Goal: Task Accomplishment & Management: Use online tool/utility

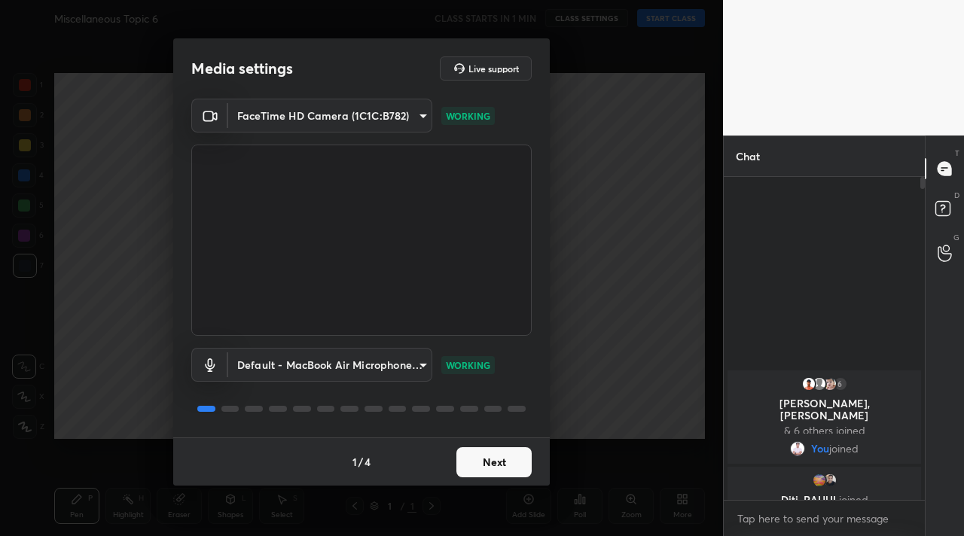
click at [502, 463] on button "Next" at bounding box center [494, 463] width 75 height 30
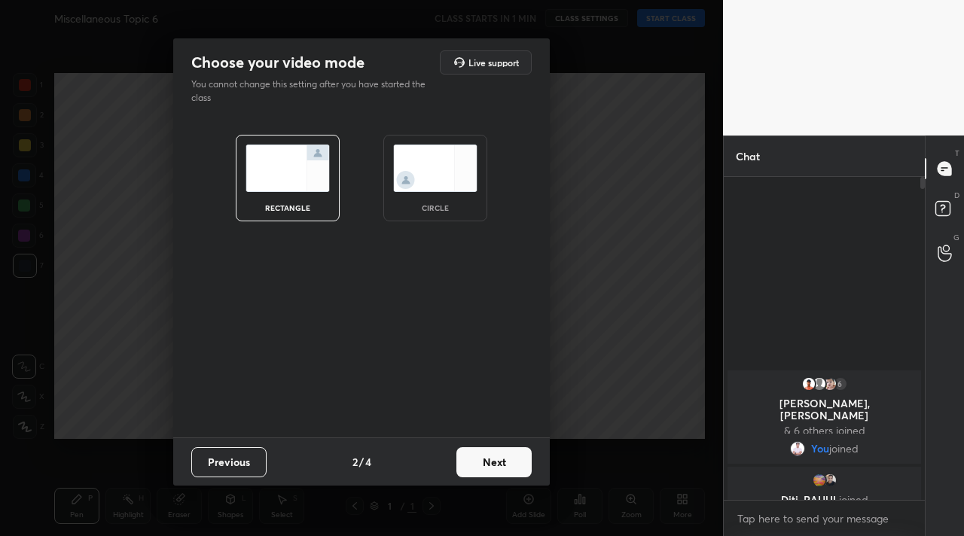
click at [502, 463] on button "Next" at bounding box center [494, 463] width 75 height 30
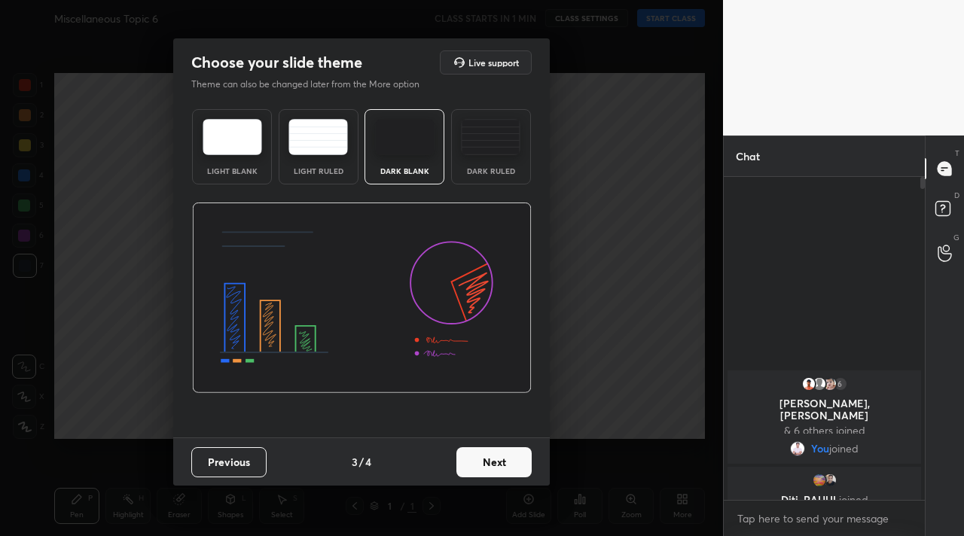
click at [502, 463] on button "Next" at bounding box center [494, 463] width 75 height 30
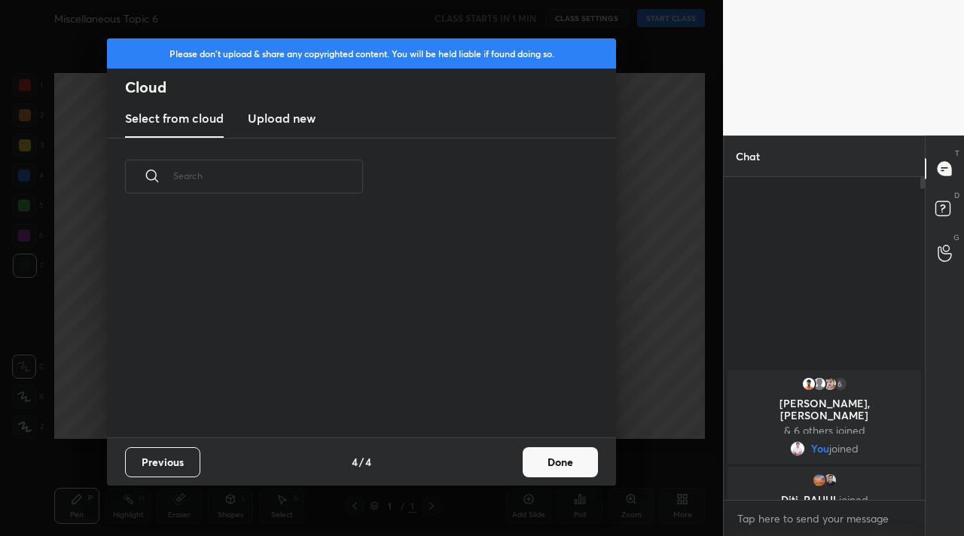
click at [502, 463] on div "Previous 4 / 4 Done" at bounding box center [361, 462] width 509 height 48
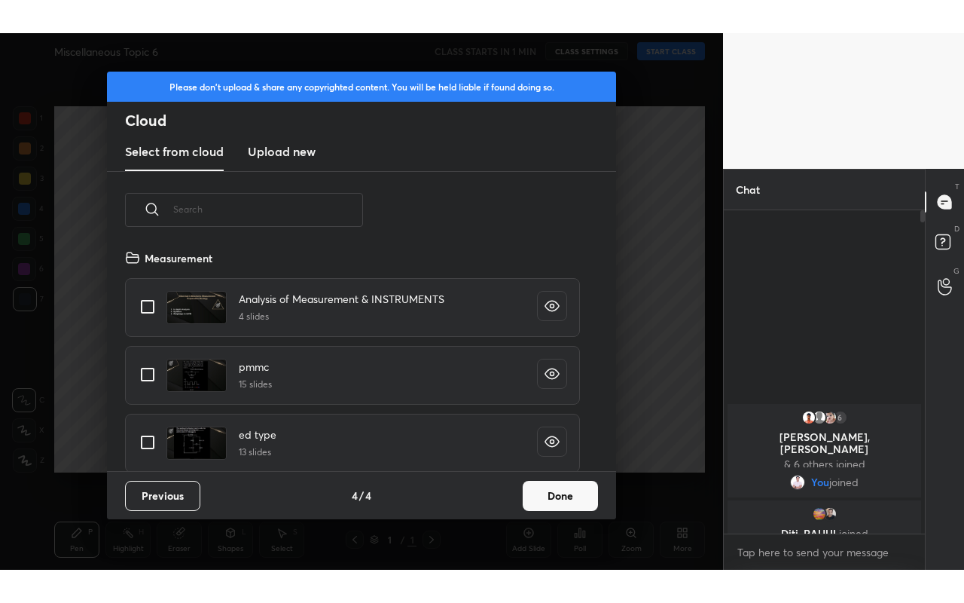
scroll to position [222, 484]
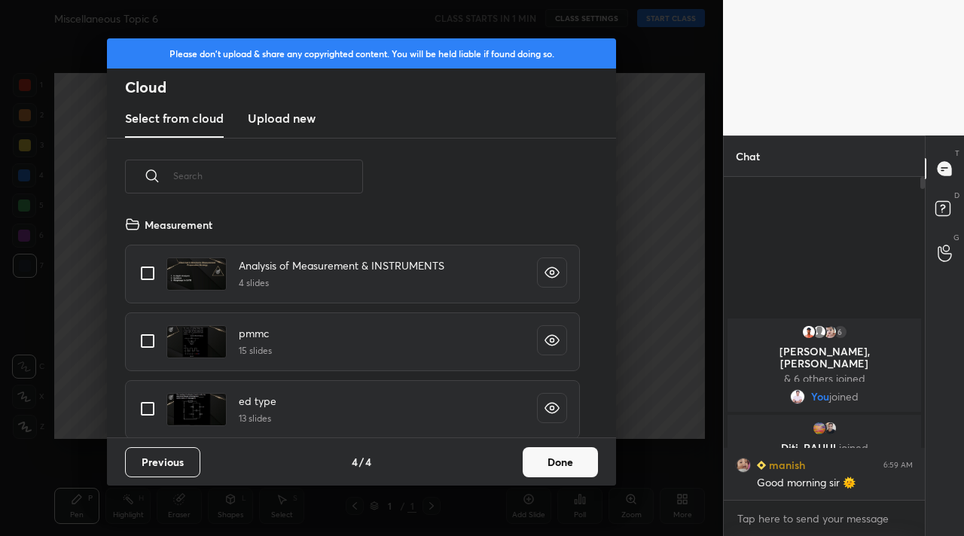
click at [545, 466] on button "Done" at bounding box center [560, 463] width 75 height 30
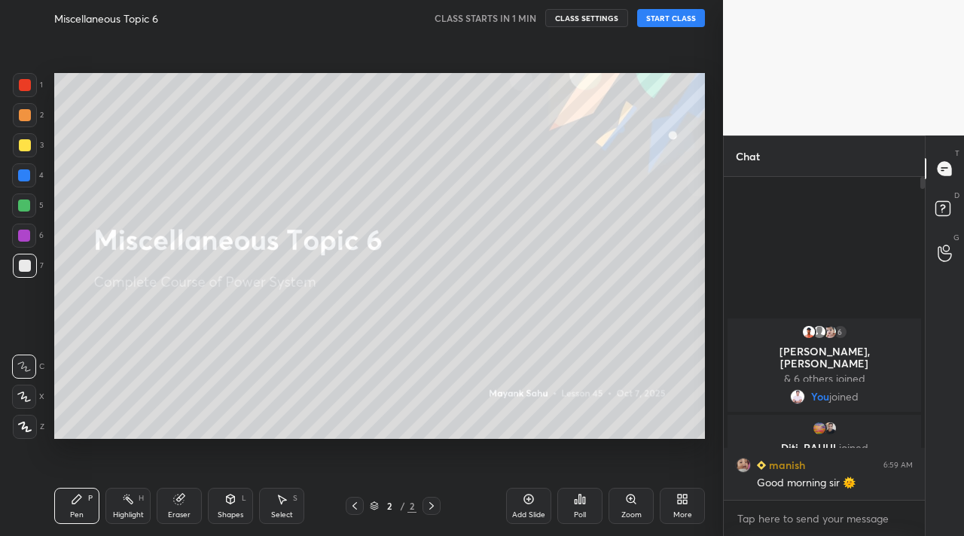
click at [679, 515] on div "More" at bounding box center [683, 516] width 19 height 8
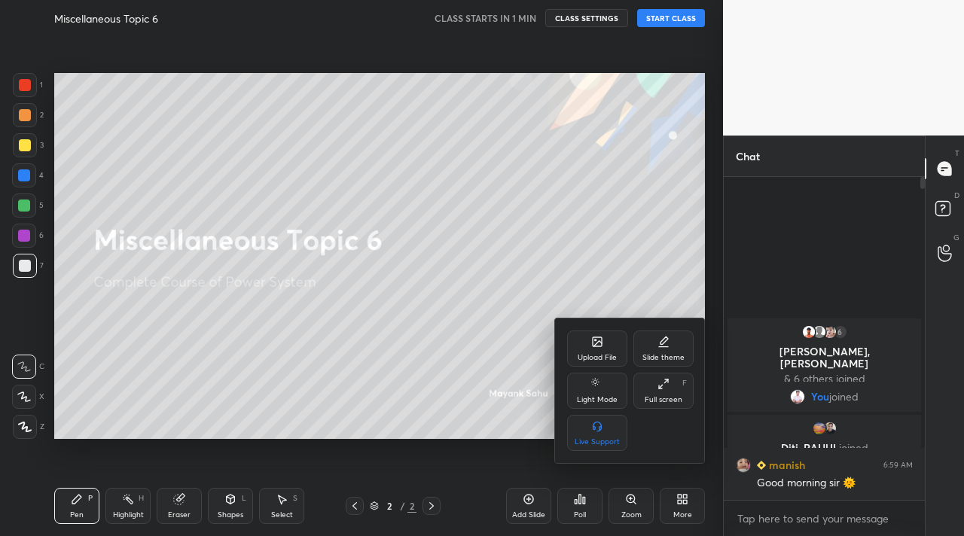
click at [677, 402] on div "Full screen" at bounding box center [664, 400] width 38 height 8
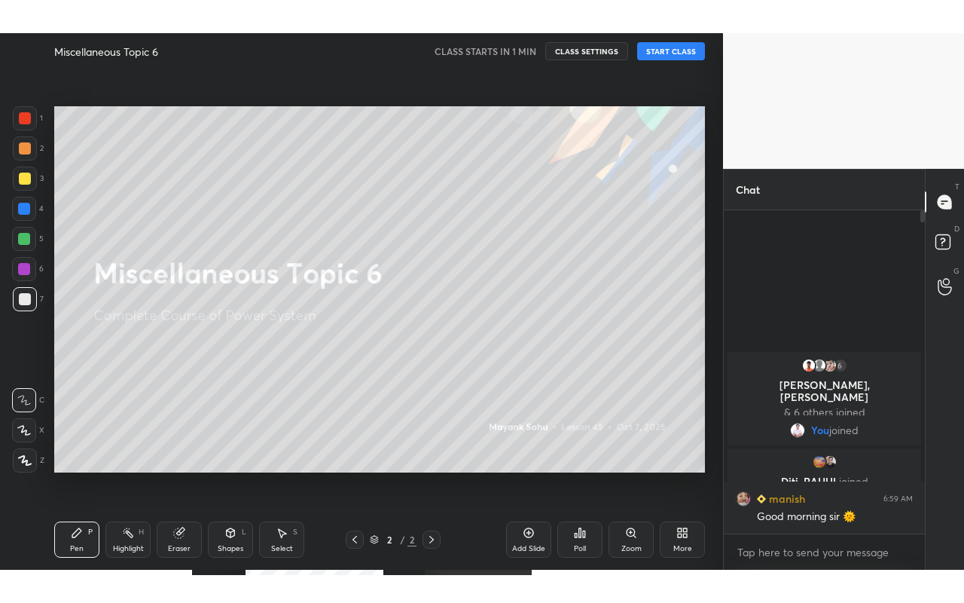
scroll to position [259, 197]
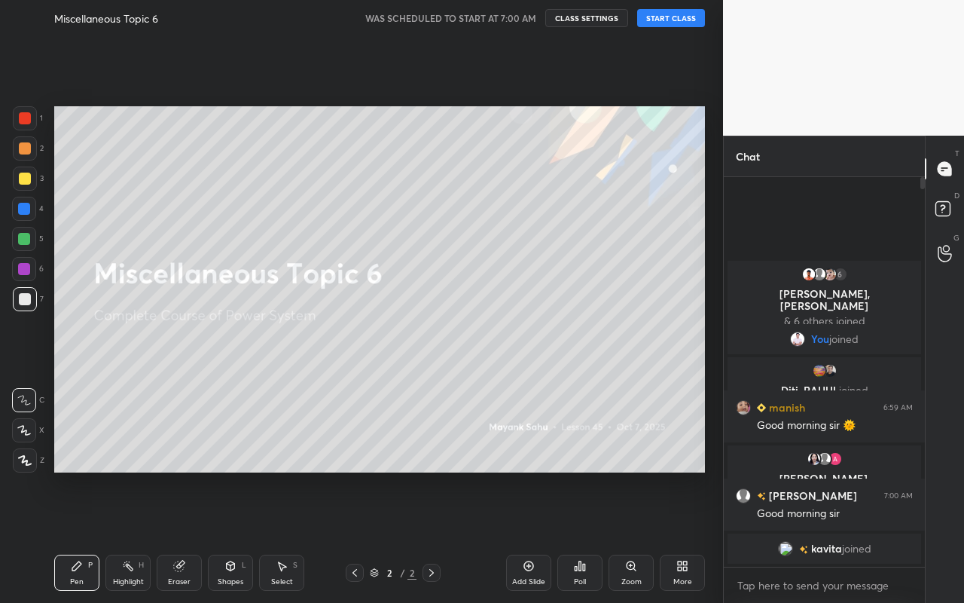
click at [674, 26] on button "START CLASS" at bounding box center [671, 18] width 68 height 18
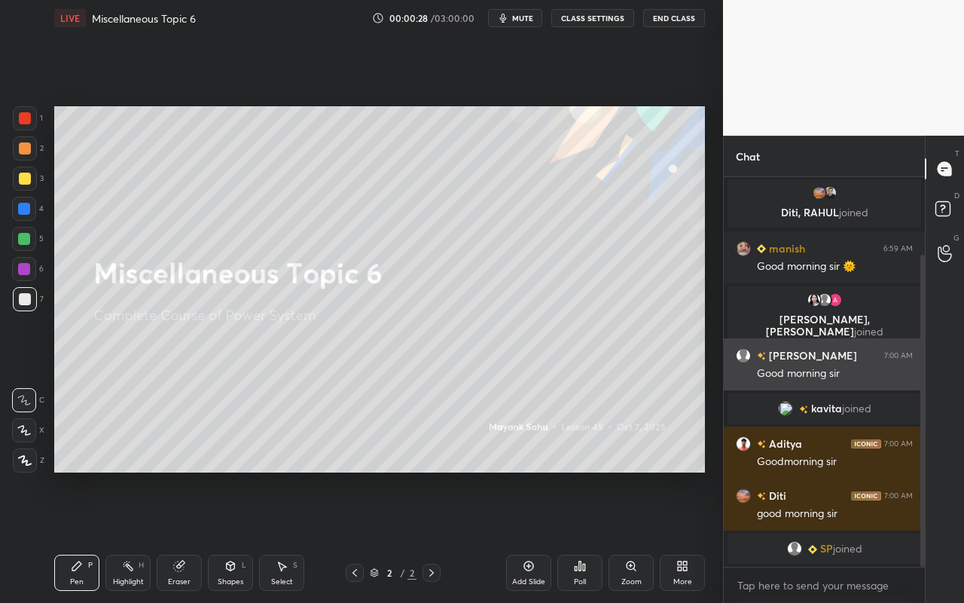
scroll to position [116, 0]
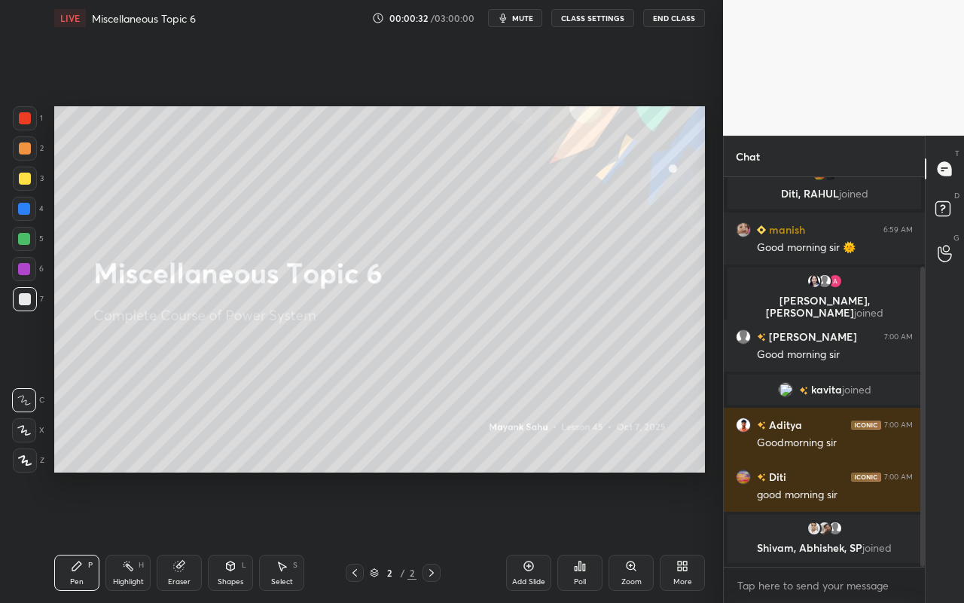
click at [71, 536] on div "Pen P" at bounding box center [76, 573] width 45 height 36
click at [25, 462] on icon at bounding box center [25, 460] width 14 height 11
click at [26, 151] on div at bounding box center [25, 148] width 12 height 12
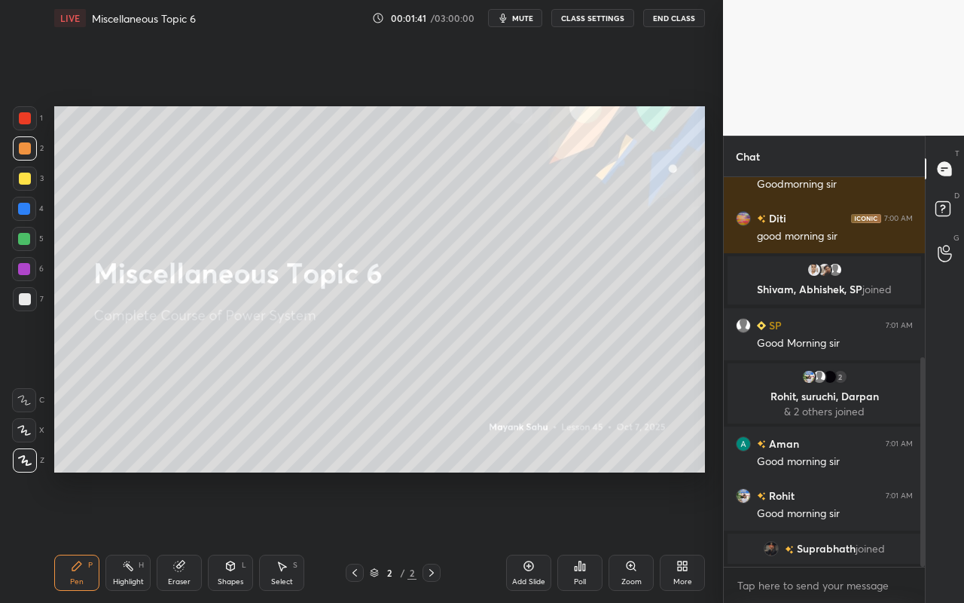
scroll to position [355, 0]
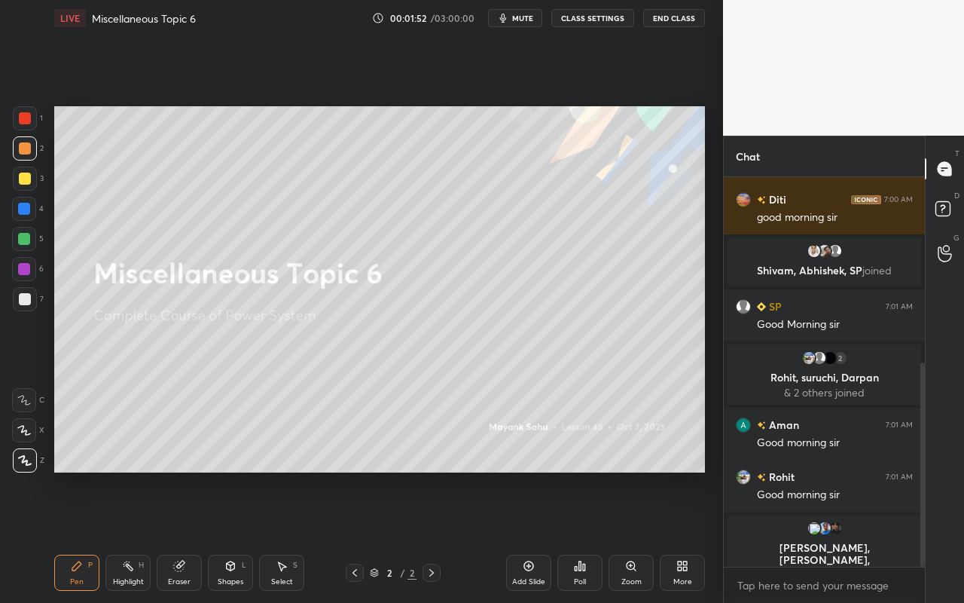
click at [130, 536] on div "Highlight H" at bounding box center [127, 573] width 45 height 36
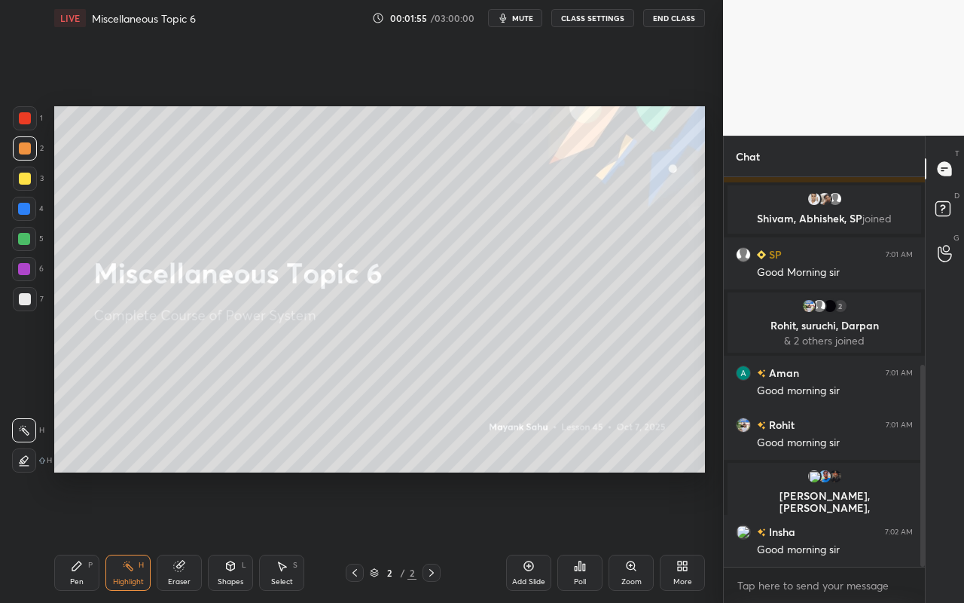
drag, startPoint x: 76, startPoint y: 559, endPoint x: 89, endPoint y: 524, distance: 36.9
click at [81, 536] on div "Pen P" at bounding box center [76, 573] width 45 height 36
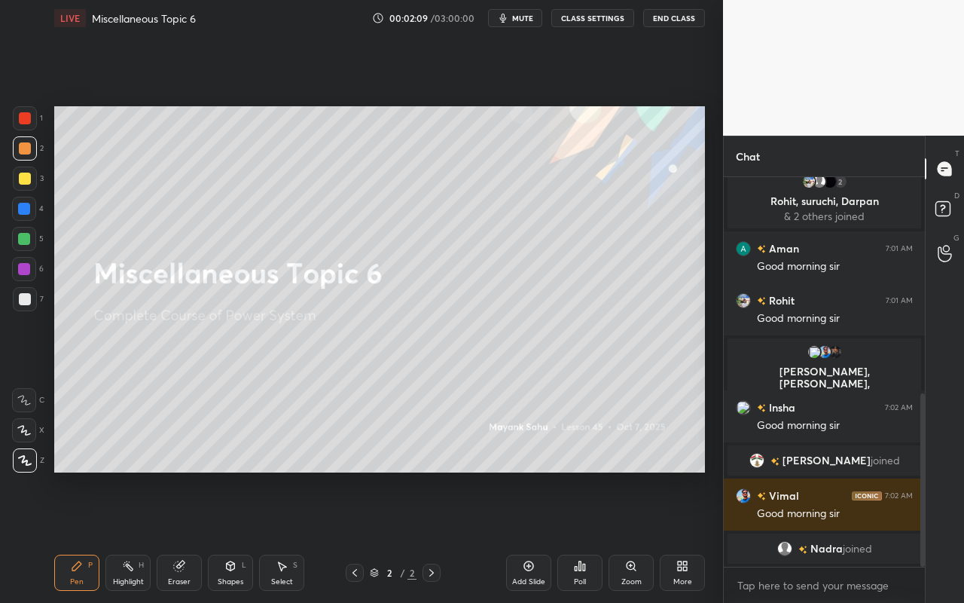
scroll to position [506, 0]
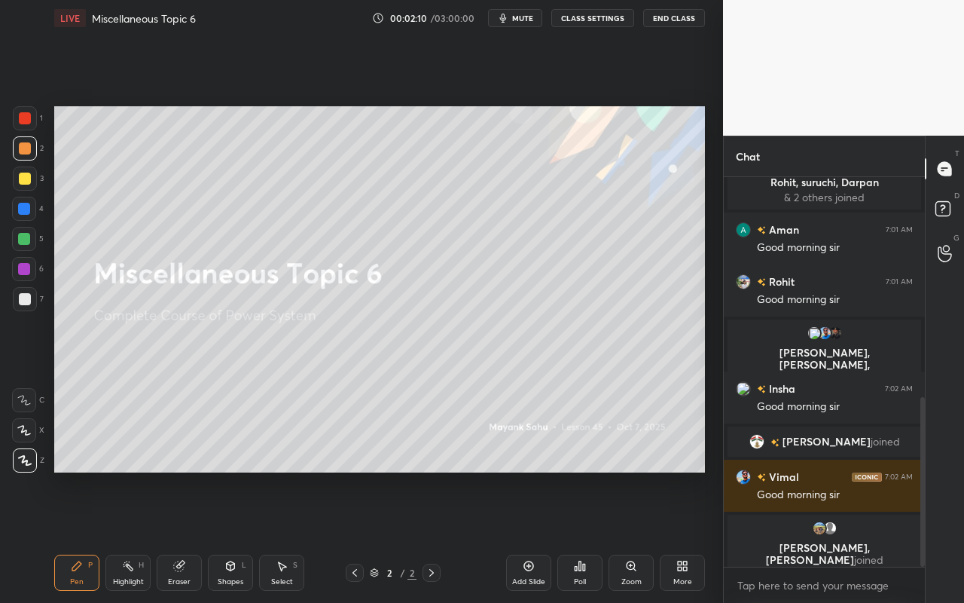
drag, startPoint x: 273, startPoint y: 577, endPoint x: 291, endPoint y: 550, distance: 32.6
click at [273, 536] on div "Select" at bounding box center [282, 582] width 22 height 8
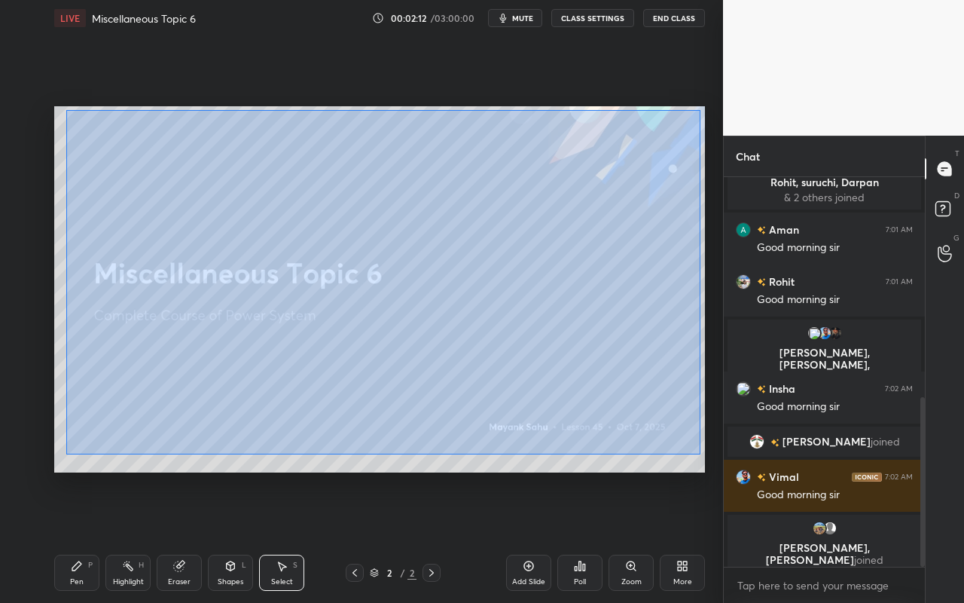
drag, startPoint x: 66, startPoint y: 110, endPoint x: 696, endPoint y: 453, distance: 717.8
click at [698, 454] on div "0 ° Undo Copy Duplicate Duplicate to new slide Delete" at bounding box center [379, 289] width 651 height 366
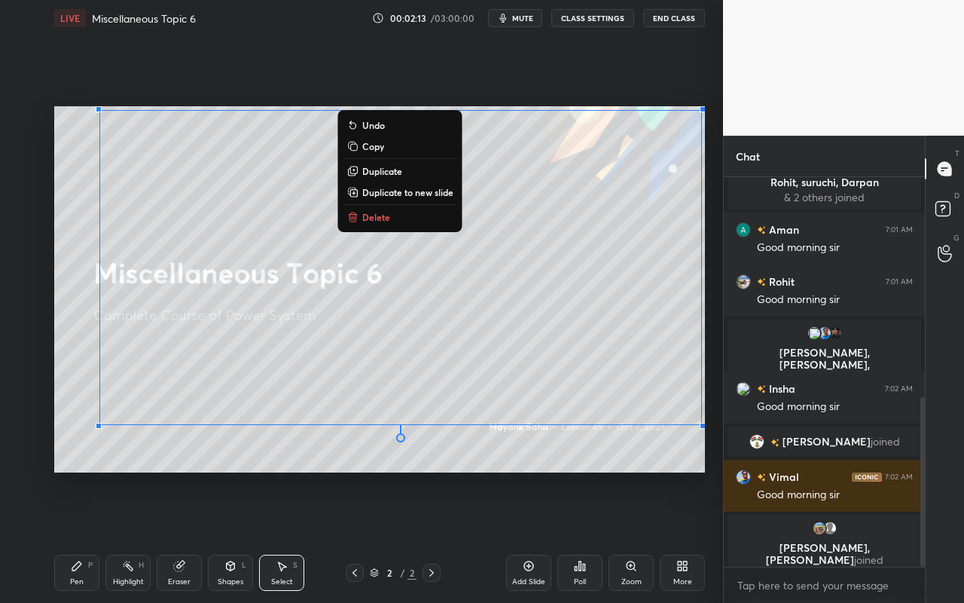
click at [398, 218] on button "Delete" at bounding box center [400, 217] width 112 height 18
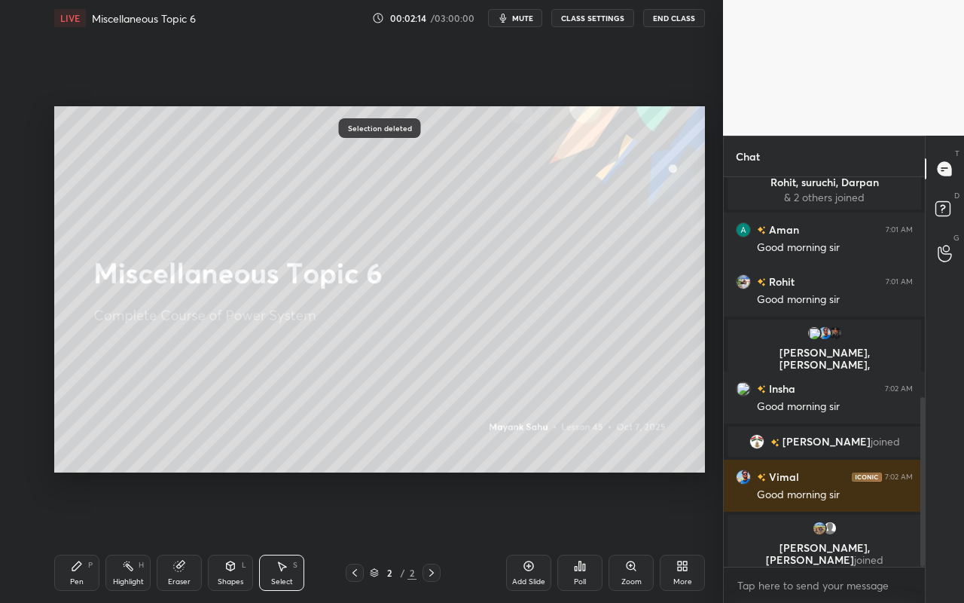
click at [71, 536] on div "Pen" at bounding box center [77, 582] width 14 height 8
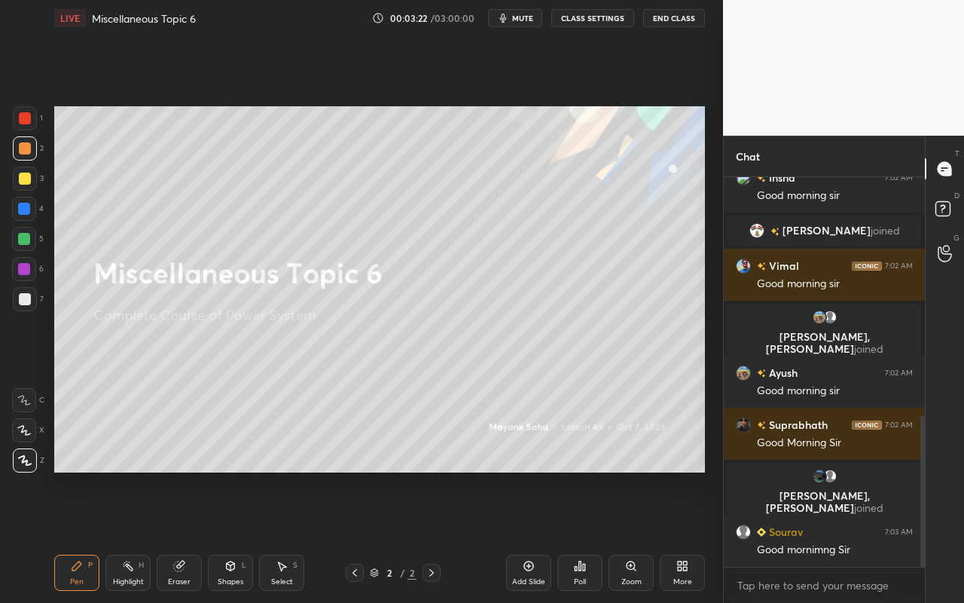
scroll to position [775, 0]
drag, startPoint x: 288, startPoint y: 568, endPoint x: 269, endPoint y: 519, distance: 52.5
click at [288, 536] on div "Select S" at bounding box center [281, 573] width 45 height 36
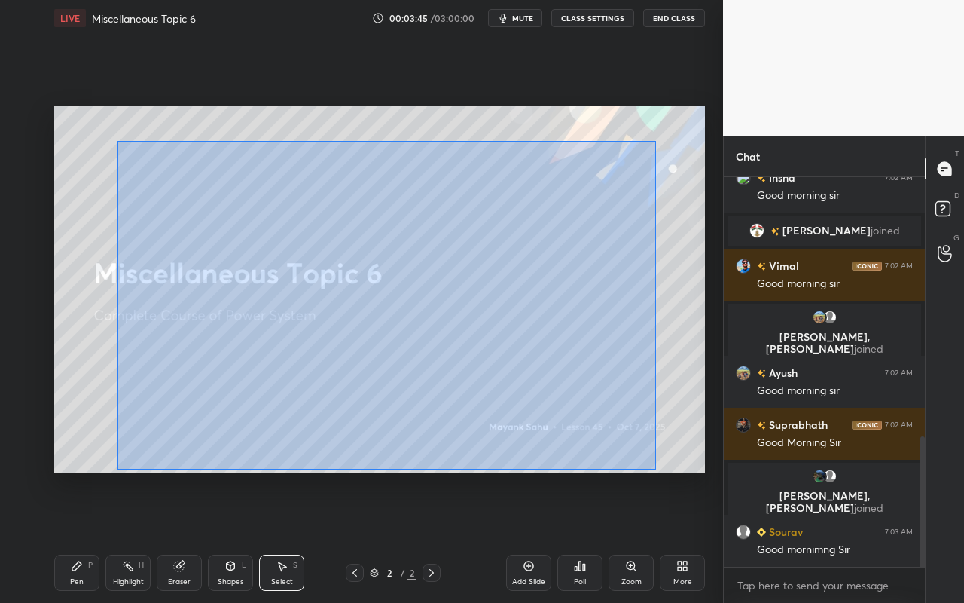
drag, startPoint x: 170, startPoint y: 205, endPoint x: 658, endPoint y: 403, distance: 526.9
click at [654, 466] on div "0 ° Undo Copy Duplicate Duplicate to new slide Delete" at bounding box center [379, 289] width 651 height 366
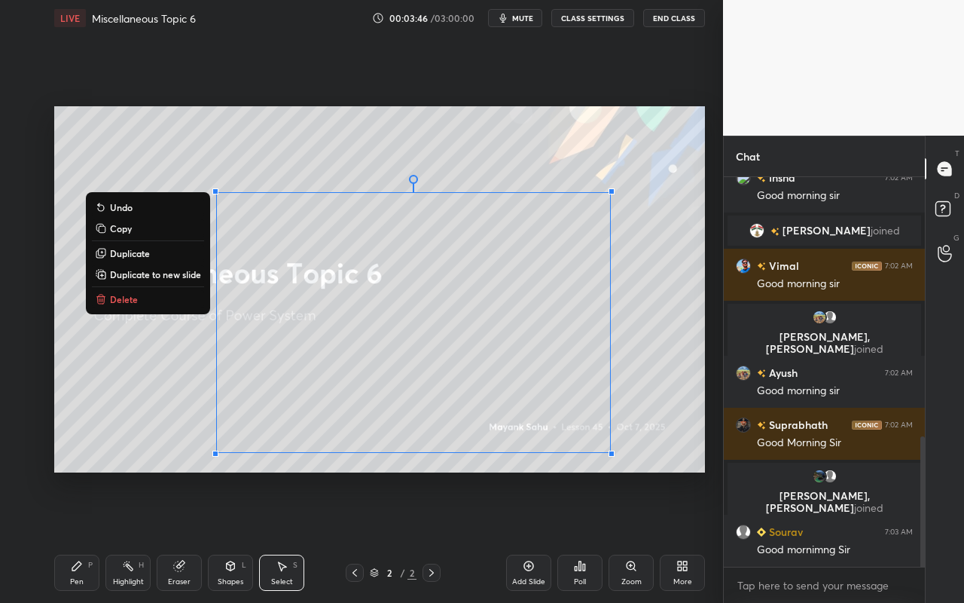
click at [167, 306] on button "Delete" at bounding box center [148, 299] width 112 height 18
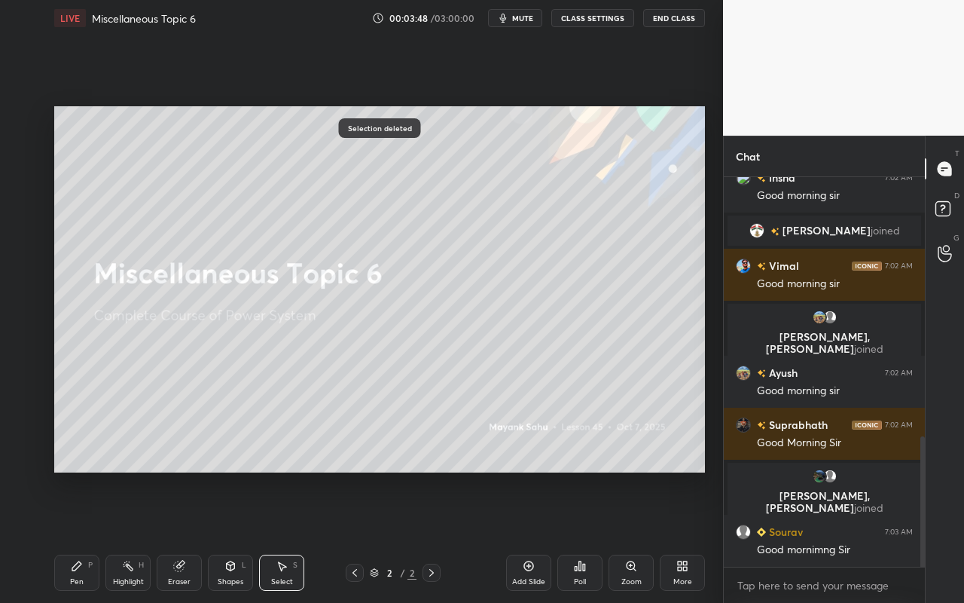
click at [534, 536] on div "Add Slide" at bounding box center [528, 573] width 45 height 36
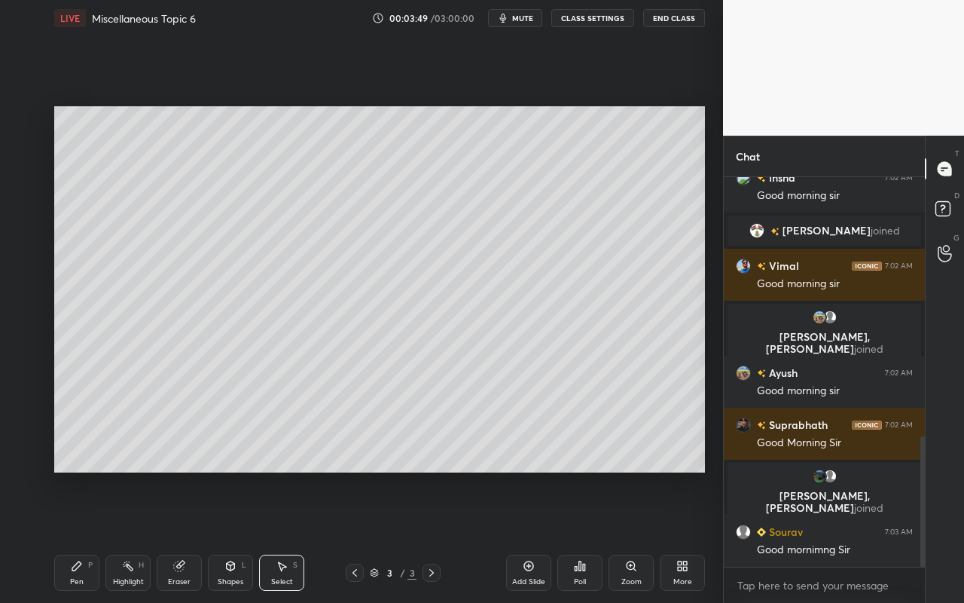
click at [234, 536] on div "Shapes L" at bounding box center [230, 573] width 45 height 36
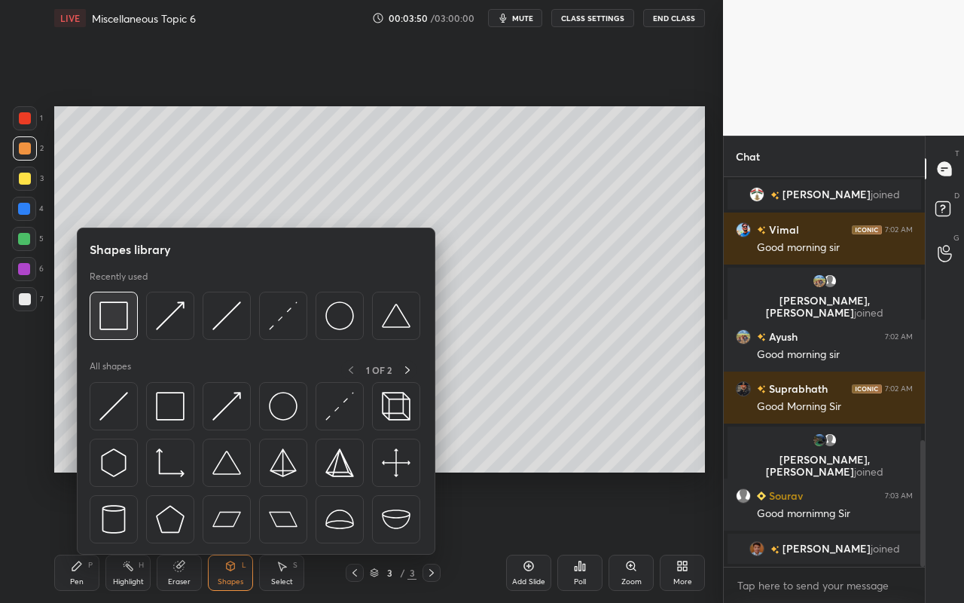
click at [114, 320] on img at bounding box center [113, 315] width 29 height 29
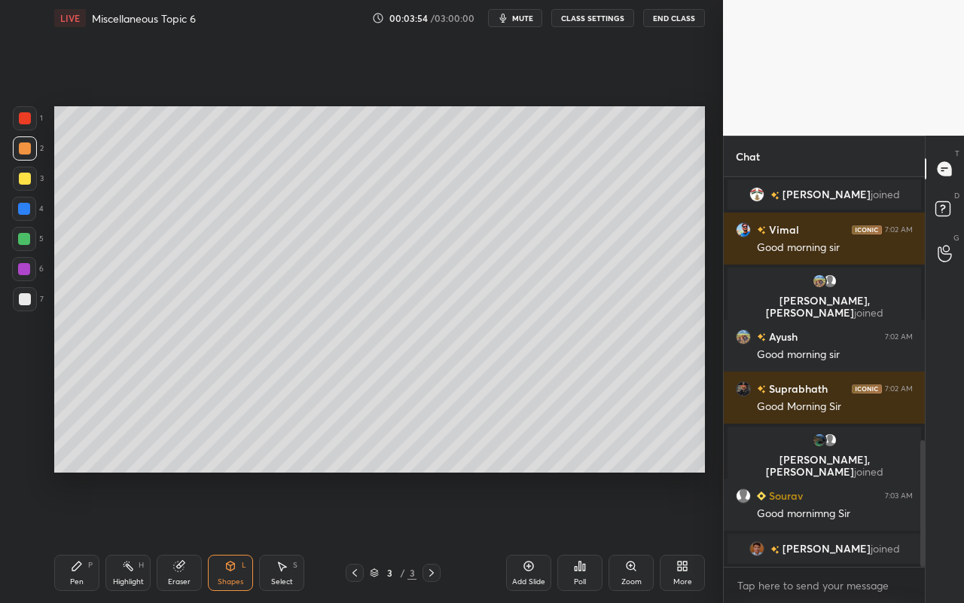
click at [76, 536] on icon at bounding box center [77, 566] width 12 height 12
click at [26, 468] on div at bounding box center [25, 460] width 24 height 24
drag, startPoint x: 226, startPoint y: 571, endPoint x: 225, endPoint y: 555, distance: 15.9
click at [228, 536] on icon at bounding box center [231, 566] width 12 height 12
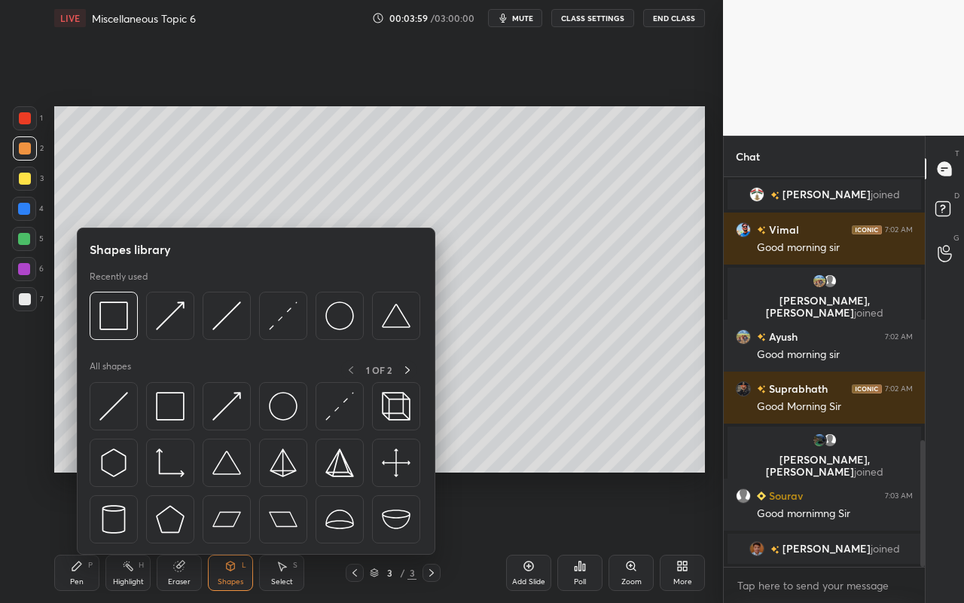
click at [26, 211] on div at bounding box center [24, 209] width 12 height 12
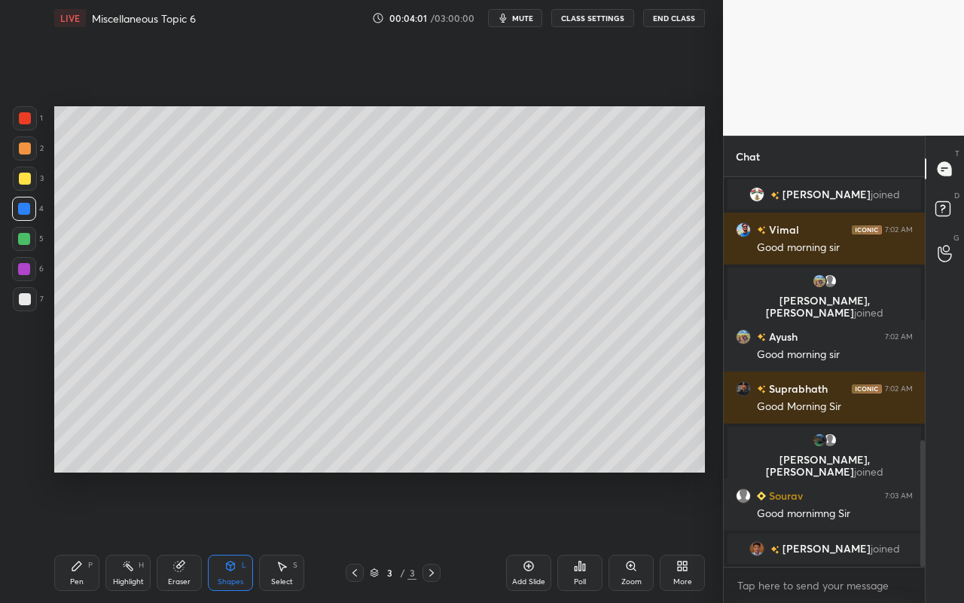
click at [69, 536] on div "Pen P" at bounding box center [76, 573] width 45 height 36
click at [22, 180] on div at bounding box center [25, 179] width 12 height 12
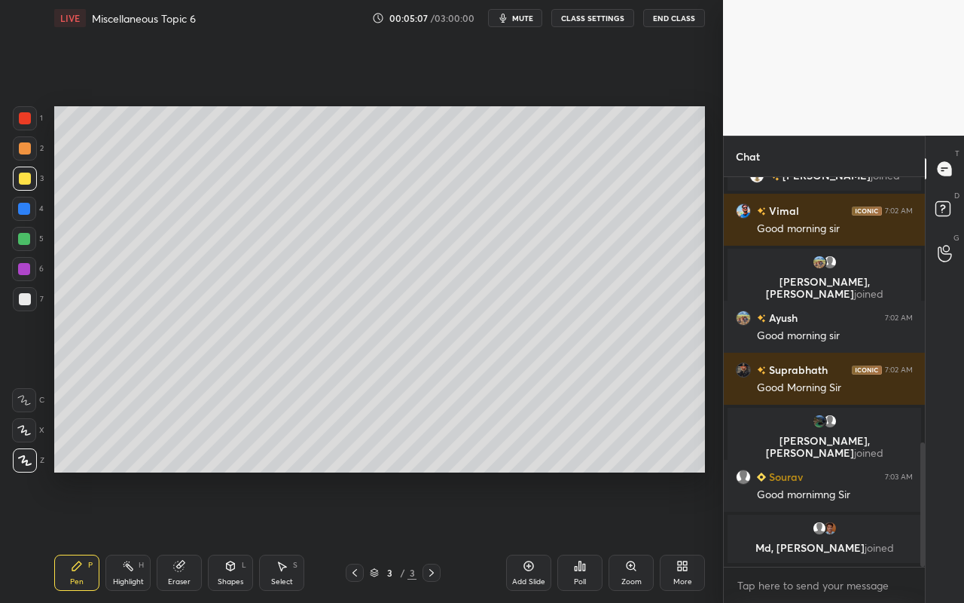
click at [231, 536] on div "Shapes" at bounding box center [231, 582] width 26 height 8
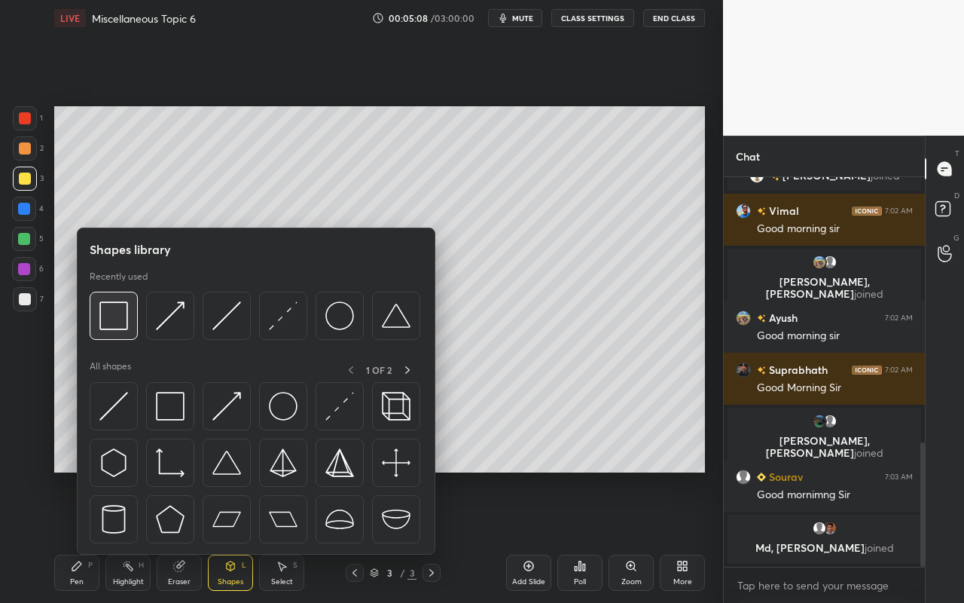
click at [117, 329] on img at bounding box center [113, 315] width 29 height 29
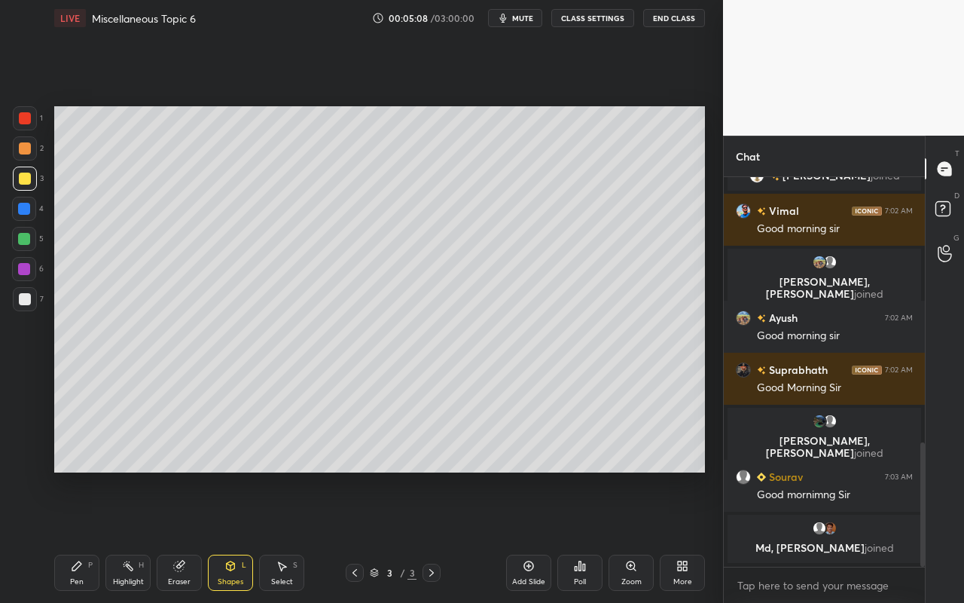
drag, startPoint x: 26, startPoint y: 119, endPoint x: 53, endPoint y: 148, distance: 39.4
click at [26, 122] on div at bounding box center [25, 118] width 12 height 12
click at [90, 536] on div "Pen P" at bounding box center [76, 573] width 45 height 36
drag, startPoint x: 29, startPoint y: 180, endPoint x: 48, endPoint y: 251, distance: 73.5
click at [29, 180] on div at bounding box center [25, 179] width 12 height 12
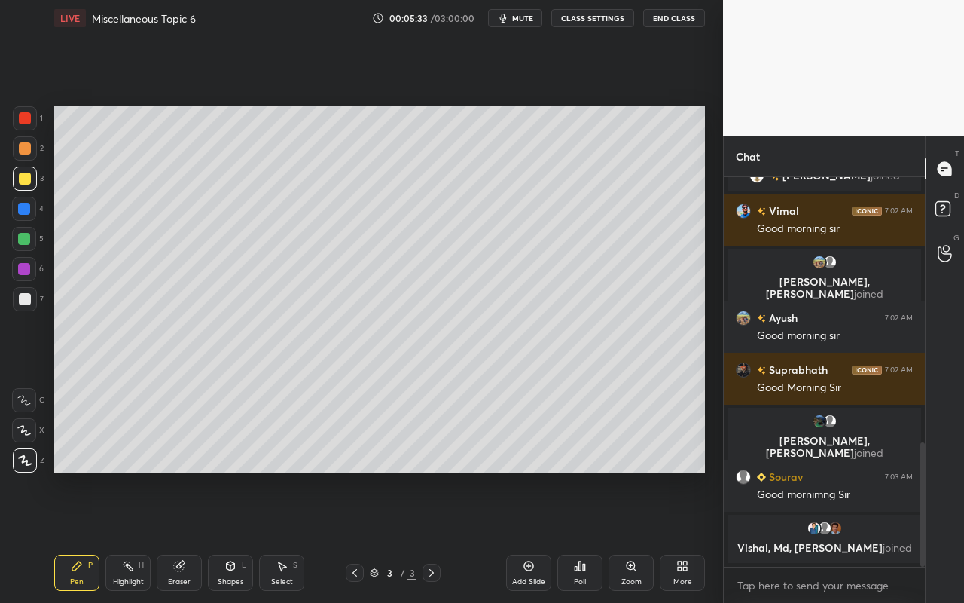
click at [240, 536] on div "Shapes L" at bounding box center [230, 573] width 45 height 36
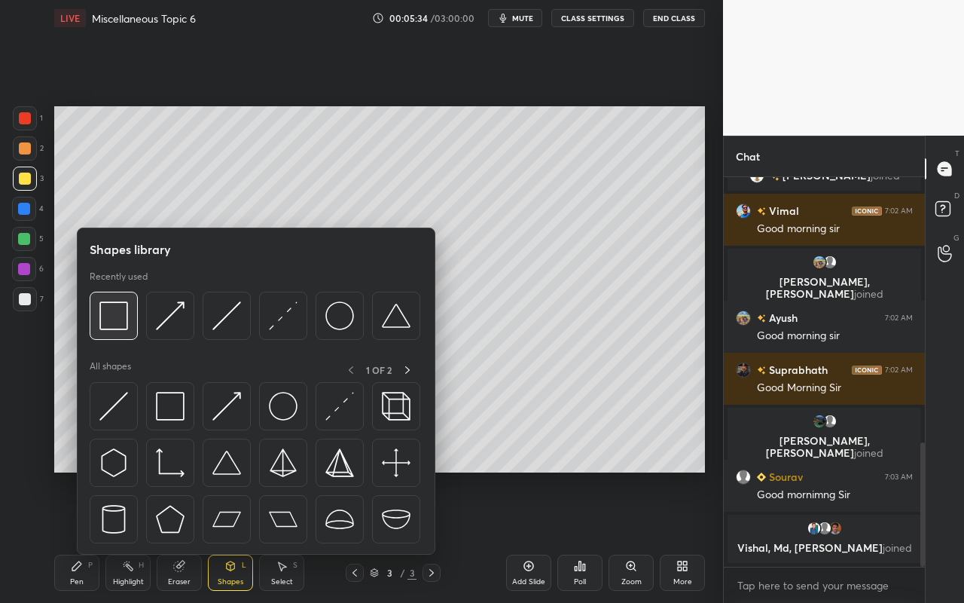
click at [128, 332] on div at bounding box center [114, 316] width 48 height 48
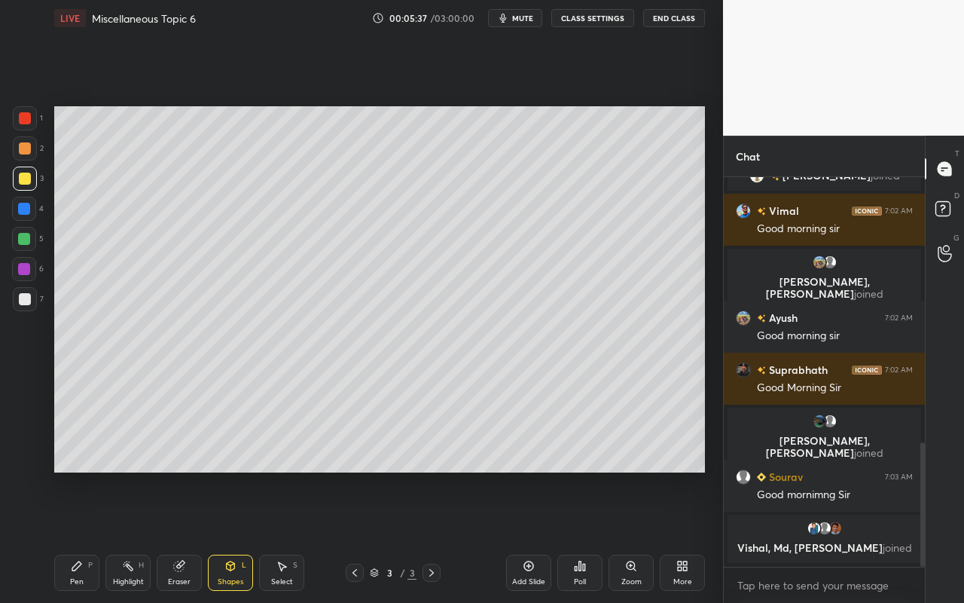
click at [74, 536] on div "Pen" at bounding box center [77, 582] width 14 height 8
click at [224, 536] on div "Shapes" at bounding box center [231, 582] width 26 height 8
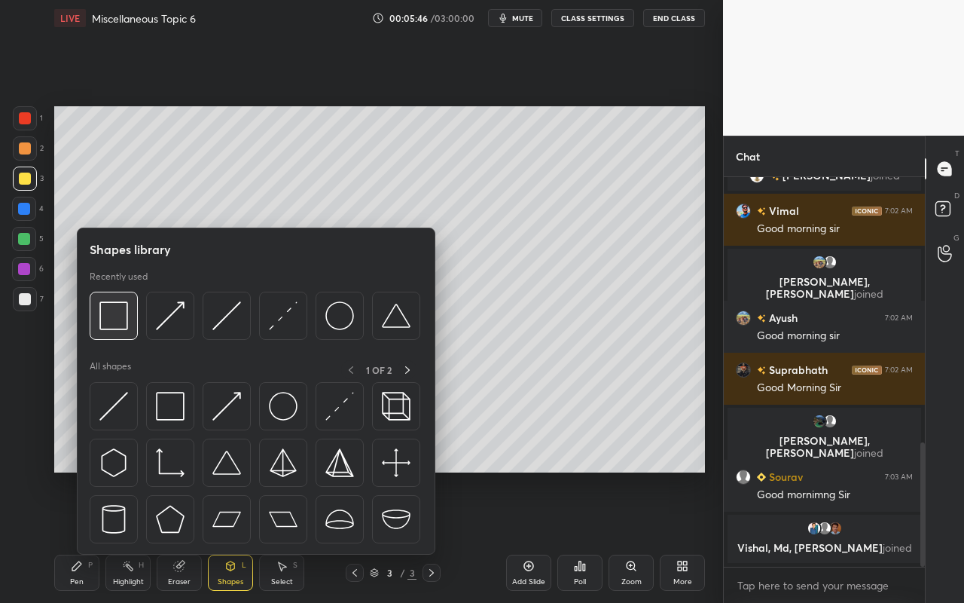
click at [126, 332] on div at bounding box center [114, 316] width 48 height 48
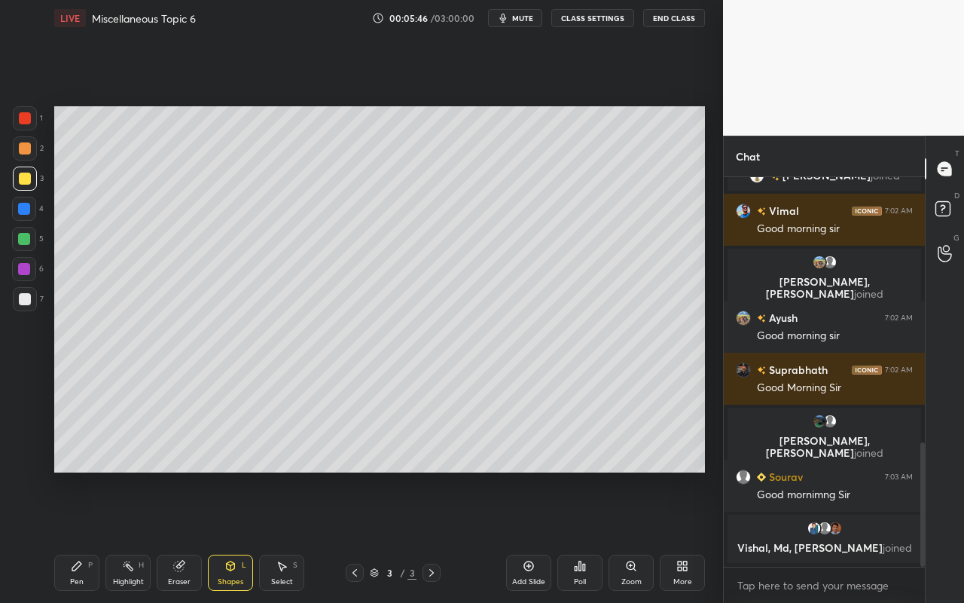
drag, startPoint x: 29, startPoint y: 121, endPoint x: 47, endPoint y: 163, distance: 45.6
click at [29, 121] on div at bounding box center [25, 118] width 12 height 12
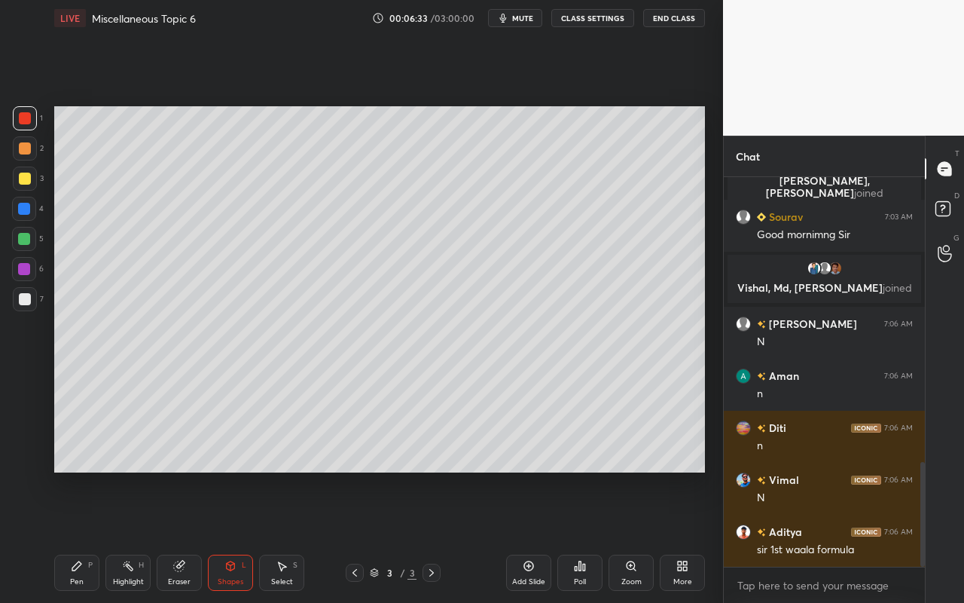
scroll to position [1077, 0]
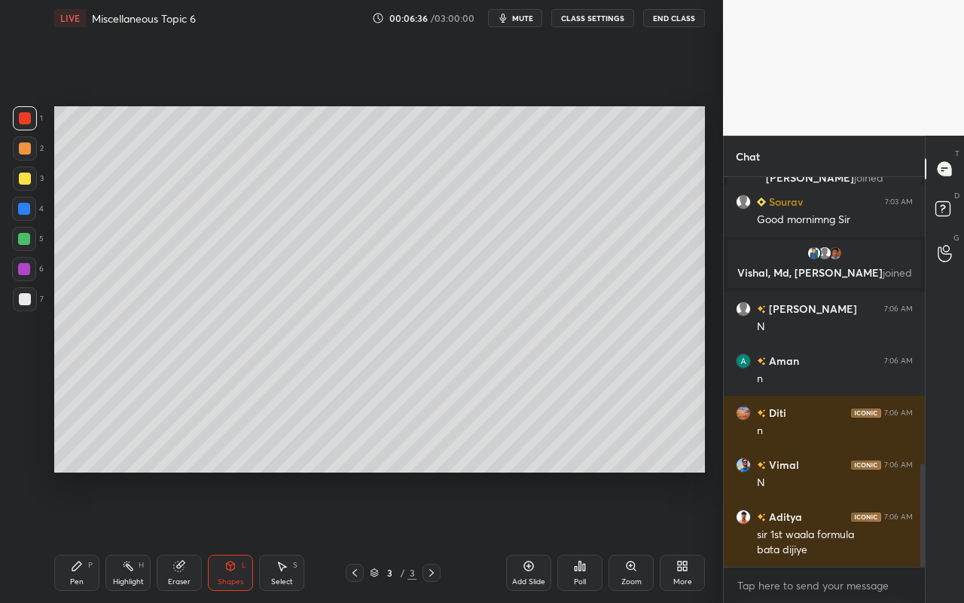
drag, startPoint x: 140, startPoint y: 576, endPoint x: 171, endPoint y: 523, distance: 61.8
click at [143, 536] on div "Highlight" at bounding box center [128, 582] width 31 height 8
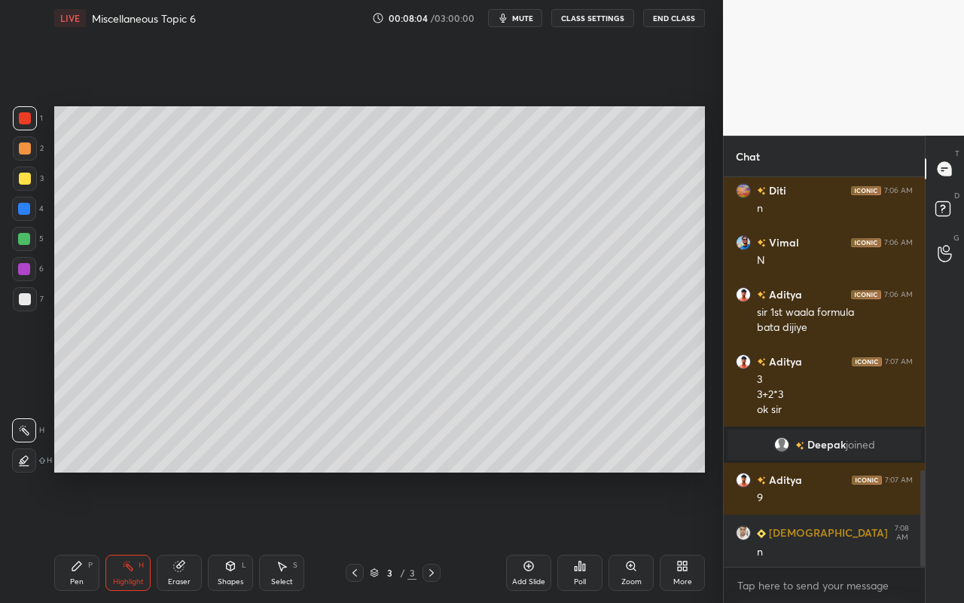
scroll to position [1216, 0]
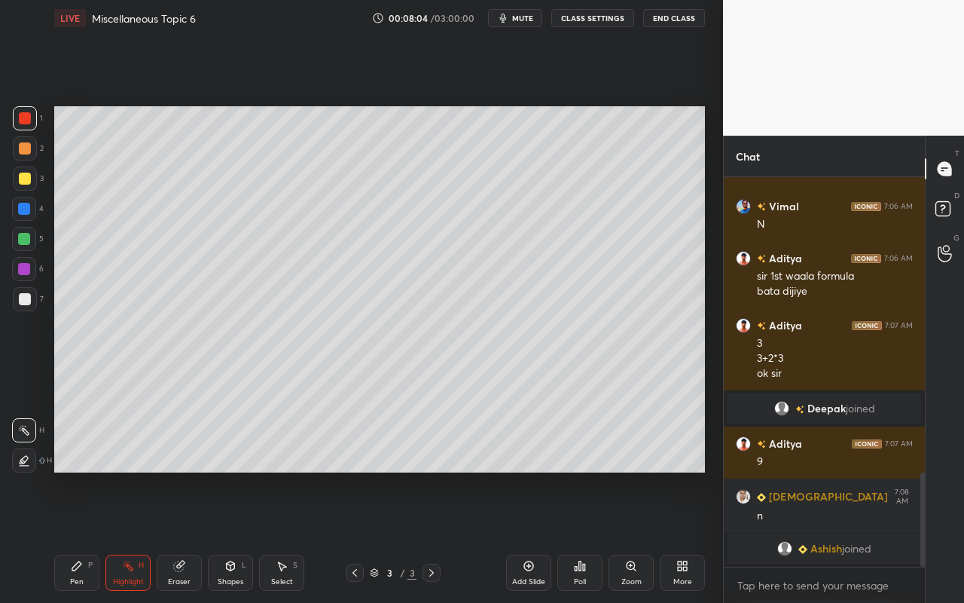
click at [529, 536] on div "Add Slide" at bounding box center [528, 582] width 33 height 8
click at [72, 536] on icon at bounding box center [77, 566] width 12 height 12
click at [27, 184] on div at bounding box center [25, 179] width 24 height 24
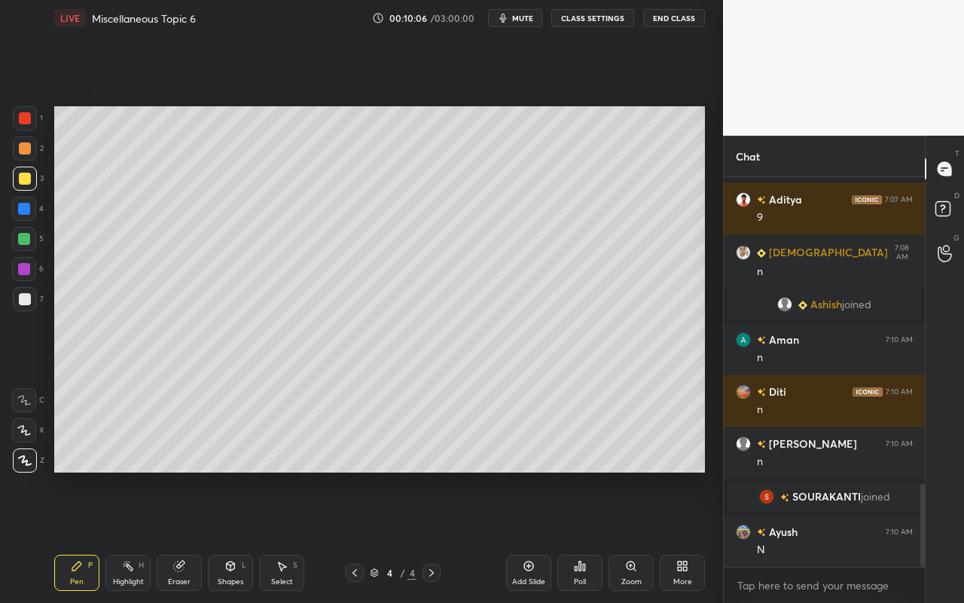
scroll to position [1439, 0]
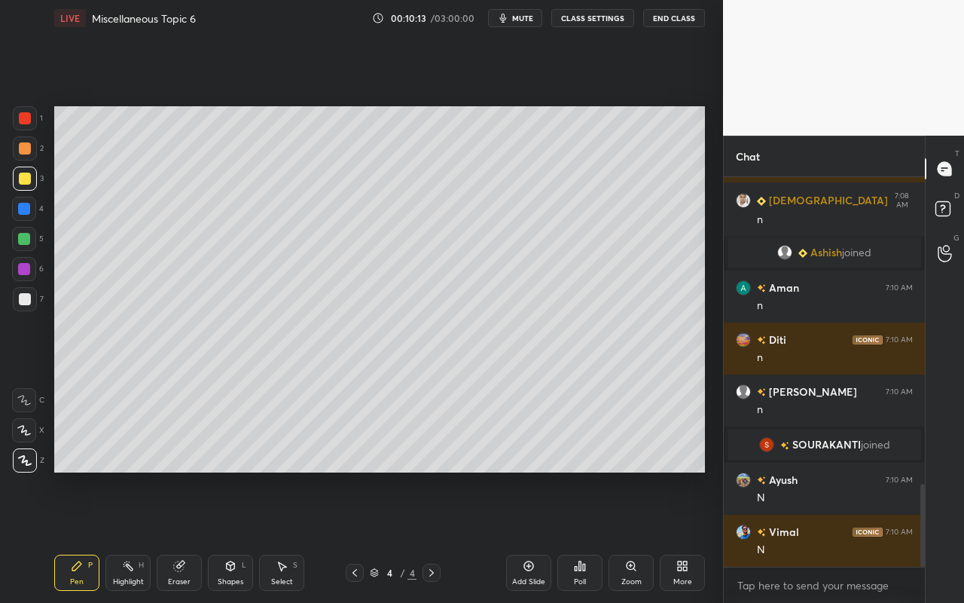
click at [523, 536] on icon at bounding box center [529, 566] width 12 height 12
click at [26, 298] on div at bounding box center [25, 299] width 12 height 12
drag, startPoint x: 222, startPoint y: 564, endPoint x: 221, endPoint y: 555, distance: 9.1
click at [222, 536] on div "Shapes L" at bounding box center [230, 573] width 45 height 36
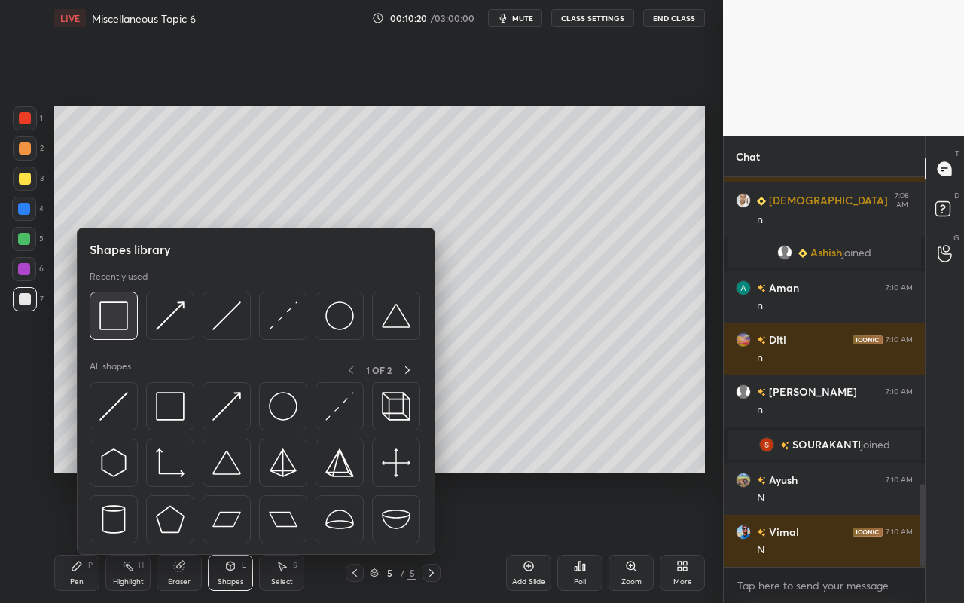
click at [130, 329] on div at bounding box center [114, 316] width 48 height 48
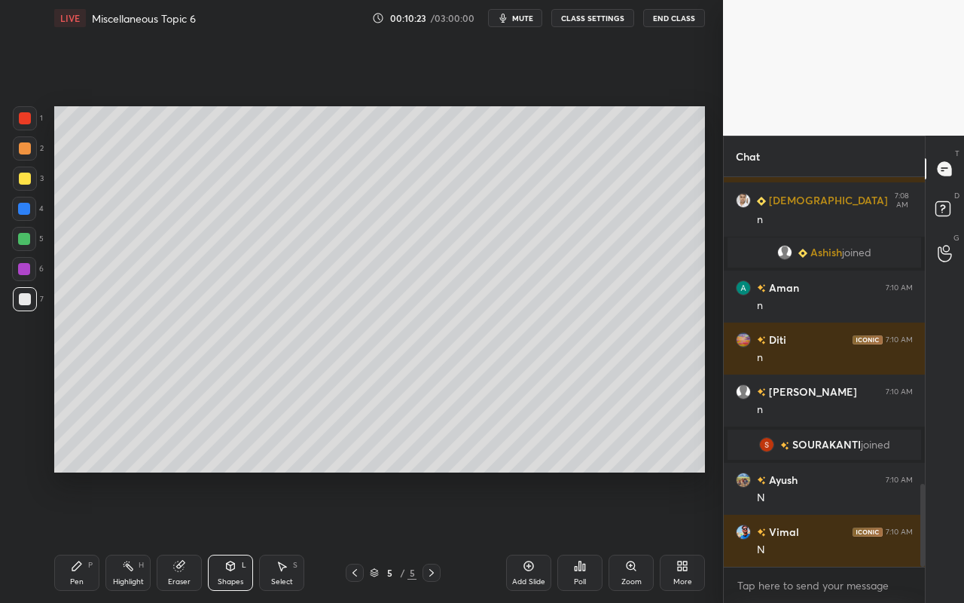
drag, startPoint x: 238, startPoint y: 575, endPoint x: 243, endPoint y: 566, distance: 10.1
click at [238, 536] on div "Shapes L" at bounding box center [230, 573] width 45 height 36
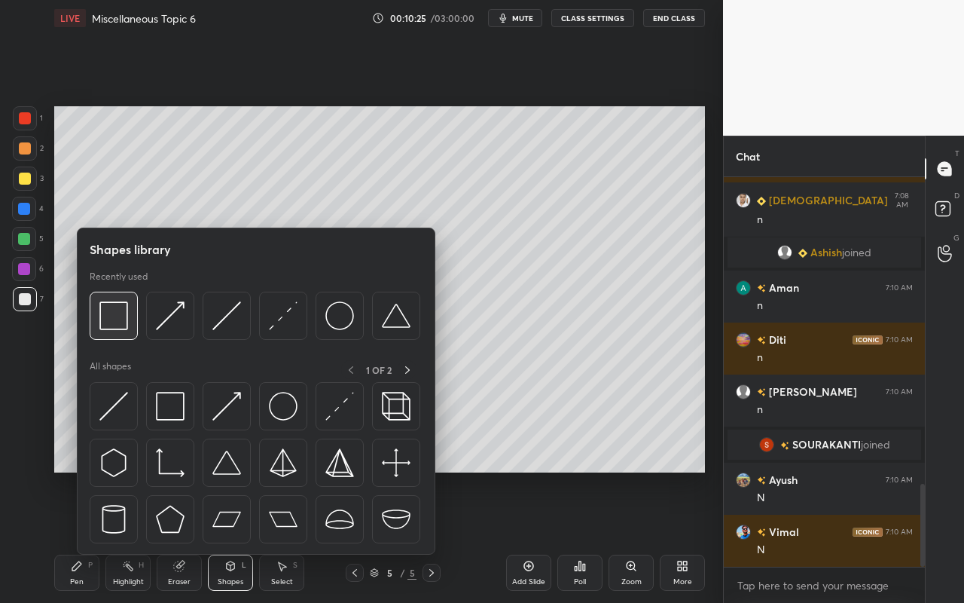
click at [105, 325] on img at bounding box center [113, 315] width 29 height 29
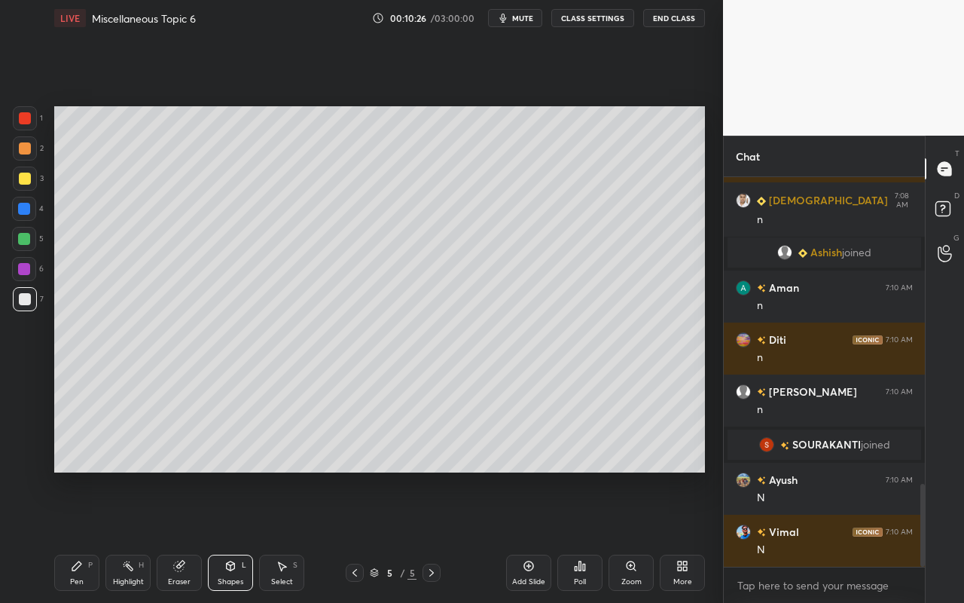
click at [25, 273] on div at bounding box center [24, 269] width 12 height 12
click at [225, 536] on div "Shapes" at bounding box center [231, 582] width 26 height 8
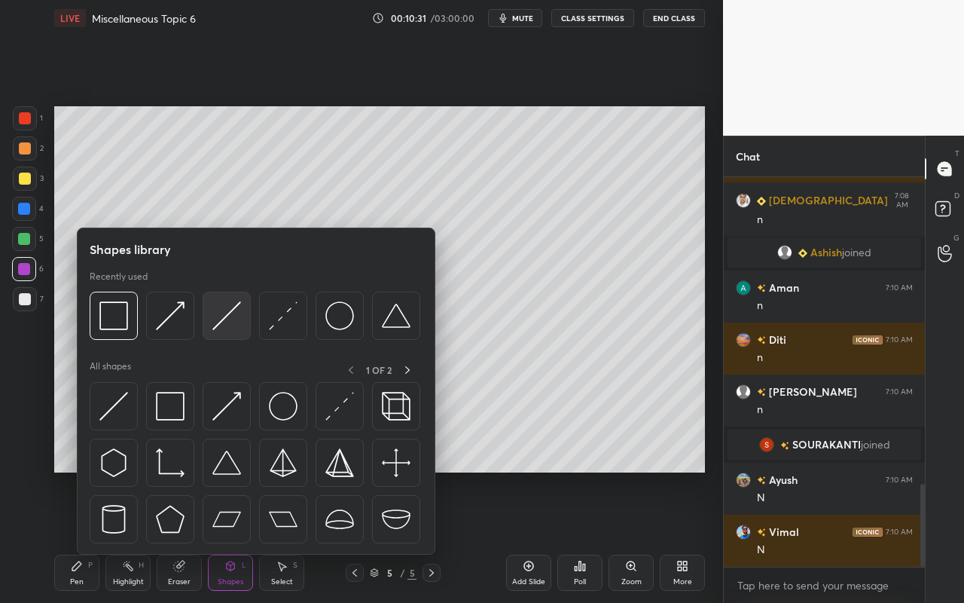
click at [234, 315] on img at bounding box center [226, 315] width 29 height 29
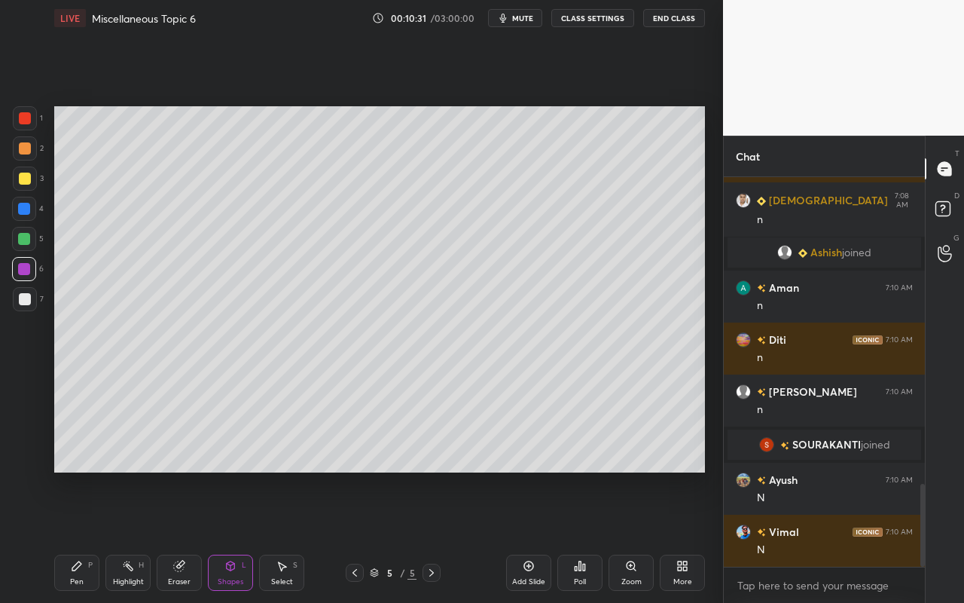
drag, startPoint x: 25, startPoint y: 180, endPoint x: 49, endPoint y: 176, distance: 24.4
click at [25, 180] on div at bounding box center [25, 179] width 12 height 12
click at [70, 536] on div "Pen P" at bounding box center [76, 573] width 45 height 36
click at [135, 536] on div "Highlight H" at bounding box center [127, 573] width 45 height 36
drag, startPoint x: 80, startPoint y: 583, endPoint x: 77, endPoint y: 567, distance: 16.8
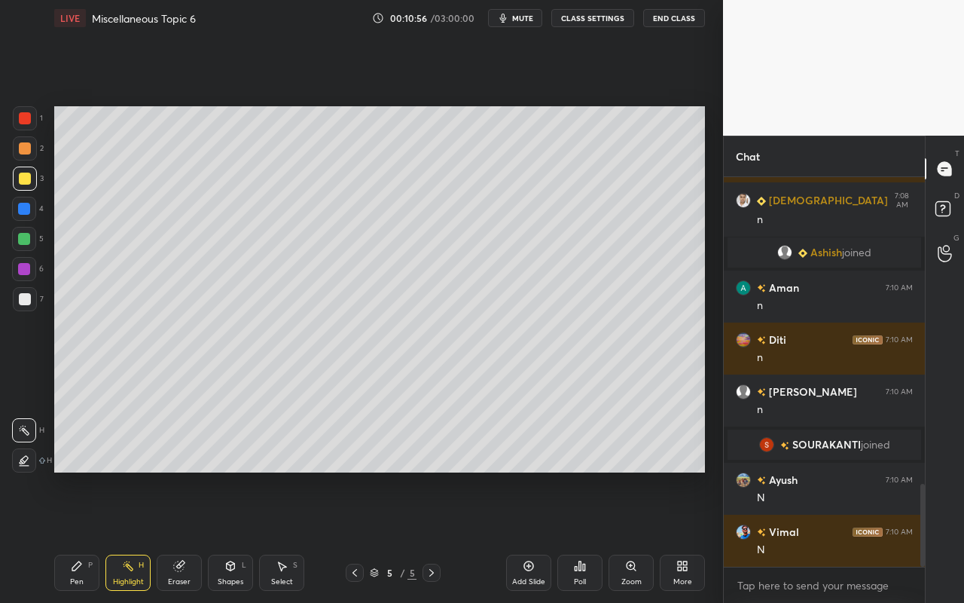
click at [76, 536] on div "Pen" at bounding box center [77, 582] width 14 height 8
click at [24, 238] on div at bounding box center [24, 239] width 12 height 12
click at [247, 536] on div "Shapes L" at bounding box center [230, 573] width 45 height 36
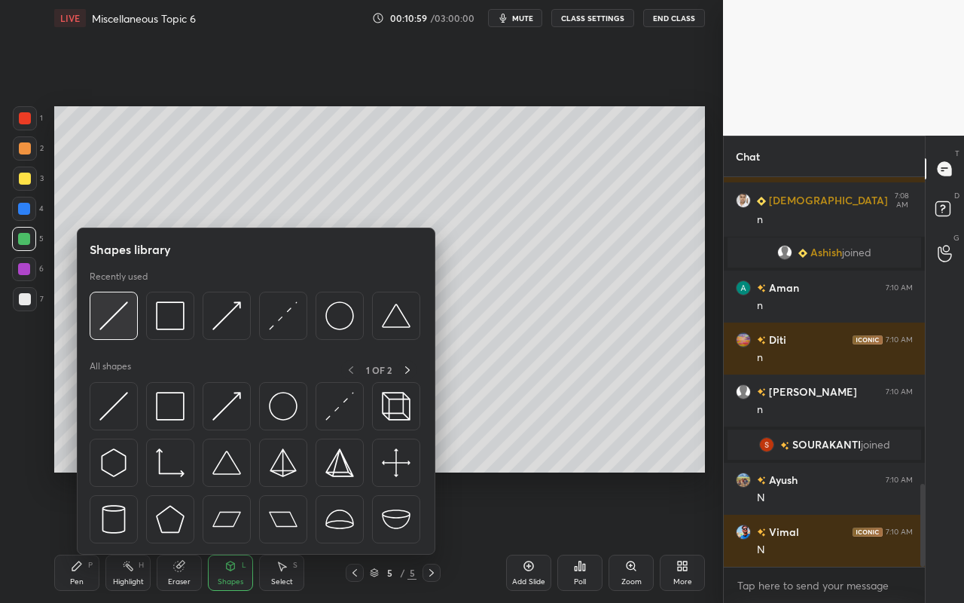
click at [121, 326] on img at bounding box center [113, 315] width 29 height 29
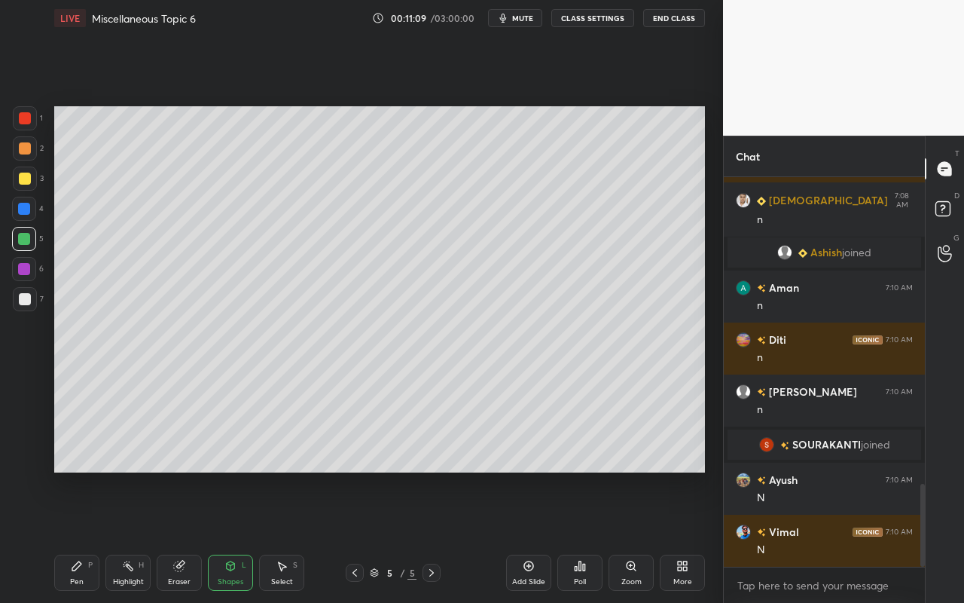
drag, startPoint x: 182, startPoint y: 576, endPoint x: 218, endPoint y: 490, distance: 93.6
click at [182, 536] on div "Eraser" at bounding box center [179, 582] width 23 height 8
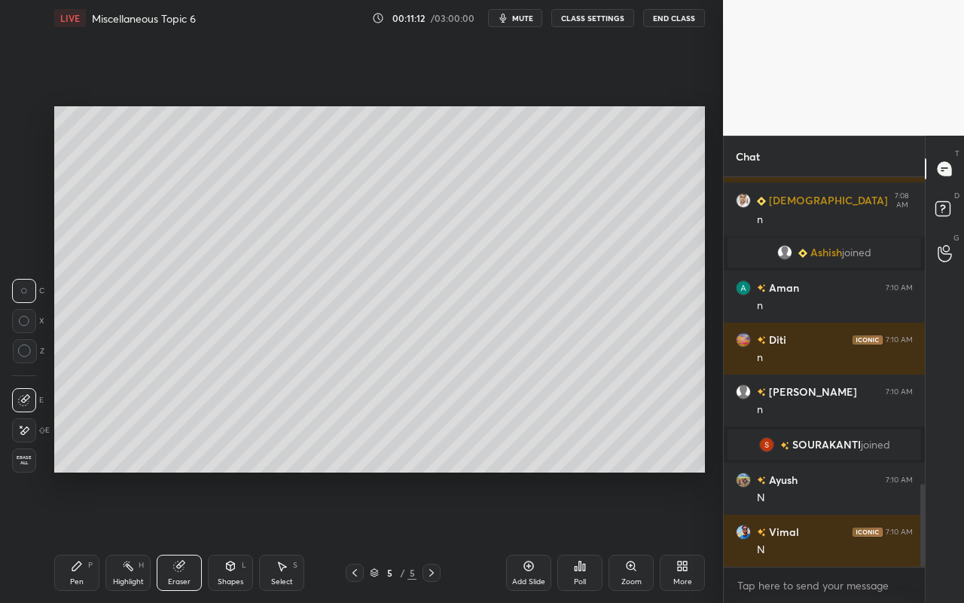
click at [75, 536] on div "Pen P" at bounding box center [76, 573] width 45 height 36
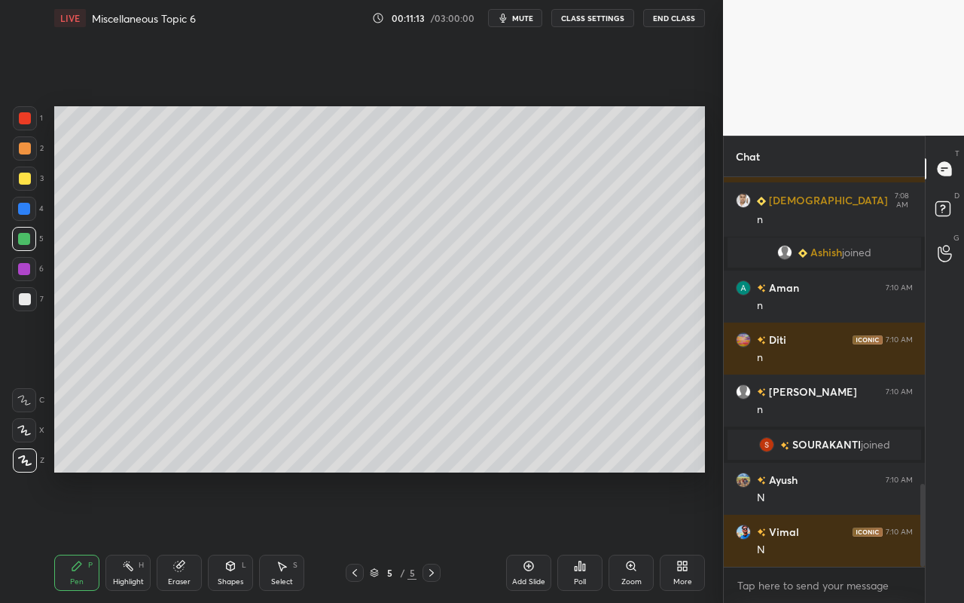
drag, startPoint x: 29, startPoint y: 181, endPoint x: 49, endPoint y: 173, distance: 21.7
click at [29, 181] on div at bounding box center [25, 179] width 12 height 12
drag, startPoint x: 27, startPoint y: 151, endPoint x: 43, endPoint y: 141, distance: 18.6
click at [27, 151] on div at bounding box center [25, 148] width 12 height 12
drag, startPoint x: 182, startPoint y: 570, endPoint x: 194, endPoint y: 481, distance: 90.6
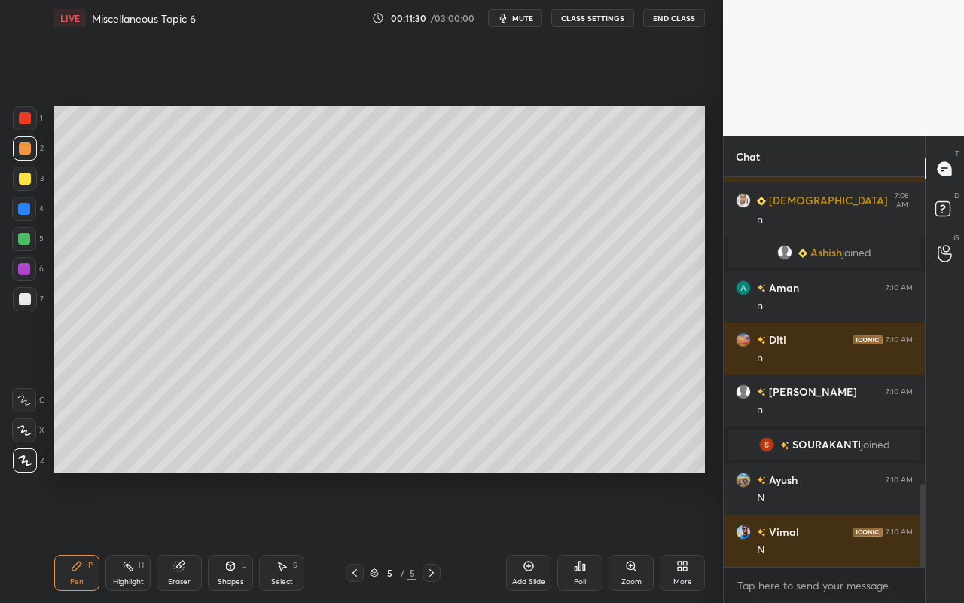
click at [184, 536] on icon at bounding box center [179, 566] width 12 height 12
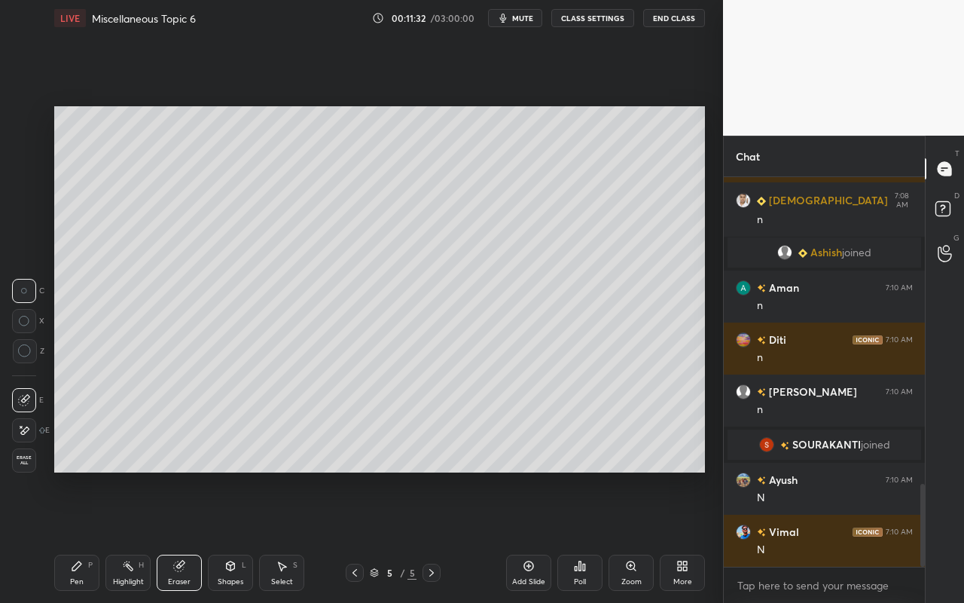
click at [75, 536] on icon at bounding box center [77, 566] width 12 height 12
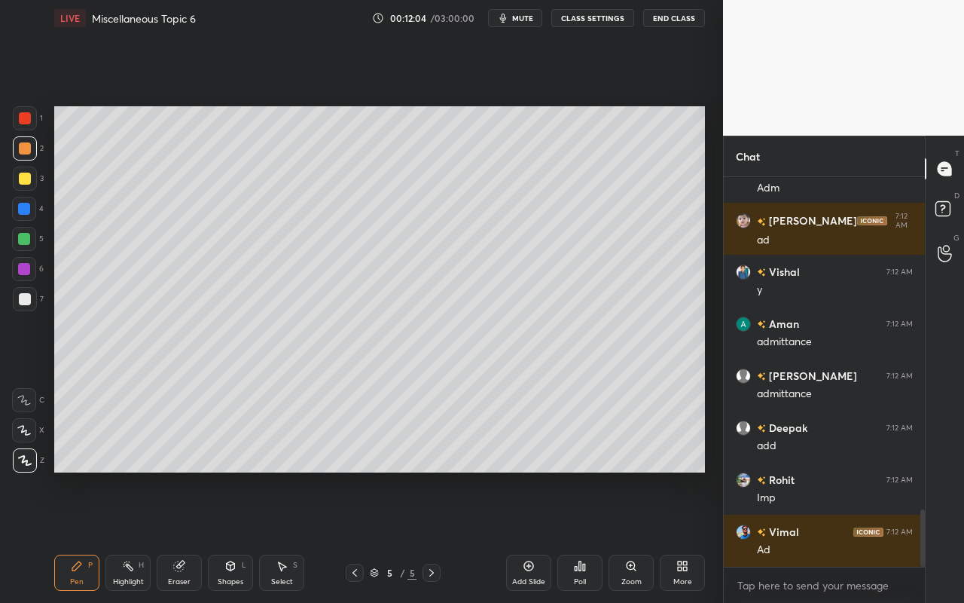
scroll to position [2328, 0]
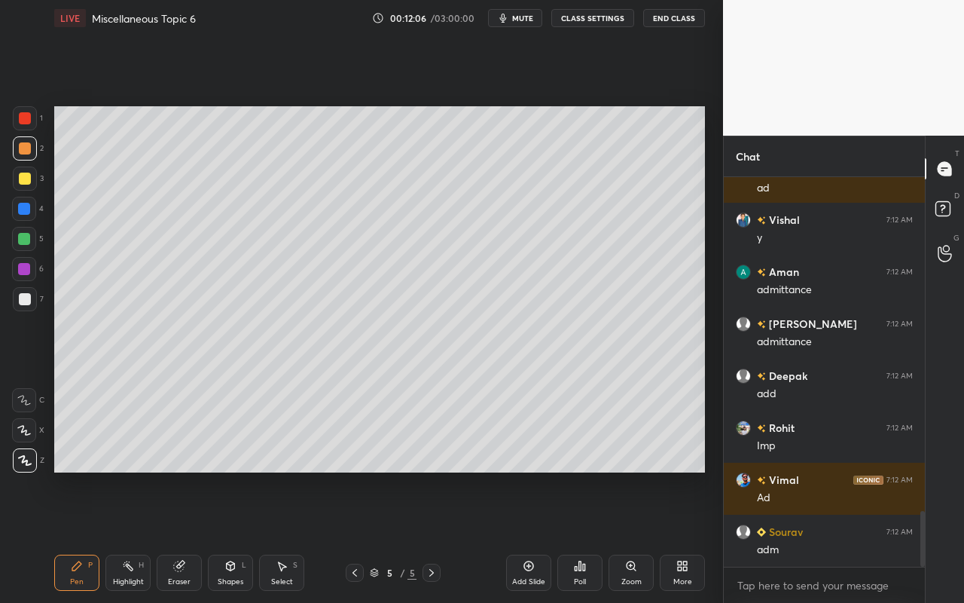
drag, startPoint x: 84, startPoint y: 589, endPoint x: 164, endPoint y: 497, distance: 122.3
click at [87, 536] on div "Pen P" at bounding box center [76, 573] width 45 height 36
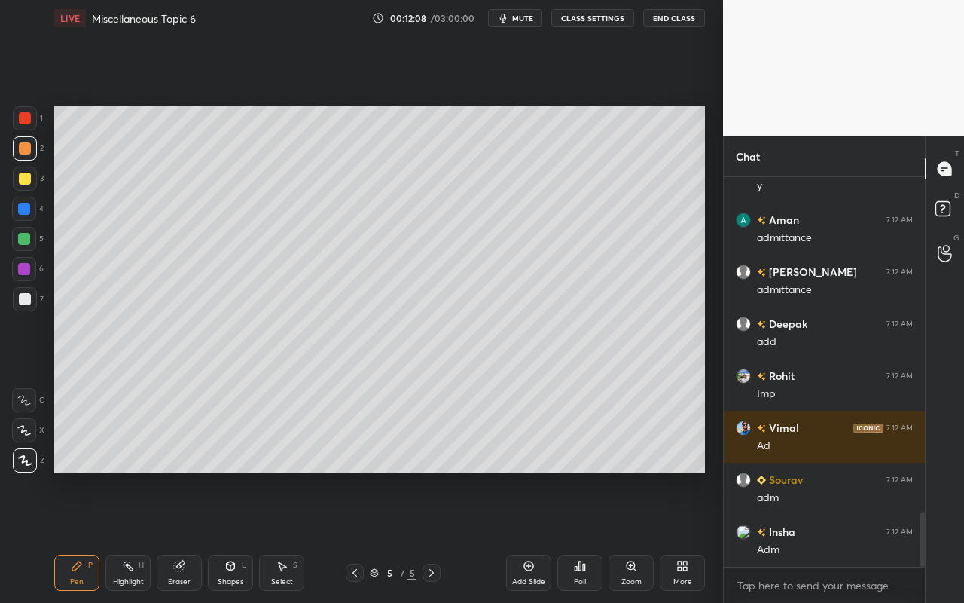
scroll to position [2416, 0]
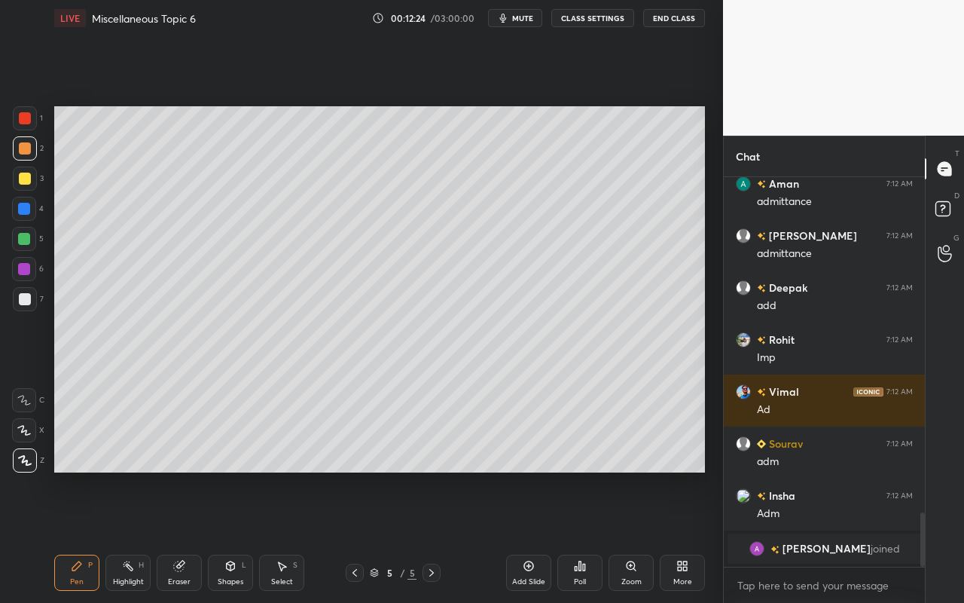
drag, startPoint x: 230, startPoint y: 572, endPoint x: 234, endPoint y: 557, distance: 15.7
click at [230, 536] on div "Shapes L" at bounding box center [230, 573] width 45 height 36
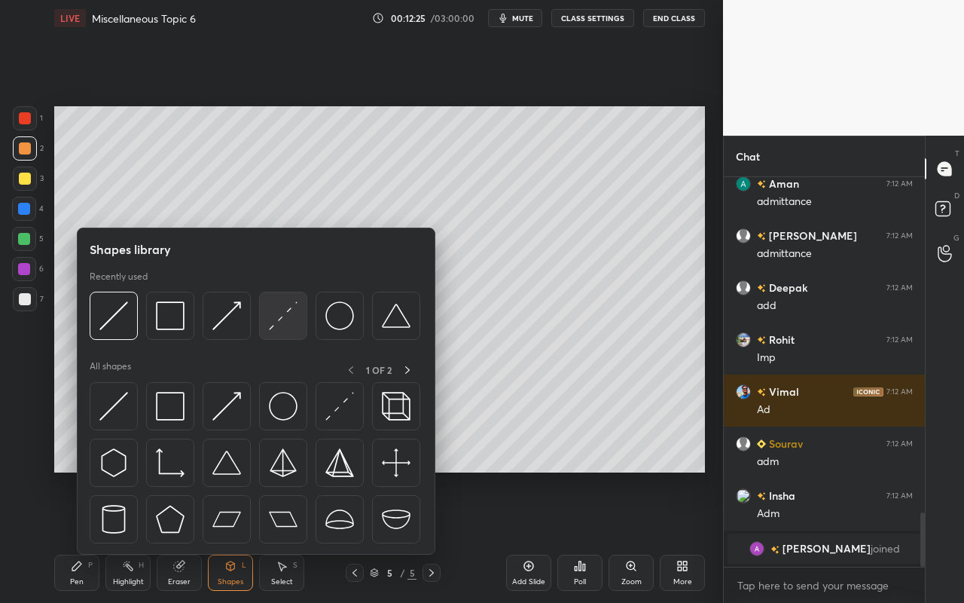
click at [290, 324] on img at bounding box center [283, 315] width 29 height 29
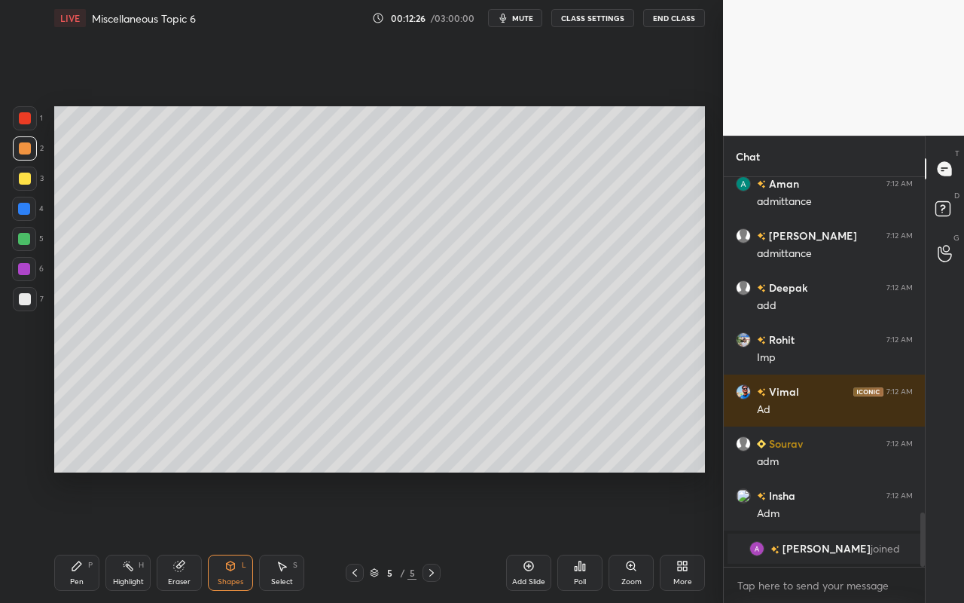
click at [28, 300] on div at bounding box center [25, 299] width 12 height 12
drag, startPoint x: 126, startPoint y: 576, endPoint x: 167, endPoint y: 539, distance: 55.0
click at [126, 536] on div "Highlight" at bounding box center [128, 582] width 31 height 8
click at [75, 536] on div "Pen" at bounding box center [77, 582] width 14 height 8
drag, startPoint x: 238, startPoint y: 573, endPoint x: 246, endPoint y: 564, distance: 11.8
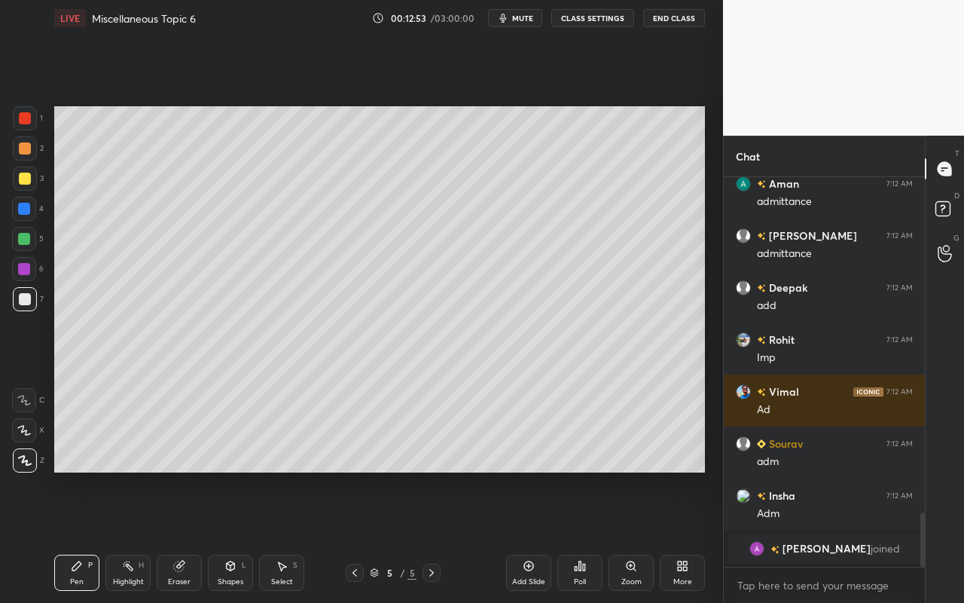
click at [238, 536] on div "Shapes L" at bounding box center [230, 573] width 45 height 36
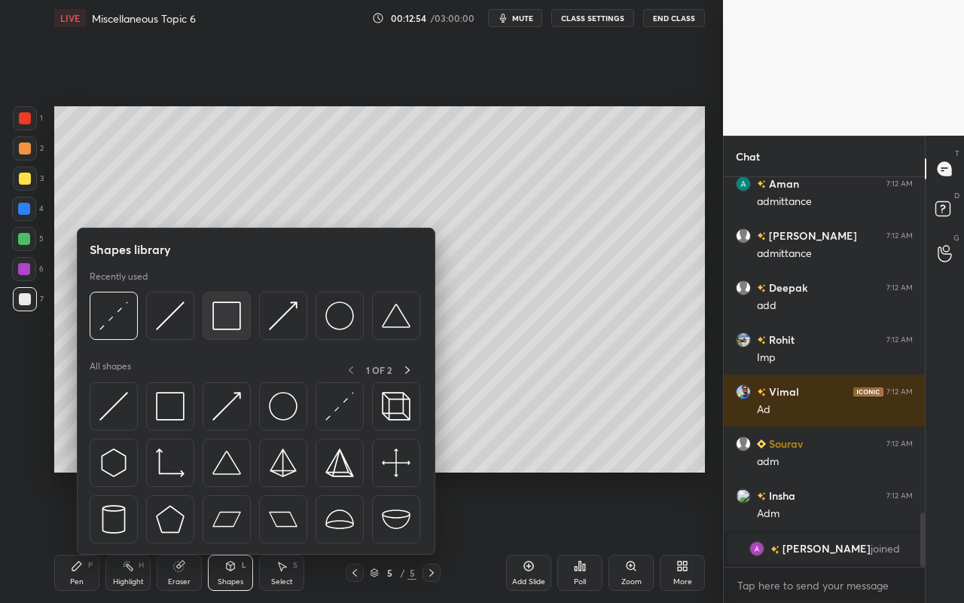
click at [237, 325] on img at bounding box center [226, 315] width 29 height 29
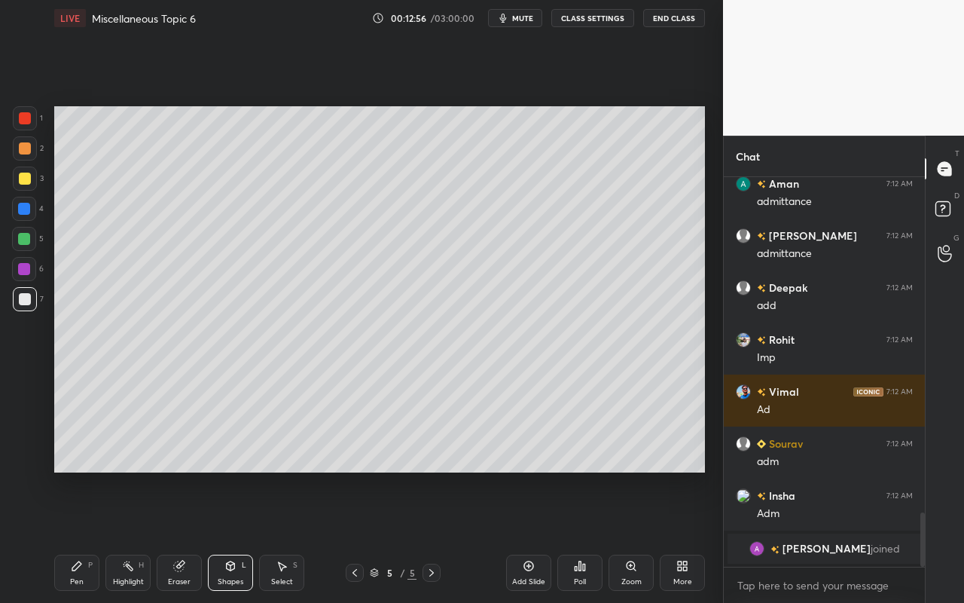
click at [29, 151] on div at bounding box center [25, 148] width 12 height 12
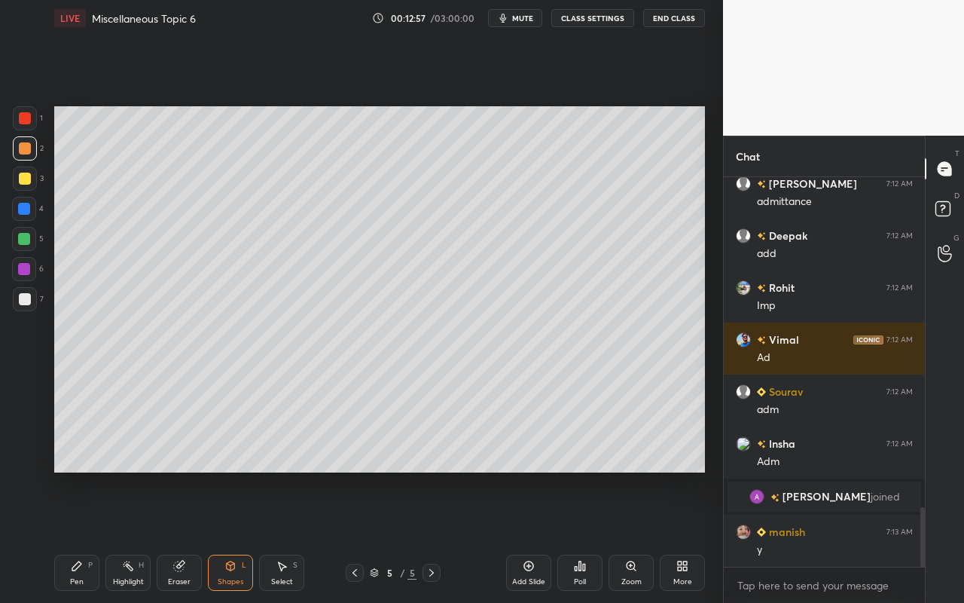
scroll to position [2163, 0]
click at [172, 536] on div "Eraser" at bounding box center [179, 573] width 45 height 36
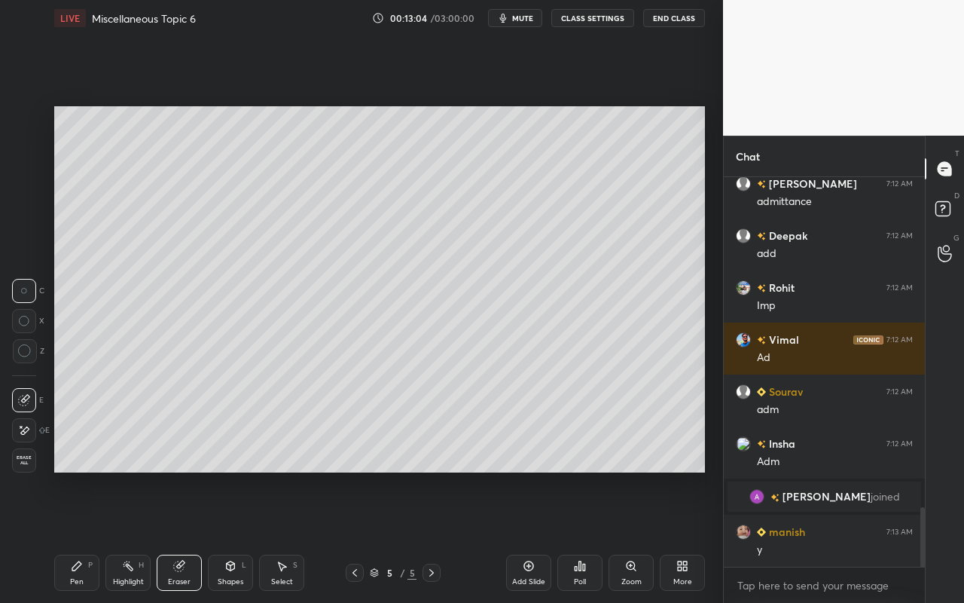
click at [123, 536] on div "Highlight H" at bounding box center [127, 573] width 45 height 36
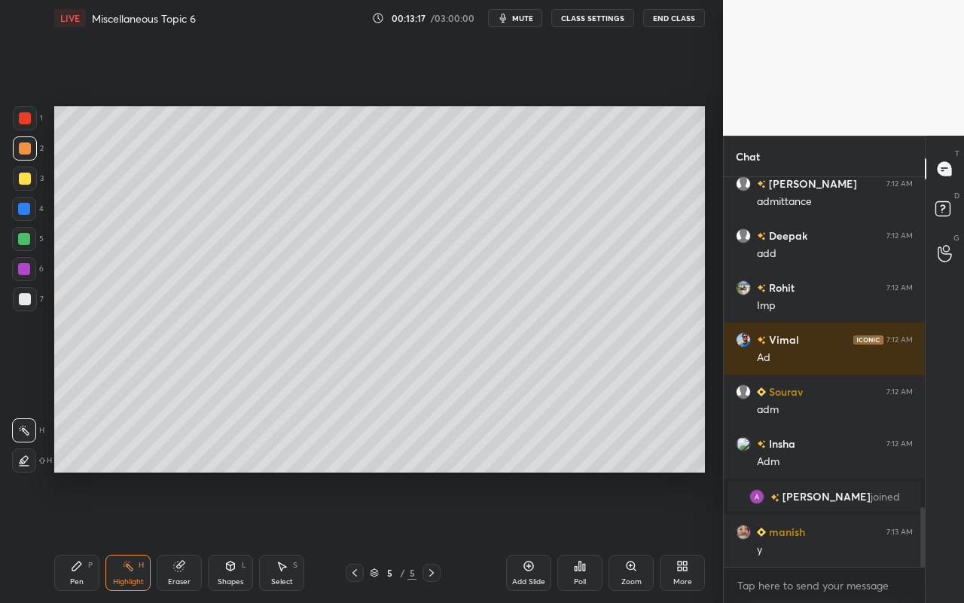
click at [74, 536] on div "Pen P" at bounding box center [76, 573] width 45 height 36
drag, startPoint x: 22, startPoint y: 301, endPoint x: 30, endPoint y: 299, distance: 8.6
click at [29, 301] on div at bounding box center [25, 299] width 12 height 12
drag, startPoint x: 128, startPoint y: 572, endPoint x: 154, endPoint y: 512, distance: 65.5
click at [133, 536] on div "Highlight H" at bounding box center [127, 573] width 45 height 36
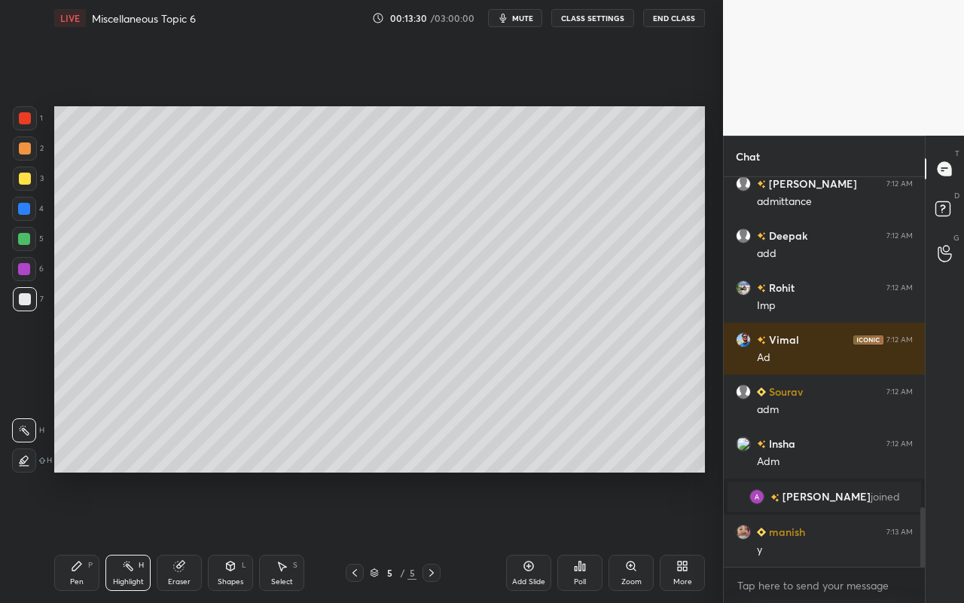
click at [81, 536] on div "Pen" at bounding box center [77, 582] width 14 height 8
click at [75, 536] on div "Pen" at bounding box center [77, 582] width 14 height 8
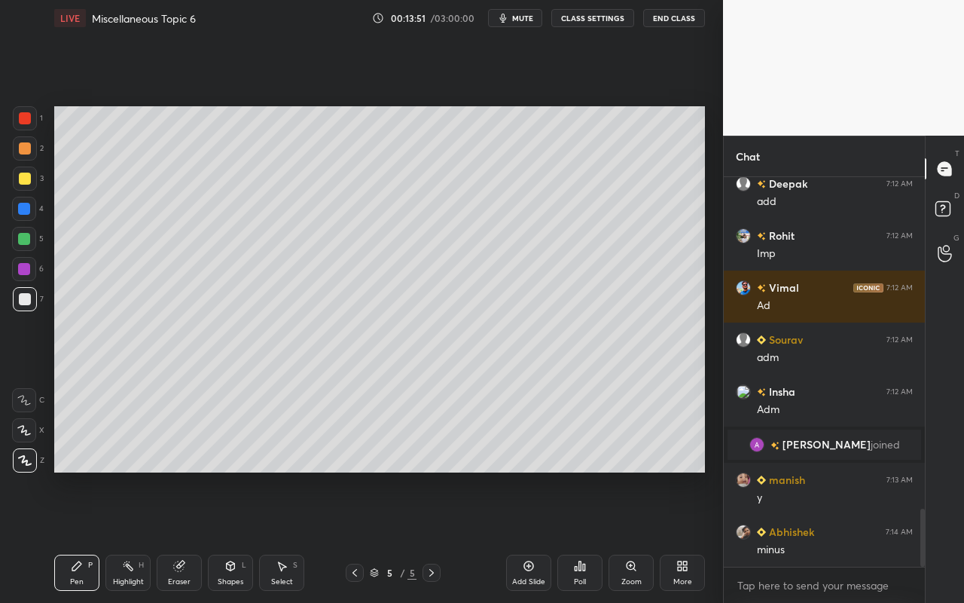
click at [143, 536] on div "Highlight H" at bounding box center [127, 573] width 45 height 36
drag, startPoint x: 136, startPoint y: 579, endPoint x: 157, endPoint y: 528, distance: 55.1
click at [139, 536] on div "Highlight" at bounding box center [128, 582] width 31 height 8
click at [78, 536] on icon at bounding box center [77, 566] width 12 height 12
click at [130, 536] on div "Highlight" at bounding box center [128, 582] width 31 height 8
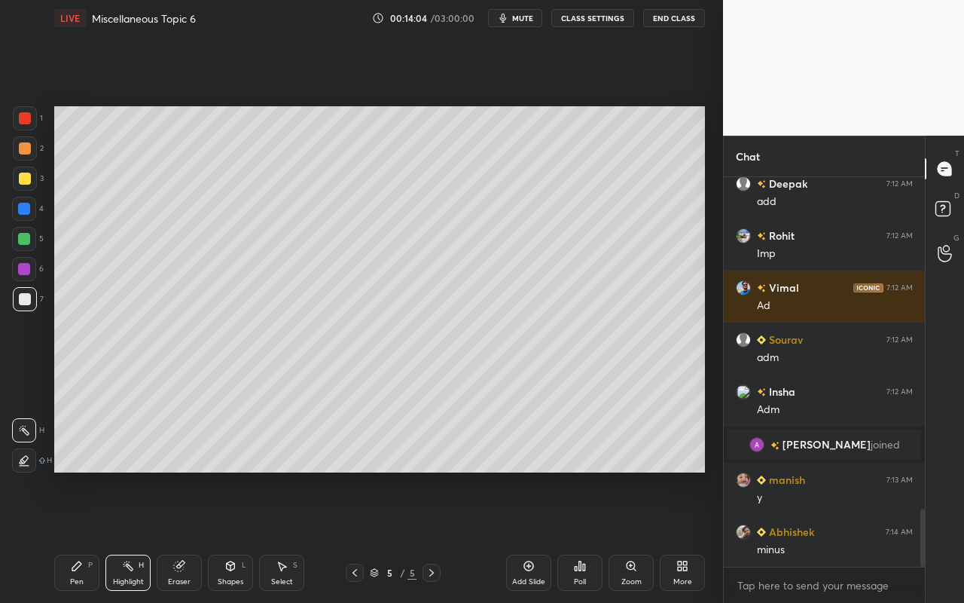
click at [71, 536] on div "Pen P" at bounding box center [76, 573] width 45 height 36
click at [87, 536] on div "Pen P" at bounding box center [76, 573] width 45 height 36
drag, startPoint x: 24, startPoint y: 244, endPoint x: 45, endPoint y: 264, distance: 28.8
click at [24, 245] on div at bounding box center [24, 239] width 24 height 24
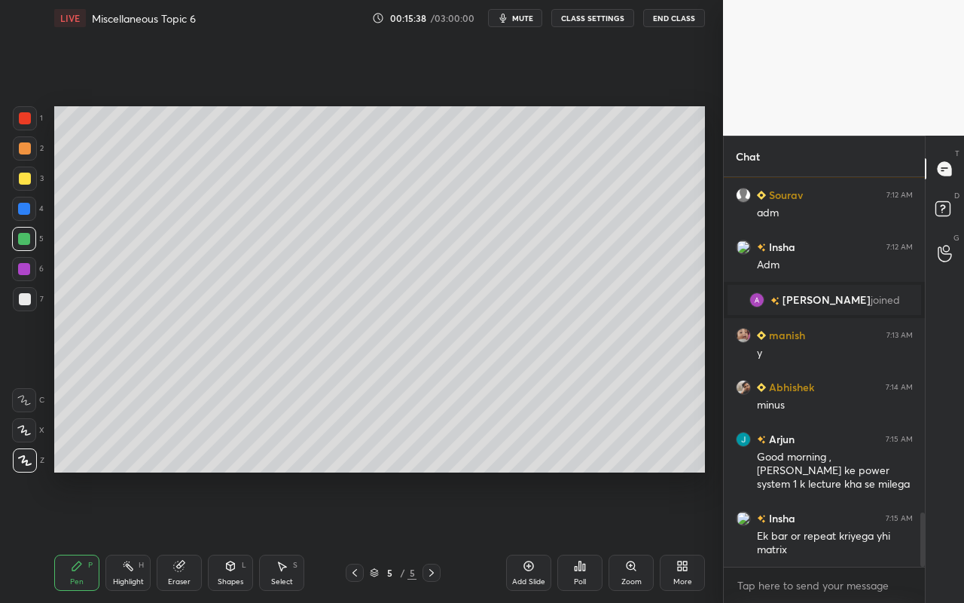
scroll to position [2412, 0]
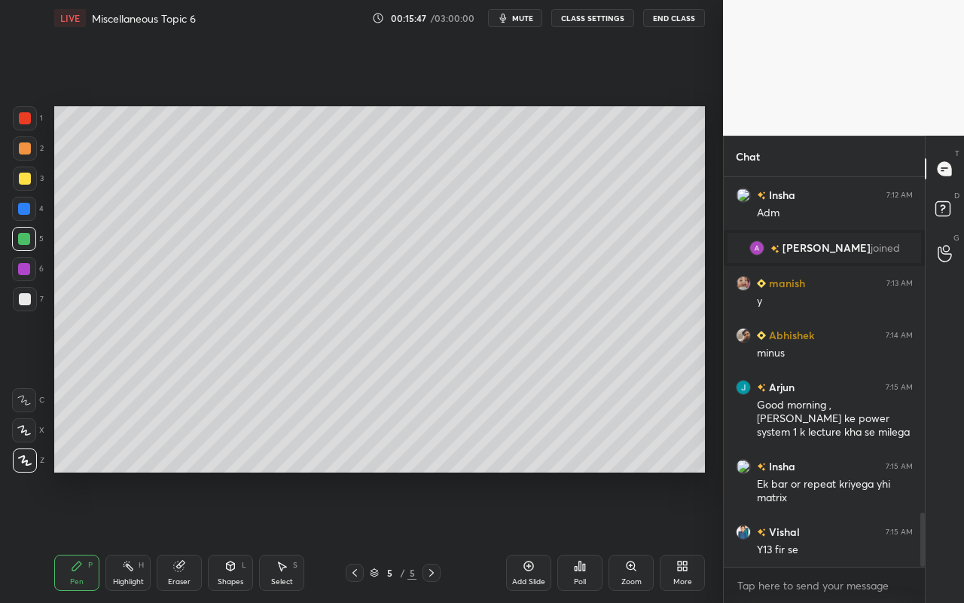
click at [133, 536] on div "Highlight" at bounding box center [128, 582] width 31 height 8
click at [77, 536] on div "Pen" at bounding box center [77, 582] width 14 height 8
click at [122, 536] on div "Highlight H" at bounding box center [127, 573] width 45 height 36
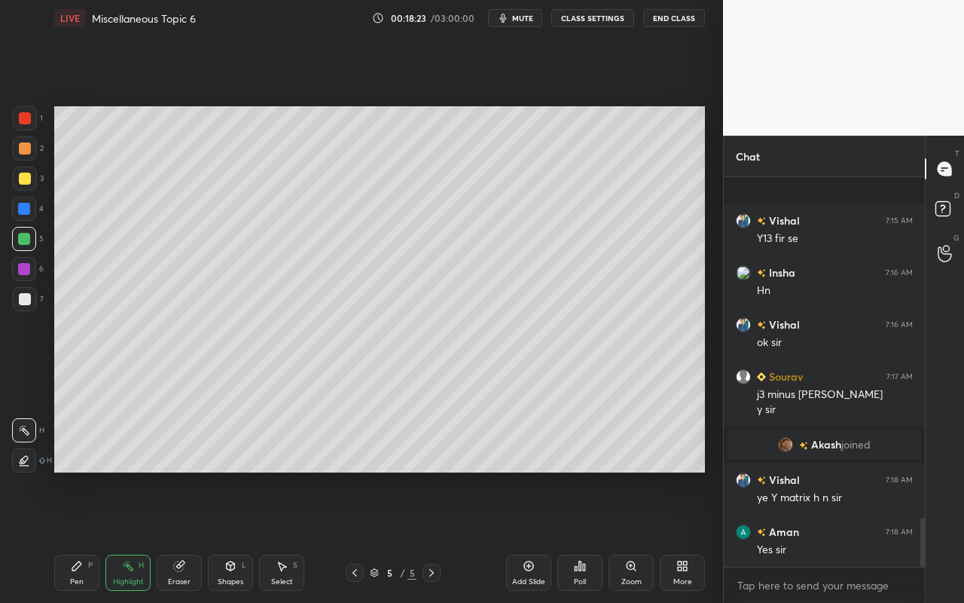
scroll to position [2700, 0]
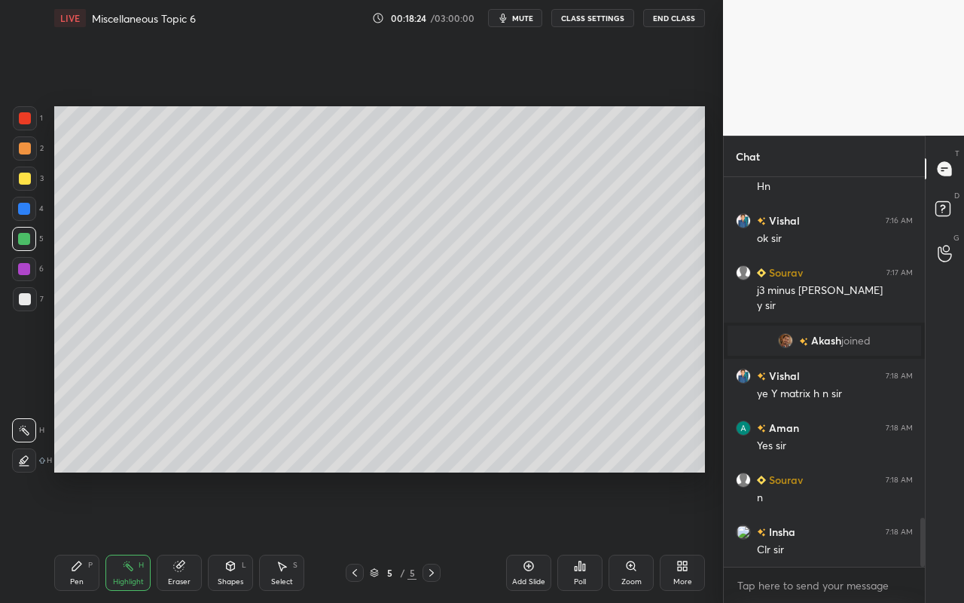
drag, startPoint x: 127, startPoint y: 573, endPoint x: 150, endPoint y: 483, distance: 93.4
click at [125, 536] on div "Highlight H" at bounding box center [127, 573] width 45 height 36
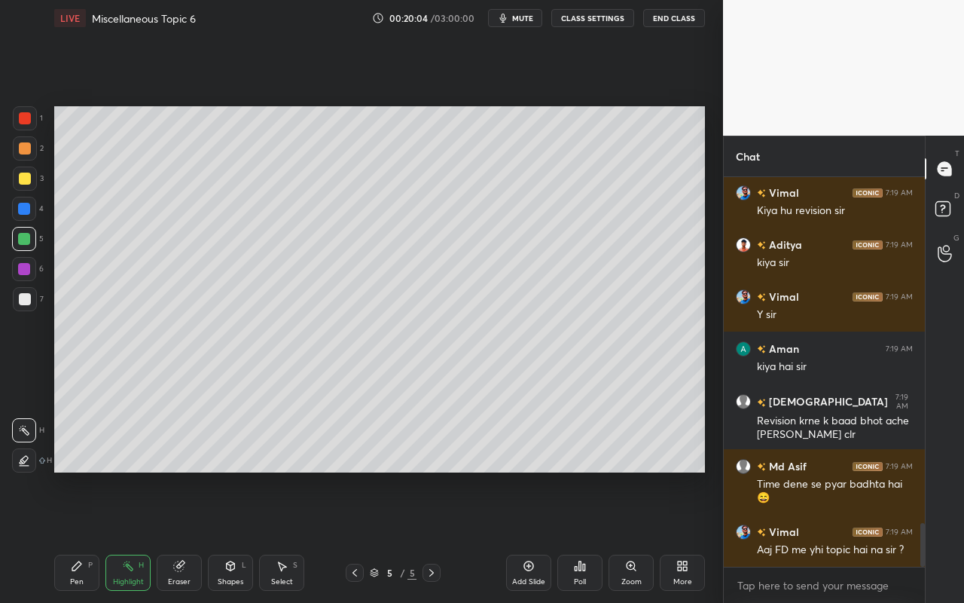
scroll to position [3143, 0]
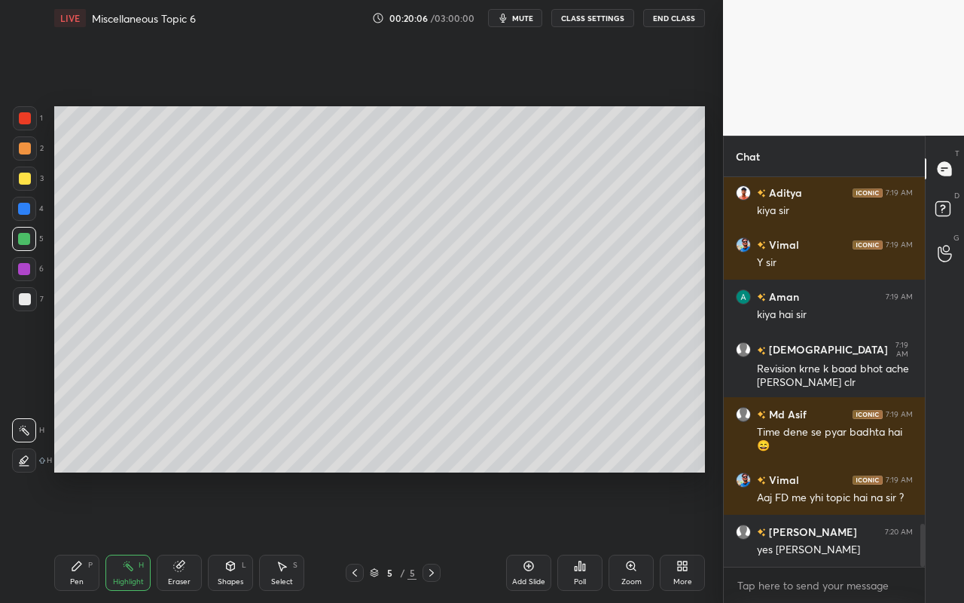
click at [283, 536] on div "Select S" at bounding box center [281, 573] width 45 height 36
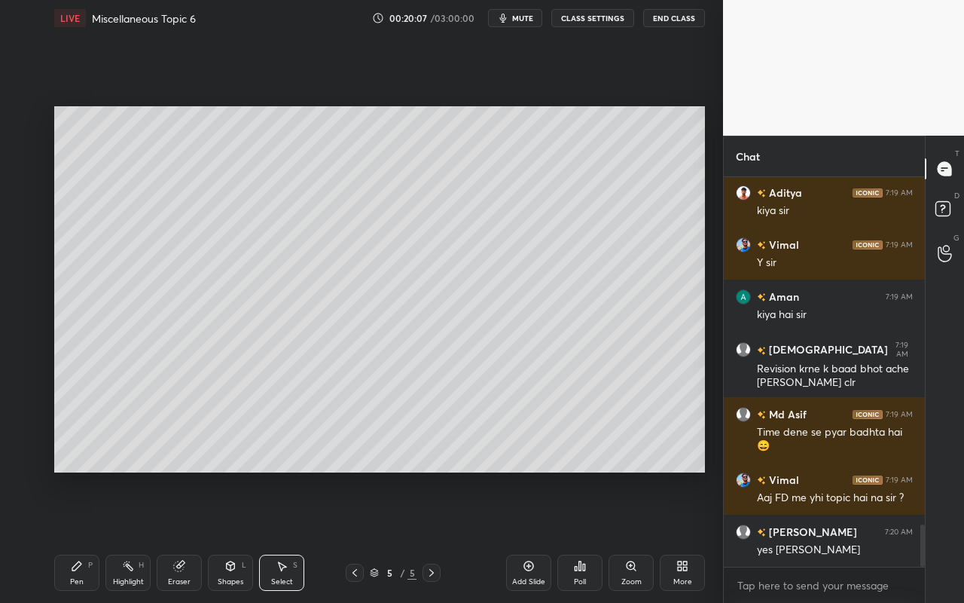
scroll to position [3195, 0]
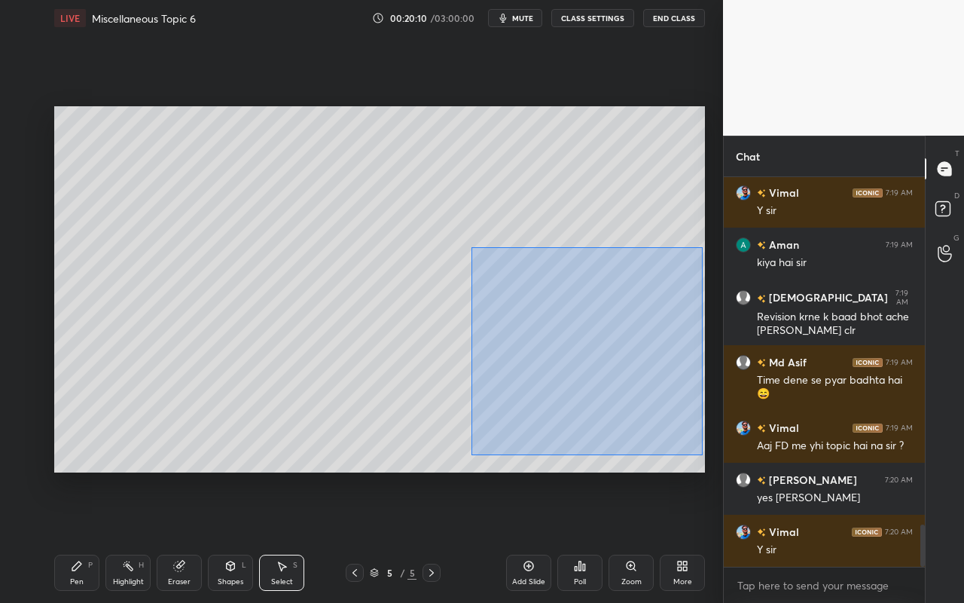
drag, startPoint x: 469, startPoint y: 243, endPoint x: 698, endPoint y: 449, distance: 307.8
click at [703, 454] on div "0 ° Undo Copy Duplicate Duplicate to new slide Delete" at bounding box center [379, 289] width 651 height 366
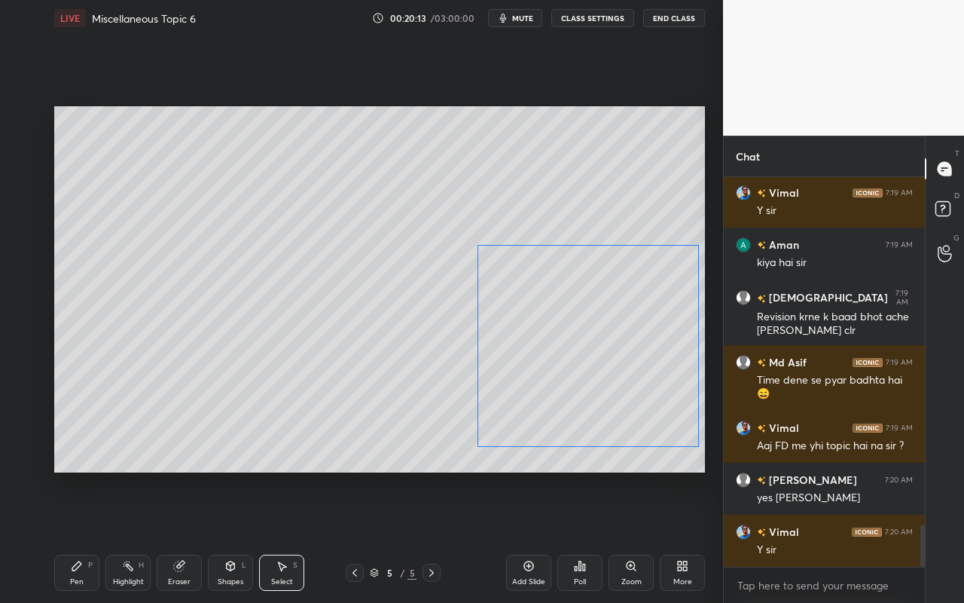
click at [591, 317] on div "0 ° Undo Copy Duplicate Duplicate to new slide Delete" at bounding box center [379, 289] width 651 height 366
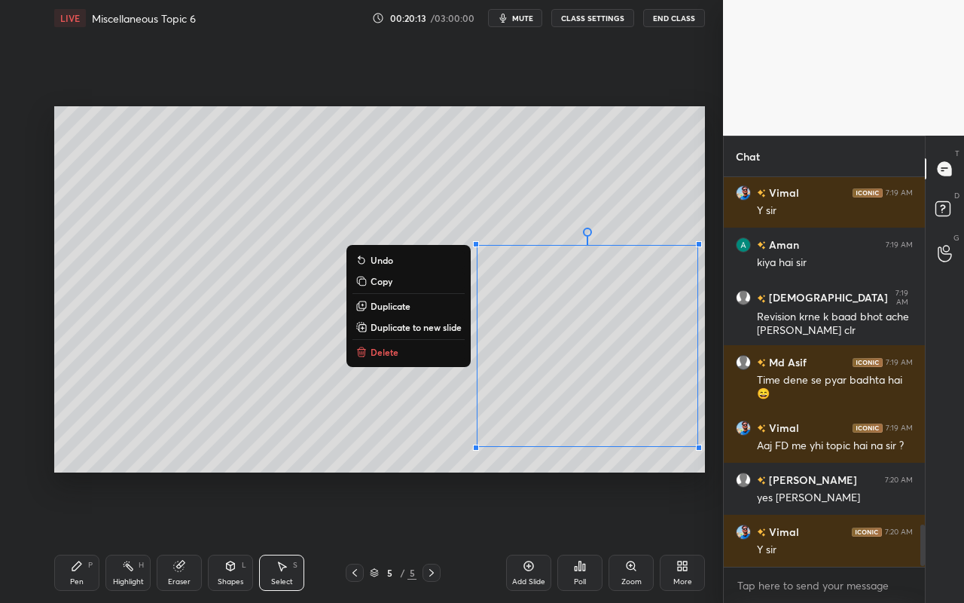
scroll to position [3231, 0]
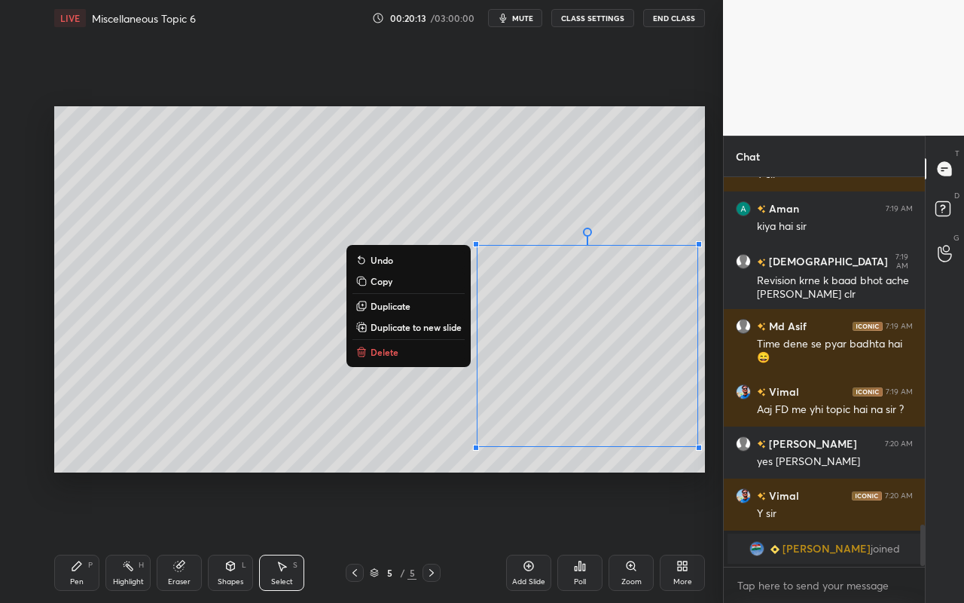
drag, startPoint x: 659, startPoint y: 160, endPoint x: 652, endPoint y: 176, distance: 16.9
click at [650, 160] on div "0 ° Undo Copy Duplicate Duplicate to new slide Delete" at bounding box center [379, 289] width 651 height 366
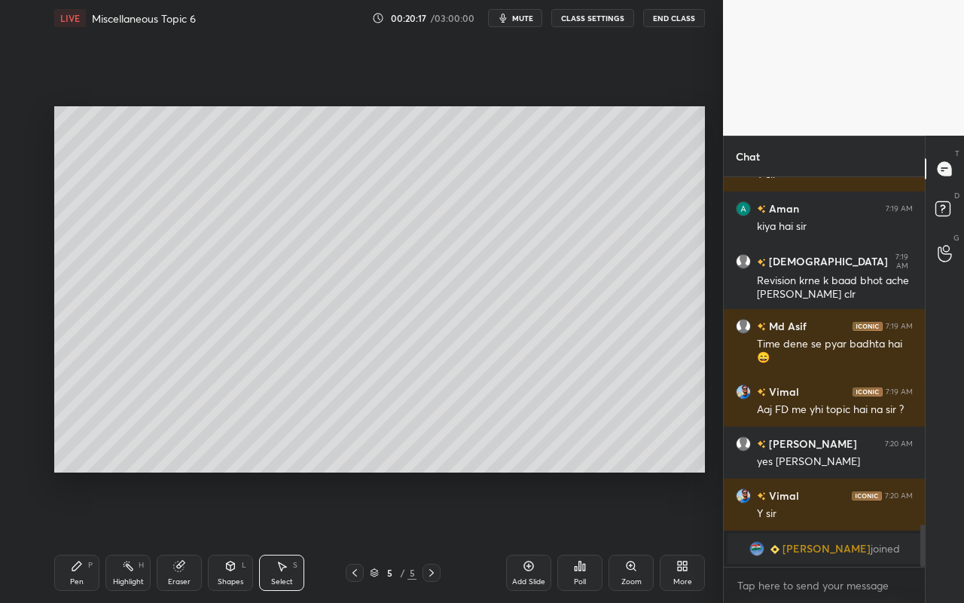
scroll to position [3100, 0]
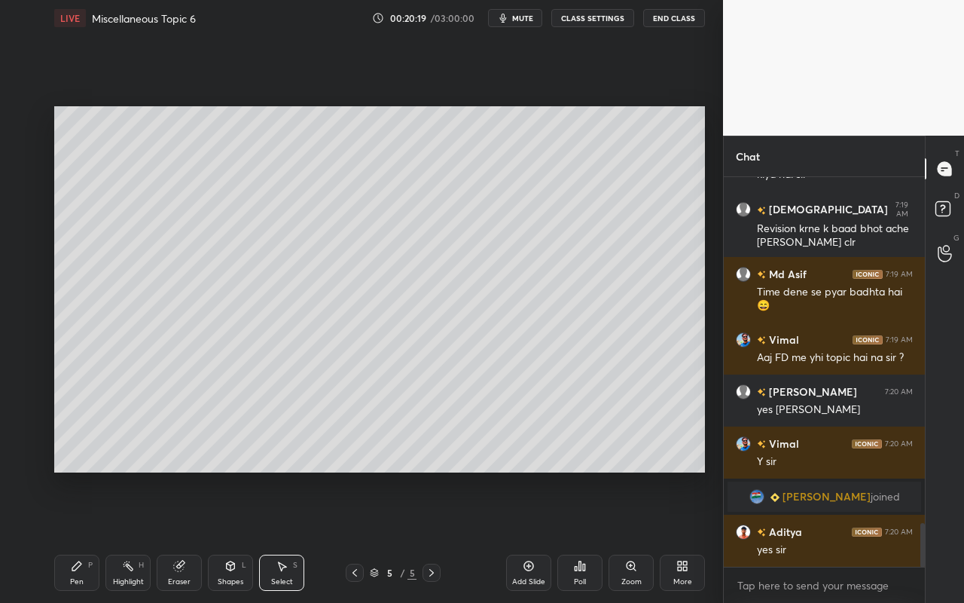
drag, startPoint x: 59, startPoint y: 102, endPoint x: 106, endPoint y: 175, distance: 86.5
click at [109, 182] on div "0 ° Undo Copy Duplicate Duplicate to new slide Delete Setting up your live clas…" at bounding box center [379, 289] width 663 height 506
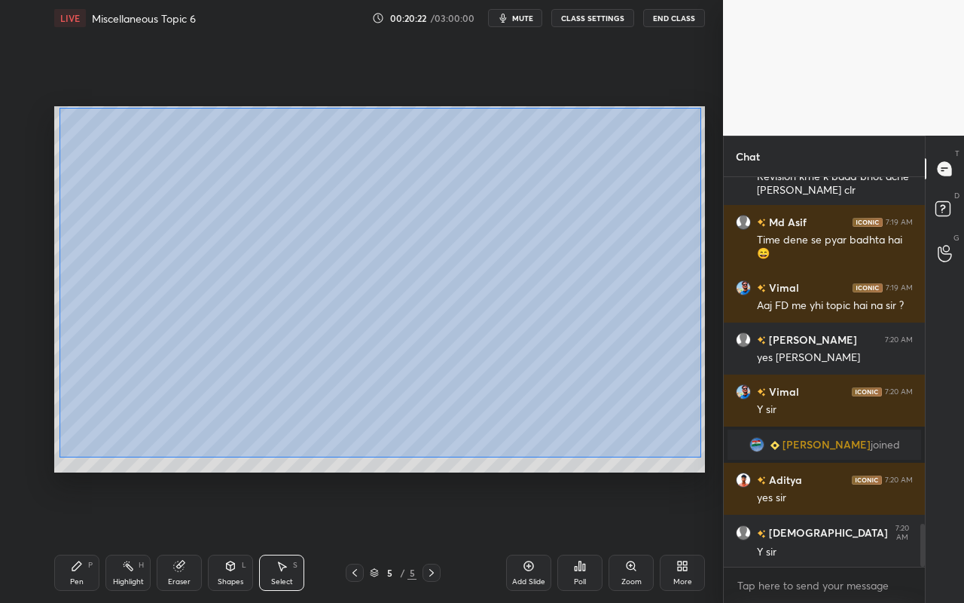
scroll to position [3204, 0]
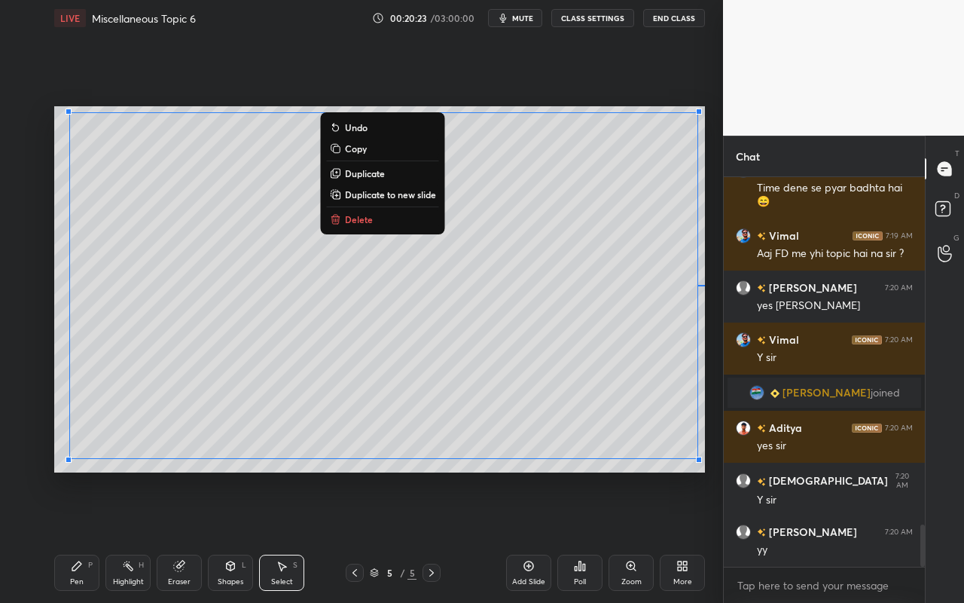
drag, startPoint x: 60, startPoint y: 108, endPoint x: 689, endPoint y: 450, distance: 716.1
click at [703, 466] on div "0 ° Undo Copy Duplicate Duplicate to new slide Delete" at bounding box center [379, 289] width 651 height 366
click at [411, 191] on p "Duplicate to new slide" at bounding box center [390, 194] width 91 height 12
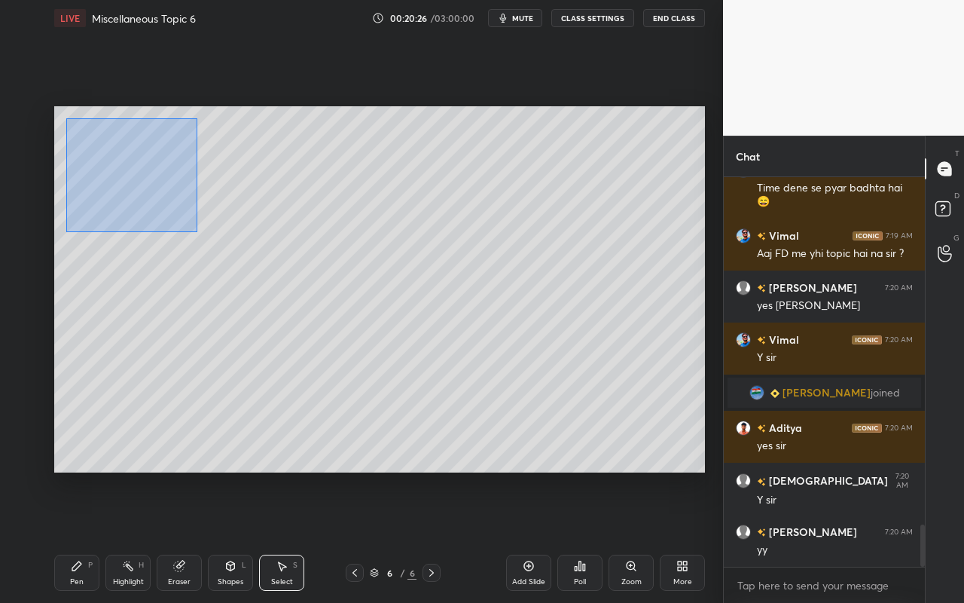
drag, startPoint x: 66, startPoint y: 118, endPoint x: 203, endPoint y: 249, distance: 189.2
click at [194, 231] on div "0 ° Undo Copy Duplicate Duplicate to new slide Delete" at bounding box center [379, 289] width 651 height 366
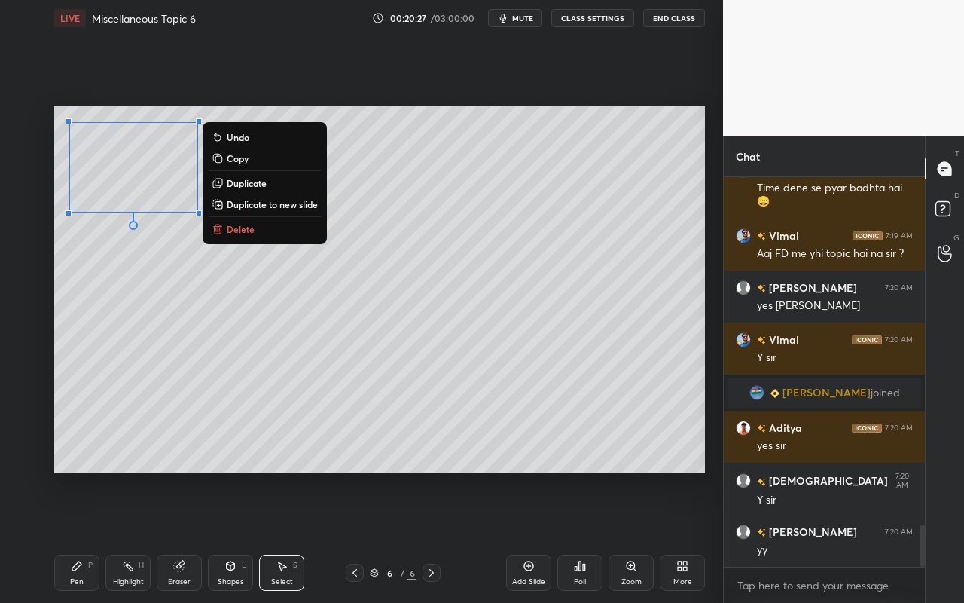
click at [230, 230] on p "Delete" at bounding box center [241, 229] width 28 height 12
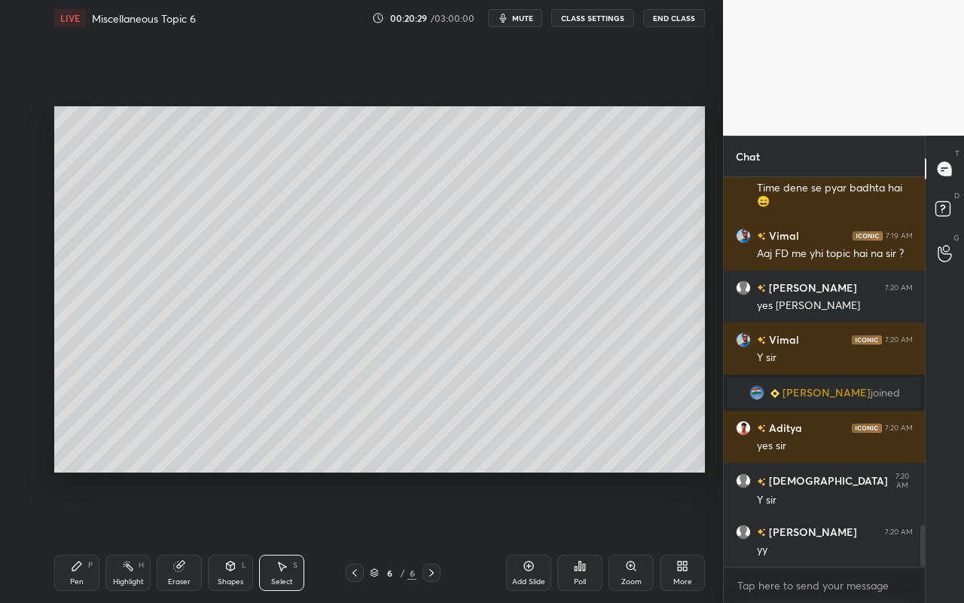
drag, startPoint x: 75, startPoint y: 576, endPoint x: 92, endPoint y: 508, distance: 70.7
click at [75, 536] on div "Pen" at bounding box center [77, 582] width 14 height 8
drag, startPoint x: 297, startPoint y: 572, endPoint x: 304, endPoint y: 549, distance: 23.6
click at [297, 536] on div "Select S" at bounding box center [281, 573] width 45 height 36
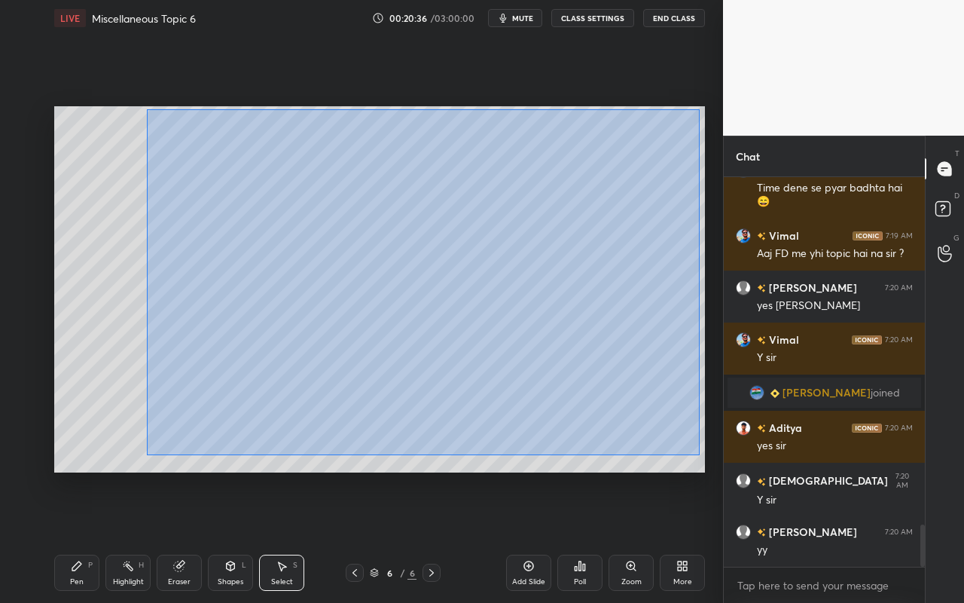
drag, startPoint x: 155, startPoint y: 121, endPoint x: 698, endPoint y: 452, distance: 636.4
click at [699, 454] on div "0 ° Undo Copy Duplicate Duplicate to new slide Delete" at bounding box center [379, 289] width 651 height 366
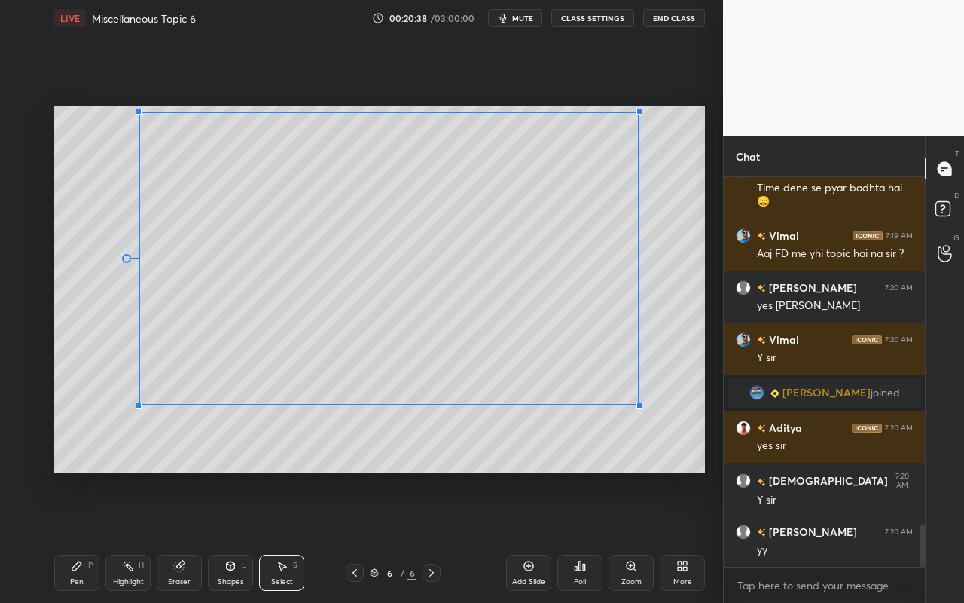
drag, startPoint x: 700, startPoint y: 460, endPoint x: 604, endPoint y: 381, distance: 124.2
click at [637, 402] on div at bounding box center [640, 405] width 6 height 6
drag, startPoint x: 545, startPoint y: 359, endPoint x: 512, endPoint y: 393, distance: 47.9
click at [499, 353] on div "0 ° Undo Copy Duplicate Duplicate to new slide Delete" at bounding box center [379, 289] width 651 height 366
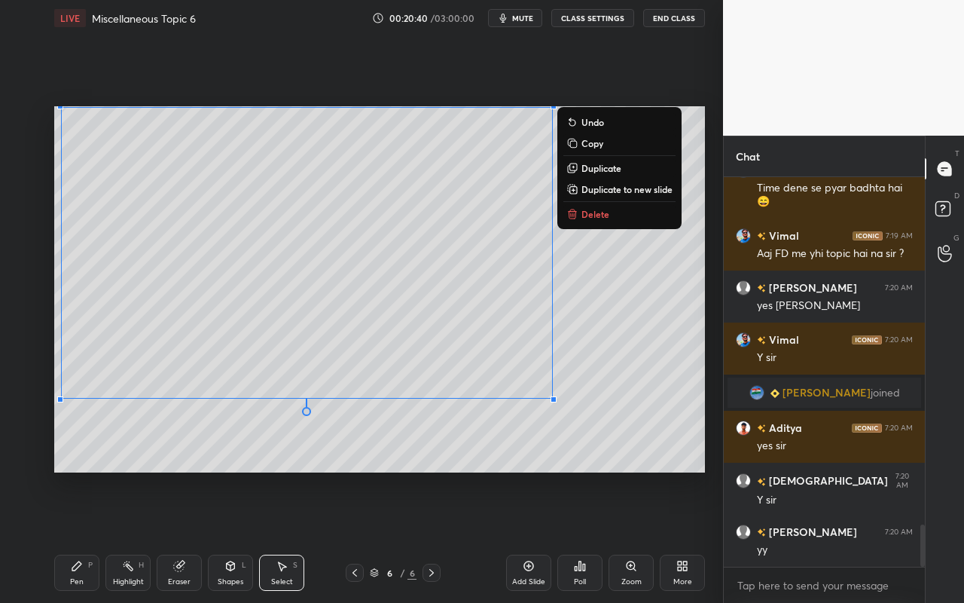
click at [527, 442] on div "0 ° Undo Copy Duplicate Duplicate to new slide Delete" at bounding box center [379, 289] width 651 height 366
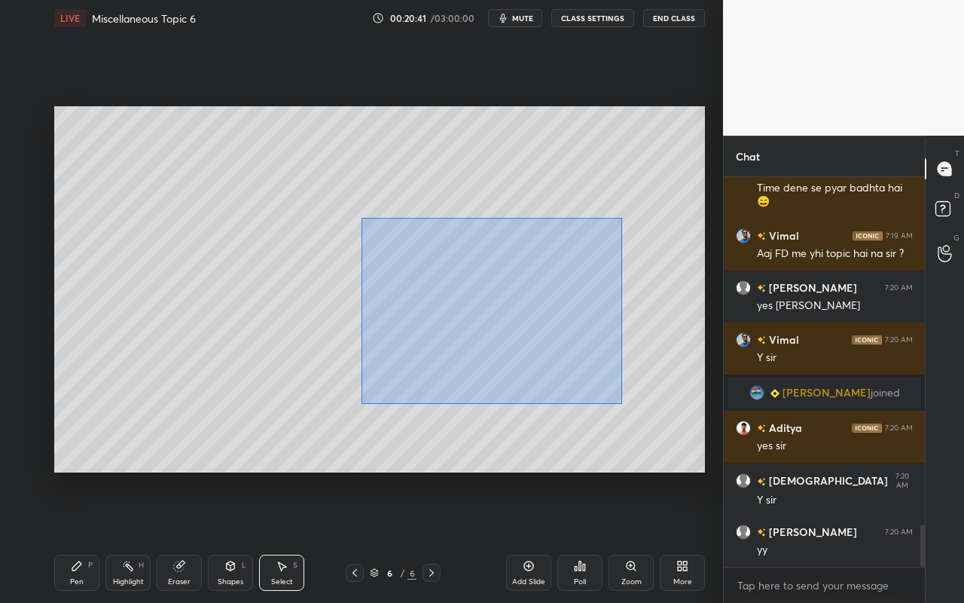
drag, startPoint x: 361, startPoint y: 217, endPoint x: 619, endPoint y: 408, distance: 321.6
click at [622, 406] on div "0 ° Undo Copy Duplicate Duplicate to new slide Delete" at bounding box center [379, 289] width 651 height 366
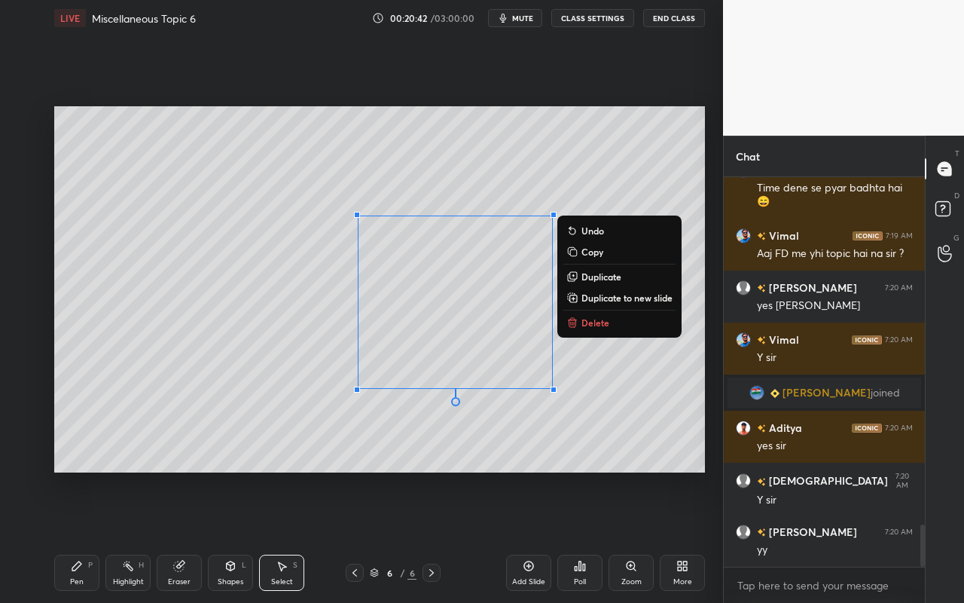
click at [590, 321] on p "Delete" at bounding box center [596, 322] width 28 height 12
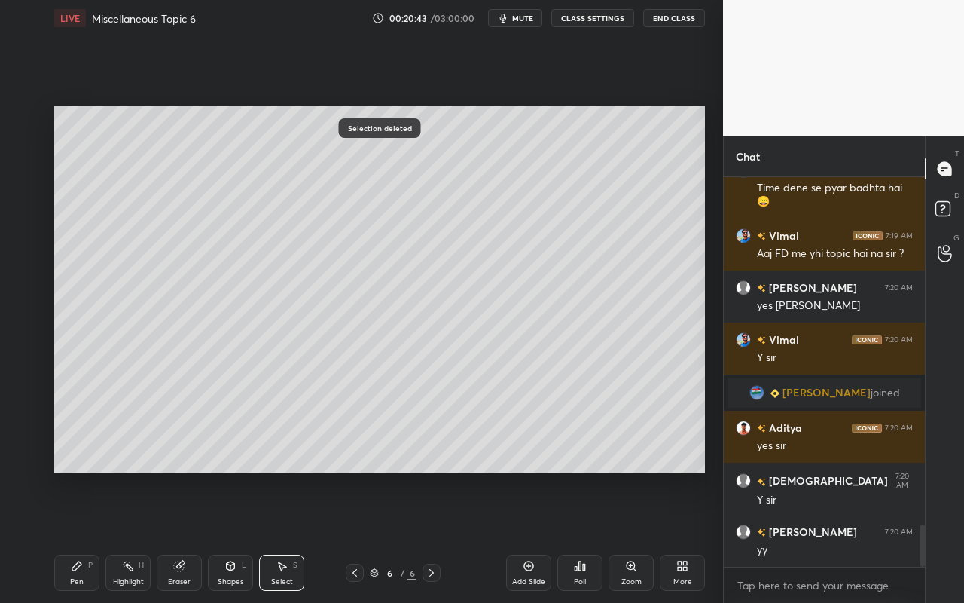
drag, startPoint x: 87, startPoint y: 573, endPoint x: 113, endPoint y: 539, distance: 42.5
click at [87, 536] on div "Pen P" at bounding box center [76, 573] width 45 height 36
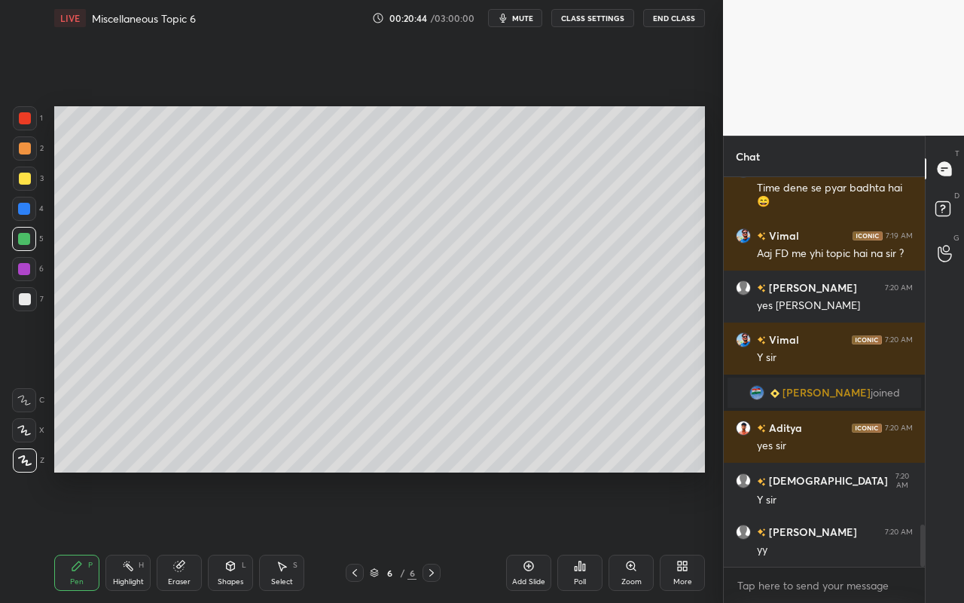
click at [23, 181] on div at bounding box center [25, 179] width 12 height 12
click at [126, 536] on div "Highlight H" at bounding box center [127, 573] width 45 height 36
click at [79, 536] on div "Pen P" at bounding box center [76, 573] width 45 height 36
click at [123, 536] on div "Highlight H" at bounding box center [127, 573] width 45 height 36
click at [67, 536] on div "Pen P" at bounding box center [76, 573] width 45 height 36
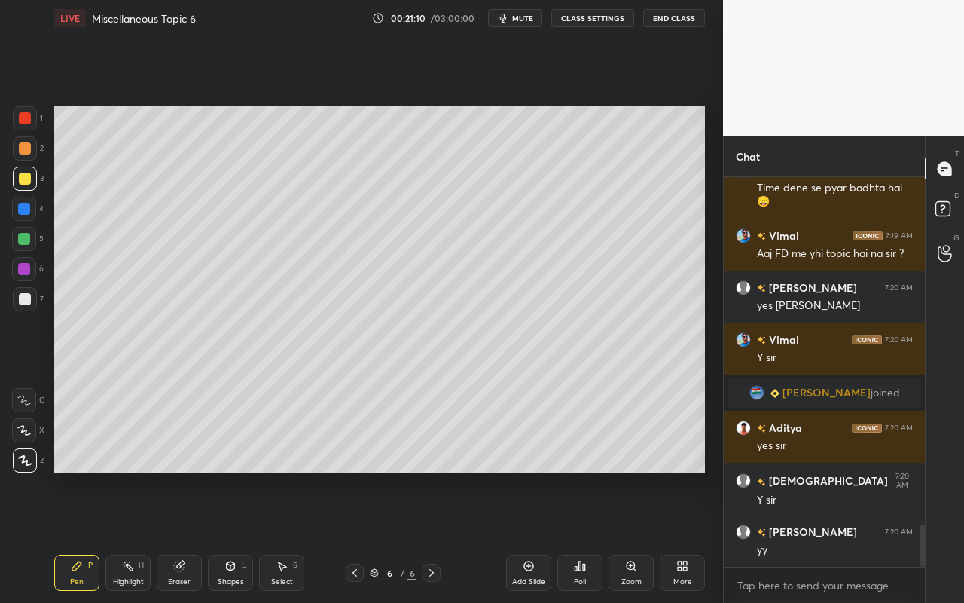
click at [130, 536] on div "Highlight" at bounding box center [128, 582] width 31 height 8
click at [88, 536] on div "Pen P" at bounding box center [76, 573] width 45 height 36
click at [119, 536] on div "Highlight H" at bounding box center [127, 573] width 45 height 36
drag, startPoint x: 112, startPoint y: 579, endPoint x: 164, endPoint y: 523, distance: 77.3
click at [117, 536] on div "Highlight H" at bounding box center [127, 573] width 45 height 36
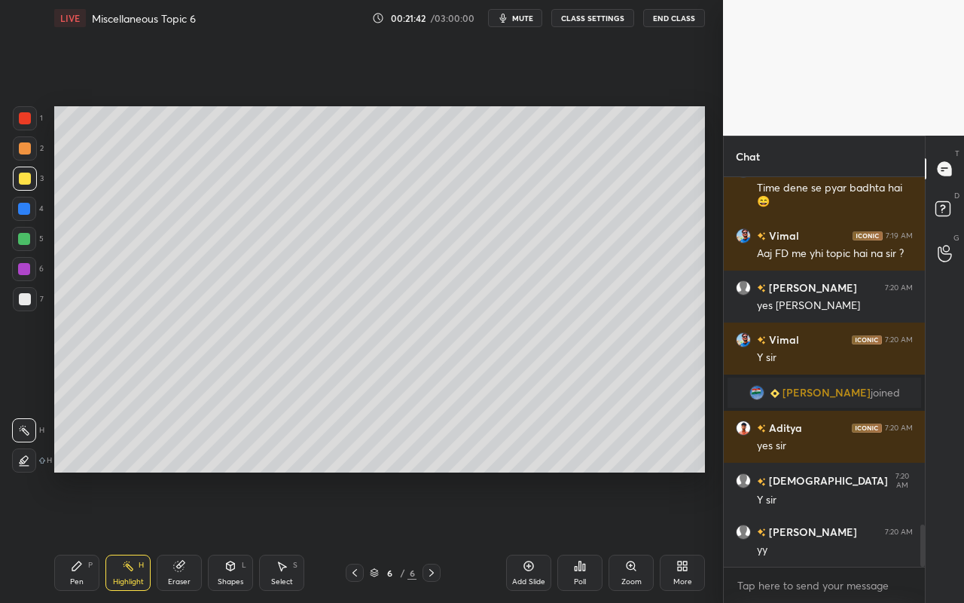
click at [81, 536] on div "Pen P" at bounding box center [76, 573] width 45 height 36
click at [86, 536] on div "Pen P" at bounding box center [76, 573] width 45 height 36
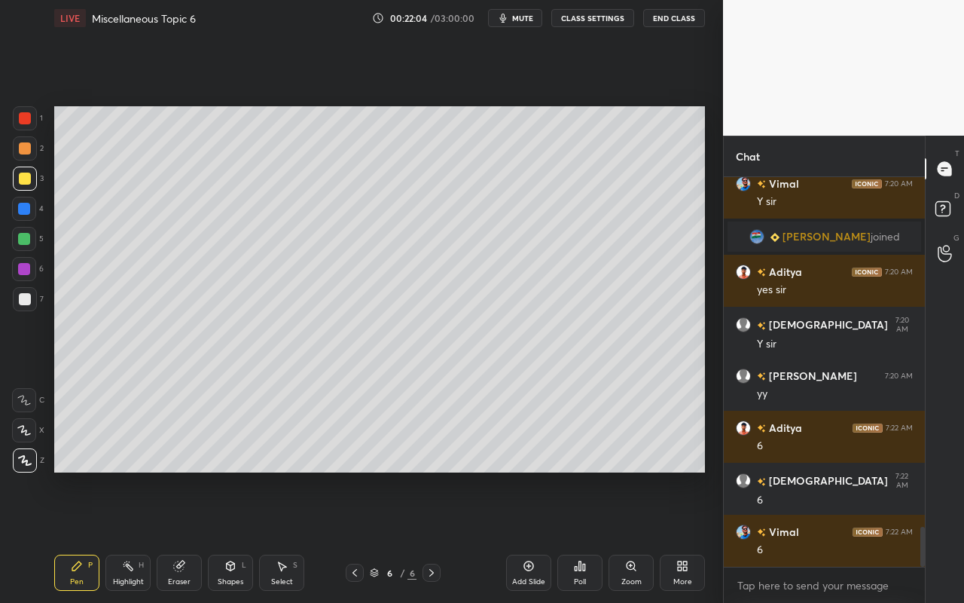
scroll to position [3412, 0]
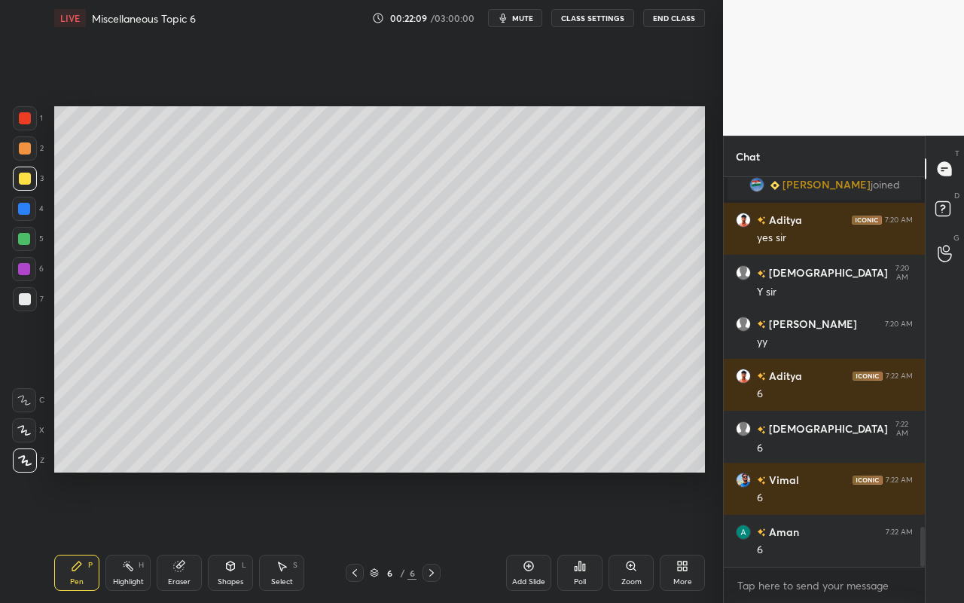
drag, startPoint x: 130, startPoint y: 572, endPoint x: 136, endPoint y: 557, distance: 16.2
click at [136, 536] on div "Highlight H" at bounding box center [127, 573] width 45 height 36
click at [86, 536] on div "Pen P" at bounding box center [76, 573] width 45 height 36
drag, startPoint x: 110, startPoint y: 577, endPoint x: 140, endPoint y: 555, distance: 37.7
click at [115, 536] on div "Highlight H" at bounding box center [127, 573] width 45 height 36
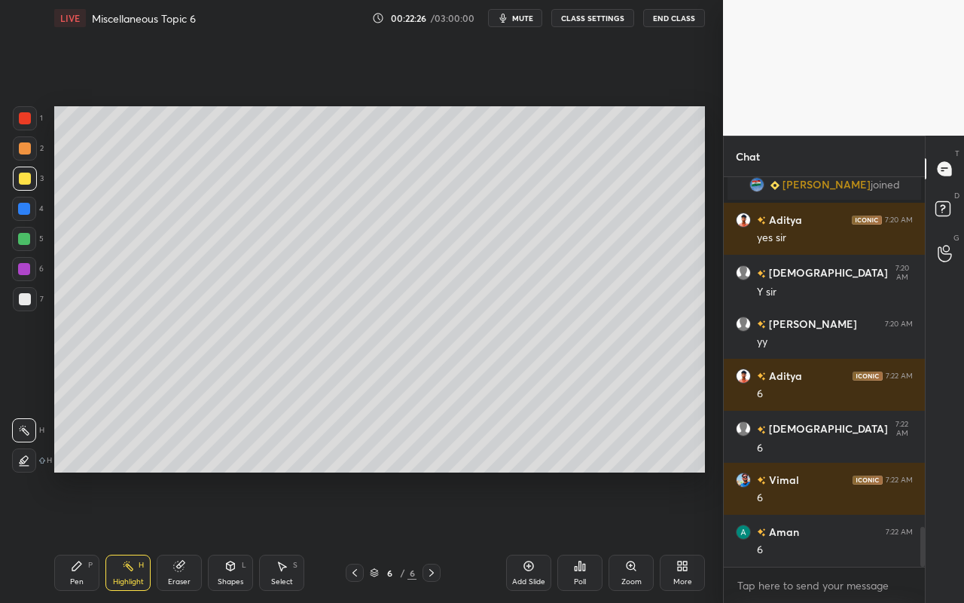
click at [81, 536] on div "Pen P" at bounding box center [76, 573] width 45 height 36
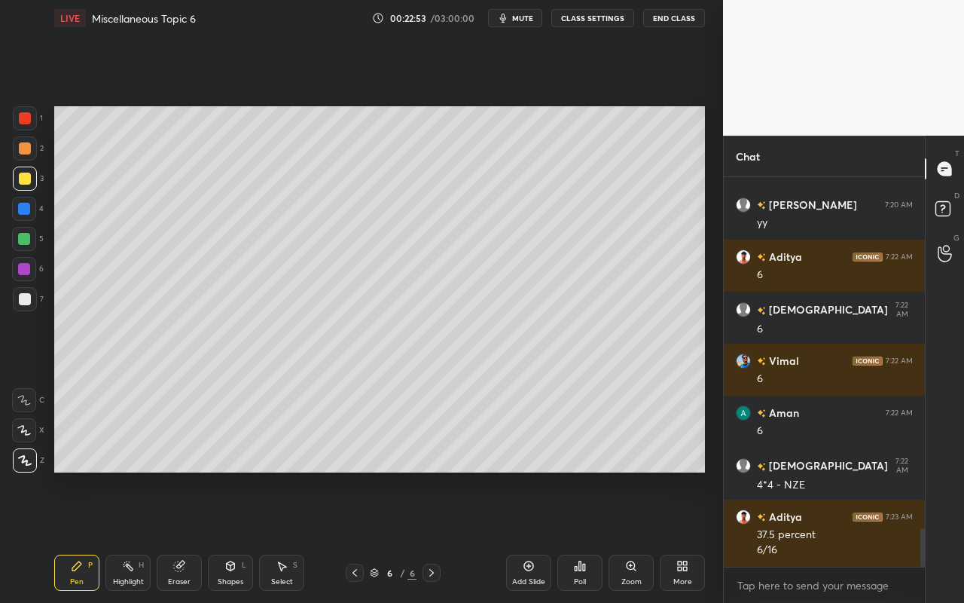
scroll to position [3583, 0]
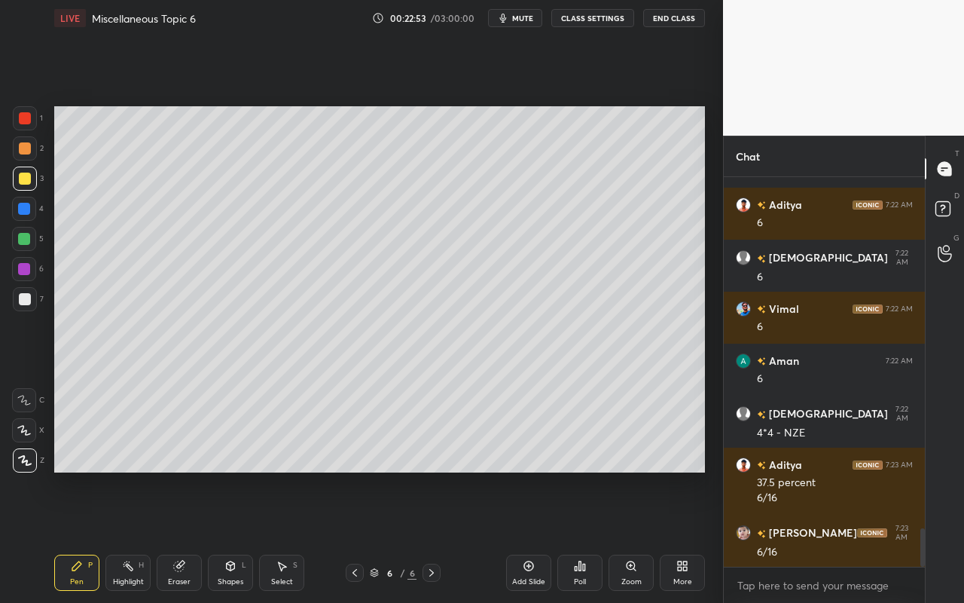
click at [192, 536] on div "Eraser" at bounding box center [179, 573] width 45 height 36
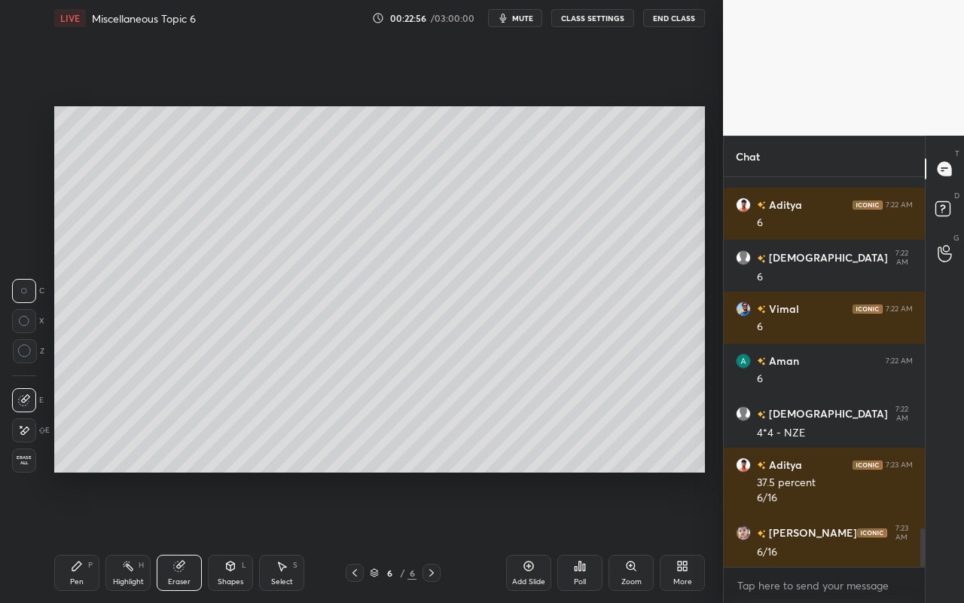
drag, startPoint x: 91, startPoint y: 573, endPoint x: 265, endPoint y: 476, distance: 199.0
click at [97, 536] on div "Pen P" at bounding box center [76, 573] width 45 height 36
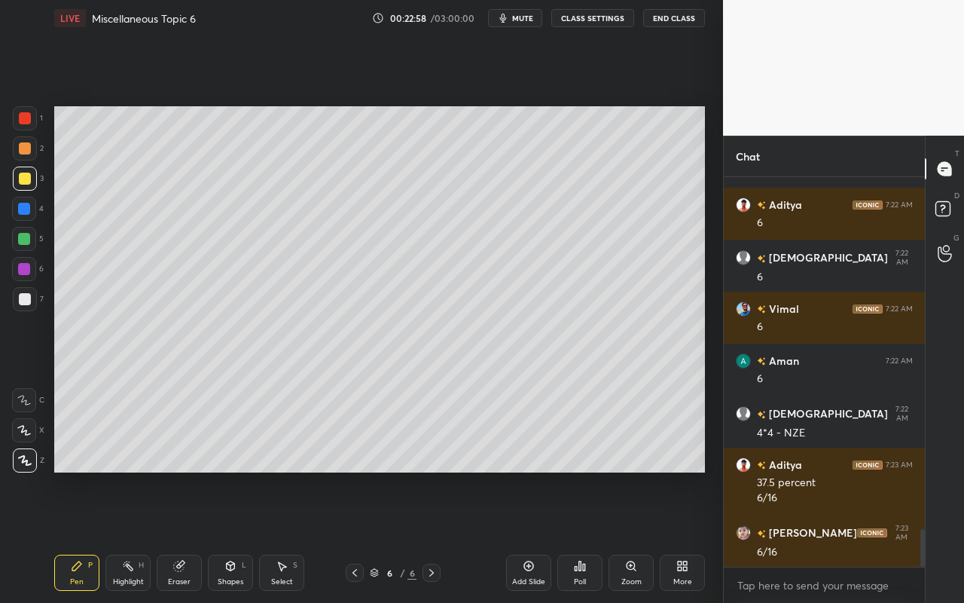
scroll to position [3635, 0]
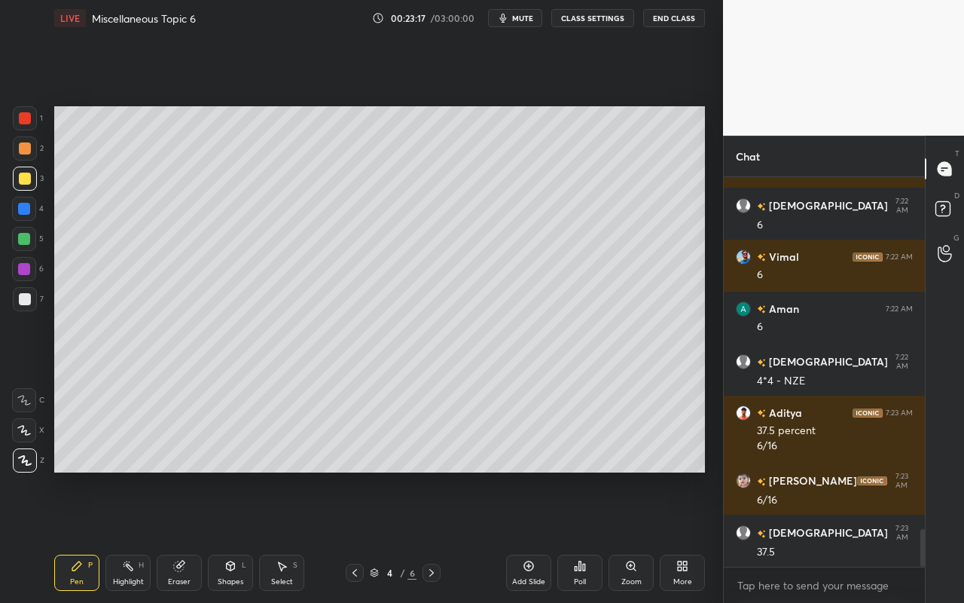
click at [127, 536] on icon at bounding box center [128, 566] width 12 height 12
click at [225, 536] on div "Shapes L" at bounding box center [230, 573] width 45 height 36
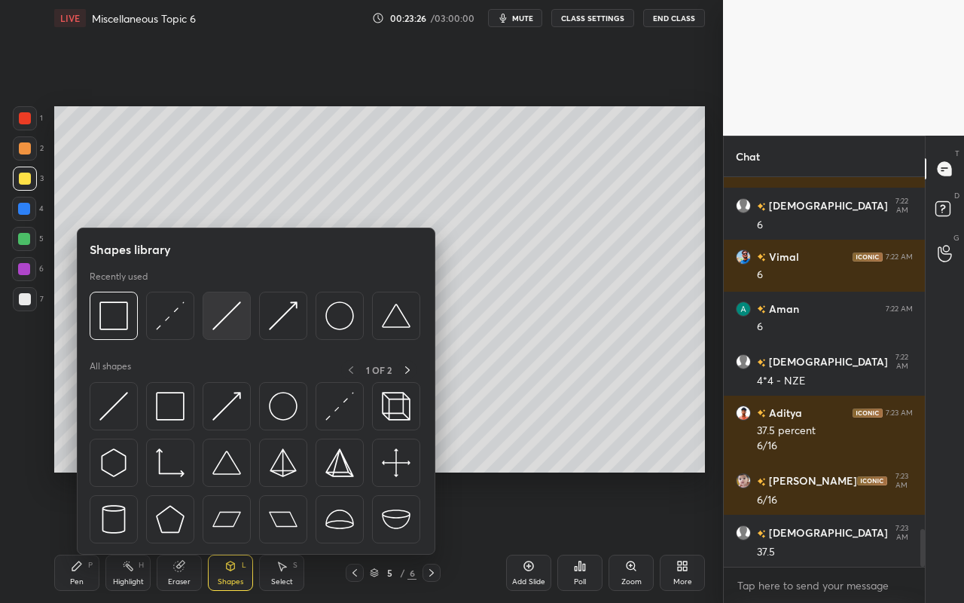
click at [231, 315] on img at bounding box center [226, 315] width 29 height 29
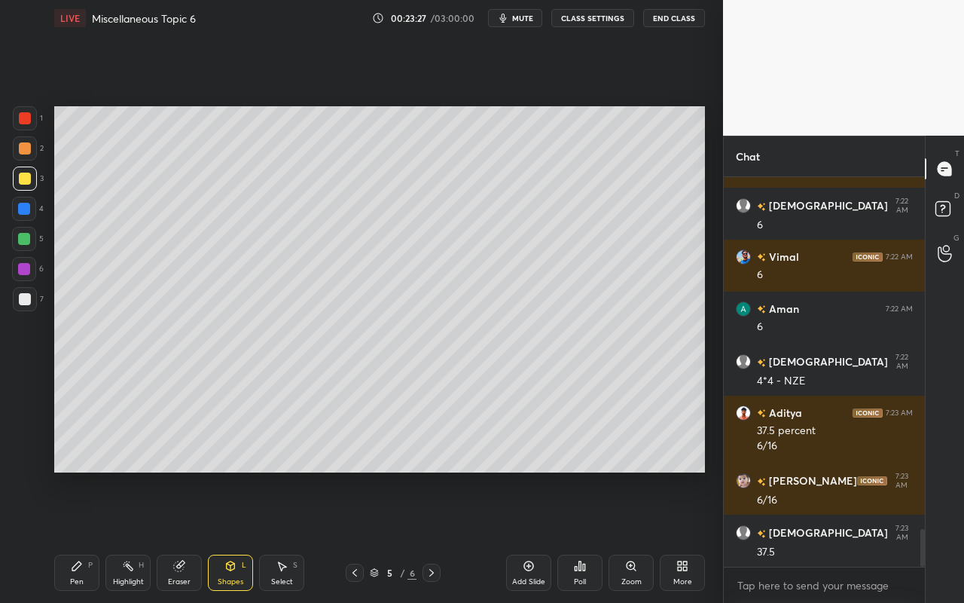
click at [28, 124] on div at bounding box center [25, 118] width 12 height 12
click at [129, 536] on div "Highlight H" at bounding box center [127, 573] width 45 height 36
click at [23, 460] on icon at bounding box center [23, 461] width 3 height 3
click at [23, 239] on div at bounding box center [24, 239] width 12 height 12
click at [231, 536] on icon at bounding box center [231, 565] width 8 height 9
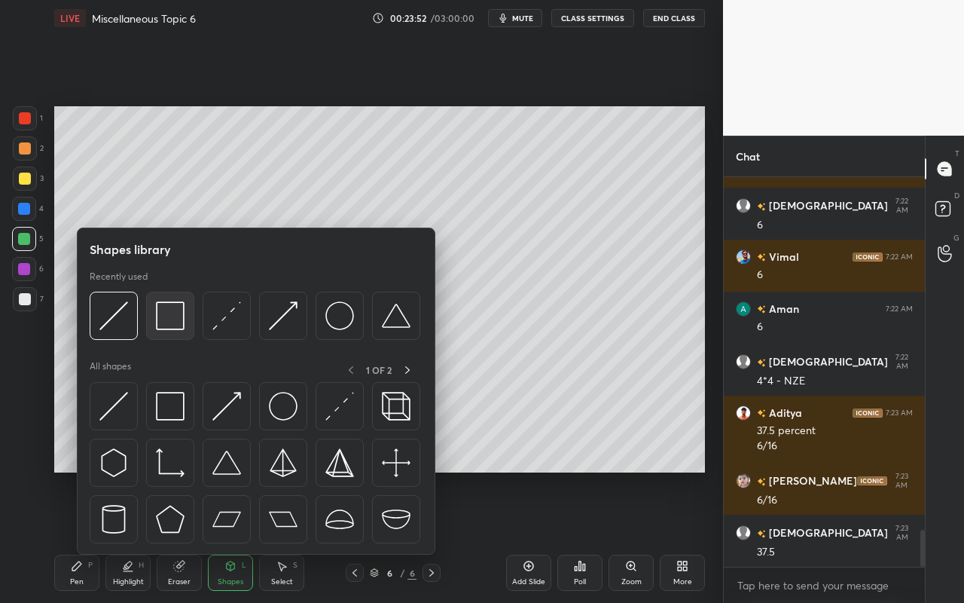
scroll to position [3687, 0]
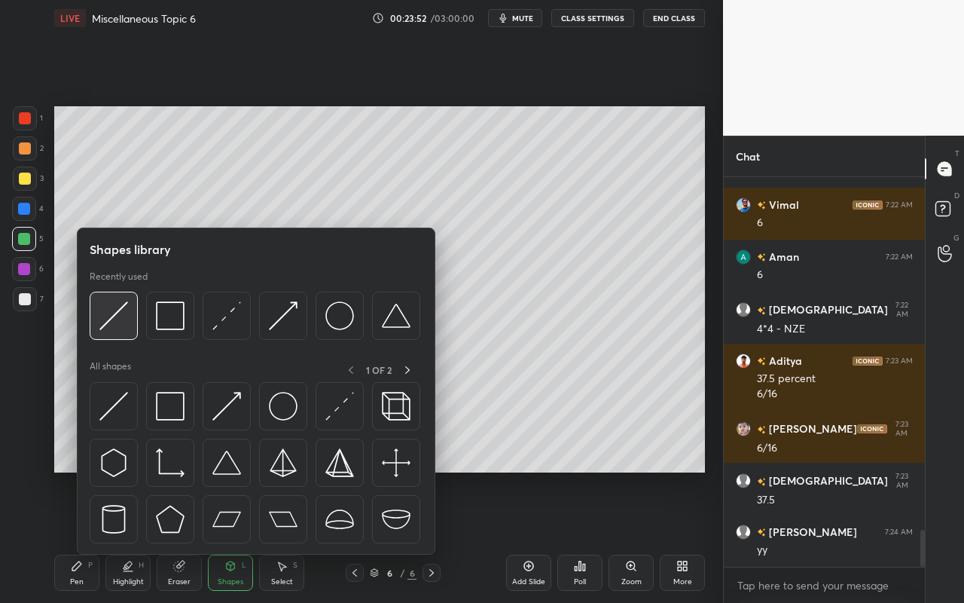
click at [133, 321] on div at bounding box center [114, 316] width 48 height 48
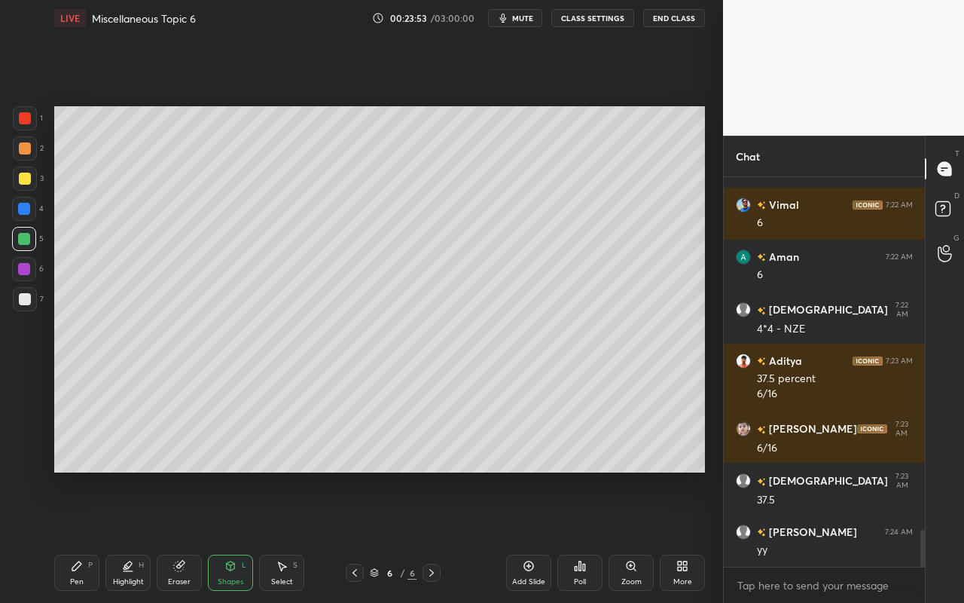
click at [26, 117] on div at bounding box center [25, 118] width 24 height 24
click at [124, 536] on icon at bounding box center [128, 566] width 12 height 12
drag, startPoint x: 22, startPoint y: 238, endPoint x: 42, endPoint y: 249, distance: 22.9
click at [22, 238] on div at bounding box center [24, 239] width 12 height 12
click at [20, 426] on icon at bounding box center [24, 430] width 12 height 12
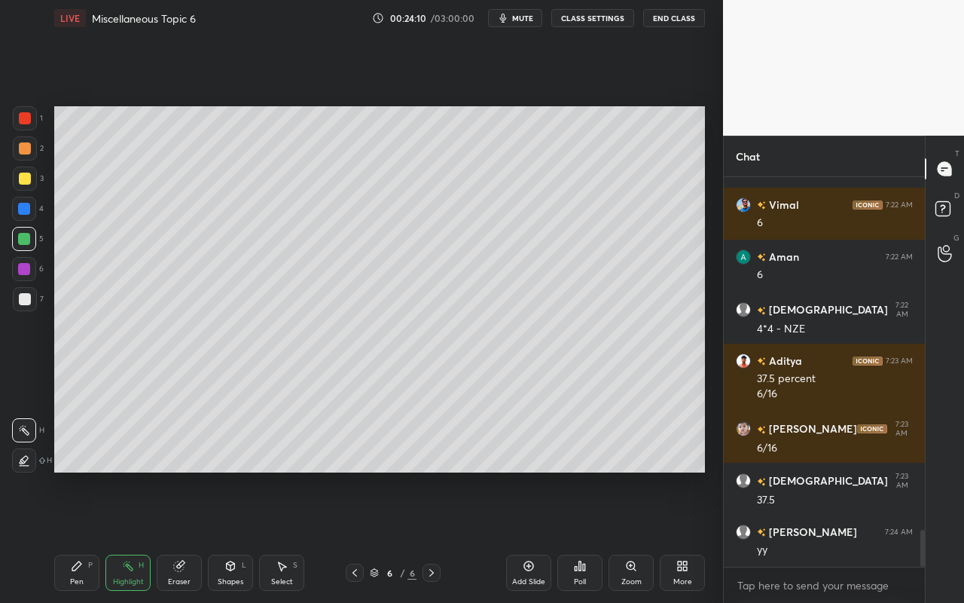
click at [85, 536] on div "Pen P" at bounding box center [76, 573] width 45 height 36
click at [27, 176] on div at bounding box center [25, 179] width 24 height 24
click at [70, 536] on div "Pen P" at bounding box center [76, 573] width 45 height 36
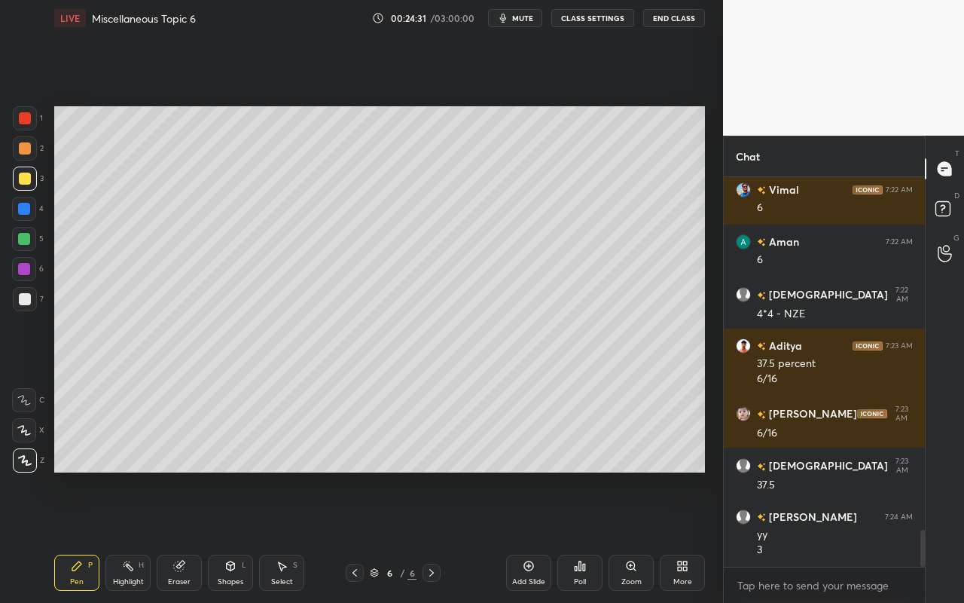
drag, startPoint x: 130, startPoint y: 578, endPoint x: 144, endPoint y: 542, distance: 38.9
click at [130, 536] on div "Highlight" at bounding box center [128, 582] width 31 height 8
drag, startPoint x: 26, startPoint y: 236, endPoint x: 50, endPoint y: 295, distance: 64.5
click at [26, 236] on div at bounding box center [24, 239] width 12 height 12
click at [25, 464] on icon at bounding box center [24, 460] width 12 height 12
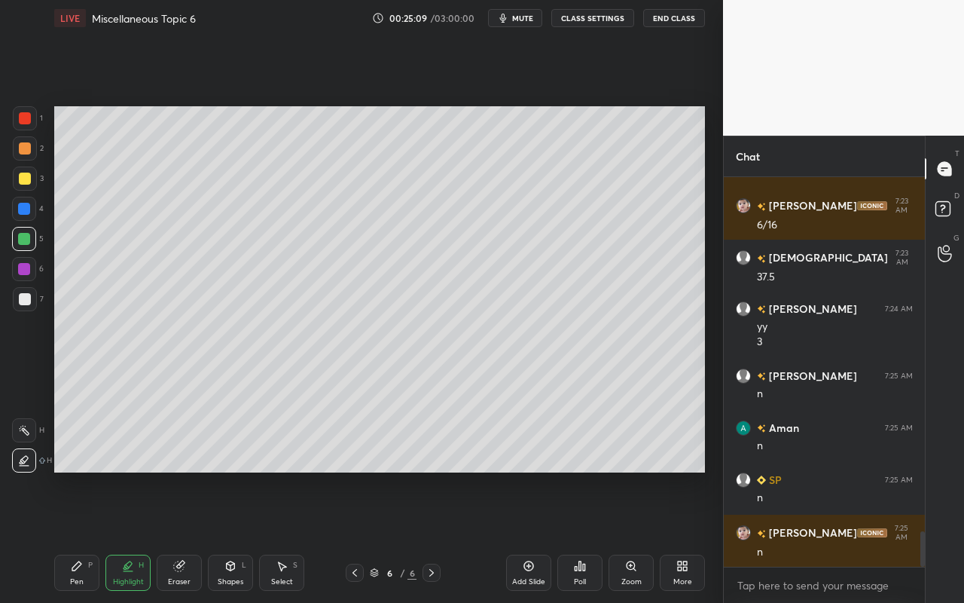
scroll to position [3962, 0]
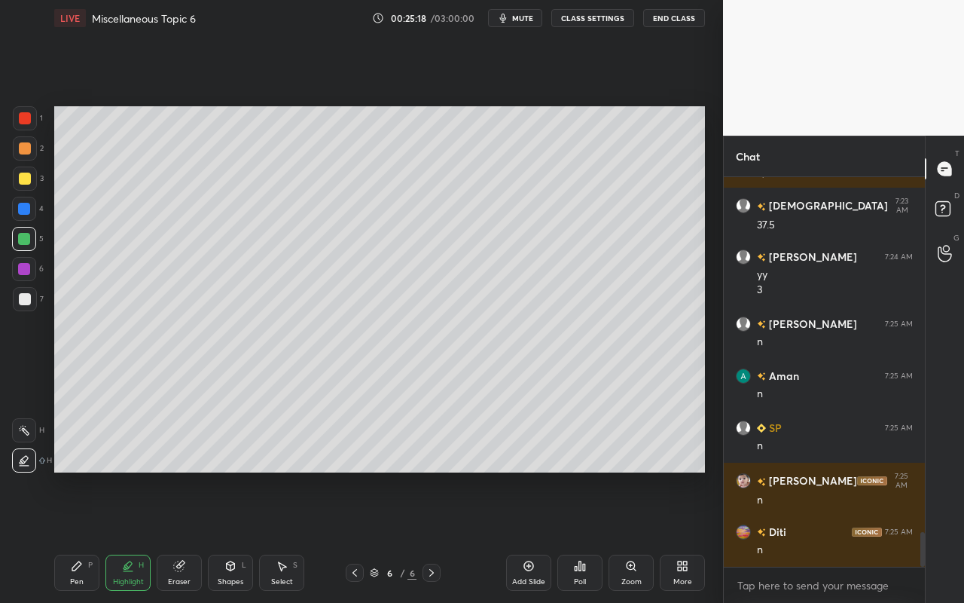
click at [528, 536] on icon at bounding box center [529, 566] width 12 height 12
click at [237, 536] on div "Shapes" at bounding box center [231, 582] width 26 height 8
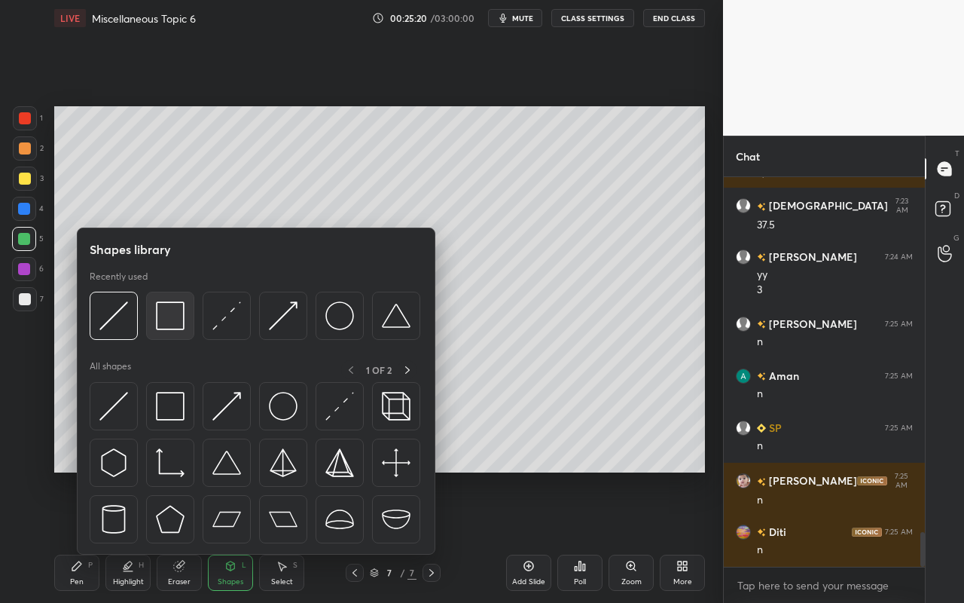
click at [172, 320] on img at bounding box center [170, 315] width 29 height 29
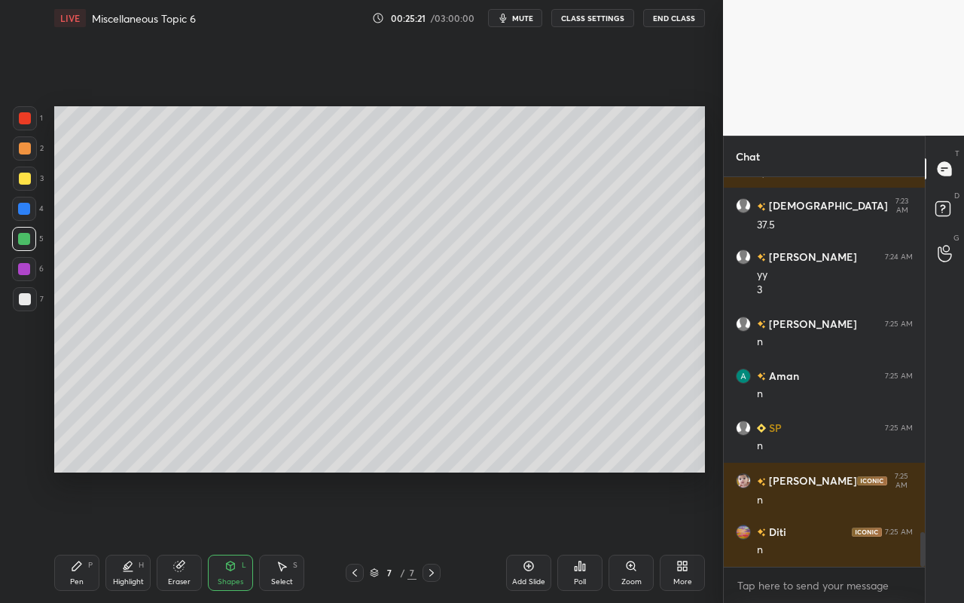
click at [18, 208] on div at bounding box center [24, 209] width 12 height 12
click at [81, 536] on div "Pen" at bounding box center [77, 582] width 14 height 8
click at [26, 150] on div at bounding box center [25, 148] width 12 height 12
click at [73, 536] on icon at bounding box center [77, 566] width 12 height 12
click at [17, 181] on div at bounding box center [25, 179] width 24 height 24
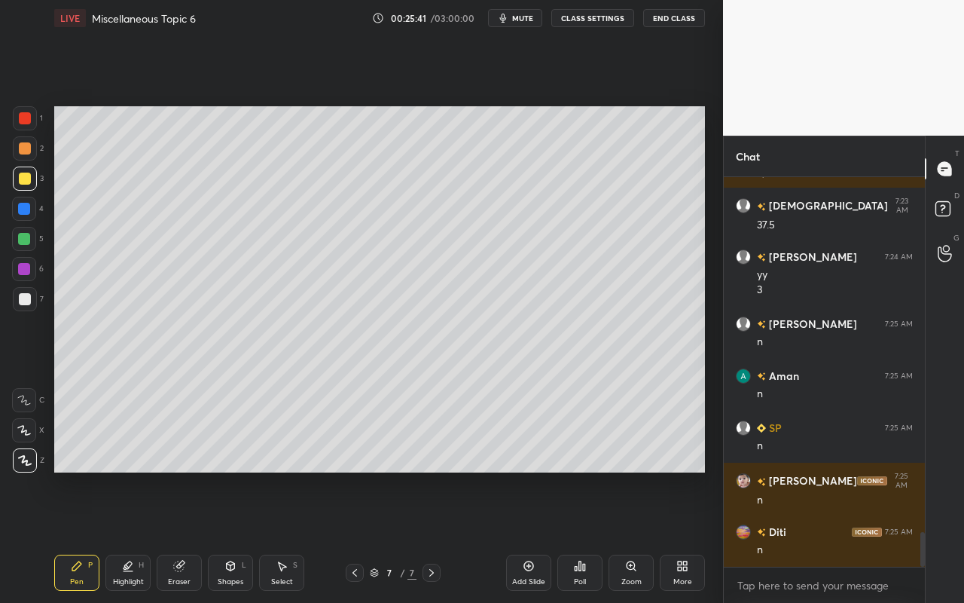
click at [25, 297] on div at bounding box center [25, 299] width 12 height 12
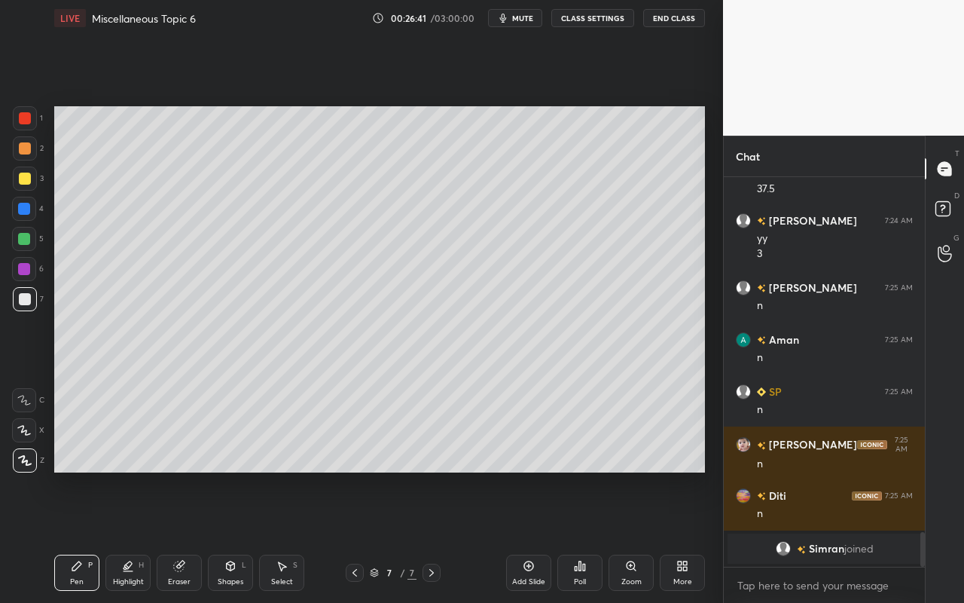
drag, startPoint x: 84, startPoint y: 574, endPoint x: 81, endPoint y: 563, distance: 11.5
click at [84, 536] on div "Pen P" at bounding box center [76, 573] width 45 height 36
drag, startPoint x: 26, startPoint y: 152, endPoint x: 45, endPoint y: 173, distance: 28.8
click at [26, 152] on div at bounding box center [25, 148] width 12 height 12
click at [232, 536] on icon at bounding box center [231, 565] width 8 height 9
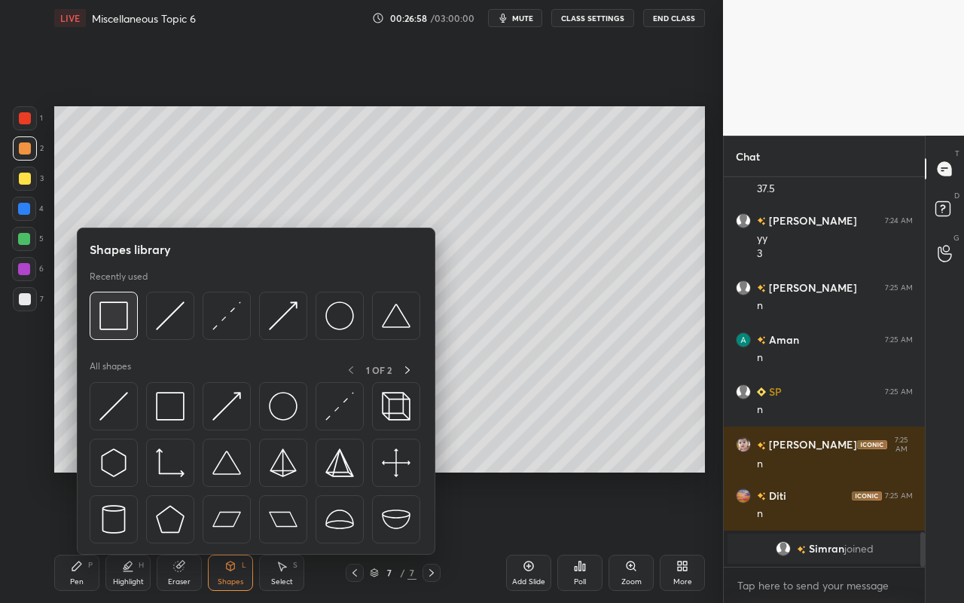
click at [118, 320] on img at bounding box center [113, 315] width 29 height 29
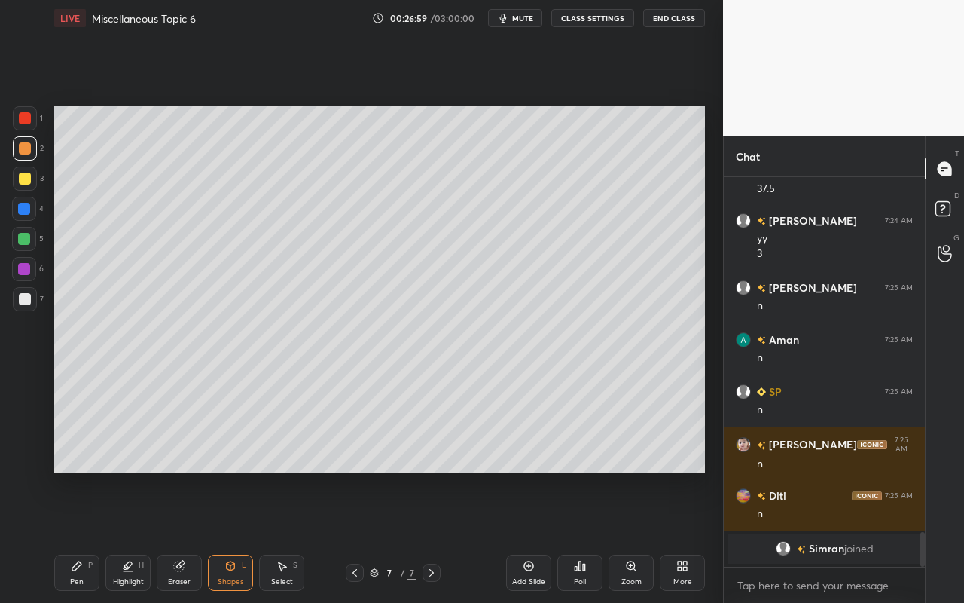
click at [23, 232] on div at bounding box center [24, 239] width 24 height 24
click at [186, 536] on div "Eraser" at bounding box center [179, 573] width 45 height 36
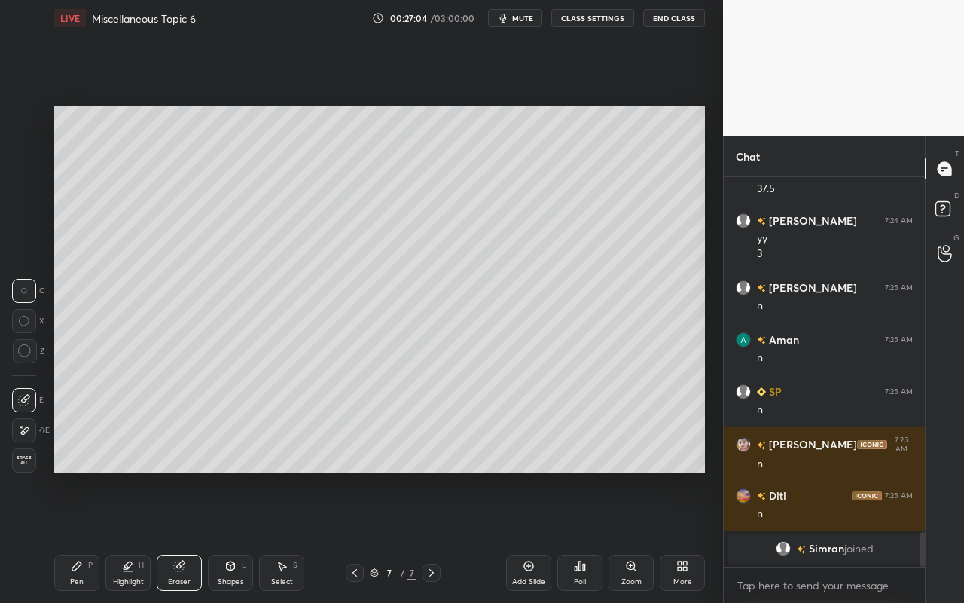
drag, startPoint x: 79, startPoint y: 570, endPoint x: 154, endPoint y: 514, distance: 93.7
click at [79, 536] on icon at bounding box center [77, 566] width 12 height 12
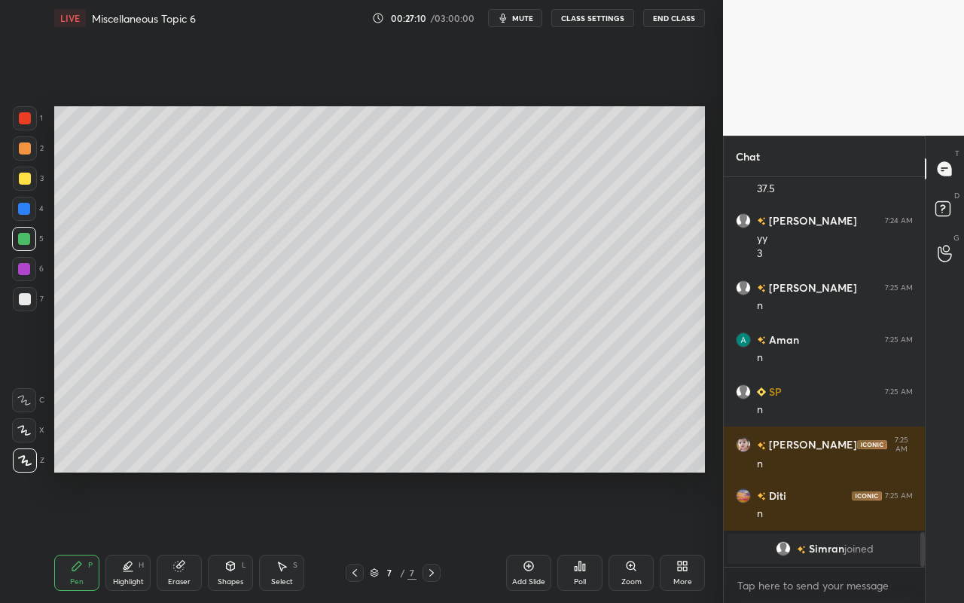
click at [89, 536] on div "Pen P" at bounding box center [76, 573] width 45 height 36
click at [25, 183] on div at bounding box center [25, 179] width 12 height 12
click at [243, 536] on div "Shapes L" at bounding box center [230, 573] width 45 height 36
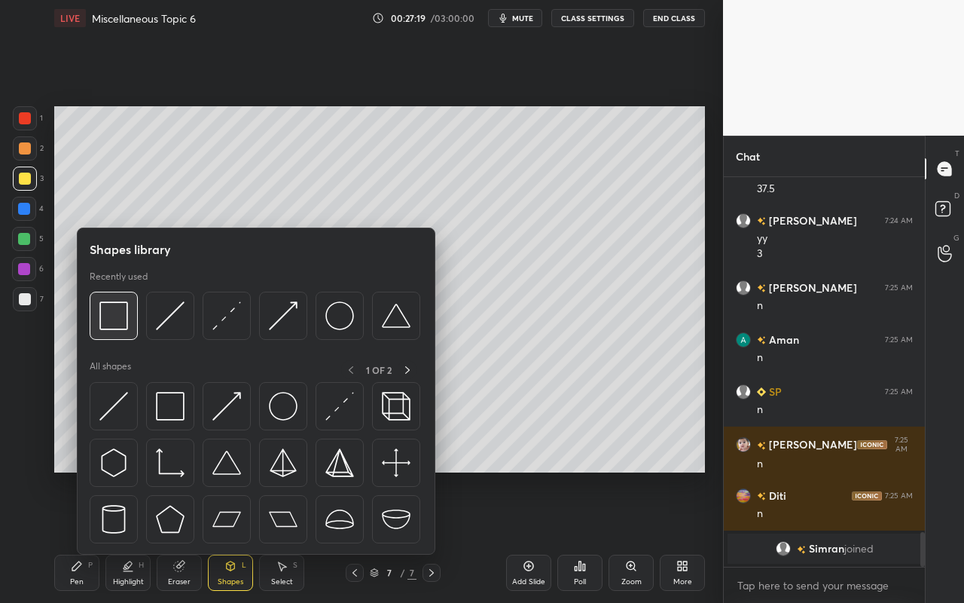
click at [123, 303] on img at bounding box center [113, 315] width 29 height 29
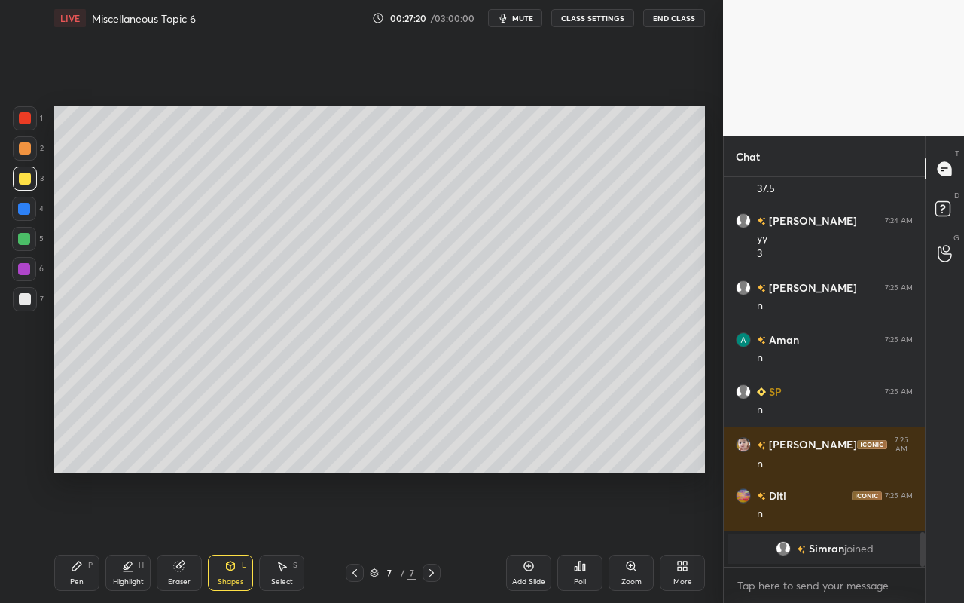
drag, startPoint x: 20, startPoint y: 116, endPoint x: 53, endPoint y: 146, distance: 44.8
click at [20, 118] on div at bounding box center [25, 118] width 12 height 12
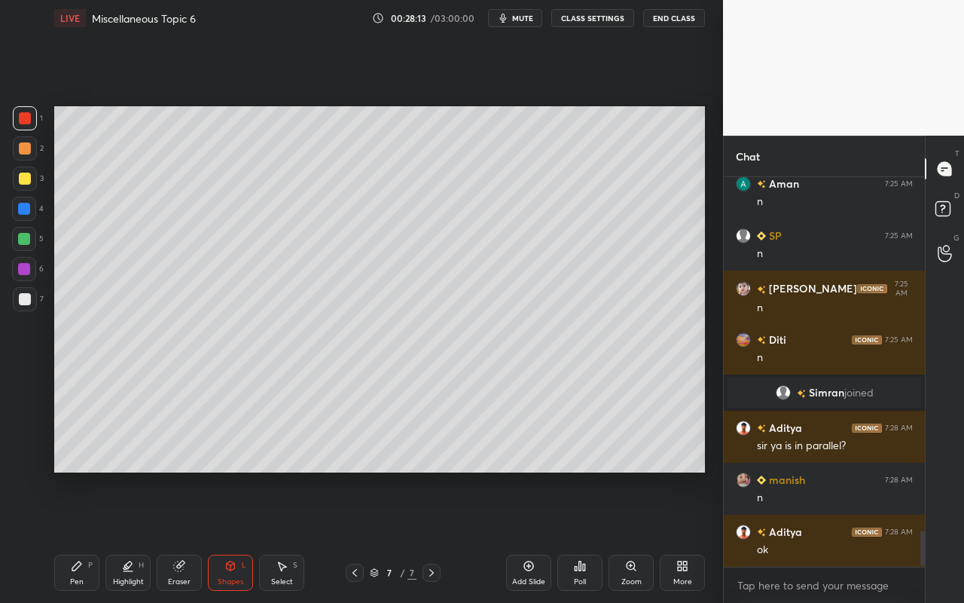
scroll to position [3894, 0]
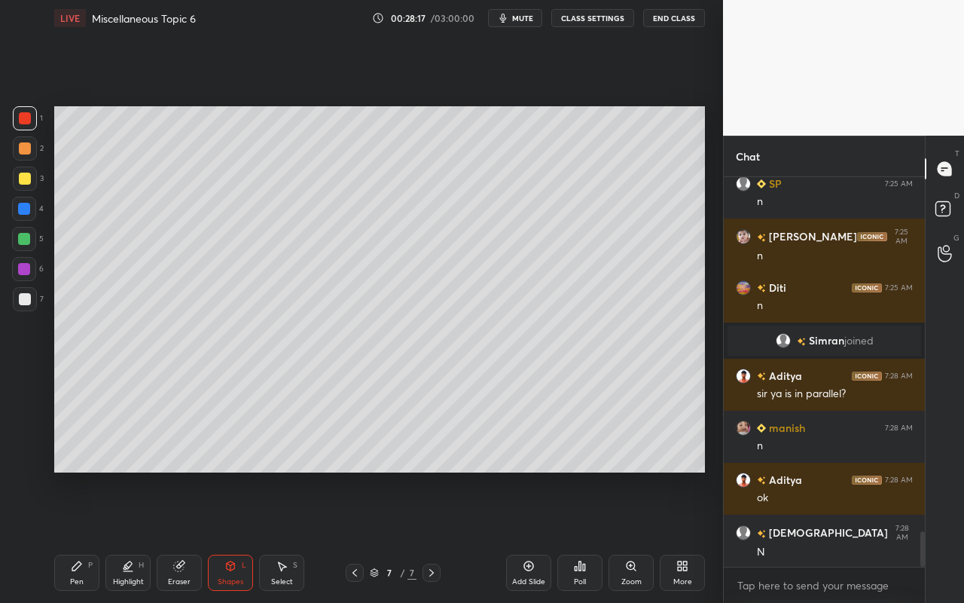
drag, startPoint x: 293, startPoint y: 573, endPoint x: 313, endPoint y: 554, distance: 27.7
click at [293, 536] on div "Select S" at bounding box center [281, 573] width 45 height 36
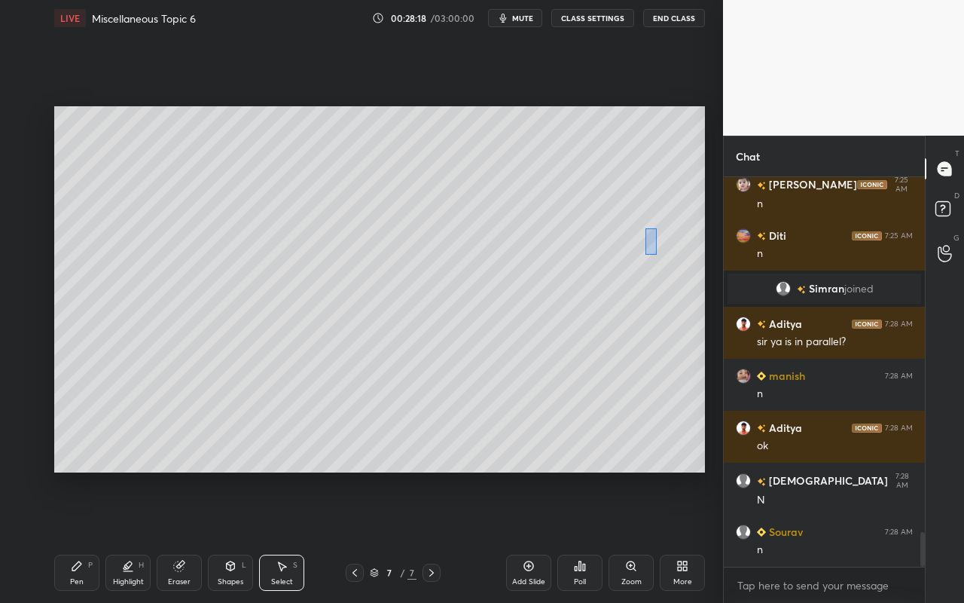
drag, startPoint x: 646, startPoint y: 228, endPoint x: 673, endPoint y: 270, distance: 49.5
click at [676, 272] on div "0 ° Undo Copy Duplicate Duplicate to new slide Delete" at bounding box center [379, 289] width 651 height 366
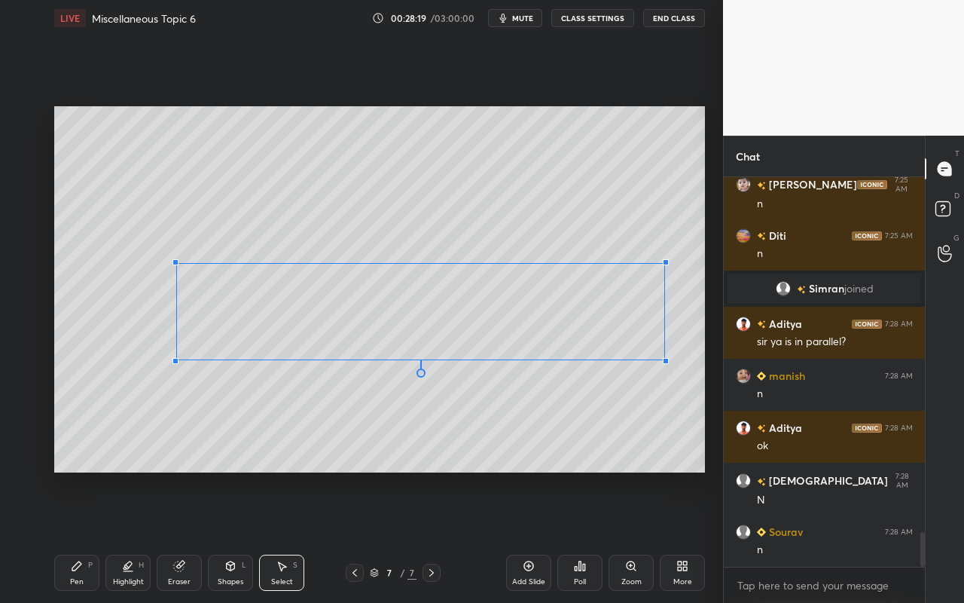
drag, startPoint x: 668, startPoint y: 255, endPoint x: 664, endPoint y: 264, distance: 9.1
click at [665, 264] on div at bounding box center [666, 262] width 6 height 6
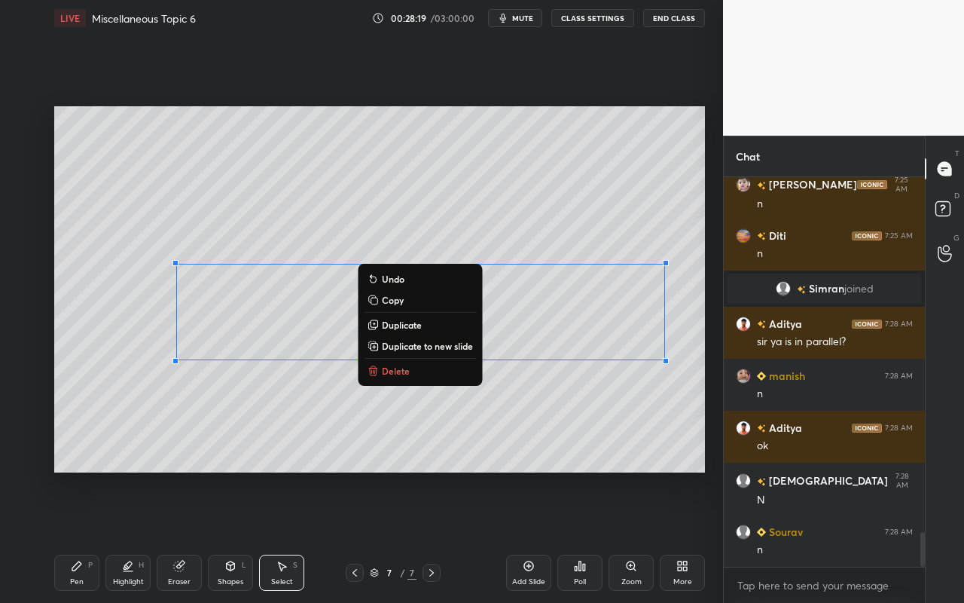
click at [626, 228] on div "0 ° Undo Copy Duplicate Duplicate to new slide Delete" at bounding box center [379, 289] width 651 height 366
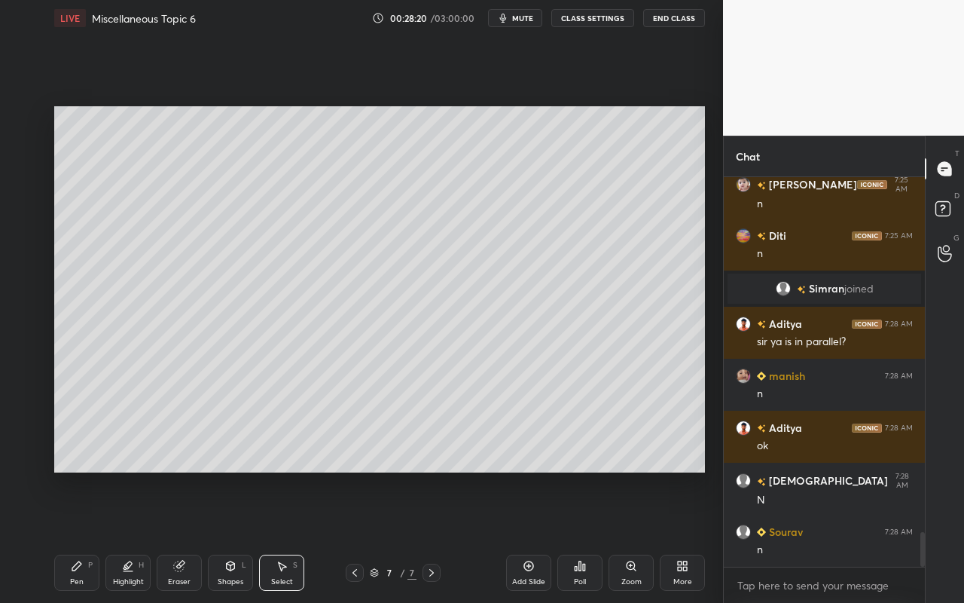
drag, startPoint x: 437, startPoint y: 410, endPoint x: 443, endPoint y: 419, distance: 10.9
click at [437, 410] on div "0 ° Undo Copy Duplicate Duplicate to new slide Delete" at bounding box center [379, 289] width 651 height 366
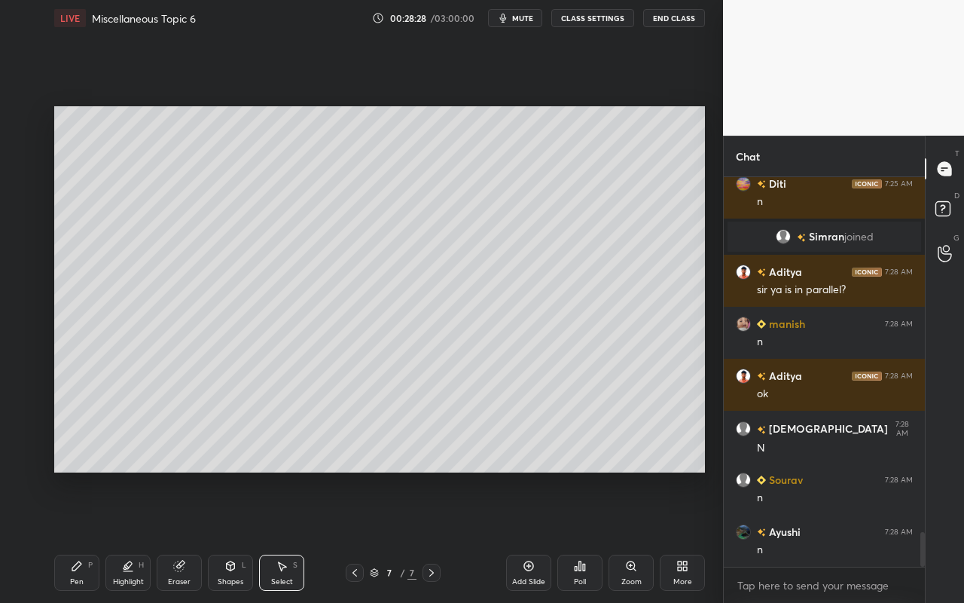
scroll to position [4050, 0]
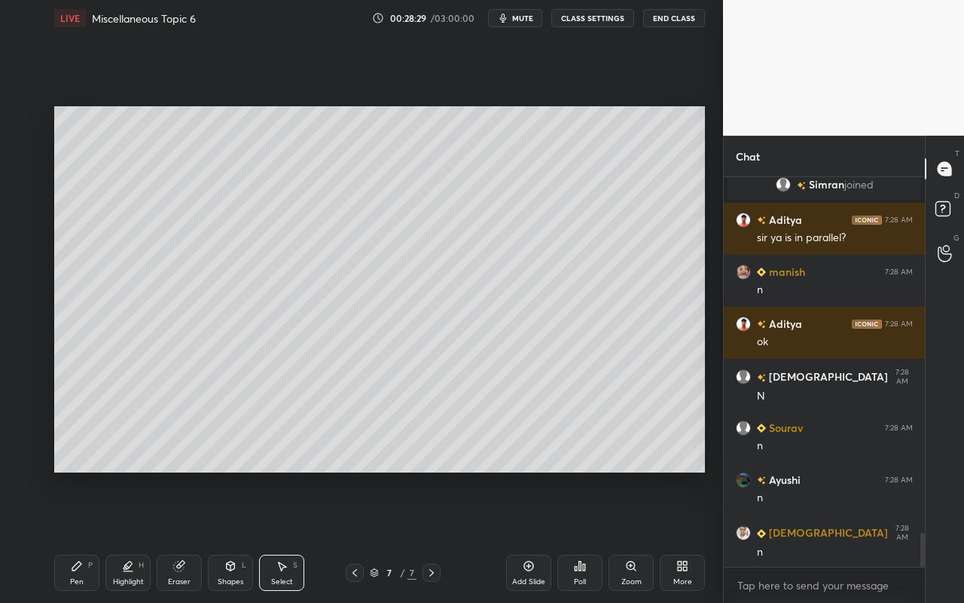
click at [528, 536] on div "Add Slide" at bounding box center [528, 573] width 45 height 36
click at [67, 536] on div "Pen P" at bounding box center [76, 573] width 45 height 36
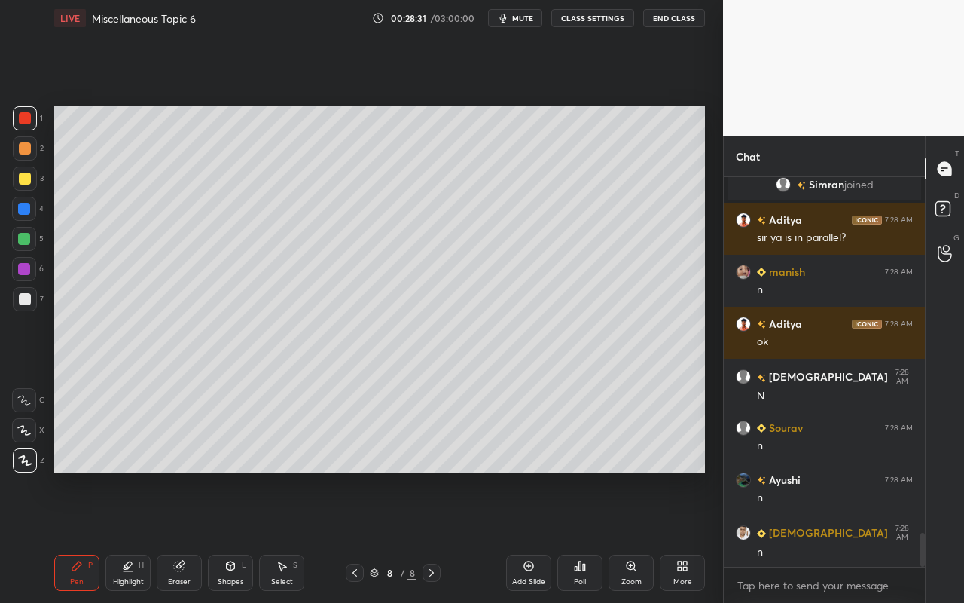
click at [22, 174] on div at bounding box center [25, 179] width 12 height 12
click at [228, 536] on icon at bounding box center [231, 566] width 12 height 12
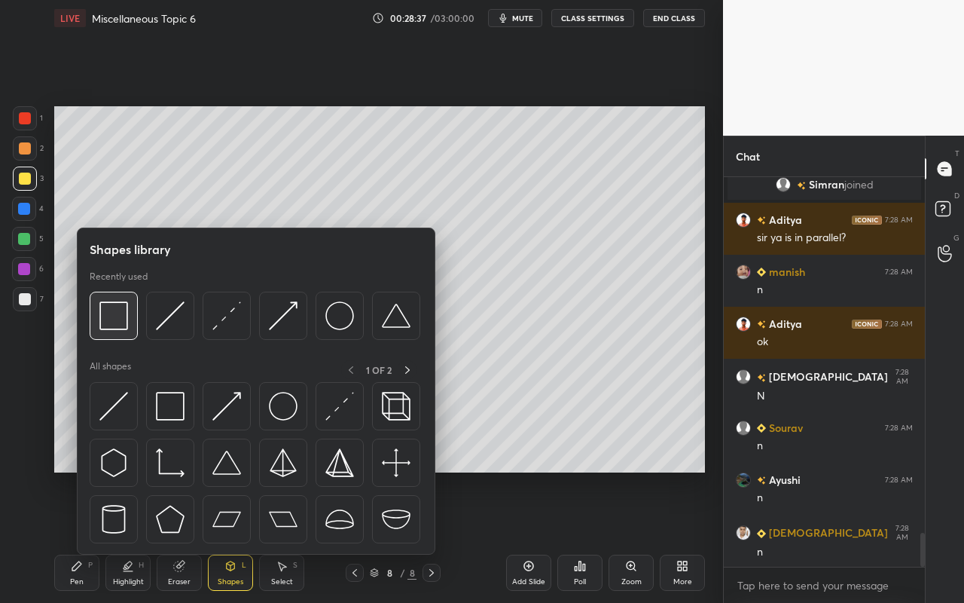
click at [120, 315] on img at bounding box center [113, 315] width 29 height 29
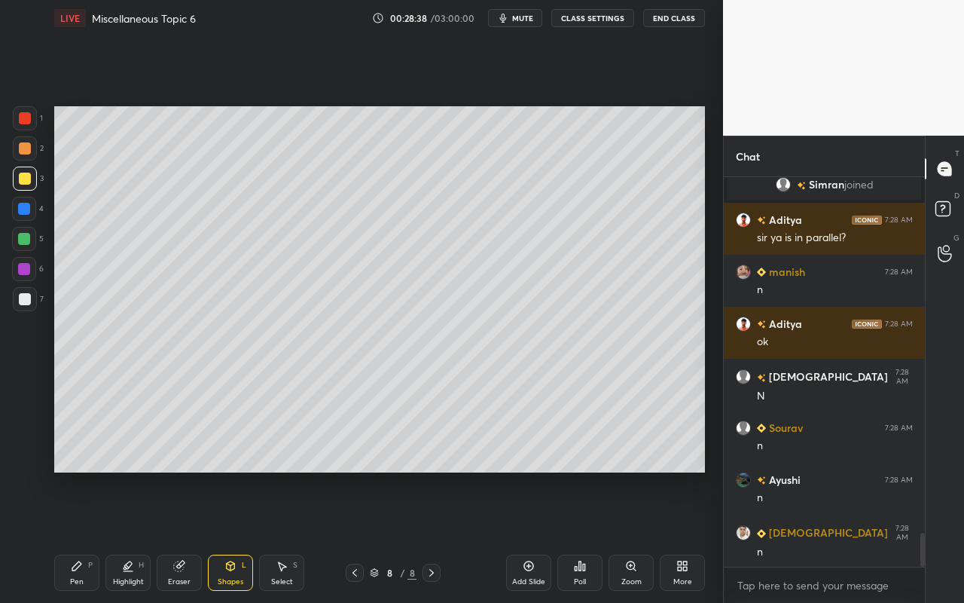
click at [26, 267] on div at bounding box center [24, 269] width 12 height 12
click at [237, 536] on div "Shapes L" at bounding box center [230, 573] width 45 height 36
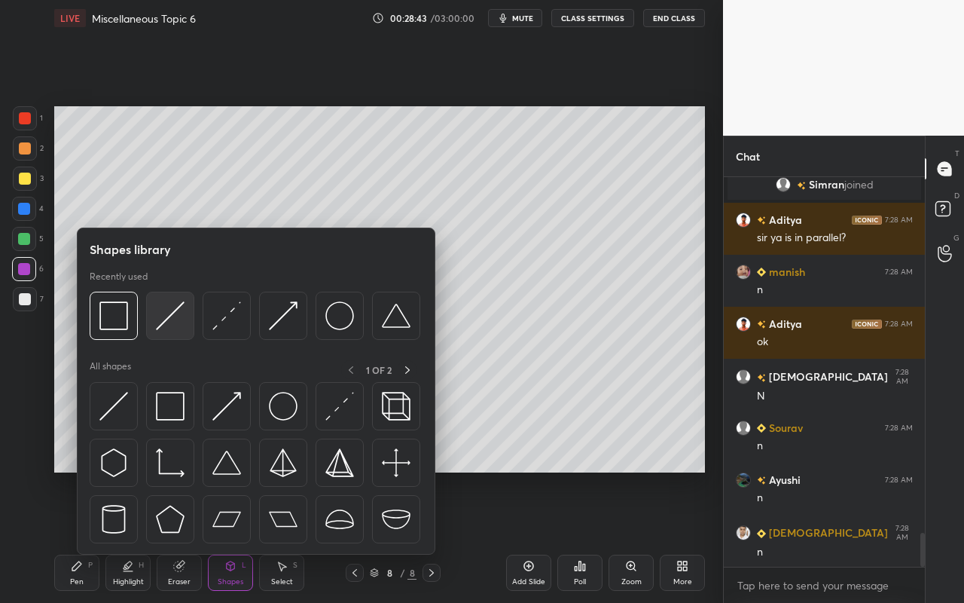
click at [176, 319] on img at bounding box center [170, 315] width 29 height 29
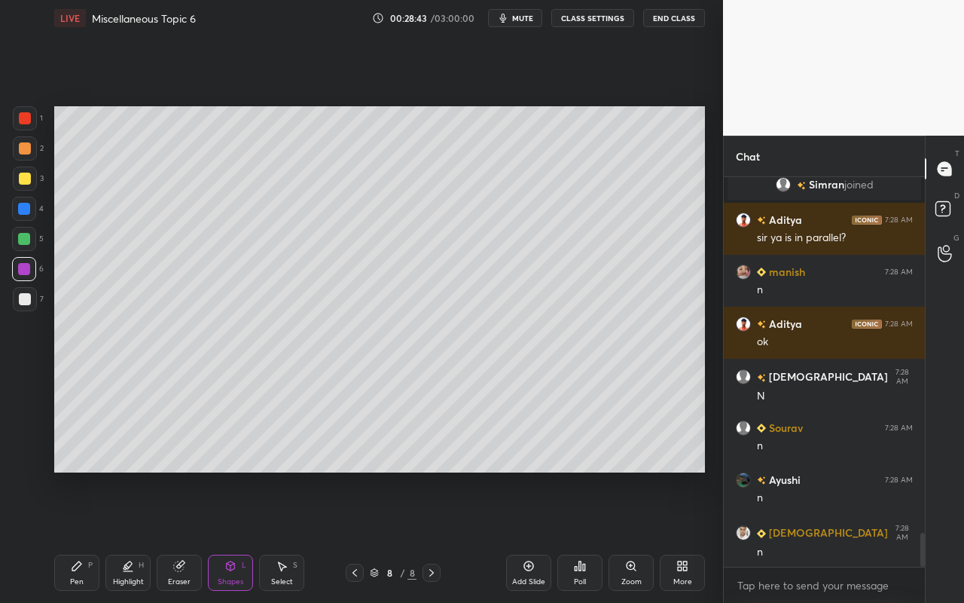
click at [27, 181] on div at bounding box center [25, 179] width 12 height 12
drag, startPoint x: 170, startPoint y: 573, endPoint x: 172, endPoint y: 564, distance: 9.9
click at [170, 536] on div "Eraser" at bounding box center [179, 573] width 45 height 36
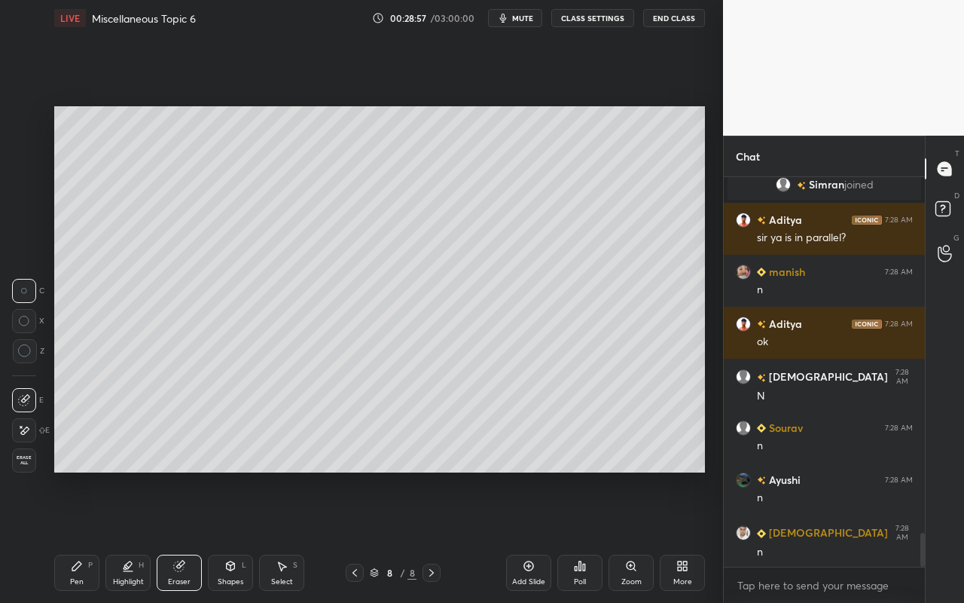
click at [72, 536] on div "Pen P" at bounding box center [76, 573] width 45 height 36
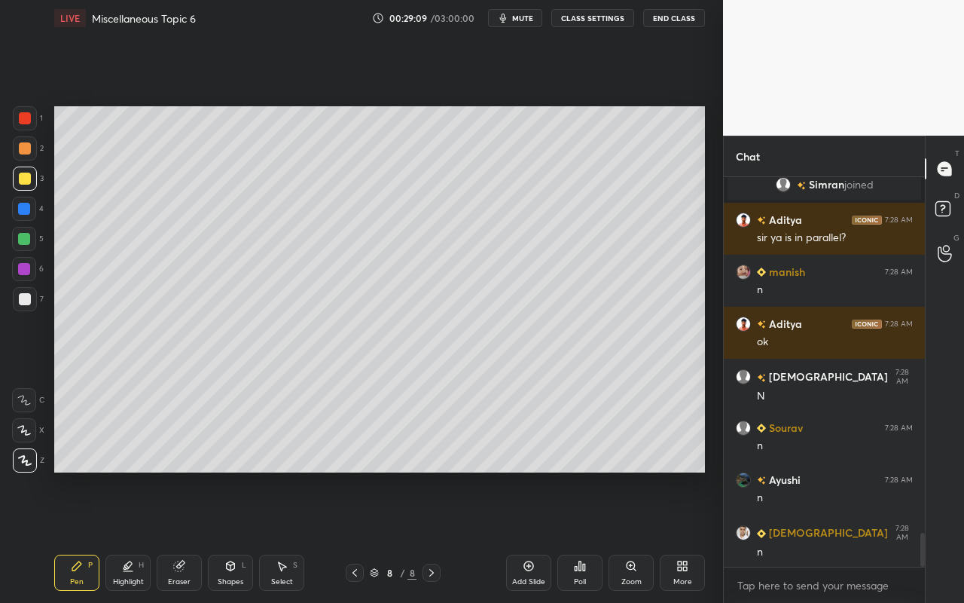
click at [222, 536] on div "Shapes" at bounding box center [231, 582] width 26 height 8
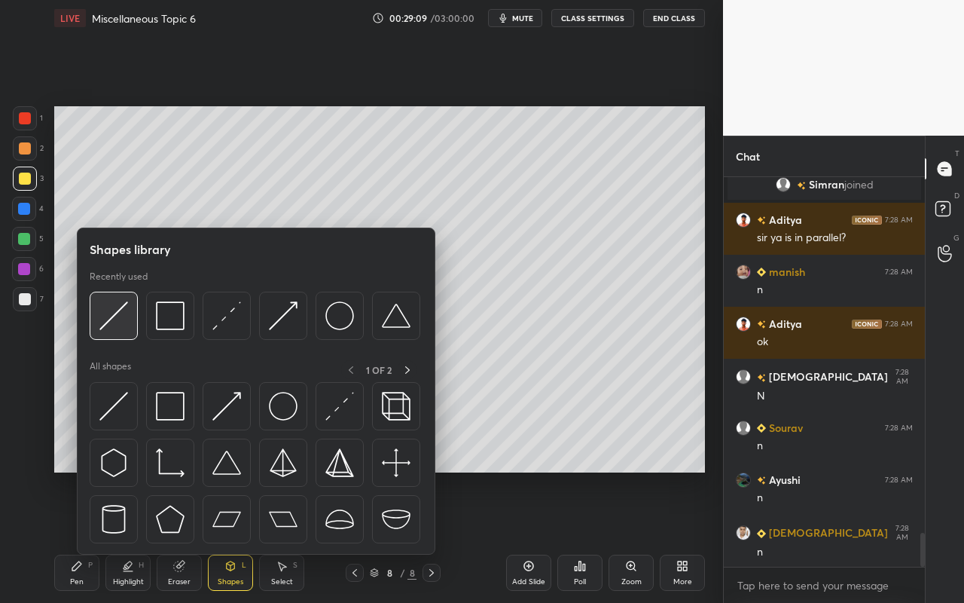
click at [125, 327] on img at bounding box center [113, 315] width 29 height 29
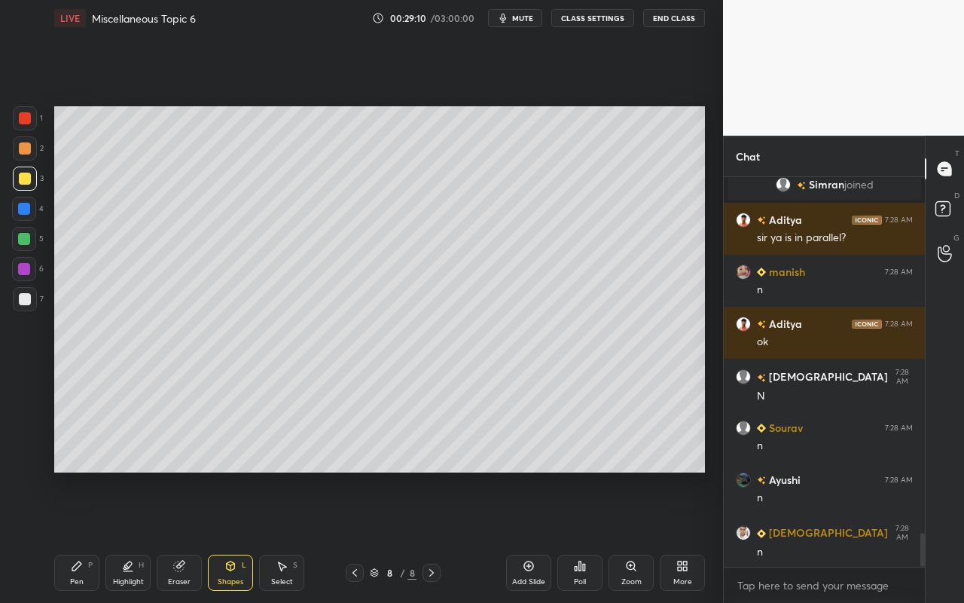
drag, startPoint x: 20, startPoint y: 240, endPoint x: 48, endPoint y: 220, distance: 34.7
click at [20, 240] on div at bounding box center [24, 239] width 12 height 12
click at [142, 536] on div "Highlight" at bounding box center [128, 582] width 31 height 8
click at [189, 536] on div "Eraser" at bounding box center [179, 573] width 45 height 36
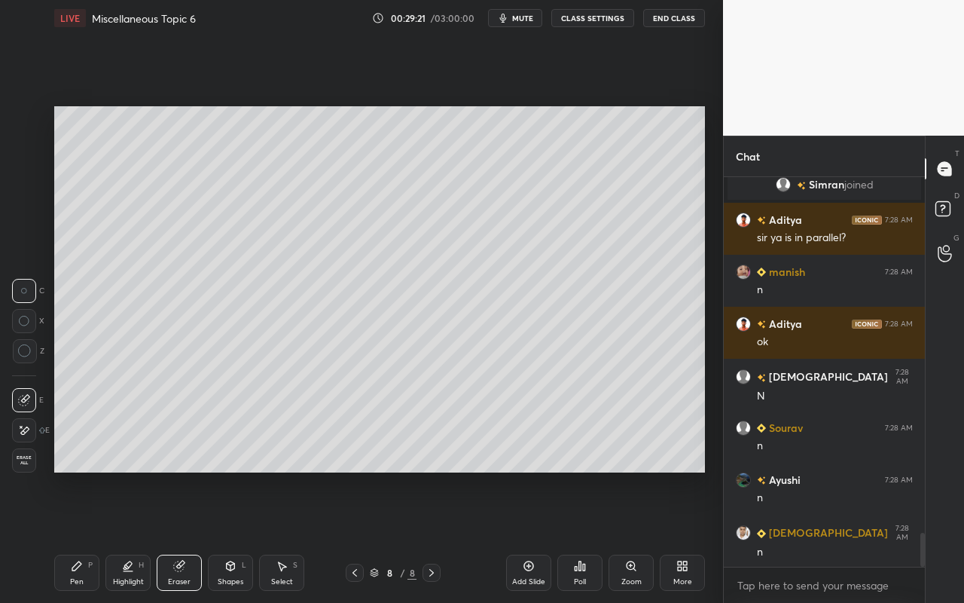
click at [77, 536] on div "Pen P" at bounding box center [76, 573] width 45 height 36
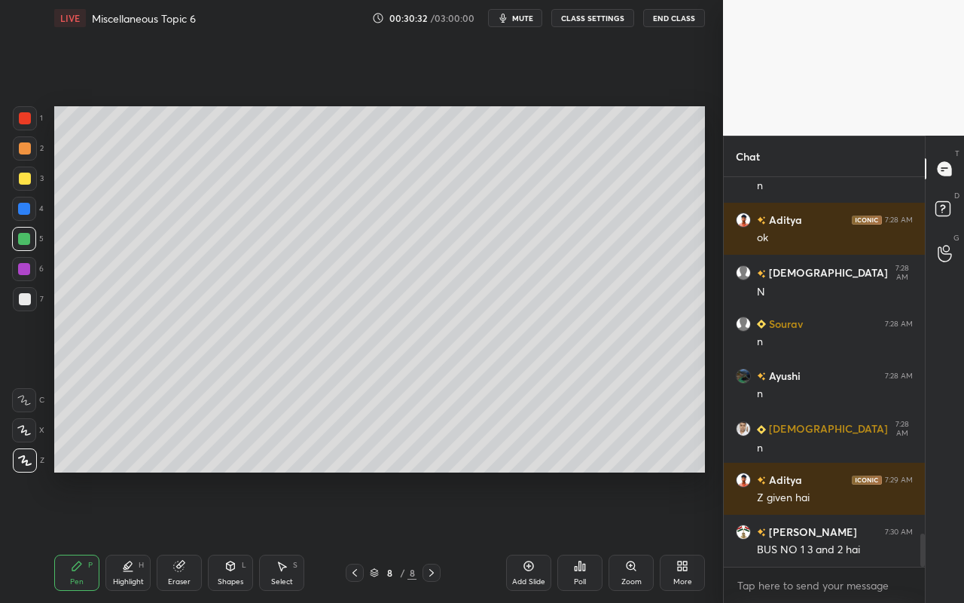
scroll to position [4206, 0]
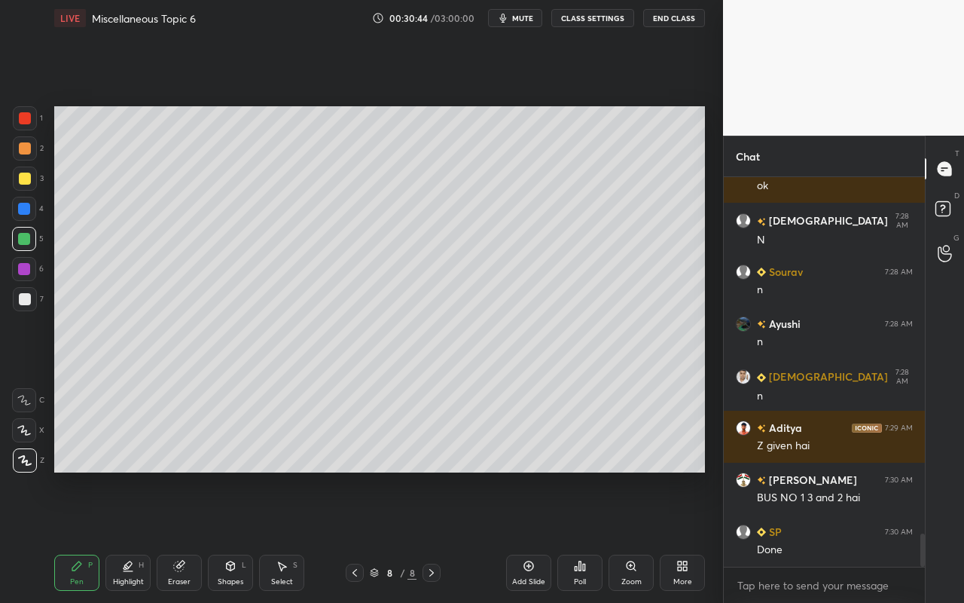
click at [178, 536] on div "Eraser" at bounding box center [179, 582] width 23 height 8
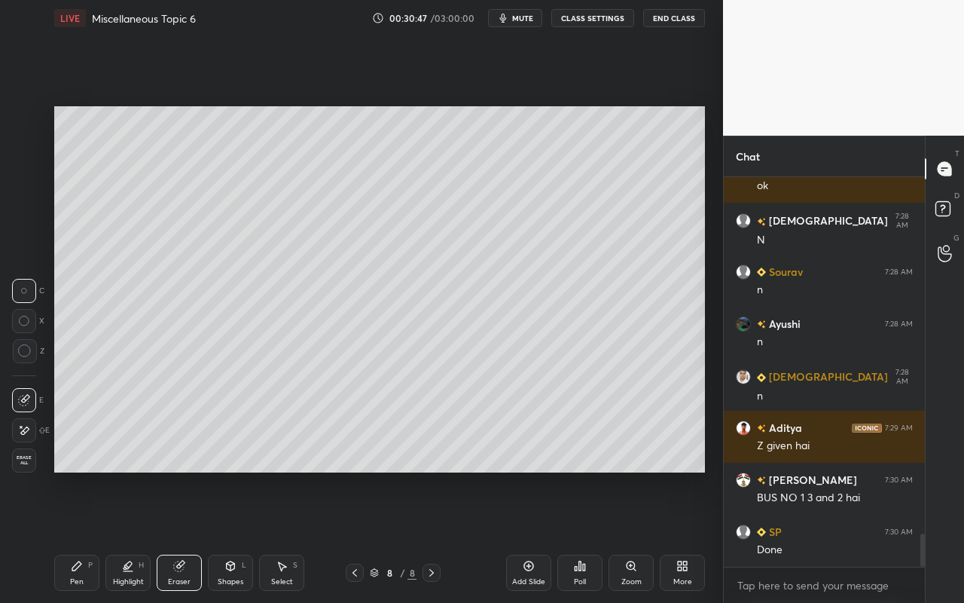
click at [67, 536] on div "Pen P" at bounding box center [76, 573] width 45 height 36
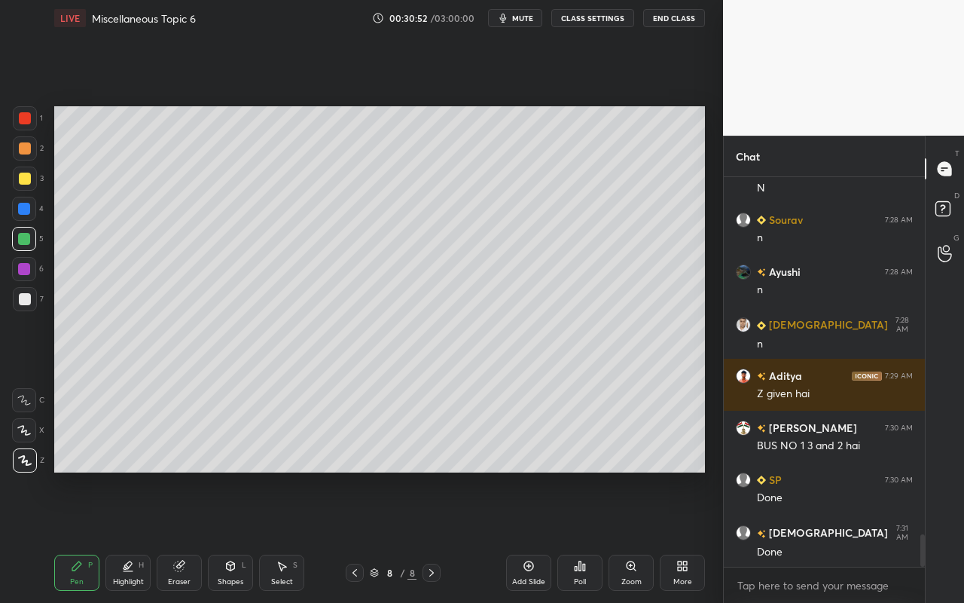
scroll to position [4310, 0]
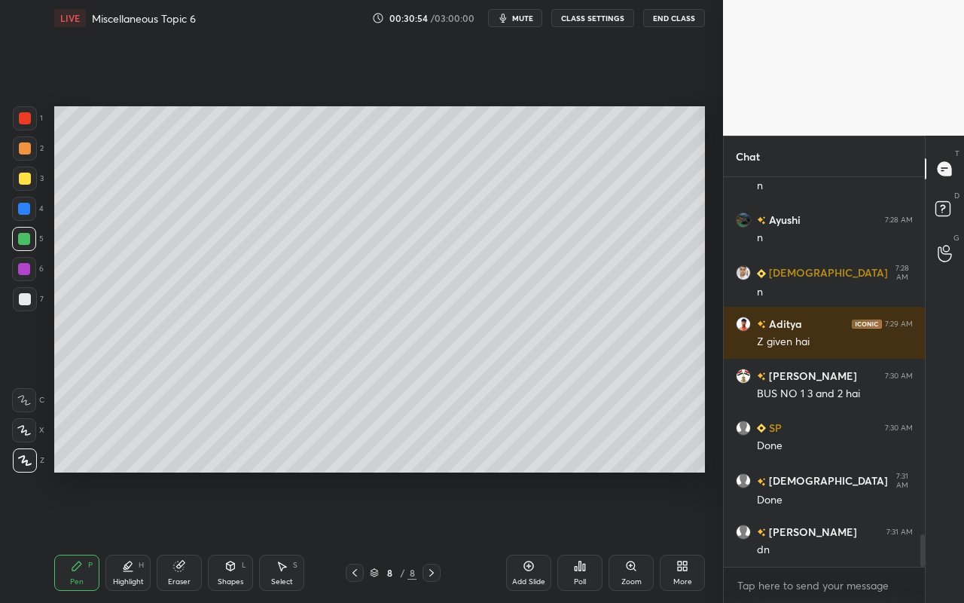
click at [62, 536] on div "Pen P" at bounding box center [76, 573] width 45 height 36
click at [26, 180] on div at bounding box center [25, 179] width 12 height 12
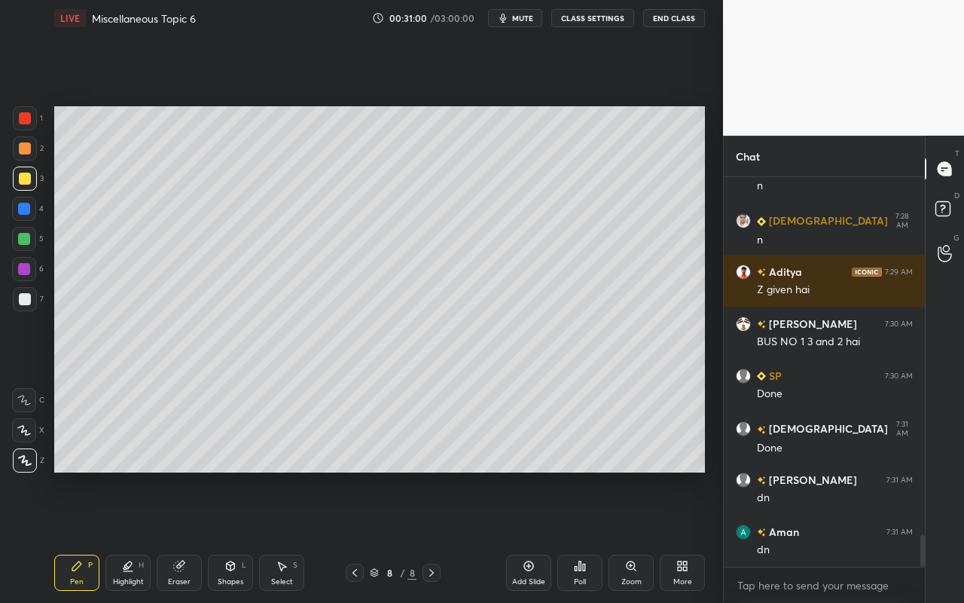
scroll to position [4414, 0]
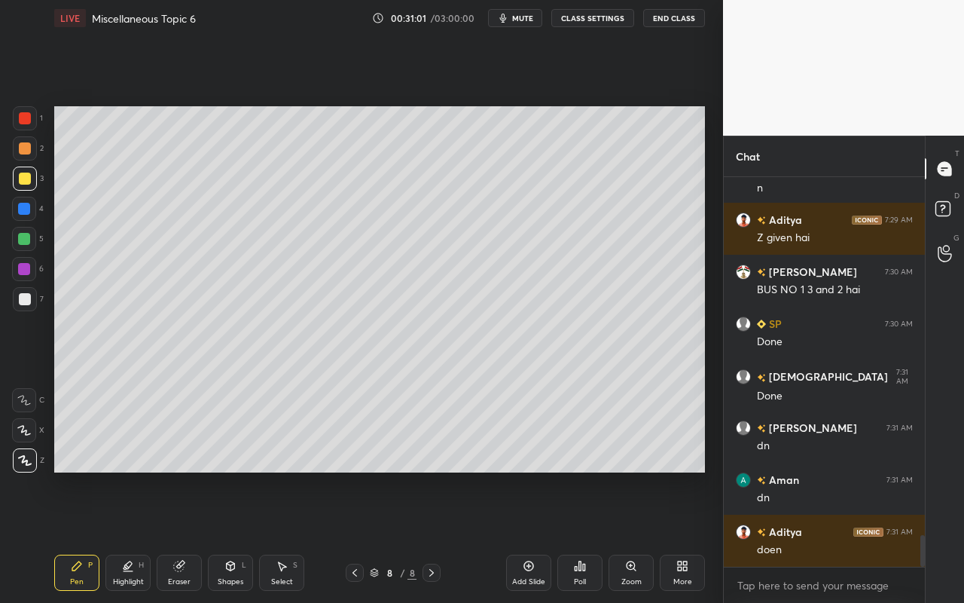
click at [81, 536] on icon at bounding box center [77, 566] width 12 height 12
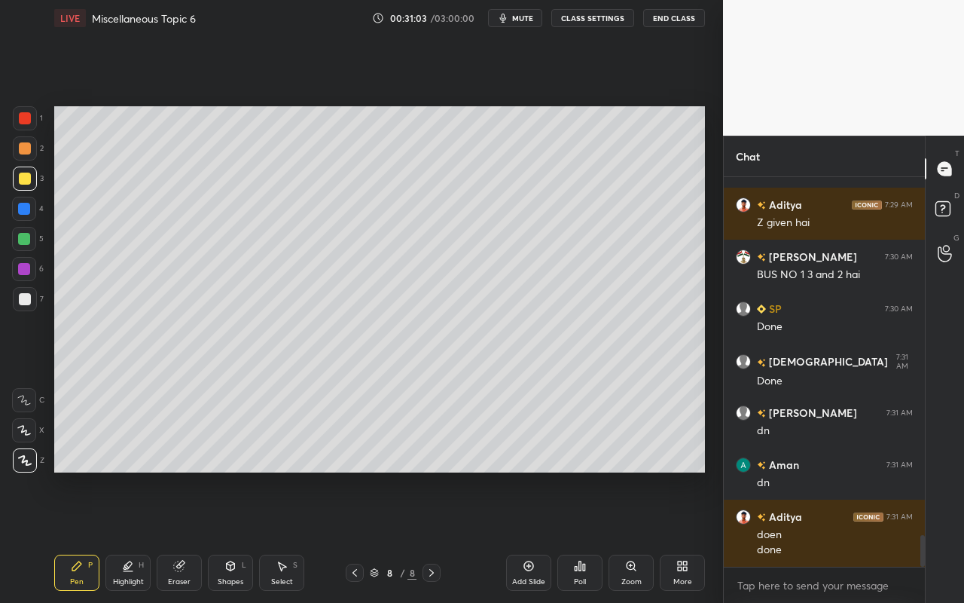
drag, startPoint x: 235, startPoint y: 573, endPoint x: 240, endPoint y: 560, distance: 13.6
click at [235, 536] on div "Shapes L" at bounding box center [230, 573] width 45 height 36
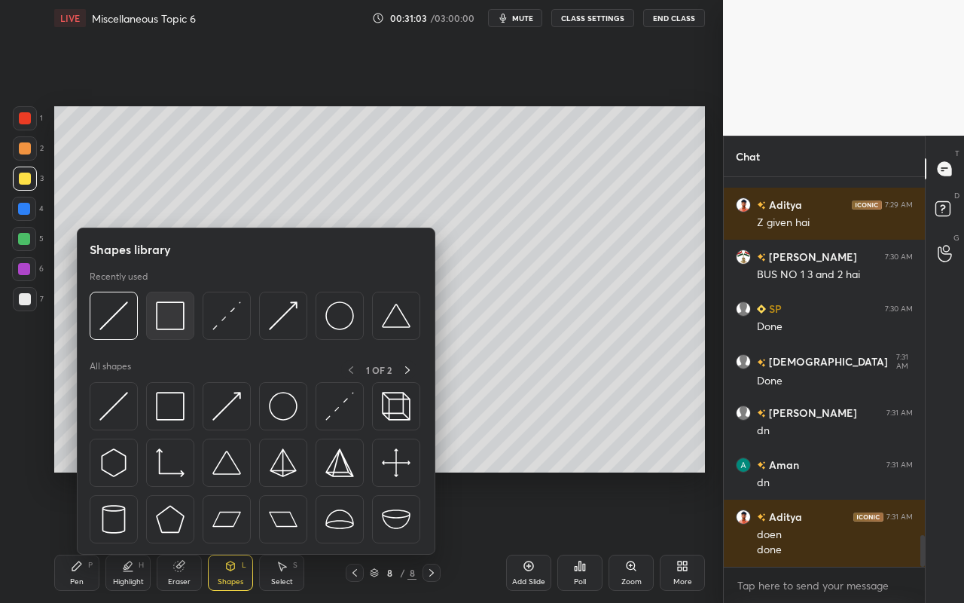
click at [181, 309] on img at bounding box center [170, 315] width 29 height 29
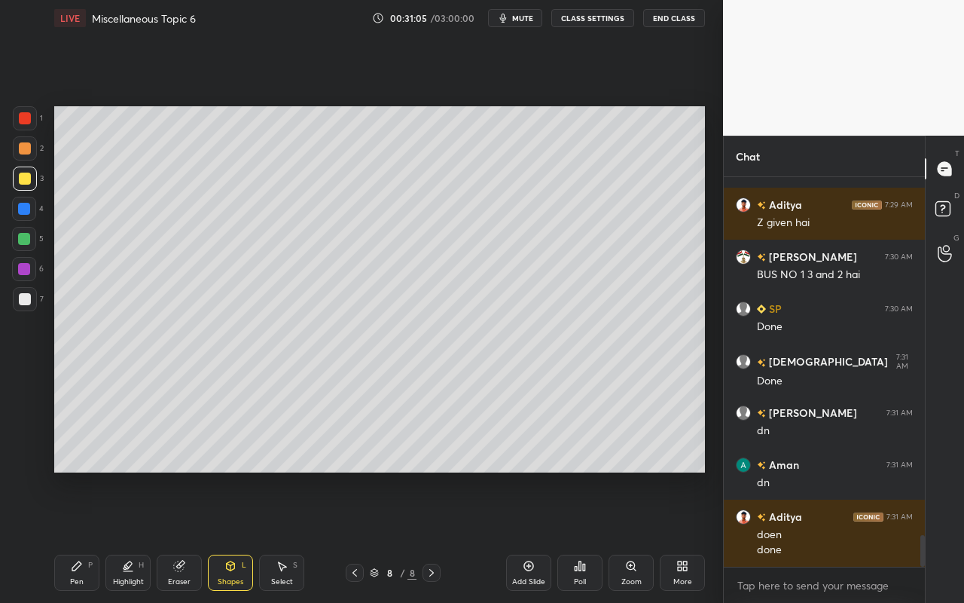
click at [25, 237] on div at bounding box center [24, 239] width 12 height 12
click at [177, 536] on icon at bounding box center [179, 566] width 10 height 10
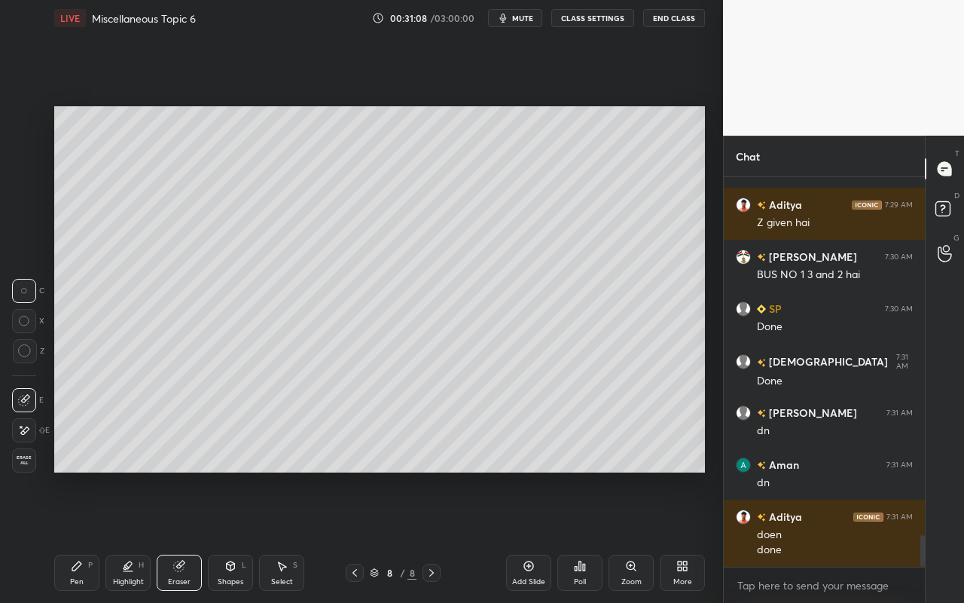
scroll to position [4481, 0]
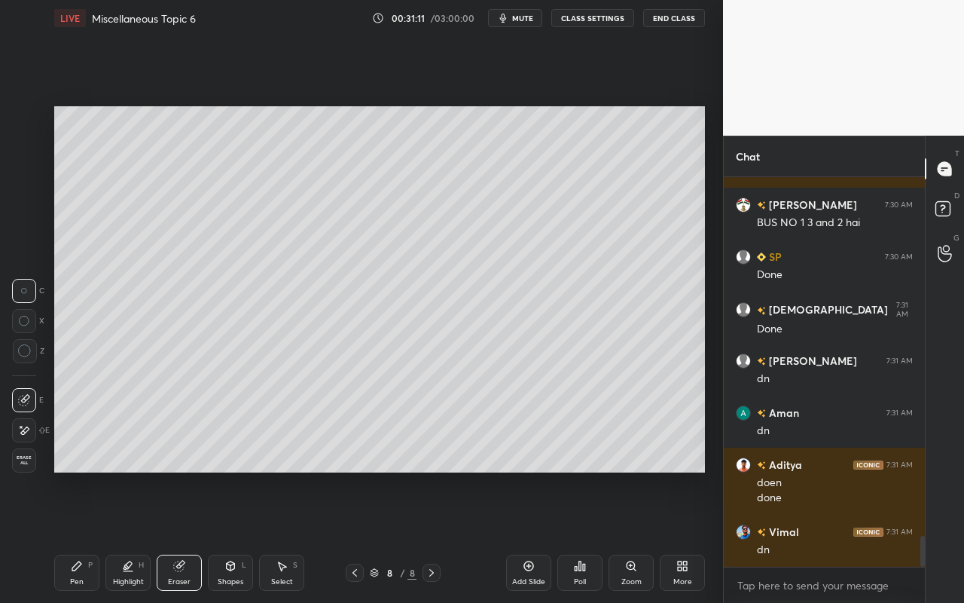
click at [140, 536] on div "Highlight" at bounding box center [128, 582] width 31 height 8
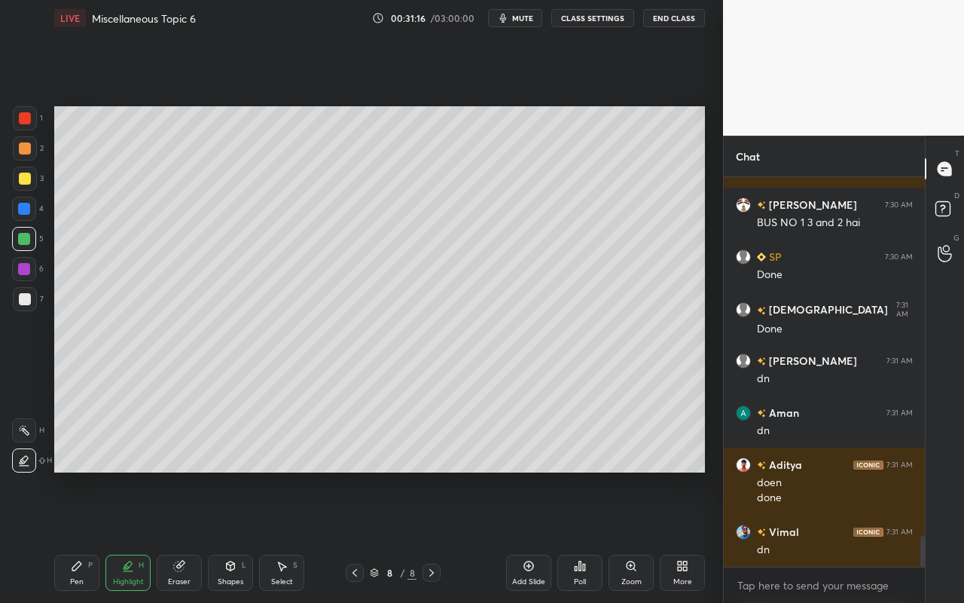
drag, startPoint x: 19, startPoint y: 431, endPoint x: 50, endPoint y: 398, distance: 45.8
click at [21, 429] on icon at bounding box center [24, 430] width 12 height 12
click at [80, 536] on div "Pen P" at bounding box center [76, 573] width 45 height 36
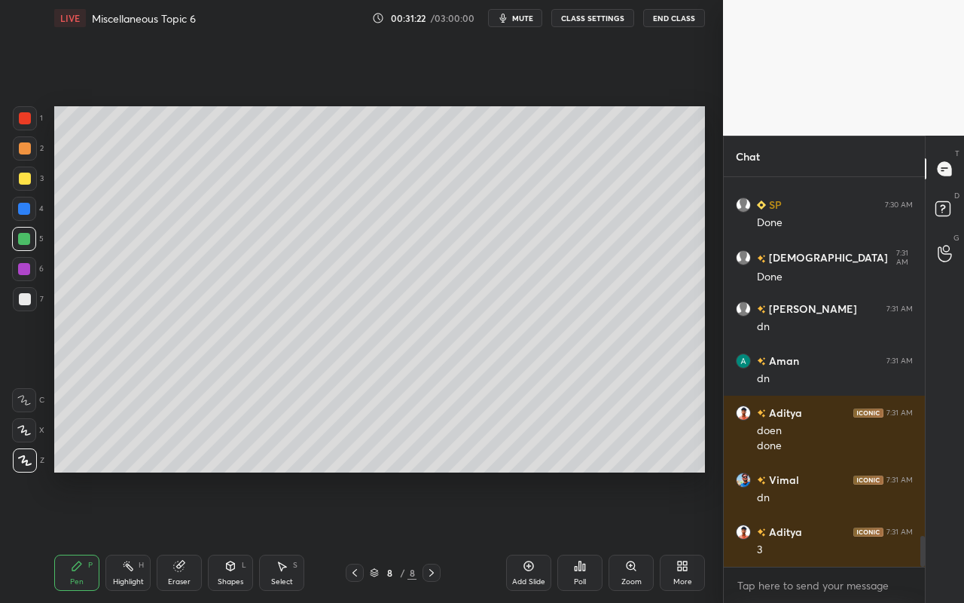
click at [132, 536] on icon at bounding box center [128, 566] width 12 height 12
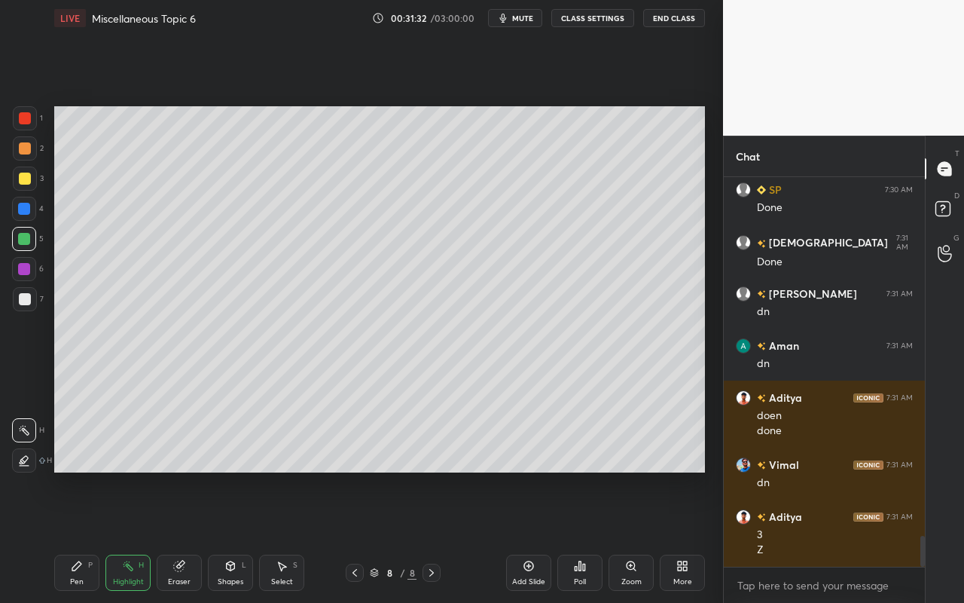
drag, startPoint x: 82, startPoint y: 576, endPoint x: 130, endPoint y: 500, distance: 89.5
click at [82, 536] on div "Pen" at bounding box center [77, 582] width 14 height 8
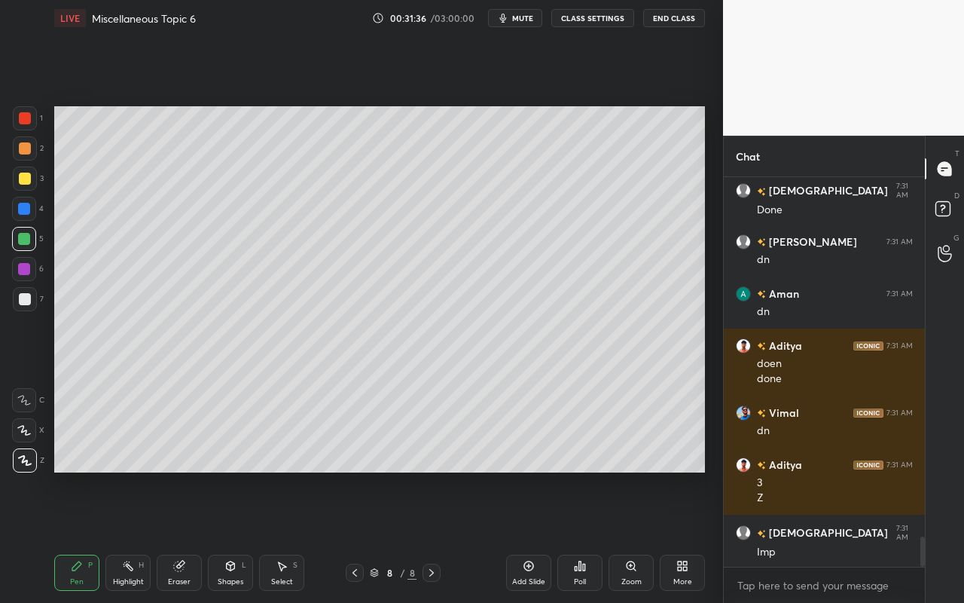
scroll to position [4652, 0]
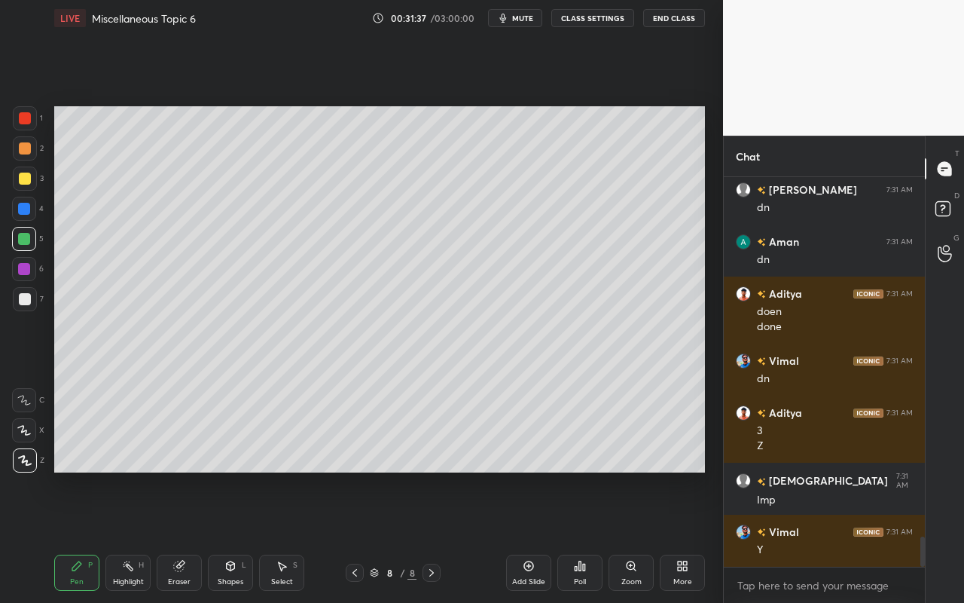
click at [20, 305] on div at bounding box center [25, 299] width 24 height 24
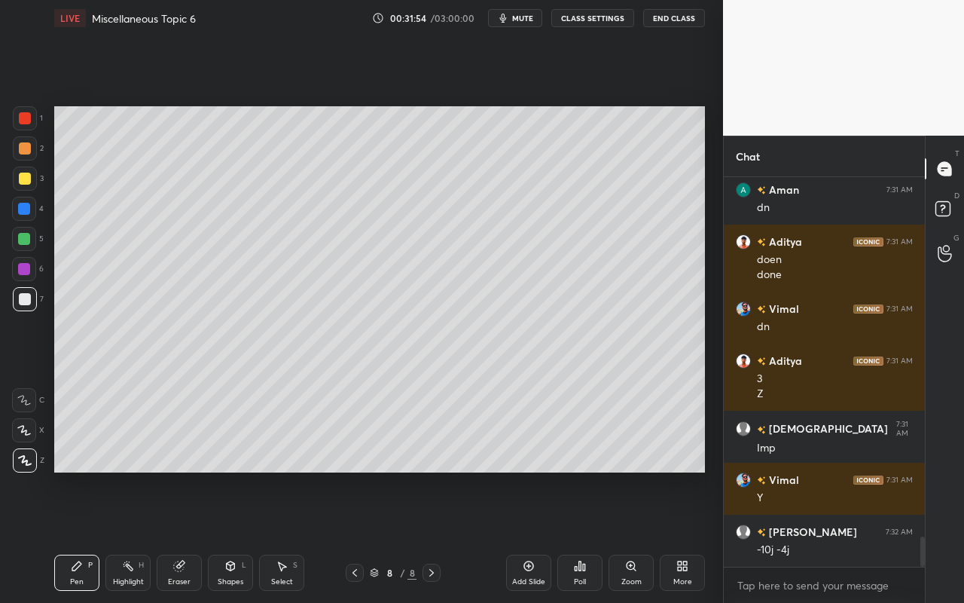
click at [127, 536] on div "Highlight H" at bounding box center [127, 573] width 45 height 36
click at [71, 536] on div "Pen P" at bounding box center [76, 573] width 45 height 36
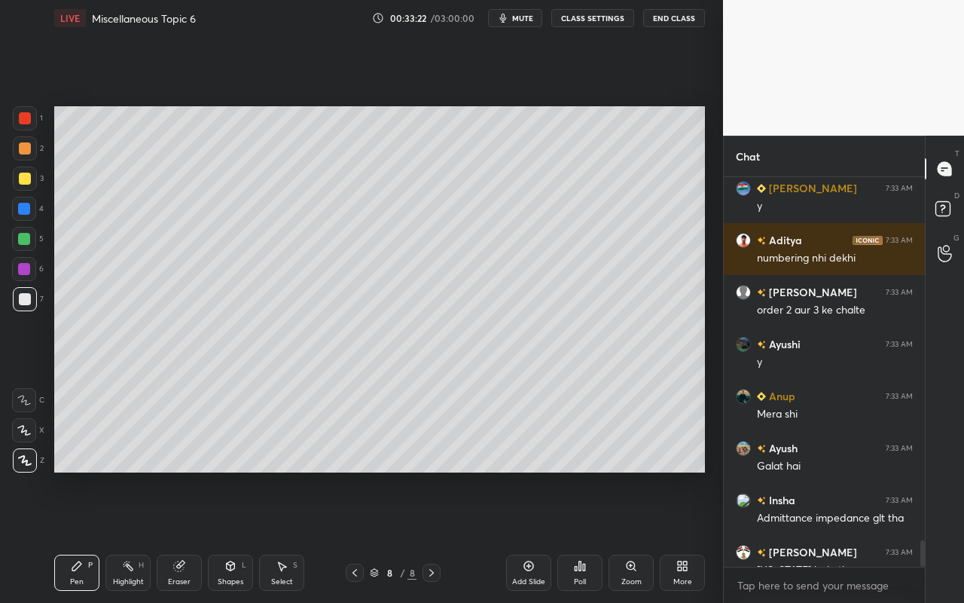
scroll to position [5432, 0]
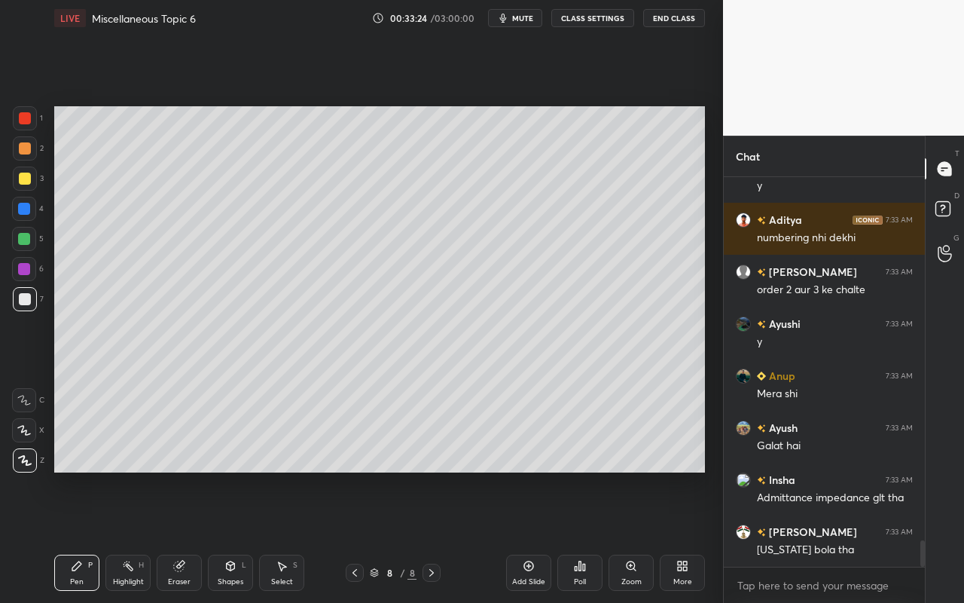
drag, startPoint x: 76, startPoint y: 574, endPoint x: 93, endPoint y: 558, distance: 22.9
click at [79, 536] on div "Pen P" at bounding box center [76, 573] width 45 height 36
click at [80, 536] on div "Pen" at bounding box center [77, 582] width 14 height 8
drag, startPoint x: 24, startPoint y: 122, endPoint x: 32, endPoint y: 131, distance: 12.3
click at [24, 124] on div at bounding box center [25, 118] width 12 height 12
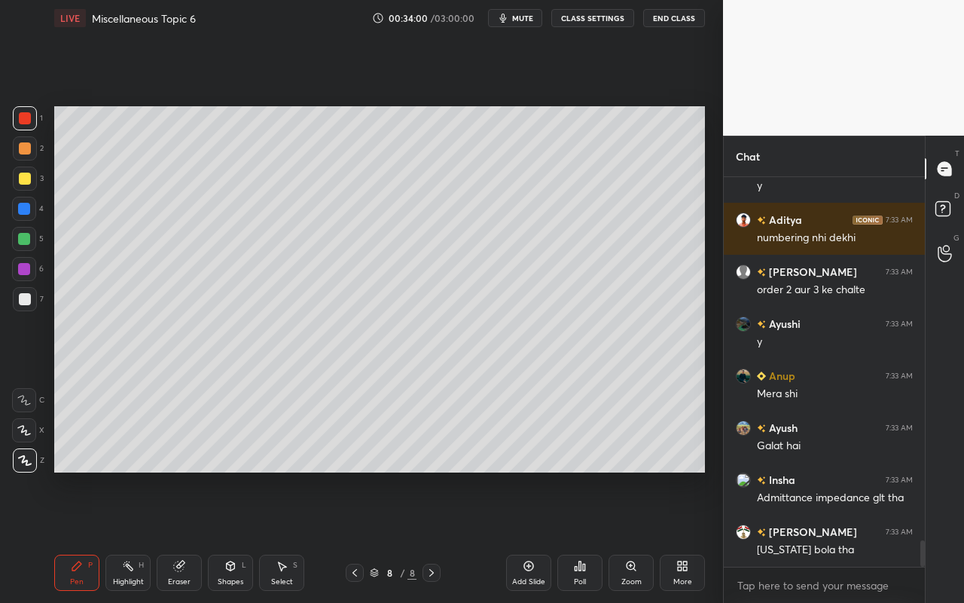
click at [142, 536] on div "Highlight H" at bounding box center [127, 573] width 45 height 36
click at [87, 536] on div "Pen P" at bounding box center [76, 573] width 45 height 36
click at [285, 536] on div "Select" at bounding box center [282, 582] width 22 height 8
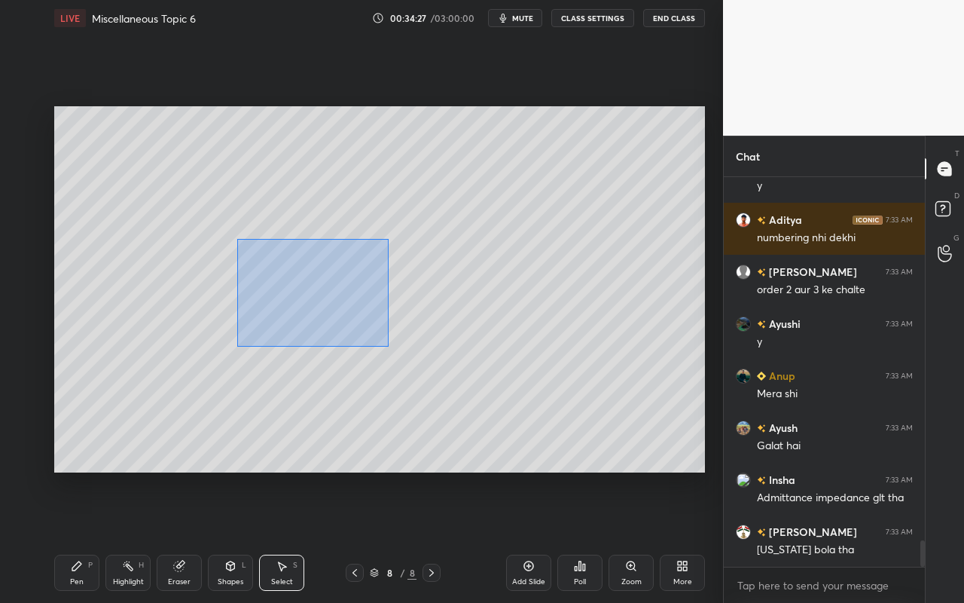
drag, startPoint x: 237, startPoint y: 238, endPoint x: 389, endPoint y: 344, distance: 185.6
click at [389, 346] on div "0 ° Undo Copy Duplicate Duplicate to new slide Delete" at bounding box center [379, 289] width 651 height 366
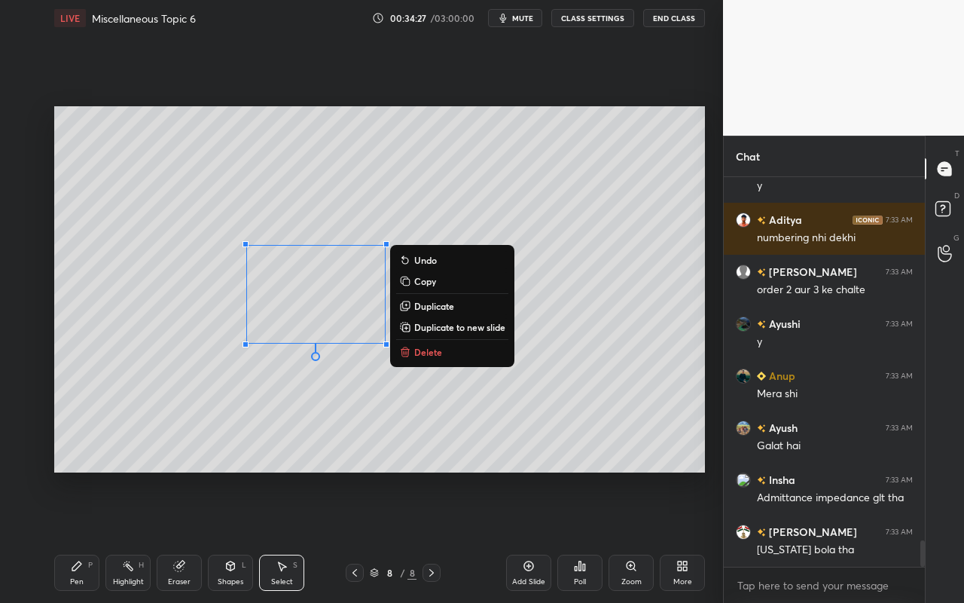
click at [425, 301] on button "Duplicate" at bounding box center [452, 306] width 112 height 18
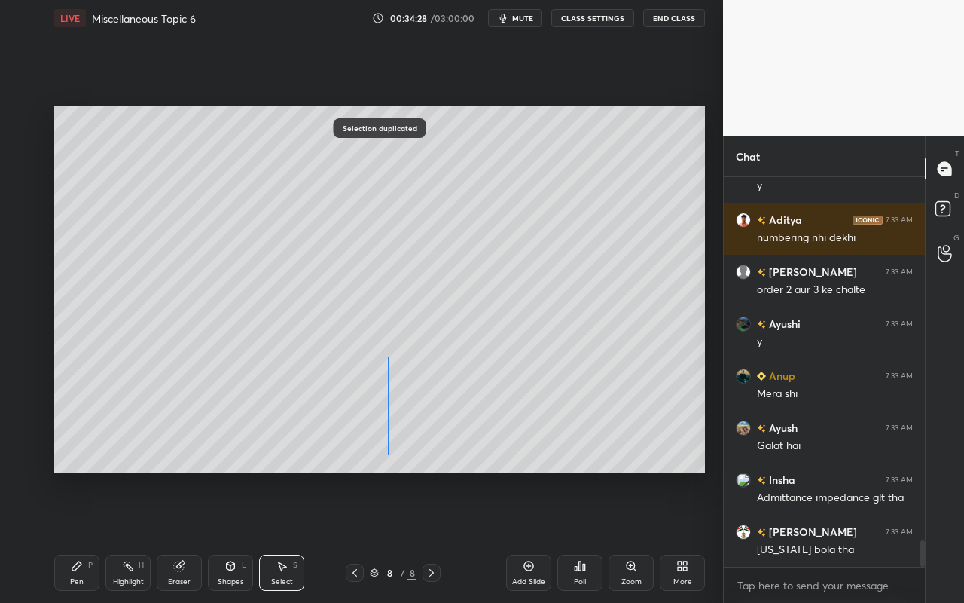
drag, startPoint x: 370, startPoint y: 306, endPoint x: 357, endPoint y: 396, distance: 90.6
click at [356, 396] on div "0 ° Undo Copy Duplicate Duplicate to new slide Delete" at bounding box center [379, 289] width 651 height 366
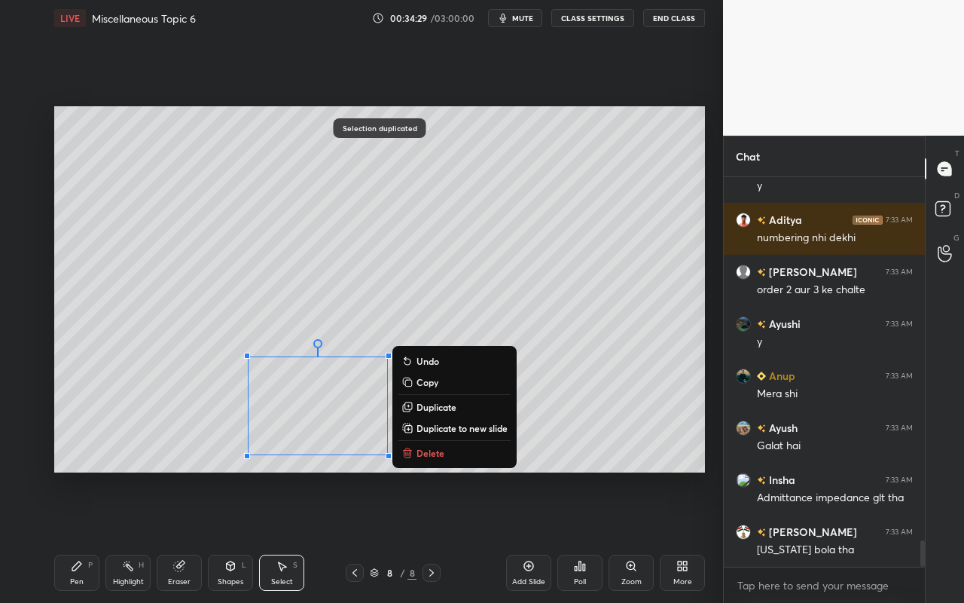
drag, startPoint x: 72, startPoint y: 578, endPoint x: 82, endPoint y: 561, distance: 20.3
click at [72, 536] on div "Pen" at bounding box center [77, 582] width 14 height 8
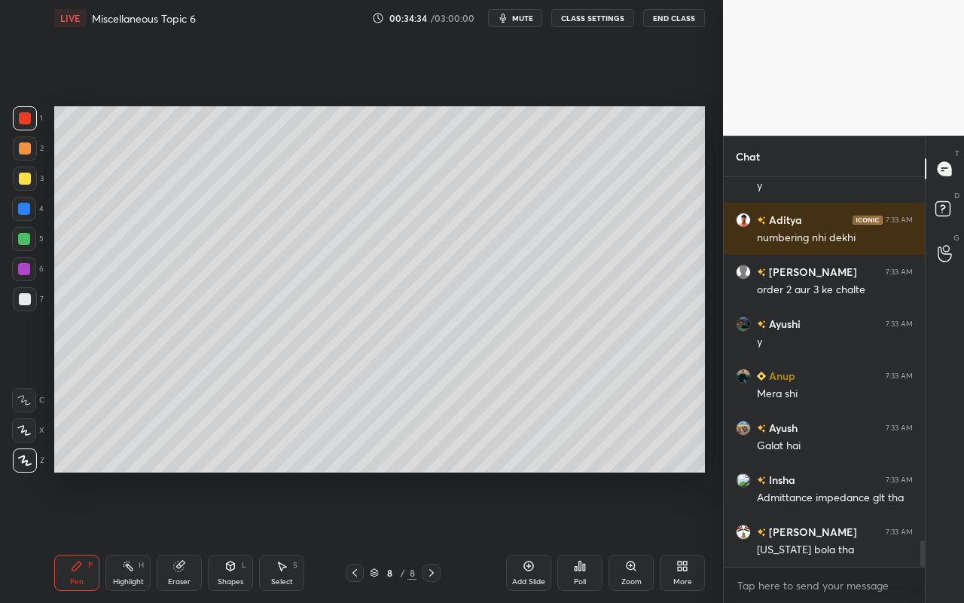
click at [228, 536] on icon at bounding box center [231, 566] width 12 height 12
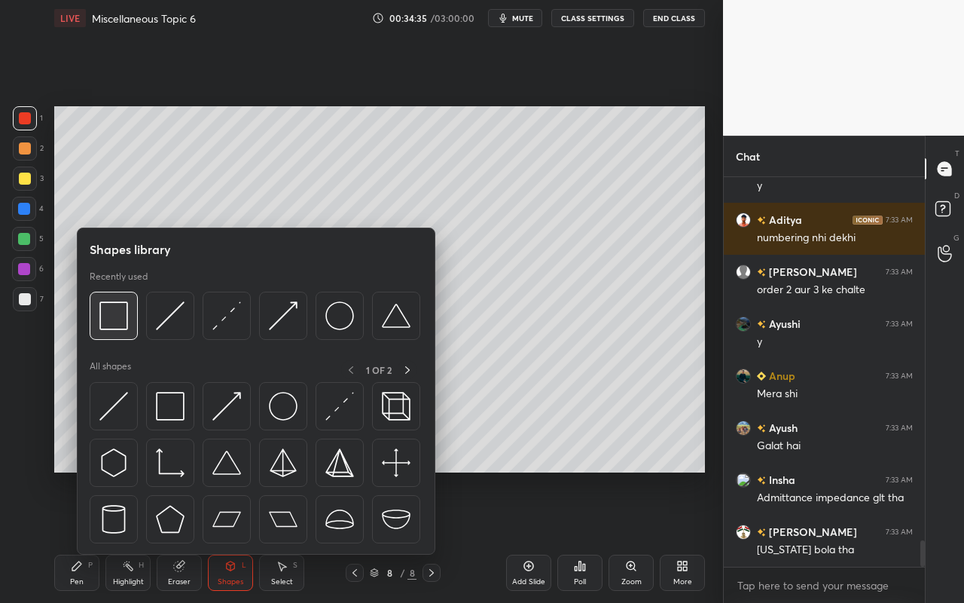
click at [124, 326] on img at bounding box center [113, 315] width 29 height 29
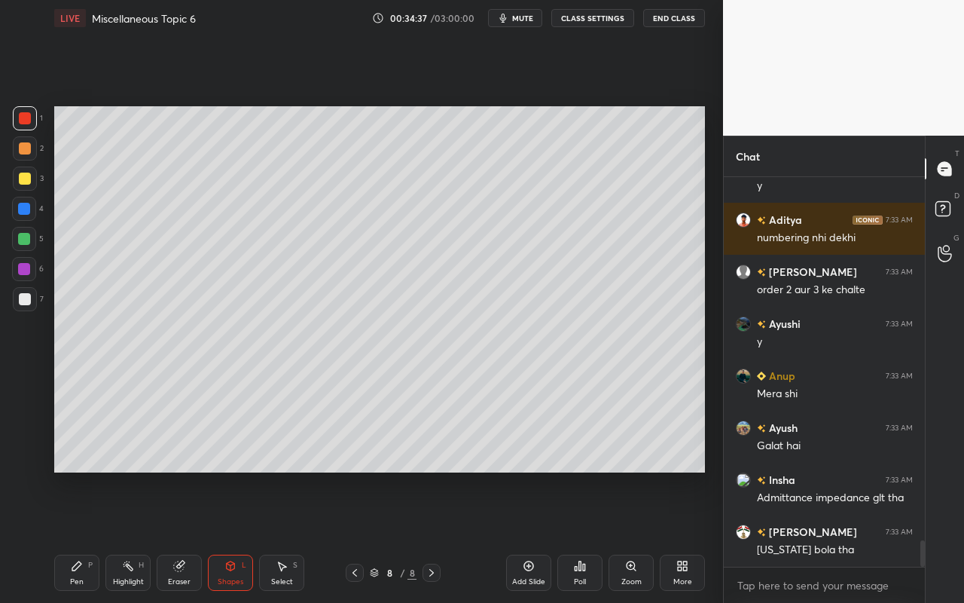
click at [175, 536] on div "Eraser" at bounding box center [179, 582] width 23 height 8
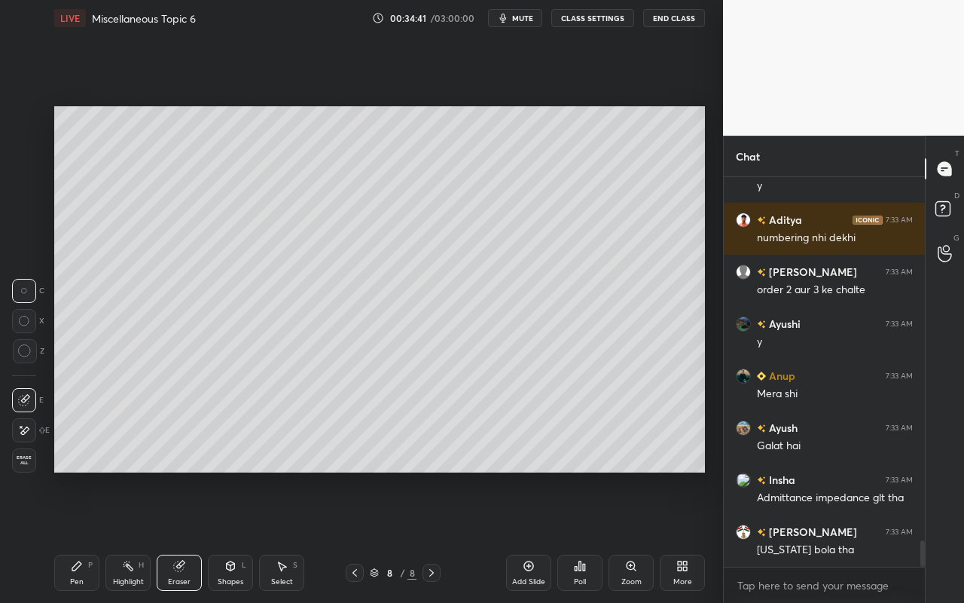
drag, startPoint x: 75, startPoint y: 578, endPoint x: 82, endPoint y: 561, distance: 18.2
click at [76, 536] on div "Pen P" at bounding box center [76, 573] width 45 height 36
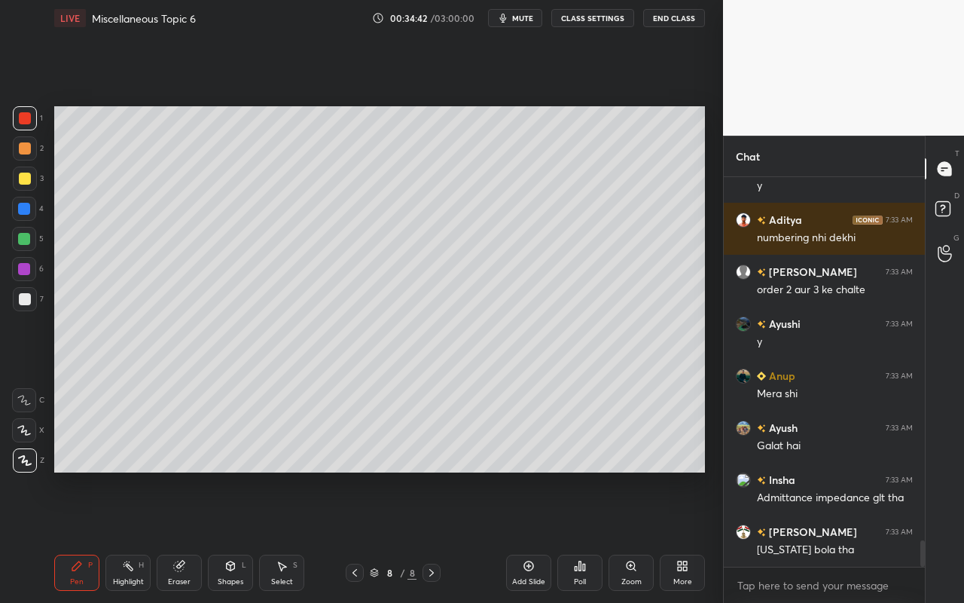
click at [23, 179] on div at bounding box center [25, 179] width 12 height 12
drag, startPoint x: 123, startPoint y: 575, endPoint x: 219, endPoint y: 527, distance: 107.8
click at [123, 536] on div "Highlight H" at bounding box center [127, 573] width 45 height 36
click at [84, 536] on div "Pen P" at bounding box center [76, 573] width 45 height 36
click at [237, 536] on div "Shapes L" at bounding box center [230, 573] width 45 height 36
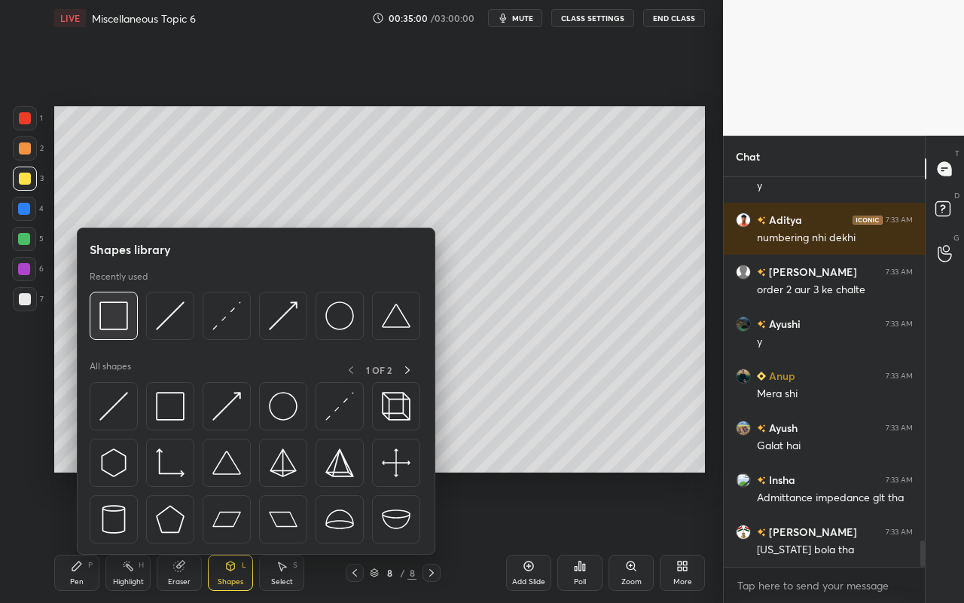
click at [126, 332] on div at bounding box center [114, 316] width 48 height 48
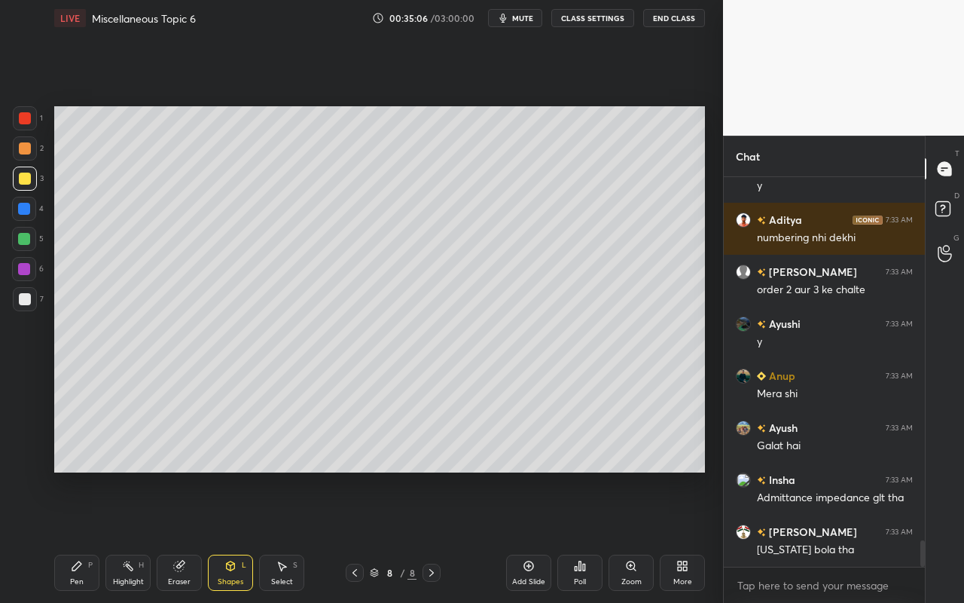
click at [180, 536] on div "Eraser" at bounding box center [179, 582] width 23 height 8
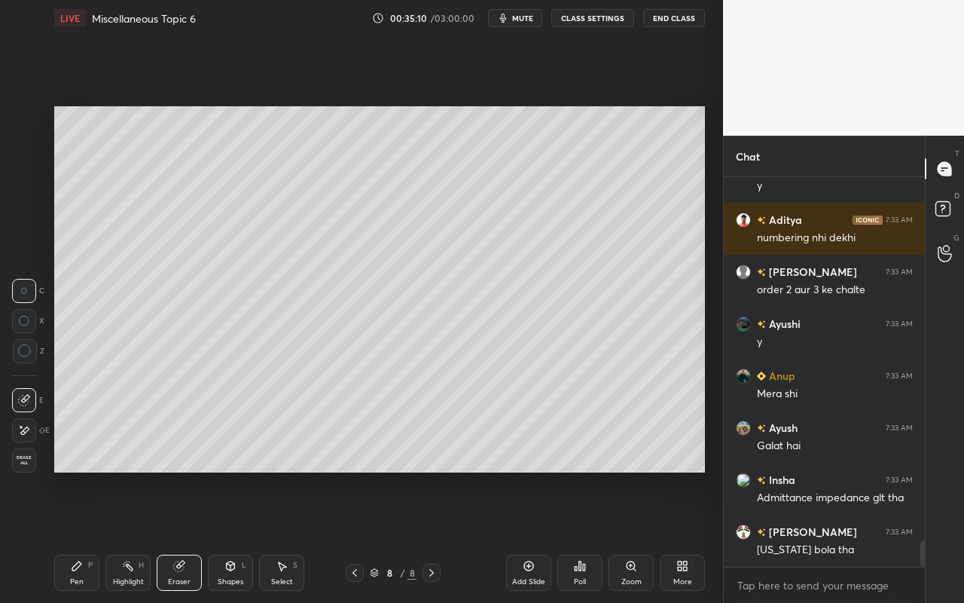
click at [78, 536] on div "Pen" at bounding box center [77, 582] width 14 height 8
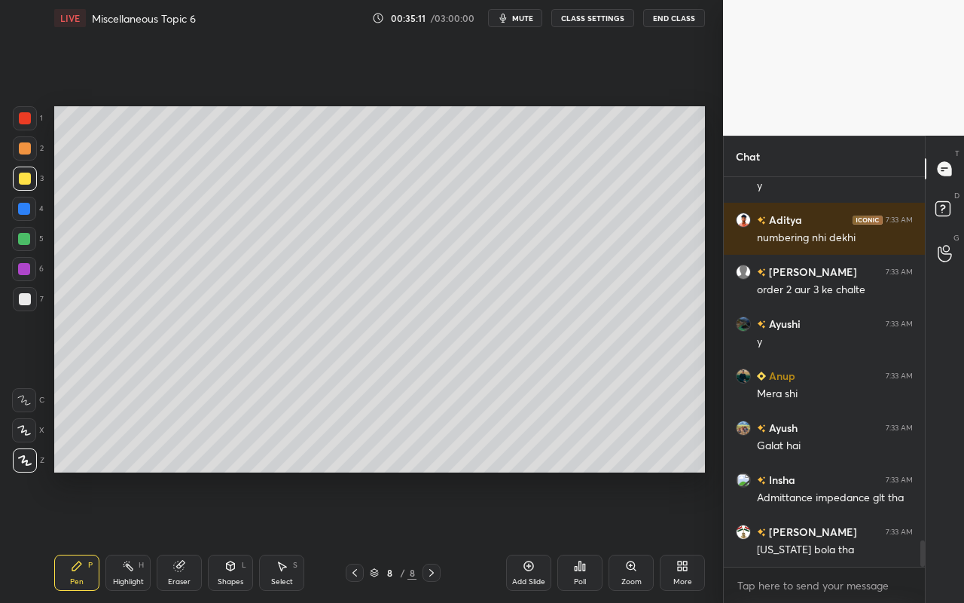
click at [23, 242] on div at bounding box center [24, 239] width 12 height 12
drag, startPoint x: 130, startPoint y: 579, endPoint x: 233, endPoint y: 506, distance: 126.0
click at [130, 536] on div "Highlight" at bounding box center [128, 582] width 31 height 8
click at [94, 536] on div "Pen P" at bounding box center [76, 573] width 45 height 36
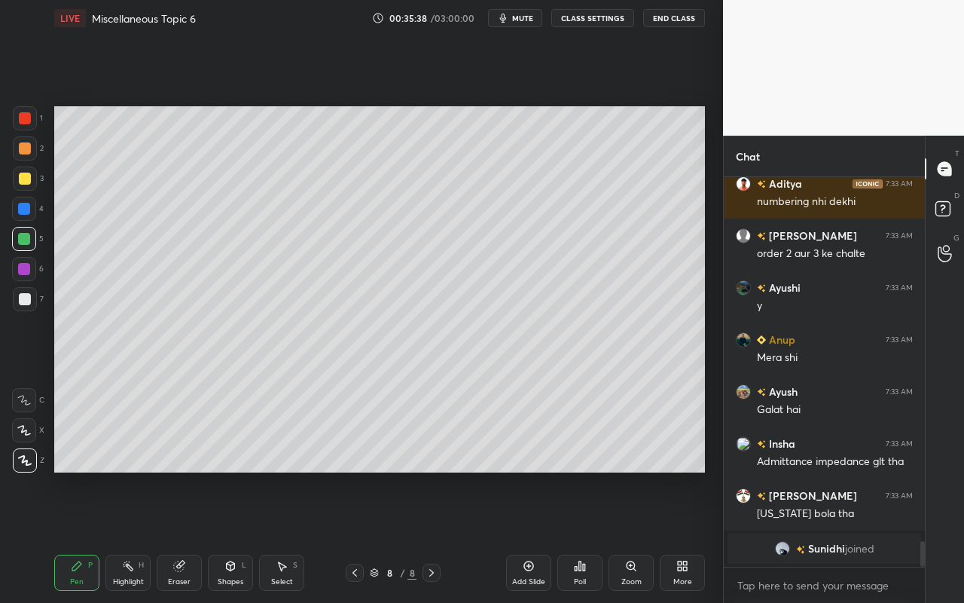
click at [133, 536] on div "Highlight" at bounding box center [128, 582] width 31 height 8
click at [22, 459] on icon at bounding box center [24, 460] width 12 height 12
click at [74, 536] on div "Pen P" at bounding box center [76, 573] width 45 height 36
click at [25, 301] on div at bounding box center [25, 299] width 12 height 12
drag, startPoint x: 172, startPoint y: 574, endPoint x: 186, endPoint y: 561, distance: 19.7
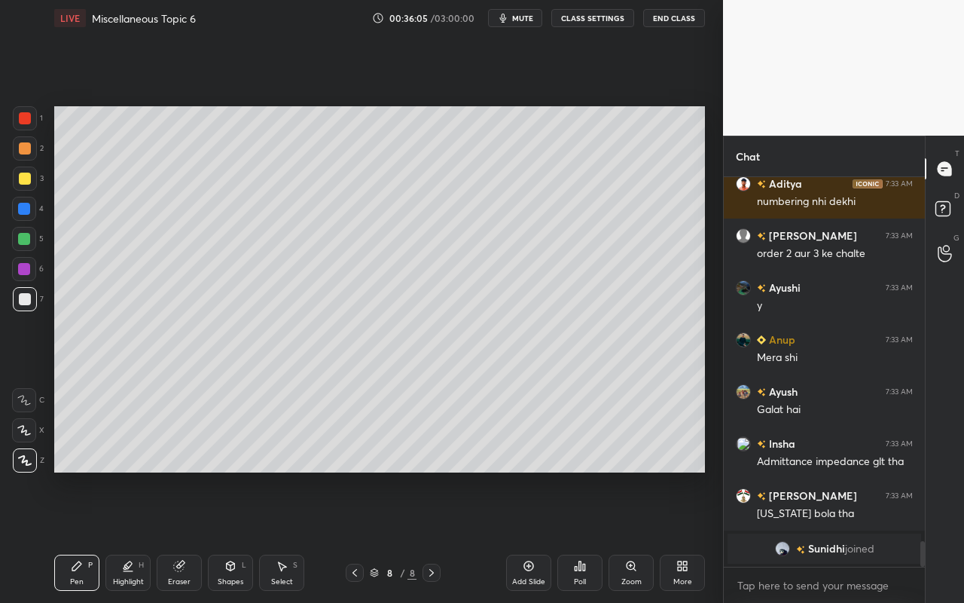
click at [173, 536] on div "Eraser" at bounding box center [179, 573] width 45 height 36
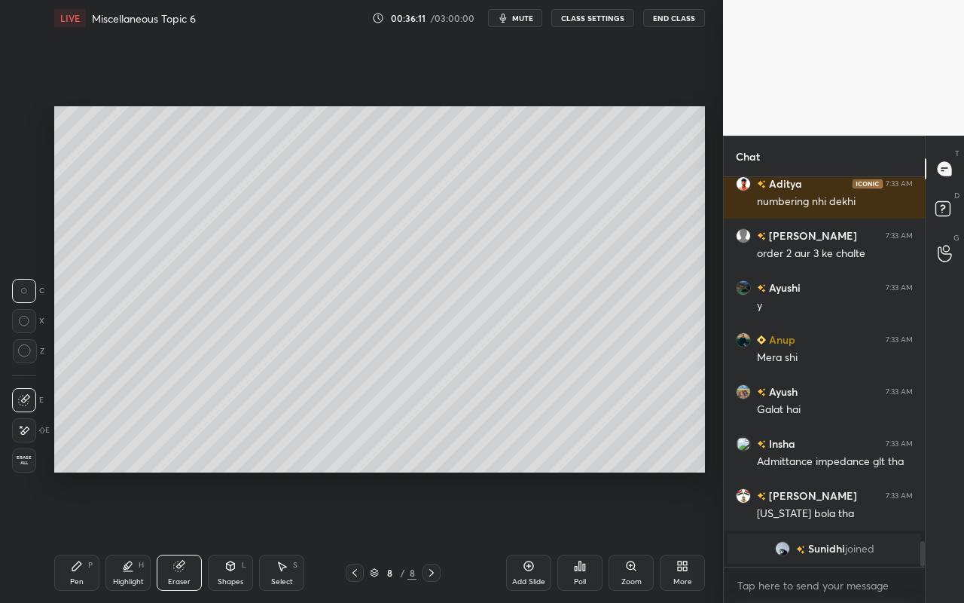
click at [131, 536] on div "Highlight H" at bounding box center [127, 573] width 45 height 36
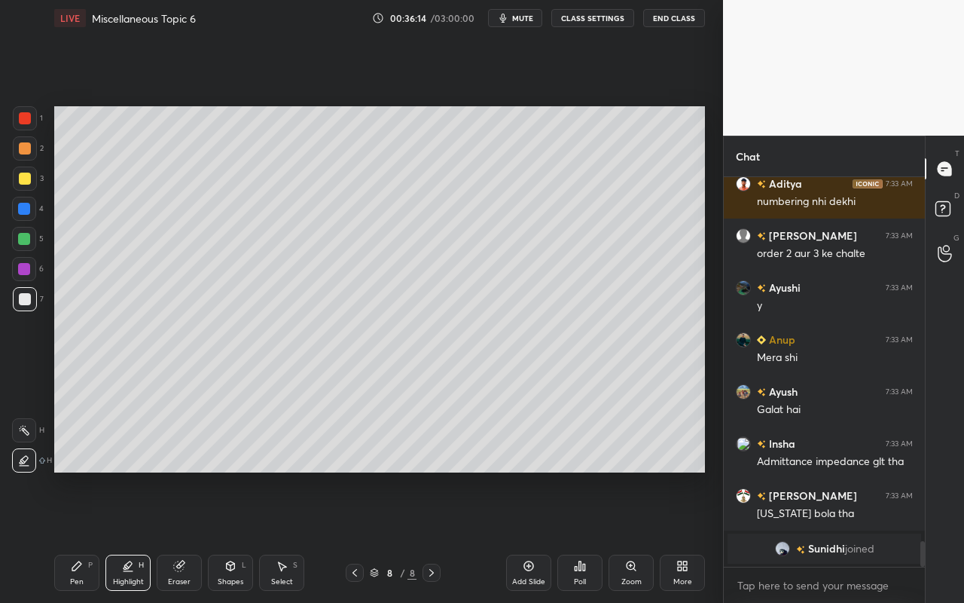
drag, startPoint x: 23, startPoint y: 429, endPoint x: 34, endPoint y: 426, distance: 11.5
click at [29, 432] on icon at bounding box center [24, 430] width 12 height 12
click at [92, 536] on div "Pen P" at bounding box center [76, 573] width 45 height 36
drag, startPoint x: 24, startPoint y: 148, endPoint x: 46, endPoint y: 161, distance: 25.7
click at [26, 149] on div at bounding box center [25, 148] width 12 height 12
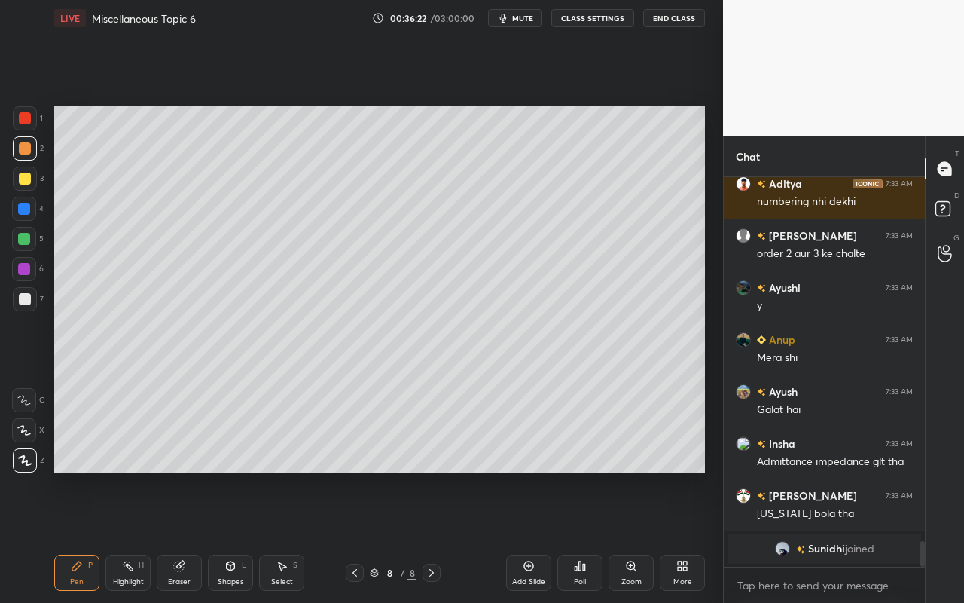
drag, startPoint x: 130, startPoint y: 574, endPoint x: 194, endPoint y: 518, distance: 84.8
click at [130, 536] on div "Highlight H" at bounding box center [127, 573] width 45 height 36
click at [75, 536] on div "Pen" at bounding box center [77, 582] width 14 height 8
click at [84, 536] on div "Pen P" at bounding box center [76, 573] width 45 height 36
click at [75, 536] on icon at bounding box center [77, 566] width 12 height 12
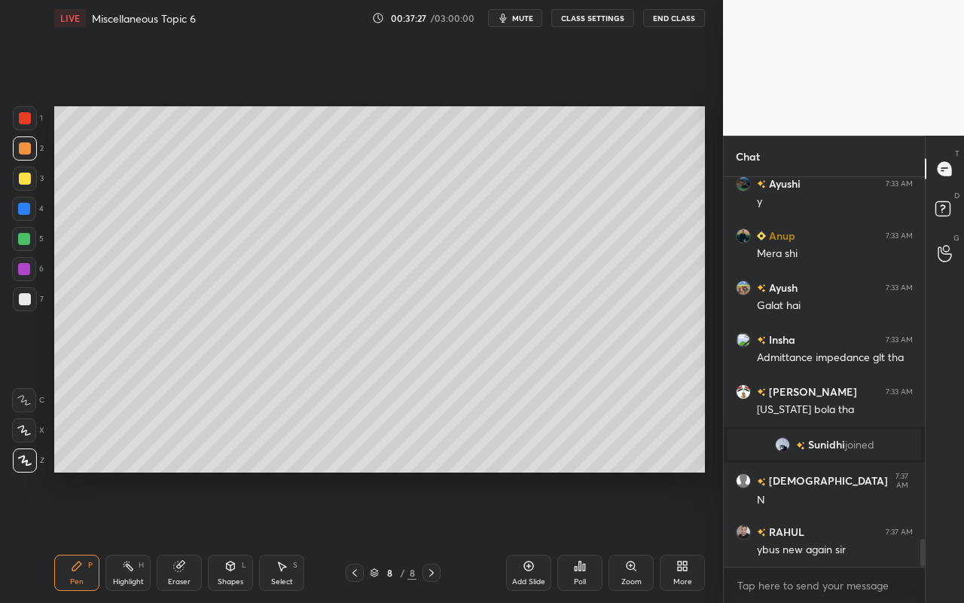
scroll to position [5101, 0]
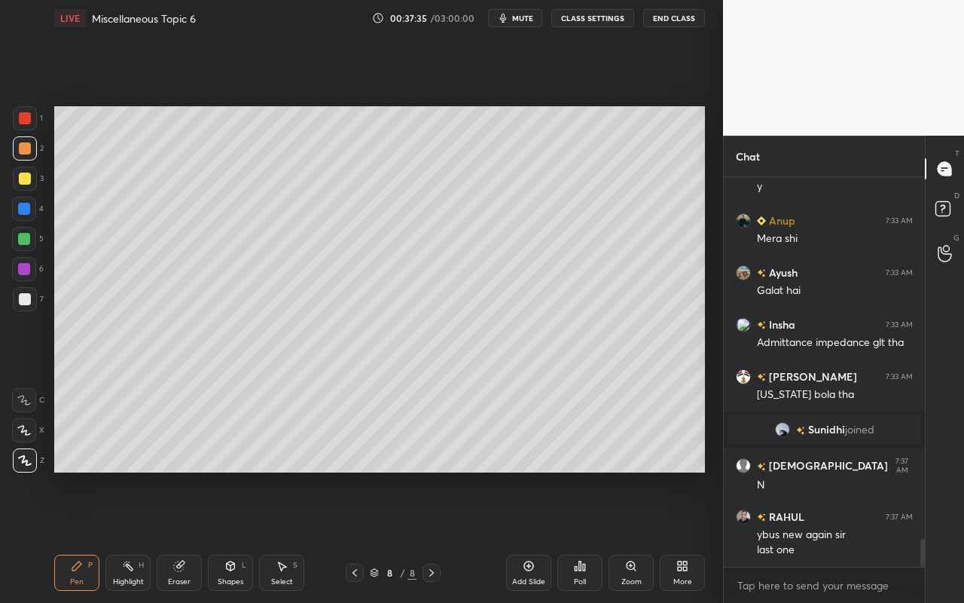
click at [125, 536] on icon at bounding box center [128, 566] width 12 height 12
click at [444, 475] on div "Setting up your live class Poll for secs No correct answer Start poll" at bounding box center [379, 289] width 663 height 506
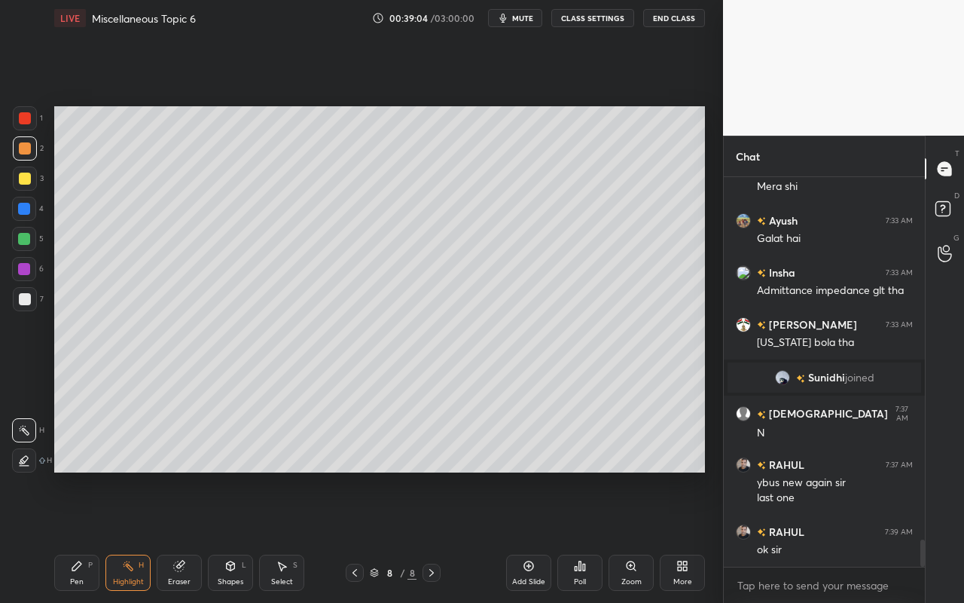
scroll to position [5205, 0]
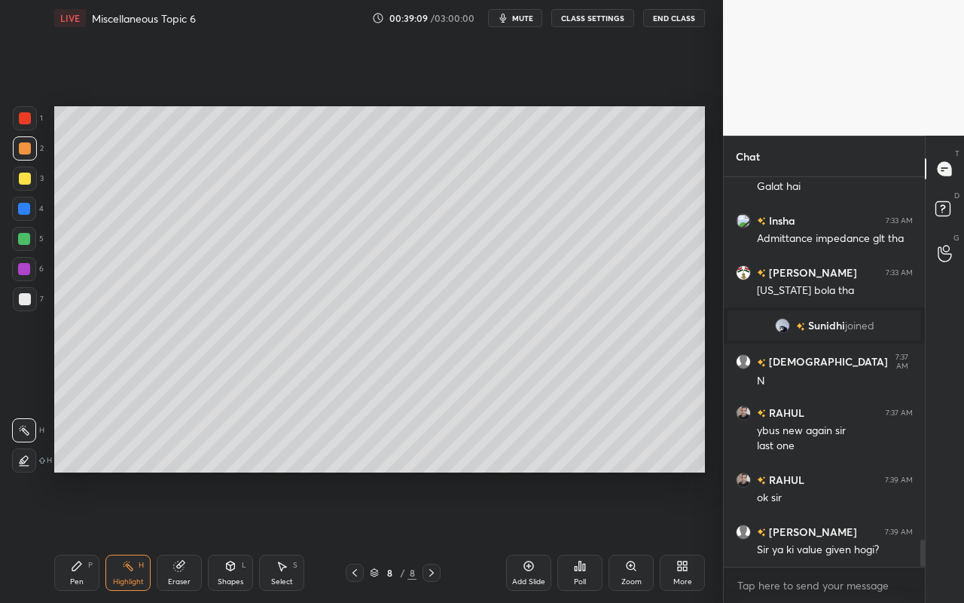
click at [135, 536] on div "Pen P Highlight H Eraser Shapes L Select S 8 / 8 Add Slide Poll Zoom More" at bounding box center [379, 572] width 651 height 60
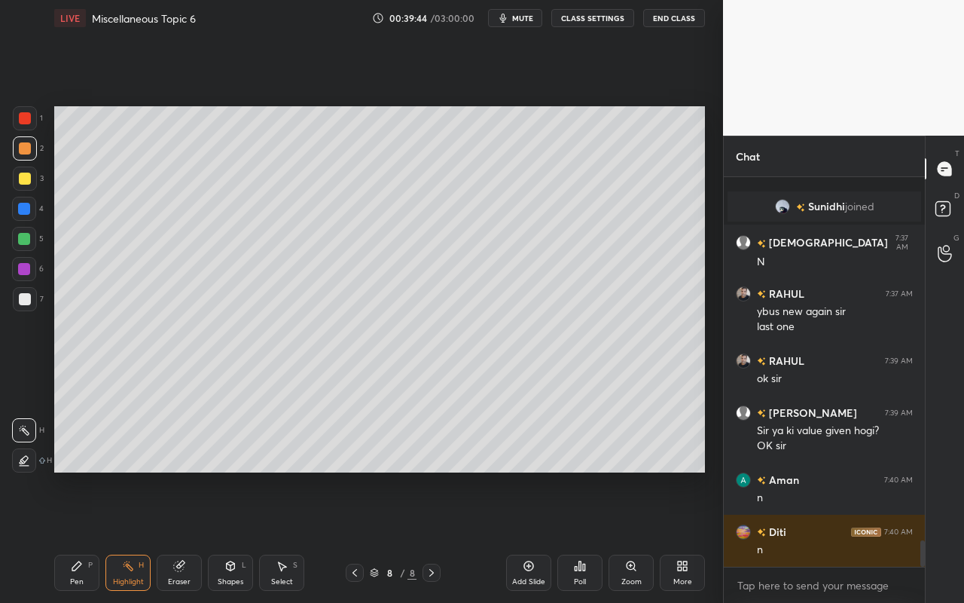
scroll to position [5376, 0]
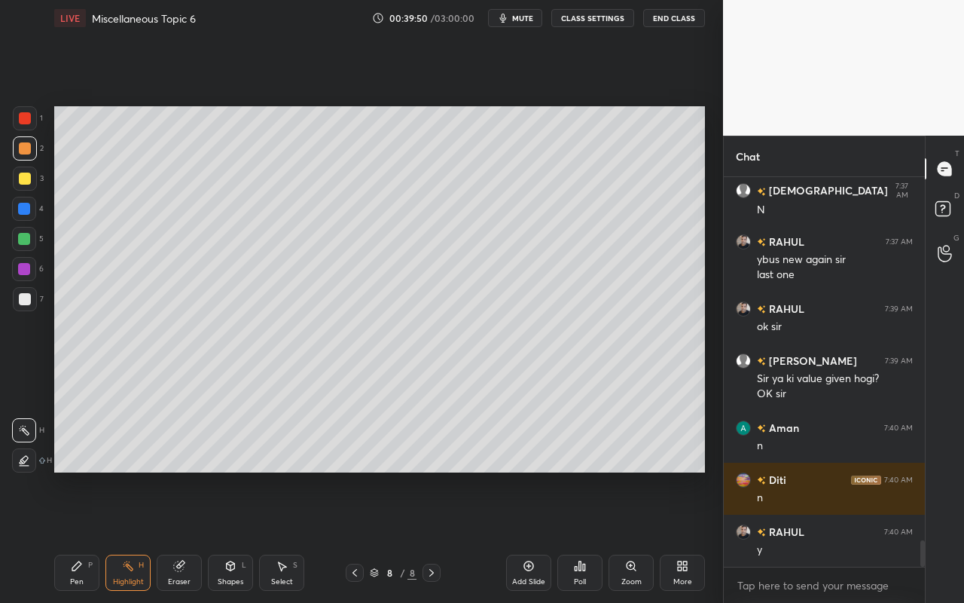
drag, startPoint x: 519, startPoint y: 575, endPoint x: 485, endPoint y: 570, distance: 34.3
click at [519, 536] on div "Add Slide" at bounding box center [528, 573] width 45 height 36
drag, startPoint x: 87, startPoint y: 573, endPoint x: 106, endPoint y: 478, distance: 96.0
click at [87, 536] on div "Pen P" at bounding box center [76, 573] width 45 height 36
click at [25, 182] on div at bounding box center [25, 179] width 12 height 12
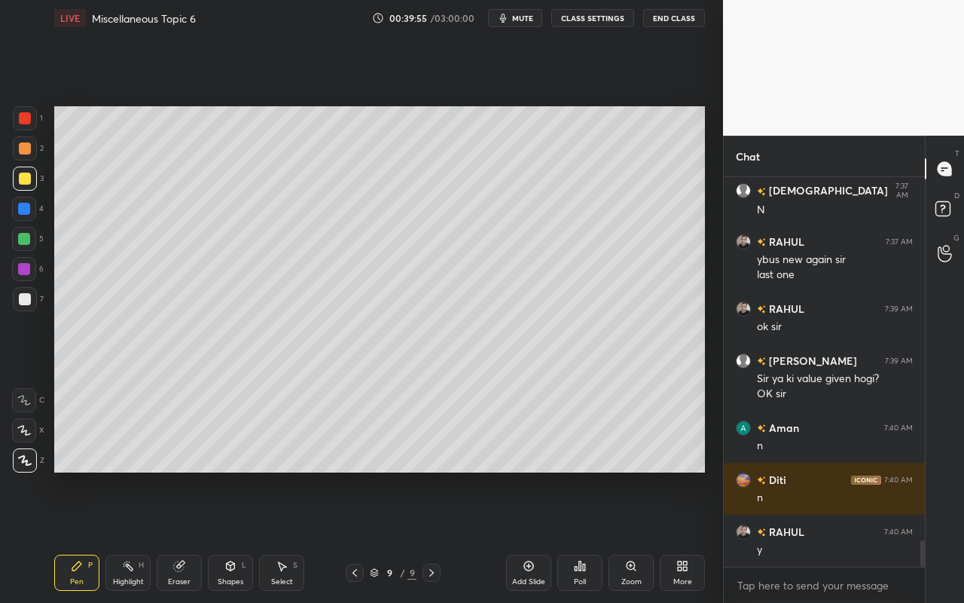
click at [229, 536] on div "Shapes L" at bounding box center [230, 573] width 45 height 36
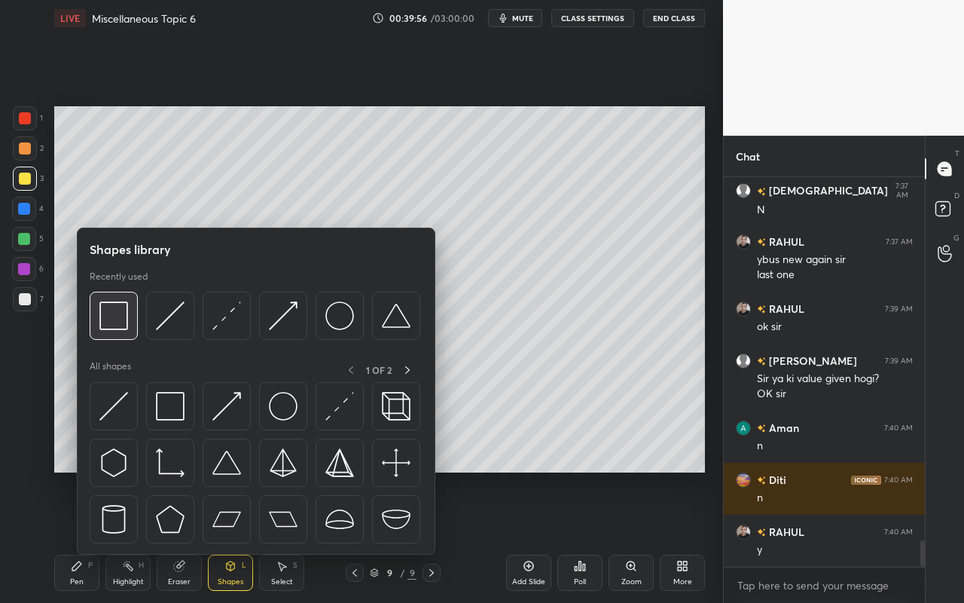
click at [132, 330] on div at bounding box center [114, 316] width 48 height 48
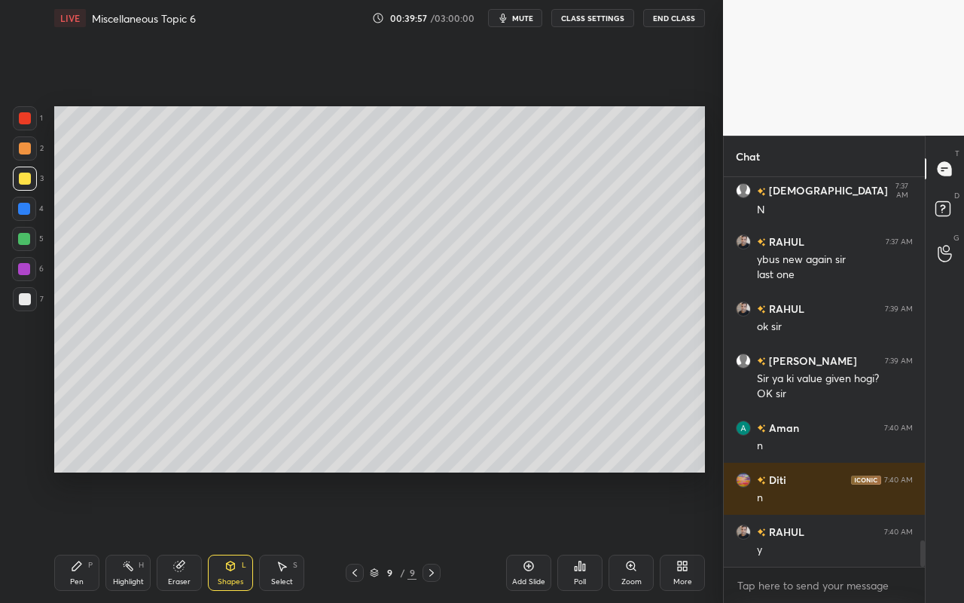
drag, startPoint x: 30, startPoint y: 245, endPoint x: 50, endPoint y: 220, distance: 32.1
click at [30, 245] on div at bounding box center [24, 239] width 24 height 24
click at [80, 536] on div "Pen" at bounding box center [77, 582] width 14 height 8
click at [29, 178] on div at bounding box center [25, 179] width 12 height 12
click at [24, 304] on div at bounding box center [25, 299] width 12 height 12
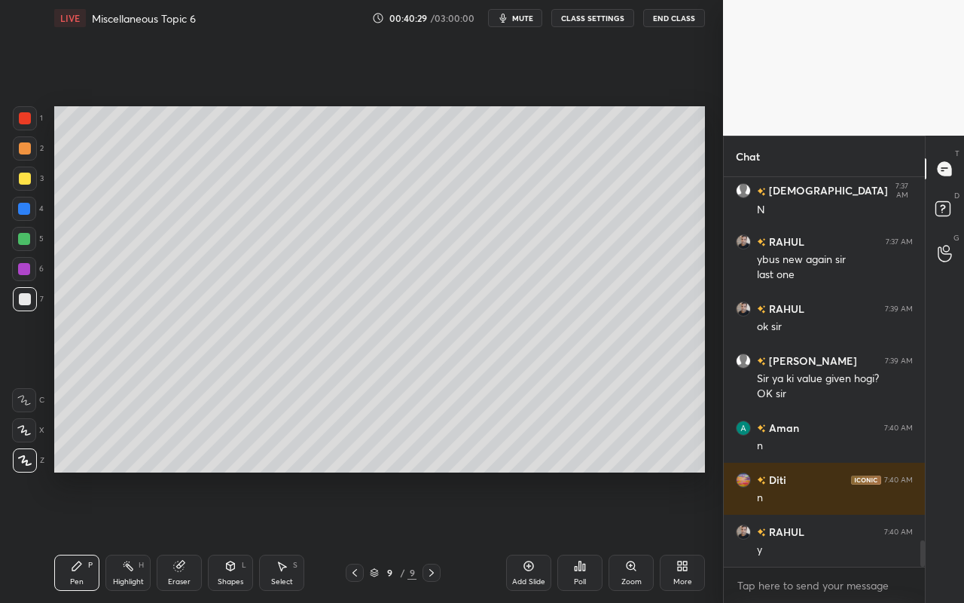
click at [83, 536] on div "Pen" at bounding box center [77, 582] width 14 height 8
click at [27, 181] on div at bounding box center [25, 179] width 12 height 12
drag, startPoint x: 29, startPoint y: 149, endPoint x: 45, endPoint y: 152, distance: 16.8
click at [32, 149] on div at bounding box center [25, 148] width 24 height 24
drag, startPoint x: 130, startPoint y: 579, endPoint x: 157, endPoint y: 489, distance: 94.2
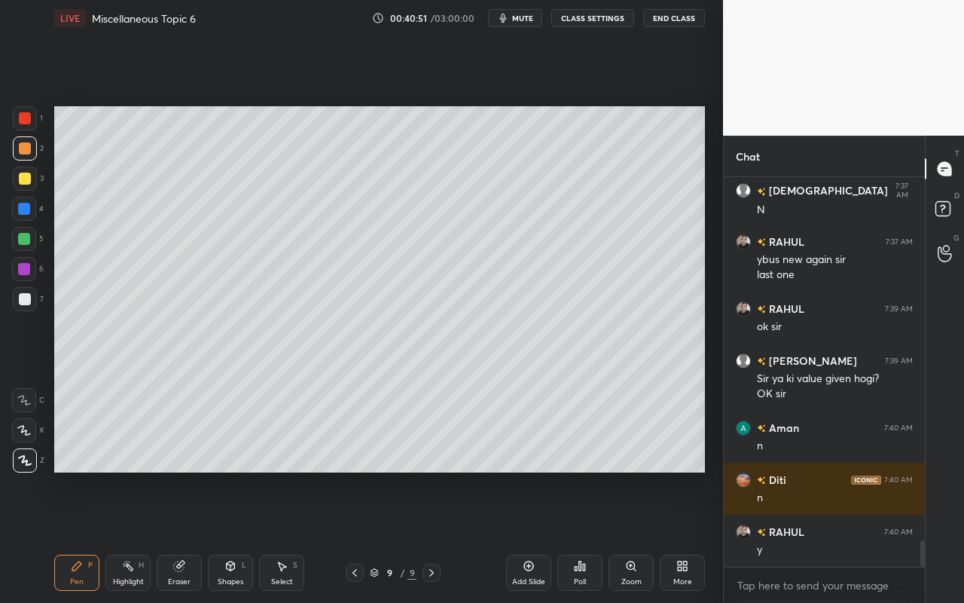
click at [131, 536] on div "Highlight" at bounding box center [128, 582] width 31 height 8
drag, startPoint x: 66, startPoint y: 576, endPoint x: 168, endPoint y: 489, distance: 133.6
click at [66, 536] on div "Pen P" at bounding box center [76, 573] width 45 height 36
click at [231, 536] on div "Shapes" at bounding box center [231, 582] width 26 height 8
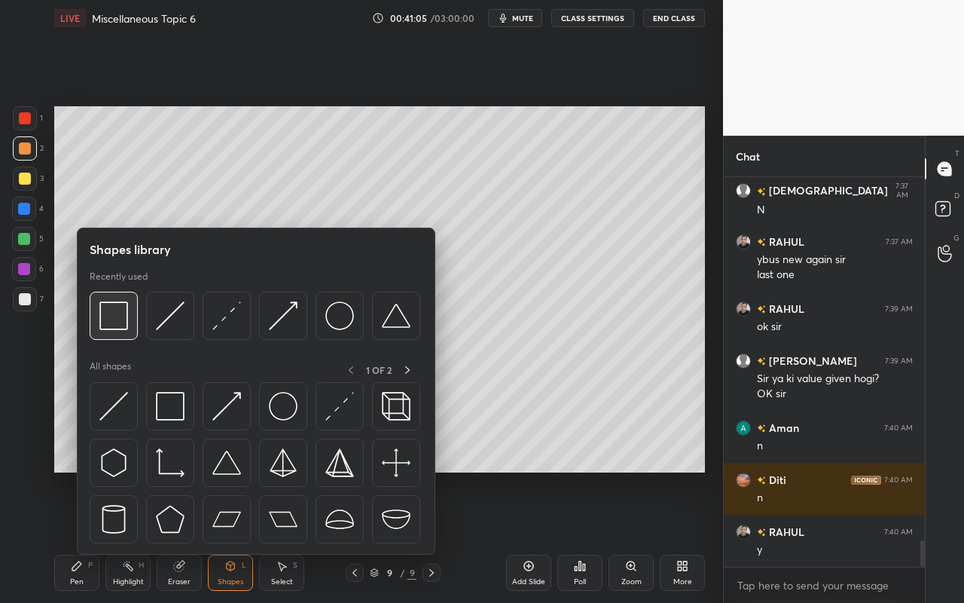
click at [112, 323] on img at bounding box center [113, 315] width 29 height 29
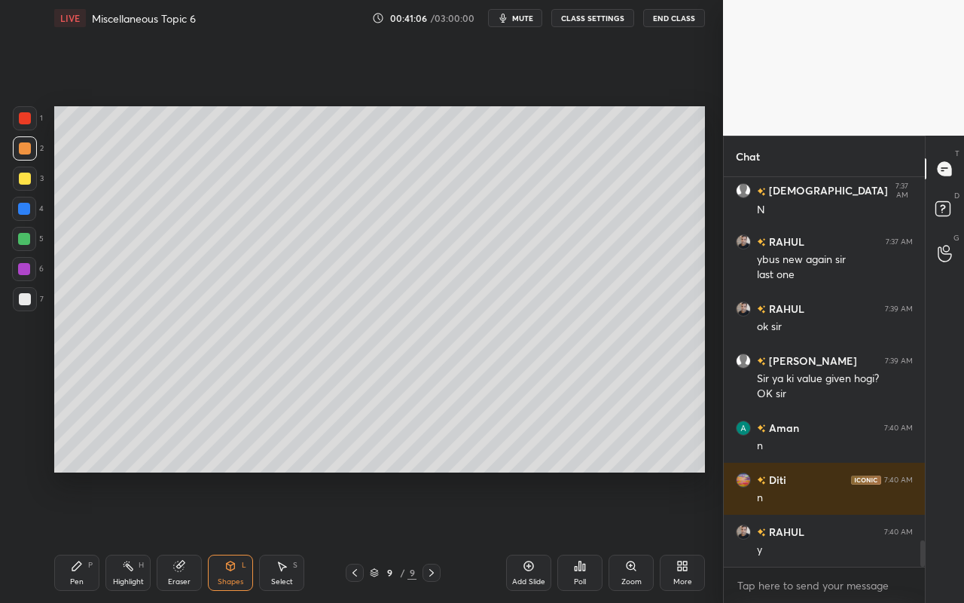
click at [27, 125] on div at bounding box center [25, 118] width 24 height 24
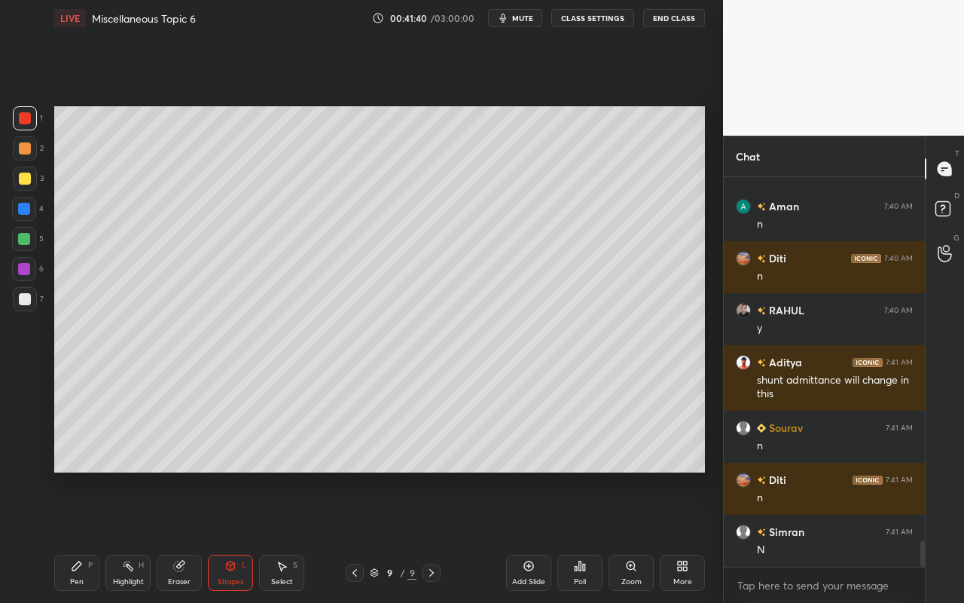
scroll to position [5649, 0]
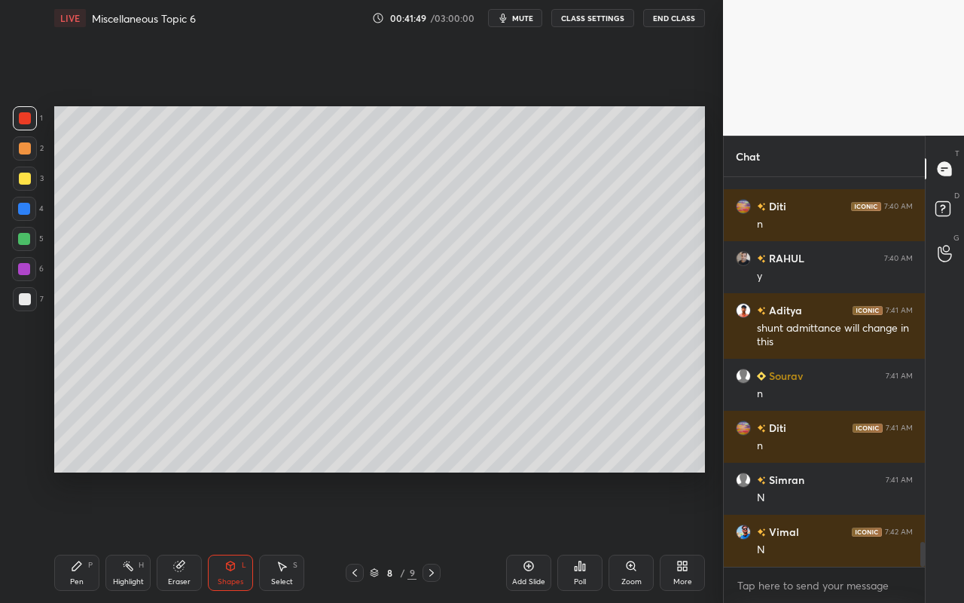
drag, startPoint x: 282, startPoint y: 579, endPoint x: 280, endPoint y: 526, distance: 53.5
click at [283, 536] on div "Select" at bounding box center [282, 582] width 22 height 8
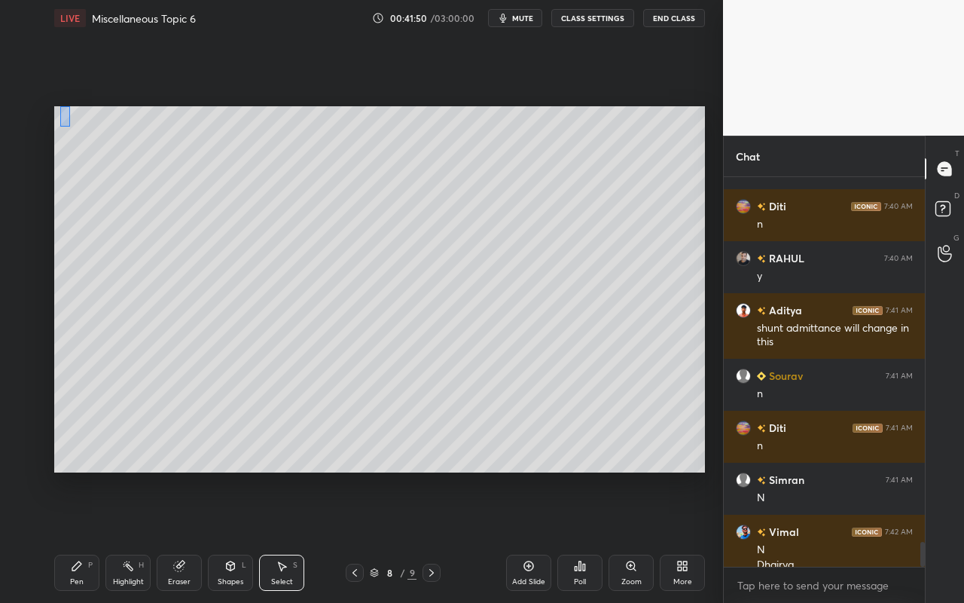
scroll to position [5664, 0]
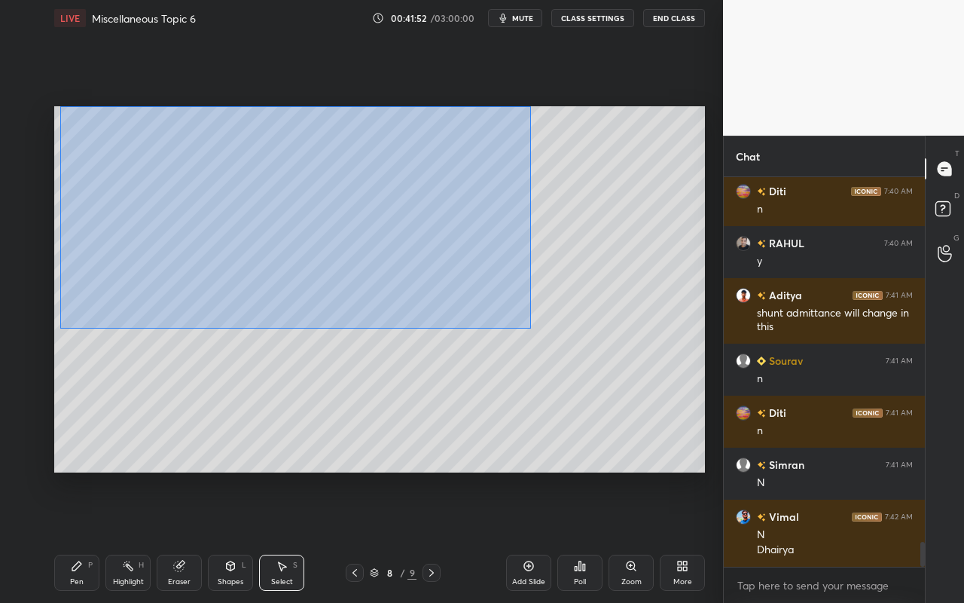
drag, startPoint x: 59, startPoint y: 110, endPoint x: 533, endPoint y: 330, distance: 523.2
click at [531, 328] on div "0 ° Undo Copy Duplicate Duplicate to new slide Delete" at bounding box center [379, 289] width 651 height 366
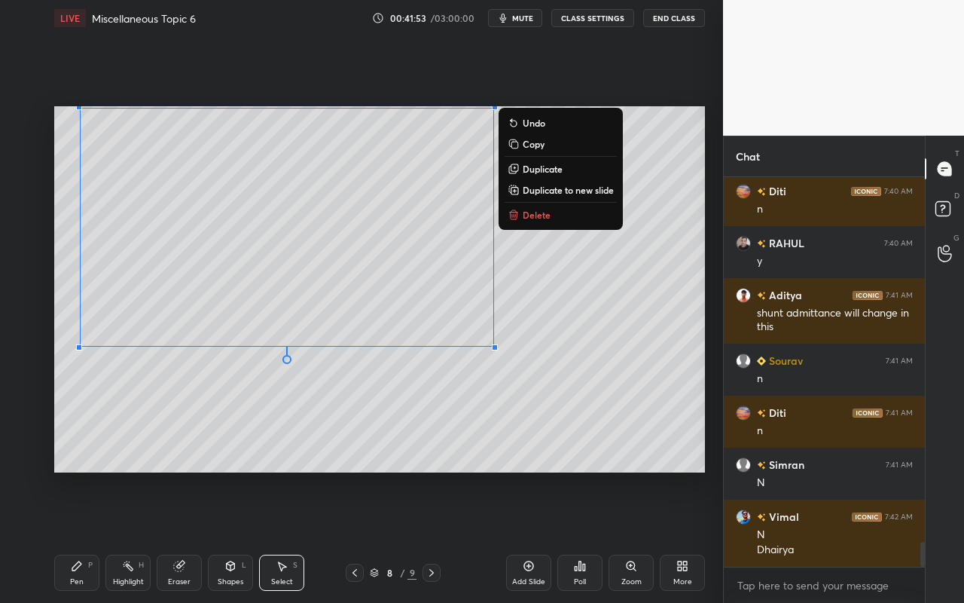
click at [538, 142] on p "Copy" at bounding box center [534, 144] width 22 height 12
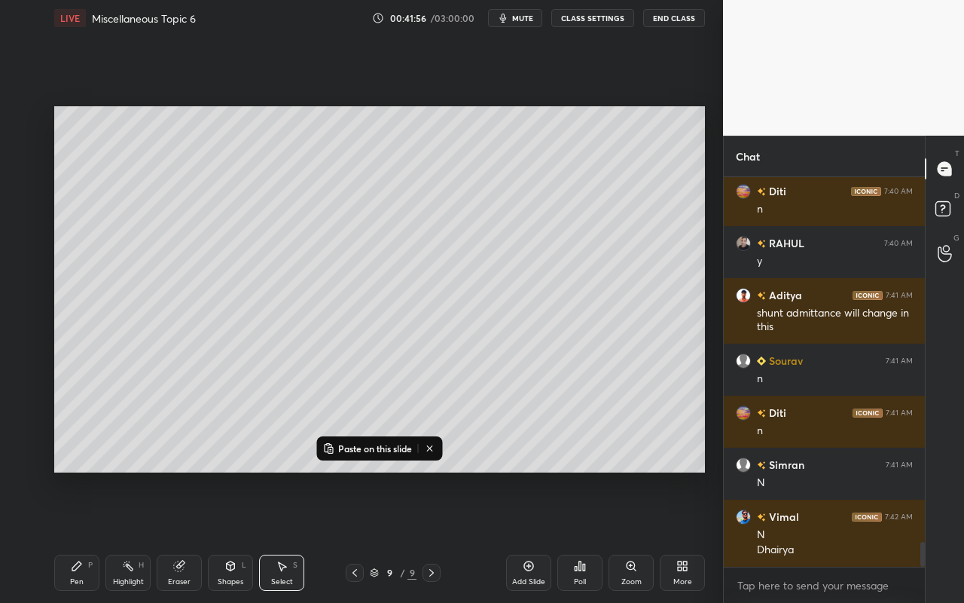
drag, startPoint x: 532, startPoint y: 576, endPoint x: 532, endPoint y: 548, distance: 28.6
click at [532, 536] on div "Add Slide" at bounding box center [528, 582] width 33 height 8
drag, startPoint x: 411, startPoint y: 229, endPoint x: 397, endPoint y: 223, distance: 15.5
click at [395, 223] on div "0 ° Undo Copy Paste here Duplicate Duplicate to new slide Delete" at bounding box center [379, 289] width 651 height 366
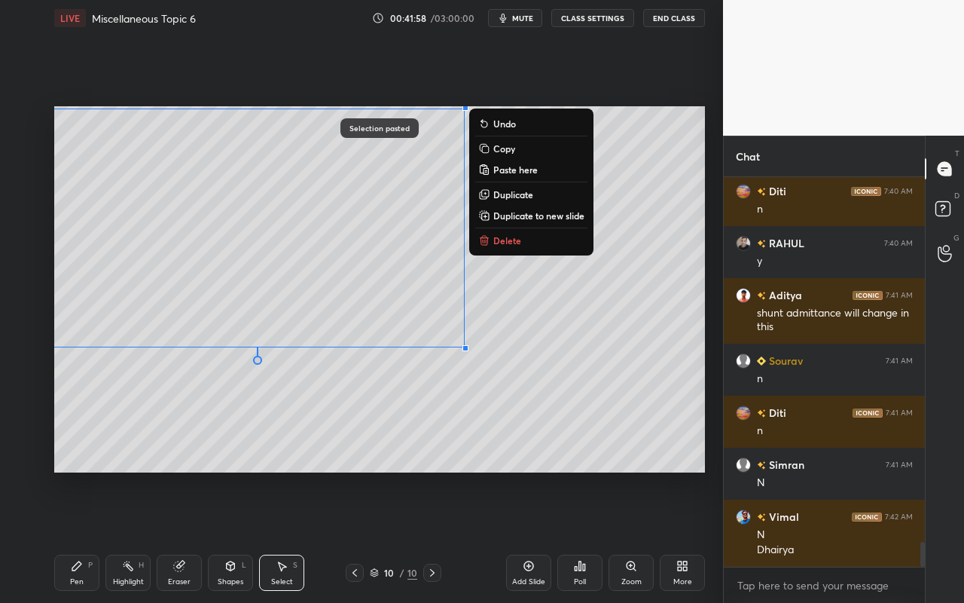
drag, startPoint x: 643, startPoint y: 303, endPoint x: 622, endPoint y: 306, distance: 20.6
click at [643, 303] on div "0 ° Undo Copy Paste here Duplicate Duplicate to new slide Delete" at bounding box center [379, 289] width 651 height 366
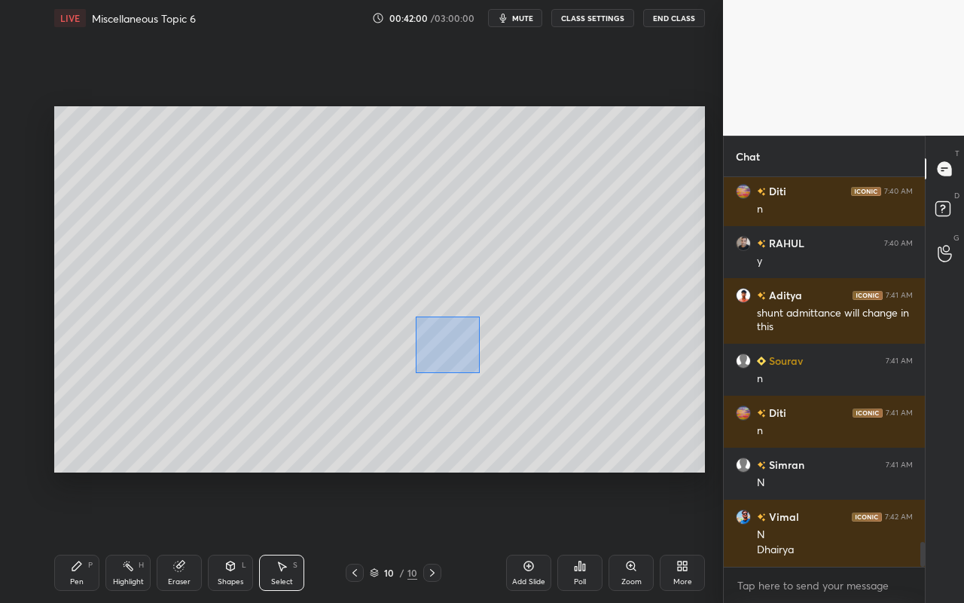
drag, startPoint x: 464, startPoint y: 360, endPoint x: 477, endPoint y: 371, distance: 16.6
click at [478, 372] on div "0 ° Undo Copy Paste here Duplicate Duplicate to new slide Delete" at bounding box center [379, 289] width 651 height 366
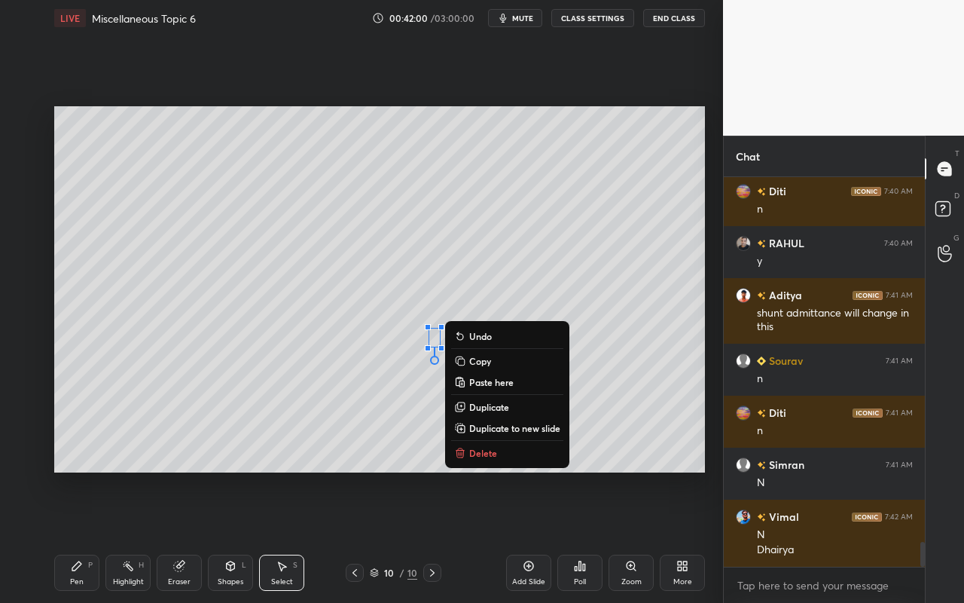
click at [481, 447] on p "Delete" at bounding box center [483, 453] width 28 height 12
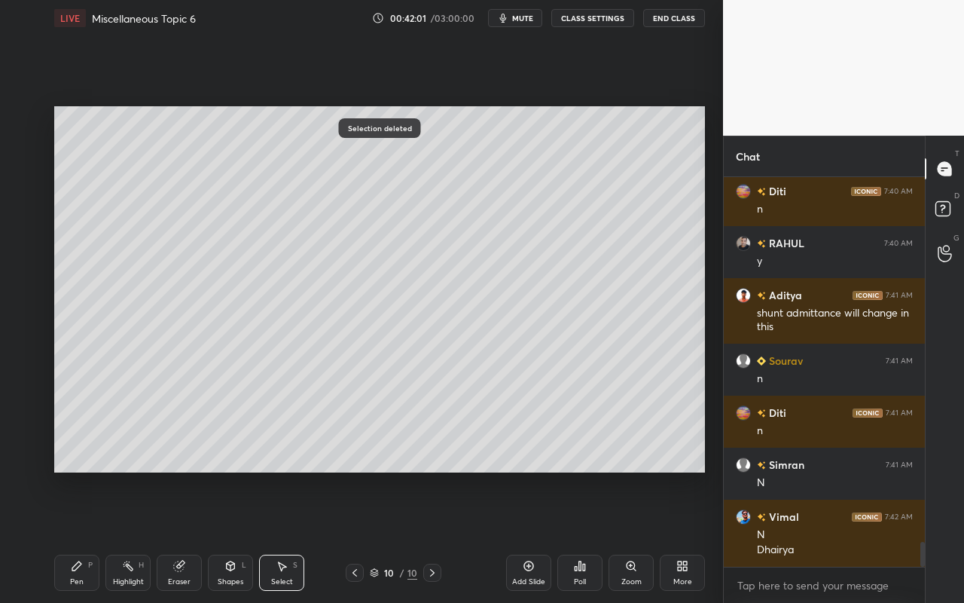
click at [188, 536] on div "Eraser" at bounding box center [179, 573] width 45 height 36
drag, startPoint x: 25, startPoint y: 430, endPoint x: 50, endPoint y: 369, distance: 65.9
click at [25, 430] on icon at bounding box center [24, 430] width 12 height 13
click at [289, 536] on div "Select" at bounding box center [282, 582] width 22 height 8
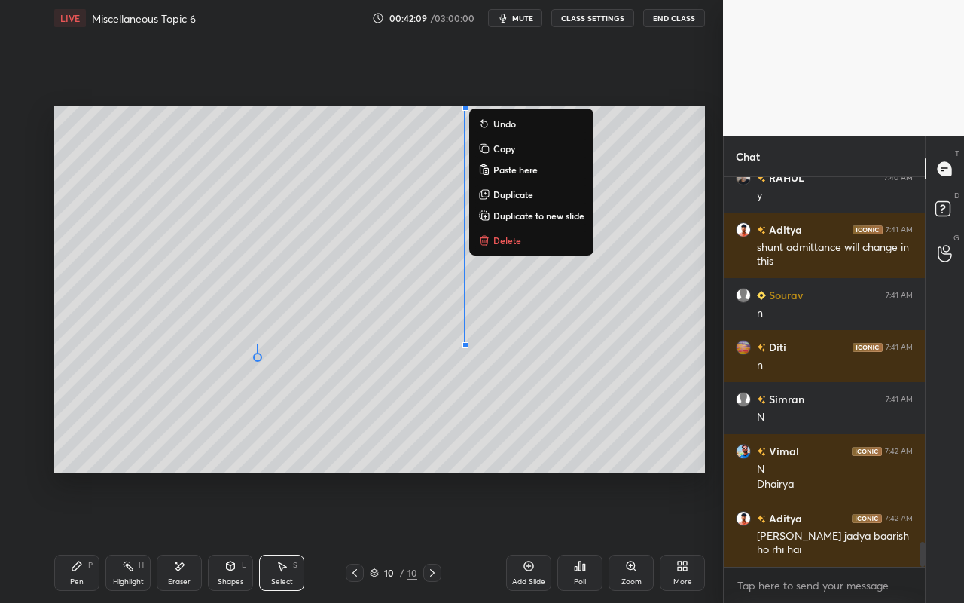
drag, startPoint x: 520, startPoint y: 109, endPoint x: 114, endPoint y: 369, distance: 482.2
click at [53, 383] on div "0 ° Undo Copy Paste here Duplicate Duplicate to new slide Delete Setting up you…" at bounding box center [379, 289] width 663 height 506
click at [524, 151] on button "Copy" at bounding box center [531, 148] width 112 height 18
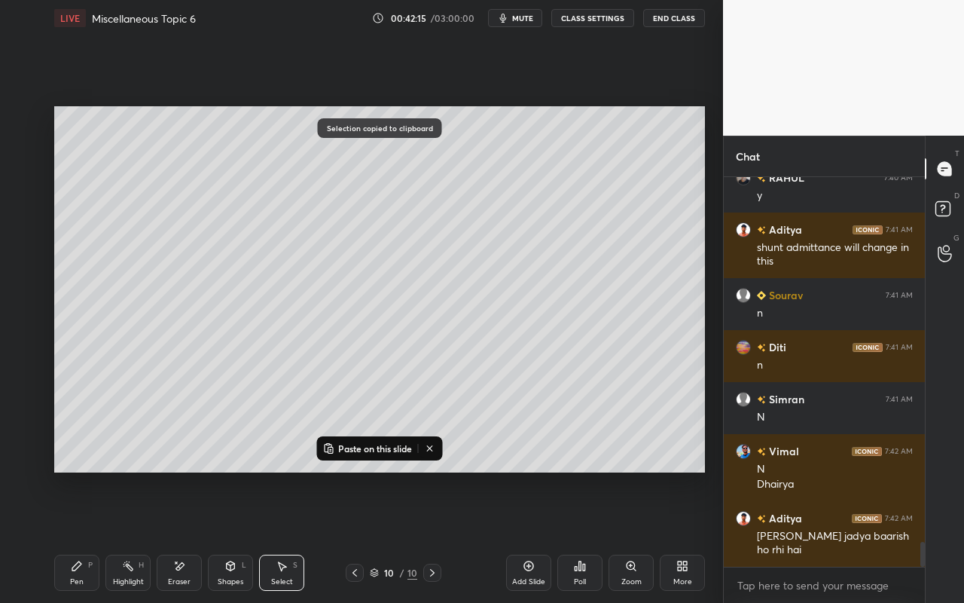
click at [431, 446] on icon at bounding box center [430, 448] width 12 height 12
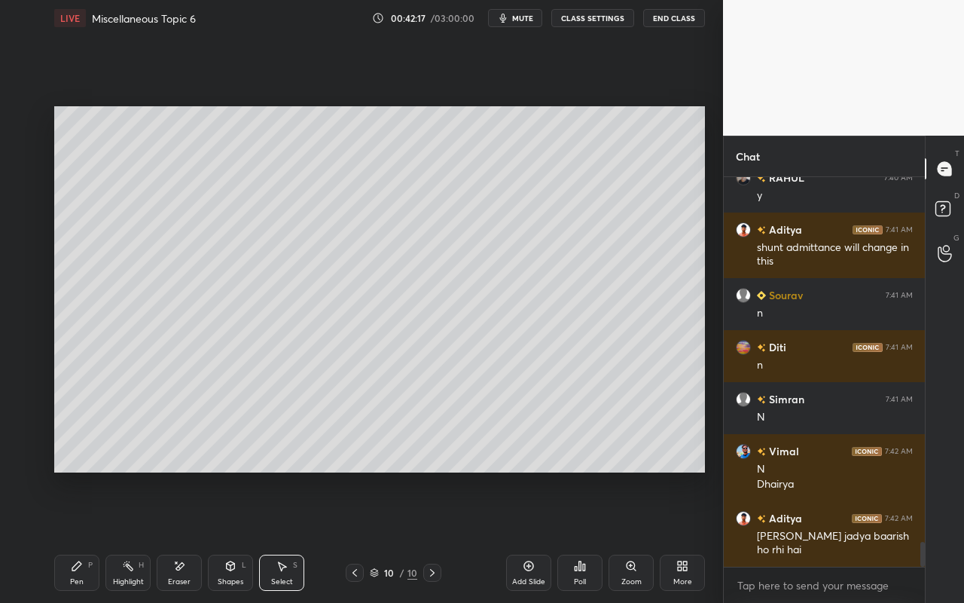
click at [76, 536] on div "Pen" at bounding box center [77, 582] width 14 height 8
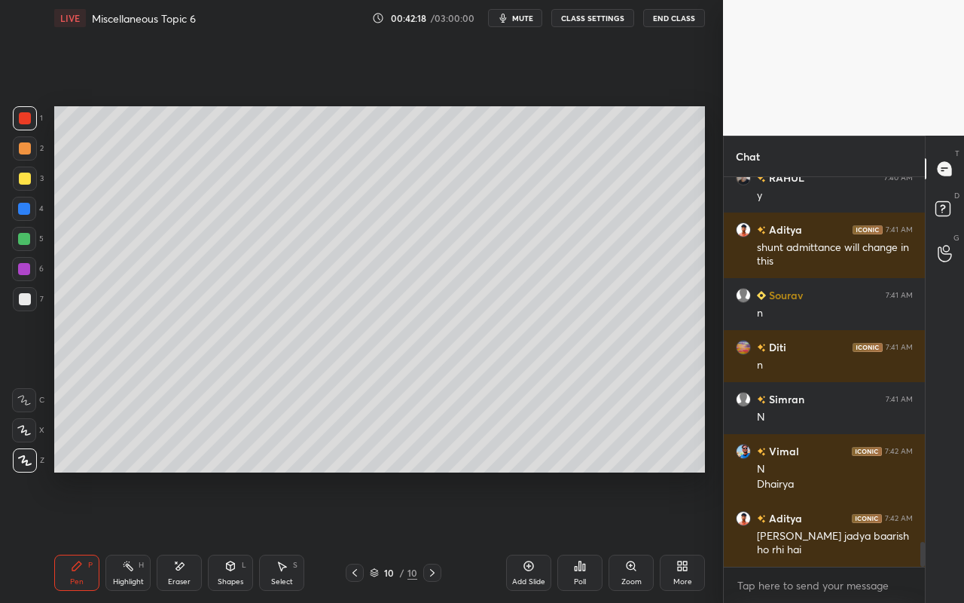
click at [23, 180] on div at bounding box center [25, 179] width 12 height 12
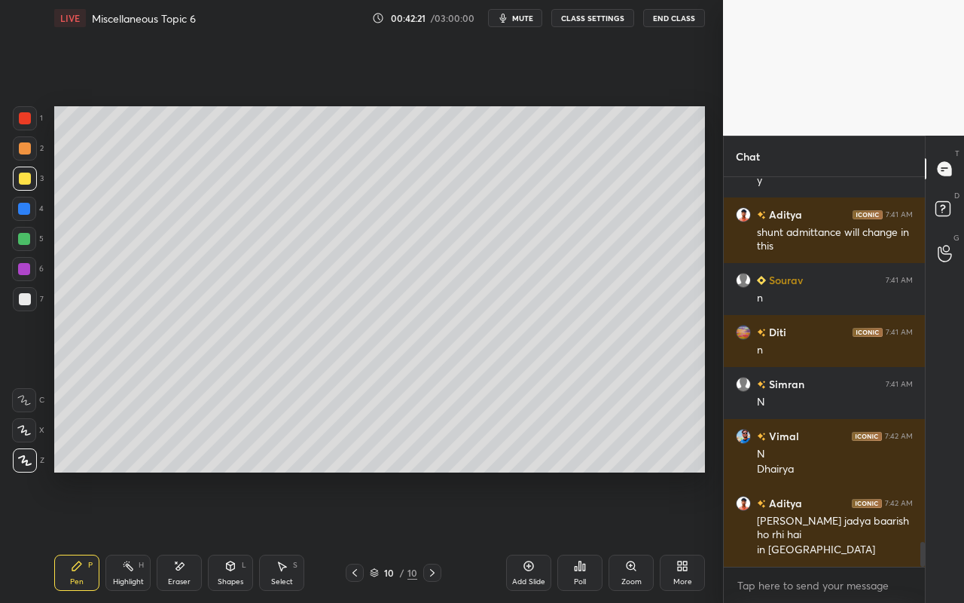
drag, startPoint x: 71, startPoint y: 576, endPoint x: 111, endPoint y: 527, distance: 63.2
click at [73, 536] on div "Pen P" at bounding box center [76, 573] width 45 height 36
click at [76, 536] on div "Pen" at bounding box center [77, 582] width 14 height 8
drag, startPoint x: 20, startPoint y: 152, endPoint x: 41, endPoint y: 157, distance: 20.8
click at [21, 151] on div at bounding box center [25, 148] width 12 height 12
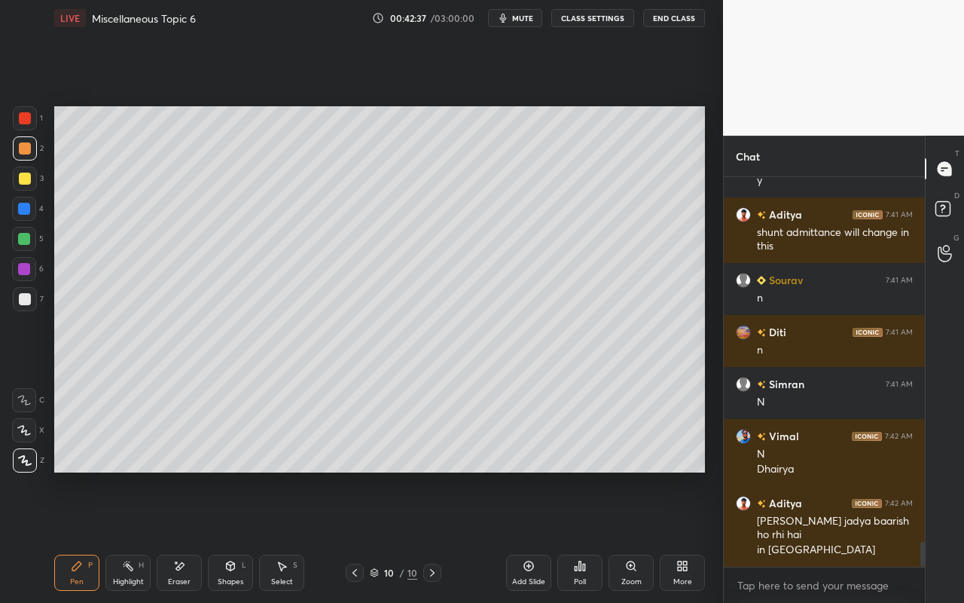
click at [129, 536] on rect at bounding box center [130, 568] width 8 height 8
drag, startPoint x: 75, startPoint y: 572, endPoint x: 134, endPoint y: 490, distance: 100.8
click at [77, 536] on div "Pen P" at bounding box center [76, 573] width 45 height 36
click at [287, 536] on icon at bounding box center [282, 566] width 12 height 12
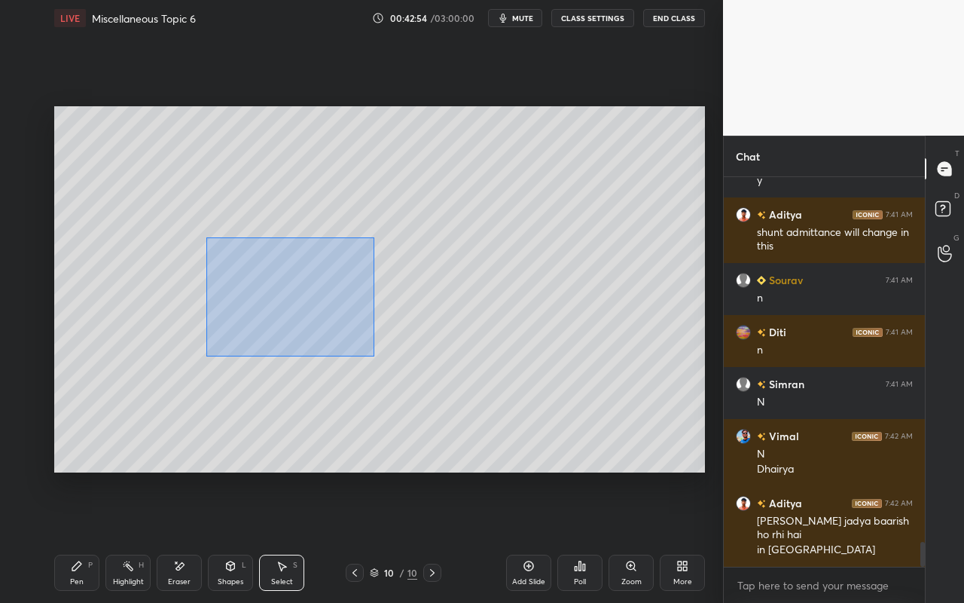
drag, startPoint x: 218, startPoint y: 267, endPoint x: 374, endPoint y: 352, distance: 178.3
click at [370, 357] on div "0 ° Undo Copy Paste here Duplicate Duplicate to new slide Delete" at bounding box center [379, 289] width 651 height 366
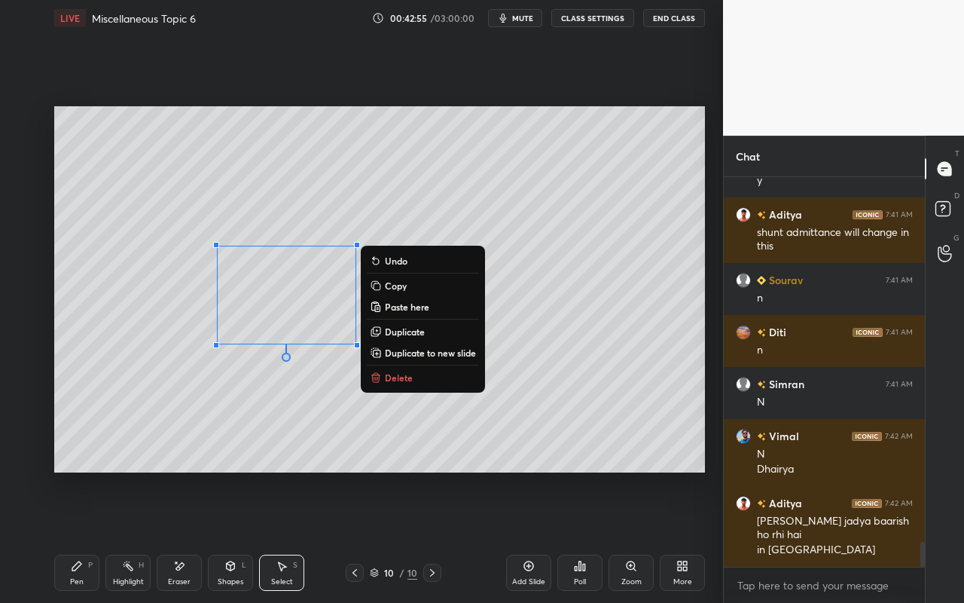
drag, startPoint x: 399, startPoint y: 335, endPoint x: 371, endPoint y: 322, distance: 30.3
click at [399, 335] on p "Duplicate" at bounding box center [405, 331] width 40 height 12
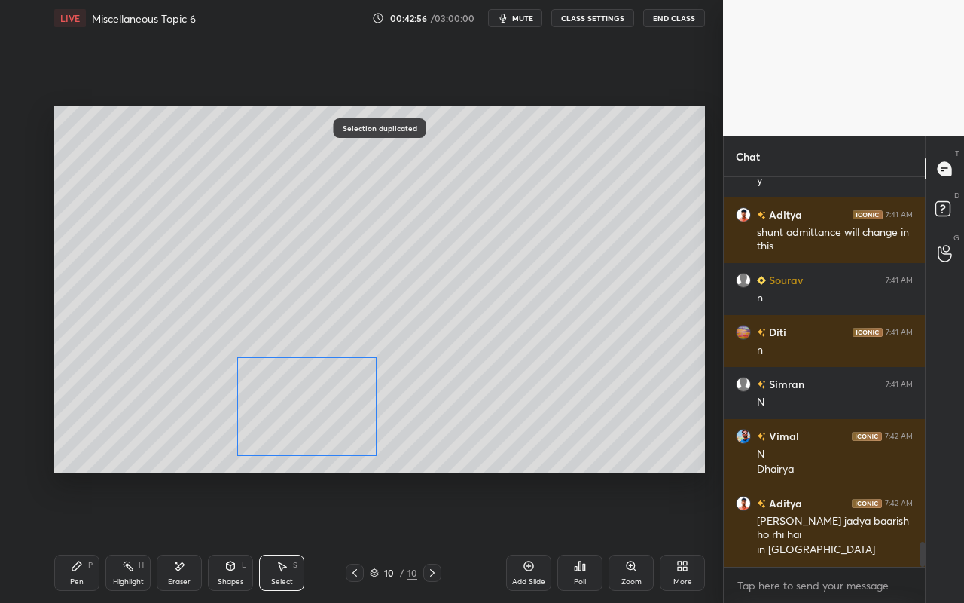
drag, startPoint x: 342, startPoint y: 338, endPoint x: 320, endPoint y: 413, distance: 78.4
click at [341, 400] on div "0 ° Undo Copy Paste here Duplicate Duplicate to new slide Delete" at bounding box center [379, 289] width 651 height 366
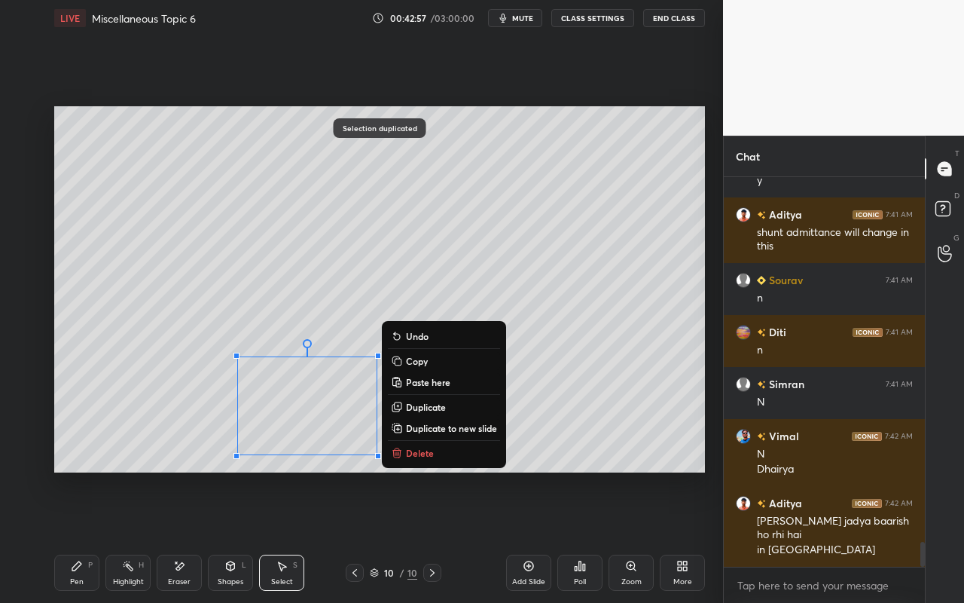
click at [68, 536] on div "Pen P" at bounding box center [76, 573] width 45 height 36
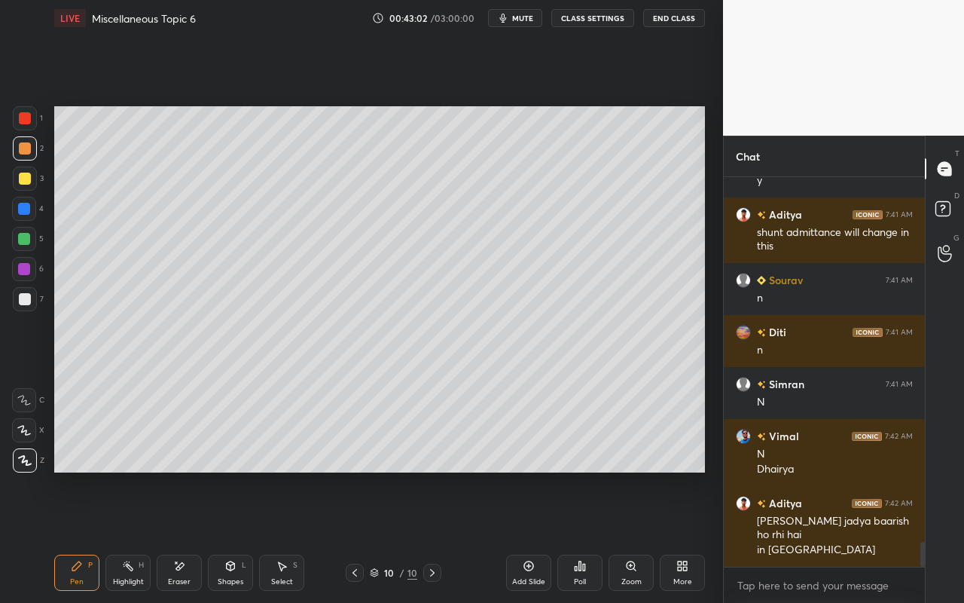
drag, startPoint x: 133, startPoint y: 575, endPoint x: 187, endPoint y: 509, distance: 85.7
click at [139, 536] on div "Highlight H" at bounding box center [127, 573] width 45 height 36
drag, startPoint x: 76, startPoint y: 570, endPoint x: 112, endPoint y: 540, distance: 46.0
click at [77, 536] on div "Pen P" at bounding box center [76, 573] width 45 height 36
click at [234, 536] on div "Shapes L" at bounding box center [230, 573] width 45 height 36
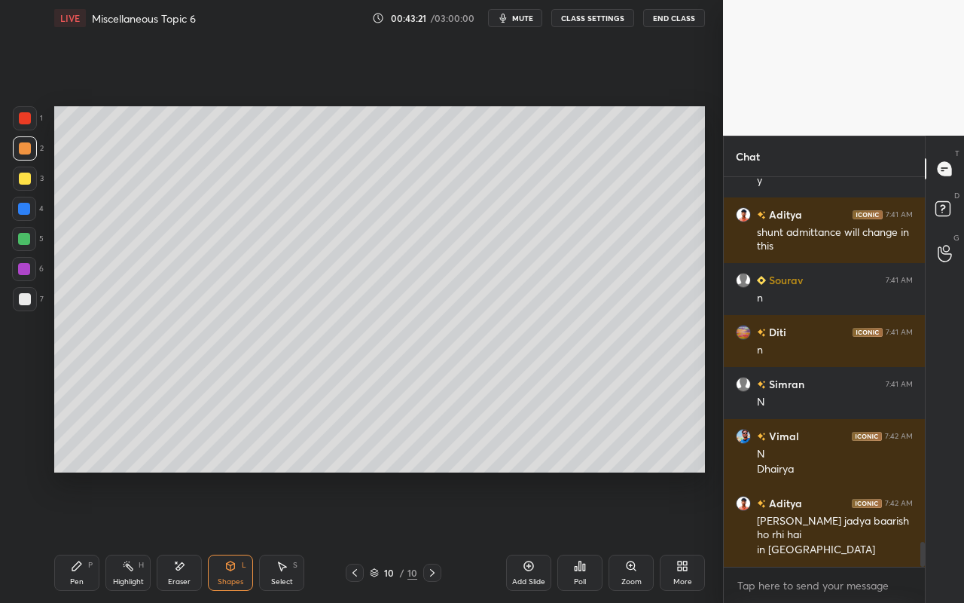
drag, startPoint x: 76, startPoint y: 574, endPoint x: 215, endPoint y: 501, distance: 156.7
click at [76, 536] on div "Pen P" at bounding box center [76, 573] width 45 height 36
click at [276, 536] on div "Select S" at bounding box center [281, 573] width 45 height 36
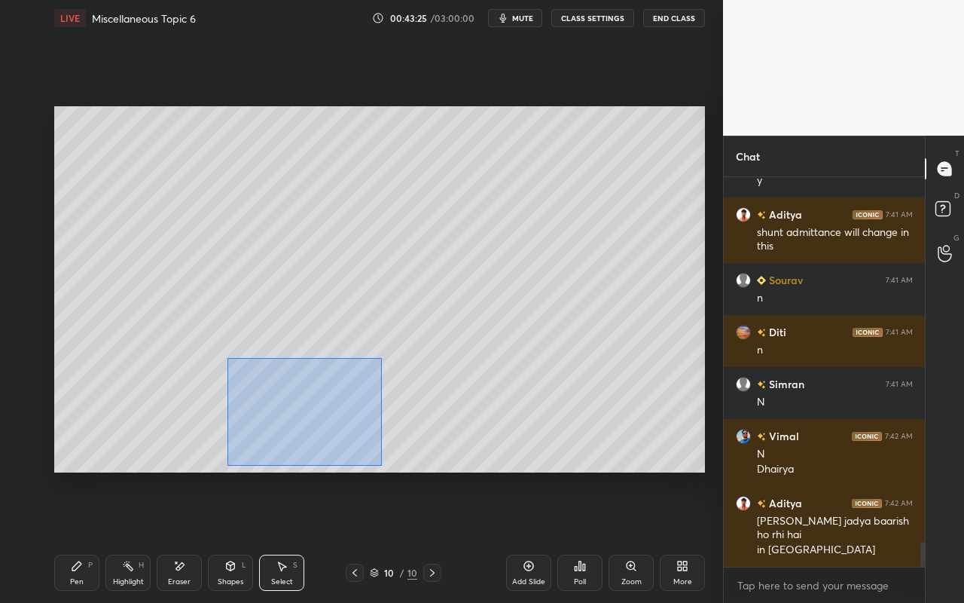
drag, startPoint x: 228, startPoint y: 358, endPoint x: 399, endPoint y: 441, distance: 190.1
click at [380, 465] on div "0 ° Undo Copy Paste here Duplicate Duplicate to new slide Delete" at bounding box center [379, 289] width 651 height 366
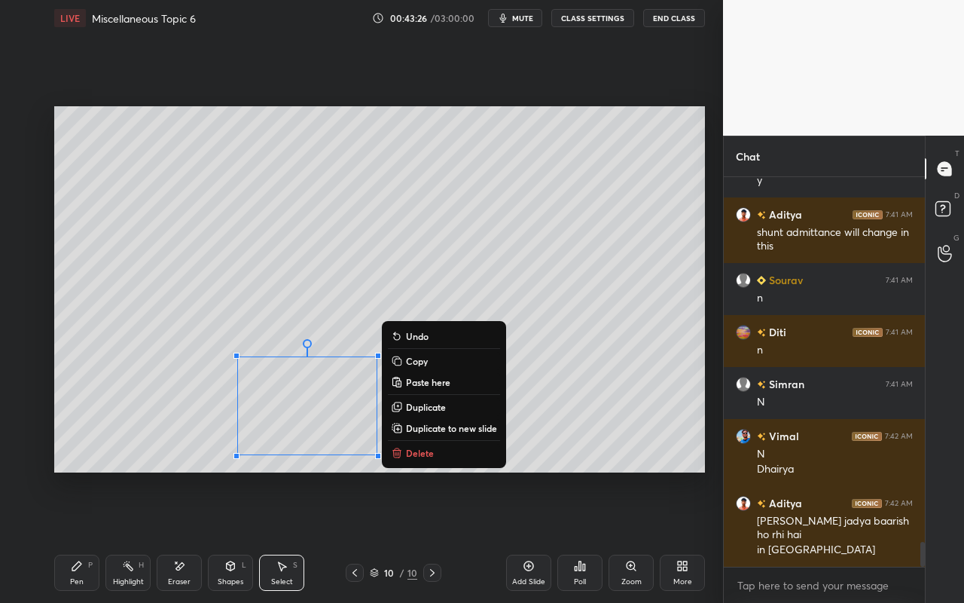
drag, startPoint x: 432, startPoint y: 405, endPoint x: 369, endPoint y: 413, distance: 63.1
click at [432, 405] on p "Duplicate" at bounding box center [426, 407] width 40 height 12
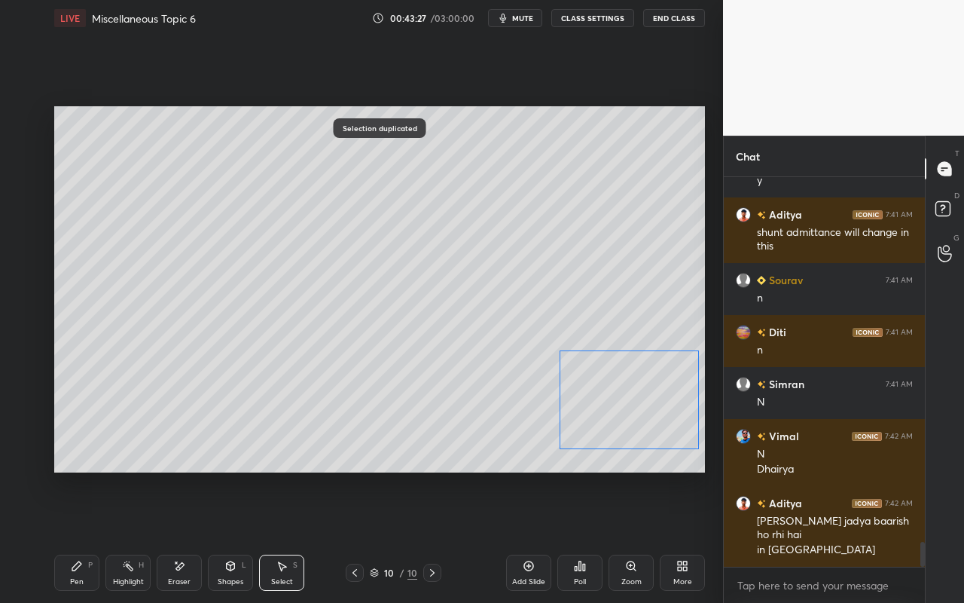
drag, startPoint x: 322, startPoint y: 414, endPoint x: 605, endPoint y: 393, distance: 284.1
click at [607, 393] on div "0 ° Undo Copy Paste here Duplicate Duplicate to new slide Delete" at bounding box center [379, 289] width 651 height 366
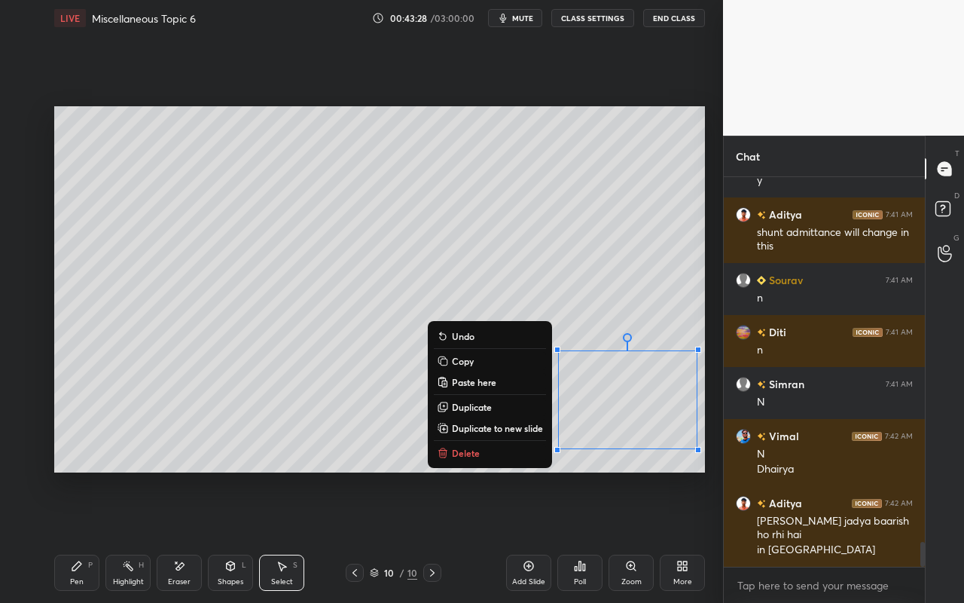
click at [75, 536] on div "Pen" at bounding box center [77, 582] width 14 height 8
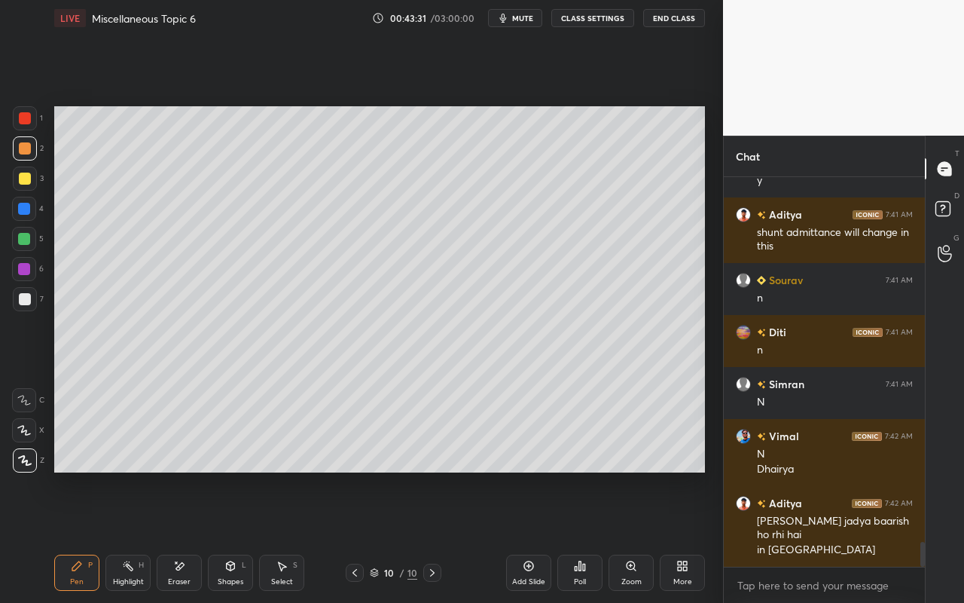
drag, startPoint x: 127, startPoint y: 573, endPoint x: 164, endPoint y: 574, distance: 37.7
click at [127, 536] on div "Highlight H" at bounding box center [127, 573] width 45 height 36
click at [25, 458] on icon at bounding box center [24, 460] width 12 height 12
drag, startPoint x: 179, startPoint y: 572, endPoint x: 406, endPoint y: 481, distance: 244.1
click at [183, 536] on icon at bounding box center [179, 566] width 12 height 13
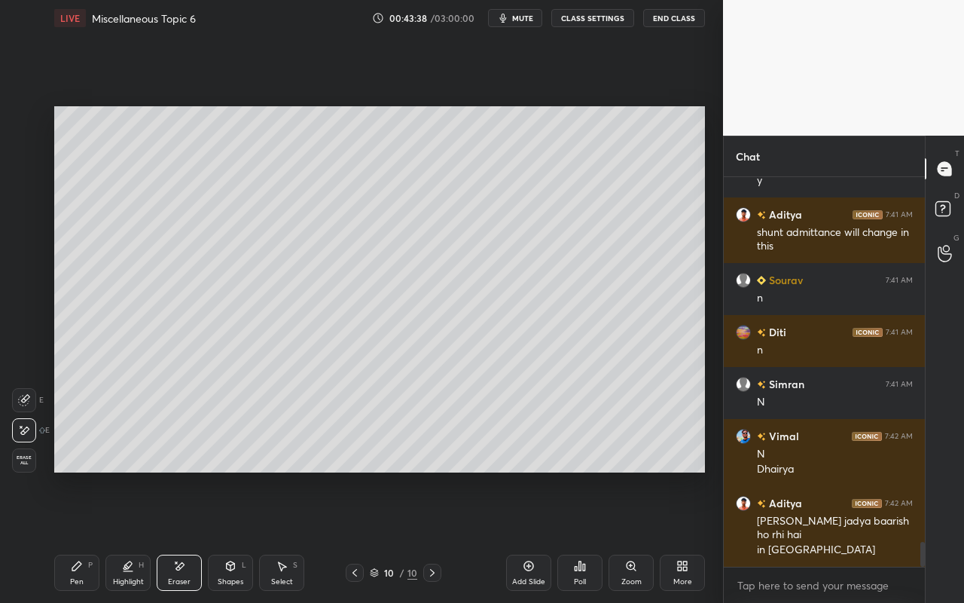
click at [124, 536] on div "Highlight H" at bounding box center [127, 573] width 45 height 36
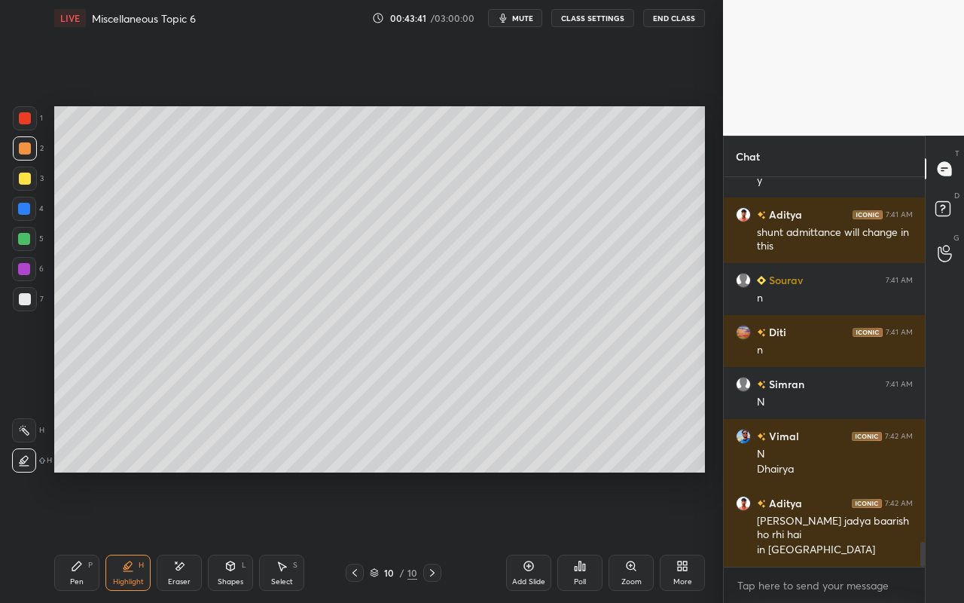
click at [29, 424] on icon at bounding box center [24, 430] width 12 height 12
click at [93, 536] on div "Pen P" at bounding box center [76, 573] width 45 height 36
click at [26, 124] on div at bounding box center [25, 118] width 24 height 24
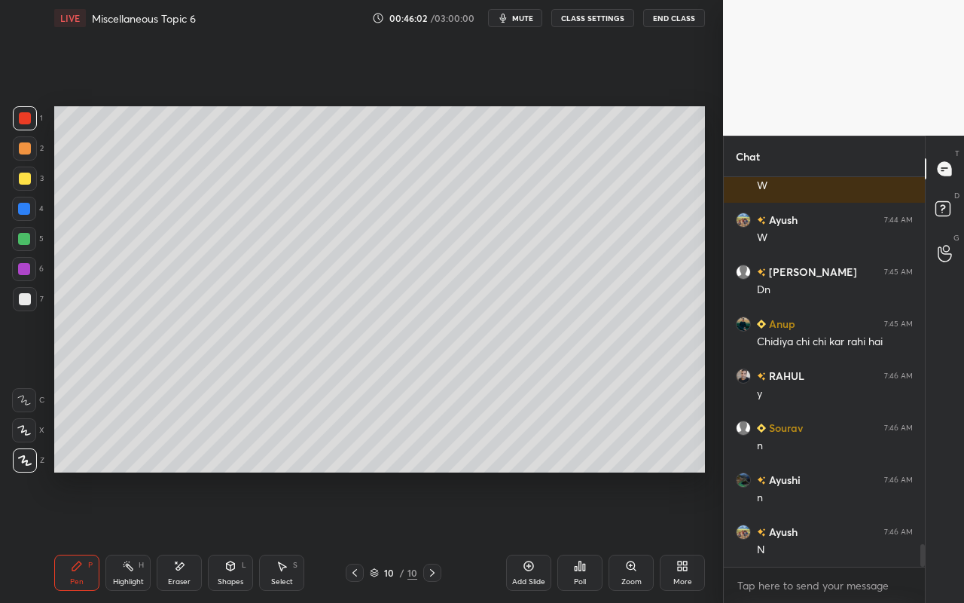
scroll to position [6421, 0]
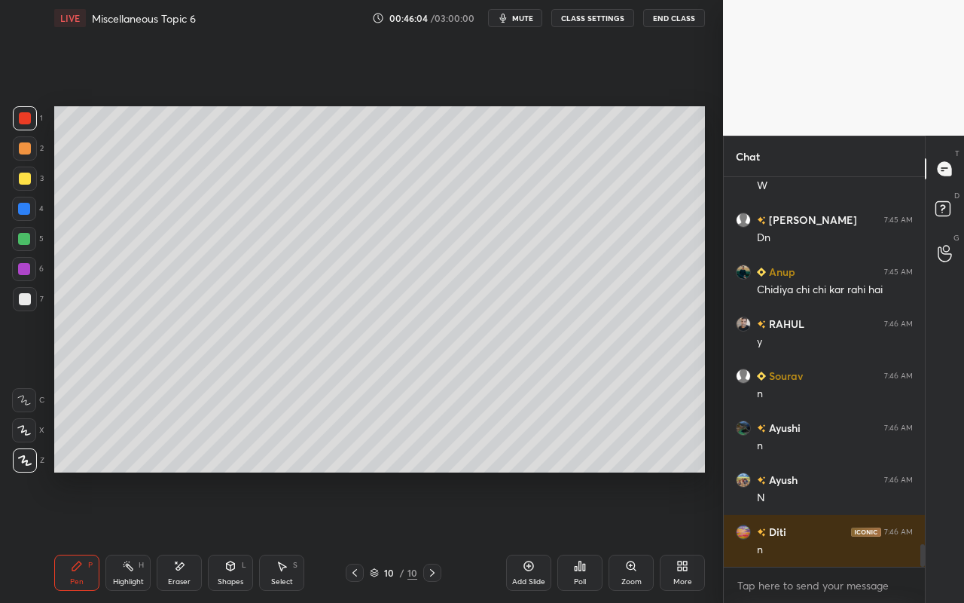
drag, startPoint x: 136, startPoint y: 579, endPoint x: 154, endPoint y: 565, distance: 23.2
click at [133, 536] on div "Highlight H" at bounding box center [127, 573] width 45 height 36
click at [530, 536] on div "Add Slide" at bounding box center [528, 582] width 33 height 8
click at [92, 536] on div "P" at bounding box center [90, 565] width 5 height 8
click at [23, 154] on div at bounding box center [25, 148] width 24 height 24
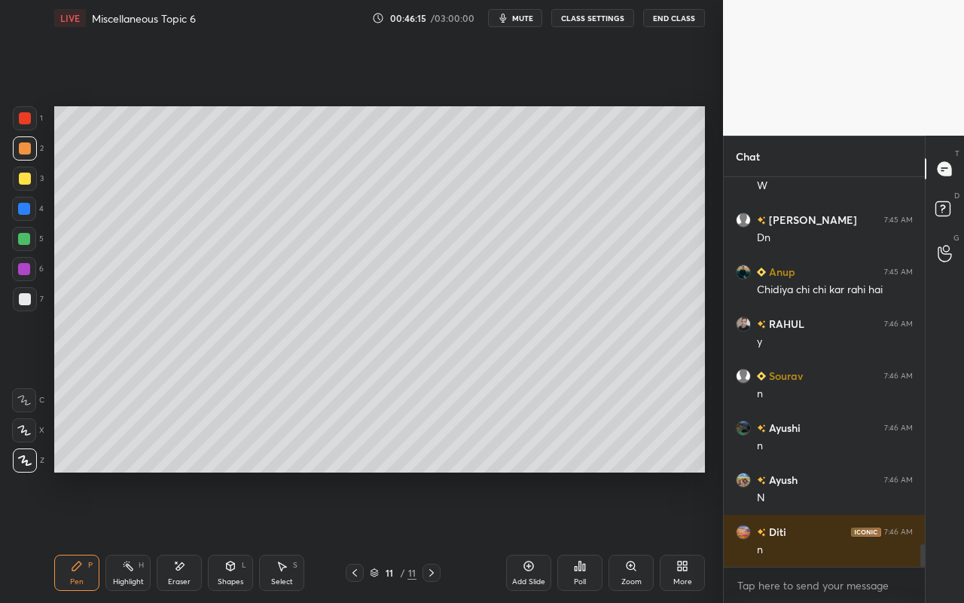
drag, startPoint x: 72, startPoint y: 573, endPoint x: 78, endPoint y: 549, distance: 24.7
click at [72, 536] on div "Pen P" at bounding box center [76, 573] width 45 height 36
click at [30, 302] on div at bounding box center [25, 299] width 24 height 24
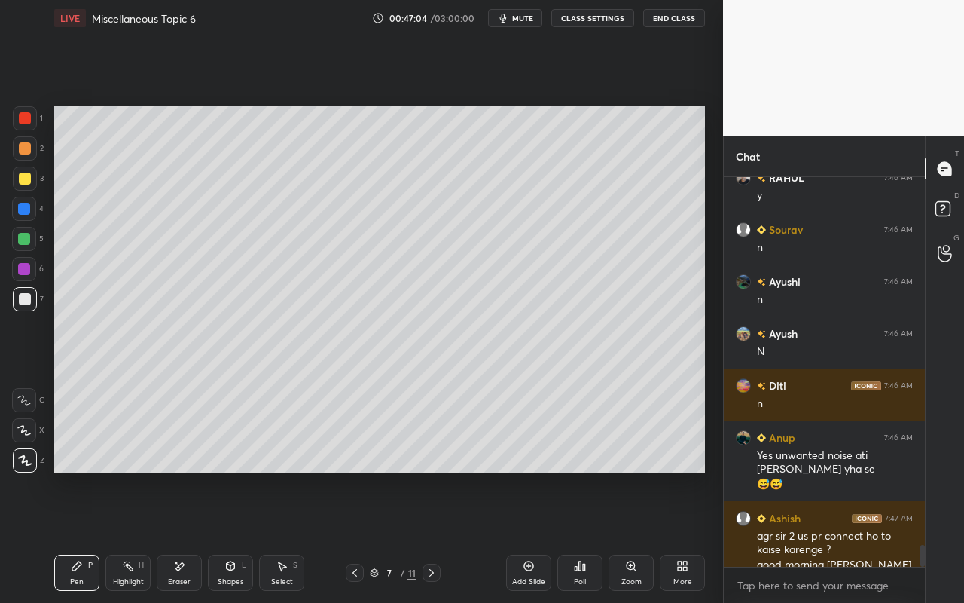
scroll to position [6582, 0]
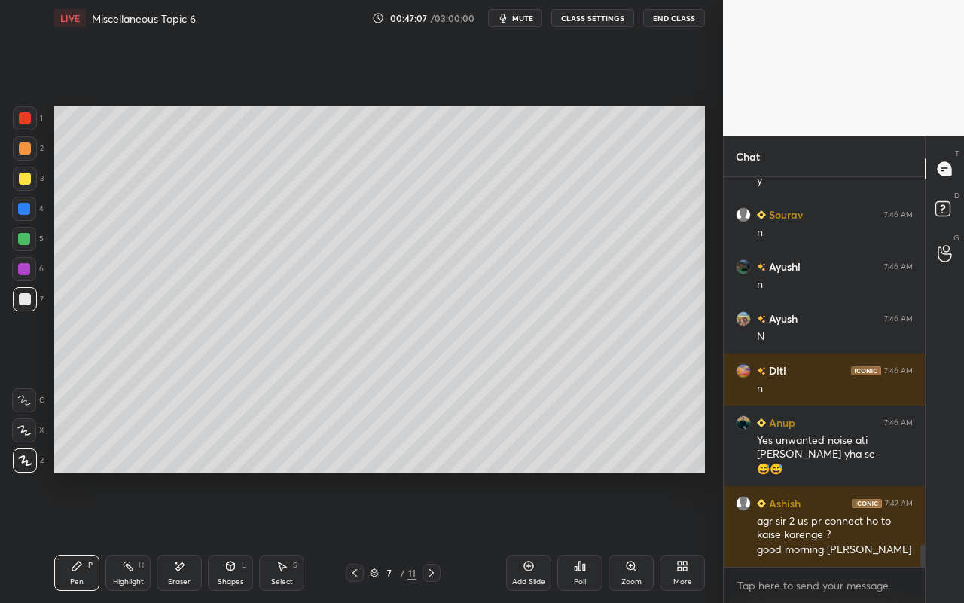
click at [280, 536] on icon at bounding box center [282, 566] width 12 height 12
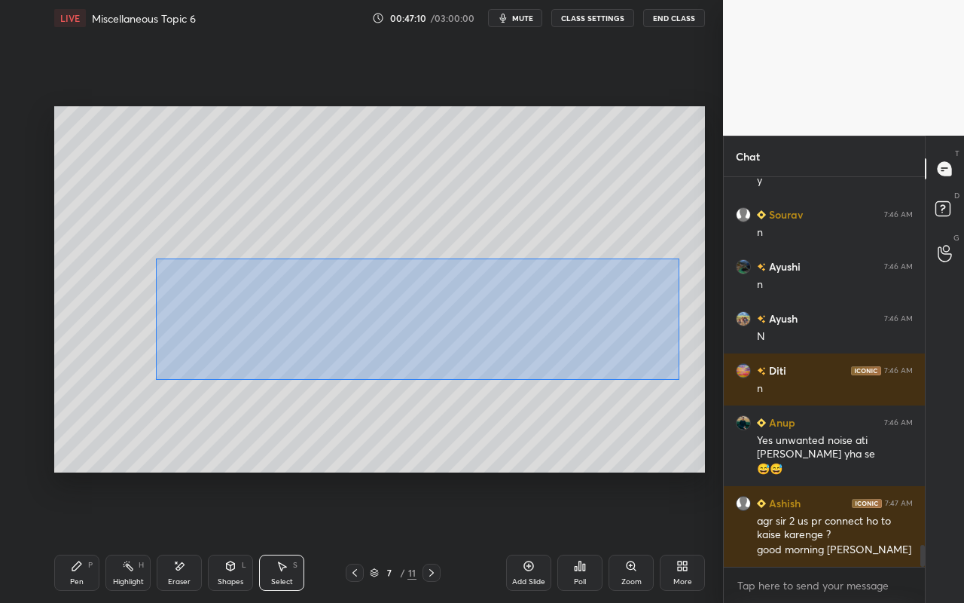
drag, startPoint x: 155, startPoint y: 258, endPoint x: 675, endPoint y: 377, distance: 533.2
click at [679, 378] on div "0 ° Undo Copy Paste here Duplicate Duplicate to new slide Delete" at bounding box center [379, 289] width 651 height 366
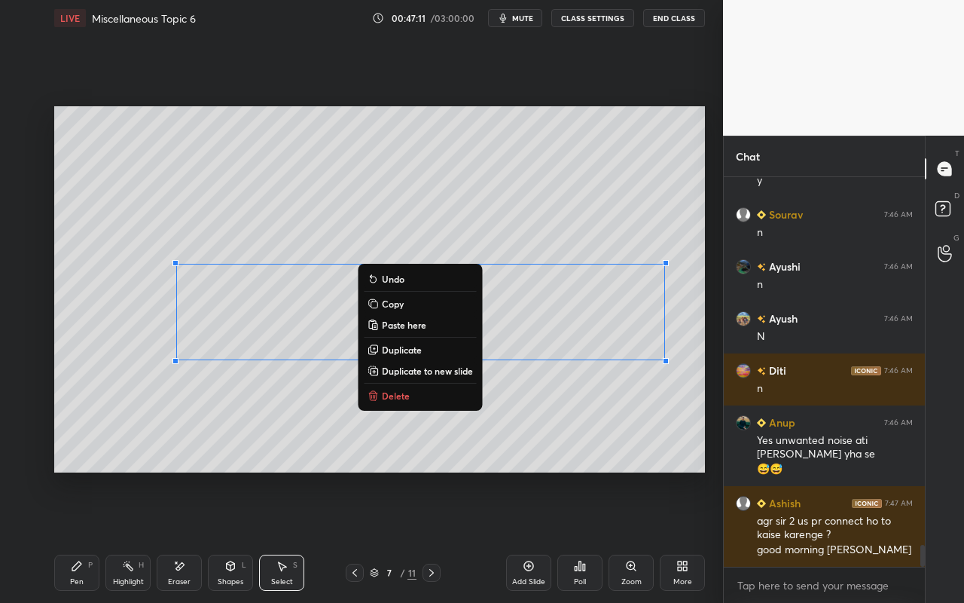
click at [402, 303] on p "Copy" at bounding box center [393, 304] width 22 height 12
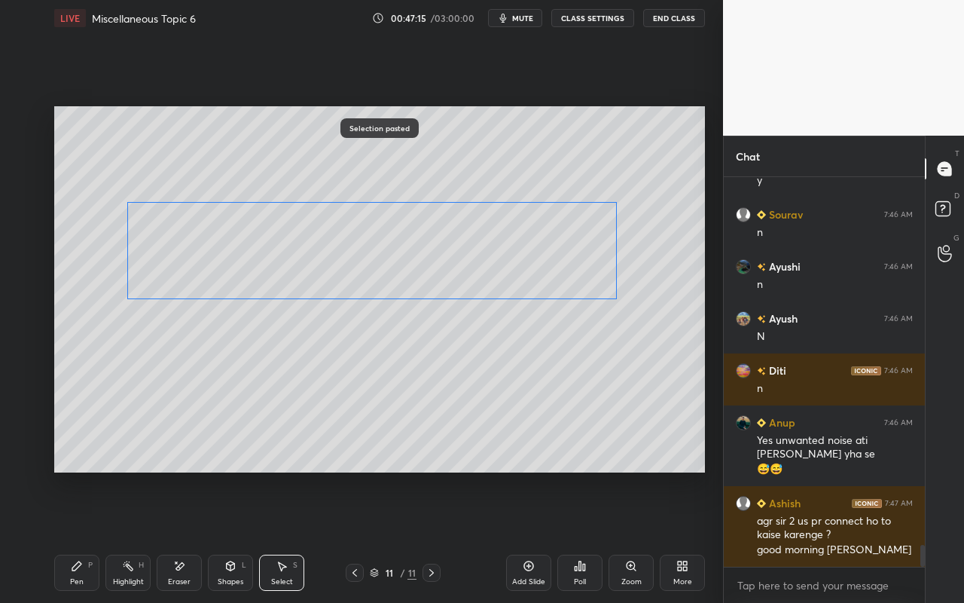
drag, startPoint x: 564, startPoint y: 306, endPoint x: 548, endPoint y: 286, distance: 25.7
click at [544, 261] on div "0 ° Undo Copy Paste here Duplicate Duplicate to new slide Delete" at bounding box center [379, 289] width 651 height 366
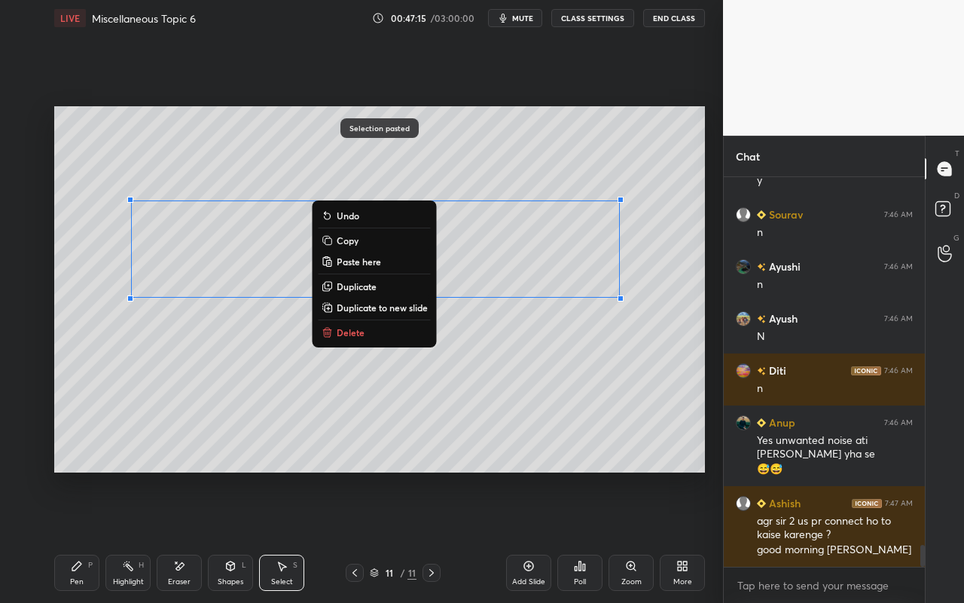
drag, startPoint x: 553, startPoint y: 293, endPoint x: 558, endPoint y: 280, distance: 14.3
click at [558, 289] on div "0 ° Undo Copy Paste here Duplicate Duplicate to new slide Delete" at bounding box center [379, 289] width 651 height 366
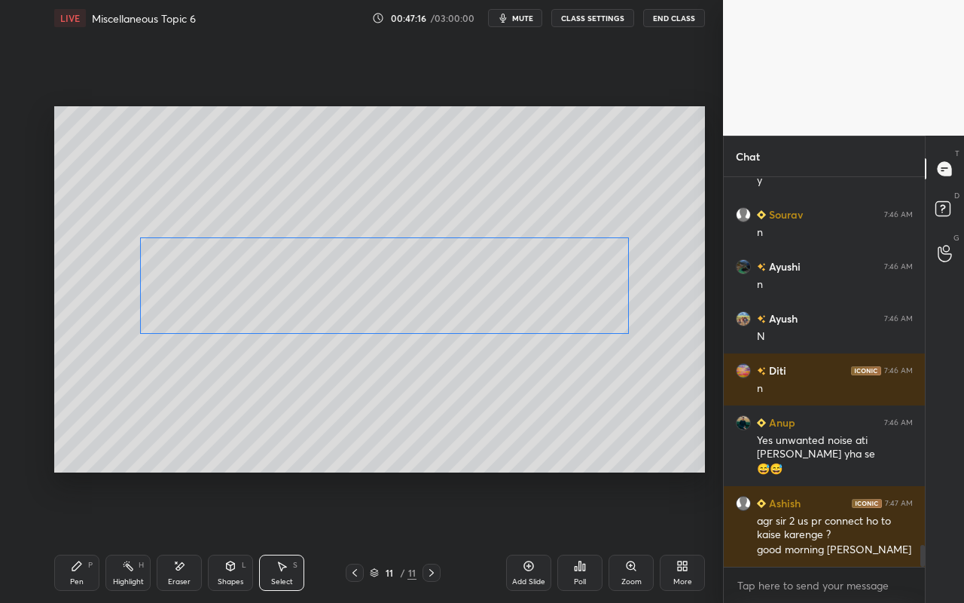
drag, startPoint x: 560, startPoint y: 261, endPoint x: 563, endPoint y: 306, distance: 44.6
click at [563, 301] on div "0 ° Undo Copy Paste here Duplicate Duplicate to new slide Delete" at bounding box center [379, 289] width 651 height 366
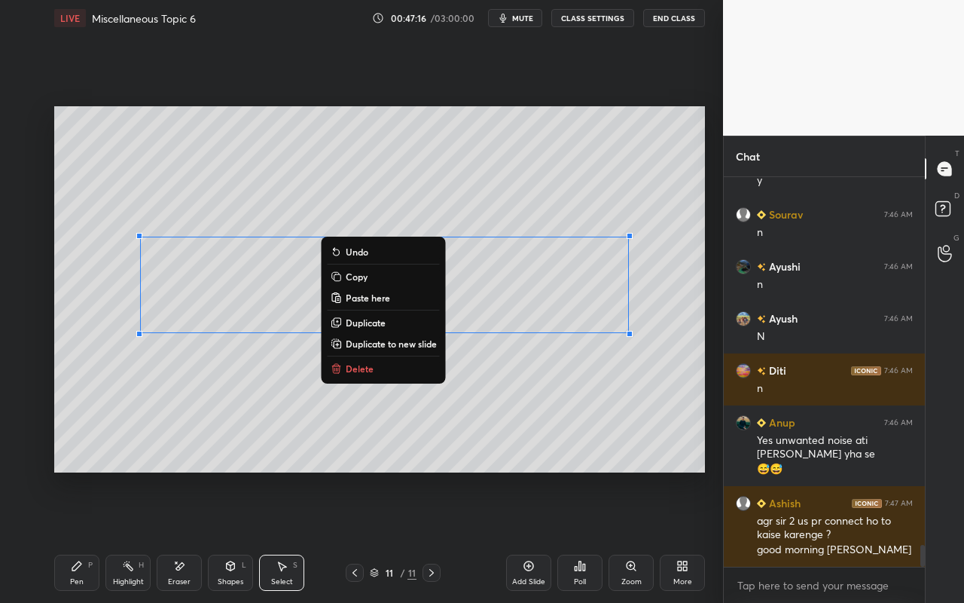
click at [503, 396] on div "0 ° Undo Copy Paste here Duplicate Duplicate to new slide Delete" at bounding box center [379, 289] width 651 height 366
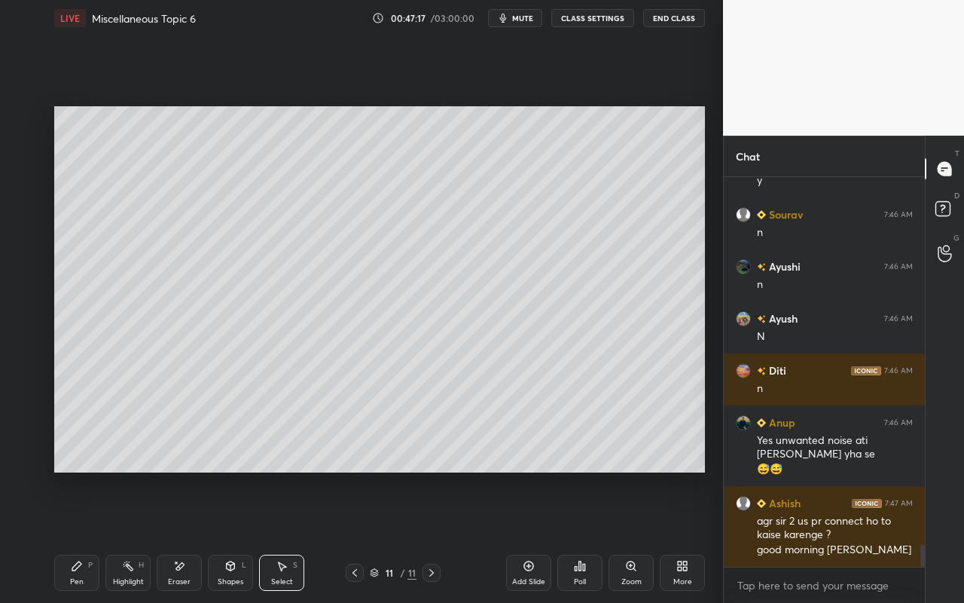
click at [180, 536] on icon at bounding box center [179, 566] width 12 height 13
click at [90, 536] on div "Pen P" at bounding box center [76, 573] width 45 height 36
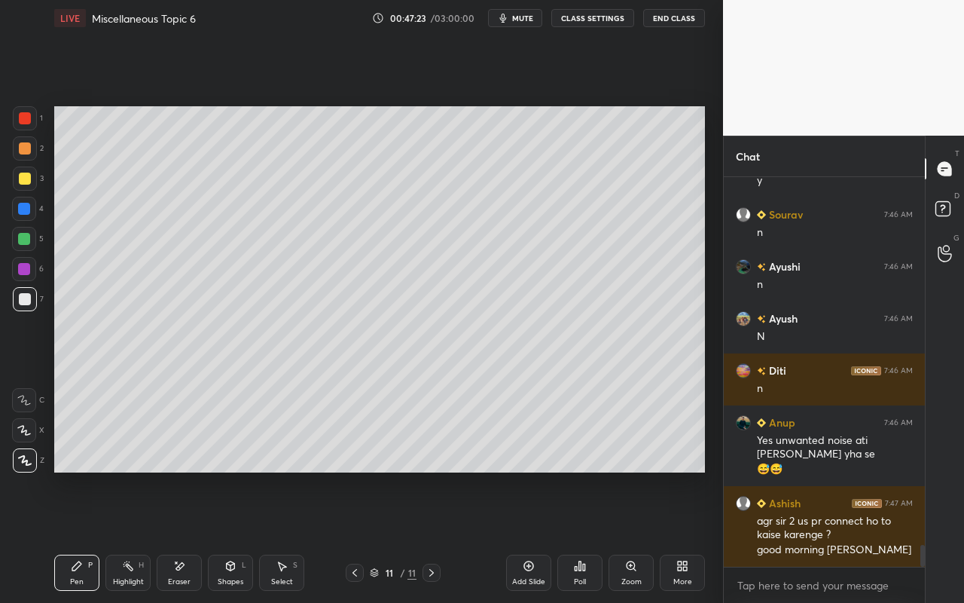
click at [181, 536] on div "Eraser" at bounding box center [179, 582] width 23 height 8
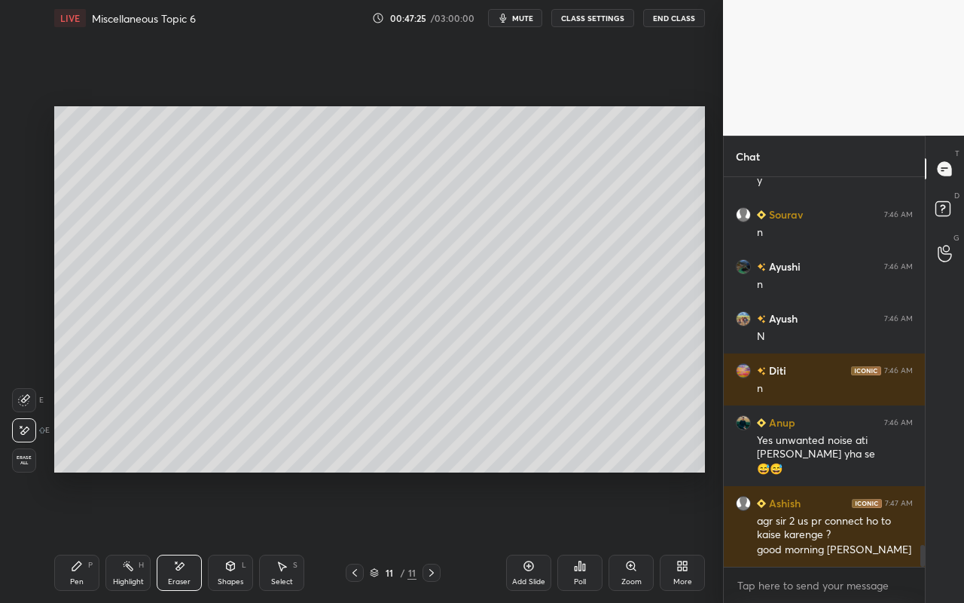
click at [72, 536] on div "Pen P" at bounding box center [76, 573] width 45 height 36
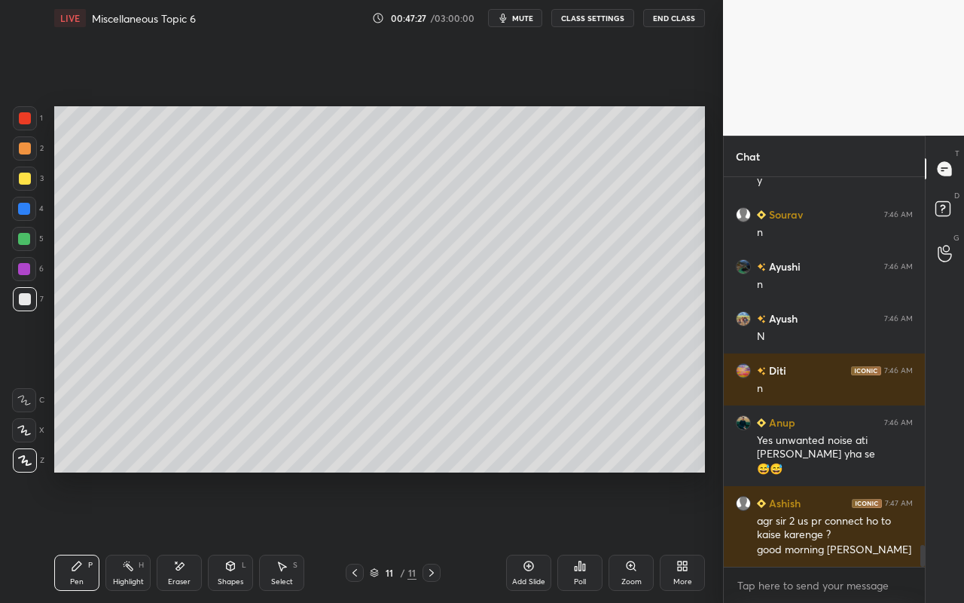
click at [179, 536] on div "Eraser" at bounding box center [179, 573] width 45 height 36
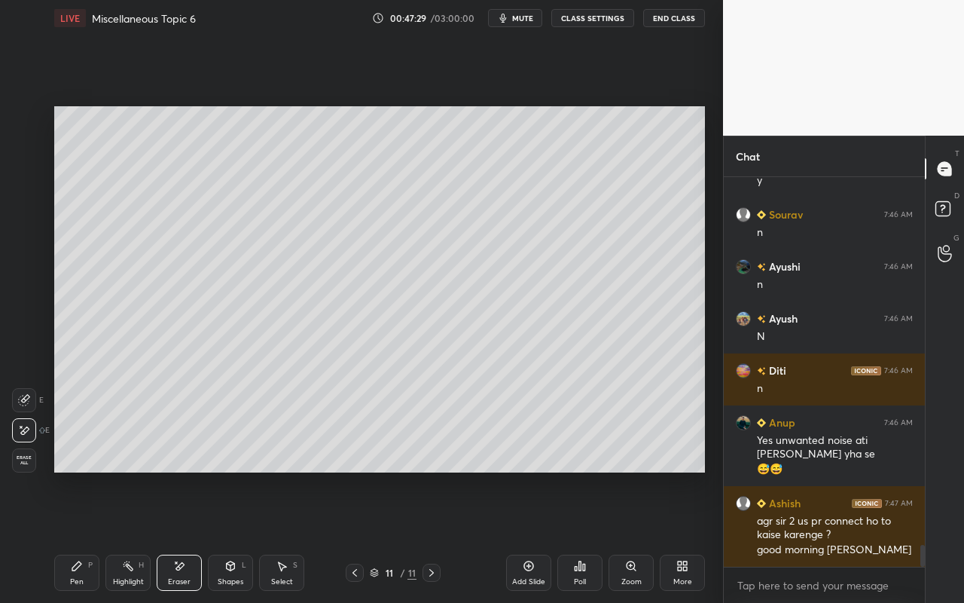
click at [76, 536] on icon at bounding box center [76, 565] width 9 height 9
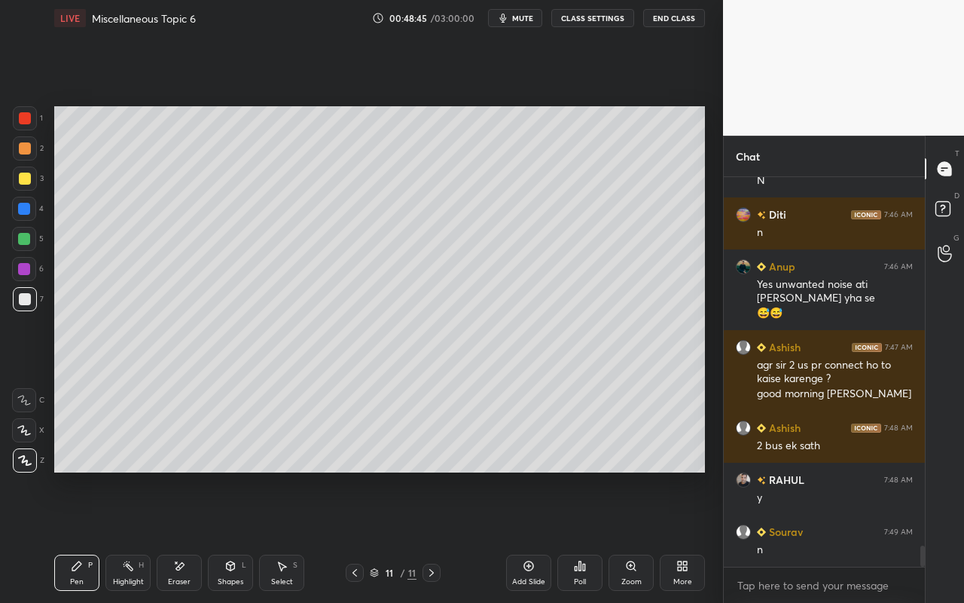
scroll to position [6790, 0]
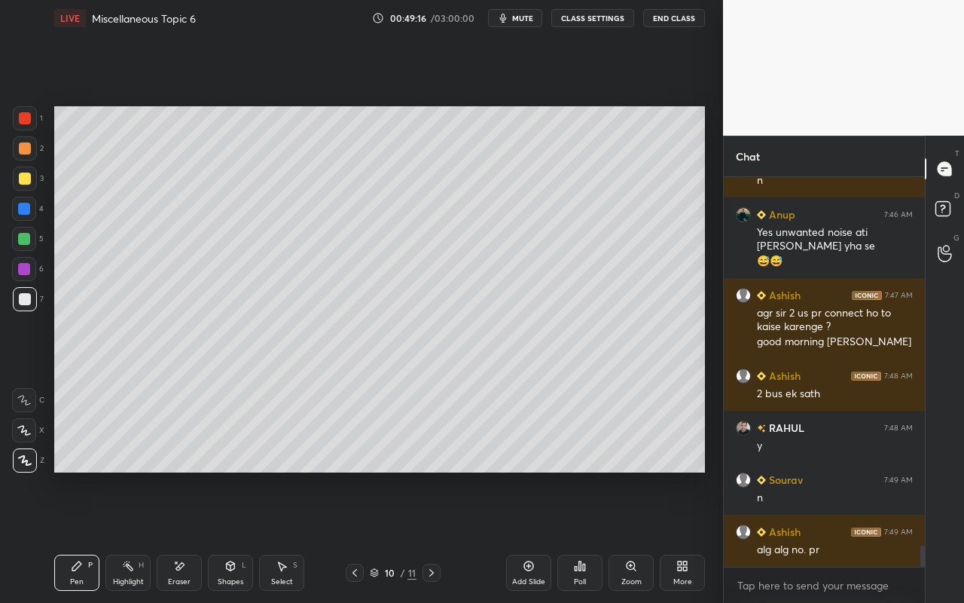
drag, startPoint x: 121, startPoint y: 588, endPoint x: 129, endPoint y: 564, distance: 25.5
click at [127, 536] on div "Highlight H" at bounding box center [127, 573] width 45 height 36
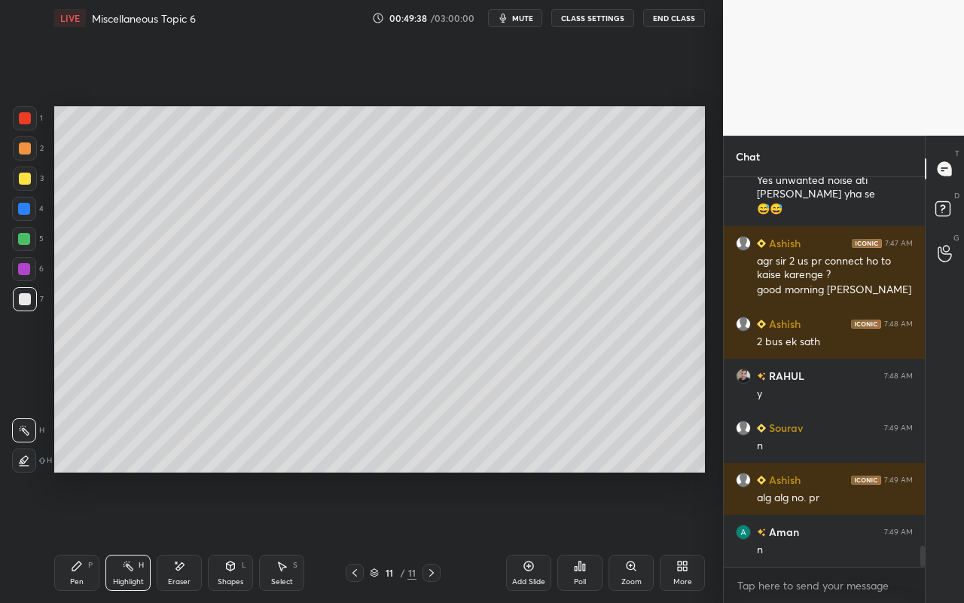
scroll to position [6894, 0]
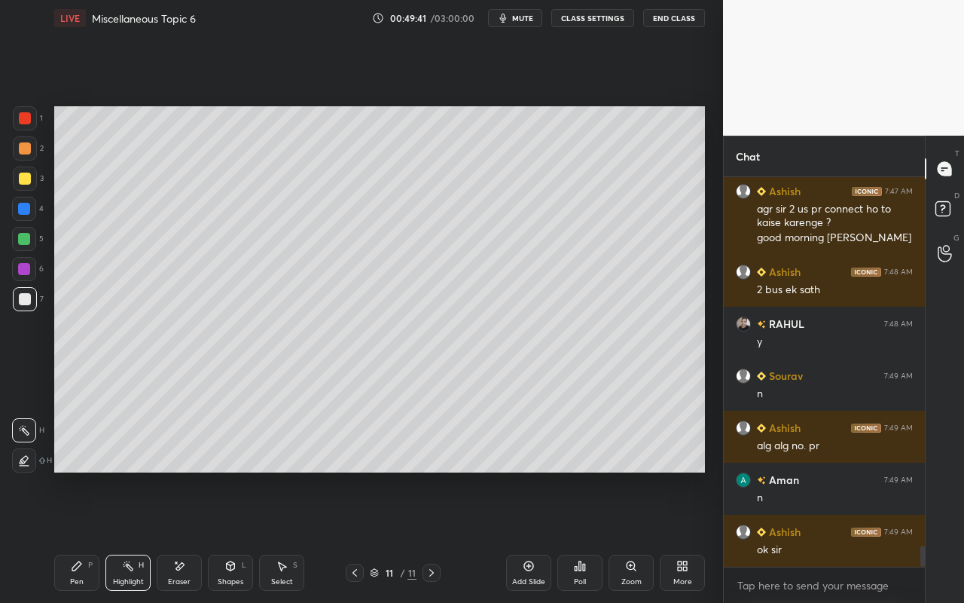
click at [282, 536] on div "Select S" at bounding box center [281, 573] width 45 height 36
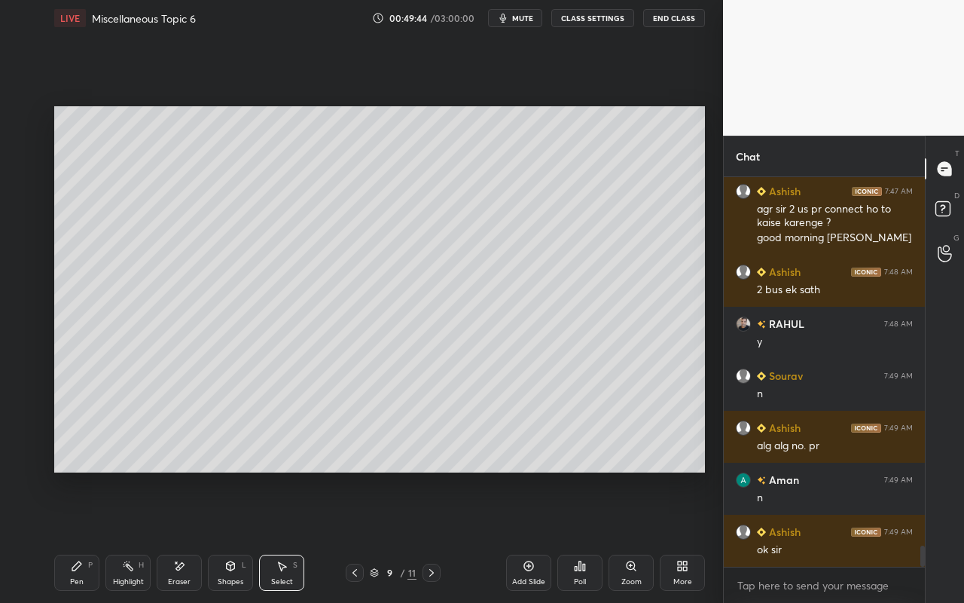
scroll to position [6946, 0]
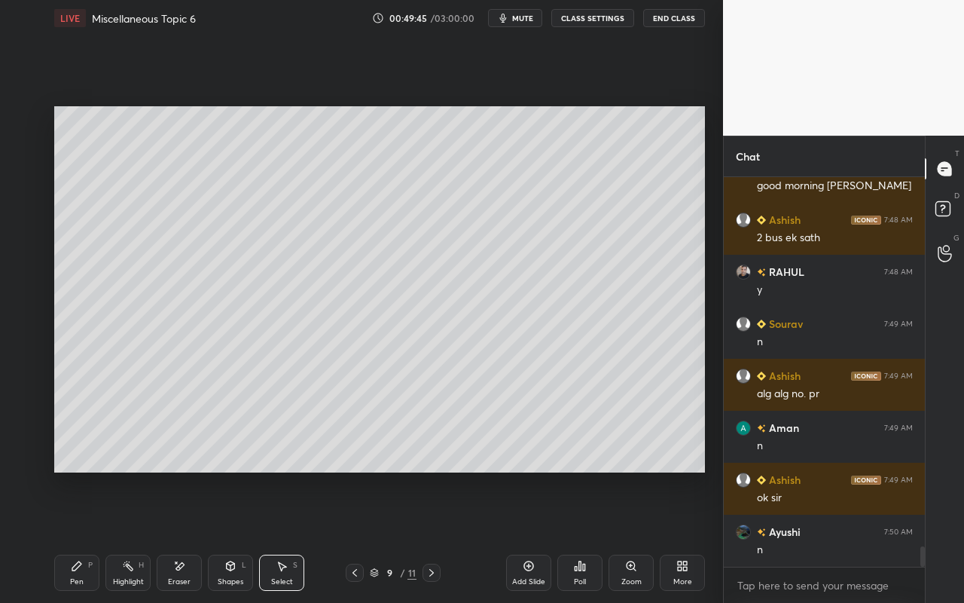
drag, startPoint x: 291, startPoint y: 556, endPoint x: 295, endPoint y: 526, distance: 30.5
click at [292, 536] on div "Select S" at bounding box center [281, 573] width 45 height 36
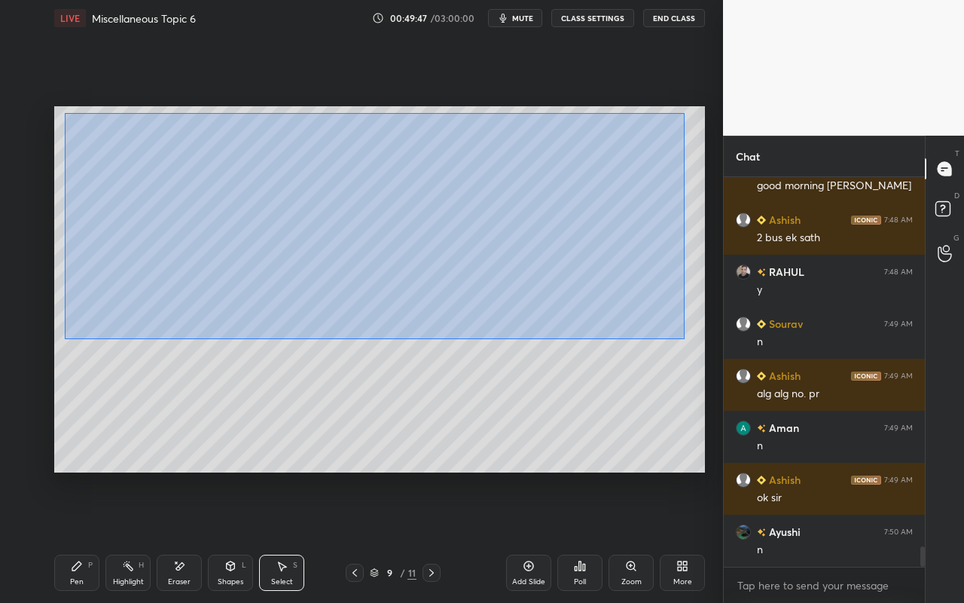
drag, startPoint x: 64, startPoint y: 112, endPoint x: 687, endPoint y: 331, distance: 660.3
click at [689, 332] on div "0 ° Undo Copy Paste here Duplicate Duplicate to new slide Delete" at bounding box center [379, 289] width 651 height 366
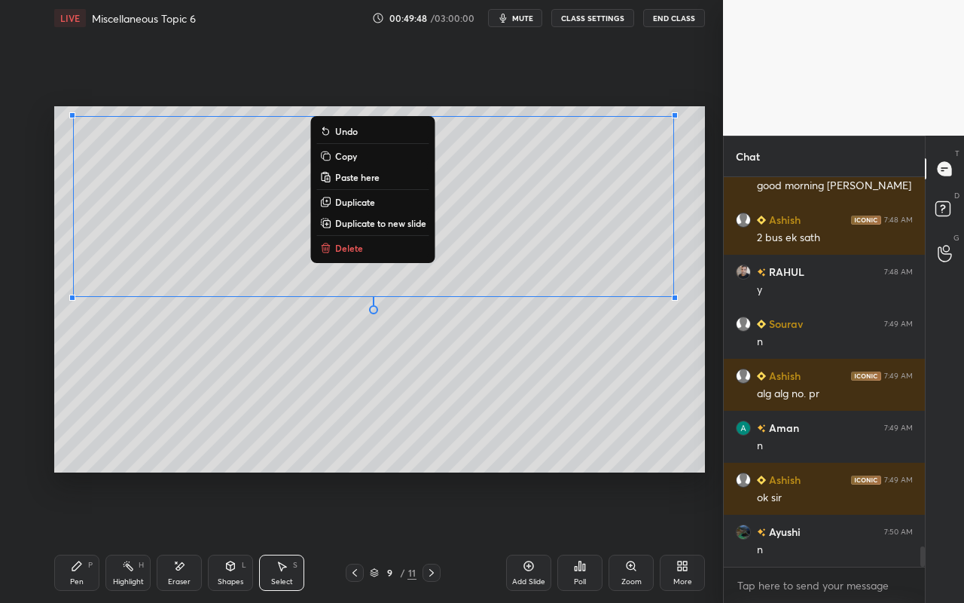
click at [358, 160] on button "Copy" at bounding box center [373, 156] width 112 height 18
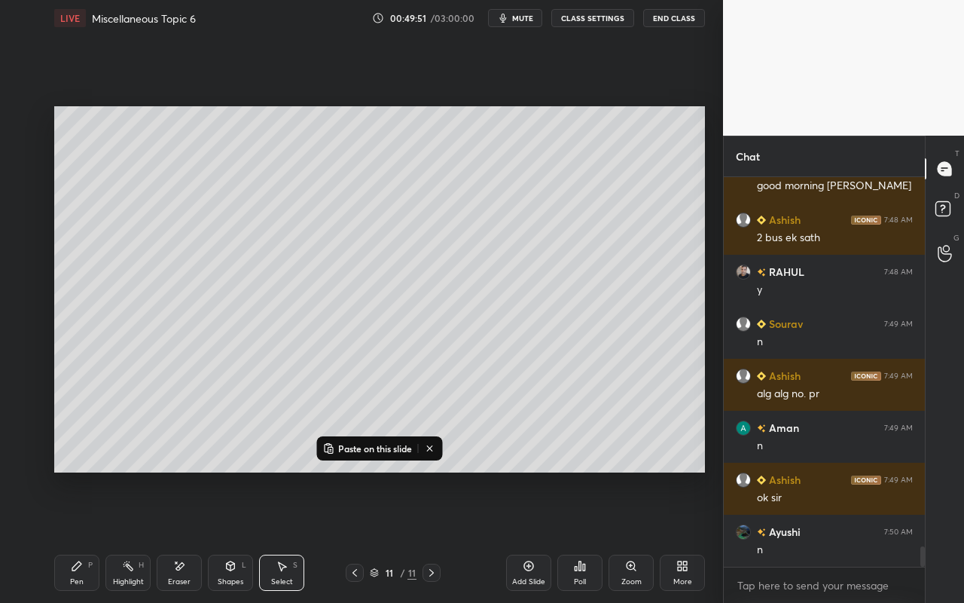
click at [533, 536] on div "Add Slide" at bounding box center [528, 582] width 33 height 8
click at [432, 323] on div "0 ° Undo Copy Paste here Duplicate Duplicate to new slide Delete" at bounding box center [379, 289] width 651 height 366
drag, startPoint x: 176, startPoint y: 573, endPoint x: 184, endPoint y: 490, distance: 83.3
click at [176, 536] on div "Eraser" at bounding box center [179, 573] width 45 height 36
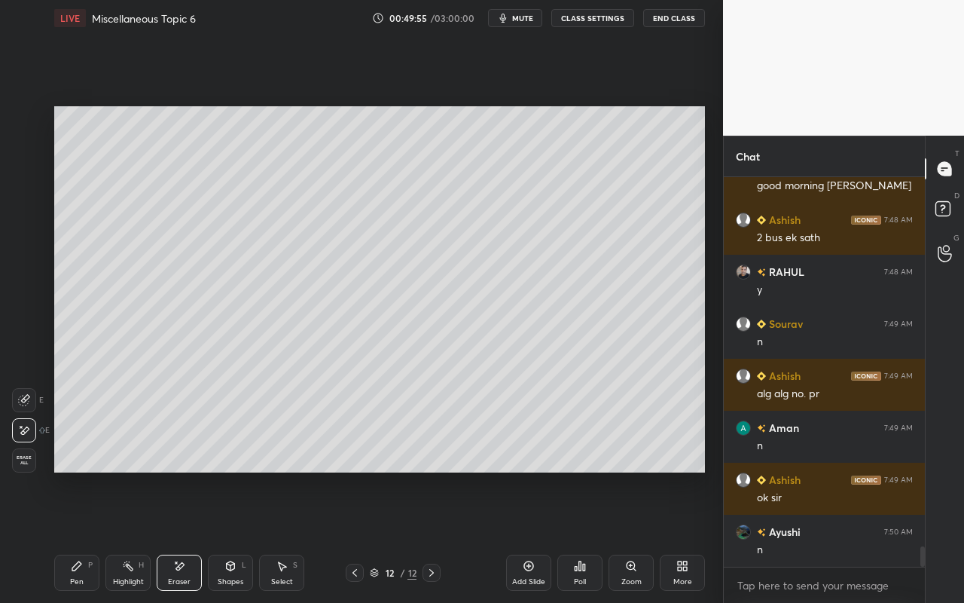
drag, startPoint x: 75, startPoint y: 547, endPoint x: 76, endPoint y: 539, distance: 8.4
click at [75, 536] on div "Pen P Highlight H Eraser Shapes L Select S 12 / 12 Add Slide Poll Zoom More" at bounding box center [379, 572] width 651 height 60
drag, startPoint x: 84, startPoint y: 585, endPoint x: 92, endPoint y: 545, distance: 40.8
click at [86, 536] on div "Pen P" at bounding box center [76, 573] width 45 height 36
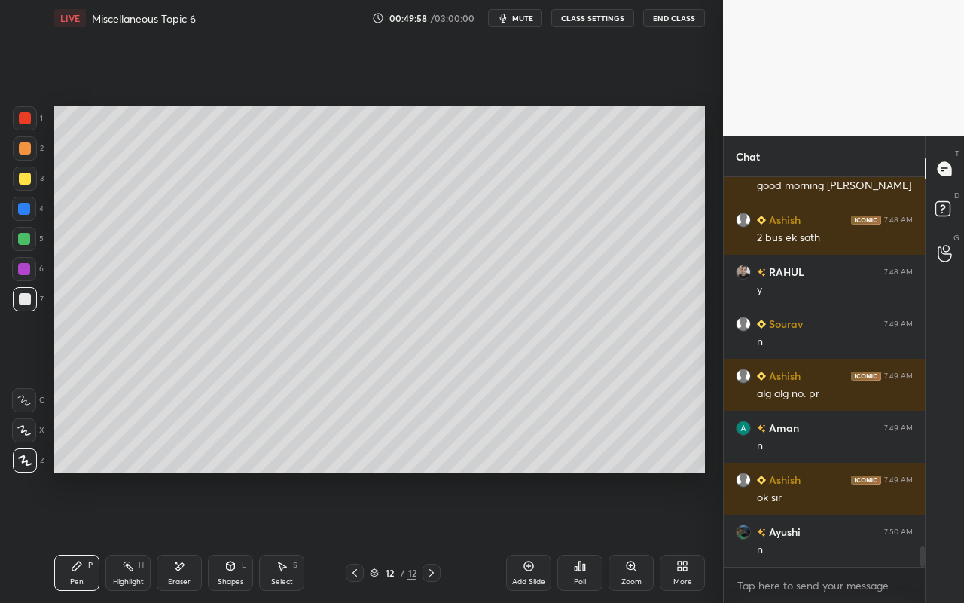
drag, startPoint x: 181, startPoint y: 574, endPoint x: 218, endPoint y: 498, distance: 84.6
click at [181, 536] on div "Eraser" at bounding box center [179, 573] width 45 height 36
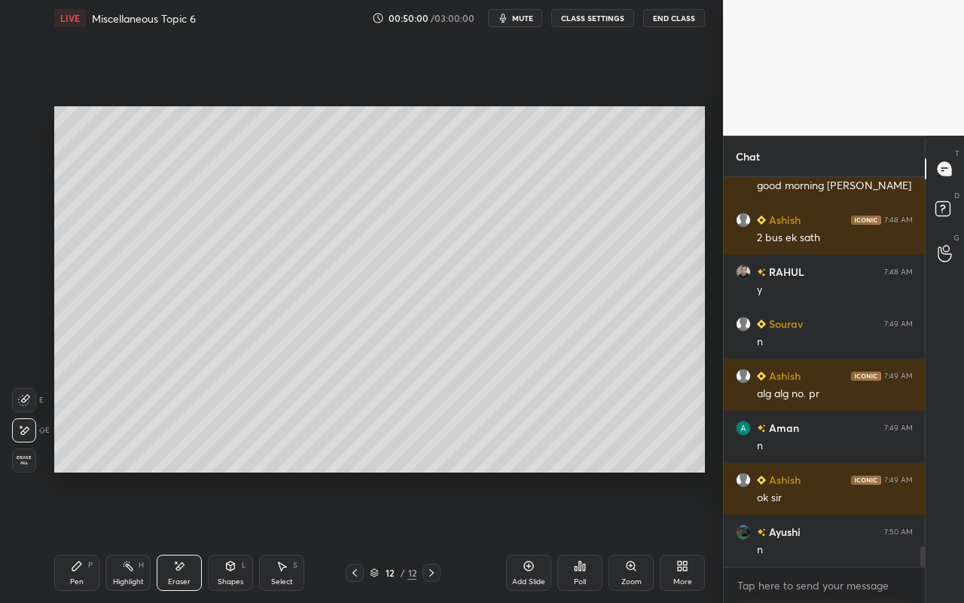
click at [79, 536] on div "Pen P" at bounding box center [76, 573] width 45 height 36
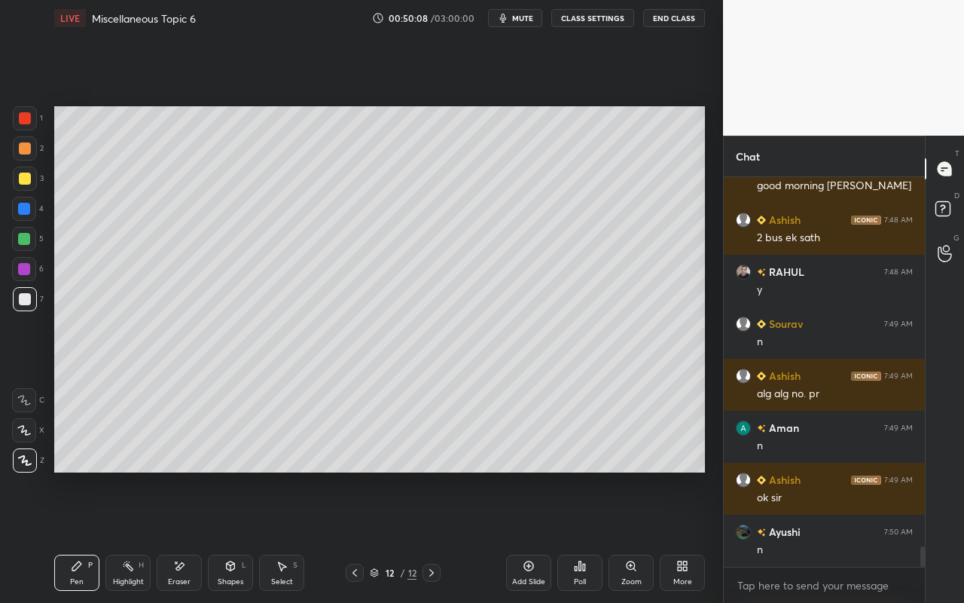
drag, startPoint x: 164, startPoint y: 565, endPoint x: 171, endPoint y: 555, distance: 11.9
click at [166, 536] on div "Eraser" at bounding box center [179, 573] width 45 height 36
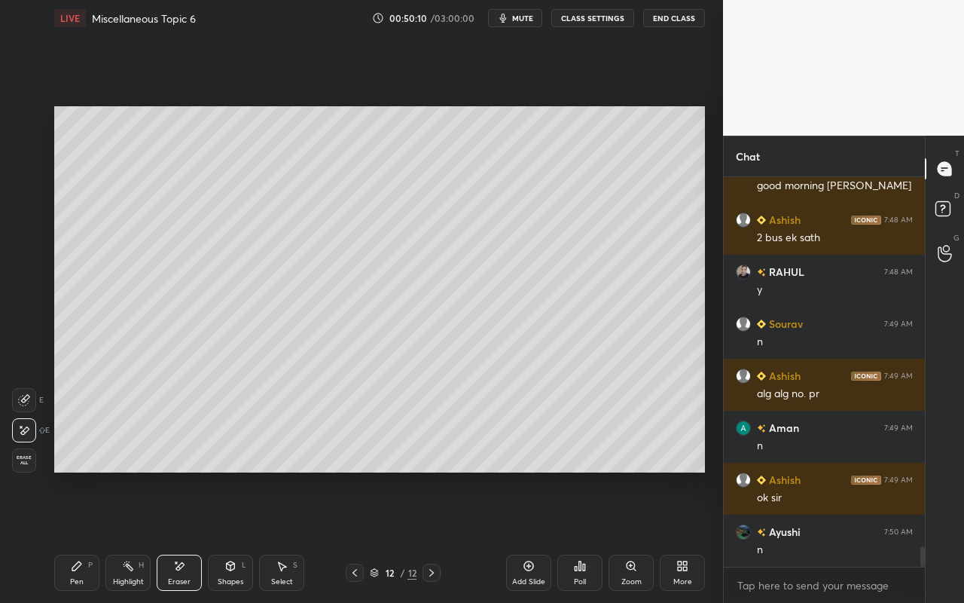
click at [68, 536] on div "Pen P" at bounding box center [76, 573] width 45 height 36
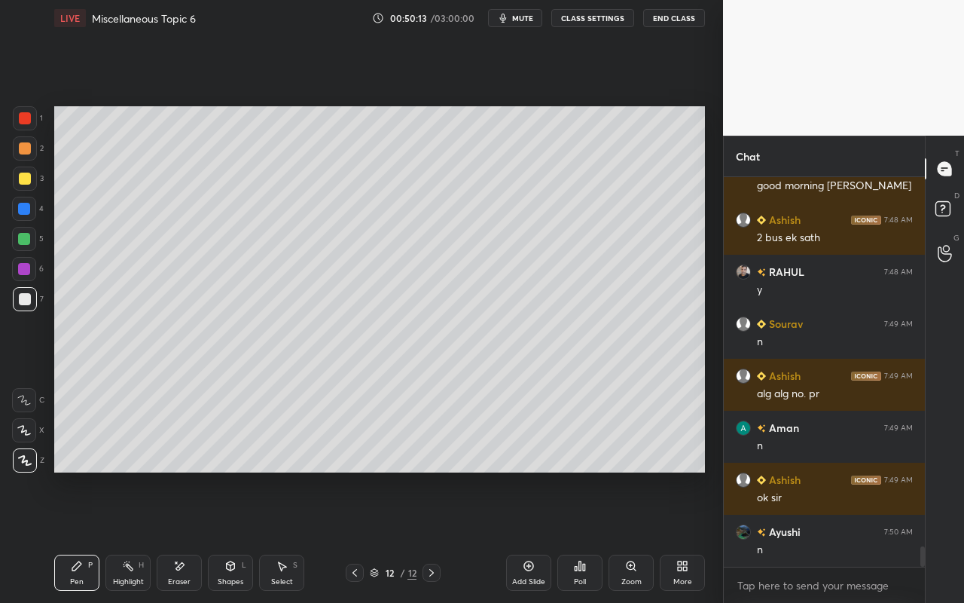
drag, startPoint x: 179, startPoint y: 575, endPoint x: 182, endPoint y: 563, distance: 12.3
click at [179, 536] on div "Eraser" at bounding box center [179, 573] width 45 height 36
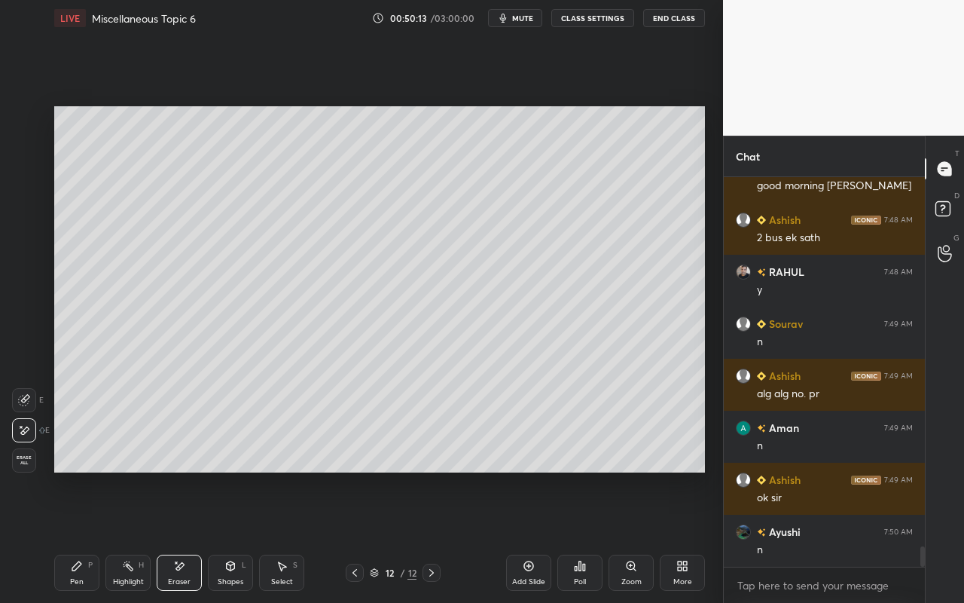
click at [125, 536] on div "Highlight H" at bounding box center [127, 573] width 45 height 36
click at [26, 121] on div at bounding box center [25, 118] width 12 height 12
click at [29, 467] on div at bounding box center [24, 460] width 24 height 24
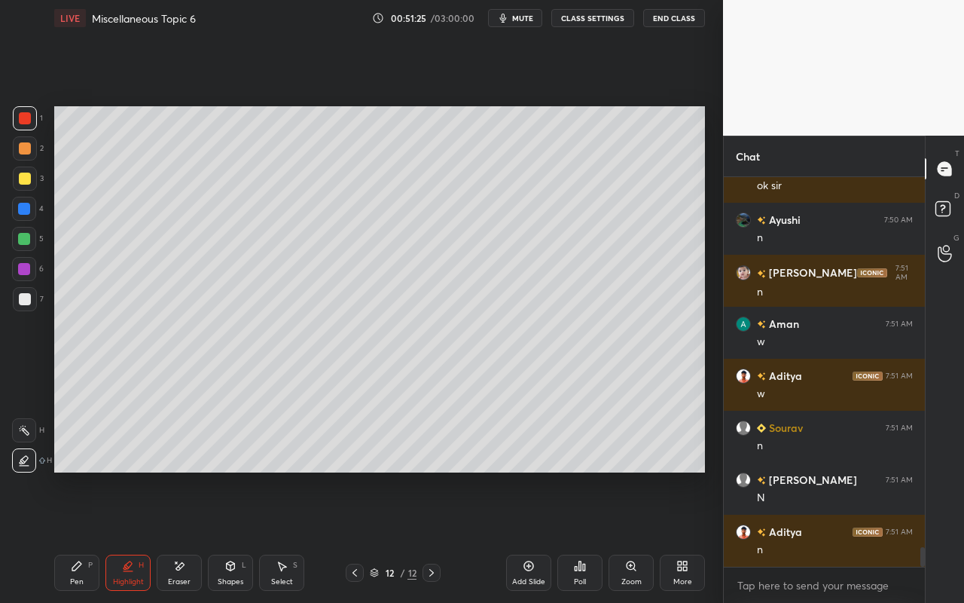
scroll to position [7310, 0]
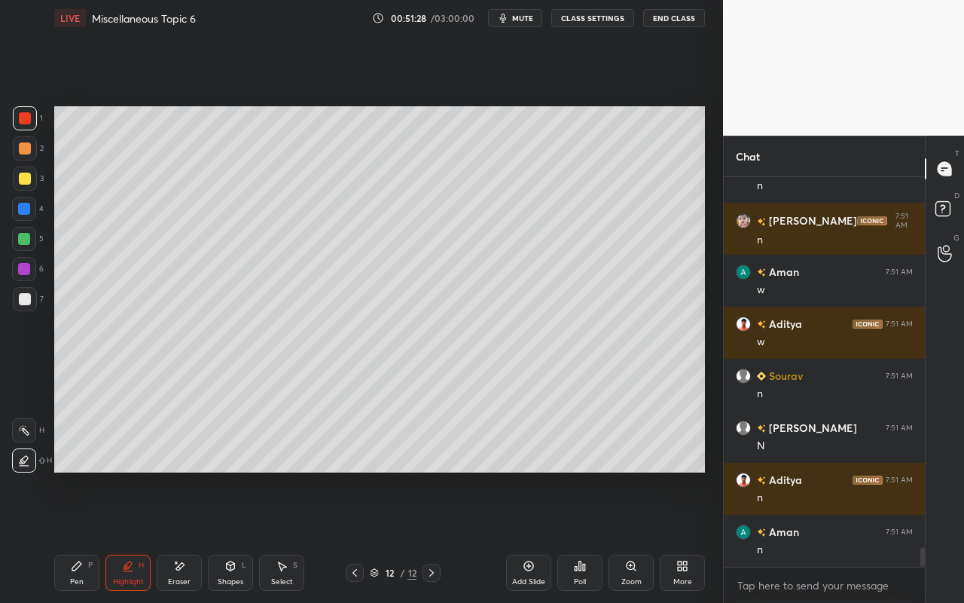
click at [684, 536] on div "More" at bounding box center [682, 573] width 45 height 36
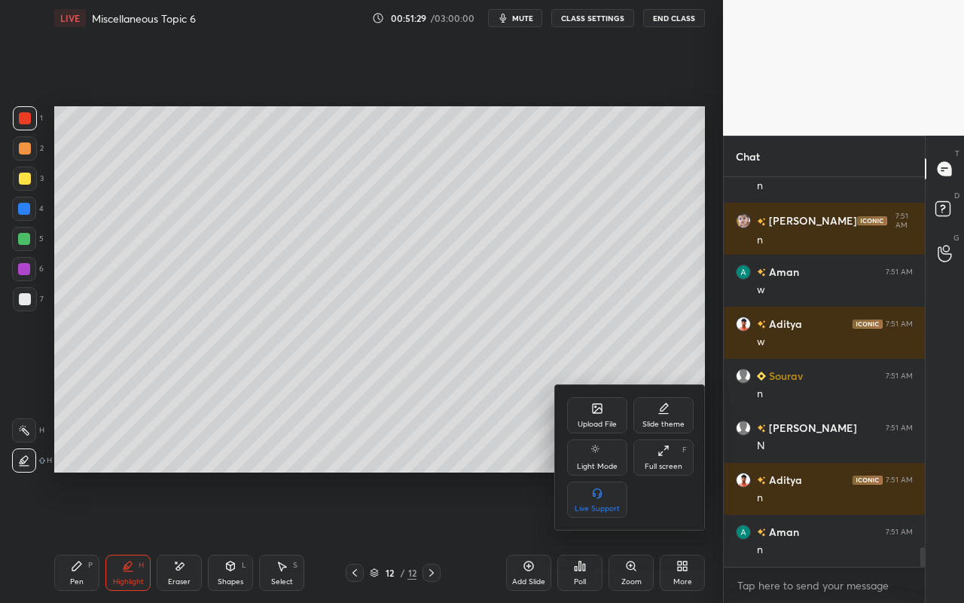
click at [594, 420] on div "Upload File" at bounding box center [597, 424] width 39 height 8
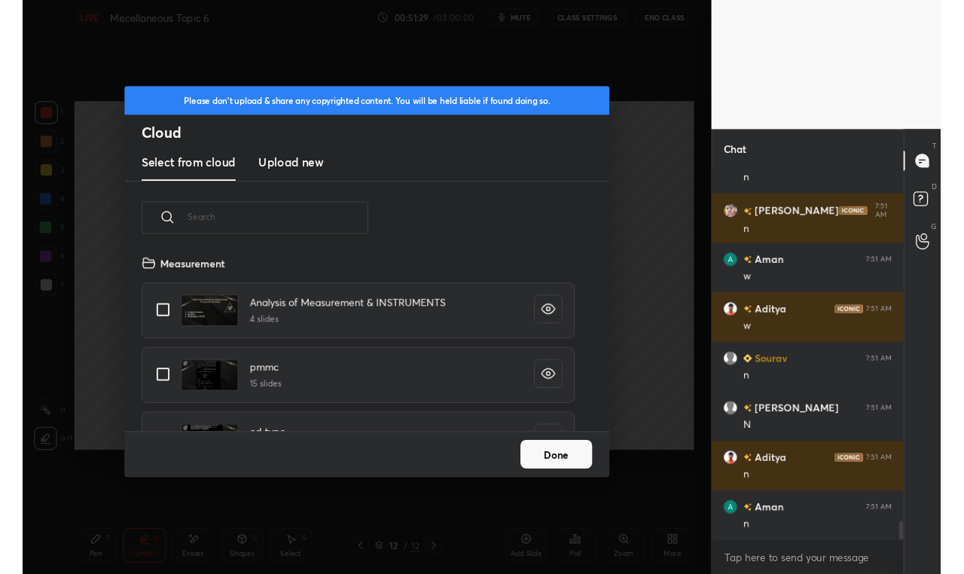
scroll to position [185, 484]
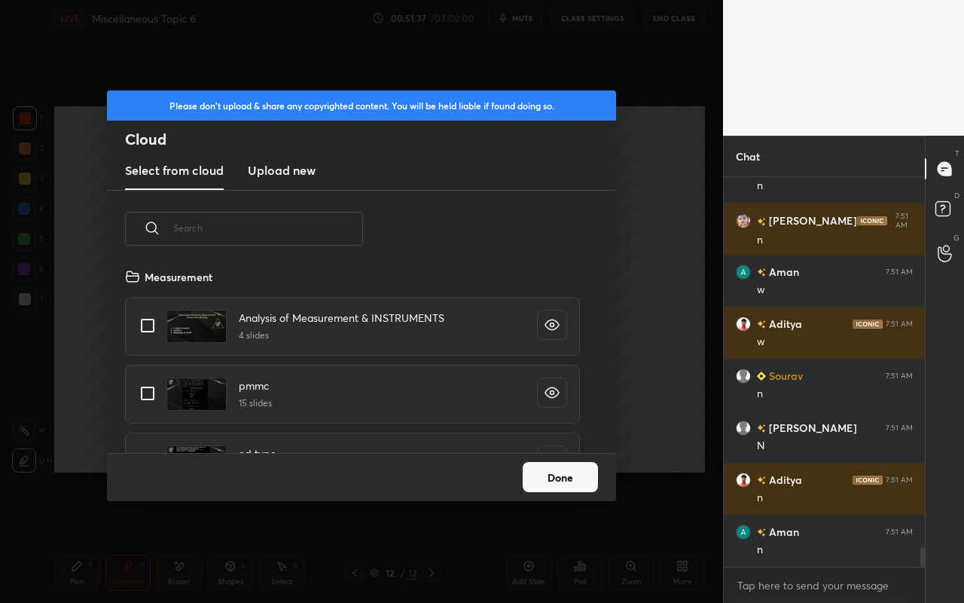
click at [294, 174] on h3 "Upload new" at bounding box center [282, 170] width 68 height 18
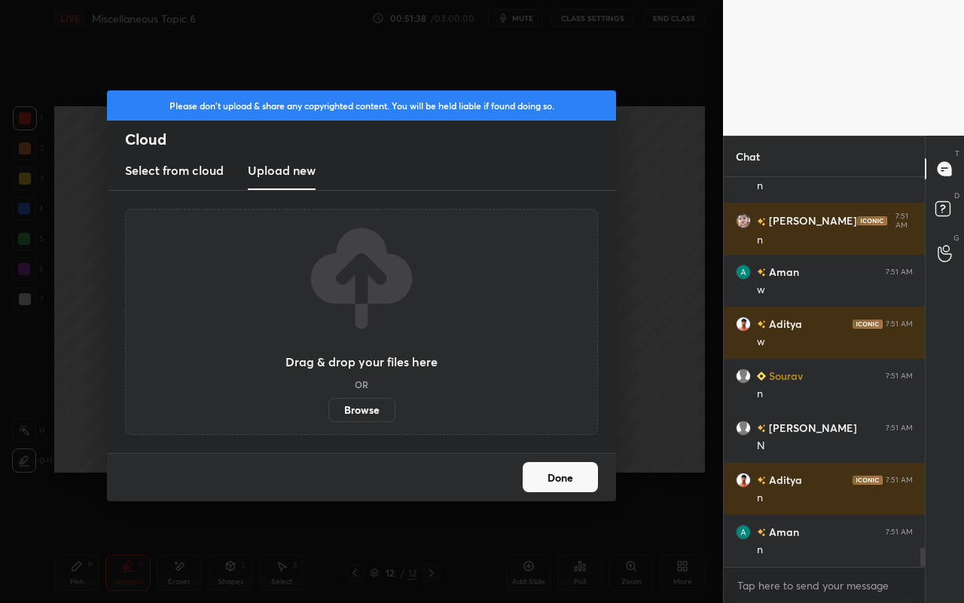
click at [367, 412] on label "Browse" at bounding box center [361, 410] width 67 height 24
click at [328, 412] on input "Browse" at bounding box center [328, 410] width 0 height 24
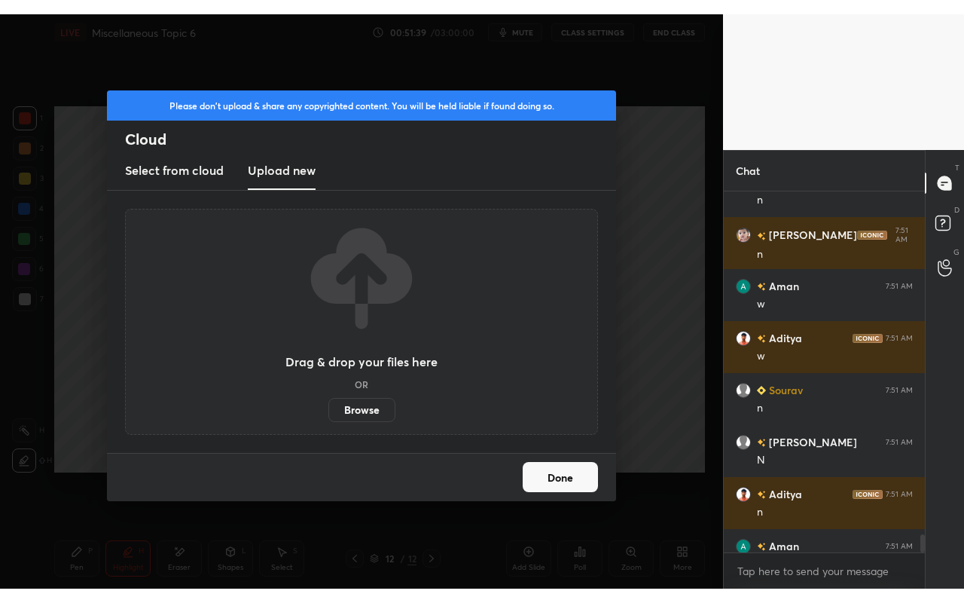
scroll to position [74903, 74680]
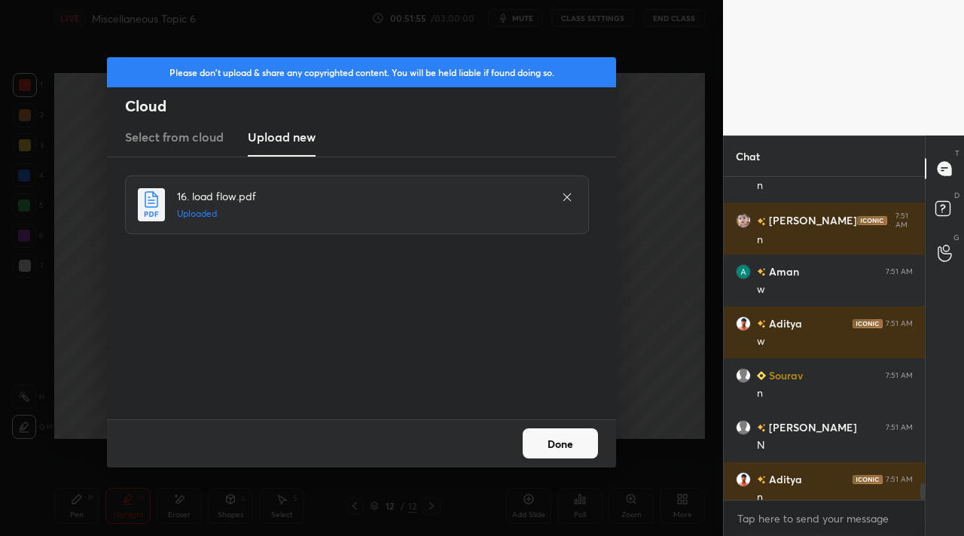
click at [570, 457] on button "Done" at bounding box center [560, 444] width 75 height 30
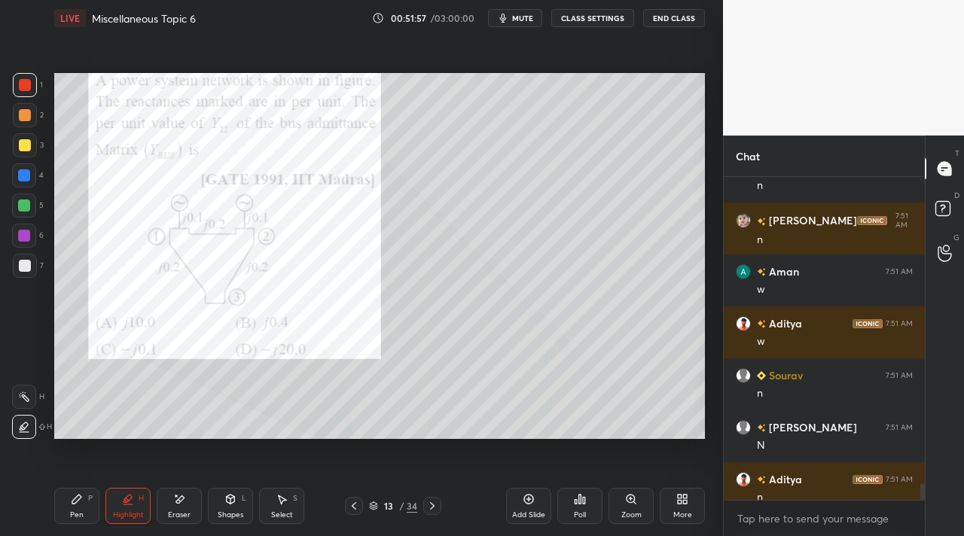
click at [683, 512] on div "More" at bounding box center [683, 516] width 19 height 8
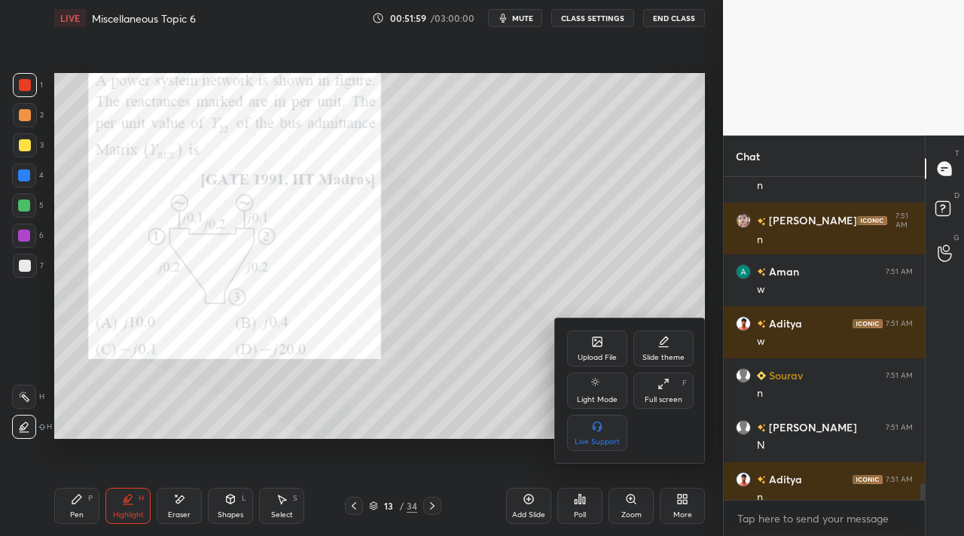
click at [669, 406] on div "Full screen F" at bounding box center [664, 391] width 60 height 36
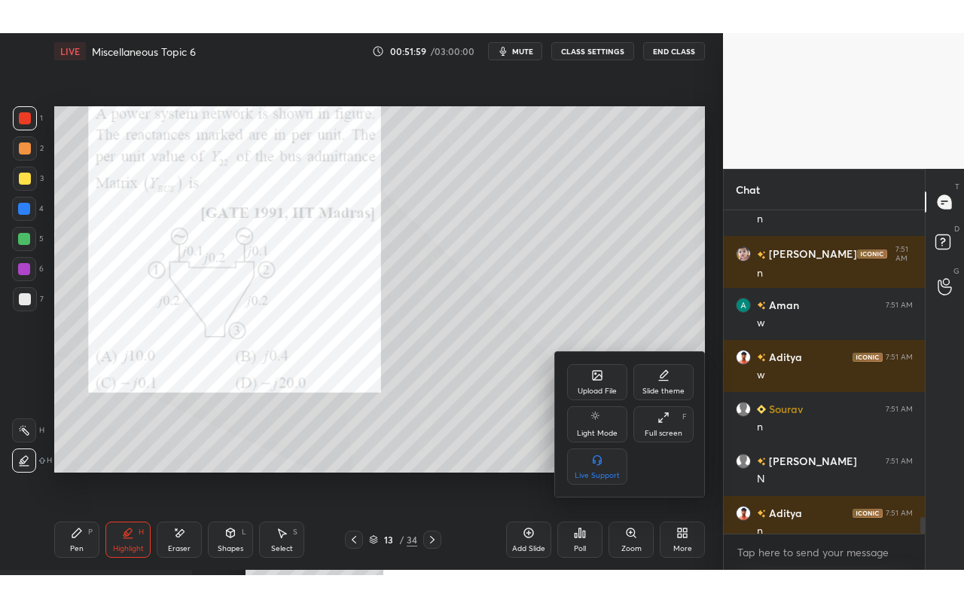
scroll to position [259, 197]
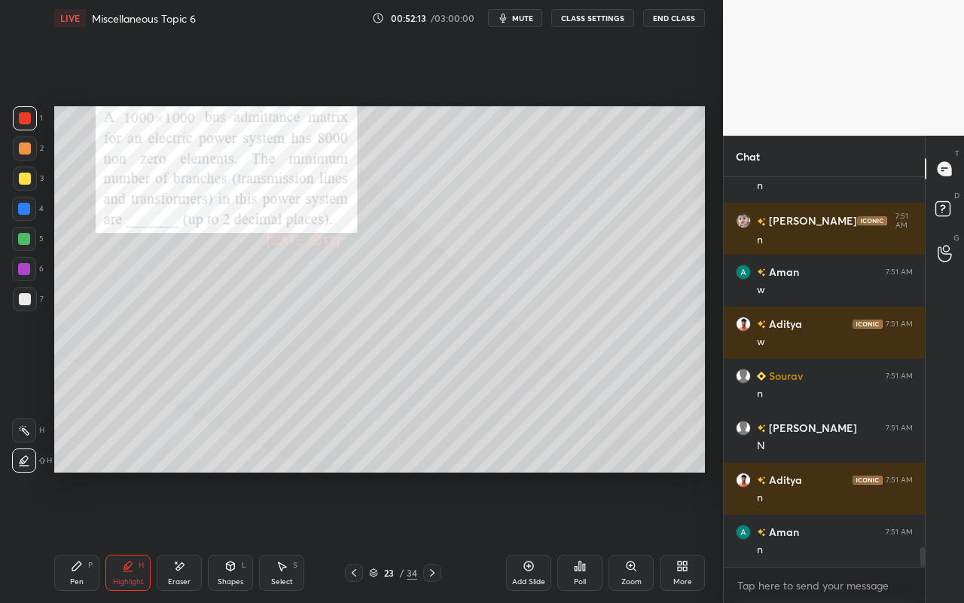
click at [76, 536] on div "Pen P" at bounding box center [76, 573] width 45 height 36
click at [25, 151] on div at bounding box center [25, 148] width 12 height 12
click at [63, 536] on div "Pen P" at bounding box center [76, 573] width 45 height 36
click at [576, 536] on div "Poll" at bounding box center [580, 573] width 45 height 36
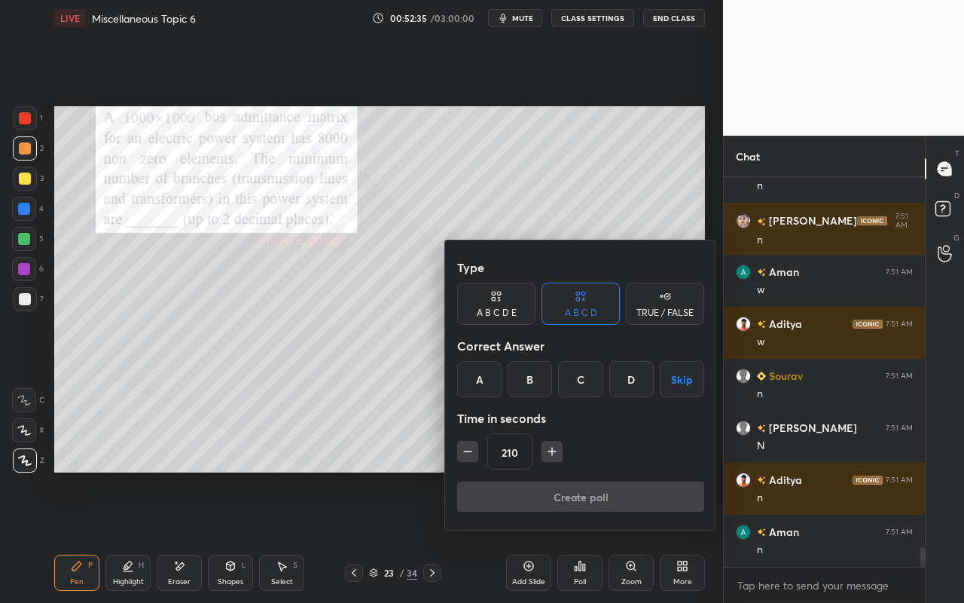
drag, startPoint x: 583, startPoint y: 383, endPoint x: 567, endPoint y: 416, distance: 36.4
click at [583, 383] on div "C" at bounding box center [580, 379] width 44 height 36
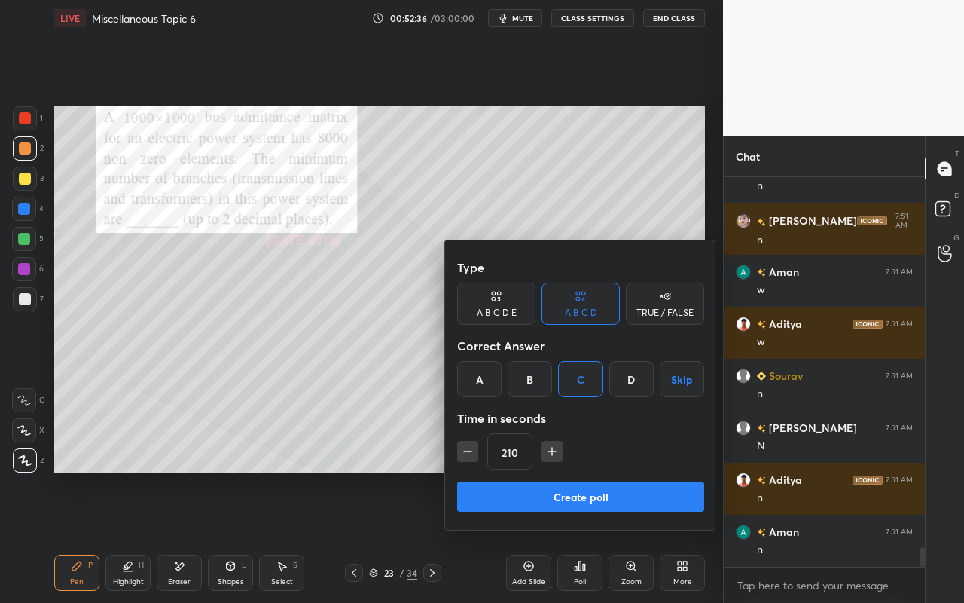
click at [552, 500] on button "Create poll" at bounding box center [580, 496] width 247 height 30
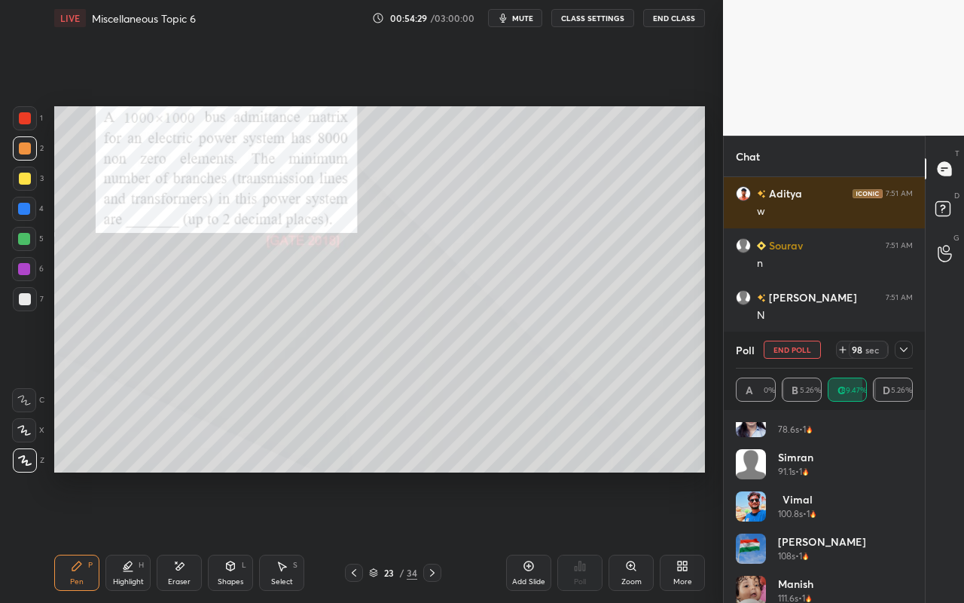
scroll to position [579, 0]
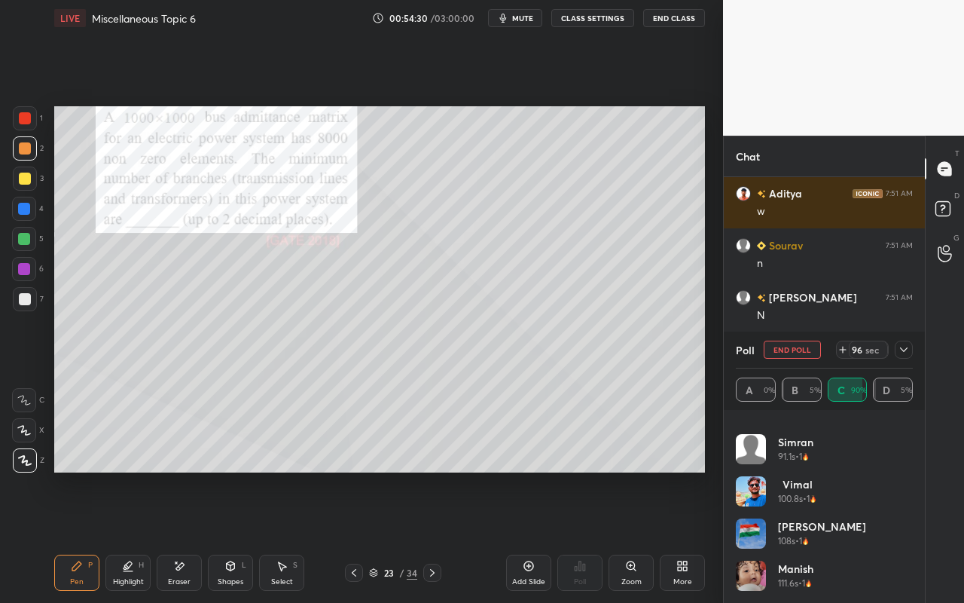
click at [909, 350] on icon at bounding box center [904, 350] width 12 height 12
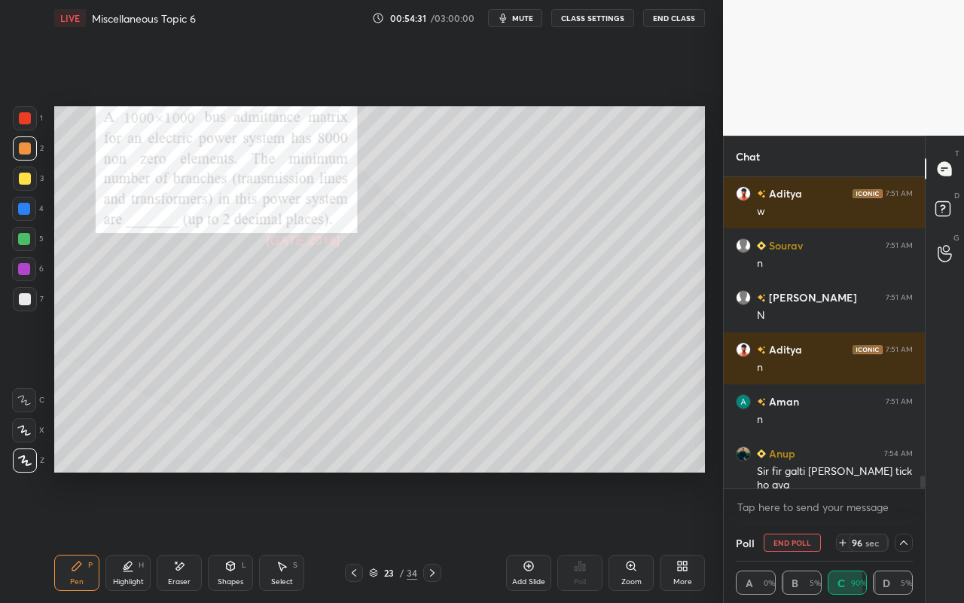
scroll to position [0, 0]
click at [906, 536] on icon at bounding box center [904, 542] width 12 height 12
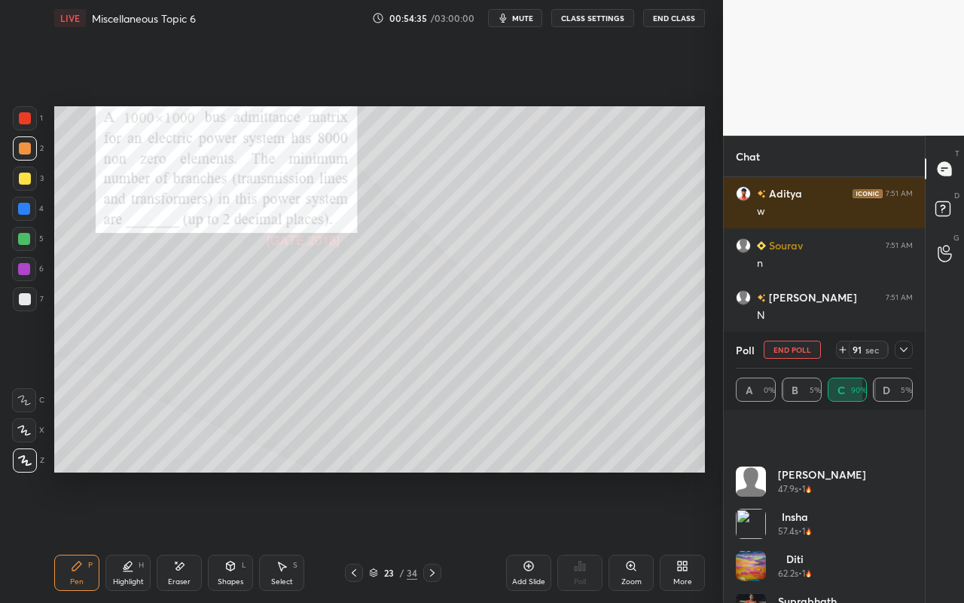
scroll to position [663, 0]
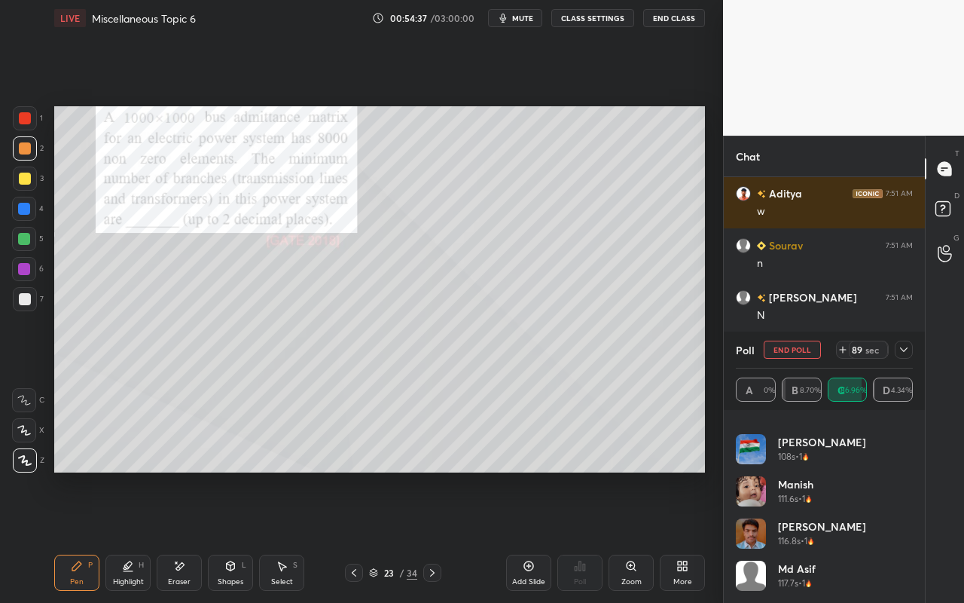
click at [906, 349] on icon at bounding box center [904, 350] width 12 height 12
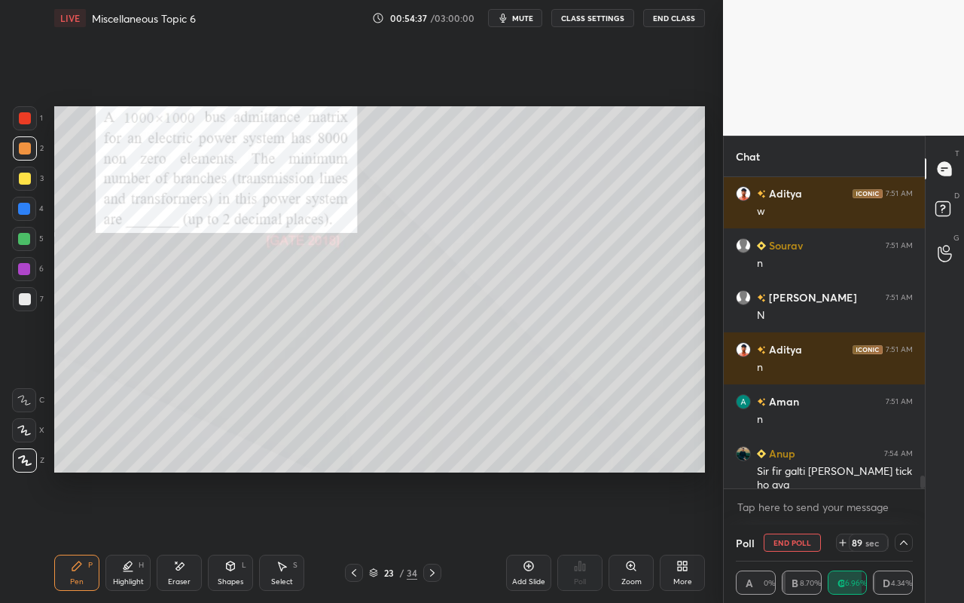
scroll to position [0, 0]
click at [128, 536] on div "Highlight" at bounding box center [128, 582] width 31 height 8
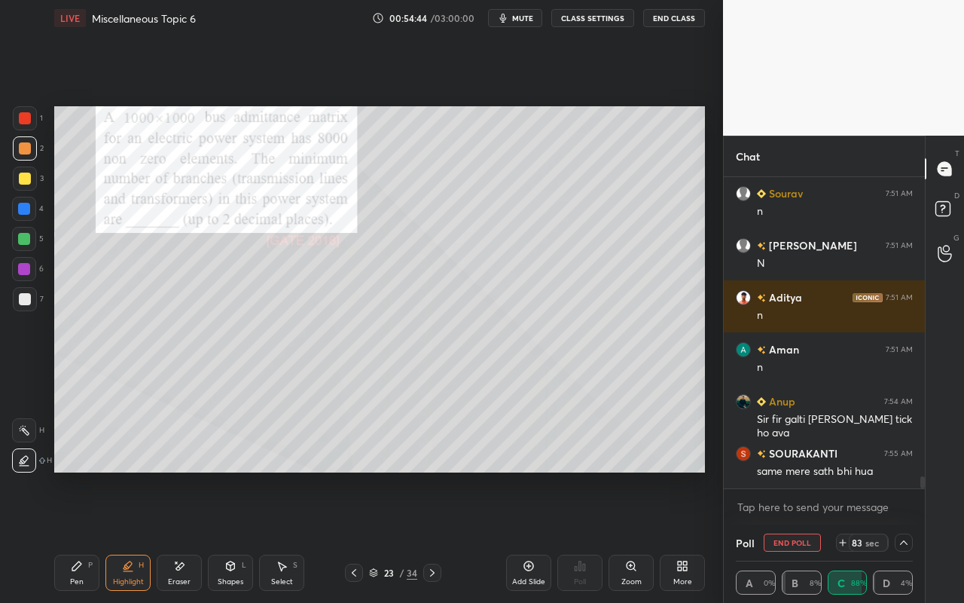
drag, startPoint x: 22, startPoint y: 423, endPoint x: 40, endPoint y: 396, distance: 33.2
click at [22, 424] on icon at bounding box center [24, 430] width 12 height 12
click at [70, 536] on div "Pen" at bounding box center [77, 582] width 14 height 8
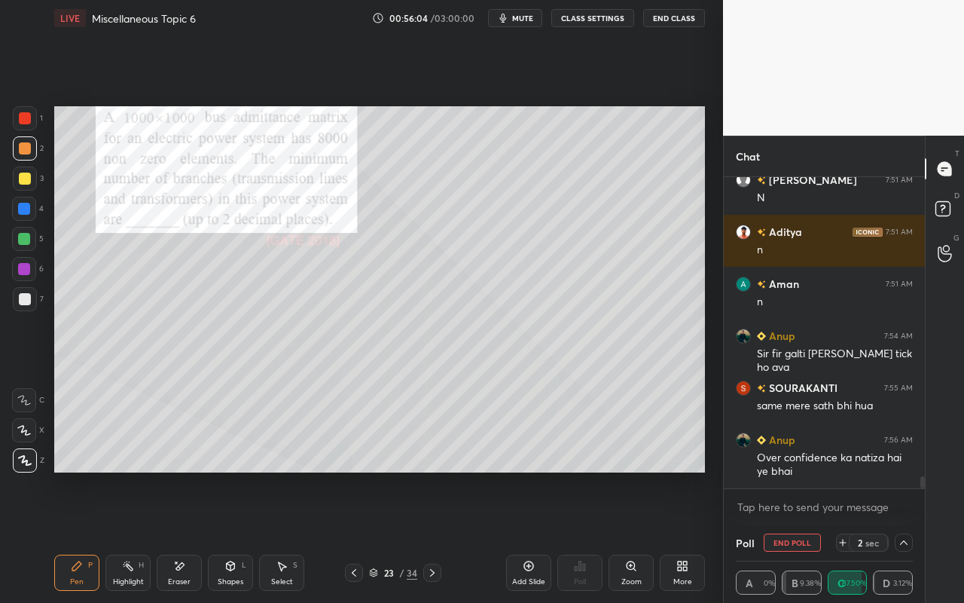
click at [797, 536] on button "End Poll" at bounding box center [792, 542] width 57 height 18
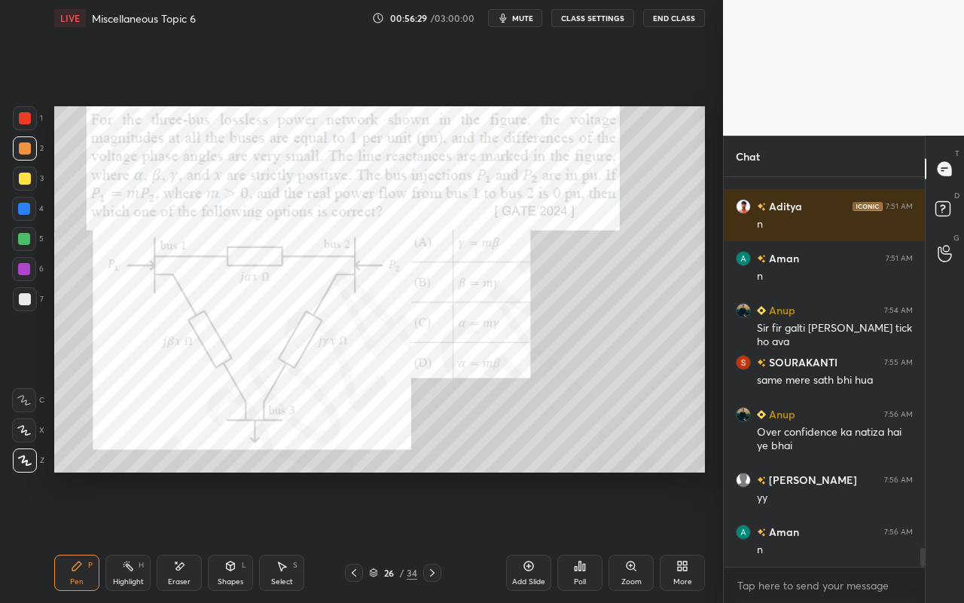
scroll to position [7635, 0]
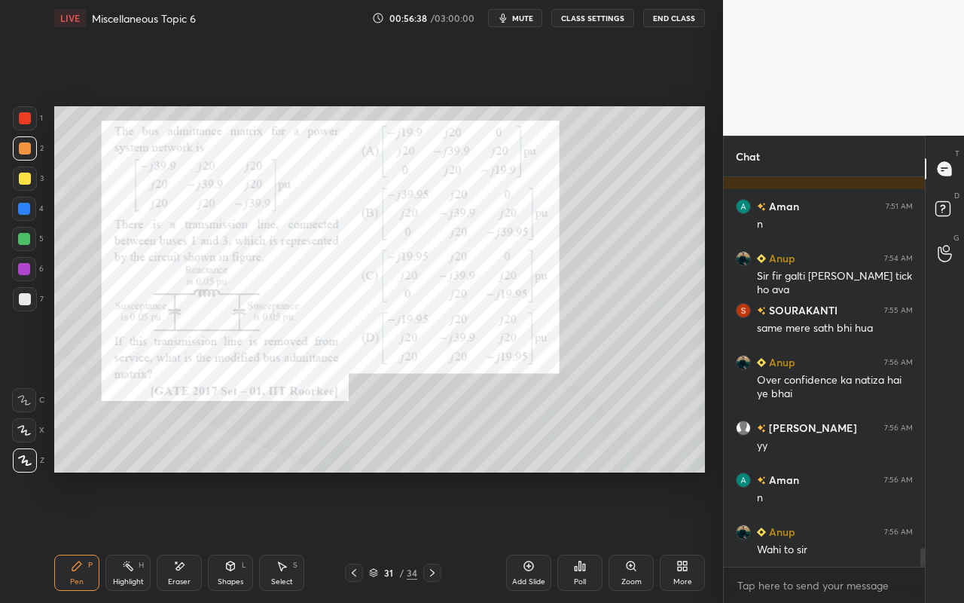
click at [69, 536] on div "Pen P" at bounding box center [76, 573] width 45 height 36
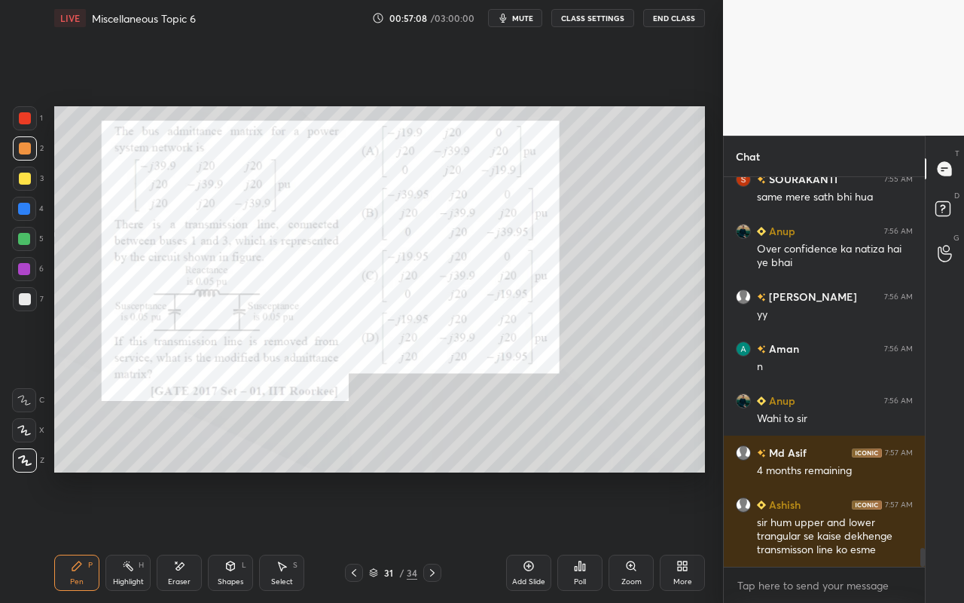
scroll to position [7781, 0]
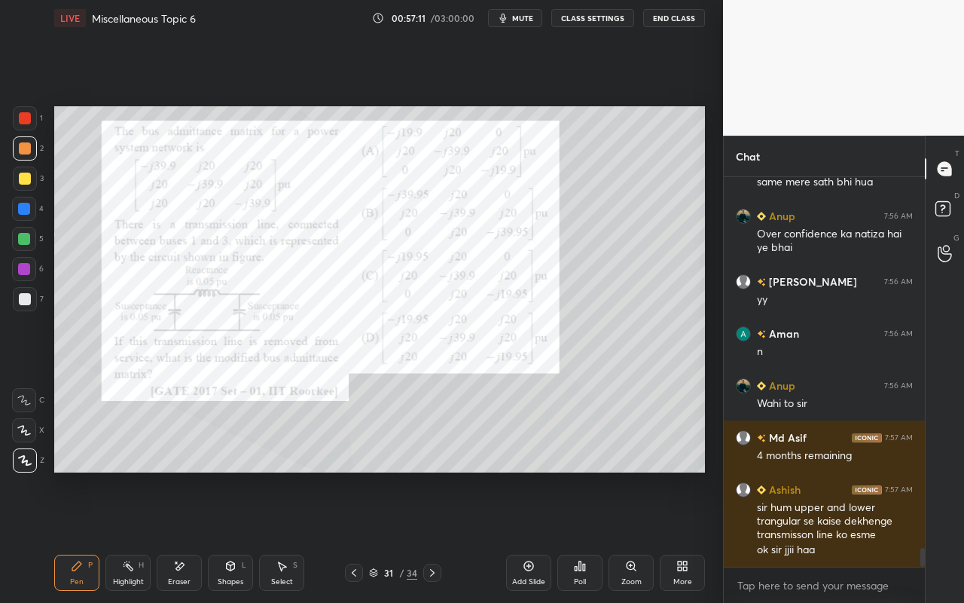
click at [576, 536] on div "Poll" at bounding box center [580, 582] width 12 height 8
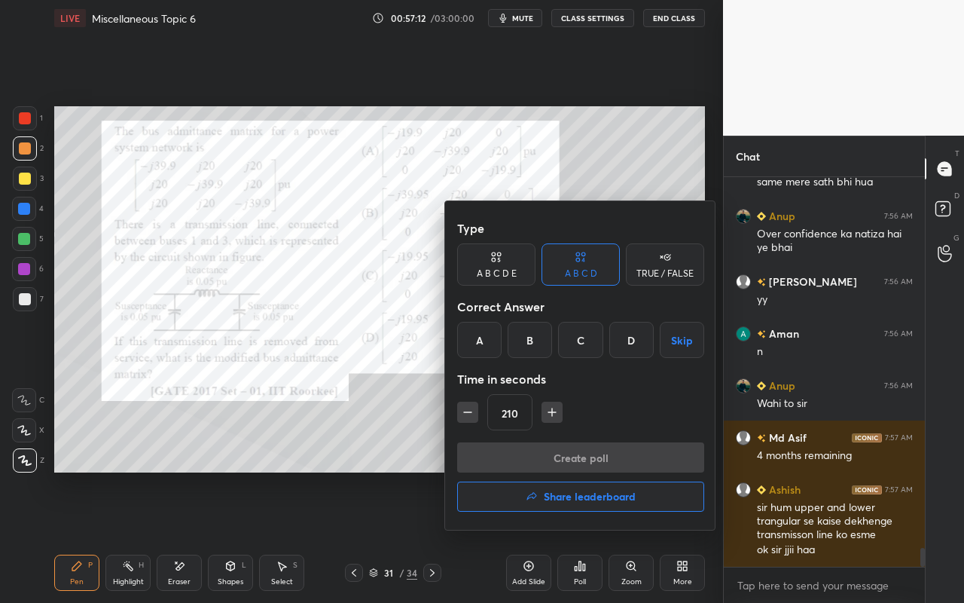
click at [473, 338] on div "A" at bounding box center [479, 340] width 44 height 36
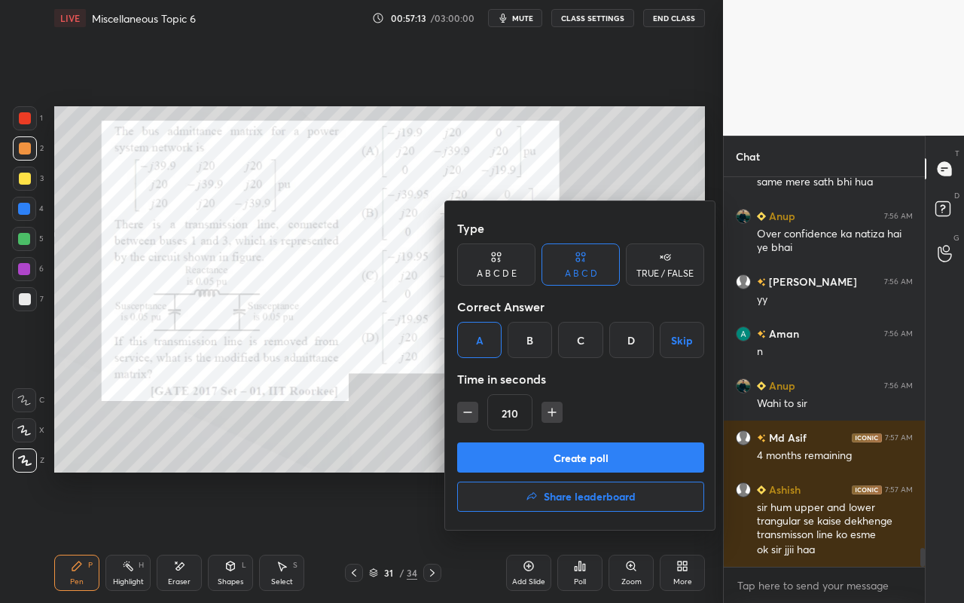
click at [576, 443] on button "Create poll" at bounding box center [580, 457] width 247 height 30
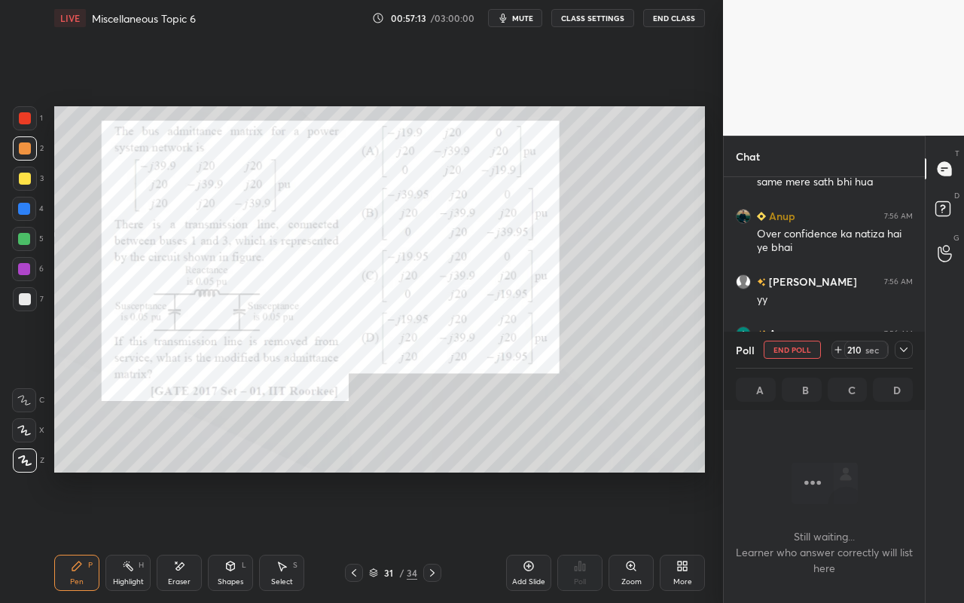
scroll to position [181, 197]
click at [906, 352] on icon at bounding box center [904, 350] width 12 height 12
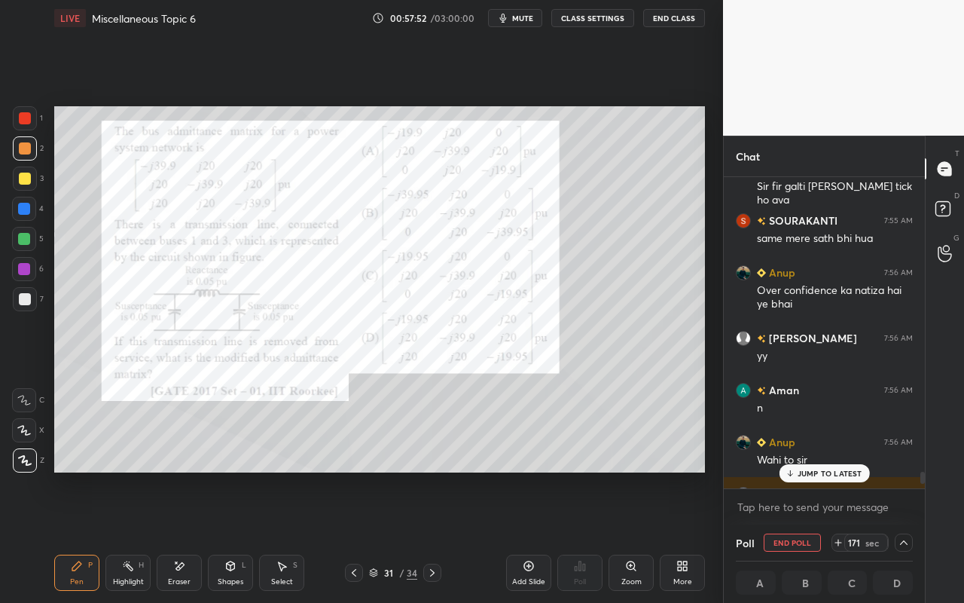
scroll to position [7860, 0]
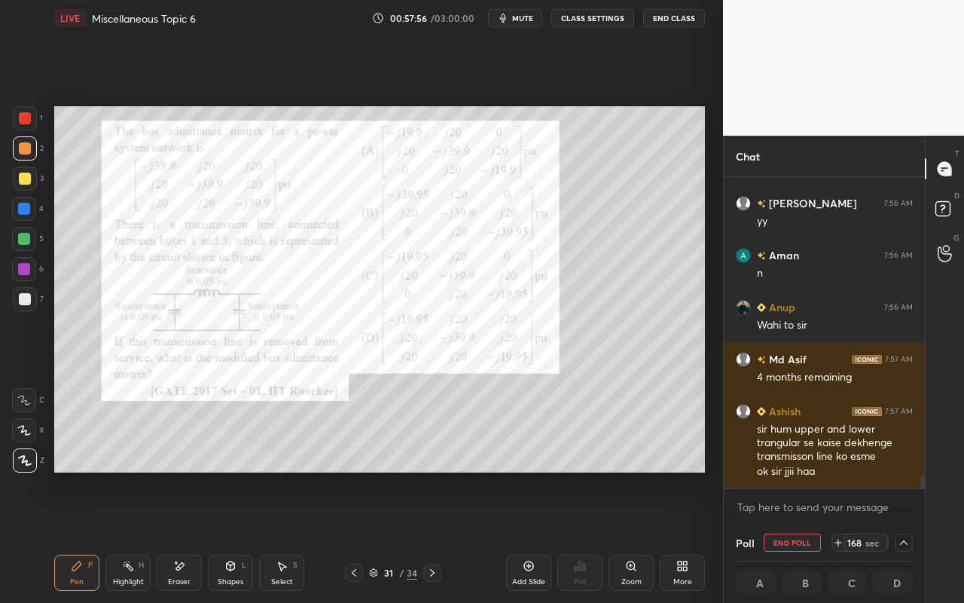
click at [902, 536] on icon at bounding box center [904, 542] width 8 height 5
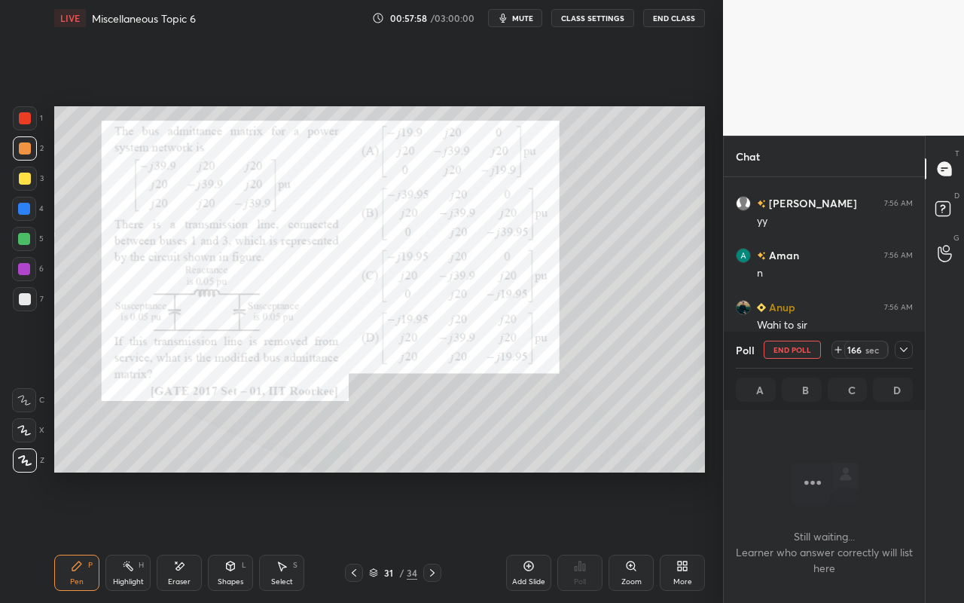
click at [909, 342] on div at bounding box center [904, 350] width 18 height 18
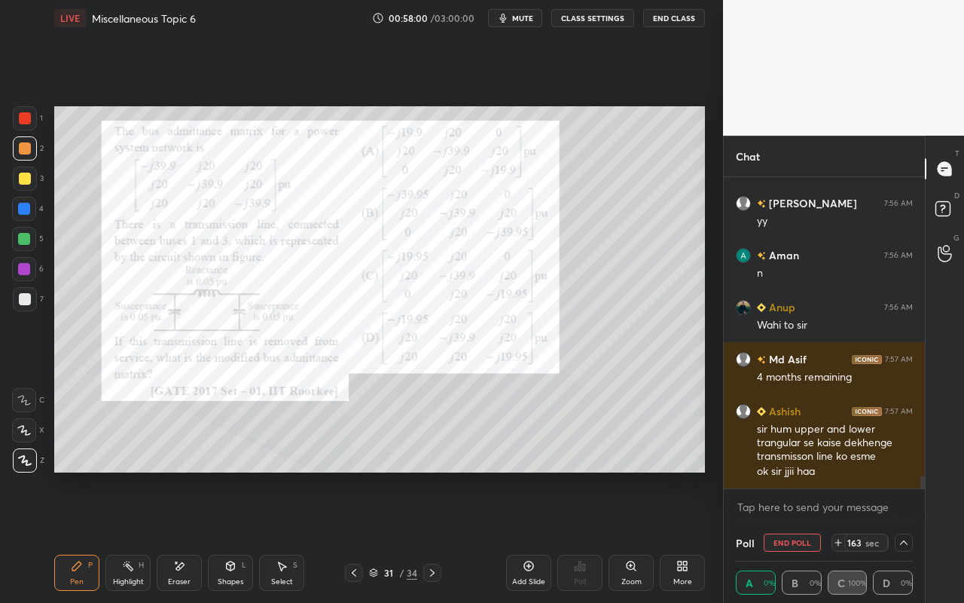
click at [909, 536] on icon at bounding box center [904, 542] width 12 height 12
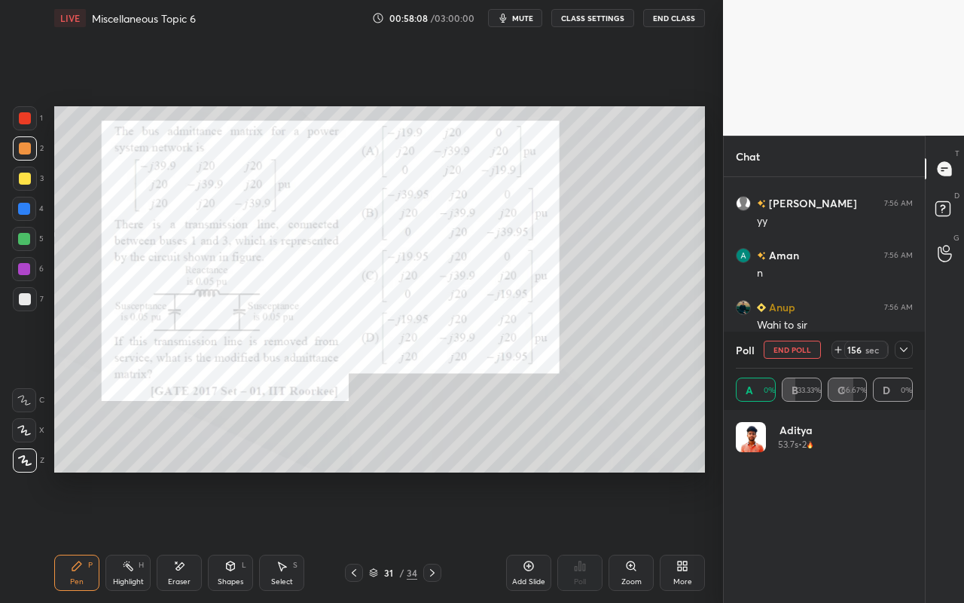
scroll to position [7912, 0]
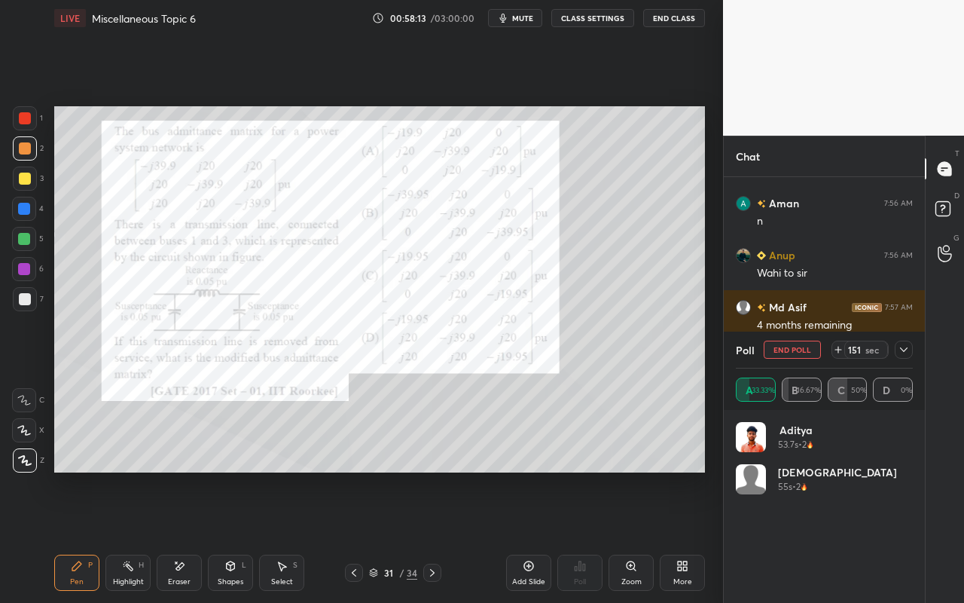
click at [901, 350] on icon at bounding box center [904, 350] width 12 height 12
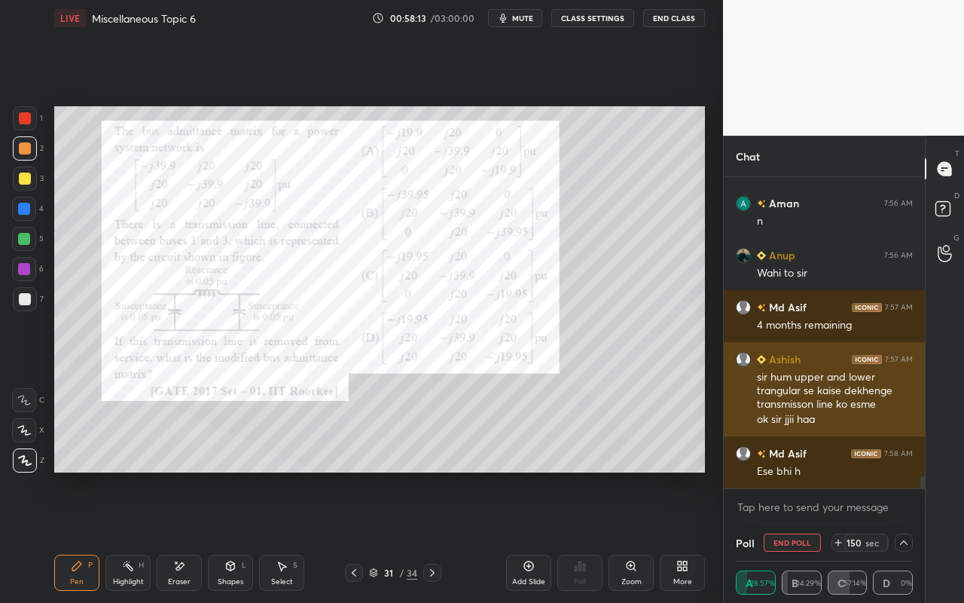
scroll to position [0, 0]
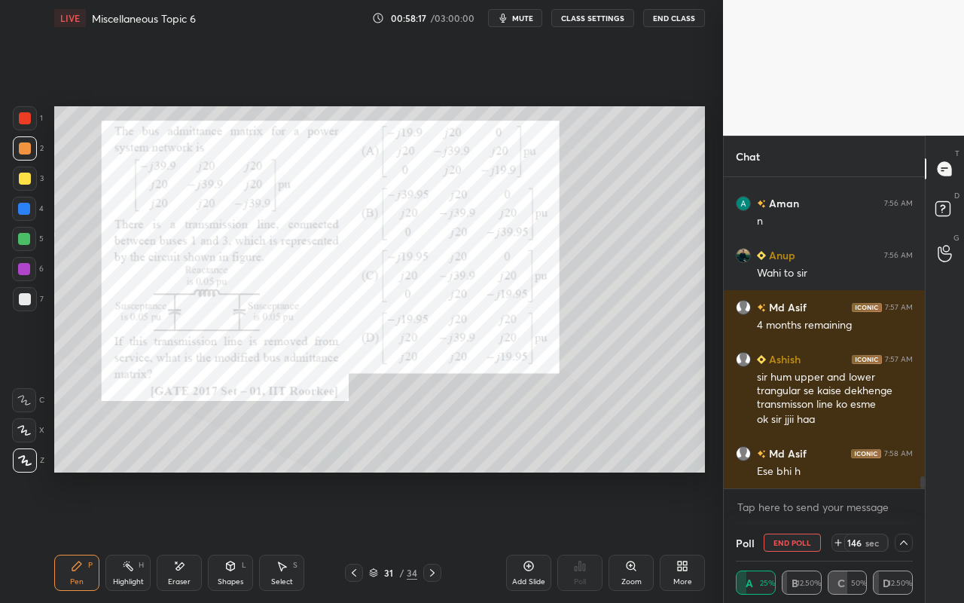
click at [905, 536] on icon at bounding box center [904, 542] width 12 height 12
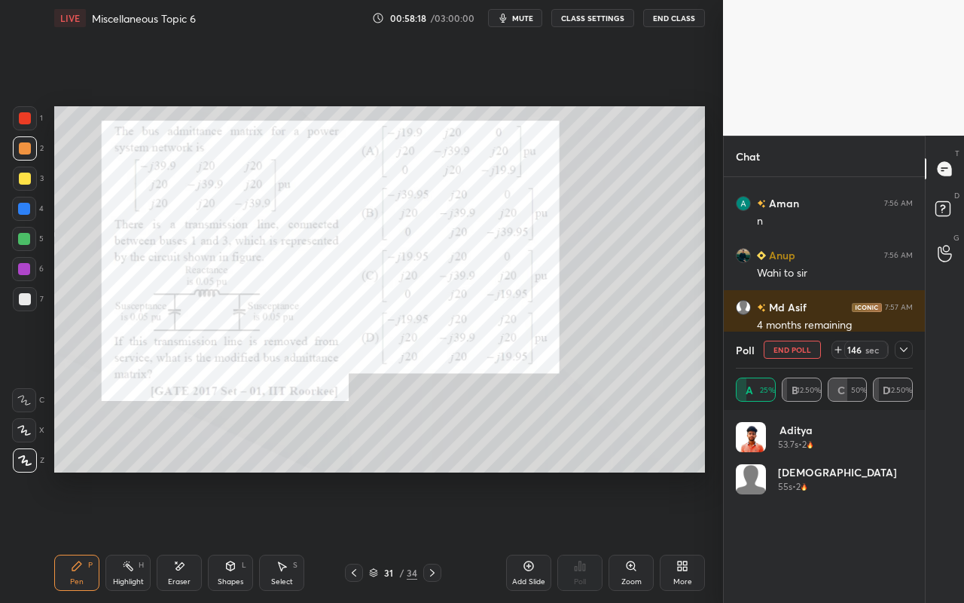
scroll to position [176, 173]
click at [901, 355] on icon at bounding box center [904, 350] width 12 height 12
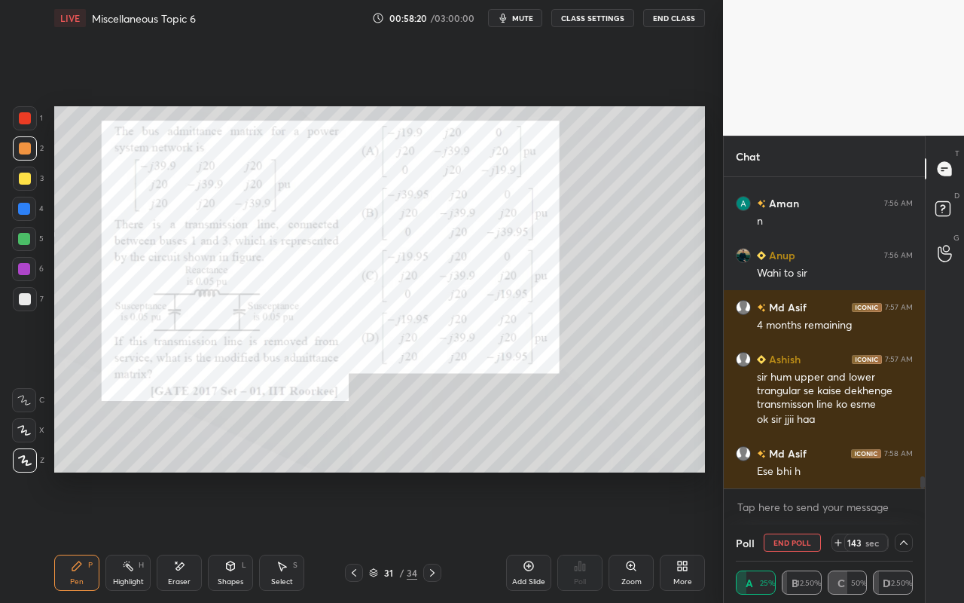
scroll to position [7927, 0]
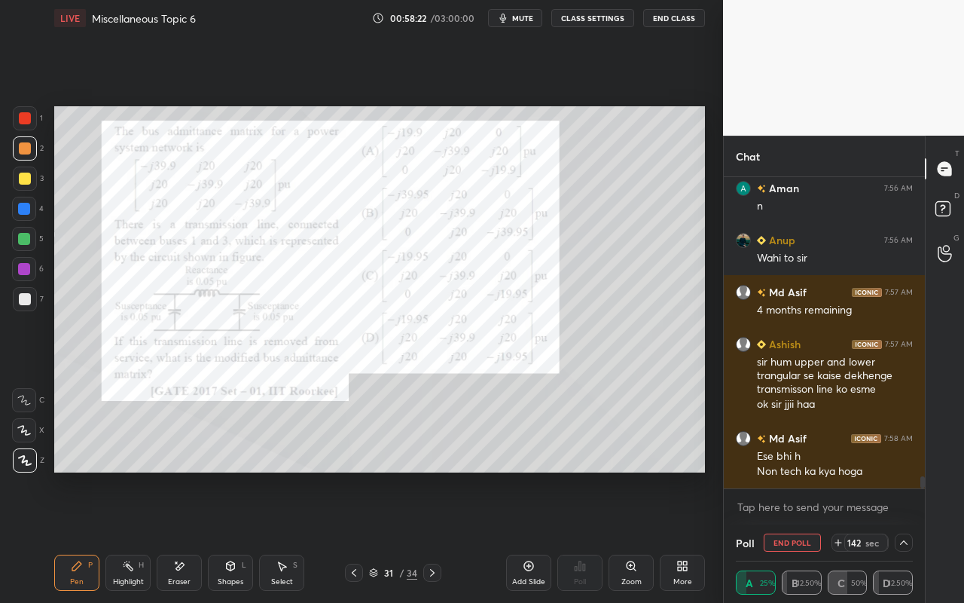
click at [901, 536] on icon at bounding box center [904, 542] width 12 height 12
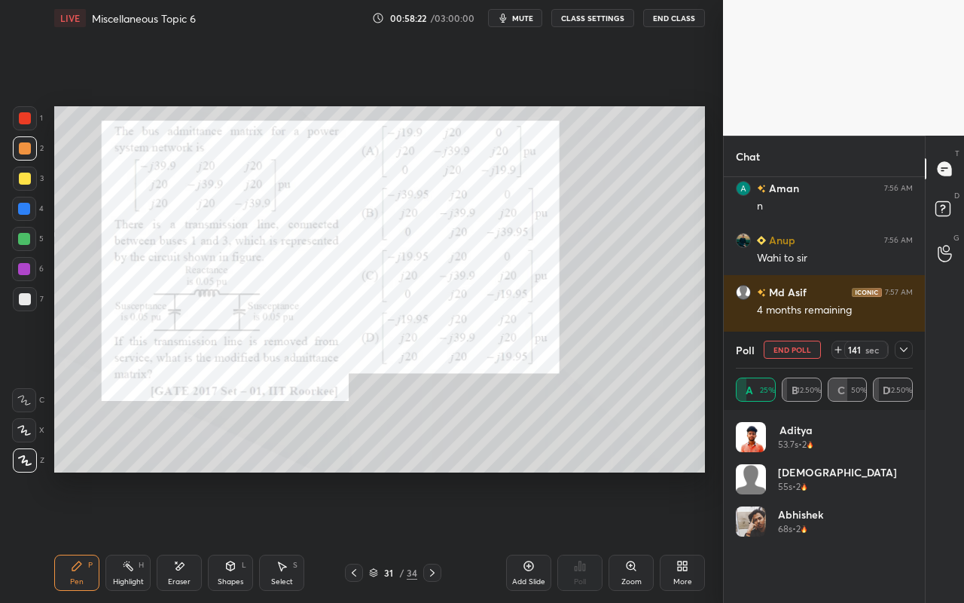
scroll to position [176, 173]
drag, startPoint x: 119, startPoint y: 576, endPoint x: 133, endPoint y: 536, distance: 41.7
click at [124, 536] on div "Highlight H" at bounding box center [127, 573] width 45 height 36
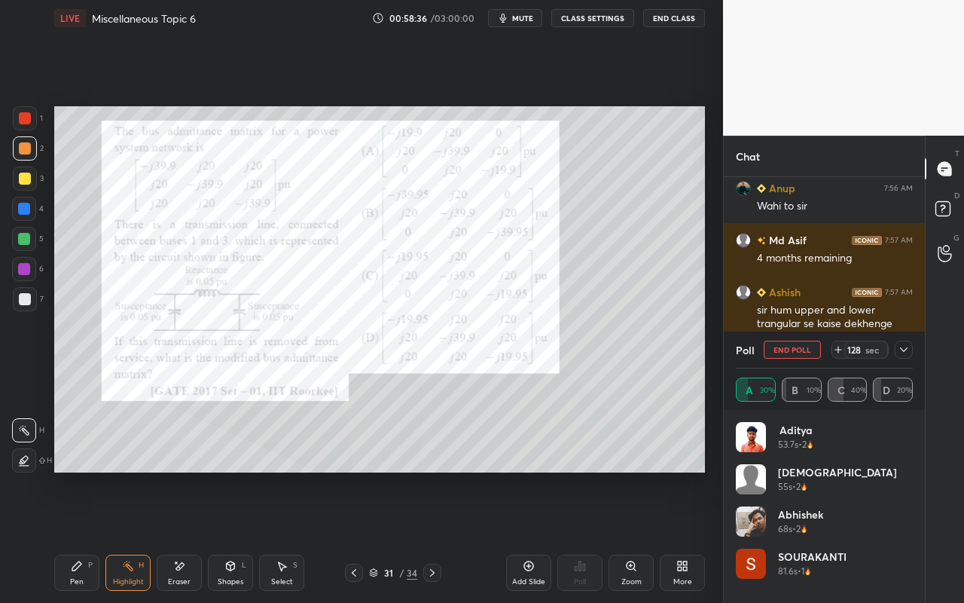
scroll to position [8031, 0]
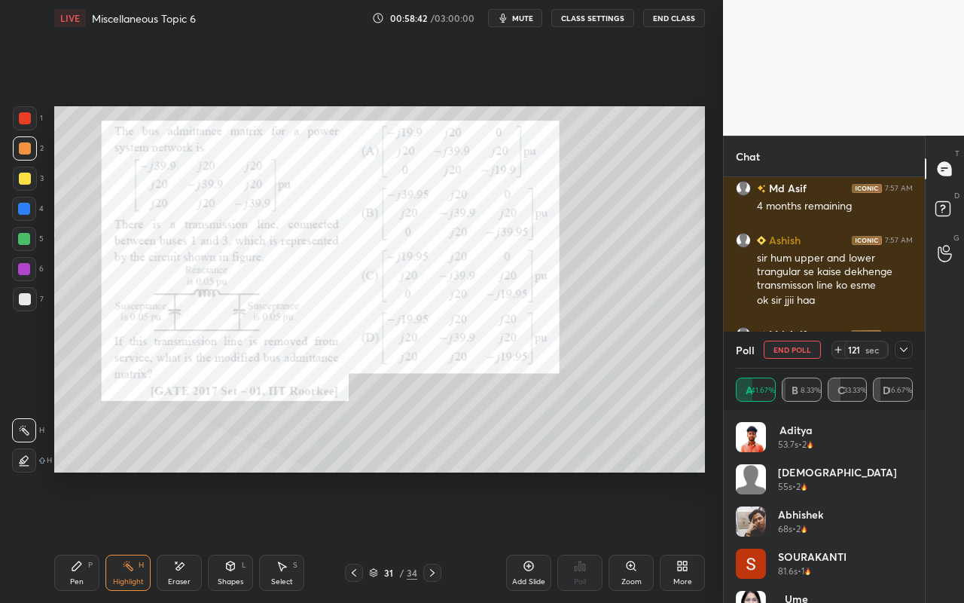
drag, startPoint x: 65, startPoint y: 576, endPoint x: 127, endPoint y: 503, distance: 96.2
click at [65, 536] on div "Pen P" at bounding box center [76, 573] width 45 height 36
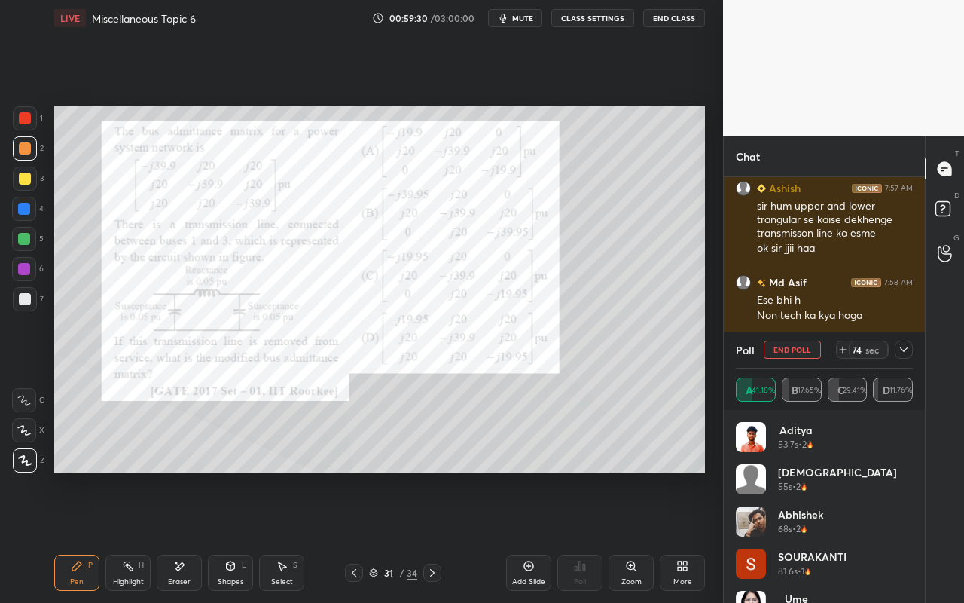
scroll to position [8148, 0]
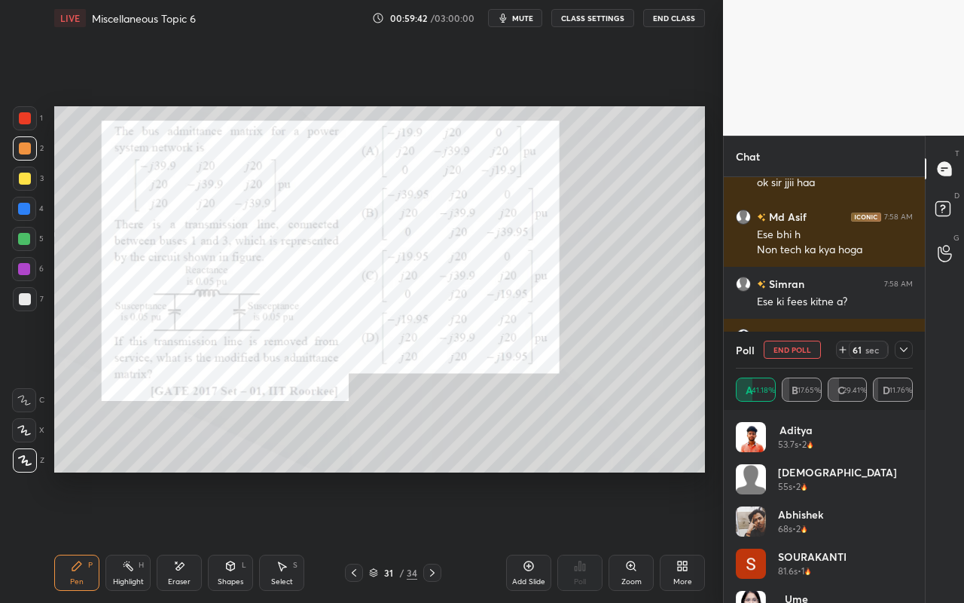
click at [905, 354] on icon at bounding box center [904, 350] width 12 height 12
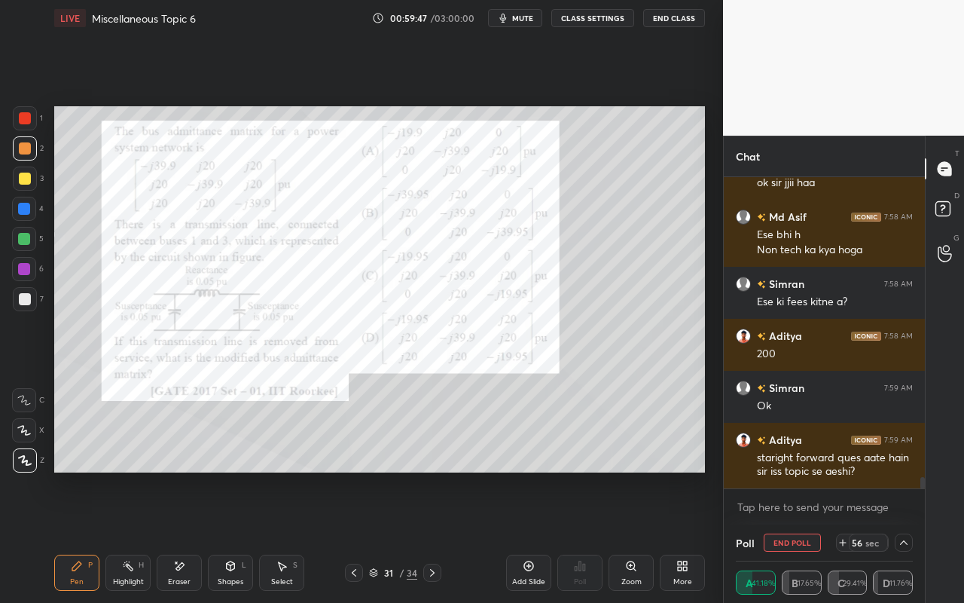
scroll to position [8214, 0]
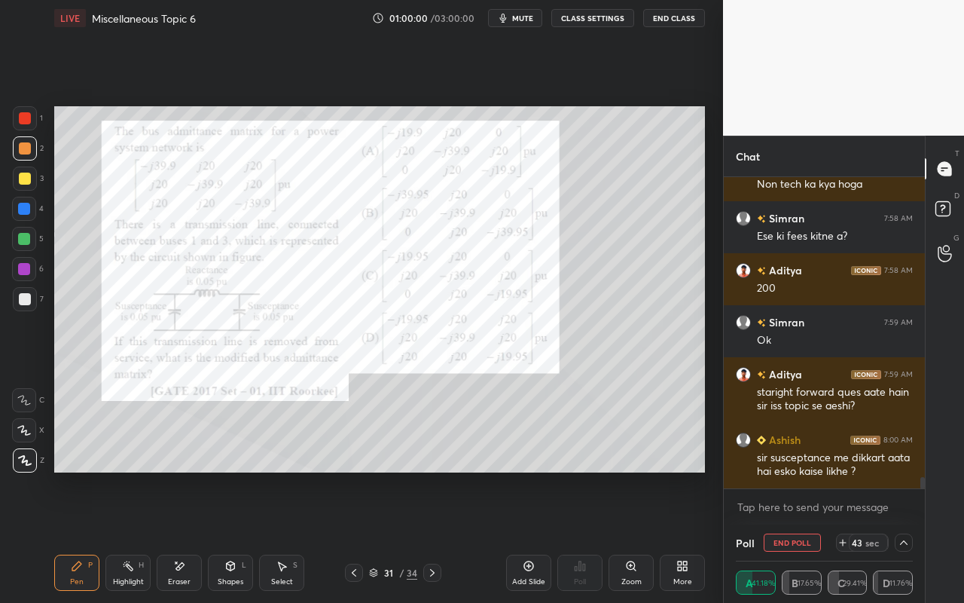
click at [68, 536] on div "Pen P" at bounding box center [76, 573] width 45 height 36
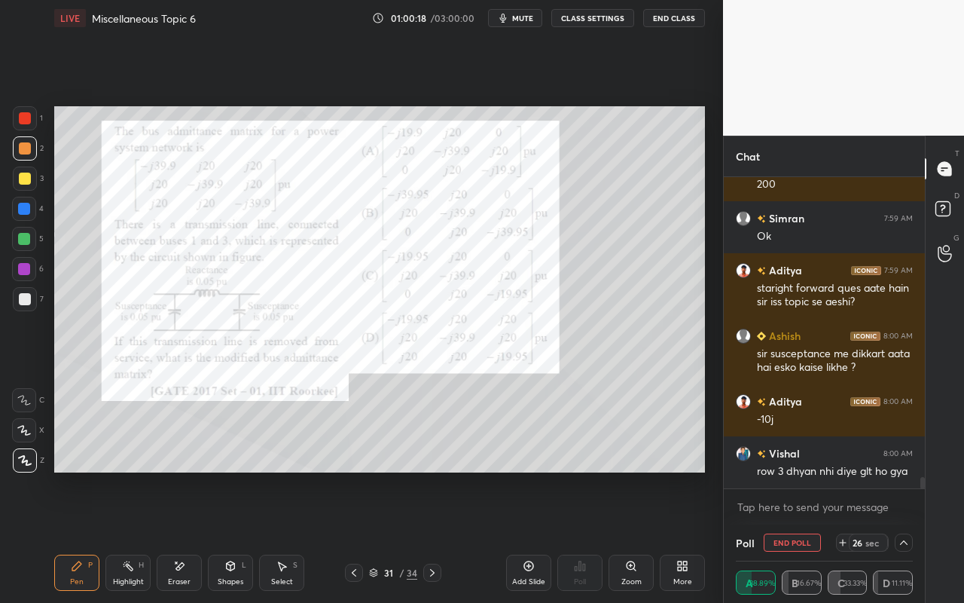
scroll to position [8370, 0]
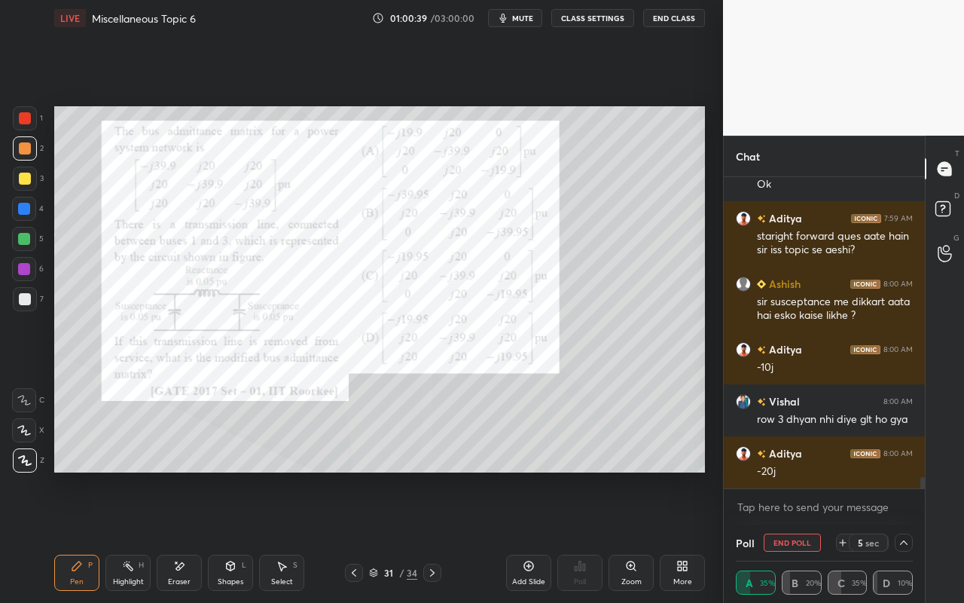
click at [903, 536] on icon at bounding box center [904, 542] width 12 height 12
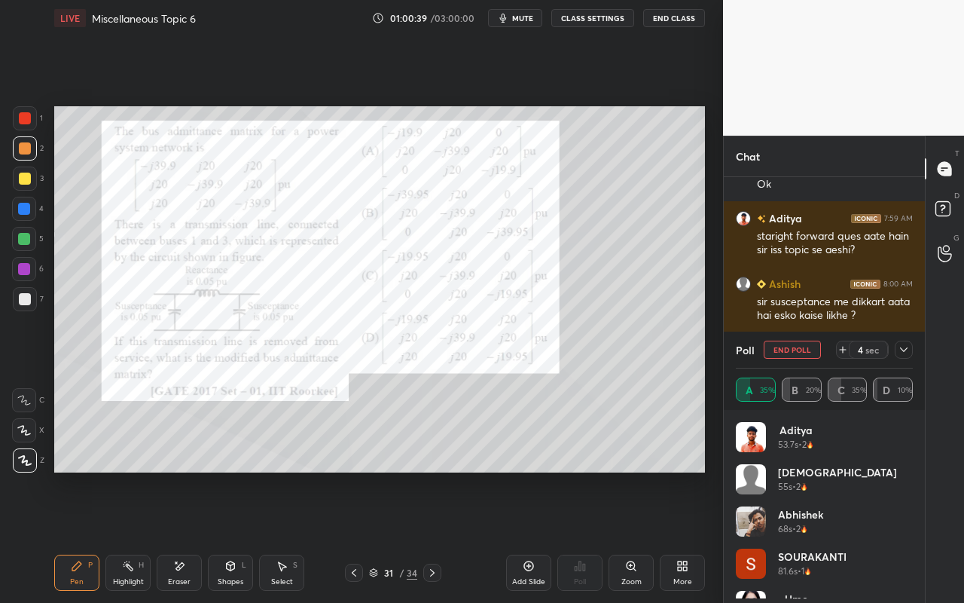
scroll to position [176, 173]
click at [123, 536] on div "Highlight H" at bounding box center [127, 573] width 45 height 36
drag, startPoint x: 21, startPoint y: 435, endPoint x: 45, endPoint y: 382, distance: 58.7
click at [21, 435] on icon at bounding box center [24, 430] width 12 height 12
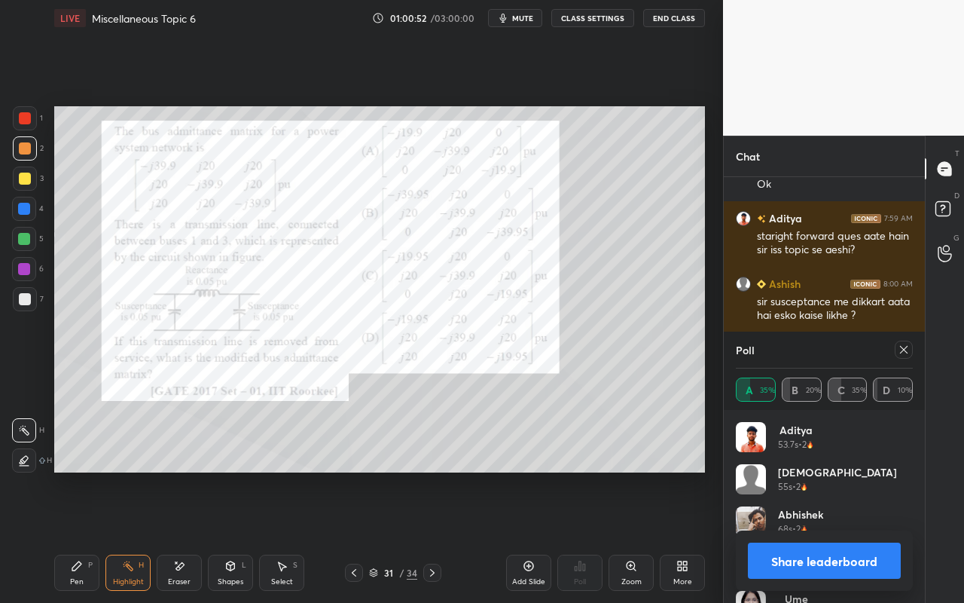
scroll to position [8422, 0]
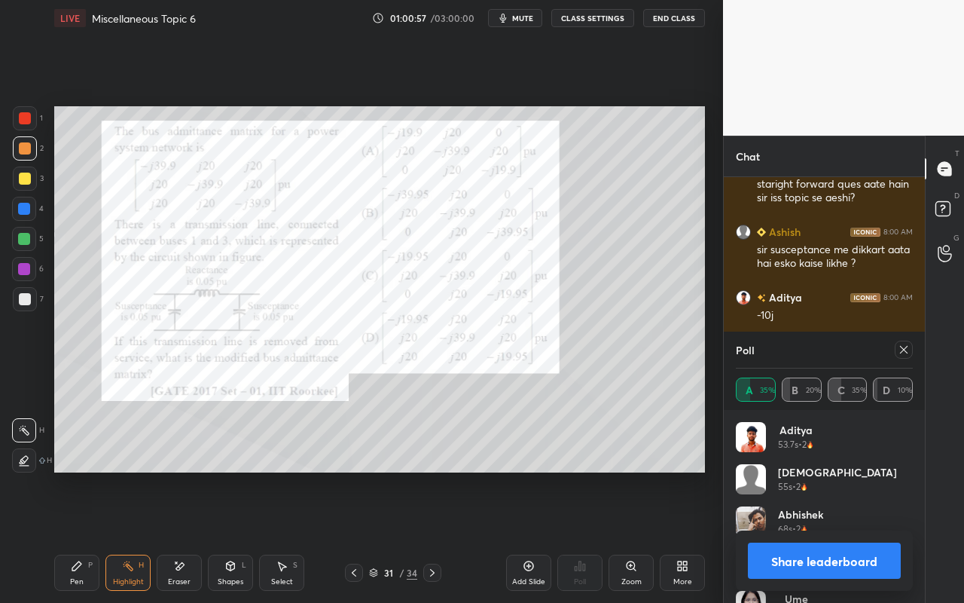
drag, startPoint x: 58, startPoint y: 570, endPoint x: 118, endPoint y: 495, distance: 95.4
click at [62, 536] on div "Pen P" at bounding box center [76, 573] width 45 height 36
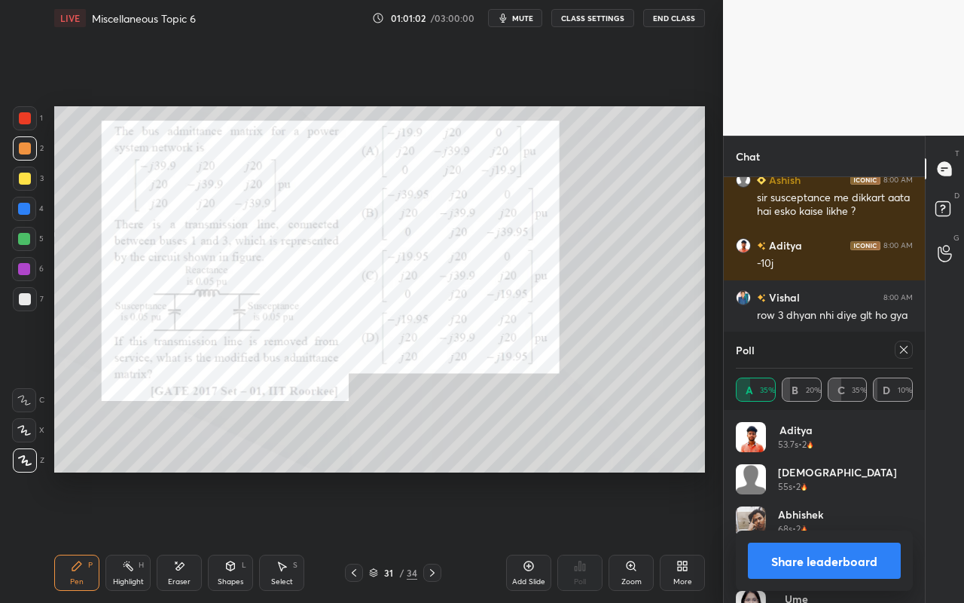
drag, startPoint x: 115, startPoint y: 565, endPoint x: 121, endPoint y: 548, distance: 18.6
click at [115, 536] on div "Highlight H" at bounding box center [127, 573] width 45 height 36
drag, startPoint x: 912, startPoint y: 350, endPoint x: 882, endPoint y: 355, distance: 31.2
click at [910, 352] on div at bounding box center [904, 350] width 18 height 18
type textarea "x"
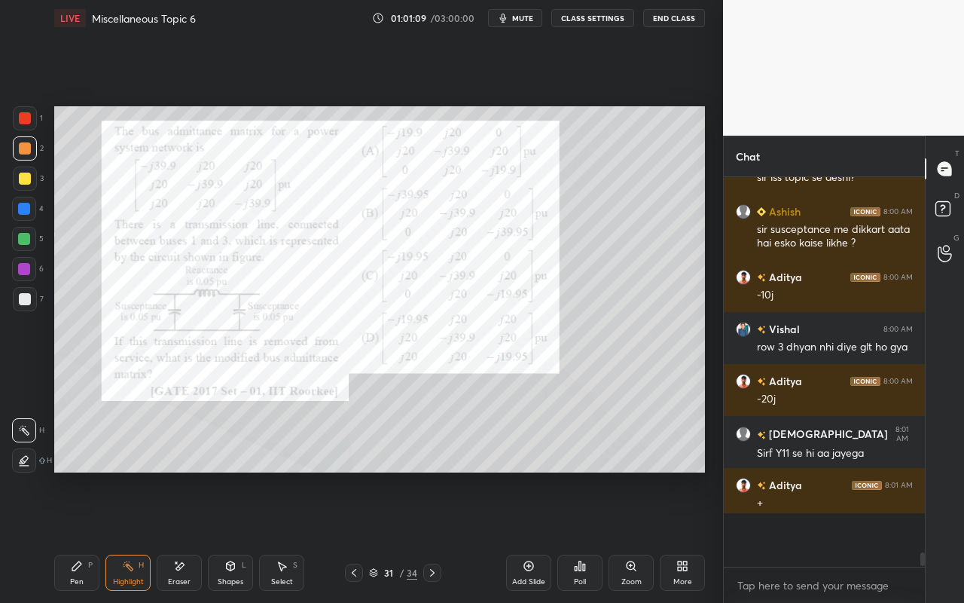
scroll to position [385, 197]
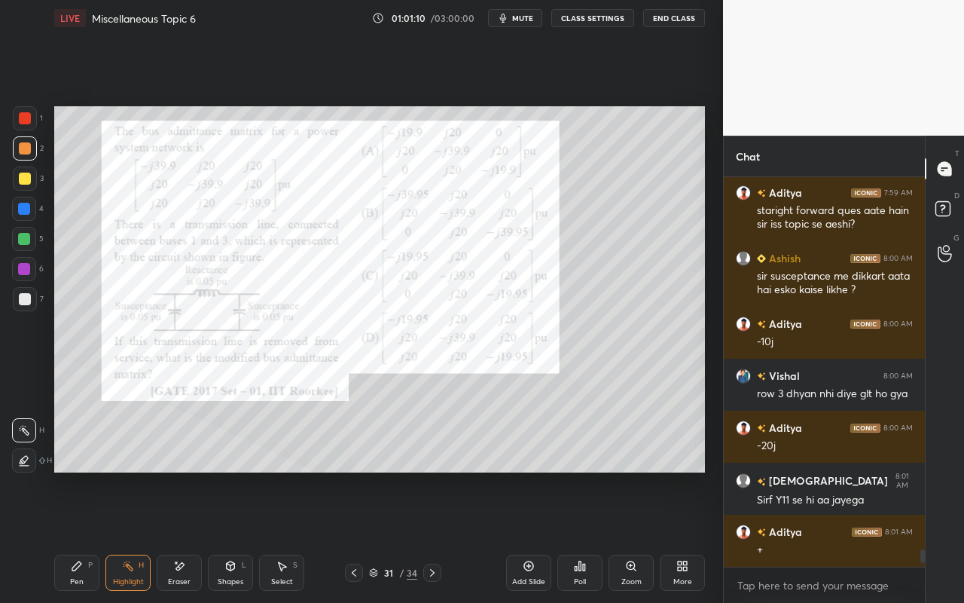
click at [121, 536] on div "Highlight H" at bounding box center [127, 573] width 45 height 36
click at [599, 475] on div "Setting up your live class Poll for secs No correct answer Start poll" at bounding box center [379, 289] width 663 height 506
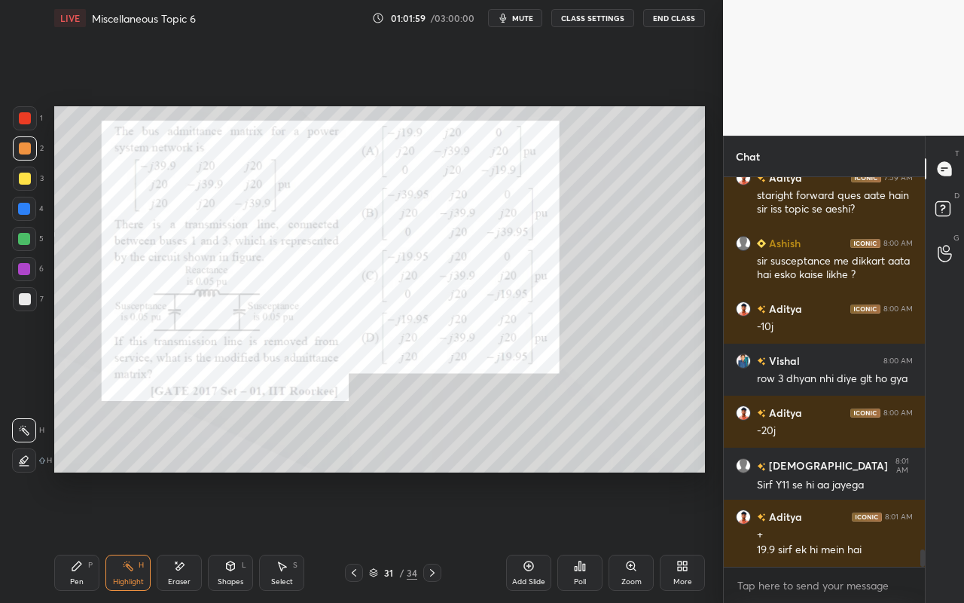
drag, startPoint x: 284, startPoint y: 573, endPoint x: 289, endPoint y: 564, distance: 10.5
click at [285, 536] on div "Select S" at bounding box center [281, 573] width 45 height 36
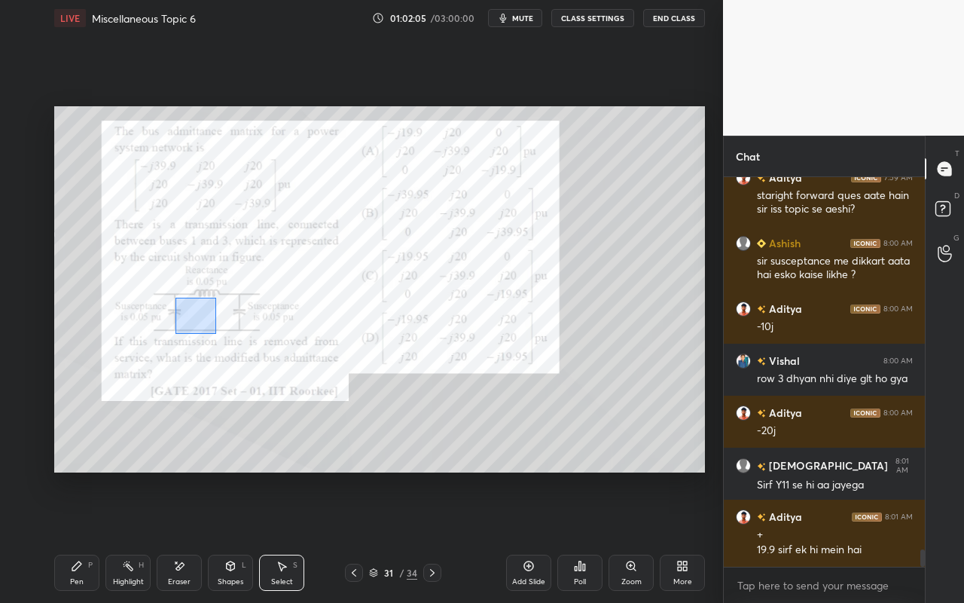
drag, startPoint x: 176, startPoint y: 304, endPoint x: 215, endPoint y: 333, distance: 49.0
click at [215, 333] on div "0 ° Undo Copy Paste here Duplicate Duplicate to new slide Delete" at bounding box center [379, 289] width 651 height 366
drag, startPoint x: 348, startPoint y: 295, endPoint x: 332, endPoint y: 304, distance: 17.9
click at [348, 295] on div "0 ° Undo Copy Paste here Duplicate Duplicate to new slide Delete" at bounding box center [379, 289] width 651 height 366
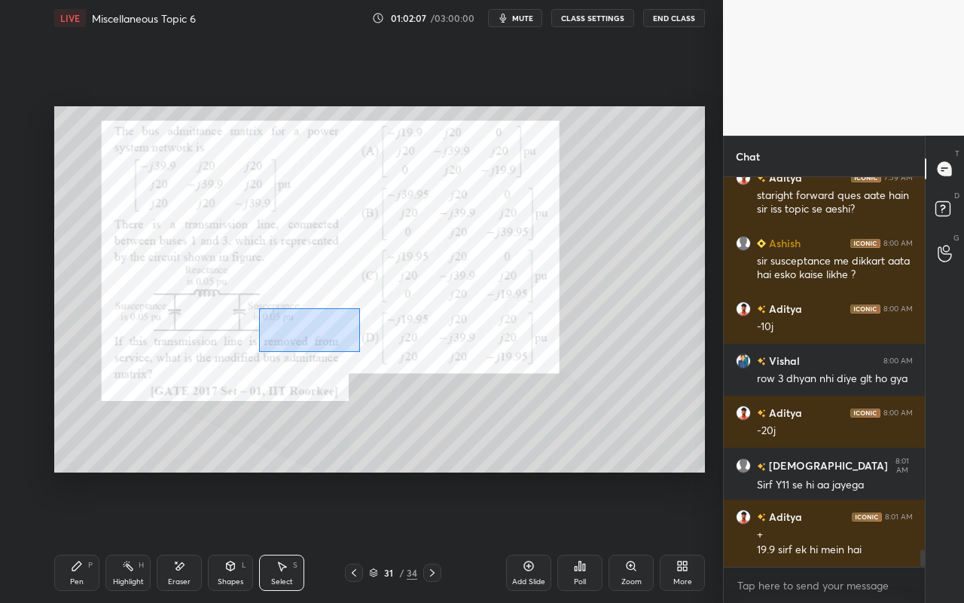
drag, startPoint x: 265, startPoint y: 320, endPoint x: 347, endPoint y: 345, distance: 85.1
click at [355, 348] on div "0 ° Undo Copy Paste here Duplicate Duplicate to new slide Delete" at bounding box center [379, 289] width 651 height 366
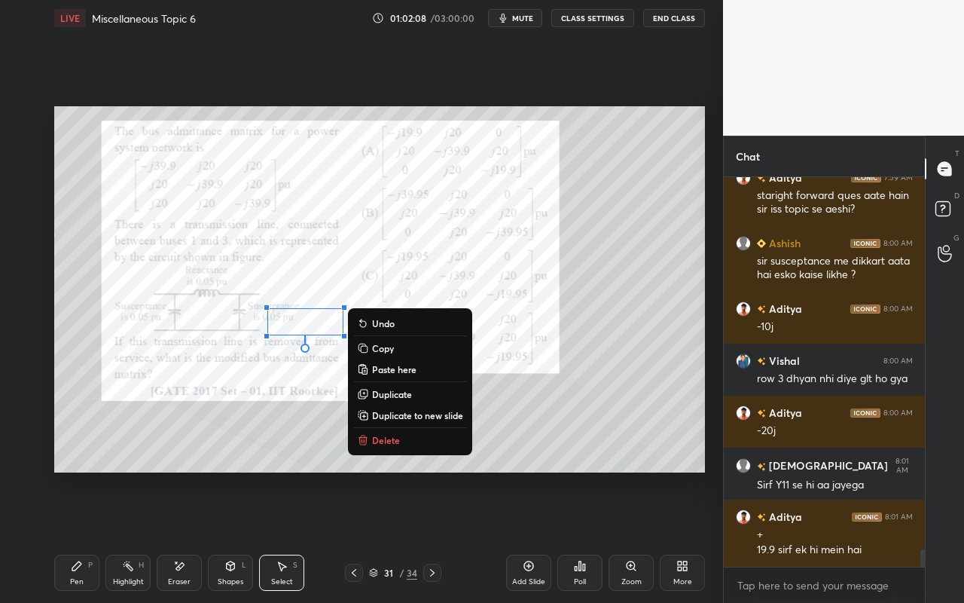
click at [364, 436] on icon at bounding box center [363, 436] width 5 height 2
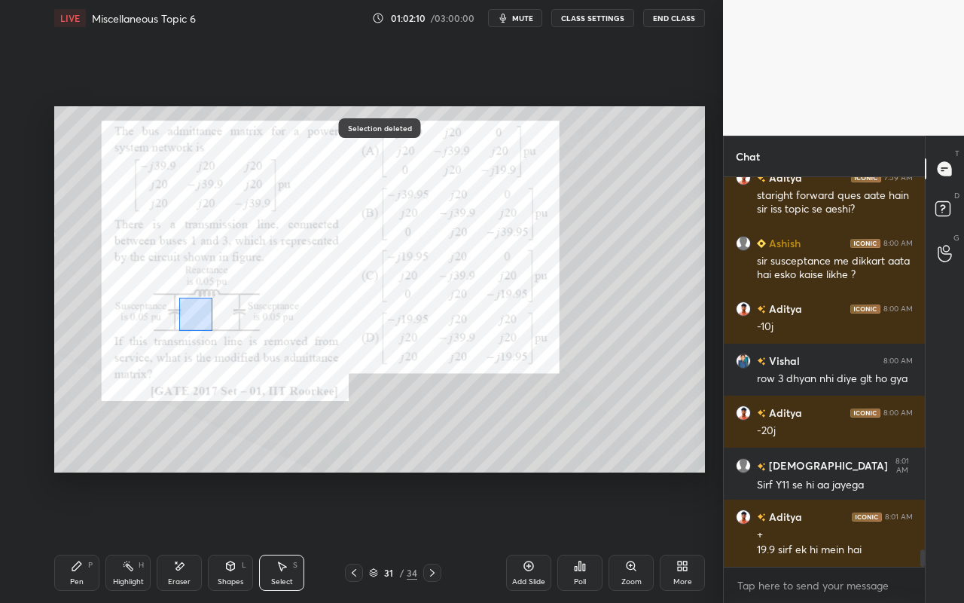
drag, startPoint x: 179, startPoint y: 297, endPoint x: 211, endPoint y: 331, distance: 46.9
click at [212, 330] on div "0 ° Undo Copy Paste here Duplicate Duplicate to new slide Delete" at bounding box center [379, 289] width 651 height 366
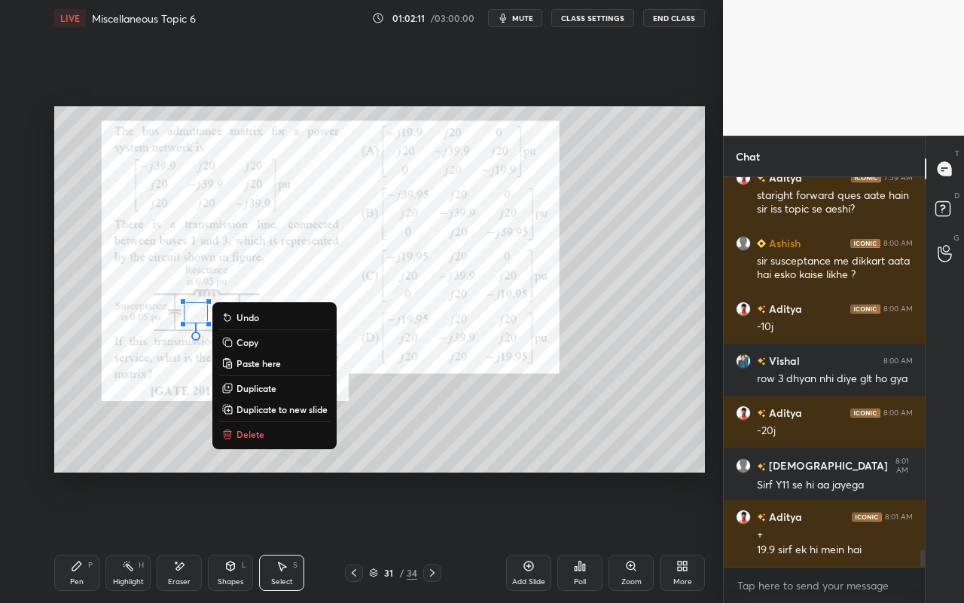
click at [233, 436] on button "Delete" at bounding box center [274, 434] width 112 height 18
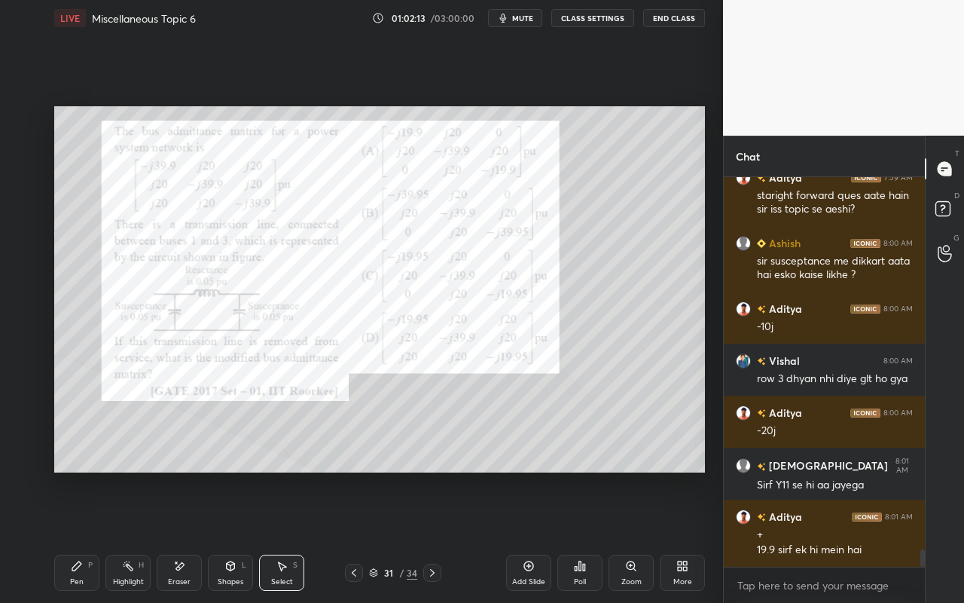
click at [128, 536] on icon at bounding box center [128, 566] width 12 height 12
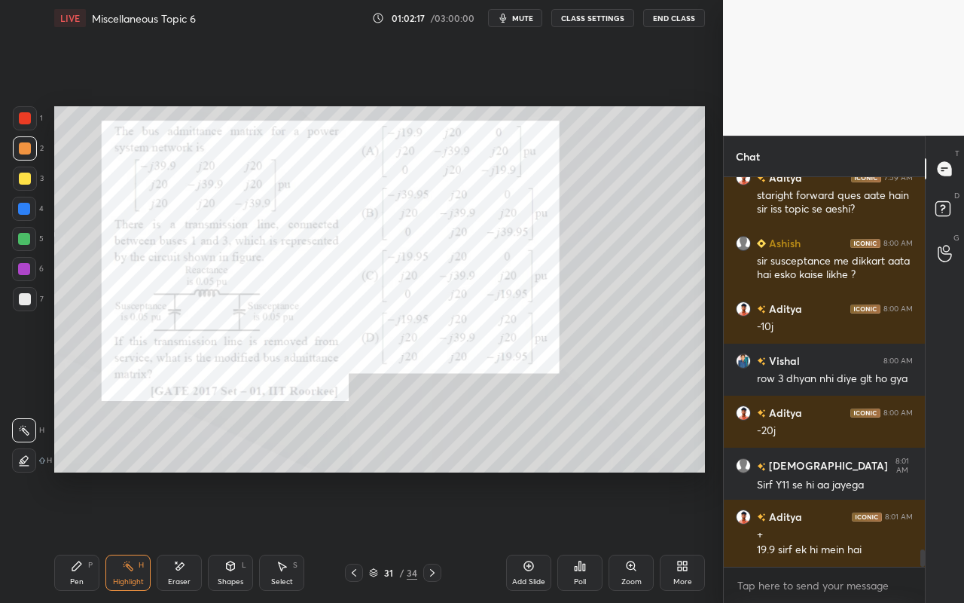
scroll to position [8463, 0]
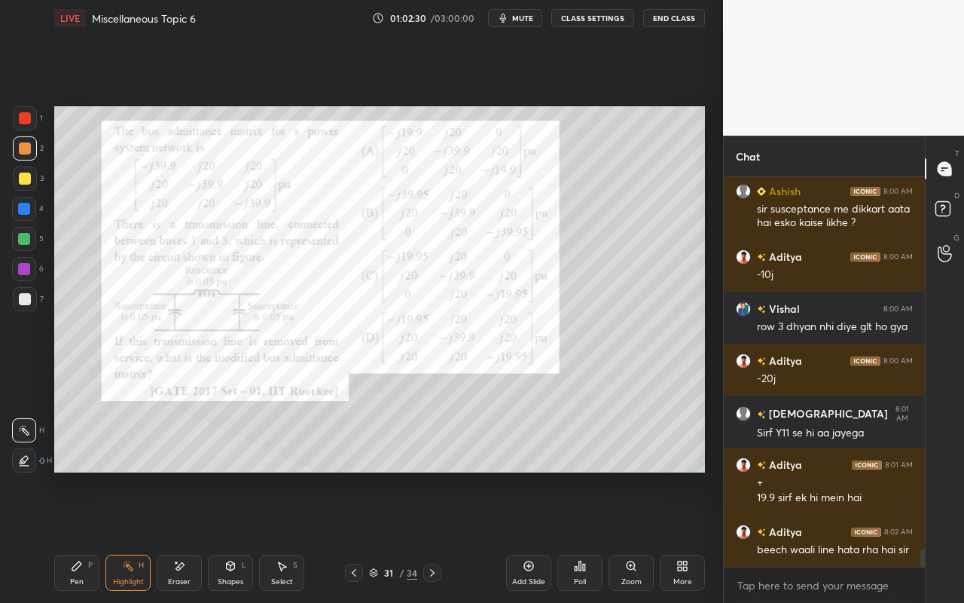
click at [72, 536] on div "Pen P" at bounding box center [76, 573] width 45 height 36
click at [130, 536] on div "Highlight H" at bounding box center [127, 573] width 45 height 36
click at [70, 536] on div "Pen P" at bounding box center [76, 573] width 45 height 36
drag, startPoint x: 70, startPoint y: 563, endPoint x: 78, endPoint y: 567, distance: 9.1
click at [71, 536] on div "Pen P" at bounding box center [76, 573] width 45 height 36
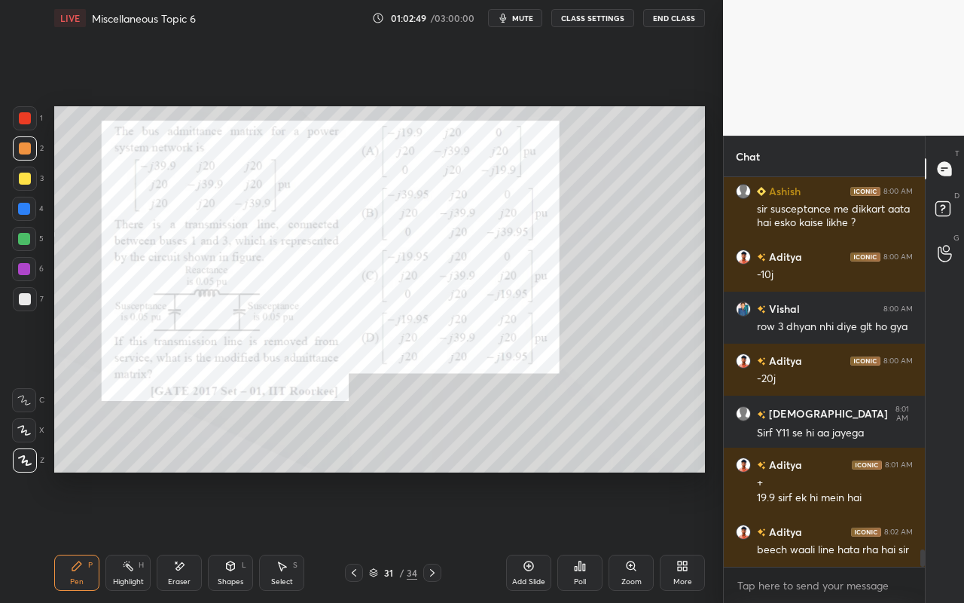
drag, startPoint x: 133, startPoint y: 573, endPoint x: 212, endPoint y: 498, distance: 109.2
click at [133, 536] on div "Highlight H" at bounding box center [127, 573] width 45 height 36
drag, startPoint x: 25, startPoint y: 153, endPoint x: 31, endPoint y: 163, distance: 12.1
click at [25, 153] on div at bounding box center [25, 148] width 12 height 12
click at [25, 455] on div at bounding box center [24, 460] width 24 height 24
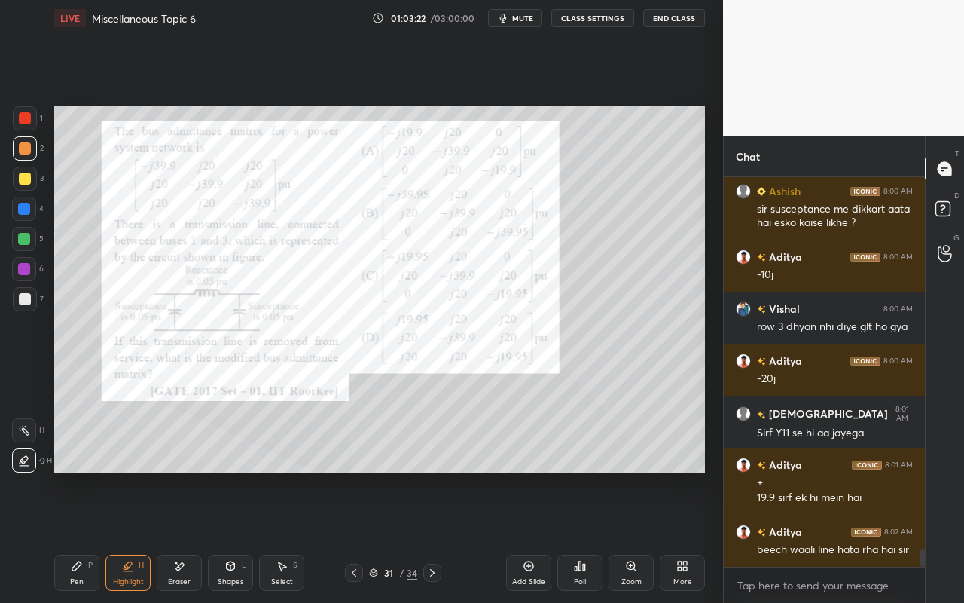
drag, startPoint x: 57, startPoint y: 551, endPoint x: 85, endPoint y: 552, distance: 27.9
click at [62, 536] on div "Pen P Highlight H Eraser Shapes L Select S 31 / 34 Add Slide Poll Zoom More" at bounding box center [379, 572] width 651 height 60
click at [70, 536] on div "Pen P" at bounding box center [76, 573] width 45 height 36
drag, startPoint x: 130, startPoint y: 572, endPoint x: 143, endPoint y: 567, distance: 14.6
click at [133, 536] on div "Highlight H" at bounding box center [127, 573] width 45 height 36
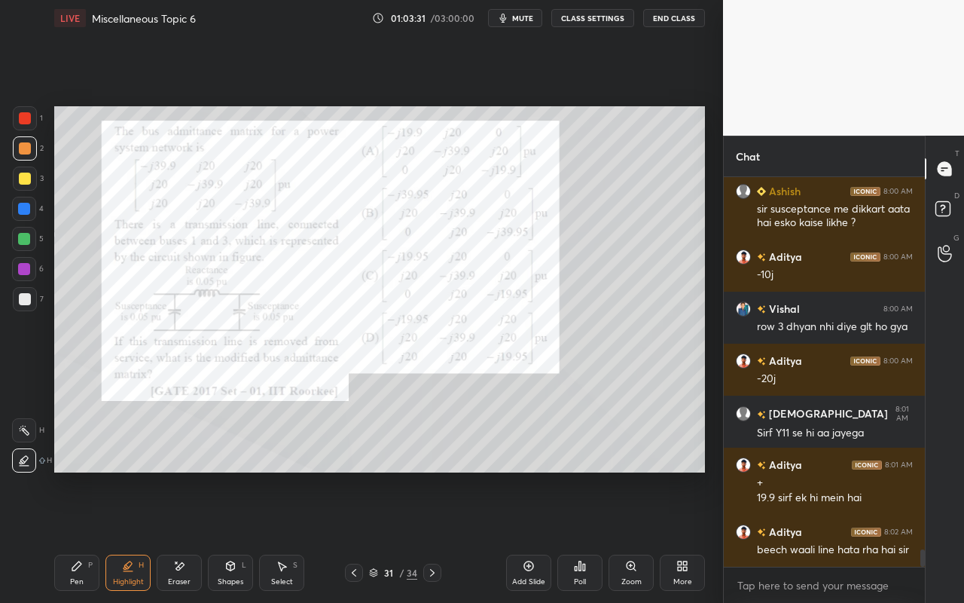
click at [26, 433] on rect at bounding box center [26, 432] width 8 height 8
click at [83, 536] on div "Pen P Highlight H Eraser Shapes L Select S 31 / 34 Add Slide Poll Zoom More" at bounding box center [379, 572] width 651 height 60
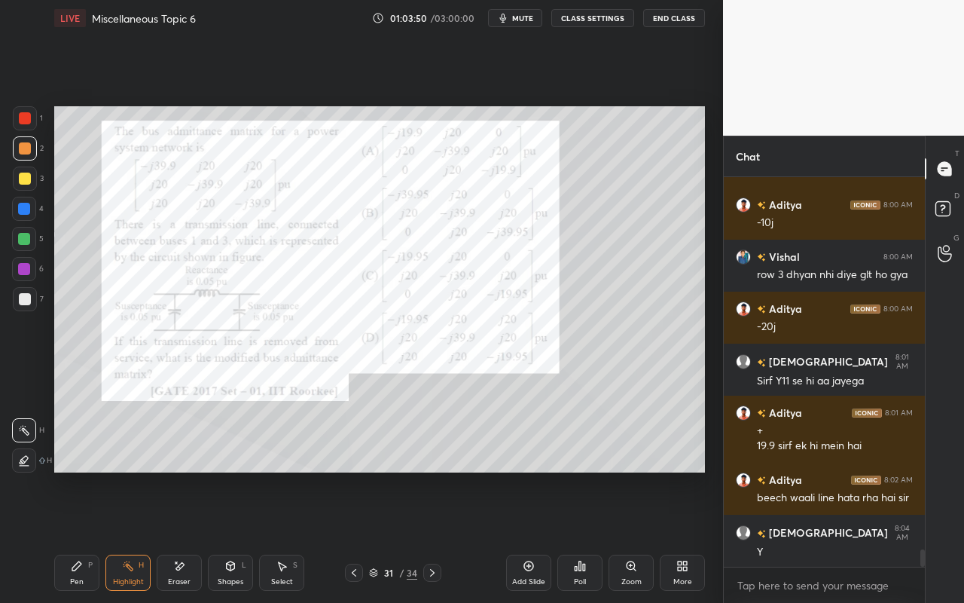
click at [68, 536] on div "Pen P Highlight H Eraser Shapes L Select S 31 / 34 Add Slide Poll Zoom More" at bounding box center [379, 572] width 651 height 60
drag, startPoint x: 81, startPoint y: 563, endPoint x: 101, endPoint y: 533, distance: 35.3
click at [81, 536] on icon at bounding box center [77, 566] width 12 height 12
click at [130, 536] on div "Highlight H" at bounding box center [127, 573] width 45 height 36
drag, startPoint x: 29, startPoint y: 118, endPoint x: 45, endPoint y: 128, distance: 19.3
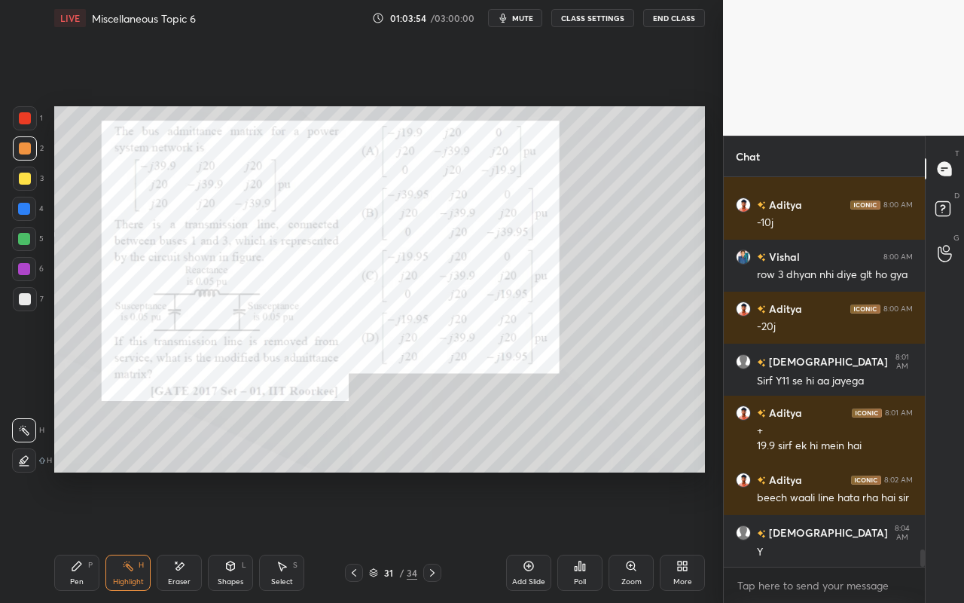
click at [29, 118] on div at bounding box center [25, 118] width 12 height 12
click at [27, 463] on icon at bounding box center [24, 460] width 12 height 12
click at [78, 536] on icon at bounding box center [76, 565] width 9 height 9
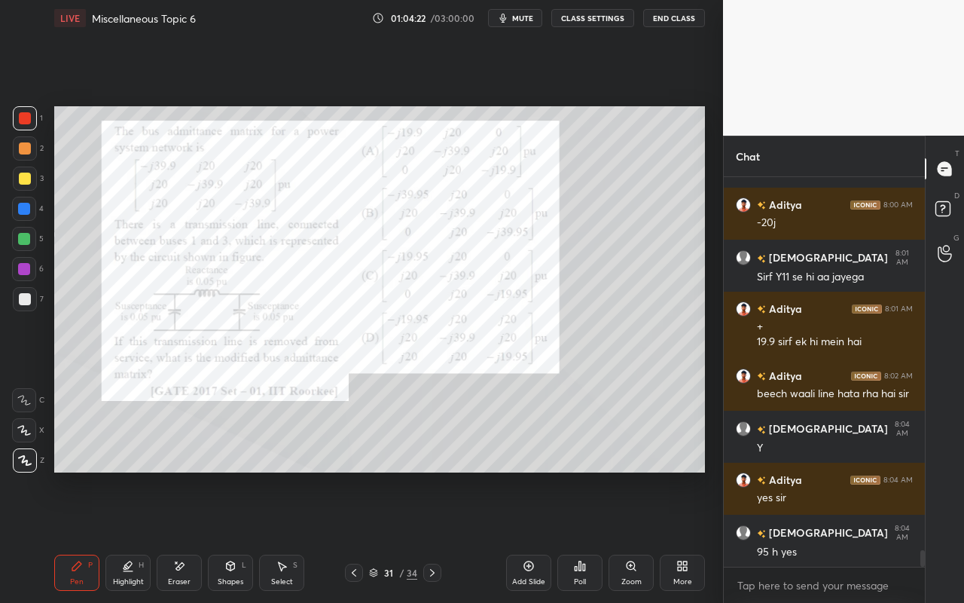
scroll to position [8671, 0]
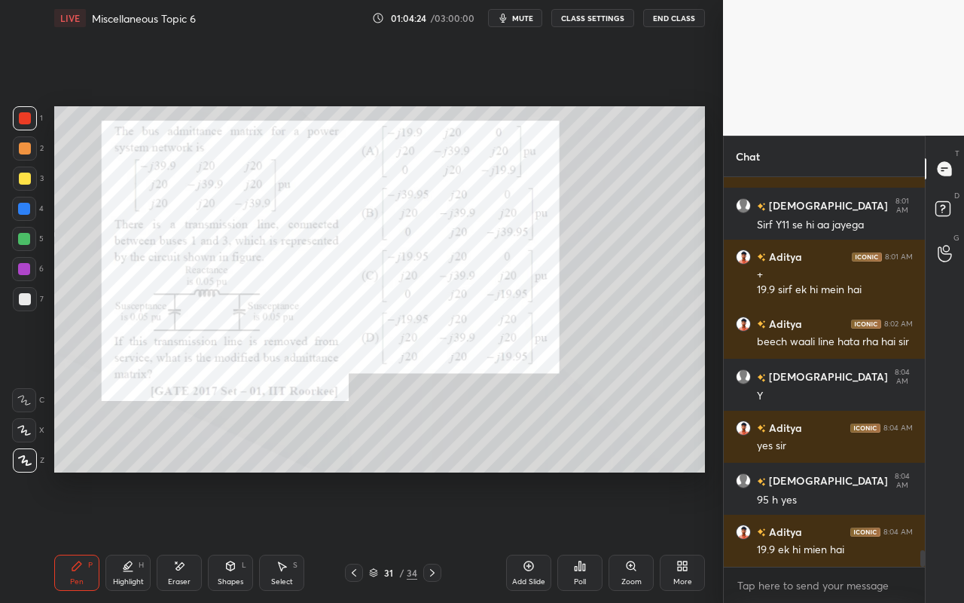
drag, startPoint x: 64, startPoint y: 585, endPoint x: 102, endPoint y: 555, distance: 48.2
click at [64, 536] on div "Pen P" at bounding box center [76, 573] width 45 height 36
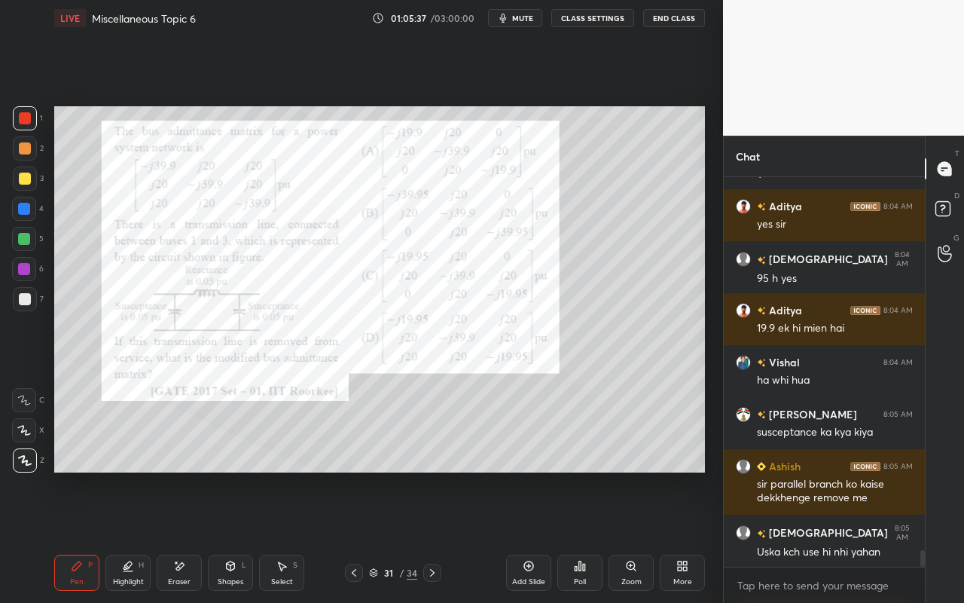
scroll to position [8971, 0]
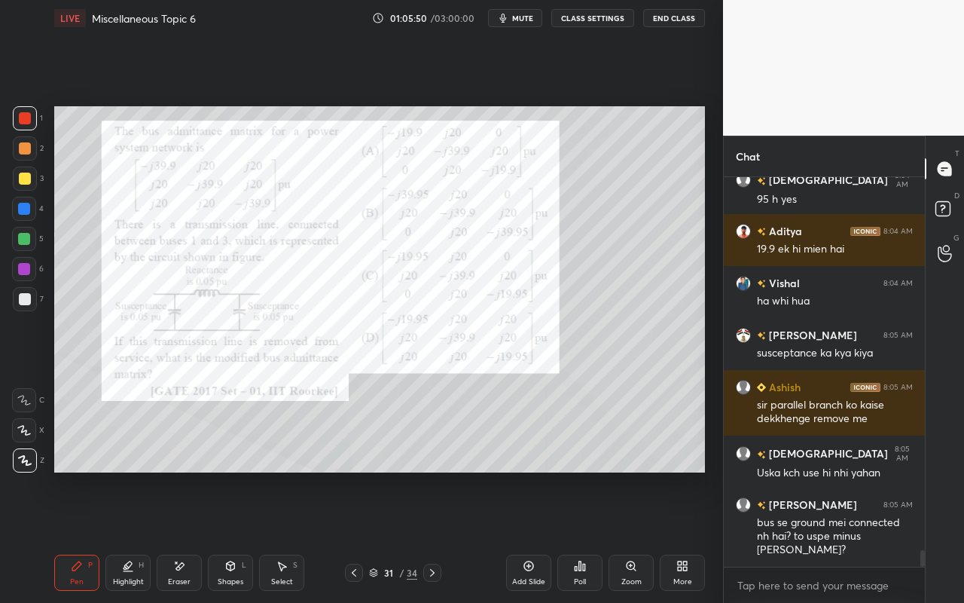
click at [182, 536] on div "Eraser" at bounding box center [179, 582] width 23 height 8
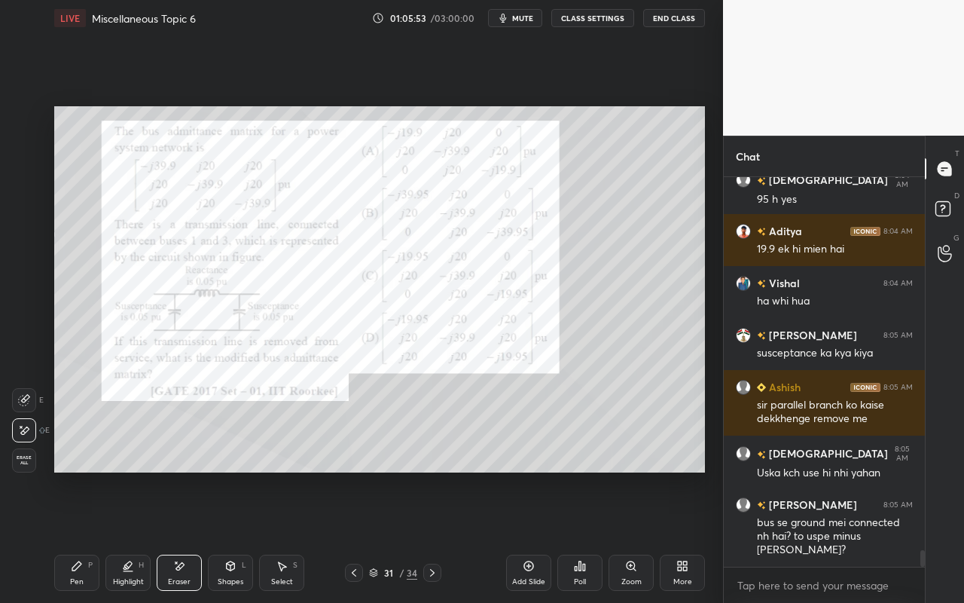
click at [74, 536] on div "Pen P" at bounding box center [76, 573] width 45 height 36
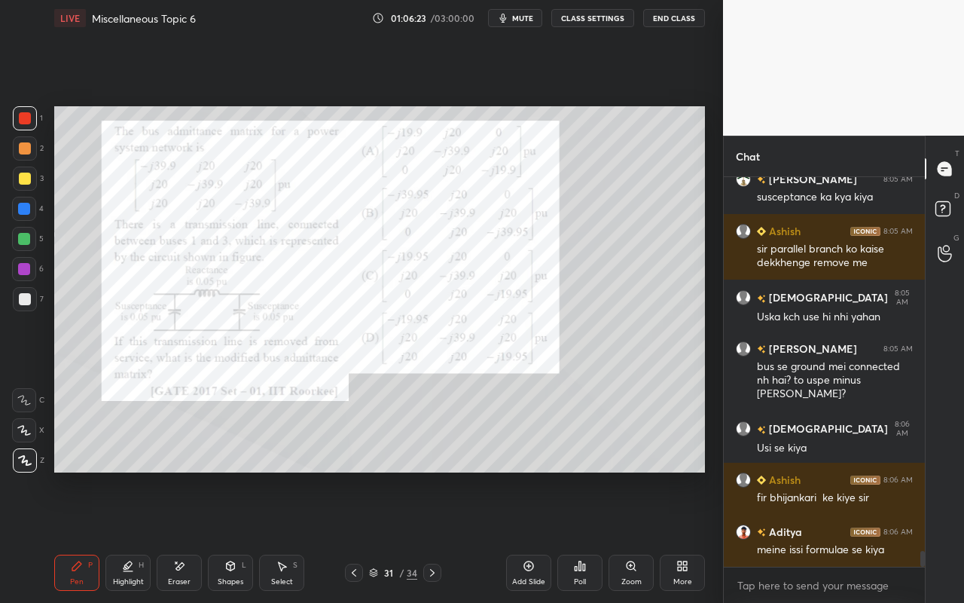
scroll to position [9179, 0]
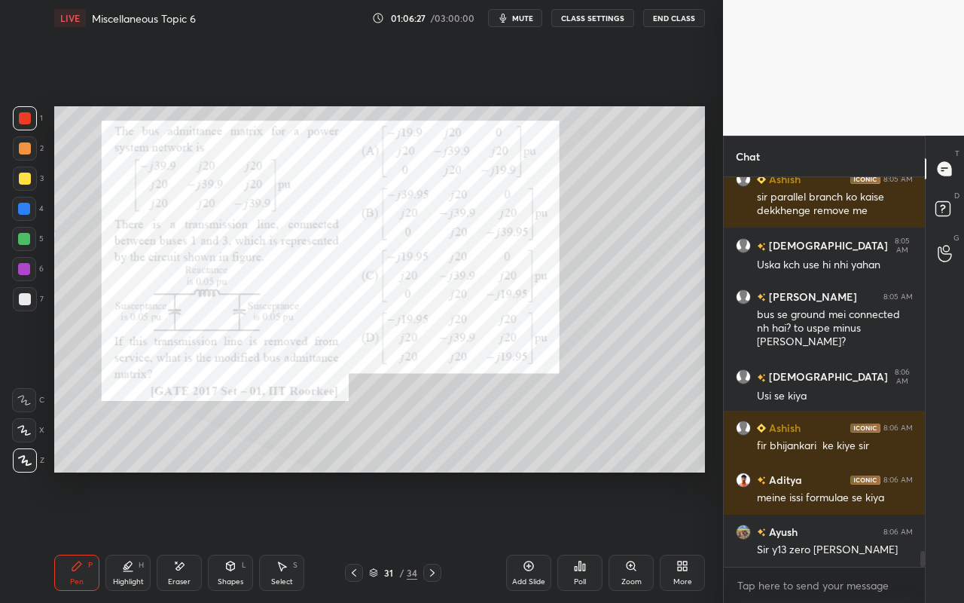
drag, startPoint x: 133, startPoint y: 576, endPoint x: 145, endPoint y: 559, distance: 20.7
click at [133, 536] on div "Highlight" at bounding box center [128, 582] width 31 height 8
click at [81, 536] on div "Pen" at bounding box center [77, 582] width 14 height 8
click at [133, 536] on div "Highlight H" at bounding box center [127, 573] width 45 height 36
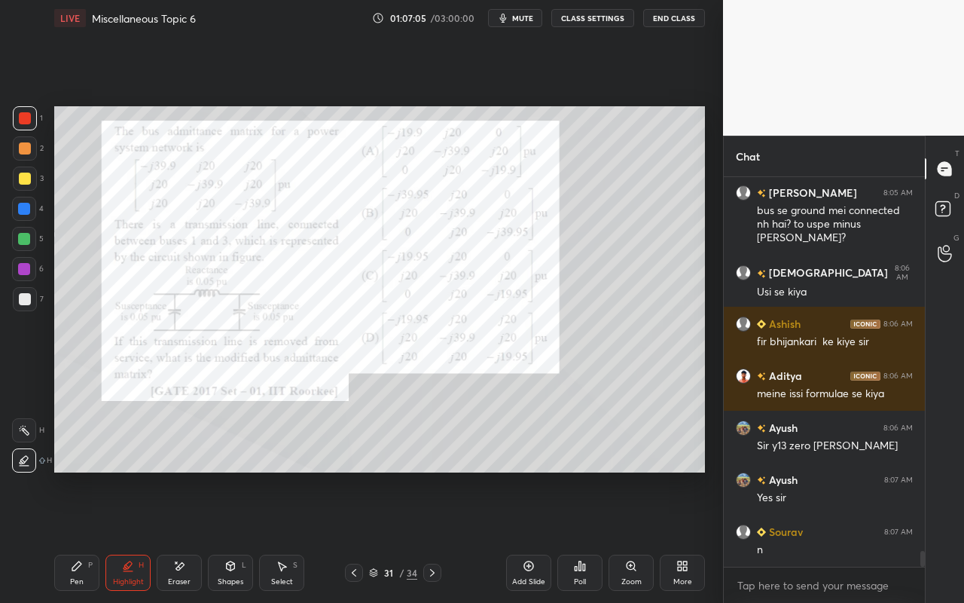
scroll to position [9335, 0]
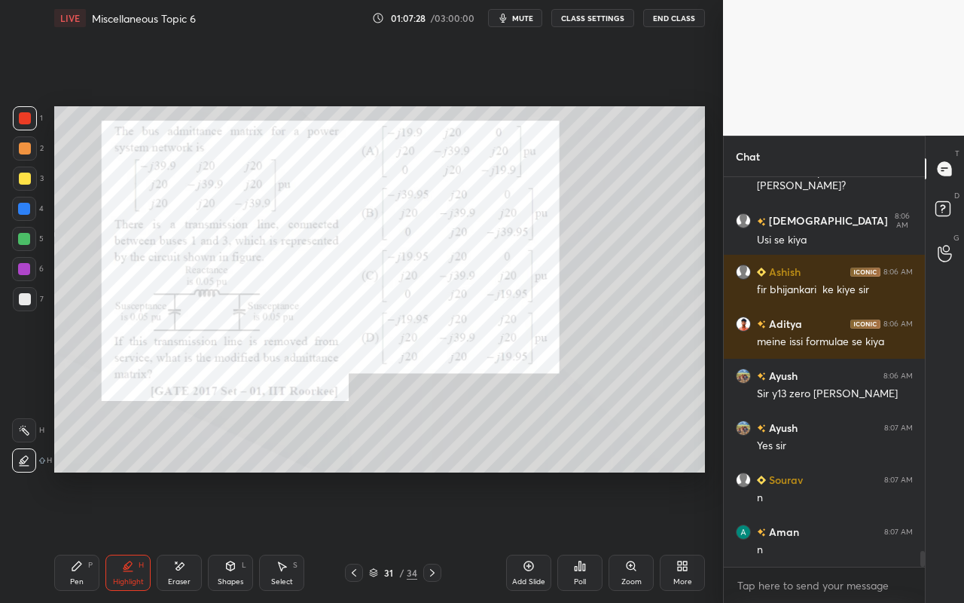
click at [529, 536] on div "Add Slide" at bounding box center [528, 573] width 45 height 36
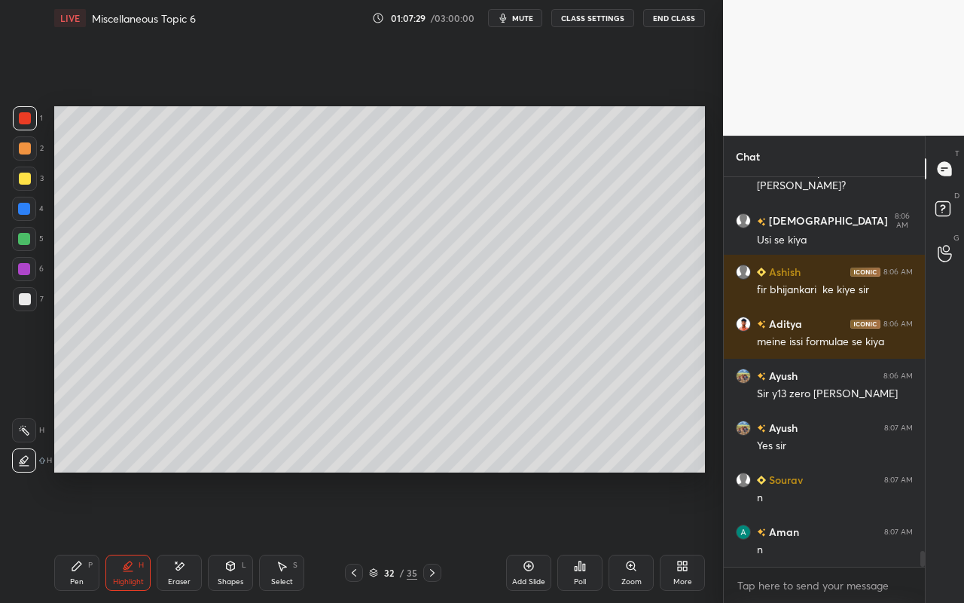
click at [234, 536] on div "Shapes L" at bounding box center [230, 573] width 45 height 36
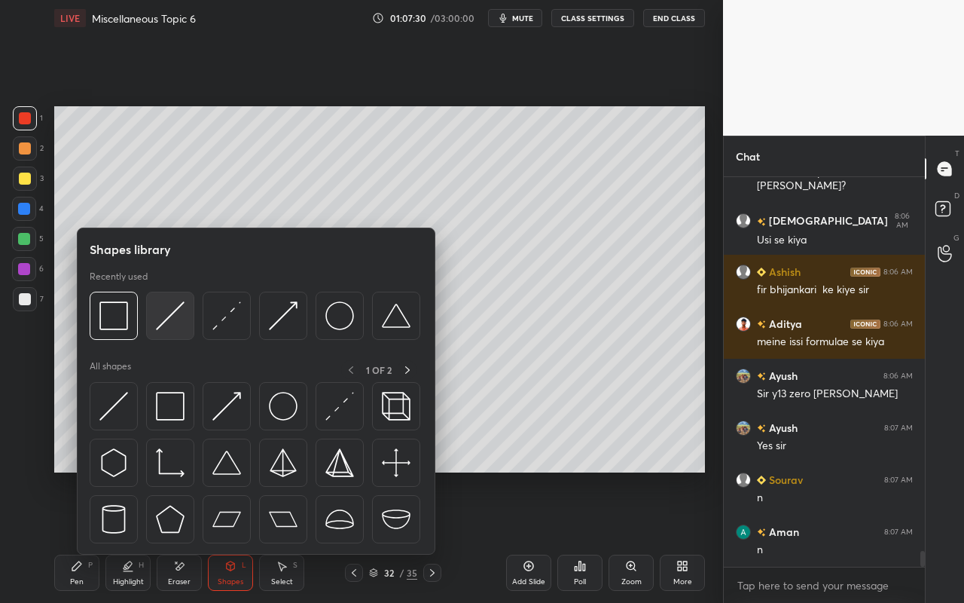
click at [177, 319] on img at bounding box center [170, 315] width 29 height 29
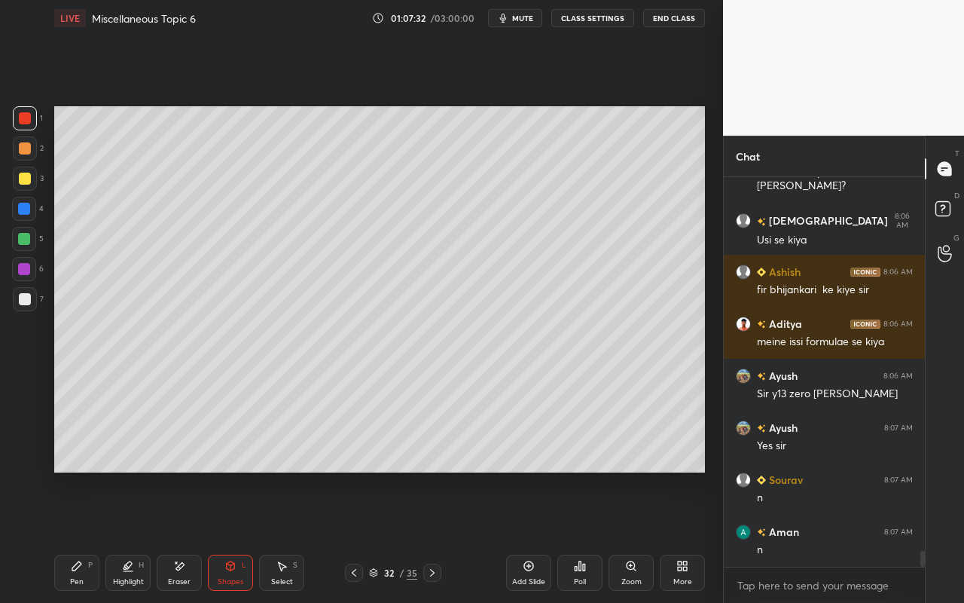
drag, startPoint x: 24, startPoint y: 233, endPoint x: 37, endPoint y: 231, distance: 13.0
click at [24, 233] on div at bounding box center [24, 239] width 12 height 12
click at [227, 536] on div "Shapes" at bounding box center [231, 582] width 26 height 8
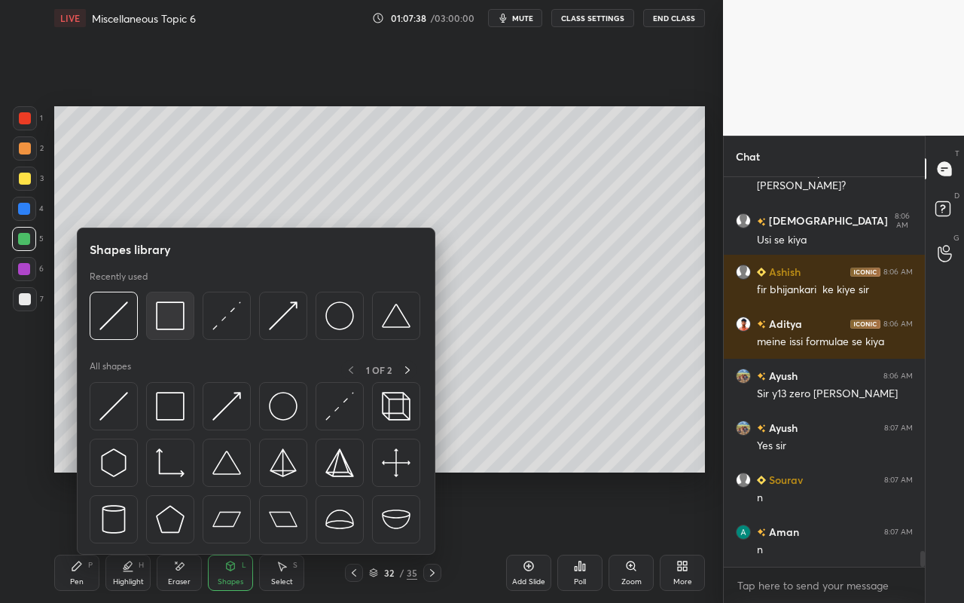
scroll to position [9401, 0]
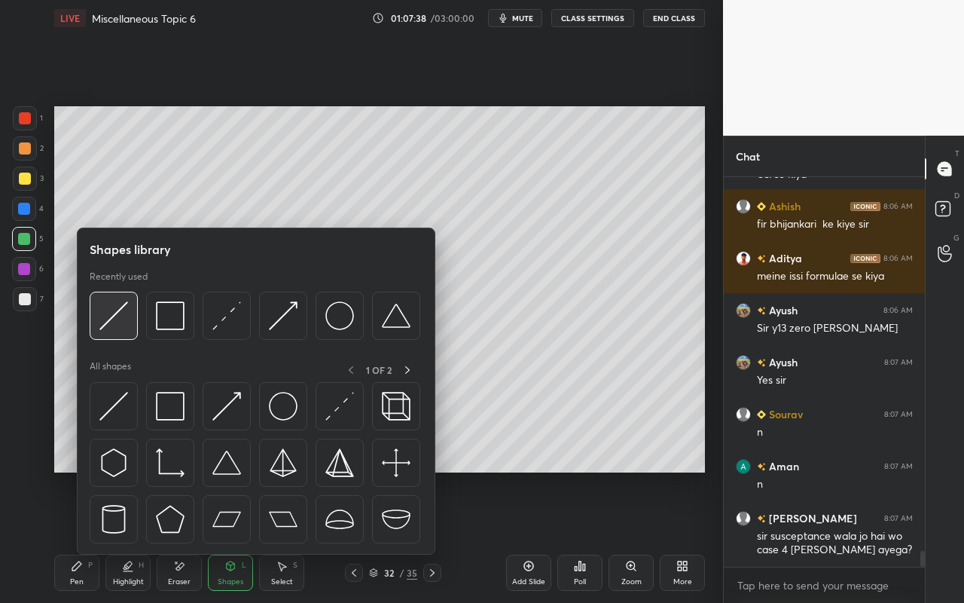
click at [130, 323] on div at bounding box center [114, 316] width 48 height 48
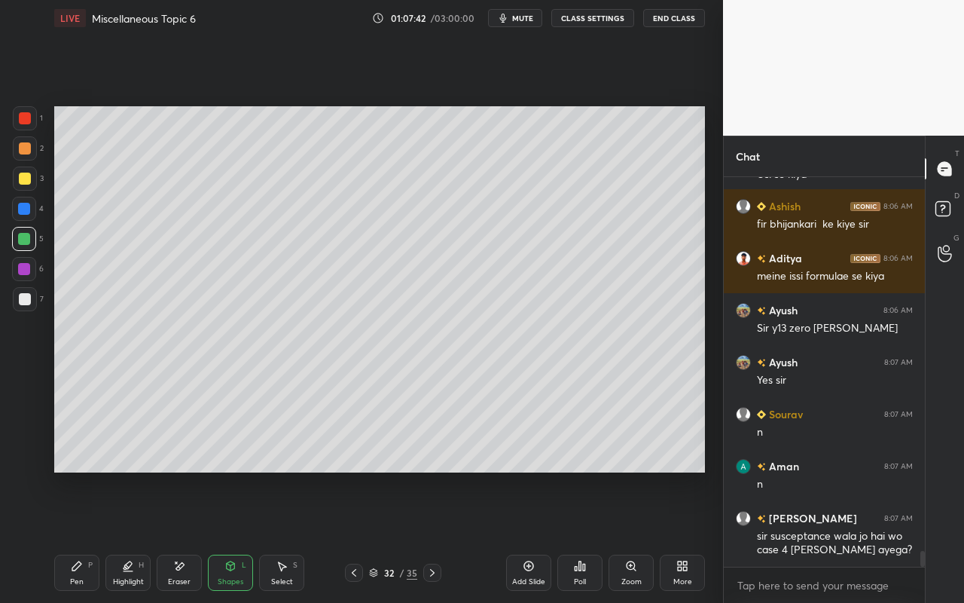
drag, startPoint x: 27, startPoint y: 148, endPoint x: 41, endPoint y: 146, distance: 13.6
click at [27, 148] on div at bounding box center [25, 148] width 12 height 12
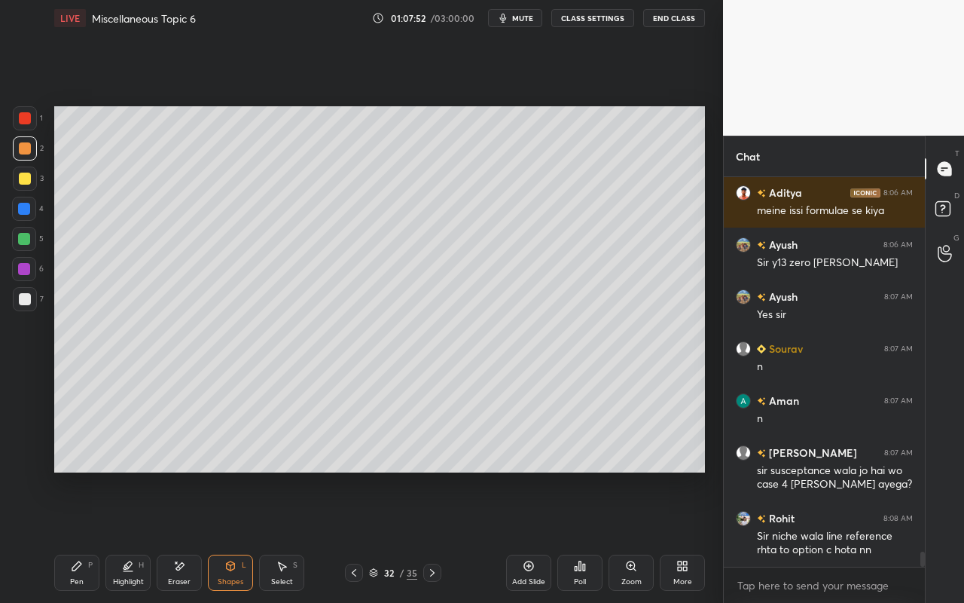
drag, startPoint x: 229, startPoint y: 574, endPoint x: 231, endPoint y: 563, distance: 11.5
click at [229, 536] on div "Shapes L" at bounding box center [230, 573] width 45 height 36
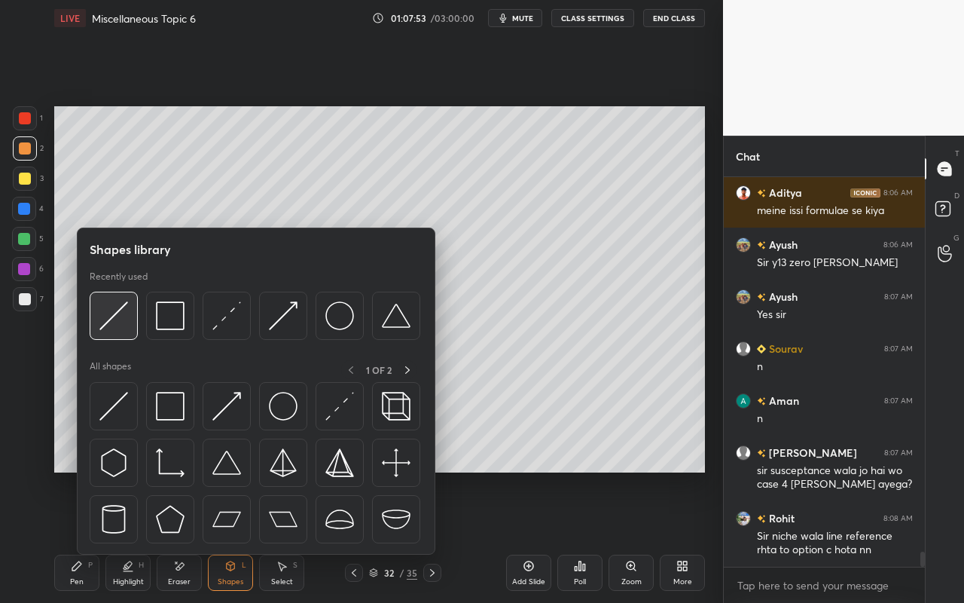
click at [116, 330] on div at bounding box center [114, 316] width 48 height 48
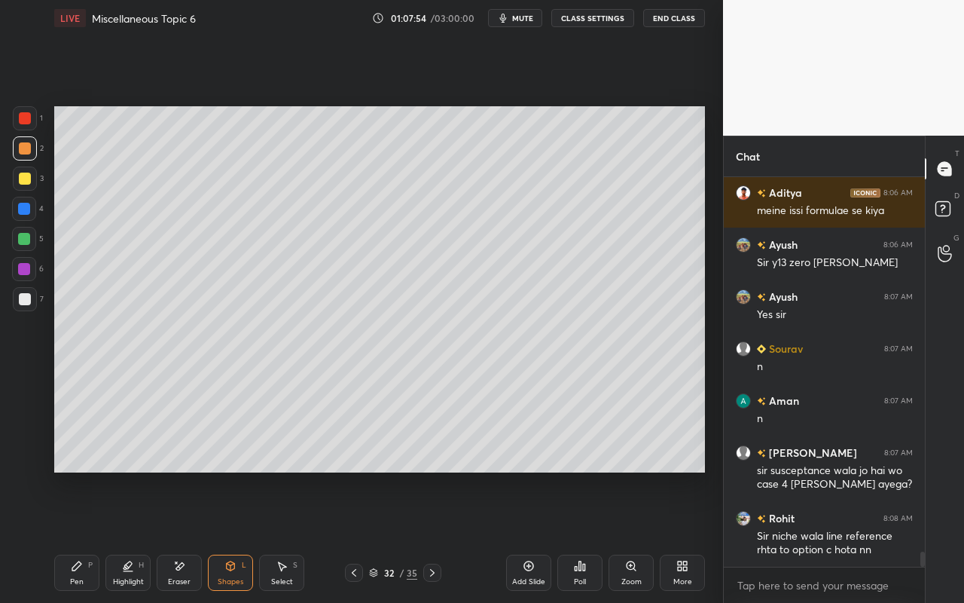
click at [24, 242] on div at bounding box center [24, 239] width 12 height 12
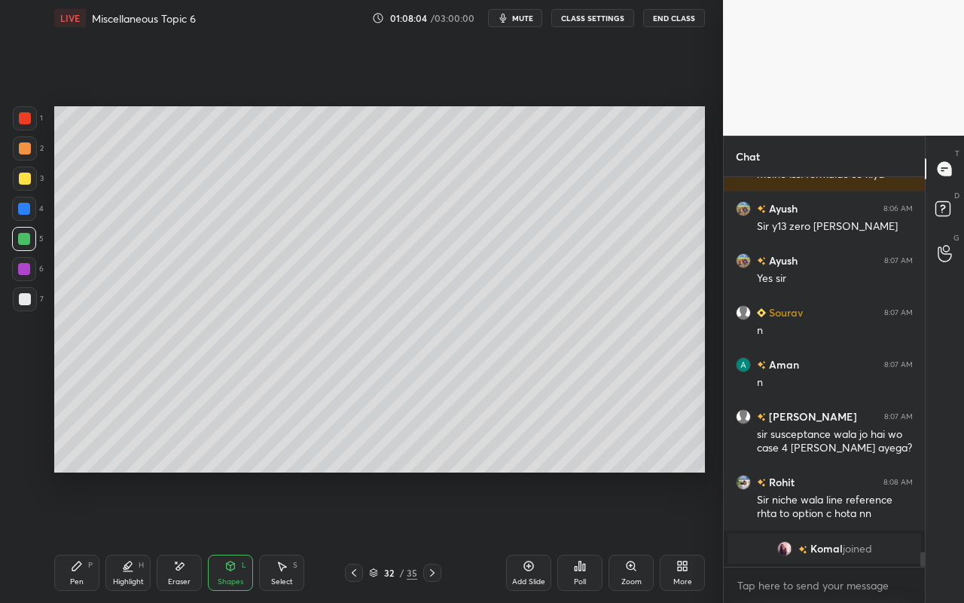
drag, startPoint x: 179, startPoint y: 577, endPoint x: 200, endPoint y: 530, distance: 51.9
click at [179, 536] on div "Eraser" at bounding box center [179, 582] width 23 height 8
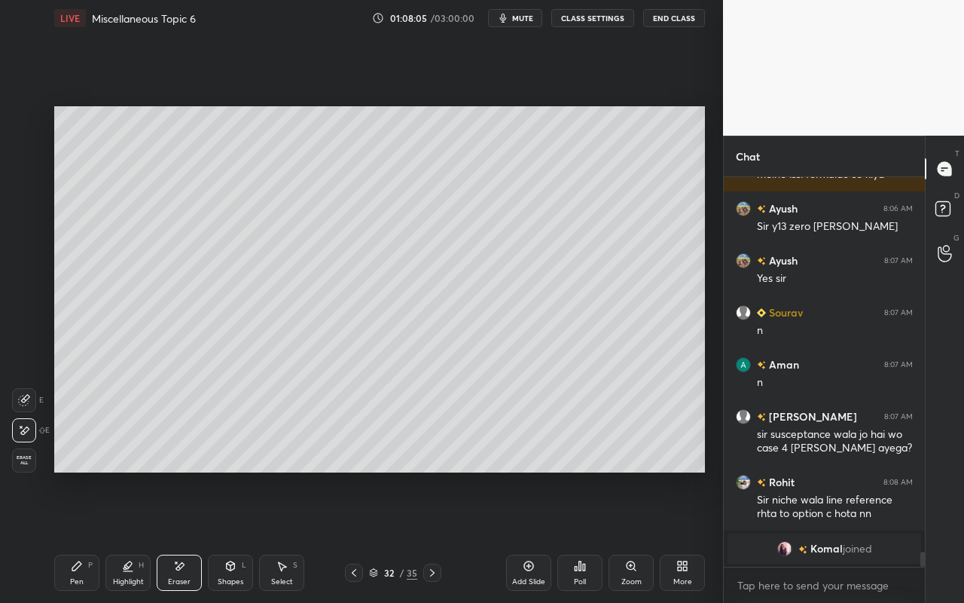
click at [22, 396] on icon at bounding box center [24, 400] width 12 height 12
click at [242, 536] on div "Shapes" at bounding box center [231, 582] width 26 height 8
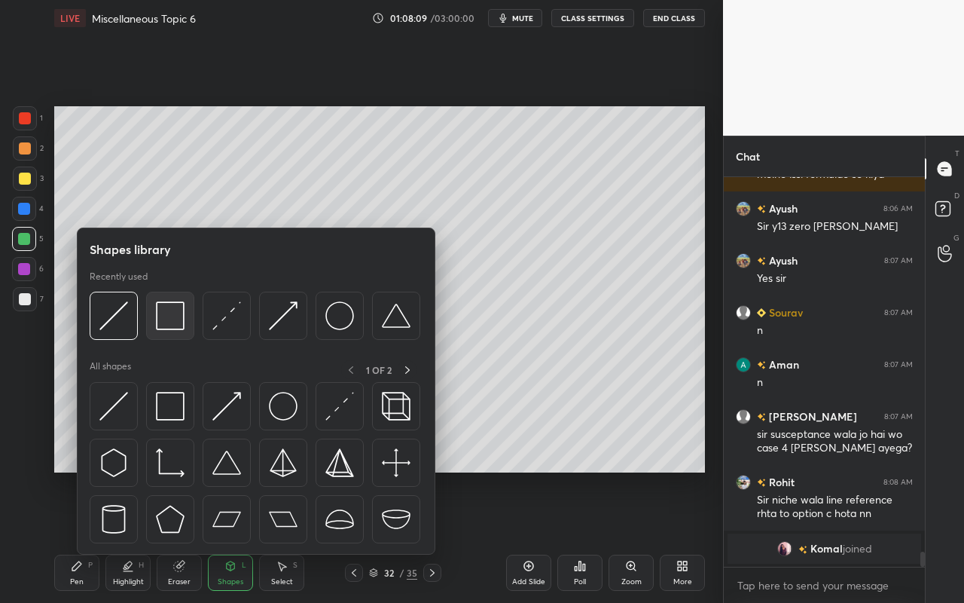
click at [174, 314] on img at bounding box center [170, 315] width 29 height 29
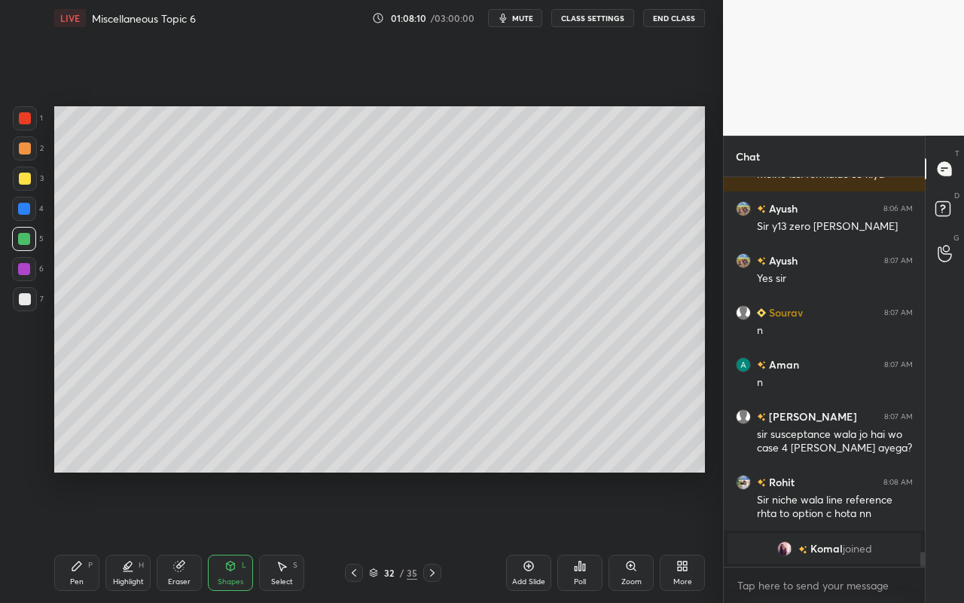
drag, startPoint x: 30, startPoint y: 114, endPoint x: 43, endPoint y: 115, distance: 12.9
click at [29, 117] on div at bounding box center [25, 118] width 12 height 12
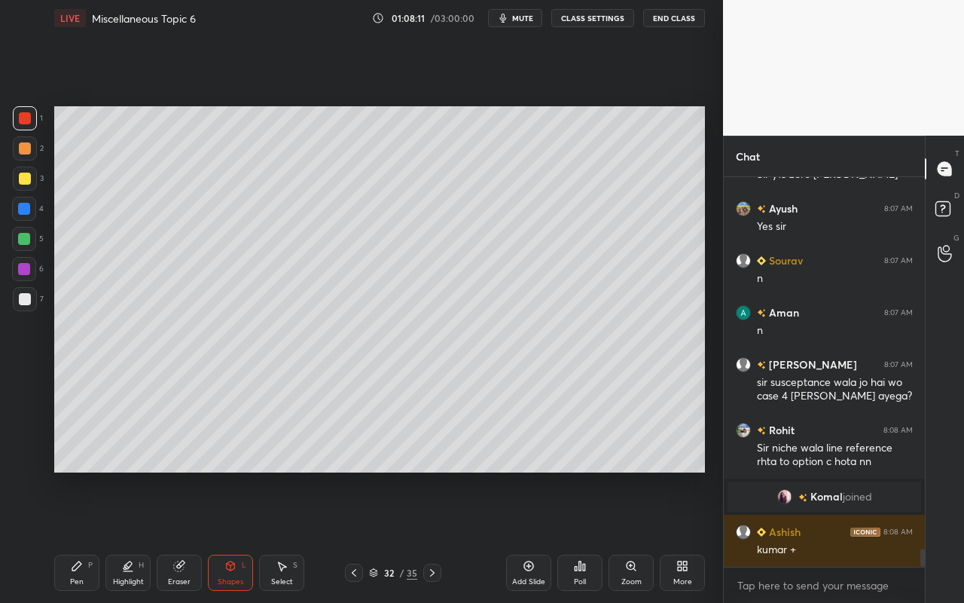
scroll to position [8167, 0]
click at [87, 536] on div "Pen P" at bounding box center [76, 573] width 45 height 36
click at [169, 536] on div "Eraser" at bounding box center [179, 573] width 45 height 36
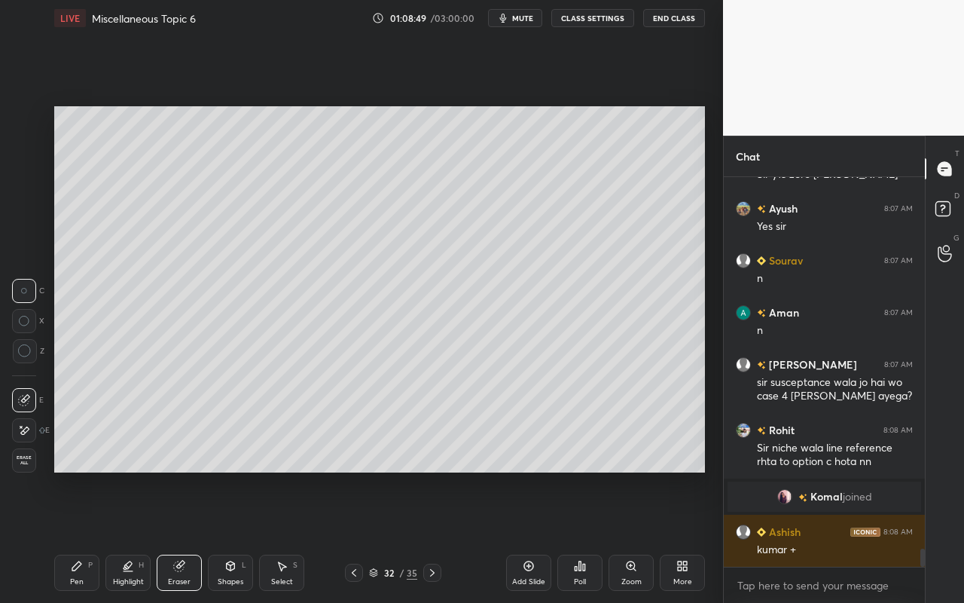
drag, startPoint x: 231, startPoint y: 568, endPoint x: 231, endPoint y: 558, distance: 10.6
click at [231, 536] on icon at bounding box center [231, 565] width 8 height 9
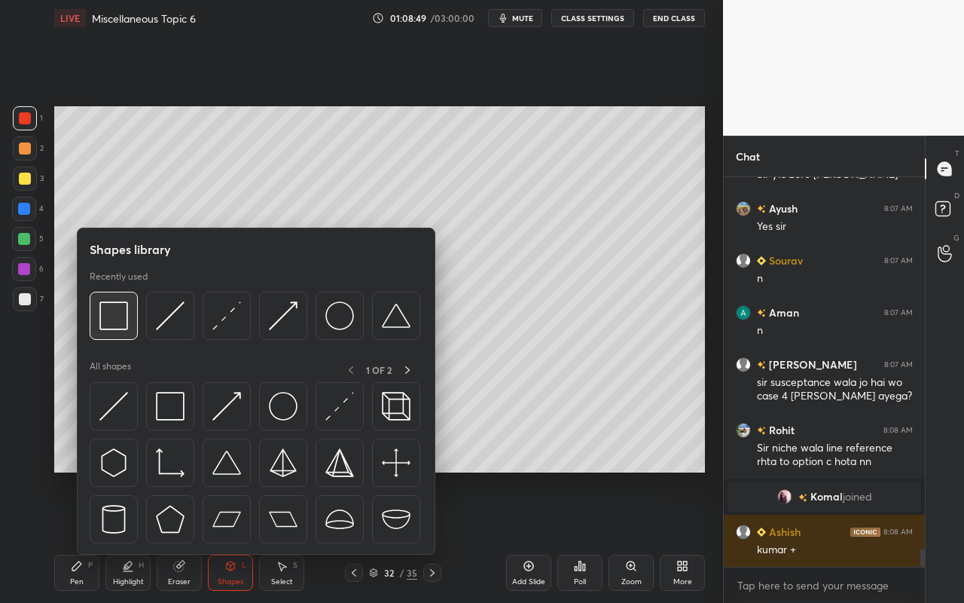
click at [121, 316] on img at bounding box center [113, 315] width 29 height 29
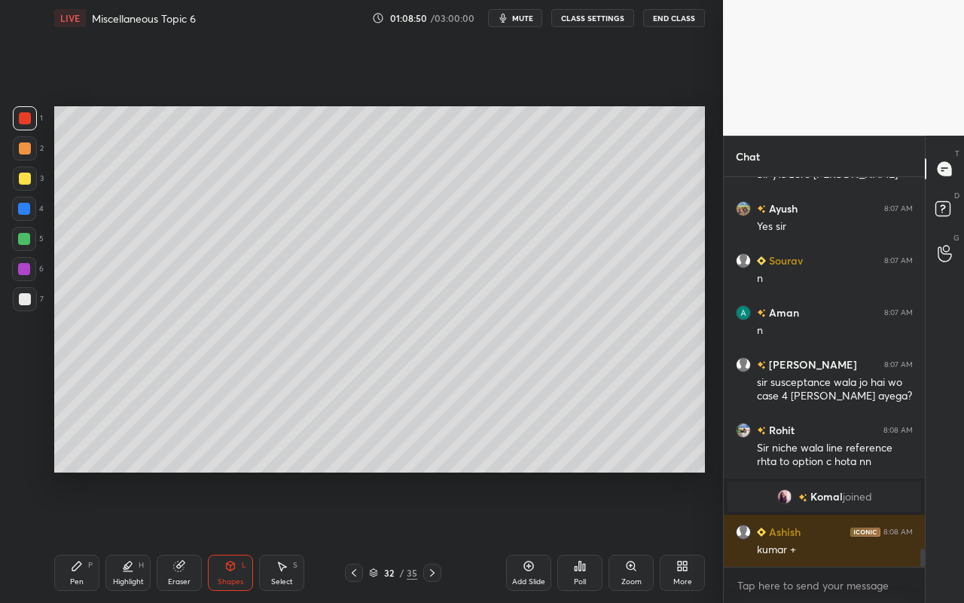
drag, startPoint x: 31, startPoint y: 237, endPoint x: 44, endPoint y: 237, distance: 12.8
click at [31, 237] on div at bounding box center [24, 239] width 24 height 24
click at [273, 536] on div "Select S" at bounding box center [281, 573] width 45 height 36
drag, startPoint x: 325, startPoint y: 252, endPoint x: 327, endPoint y: 259, distance: 7.9
click at [331, 257] on div "0 ° Undo Copy Paste here Duplicate Duplicate to new slide Delete" at bounding box center [379, 289] width 651 height 366
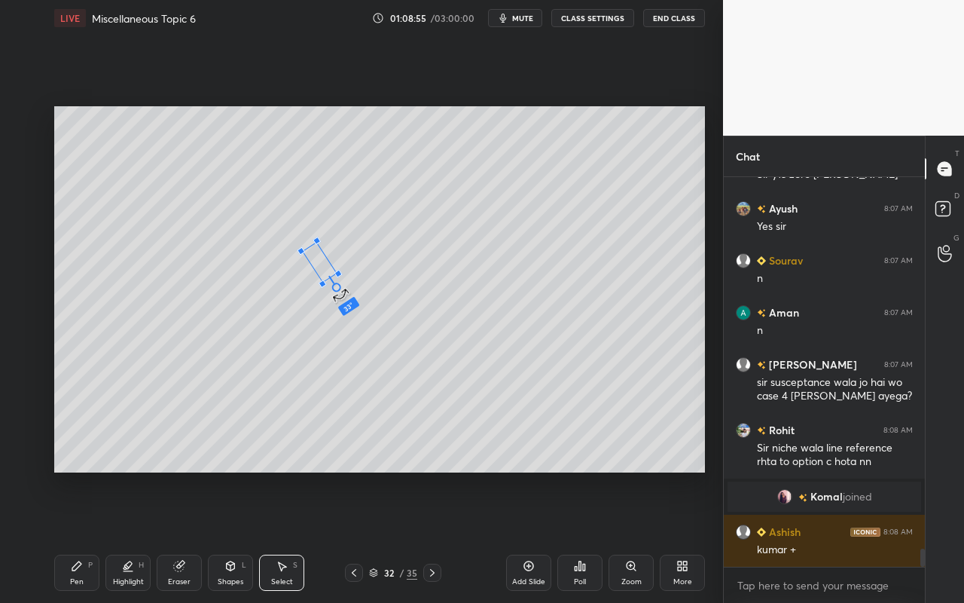
drag, startPoint x: 321, startPoint y: 297, endPoint x: 344, endPoint y: 277, distance: 29.9
click at [346, 283] on div "33 ° Undo Copy Paste here Duplicate Duplicate to new slide Delete" at bounding box center [379, 289] width 651 height 366
drag, startPoint x: 320, startPoint y: 267, endPoint x: 311, endPoint y: 270, distance: 9.8
click at [311, 270] on div "34 ° Undo Copy Paste here Duplicate Duplicate to new slide Delete" at bounding box center [379, 289] width 651 height 366
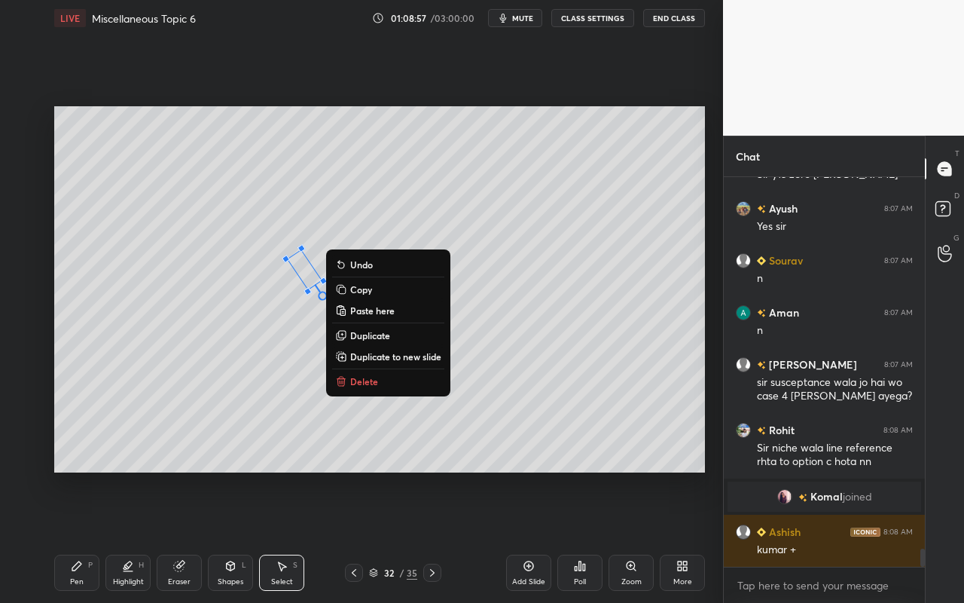
click at [243, 368] on div "34 ° Undo Copy Paste here Duplicate Duplicate to new slide Delete" at bounding box center [379, 289] width 651 height 366
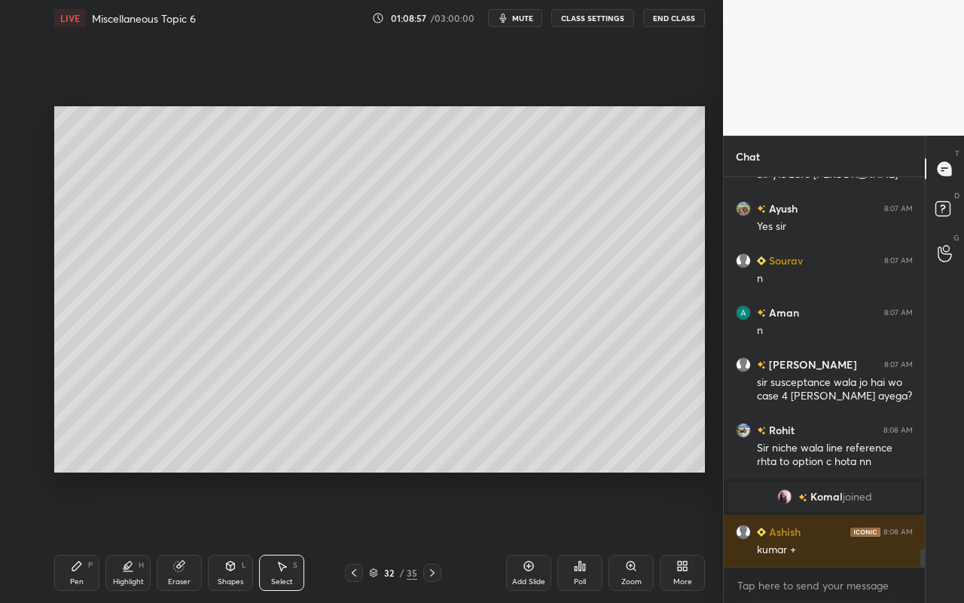
click at [78, 536] on div "Pen P" at bounding box center [76, 573] width 45 height 36
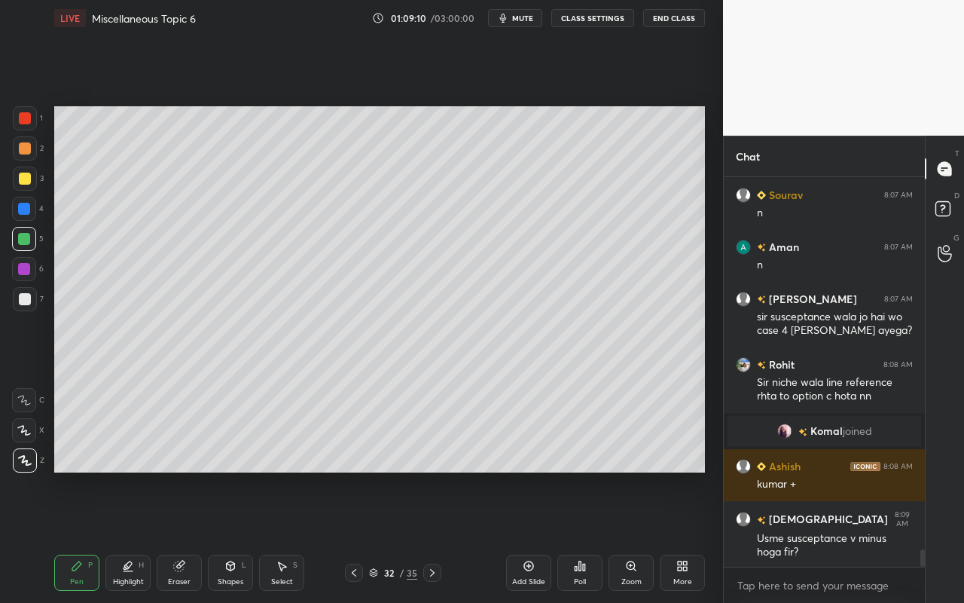
drag, startPoint x: 123, startPoint y: 588, endPoint x: 161, endPoint y: 539, distance: 61.7
click at [123, 536] on div "Highlight H" at bounding box center [127, 573] width 45 height 36
drag, startPoint x: 26, startPoint y: 458, endPoint x: 47, endPoint y: 419, distance: 44.5
click at [26, 458] on icon at bounding box center [24, 460] width 12 height 12
drag, startPoint x: 30, startPoint y: 460, endPoint x: 47, endPoint y: 426, distance: 38.1
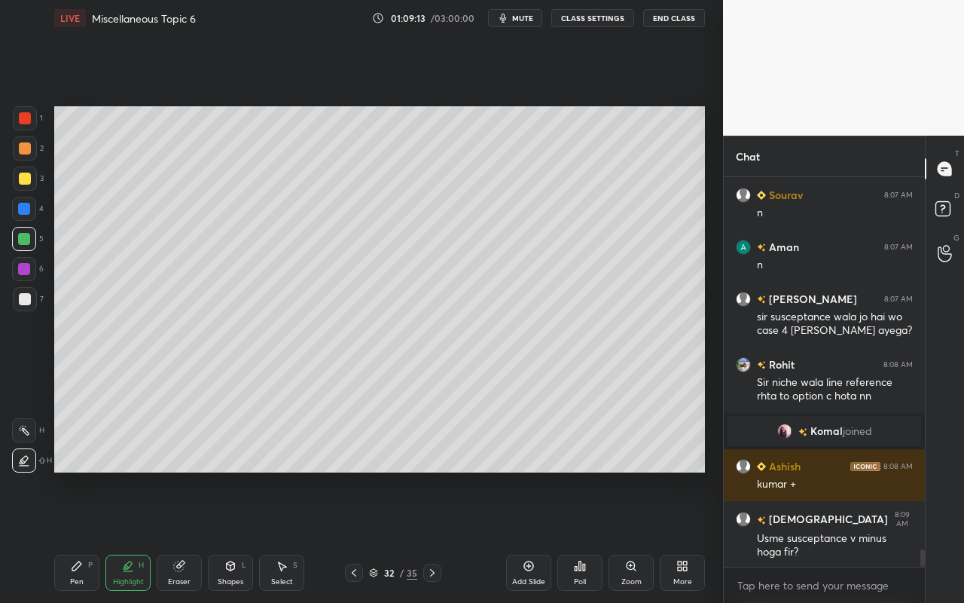
click at [30, 460] on div at bounding box center [24, 460] width 24 height 24
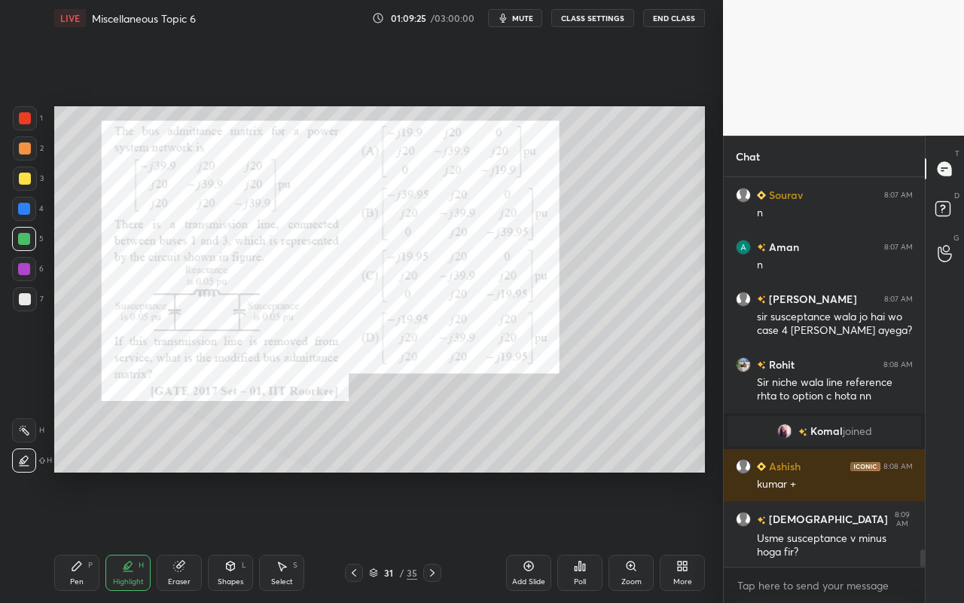
scroll to position [8285, 0]
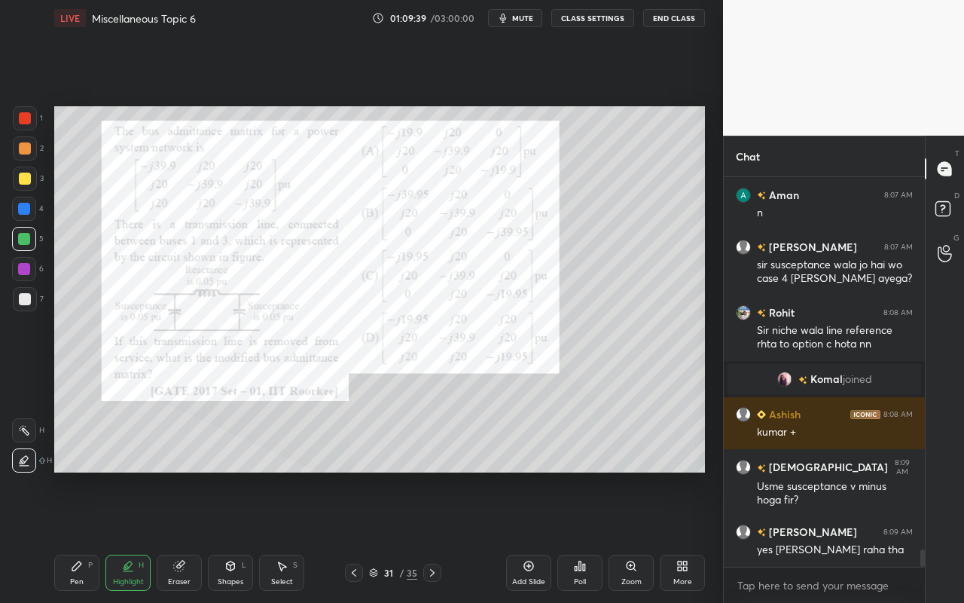
drag, startPoint x: 81, startPoint y: 571, endPoint x: 119, endPoint y: 500, distance: 80.6
click at [82, 536] on icon at bounding box center [77, 566] width 12 height 12
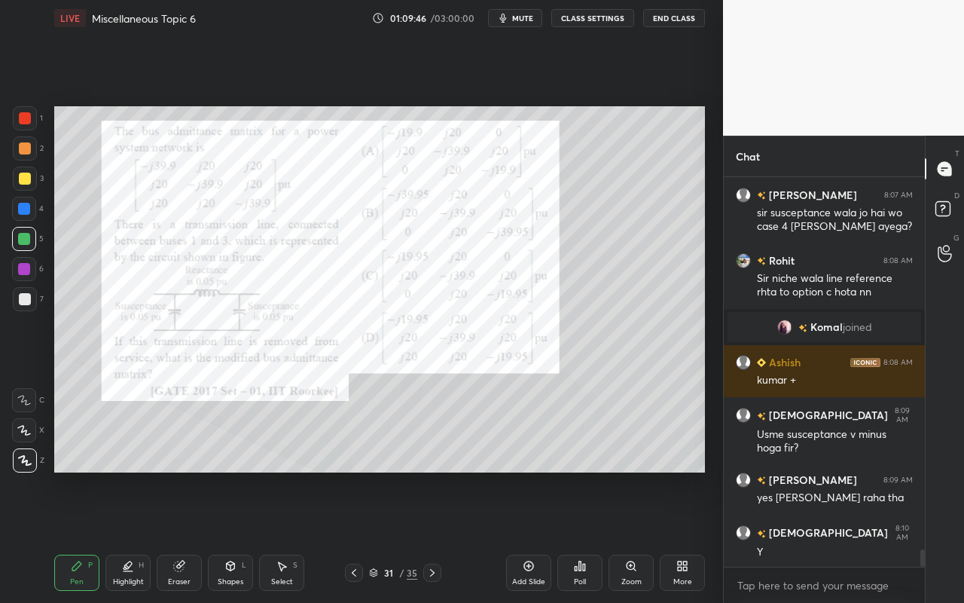
scroll to position [8389, 0]
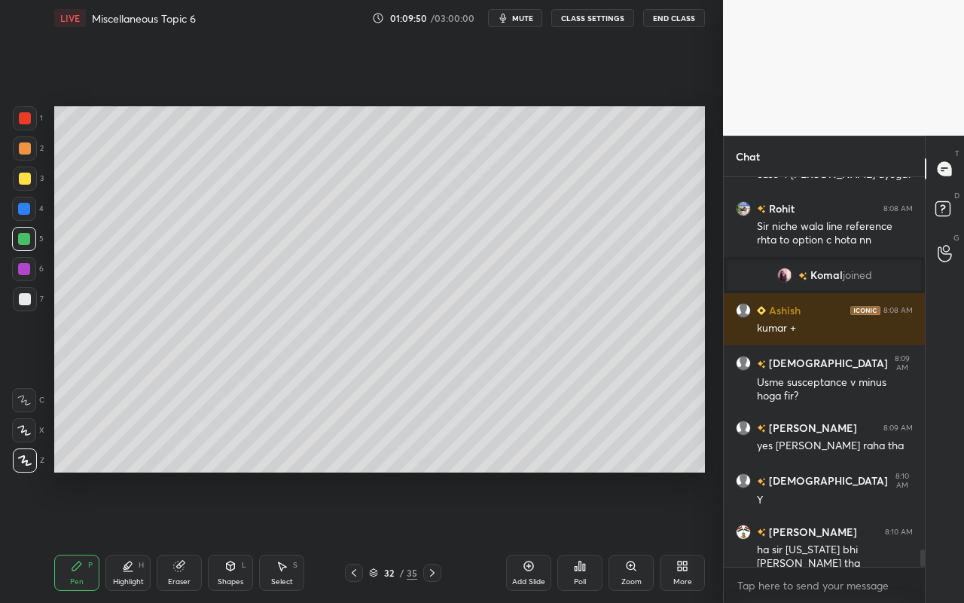
click at [73, 536] on div "Pen P" at bounding box center [76, 573] width 45 height 36
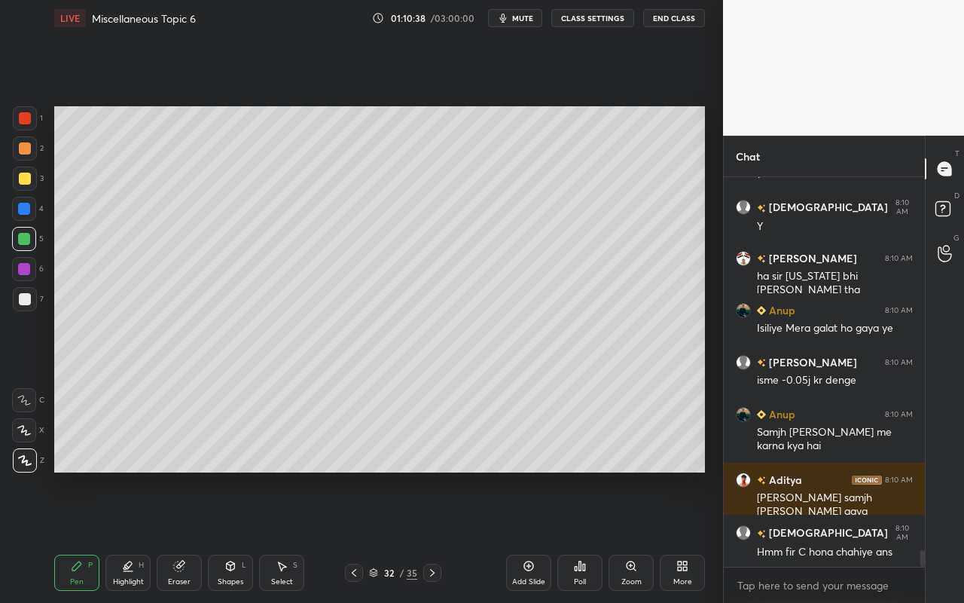
scroll to position [8714, 0]
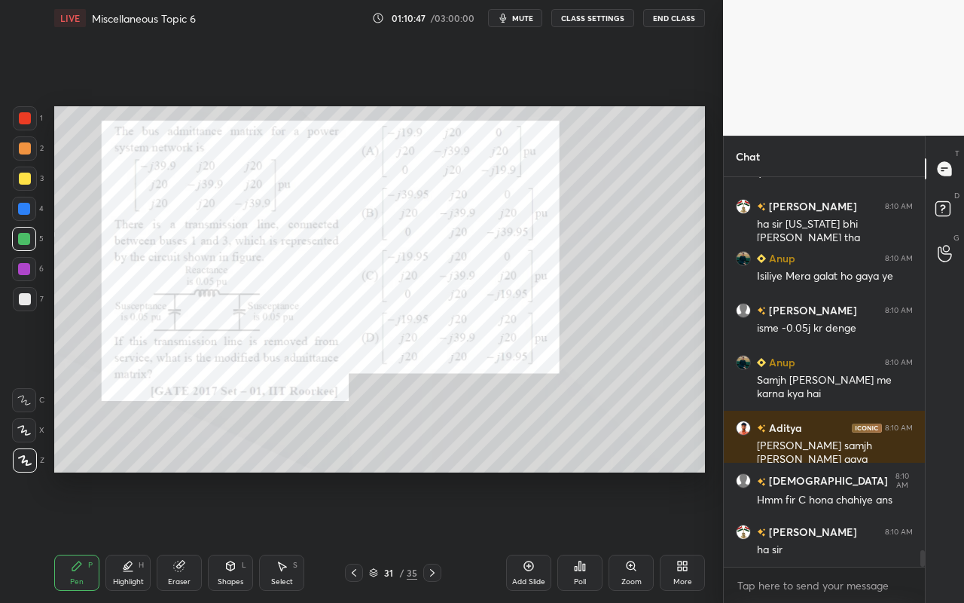
click at [129, 536] on div "Highlight H" at bounding box center [127, 573] width 45 height 36
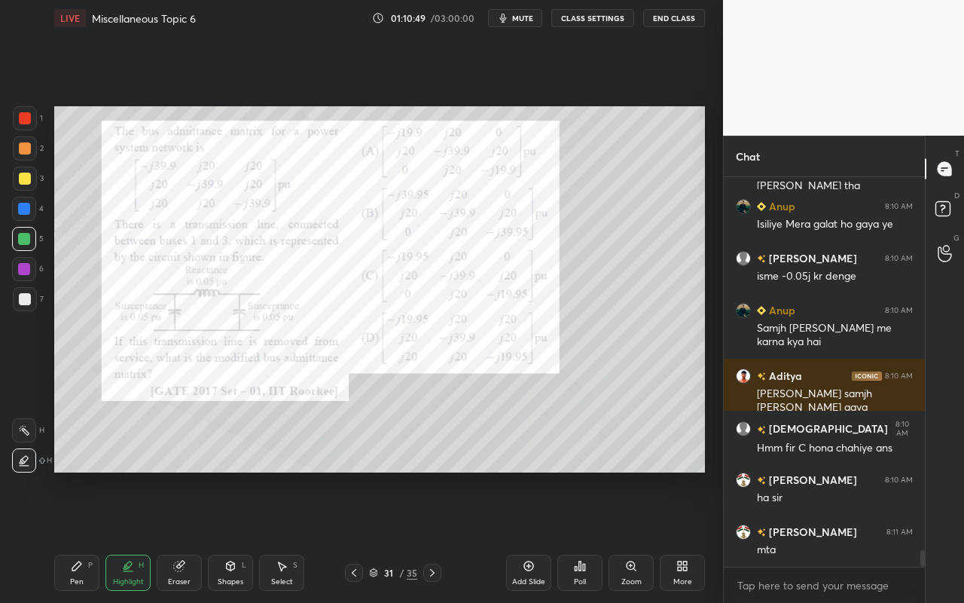
click at [29, 119] on div at bounding box center [25, 118] width 12 height 12
click at [26, 177] on div at bounding box center [25, 179] width 12 height 12
drag, startPoint x: 23, startPoint y: 426, endPoint x: 46, endPoint y: 417, distance: 25.3
click at [23, 426] on icon at bounding box center [24, 430] width 12 height 12
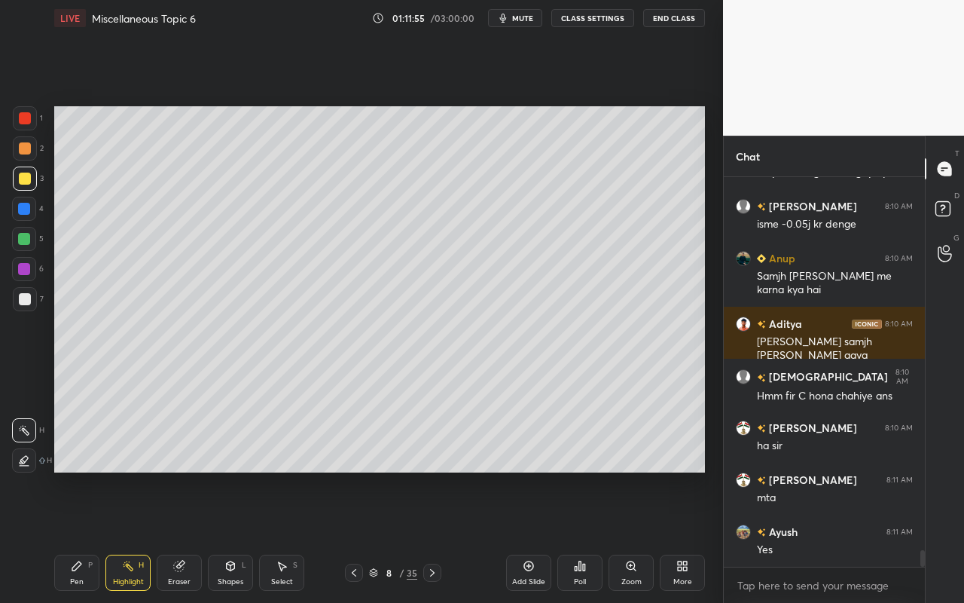
drag, startPoint x: 84, startPoint y: 578, endPoint x: 135, endPoint y: 479, distance: 110.9
click at [84, 536] on div "Pen P" at bounding box center [76, 573] width 45 height 36
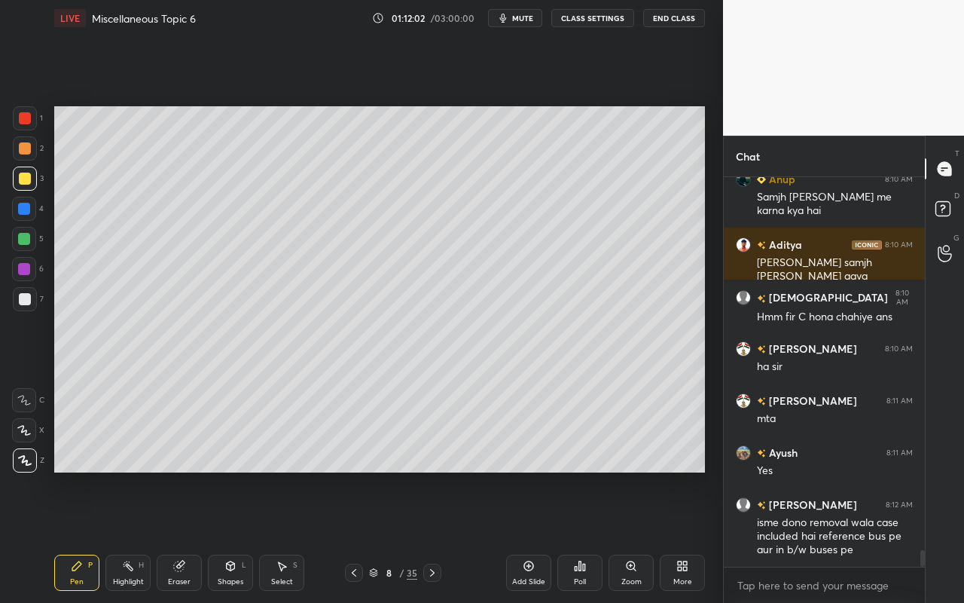
scroll to position [8976, 0]
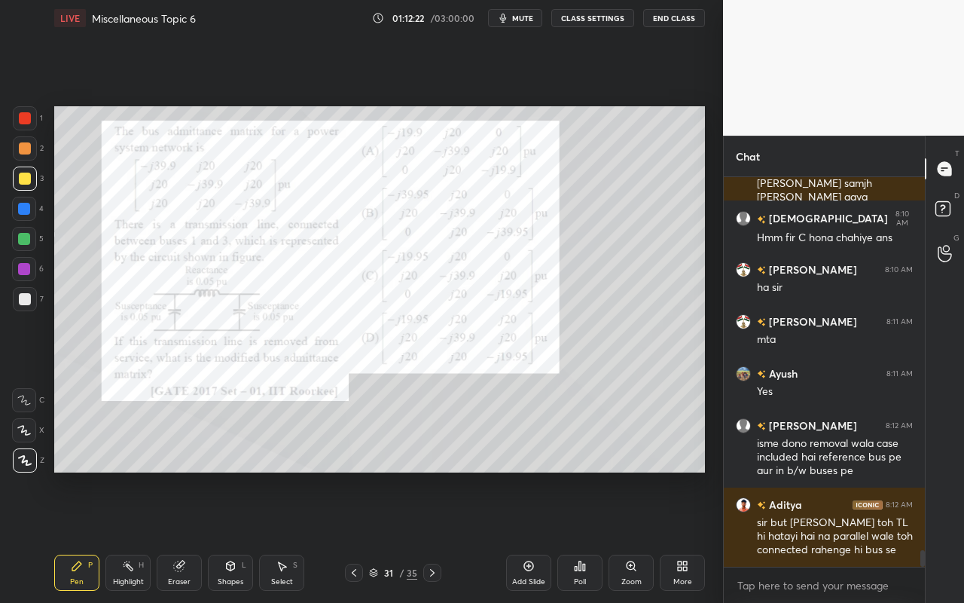
click at [134, 536] on div "Highlight H" at bounding box center [127, 573] width 45 height 36
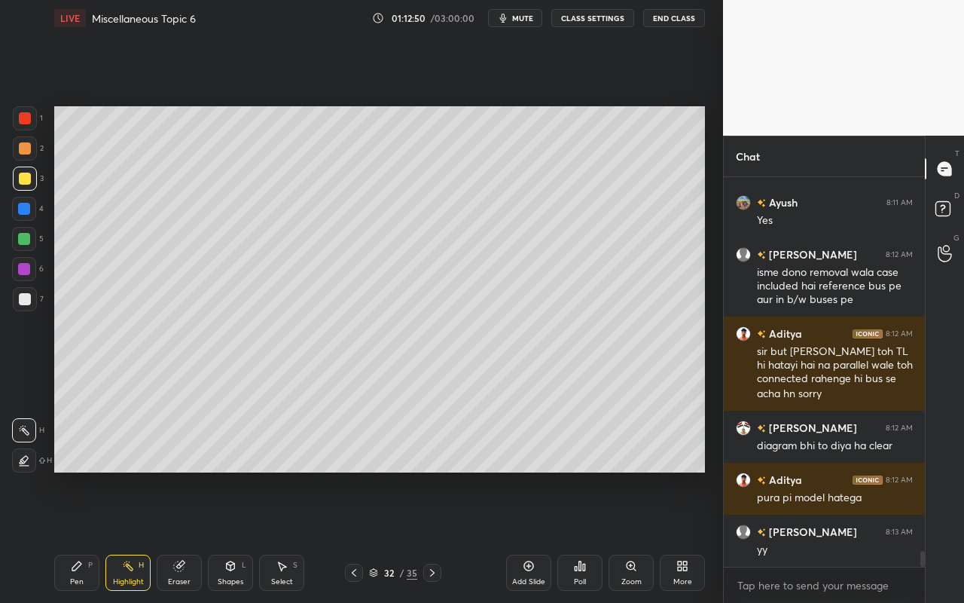
scroll to position [9199, 0]
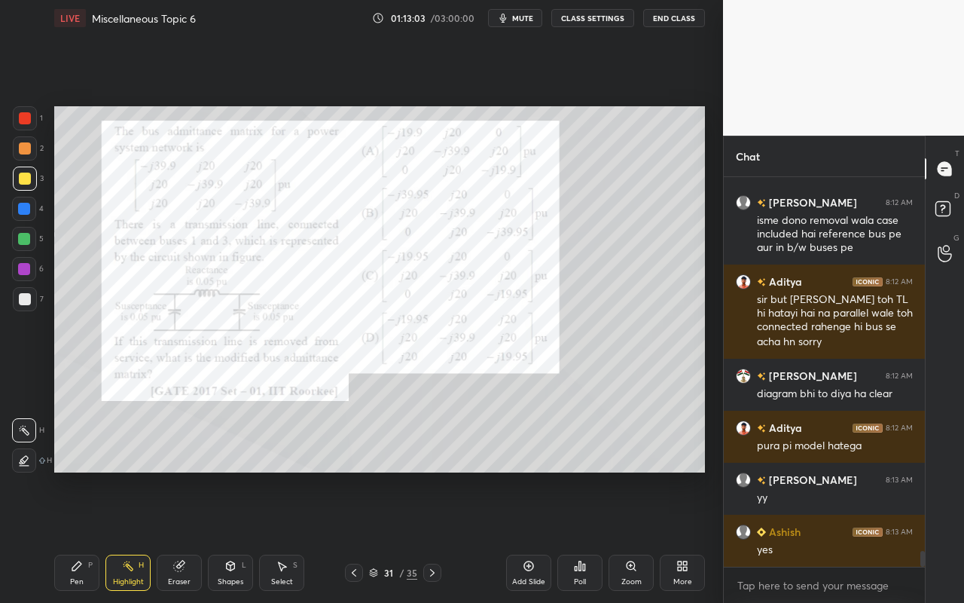
drag, startPoint x: 81, startPoint y: 580, endPoint x: 114, endPoint y: 509, distance: 78.9
click at [81, 536] on div "Pen" at bounding box center [77, 582] width 14 height 8
drag, startPoint x: 24, startPoint y: 117, endPoint x: 50, endPoint y: 118, distance: 25.6
click at [26, 118] on div at bounding box center [25, 118] width 12 height 12
drag, startPoint x: 185, startPoint y: 575, endPoint x: 208, endPoint y: 495, distance: 83.0
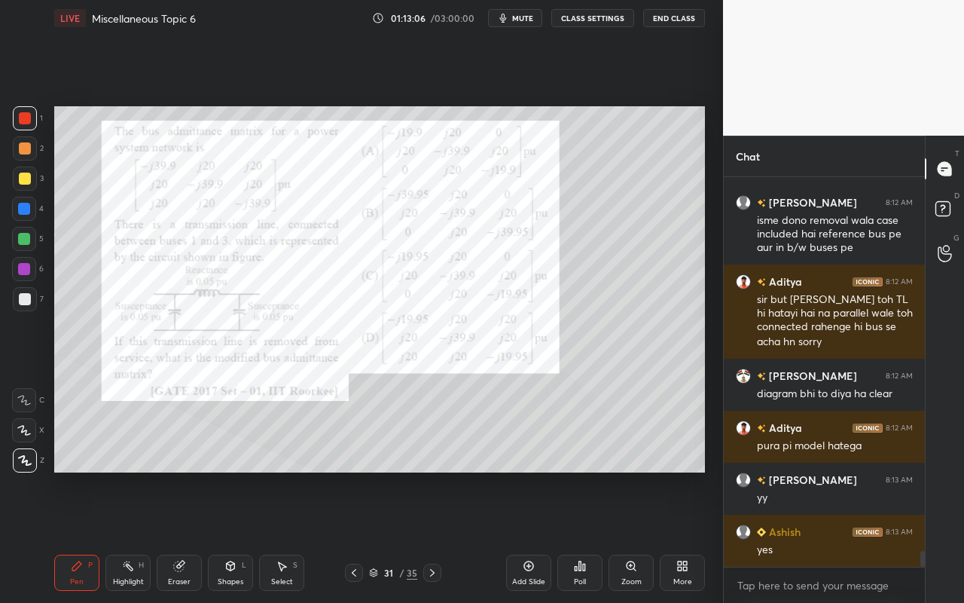
click at [186, 536] on div "Eraser" at bounding box center [179, 573] width 45 height 36
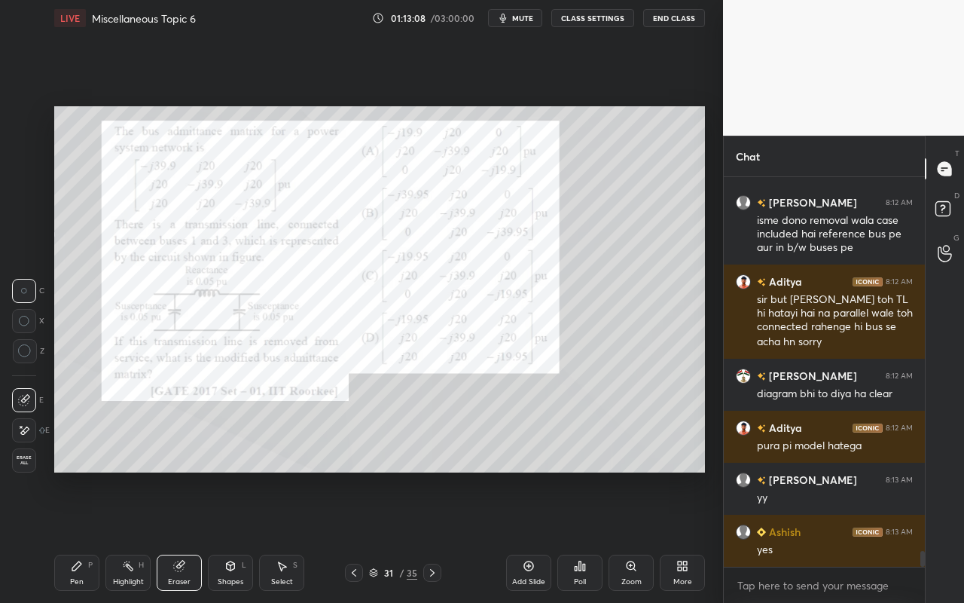
click at [86, 536] on div "Pen P" at bounding box center [76, 573] width 45 height 36
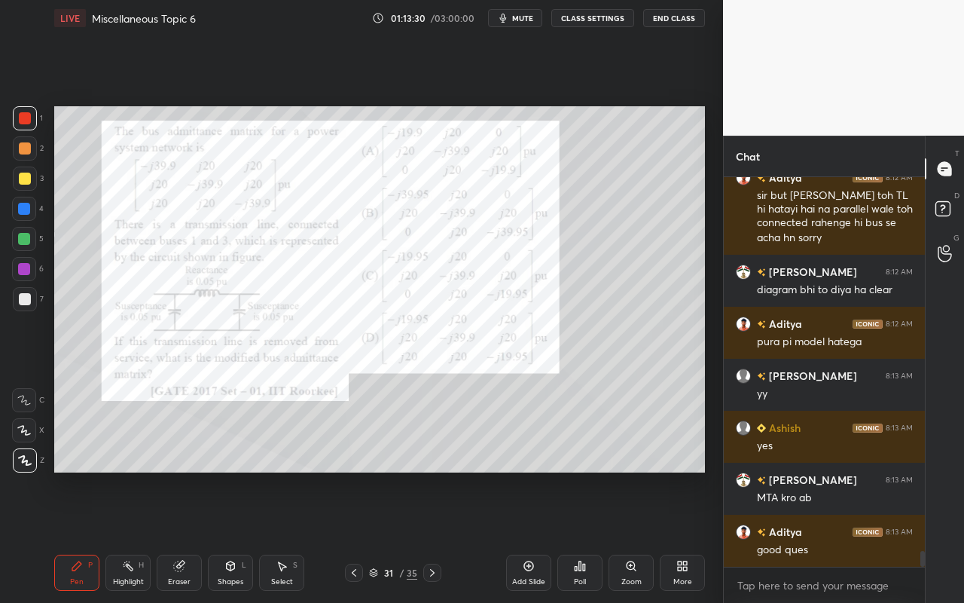
scroll to position [9355, 0]
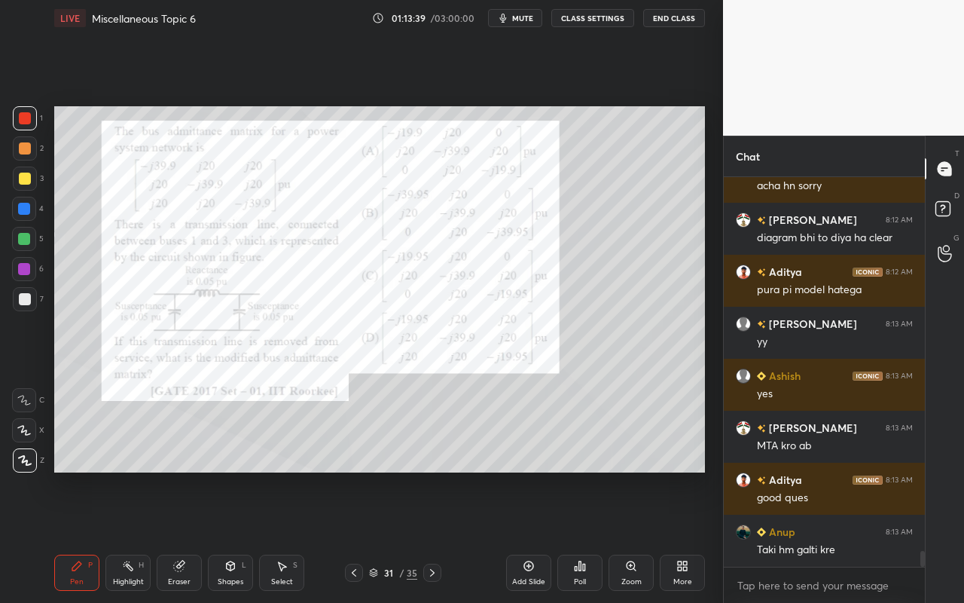
click at [126, 536] on div "Highlight" at bounding box center [128, 582] width 31 height 8
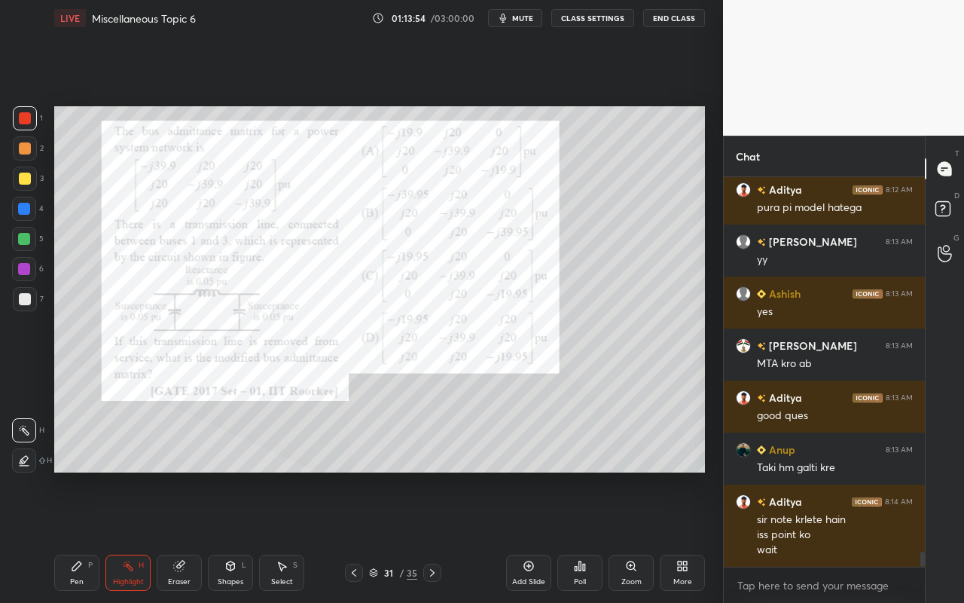
scroll to position [9490, 0]
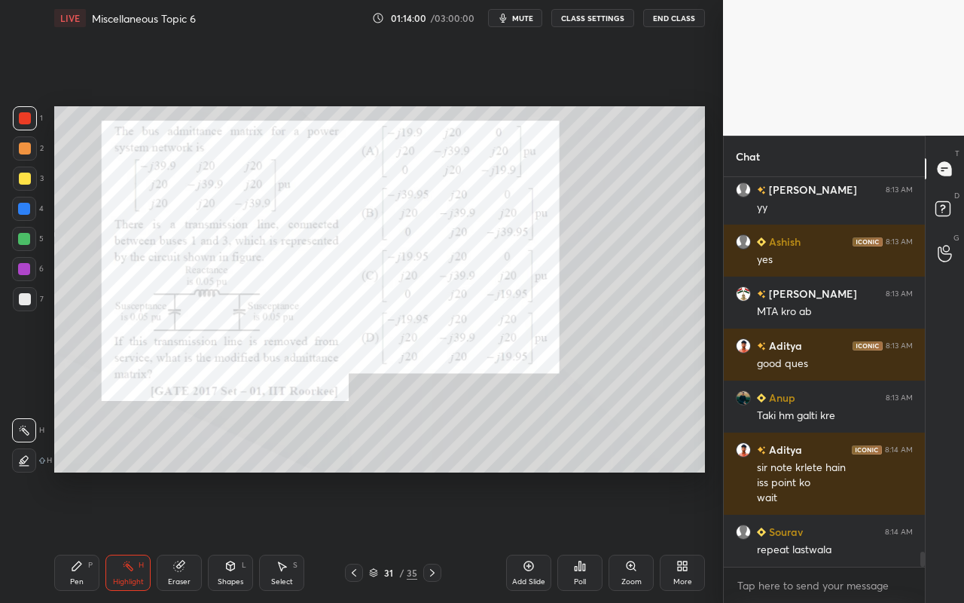
click at [134, 536] on div "Highlight" at bounding box center [128, 582] width 31 height 8
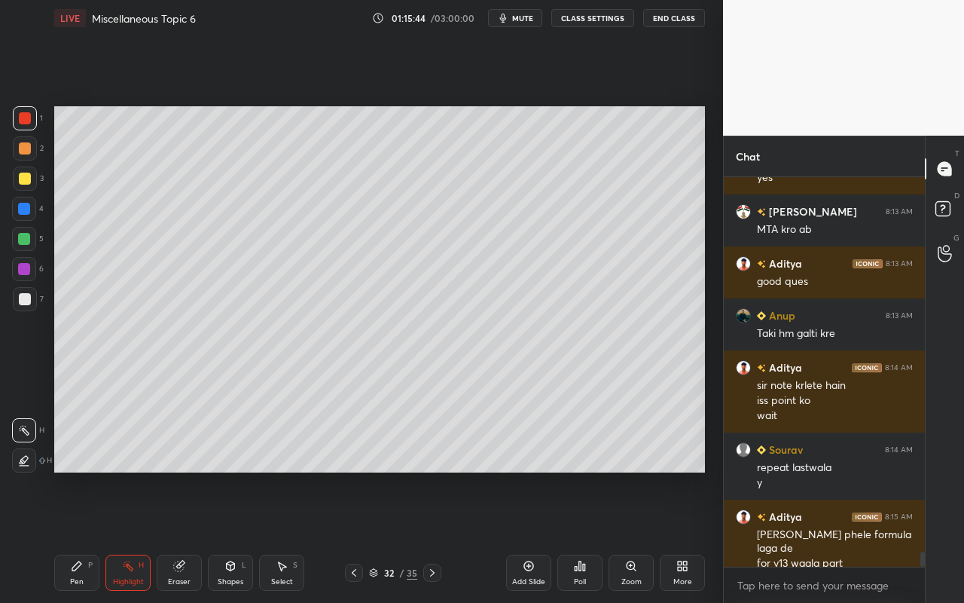
scroll to position [9637, 0]
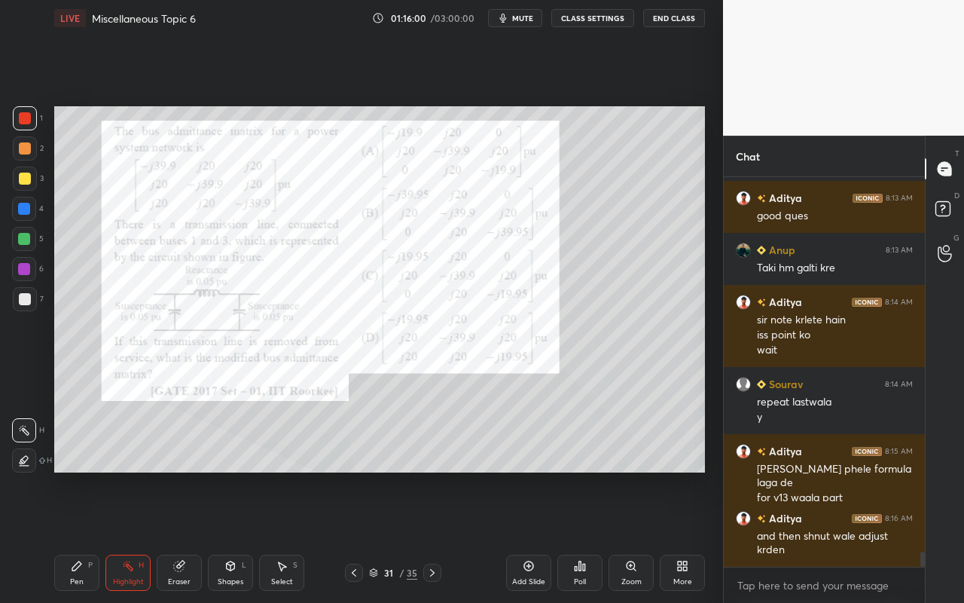
click at [131, 536] on rect at bounding box center [130, 568] width 8 height 8
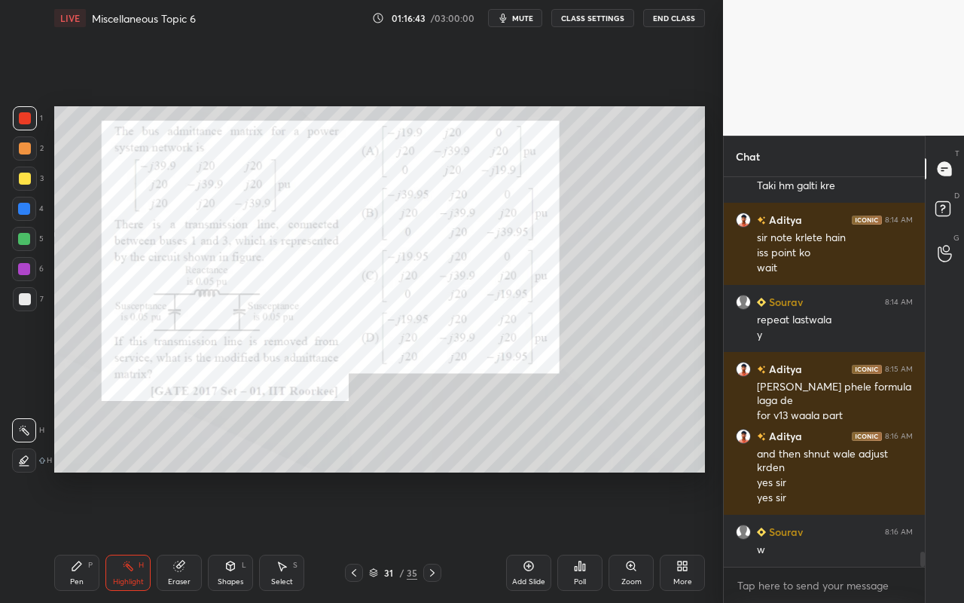
scroll to position [9771, 0]
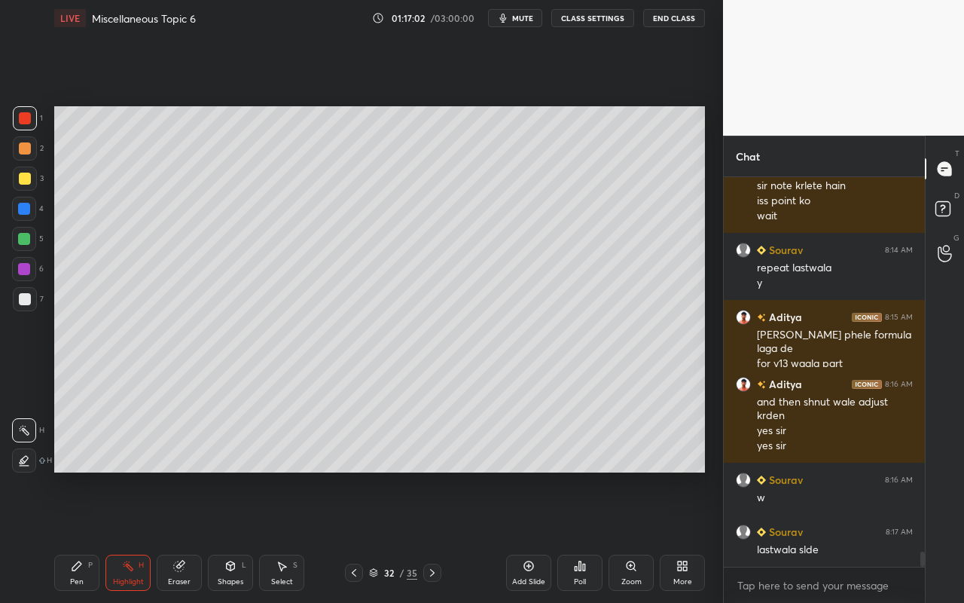
drag, startPoint x: 77, startPoint y: 572, endPoint x: 88, endPoint y: 567, distance: 12.5
click at [80, 536] on div "Pen P" at bounding box center [76, 573] width 45 height 36
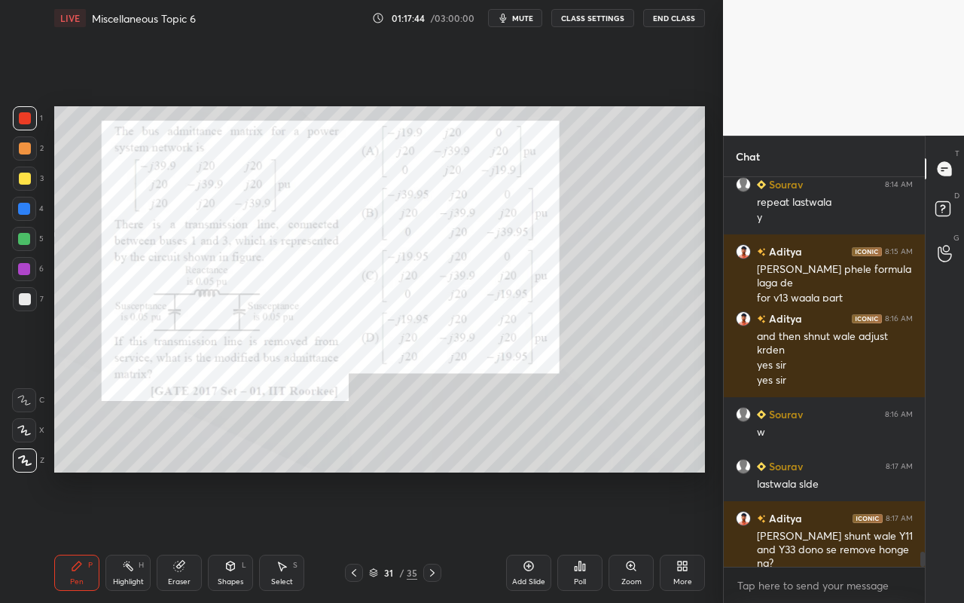
drag, startPoint x: 136, startPoint y: 575, endPoint x: 145, endPoint y: 570, distance: 10.5
click at [139, 536] on div "Highlight H" at bounding box center [127, 573] width 45 height 36
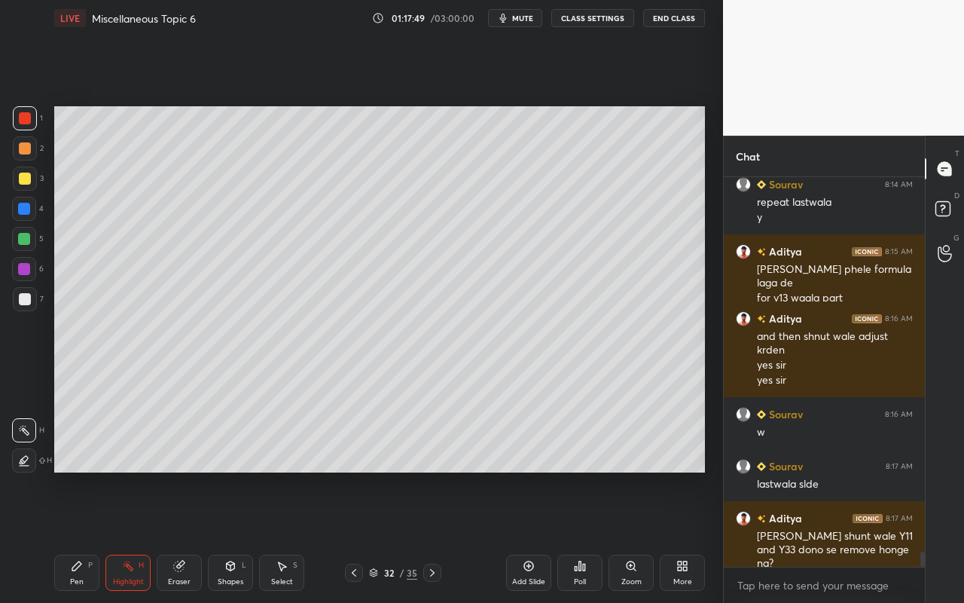
scroll to position [9889, 0]
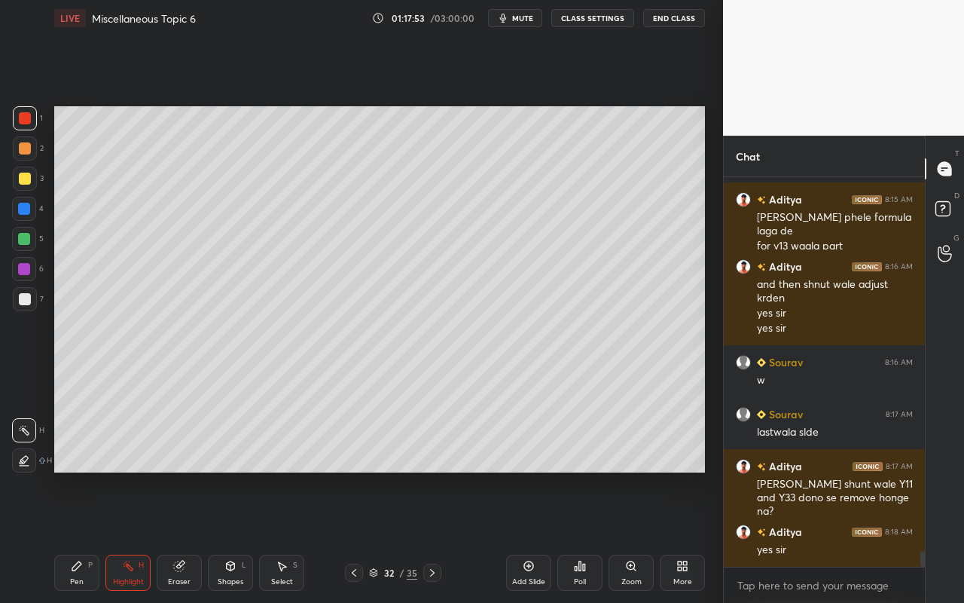
drag, startPoint x: 133, startPoint y: 570, endPoint x: 143, endPoint y: 560, distance: 13.9
click at [133, 536] on icon at bounding box center [128, 566] width 12 height 12
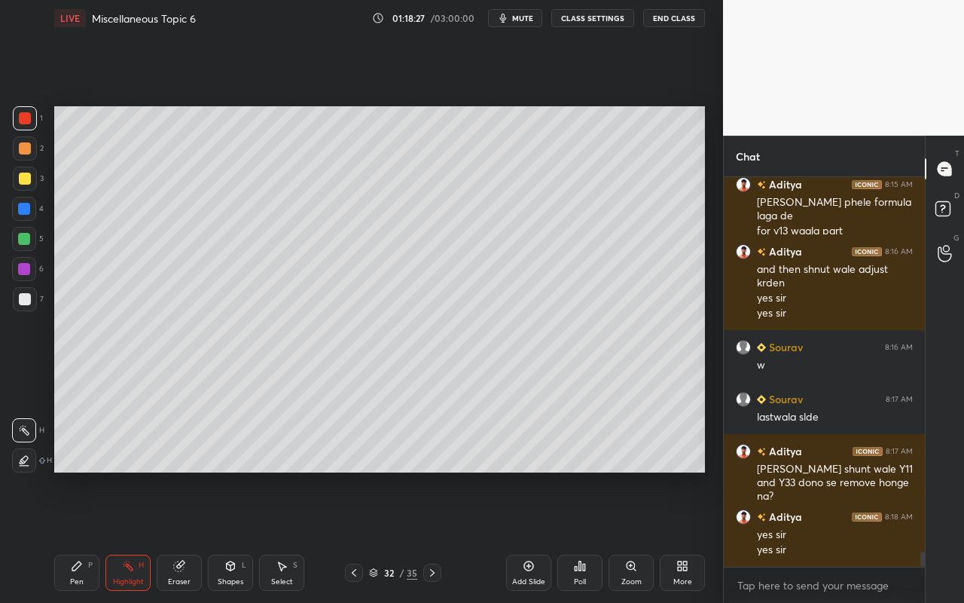
click at [524, 536] on div "Add Slide" at bounding box center [528, 573] width 45 height 36
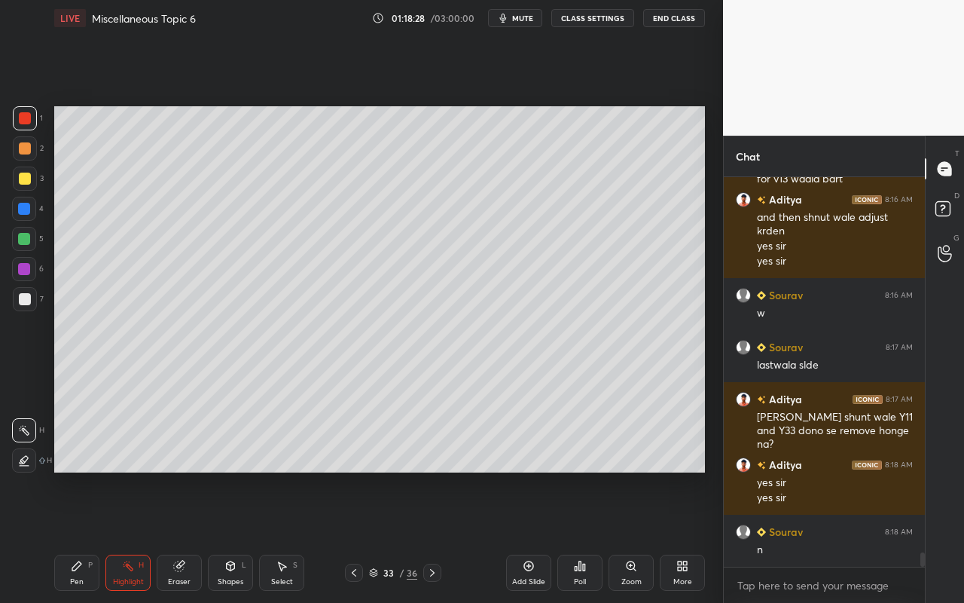
scroll to position [10008, 0]
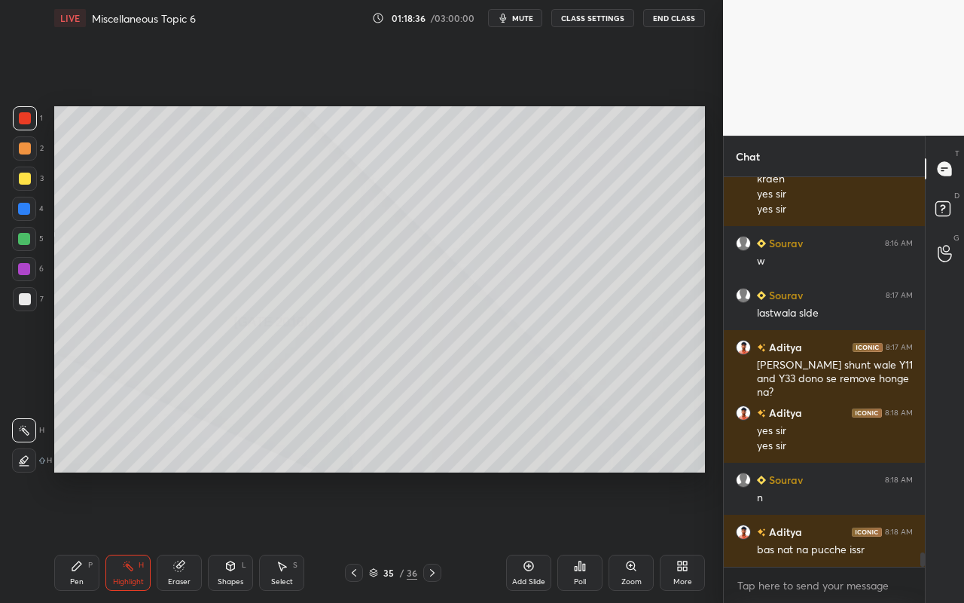
click at [233, 536] on div "Shapes" at bounding box center [231, 582] width 26 height 8
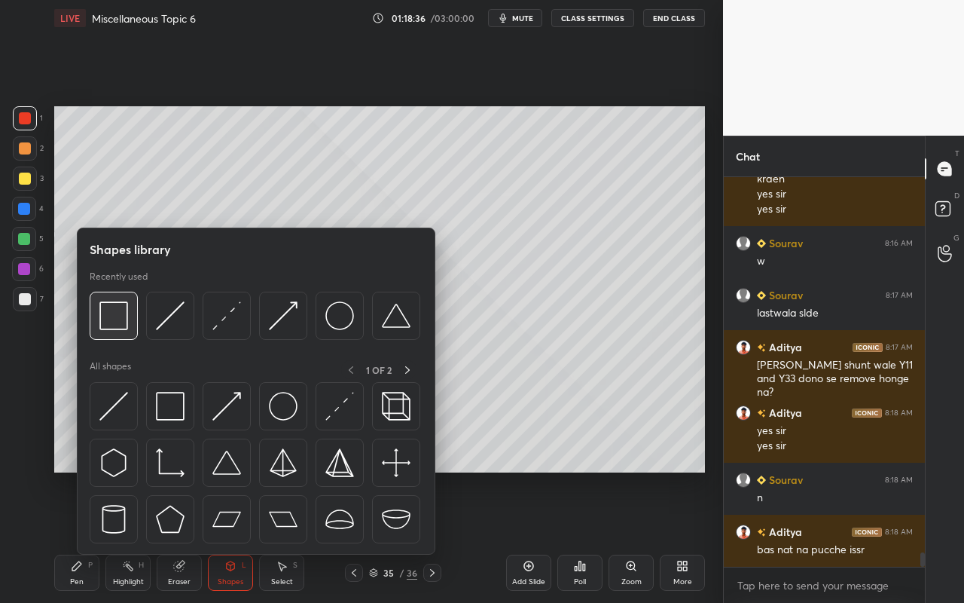
click at [127, 328] on img at bounding box center [113, 315] width 29 height 29
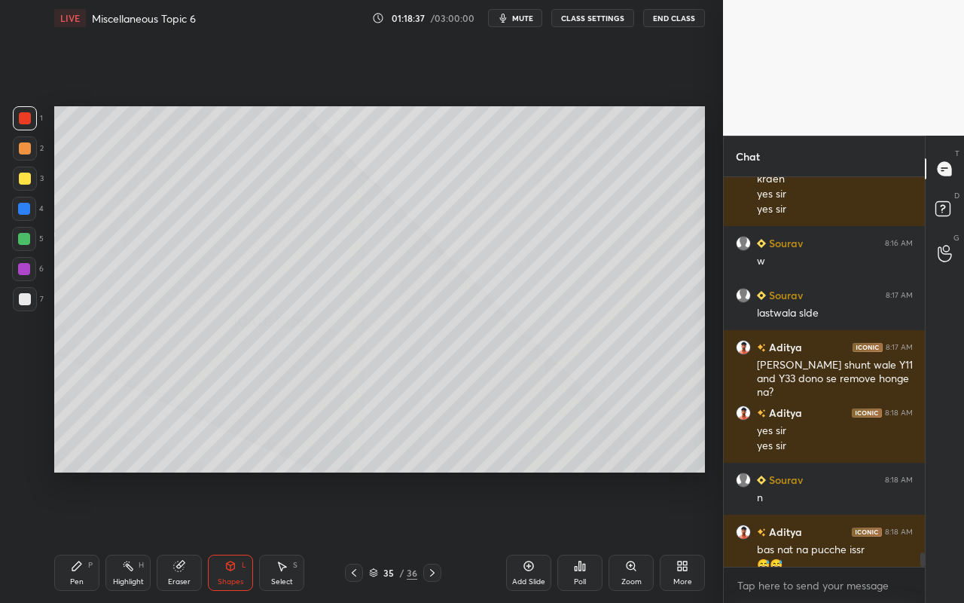
scroll to position [10023, 0]
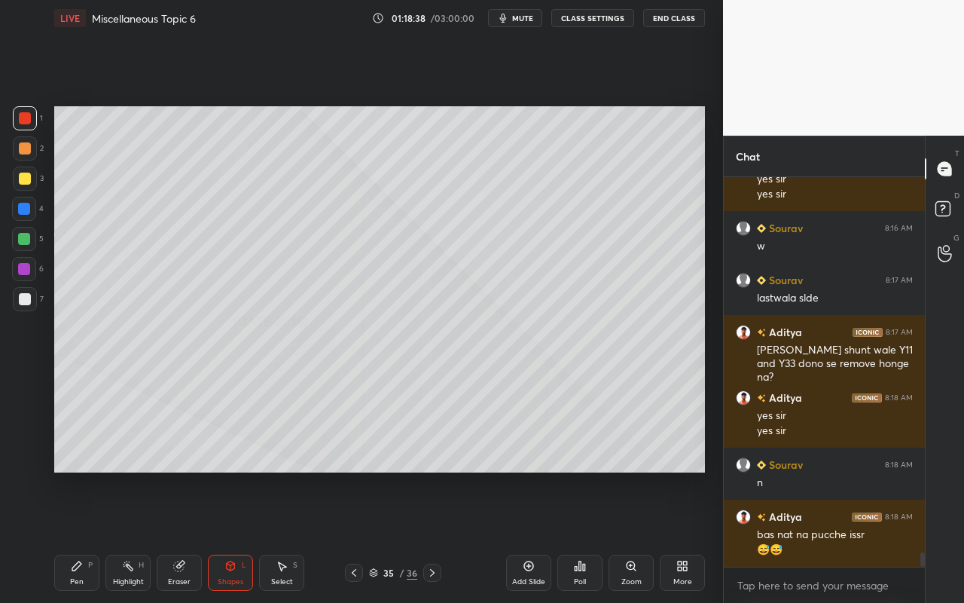
click at [27, 214] on div at bounding box center [24, 209] width 24 height 24
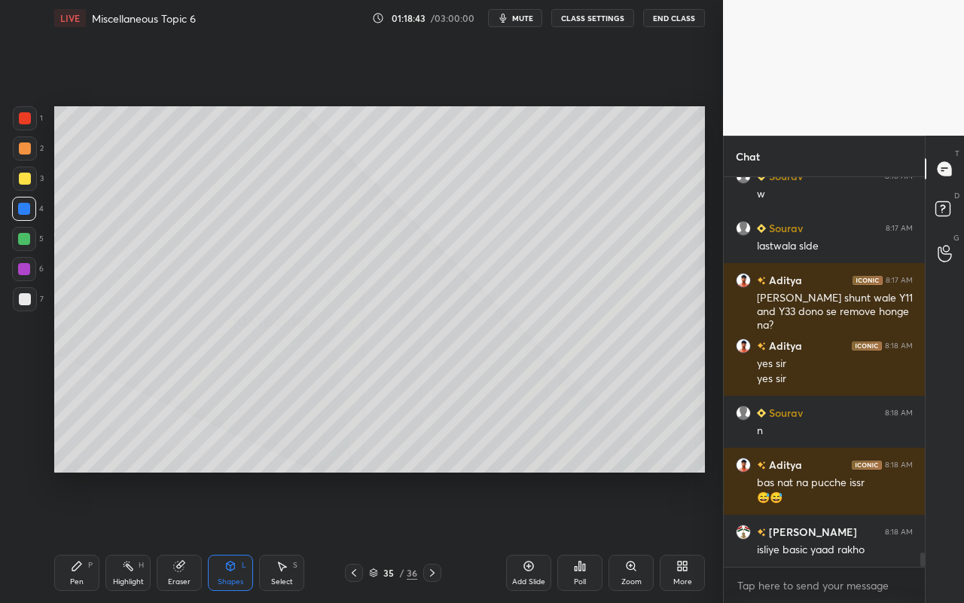
click at [70, 536] on div "Pen" at bounding box center [77, 582] width 14 height 8
drag, startPoint x: 23, startPoint y: 182, endPoint x: 40, endPoint y: 166, distance: 24.0
click at [23, 182] on div at bounding box center [25, 179] width 12 height 12
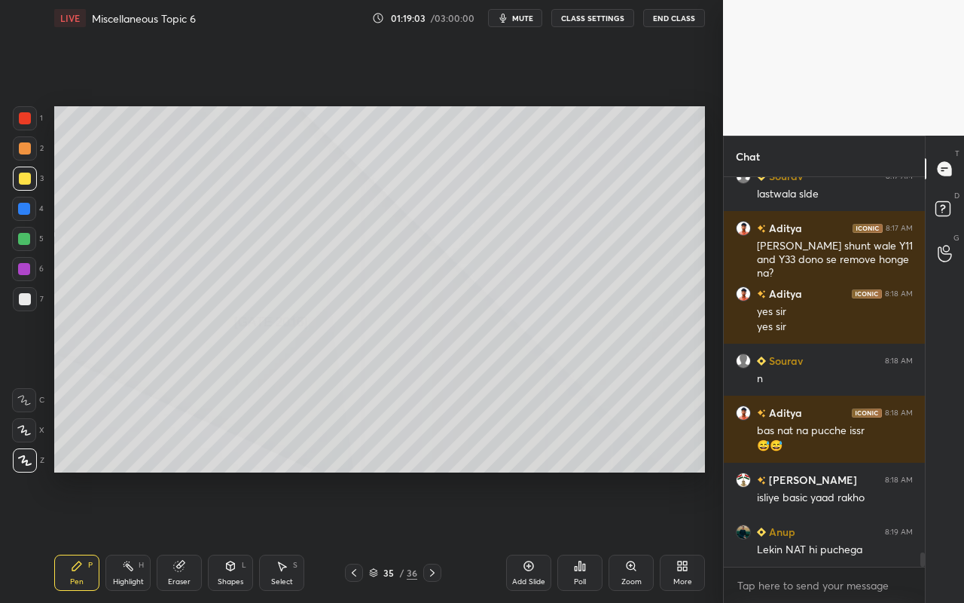
click at [297, 536] on div "S" at bounding box center [295, 565] width 5 height 8
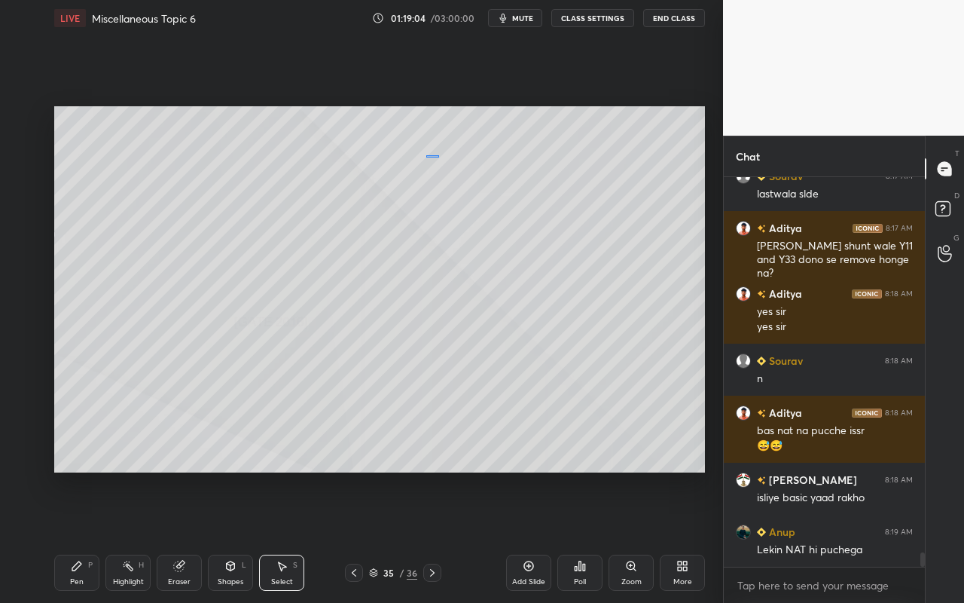
drag, startPoint x: 426, startPoint y: 155, endPoint x: 472, endPoint y: 155, distance: 46.0
click at [445, 158] on div "0 ° Undo Copy Paste here Duplicate Duplicate to new slide Delete" at bounding box center [379, 289] width 651 height 366
click at [481, 168] on div "0 ° Undo Copy Paste here Duplicate Duplicate to new slide Delete" at bounding box center [379, 289] width 651 height 366
click at [481, 153] on div "0 ° Undo Copy Paste here Duplicate Duplicate to new slide Delete" at bounding box center [379, 289] width 651 height 366
drag, startPoint x: 481, startPoint y: 154, endPoint x: 518, endPoint y: 157, distance: 37.8
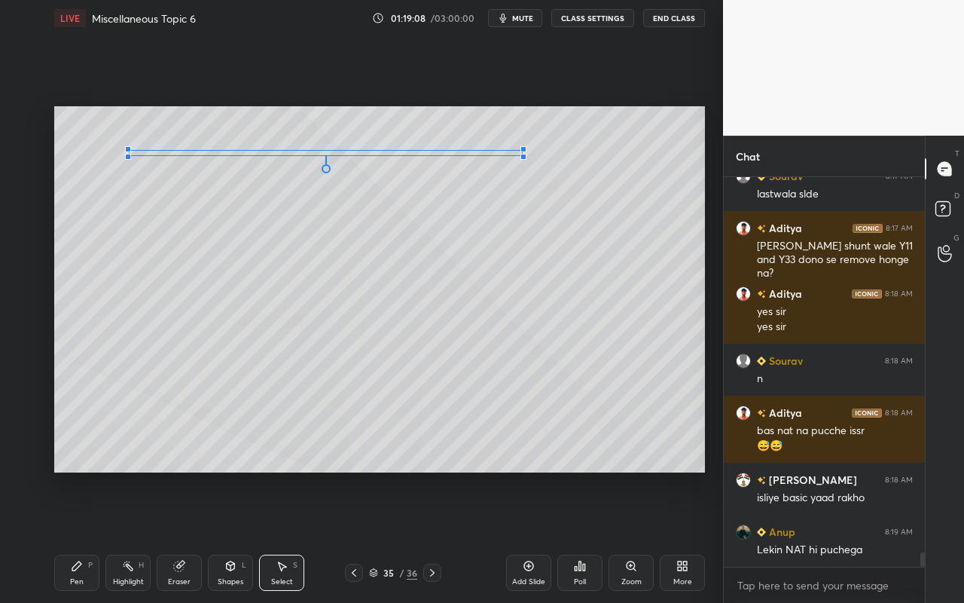
click at [521, 155] on div at bounding box center [524, 157] width 6 height 6
drag, startPoint x: 429, startPoint y: 208, endPoint x: 379, endPoint y: 242, distance: 60.2
click at [429, 208] on div "0 ° Undo Copy Paste here Duplicate Duplicate to new slide Delete" at bounding box center [379, 289] width 651 height 366
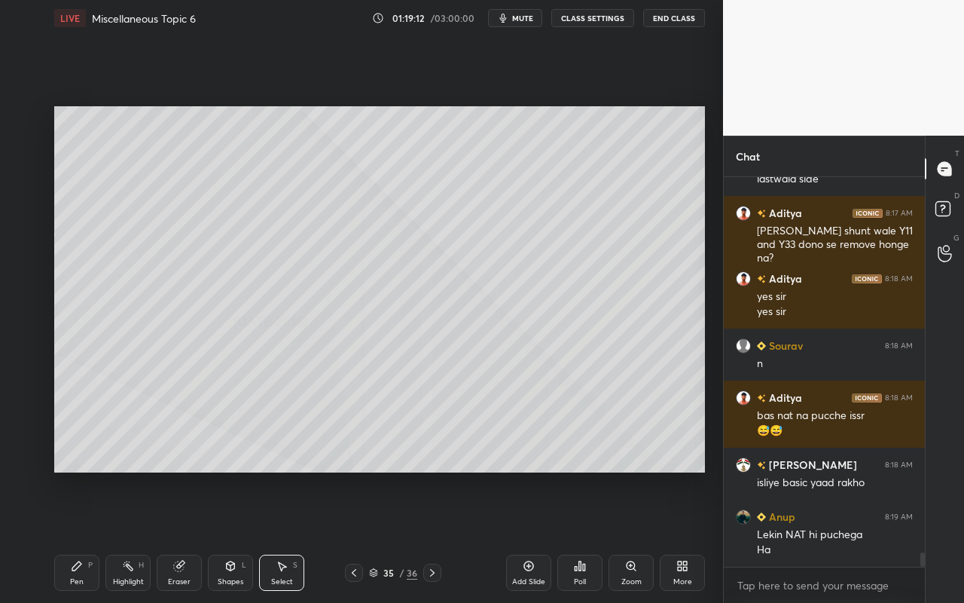
drag, startPoint x: 82, startPoint y: 576, endPoint x: 107, endPoint y: 486, distance: 93.0
click at [85, 536] on div "Pen P" at bounding box center [76, 573] width 45 height 36
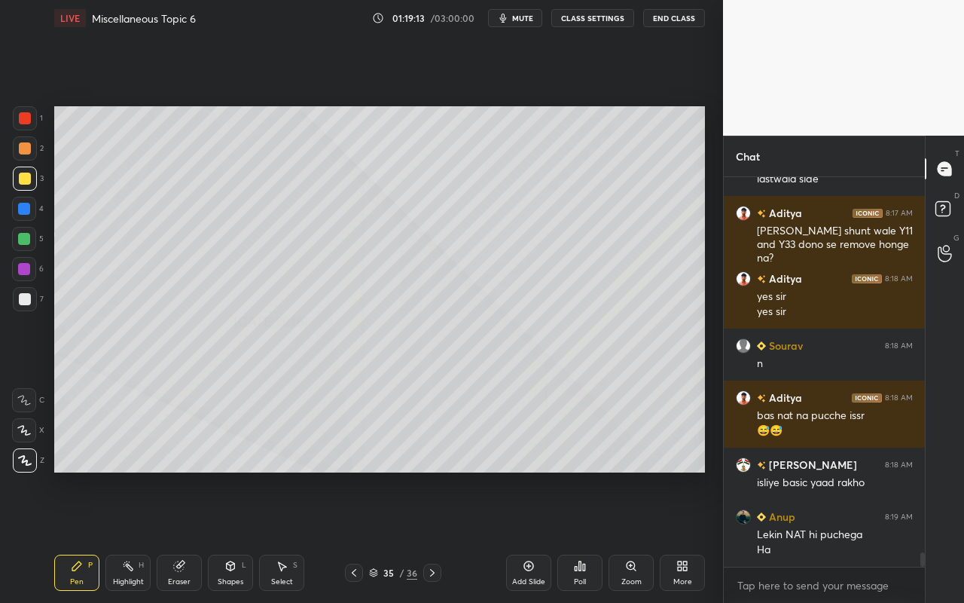
drag, startPoint x: 29, startPoint y: 182, endPoint x: 49, endPoint y: 183, distance: 20.4
click at [29, 182] on div at bounding box center [25, 179] width 12 height 12
drag, startPoint x: 85, startPoint y: 576, endPoint x: 89, endPoint y: 561, distance: 16.3
click at [85, 536] on div "Pen P" at bounding box center [76, 573] width 45 height 36
click at [26, 150] on div at bounding box center [25, 148] width 12 height 12
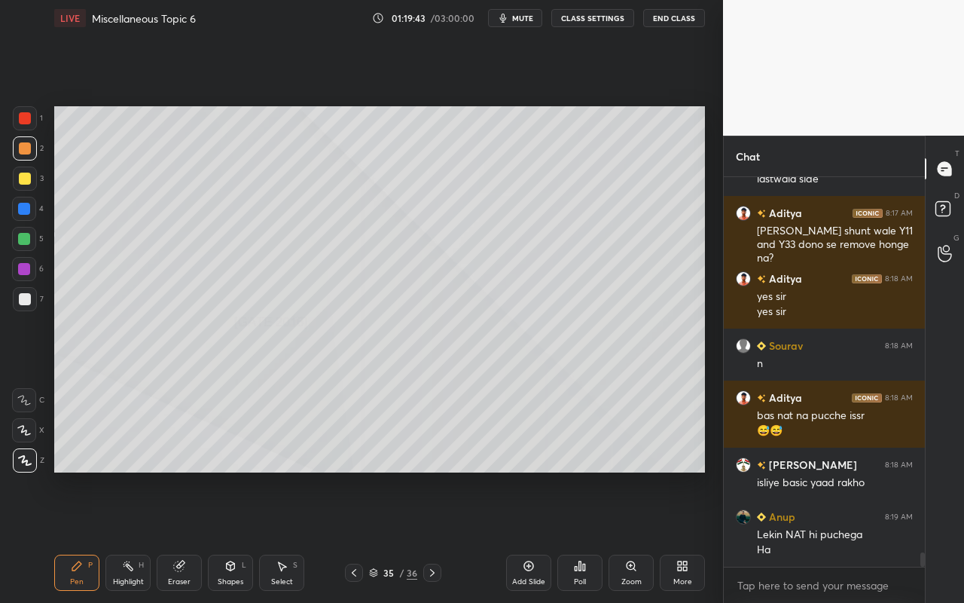
drag, startPoint x: 239, startPoint y: 576, endPoint x: 236, endPoint y: 558, distance: 18.3
click at [239, 536] on div "Shapes" at bounding box center [231, 582] width 26 height 8
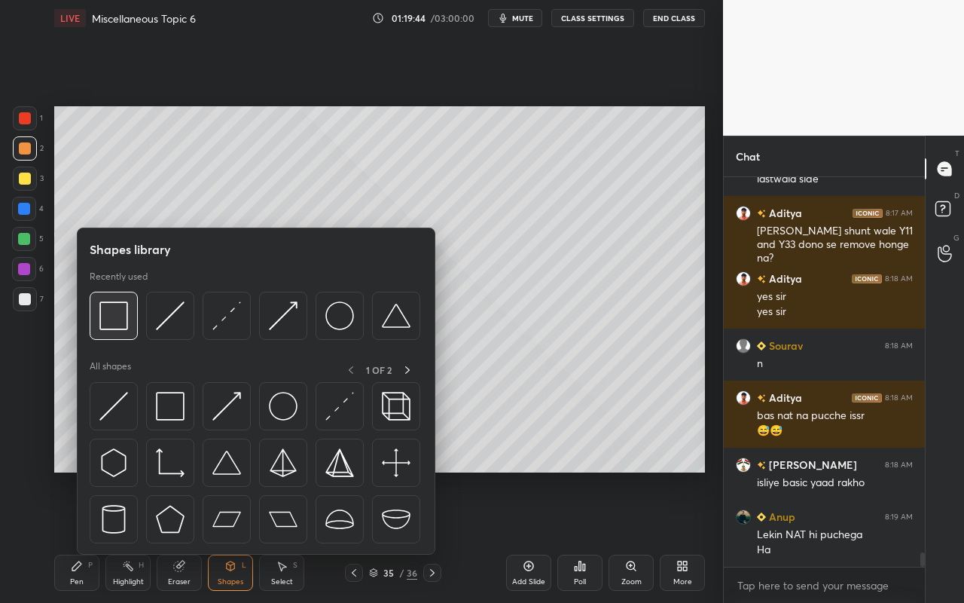
click at [124, 323] on img at bounding box center [113, 315] width 29 height 29
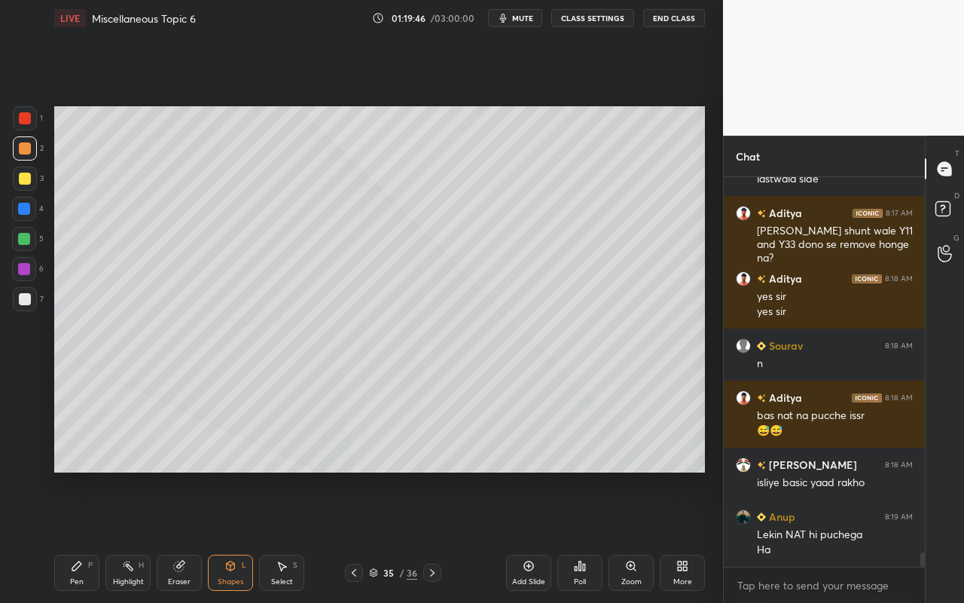
click at [175, 536] on div "Eraser" at bounding box center [179, 573] width 45 height 36
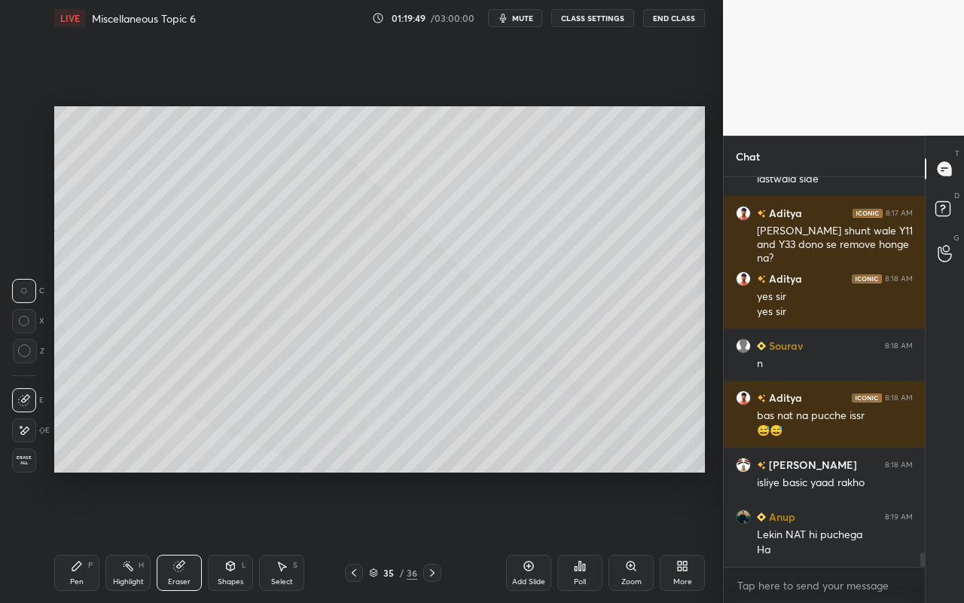
drag, startPoint x: 81, startPoint y: 572, endPoint x: 142, endPoint y: 509, distance: 87.4
click at [86, 536] on div "Pen P" at bounding box center [76, 573] width 45 height 36
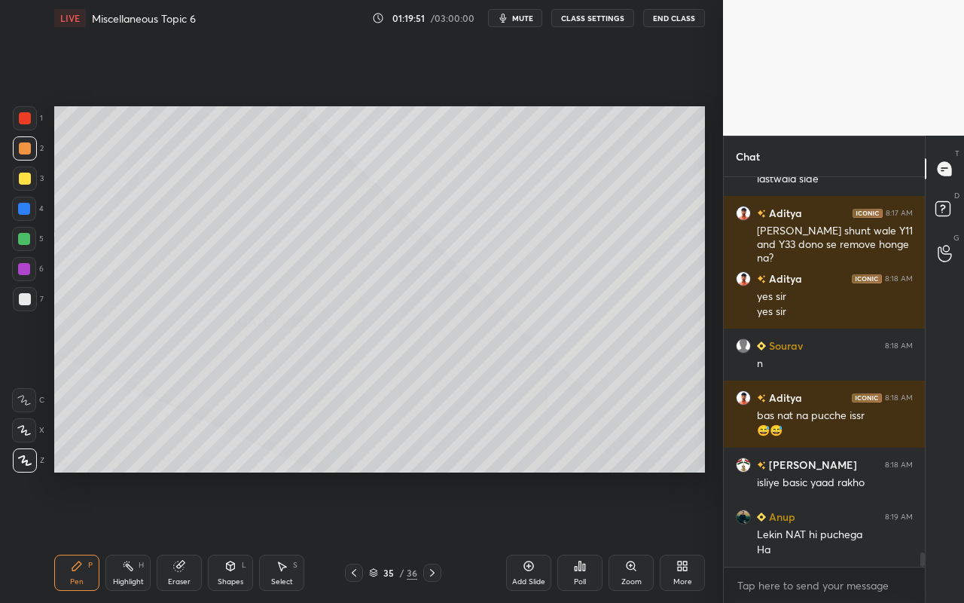
click at [227, 536] on div "Shapes" at bounding box center [231, 582] width 26 height 8
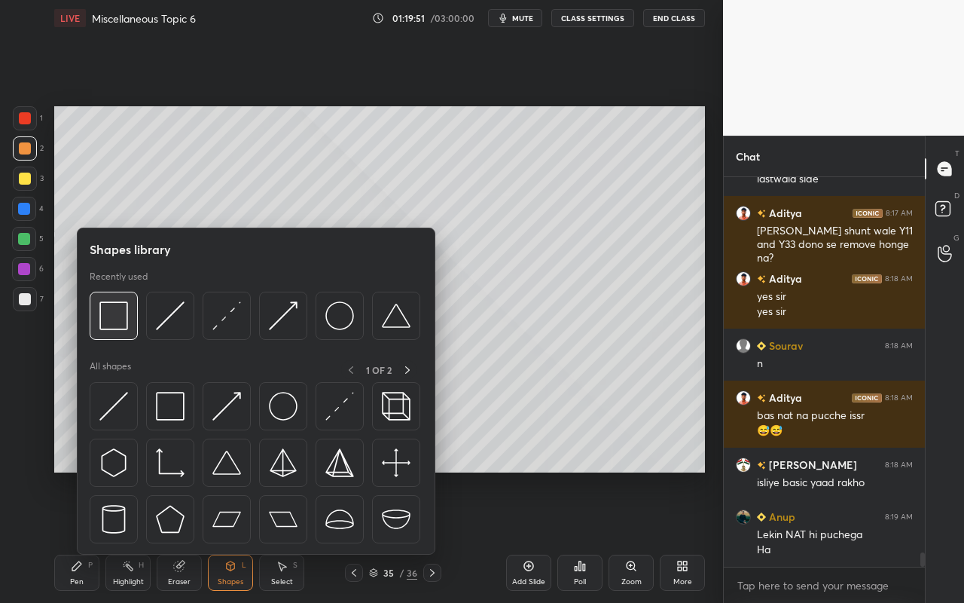
click at [116, 322] on img at bounding box center [113, 315] width 29 height 29
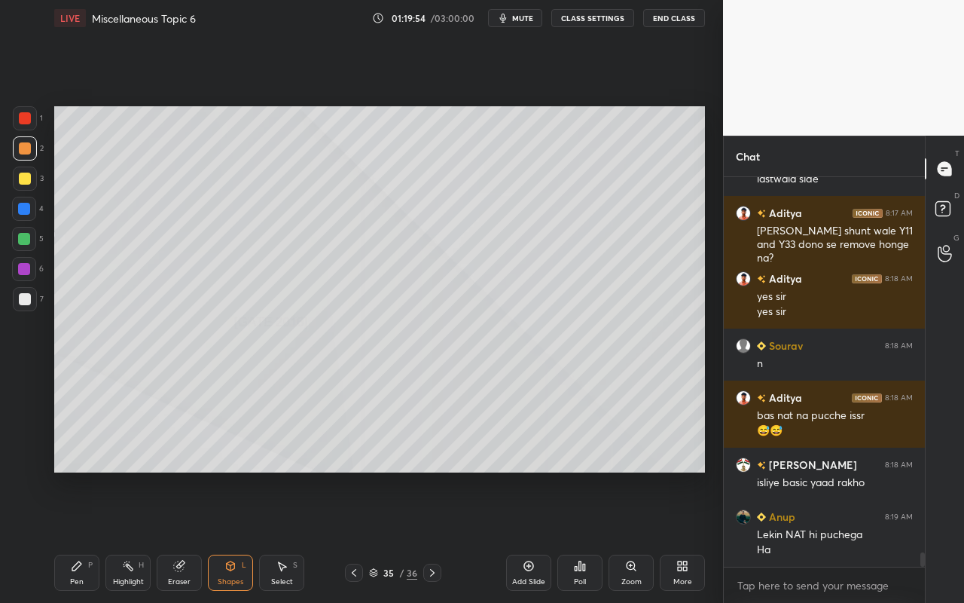
drag, startPoint x: 172, startPoint y: 566, endPoint x: 244, endPoint y: 487, distance: 106.6
click at [173, 536] on div "Eraser" at bounding box center [179, 573] width 45 height 36
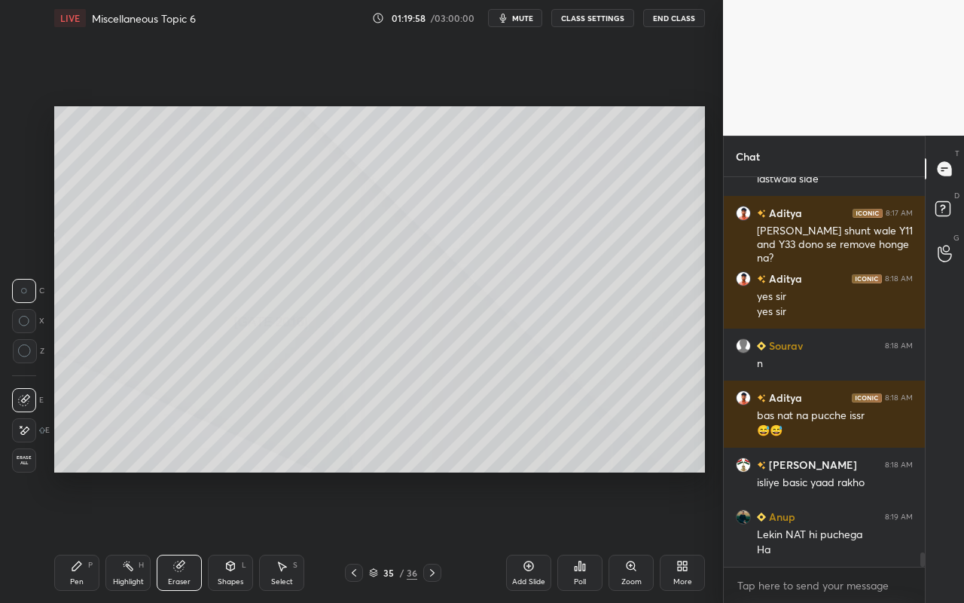
click at [238, 536] on div "Shapes L" at bounding box center [230, 573] width 45 height 36
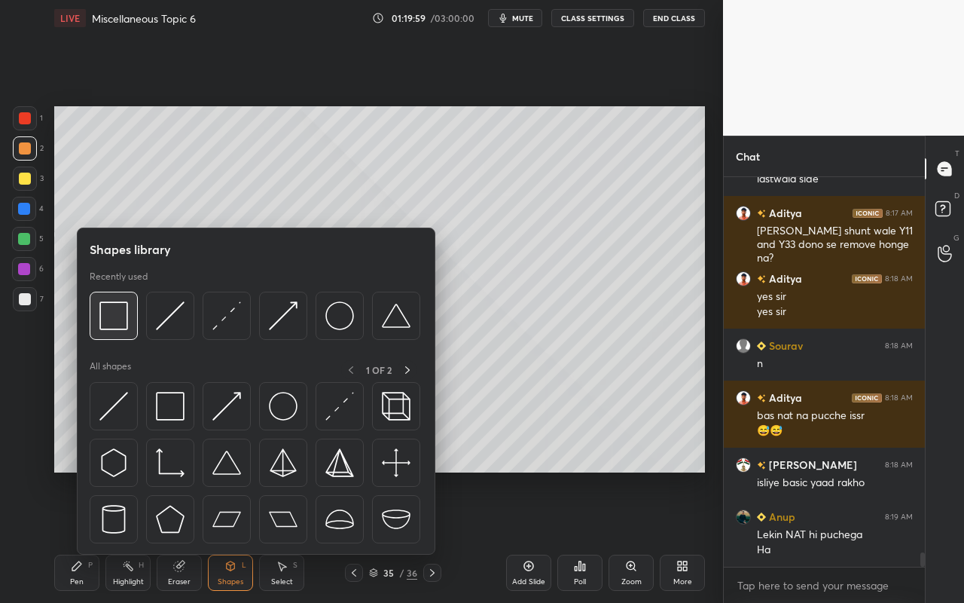
click at [126, 330] on div at bounding box center [114, 316] width 48 height 48
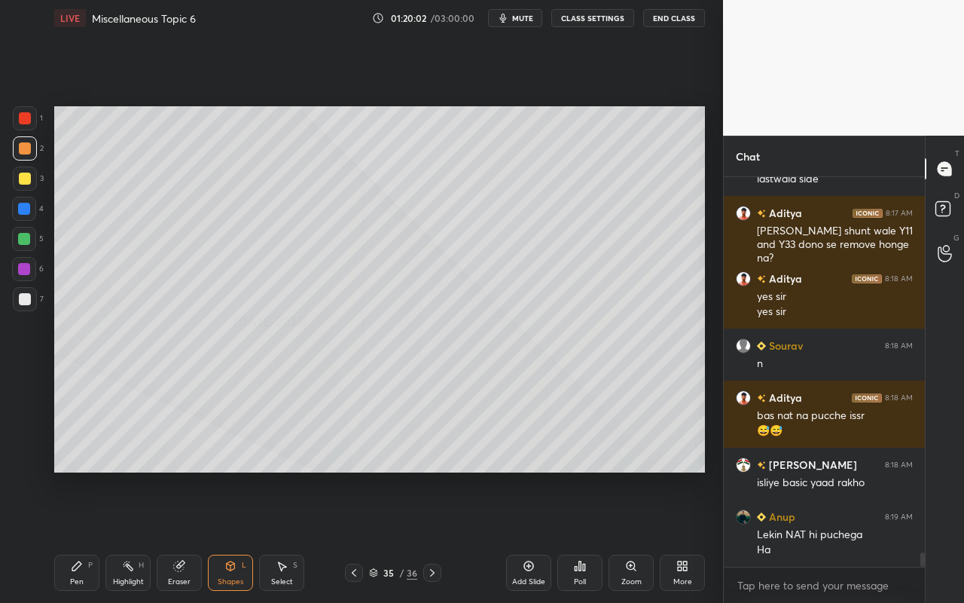
click at [169, 536] on div "Eraser" at bounding box center [179, 573] width 45 height 36
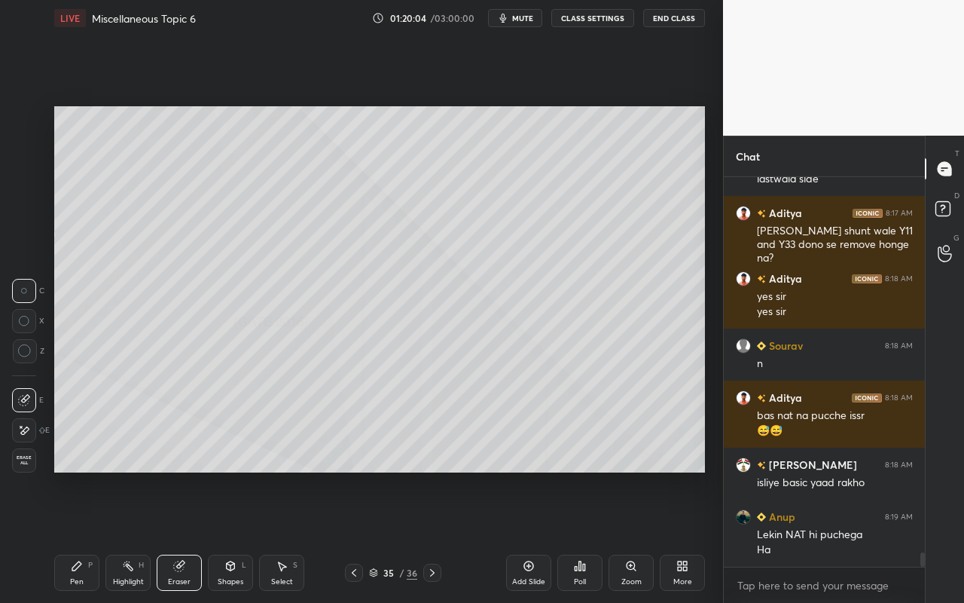
click at [79, 536] on div "Pen" at bounding box center [77, 582] width 14 height 8
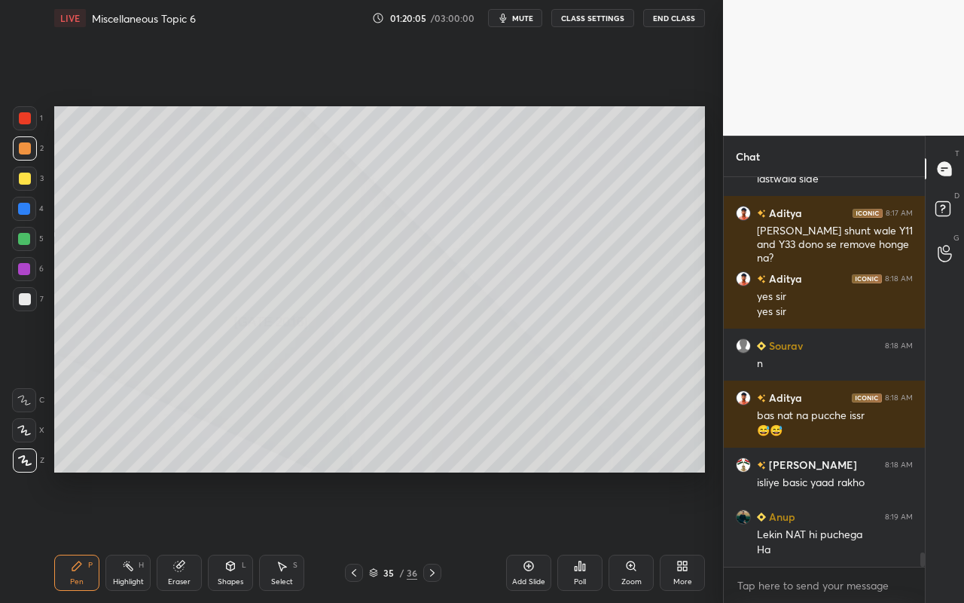
drag, startPoint x: 26, startPoint y: 241, endPoint x: 46, endPoint y: 253, distance: 23.6
click at [26, 241] on div at bounding box center [24, 239] width 12 height 12
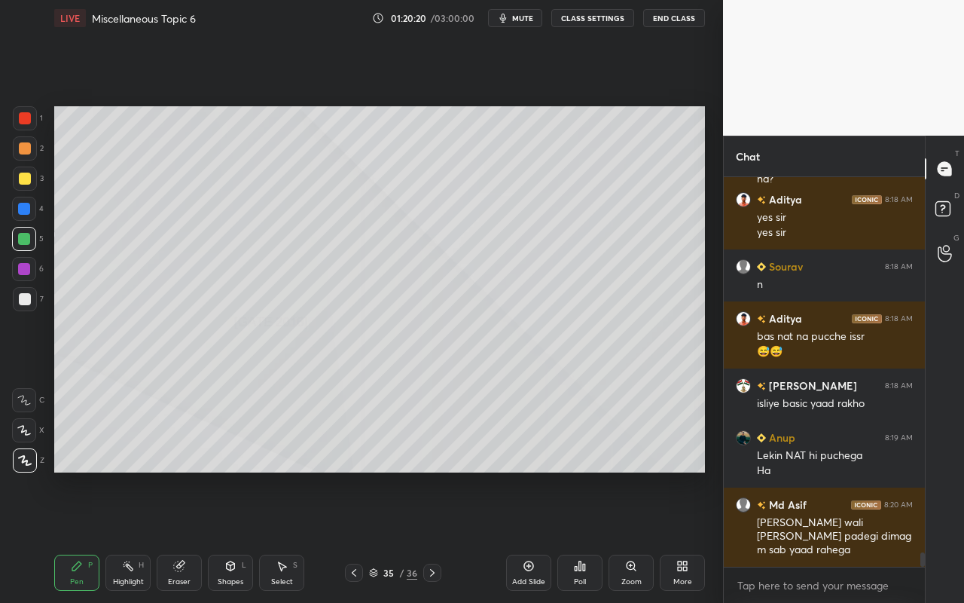
click at [174, 536] on div "Eraser" at bounding box center [179, 582] width 23 height 8
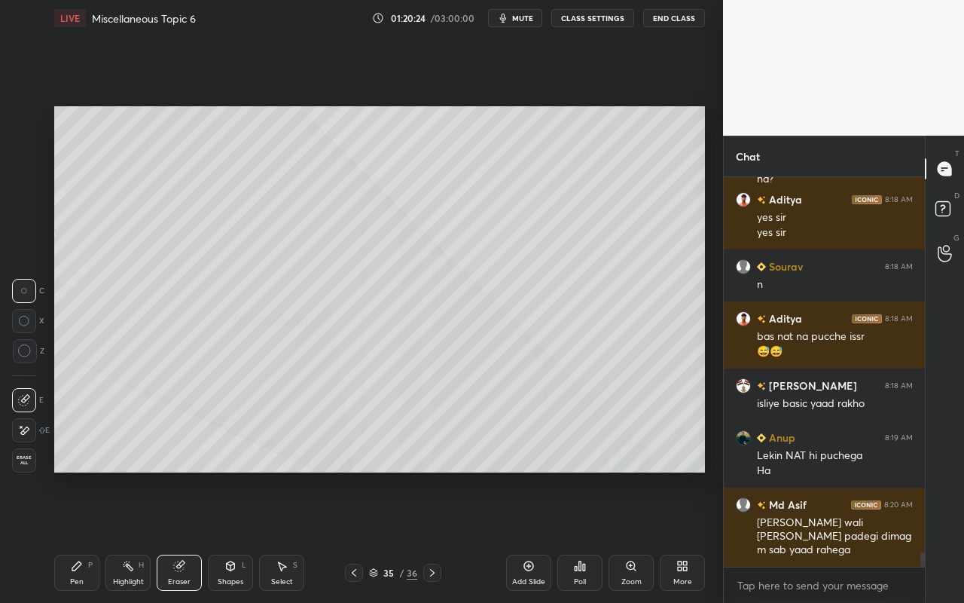
click at [96, 536] on div "Pen P" at bounding box center [76, 573] width 45 height 36
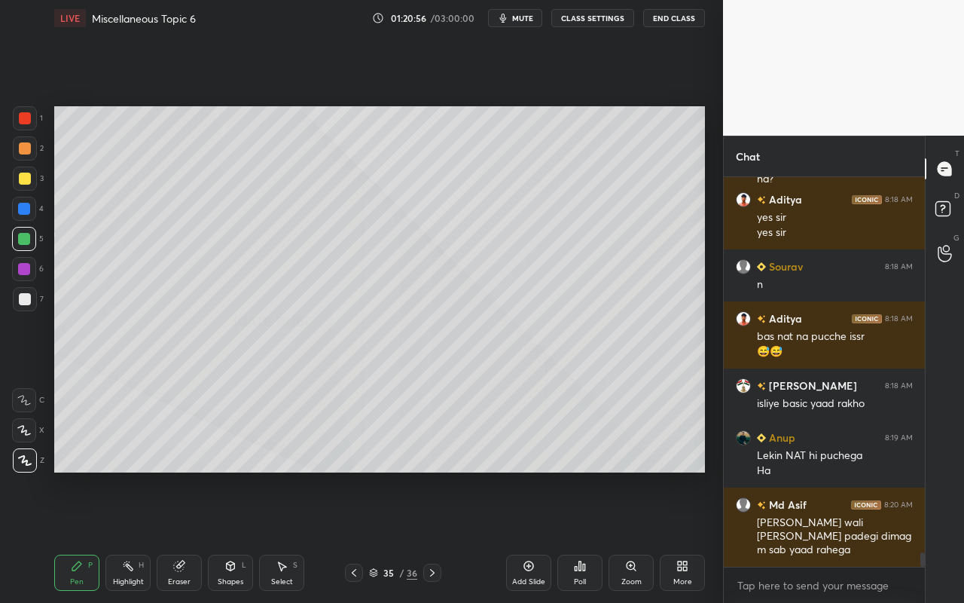
click at [585, 536] on div "Poll" at bounding box center [580, 582] width 12 height 8
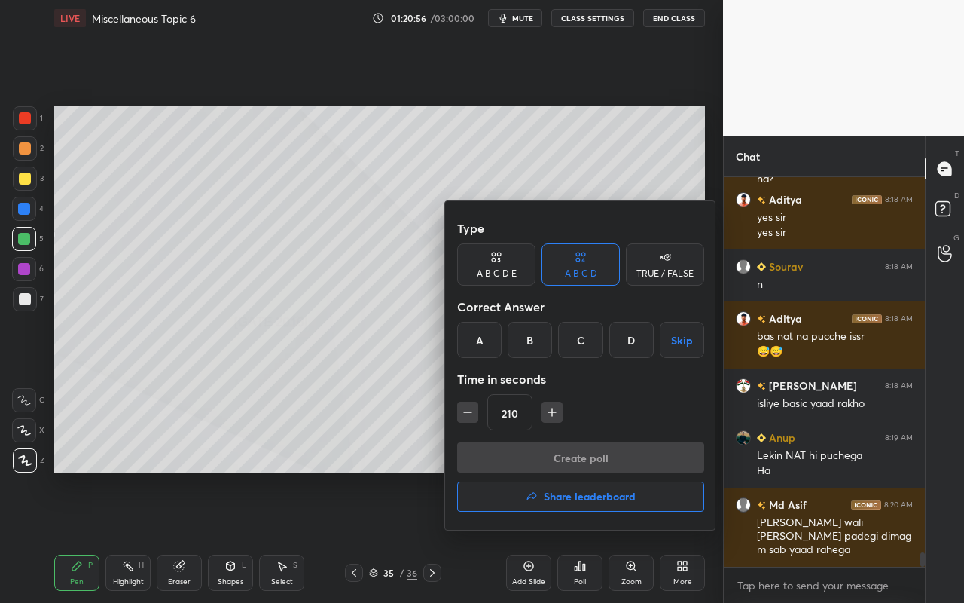
click at [473, 340] on div "A" at bounding box center [479, 340] width 44 height 36
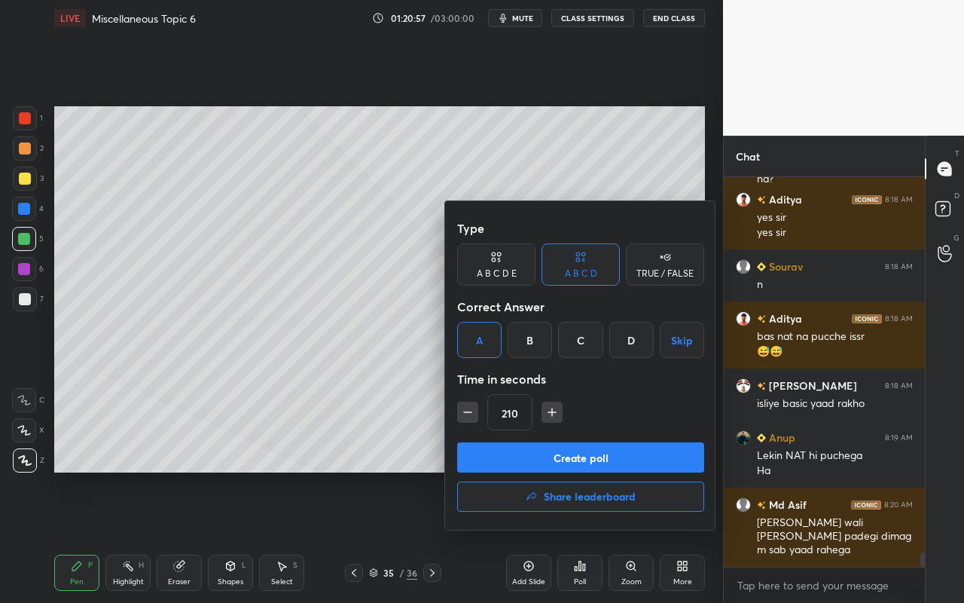
click at [558, 408] on icon "button" at bounding box center [552, 412] width 15 height 15
click at [555, 417] on icon "button" at bounding box center [552, 412] width 15 height 15
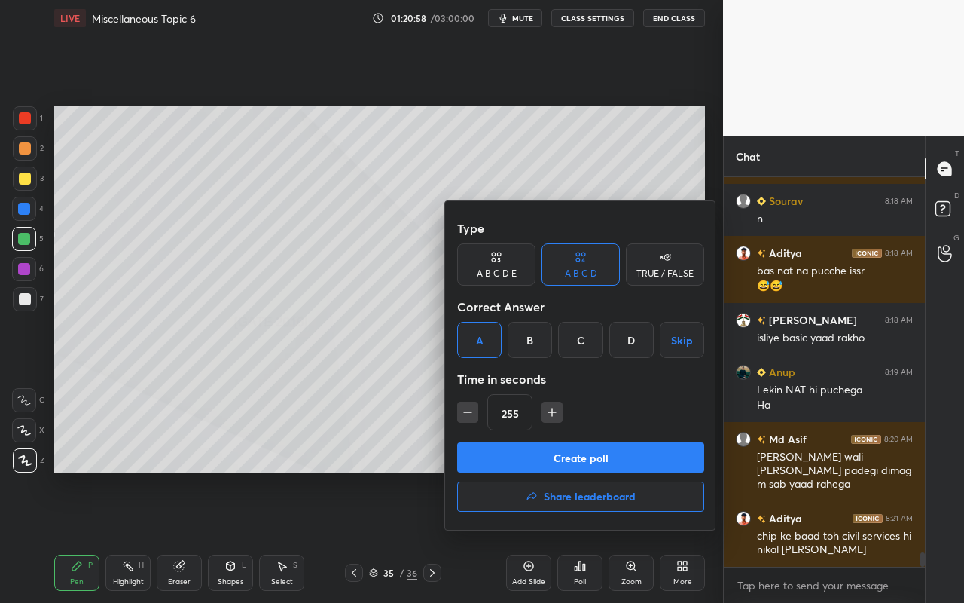
drag, startPoint x: 555, startPoint y: 417, endPoint x: 547, endPoint y: 427, distance: 12.8
click at [555, 417] on icon "button" at bounding box center [552, 412] width 15 height 15
type input "270"
click at [555, 467] on button "Create poll" at bounding box center [580, 457] width 247 height 30
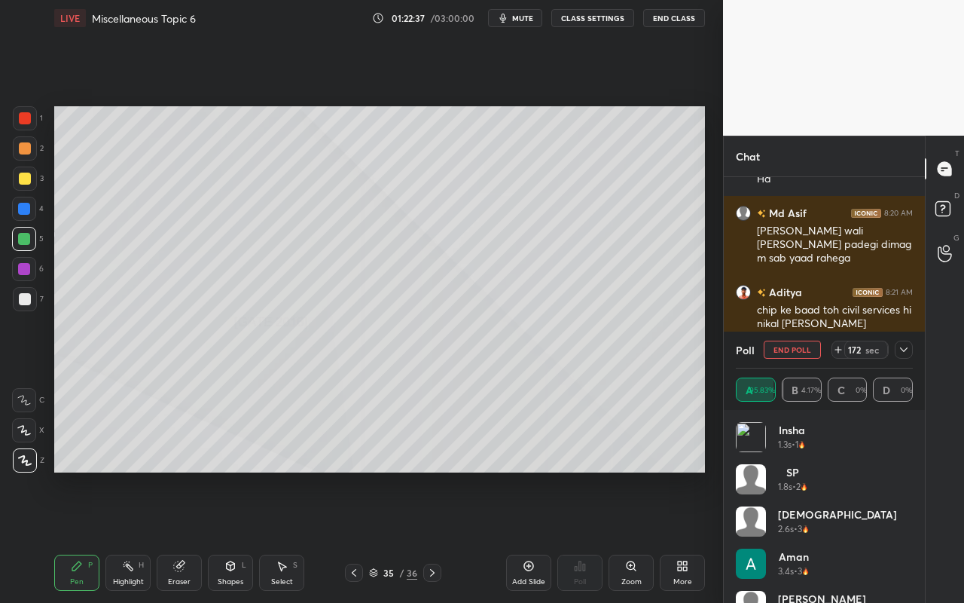
scroll to position [10565, 0]
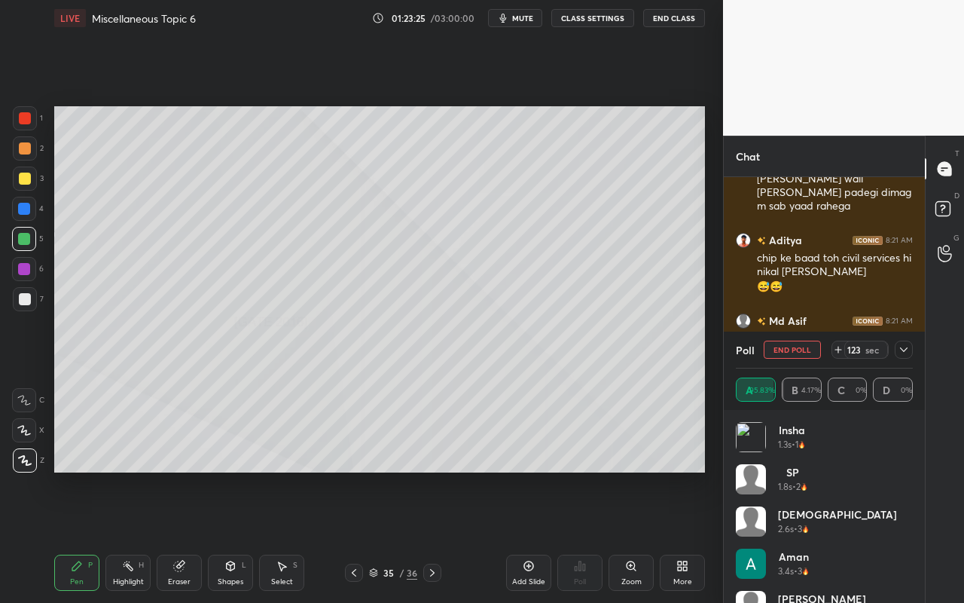
drag, startPoint x: 281, startPoint y: 571, endPoint x: 301, endPoint y: 514, distance: 60.5
click at [282, 536] on icon at bounding box center [282, 566] width 12 height 12
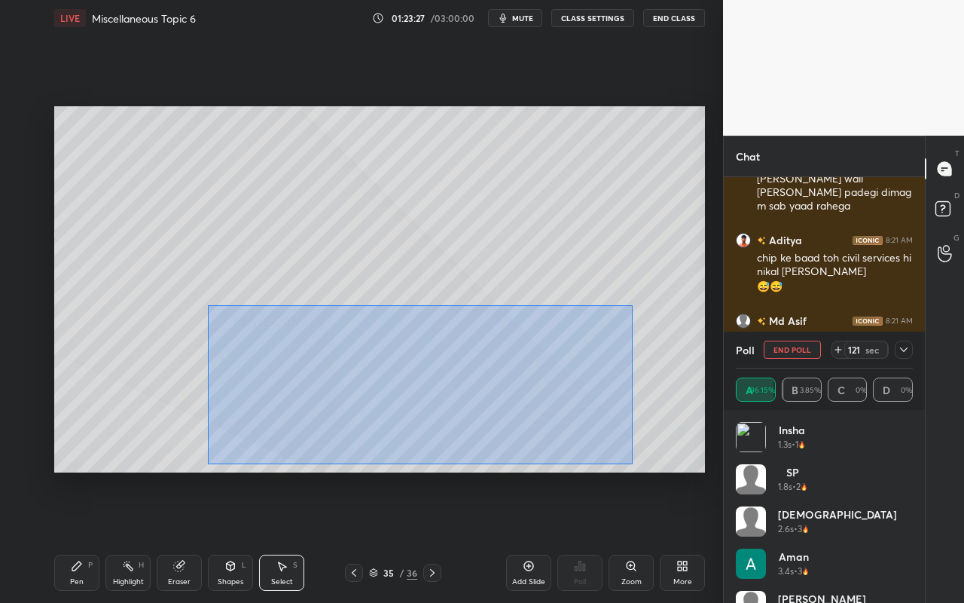
drag, startPoint x: 208, startPoint y: 305, endPoint x: 604, endPoint y: 436, distance: 416.7
click at [631, 461] on div "0 ° Undo Copy Paste here Duplicate Duplicate to new slide Delete" at bounding box center [379, 289] width 651 height 366
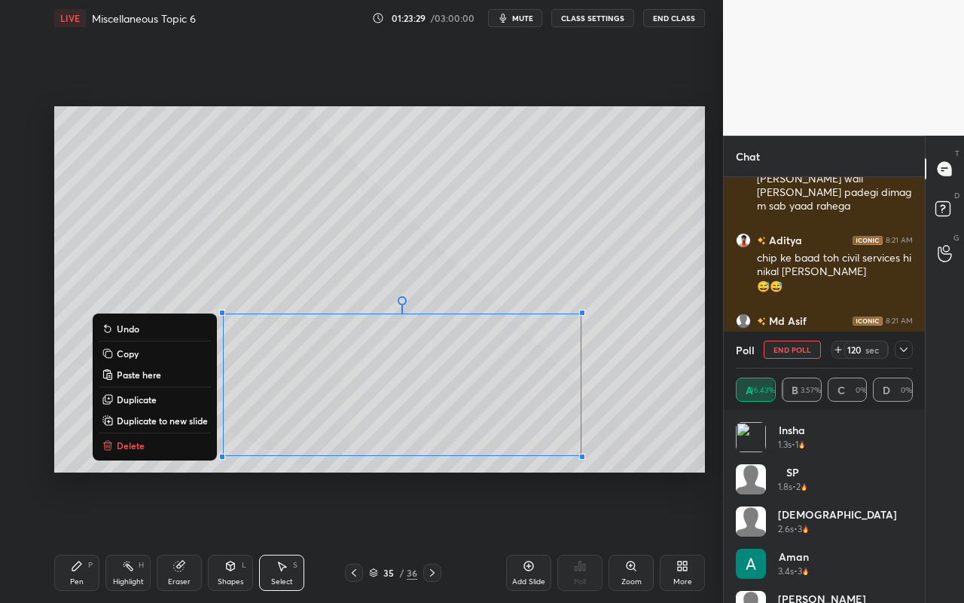
click at [199, 417] on p "Duplicate to new slide" at bounding box center [162, 420] width 91 height 12
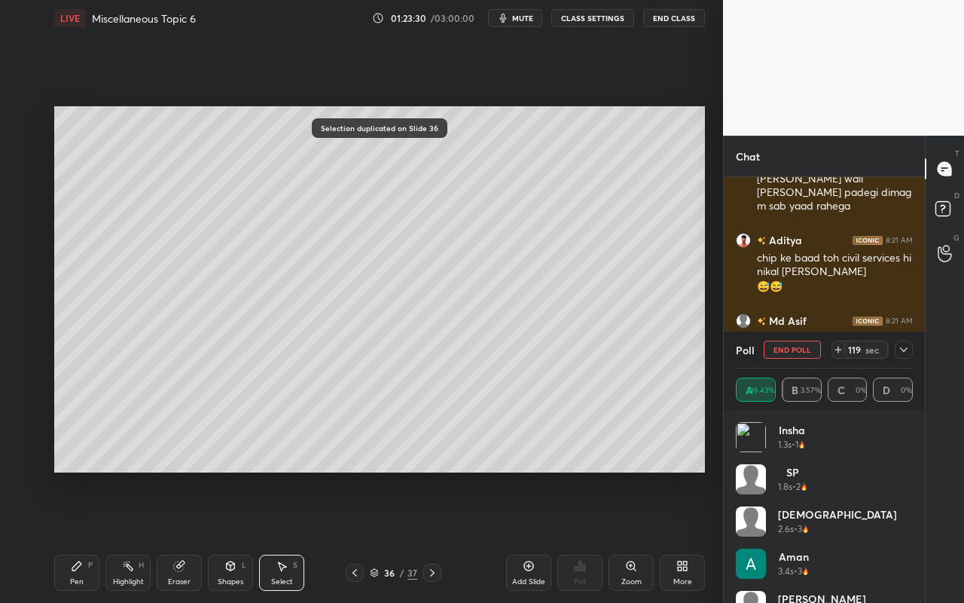
scroll to position [10617, 0]
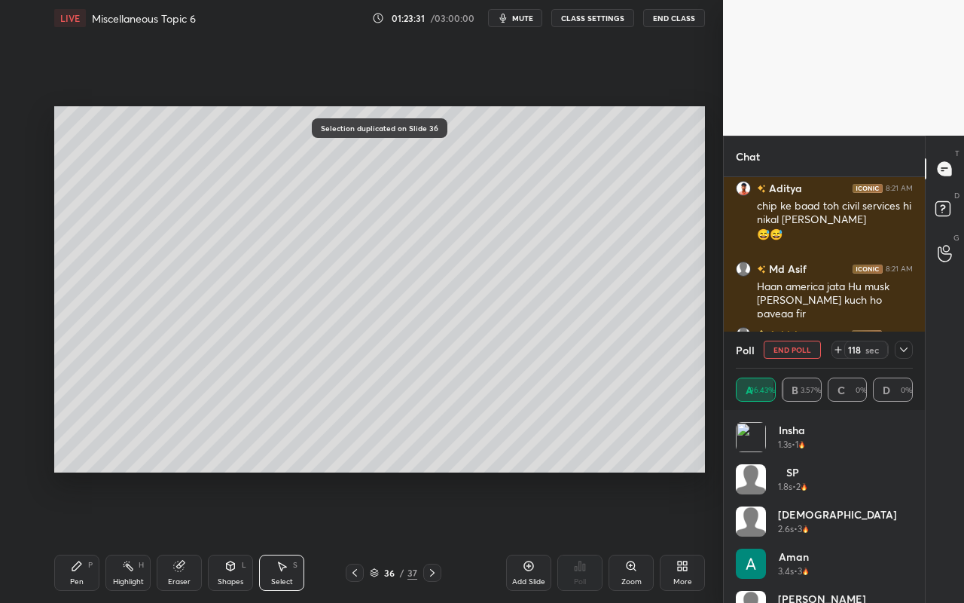
click at [903, 350] on icon at bounding box center [904, 350] width 12 height 12
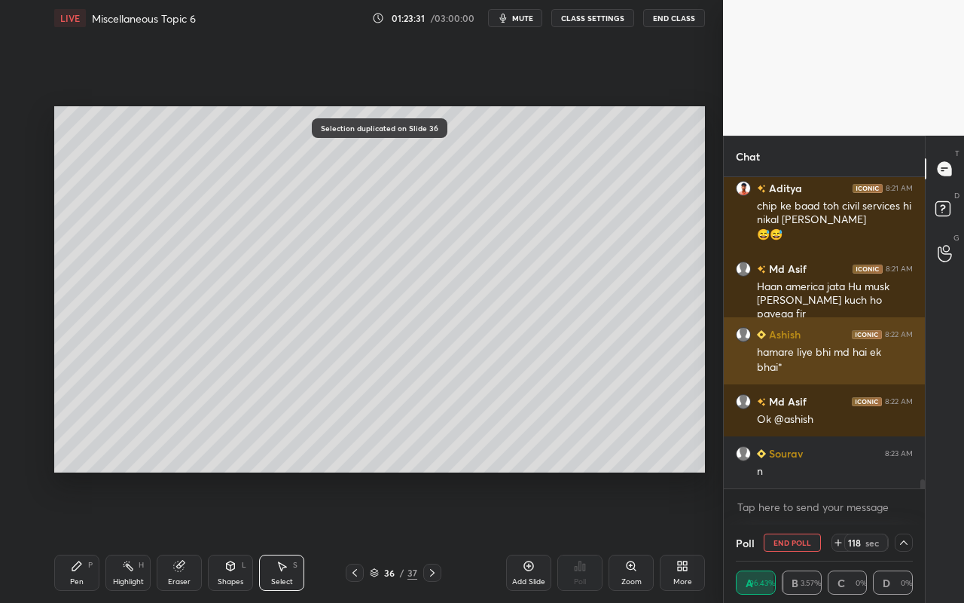
scroll to position [1, 5]
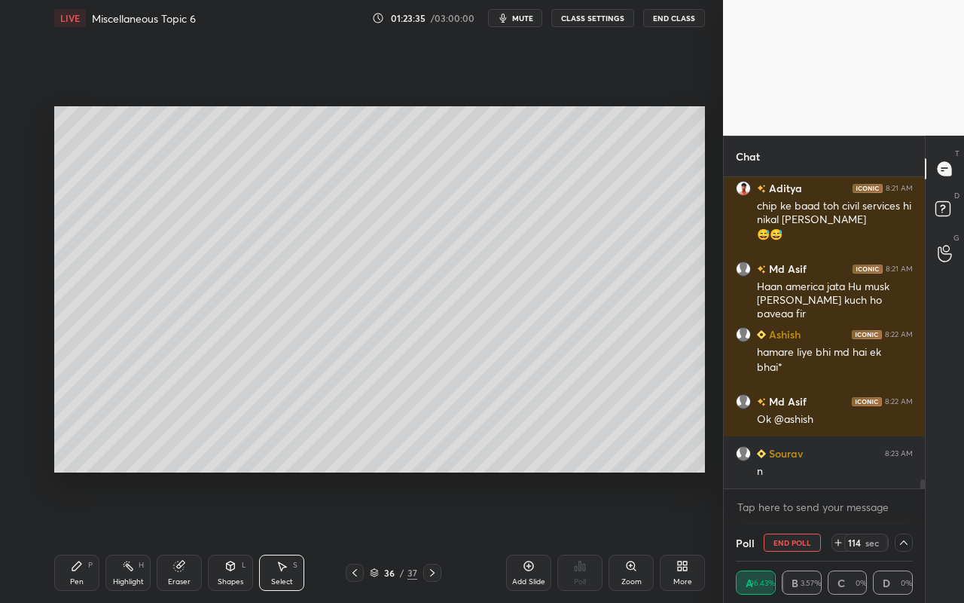
click at [903, 536] on icon at bounding box center [904, 542] width 12 height 12
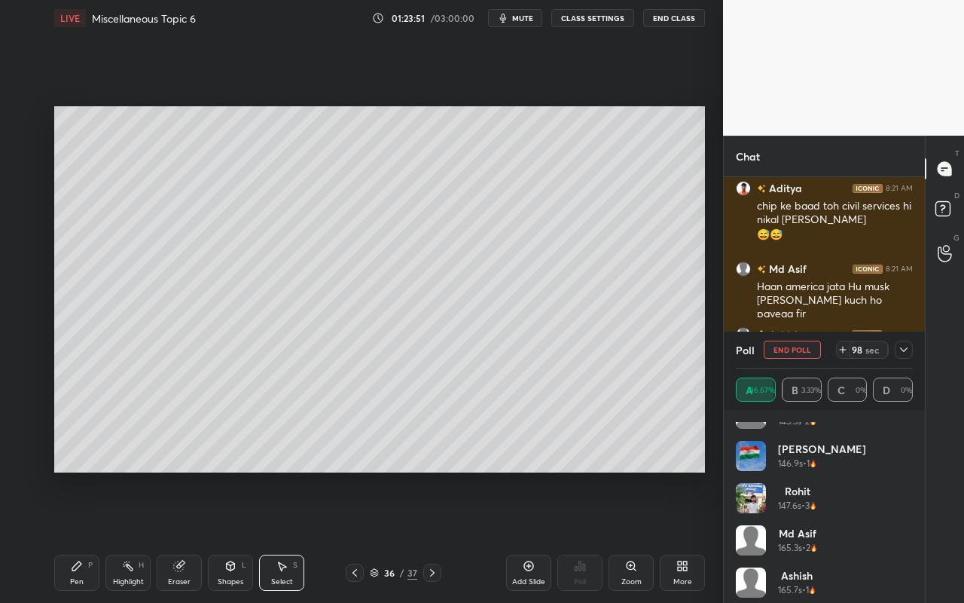
scroll to position [1043, 0]
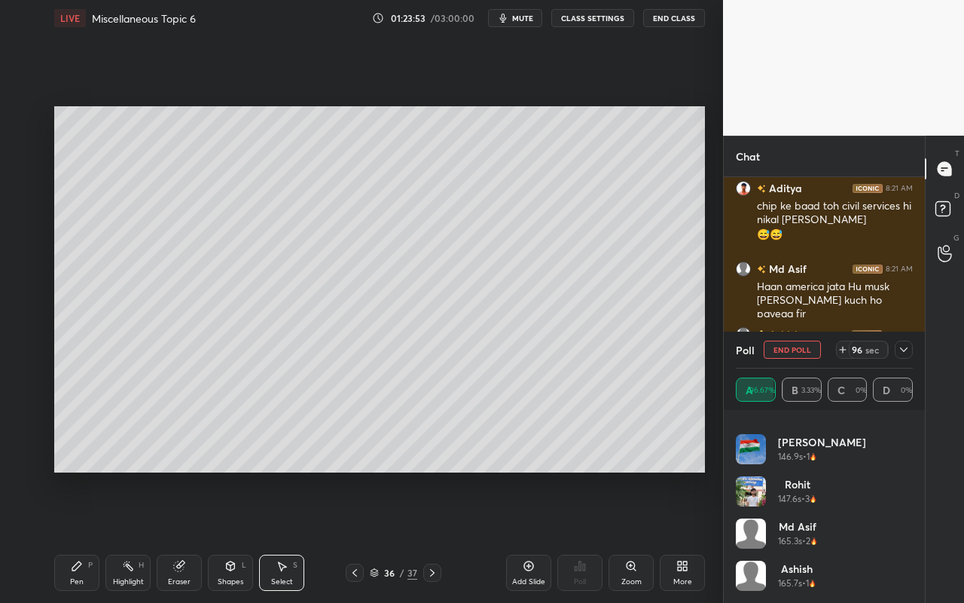
click at [899, 351] on icon at bounding box center [904, 350] width 12 height 12
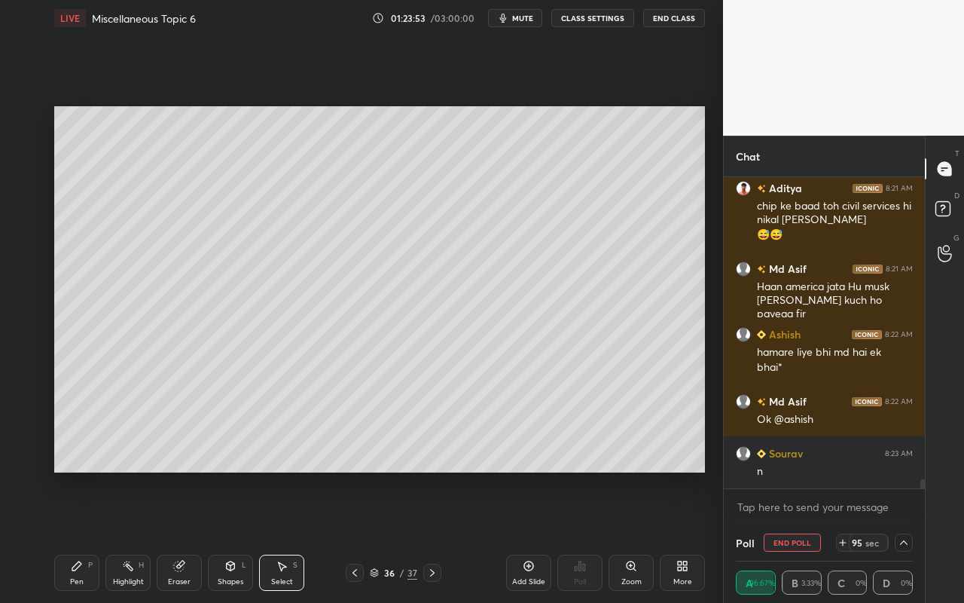
scroll to position [0, 0]
click at [277, 536] on div "Select" at bounding box center [282, 582] width 22 height 8
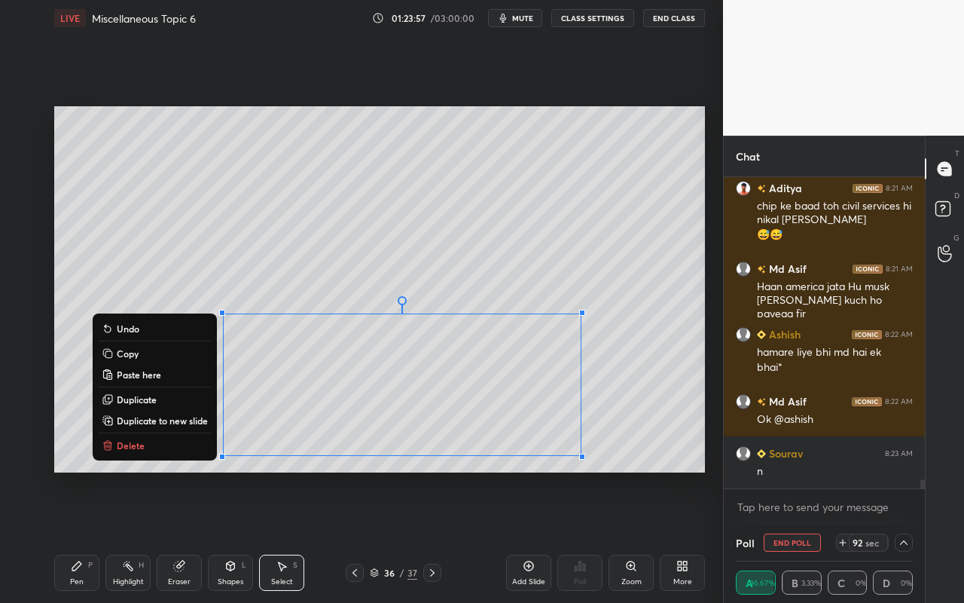
drag, startPoint x: 194, startPoint y: 297, endPoint x: 616, endPoint y: 475, distance: 457.9
click at [623, 480] on div "0 ° Undo Copy Paste here Duplicate Duplicate to new slide Delete Setting up you…" at bounding box center [379, 289] width 663 height 506
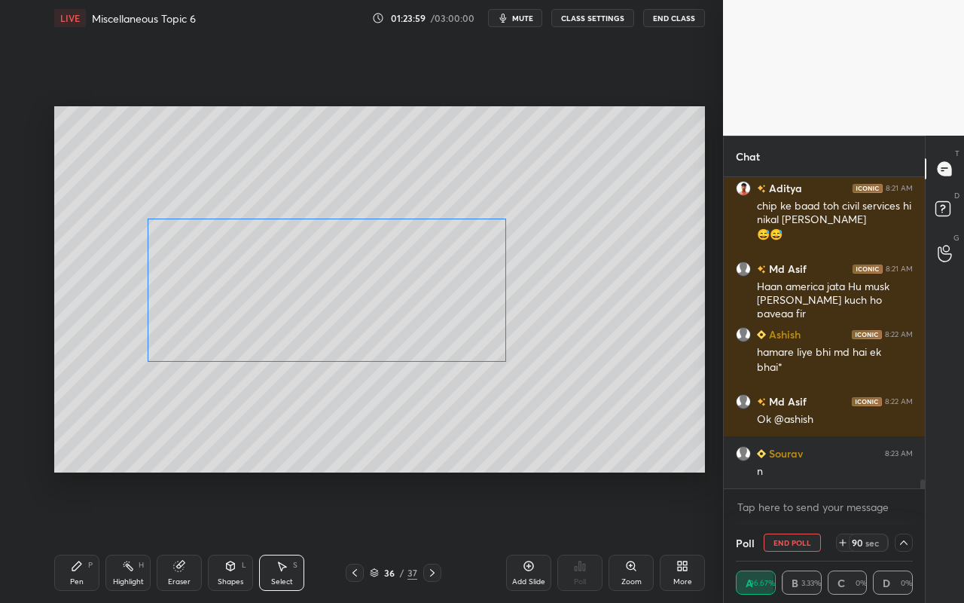
drag, startPoint x: 496, startPoint y: 392, endPoint x: 430, endPoint y: 307, distance: 106.9
click at [433, 307] on div "0 ° Undo Copy Paste here Duplicate Duplicate to new slide Delete" at bounding box center [379, 289] width 651 height 366
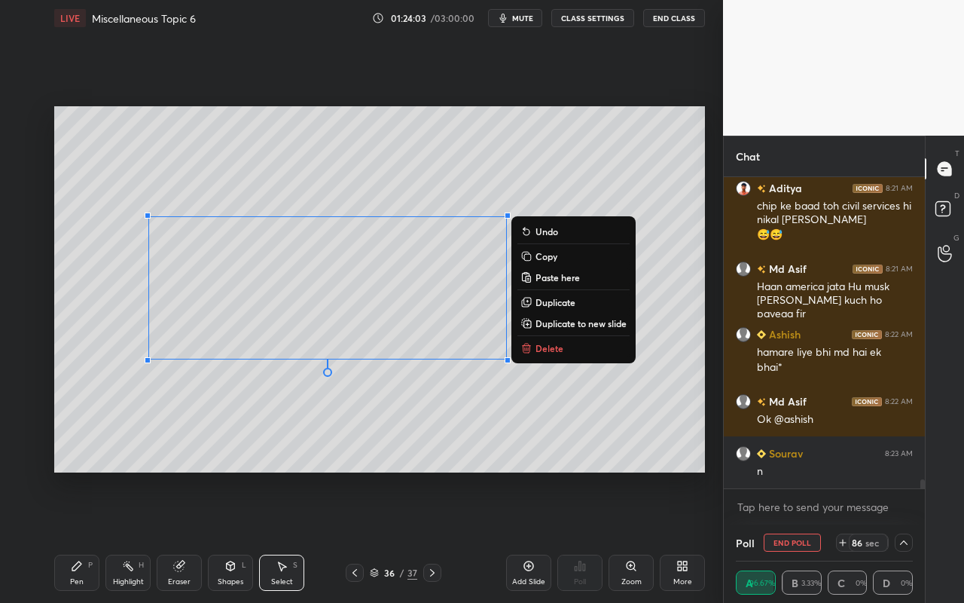
scroll to position [10696, 0]
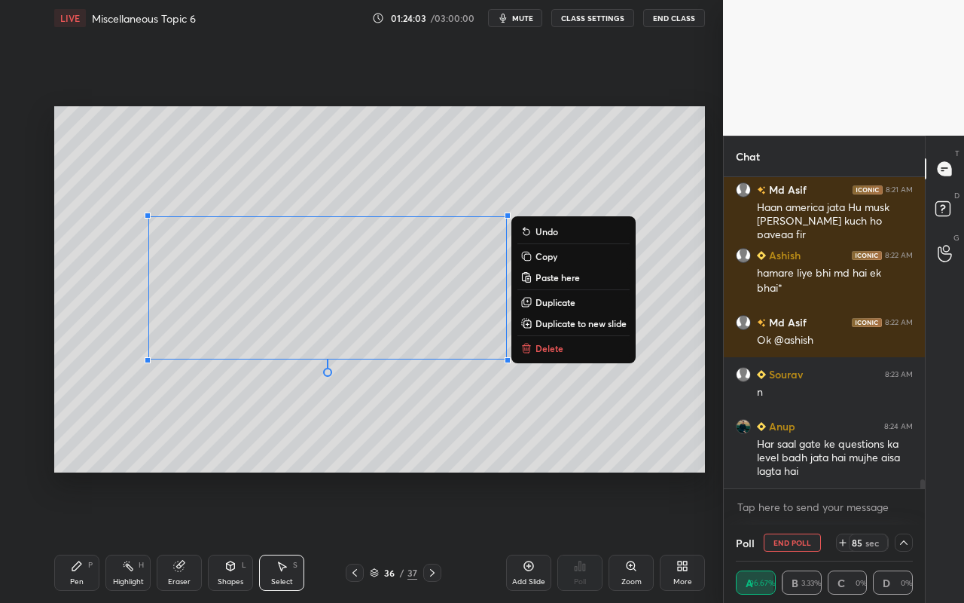
click at [289, 536] on div "Select S" at bounding box center [281, 573] width 45 height 36
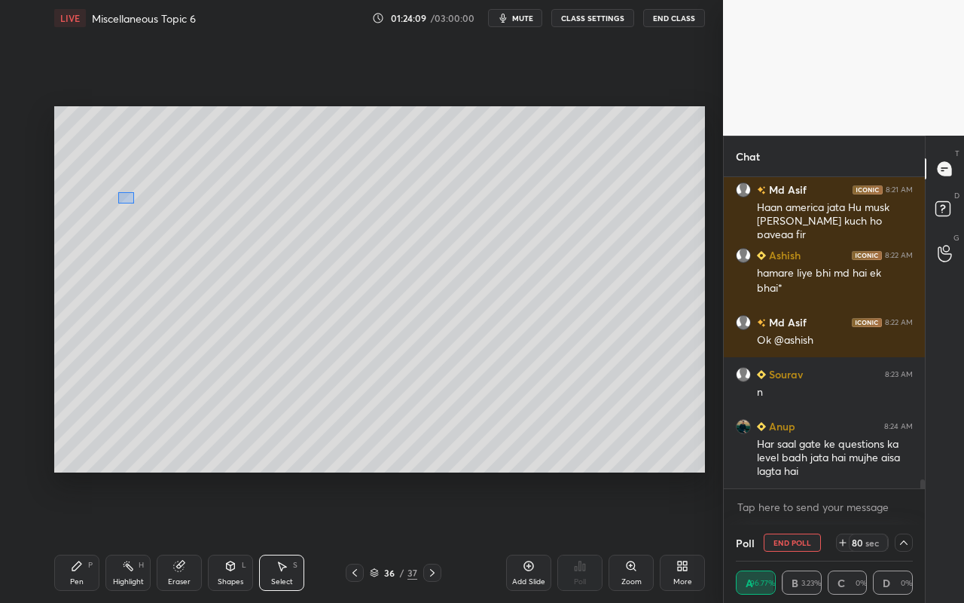
click at [121, 195] on div "0 ° Undo Copy Paste here Duplicate Duplicate to new slide Delete" at bounding box center [379, 289] width 651 height 366
drag, startPoint x: 75, startPoint y: 574, endPoint x: 97, endPoint y: 525, distance: 53.6
click at [78, 536] on div "Pen P" at bounding box center [76, 573] width 45 height 36
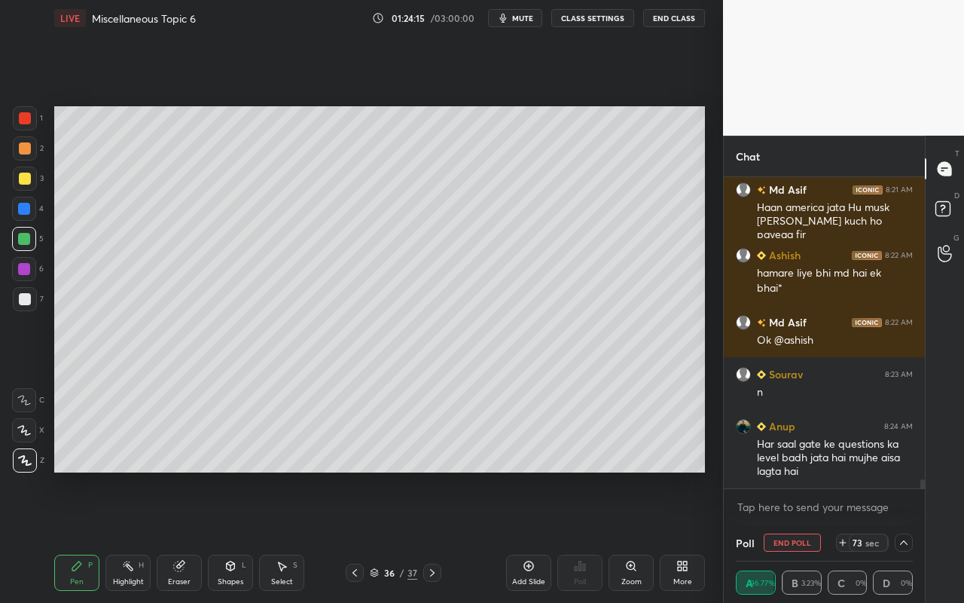
click at [25, 302] on div at bounding box center [25, 299] width 12 height 12
drag, startPoint x: 128, startPoint y: 572, endPoint x: 188, endPoint y: 498, distance: 94.8
click at [128, 536] on div "Highlight H" at bounding box center [127, 573] width 45 height 36
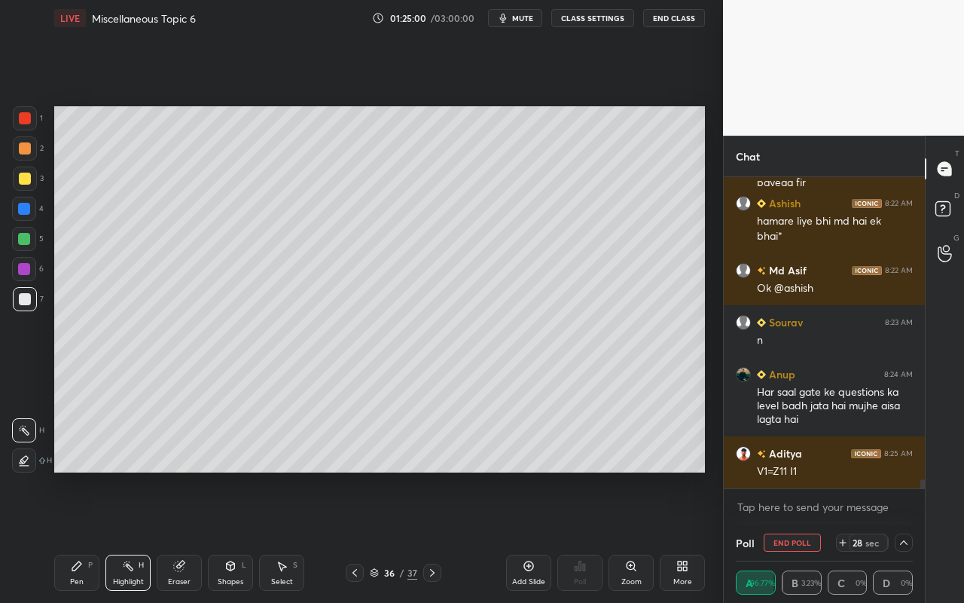
click at [231, 536] on div "Shapes L" at bounding box center [230, 573] width 45 height 36
click at [279, 536] on div "Select S" at bounding box center [281, 573] width 45 height 36
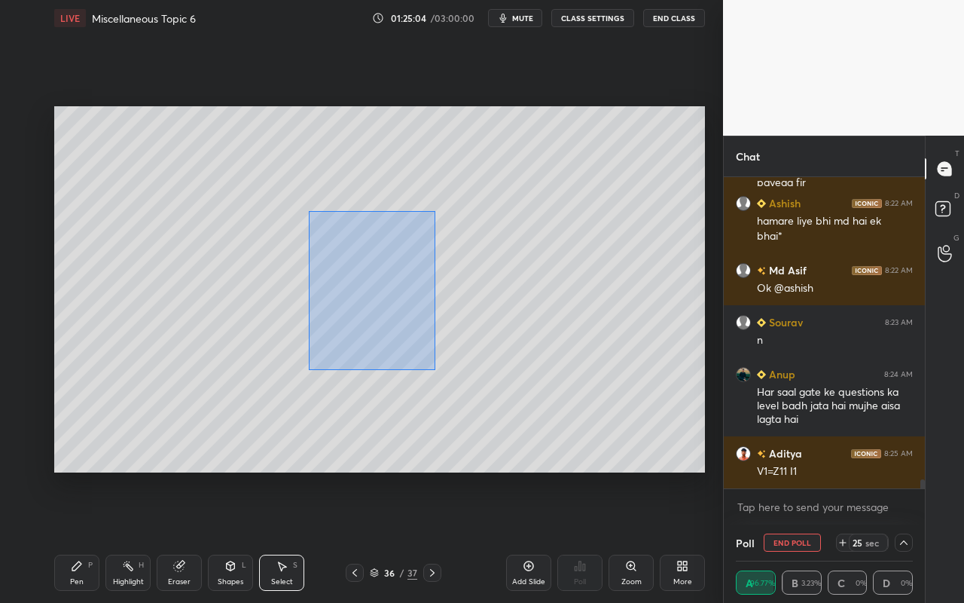
drag, startPoint x: 308, startPoint y: 210, endPoint x: 432, endPoint y: 371, distance: 203.1
click at [434, 370] on div "0 ° Undo Copy Paste here Duplicate Duplicate to new slide Delete" at bounding box center [379, 289] width 651 height 366
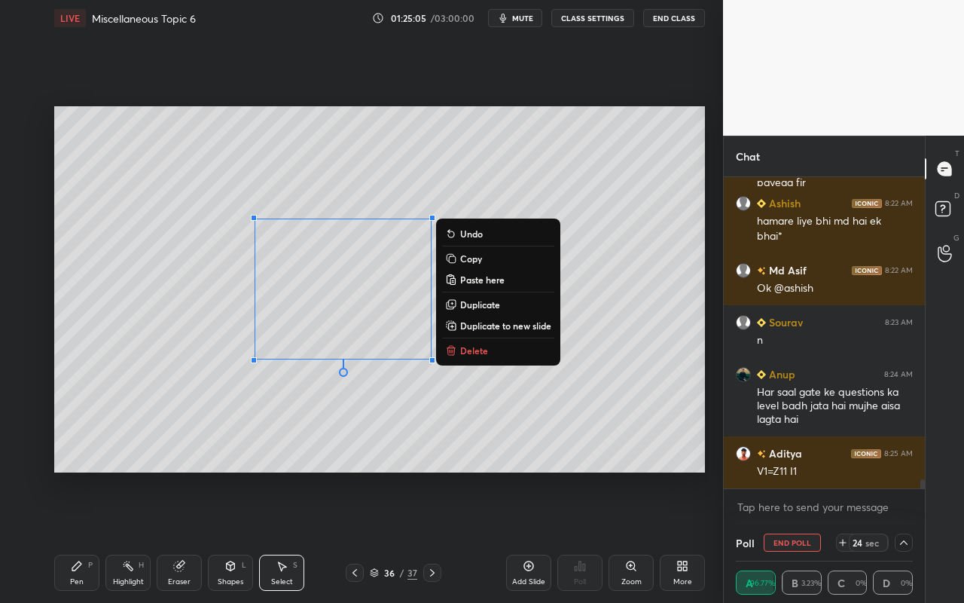
click at [356, 452] on div "0 ° Undo Copy Paste here Duplicate Duplicate to new slide Delete" at bounding box center [379, 289] width 651 height 366
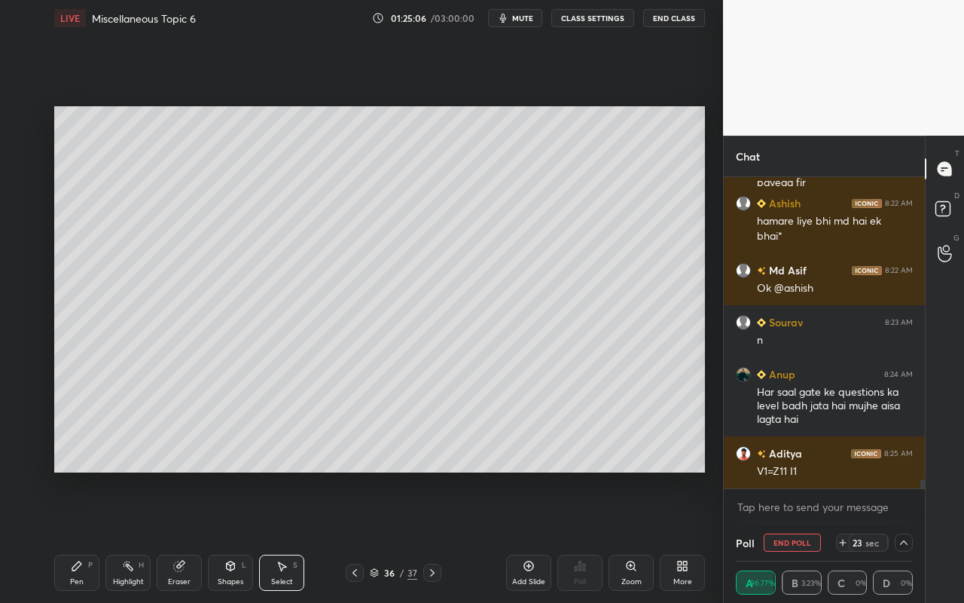
drag, startPoint x: 131, startPoint y: 576, endPoint x: 144, endPoint y: 577, distance: 12.8
click at [129, 536] on div "Highlight" at bounding box center [128, 582] width 31 height 8
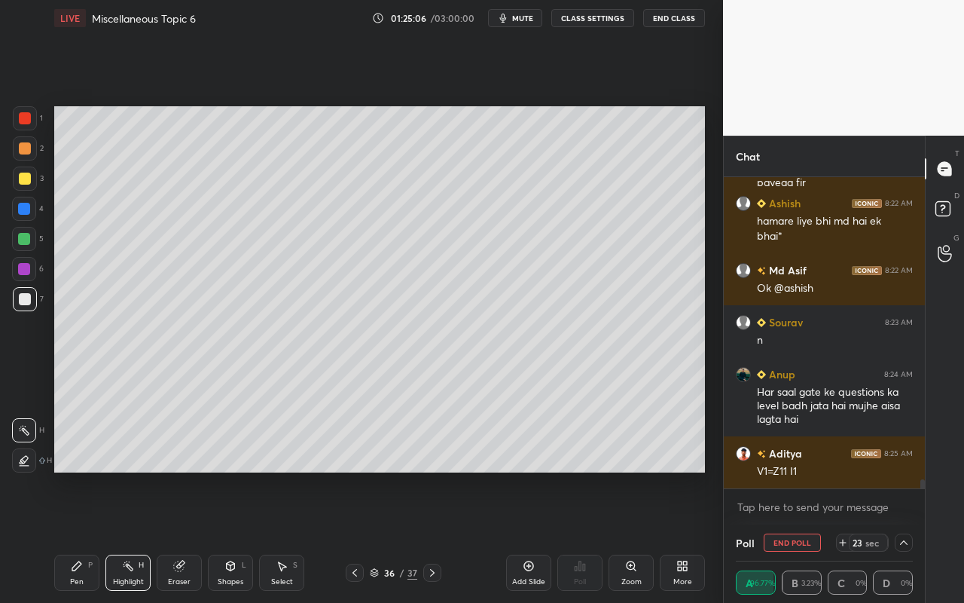
click at [189, 536] on div "Eraser" at bounding box center [179, 573] width 45 height 36
click at [26, 356] on icon at bounding box center [25, 351] width 14 height 14
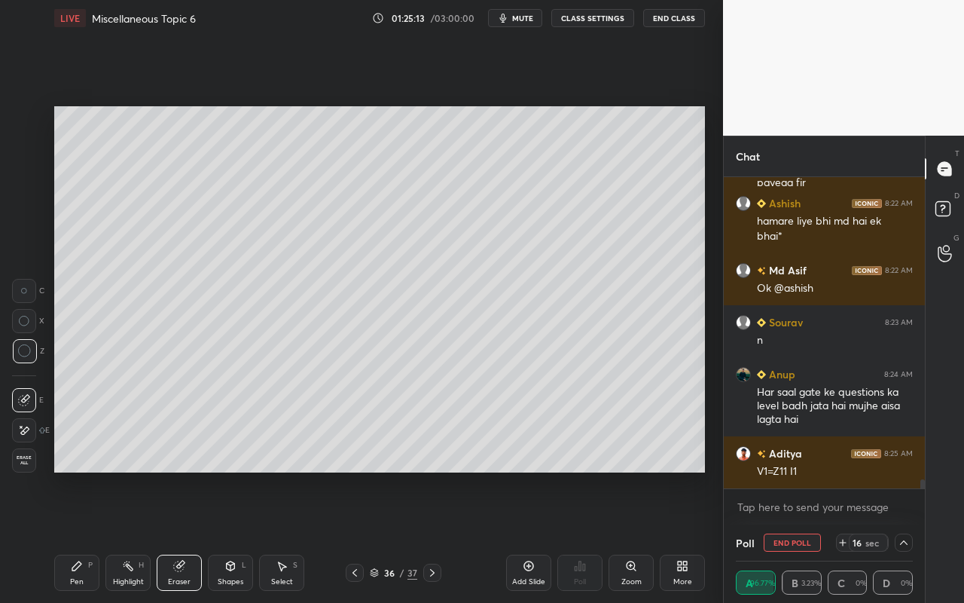
drag, startPoint x: 96, startPoint y: 569, endPoint x: 94, endPoint y: 561, distance: 7.9
click at [96, 536] on div "Pen P" at bounding box center [76, 573] width 45 height 36
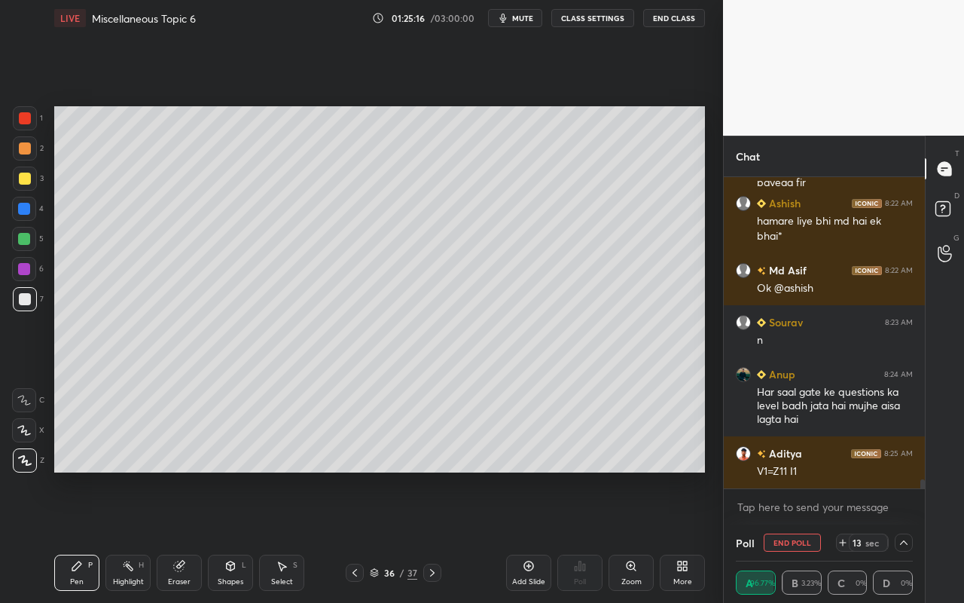
click at [289, 536] on div "Select S" at bounding box center [281, 573] width 45 height 36
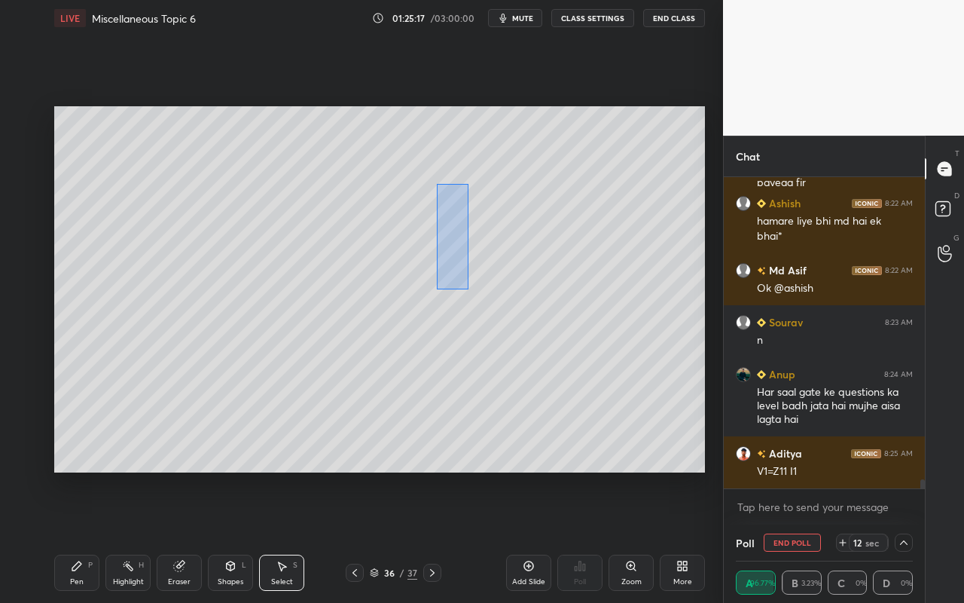
drag, startPoint x: 442, startPoint y: 229, endPoint x: 539, endPoint y: 381, distance: 180.6
click at [543, 383] on div "0 ° Undo Copy Paste here Duplicate Duplicate to new slide Delete" at bounding box center [379, 289] width 651 height 366
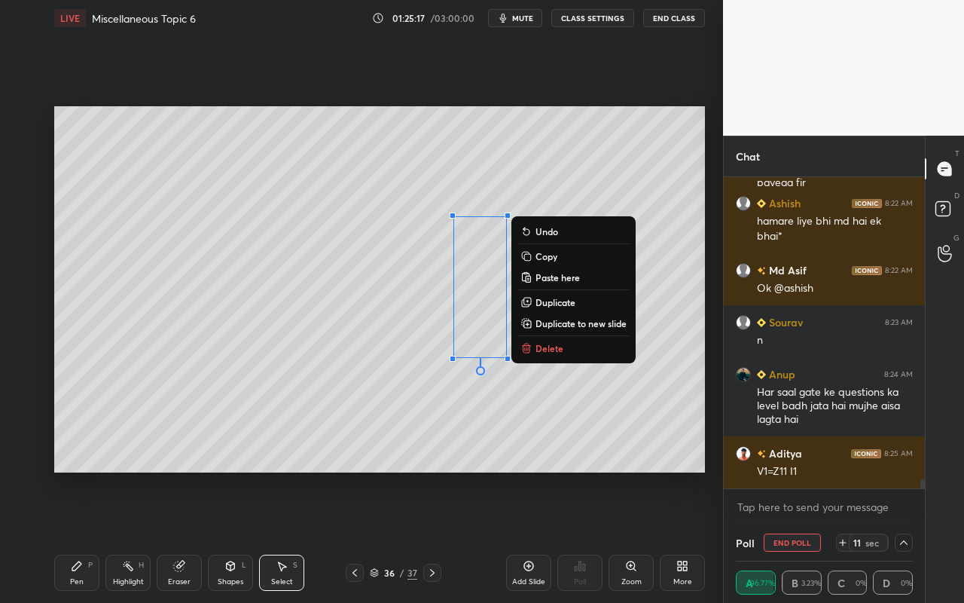
drag, startPoint x: 548, startPoint y: 345, endPoint x: 454, endPoint y: 383, distance: 101.4
click at [548, 345] on p "Delete" at bounding box center [550, 348] width 28 height 12
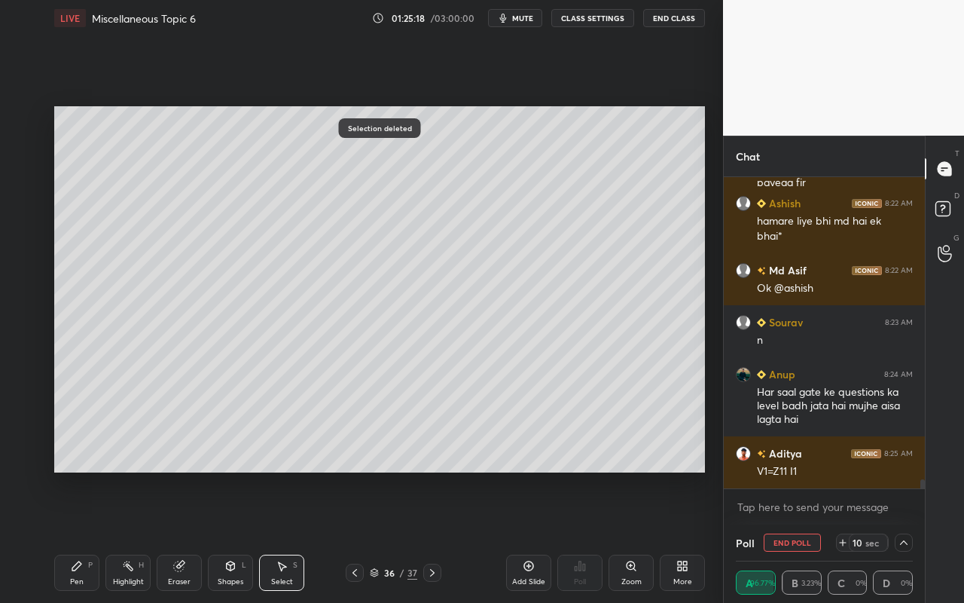
click at [84, 536] on div "Pen P" at bounding box center [76, 573] width 45 height 36
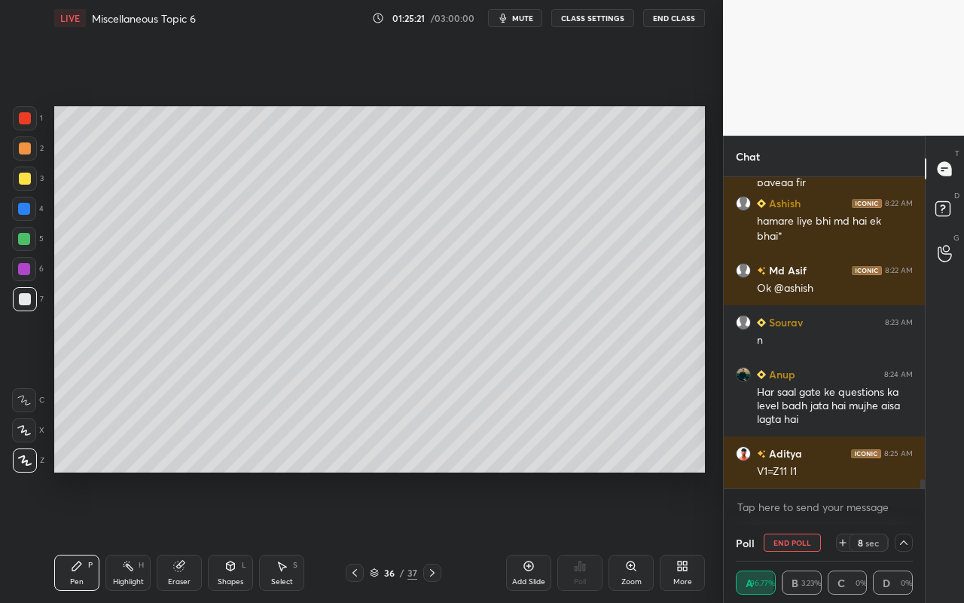
click at [188, 536] on div "Eraser" at bounding box center [179, 573] width 45 height 36
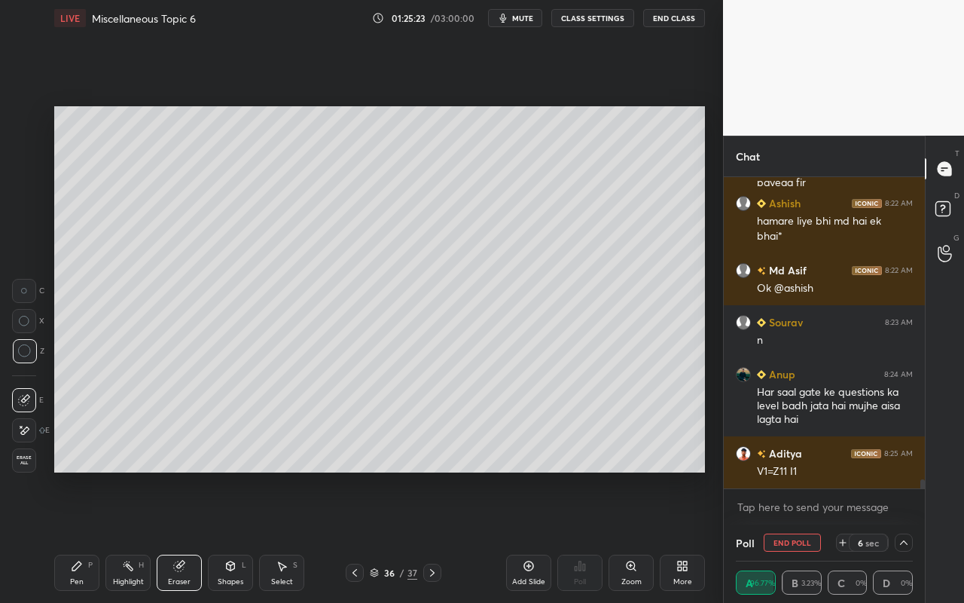
click at [34, 433] on div at bounding box center [24, 430] width 24 height 24
click at [229, 536] on div "Shapes" at bounding box center [231, 582] width 26 height 8
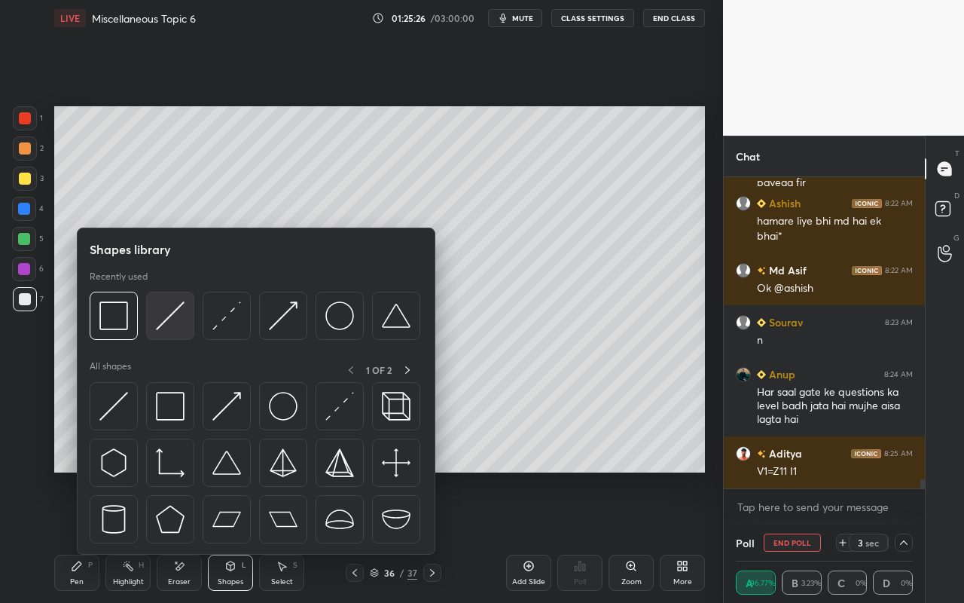
click at [174, 327] on img at bounding box center [170, 315] width 29 height 29
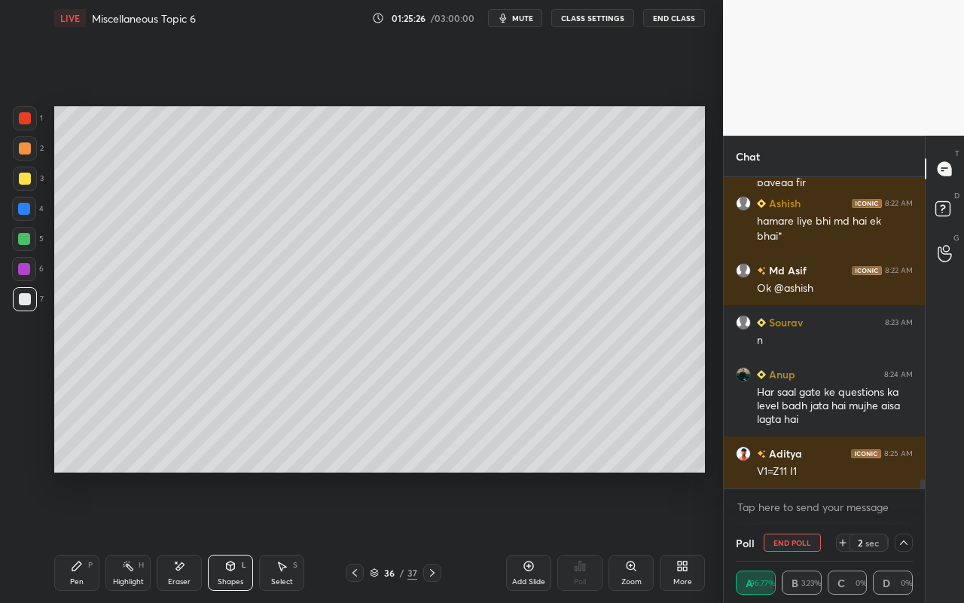
drag, startPoint x: 25, startPoint y: 146, endPoint x: 51, endPoint y: 148, distance: 26.4
click at [29, 147] on div at bounding box center [25, 148] width 12 height 12
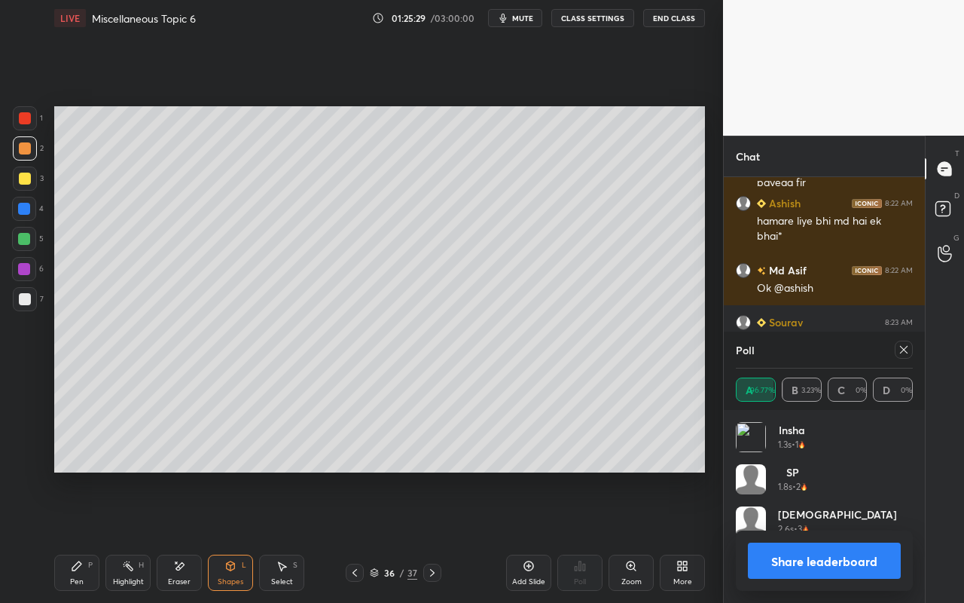
scroll to position [176, 173]
click at [271, 536] on div "Select" at bounding box center [282, 582] width 22 height 8
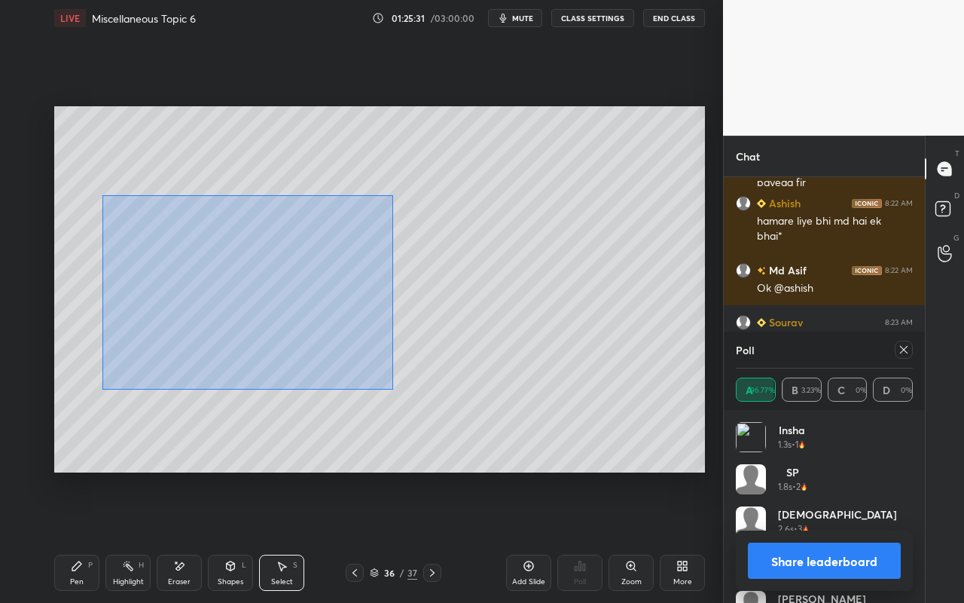
drag, startPoint x: 102, startPoint y: 197, endPoint x: 396, endPoint y: 361, distance: 336.3
click at [434, 397] on div "0 ° Undo Copy Paste here Duplicate Duplicate to new slide Delete" at bounding box center [379, 289] width 651 height 366
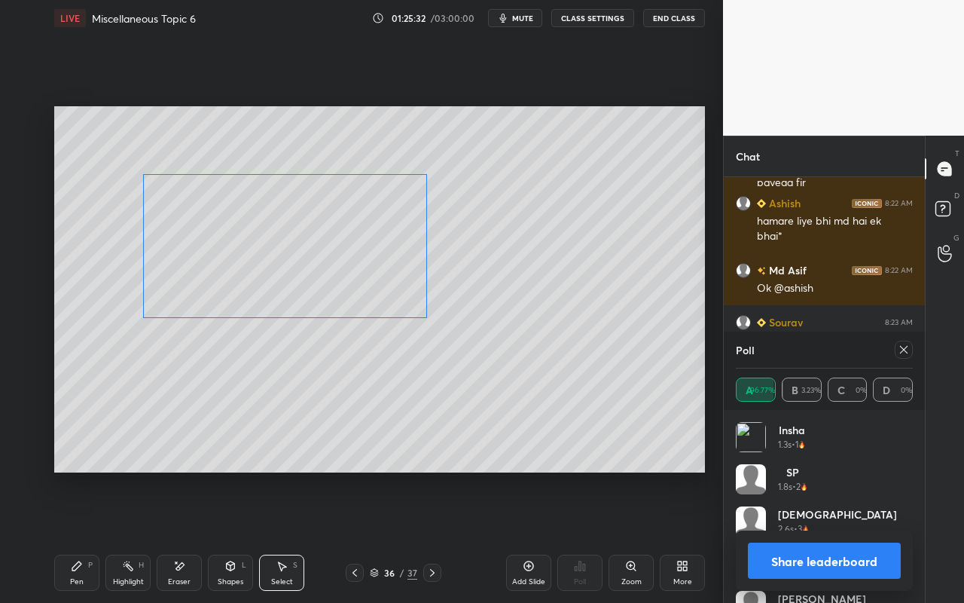
drag, startPoint x: 344, startPoint y: 305, endPoint x: 322, endPoint y: 318, distance: 25.3
click at [341, 266] on div "0 ° Undo Copy Paste here Duplicate Duplicate to new slide Delete" at bounding box center [379, 289] width 651 height 366
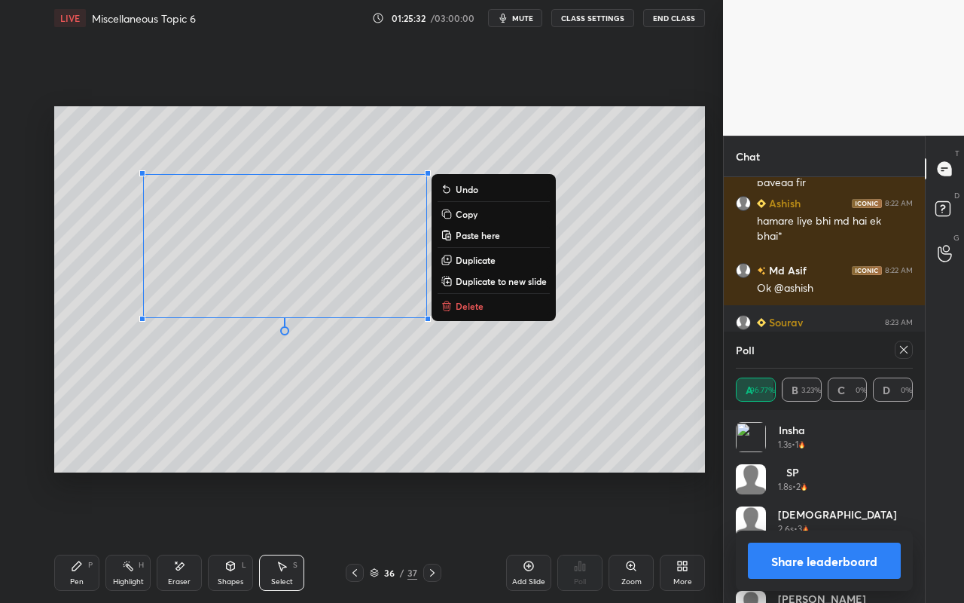
click at [318, 416] on div "0 ° Undo Copy Paste here Duplicate Duplicate to new slide Delete" at bounding box center [379, 289] width 651 height 366
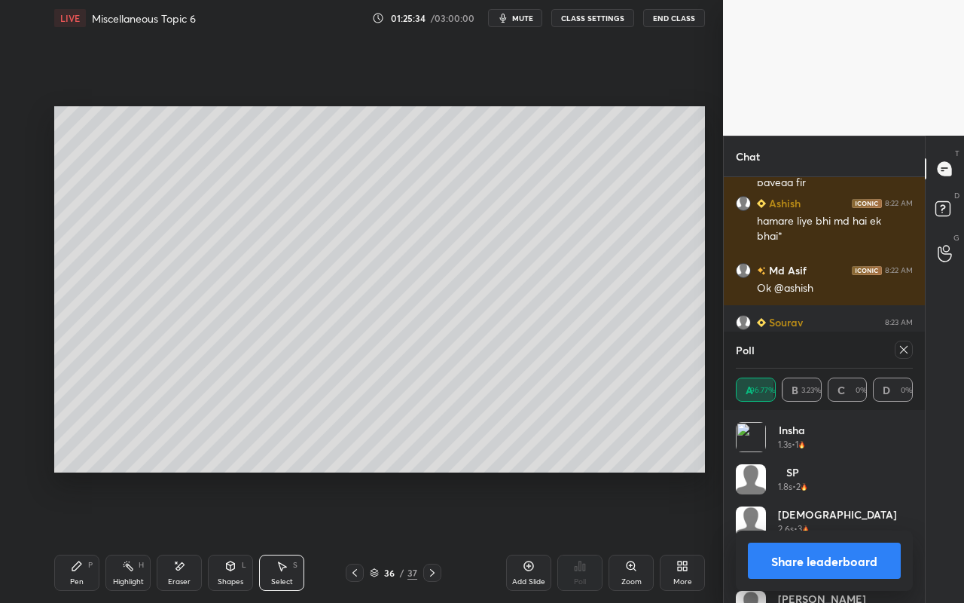
drag, startPoint x: 81, startPoint y: 570, endPoint x: 106, endPoint y: 512, distance: 63.4
click at [81, 536] on icon at bounding box center [77, 566] width 12 height 12
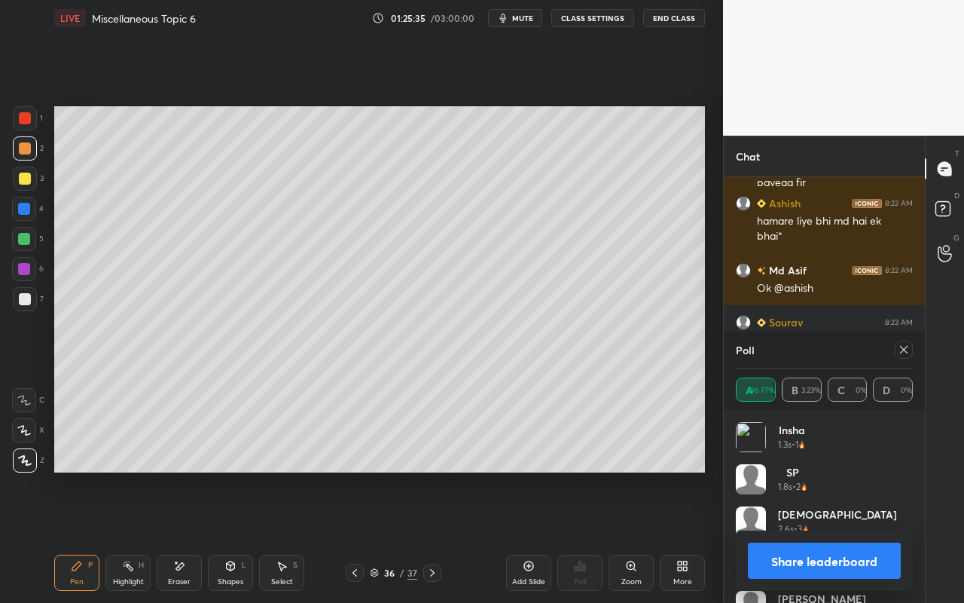
click at [26, 180] on div at bounding box center [25, 179] width 12 height 12
click at [234, 536] on div "Shapes L" at bounding box center [230, 573] width 45 height 36
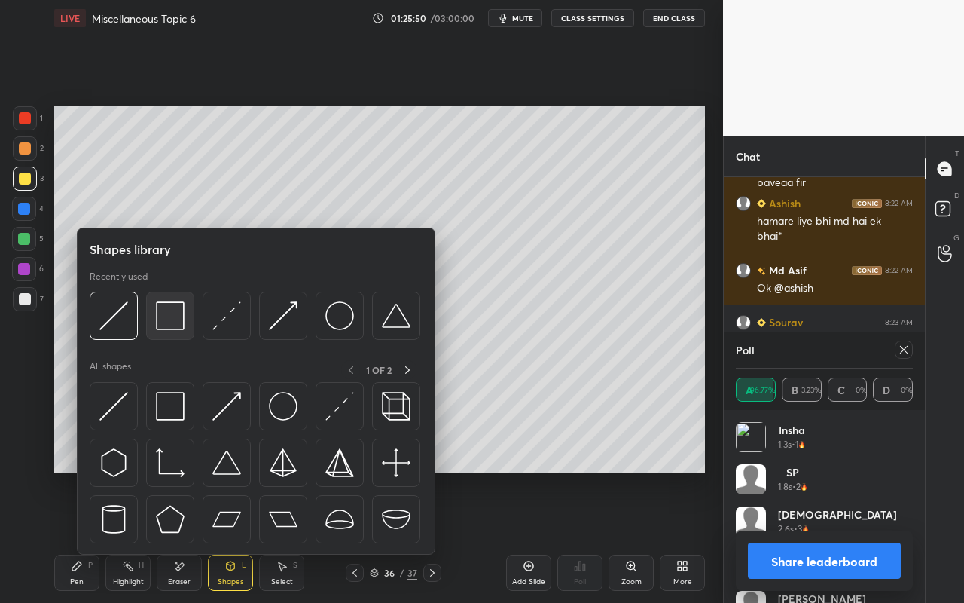
click at [176, 324] on img at bounding box center [170, 315] width 29 height 29
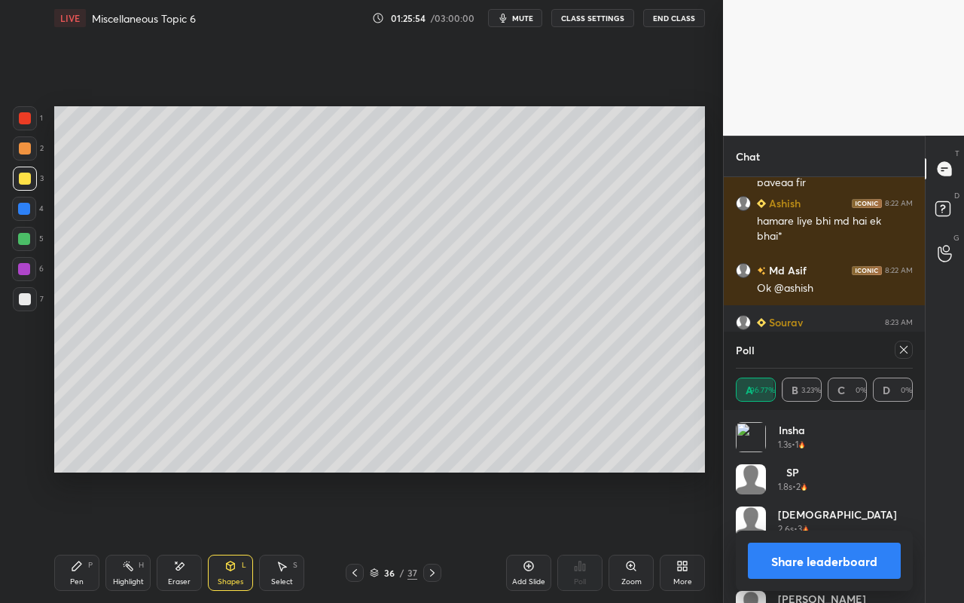
click at [906, 344] on icon at bounding box center [904, 350] width 12 height 12
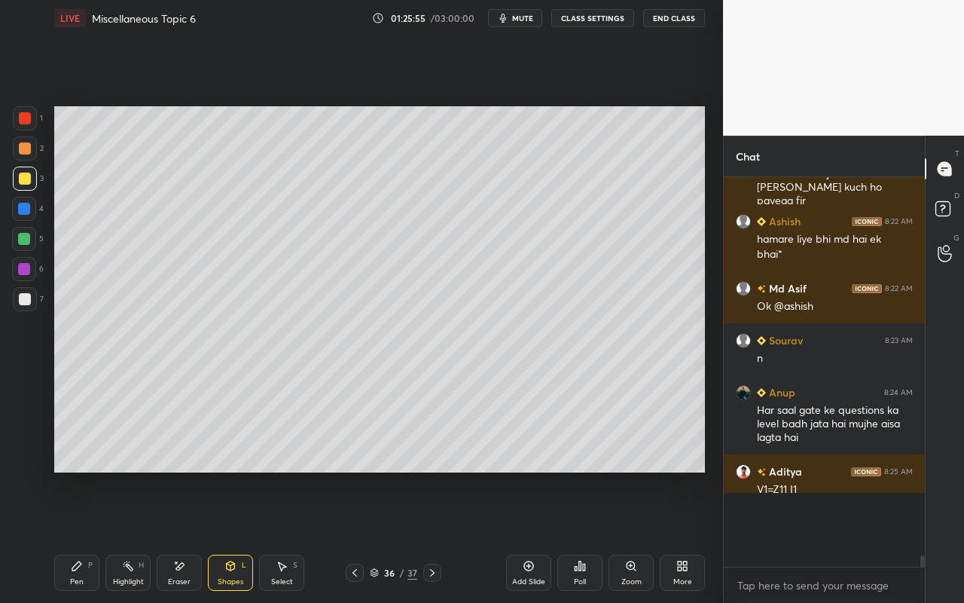
scroll to position [10682, 0]
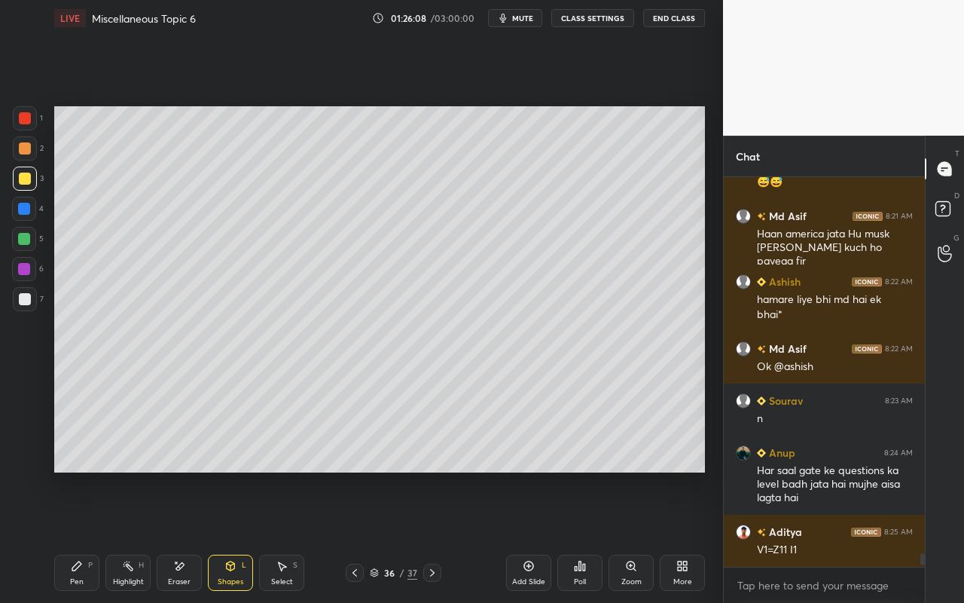
drag, startPoint x: 79, startPoint y: 590, endPoint x: 108, endPoint y: 530, distance: 66.7
click at [81, 536] on div "Pen P" at bounding box center [76, 573] width 45 height 36
click at [130, 536] on div "Highlight" at bounding box center [128, 582] width 31 height 8
click at [84, 536] on div "Pen P" at bounding box center [76, 573] width 45 height 36
click at [246, 536] on div "Shapes L" at bounding box center [230, 573] width 45 height 36
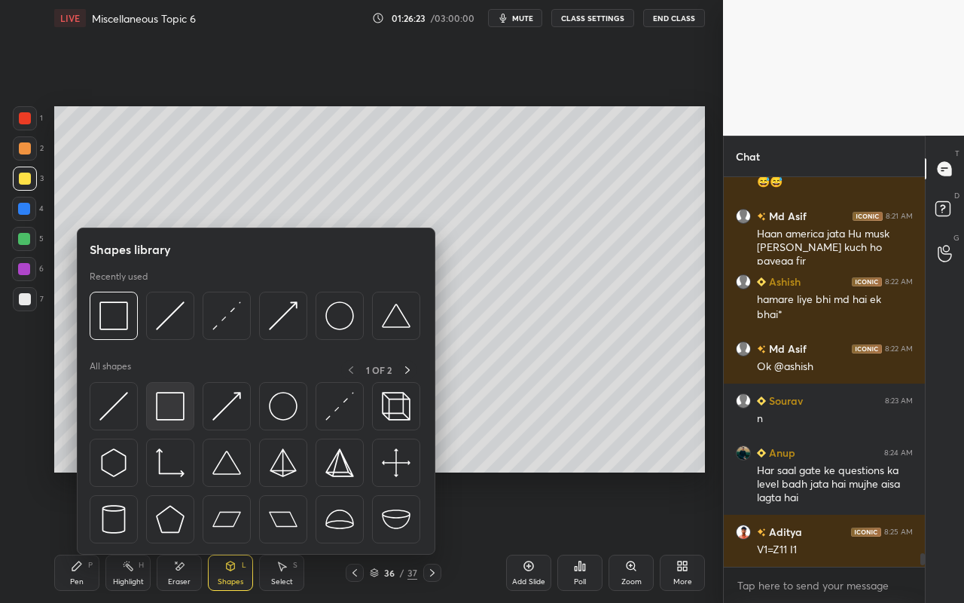
click at [182, 417] on img at bounding box center [170, 406] width 29 height 29
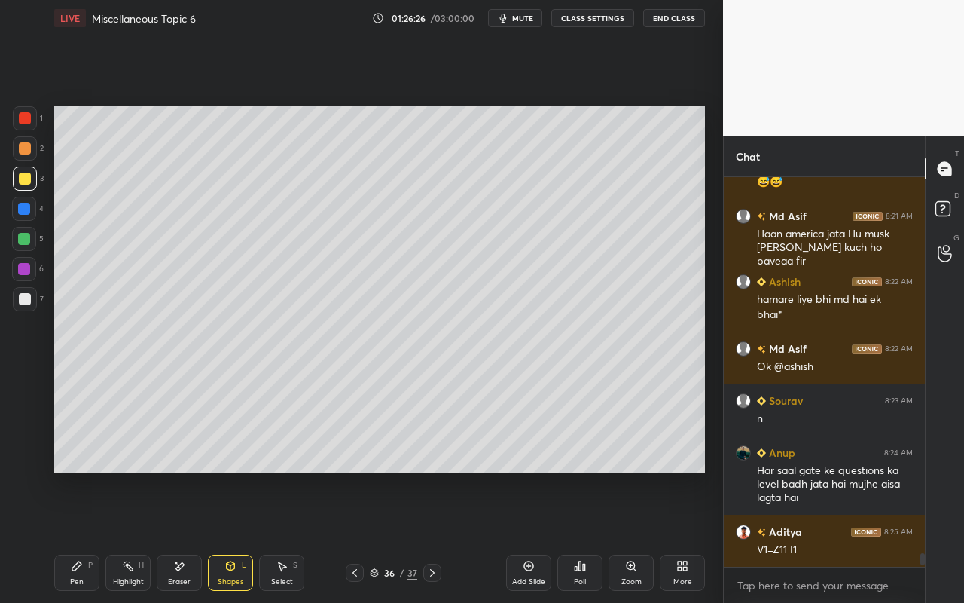
click at [410, 472] on div "Setting up your live class Poll for secs No correct answer Start poll" at bounding box center [379, 289] width 663 height 506
drag, startPoint x: 66, startPoint y: 573, endPoint x: 72, endPoint y: 558, distance: 16.5
click at [69, 536] on div "Pen P" at bounding box center [76, 573] width 45 height 36
click at [29, 237] on div at bounding box center [24, 239] width 12 height 12
click at [134, 536] on div "Highlight H" at bounding box center [127, 573] width 45 height 36
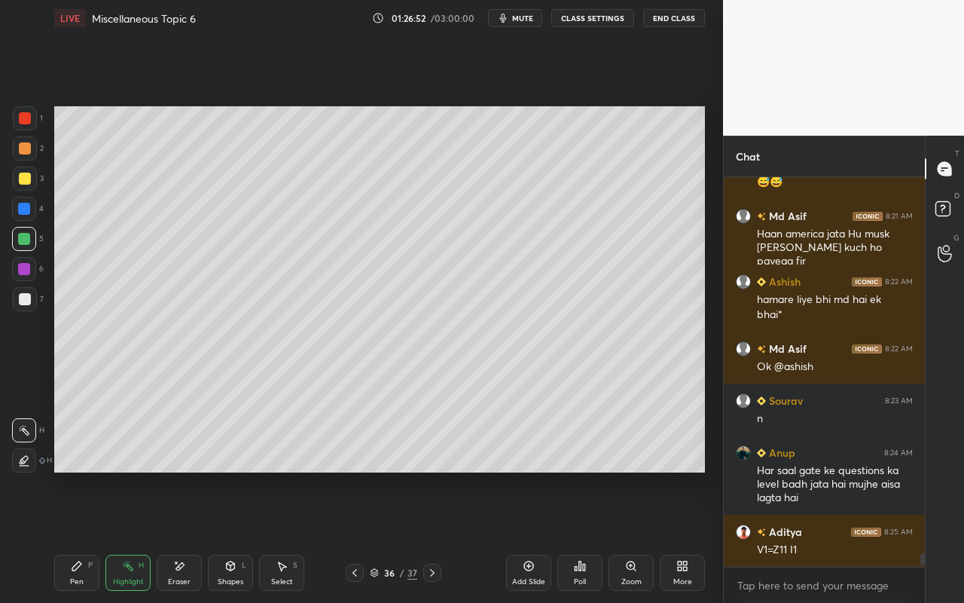
drag, startPoint x: 222, startPoint y: 573, endPoint x: 228, endPoint y: 559, distance: 14.6
click at [222, 536] on div "Shapes L" at bounding box center [230, 573] width 45 height 36
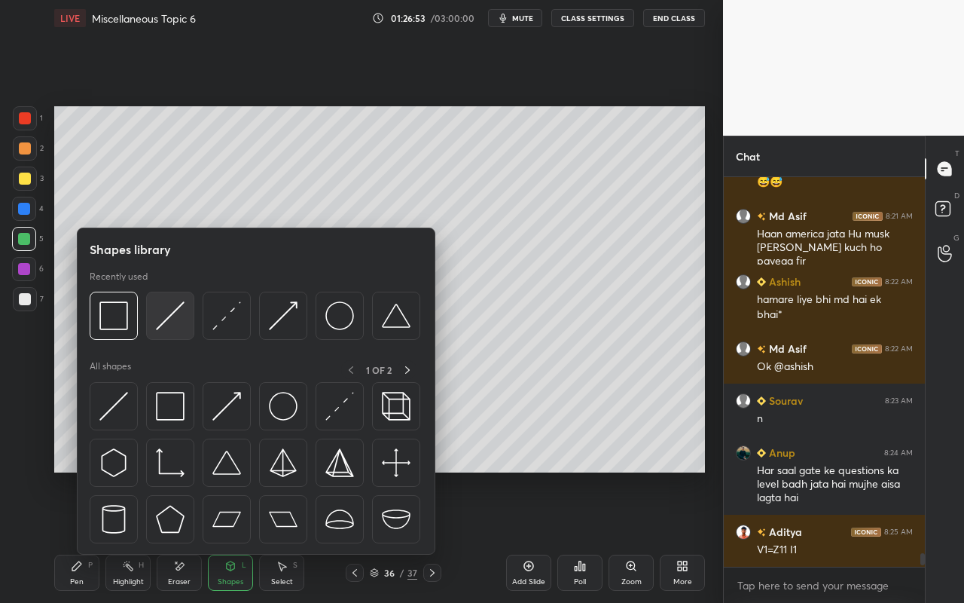
click at [173, 326] on img at bounding box center [170, 315] width 29 height 29
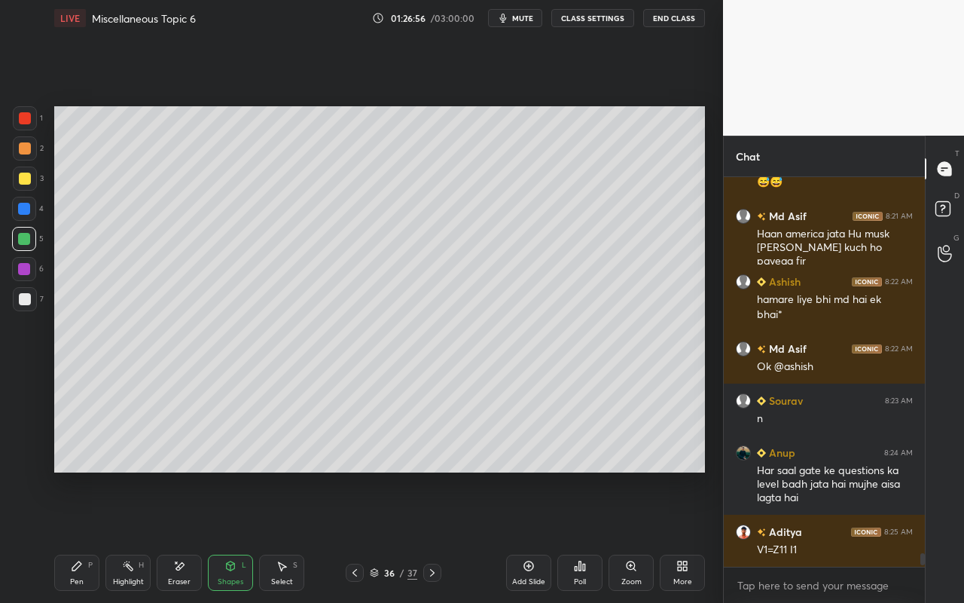
click at [79, 536] on icon at bounding box center [77, 566] width 12 height 12
click at [142, 536] on div "Highlight H" at bounding box center [127, 573] width 45 height 36
click at [75, 536] on div "Pen P" at bounding box center [76, 573] width 45 height 36
drag, startPoint x: 133, startPoint y: 578, endPoint x: 267, endPoint y: 501, distance: 154.6
click at [136, 536] on div "Highlight" at bounding box center [128, 582] width 31 height 8
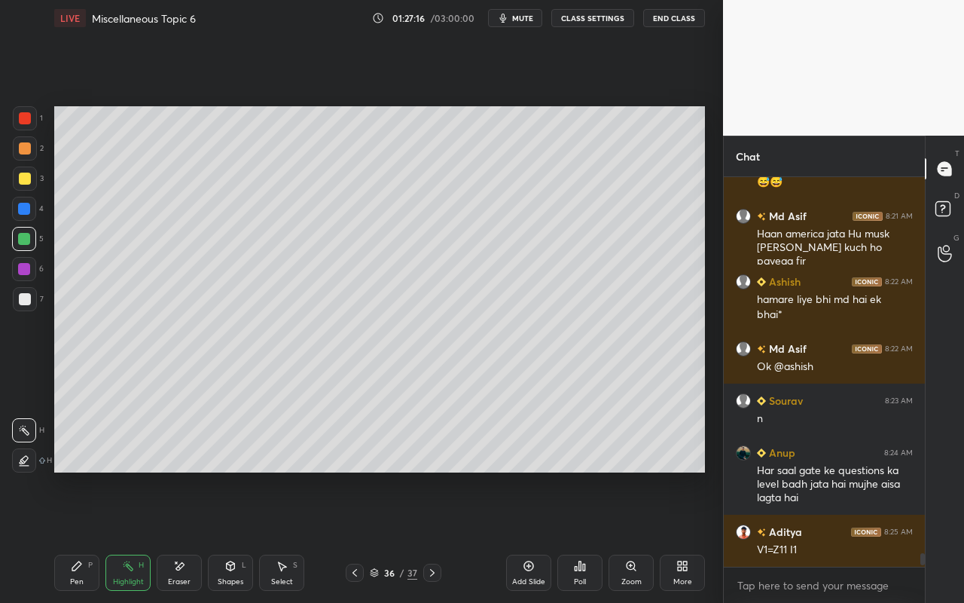
click at [78, 536] on div "Pen" at bounding box center [77, 582] width 14 height 8
click at [141, 536] on div "Highlight H" at bounding box center [127, 573] width 45 height 36
drag, startPoint x: 524, startPoint y: 479, endPoint x: 514, endPoint y: 482, distance: 10.2
click at [526, 480] on div "Setting up your live class Poll for secs No correct answer Start poll" at bounding box center [379, 289] width 663 height 506
click at [237, 536] on div "Shapes L" at bounding box center [230, 573] width 45 height 36
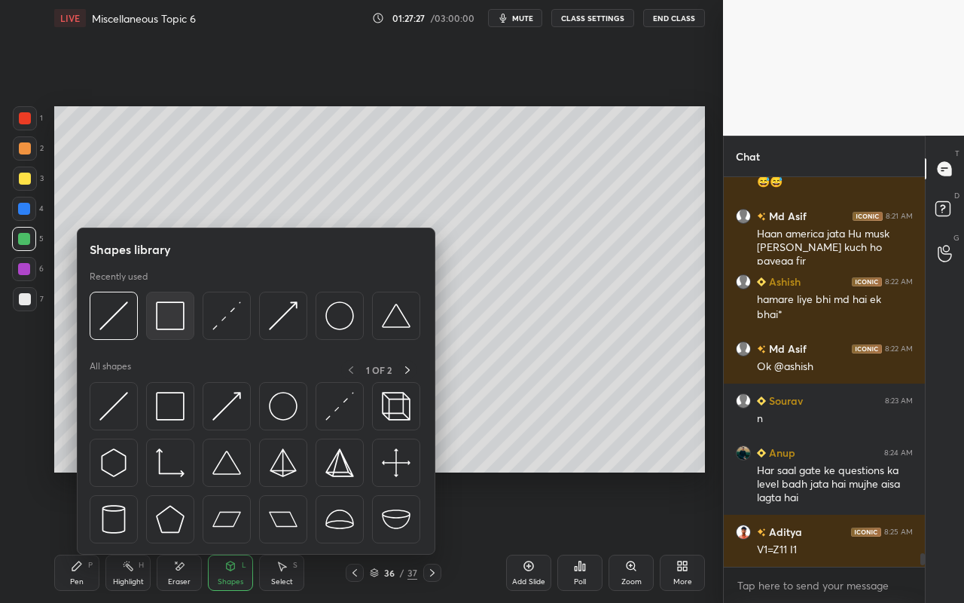
click at [177, 325] on img at bounding box center [170, 315] width 29 height 29
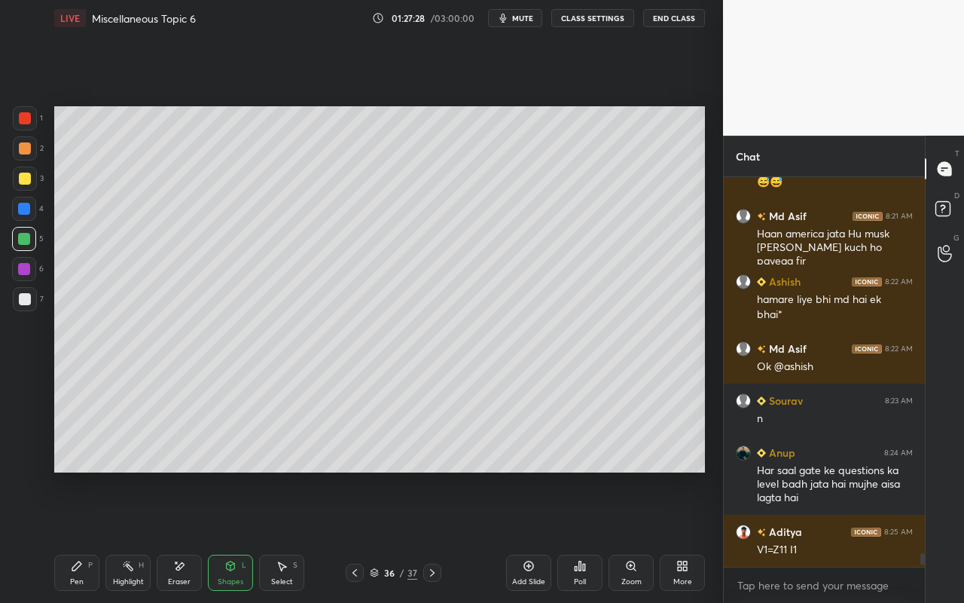
click at [27, 306] on div at bounding box center [25, 299] width 24 height 24
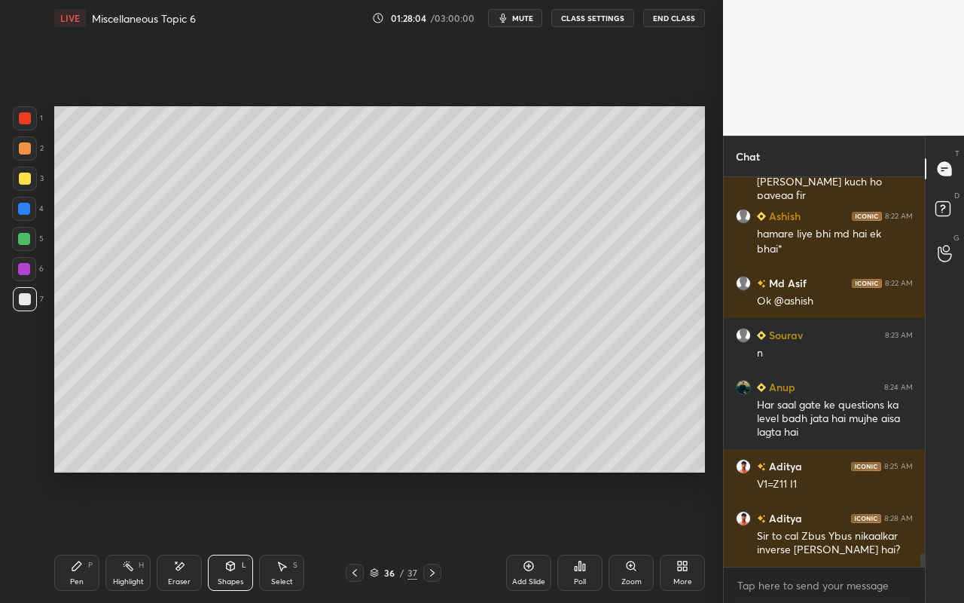
scroll to position [10787, 0]
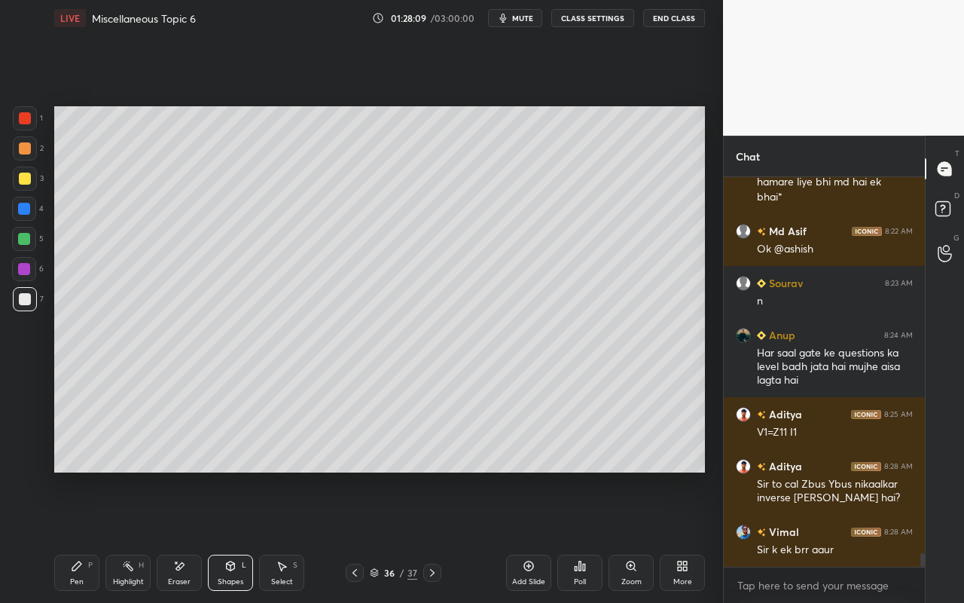
click at [127, 536] on div "Highlight" at bounding box center [128, 582] width 31 height 8
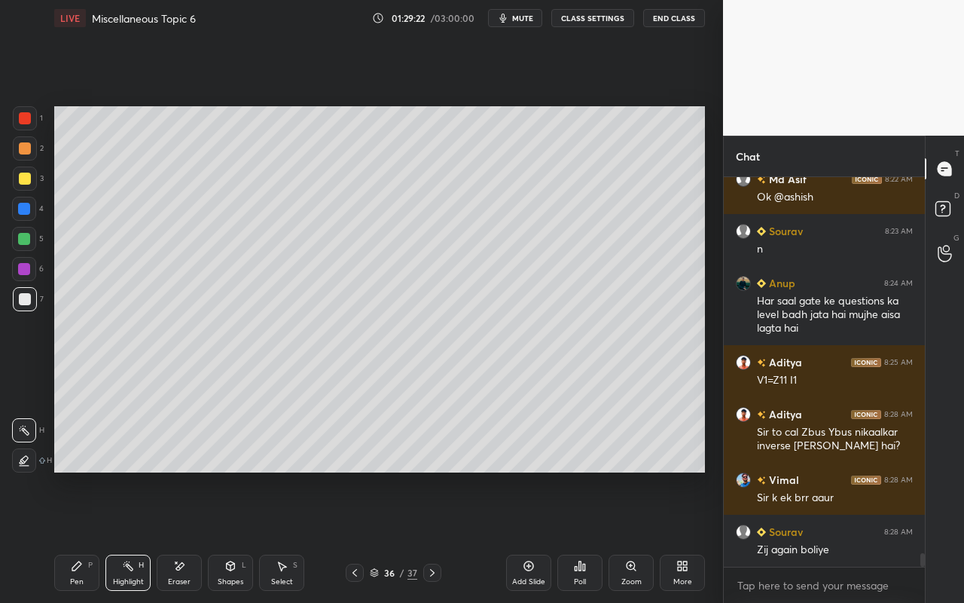
click at [606, 489] on div "Setting up your live class Poll for secs No correct answer Start poll" at bounding box center [379, 289] width 663 height 506
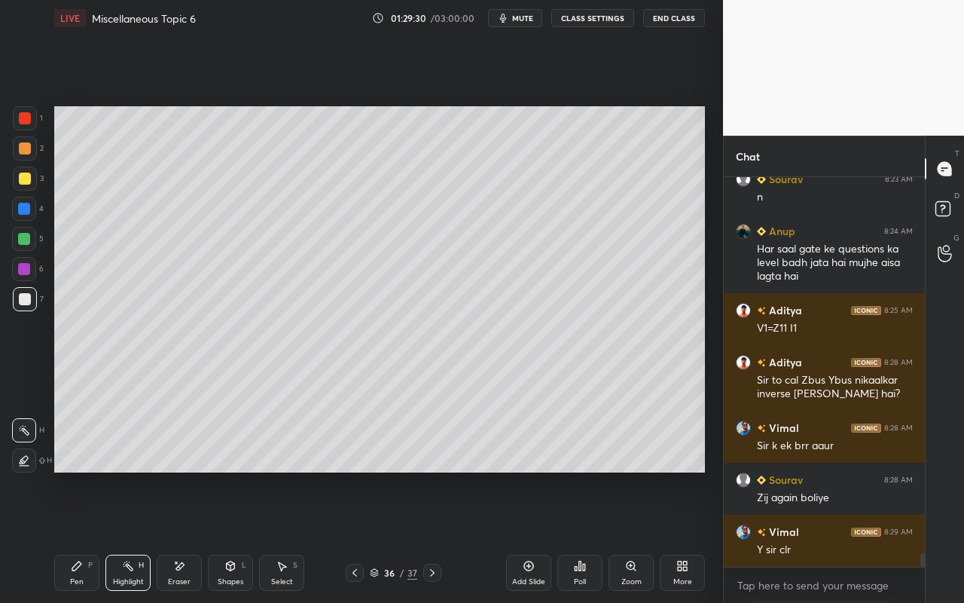
scroll to position [10943, 0]
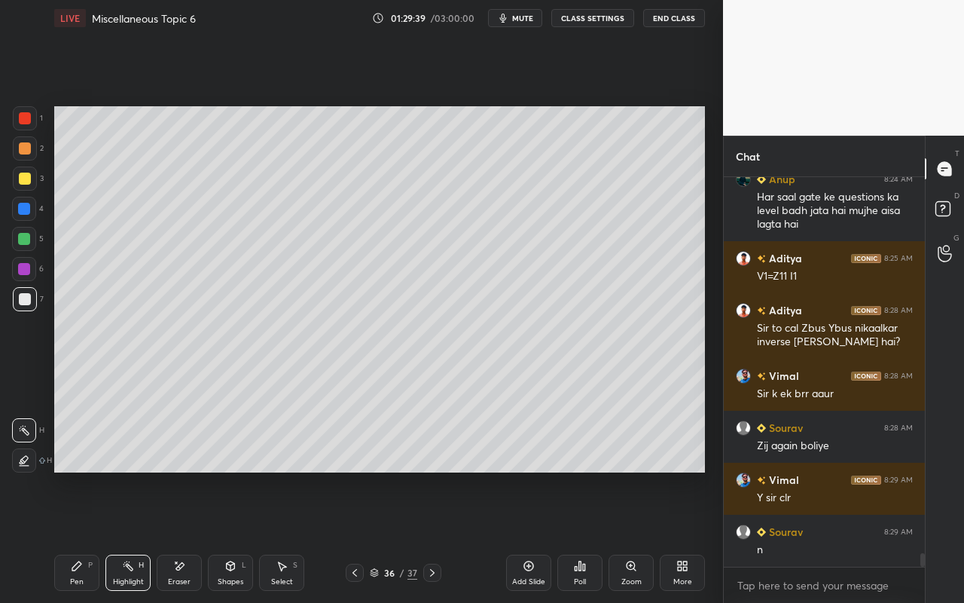
click at [527, 536] on div "Add Slide" at bounding box center [528, 573] width 45 height 36
drag, startPoint x: 236, startPoint y: 574, endPoint x: 237, endPoint y: 558, distance: 15.9
click at [236, 536] on div "Shapes L" at bounding box center [230, 573] width 45 height 36
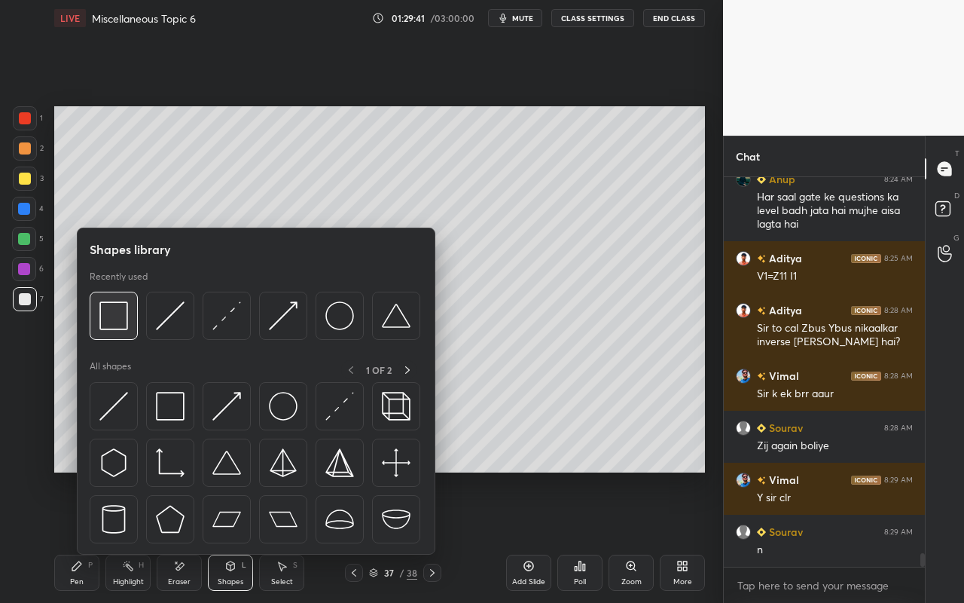
click at [130, 328] on div at bounding box center [114, 316] width 48 height 48
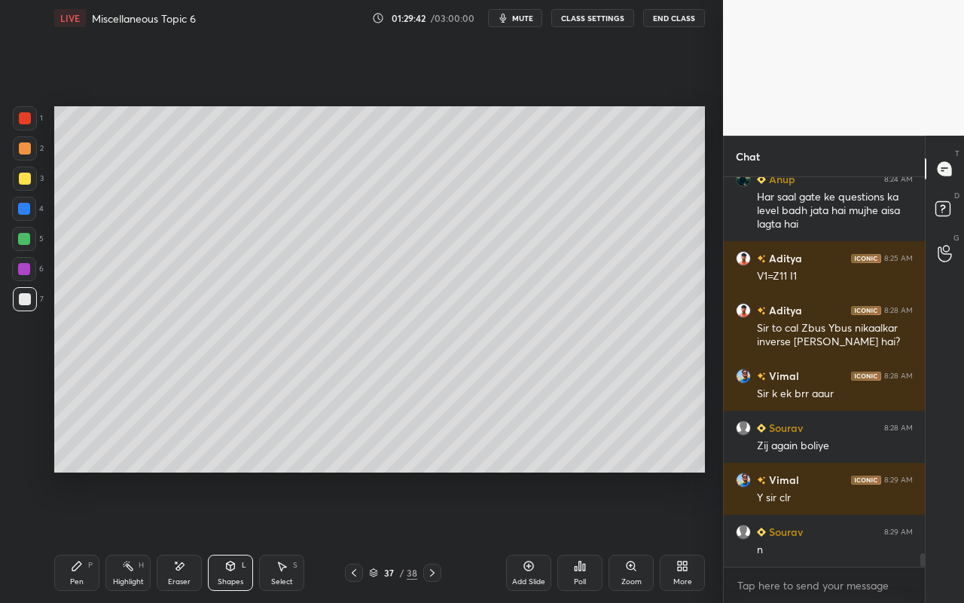
click at [26, 216] on div at bounding box center [24, 209] width 24 height 24
click at [77, 536] on div "Pen P" at bounding box center [76, 573] width 45 height 36
drag, startPoint x: 26, startPoint y: 178, endPoint x: 50, endPoint y: 163, distance: 27.8
click at [26, 178] on div at bounding box center [25, 179] width 12 height 12
click at [65, 536] on div "Pen P" at bounding box center [76, 573] width 45 height 36
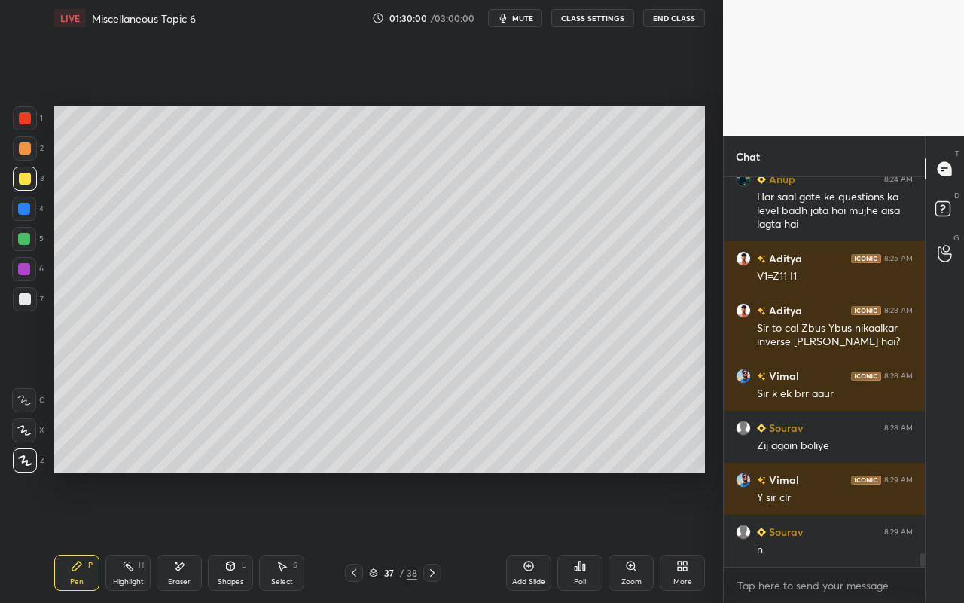
drag, startPoint x: 28, startPoint y: 300, endPoint x: 47, endPoint y: 274, distance: 31.8
click at [28, 301] on div at bounding box center [25, 299] width 12 height 12
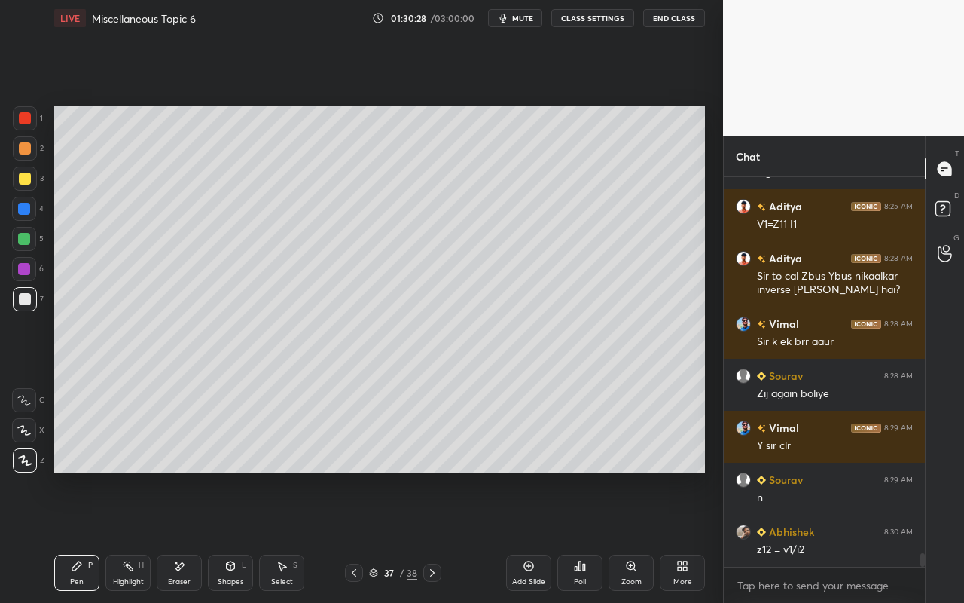
scroll to position [11010, 0]
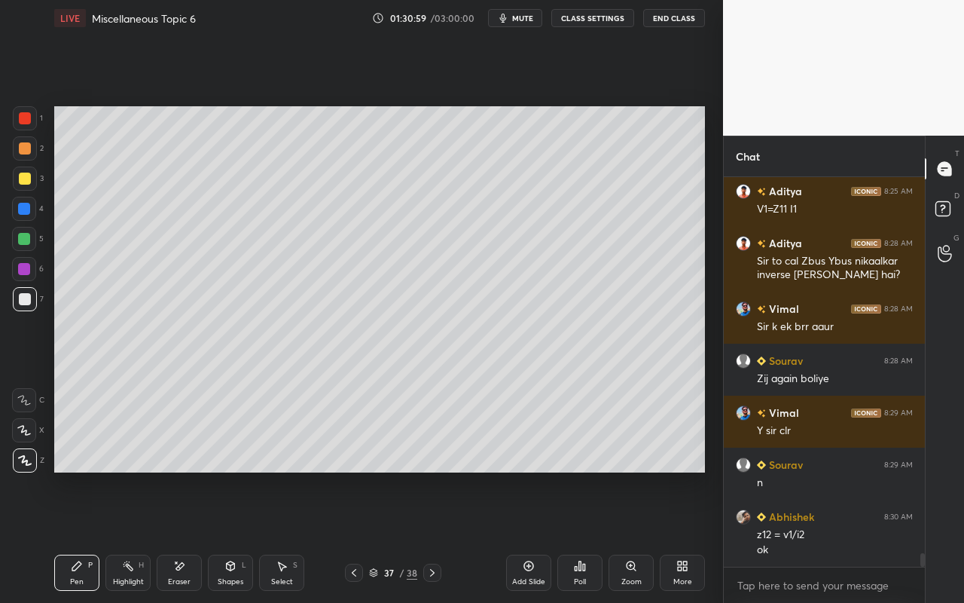
drag, startPoint x: 76, startPoint y: 573, endPoint x: 78, endPoint y: 565, distance: 7.7
click at [76, 536] on div "Pen P" at bounding box center [76, 573] width 45 height 36
click at [75, 536] on icon at bounding box center [77, 566] width 12 height 12
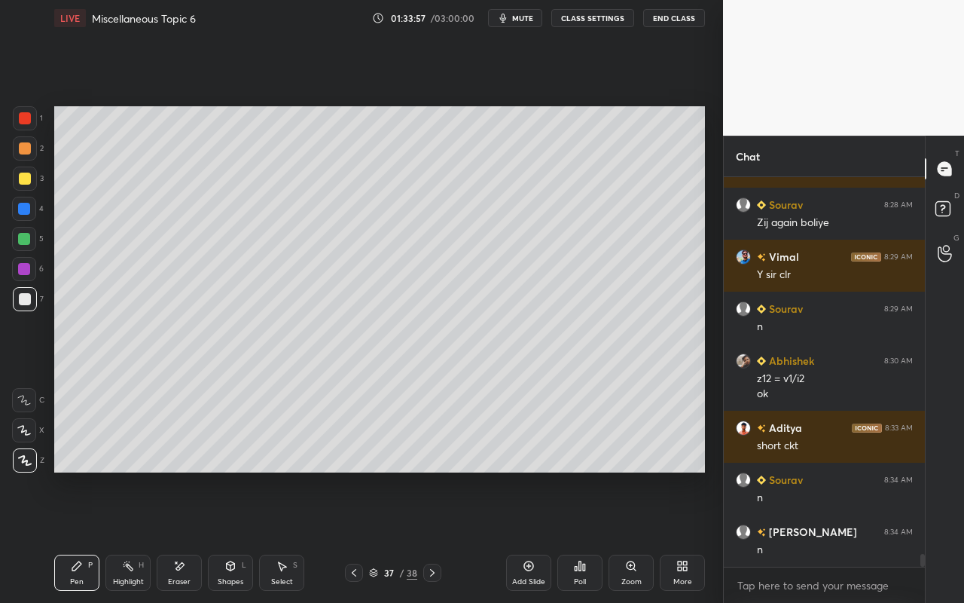
scroll to position [11218, 0]
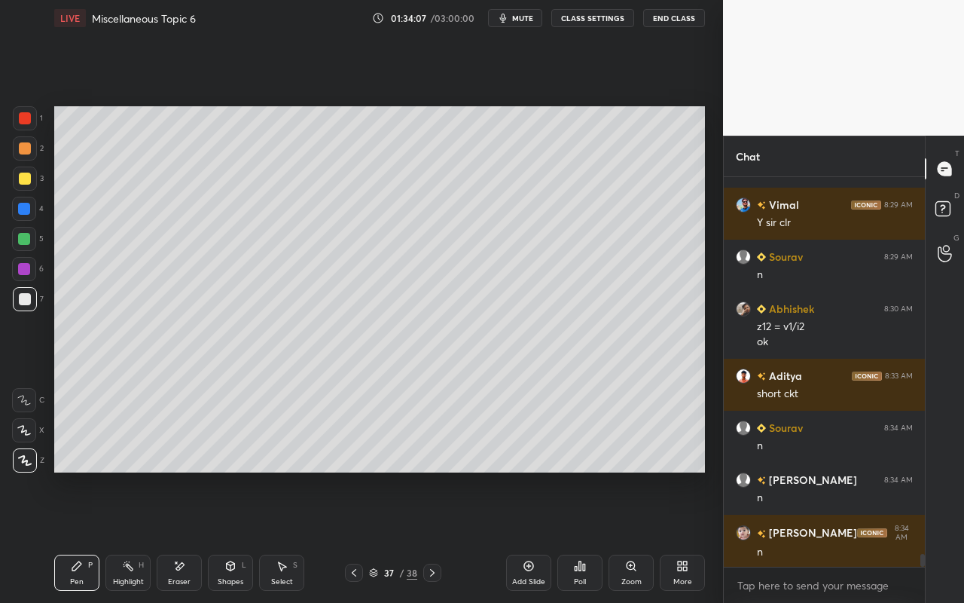
click at [532, 536] on div "Add Slide" at bounding box center [528, 573] width 45 height 36
click at [75, 536] on div "Pen P" at bounding box center [76, 573] width 45 height 36
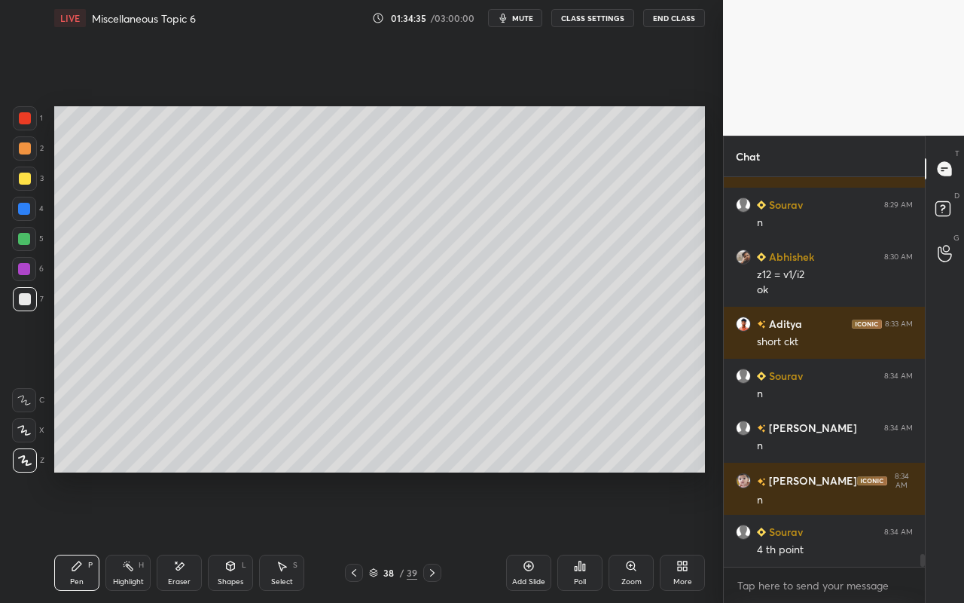
click at [180, 536] on div "Eraser" at bounding box center [179, 573] width 45 height 36
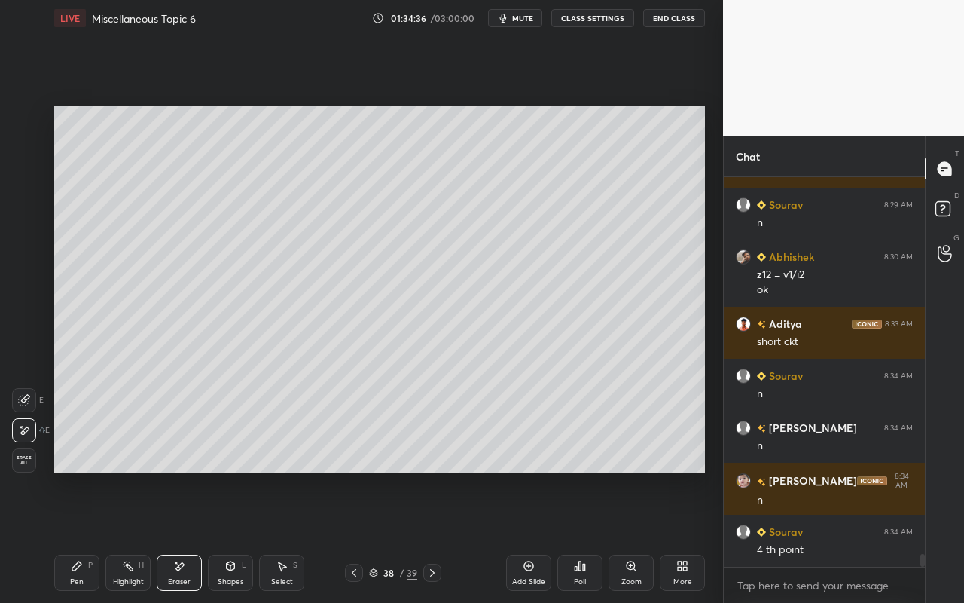
click at [79, 536] on div "Pen P" at bounding box center [76, 573] width 45 height 36
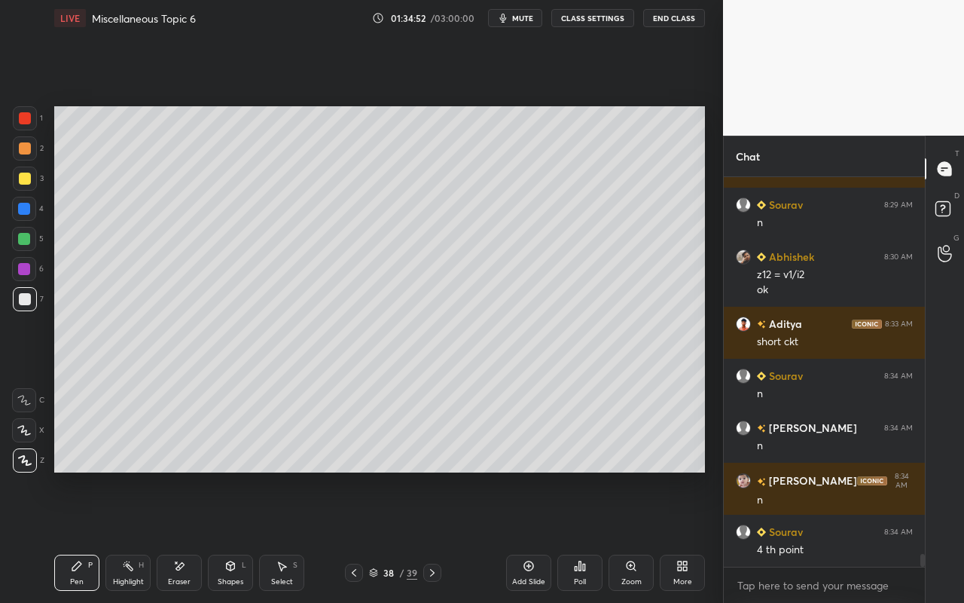
click at [89, 536] on div "Pen P" at bounding box center [76, 573] width 45 height 36
click at [26, 181] on div at bounding box center [25, 179] width 12 height 12
click at [22, 301] on div at bounding box center [25, 299] width 12 height 12
click at [80, 536] on div "Pen P" at bounding box center [76, 573] width 45 height 36
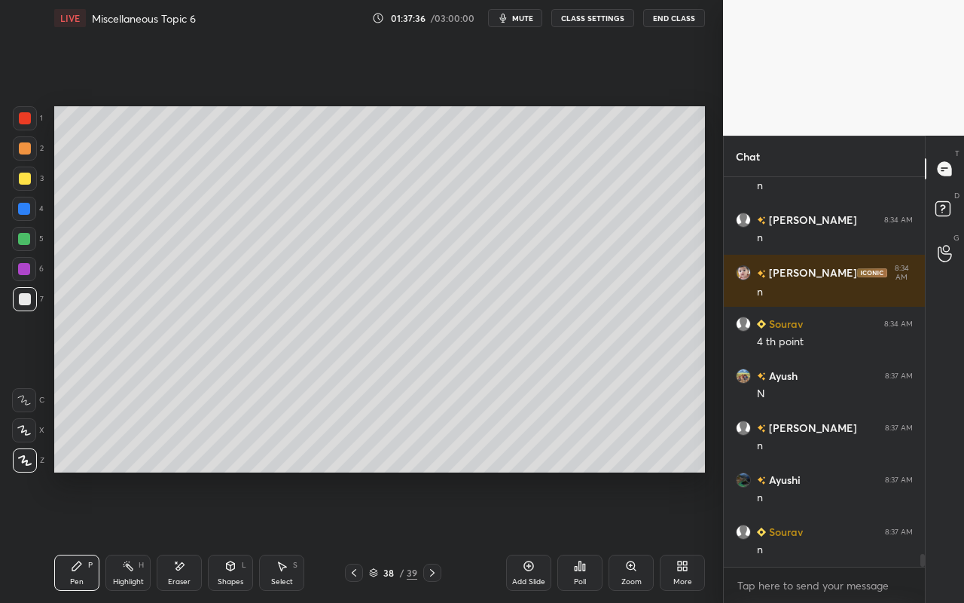
scroll to position [11530, 0]
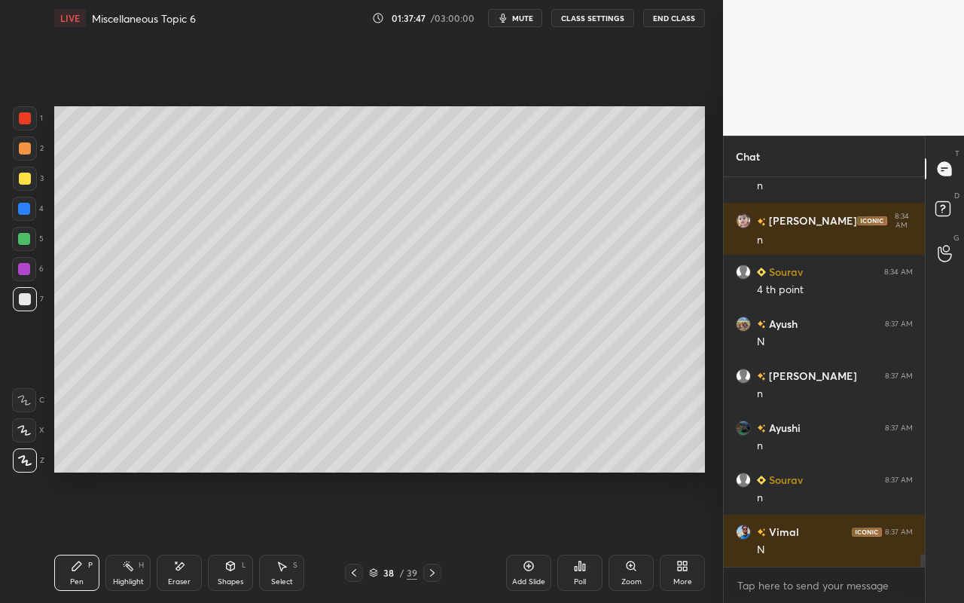
click at [534, 536] on div "Add Slide" at bounding box center [528, 573] width 45 height 36
click at [234, 536] on icon at bounding box center [231, 566] width 12 height 12
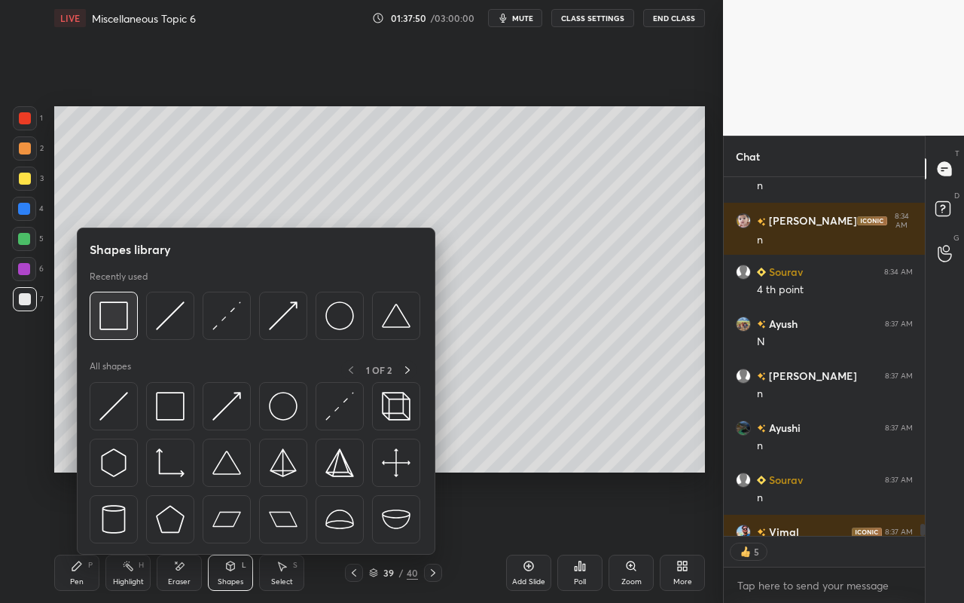
click at [126, 324] on img at bounding box center [113, 315] width 29 height 29
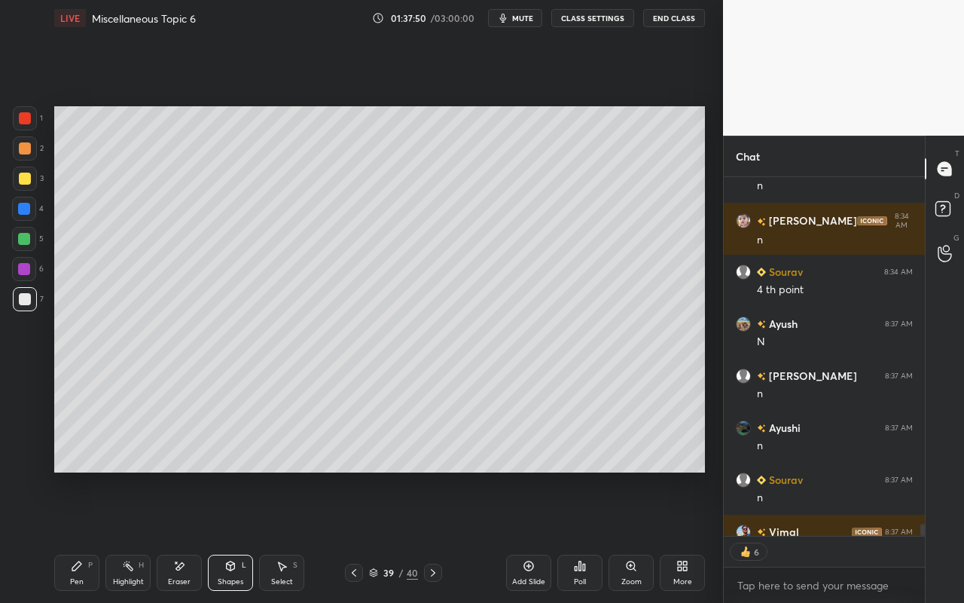
drag, startPoint x: 25, startPoint y: 210, endPoint x: 43, endPoint y: 187, distance: 29.5
click at [25, 210] on div at bounding box center [24, 209] width 12 height 12
click at [81, 536] on div "Pen P" at bounding box center [76, 573] width 45 height 36
click at [27, 179] on div at bounding box center [25, 179] width 12 height 12
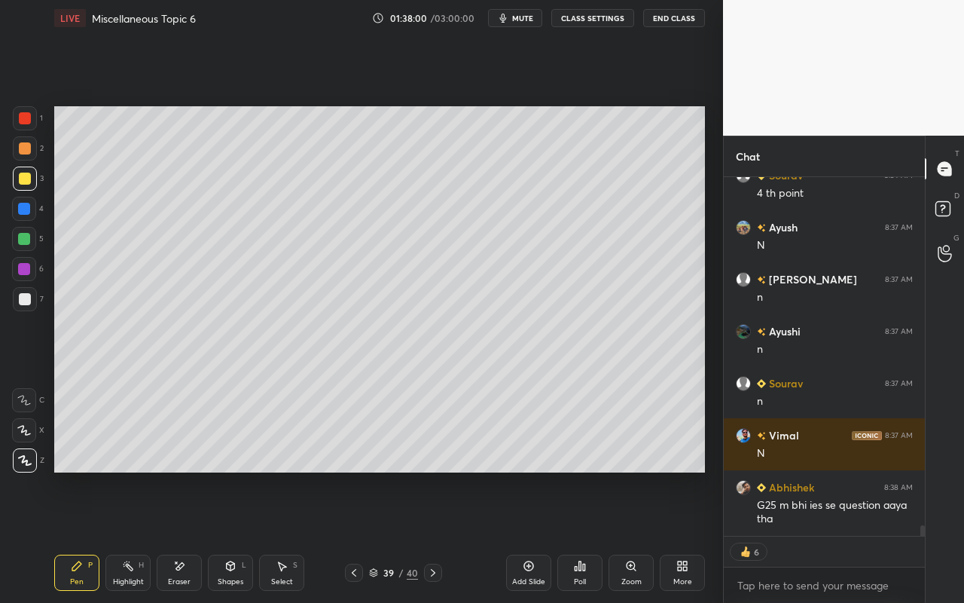
scroll to position [11595, 0]
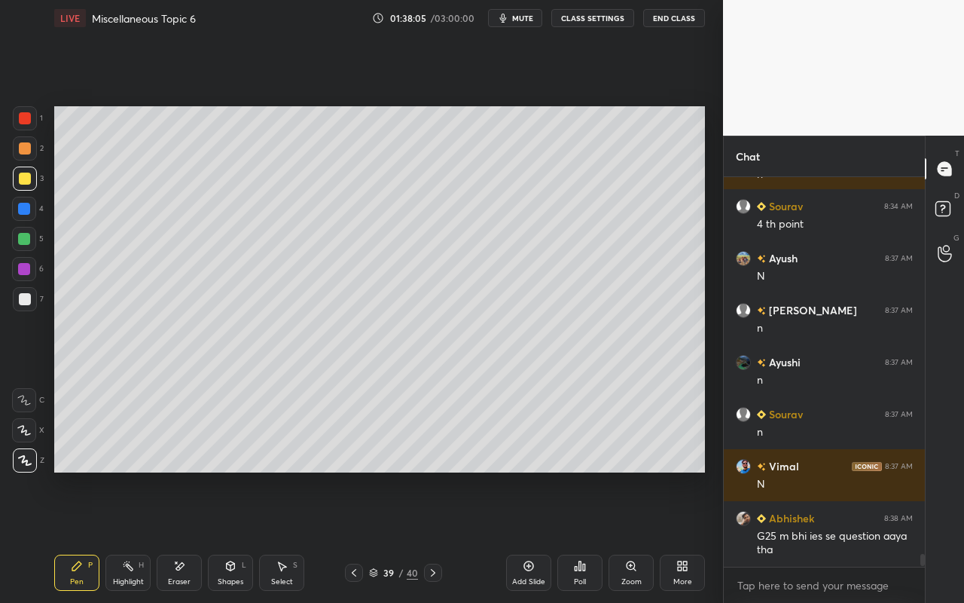
drag, startPoint x: 282, startPoint y: 568, endPoint x: 299, endPoint y: 533, distance: 38.7
click at [284, 536] on icon at bounding box center [283, 566] width 8 height 9
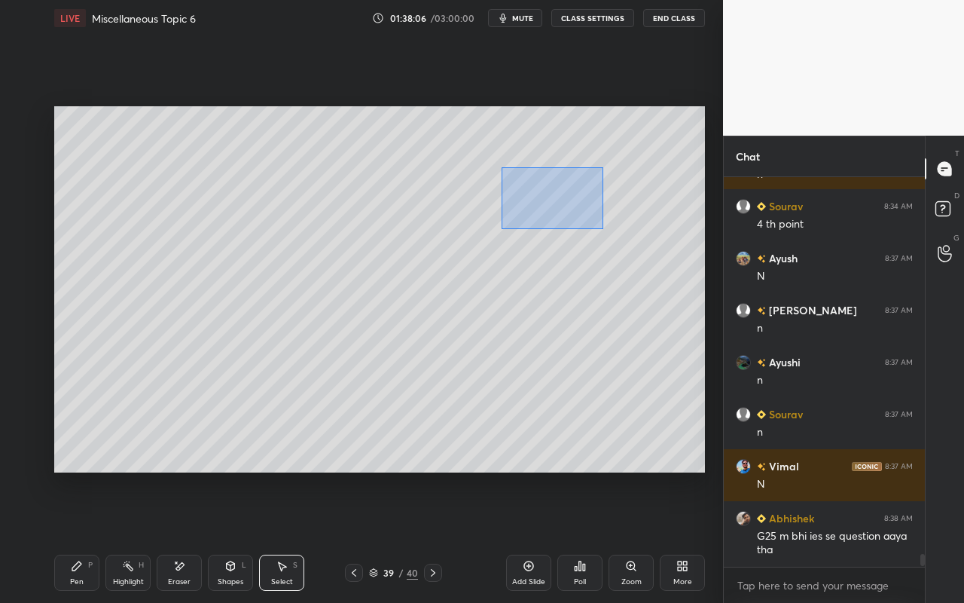
drag, startPoint x: 537, startPoint y: 202, endPoint x: 600, endPoint y: 225, distance: 67.5
click at [602, 226] on div "0 ° Undo Copy Paste here Duplicate Duplicate to new slide Delete" at bounding box center [379, 289] width 651 height 366
click at [509, 229] on div "0 ° Undo Copy Paste here Duplicate Duplicate to new slide Delete" at bounding box center [379, 289] width 651 height 366
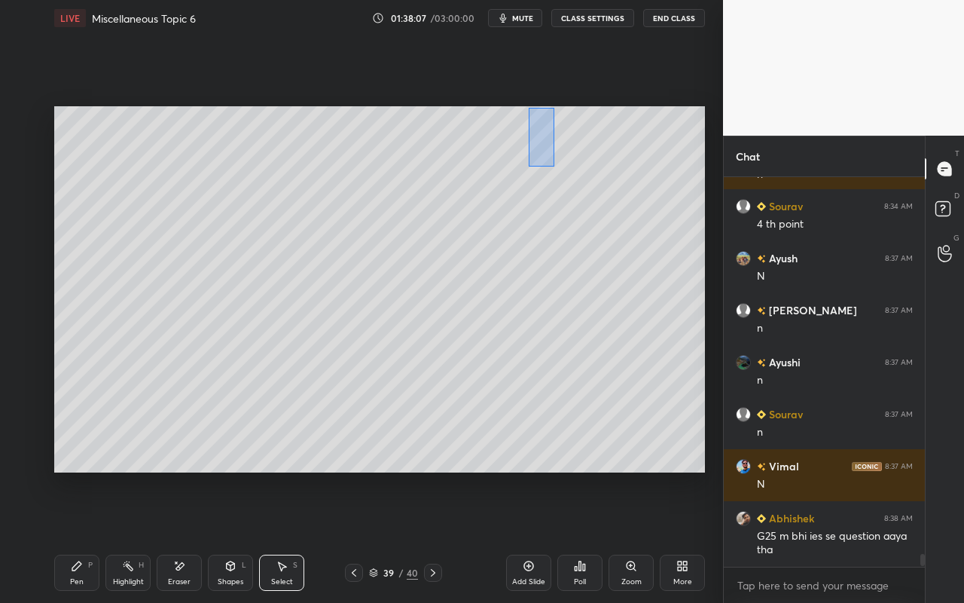
drag, startPoint x: 534, startPoint y: 141, endPoint x: 630, endPoint y: 200, distance: 112.3
click at [630, 206] on div "0 ° Undo Copy Paste here Duplicate Duplicate to new slide Delete" at bounding box center [379, 289] width 651 height 366
drag, startPoint x: 613, startPoint y: 154, endPoint x: 417, endPoint y: 167, distance: 196.3
click at [390, 167] on div "0 °" at bounding box center [243, 165] width 295 height 6
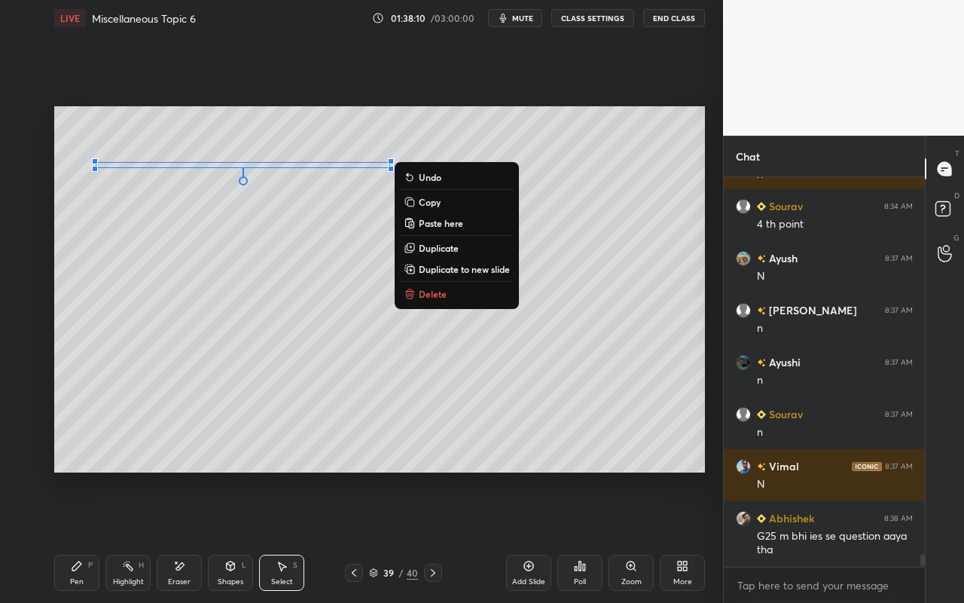
click at [512, 167] on div "0 ° Undo Copy Paste here Duplicate Duplicate to new slide Delete" at bounding box center [379, 289] width 651 height 366
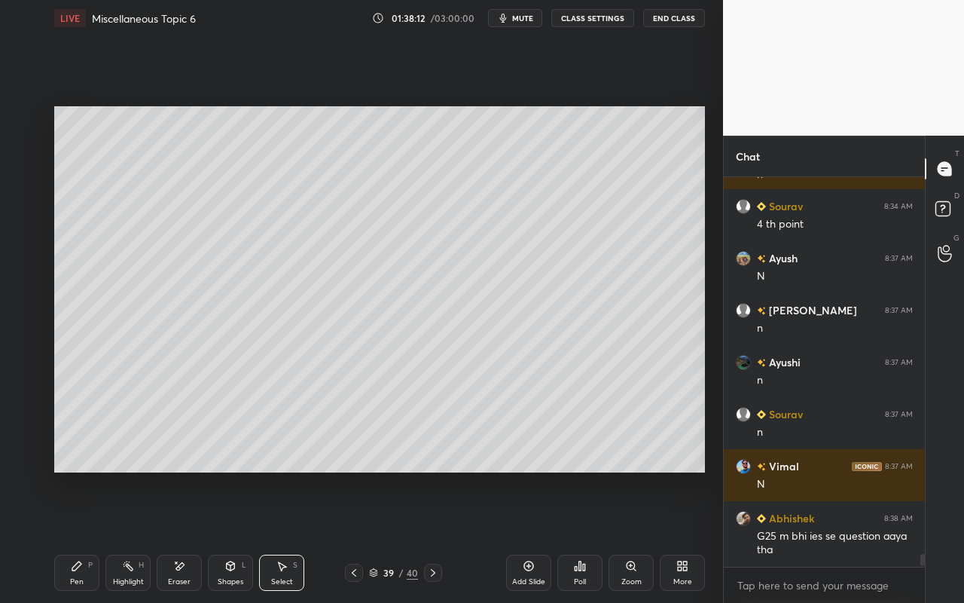
click at [96, 536] on div "Pen P" at bounding box center [76, 573] width 45 height 36
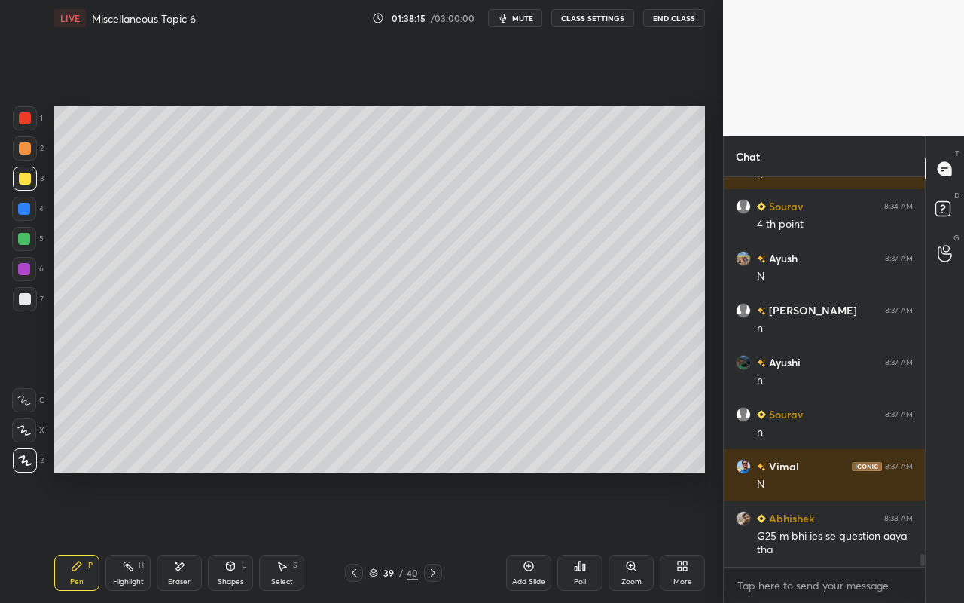
click at [226, 536] on div "Shapes L" at bounding box center [230, 573] width 45 height 36
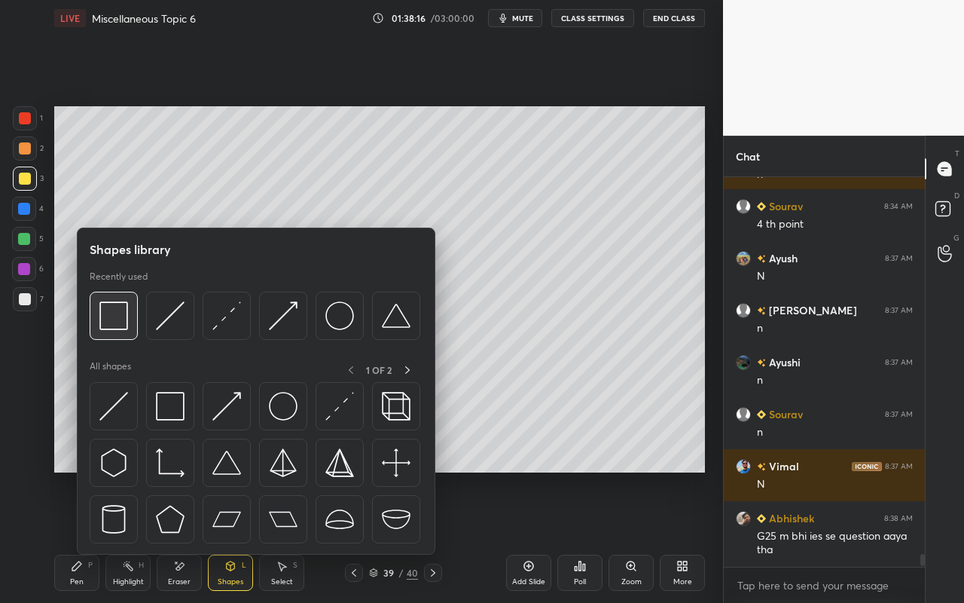
click at [120, 329] on img at bounding box center [113, 315] width 29 height 29
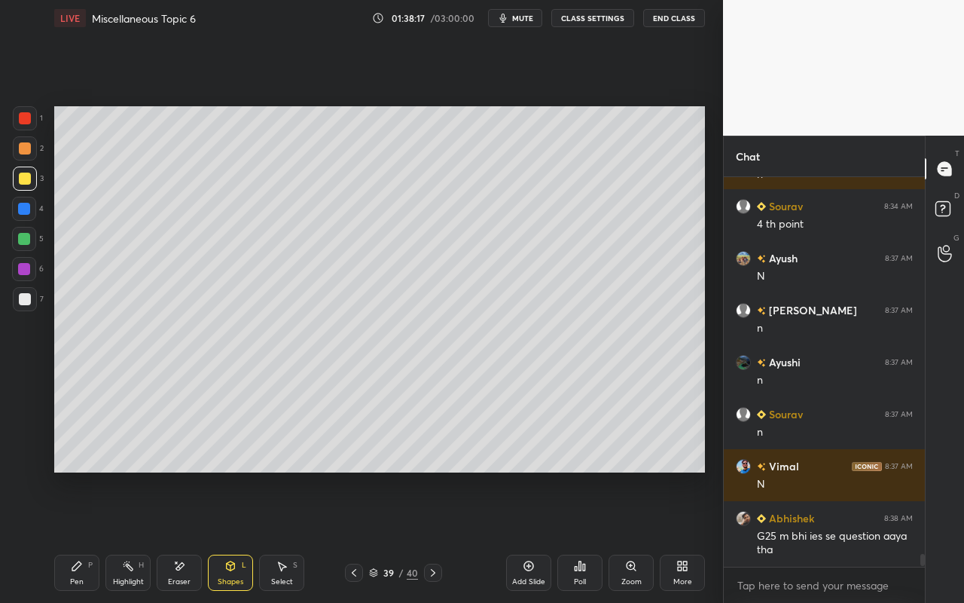
click at [25, 152] on div at bounding box center [25, 148] width 12 height 12
click at [73, 536] on icon at bounding box center [76, 565] width 9 height 9
click at [233, 536] on icon at bounding box center [231, 566] width 12 height 12
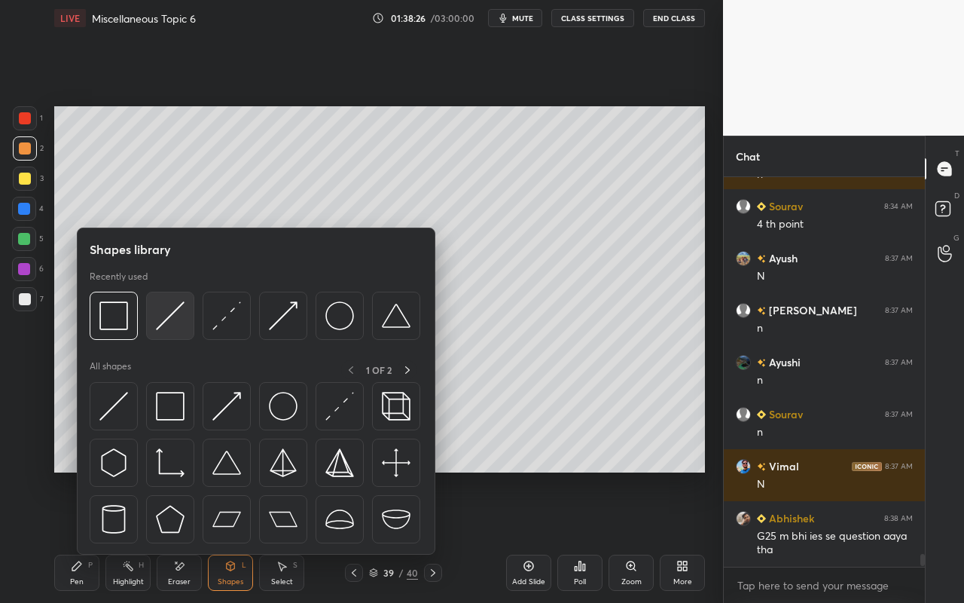
click at [177, 329] on img at bounding box center [170, 315] width 29 height 29
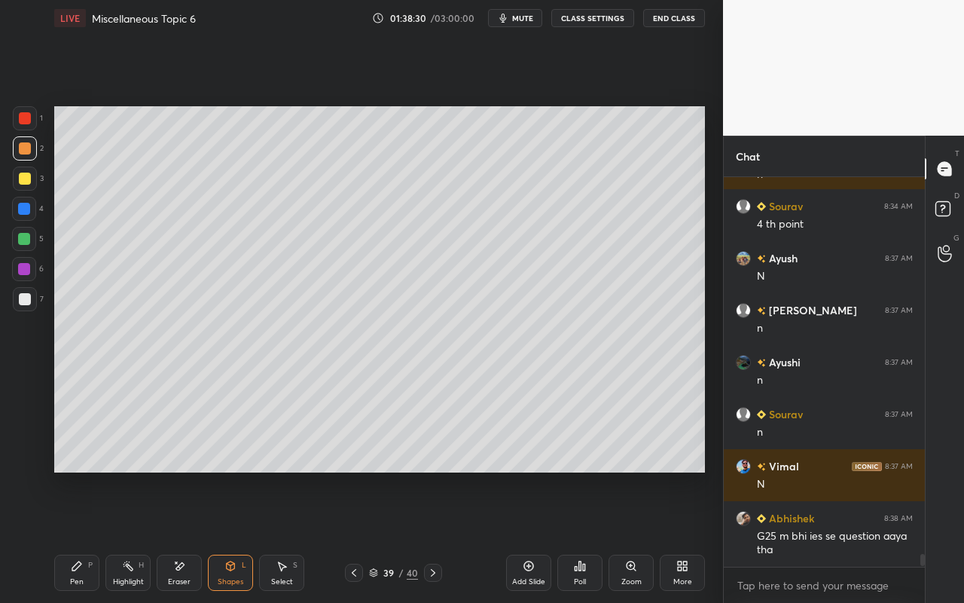
click at [247, 536] on div "Shapes L" at bounding box center [230, 573] width 45 height 36
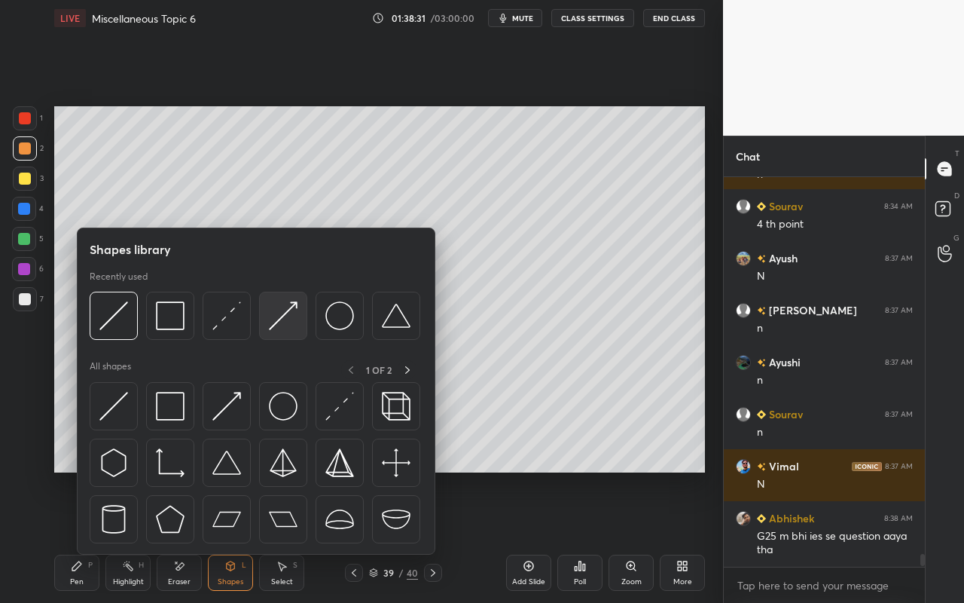
click at [275, 316] on img at bounding box center [283, 315] width 29 height 29
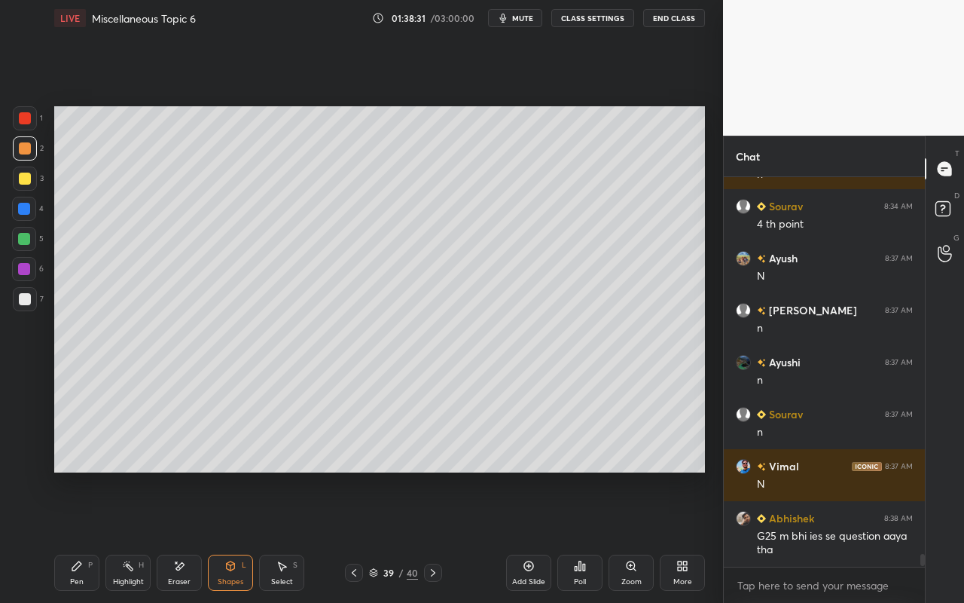
click at [22, 234] on div at bounding box center [24, 239] width 12 height 12
click at [78, 536] on div "Pen P" at bounding box center [76, 573] width 45 height 36
drag, startPoint x: 280, startPoint y: 564, endPoint x: 292, endPoint y: 547, distance: 20.7
click at [282, 536] on icon at bounding box center [283, 566] width 8 height 9
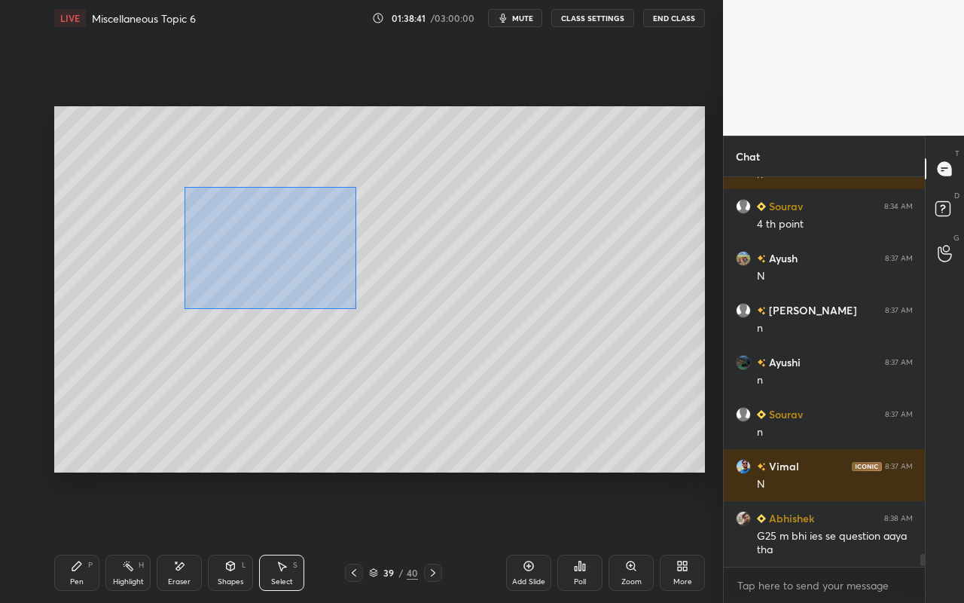
drag, startPoint x: 209, startPoint y: 225, endPoint x: 358, endPoint y: 308, distance: 170.7
click at [356, 309] on div "0 ° Undo Copy Paste here Duplicate Duplicate to new slide Delete" at bounding box center [379, 289] width 651 height 366
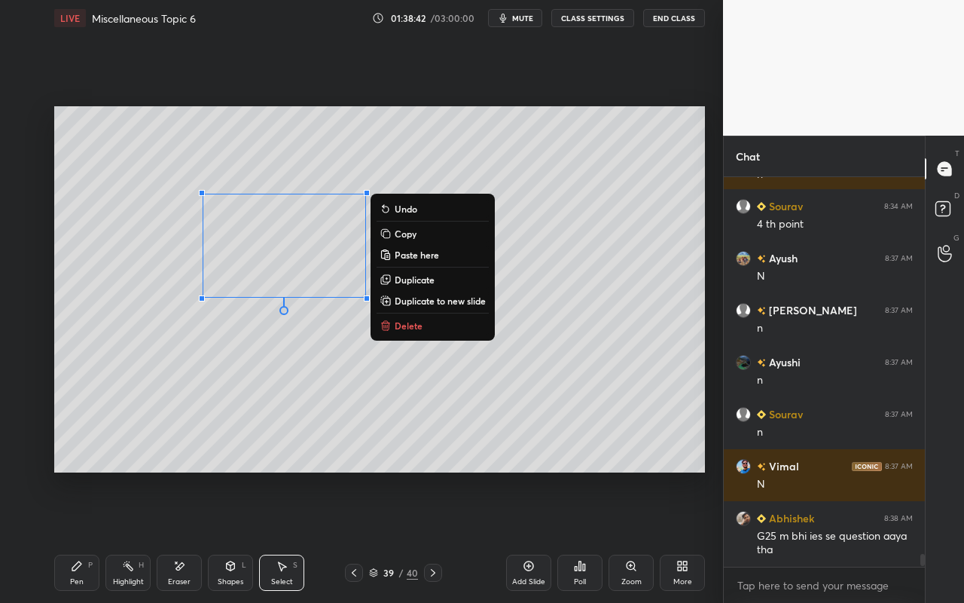
drag, startPoint x: 405, startPoint y: 277, endPoint x: 365, endPoint y: 280, distance: 40.0
click at [402, 278] on p "Duplicate" at bounding box center [415, 279] width 40 height 12
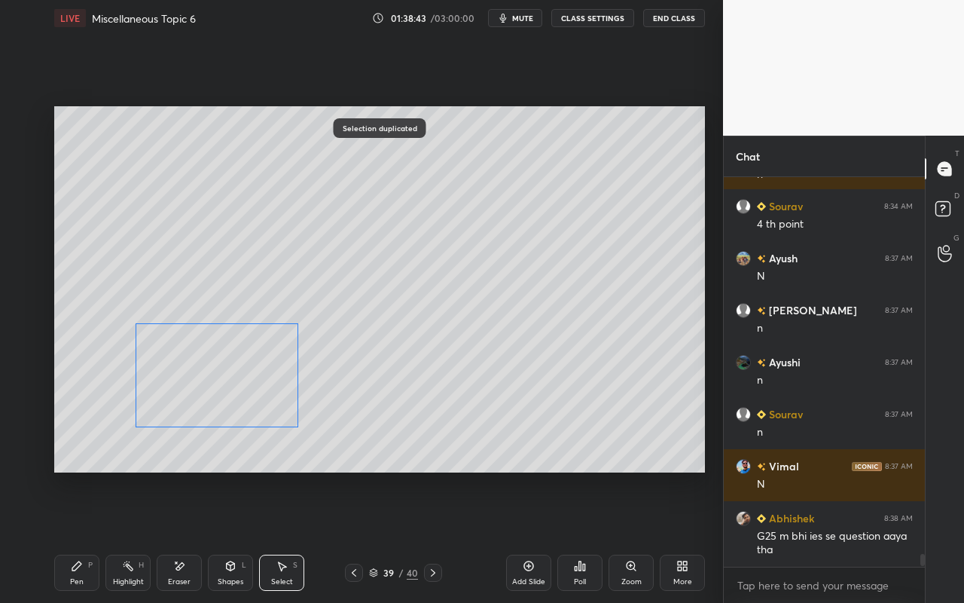
drag, startPoint x: 316, startPoint y: 327, endPoint x: 266, endPoint y: 372, distance: 67.2
click at [258, 376] on div "0 ° Undo Copy Paste here Duplicate Duplicate to new slide Delete" at bounding box center [379, 289] width 651 height 366
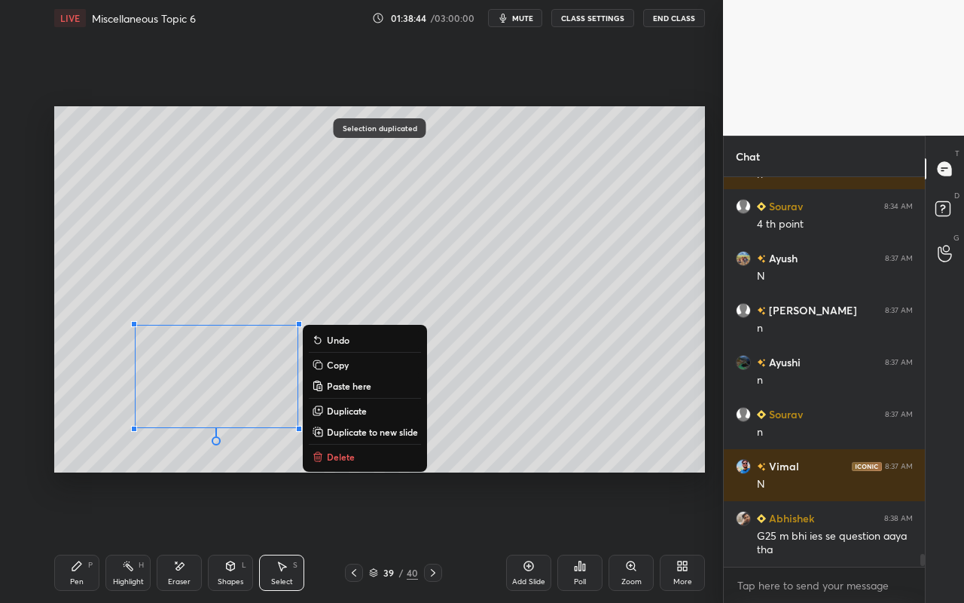
drag, startPoint x: 582, startPoint y: 378, endPoint x: 539, endPoint y: 402, distance: 49.5
click at [582, 378] on div "0 ° Undo Copy Paste here Duplicate Duplicate to new slide Delete" at bounding box center [379, 289] width 651 height 366
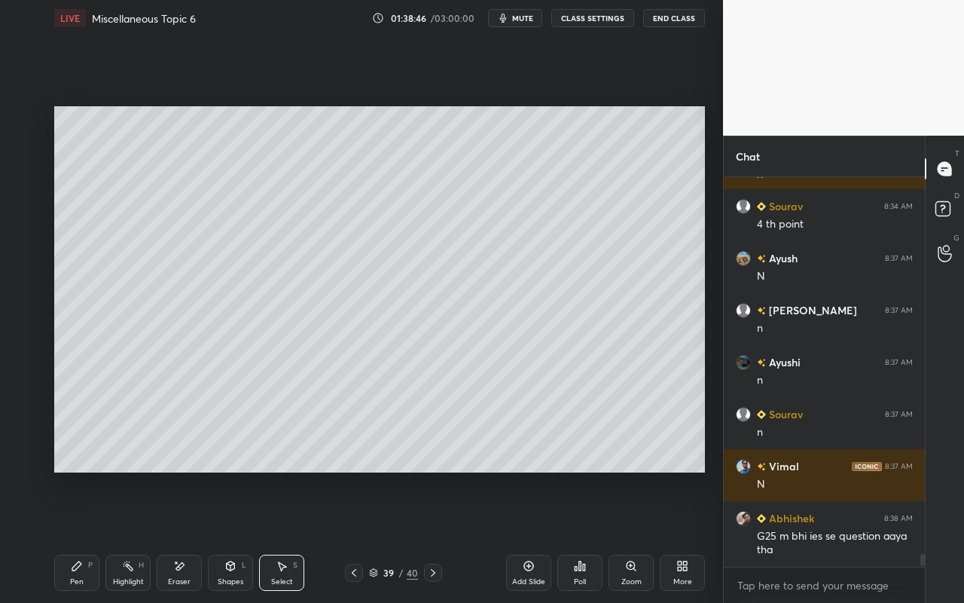
click at [71, 536] on div "Pen P" at bounding box center [76, 573] width 45 height 36
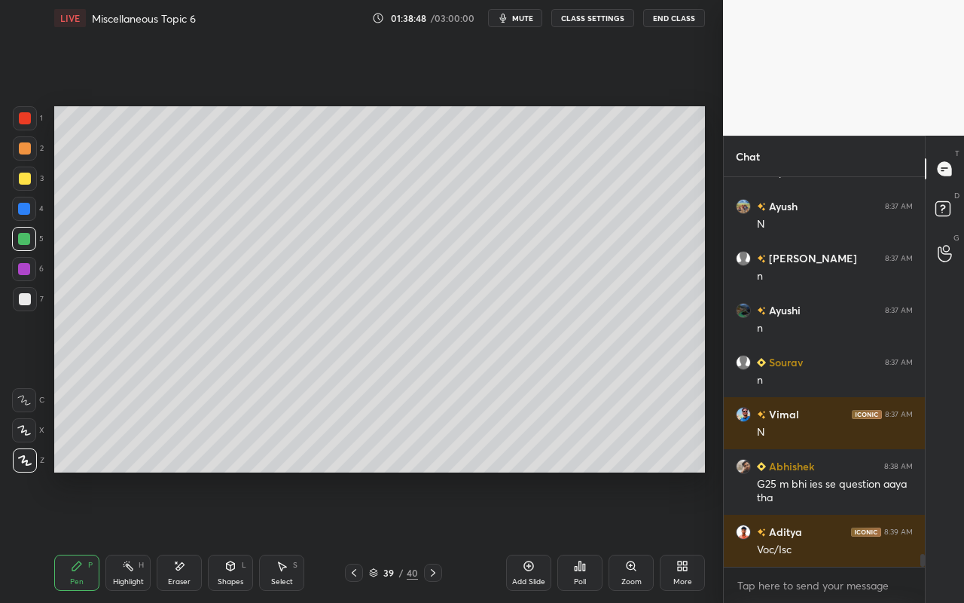
click at [81, 536] on icon at bounding box center [77, 566] width 12 height 12
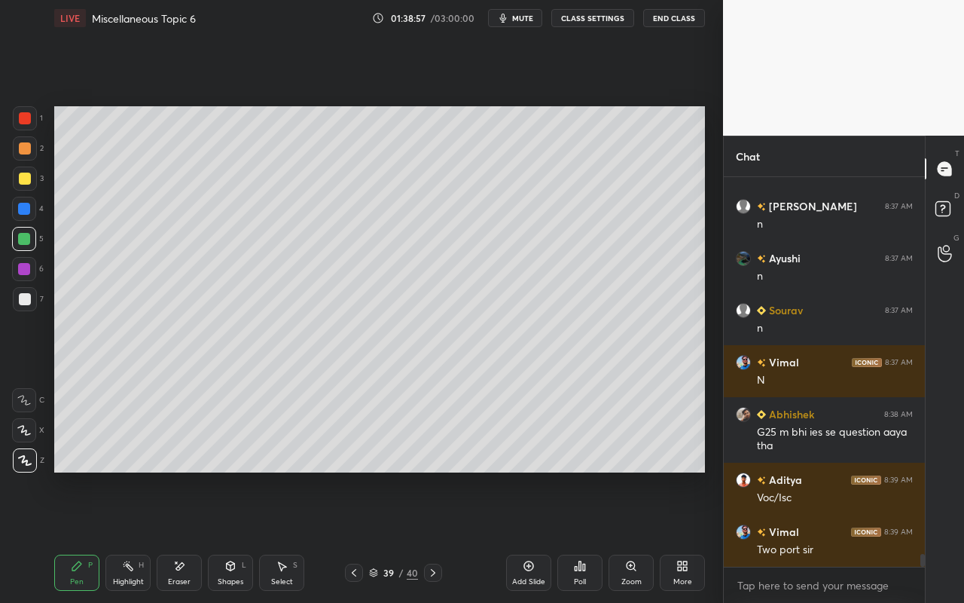
click at [246, 536] on div "Shapes L" at bounding box center [230, 573] width 45 height 36
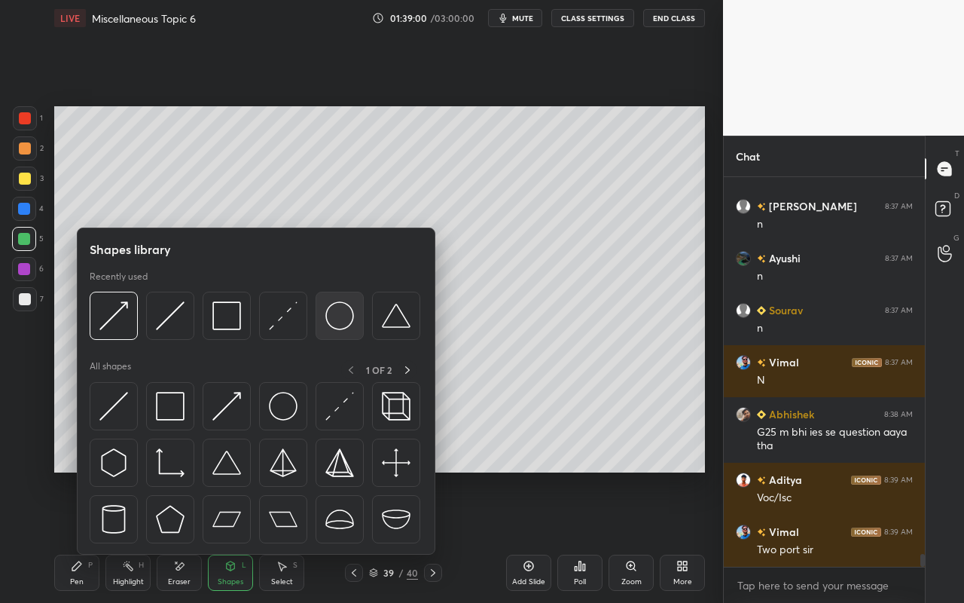
click at [344, 320] on img at bounding box center [339, 315] width 29 height 29
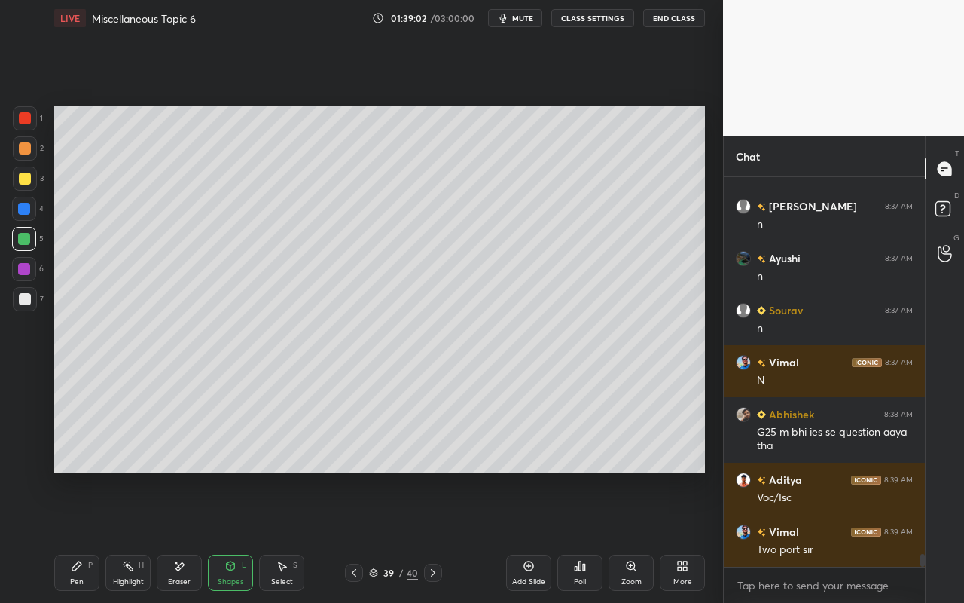
drag, startPoint x: 234, startPoint y: 567, endPoint x: 235, endPoint y: 558, distance: 9.2
click at [234, 536] on icon at bounding box center [231, 565] width 8 height 9
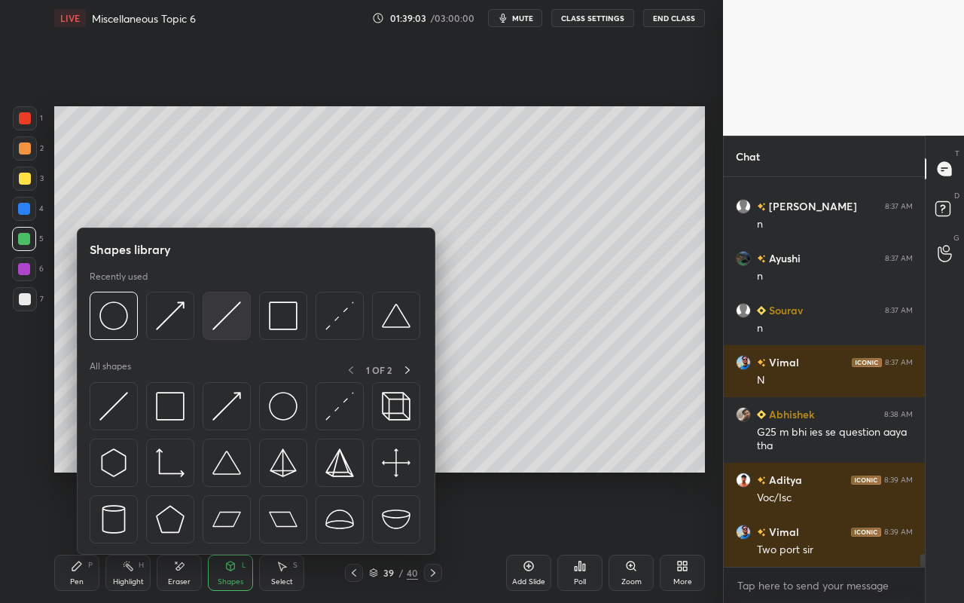
click at [228, 325] on img at bounding box center [226, 315] width 29 height 29
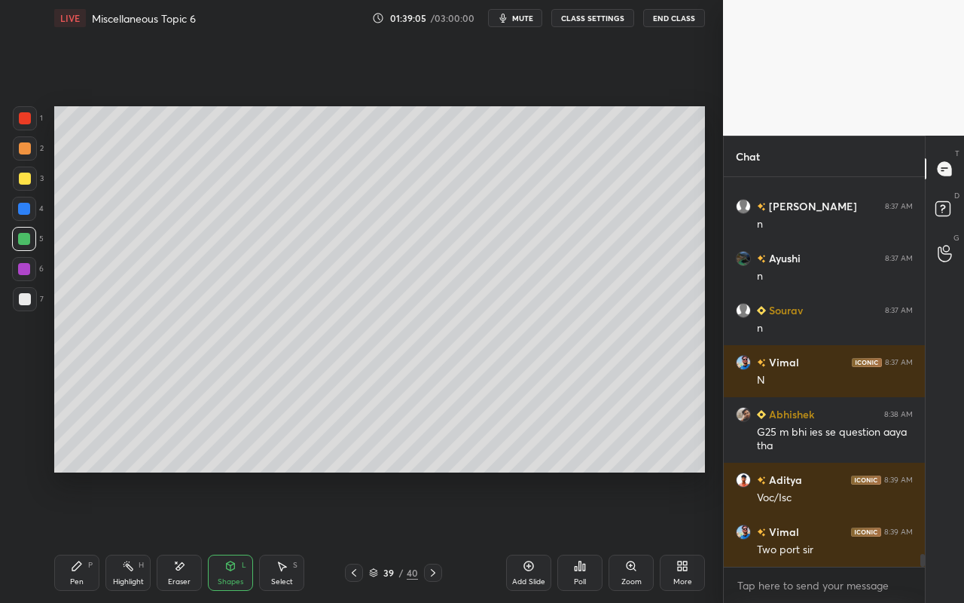
click at [81, 536] on div "Pen" at bounding box center [77, 582] width 14 height 8
click at [126, 536] on icon at bounding box center [128, 566] width 12 height 12
click at [289, 536] on div "Select S" at bounding box center [281, 573] width 45 height 36
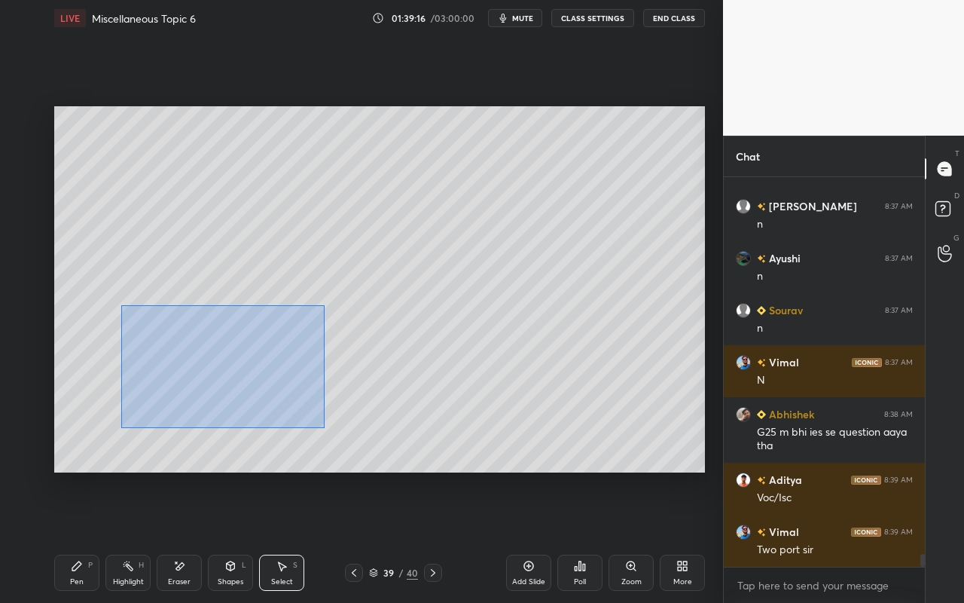
drag, startPoint x: 121, startPoint y: 304, endPoint x: 325, endPoint y: 428, distance: 238.7
click at [325, 428] on div "0 ° Undo Copy Paste here Duplicate Duplicate to new slide Delete" at bounding box center [379, 289] width 651 height 366
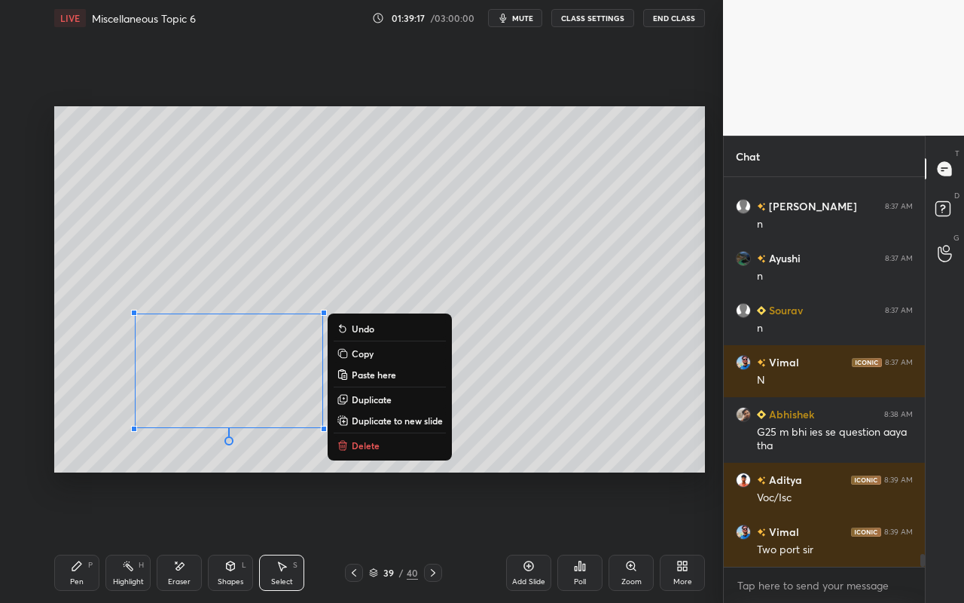
click at [362, 408] on button "Duplicate" at bounding box center [390, 399] width 112 height 18
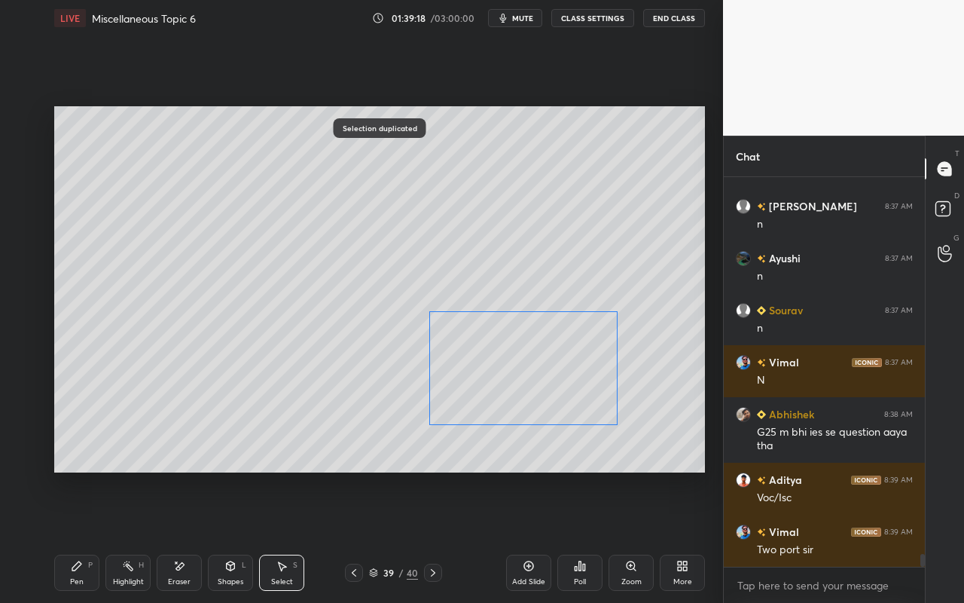
drag, startPoint x: 386, startPoint y: 387, endPoint x: 564, endPoint y: 381, distance: 178.7
click at [564, 383] on div "0 ° Undo Copy Paste here Duplicate Duplicate to new slide Delete" at bounding box center [379, 289] width 651 height 366
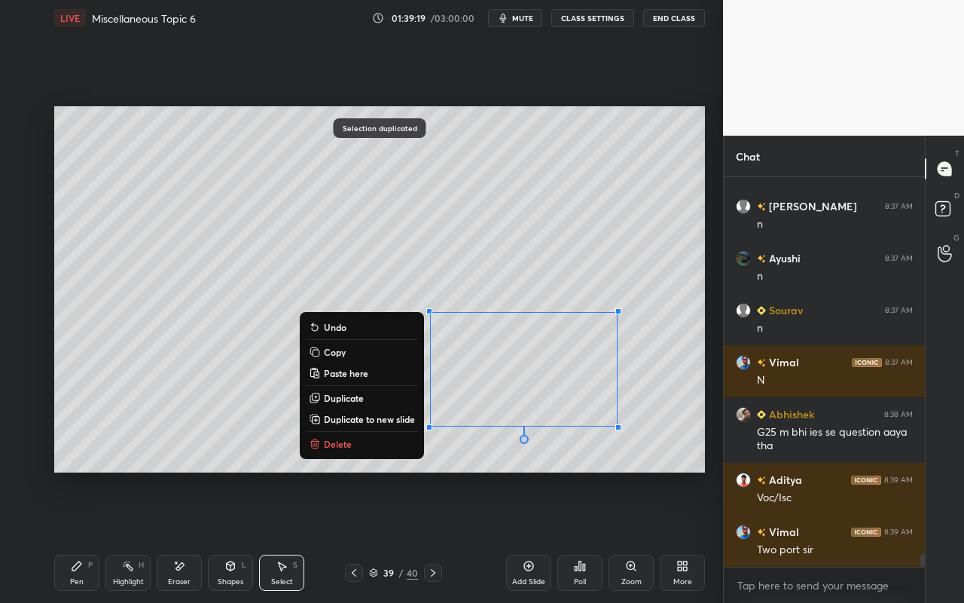
click at [78, 536] on div "Pen P" at bounding box center [76, 573] width 45 height 36
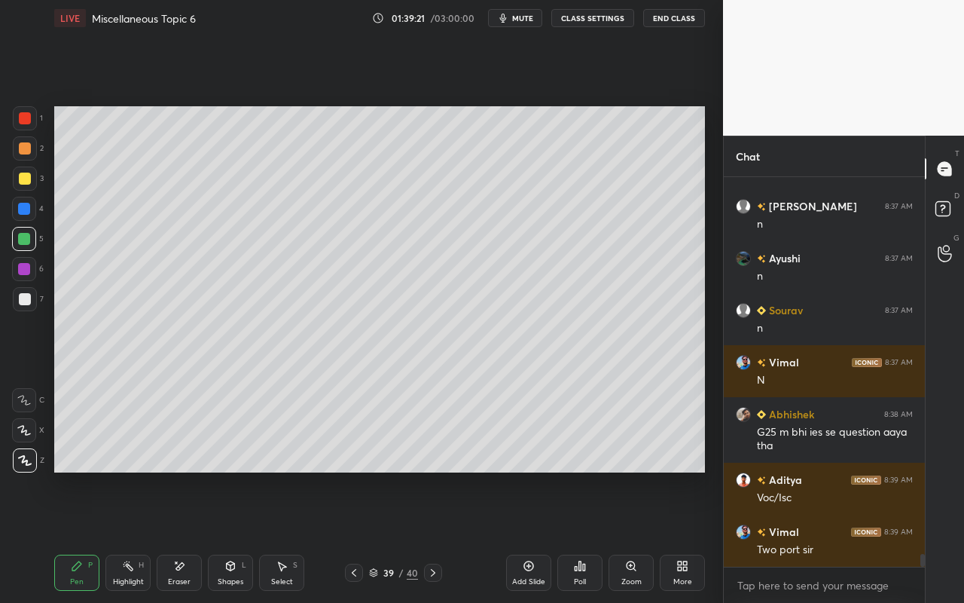
drag, startPoint x: 120, startPoint y: 573, endPoint x: 143, endPoint y: 551, distance: 32.0
click at [124, 536] on div "Highlight H" at bounding box center [127, 573] width 45 height 36
click at [171, 536] on div "Eraser" at bounding box center [179, 573] width 45 height 36
click at [243, 536] on div "Shapes L" at bounding box center [230, 573] width 45 height 36
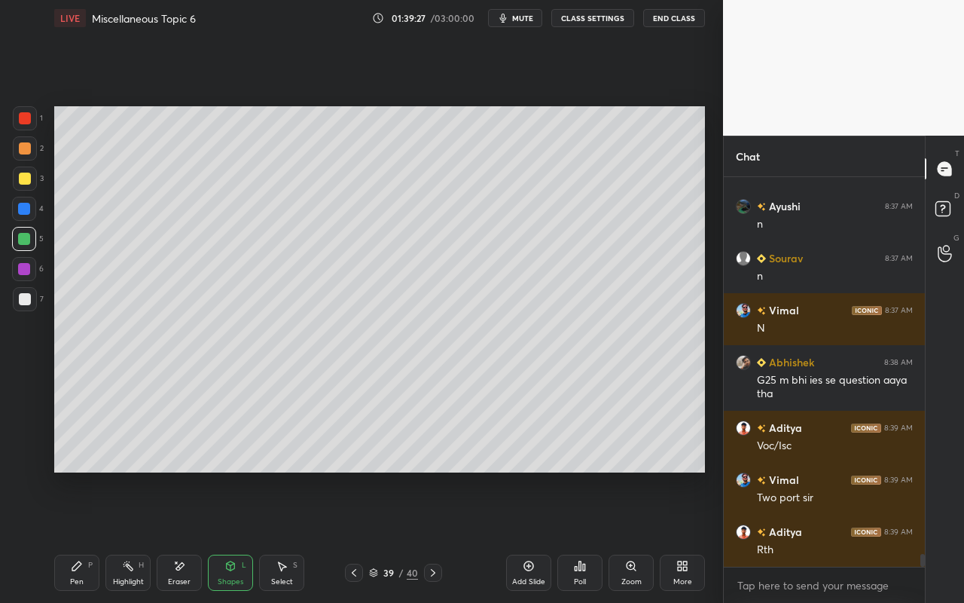
drag, startPoint x: 221, startPoint y: 573, endPoint x: 224, endPoint y: 560, distance: 13.9
click at [221, 536] on div "Shapes L" at bounding box center [230, 573] width 45 height 36
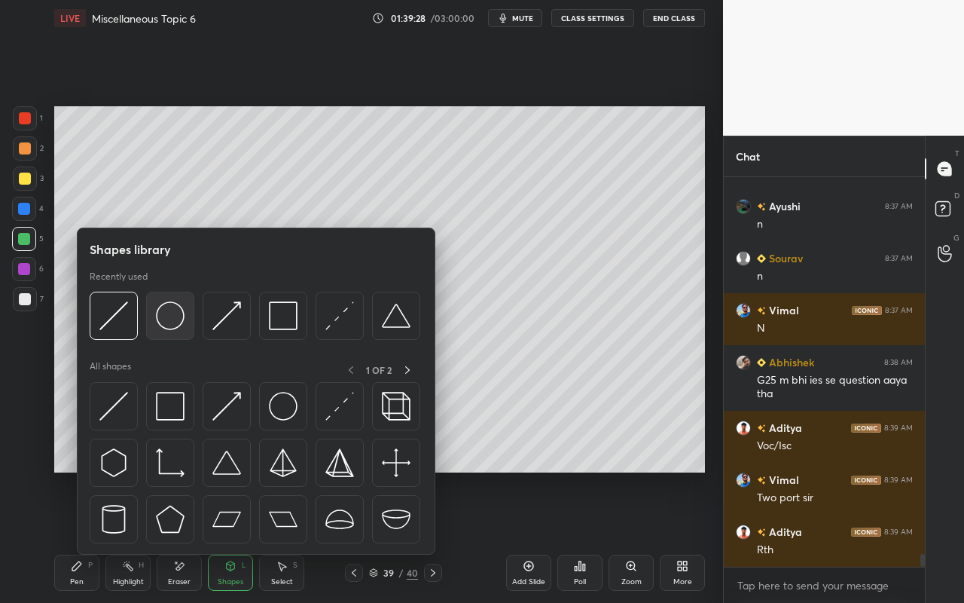
click at [187, 325] on div at bounding box center [170, 316] width 48 height 48
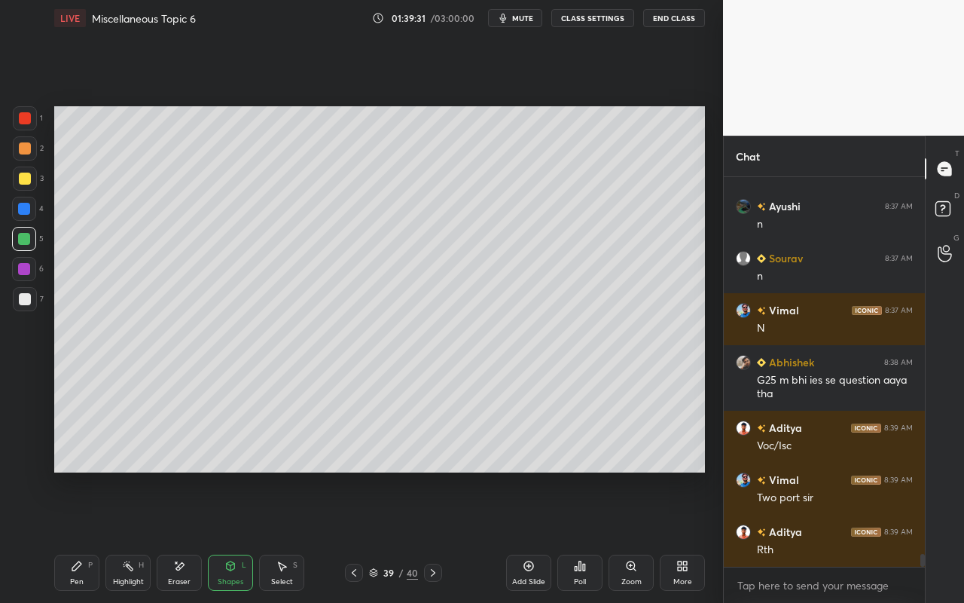
click at [239, 536] on div "Shapes L" at bounding box center [230, 573] width 45 height 36
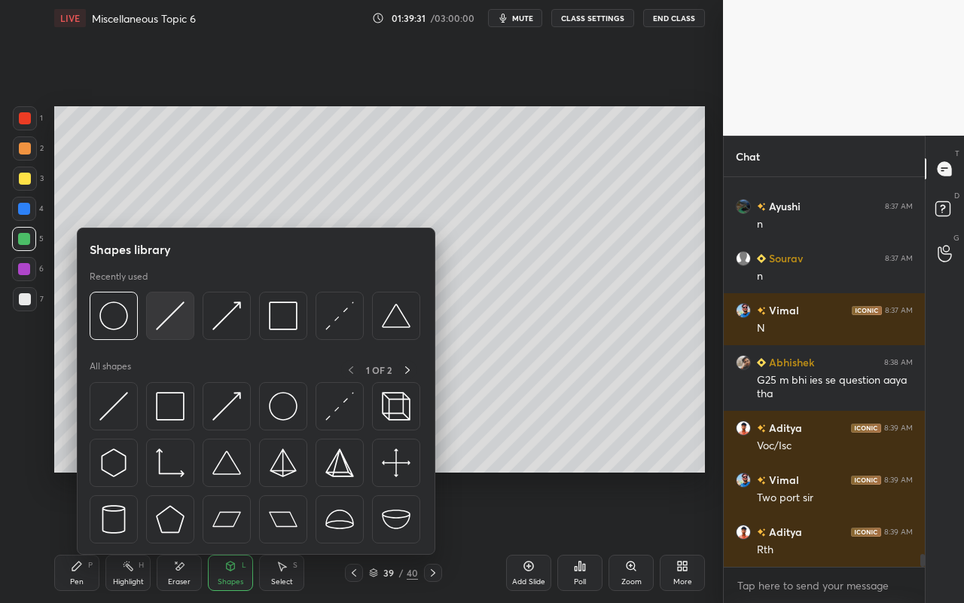
click at [184, 330] on div at bounding box center [170, 316] width 48 height 48
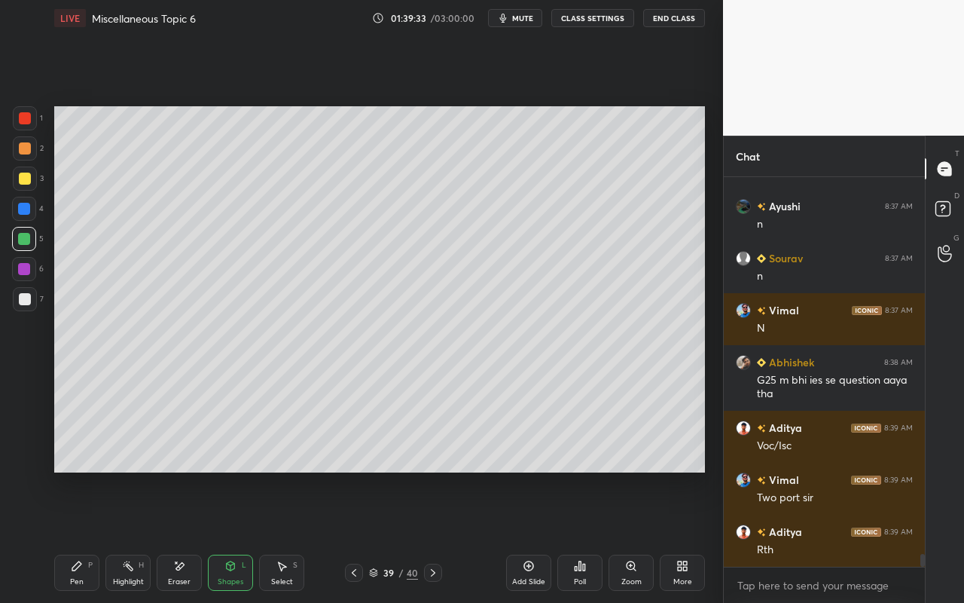
click at [66, 536] on div "Pen P" at bounding box center [76, 573] width 45 height 36
click at [176, 536] on icon at bounding box center [179, 566] width 12 height 13
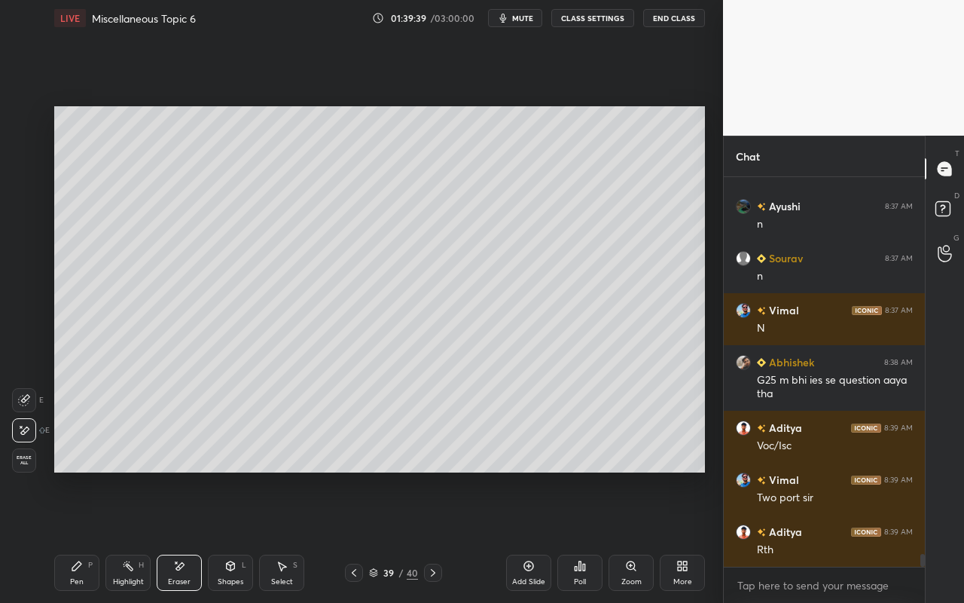
drag, startPoint x: 75, startPoint y: 572, endPoint x: 89, endPoint y: 558, distance: 19.7
click at [80, 536] on div "Pen P" at bounding box center [76, 573] width 45 height 36
drag, startPoint x: 78, startPoint y: 581, endPoint x: 109, endPoint y: 524, distance: 64.8
click at [81, 536] on div "Pen" at bounding box center [77, 582] width 14 height 8
drag, startPoint x: 26, startPoint y: 296, endPoint x: 50, endPoint y: 283, distance: 27.3
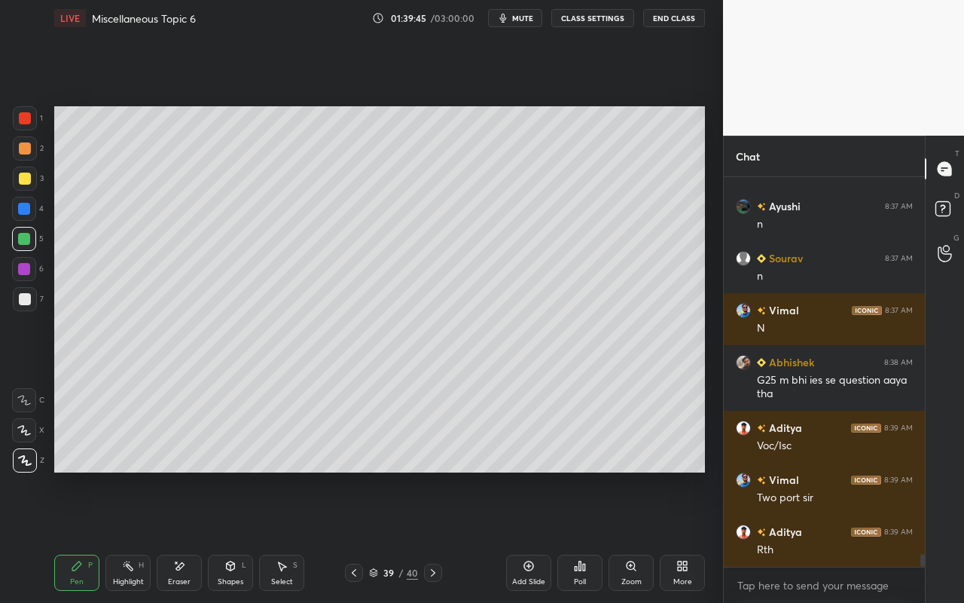
click at [26, 296] on div at bounding box center [25, 299] width 12 height 12
drag, startPoint x: 125, startPoint y: 581, endPoint x: 137, endPoint y: 559, distance: 25.0
click at [133, 536] on div "Highlight H" at bounding box center [127, 573] width 45 height 36
drag, startPoint x: 223, startPoint y: 580, endPoint x: 234, endPoint y: 558, distance: 24.3
click at [223, 536] on div "Shapes" at bounding box center [231, 582] width 26 height 8
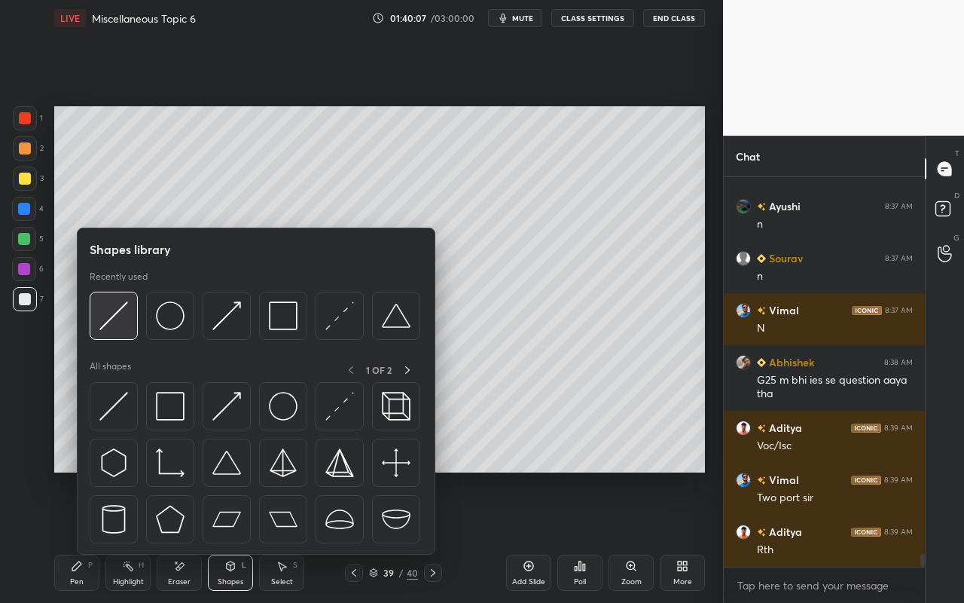
click at [125, 320] on img at bounding box center [113, 315] width 29 height 29
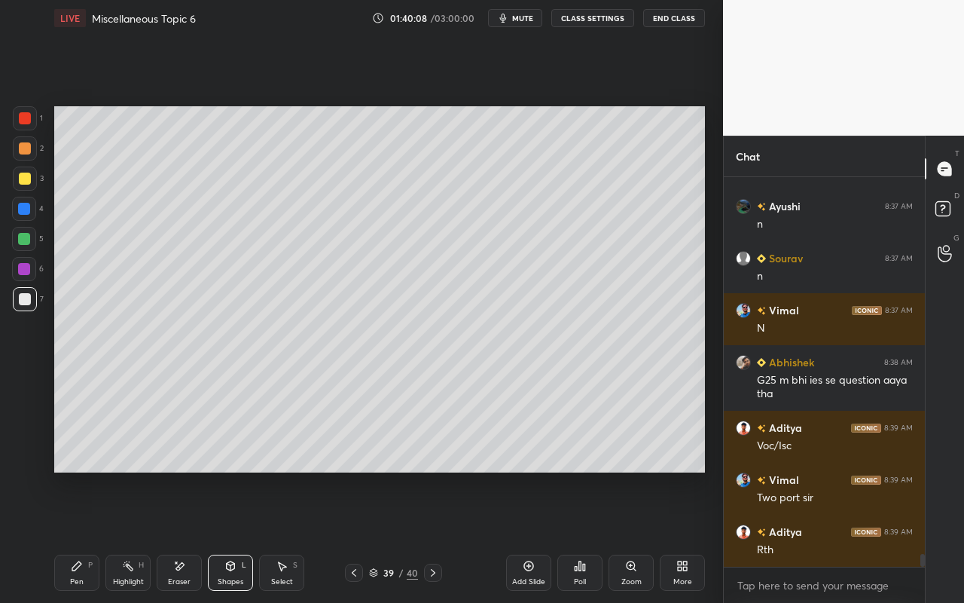
click at [238, 536] on div "Shapes L" at bounding box center [230, 573] width 45 height 36
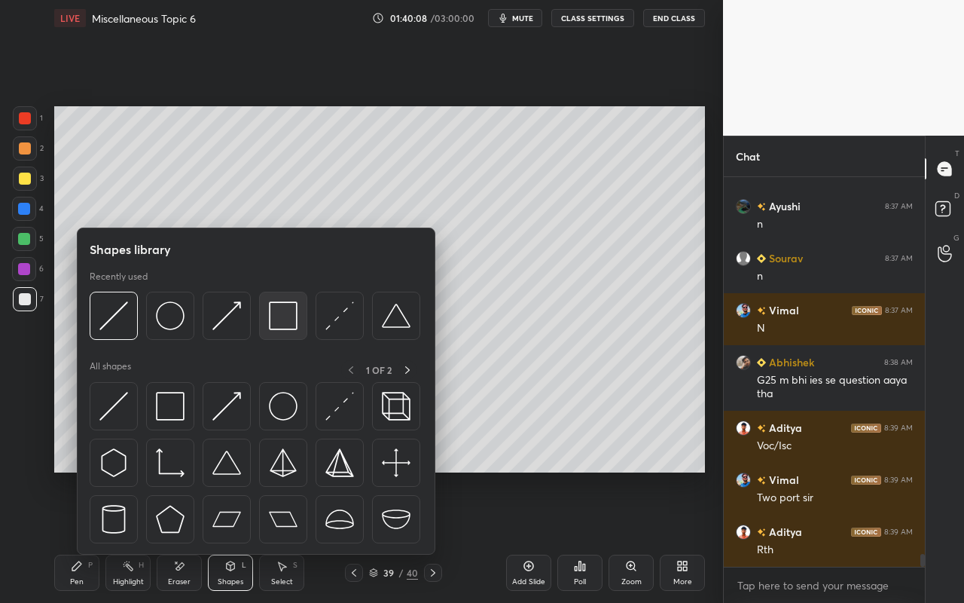
click at [282, 314] on img at bounding box center [283, 315] width 29 height 29
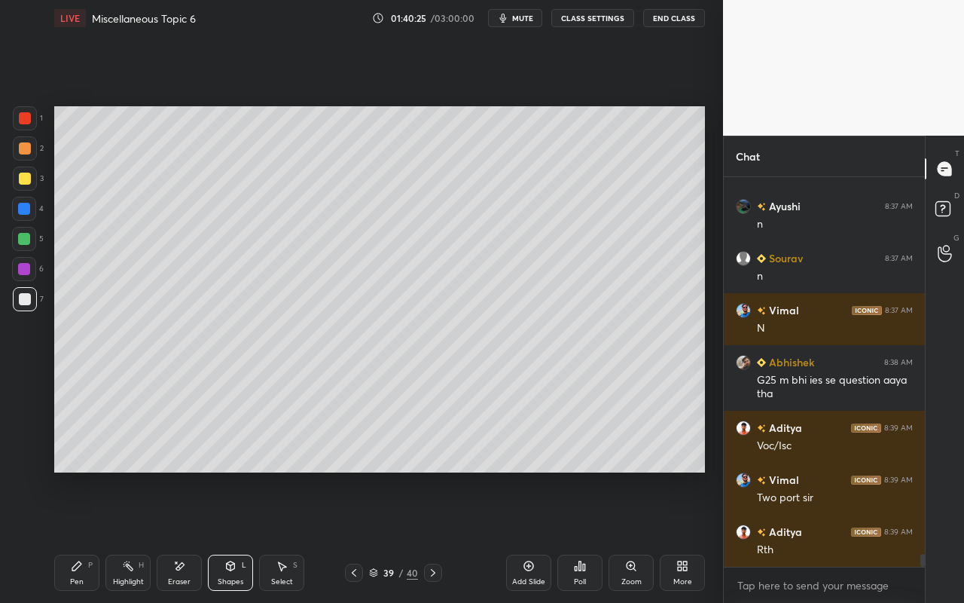
click at [70, 536] on div "Pen P" at bounding box center [76, 573] width 45 height 36
drag, startPoint x: 24, startPoint y: 184, endPoint x: 33, endPoint y: 197, distance: 16.3
click at [24, 184] on div at bounding box center [25, 179] width 12 height 12
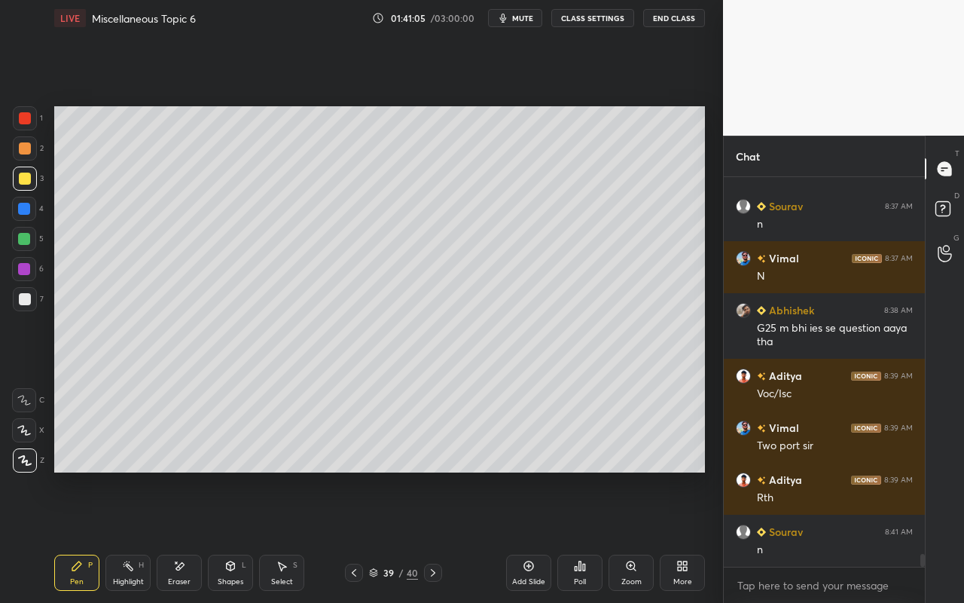
scroll to position [11855, 0]
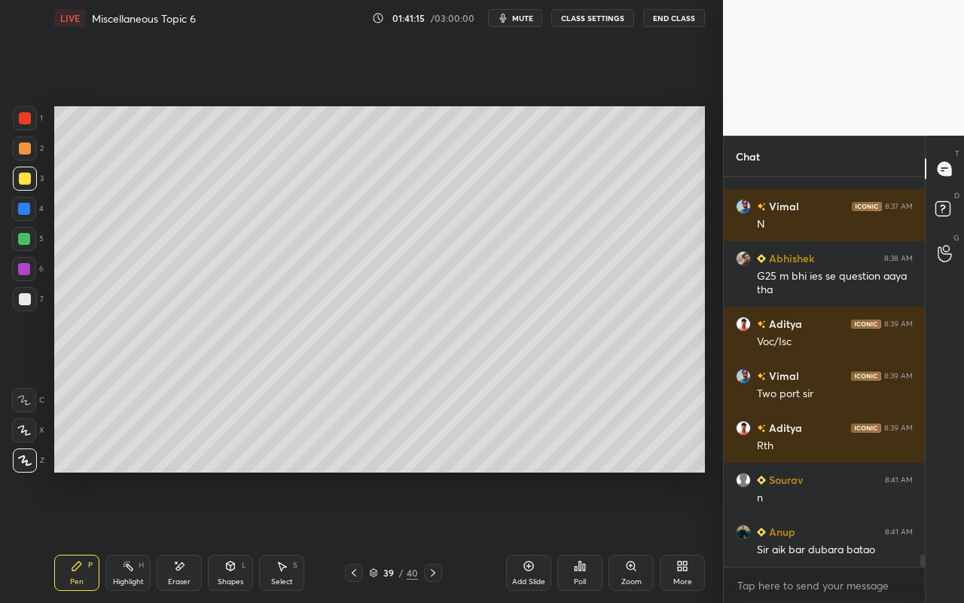
drag, startPoint x: 130, startPoint y: 576, endPoint x: 136, endPoint y: 559, distance: 17.6
click at [130, 536] on div "Highlight H" at bounding box center [127, 573] width 45 height 36
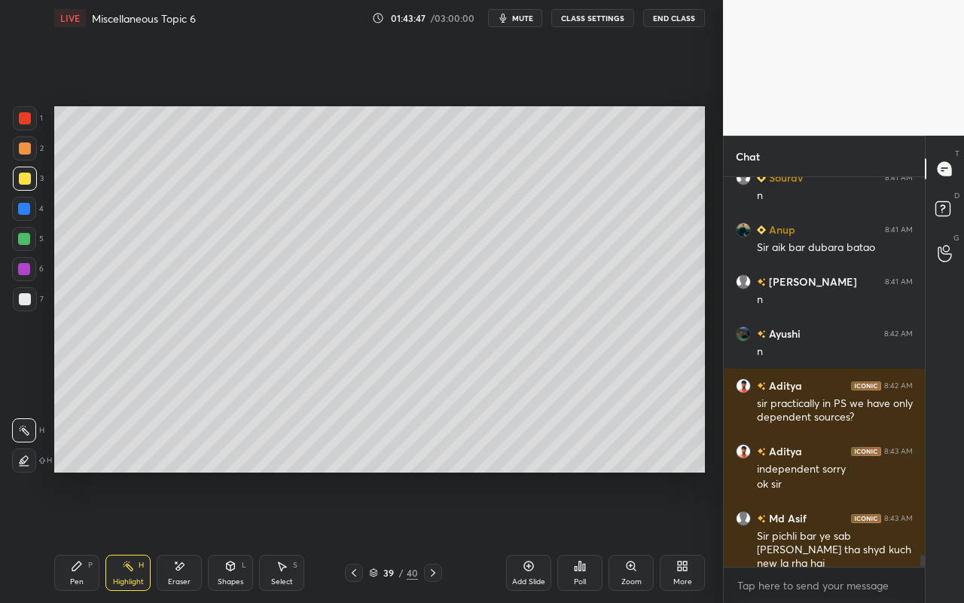
scroll to position [12209, 0]
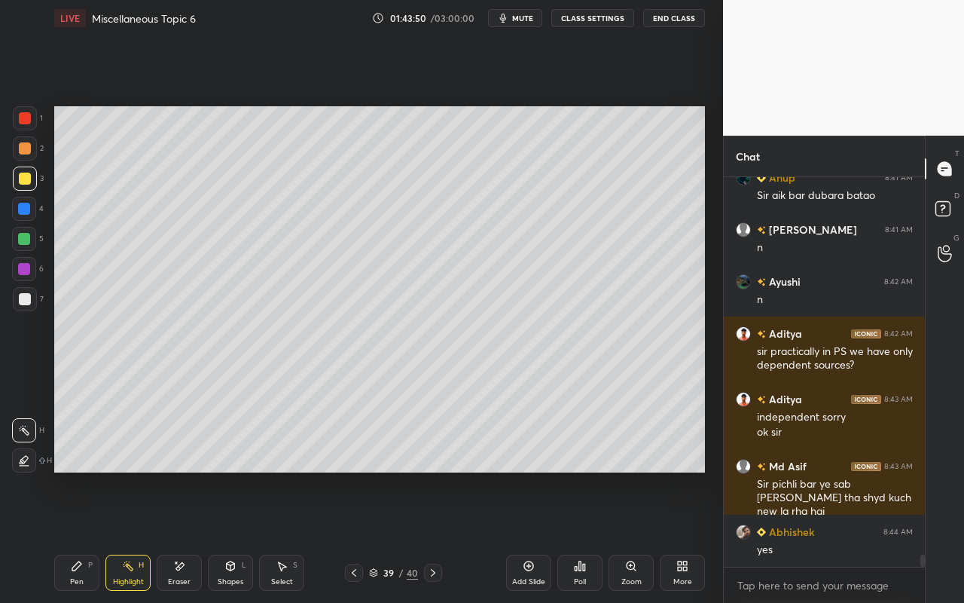
click at [535, 536] on div "Add Slide" at bounding box center [528, 573] width 45 height 36
drag, startPoint x: 234, startPoint y: 566, endPoint x: 237, endPoint y: 558, distance: 8.1
click at [234, 536] on icon at bounding box center [231, 565] width 8 height 9
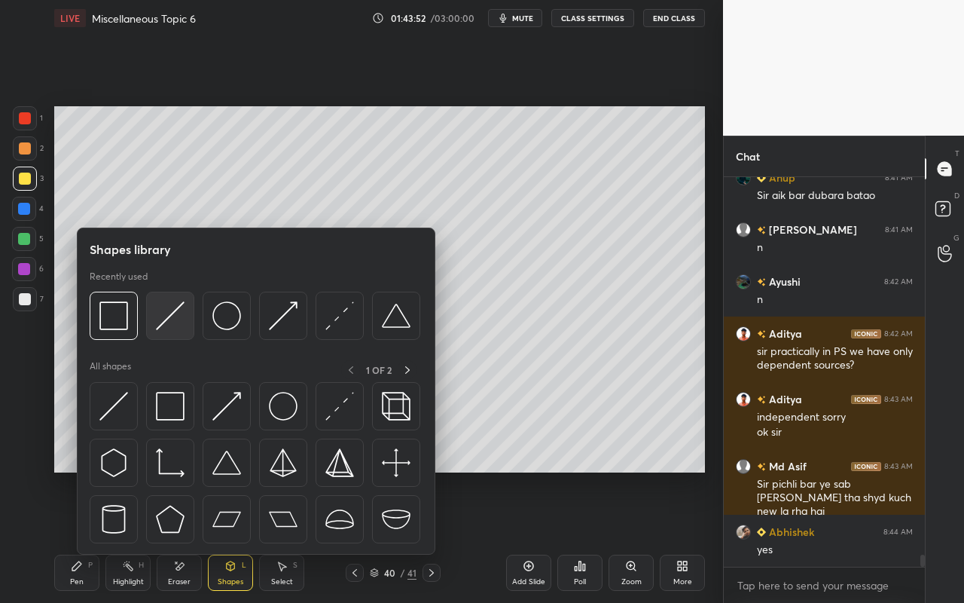
click at [173, 325] on img at bounding box center [170, 315] width 29 height 29
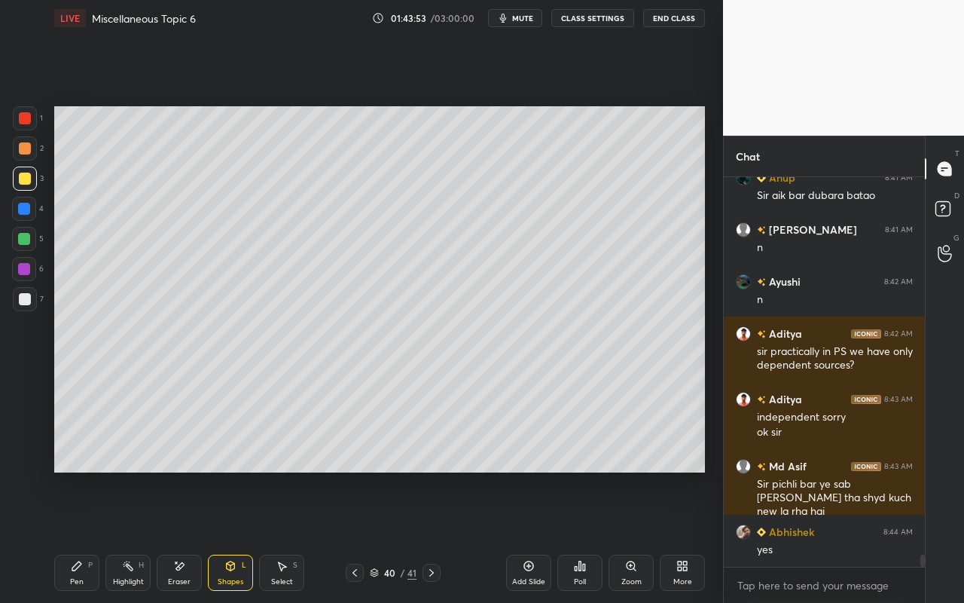
scroll to position [12261, 0]
click at [26, 207] on div at bounding box center [24, 209] width 12 height 12
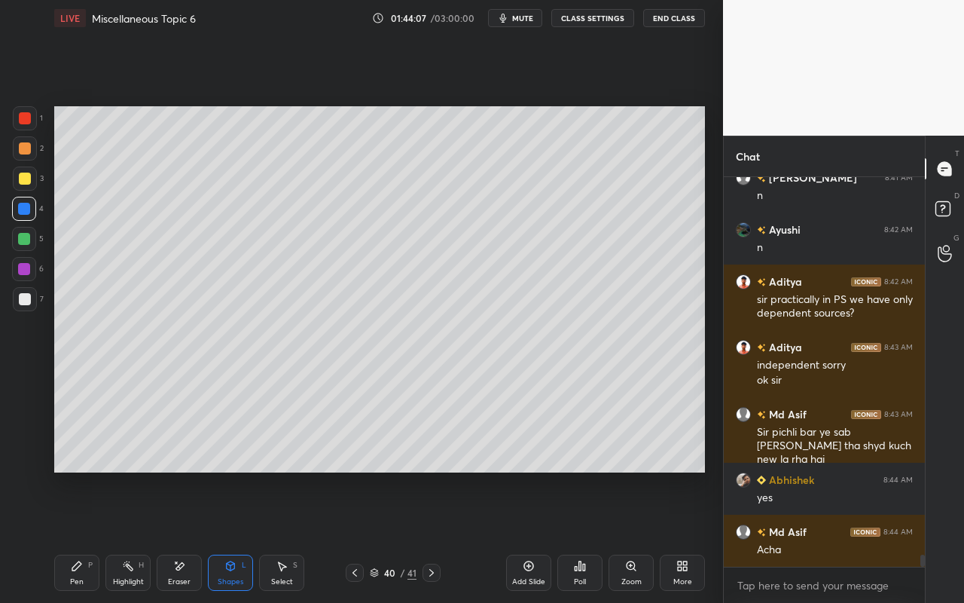
click at [29, 274] on div at bounding box center [24, 269] width 24 height 24
click at [81, 536] on div "Pen P" at bounding box center [76, 573] width 45 height 36
click at [236, 536] on div "Shapes" at bounding box center [231, 582] width 26 height 8
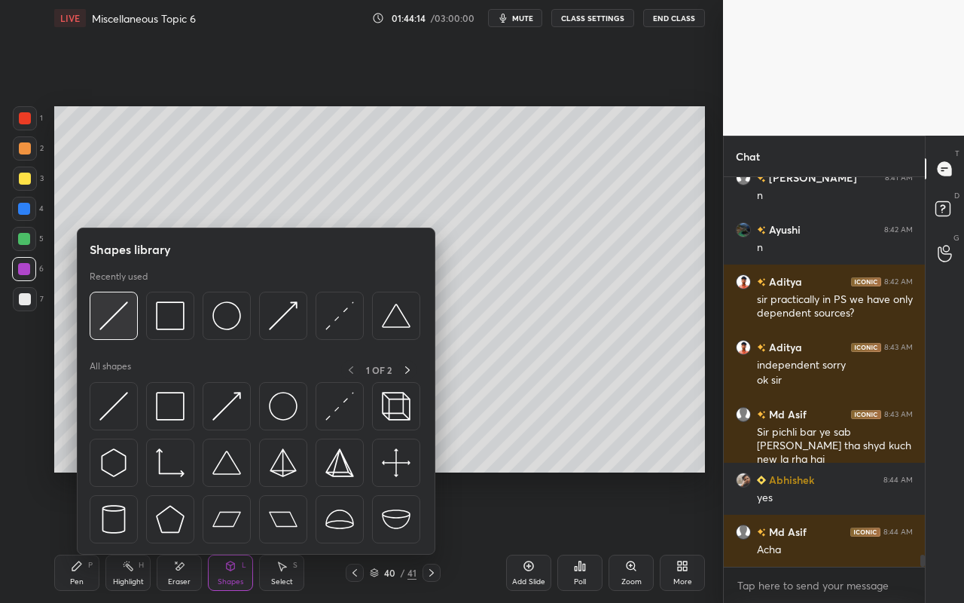
click at [113, 316] on img at bounding box center [113, 315] width 29 height 29
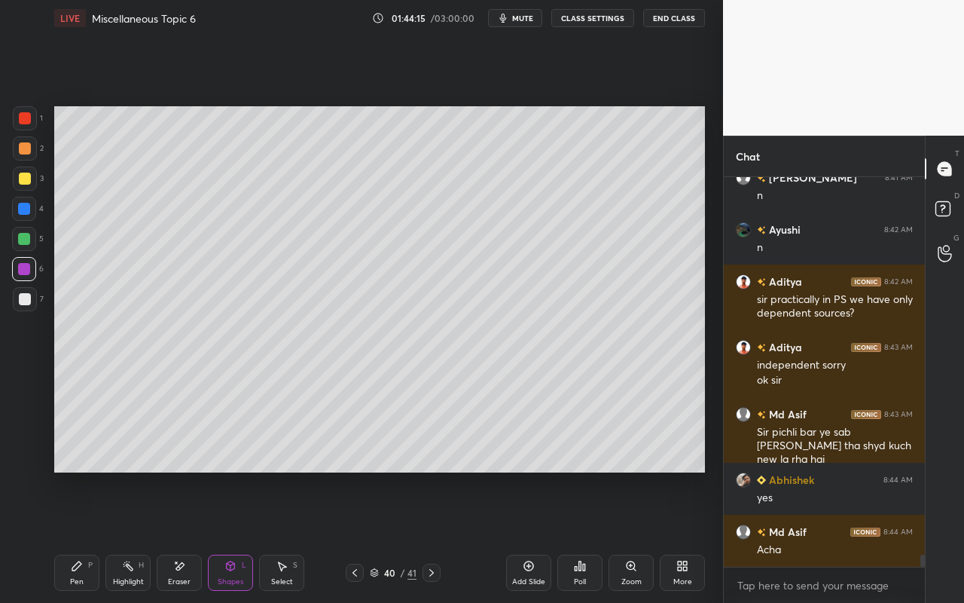
click at [23, 303] on div at bounding box center [25, 299] width 24 height 24
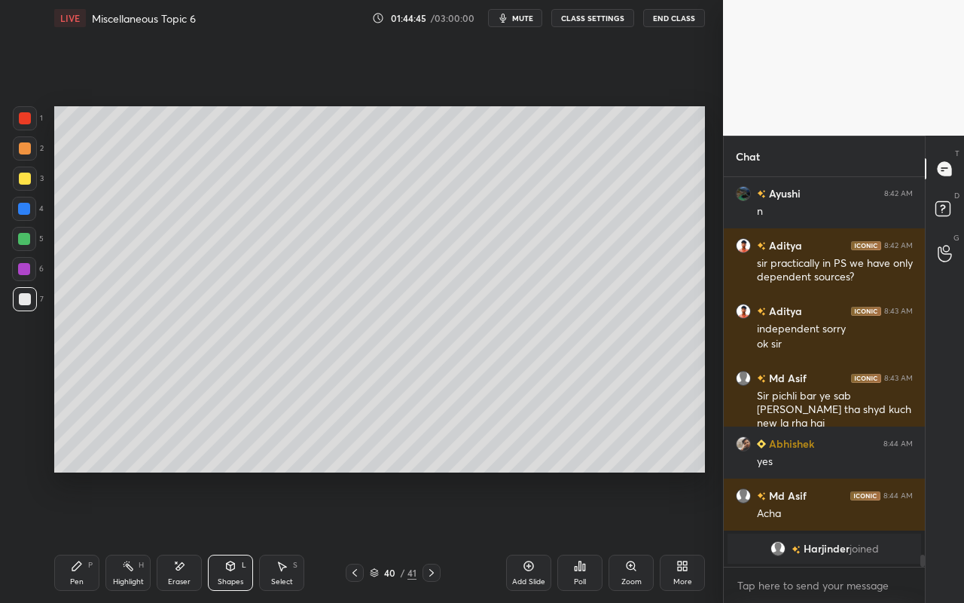
click at [175, 536] on icon at bounding box center [179, 566] width 12 height 13
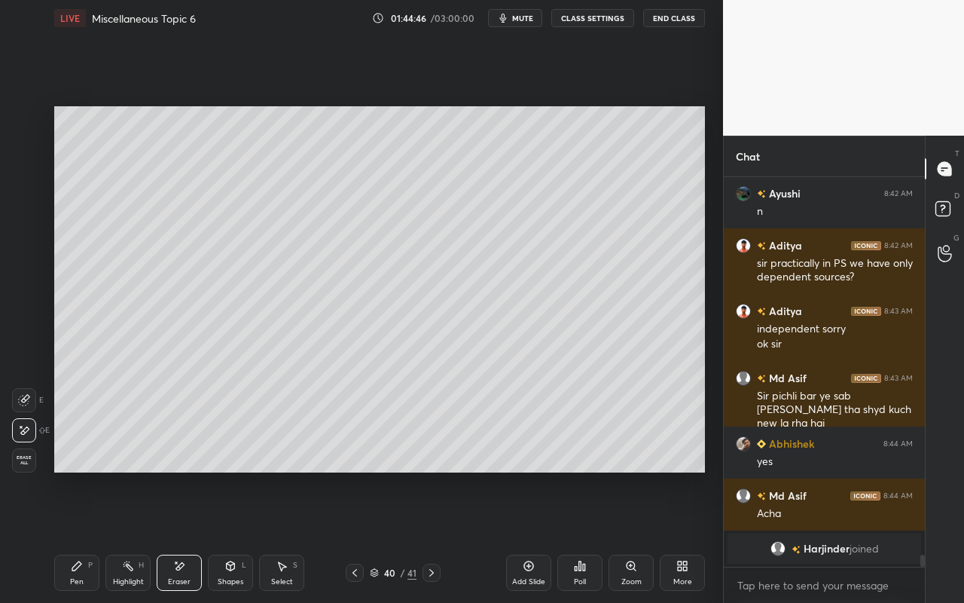
click at [29, 394] on icon at bounding box center [24, 400] width 12 height 12
click at [99, 536] on div "Pen P" at bounding box center [76, 573] width 45 height 36
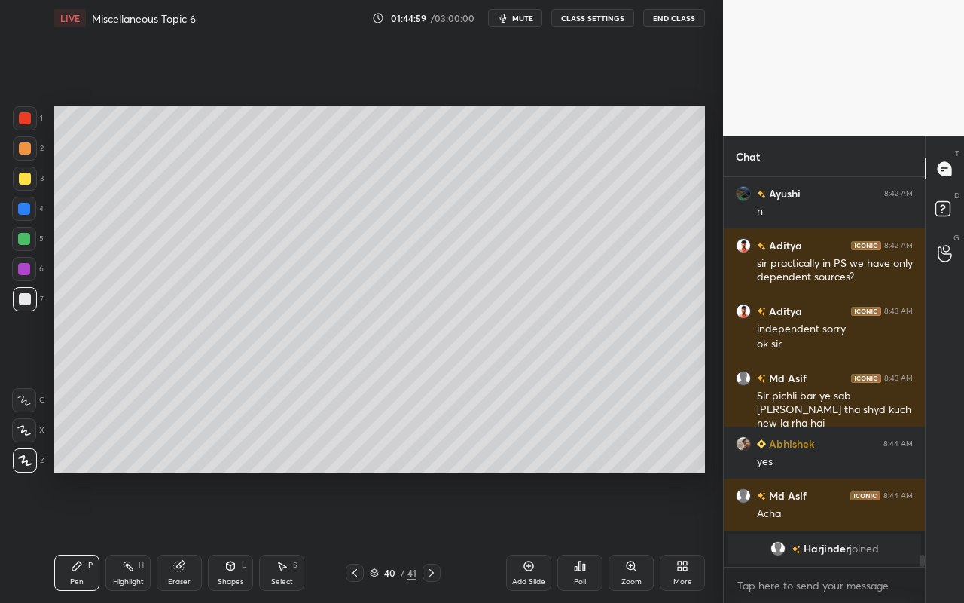
drag, startPoint x: 31, startPoint y: 149, endPoint x: 47, endPoint y: 137, distance: 19.9
click at [32, 148] on div at bounding box center [25, 148] width 24 height 24
click at [239, 536] on div "Shapes L" at bounding box center [230, 573] width 45 height 36
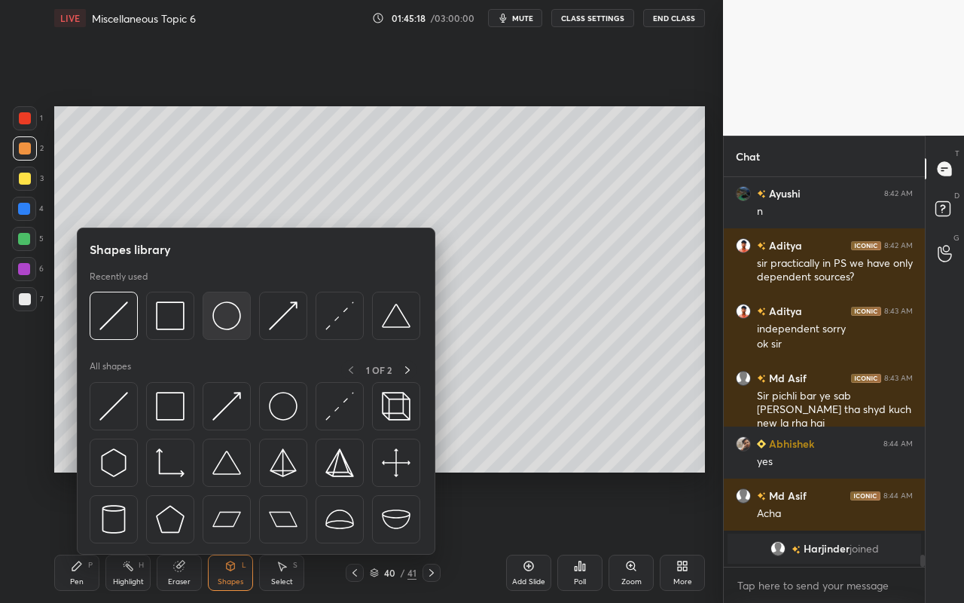
click at [231, 316] on img at bounding box center [226, 315] width 29 height 29
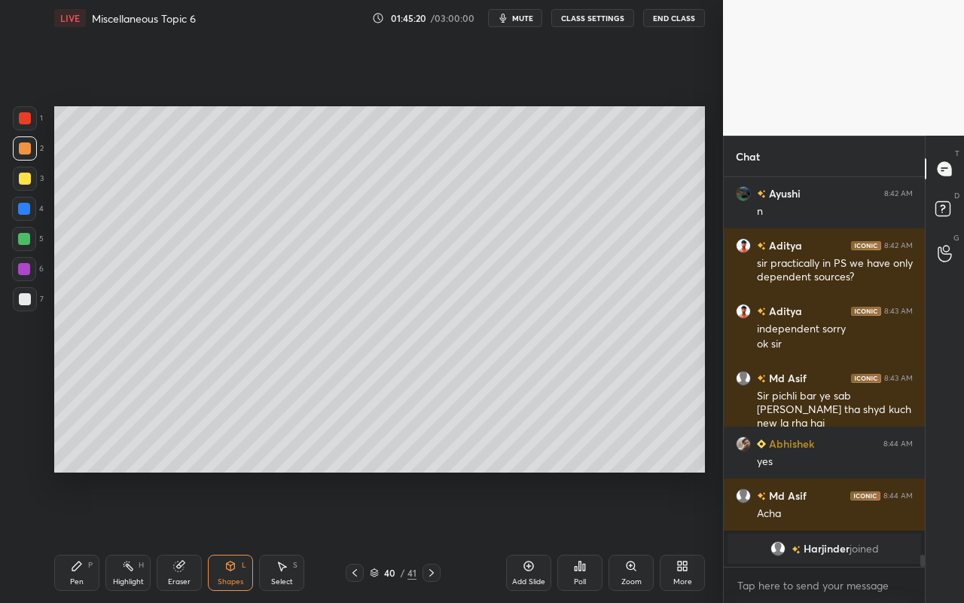
click at [78, 536] on div "Pen P" at bounding box center [76, 573] width 45 height 36
click at [240, 536] on div "Shapes L" at bounding box center [230, 573] width 45 height 36
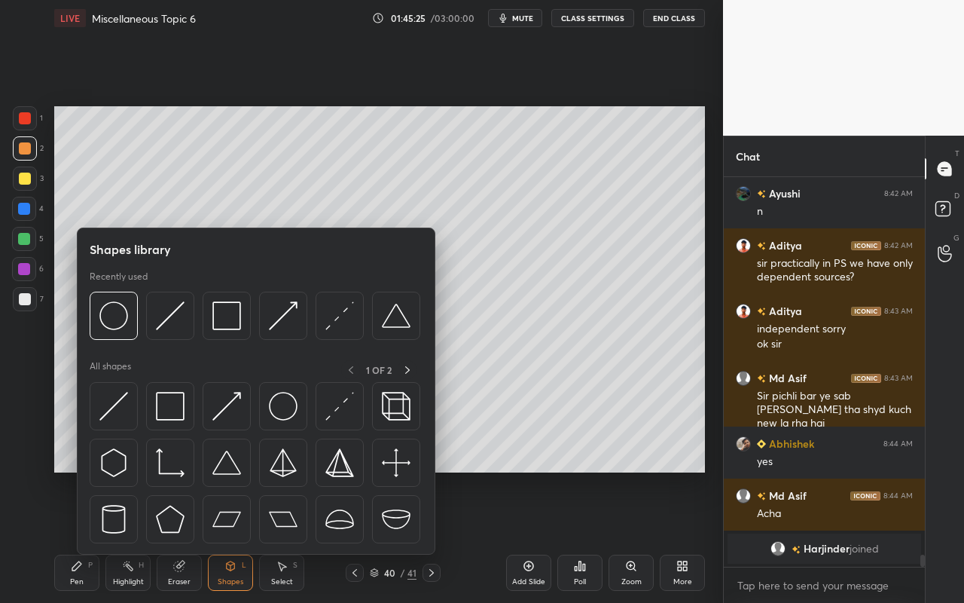
click at [72, 536] on icon at bounding box center [76, 565] width 9 height 9
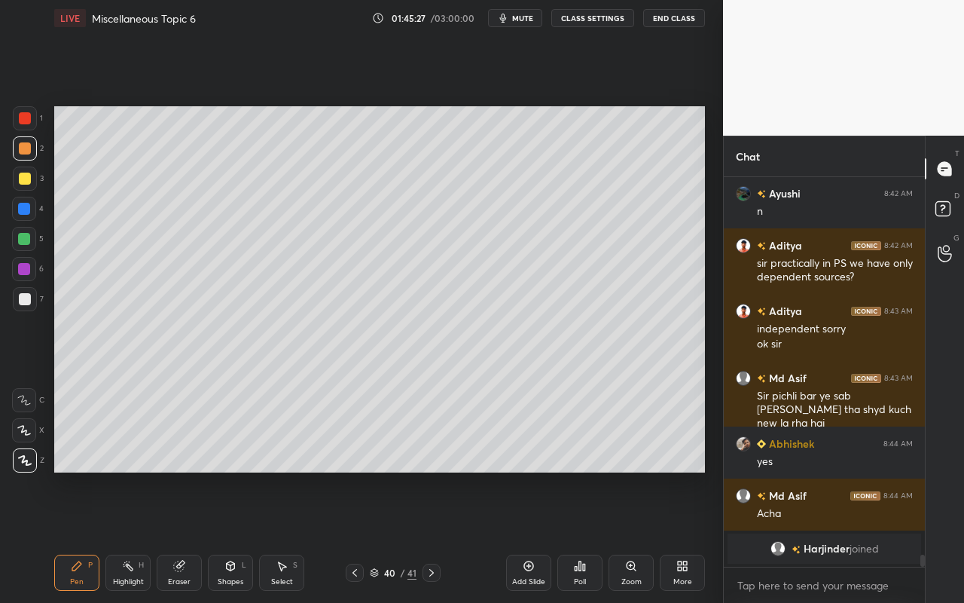
drag, startPoint x: 231, startPoint y: 585, endPoint x: 232, endPoint y: 555, distance: 30.2
click at [230, 536] on div "Shapes L" at bounding box center [230, 573] width 45 height 36
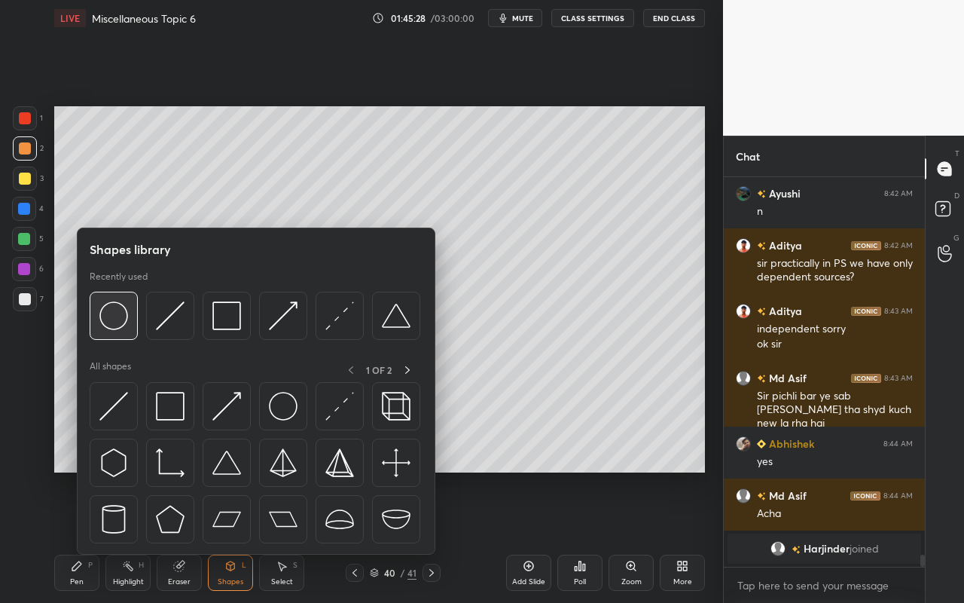
click at [121, 331] on div at bounding box center [114, 316] width 48 height 48
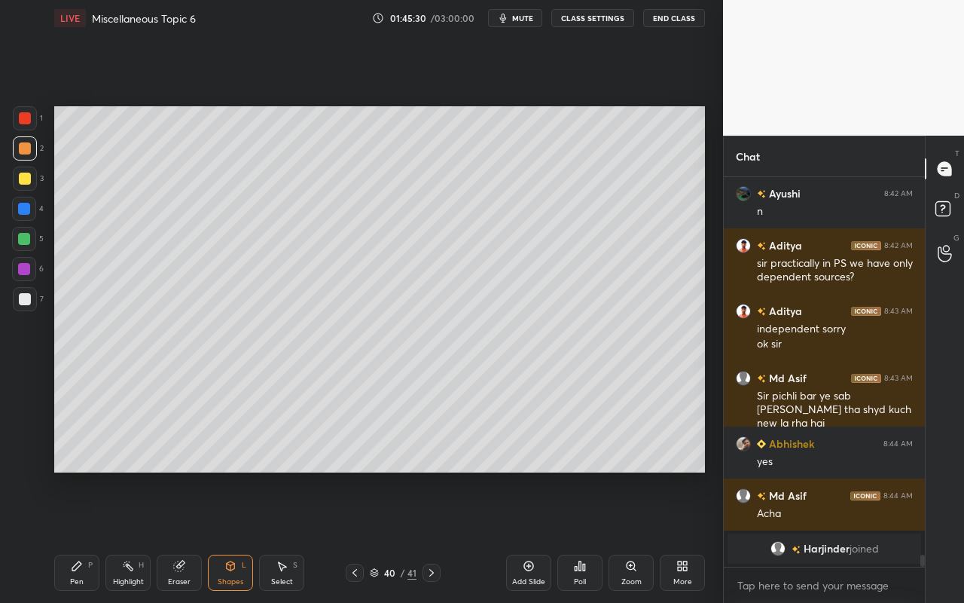
drag, startPoint x: 69, startPoint y: 586, endPoint x: 73, endPoint y: 578, distance: 9.1
click at [69, 536] on div "Pen P" at bounding box center [76, 573] width 45 height 36
click at [287, 536] on icon at bounding box center [282, 566] width 12 height 12
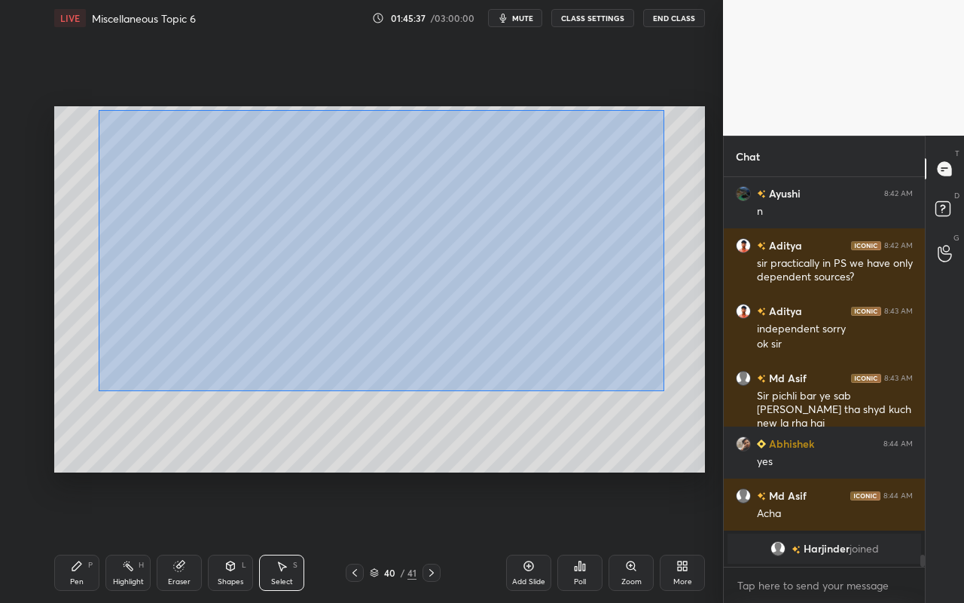
drag, startPoint x: 135, startPoint y: 145, endPoint x: 624, endPoint y: 378, distance: 541.6
click at [655, 393] on div "0 ° Undo Copy Paste here Duplicate Duplicate to new slide Delete" at bounding box center [379, 289] width 651 height 366
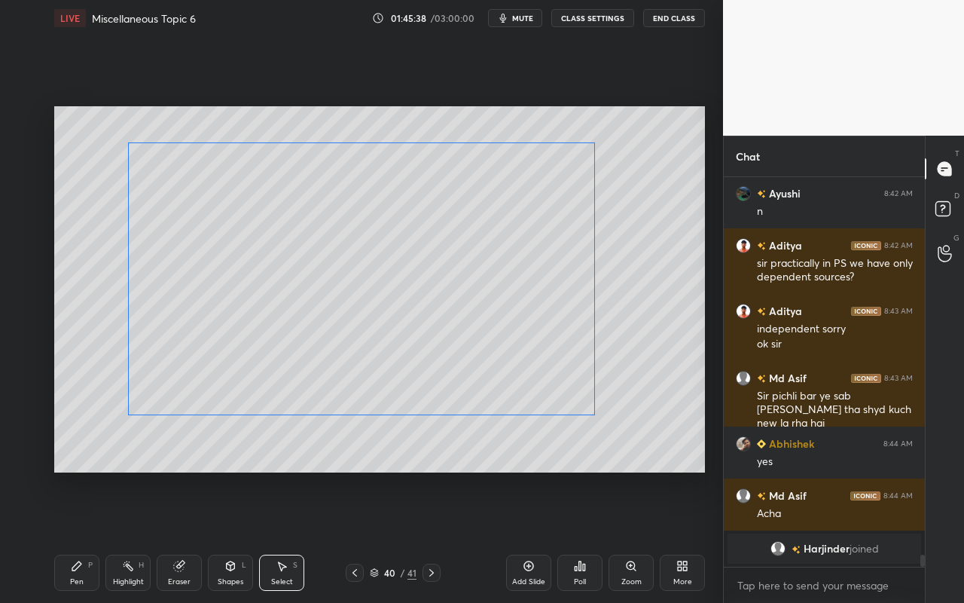
drag, startPoint x: 533, startPoint y: 305, endPoint x: 572, endPoint y: 318, distance: 41.2
click at [532, 323] on div "0 ° Undo Copy Paste here Duplicate Duplicate to new slide Delete" at bounding box center [379, 289] width 651 height 366
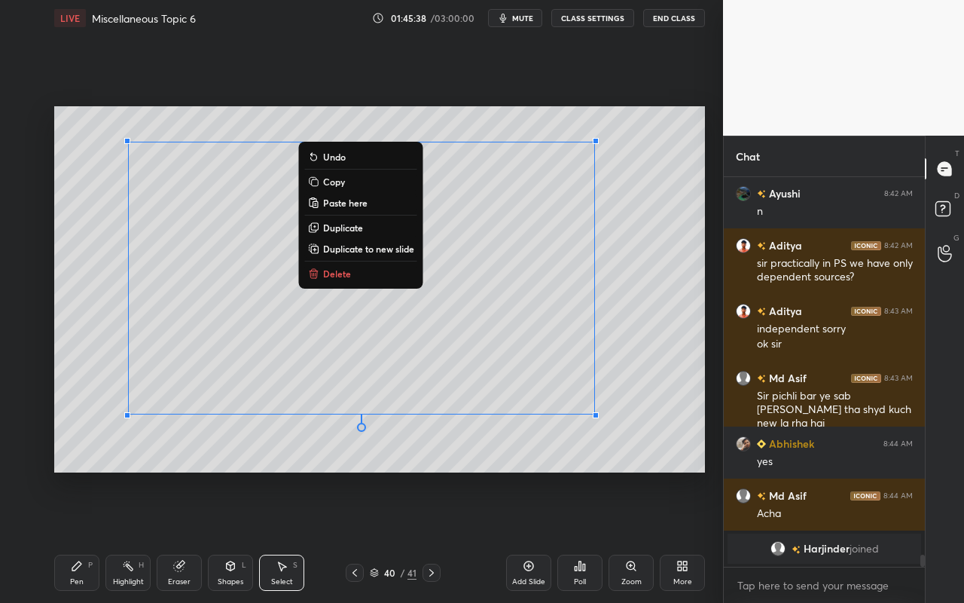
click at [668, 346] on div "0 ° Undo Copy Paste here Duplicate Duplicate to new slide Delete" at bounding box center [379, 289] width 651 height 366
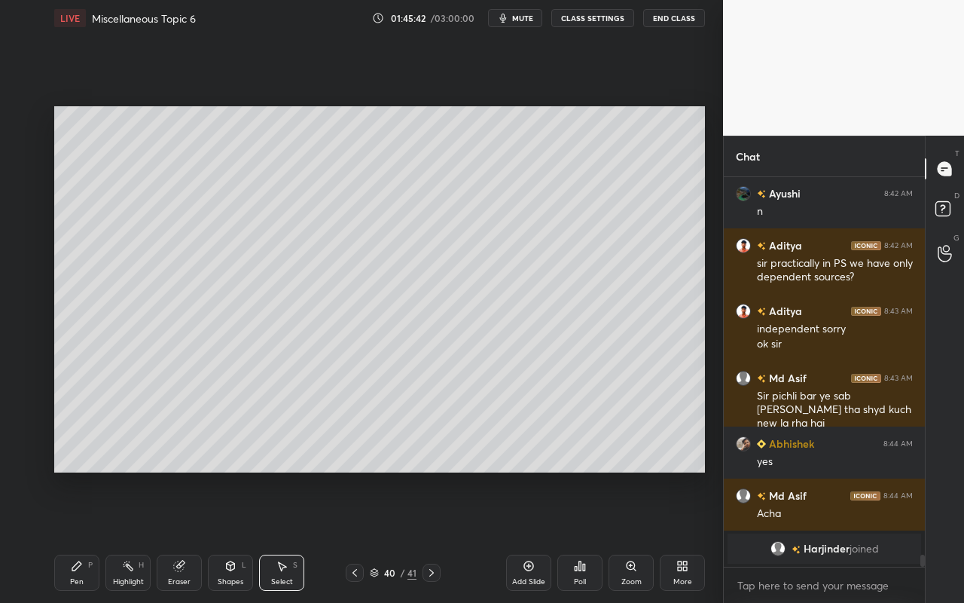
drag, startPoint x: 131, startPoint y: 579, endPoint x: 136, endPoint y: 562, distance: 17.2
click at [131, 536] on div "Highlight" at bounding box center [128, 582] width 31 height 8
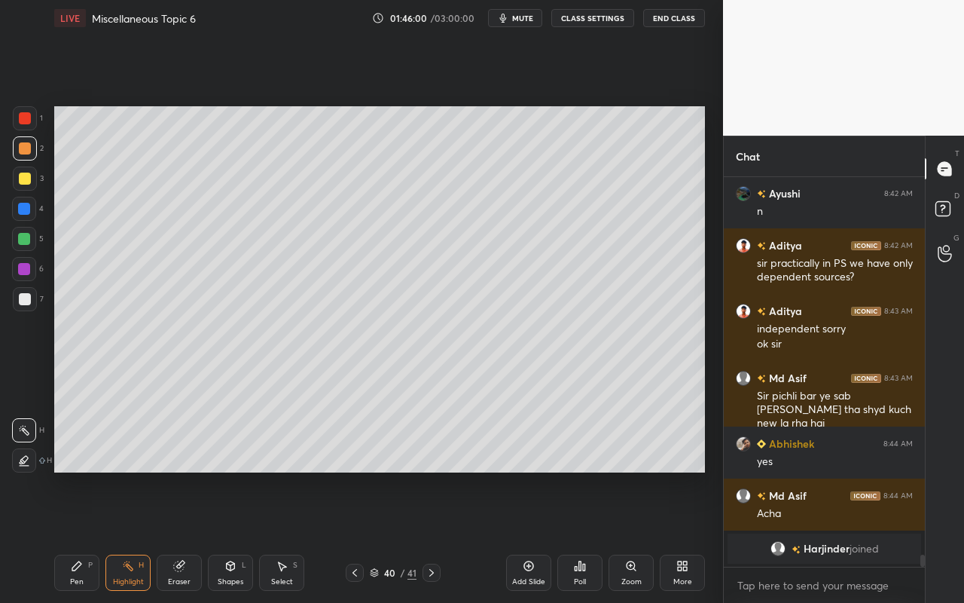
click at [276, 536] on div "Select" at bounding box center [282, 582] width 22 height 8
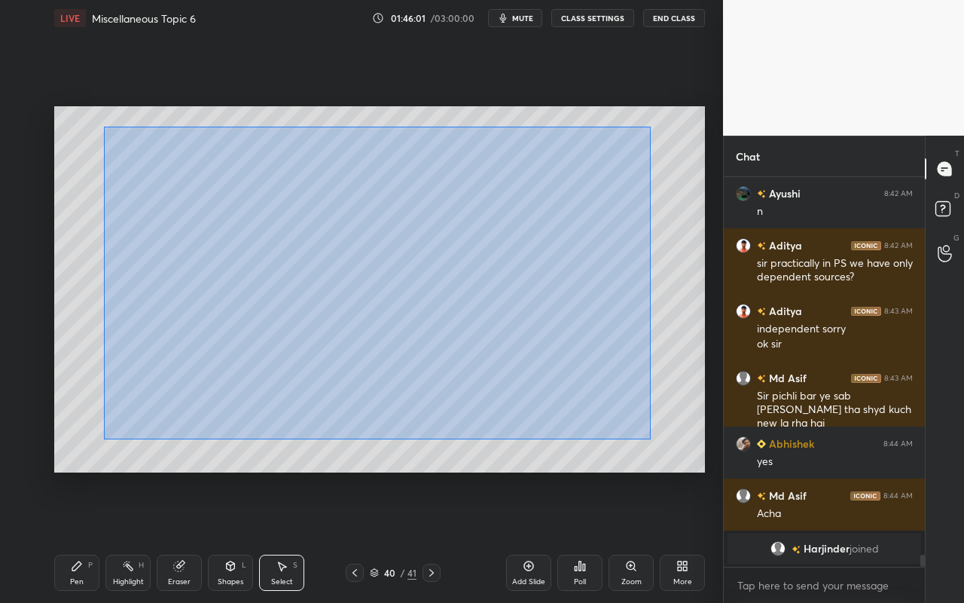
drag, startPoint x: 104, startPoint y: 127, endPoint x: 625, endPoint y: 411, distance: 594.1
click at [646, 435] on div "0 ° Undo Copy Paste here Duplicate Duplicate to new slide Delete" at bounding box center [379, 289] width 651 height 366
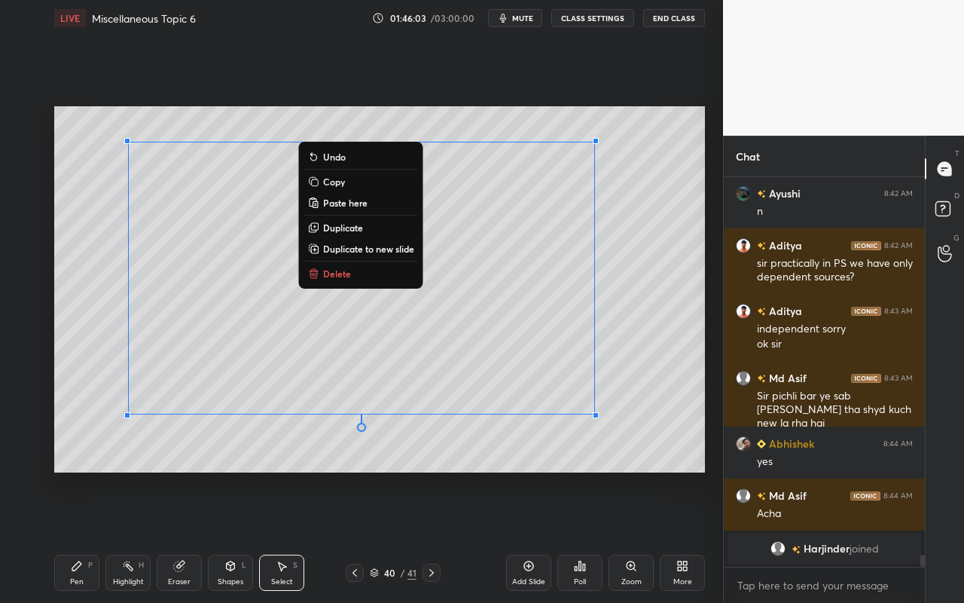
click at [245, 458] on div "0 ° Undo Copy Paste here Duplicate Duplicate to new slide Delete" at bounding box center [379, 289] width 651 height 366
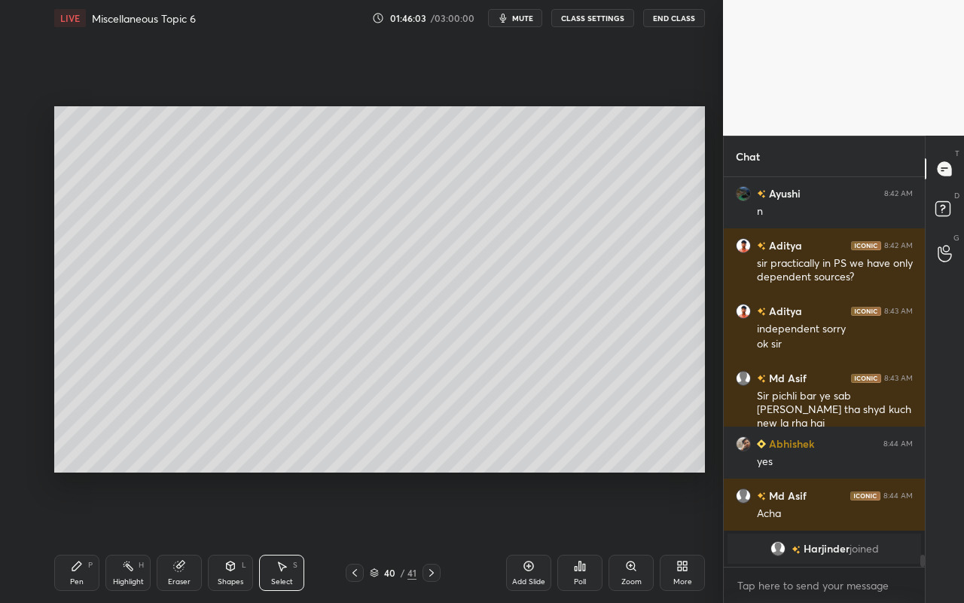
click at [80, 536] on icon at bounding box center [77, 566] width 12 height 12
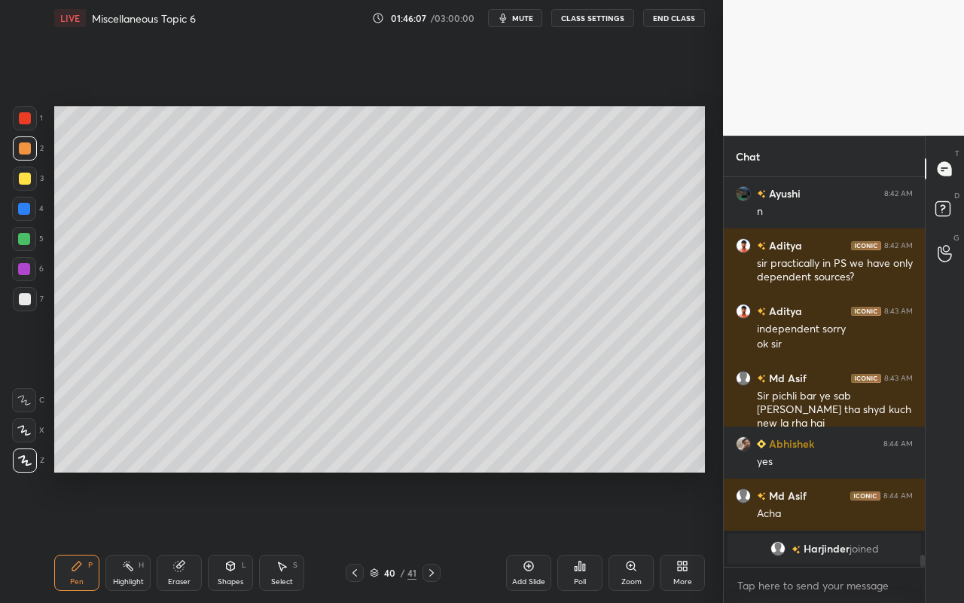
click at [78, 536] on div "Pen P" at bounding box center [76, 573] width 45 height 36
click at [130, 536] on div "Highlight H" at bounding box center [127, 573] width 45 height 36
click at [181, 536] on div "Eraser" at bounding box center [179, 582] width 23 height 8
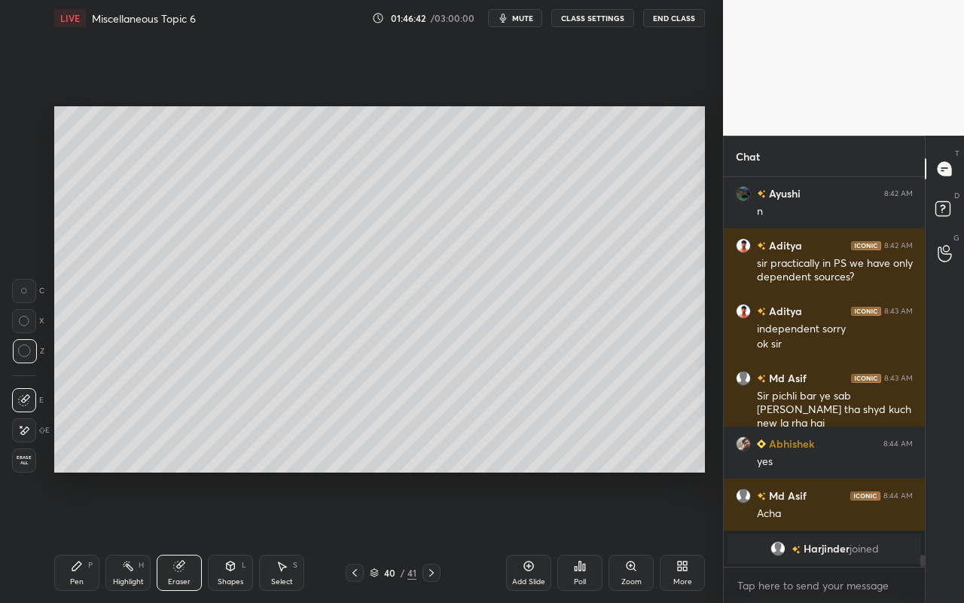
click at [292, 536] on div "Select S" at bounding box center [281, 573] width 45 height 36
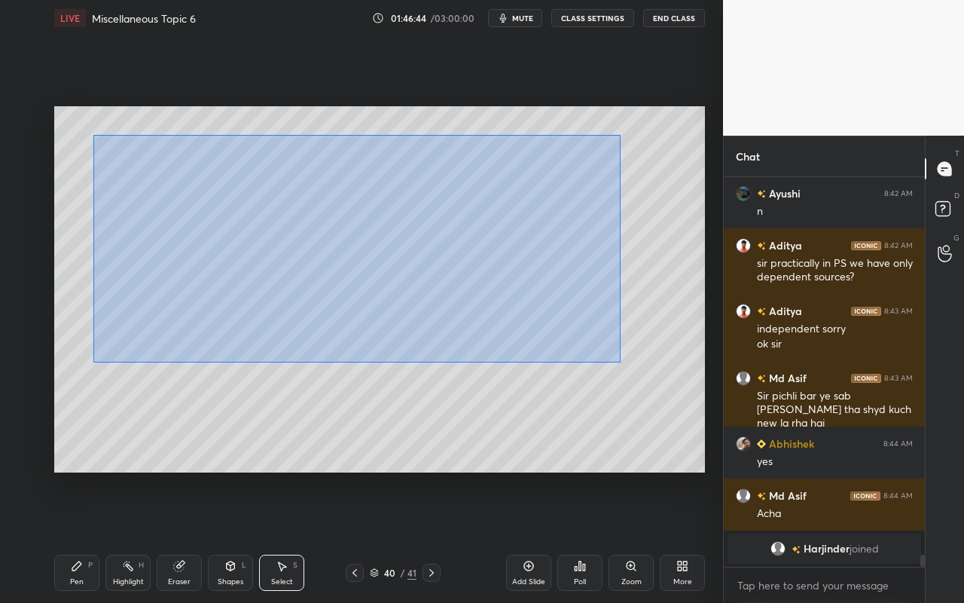
drag, startPoint x: 93, startPoint y: 134, endPoint x: 612, endPoint y: 361, distance: 565.8
click at [619, 361] on div "0 ° Undo Copy Paste here Duplicate Duplicate to new slide Delete" at bounding box center [379, 289] width 651 height 366
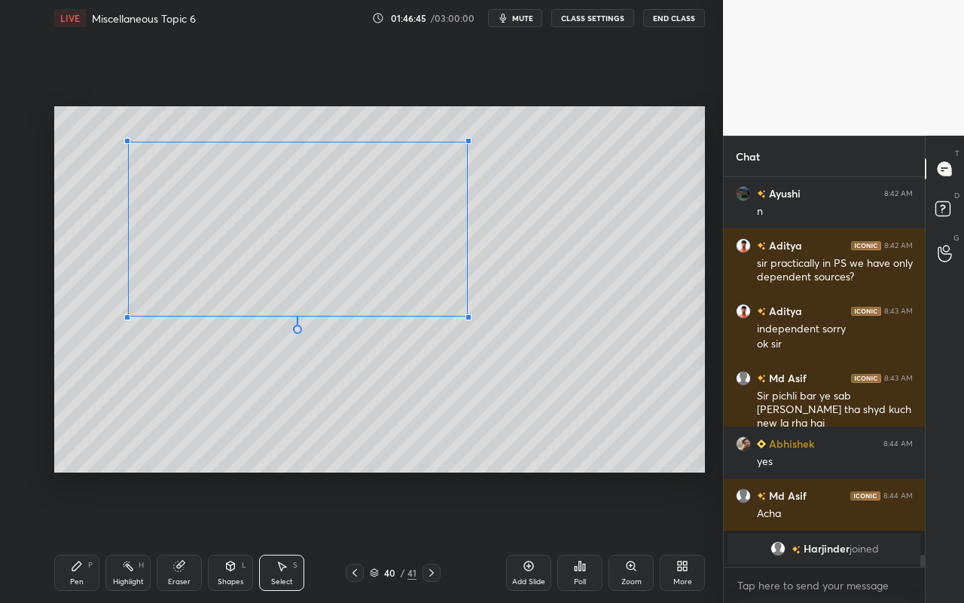
drag, startPoint x: 596, startPoint y: 361, endPoint x: 453, endPoint y: 308, distance: 152.6
click at [466, 314] on div at bounding box center [469, 317] width 6 height 6
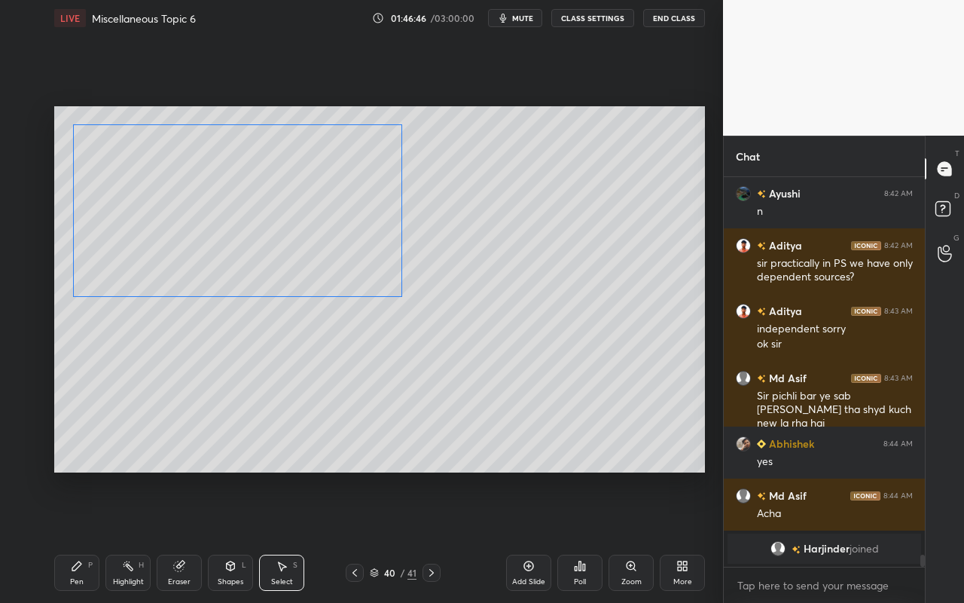
drag, startPoint x: 392, startPoint y: 262, endPoint x: 360, endPoint y: 255, distance: 32.5
click at [354, 251] on div "0 ° Undo Copy Paste here Duplicate Duplicate to new slide Delete" at bounding box center [379, 289] width 651 height 366
drag, startPoint x: 401, startPoint y: 297, endPoint x: 383, endPoint y: 286, distance: 20.7
click at [380, 292] on div at bounding box center [383, 295] width 6 height 6
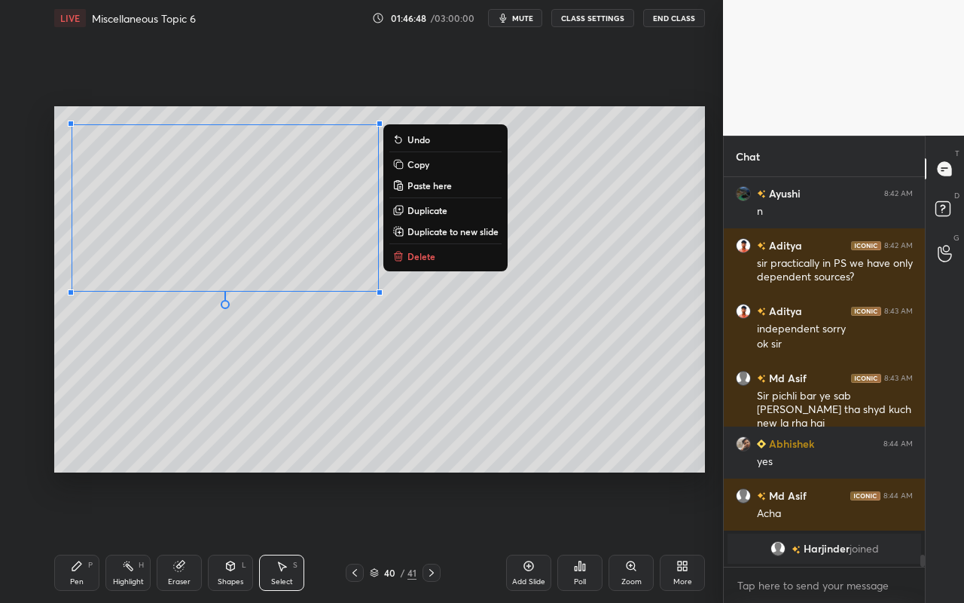
drag, startPoint x: 425, startPoint y: 212, endPoint x: 408, endPoint y: 222, distance: 18.9
click at [424, 215] on p "Duplicate" at bounding box center [428, 210] width 40 height 12
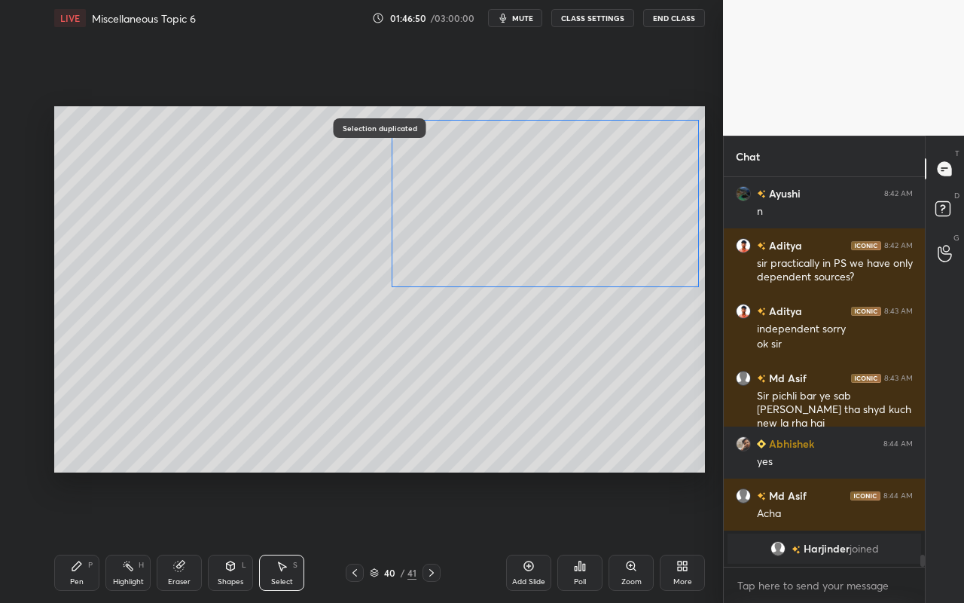
drag, startPoint x: 320, startPoint y: 252, endPoint x: 619, endPoint y: 236, distance: 298.8
click at [622, 237] on div "0 ° Undo Copy Paste here Duplicate Duplicate to new slide Delete" at bounding box center [379, 289] width 651 height 366
drag, startPoint x: 562, startPoint y: 399, endPoint x: 564, endPoint y: 388, distance: 11.4
click at [564, 392] on div "0 ° Undo Copy Paste here Duplicate Duplicate to new slide Delete" at bounding box center [379, 289] width 651 height 366
drag, startPoint x: 128, startPoint y: 585, endPoint x: 164, endPoint y: 533, distance: 63.3
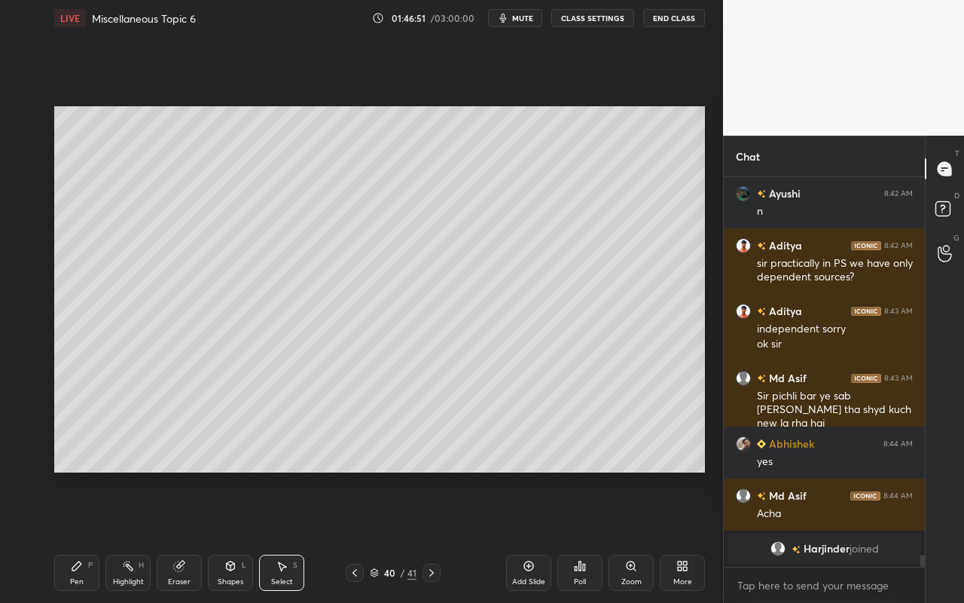
click at [130, 536] on div "Highlight" at bounding box center [128, 582] width 31 height 8
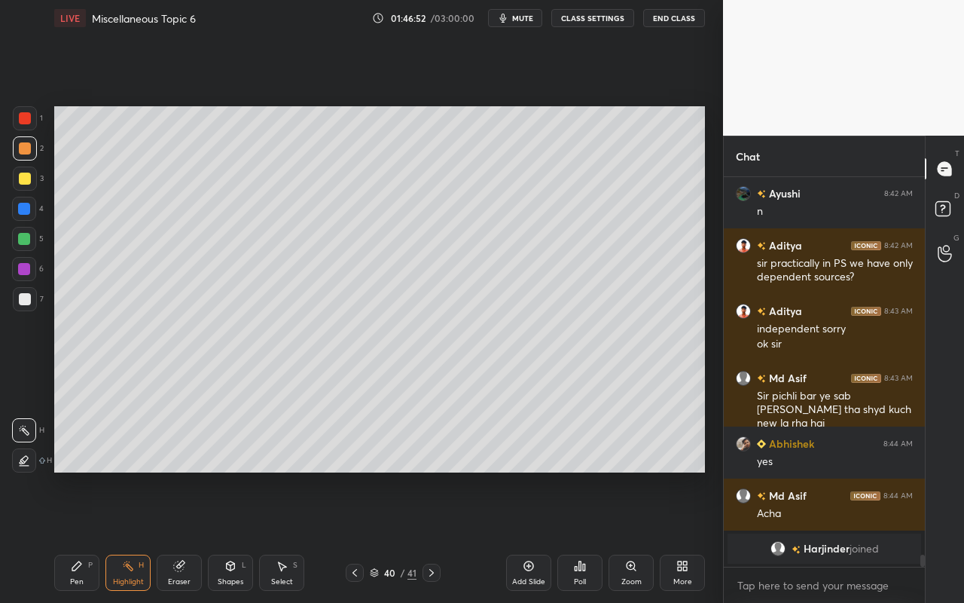
click at [184, 536] on icon at bounding box center [179, 566] width 12 height 12
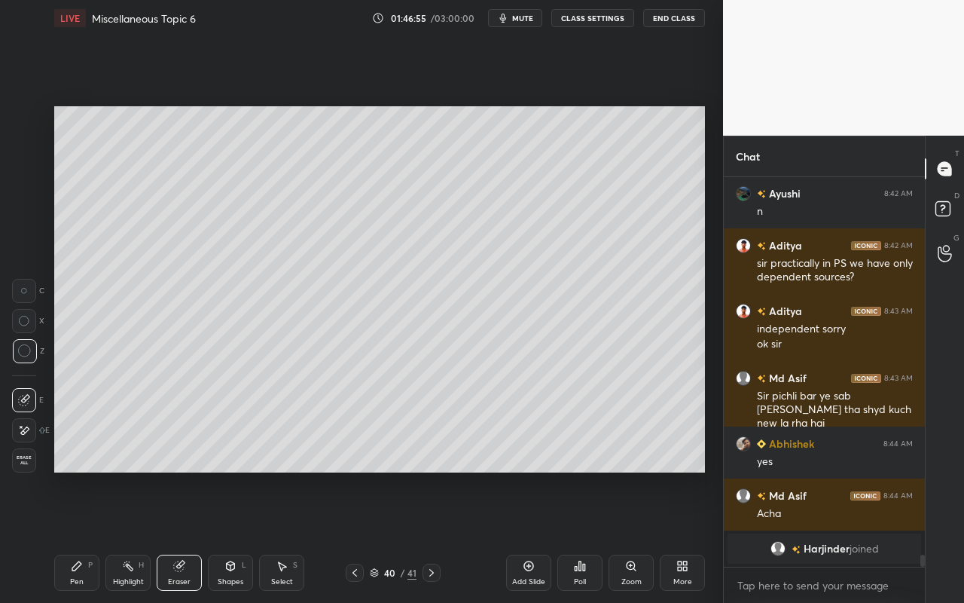
drag, startPoint x: 227, startPoint y: 573, endPoint x: 229, endPoint y: 563, distance: 10.1
click at [227, 536] on div "Shapes L" at bounding box center [230, 573] width 45 height 36
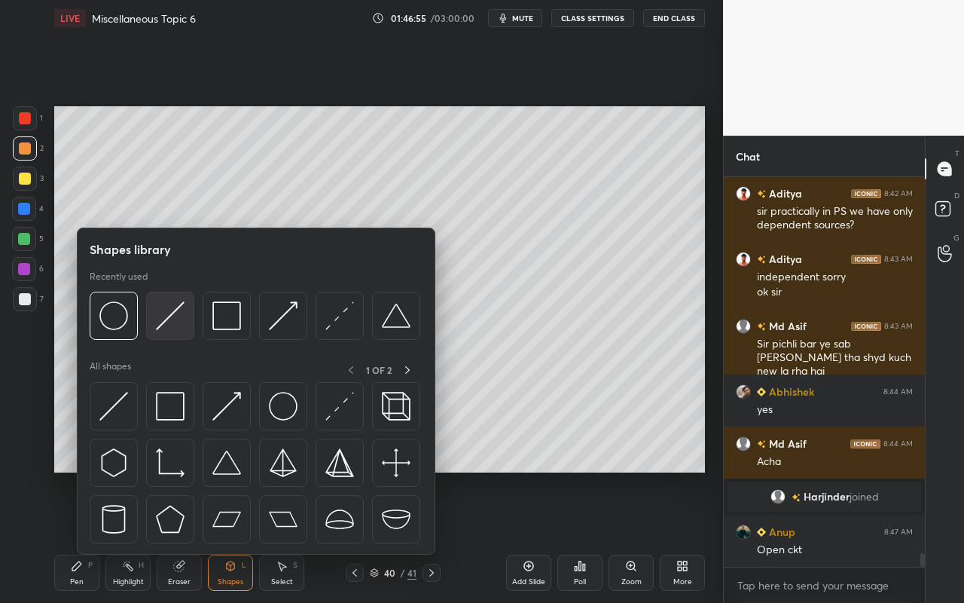
click at [179, 328] on img at bounding box center [170, 315] width 29 height 29
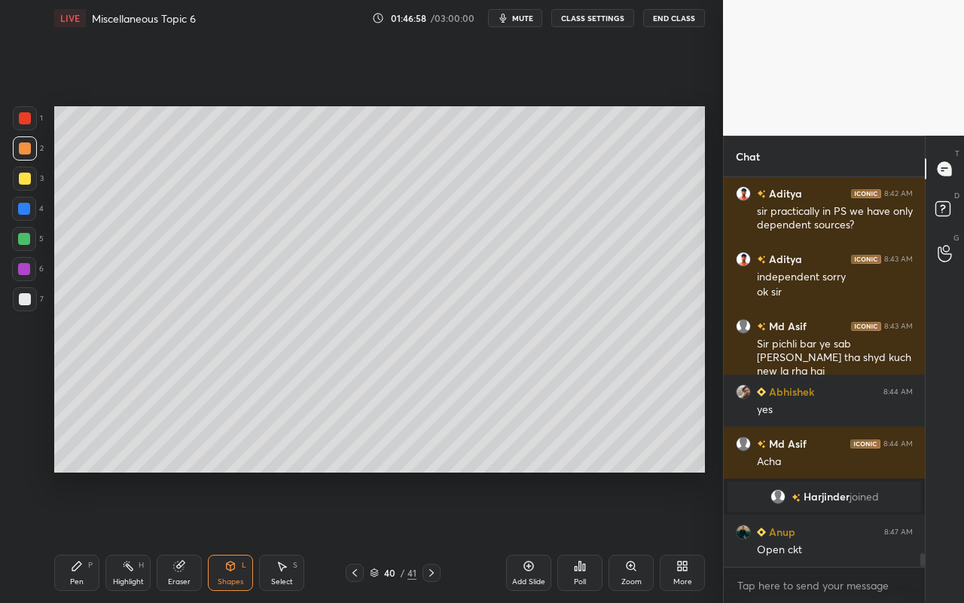
scroll to position [10876, 0]
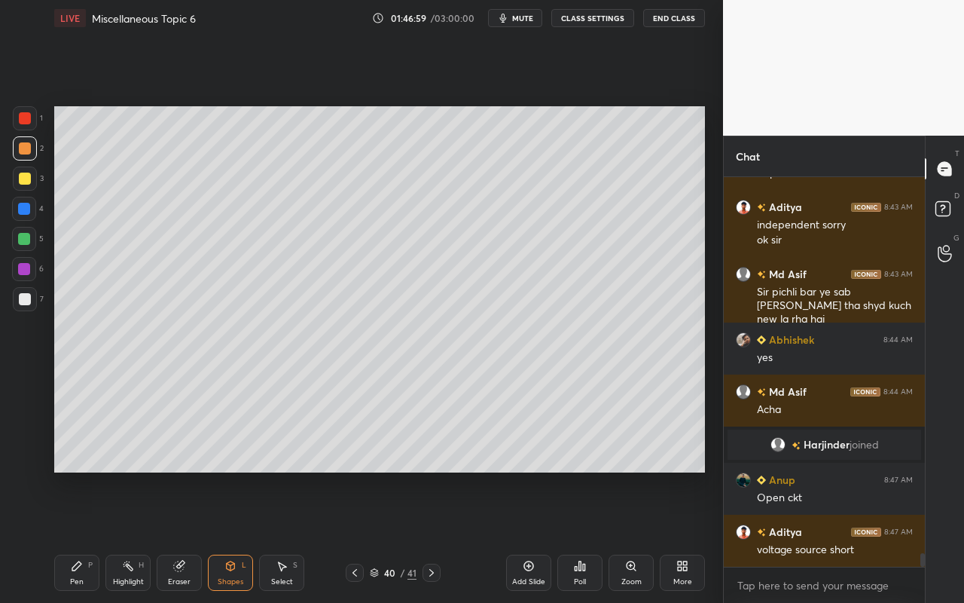
click at [233, 536] on div "Shapes" at bounding box center [231, 582] width 26 height 8
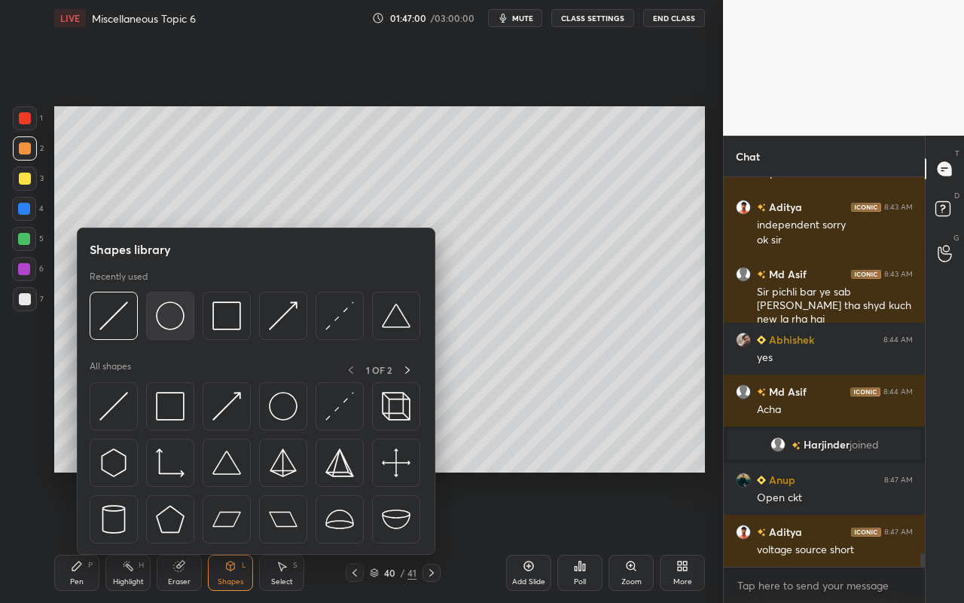
click at [184, 328] on img at bounding box center [170, 315] width 29 height 29
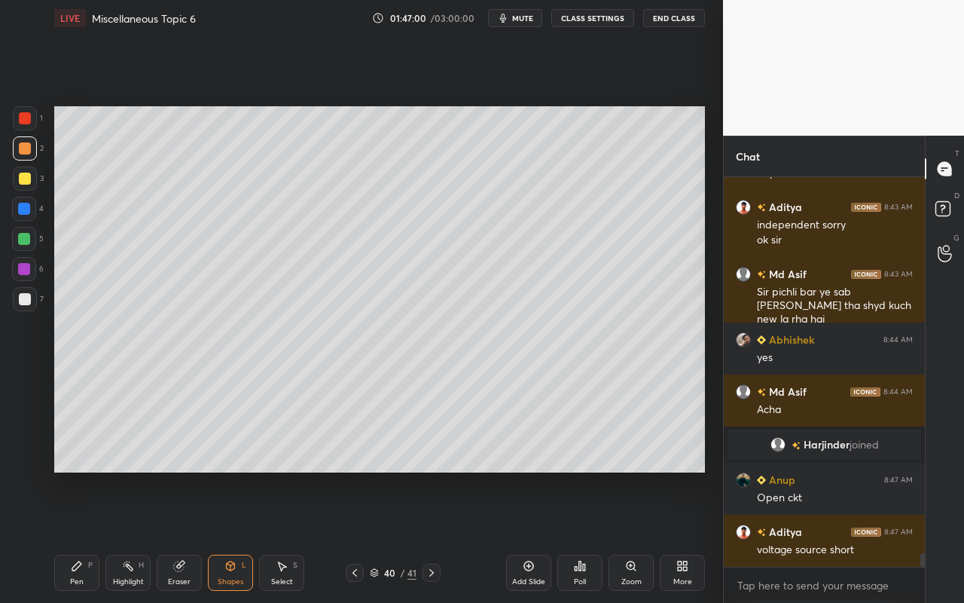
click at [26, 242] on div at bounding box center [24, 239] width 12 height 12
click at [81, 536] on div "Pen P" at bounding box center [76, 573] width 45 height 36
drag, startPoint x: 157, startPoint y: 573, endPoint x: 172, endPoint y: 571, distance: 15.2
click at [157, 536] on div "Eraser" at bounding box center [179, 573] width 45 height 36
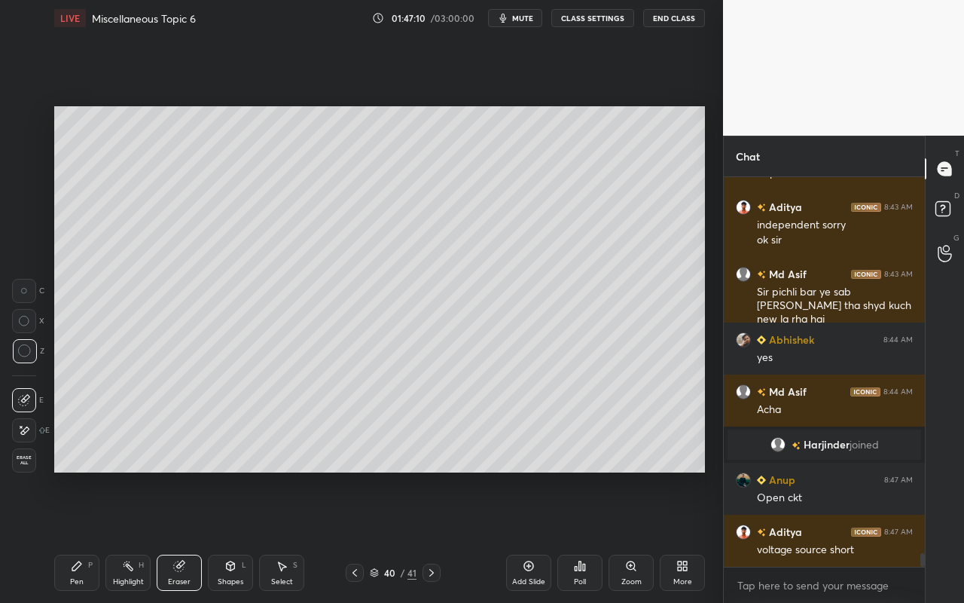
drag, startPoint x: 188, startPoint y: 566, endPoint x: 253, endPoint y: 487, distance: 101.7
click at [190, 536] on div "Eraser" at bounding box center [179, 573] width 45 height 36
click at [78, 536] on div "Pen P" at bounding box center [76, 573] width 45 height 36
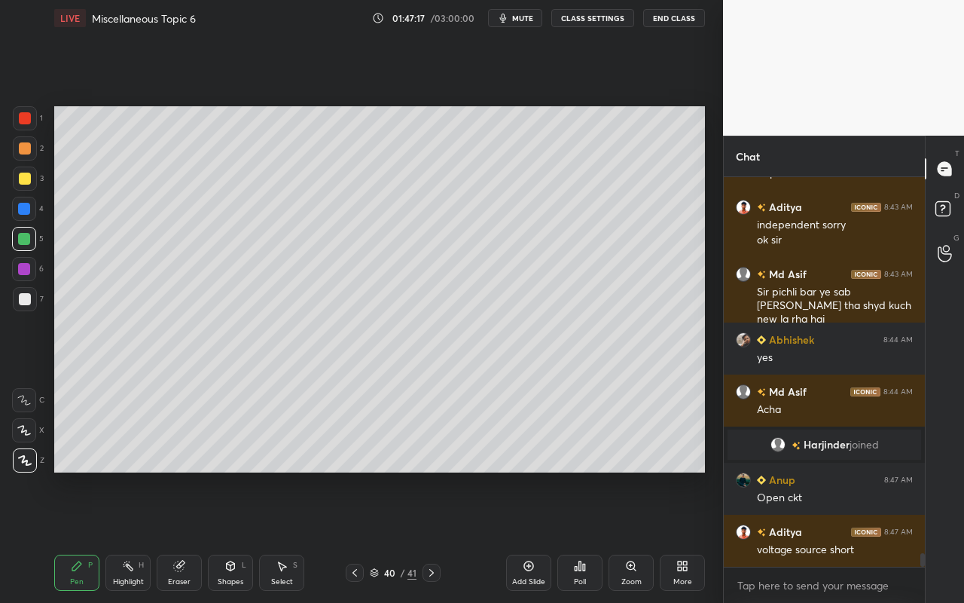
click at [123, 536] on div "Highlight" at bounding box center [128, 582] width 31 height 8
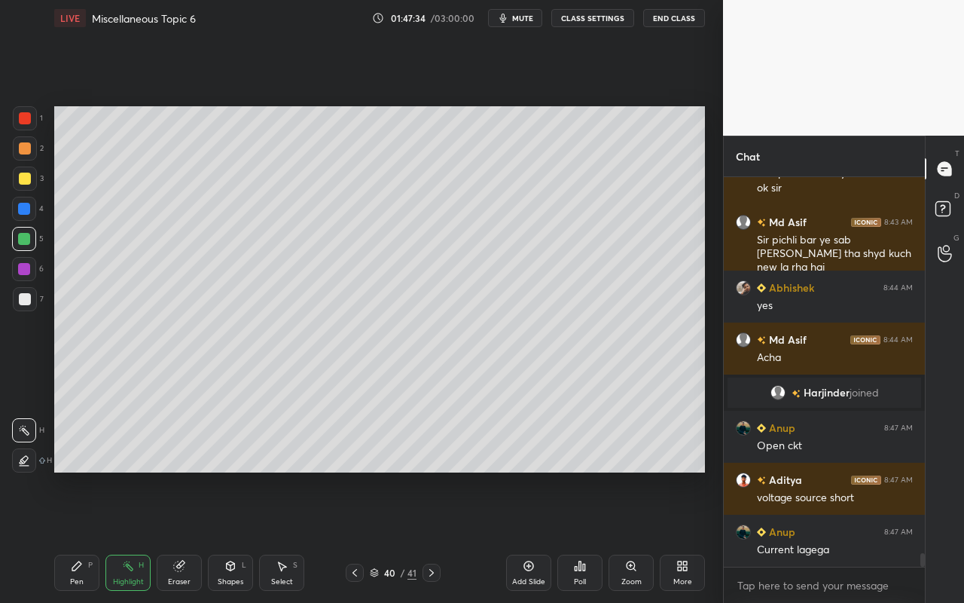
drag, startPoint x: 91, startPoint y: 573, endPoint x: 203, endPoint y: 491, distance: 138.5
click at [91, 536] on div "Pen P" at bounding box center [76, 573] width 45 height 36
click at [280, 536] on div "Select" at bounding box center [282, 582] width 22 height 8
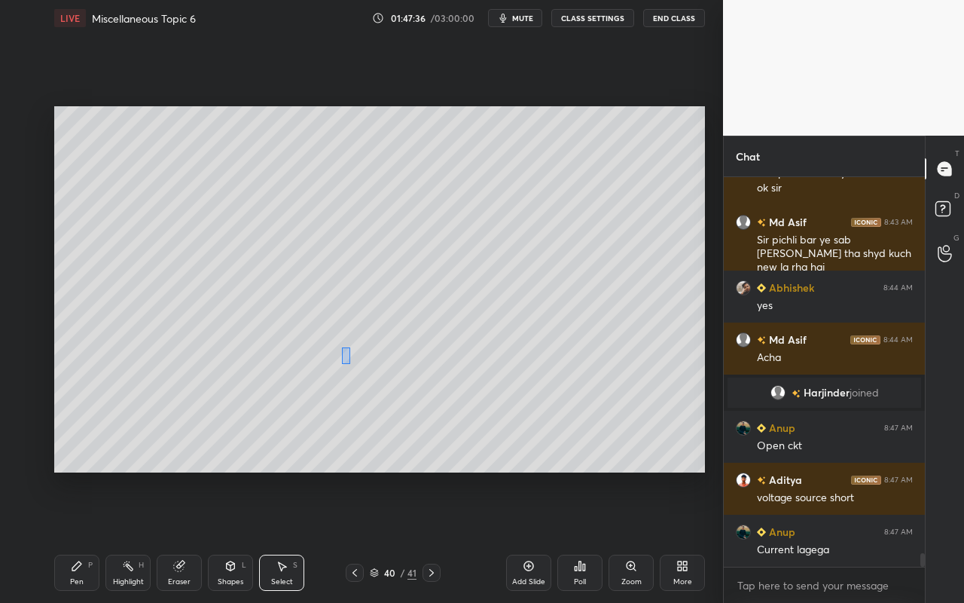
drag, startPoint x: 350, startPoint y: 363, endPoint x: 386, endPoint y: 407, distance: 56.2
click at [398, 412] on div "0 ° Undo Copy Paste here Duplicate Duplicate to new slide Delete" at bounding box center [379, 289] width 651 height 366
drag, startPoint x: 365, startPoint y: 390, endPoint x: 234, endPoint y: 310, distance: 152.5
click at [233, 312] on div "0 ° Undo Copy Paste here Duplicate Duplicate to new slide Delete" at bounding box center [379, 289] width 651 height 366
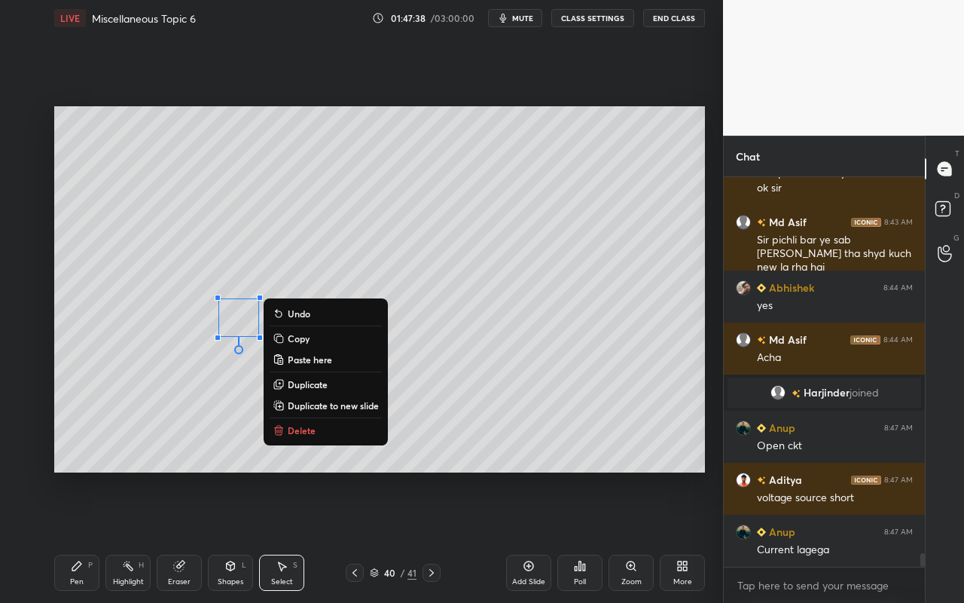
drag, startPoint x: 319, startPoint y: 383, endPoint x: 293, endPoint y: 355, distance: 38.9
click at [316, 382] on p "Duplicate" at bounding box center [308, 384] width 40 height 12
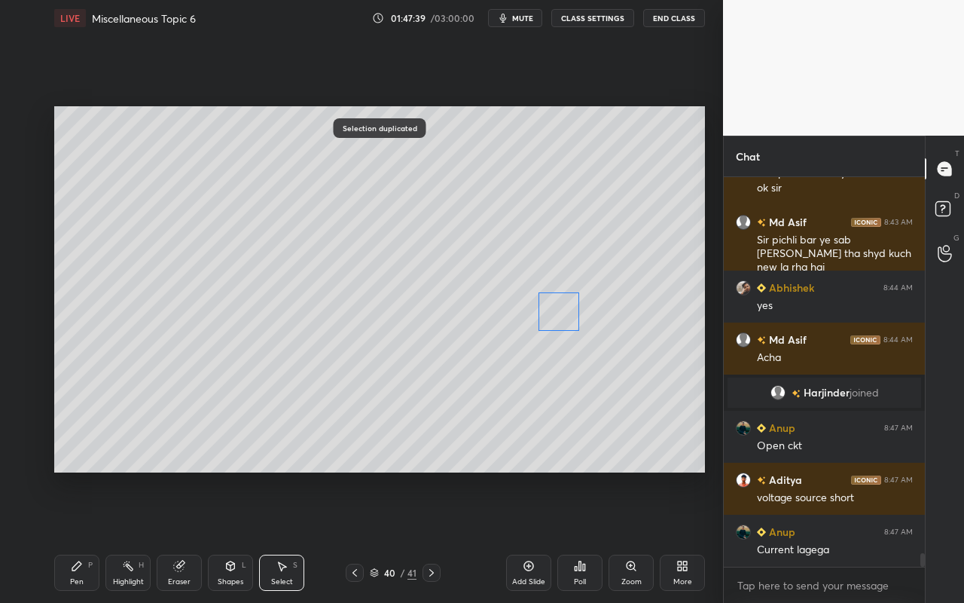
drag, startPoint x: 258, startPoint y: 335, endPoint x: 529, endPoint y: 331, distance: 271.3
click at [555, 316] on div "0 ° Undo Copy Paste here Duplicate Duplicate to new slide Delete" at bounding box center [379, 289] width 651 height 366
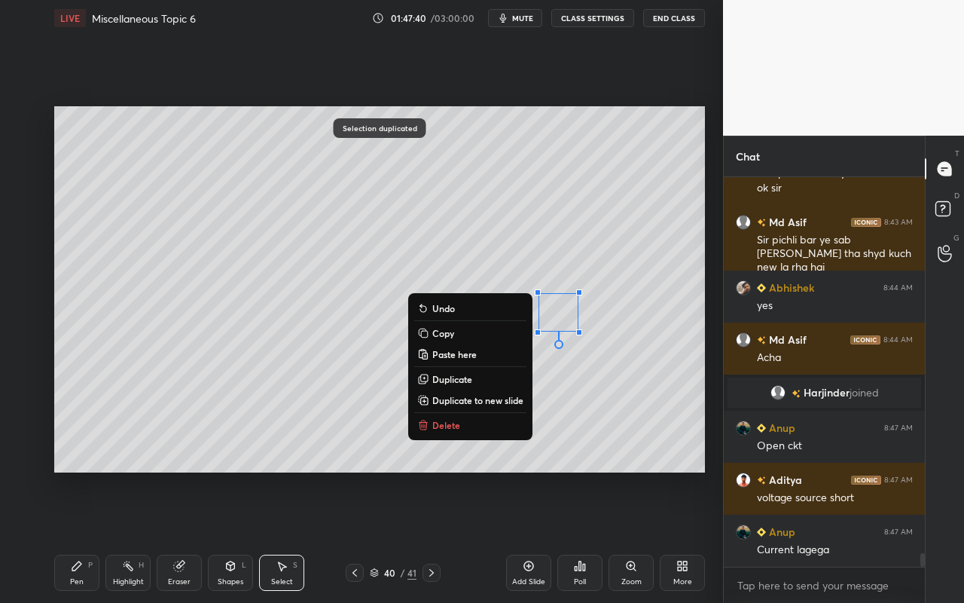
click at [71, 536] on div "Pen P" at bounding box center [76, 573] width 45 height 36
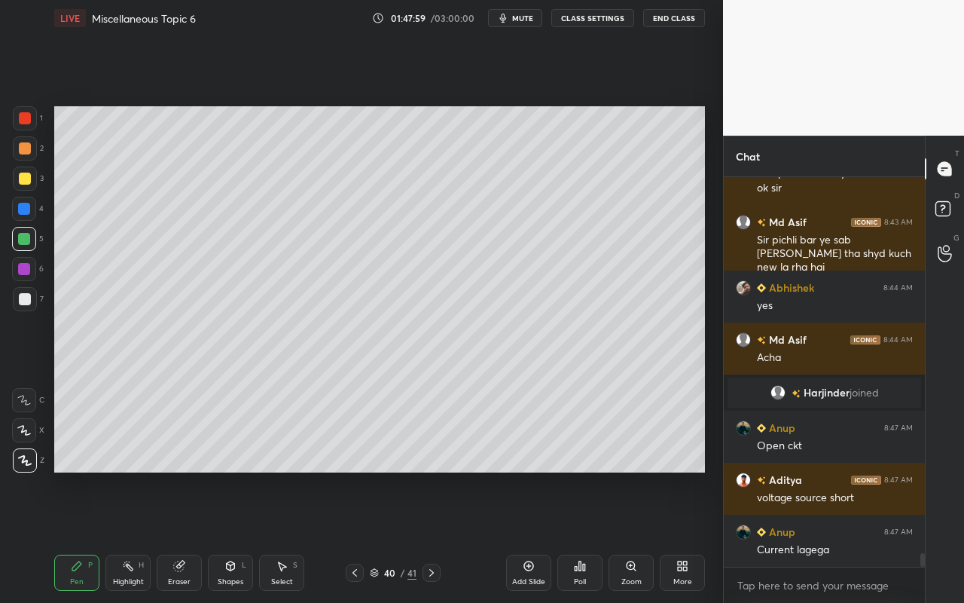
drag, startPoint x: 131, startPoint y: 576, endPoint x: 187, endPoint y: 524, distance: 76.7
click at [136, 536] on div "Highlight" at bounding box center [128, 582] width 31 height 8
click at [84, 536] on div "Pen P" at bounding box center [76, 573] width 45 height 36
click at [233, 536] on icon at bounding box center [231, 566] width 12 height 12
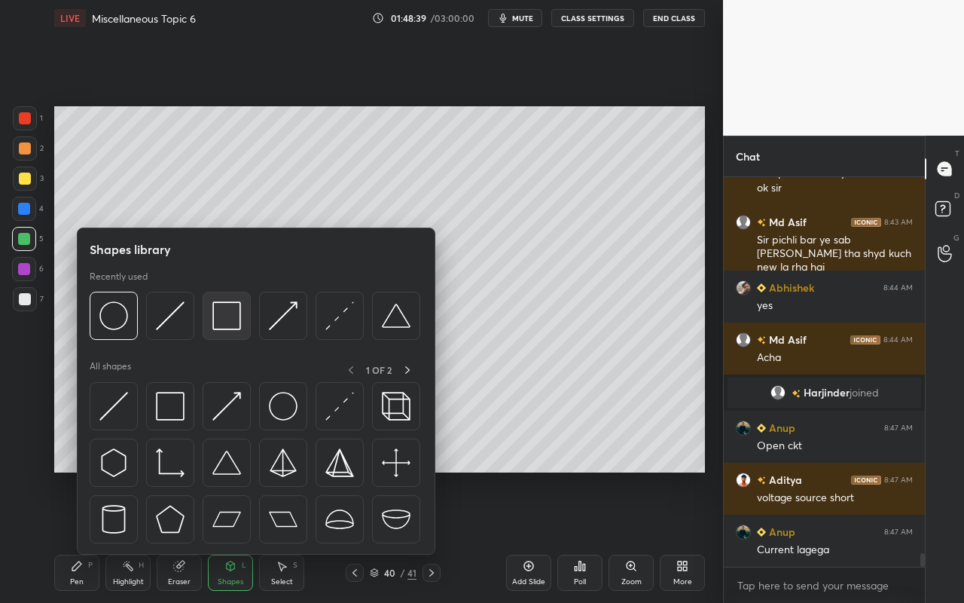
click at [231, 321] on img at bounding box center [226, 315] width 29 height 29
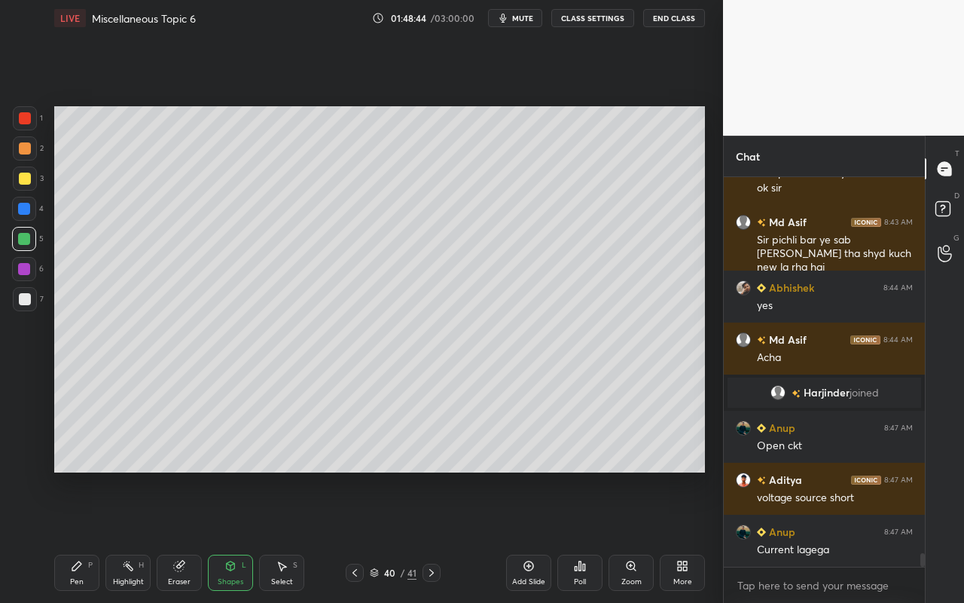
drag, startPoint x: 131, startPoint y: 576, endPoint x: 159, endPoint y: 540, distance: 45.7
click at [133, 536] on div "Highlight H" at bounding box center [127, 573] width 45 height 36
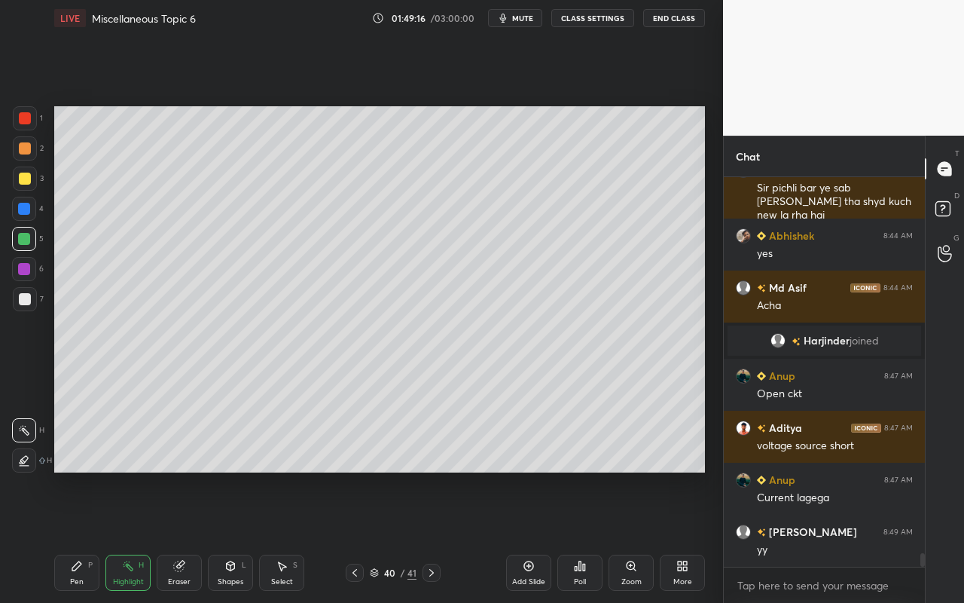
drag, startPoint x: 289, startPoint y: 579, endPoint x: 294, endPoint y: 564, distance: 16.0
click at [291, 536] on div "Select S" at bounding box center [281, 573] width 45 height 36
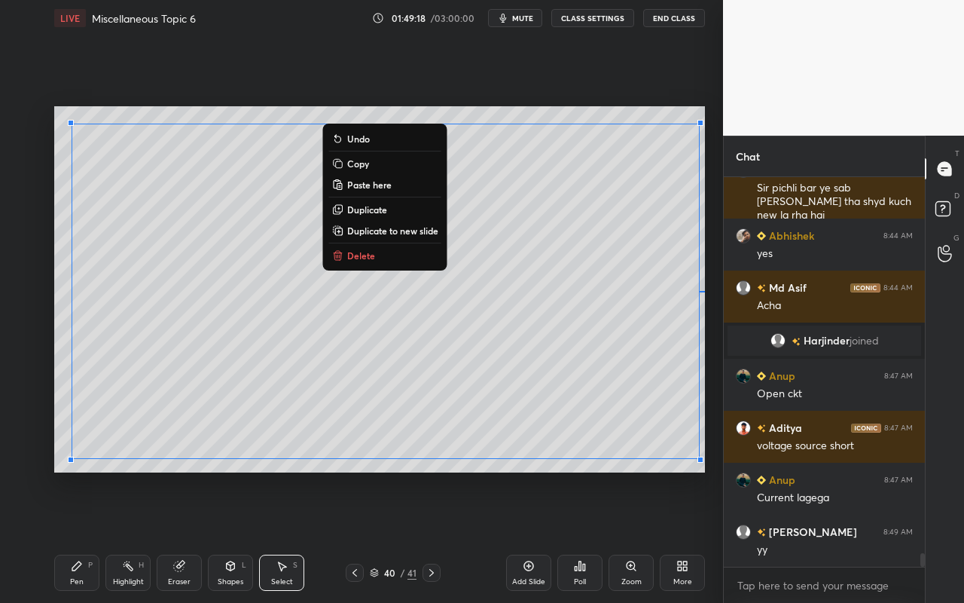
drag, startPoint x: 55, startPoint y: 112, endPoint x: 700, endPoint y: 460, distance: 733.2
click at [701, 461] on div "0 ° Undo Copy Paste here Duplicate Duplicate to new slide Delete" at bounding box center [379, 289] width 651 height 366
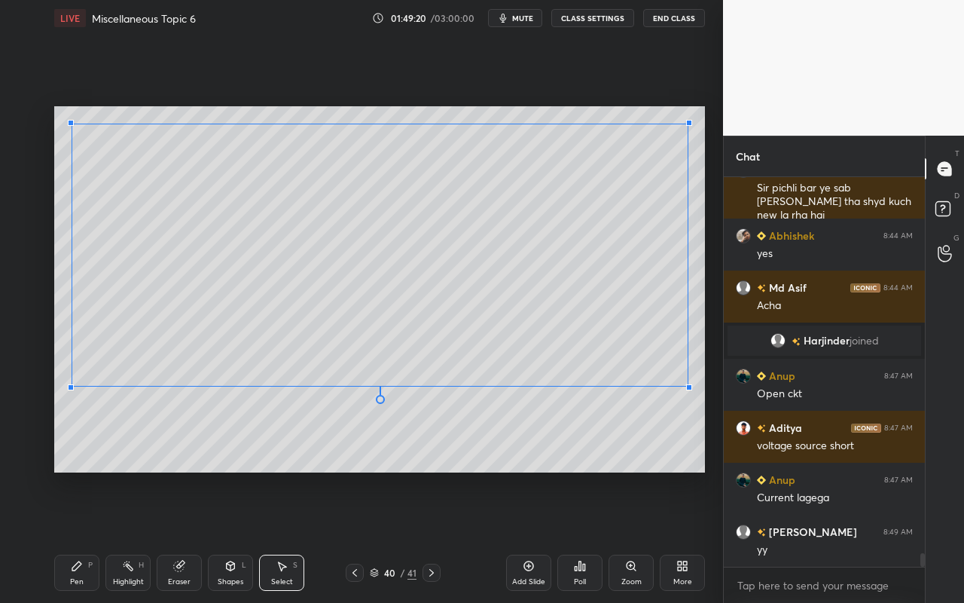
drag, startPoint x: 698, startPoint y: 453, endPoint x: 682, endPoint y: 388, distance: 66.7
click at [686, 386] on div at bounding box center [689, 387] width 6 height 6
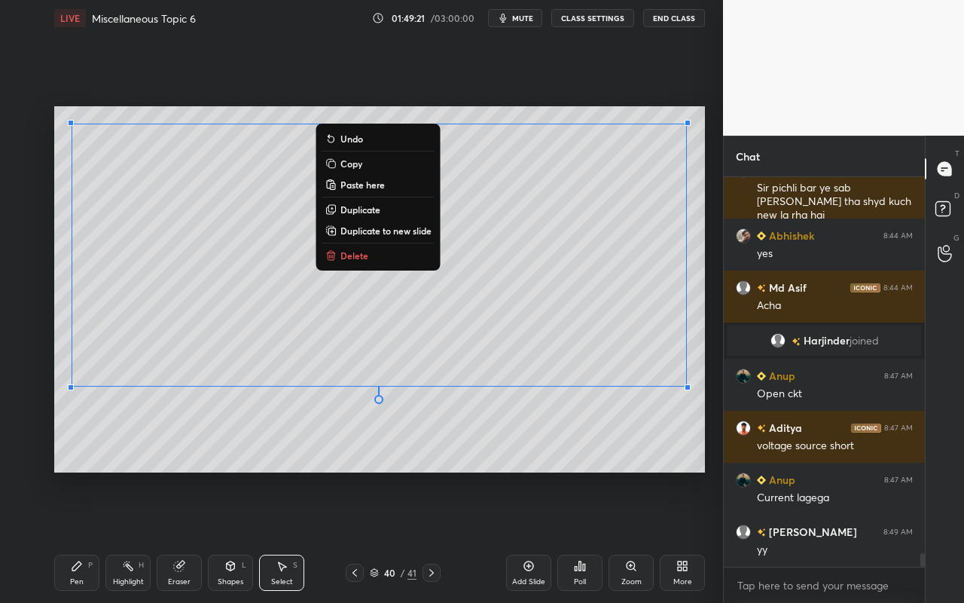
drag, startPoint x: 233, startPoint y: 575, endPoint x: 243, endPoint y: 557, distance: 20.9
click at [235, 536] on div "Shapes L" at bounding box center [230, 573] width 45 height 36
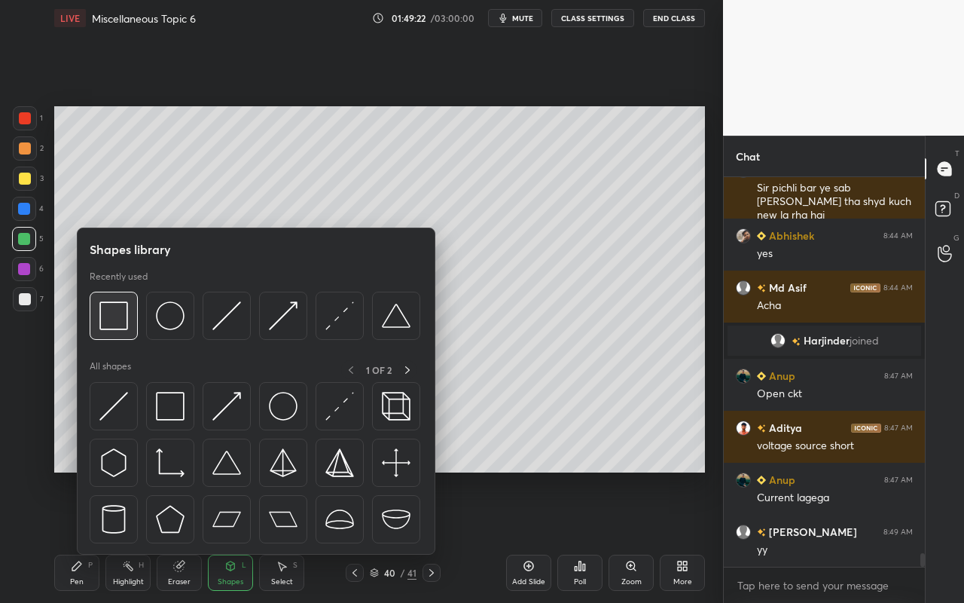
click at [120, 326] on img at bounding box center [113, 315] width 29 height 29
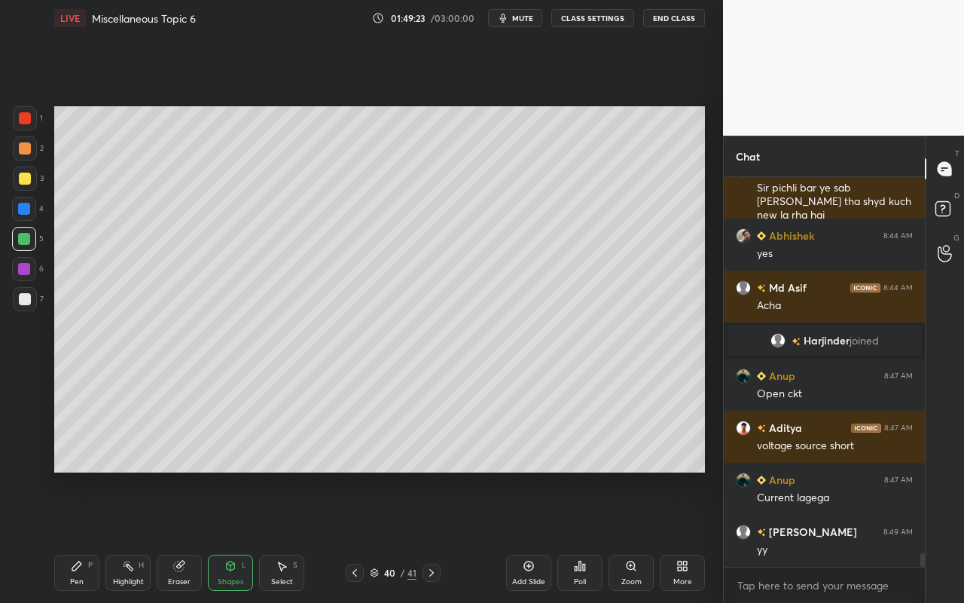
drag, startPoint x: 29, startPoint y: 123, endPoint x: 32, endPoint y: 142, distance: 19.9
click at [29, 123] on div at bounding box center [25, 118] width 12 height 12
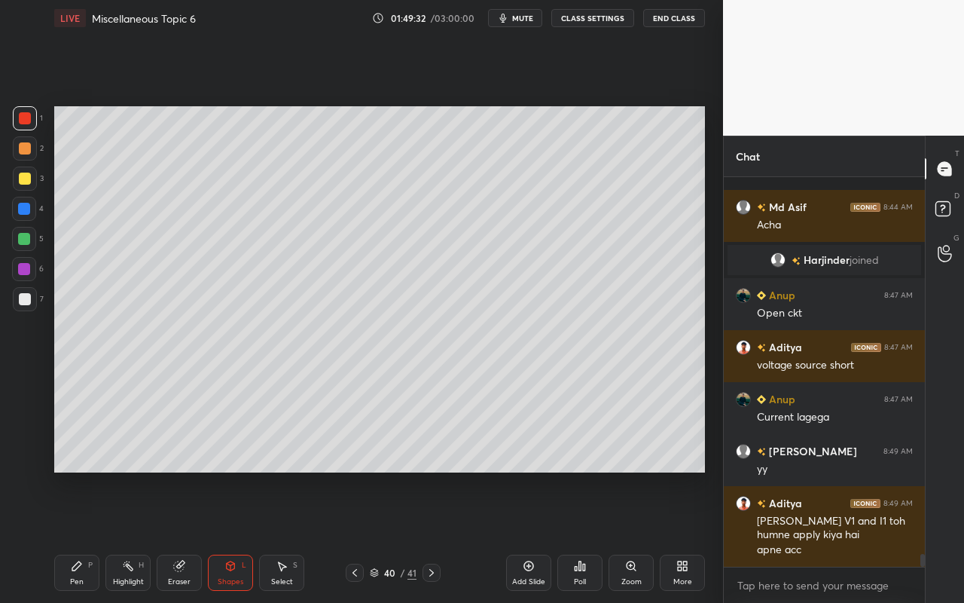
scroll to position [11126, 0]
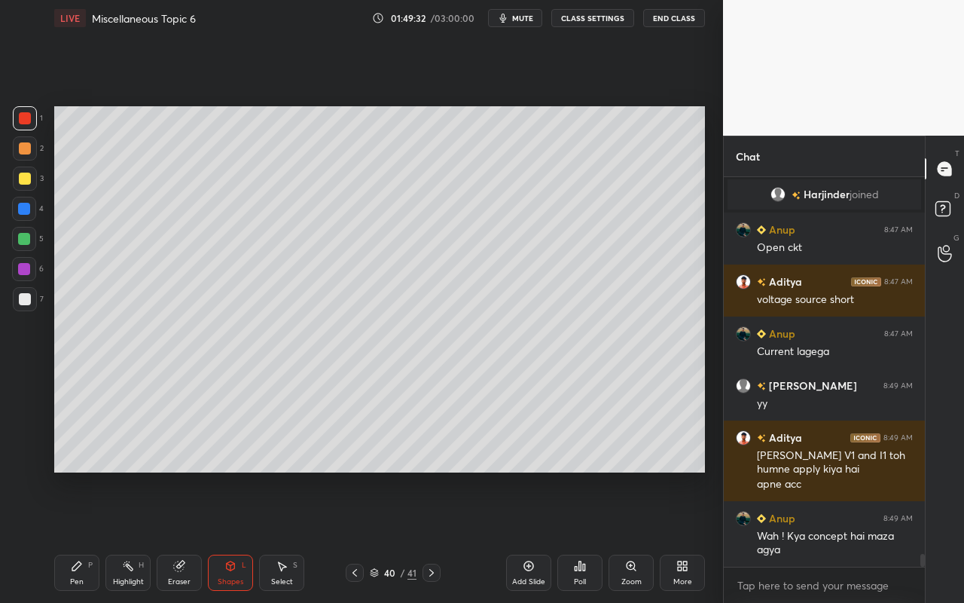
click at [84, 536] on div "Pen P" at bounding box center [76, 573] width 45 height 36
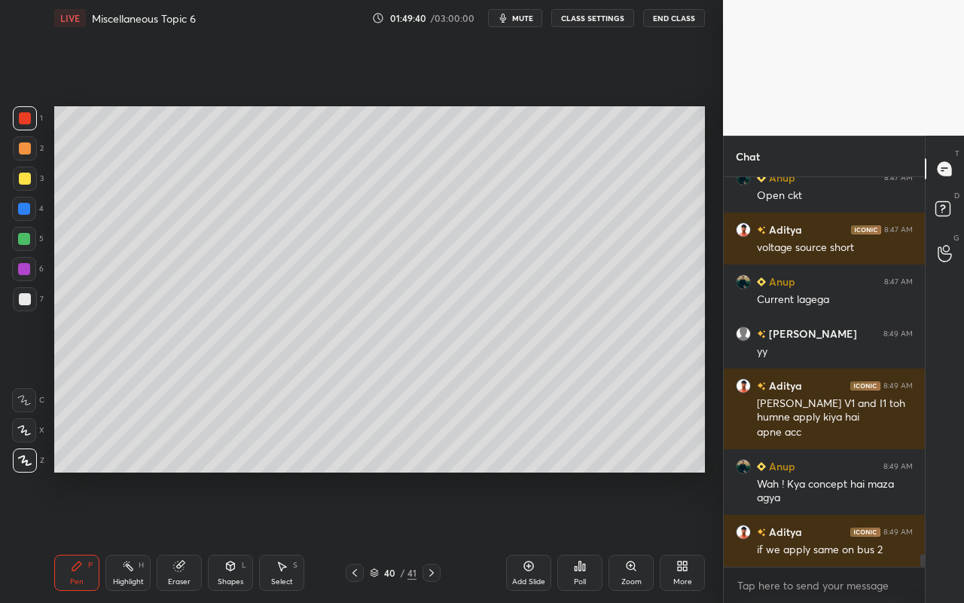
scroll to position [11230, 0]
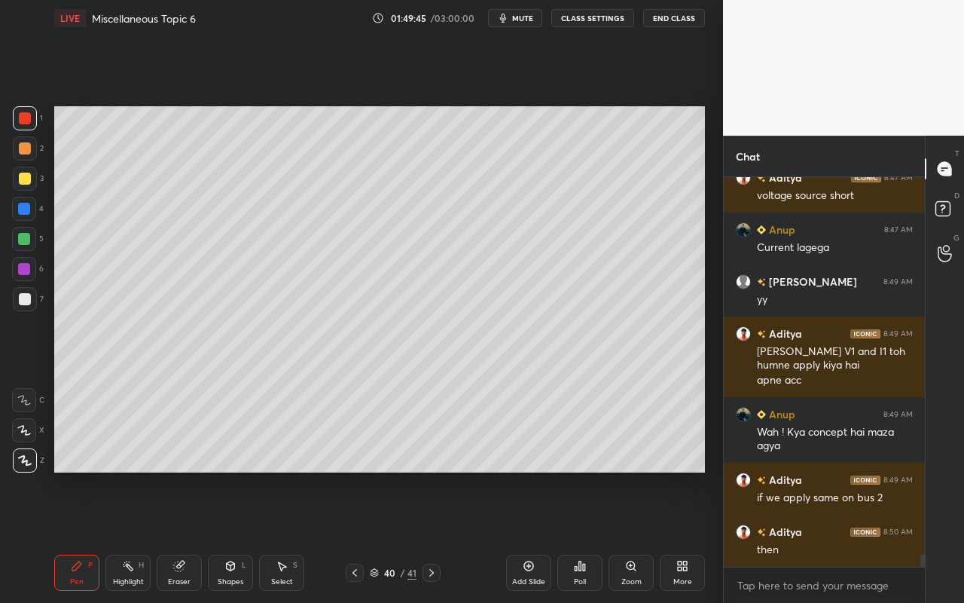
drag, startPoint x: 123, startPoint y: 576, endPoint x: 135, endPoint y: 563, distance: 17.6
click at [127, 536] on div "Highlight" at bounding box center [128, 582] width 31 height 8
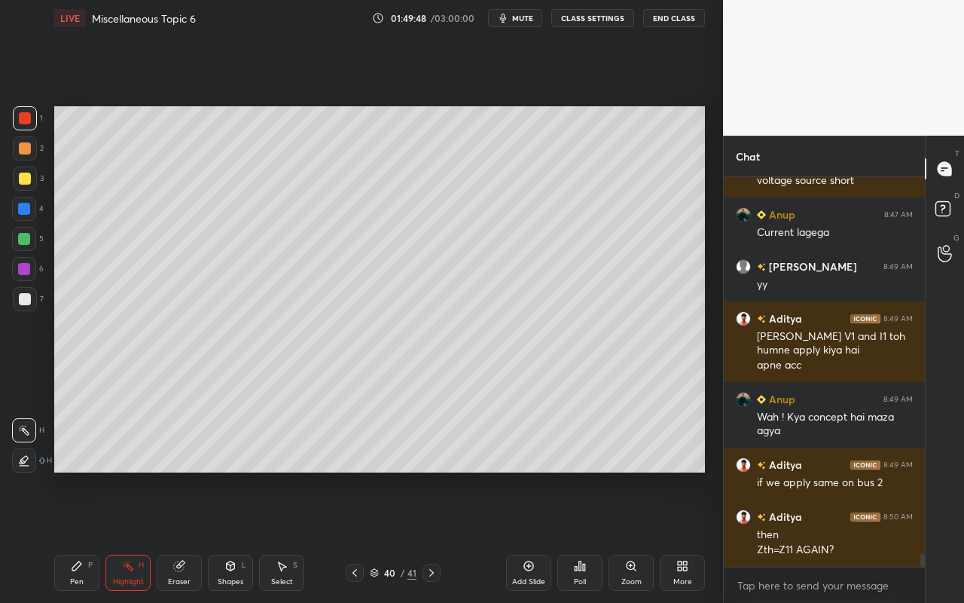
scroll to position [11311, 0]
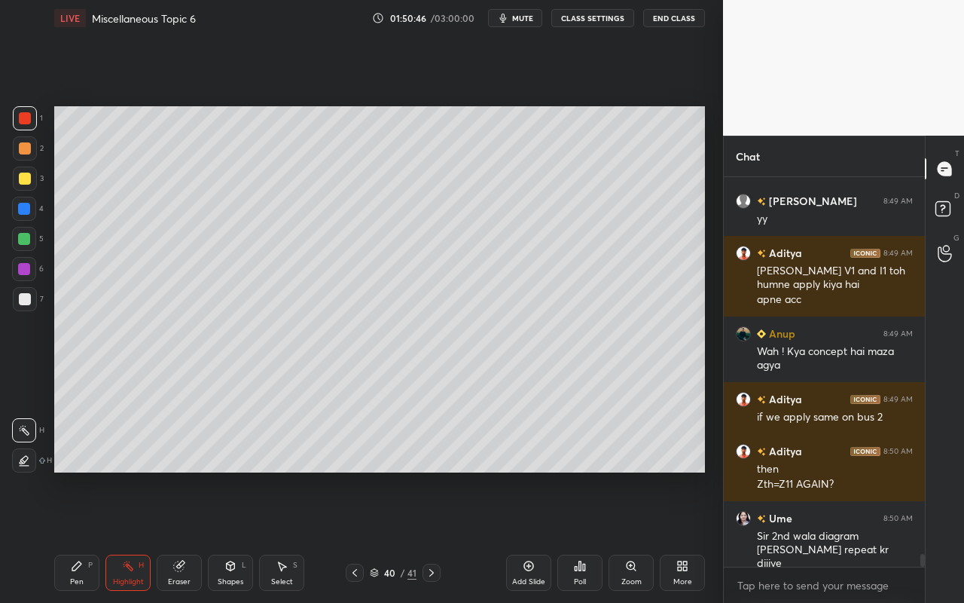
click at [530, 115] on div "Setting up your live class Poll for secs No correct answer Start poll" at bounding box center [379, 289] width 663 height 506
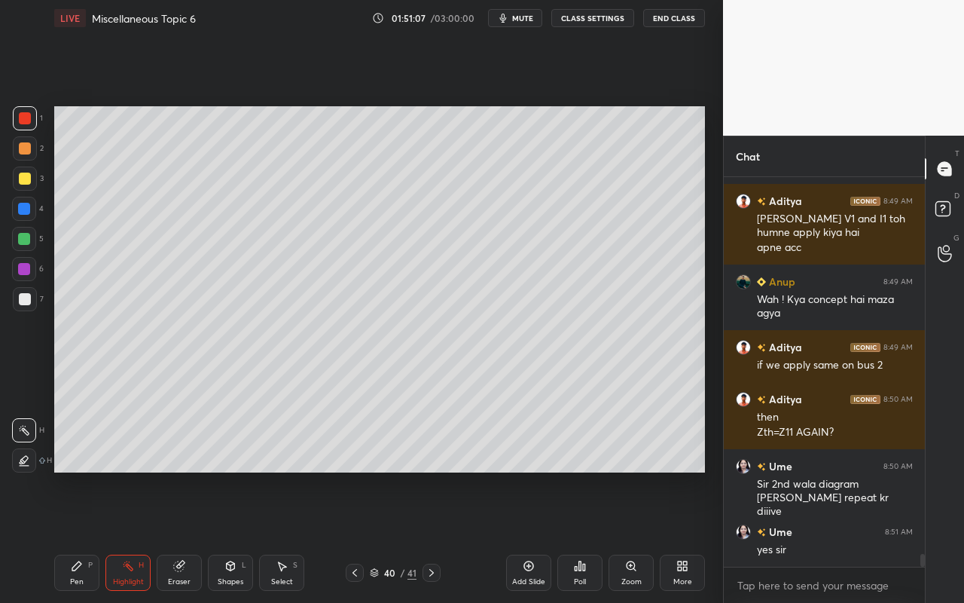
click at [74, 536] on div "Pen P" at bounding box center [76, 573] width 45 height 36
click at [25, 176] on div at bounding box center [25, 179] width 12 height 12
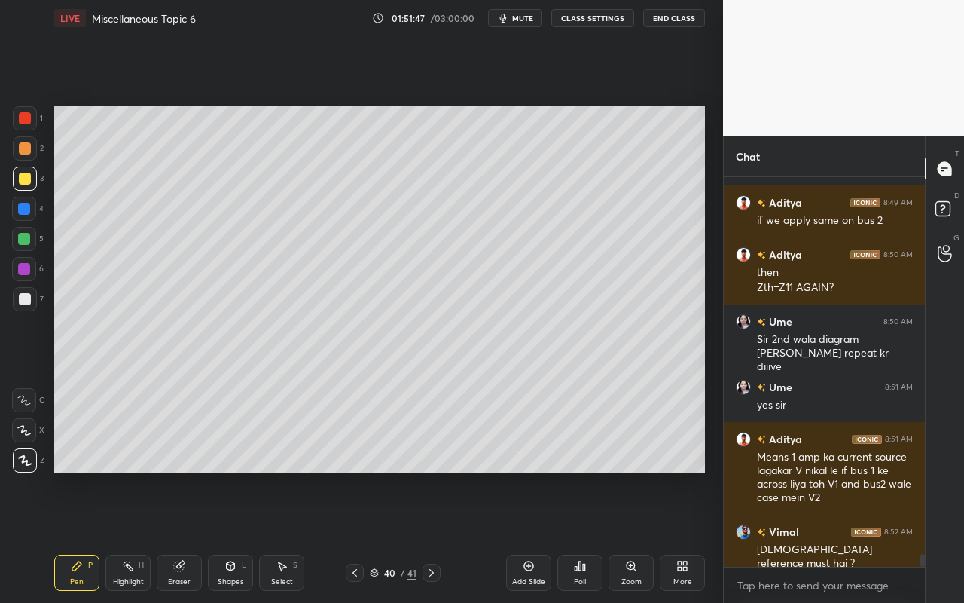
scroll to position [11559, 0]
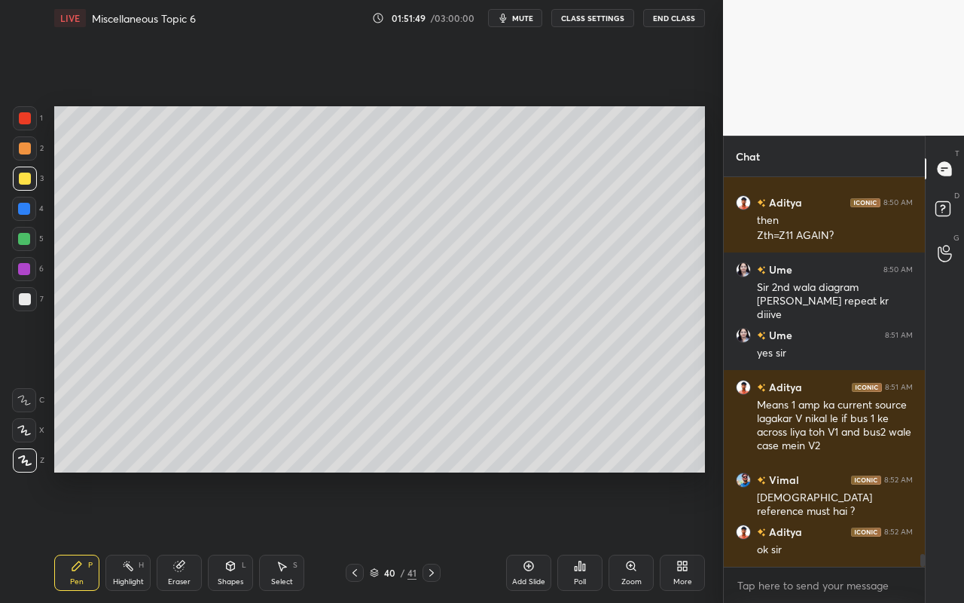
click at [134, 536] on div "Highlight H" at bounding box center [127, 573] width 45 height 36
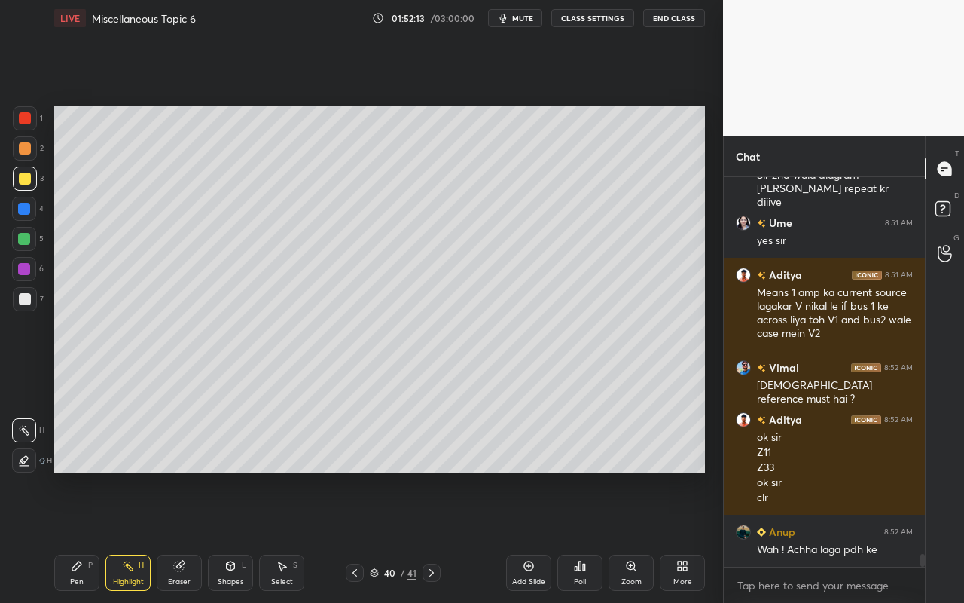
scroll to position [11723, 0]
drag, startPoint x: 81, startPoint y: 576, endPoint x: 169, endPoint y: 529, distance: 100.1
click at [84, 536] on div "Pen P" at bounding box center [76, 573] width 45 height 36
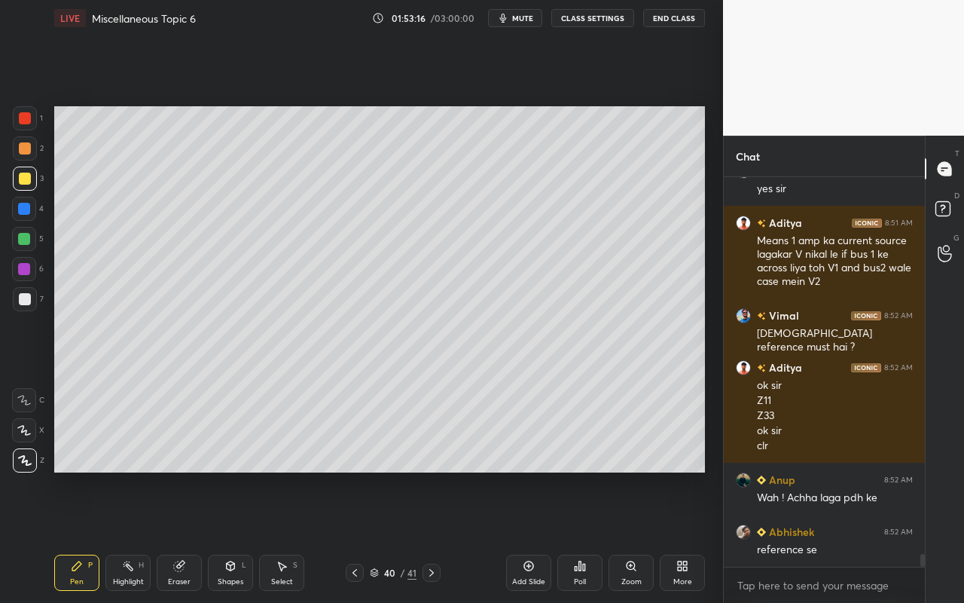
scroll to position [11775, 0]
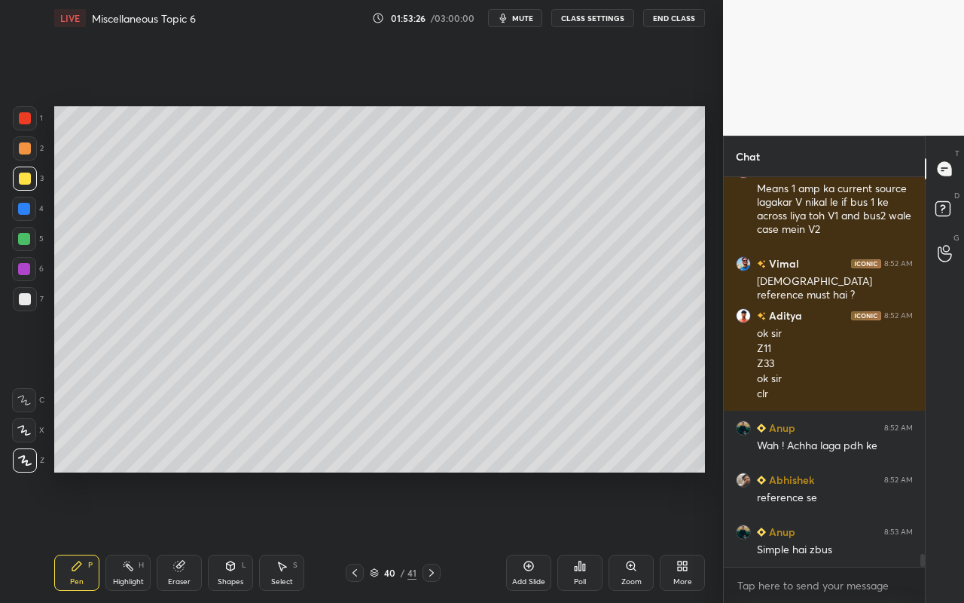
click at [529, 536] on div "Add Slide" at bounding box center [528, 582] width 33 height 8
drag, startPoint x: 81, startPoint y: 576, endPoint x: 89, endPoint y: 558, distance: 19.6
click at [81, 536] on div "Pen" at bounding box center [77, 582] width 14 height 8
click at [17, 179] on div at bounding box center [25, 179] width 24 height 24
click at [72, 536] on div "Pen P" at bounding box center [76, 573] width 45 height 36
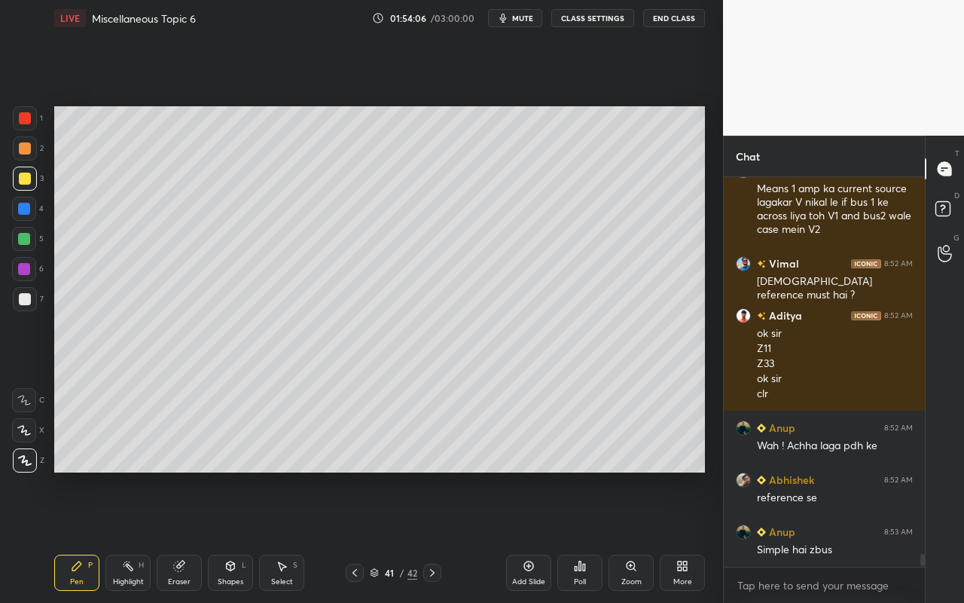
click at [26, 153] on div at bounding box center [25, 148] width 12 height 12
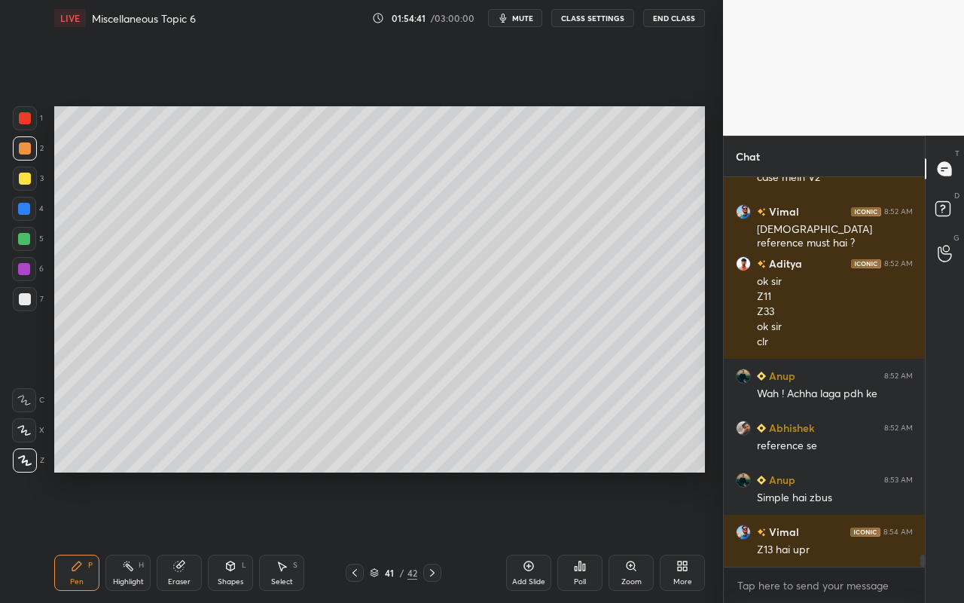
click at [243, 536] on div "Shapes L" at bounding box center [230, 573] width 45 height 36
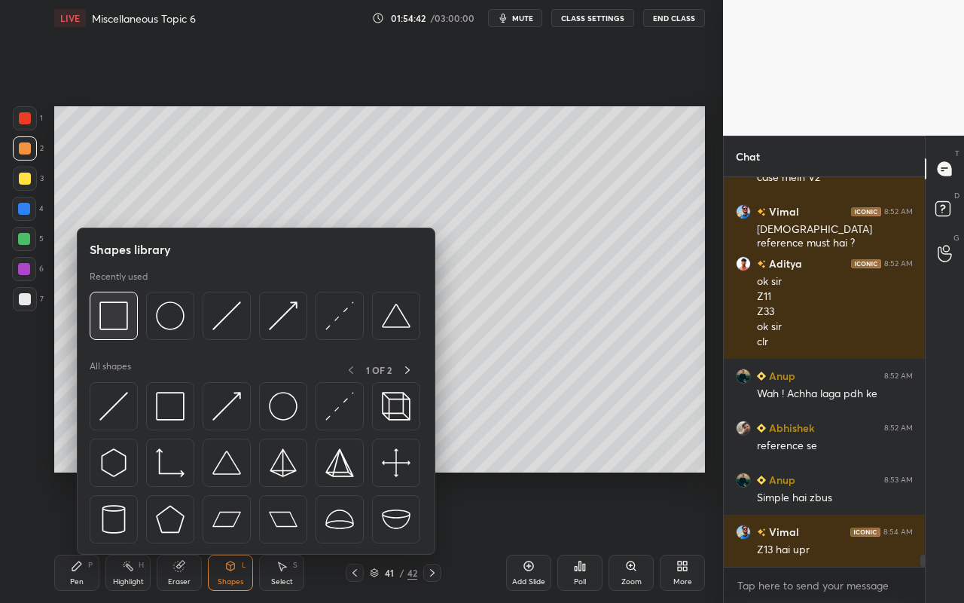
click at [117, 324] on img at bounding box center [113, 315] width 29 height 29
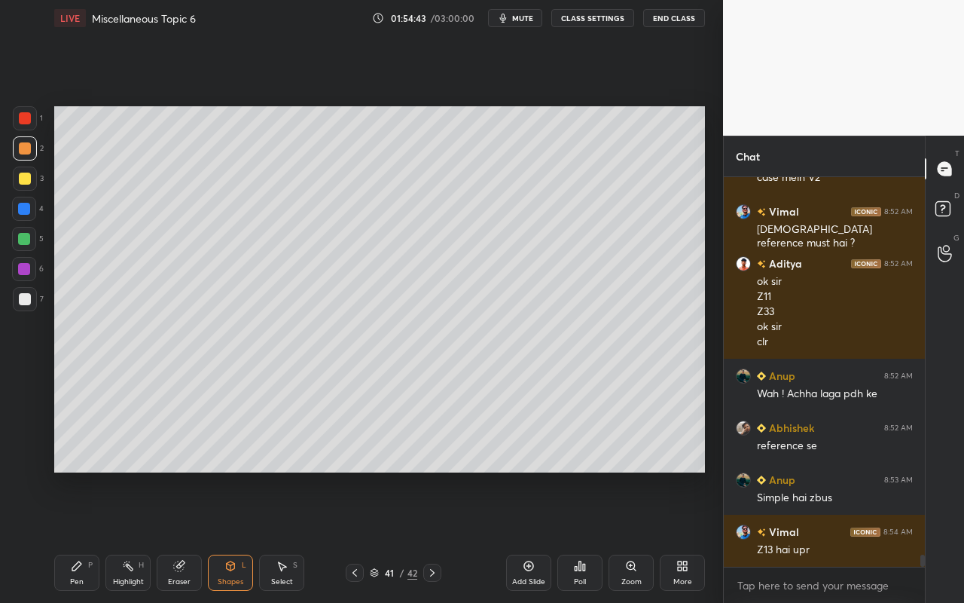
click at [24, 118] on div at bounding box center [25, 118] width 12 height 12
drag, startPoint x: 130, startPoint y: 576, endPoint x: 163, endPoint y: 498, distance: 85.1
click at [132, 536] on div "Highlight H" at bounding box center [127, 573] width 45 height 36
click at [232, 536] on div "Shapes L" at bounding box center [230, 573] width 45 height 36
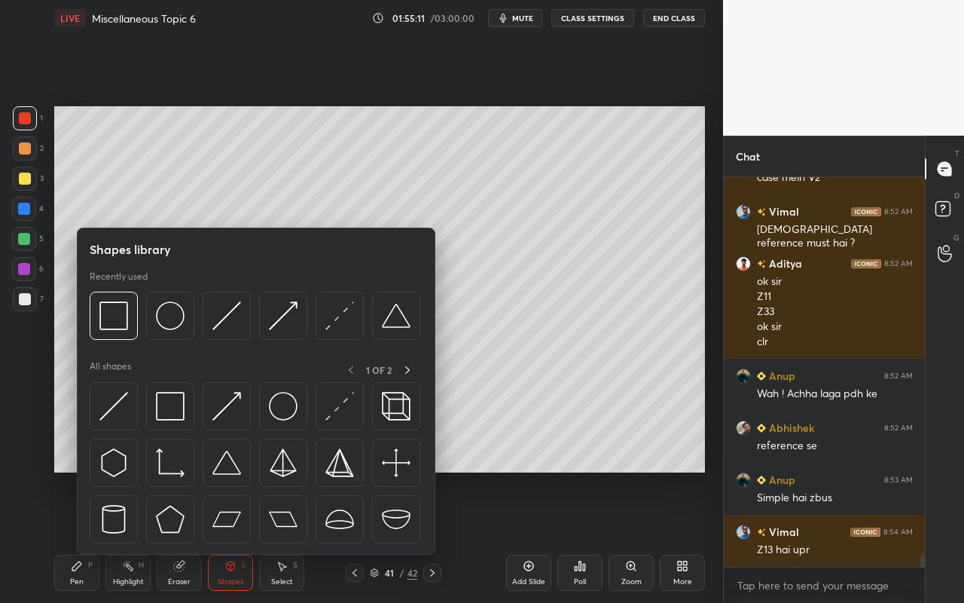
click at [193, 536] on div "Eraser" at bounding box center [179, 573] width 45 height 36
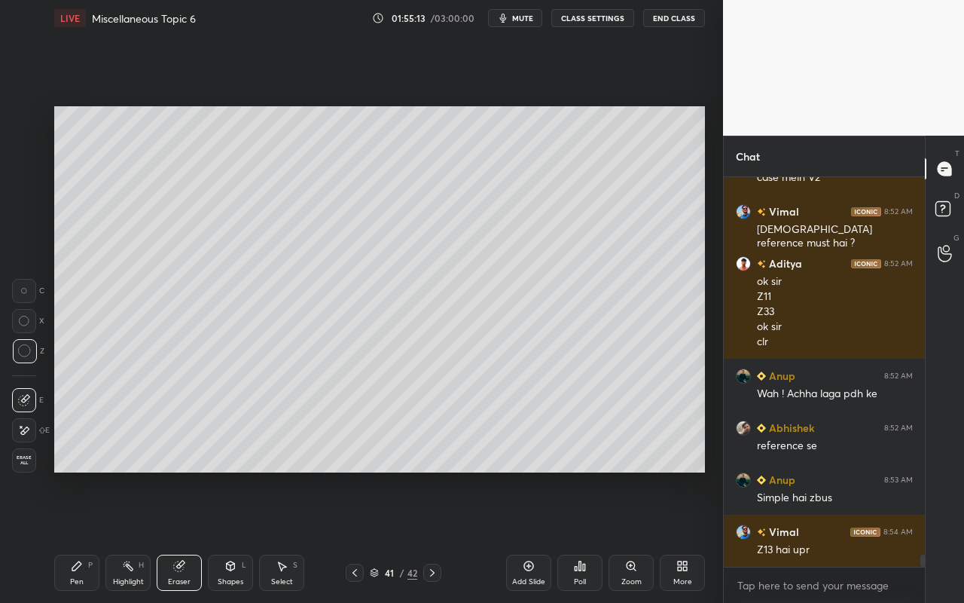
drag, startPoint x: 87, startPoint y: 577, endPoint x: 97, endPoint y: 562, distance: 18.0
click at [87, 536] on div "Pen P" at bounding box center [76, 573] width 45 height 36
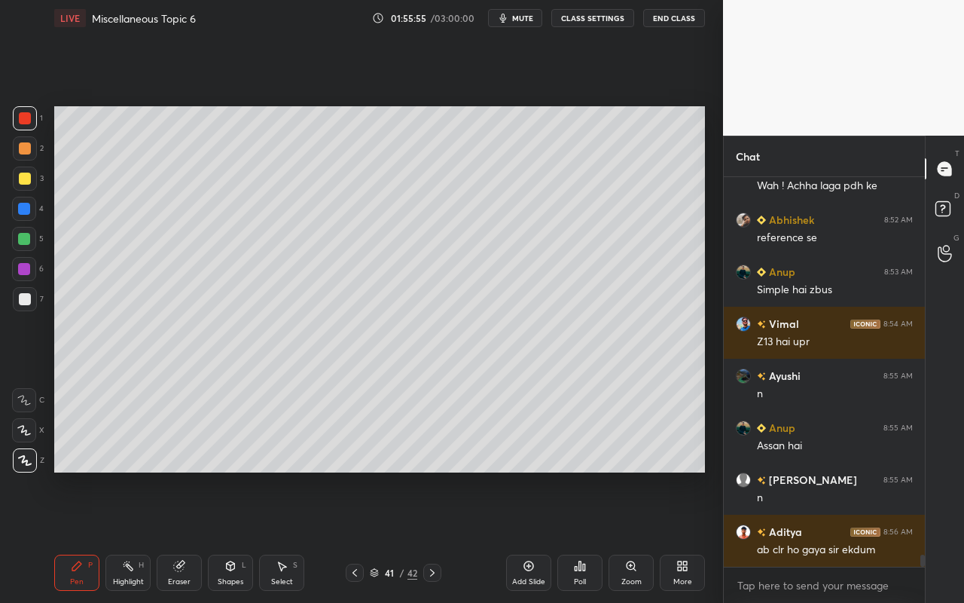
scroll to position [12087, 0]
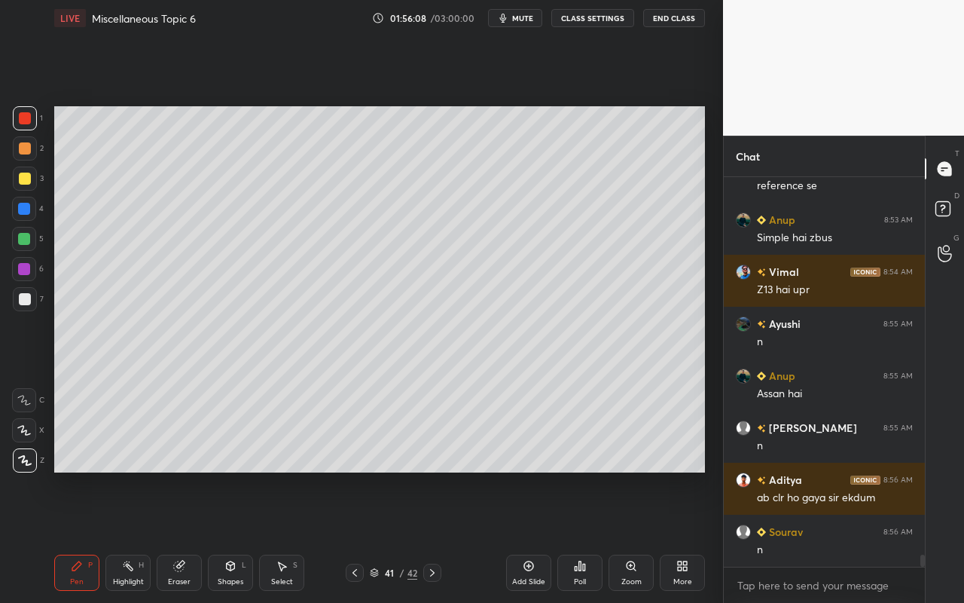
drag, startPoint x: 20, startPoint y: 152, endPoint x: 52, endPoint y: 159, distance: 33.1
click at [27, 156] on div at bounding box center [25, 148] width 24 height 24
click at [535, 536] on div "Add Slide" at bounding box center [528, 573] width 45 height 36
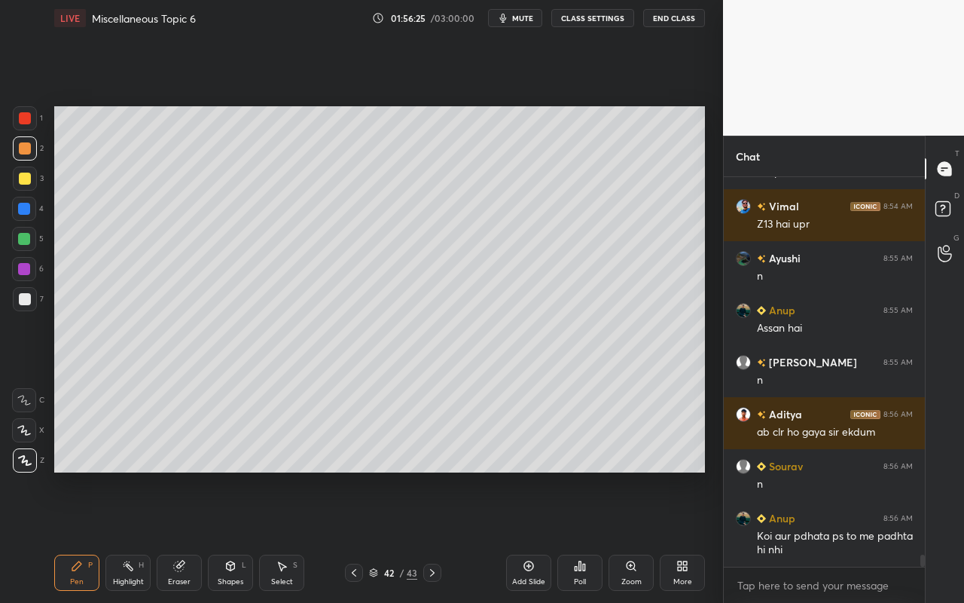
click at [78, 536] on div "Pen" at bounding box center [77, 582] width 14 height 8
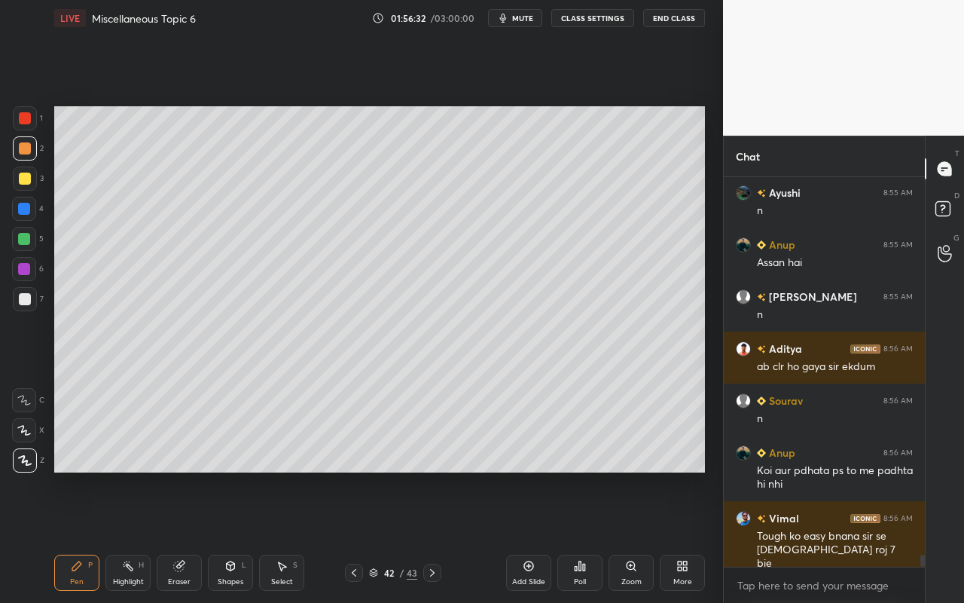
drag, startPoint x: 234, startPoint y: 574, endPoint x: 240, endPoint y: 561, distance: 14.5
click at [234, 536] on div "Shapes L" at bounding box center [230, 573] width 45 height 36
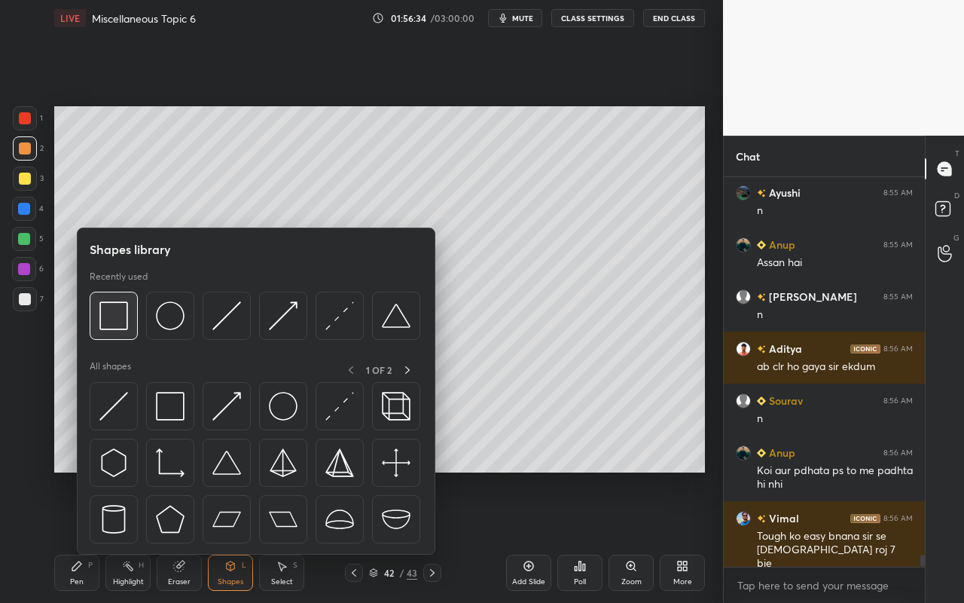
click at [125, 332] on div at bounding box center [114, 316] width 48 height 48
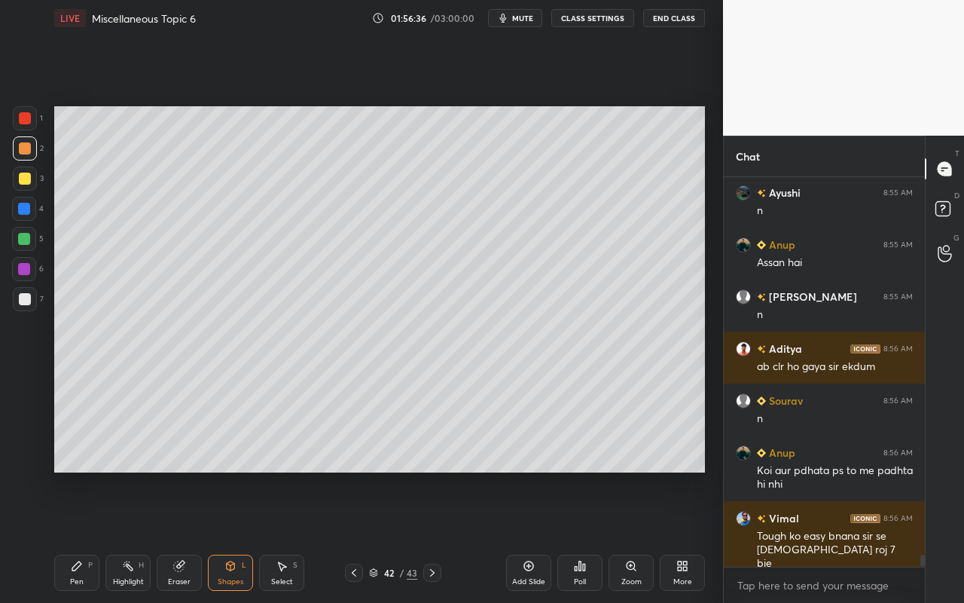
click at [27, 206] on div at bounding box center [24, 209] width 12 height 12
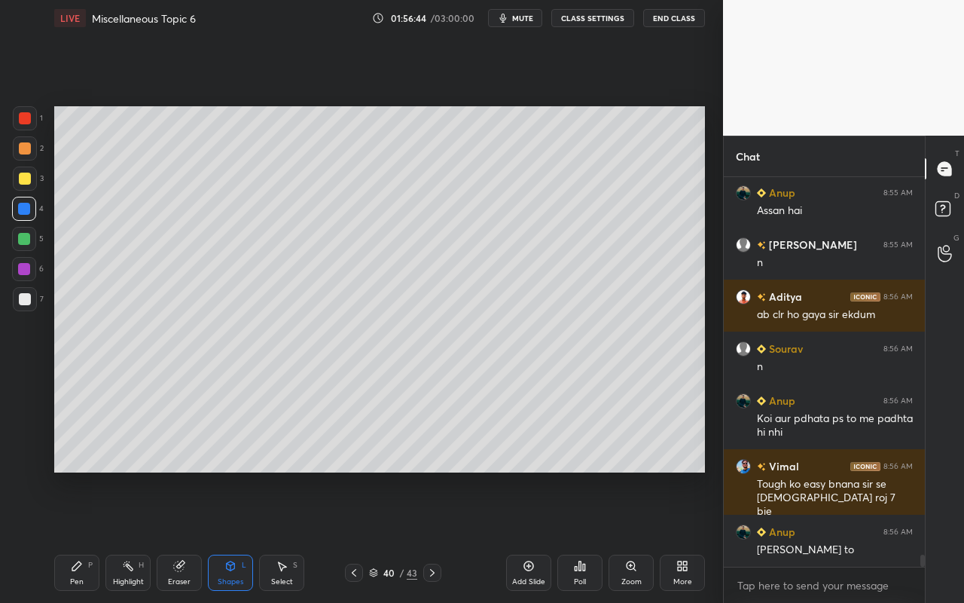
click at [286, 536] on div "Select S" at bounding box center [281, 573] width 45 height 36
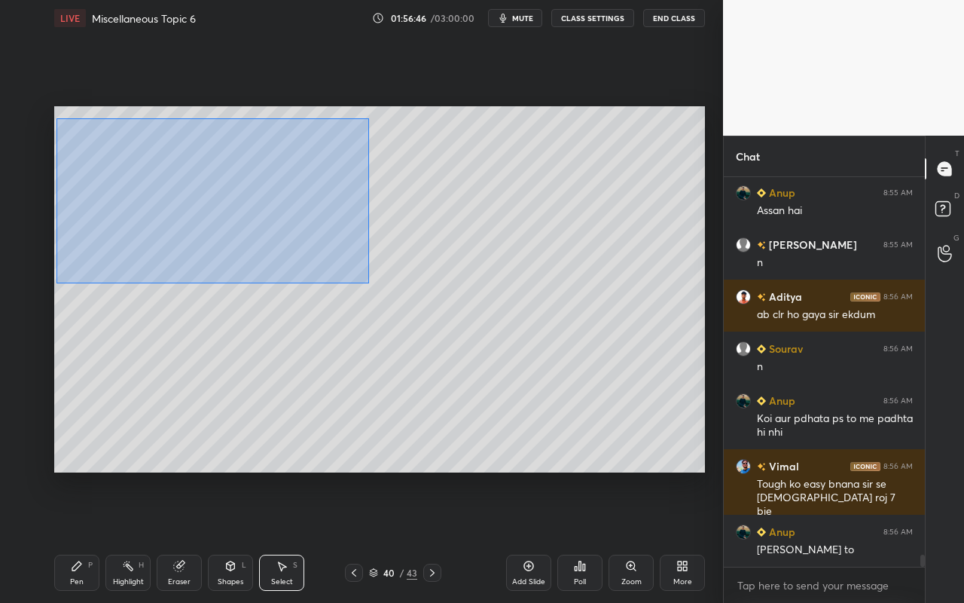
drag, startPoint x: 61, startPoint y: 121, endPoint x: 370, endPoint y: 281, distance: 348.1
click at [369, 283] on div "0 ° Undo Copy Paste here Duplicate Duplicate to new slide Delete" at bounding box center [379, 289] width 651 height 366
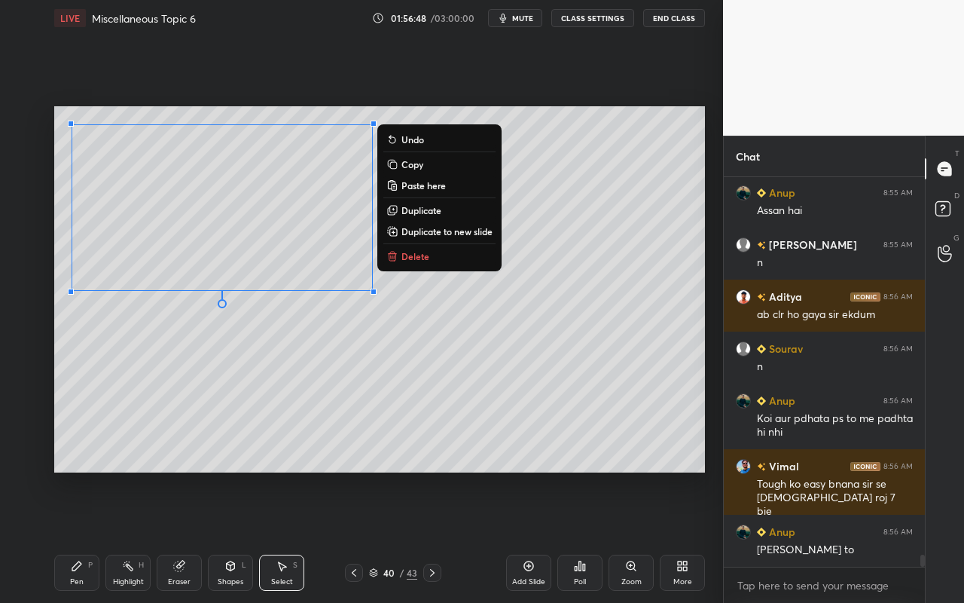
click at [432, 170] on button "Copy" at bounding box center [439, 164] width 112 height 18
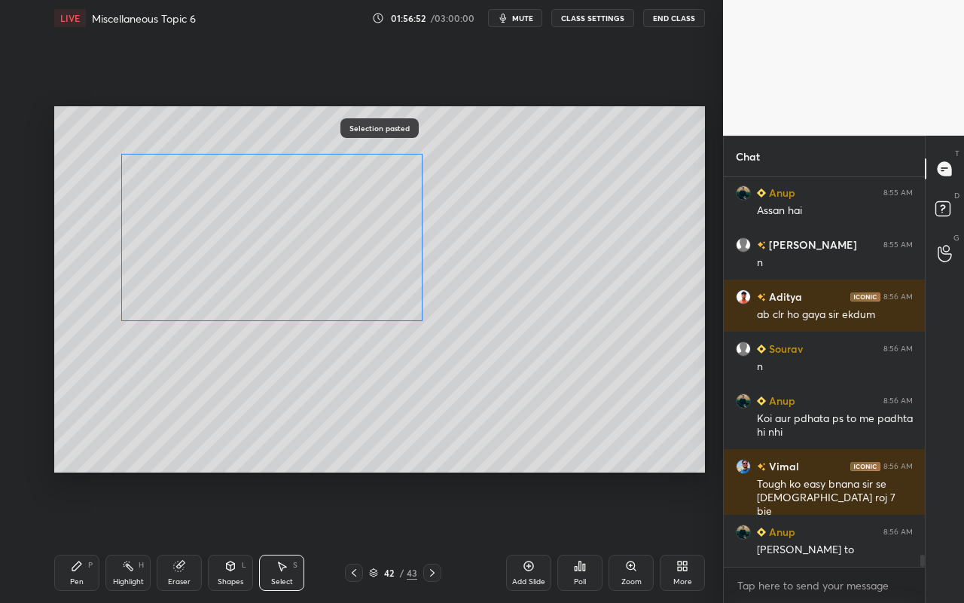
drag, startPoint x: 291, startPoint y: 194, endPoint x: 341, endPoint y: 224, distance: 57.8
click at [341, 224] on div "0 ° Undo Copy Paste here Duplicate Duplicate to new slide Delete" at bounding box center [379, 289] width 651 height 366
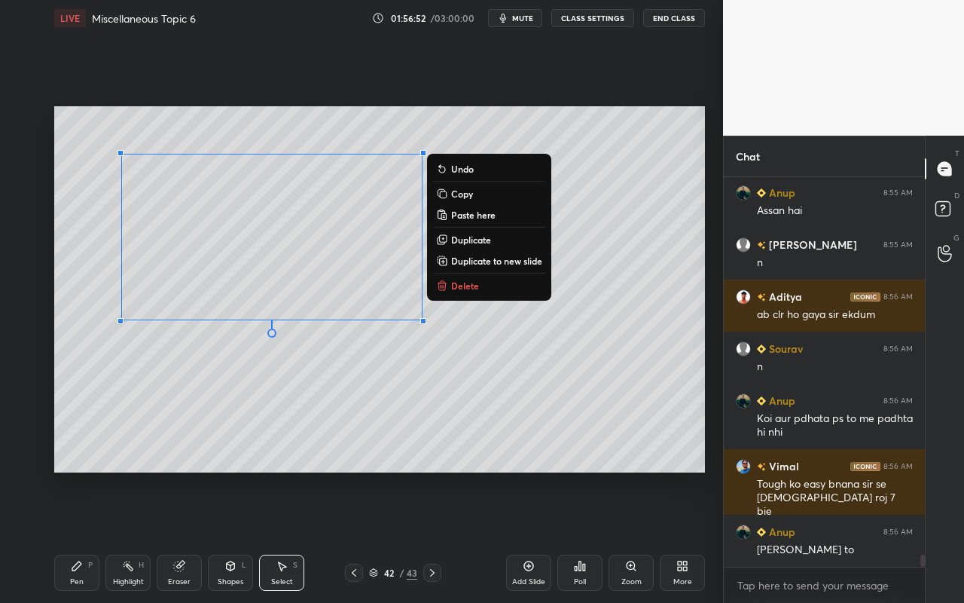
click at [647, 189] on div "0 ° Undo Copy Paste here Duplicate Duplicate to new slide Delete" at bounding box center [379, 289] width 651 height 366
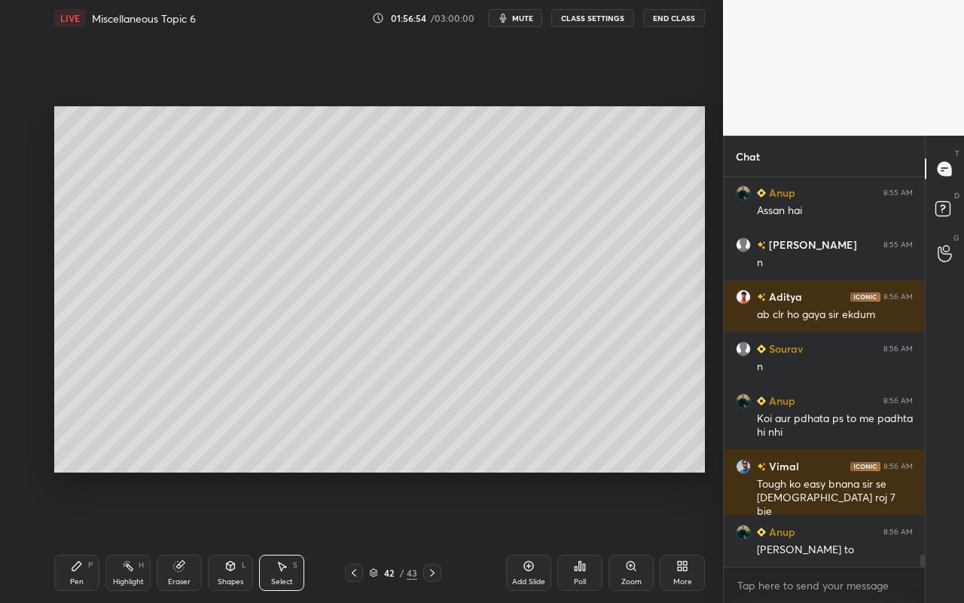
click at [127, 536] on div "Highlight H" at bounding box center [127, 573] width 45 height 36
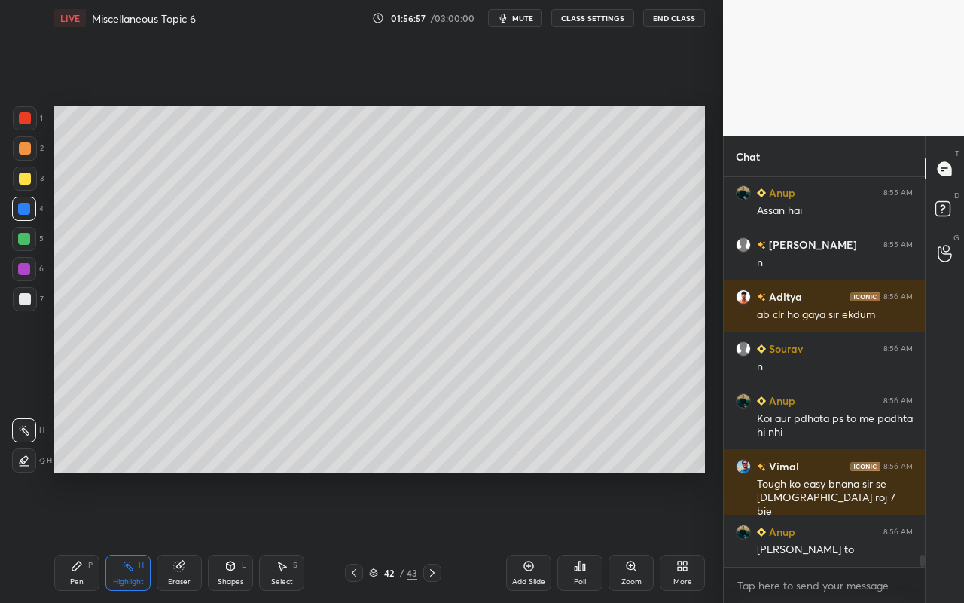
click at [284, 536] on div "Select S" at bounding box center [281, 573] width 45 height 36
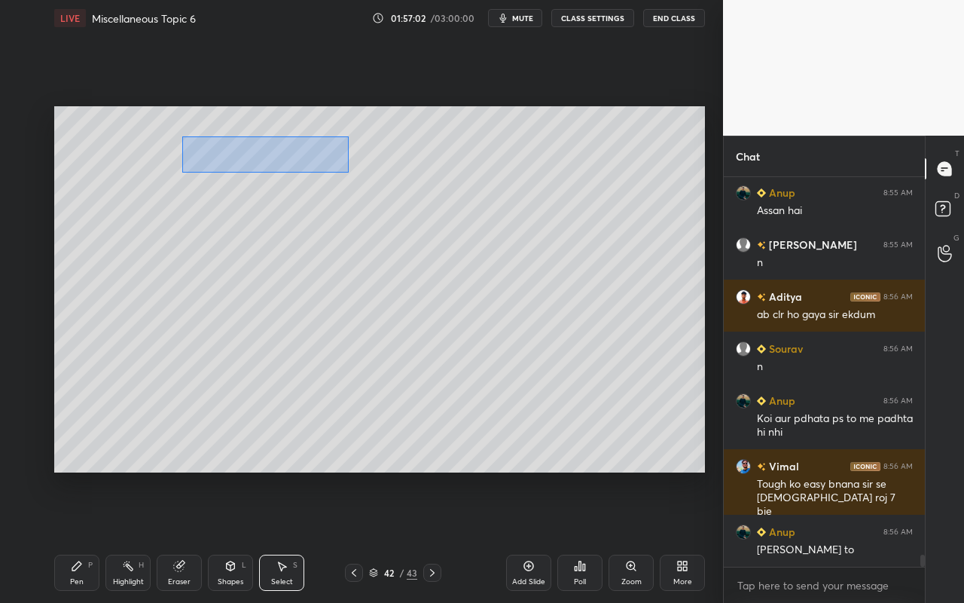
drag, startPoint x: 182, startPoint y: 136, endPoint x: 348, endPoint y: 173, distance: 169.7
click at [349, 173] on div "0 ° Undo Copy Paste here Duplicate Duplicate to new slide Delete" at bounding box center [379, 289] width 651 height 366
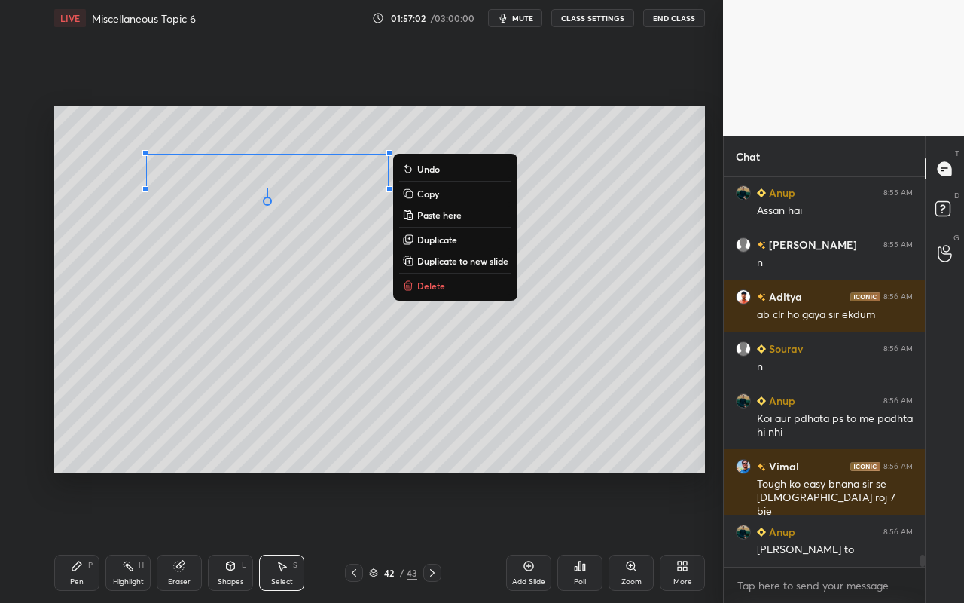
click at [433, 278] on button "Delete" at bounding box center [455, 286] width 112 height 18
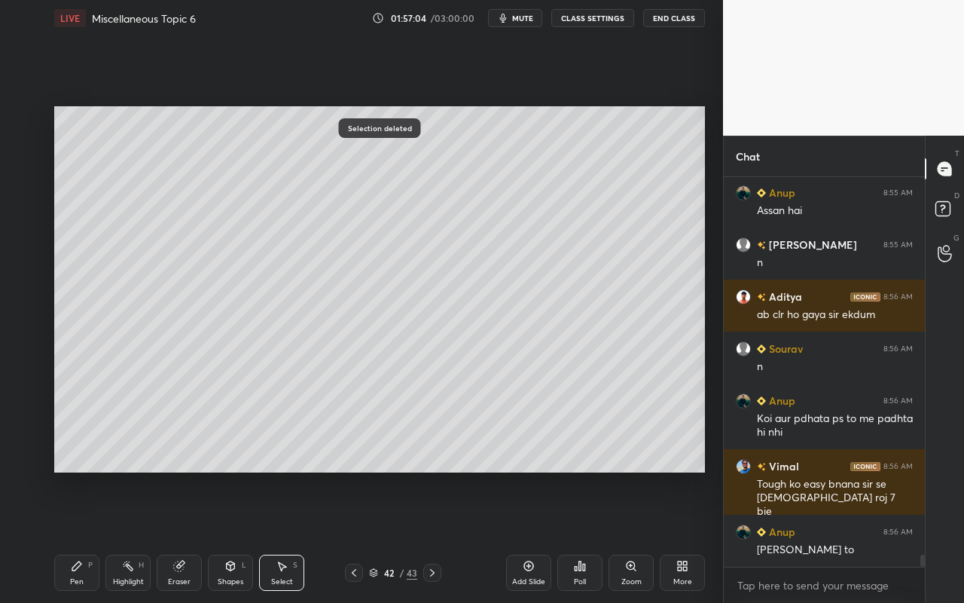
drag, startPoint x: 225, startPoint y: 573, endPoint x: 224, endPoint y: 555, distance: 18.9
click at [226, 536] on div "Shapes L" at bounding box center [230, 573] width 45 height 36
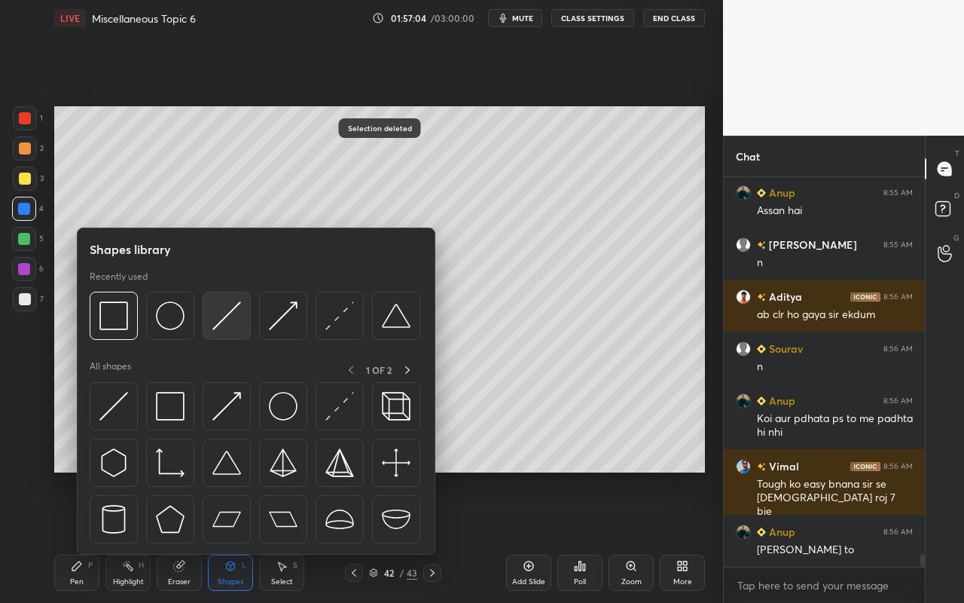
scroll to position [12336, 0]
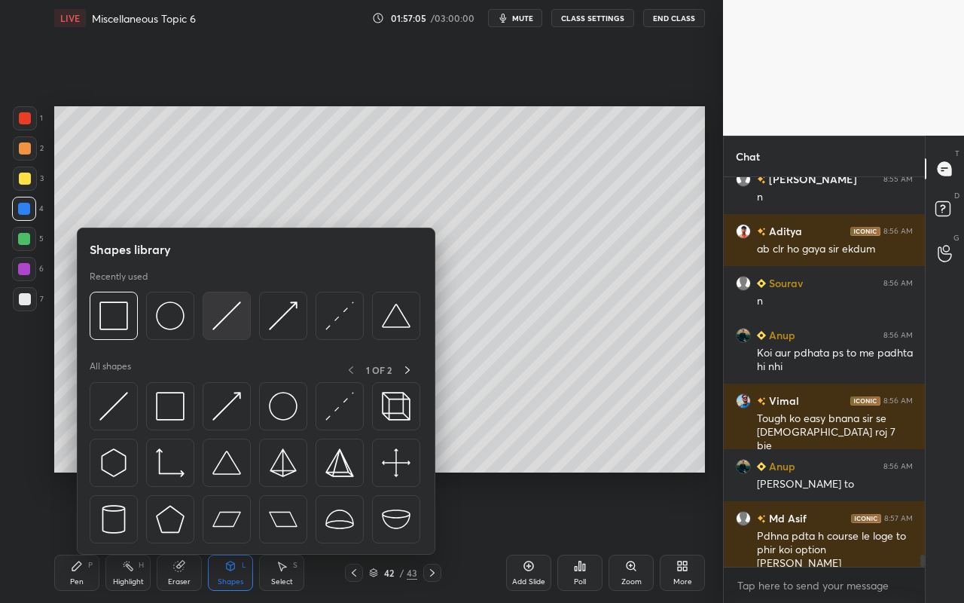
click at [242, 313] on div at bounding box center [227, 316] width 48 height 48
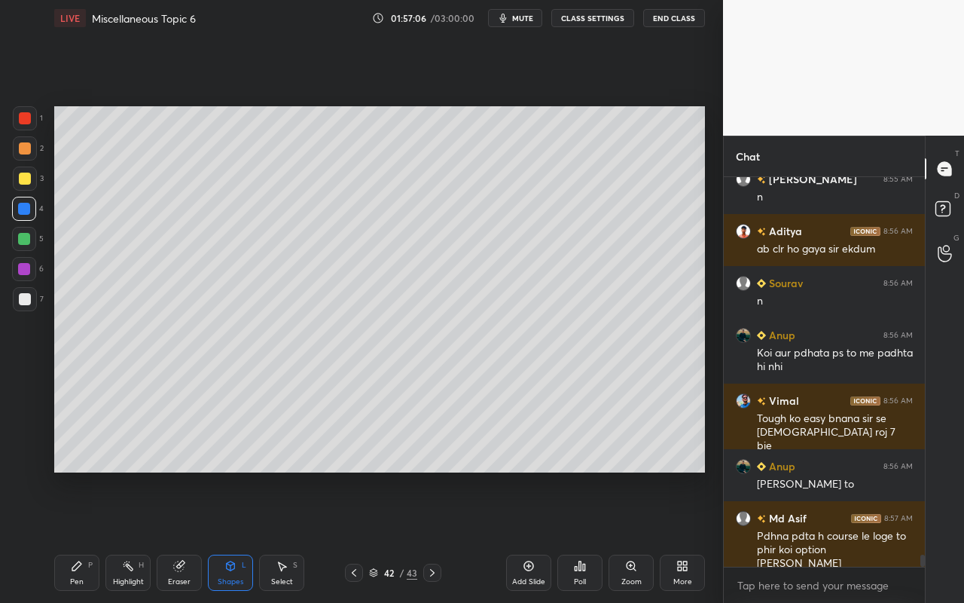
drag, startPoint x: 23, startPoint y: 304, endPoint x: 45, endPoint y: 270, distance: 41.0
click at [26, 304] on div at bounding box center [25, 299] width 12 height 12
drag, startPoint x: 185, startPoint y: 568, endPoint x: 193, endPoint y: 537, distance: 32.0
click at [184, 536] on icon at bounding box center [179, 566] width 12 height 12
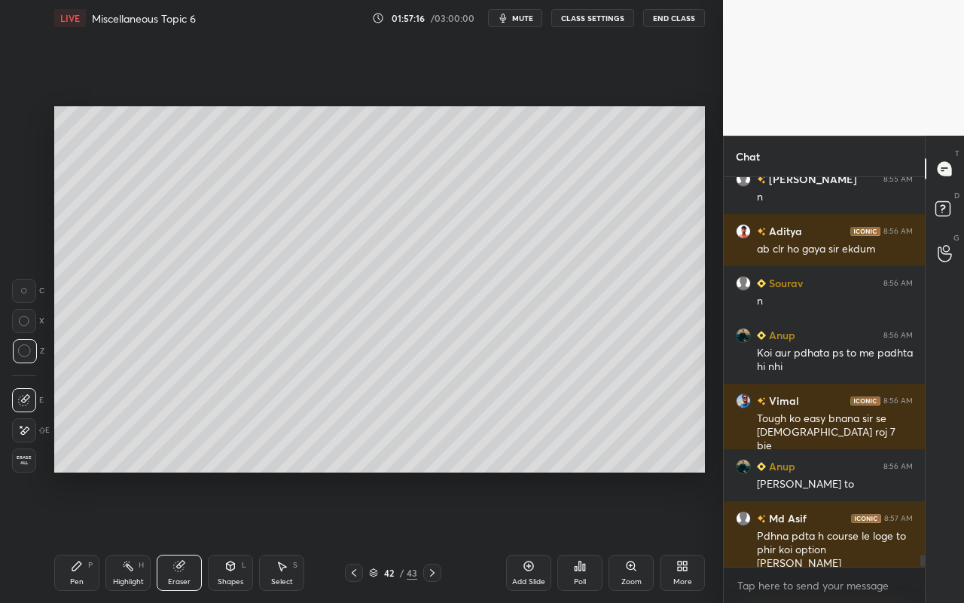
click at [70, 536] on div "Pen" at bounding box center [77, 582] width 14 height 8
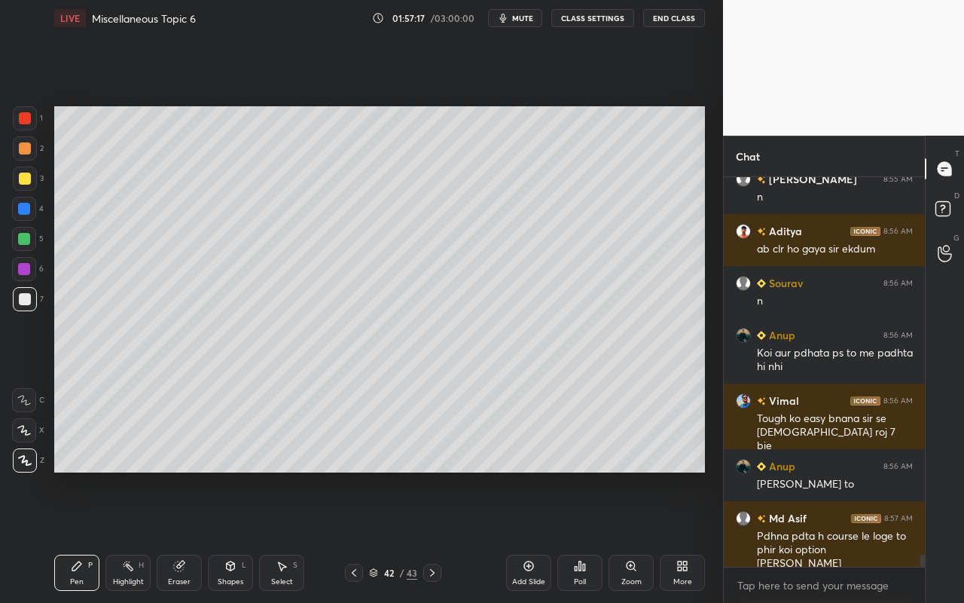
drag, startPoint x: 32, startPoint y: 181, endPoint x: 42, endPoint y: 175, distance: 12.1
click at [33, 180] on div at bounding box center [25, 179] width 24 height 24
drag, startPoint x: 33, startPoint y: 151, endPoint x: 41, endPoint y: 148, distance: 8.6
click at [33, 151] on div at bounding box center [25, 148] width 24 height 24
click at [126, 536] on div "Highlight" at bounding box center [128, 582] width 31 height 8
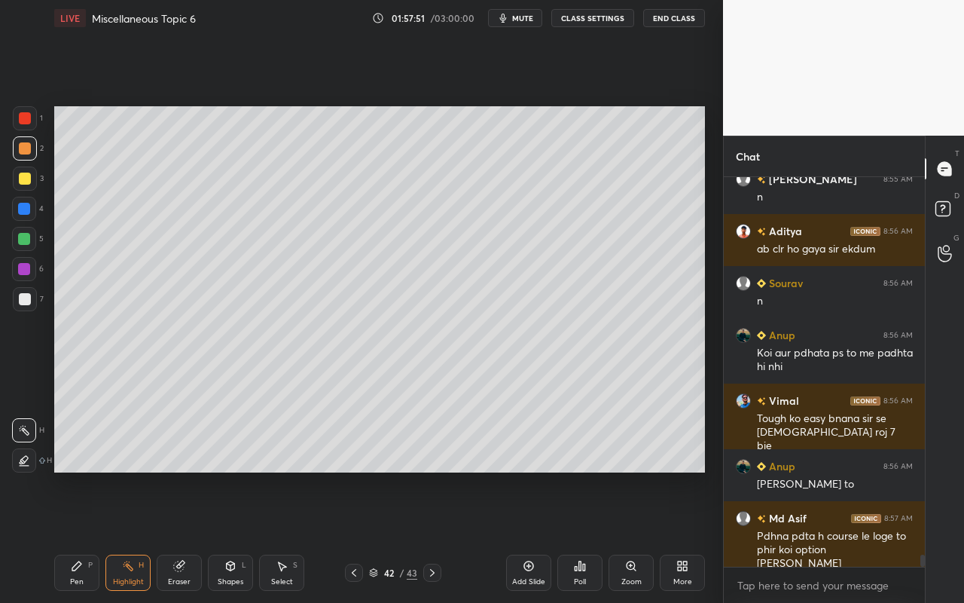
scroll to position [12388, 0]
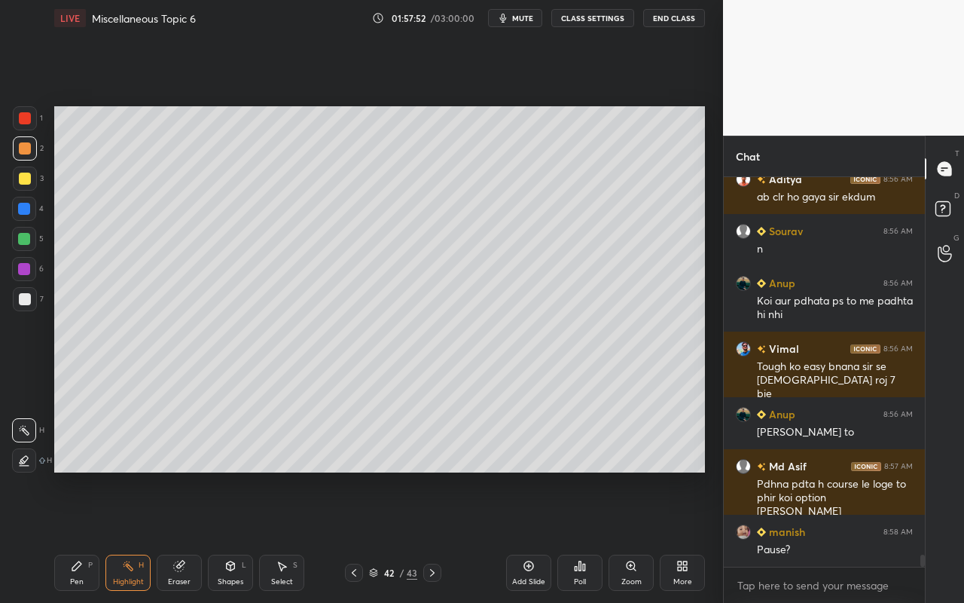
click at [67, 536] on div "Pen P" at bounding box center [76, 573] width 45 height 36
click at [26, 179] on div at bounding box center [25, 179] width 12 height 12
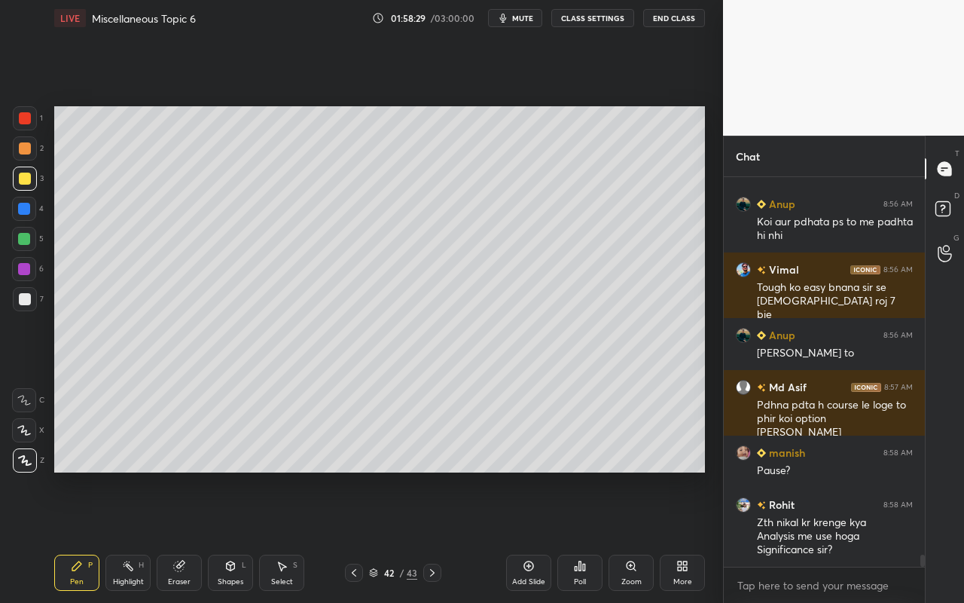
click at [78, 536] on icon at bounding box center [76, 565] width 9 height 9
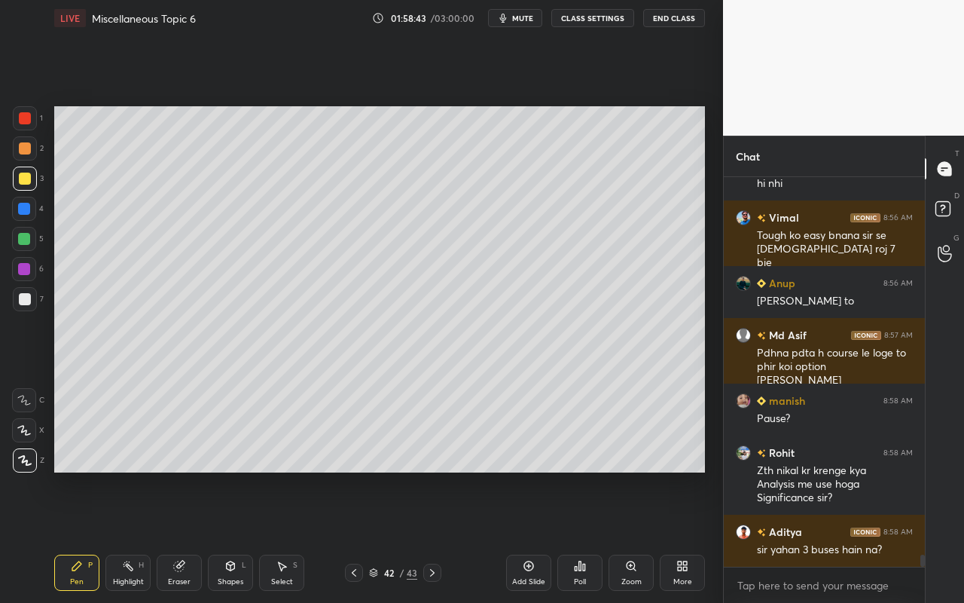
click at [188, 536] on div "Eraser" at bounding box center [179, 573] width 45 height 36
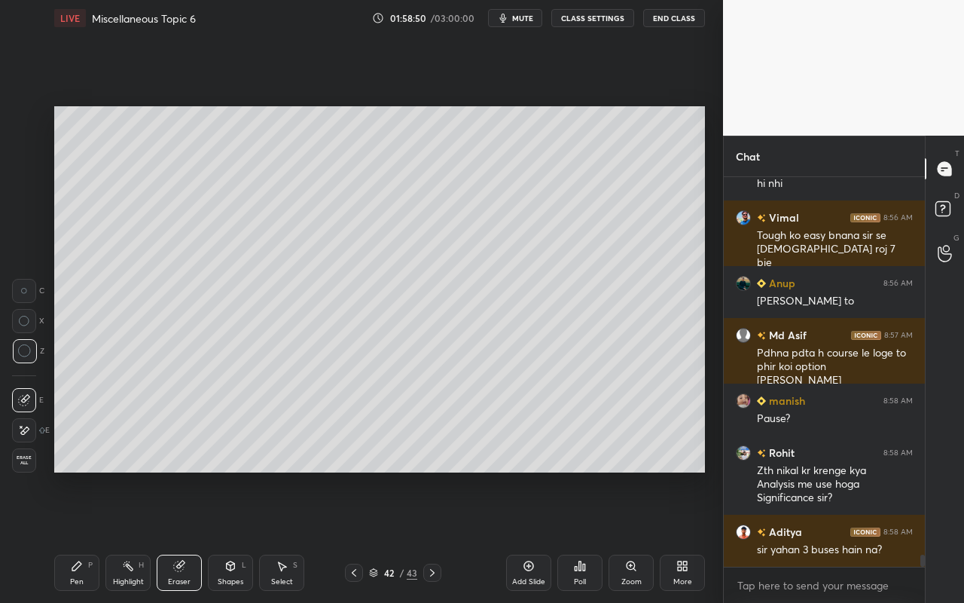
click at [55, 536] on div "LIVE Miscellaneous Topic 6 01:58:50 / 03:00:00 mute CLASS SETTINGS End Class Se…" at bounding box center [379, 301] width 663 height 603
click at [86, 536] on div "Pen P" at bounding box center [76, 573] width 45 height 36
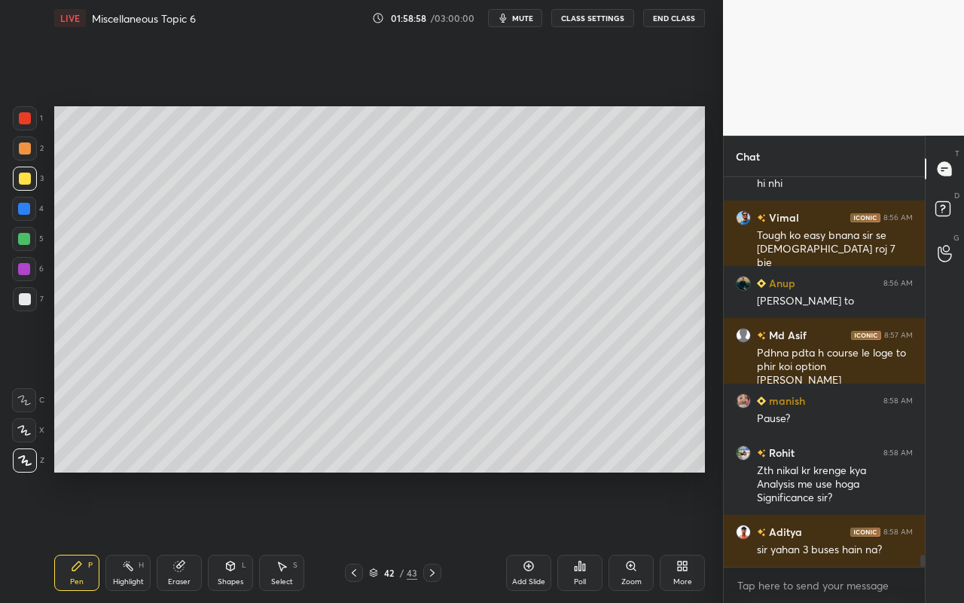
drag, startPoint x: 129, startPoint y: 576, endPoint x: 151, endPoint y: 511, distance: 69.1
click at [136, 536] on div "Highlight H" at bounding box center [127, 573] width 45 height 36
drag, startPoint x: 88, startPoint y: 573, endPoint x: 115, endPoint y: 536, distance: 45.8
click at [88, 536] on div "Pen P" at bounding box center [76, 573] width 45 height 36
drag, startPoint x: 128, startPoint y: 570, endPoint x: 156, endPoint y: 505, distance: 70.5
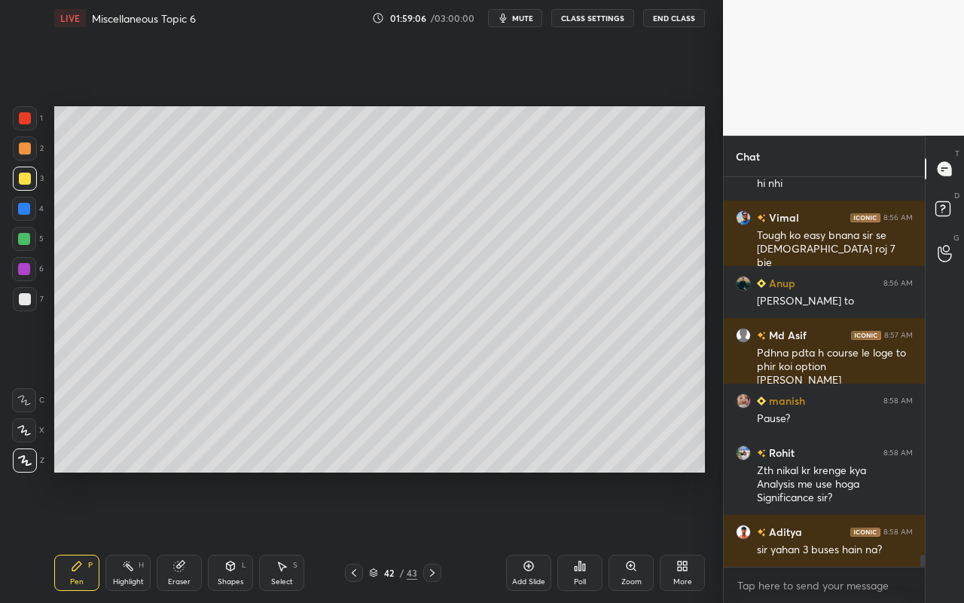
click at [128, 536] on icon at bounding box center [128, 566] width 12 height 12
click at [79, 536] on icon at bounding box center [76, 565] width 9 height 9
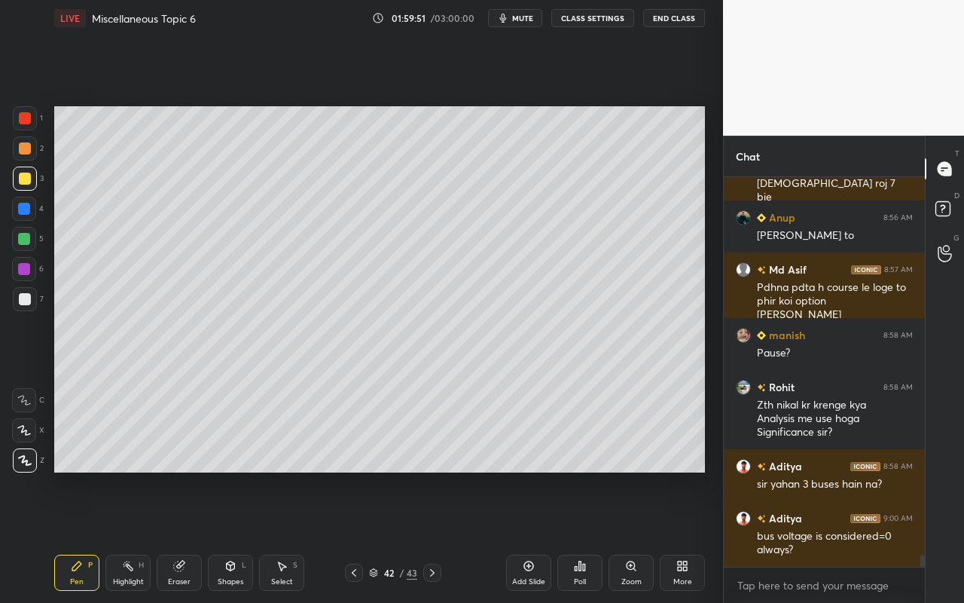
click at [124, 536] on div "Highlight H" at bounding box center [127, 573] width 45 height 36
click at [80, 536] on icon at bounding box center [77, 566] width 12 height 12
click at [134, 536] on div "Highlight H" at bounding box center [127, 573] width 45 height 36
click at [89, 536] on div "Pen P" at bounding box center [76, 573] width 45 height 36
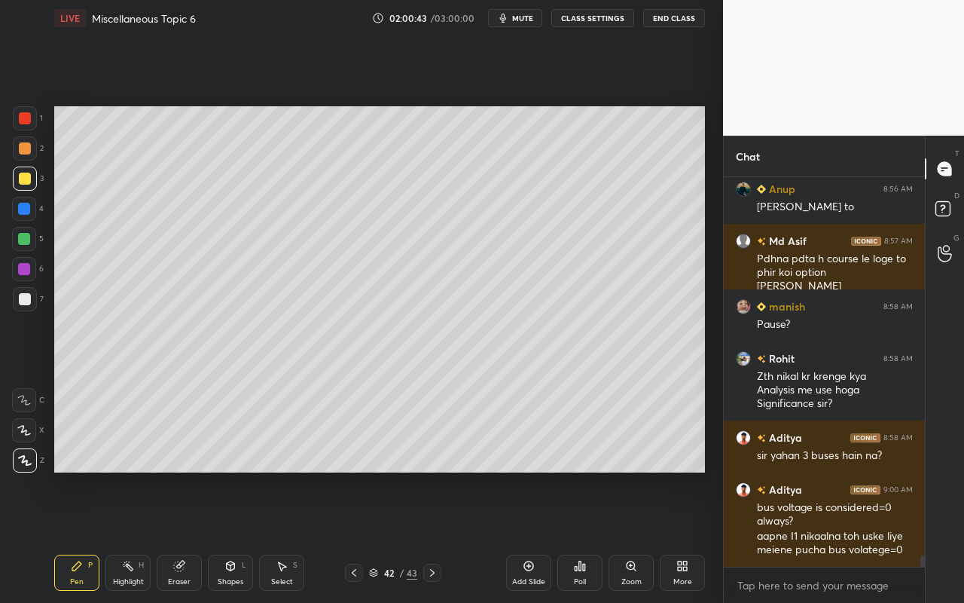
click at [123, 536] on div "Highlight" at bounding box center [128, 582] width 31 height 8
click at [67, 536] on div "Pen P" at bounding box center [76, 573] width 45 height 36
drag, startPoint x: 125, startPoint y: 576, endPoint x: 152, endPoint y: 509, distance: 72.3
click at [129, 536] on div "Highlight H" at bounding box center [127, 573] width 45 height 36
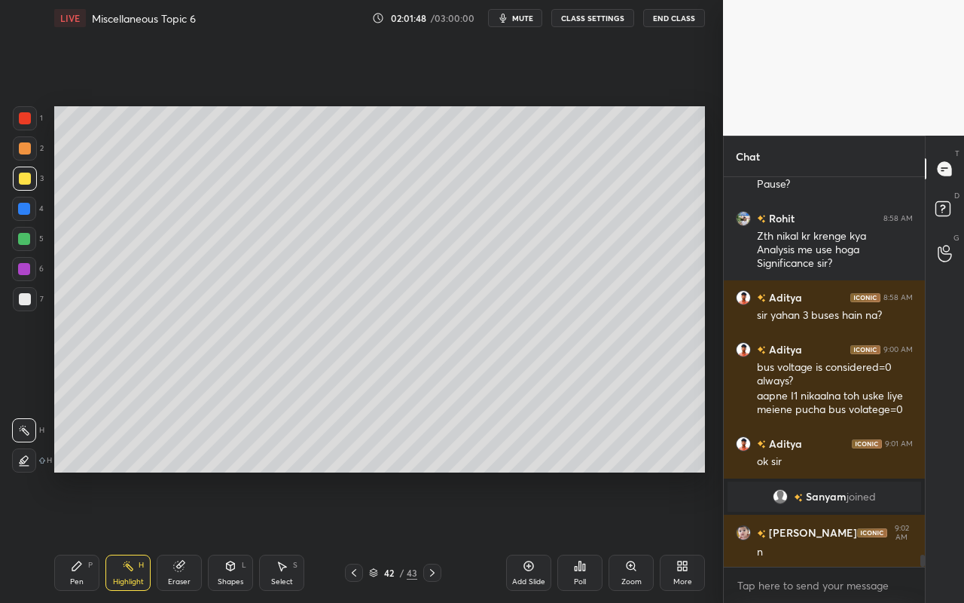
scroll to position [12136, 0]
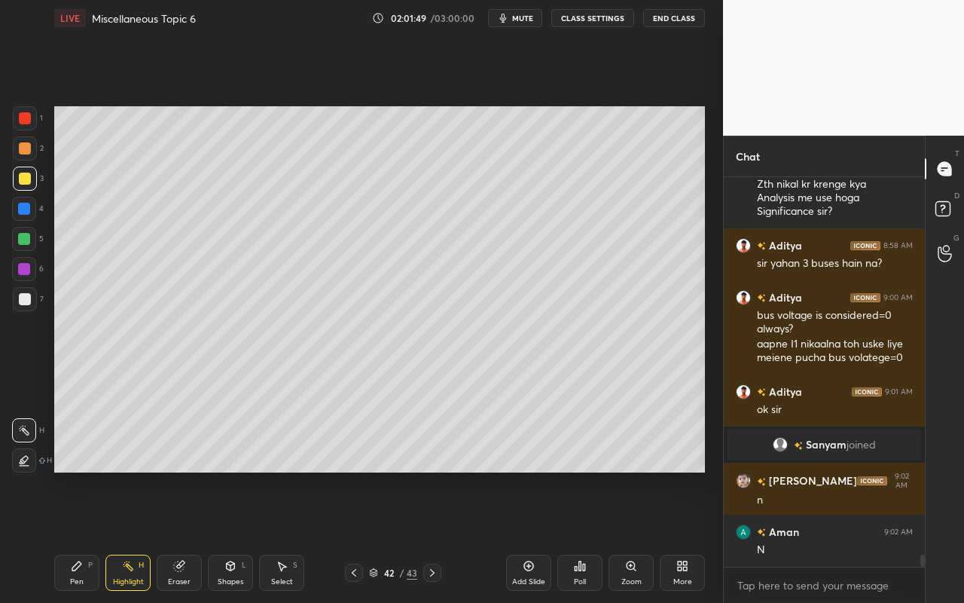
drag, startPoint x: 288, startPoint y: 581, endPoint x: 296, endPoint y: 480, distance: 101.3
click at [292, 536] on div "Select S" at bounding box center [281, 573] width 45 height 36
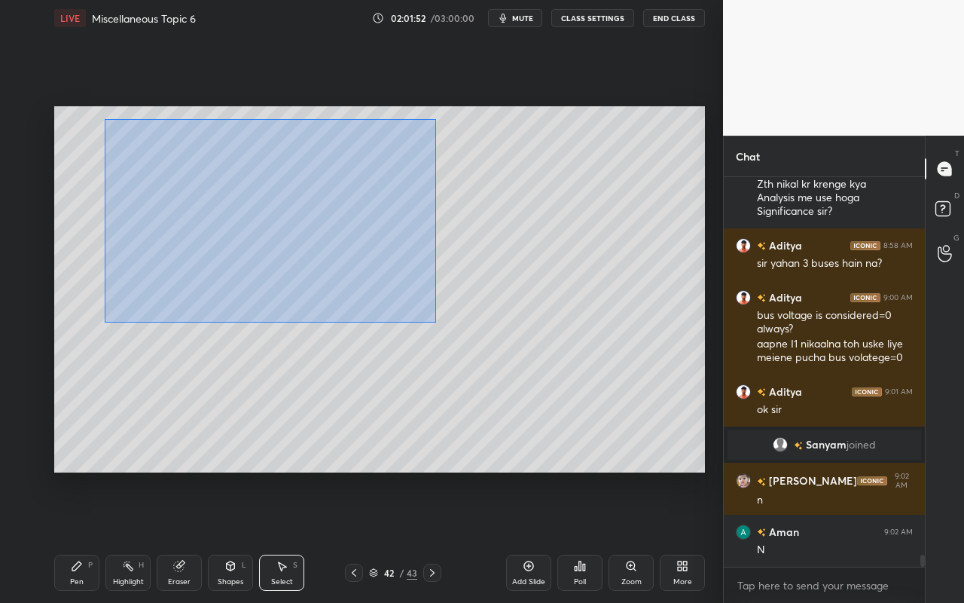
drag, startPoint x: 105, startPoint y: 118, endPoint x: 433, endPoint y: 321, distance: 386.0
click at [434, 322] on div "0 ° Undo Copy Paste here Duplicate Duplicate to new slide Delete" at bounding box center [379, 289] width 651 height 366
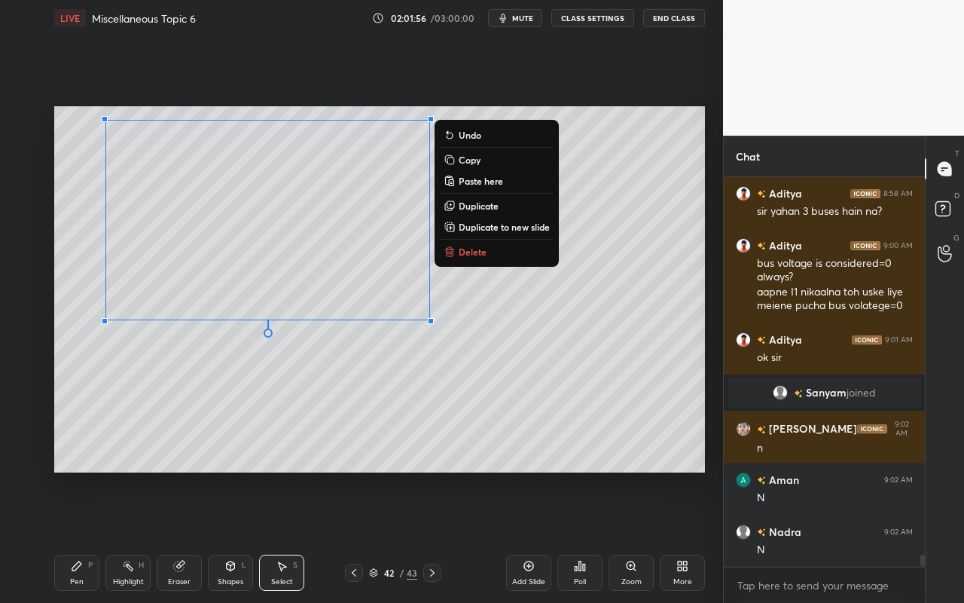
scroll to position [12240, 0]
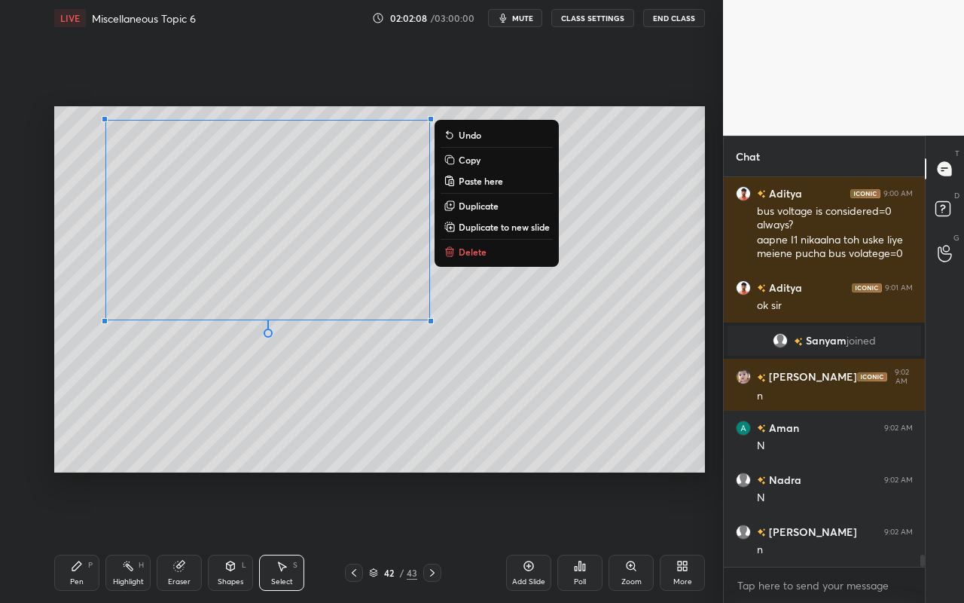
click at [507, 228] on p "Duplicate to new slide" at bounding box center [504, 227] width 91 height 12
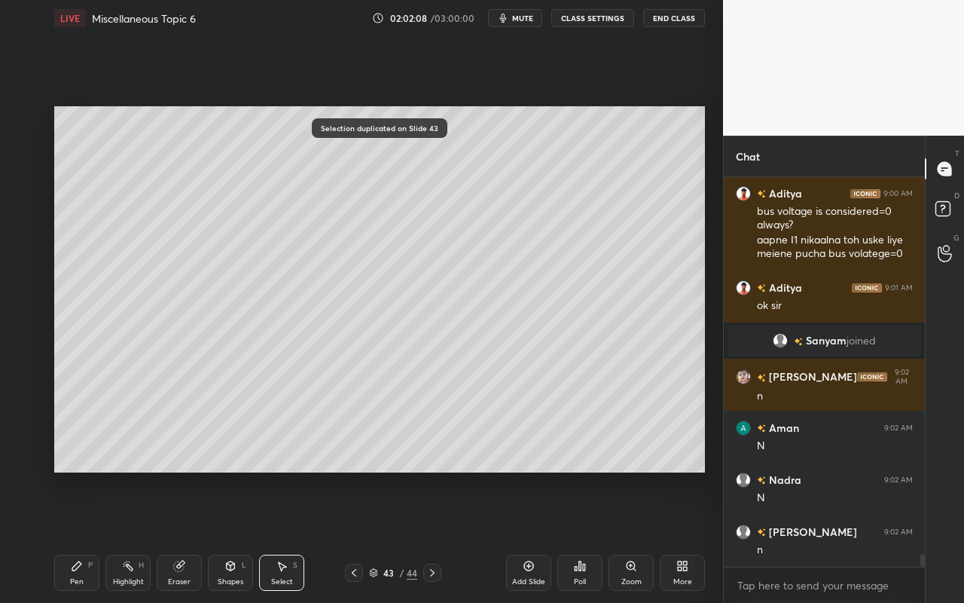
scroll to position [12292, 0]
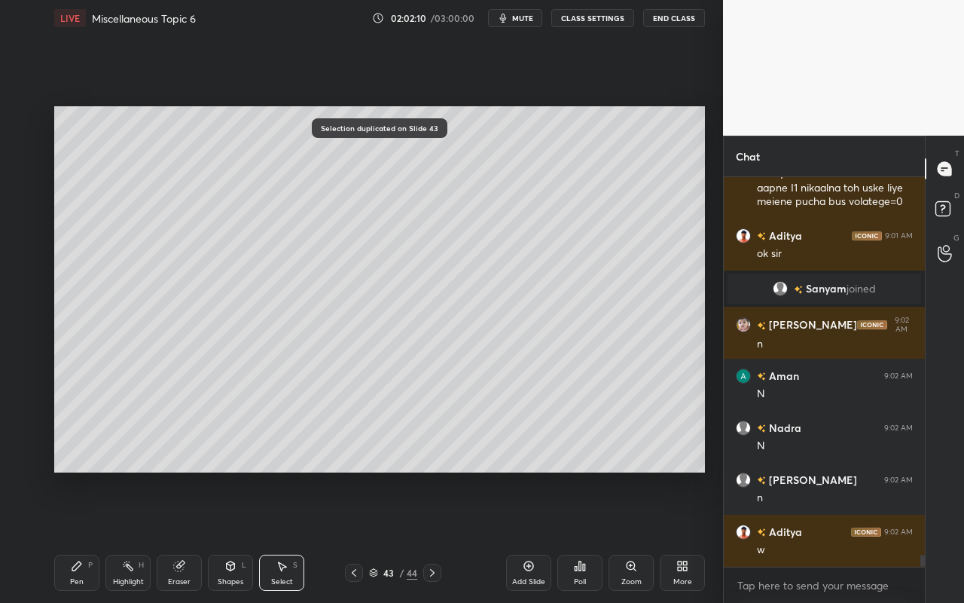
click at [285, 536] on icon at bounding box center [282, 566] width 12 height 12
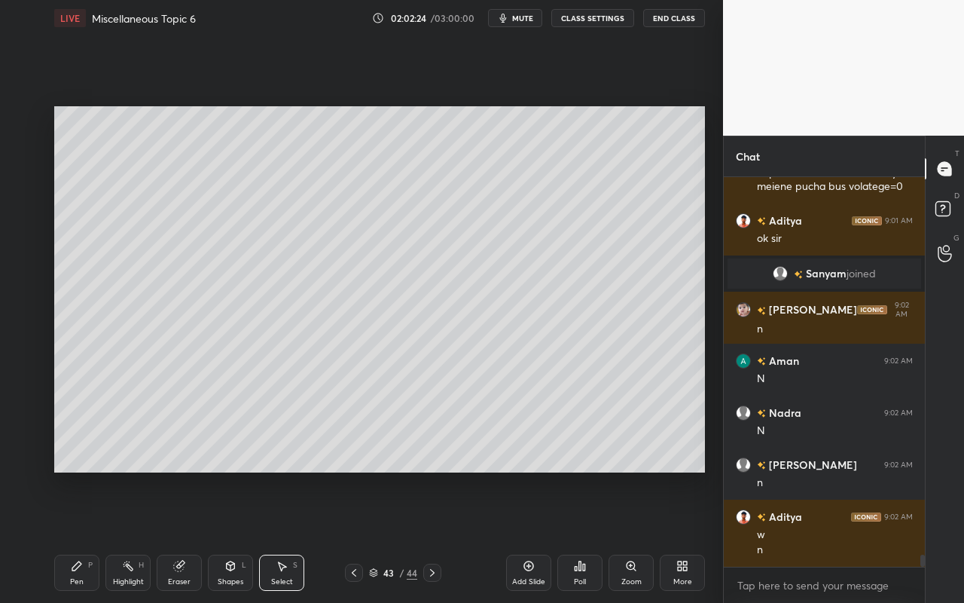
drag, startPoint x: 75, startPoint y: 578, endPoint x: 108, endPoint y: 524, distance: 62.9
click at [75, 536] on div "Pen" at bounding box center [77, 582] width 14 height 8
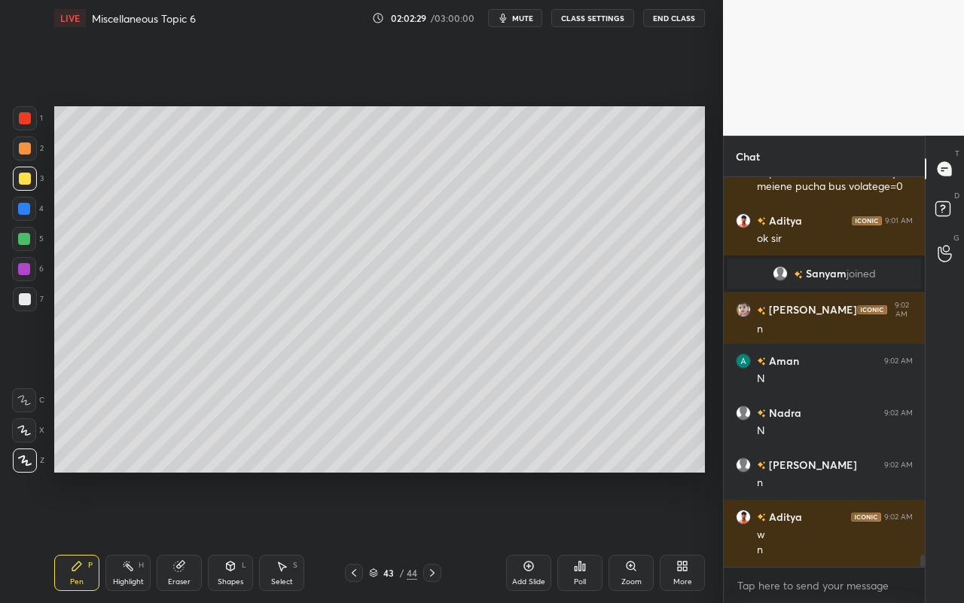
click at [283, 536] on icon at bounding box center [282, 566] width 12 height 12
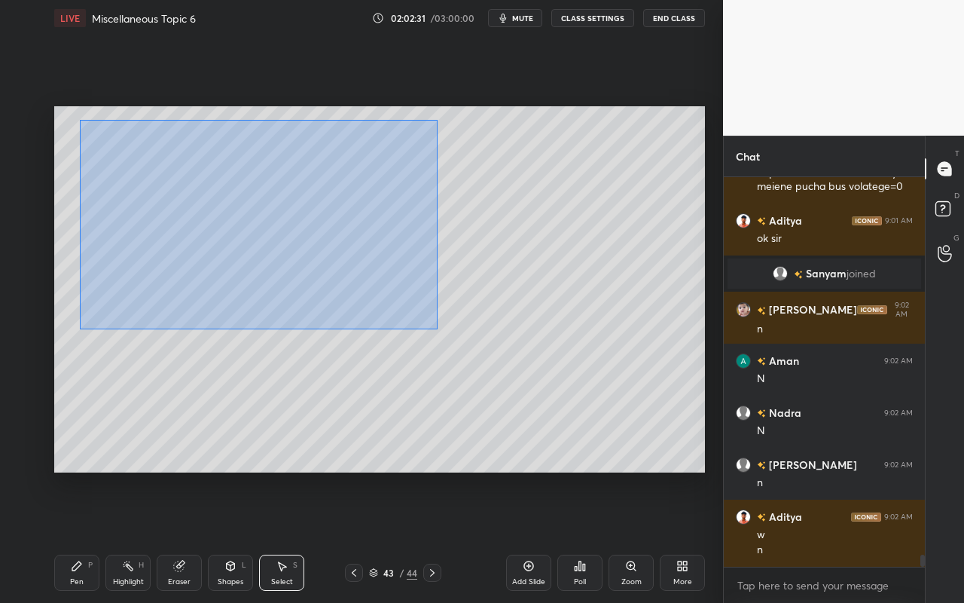
drag, startPoint x: 80, startPoint y: 120, endPoint x: 434, endPoint y: 325, distance: 409.1
click at [435, 329] on div "0 ° Undo Copy Paste here Duplicate Duplicate to new slide Delete" at bounding box center [379, 289] width 651 height 366
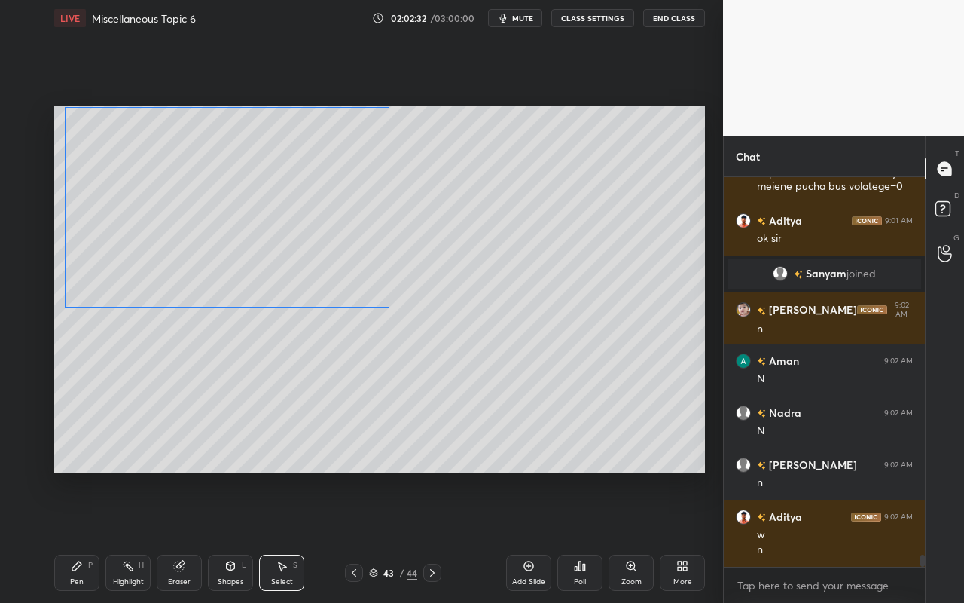
drag, startPoint x: 429, startPoint y: 317, endPoint x: 396, endPoint y: 306, distance: 35.0
click at [390, 304] on div "0 ° Undo Copy Paste here Duplicate Duplicate to new slide Delete" at bounding box center [379, 289] width 651 height 366
drag, startPoint x: 393, startPoint y: 312, endPoint x: 394, endPoint y: 368, distance: 55.8
click at [393, 369] on div at bounding box center [395, 371] width 6 height 6
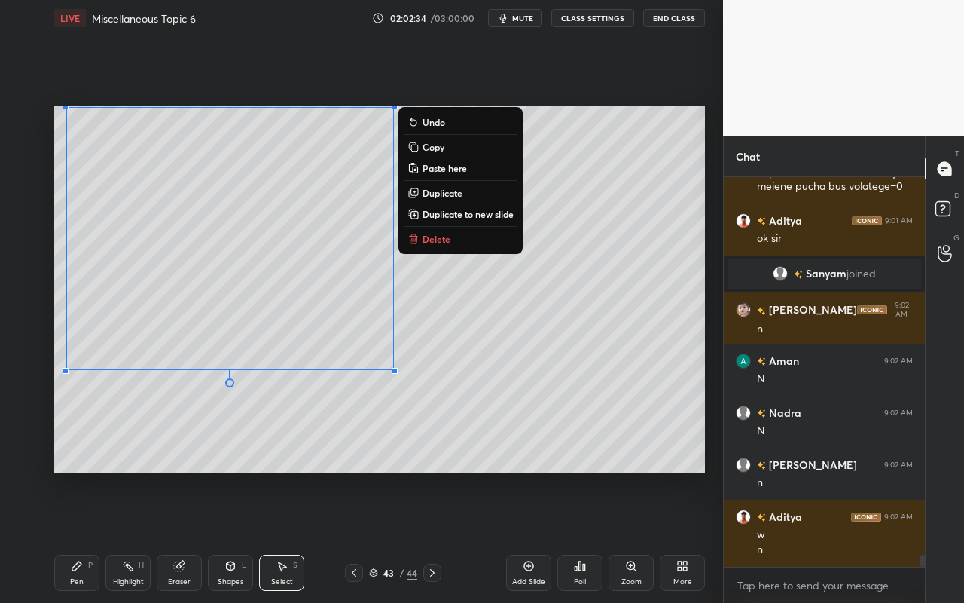
click at [489, 349] on div "0 ° Undo Copy Paste here Duplicate Duplicate to new slide Delete" at bounding box center [379, 289] width 651 height 366
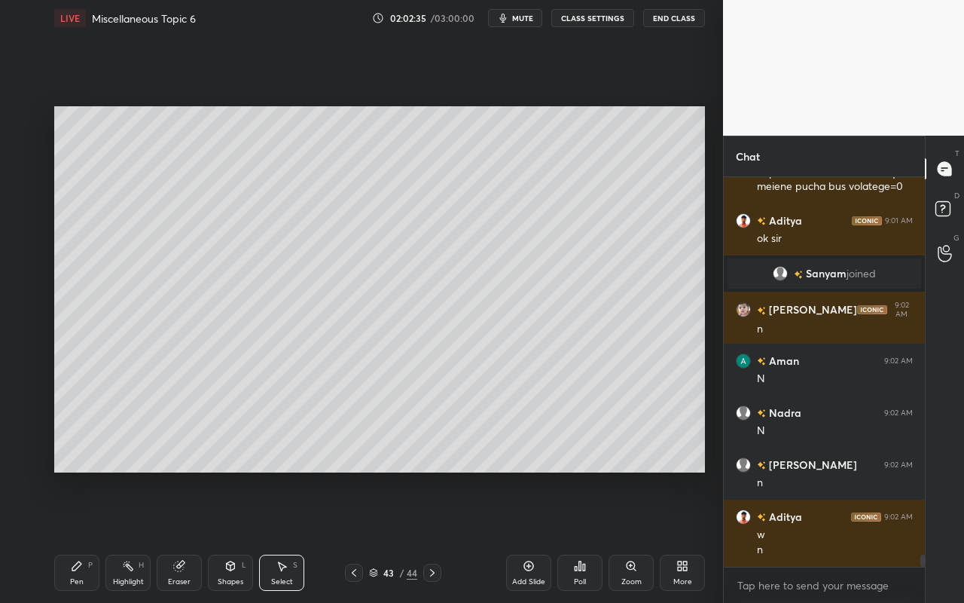
click at [183, 536] on icon at bounding box center [179, 566] width 12 height 12
click at [82, 536] on div "Pen" at bounding box center [77, 582] width 14 height 8
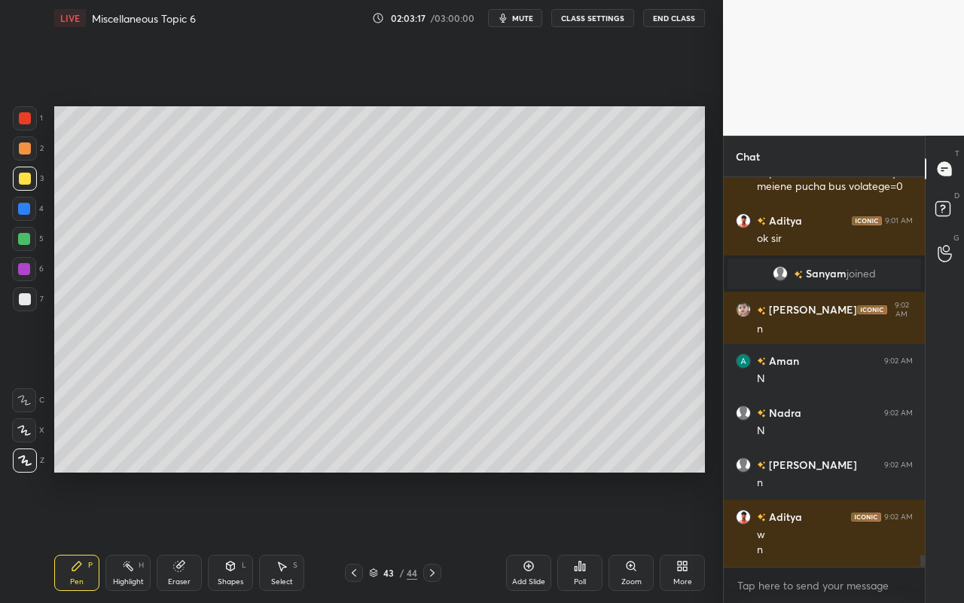
click at [281, 536] on icon at bounding box center [283, 566] width 8 height 9
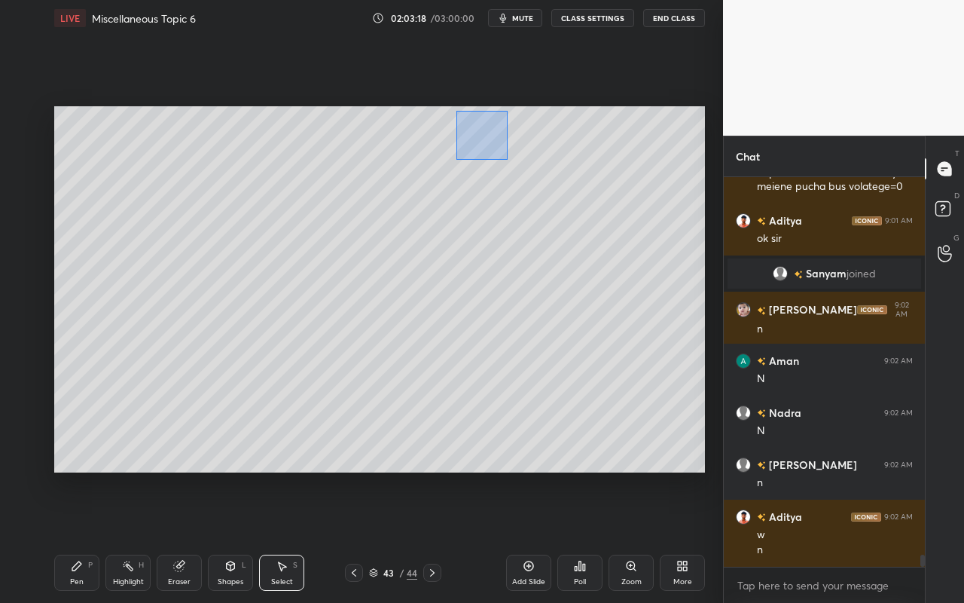
drag, startPoint x: 459, startPoint y: 116, endPoint x: 584, endPoint y: 184, distance: 142.3
click at [585, 184] on div "0 ° Undo Copy Paste here Duplicate Duplicate to new slide Delete" at bounding box center [379, 289] width 651 height 366
drag, startPoint x: 509, startPoint y: 152, endPoint x: 459, endPoint y: 220, distance: 84.5
click at [472, 191] on div "0 ° Undo Copy Paste here Duplicate Duplicate to new slide Delete" at bounding box center [379, 289] width 651 height 366
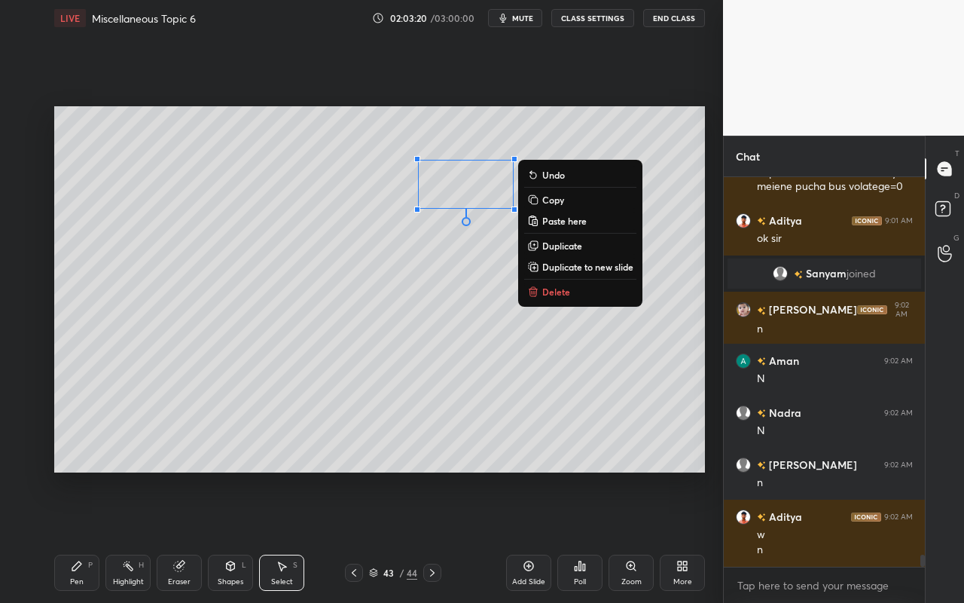
click at [203, 536] on div "Pen P Highlight H Eraser Shapes L Select S" at bounding box center [167, 573] width 226 height 36
drag, startPoint x: 223, startPoint y: 568, endPoint x: 226, endPoint y: 555, distance: 13.2
click at [223, 536] on div "Shapes L" at bounding box center [230, 573] width 45 height 36
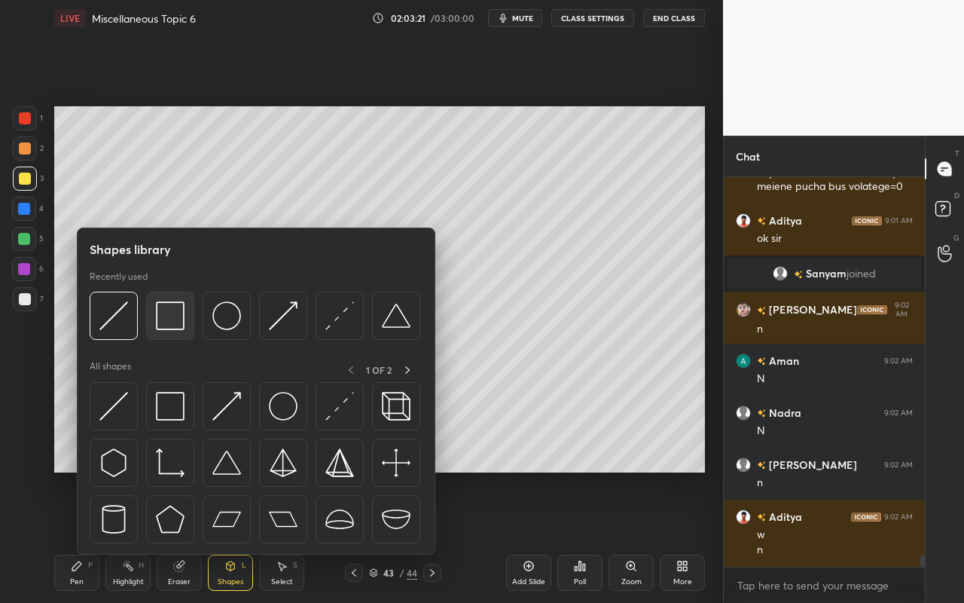
click at [175, 326] on img at bounding box center [170, 315] width 29 height 29
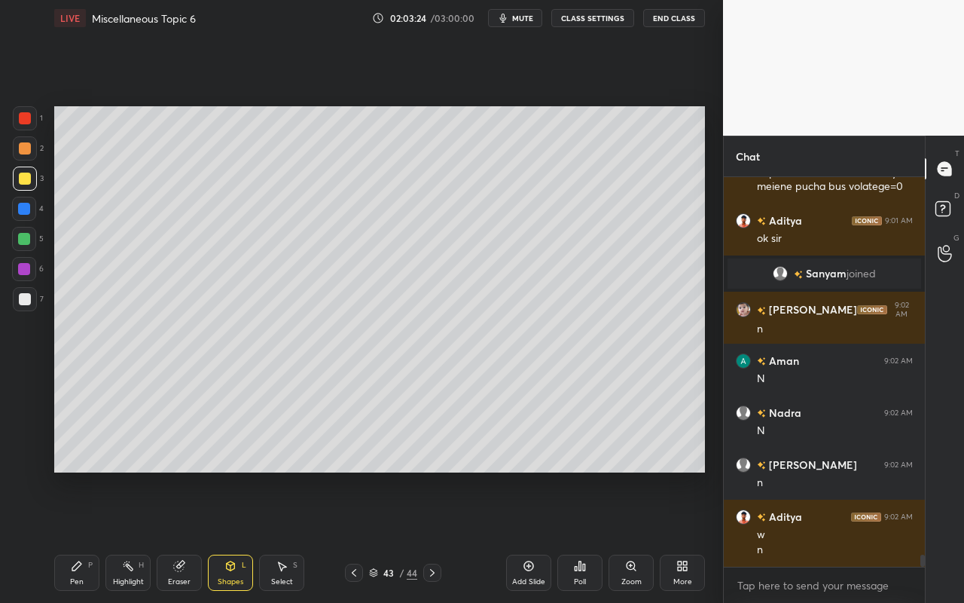
click at [179, 536] on icon at bounding box center [179, 566] width 10 height 10
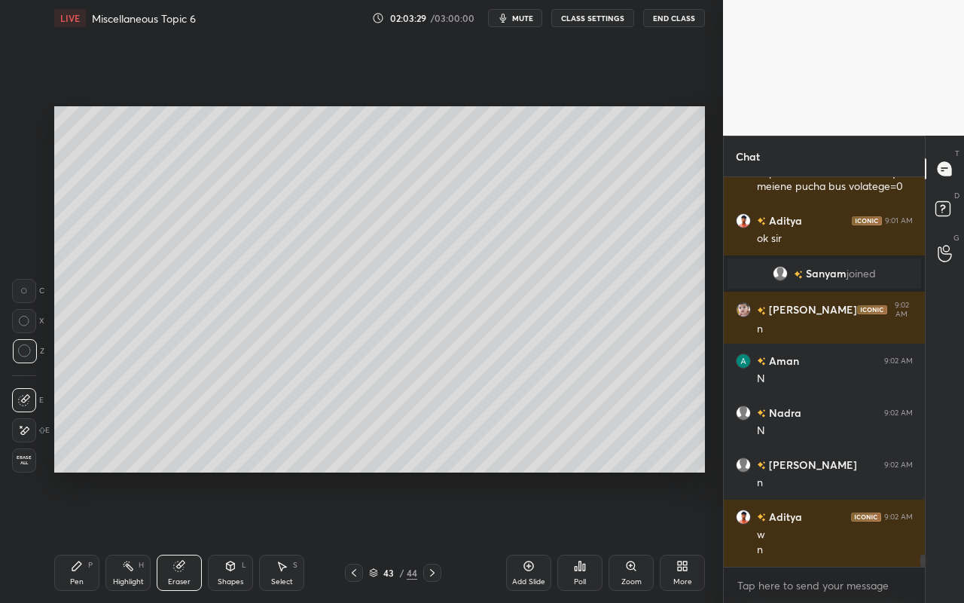
drag, startPoint x: 87, startPoint y: 571, endPoint x: 90, endPoint y: 562, distance: 9.3
click at [87, 536] on div "Pen P" at bounding box center [76, 573] width 45 height 36
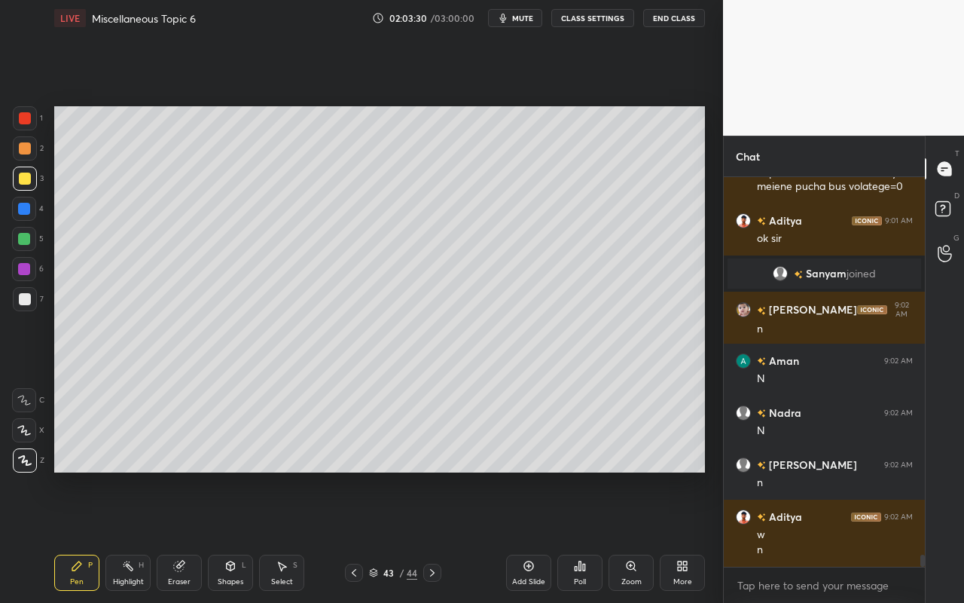
click at [25, 151] on div at bounding box center [25, 148] width 24 height 24
click at [131, 536] on div "Highlight H" at bounding box center [127, 573] width 45 height 36
click at [66, 536] on div "Pen P" at bounding box center [76, 573] width 45 height 36
click at [129, 536] on icon at bounding box center [128, 566] width 12 height 12
click at [82, 536] on div "Pen P" at bounding box center [76, 573] width 45 height 36
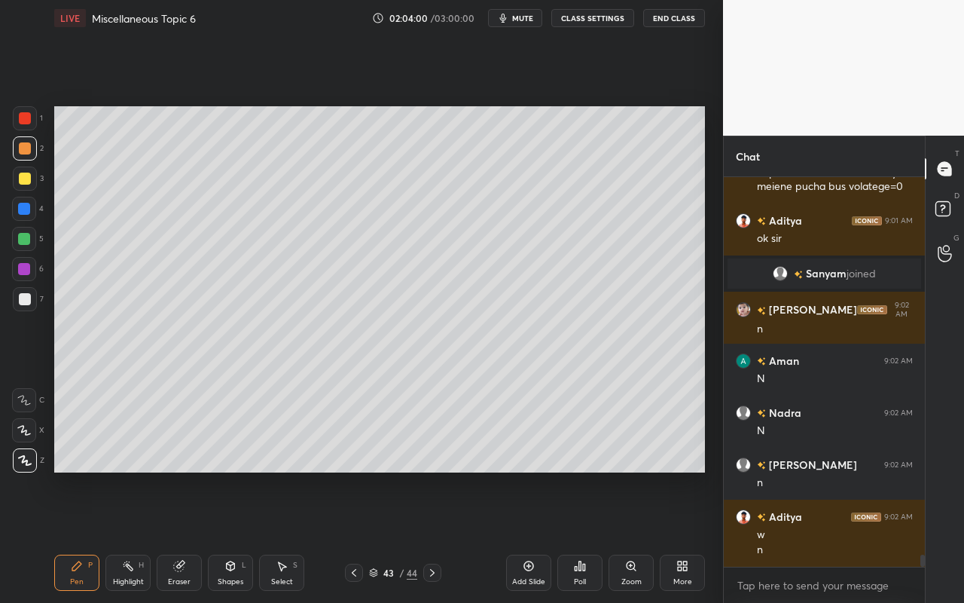
click at [136, 536] on div "Highlight H" at bounding box center [127, 573] width 45 height 36
click at [78, 536] on div "Pen P" at bounding box center [76, 573] width 45 height 36
click at [125, 536] on div "Highlight" at bounding box center [128, 582] width 31 height 8
drag, startPoint x: 83, startPoint y: 574, endPoint x: 168, endPoint y: 478, distance: 128.6
click at [84, 536] on div "Pen P" at bounding box center [76, 573] width 45 height 36
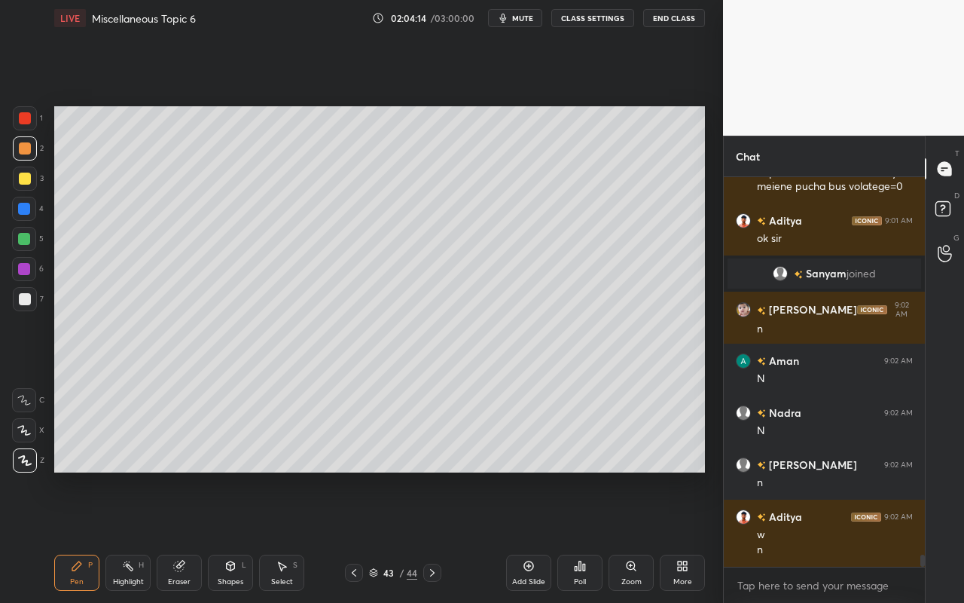
drag, startPoint x: 117, startPoint y: 576, endPoint x: 122, endPoint y: 567, distance: 11.1
click at [121, 536] on div "Highlight H" at bounding box center [127, 573] width 45 height 36
click at [81, 536] on div "Pen P" at bounding box center [76, 573] width 45 height 36
click at [124, 536] on div "Highlight H" at bounding box center [127, 573] width 45 height 36
click at [75, 536] on icon at bounding box center [76, 565] width 9 height 9
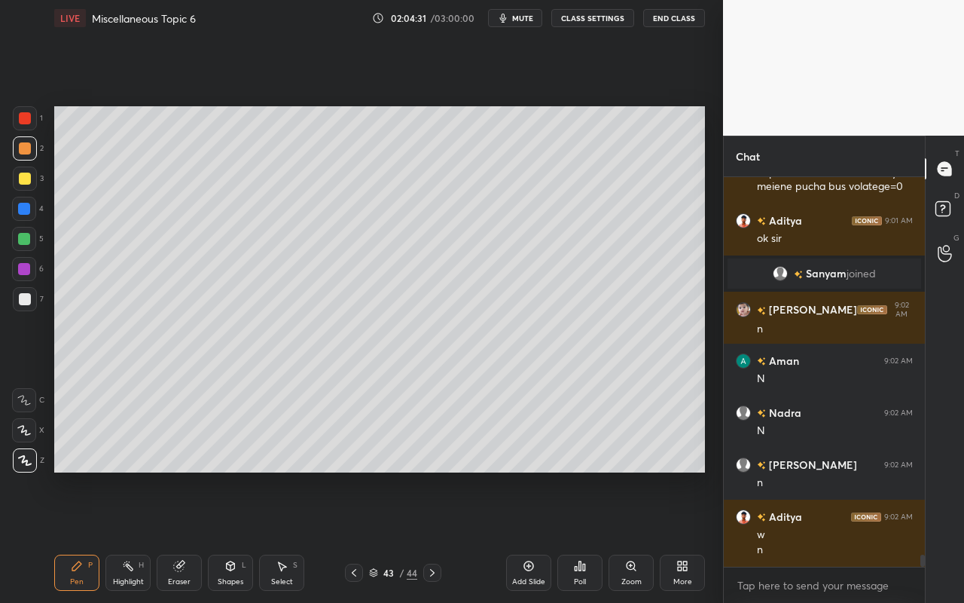
click at [124, 536] on div "Highlight H" at bounding box center [127, 573] width 45 height 36
drag, startPoint x: 72, startPoint y: 569, endPoint x: 104, endPoint y: 528, distance: 52.0
click at [74, 536] on div "Pen P" at bounding box center [76, 573] width 45 height 36
click at [130, 536] on div "Highlight H" at bounding box center [127, 573] width 45 height 36
click at [78, 536] on div "Pen P" at bounding box center [76, 573] width 45 height 36
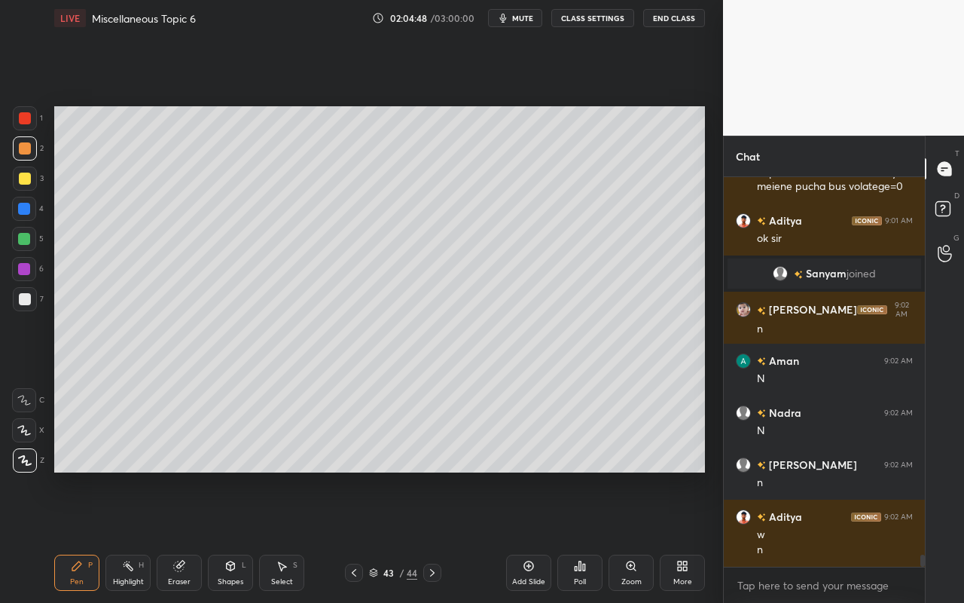
click at [127, 536] on div "Highlight H" at bounding box center [127, 573] width 45 height 36
drag, startPoint x: 75, startPoint y: 574, endPoint x: 144, endPoint y: 523, distance: 86.2
click at [78, 536] on div "Pen P" at bounding box center [76, 573] width 45 height 36
drag, startPoint x: 134, startPoint y: 573, endPoint x: 138, endPoint y: 559, distance: 14.8
click at [136, 536] on div "Highlight H" at bounding box center [127, 573] width 45 height 36
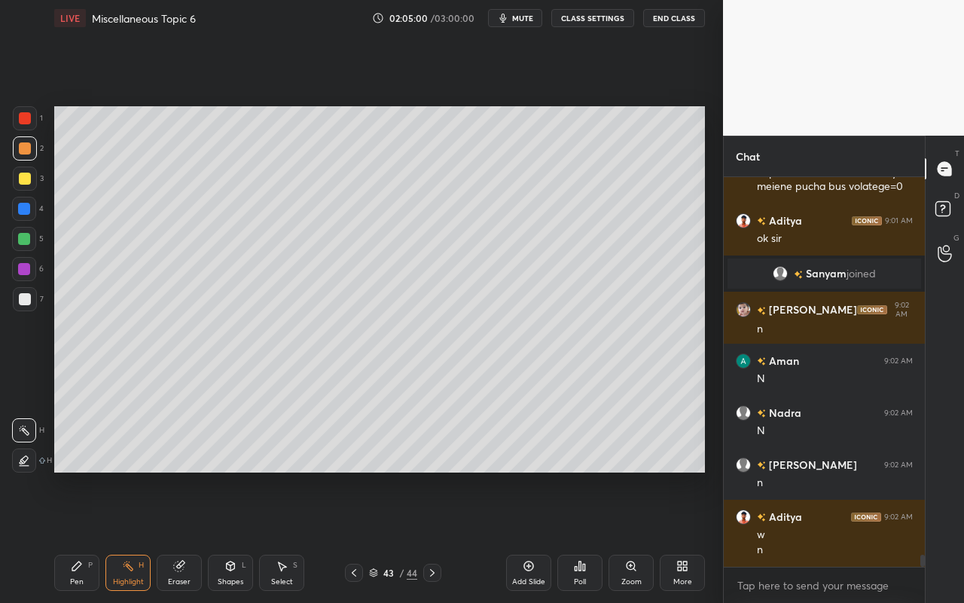
click at [70, 536] on div "Pen P" at bounding box center [76, 573] width 45 height 36
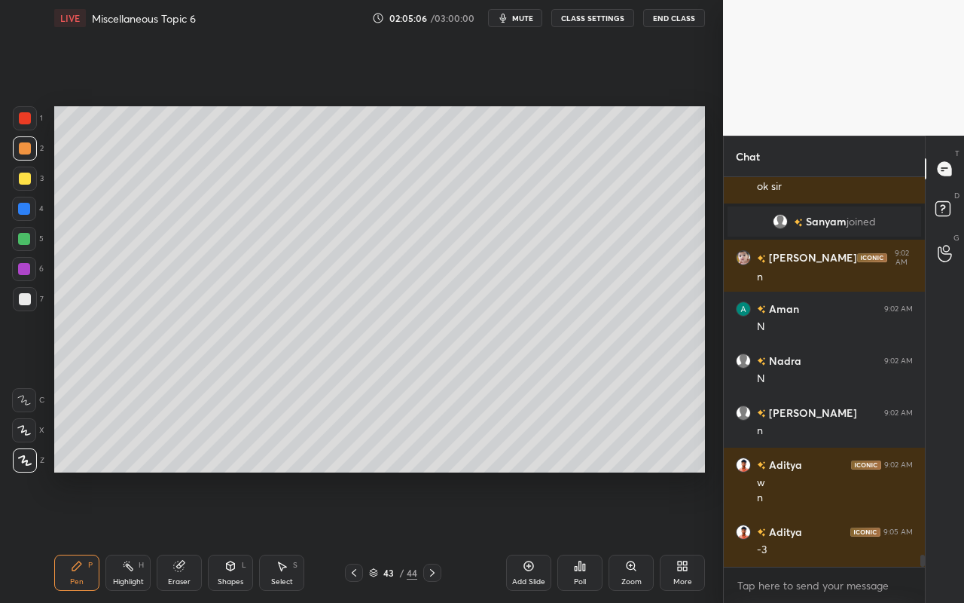
scroll to position [12411, 0]
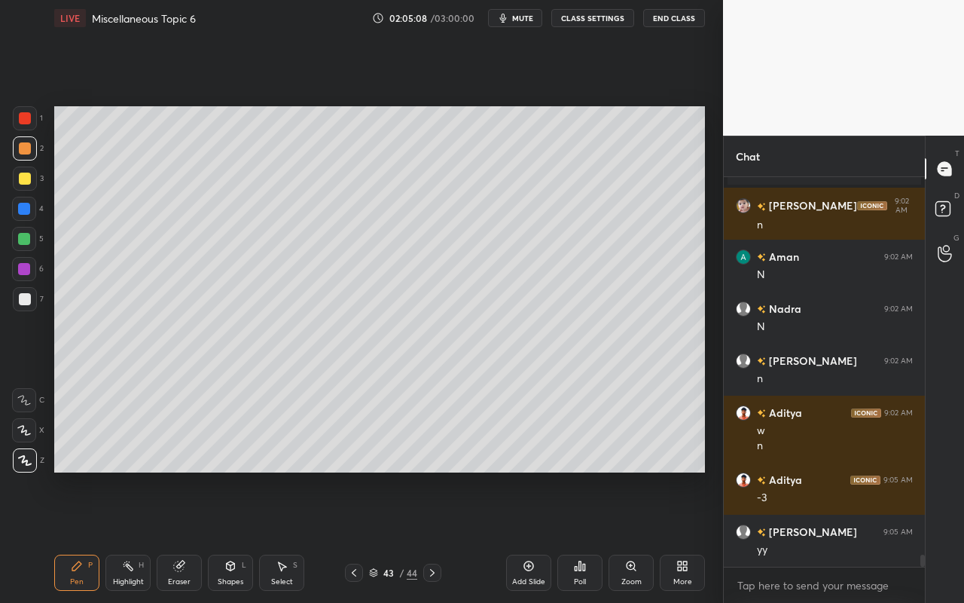
drag, startPoint x: 74, startPoint y: 593, endPoint x: 111, endPoint y: 545, distance: 60.7
click at [76, 536] on div "Pen P Highlight H Eraser Shapes L Select S 43 / 44 Add Slide Poll Zoom More" at bounding box center [379, 572] width 651 height 60
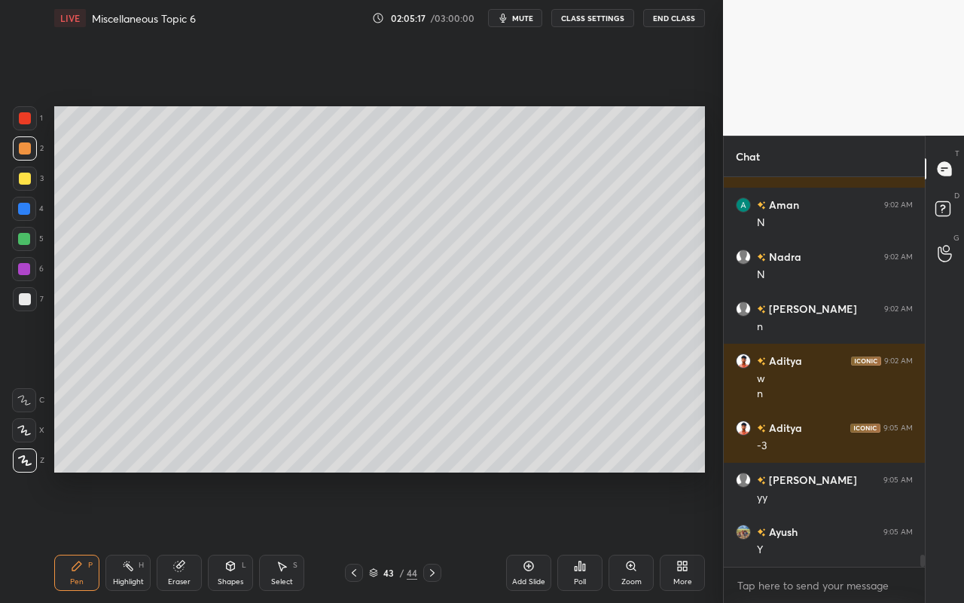
drag, startPoint x: 129, startPoint y: 574, endPoint x: 138, endPoint y: 564, distance: 13.9
click at [129, 536] on div "Highlight H" at bounding box center [127, 573] width 45 height 36
click at [87, 536] on div "Pen P" at bounding box center [76, 573] width 45 height 36
drag, startPoint x: 128, startPoint y: 585, endPoint x: 177, endPoint y: 536, distance: 68.7
click at [128, 536] on div "Highlight" at bounding box center [128, 582] width 31 height 8
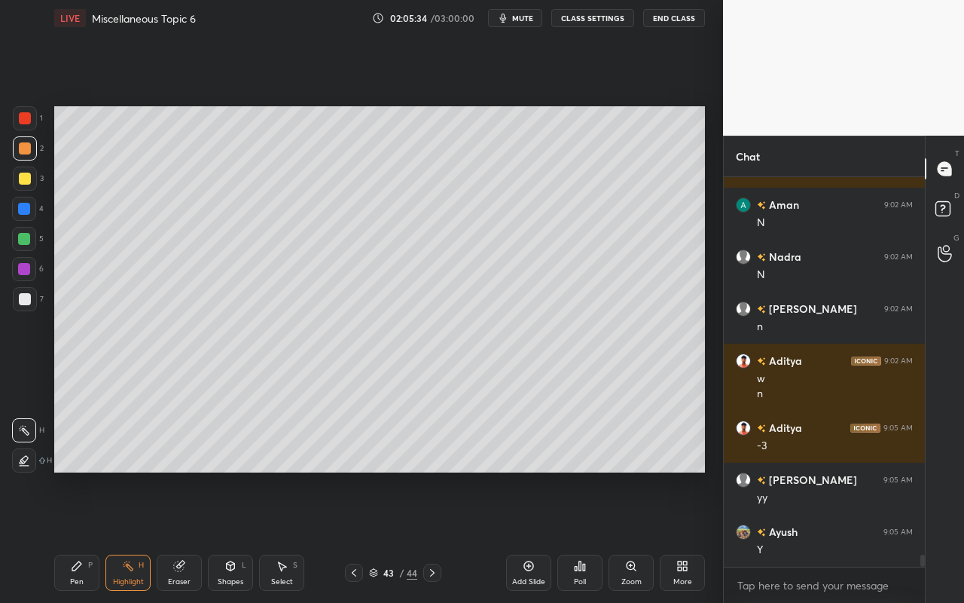
scroll to position [12515, 0]
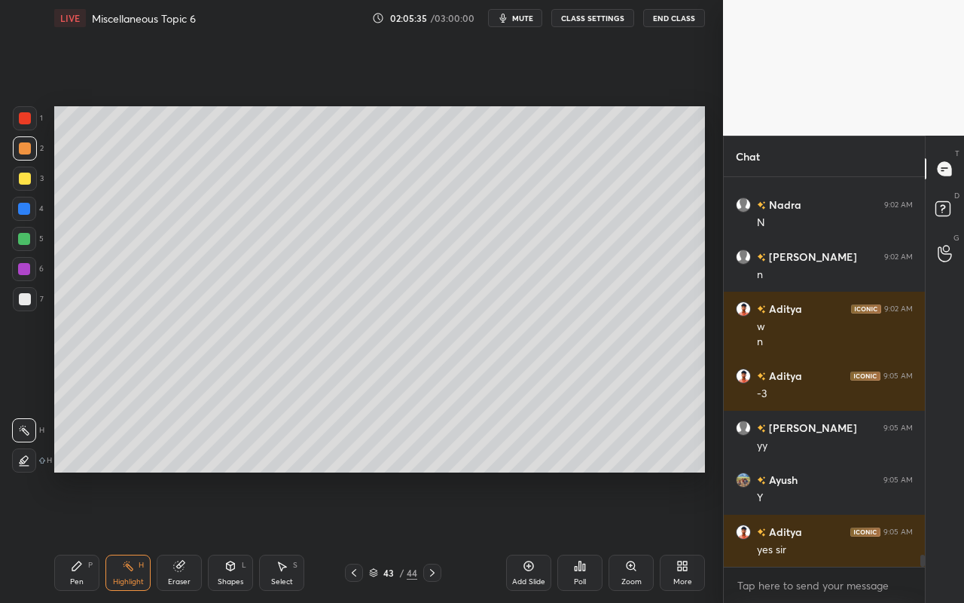
drag, startPoint x: 85, startPoint y: 579, endPoint x: 178, endPoint y: 483, distance: 133.2
click at [90, 536] on div "Pen P" at bounding box center [76, 573] width 45 height 36
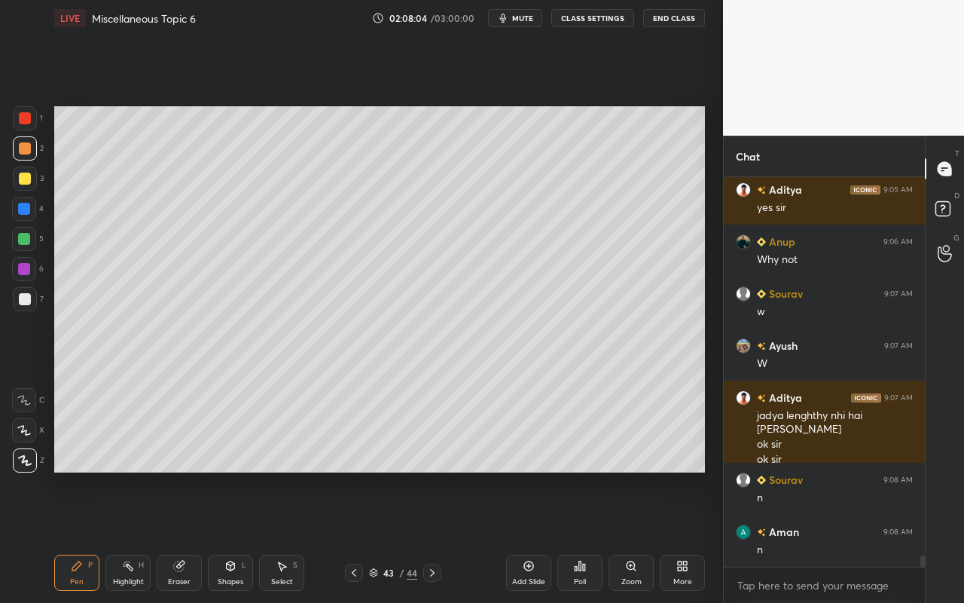
scroll to position [12909, 0]
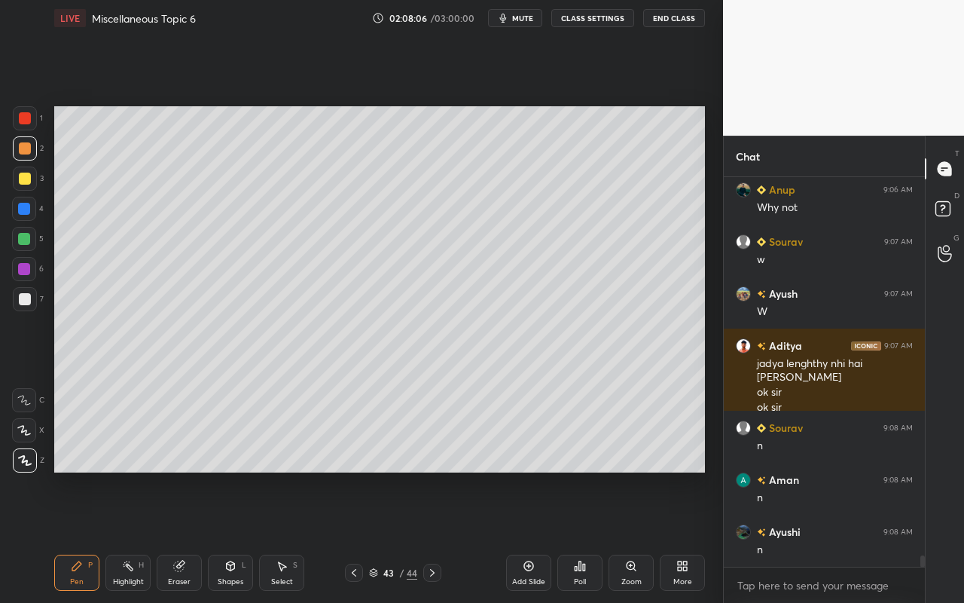
click at [294, 536] on div "Select S" at bounding box center [281, 573] width 45 height 36
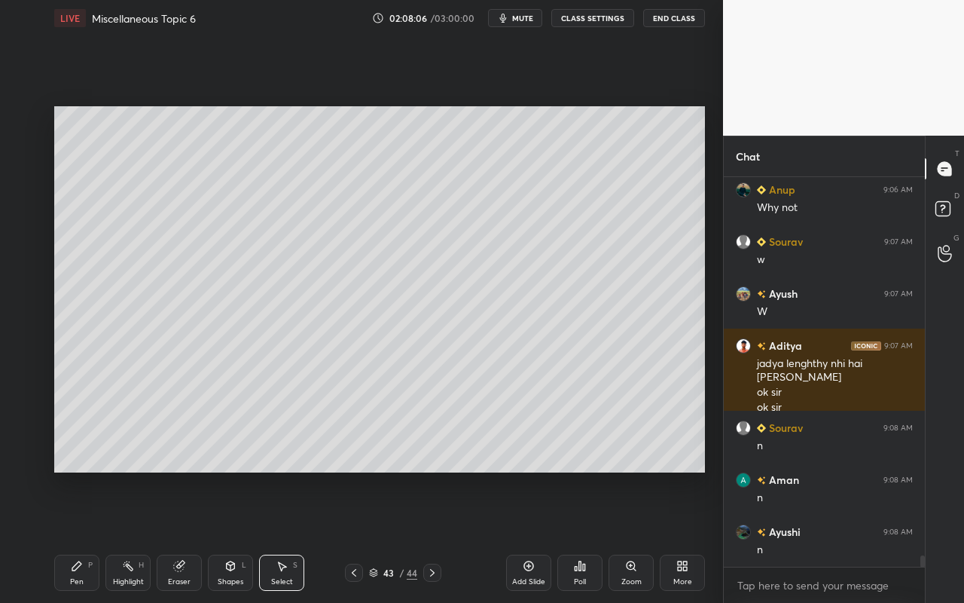
scroll to position [12961, 0]
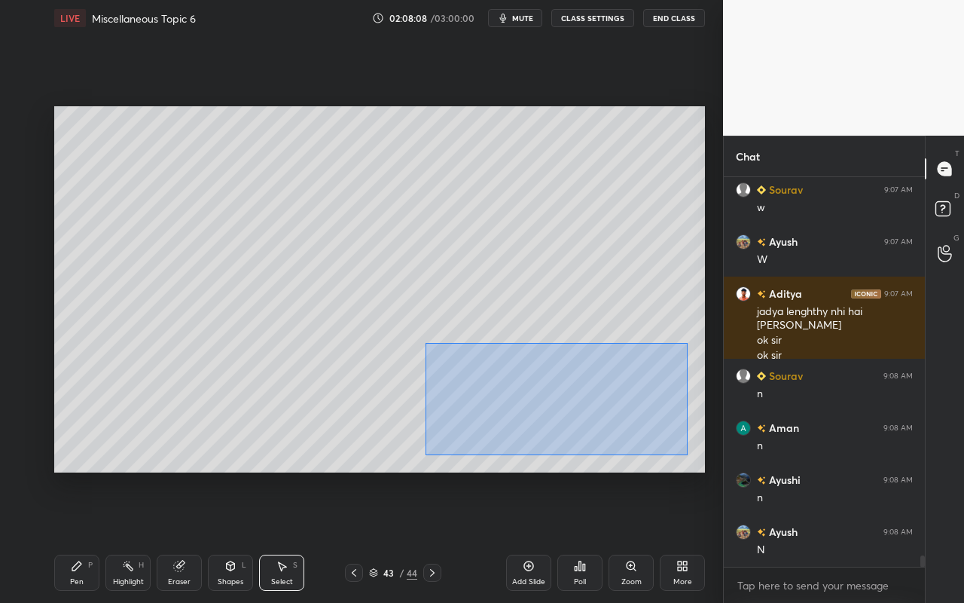
drag, startPoint x: 425, startPoint y: 342, endPoint x: 681, endPoint y: 448, distance: 277.0
click at [686, 455] on div "0 ° Undo Copy Paste here Duplicate Duplicate to new slide Delete" at bounding box center [379, 289] width 651 height 366
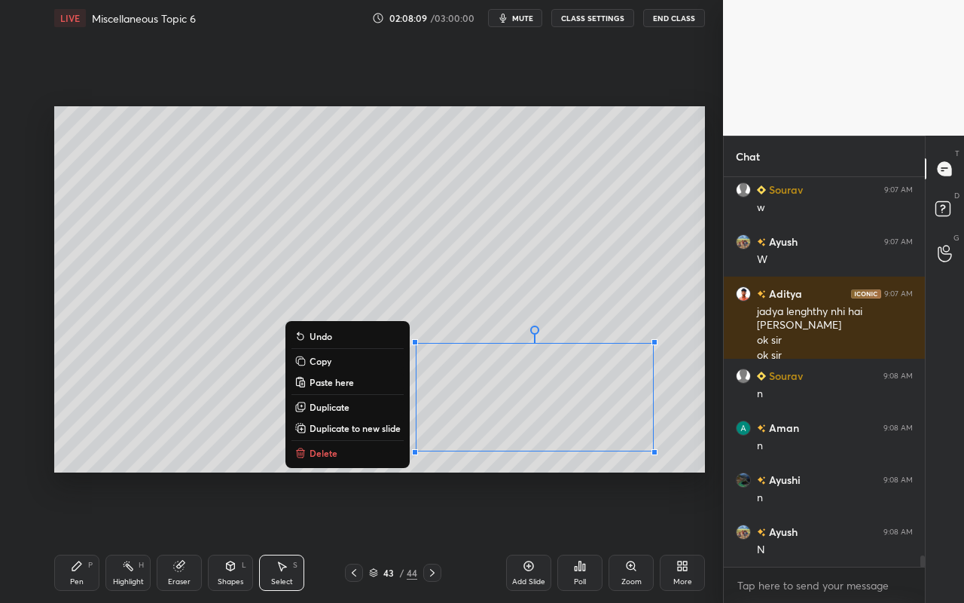
drag, startPoint x: 344, startPoint y: 361, endPoint x: 353, endPoint y: 359, distance: 10.1
click at [342, 364] on button "Copy" at bounding box center [348, 361] width 112 height 18
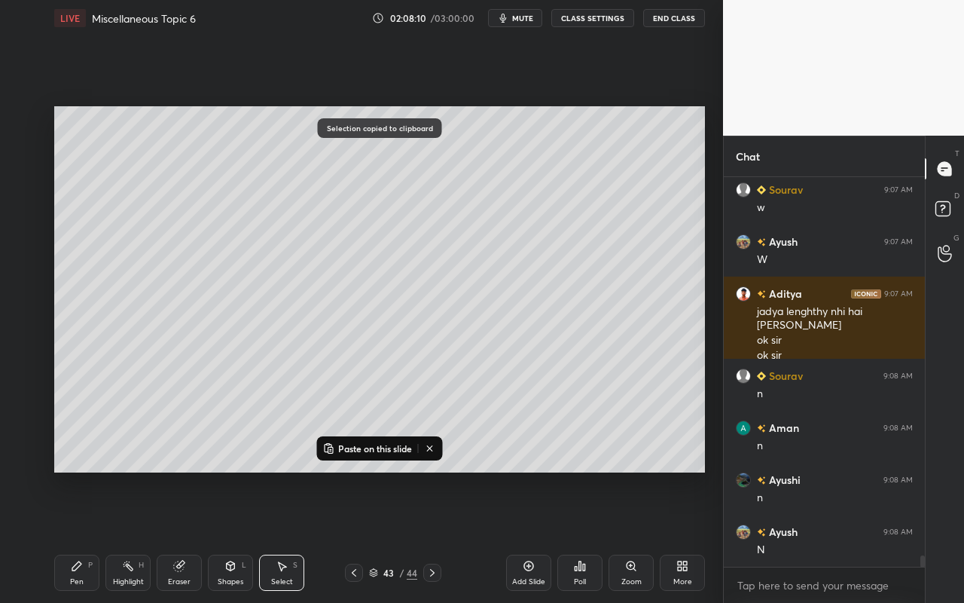
drag, startPoint x: 534, startPoint y: 587, endPoint x: 532, endPoint y: 573, distance: 13.7
click at [534, 536] on div "Add Slide" at bounding box center [528, 573] width 45 height 36
drag, startPoint x: 85, startPoint y: 583, endPoint x: 90, endPoint y: 536, distance: 47.0
click at [87, 536] on div "Pen P" at bounding box center [76, 573] width 45 height 36
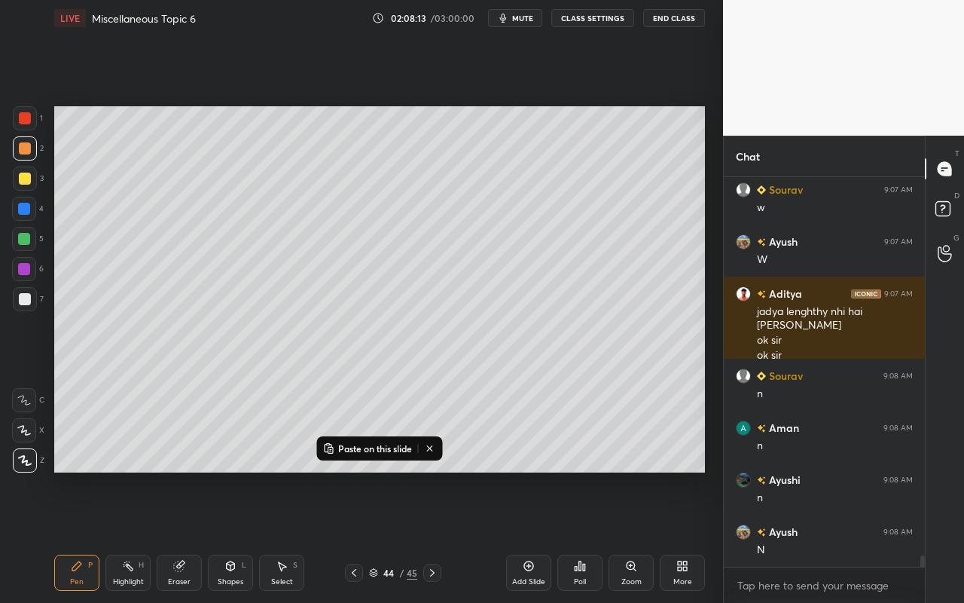
drag, startPoint x: 32, startPoint y: 182, endPoint x: 51, endPoint y: 176, distance: 20.3
click at [34, 182] on div at bounding box center [25, 179] width 24 height 24
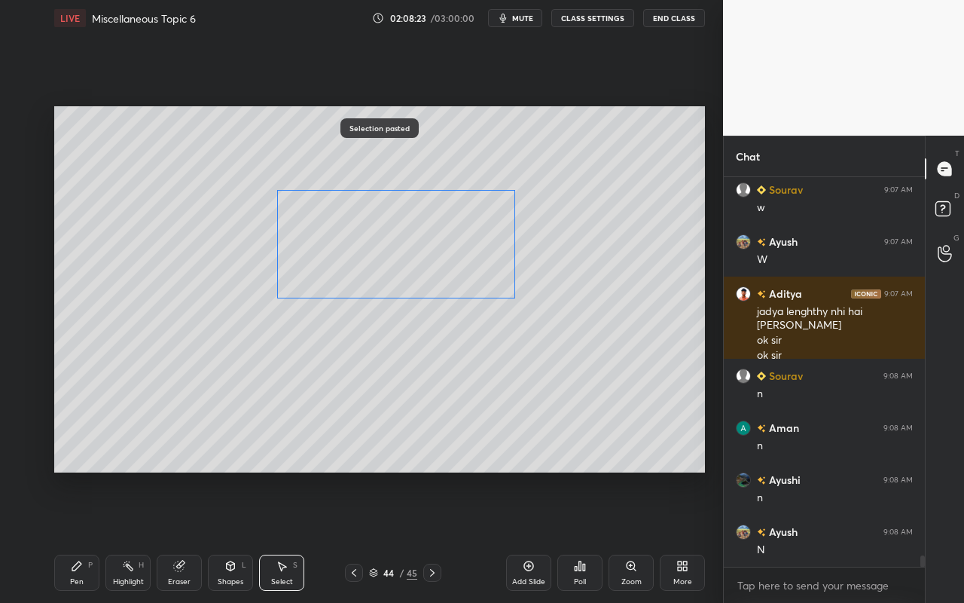
drag, startPoint x: 487, startPoint y: 366, endPoint x: 416, endPoint y: 268, distance: 121.3
click at [419, 264] on div "0 ° Undo Copy Paste here Duplicate Duplicate to new slide Delete" at bounding box center [379, 289] width 651 height 366
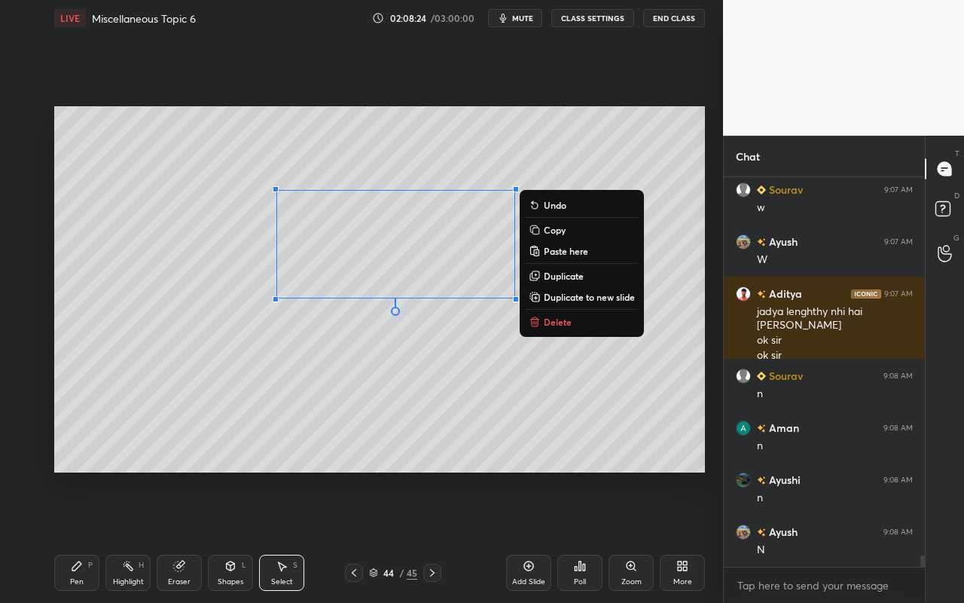
click at [80, 536] on div "Pen" at bounding box center [77, 582] width 14 height 8
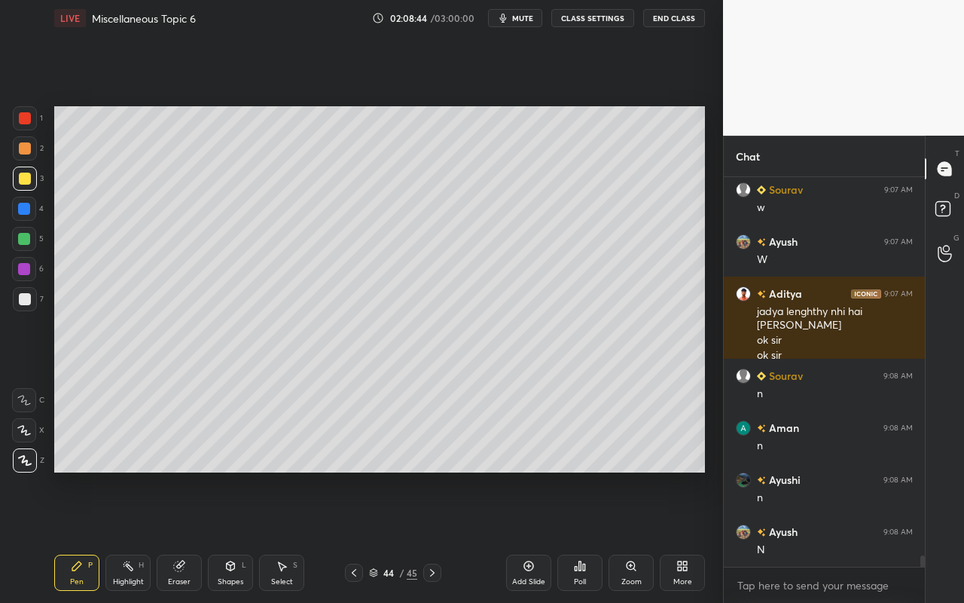
drag, startPoint x: 74, startPoint y: 578, endPoint x: 170, endPoint y: 475, distance: 140.7
click at [74, 536] on div "Pen P" at bounding box center [76, 573] width 45 height 36
click at [139, 536] on div "Highlight H" at bounding box center [127, 573] width 45 height 36
click at [81, 536] on div "Pen" at bounding box center [77, 582] width 14 height 8
click at [284, 536] on div "Select S" at bounding box center [281, 573] width 45 height 36
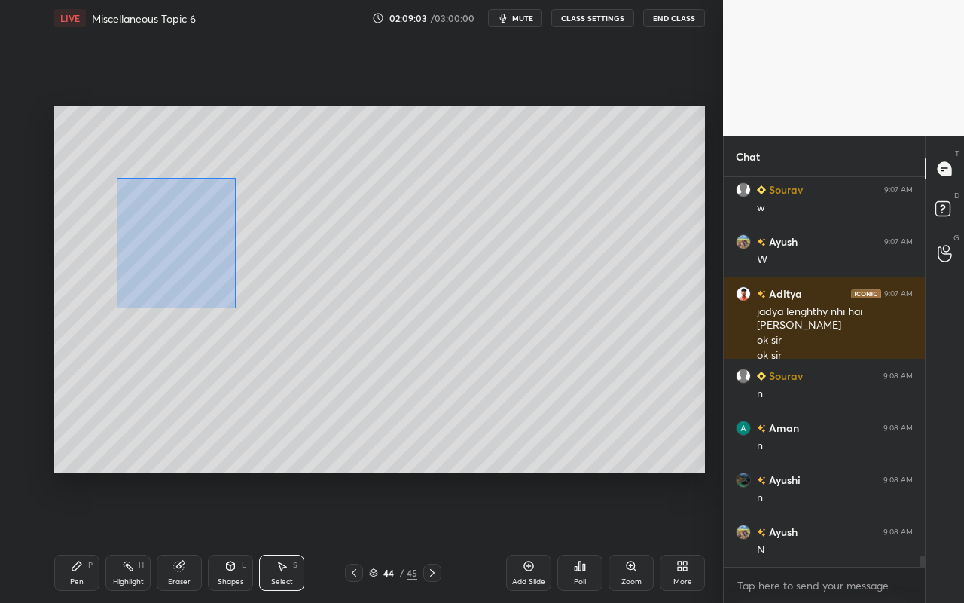
drag, startPoint x: 117, startPoint y: 178, endPoint x: 239, endPoint y: 297, distance: 170.5
click at [237, 310] on div "0 ° Undo Copy Paste here Duplicate Duplicate to new slide Delete" at bounding box center [379, 289] width 651 height 366
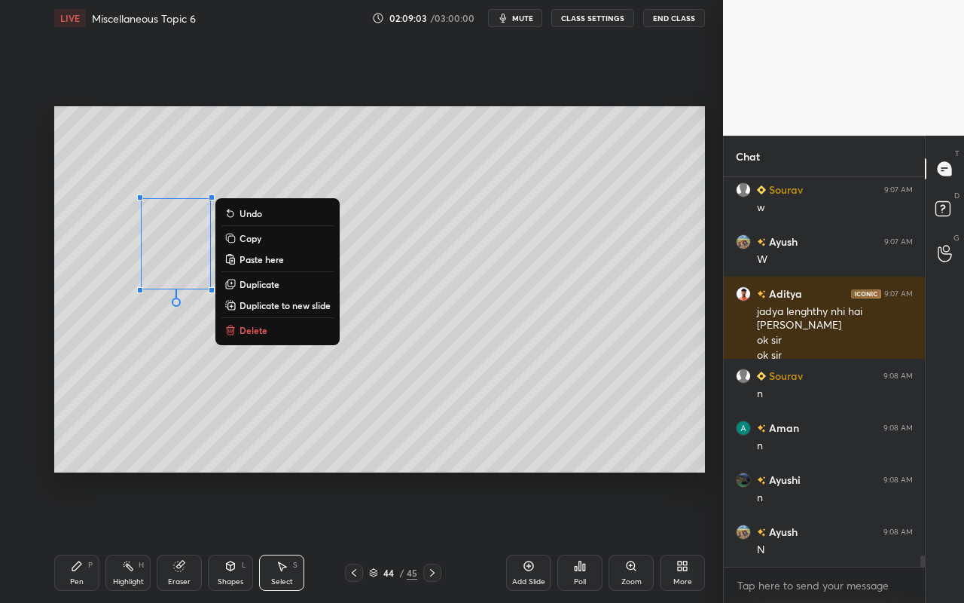
drag, startPoint x: 275, startPoint y: 277, endPoint x: 221, endPoint y: 283, distance: 54.5
click at [275, 277] on button "Duplicate" at bounding box center [278, 284] width 112 height 18
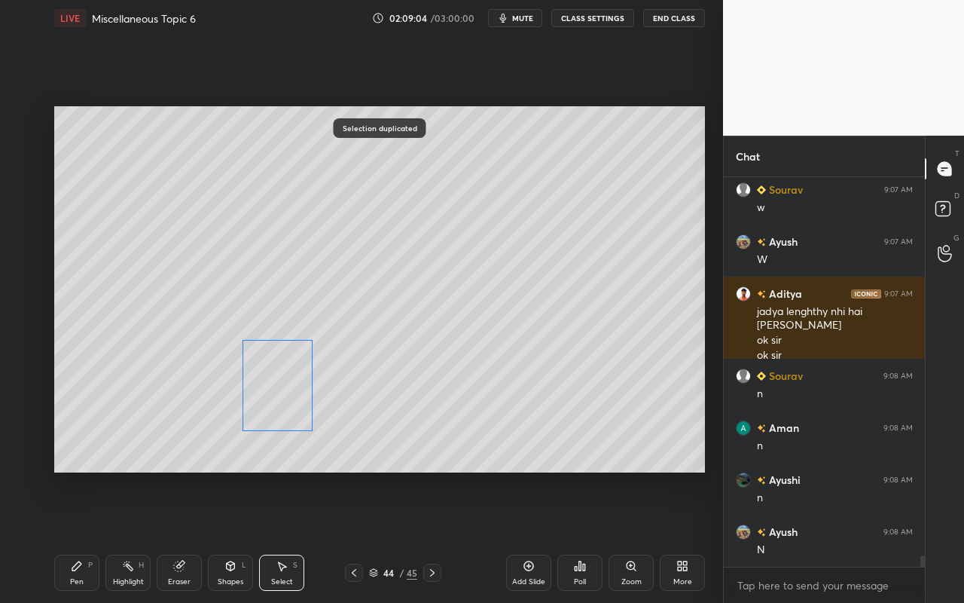
drag, startPoint x: 199, startPoint y: 270, endPoint x: 286, endPoint y: 397, distance: 153.4
click at [286, 397] on div "0 ° Undo Copy Paste here Duplicate Duplicate to new slide Delete" at bounding box center [379, 289] width 651 height 366
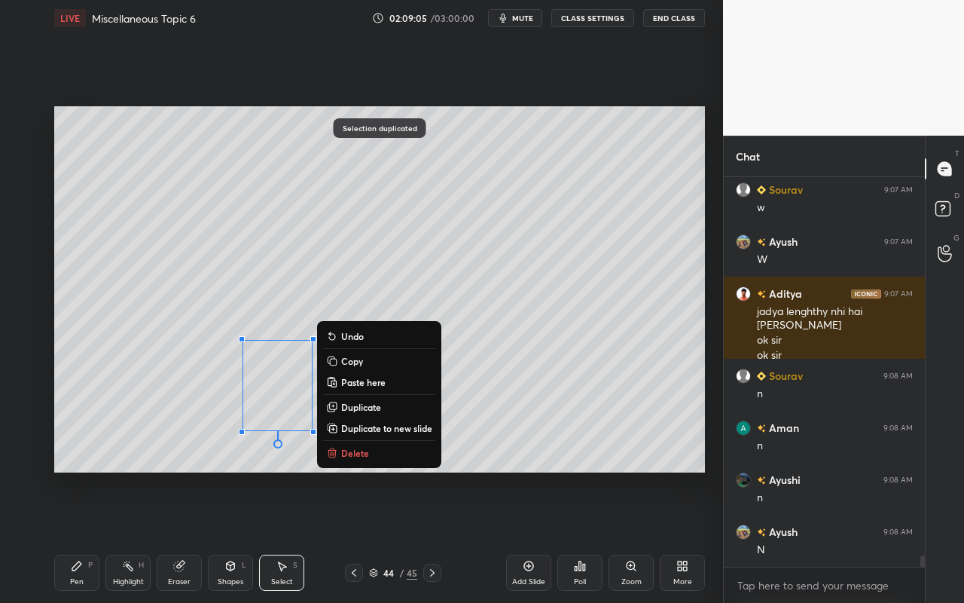
drag, startPoint x: 78, startPoint y: 572, endPoint x: 159, endPoint y: 490, distance: 115.1
click at [81, 536] on div "Pen P" at bounding box center [76, 573] width 45 height 36
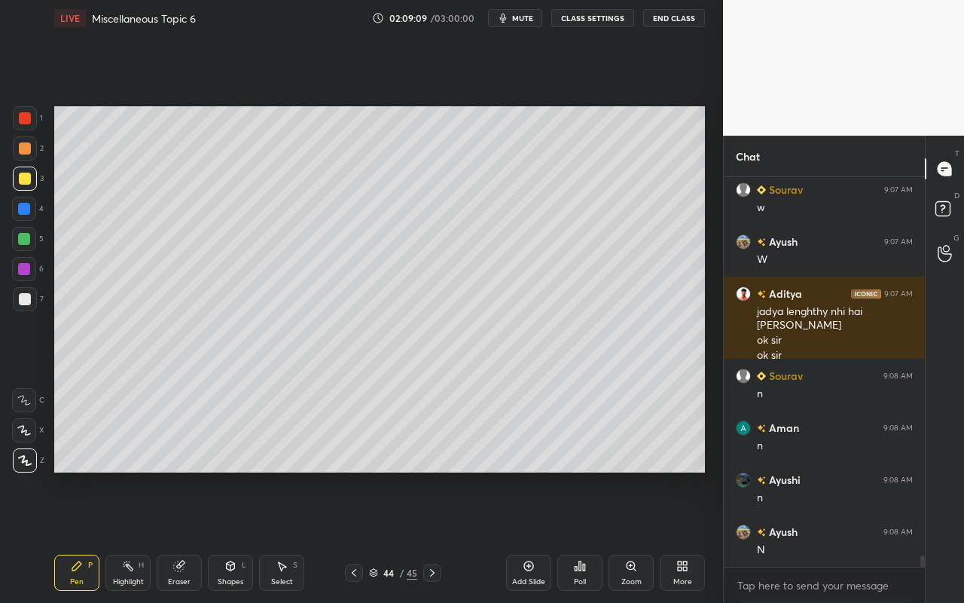
drag, startPoint x: 63, startPoint y: 580, endPoint x: 69, endPoint y: 572, distance: 10.2
click at [63, 536] on div "Pen P" at bounding box center [76, 573] width 45 height 36
drag, startPoint x: 132, startPoint y: 579, endPoint x: 190, endPoint y: 509, distance: 91.0
click at [137, 536] on div "Highlight" at bounding box center [128, 582] width 31 height 8
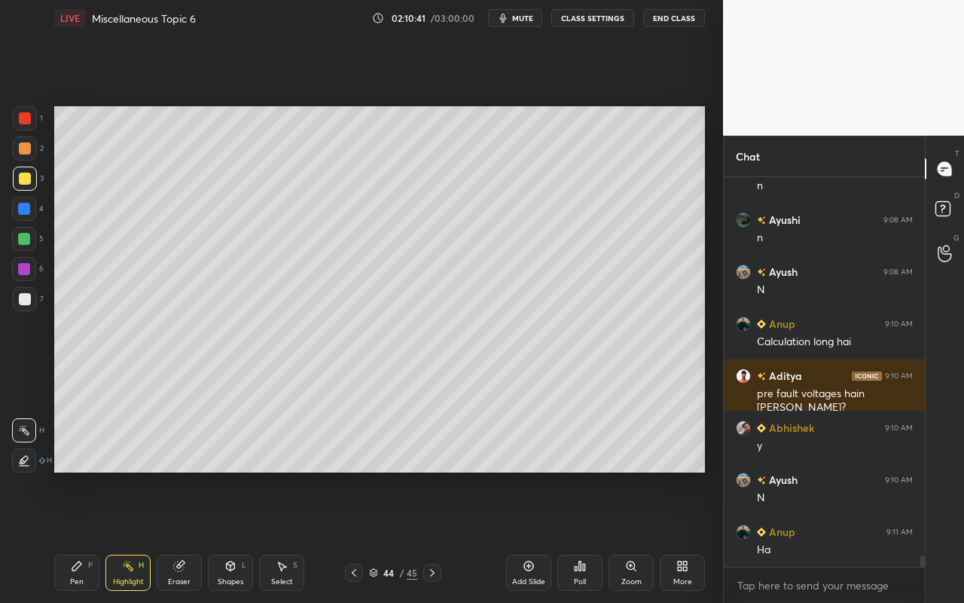
scroll to position [13272, 0]
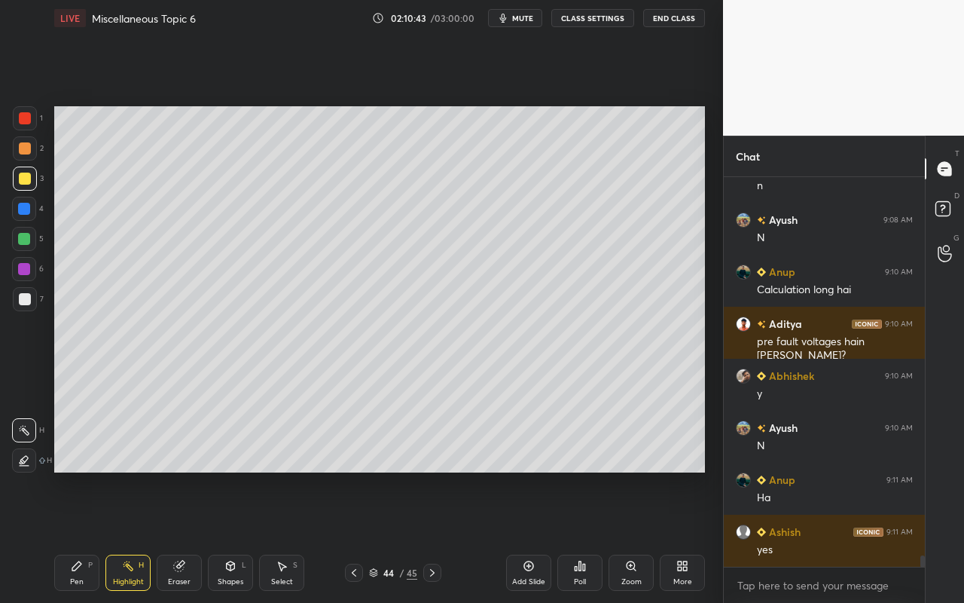
click at [531, 536] on icon at bounding box center [529, 566] width 12 height 12
click at [86, 536] on div "Pen P" at bounding box center [76, 573] width 45 height 36
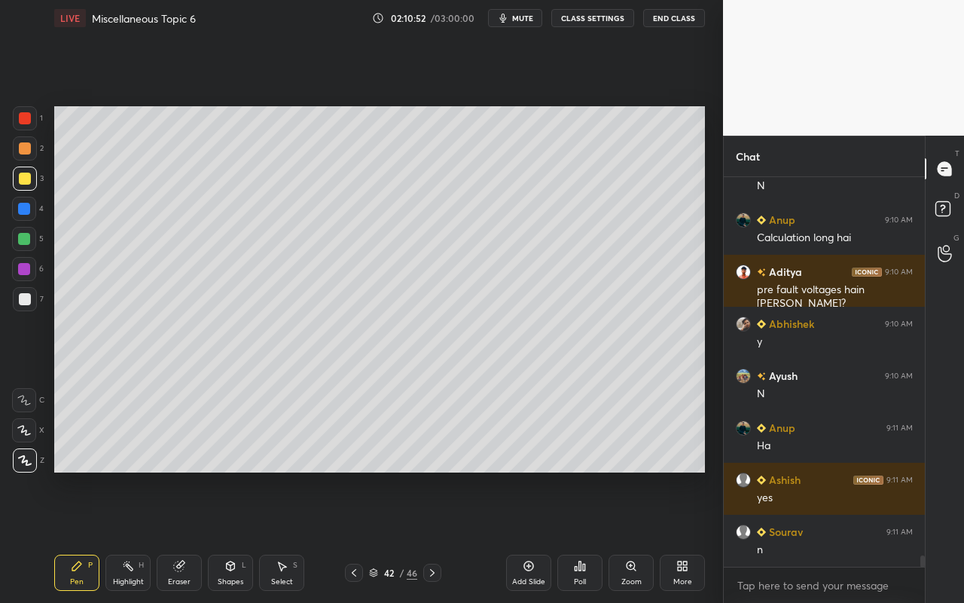
drag, startPoint x: 109, startPoint y: 571, endPoint x: 118, endPoint y: 561, distance: 13.3
click at [116, 536] on div "Highlight H" at bounding box center [127, 573] width 45 height 36
click at [274, 536] on div "Select" at bounding box center [282, 582] width 22 height 8
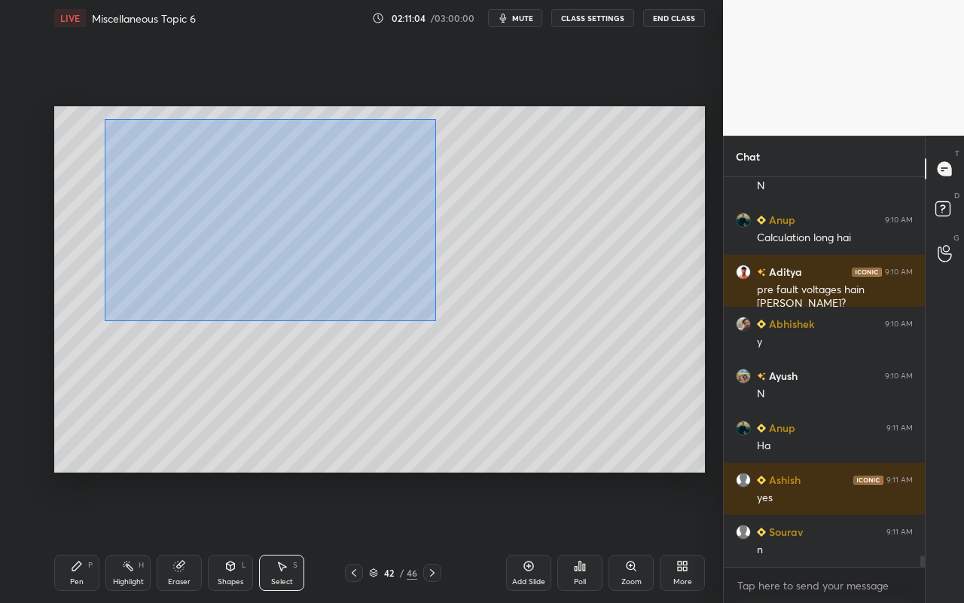
drag, startPoint x: 102, startPoint y: 130, endPoint x: 435, endPoint y: 316, distance: 381.5
click at [435, 319] on div "0 ° Undo Copy Paste here Duplicate Duplicate to new slide Delete" at bounding box center [379, 289] width 651 height 366
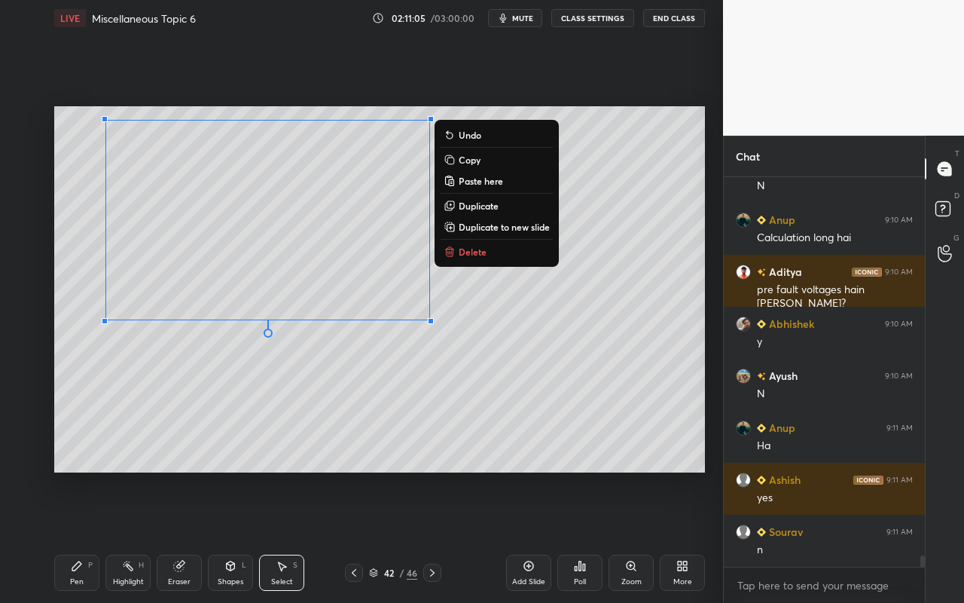
click at [491, 157] on button "Copy" at bounding box center [497, 160] width 112 height 18
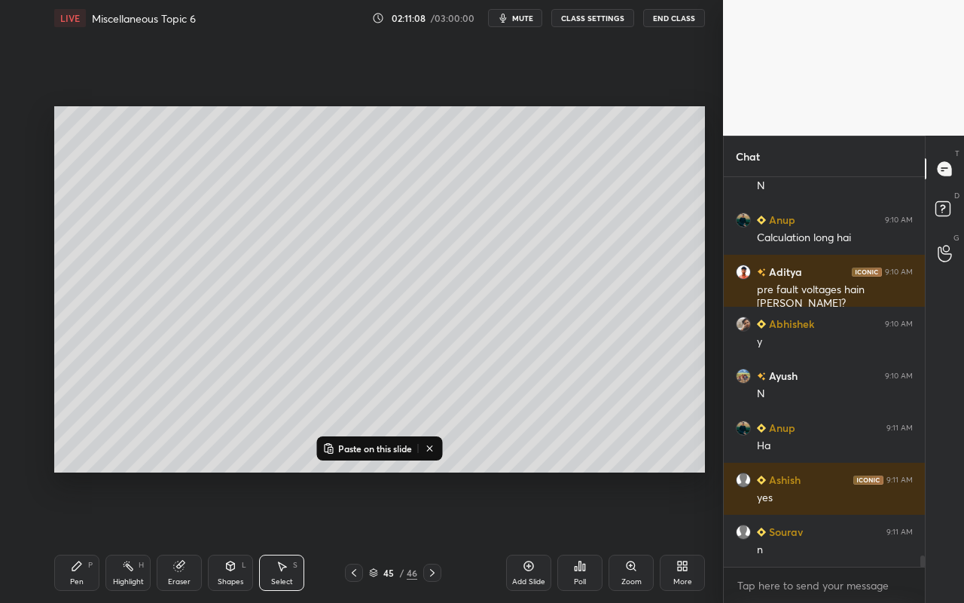
drag, startPoint x: 80, startPoint y: 561, endPoint x: 81, endPoint y: 554, distance: 7.6
click at [80, 536] on icon at bounding box center [77, 566] width 12 height 12
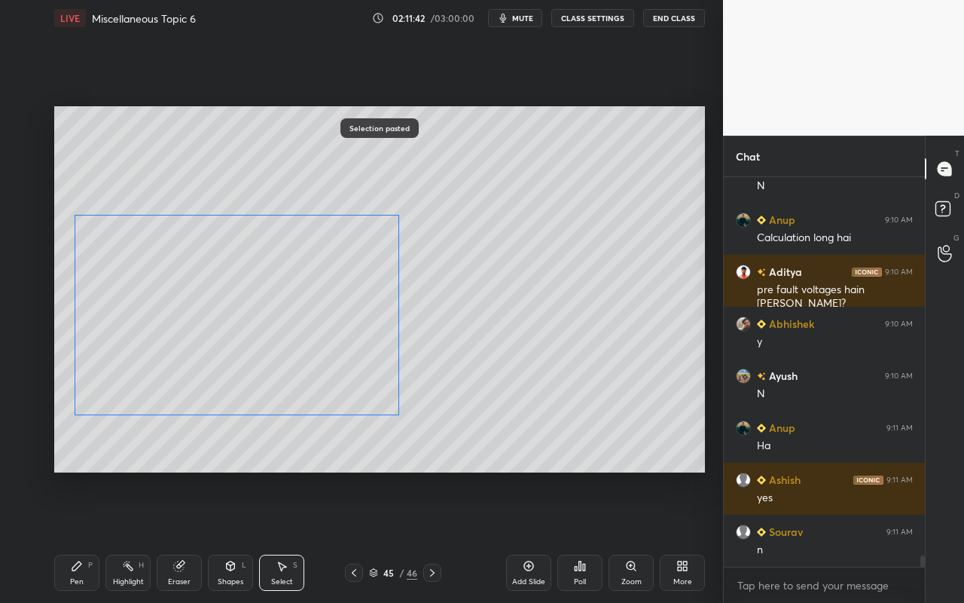
drag, startPoint x: 344, startPoint y: 209, endPoint x: 372, endPoint y: 291, distance: 86.3
click at [315, 295] on div "0 ° Undo Copy Paste here Duplicate Duplicate to new slide Delete" at bounding box center [379, 289] width 651 height 366
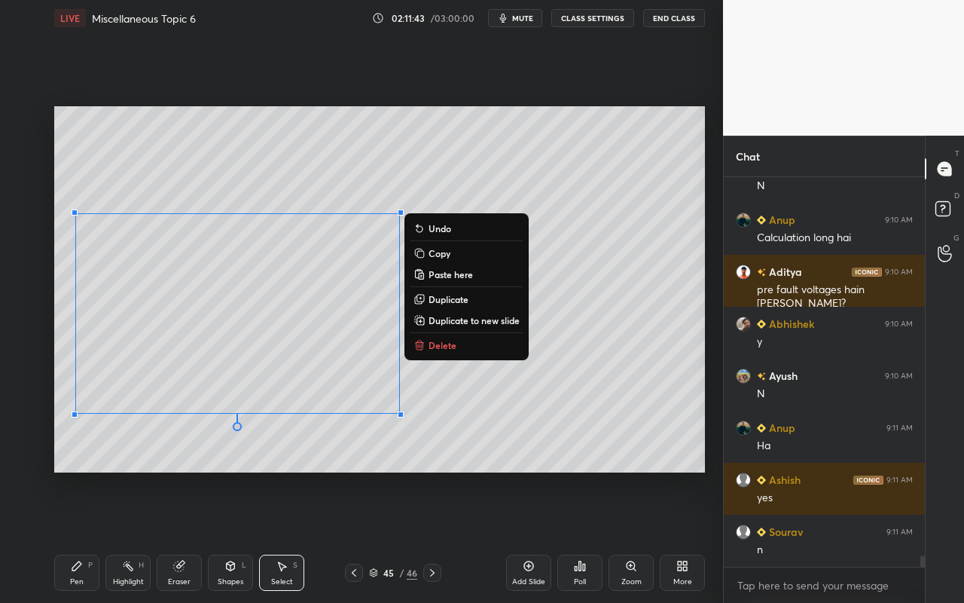
drag, startPoint x: 640, startPoint y: 304, endPoint x: 597, endPoint y: 298, distance: 42.7
click at [636, 305] on div "0 ° Undo Copy Paste here Duplicate Duplicate to new slide Delete" at bounding box center [379, 289] width 651 height 366
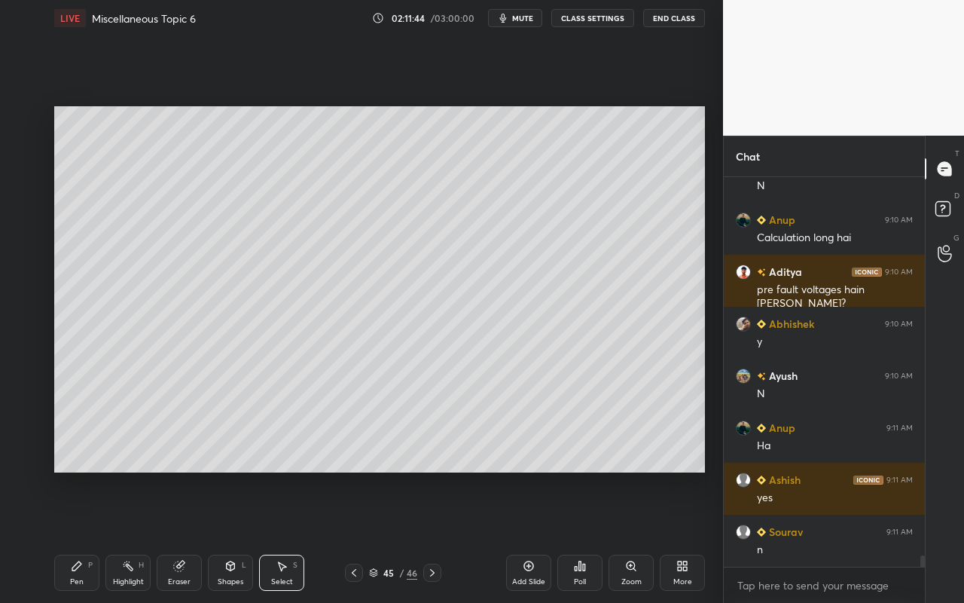
drag, startPoint x: 112, startPoint y: 566, endPoint x: 173, endPoint y: 503, distance: 87.9
click at [116, 536] on div "Highlight H" at bounding box center [127, 573] width 45 height 36
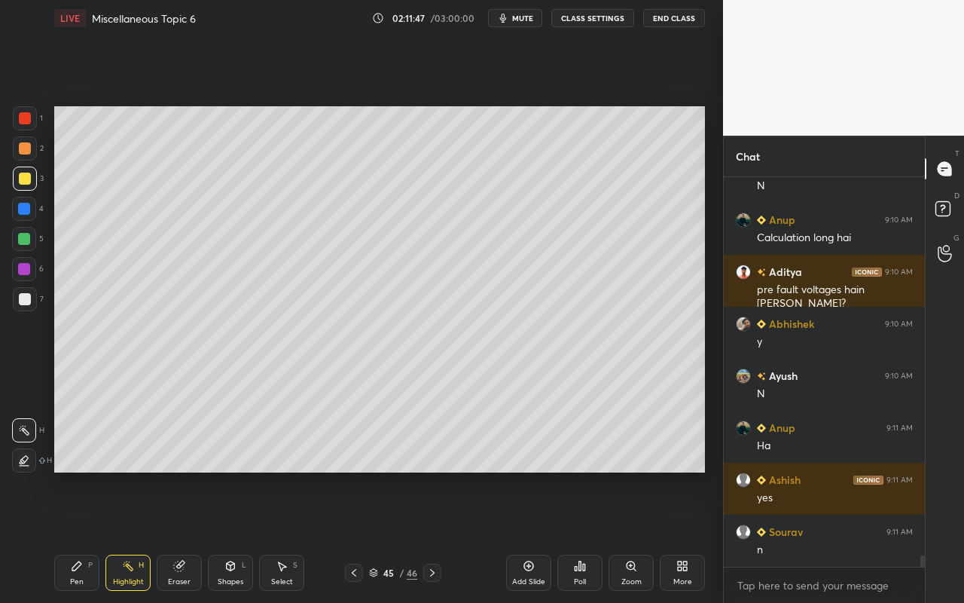
click at [81, 536] on div "Pen" at bounding box center [77, 582] width 14 height 8
click at [26, 149] on div at bounding box center [25, 148] width 12 height 12
click at [27, 113] on div at bounding box center [25, 118] width 12 height 12
click at [132, 536] on div "Highlight H" at bounding box center [127, 573] width 45 height 36
click at [77, 536] on icon at bounding box center [77, 566] width 12 height 12
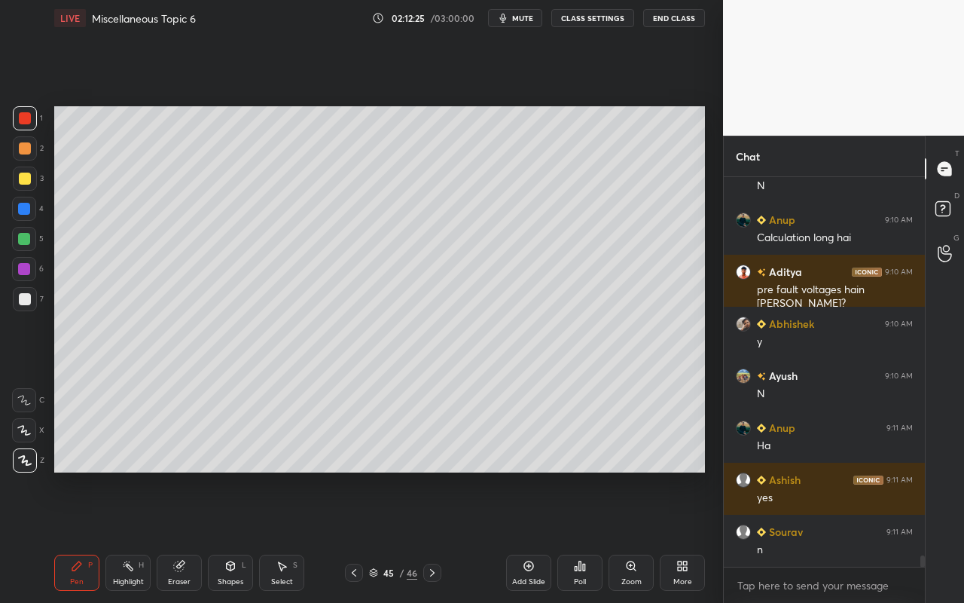
drag, startPoint x: 82, startPoint y: 564, endPoint x: 105, endPoint y: 515, distance: 53.6
click at [82, 536] on icon at bounding box center [77, 566] width 12 height 12
click at [134, 536] on div "Highlight H" at bounding box center [127, 573] width 45 height 36
drag, startPoint x: 191, startPoint y: 572, endPoint x: 200, endPoint y: 563, distance: 12.8
click at [191, 536] on div "Eraser" at bounding box center [179, 573] width 45 height 36
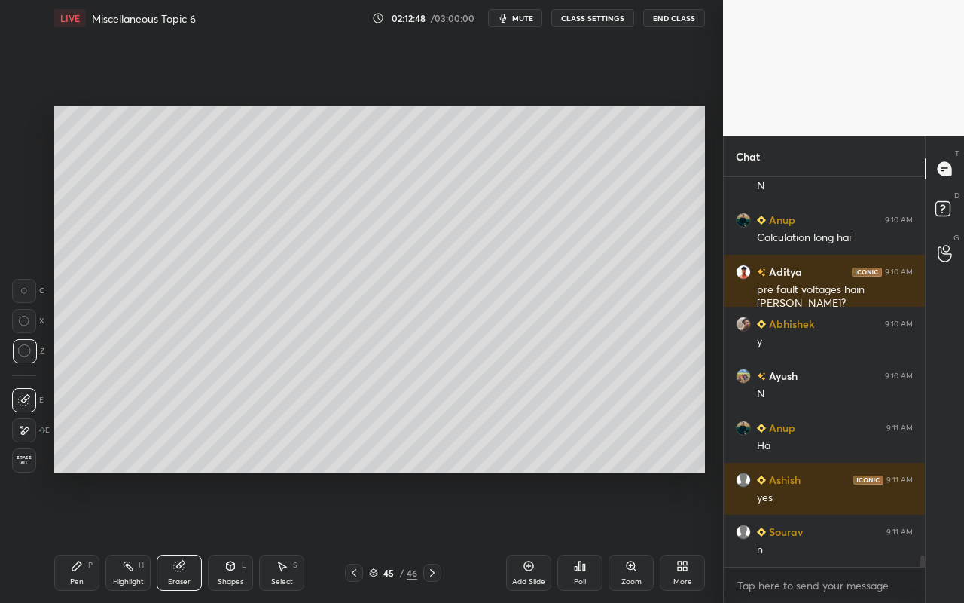
click at [234, 536] on div "Shapes L" at bounding box center [230, 573] width 45 height 36
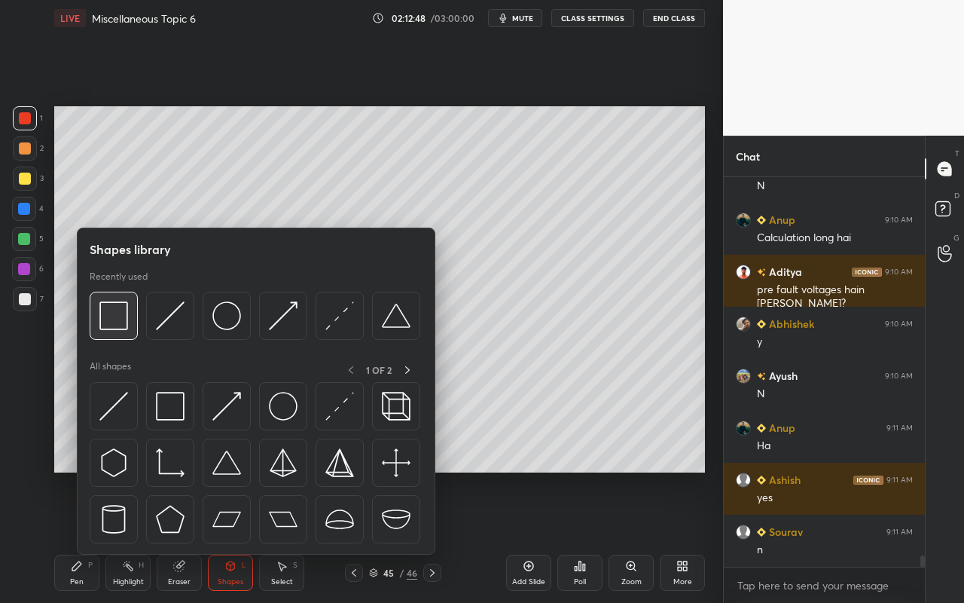
click at [112, 322] on img at bounding box center [113, 315] width 29 height 29
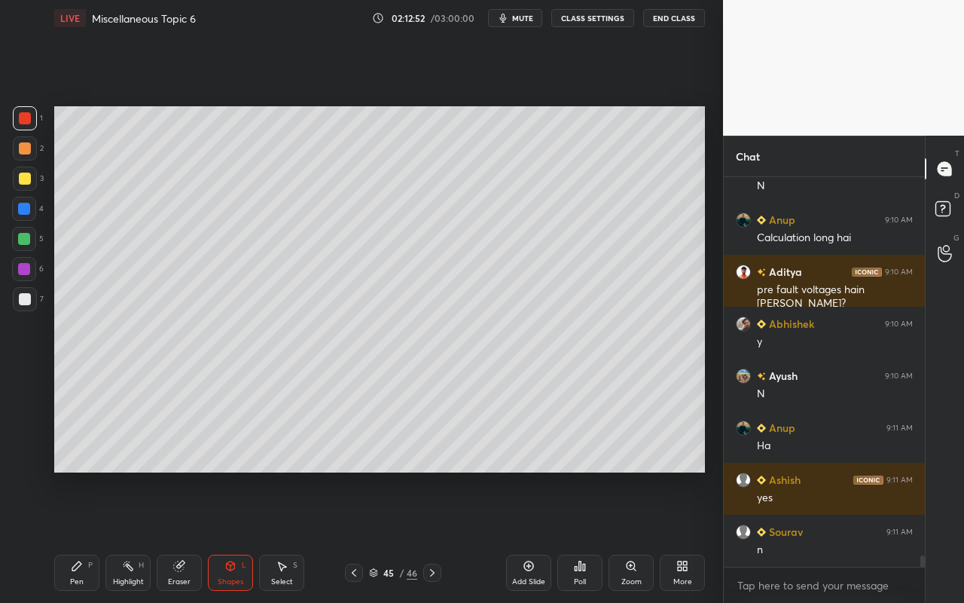
scroll to position [13376, 0]
click at [236, 536] on div "Shapes L" at bounding box center [230, 573] width 45 height 36
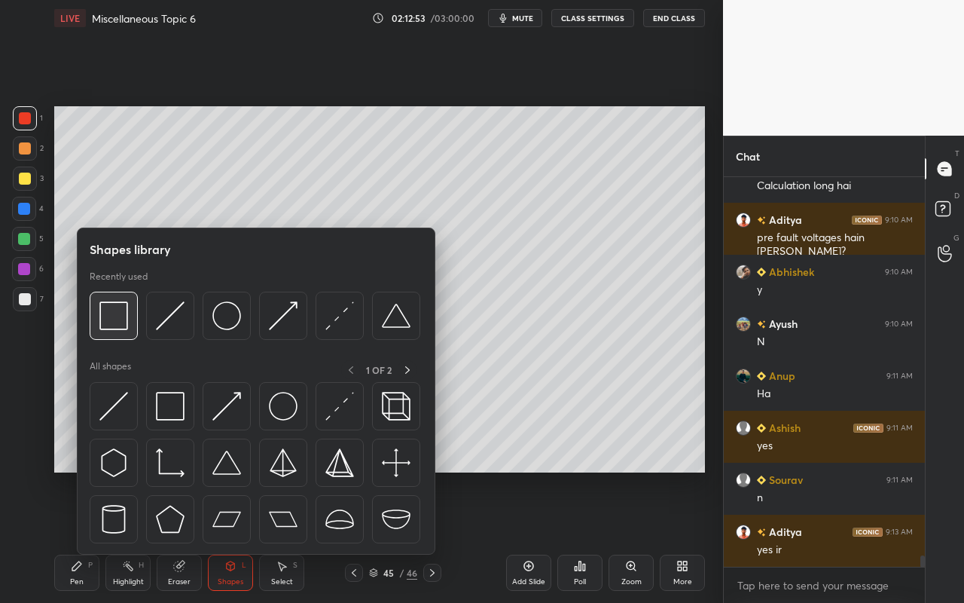
click at [121, 325] on img at bounding box center [113, 315] width 29 height 29
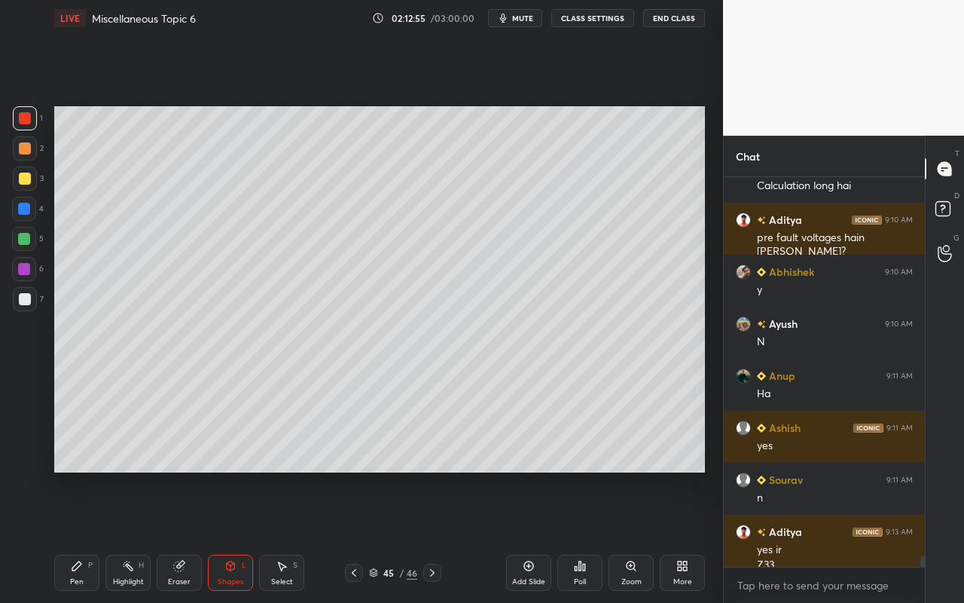
scroll to position [13392, 0]
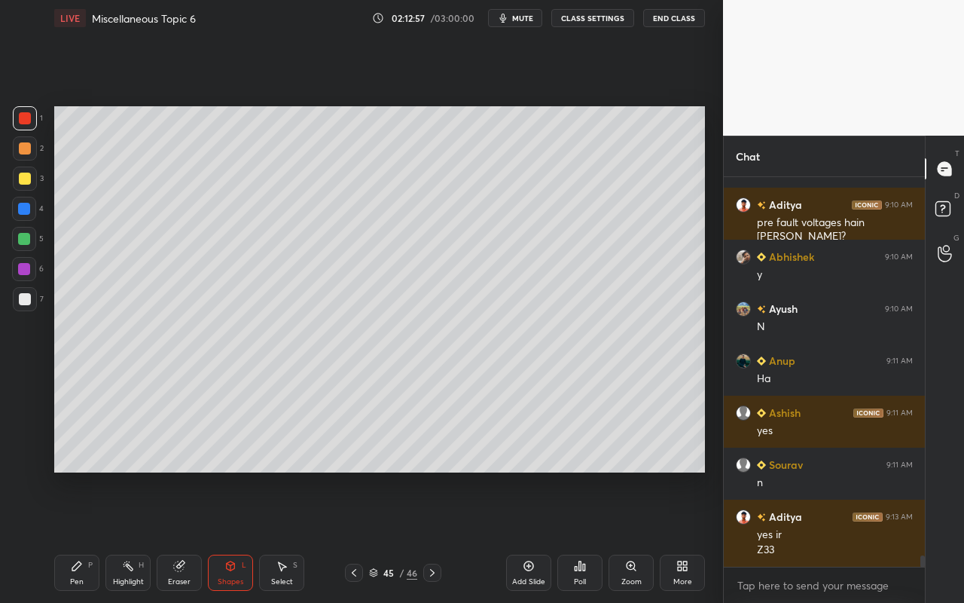
click at [188, 536] on div "Eraser" at bounding box center [179, 573] width 45 height 36
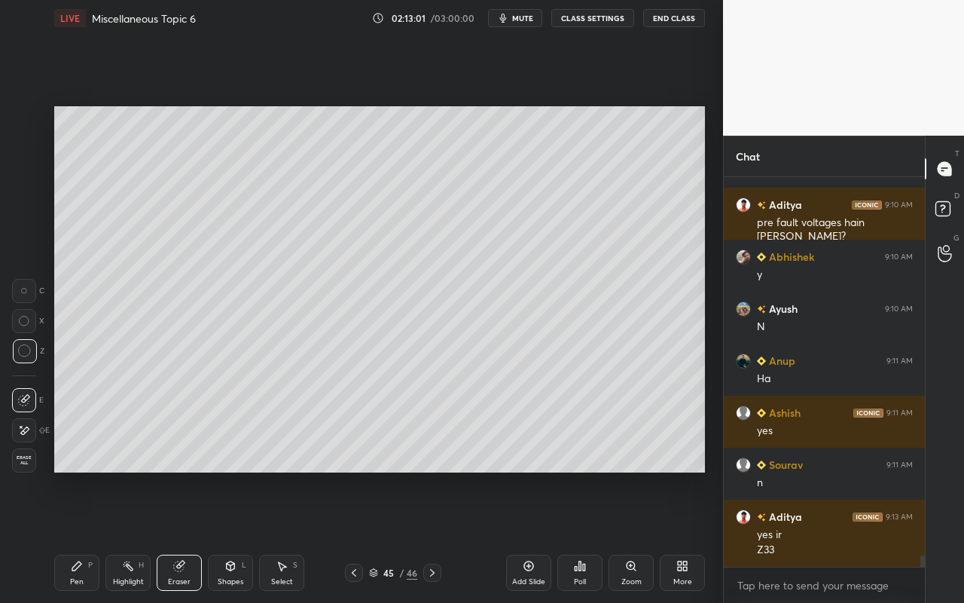
click at [227, 536] on icon at bounding box center [231, 565] width 8 height 9
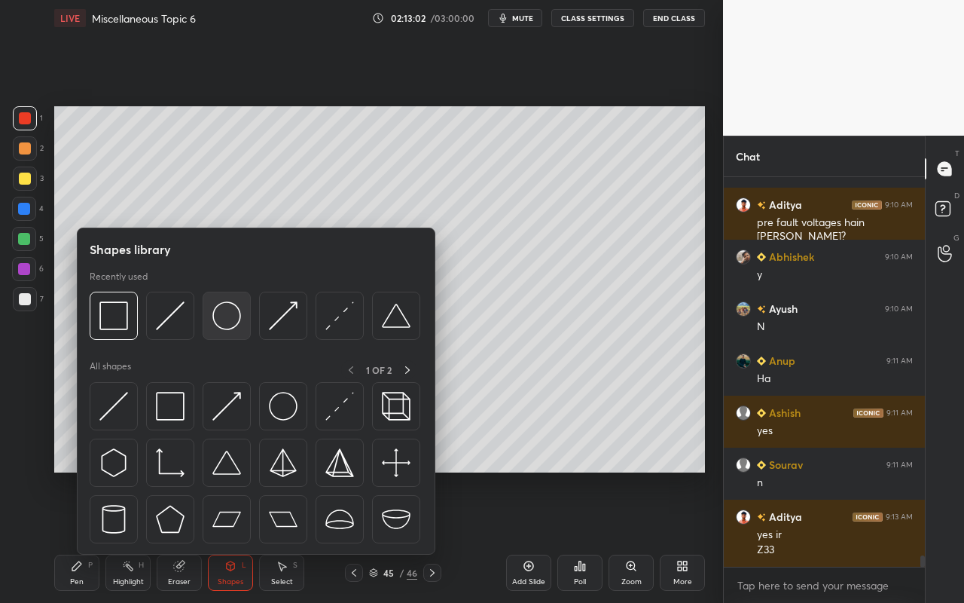
click at [237, 328] on img at bounding box center [226, 315] width 29 height 29
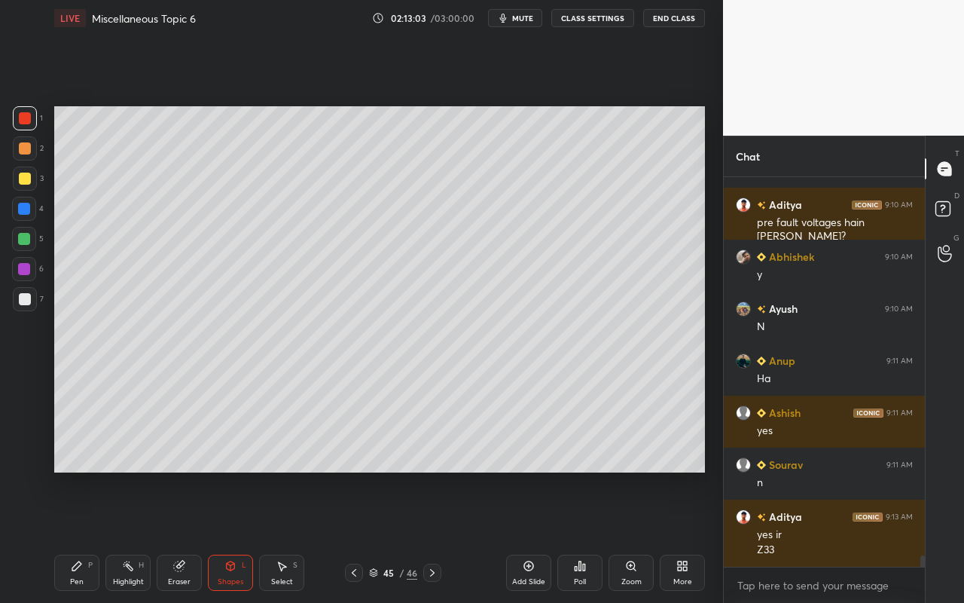
click at [25, 179] on div at bounding box center [25, 179] width 12 height 12
click at [91, 536] on div "P" at bounding box center [90, 565] width 5 height 8
click at [227, 536] on div "Shapes" at bounding box center [231, 582] width 26 height 8
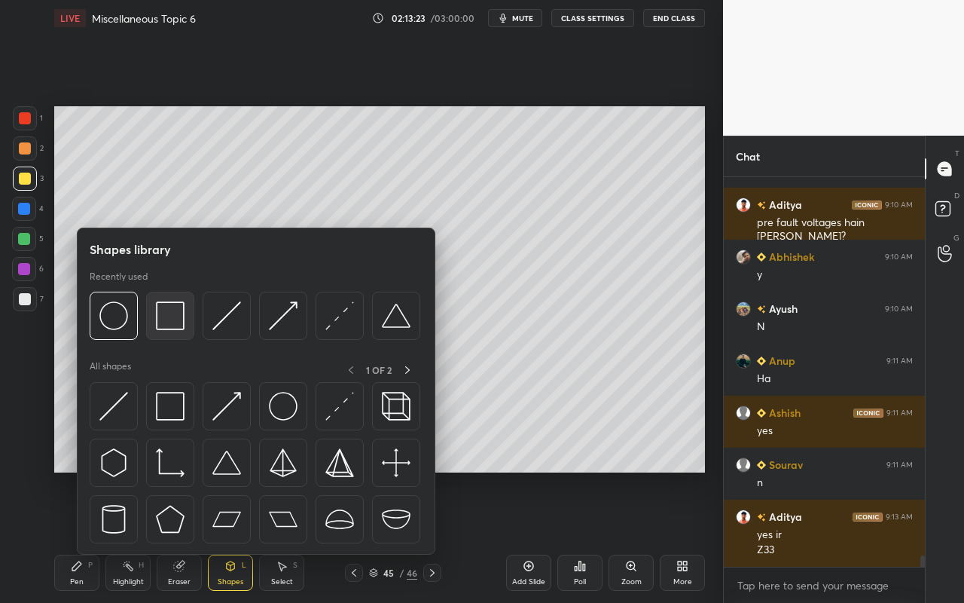
click at [182, 326] on img at bounding box center [170, 315] width 29 height 29
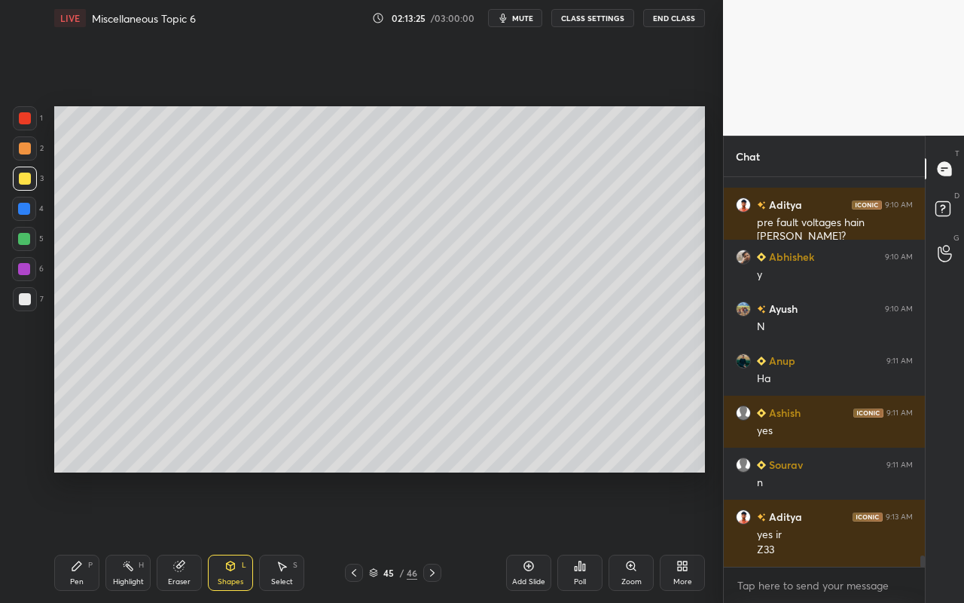
click at [80, 536] on icon at bounding box center [77, 566] width 12 height 12
drag, startPoint x: 27, startPoint y: 153, endPoint x: 43, endPoint y: 151, distance: 15.9
click at [29, 152] on div at bounding box center [25, 148] width 12 height 12
drag, startPoint x: 132, startPoint y: 573, endPoint x: 223, endPoint y: 477, distance: 132.2
click at [134, 536] on div "Highlight H" at bounding box center [127, 573] width 45 height 36
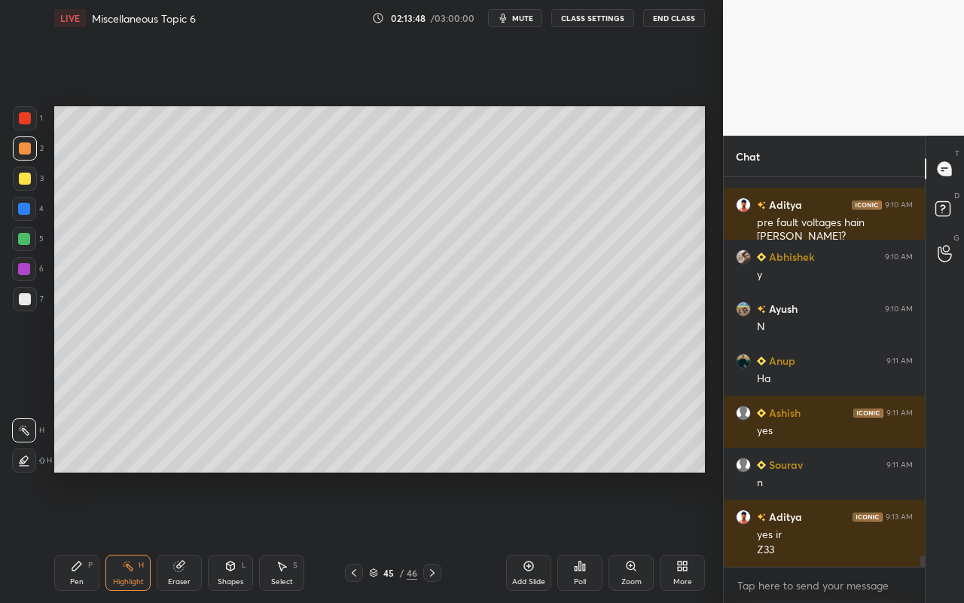
drag, startPoint x: 80, startPoint y: 573, endPoint x: 197, endPoint y: 478, distance: 150.5
click at [87, 536] on div "Pen P" at bounding box center [76, 573] width 45 height 36
click at [84, 536] on div "Pen P" at bounding box center [76, 573] width 45 height 36
drag, startPoint x: 68, startPoint y: 565, endPoint x: 142, endPoint y: 521, distance: 86.4
click at [77, 536] on div "Pen P" at bounding box center [76, 573] width 45 height 36
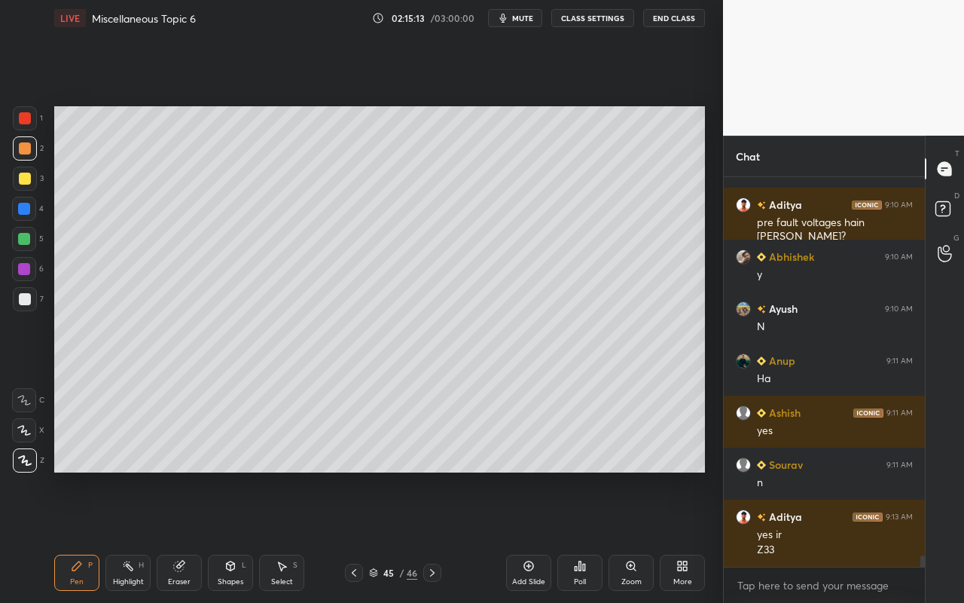
click at [126, 536] on div "Highlight" at bounding box center [128, 582] width 31 height 8
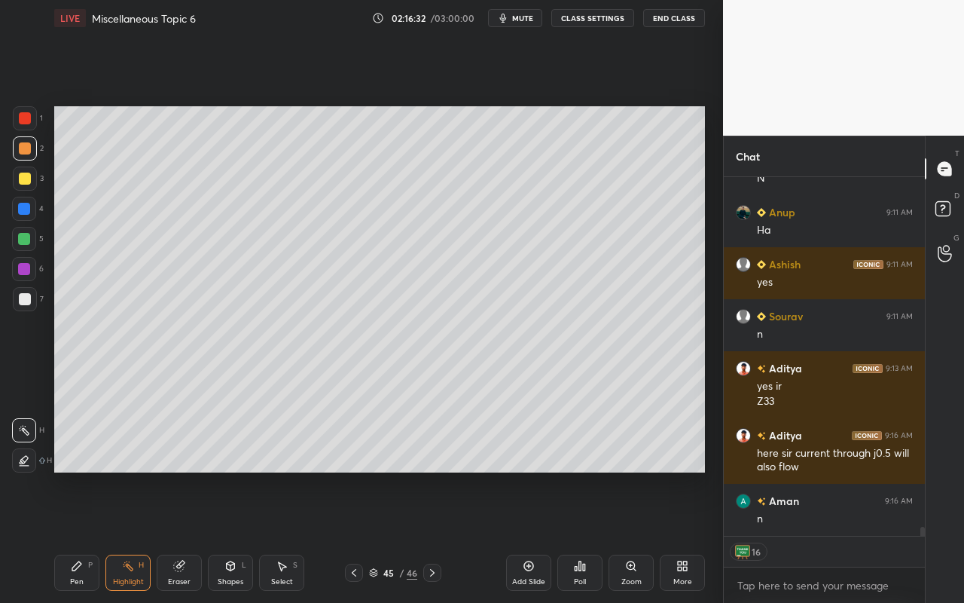
scroll to position [13606, 0]
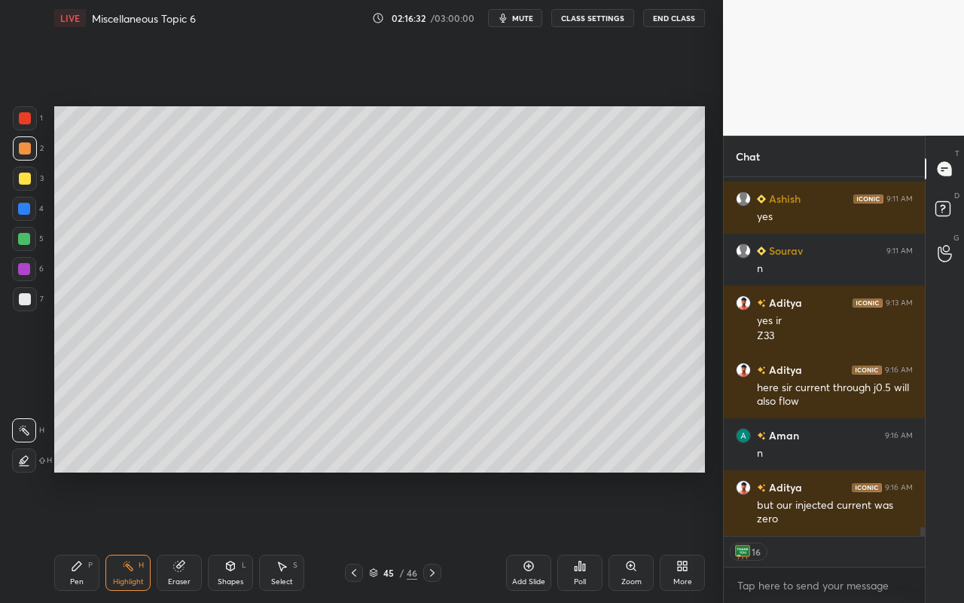
click at [139, 536] on div "Highlight H" at bounding box center [127, 573] width 45 height 36
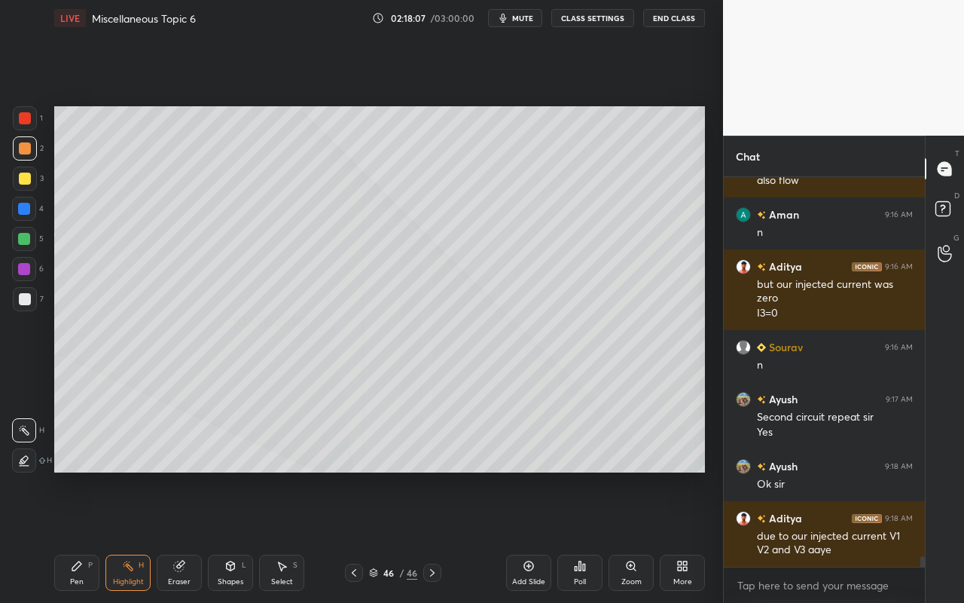
scroll to position [13826, 0]
click at [233, 536] on div "Shapes" at bounding box center [231, 582] width 26 height 8
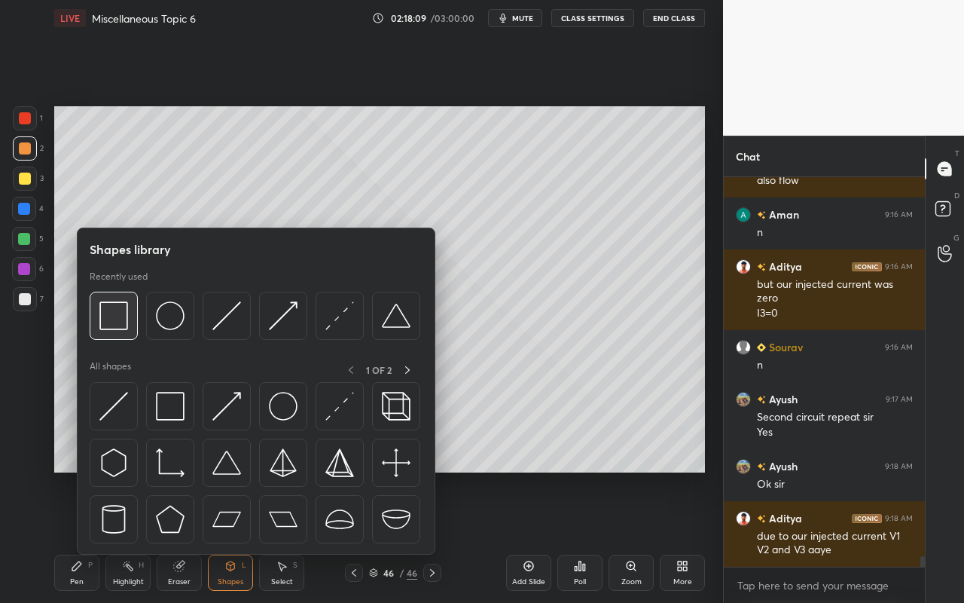
scroll to position [13855, 0]
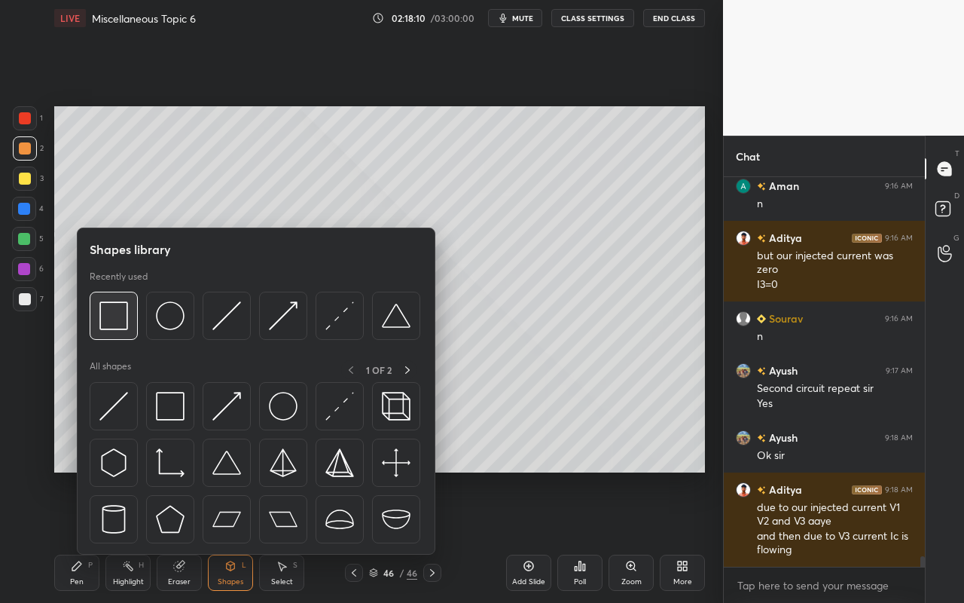
click at [114, 327] on img at bounding box center [113, 315] width 29 height 29
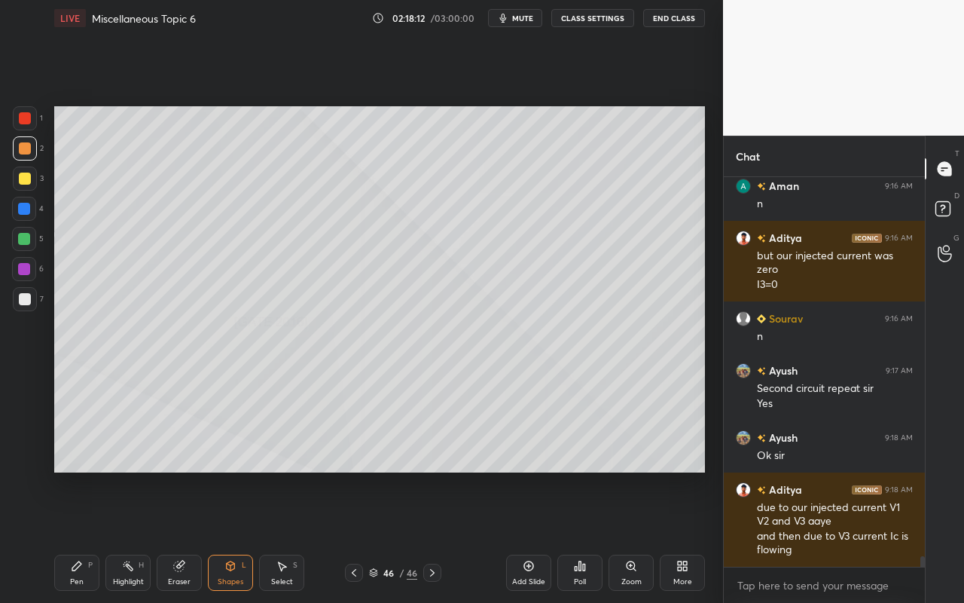
scroll to position [13920, 0]
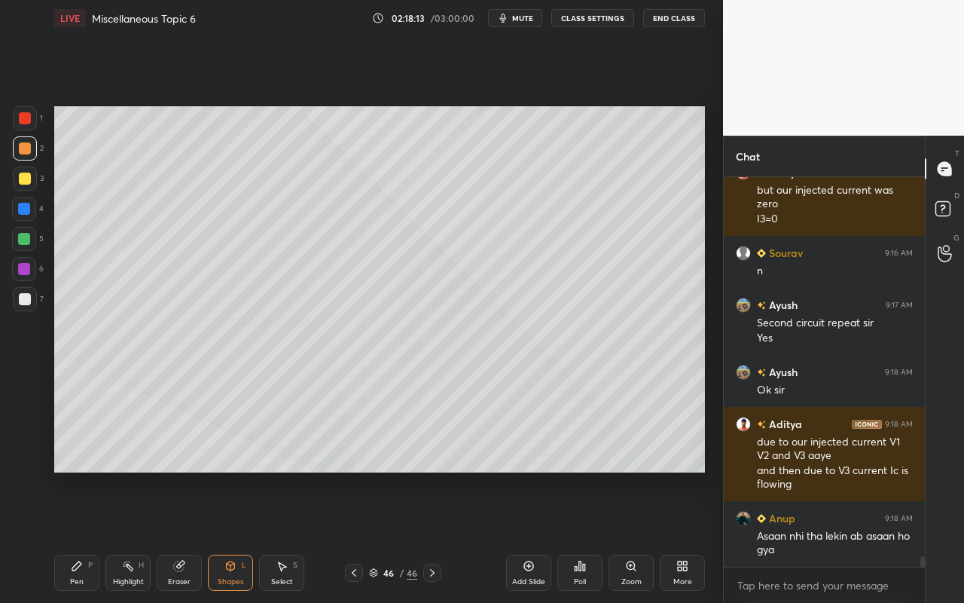
drag, startPoint x: 25, startPoint y: 211, endPoint x: 47, endPoint y: 191, distance: 29.9
click at [26, 211] on div at bounding box center [24, 209] width 12 height 12
click at [289, 536] on div "Select S" at bounding box center [281, 573] width 45 height 36
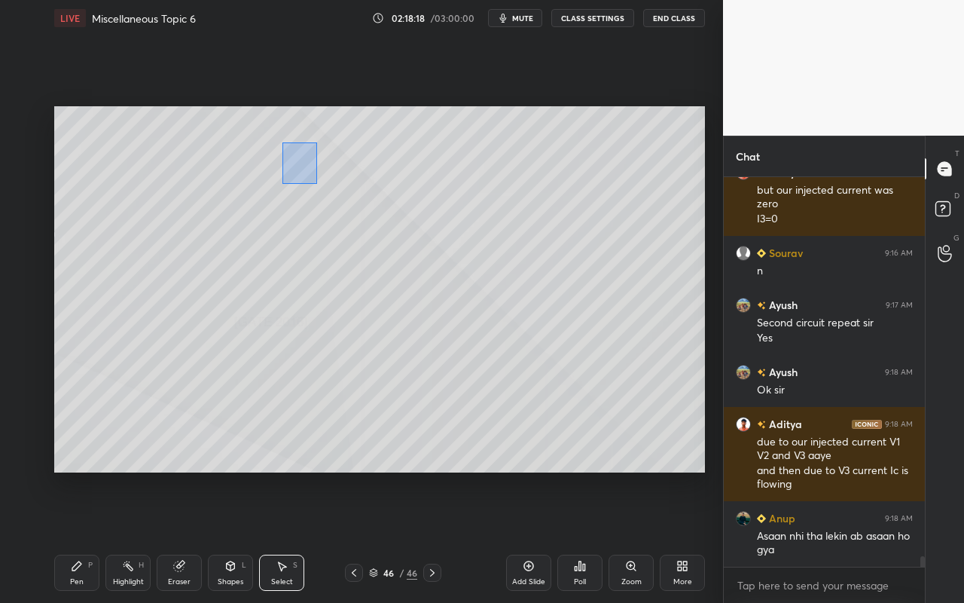
drag, startPoint x: 288, startPoint y: 151, endPoint x: 368, endPoint y: 206, distance: 97.4
click at [371, 205] on div "0 ° Undo Copy Paste here Duplicate Duplicate to new slide Delete" at bounding box center [379, 289] width 651 height 366
drag, startPoint x: 348, startPoint y: 170, endPoint x: 347, endPoint y: 160, distance: 9.8
click at [347, 158] on div "0 ° Undo Copy Paste here Duplicate Duplicate to new slide Delete" at bounding box center [379, 289] width 651 height 366
click at [367, 160] on div "0 ° Undo Copy Paste here Duplicate Duplicate to new slide Delete" at bounding box center [379, 289] width 651 height 366
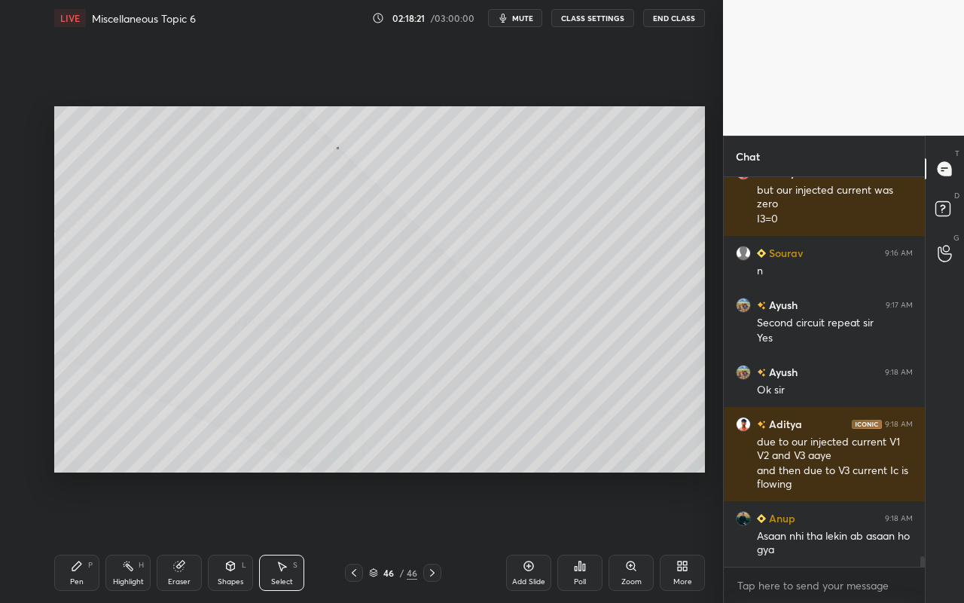
drag, startPoint x: 337, startPoint y: 147, endPoint x: 365, endPoint y: 162, distance: 32.4
click at [370, 170] on div "0 ° Undo Copy Paste here Duplicate Duplicate to new slide Delete" at bounding box center [379, 289] width 651 height 366
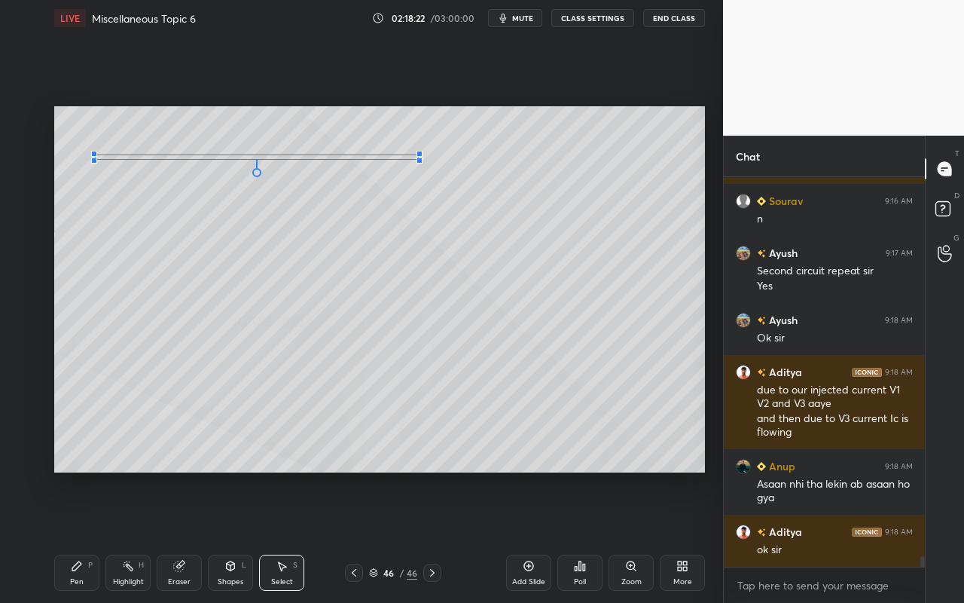
drag, startPoint x: 360, startPoint y: 160, endPoint x: 415, endPoint y: 160, distance: 55.0
click at [417, 159] on div at bounding box center [420, 160] width 6 height 6
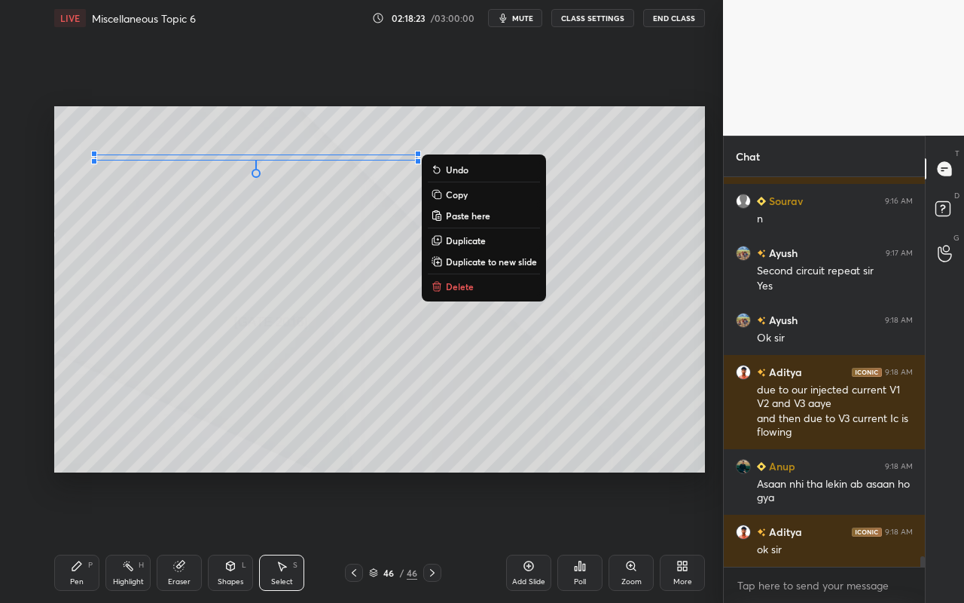
click at [307, 301] on div "0 ° Undo Copy Paste here Duplicate Duplicate to new slide Delete" at bounding box center [379, 289] width 651 height 366
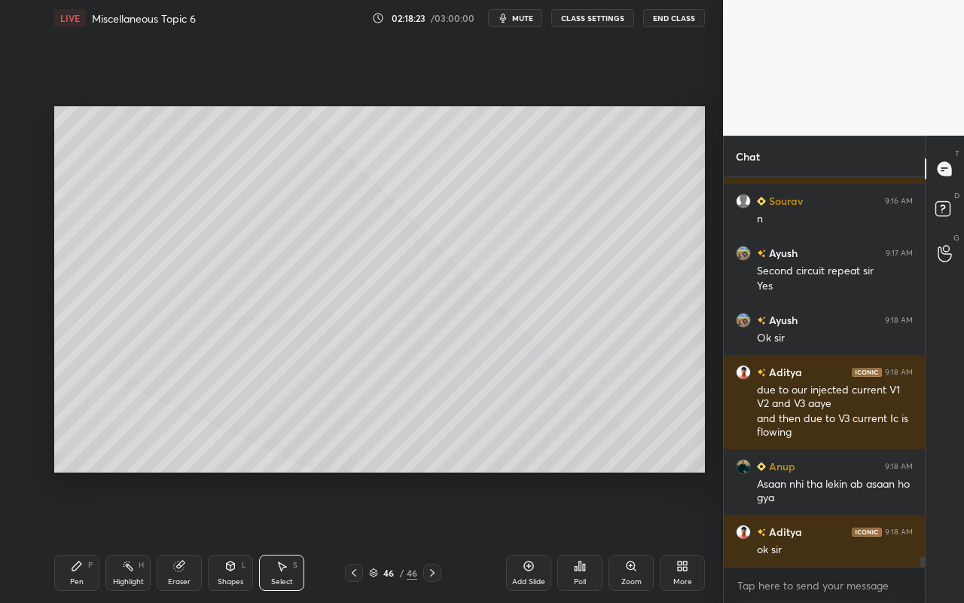
click at [85, 536] on div "Pen P Highlight H Eraser Shapes L Select S 46 / 46 Add Slide Poll Zoom More" at bounding box center [379, 572] width 651 height 60
click at [69, 536] on div "Pen P" at bounding box center [76, 573] width 45 height 36
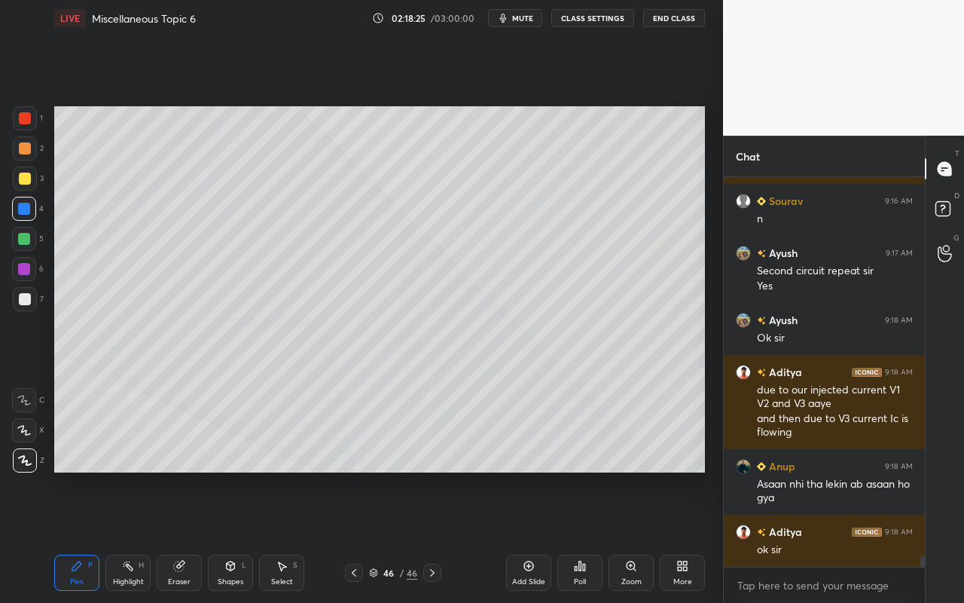
click at [20, 180] on div at bounding box center [25, 179] width 12 height 12
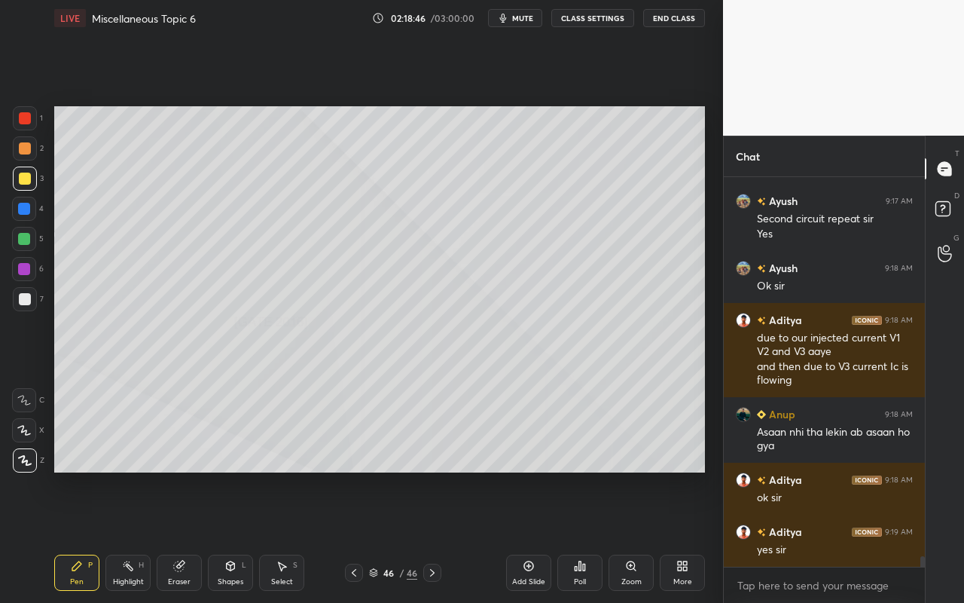
drag, startPoint x: 75, startPoint y: 577, endPoint x: 83, endPoint y: 559, distance: 19.9
click at [75, 536] on div "Pen" at bounding box center [77, 582] width 14 height 8
click at [23, 296] on div at bounding box center [25, 299] width 12 height 12
click at [23, 182] on div at bounding box center [25, 179] width 12 height 12
drag, startPoint x: 160, startPoint y: 572, endPoint x: 169, endPoint y: 569, distance: 9.5
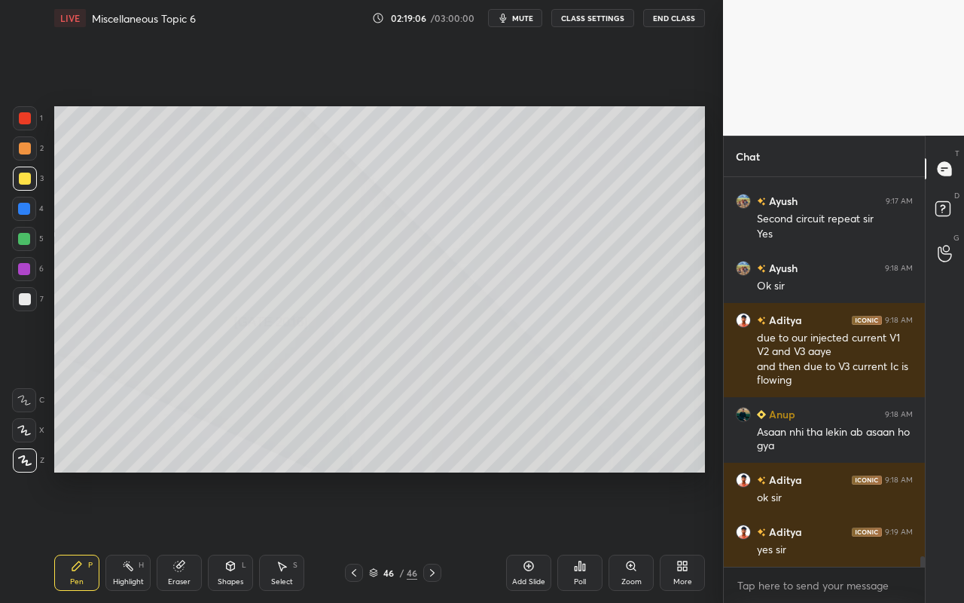
click at [160, 536] on div "Eraser" at bounding box center [179, 573] width 45 height 36
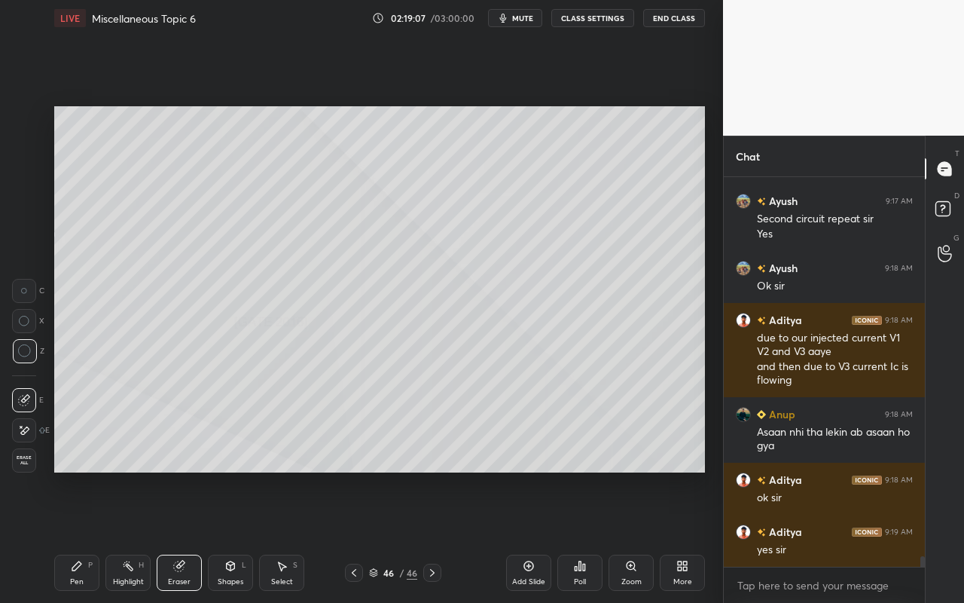
click at [132, 536] on div "Highlight" at bounding box center [128, 582] width 31 height 8
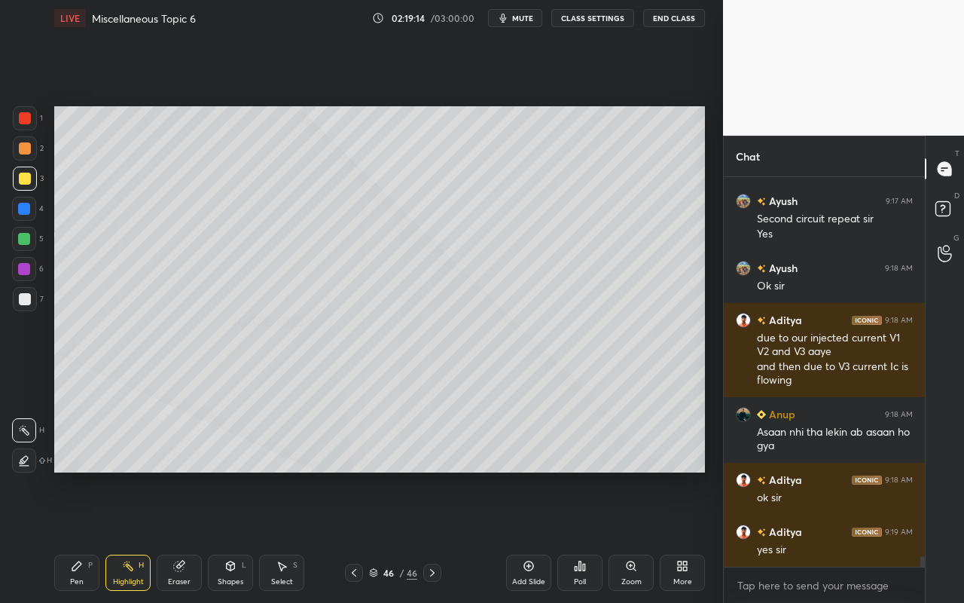
click at [77, 536] on div "Pen" at bounding box center [77, 582] width 14 height 8
click at [29, 180] on div at bounding box center [25, 179] width 12 height 12
click at [232, 536] on div "Shapes L" at bounding box center [230, 573] width 45 height 36
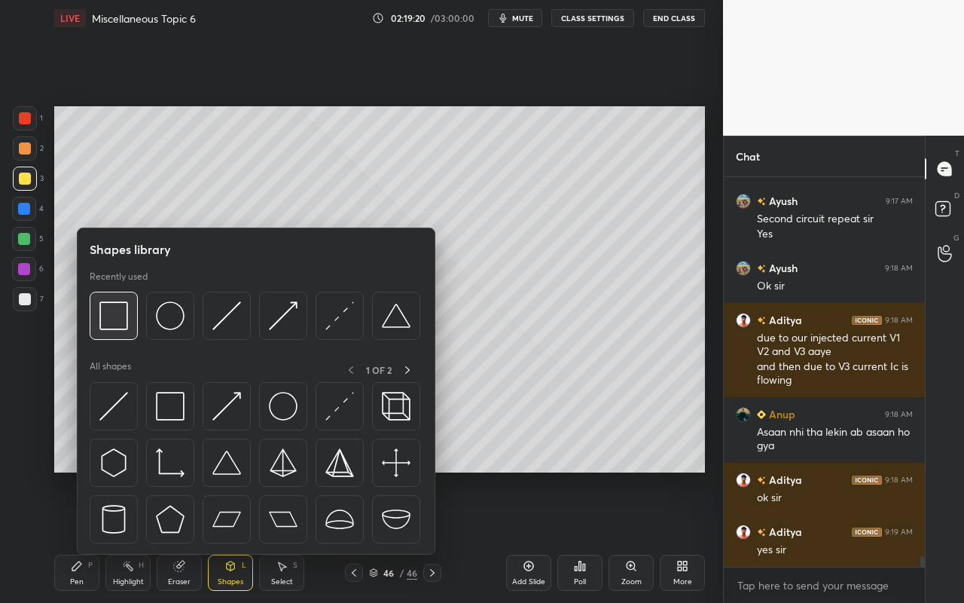
click at [124, 324] on img at bounding box center [113, 315] width 29 height 29
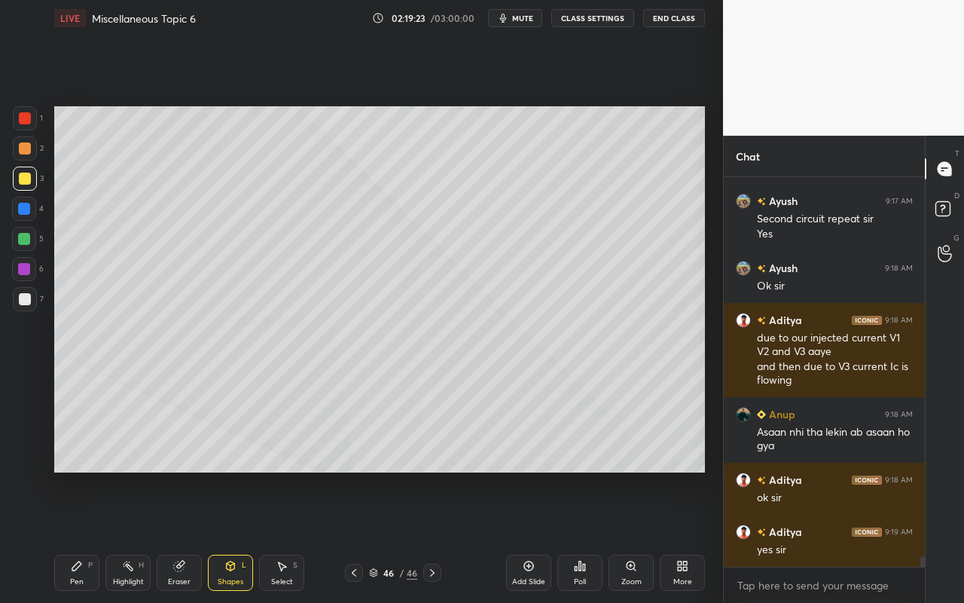
click at [170, 536] on div "Eraser" at bounding box center [179, 582] width 23 height 8
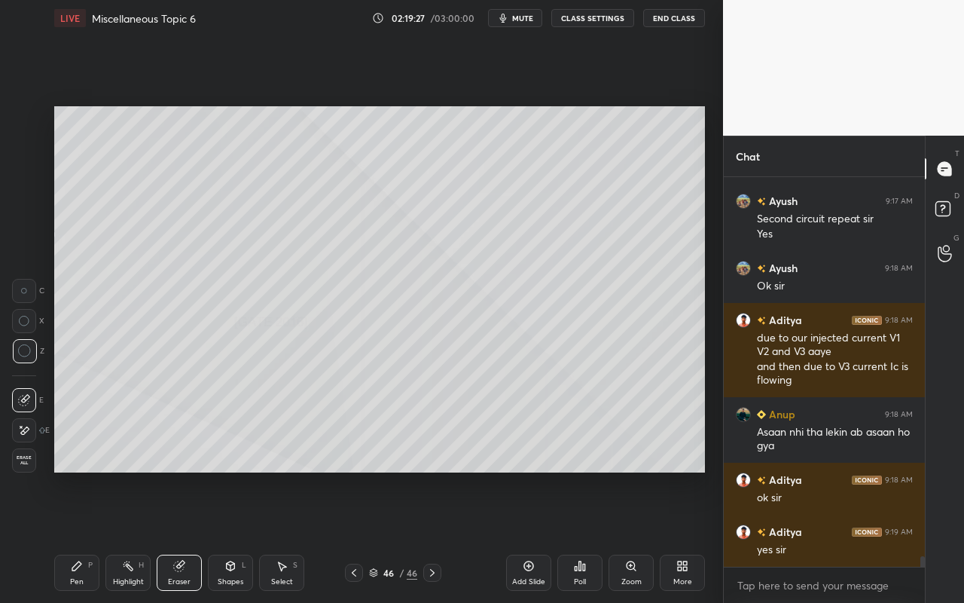
drag, startPoint x: 78, startPoint y: 570, endPoint x: 124, endPoint y: 504, distance: 80.5
click at [80, 536] on icon at bounding box center [77, 566] width 12 height 12
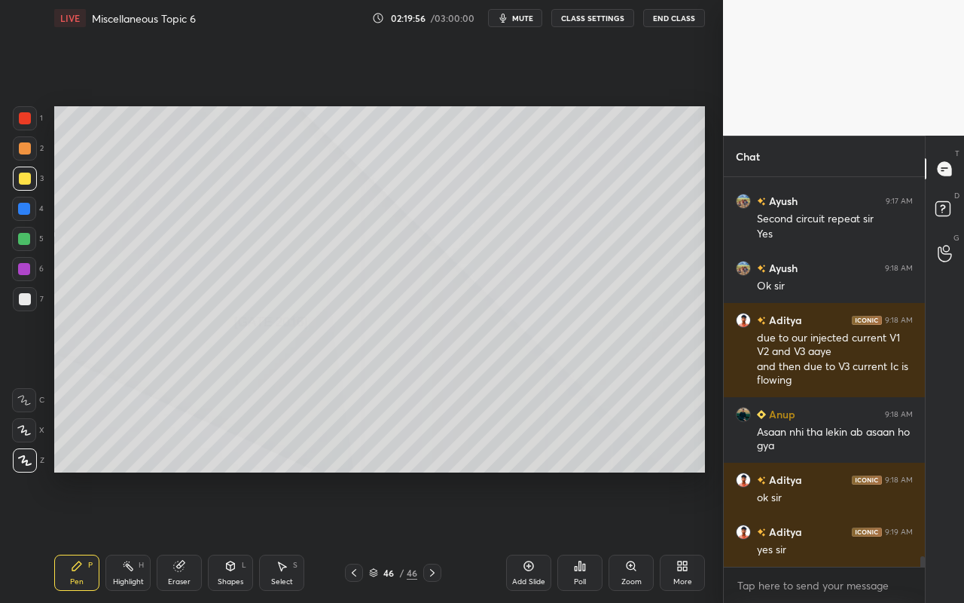
click at [230, 536] on div "Shapes" at bounding box center [231, 582] width 26 height 8
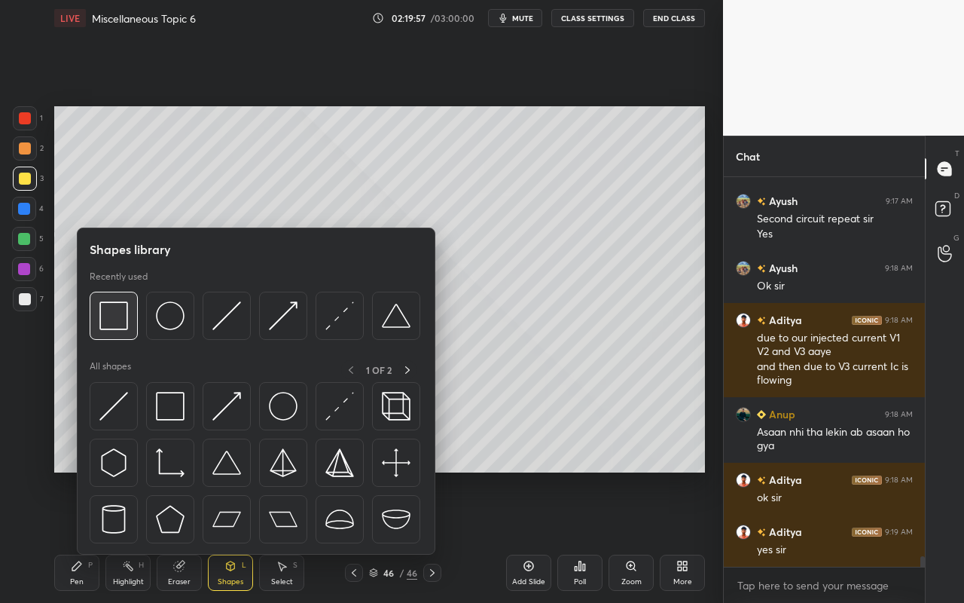
click at [122, 326] on img at bounding box center [113, 315] width 29 height 29
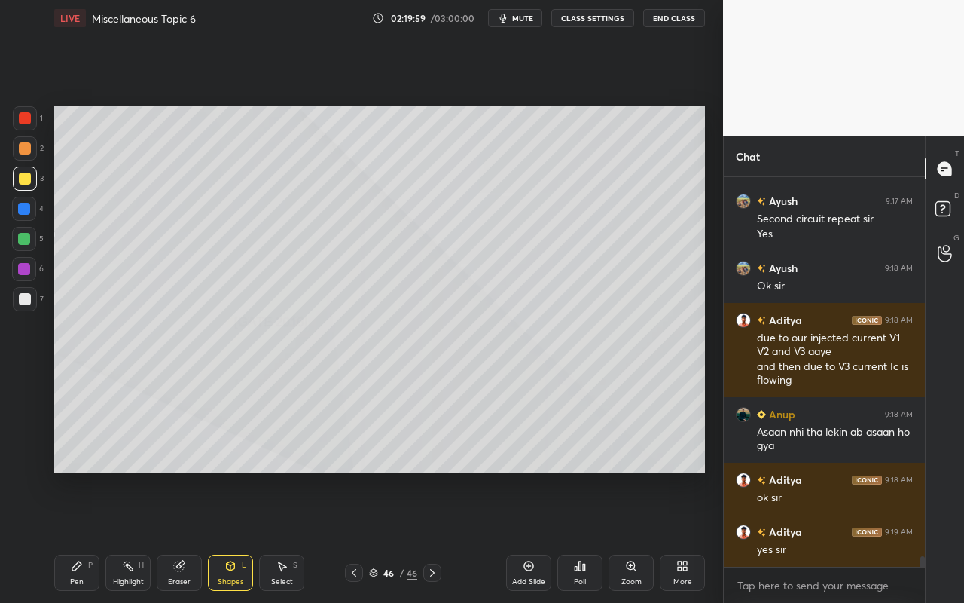
click at [81, 536] on div "Pen" at bounding box center [77, 582] width 14 height 8
click at [228, 536] on div "Shapes" at bounding box center [231, 582] width 26 height 8
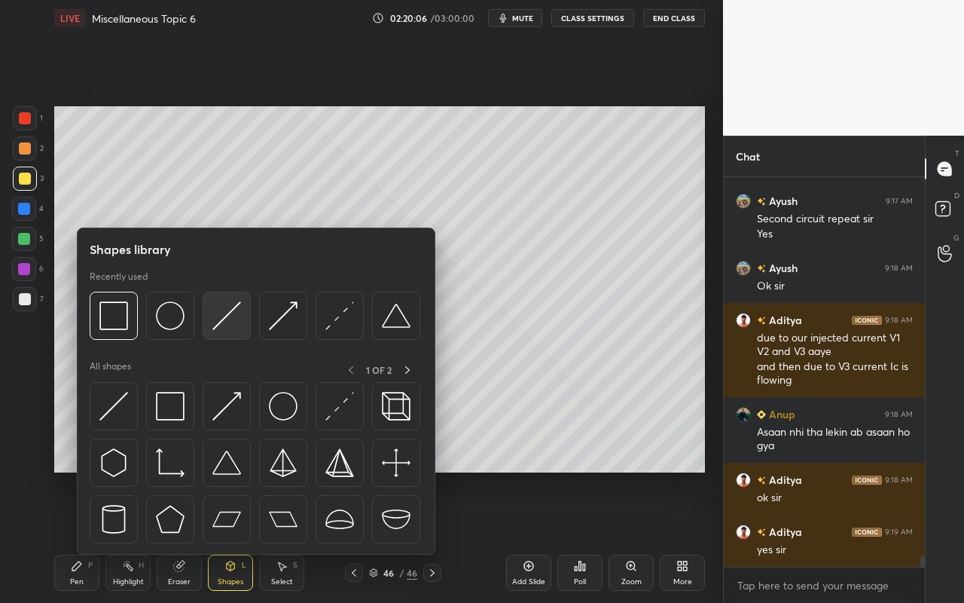
click at [230, 325] on img at bounding box center [226, 315] width 29 height 29
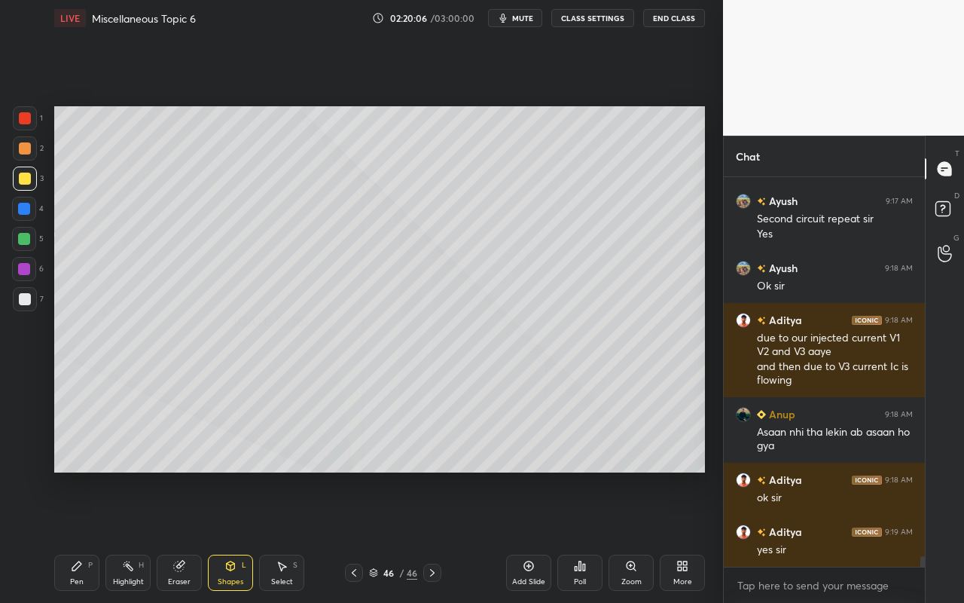
drag, startPoint x: 14, startPoint y: 270, endPoint x: 41, endPoint y: 275, distance: 26.9
click at [14, 270] on div at bounding box center [24, 269] width 24 height 24
click at [77, 536] on div "Pen" at bounding box center [77, 582] width 14 height 8
drag, startPoint x: 82, startPoint y: 581, endPoint x: 102, endPoint y: 550, distance: 36.6
click at [82, 536] on div "Pen" at bounding box center [77, 582] width 14 height 8
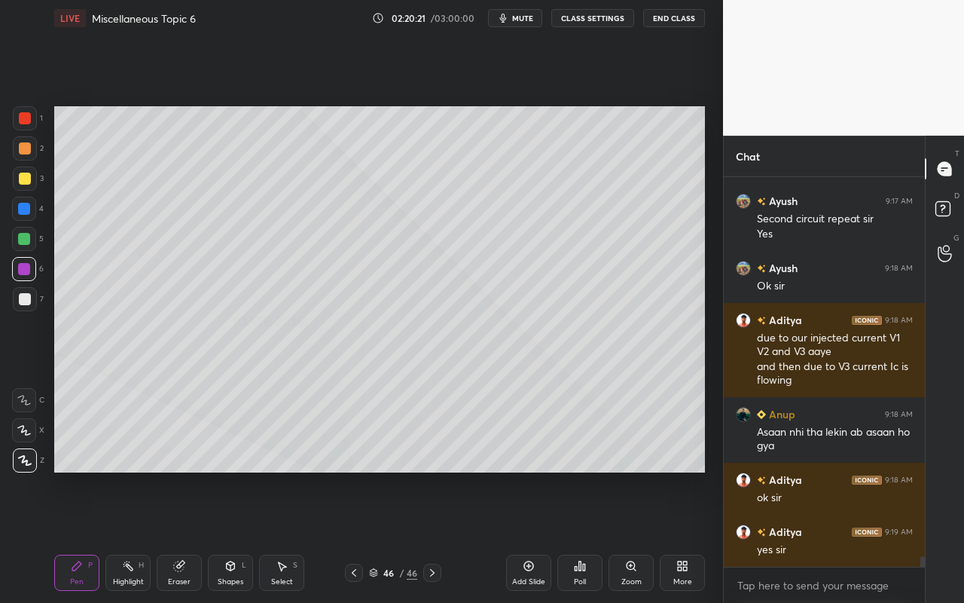
click at [133, 536] on div "Highlight" at bounding box center [128, 582] width 31 height 8
click at [79, 536] on div "Pen" at bounding box center [77, 582] width 14 height 8
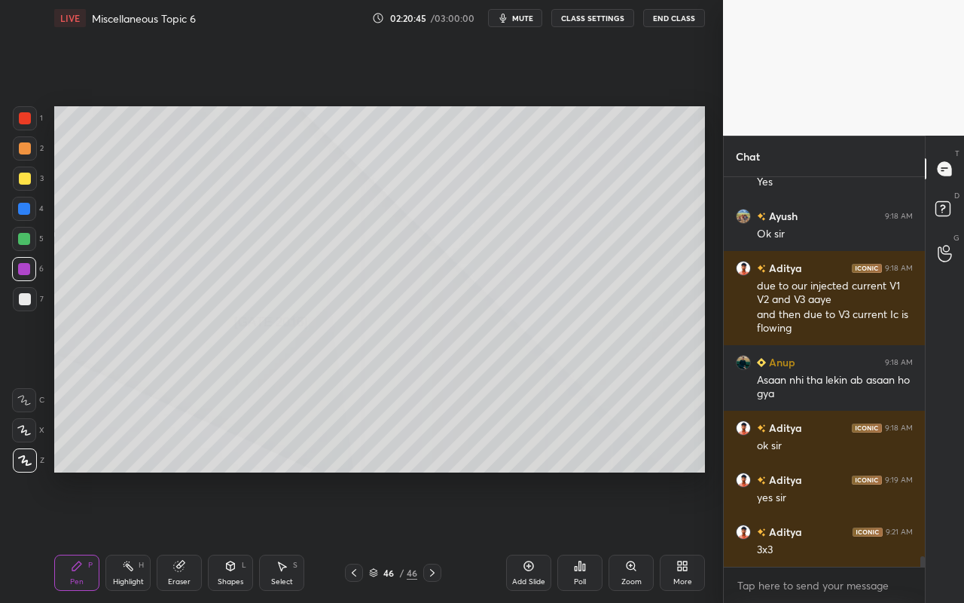
click at [131, 536] on div "Highlight" at bounding box center [128, 582] width 31 height 8
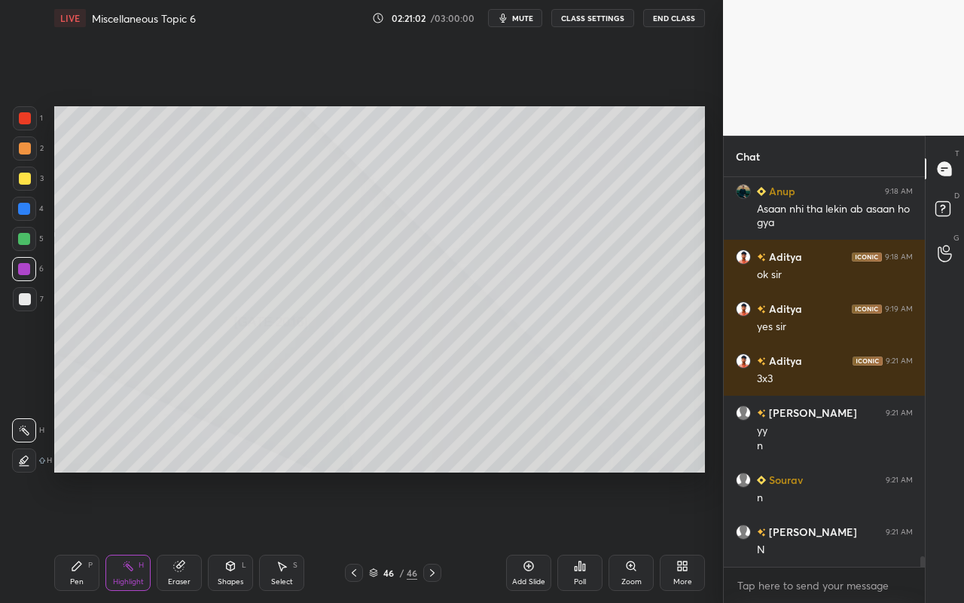
scroll to position [14299, 0]
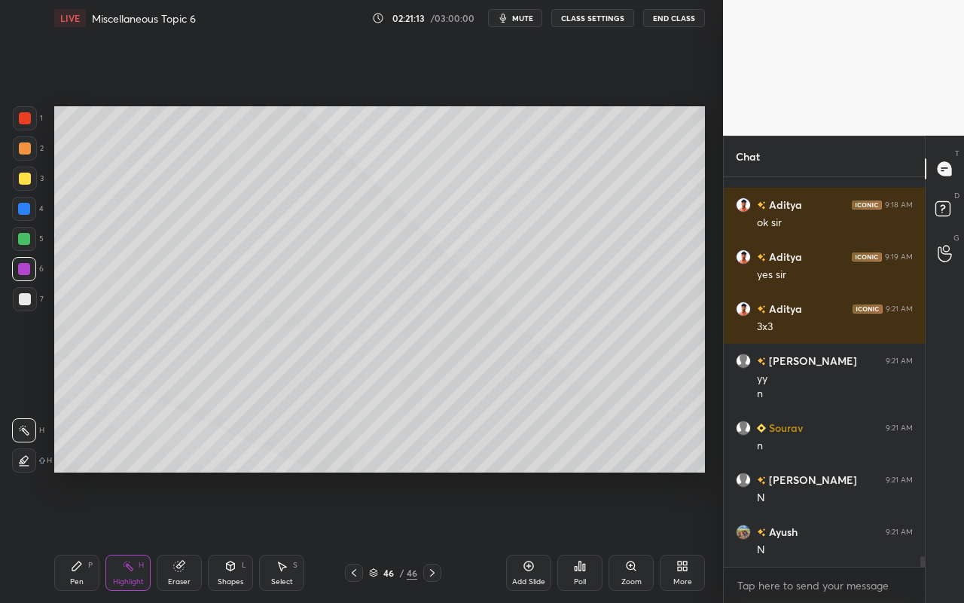
drag, startPoint x: 281, startPoint y: 579, endPoint x: 295, endPoint y: 539, distance: 41.7
click at [281, 536] on div "Select" at bounding box center [282, 582] width 22 height 8
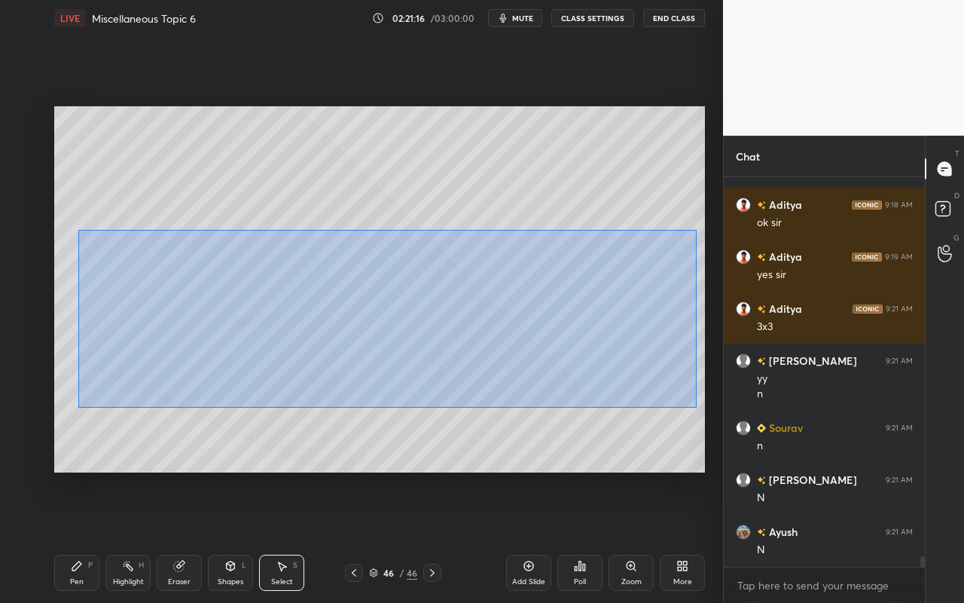
drag, startPoint x: 82, startPoint y: 236, endPoint x: 693, endPoint y: 409, distance: 635.1
click at [695, 409] on div "0 ° Undo Copy Paste here Duplicate Duplicate to new slide Delete" at bounding box center [379, 289] width 651 height 366
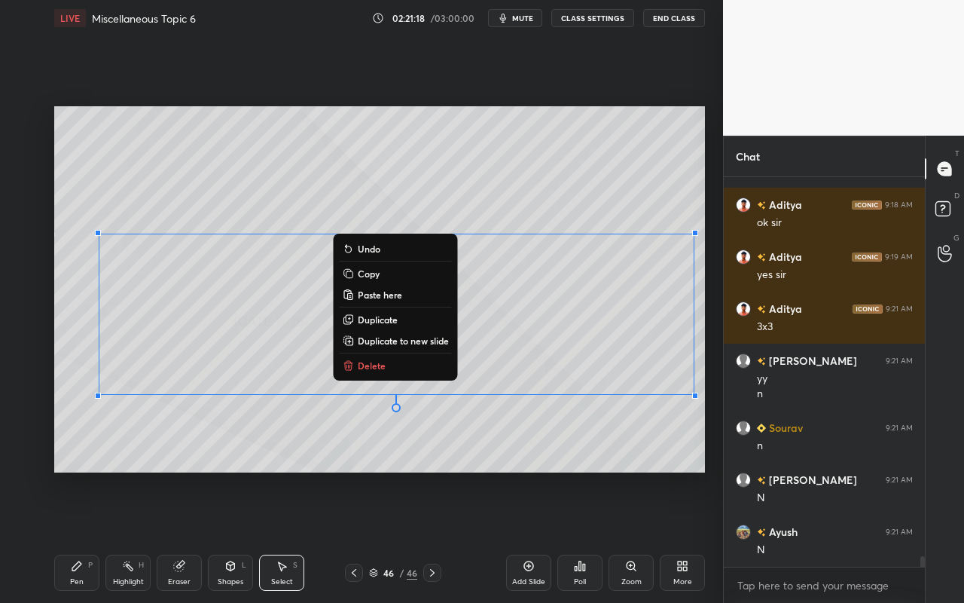
click at [407, 343] on p "Duplicate to new slide" at bounding box center [403, 341] width 91 height 12
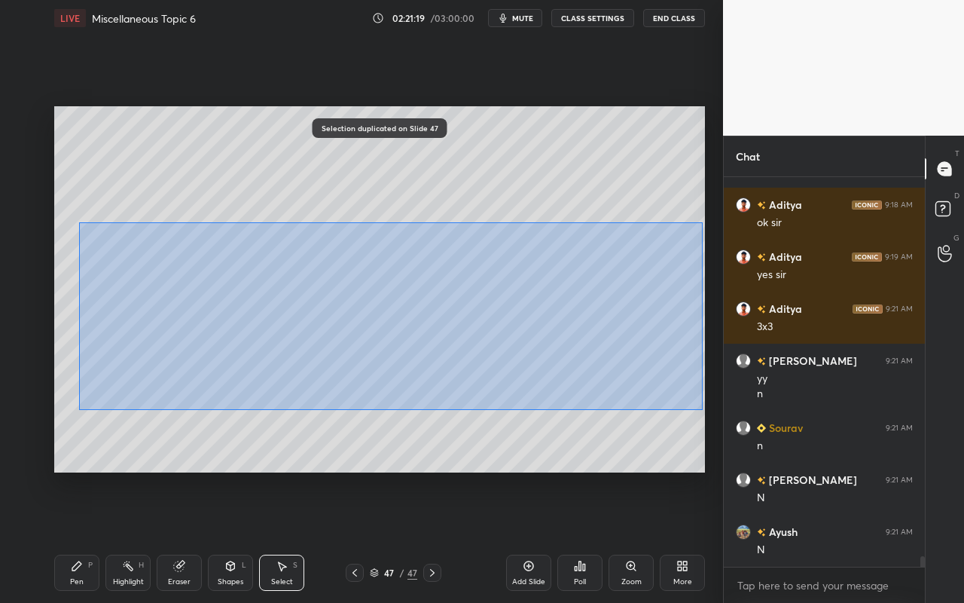
drag, startPoint x: 97, startPoint y: 239, endPoint x: 700, endPoint y: 402, distance: 624.3
click at [708, 409] on div "0 ° Undo Copy Paste here Duplicate Duplicate to new slide Delete Selection dupl…" at bounding box center [379, 289] width 663 height 506
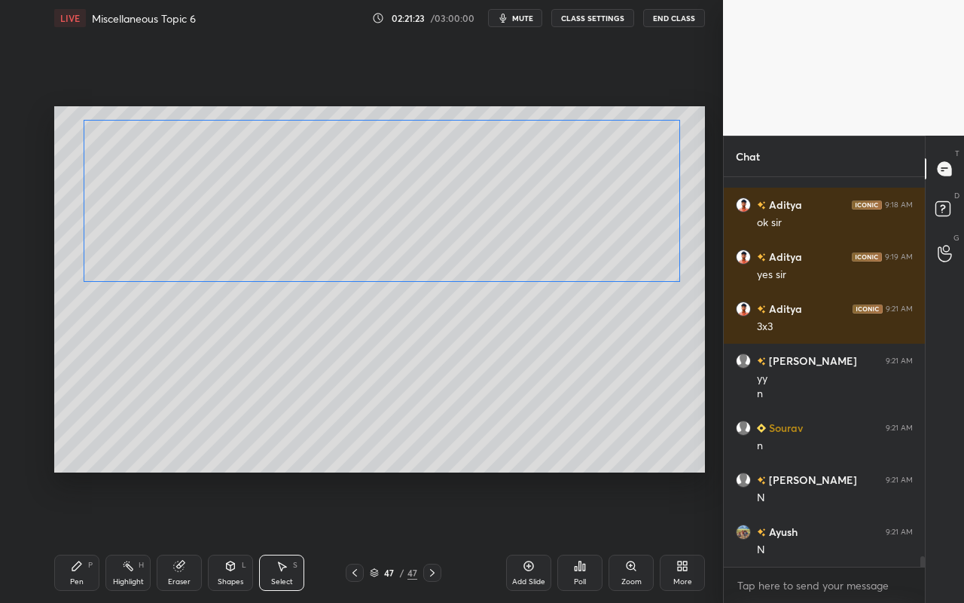
drag, startPoint x: 625, startPoint y: 345, endPoint x: 602, endPoint y: 274, distance: 74.6
click at [610, 240] on div "0 ° Undo Copy Paste here Duplicate Duplicate to new slide Delete" at bounding box center [379, 289] width 651 height 366
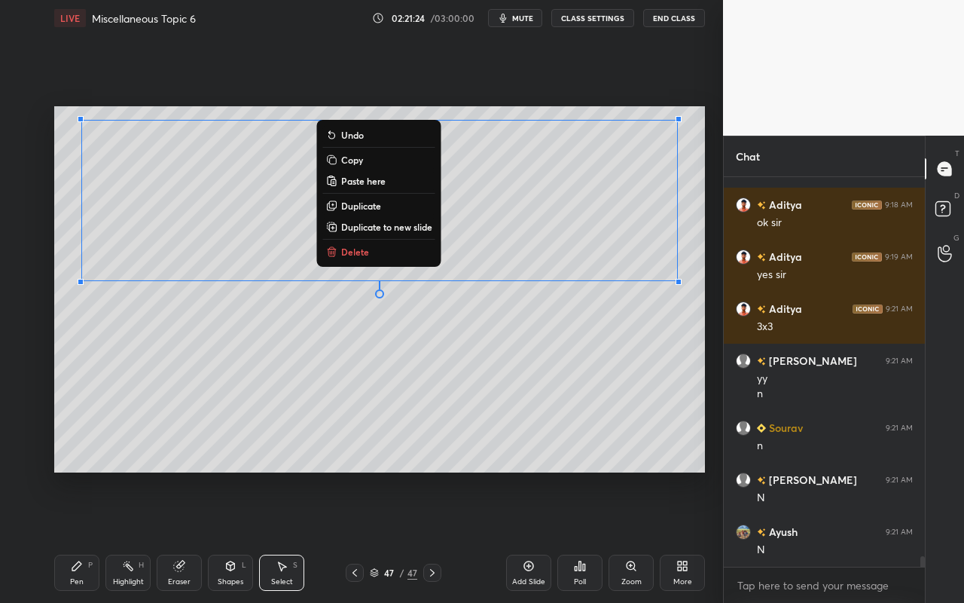
click at [596, 380] on div "0 ° Undo Copy Paste here Duplicate Duplicate to new slide Delete" at bounding box center [379, 289] width 651 height 366
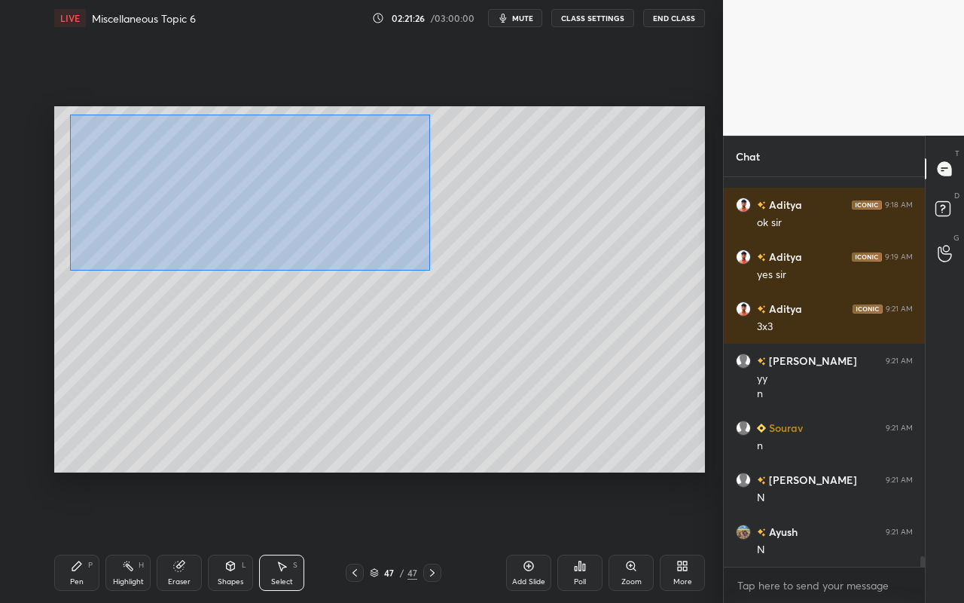
drag, startPoint x: 69, startPoint y: 119, endPoint x: 414, endPoint y: 266, distance: 375.0
click at [427, 270] on div "0 ° Undo Copy Paste here Duplicate Duplicate to new slide Delete" at bounding box center [379, 289] width 651 height 366
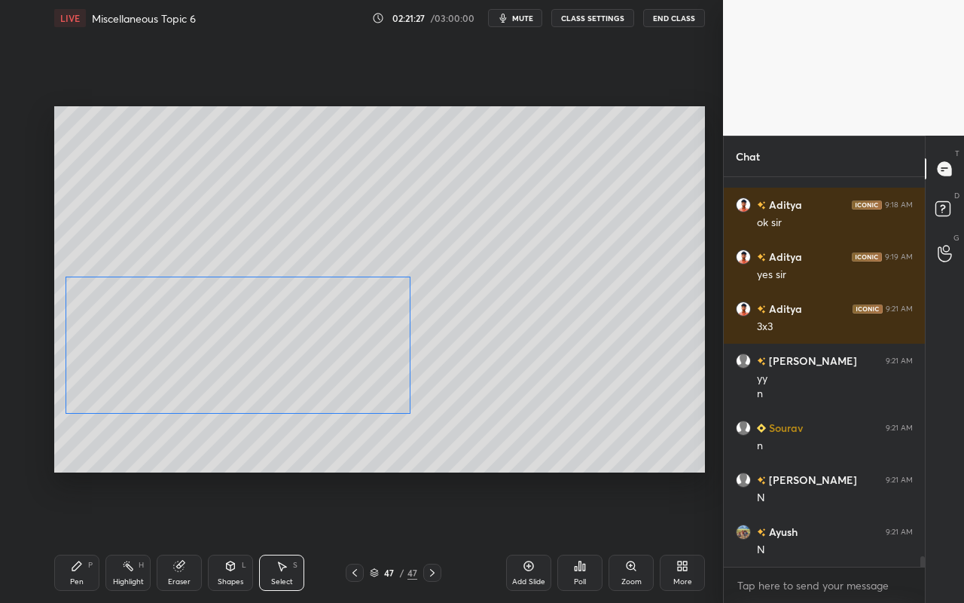
drag, startPoint x: 377, startPoint y: 228, endPoint x: 362, endPoint y: 367, distance: 140.3
click at [361, 367] on div "0 ° Undo Copy Paste here Duplicate Duplicate to new slide Delete" at bounding box center [379, 289] width 651 height 366
drag, startPoint x: 659, startPoint y: 382, endPoint x: 585, endPoint y: 396, distance: 74.5
click at [658, 385] on div "0 ° Undo Copy Paste here Duplicate Duplicate to new slide Delete" at bounding box center [379, 289] width 651 height 366
click at [223, 536] on div "Shapes L" at bounding box center [230, 573] width 45 height 36
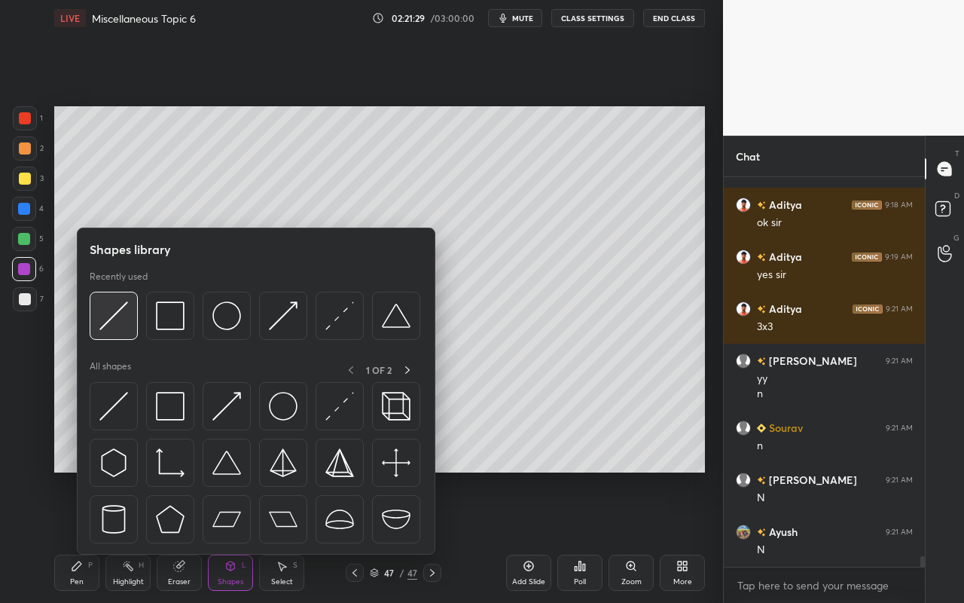
click at [127, 319] on img at bounding box center [113, 315] width 29 height 29
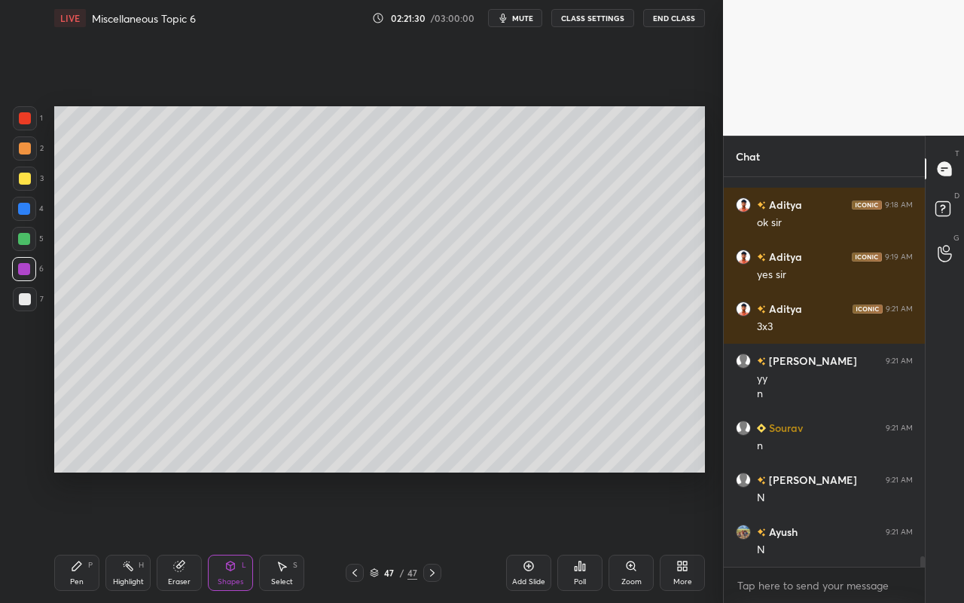
click at [29, 106] on div at bounding box center [25, 118] width 24 height 24
click at [242, 536] on div "Shapes" at bounding box center [231, 582] width 26 height 8
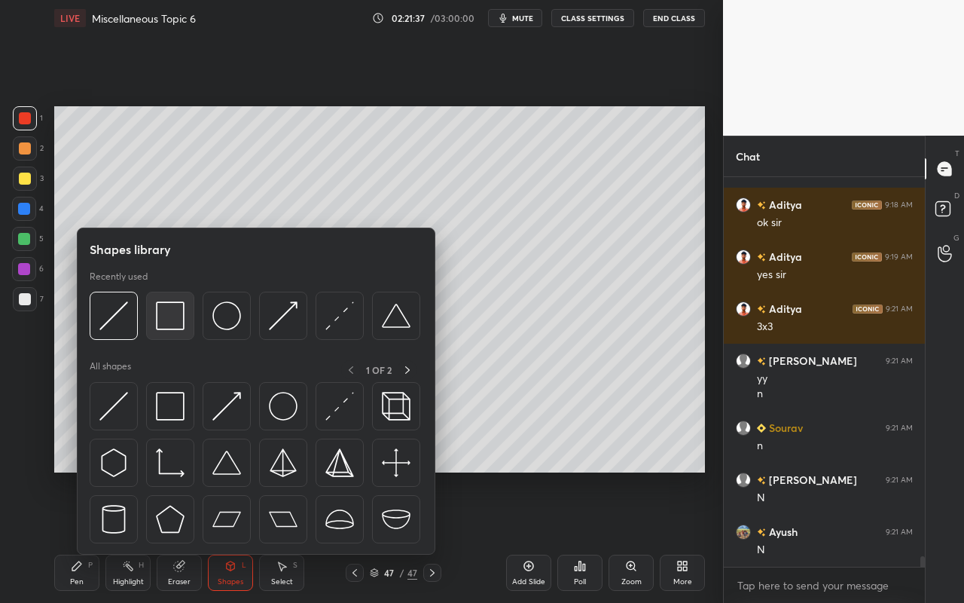
click at [179, 325] on img at bounding box center [170, 315] width 29 height 29
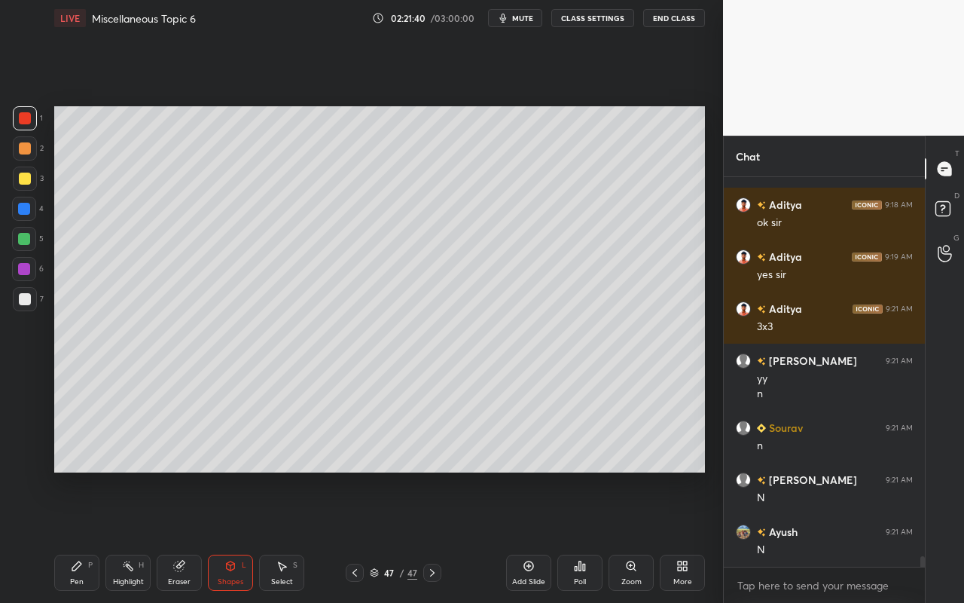
click at [241, 536] on div "Shapes L" at bounding box center [230, 573] width 45 height 36
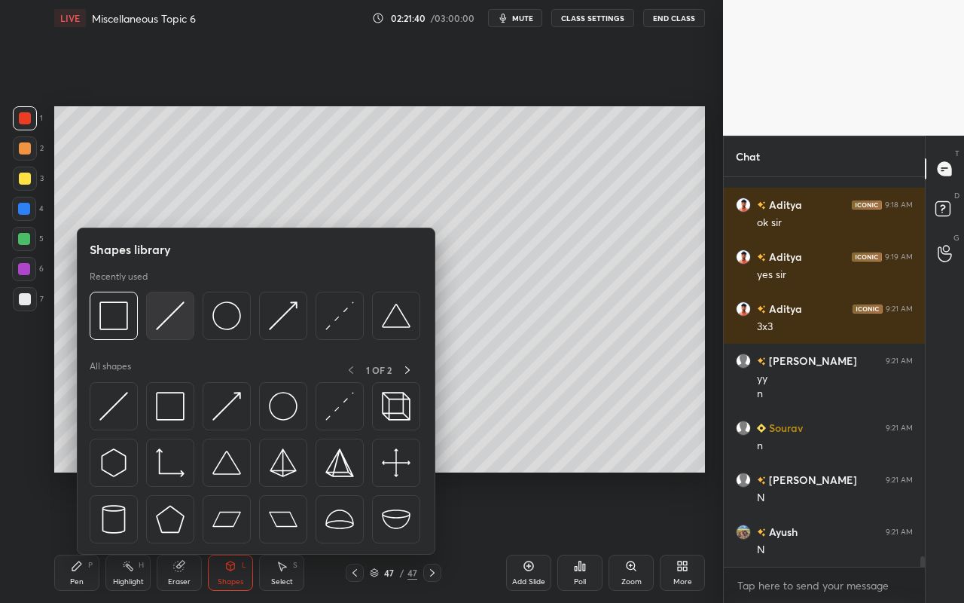
click at [181, 321] on img at bounding box center [170, 315] width 29 height 29
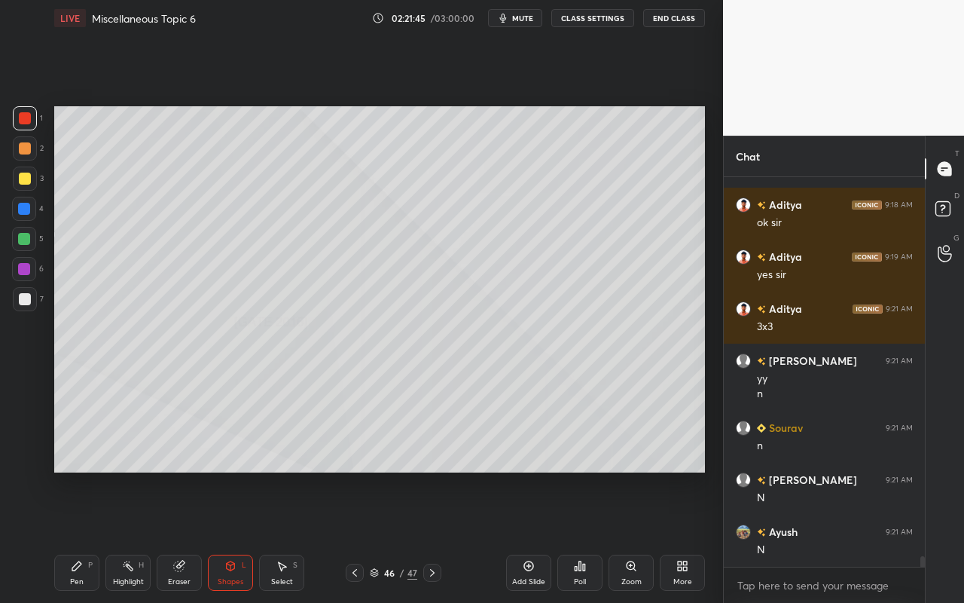
drag, startPoint x: 133, startPoint y: 576, endPoint x: 138, endPoint y: 553, distance: 23.1
click at [136, 536] on div "Highlight" at bounding box center [128, 582] width 31 height 8
click at [23, 463] on icon at bounding box center [24, 460] width 8 height 8
click at [76, 536] on icon at bounding box center [77, 566] width 12 height 12
click at [88, 536] on div "P" at bounding box center [90, 565] width 5 height 8
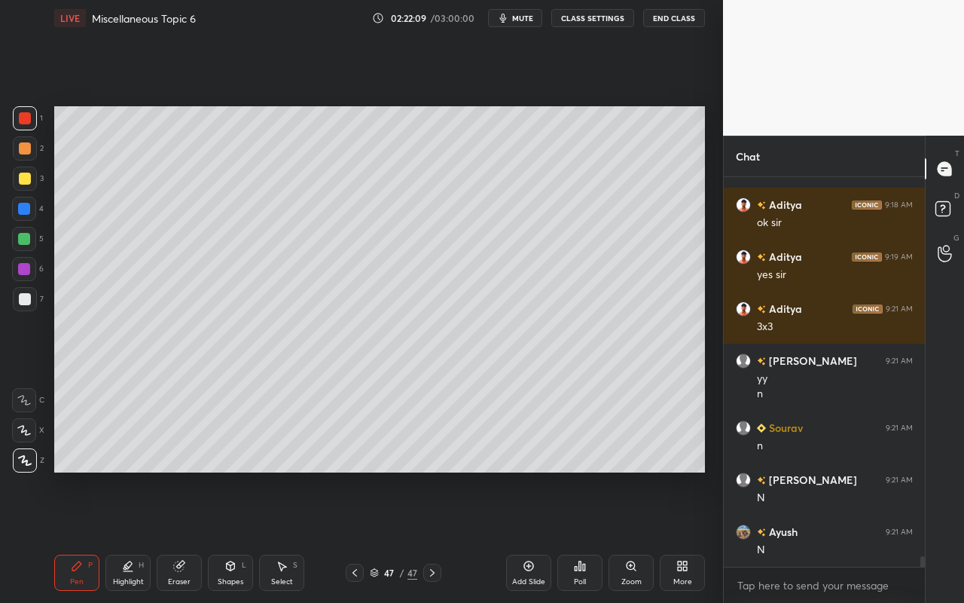
click at [138, 536] on div "Highlight H" at bounding box center [127, 573] width 45 height 36
drag, startPoint x: 69, startPoint y: 571, endPoint x: 79, endPoint y: 521, distance: 50.8
click at [69, 536] on div "Pen P" at bounding box center [76, 573] width 45 height 36
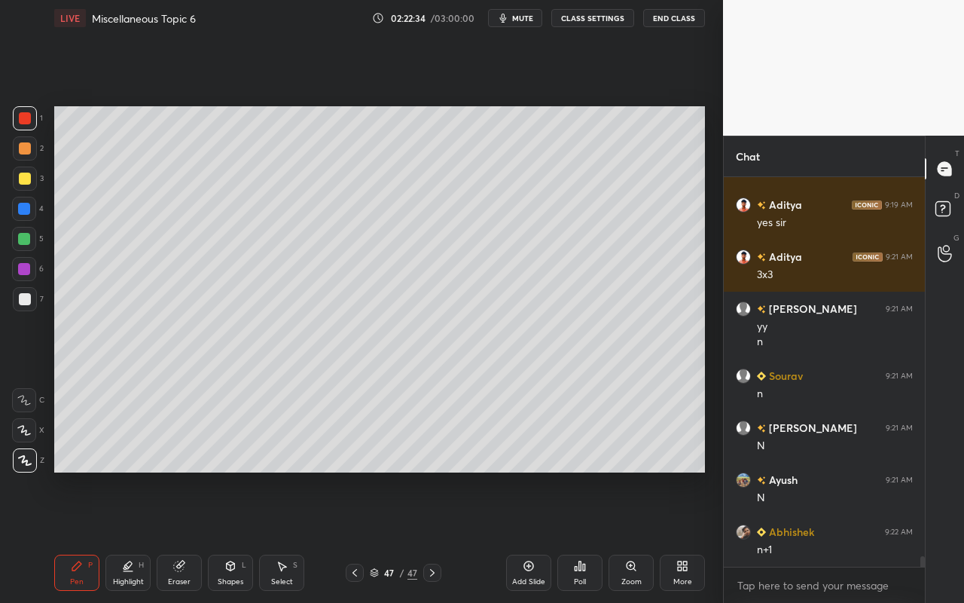
scroll to position [14403, 0]
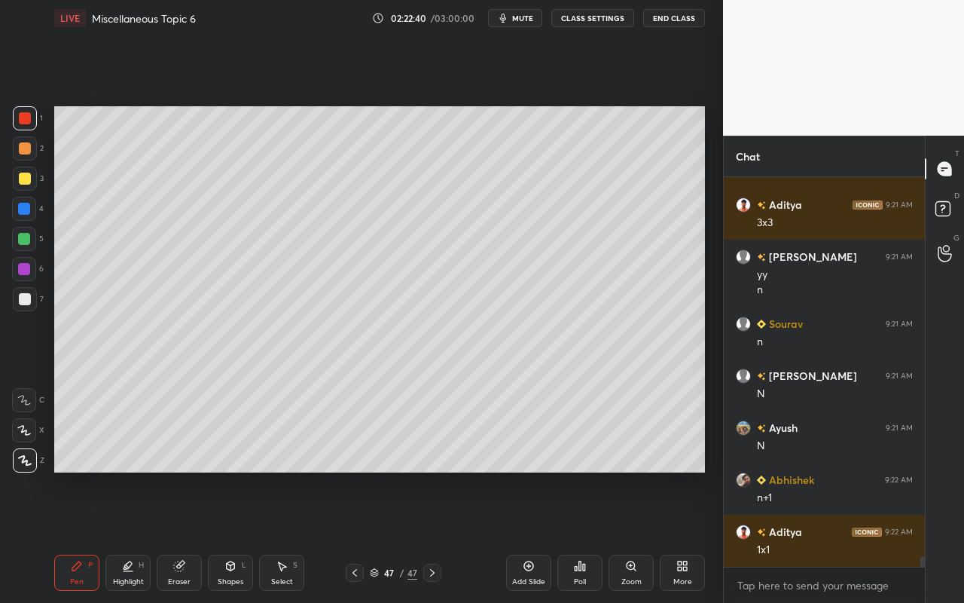
click at [72, 536] on icon at bounding box center [76, 565] width 9 height 9
drag, startPoint x: 27, startPoint y: 240, endPoint x: 47, endPoint y: 221, distance: 27.7
click at [28, 241] on div at bounding box center [24, 239] width 12 height 12
drag, startPoint x: 274, startPoint y: 563, endPoint x: 281, endPoint y: 543, distance: 20.7
click at [277, 536] on div "Select S" at bounding box center [281, 573] width 45 height 36
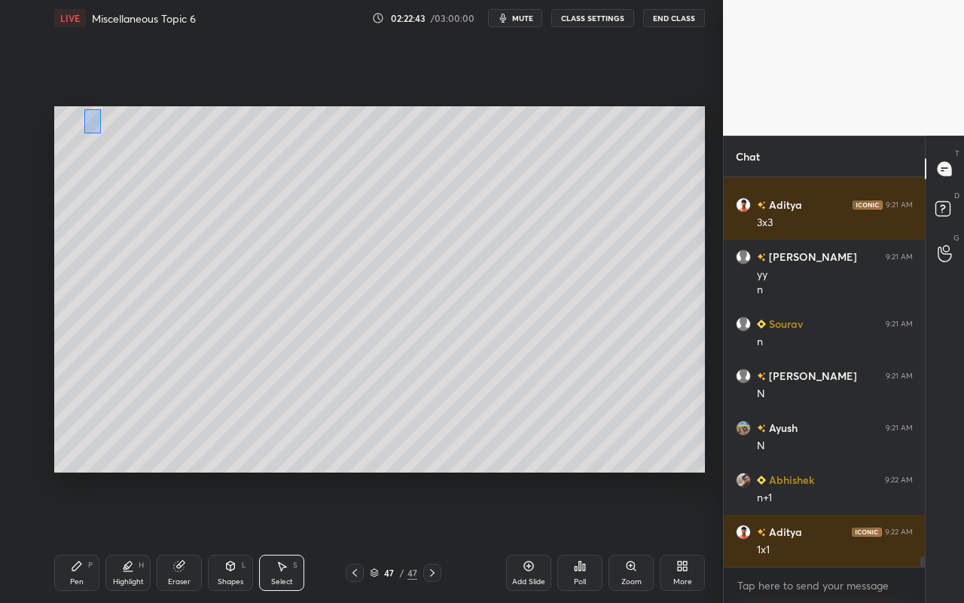
drag, startPoint x: 84, startPoint y: 108, endPoint x: 222, endPoint y: 191, distance: 160.5
click at [221, 191] on div "0 ° Undo Copy Paste here Duplicate Duplicate to new slide Delete" at bounding box center [379, 289] width 651 height 366
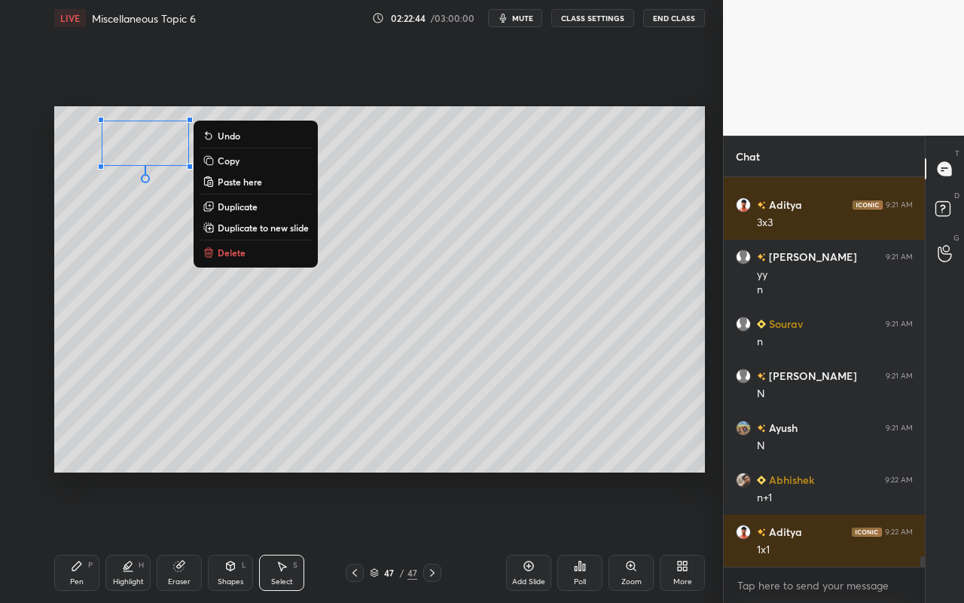
click at [243, 248] on p "Delete" at bounding box center [232, 252] width 28 height 12
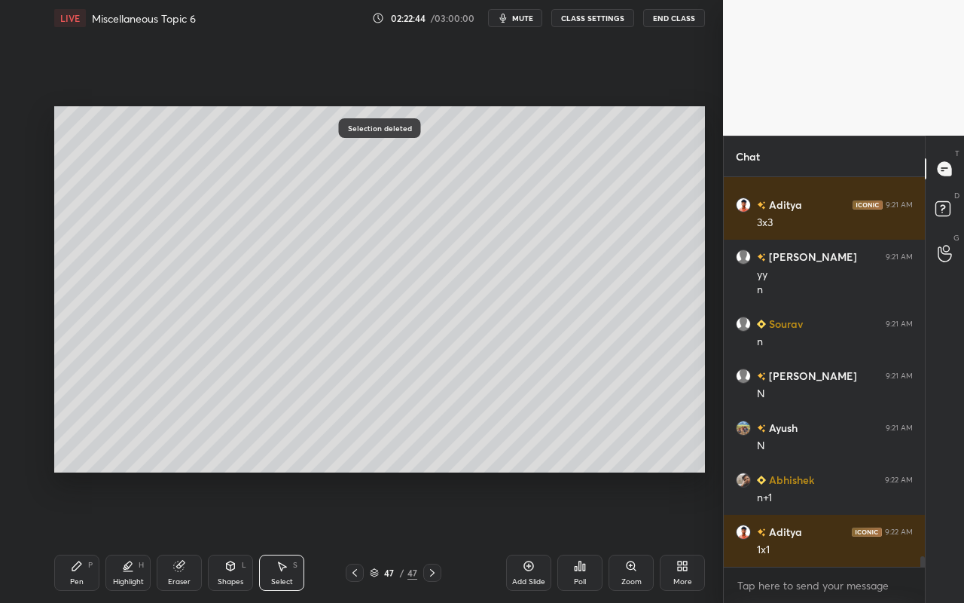
click at [77, 536] on div "Pen P" at bounding box center [76, 573] width 45 height 36
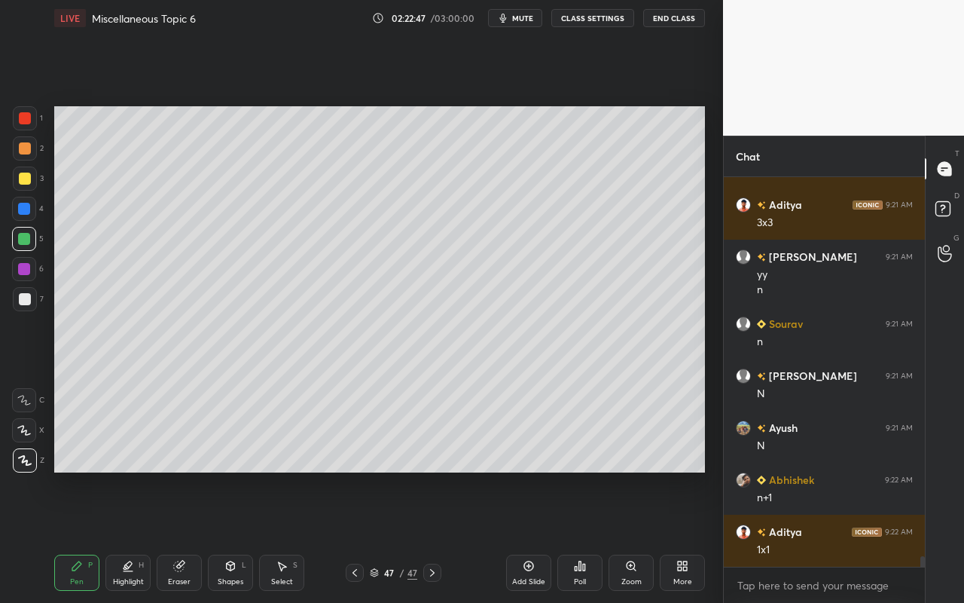
scroll to position [14455, 0]
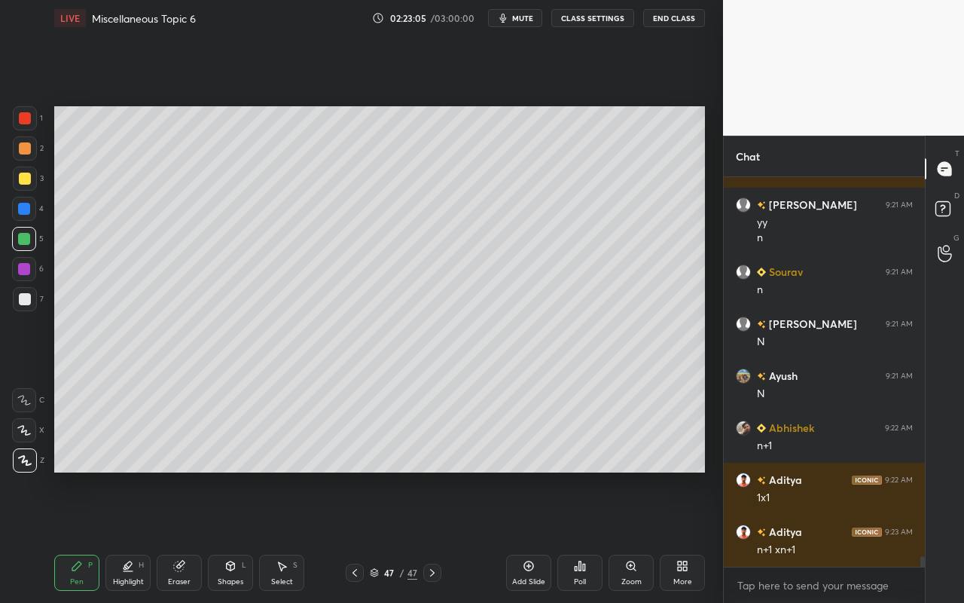
click at [294, 536] on div "Select S" at bounding box center [281, 573] width 45 height 36
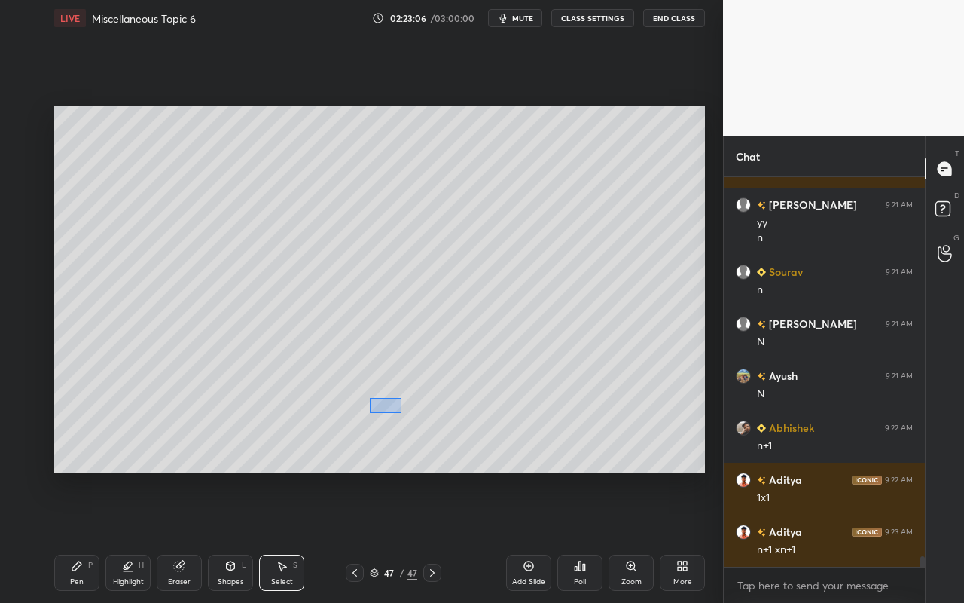
drag, startPoint x: 383, startPoint y: 406, endPoint x: 405, endPoint y: 412, distance: 22.7
click at [404, 414] on div "0 ° Undo Copy Paste here Duplicate Duplicate to new slide Delete" at bounding box center [379, 289] width 651 height 366
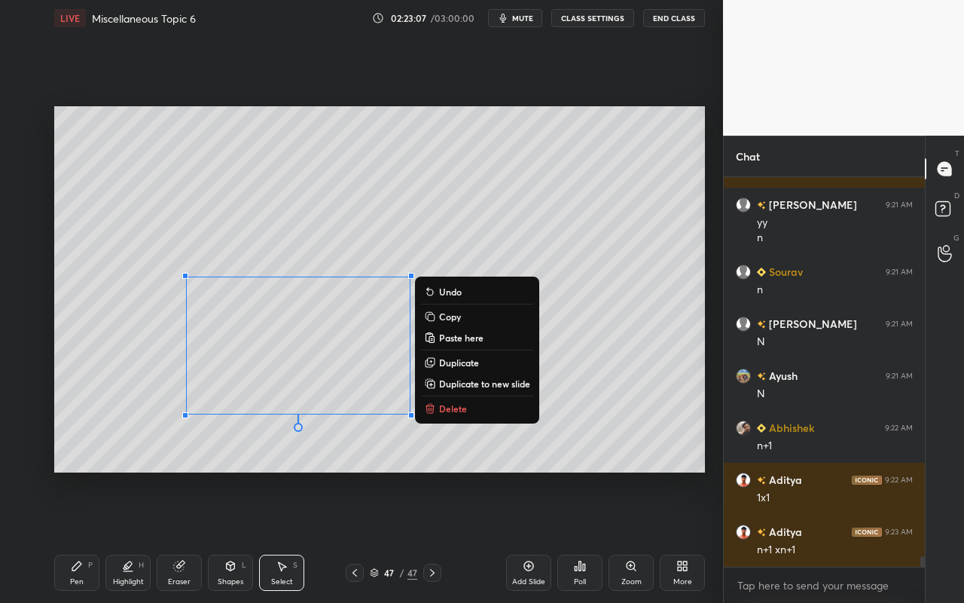
click at [550, 421] on div "0 ° Undo Copy Paste here Duplicate Duplicate to new slide Delete" at bounding box center [379, 289] width 651 height 366
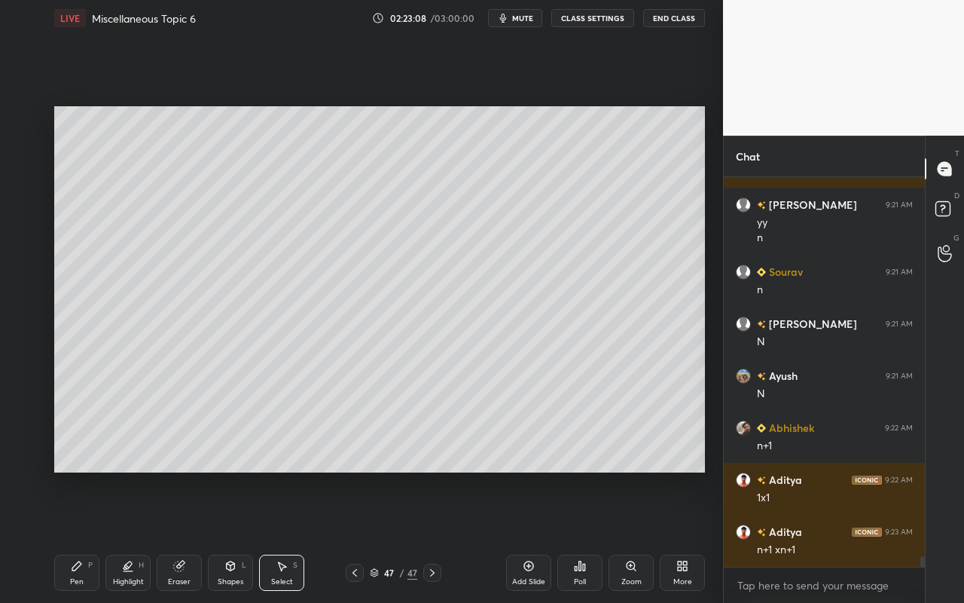
click at [188, 536] on div "Eraser" at bounding box center [179, 573] width 45 height 36
click at [32, 435] on div at bounding box center [24, 430] width 24 height 24
click at [81, 536] on div "Pen P" at bounding box center [76, 573] width 45 height 36
drag, startPoint x: 234, startPoint y: 570, endPoint x: 239, endPoint y: 558, distance: 13.9
click at [234, 536] on icon at bounding box center [231, 566] width 12 height 12
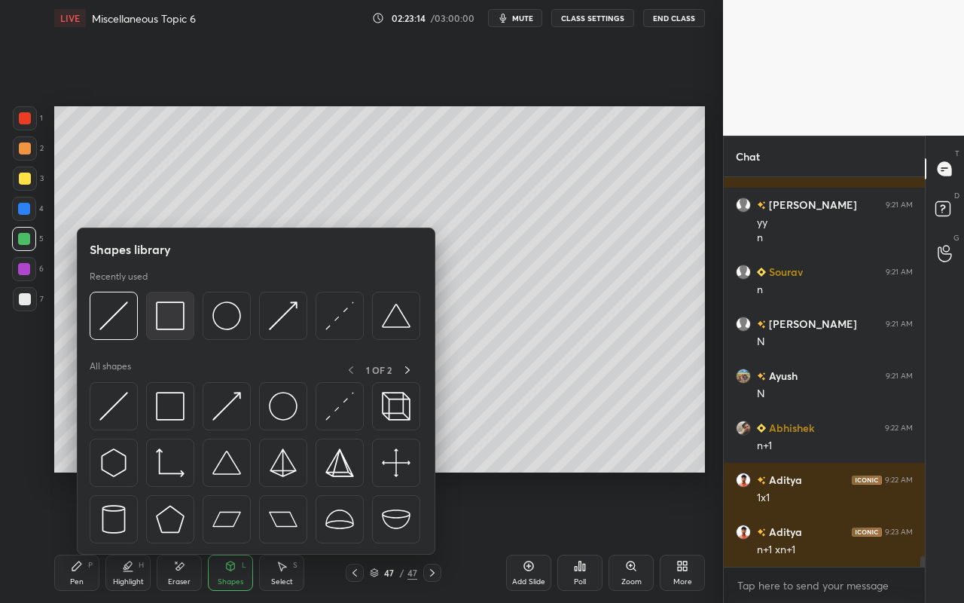
click at [182, 325] on img at bounding box center [170, 315] width 29 height 29
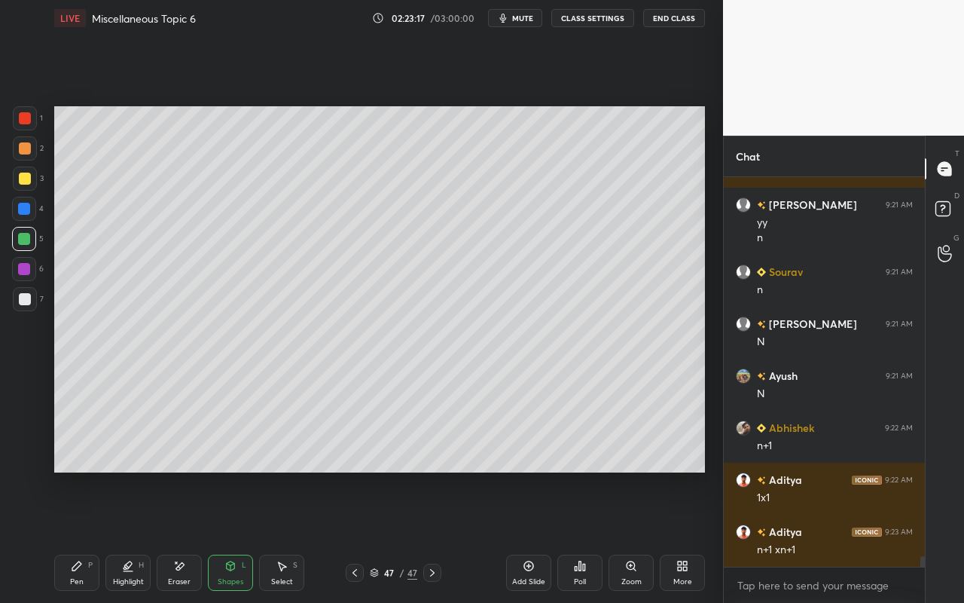
click at [187, 536] on div "Eraser" at bounding box center [179, 573] width 45 height 36
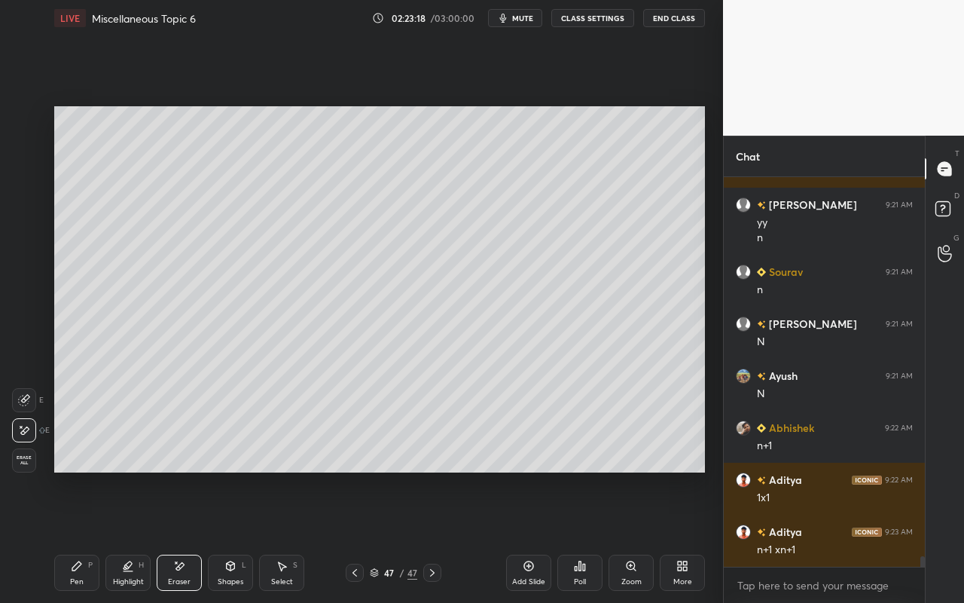
click at [30, 403] on div at bounding box center [24, 400] width 24 height 24
drag, startPoint x: 83, startPoint y: 580, endPoint x: 90, endPoint y: 553, distance: 28.2
click at [85, 536] on div "Pen P" at bounding box center [76, 573] width 45 height 36
click at [130, 536] on div "Highlight H" at bounding box center [127, 573] width 45 height 36
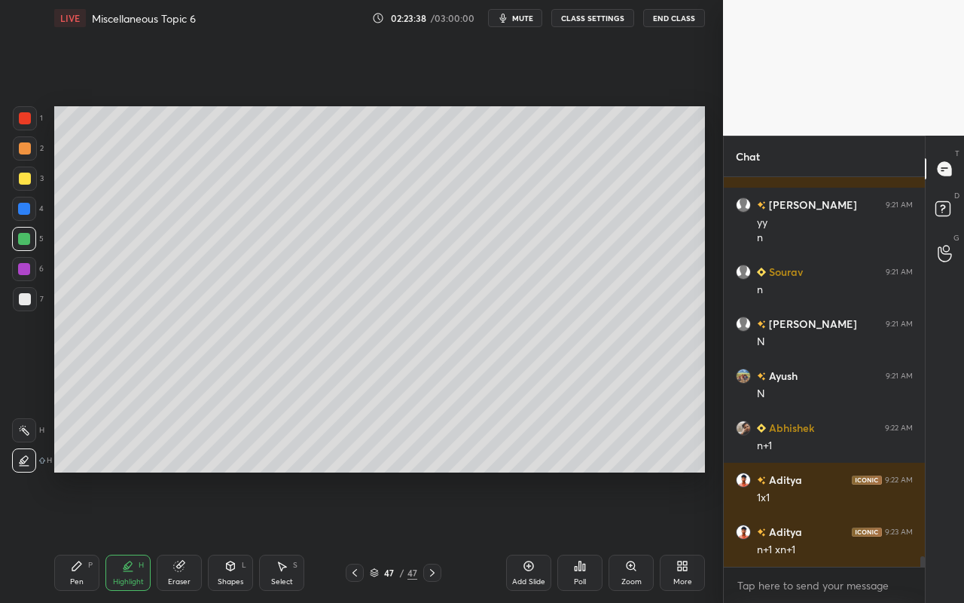
click at [29, 433] on div at bounding box center [24, 430] width 24 height 24
click at [74, 536] on div "Pen P" at bounding box center [76, 573] width 45 height 36
click at [24, 179] on div at bounding box center [25, 179] width 12 height 12
click at [241, 536] on div "Shapes" at bounding box center [231, 582] width 26 height 8
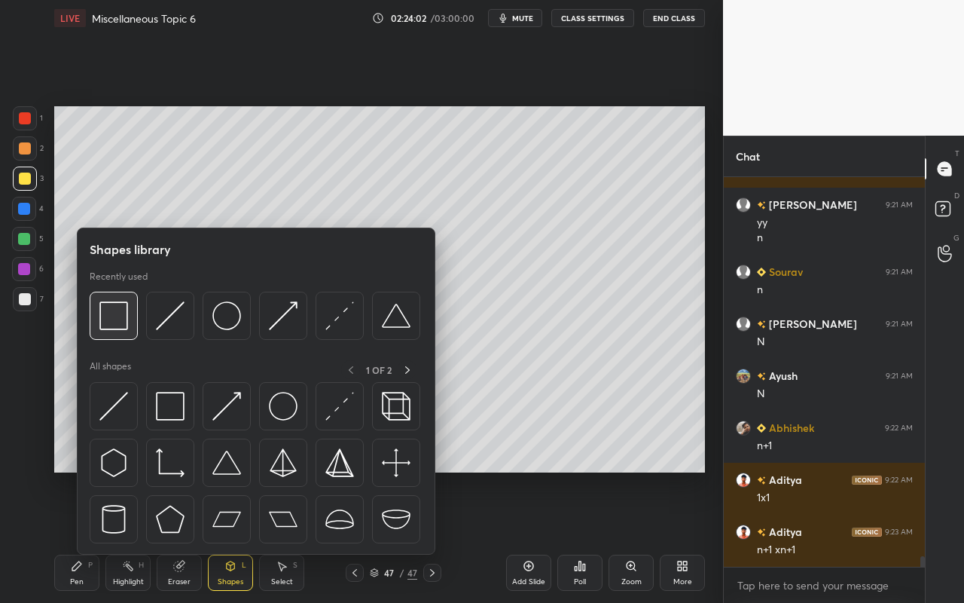
click at [121, 332] on div at bounding box center [114, 316] width 48 height 48
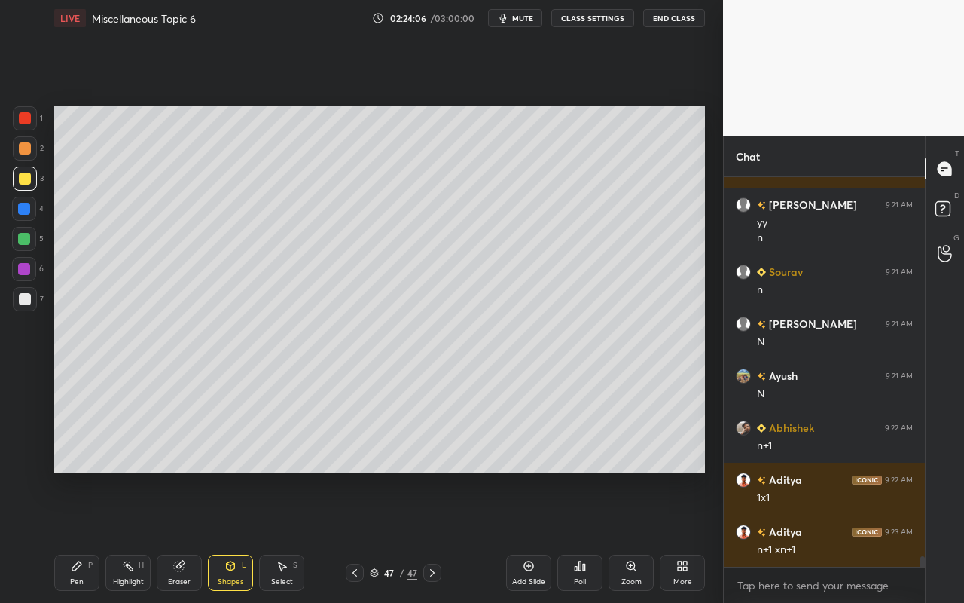
drag, startPoint x: 128, startPoint y: 570, endPoint x: 133, endPoint y: 561, distance: 9.4
click at [126, 536] on icon at bounding box center [128, 566] width 12 height 12
click at [228, 536] on icon at bounding box center [231, 566] width 12 height 12
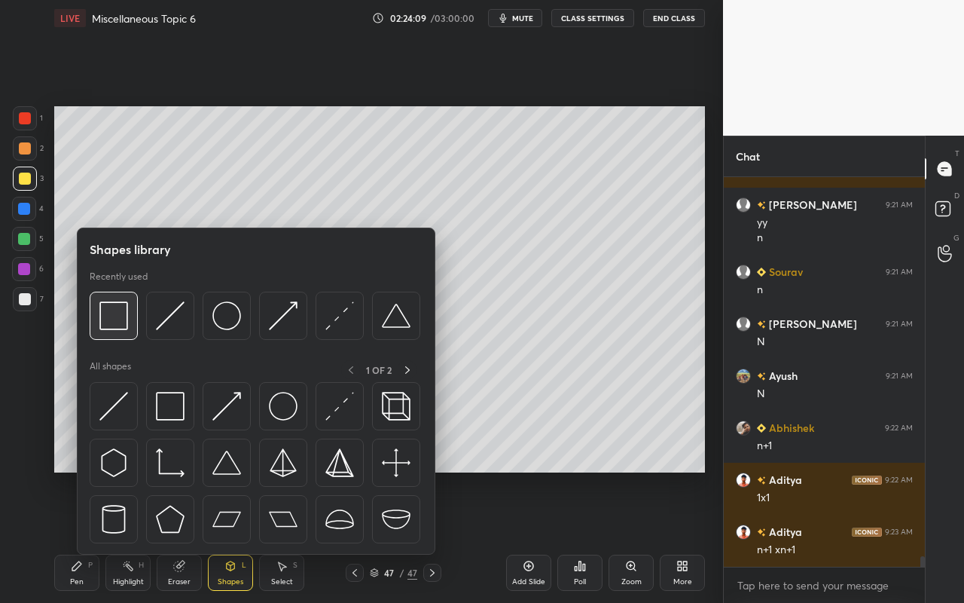
click at [124, 336] on div at bounding box center [114, 316] width 48 height 48
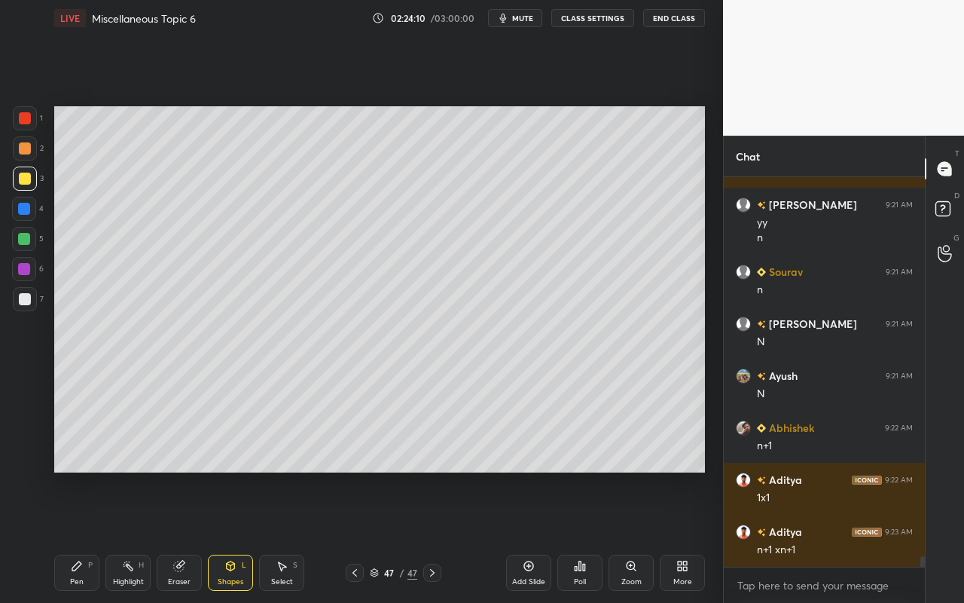
click at [23, 115] on div at bounding box center [25, 118] width 24 height 24
click at [86, 536] on div "Pen P" at bounding box center [76, 573] width 45 height 36
click at [234, 536] on div "Shapes" at bounding box center [231, 582] width 26 height 8
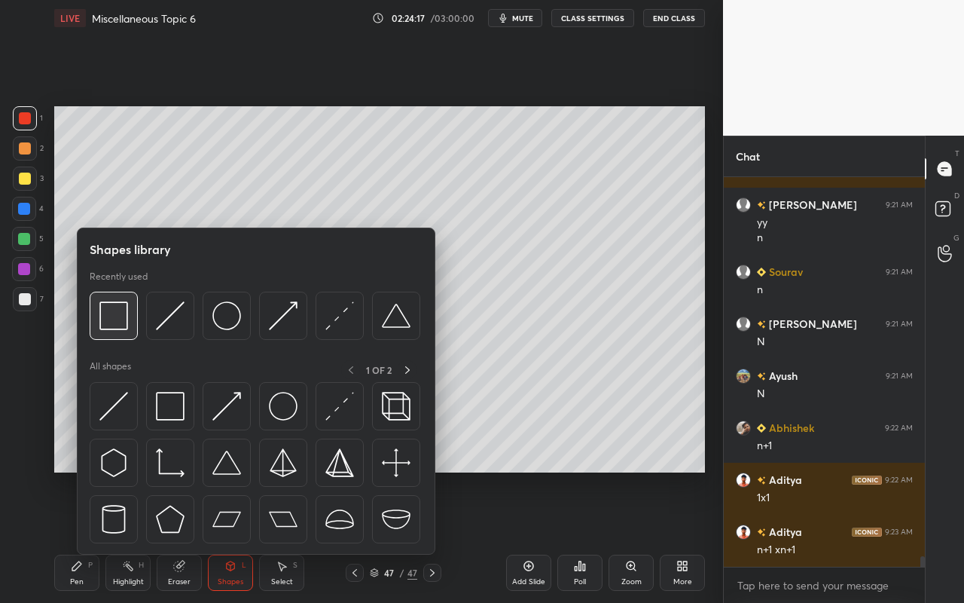
click at [121, 325] on img at bounding box center [113, 315] width 29 height 29
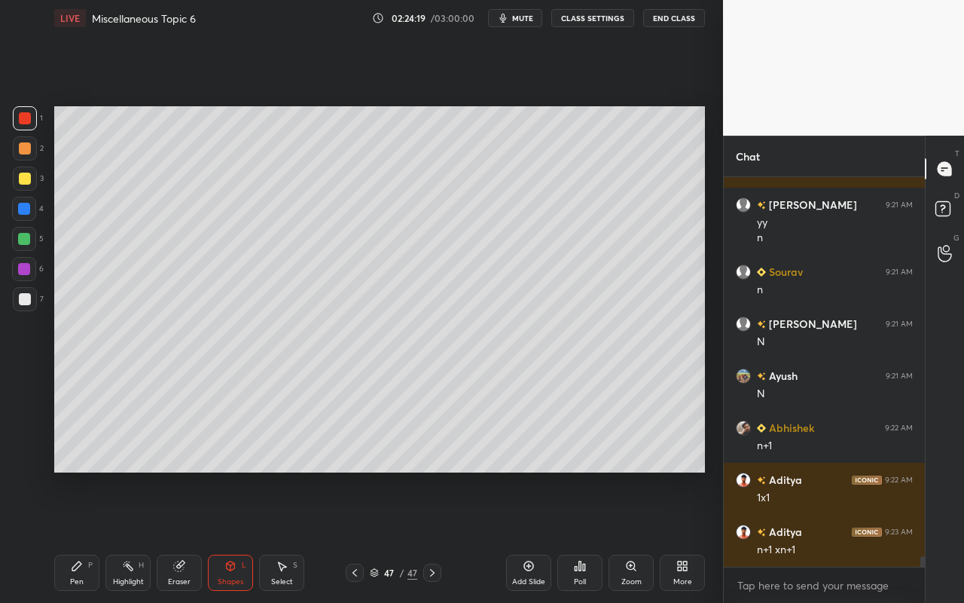
click at [133, 536] on div "Highlight H" at bounding box center [127, 573] width 45 height 36
drag, startPoint x: 69, startPoint y: 585, endPoint x: 85, endPoint y: 567, distance: 24.0
click at [69, 536] on div "Pen P" at bounding box center [76, 573] width 45 height 36
click at [438, 472] on div "Setting up your live class Poll for secs No correct answer Start poll" at bounding box center [379, 289] width 663 height 506
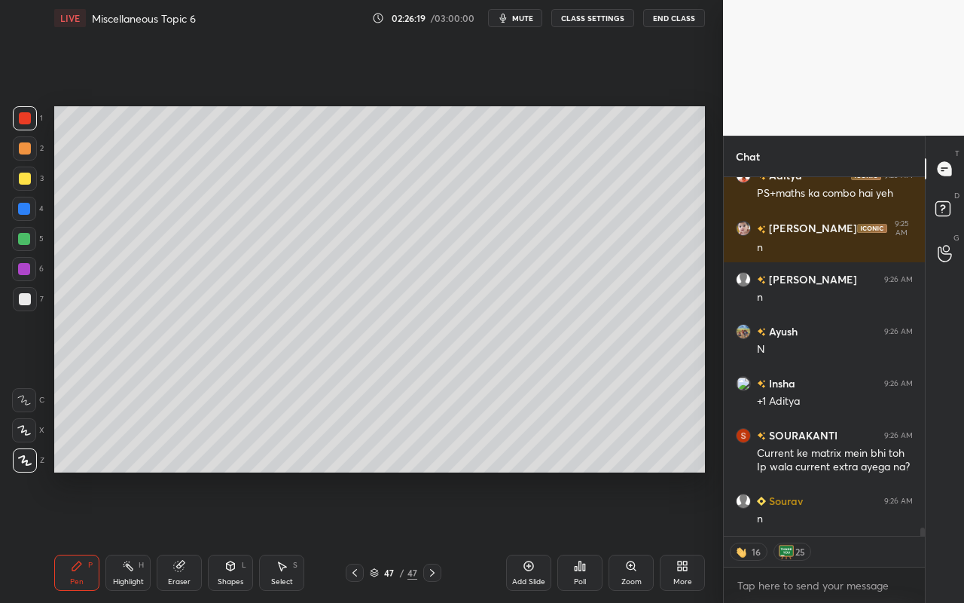
scroll to position [15228, 0]
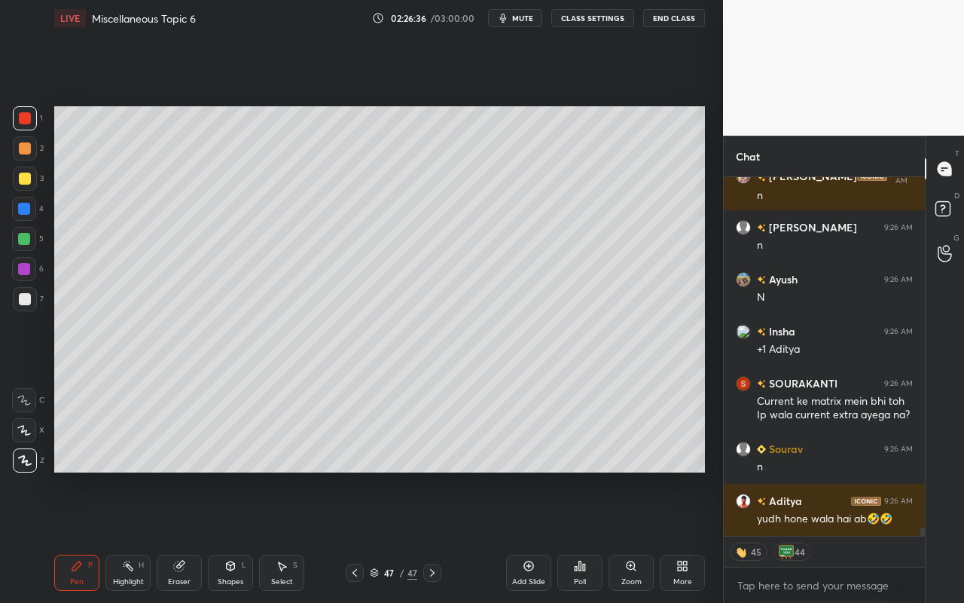
drag, startPoint x: 527, startPoint y: 570, endPoint x: 502, endPoint y: 555, distance: 29.1
click at [527, 536] on icon at bounding box center [529, 566] width 12 height 12
click at [83, 536] on div "Pen" at bounding box center [77, 582] width 14 height 8
drag, startPoint x: 23, startPoint y: 185, endPoint x: 50, endPoint y: 157, distance: 38.4
click at [25, 182] on div at bounding box center [25, 179] width 24 height 24
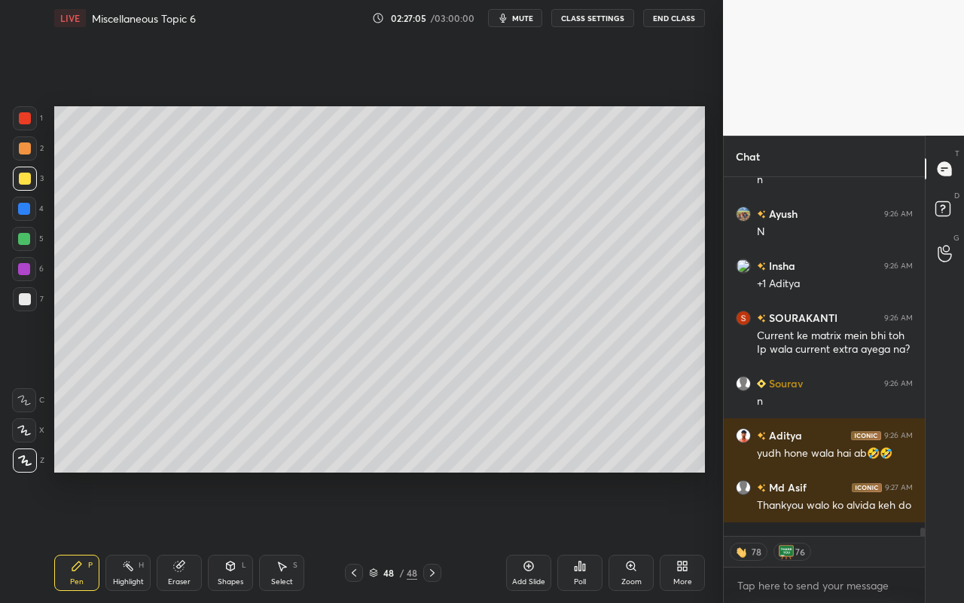
scroll to position [15345, 0]
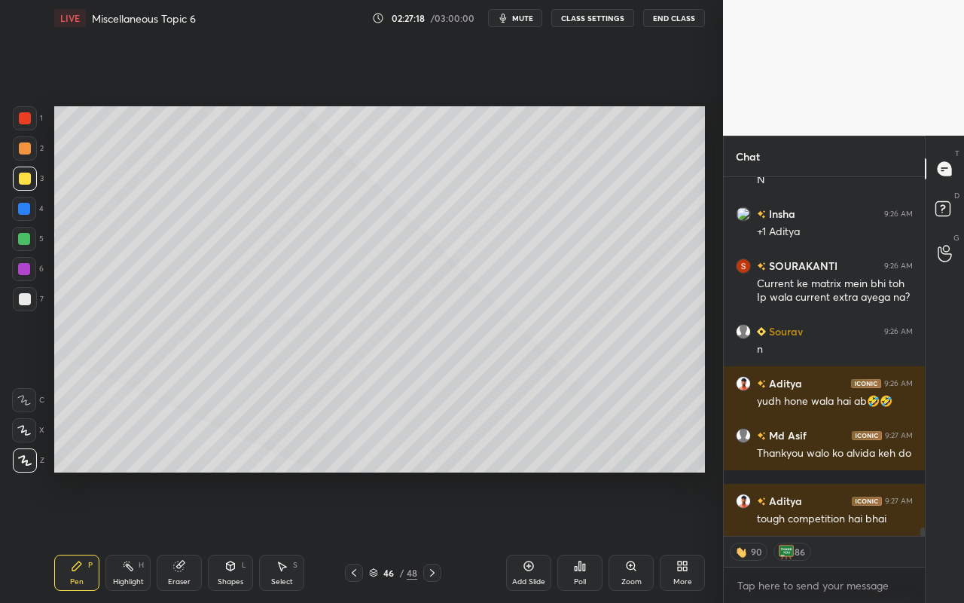
drag, startPoint x: 290, startPoint y: 588, endPoint x: 298, endPoint y: 570, distance: 19.2
click at [292, 536] on div "Select S" at bounding box center [281, 573] width 45 height 36
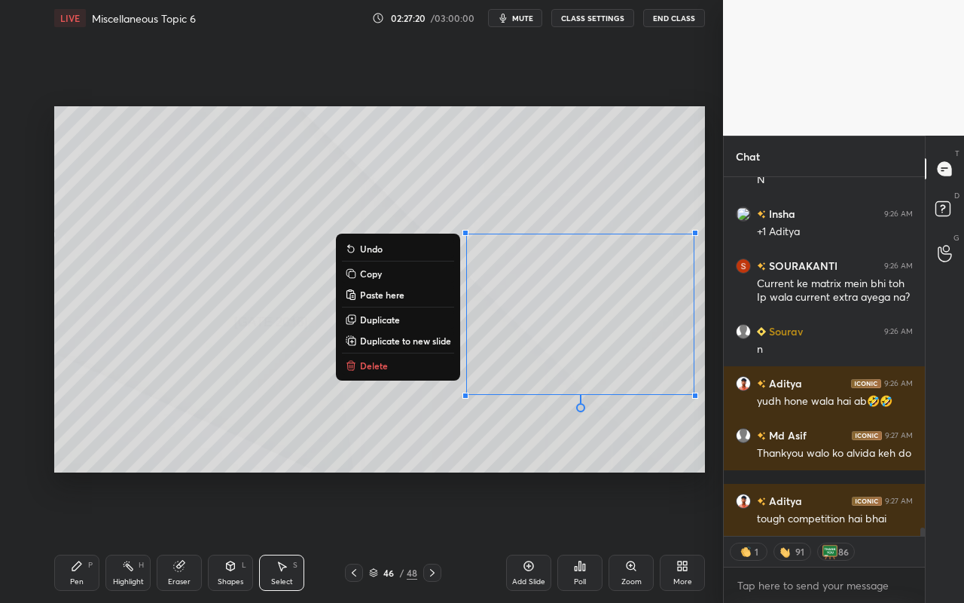
drag, startPoint x: 509, startPoint y: 264, endPoint x: 680, endPoint y: 367, distance: 199.4
click at [704, 413] on div "0 ° Undo Copy Paste here Duplicate Duplicate to new slide Delete" at bounding box center [379, 289] width 651 height 366
click at [401, 277] on button "Copy" at bounding box center [398, 273] width 112 height 18
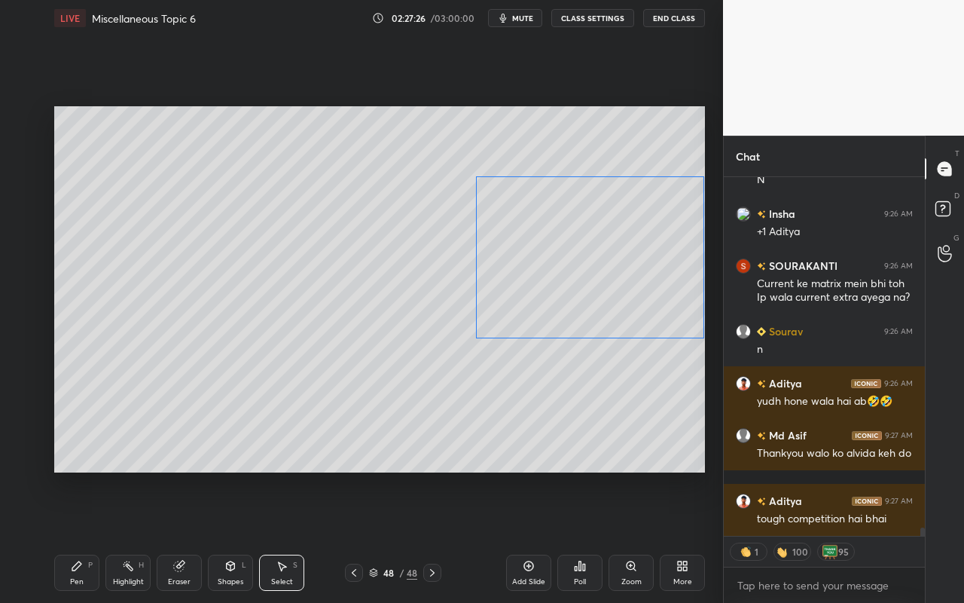
drag, startPoint x: 610, startPoint y: 301, endPoint x: 619, endPoint y: 256, distance: 46.3
click at [621, 249] on div "0 ° Undo Copy Paste here Duplicate Duplicate to new slide Delete" at bounding box center [379, 289] width 651 height 366
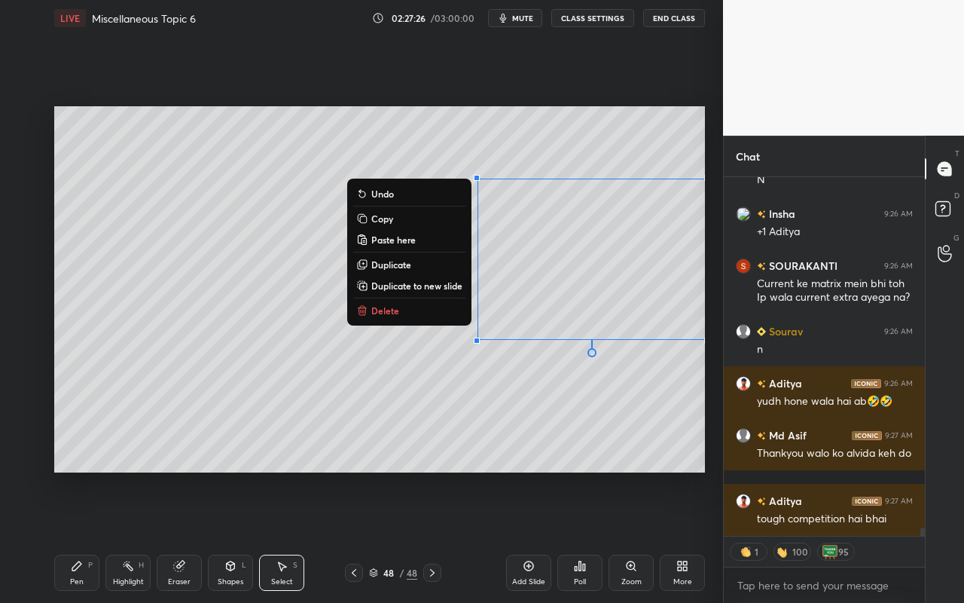
click at [591, 397] on div "0 ° Undo Copy Paste here Duplicate Duplicate to new slide Delete" at bounding box center [379, 289] width 651 height 366
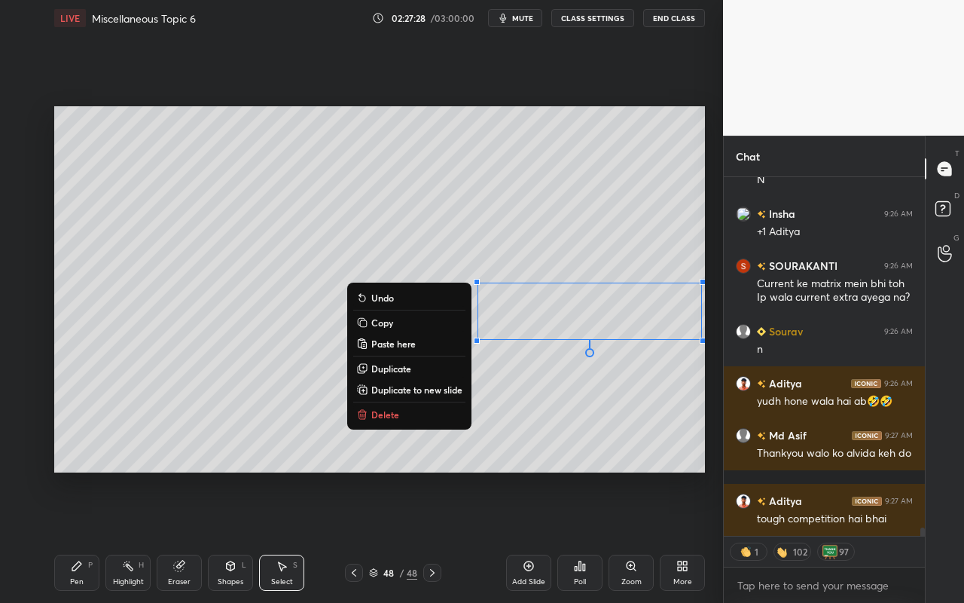
drag, startPoint x: 548, startPoint y: 307, endPoint x: 700, endPoint y: 348, distance: 157.7
click at [705, 348] on div "0 ° Undo Copy Paste here Duplicate Duplicate to new slide Delete Setting up you…" at bounding box center [379, 289] width 663 height 506
click at [421, 414] on button "Delete" at bounding box center [409, 414] width 112 height 18
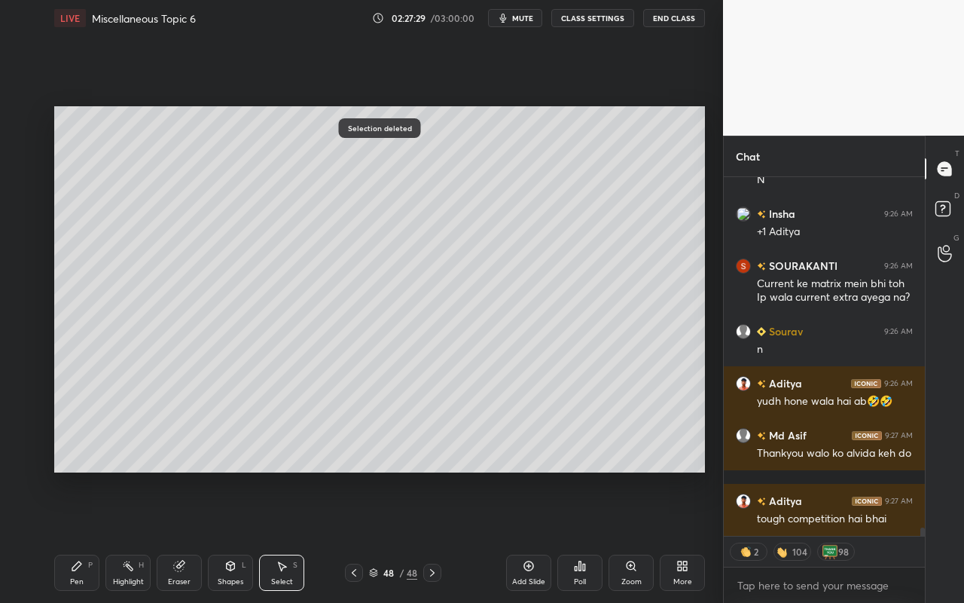
click at [225, 536] on icon at bounding box center [231, 566] width 12 height 12
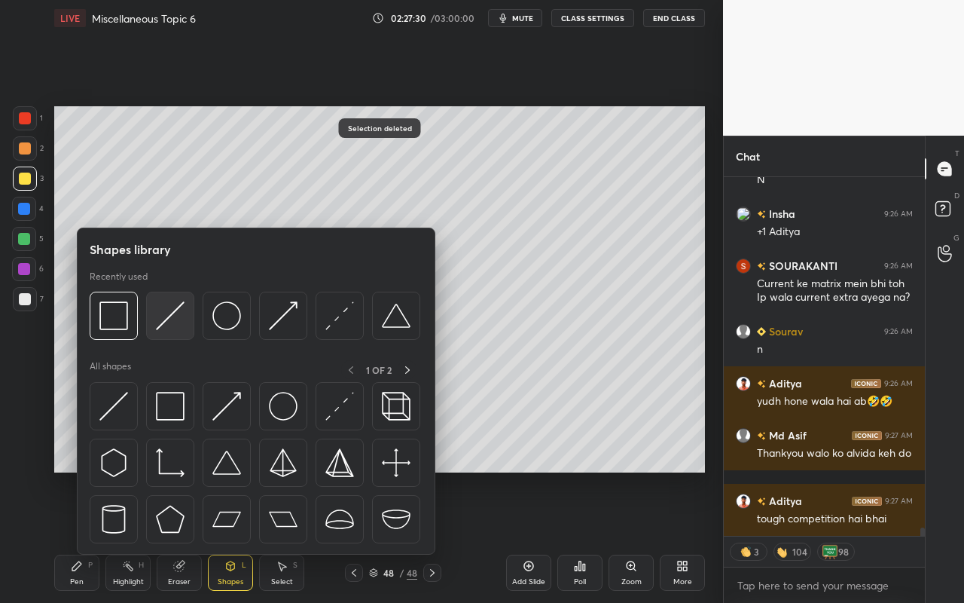
click at [176, 325] on img at bounding box center [170, 315] width 29 height 29
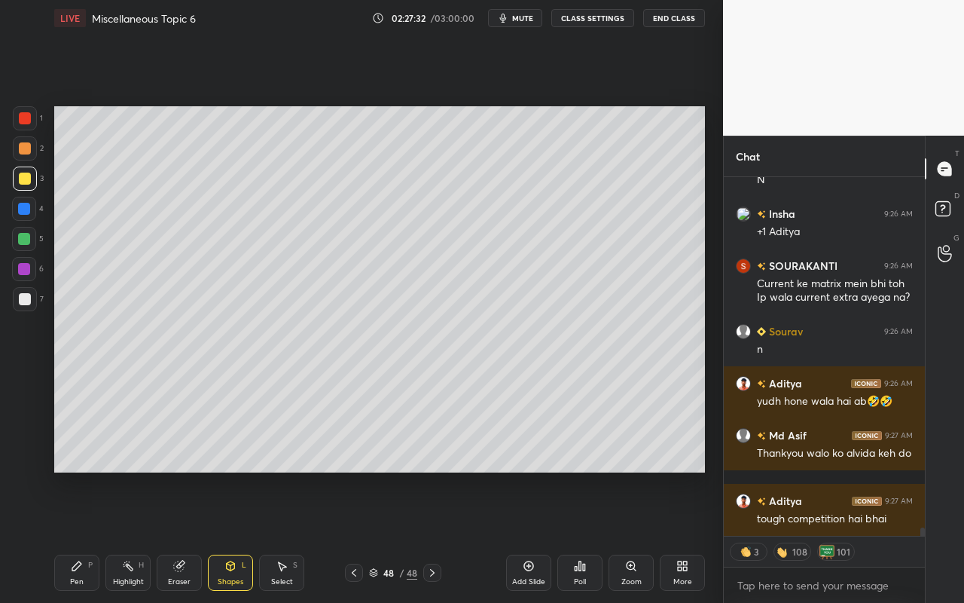
click at [30, 182] on div at bounding box center [25, 179] width 24 height 24
click at [84, 536] on div "Pen P" at bounding box center [76, 573] width 45 height 36
click at [238, 536] on div "Shapes" at bounding box center [231, 582] width 26 height 8
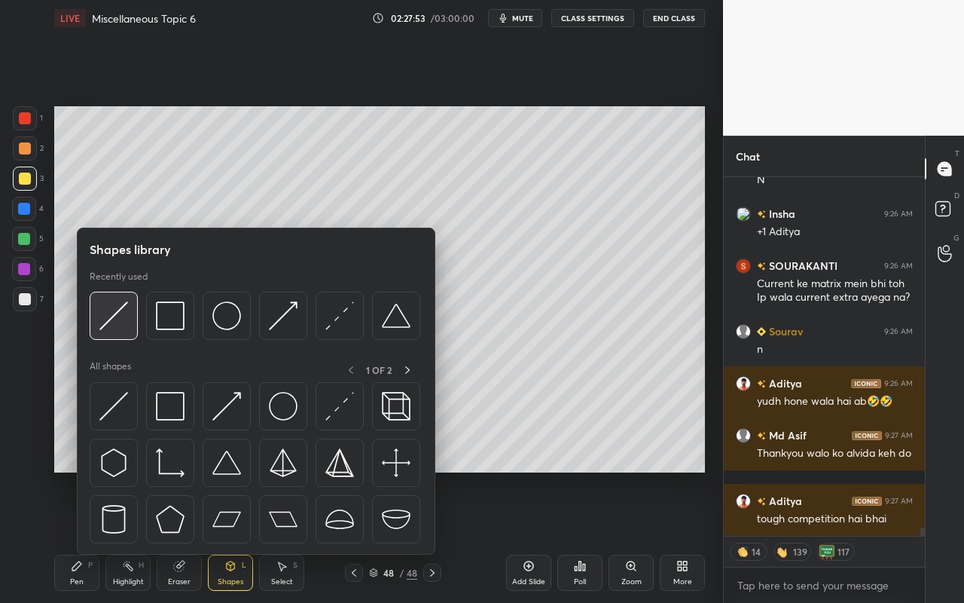
click at [115, 331] on div at bounding box center [114, 316] width 48 height 48
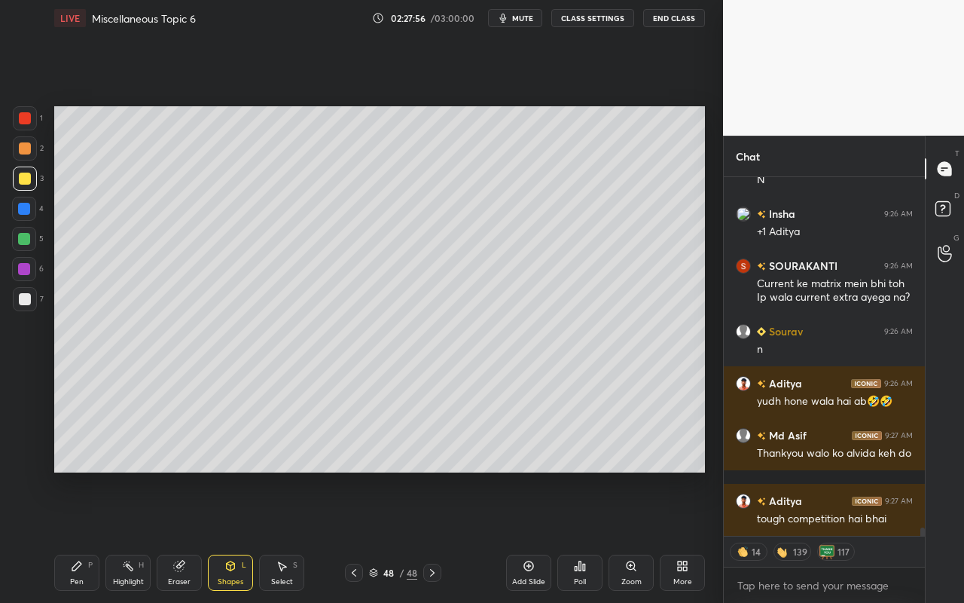
click at [24, 121] on div at bounding box center [25, 118] width 12 height 12
drag, startPoint x: 237, startPoint y: 580, endPoint x: 240, endPoint y: 561, distance: 19.8
click at [237, 536] on div "Shapes" at bounding box center [231, 582] width 26 height 8
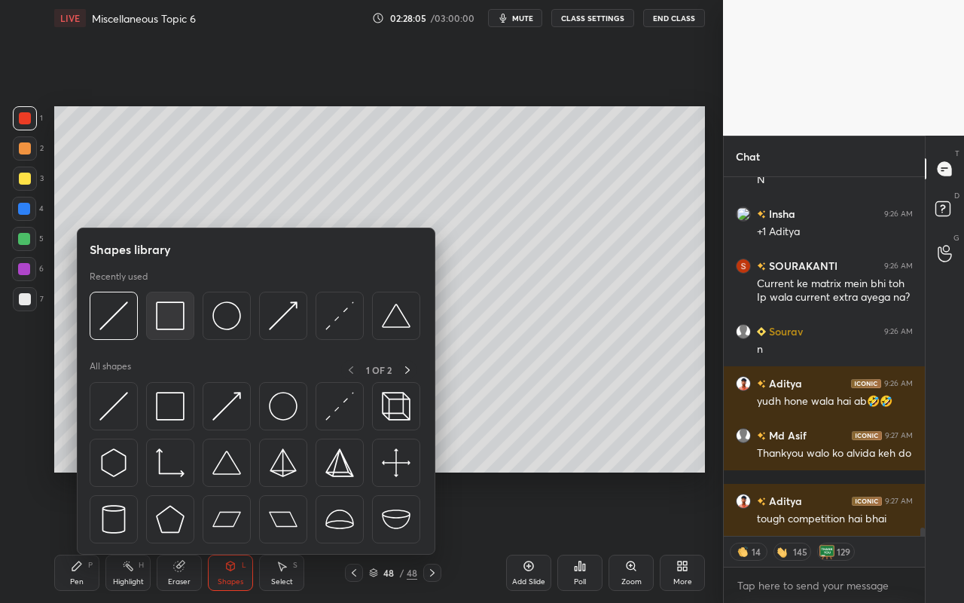
click at [172, 324] on img at bounding box center [170, 315] width 29 height 29
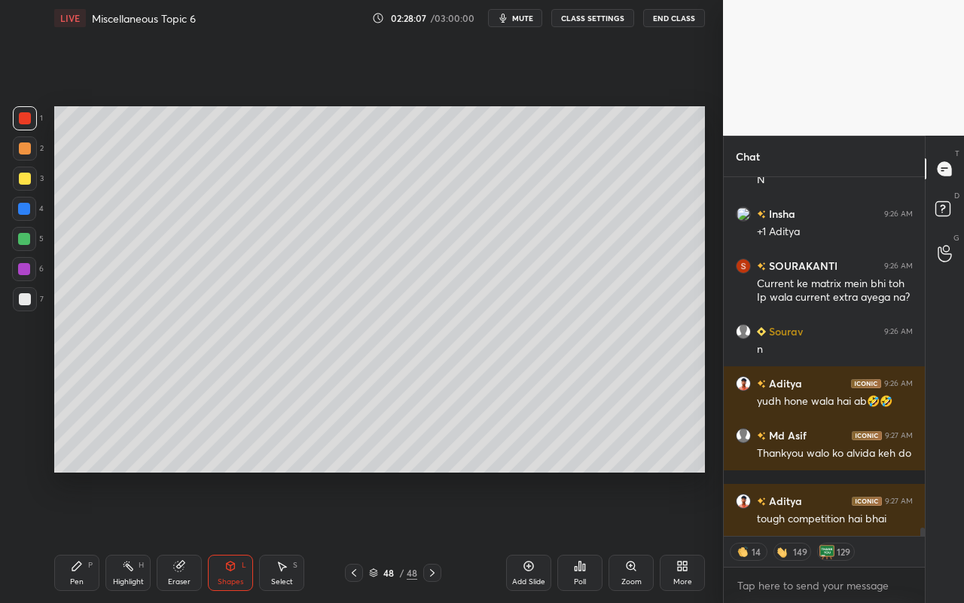
drag, startPoint x: 239, startPoint y: 585, endPoint x: 261, endPoint y: 558, distance: 35.4
click at [239, 536] on div "Shapes" at bounding box center [231, 582] width 26 height 8
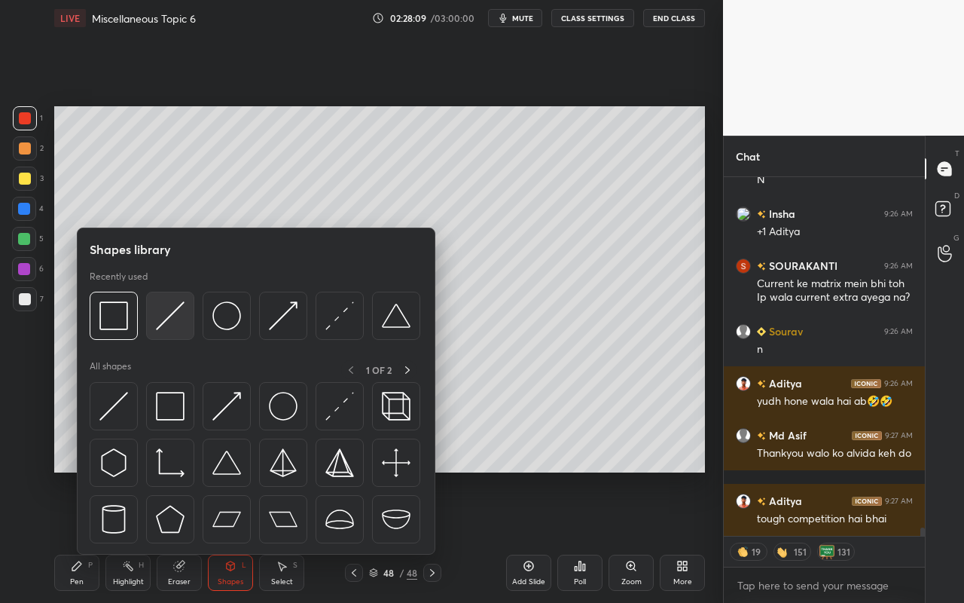
click at [170, 327] on img at bounding box center [170, 315] width 29 height 29
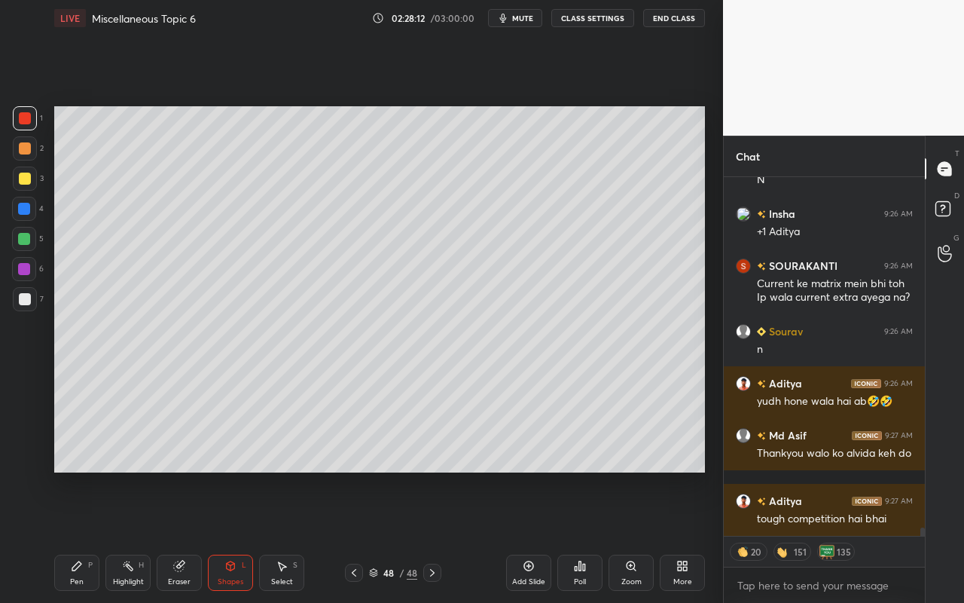
drag, startPoint x: 81, startPoint y: 585, endPoint x: 146, endPoint y: 497, distance: 110.5
click at [82, 536] on div "Pen" at bounding box center [77, 582] width 14 height 8
click at [135, 536] on div "Highlight H" at bounding box center [127, 573] width 45 height 36
drag, startPoint x: 285, startPoint y: 585, endPoint x: 247, endPoint y: 494, distance: 97.9
click at [286, 536] on div "Select" at bounding box center [282, 582] width 22 height 8
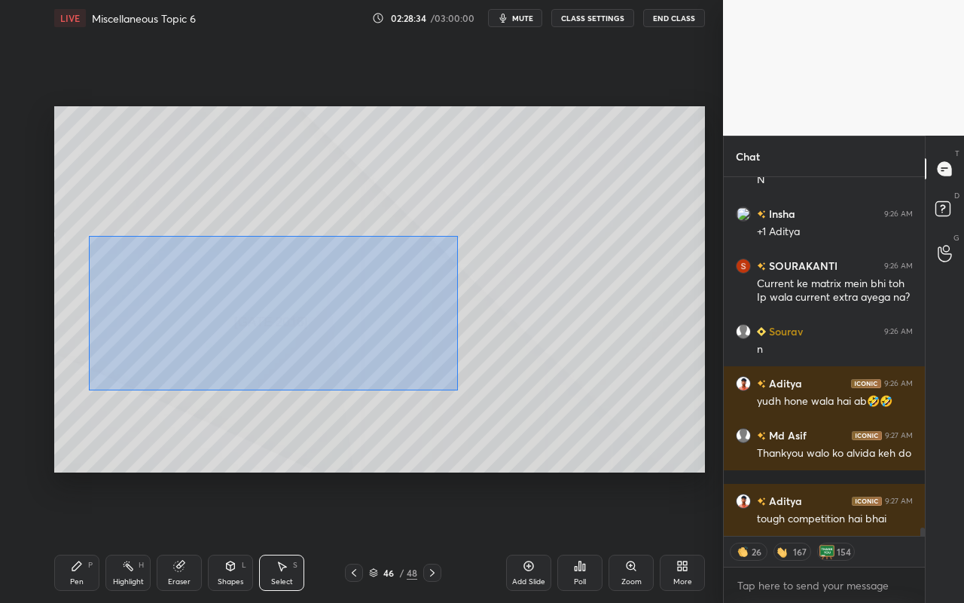
drag, startPoint x: 89, startPoint y: 241, endPoint x: 453, endPoint y: 384, distance: 391.1
click at [454, 389] on div "0 ° Undo Copy Paste here Duplicate Duplicate to new slide Delete" at bounding box center [379, 289] width 651 height 366
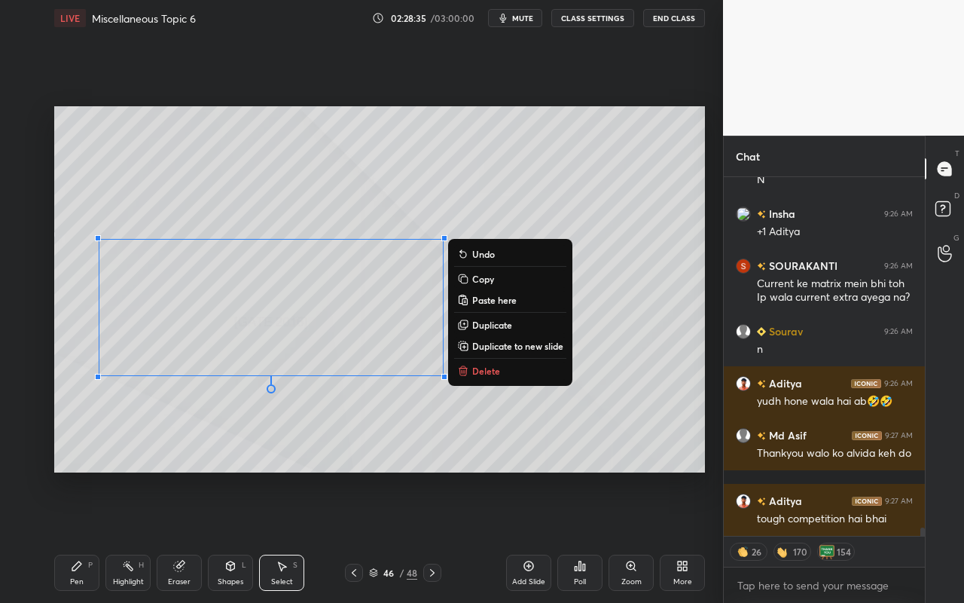
click at [489, 277] on p "Copy" at bounding box center [483, 279] width 22 height 12
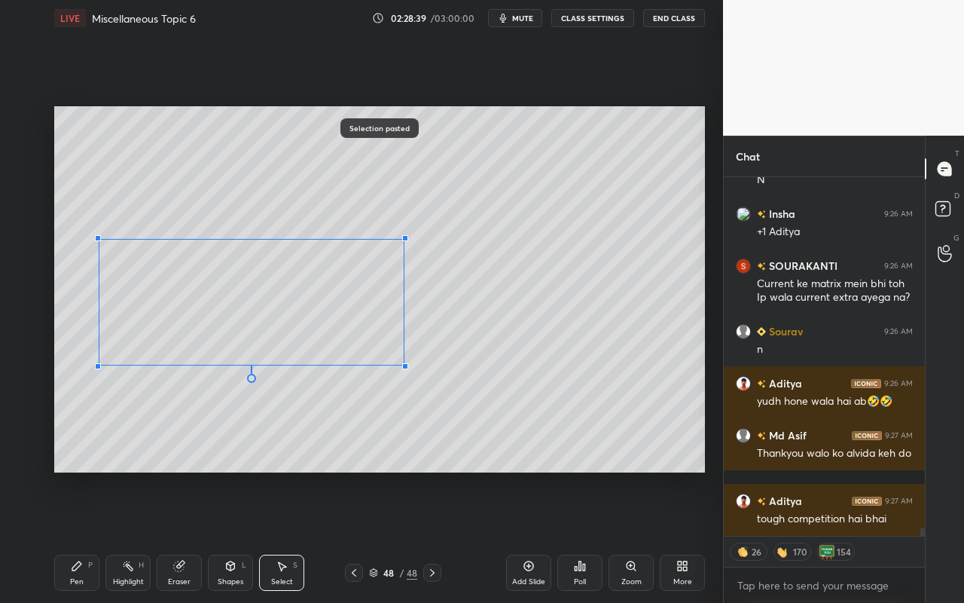
drag, startPoint x: 445, startPoint y: 378, endPoint x: 343, endPoint y: 345, distance: 107.0
click at [402, 363] on div at bounding box center [405, 366] width 6 height 6
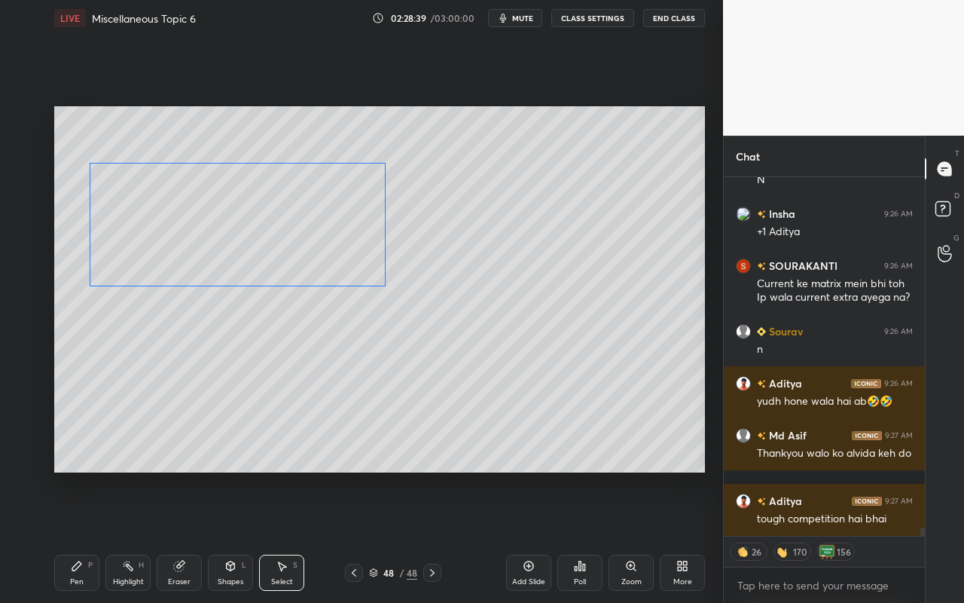
drag, startPoint x: 316, startPoint y: 317, endPoint x: 311, endPoint y: 260, distance: 57.5
click at [314, 252] on div "0 ° Undo Copy Paste here Duplicate Duplicate to new slide Delete" at bounding box center [379, 289] width 651 height 366
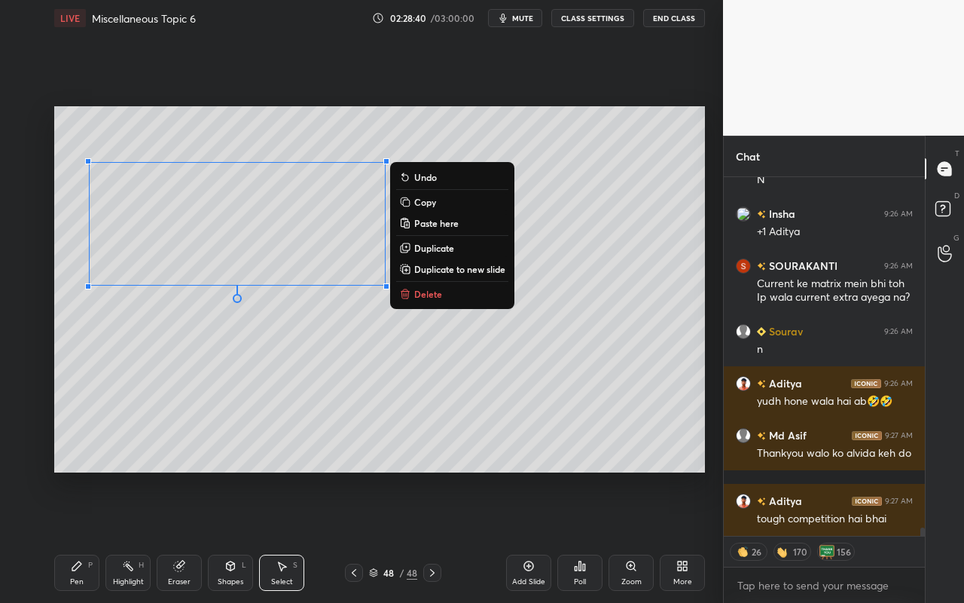
click at [308, 376] on div "0 ° Undo Copy Paste here Duplicate Duplicate to new slide Delete" at bounding box center [379, 289] width 651 height 366
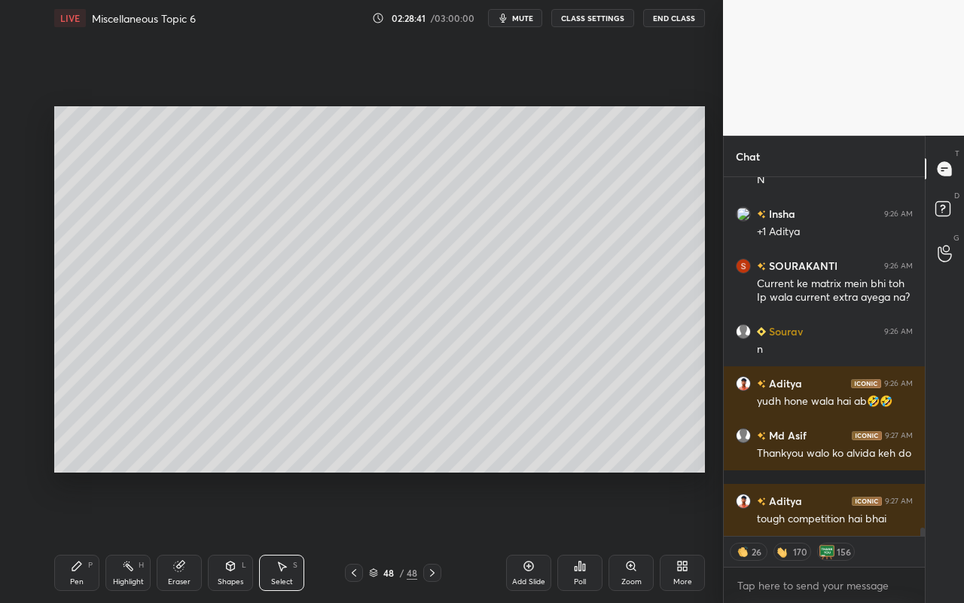
drag, startPoint x: 115, startPoint y: 573, endPoint x: 122, endPoint y: 545, distance: 28.2
click at [119, 536] on div "Highlight H" at bounding box center [127, 573] width 45 height 36
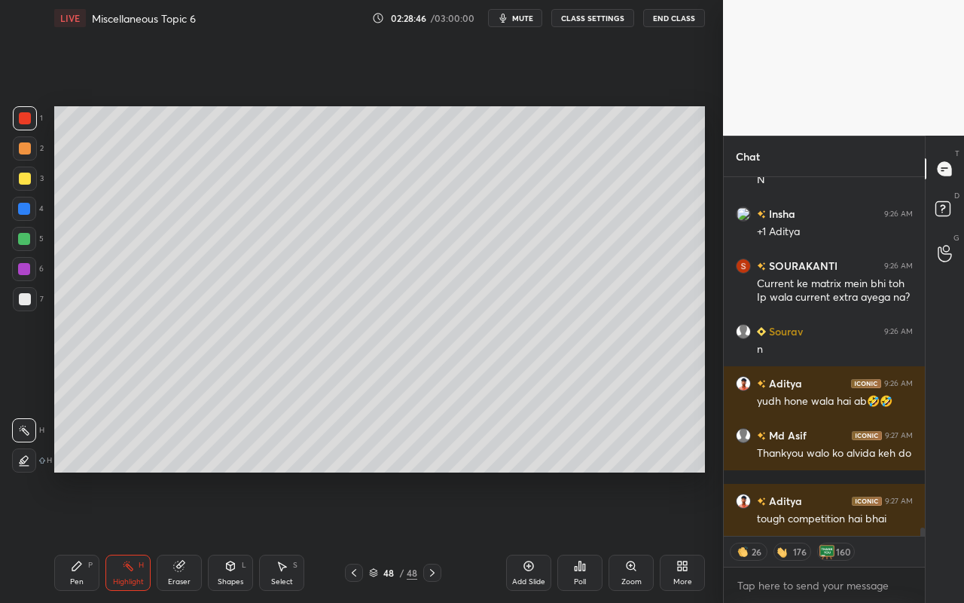
click at [185, 536] on div "Eraser" at bounding box center [179, 573] width 45 height 36
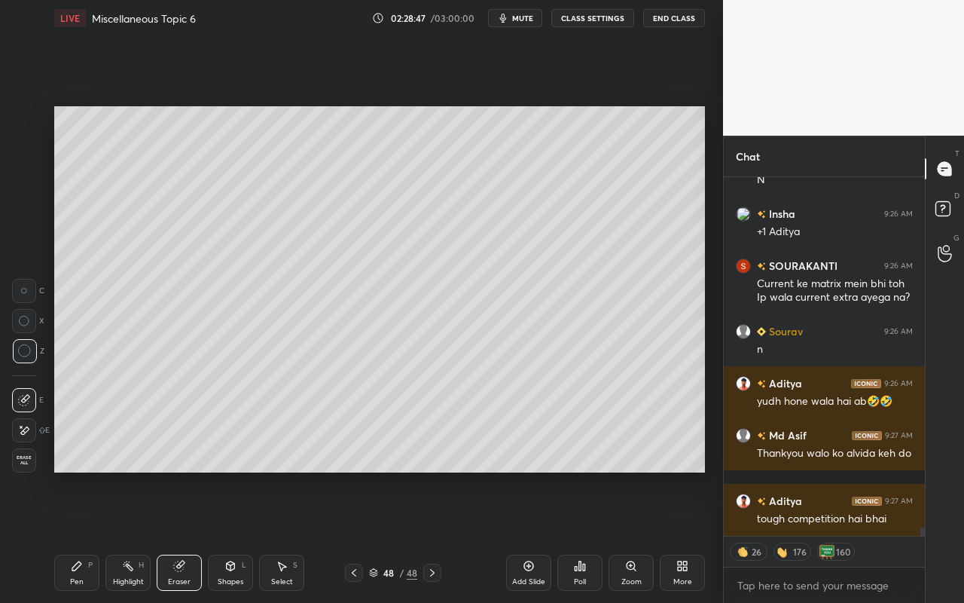
click at [81, 536] on icon at bounding box center [77, 566] width 12 height 12
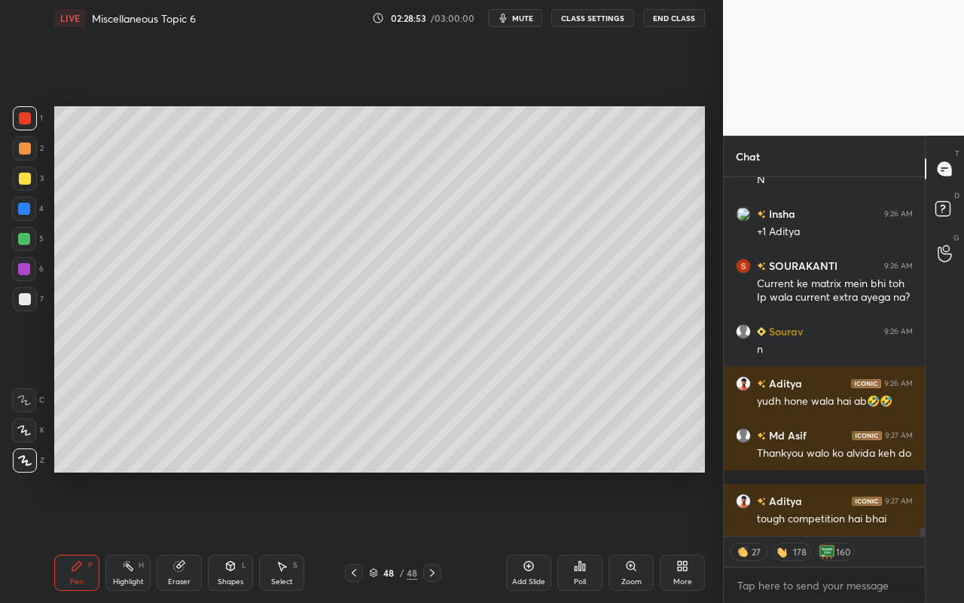
click at [127, 536] on div "Highlight H" at bounding box center [127, 573] width 45 height 36
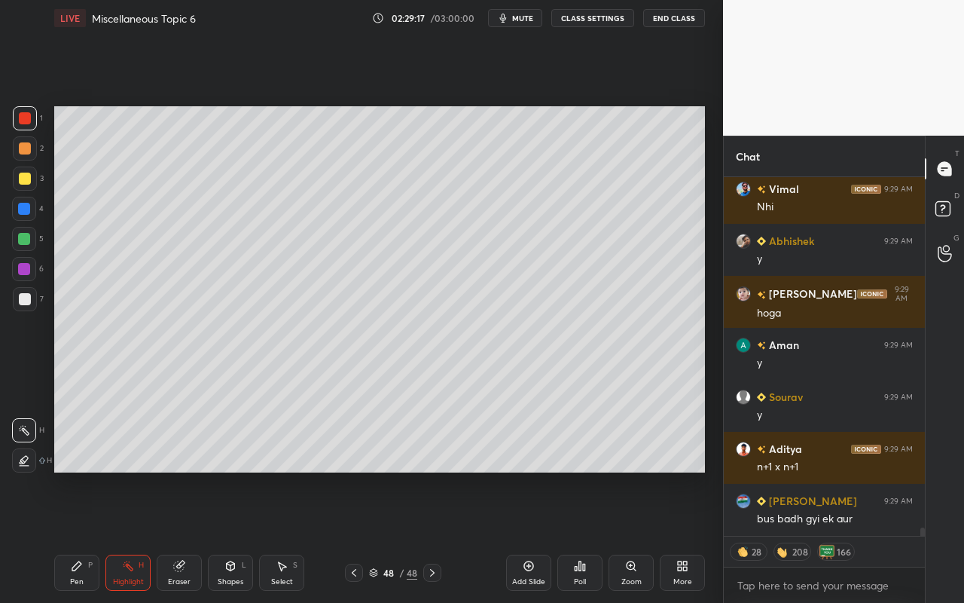
scroll to position [15865, 0]
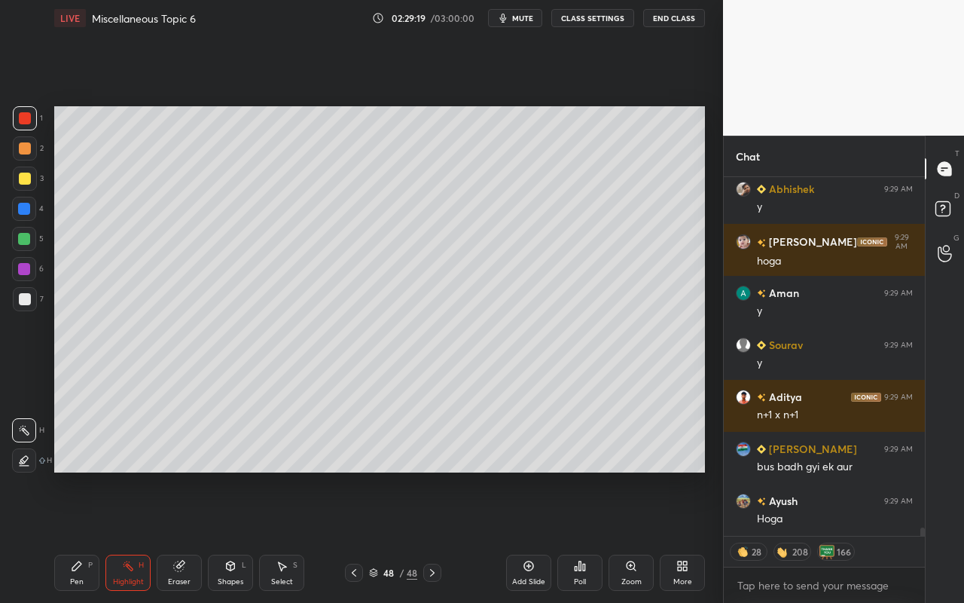
drag, startPoint x: 87, startPoint y: 579, endPoint x: 105, endPoint y: 542, distance: 41.1
click at [87, 536] on div "Pen P" at bounding box center [76, 573] width 45 height 36
click at [21, 179] on div at bounding box center [25, 179] width 12 height 12
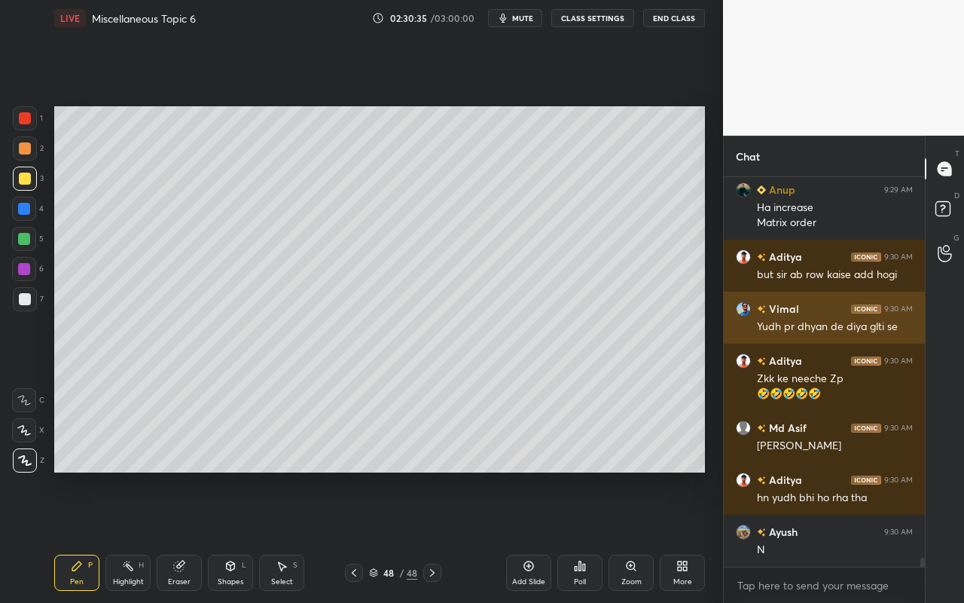
scroll to position [16332, 0]
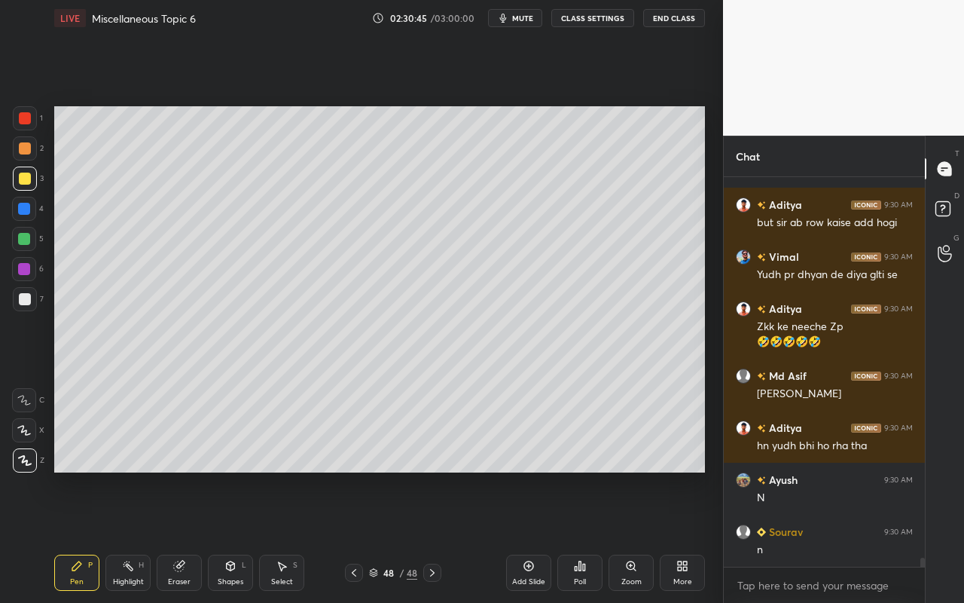
drag, startPoint x: 537, startPoint y: 576, endPoint x: 539, endPoint y: 561, distance: 14.5
click at [537, 536] on div "Add Slide" at bounding box center [528, 573] width 45 height 36
click at [231, 536] on div "Shapes" at bounding box center [231, 582] width 26 height 8
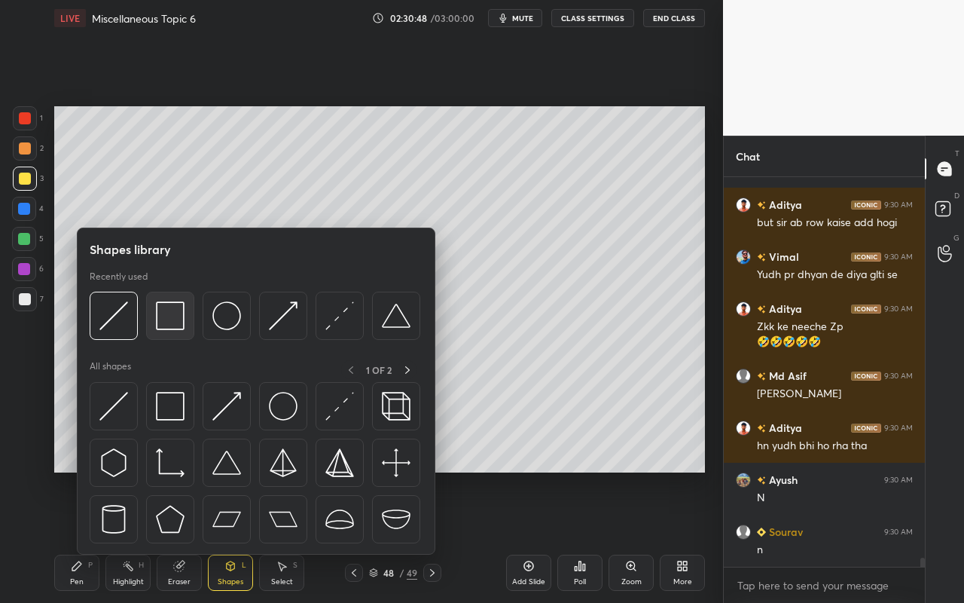
click at [177, 314] on img at bounding box center [170, 315] width 29 height 29
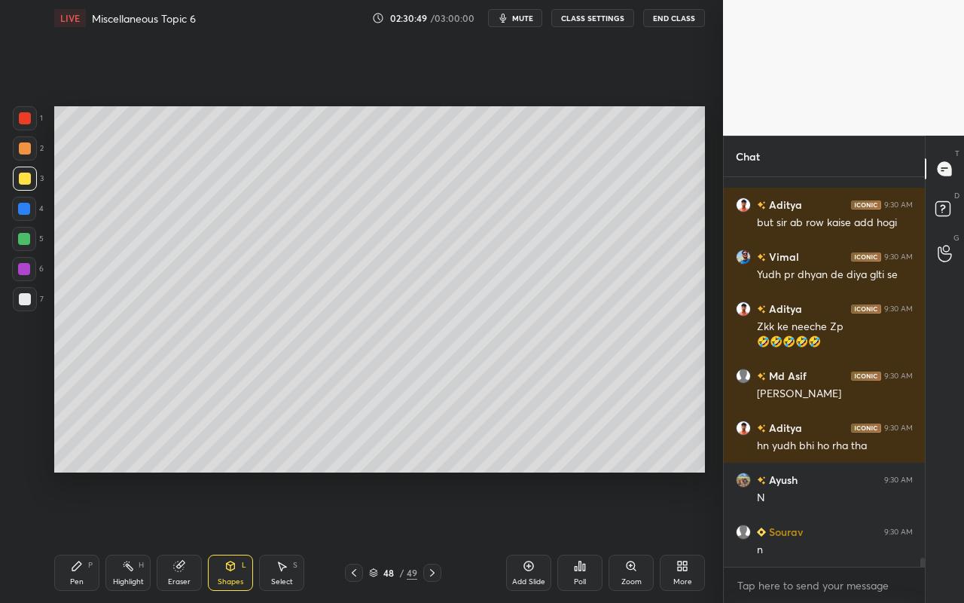
drag, startPoint x: 28, startPoint y: 122, endPoint x: 35, endPoint y: 137, distance: 16.8
click at [29, 123] on div at bounding box center [25, 118] width 12 height 12
drag, startPoint x: 82, startPoint y: 580, endPoint x: 84, endPoint y: 570, distance: 9.9
click at [82, 536] on div "Pen" at bounding box center [77, 582] width 14 height 8
drag, startPoint x: 233, startPoint y: 569, endPoint x: 235, endPoint y: 558, distance: 11.5
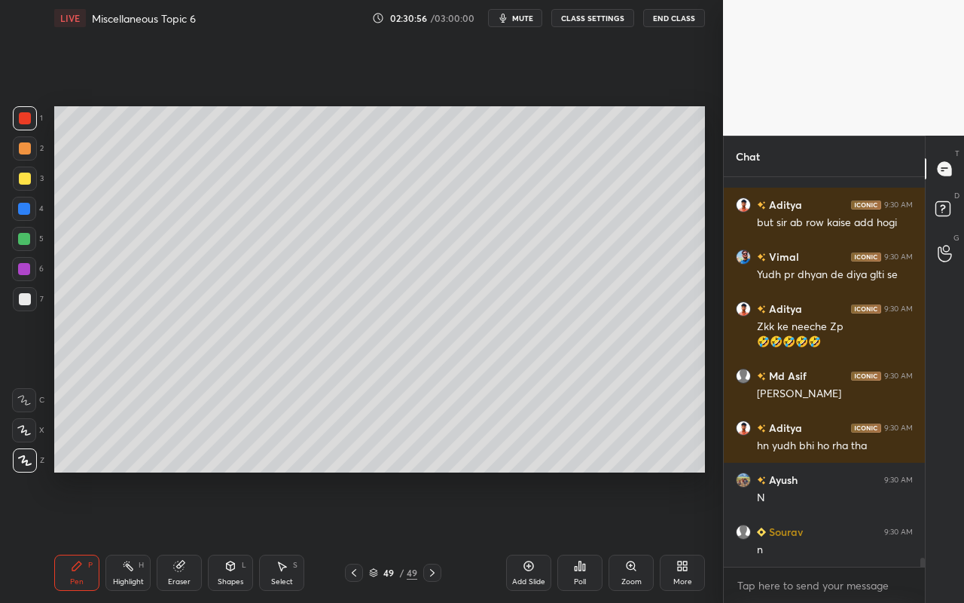
click at [233, 536] on icon at bounding box center [231, 565] width 8 height 9
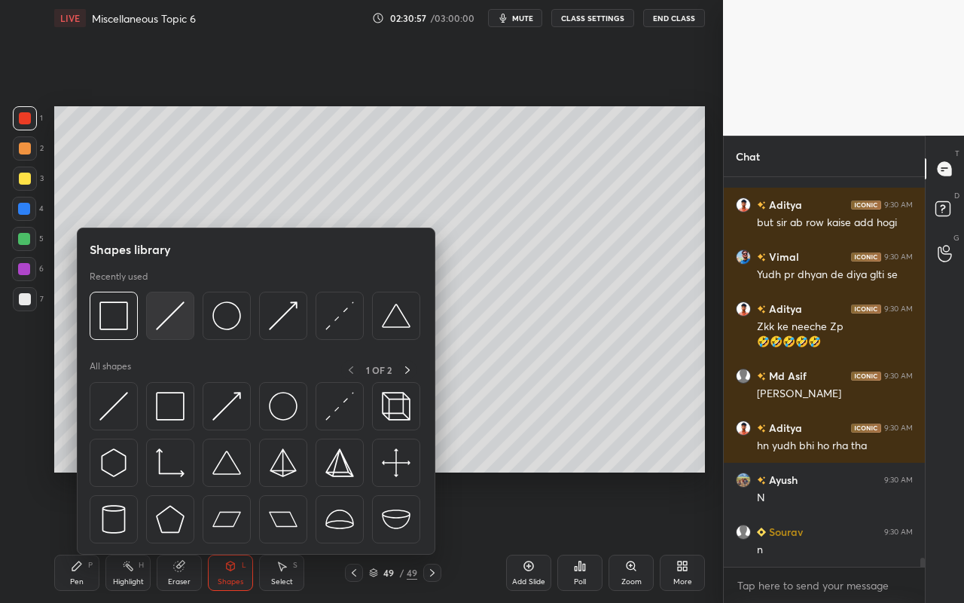
click at [169, 331] on div at bounding box center [170, 316] width 48 height 48
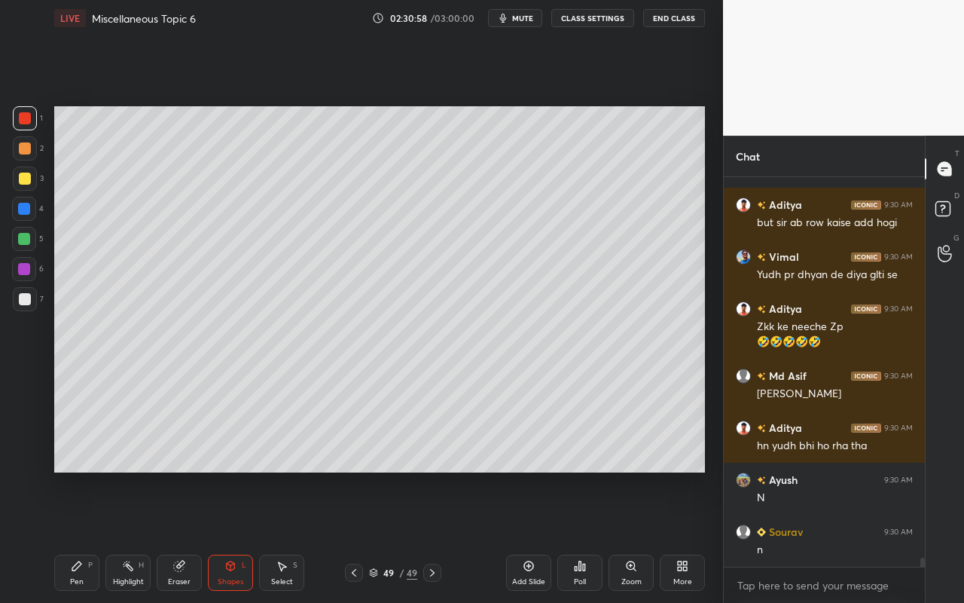
drag, startPoint x: 231, startPoint y: 568, endPoint x: 232, endPoint y: 558, distance: 10.7
click at [231, 536] on icon at bounding box center [231, 566] width 12 height 12
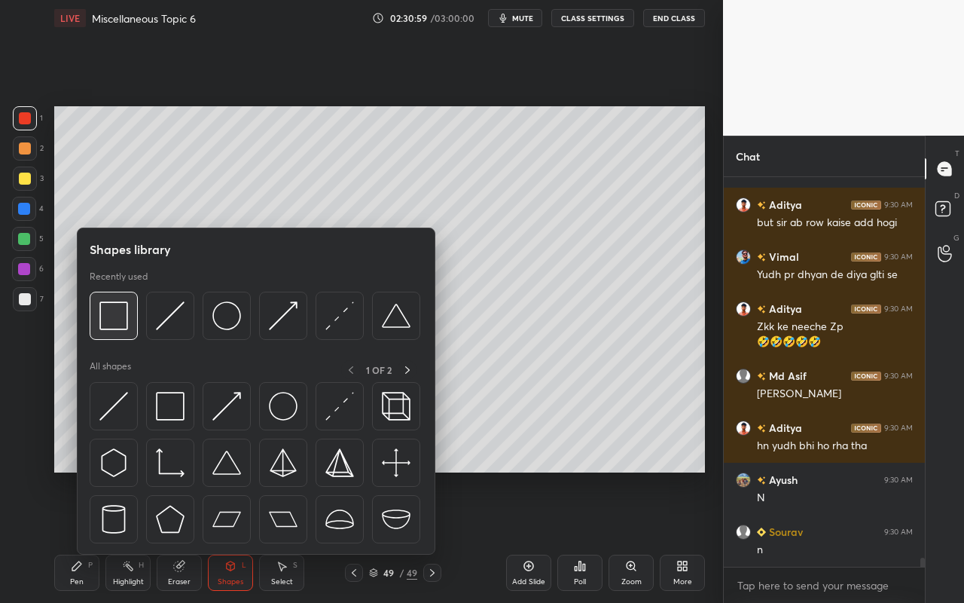
click at [115, 335] on div at bounding box center [114, 316] width 48 height 48
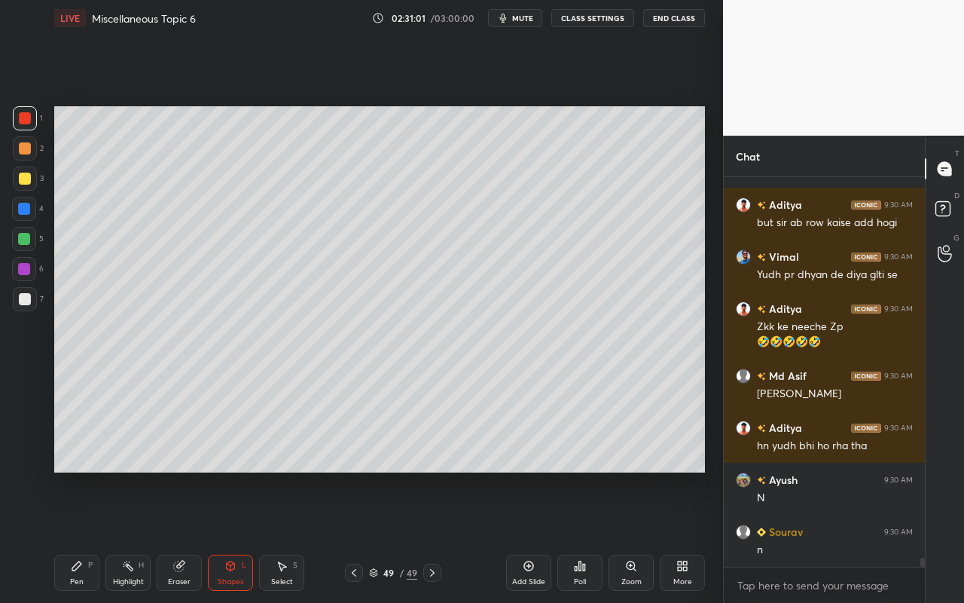
click at [75, 536] on div "Pen P" at bounding box center [76, 573] width 45 height 36
click at [29, 178] on div at bounding box center [25, 179] width 12 height 12
drag, startPoint x: 296, startPoint y: 565, endPoint x: 298, endPoint y: 522, distance: 43.0
click at [296, 536] on div "S" at bounding box center [295, 565] width 5 height 8
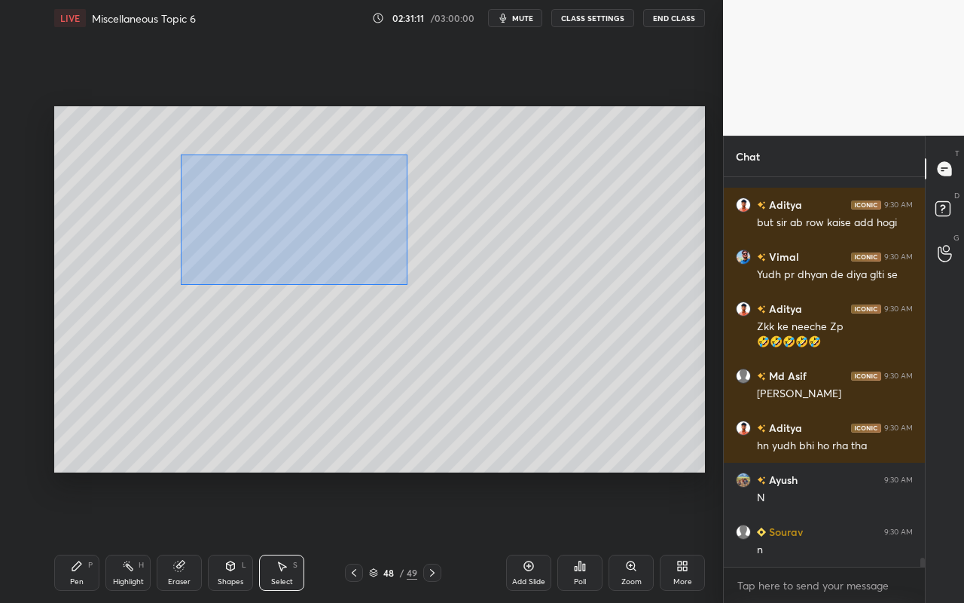
drag, startPoint x: 181, startPoint y: 154, endPoint x: 408, endPoint y: 280, distance: 259.7
click at [406, 284] on div "0 ° Undo Copy Paste here Duplicate Duplicate to new slide Delete" at bounding box center [379, 289] width 651 height 366
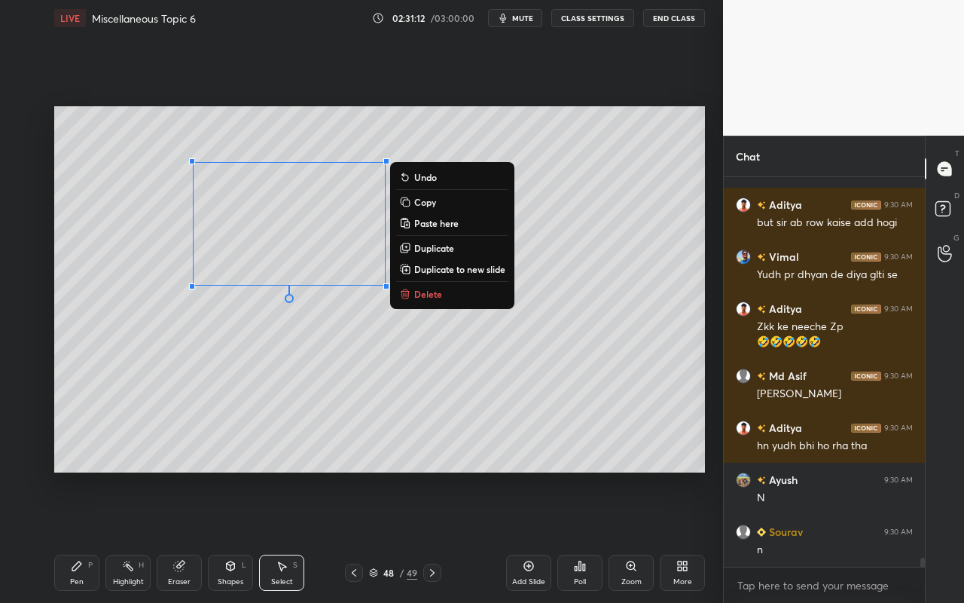
click at [426, 200] on p "Copy" at bounding box center [425, 202] width 22 height 12
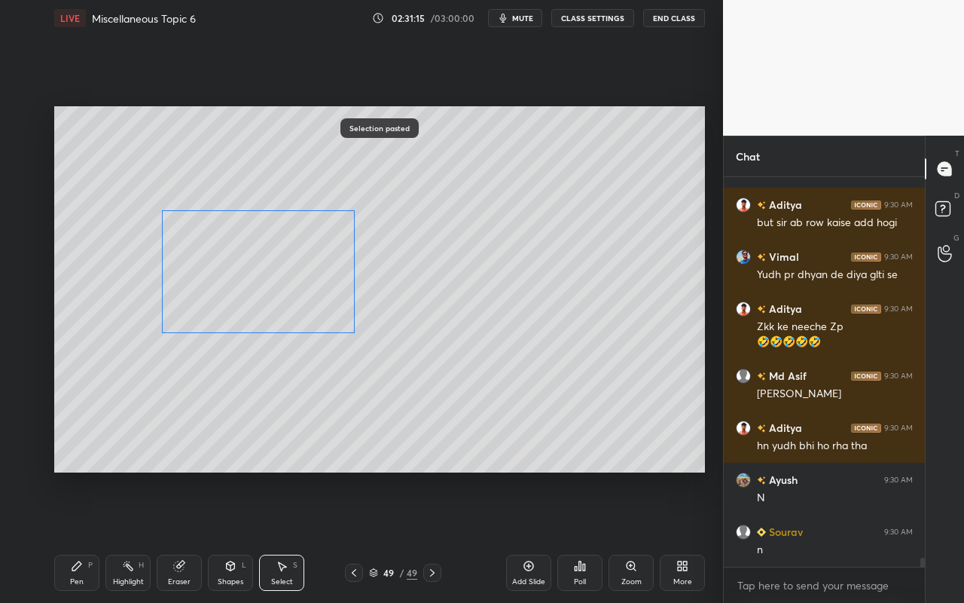
drag, startPoint x: 292, startPoint y: 218, endPoint x: 265, endPoint y: 246, distance: 38.9
click at [264, 245] on div "0 ° Undo Copy Paste here Duplicate Duplicate to new slide Delete" at bounding box center [379, 289] width 651 height 366
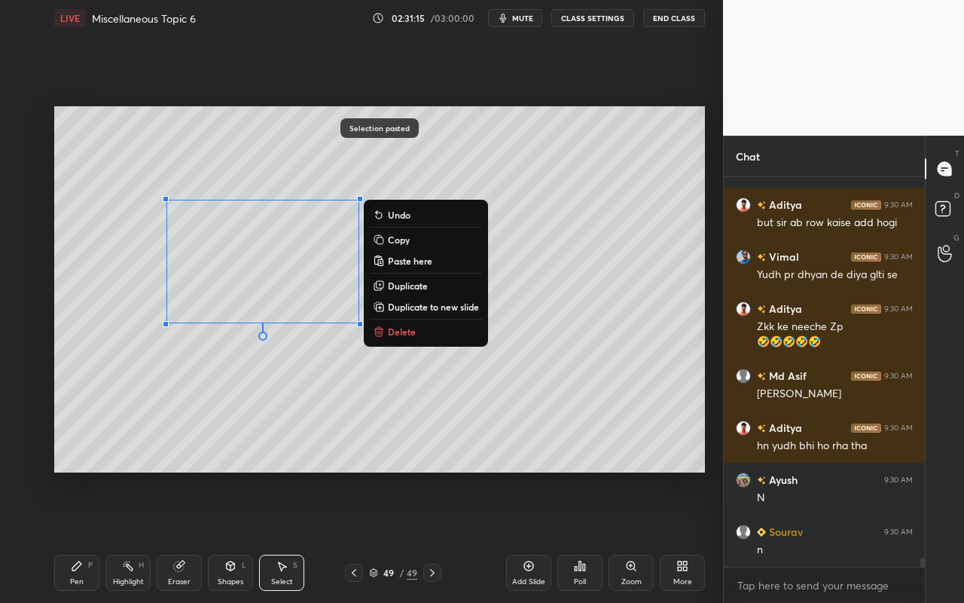
click at [353, 396] on div "0 ° Undo Copy Paste here Duplicate Duplicate to new slide Delete" at bounding box center [379, 289] width 651 height 366
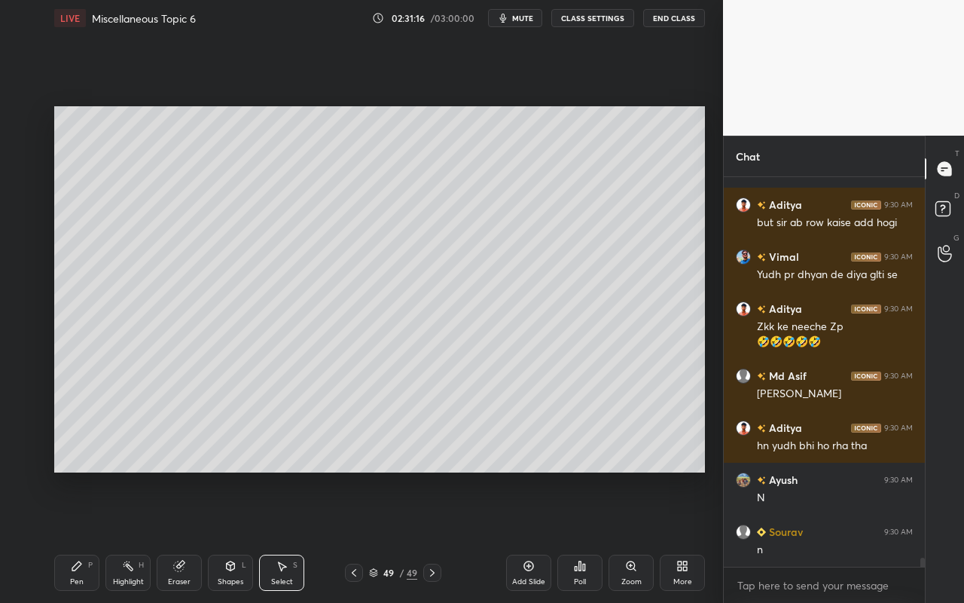
click at [173, 536] on div "Eraser" at bounding box center [179, 582] width 23 height 8
click at [27, 435] on icon at bounding box center [24, 430] width 12 height 13
click at [240, 536] on div "Shapes L" at bounding box center [230, 573] width 45 height 36
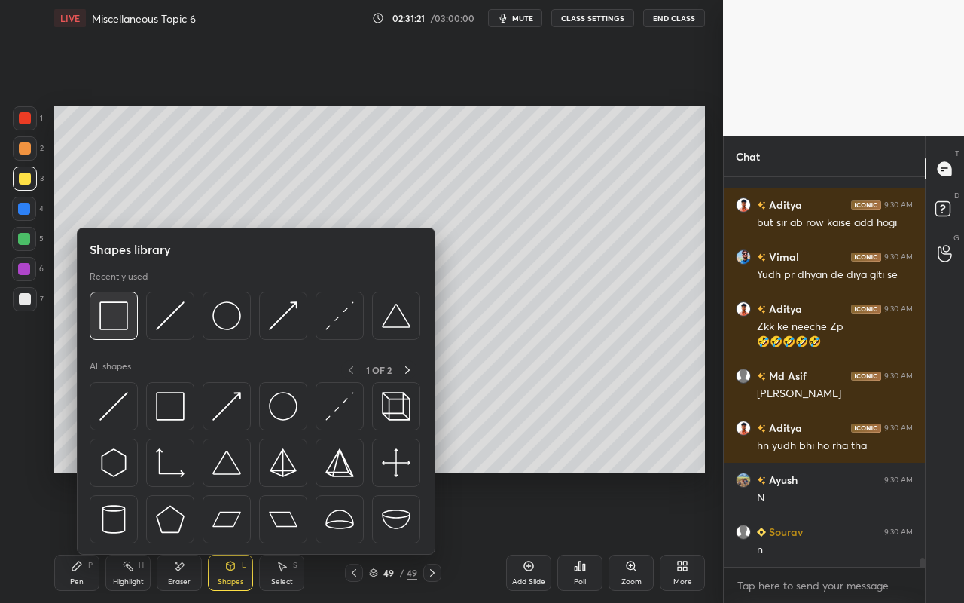
click at [116, 327] on img at bounding box center [113, 315] width 29 height 29
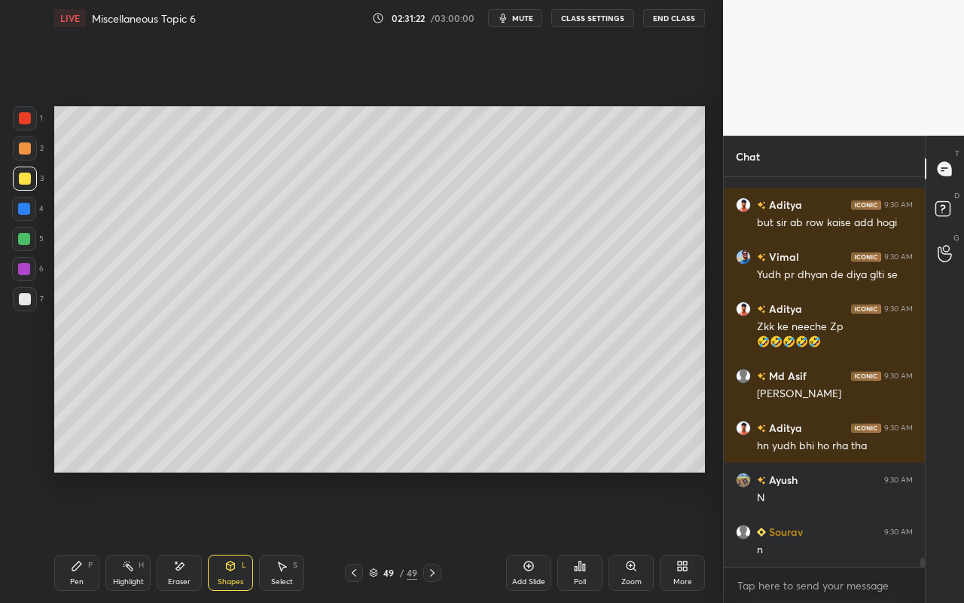
drag, startPoint x: 23, startPoint y: 124, endPoint x: 43, endPoint y: 140, distance: 26.2
click at [25, 124] on div at bounding box center [25, 118] width 12 height 12
click at [180, 536] on div "Eraser" at bounding box center [179, 573] width 45 height 36
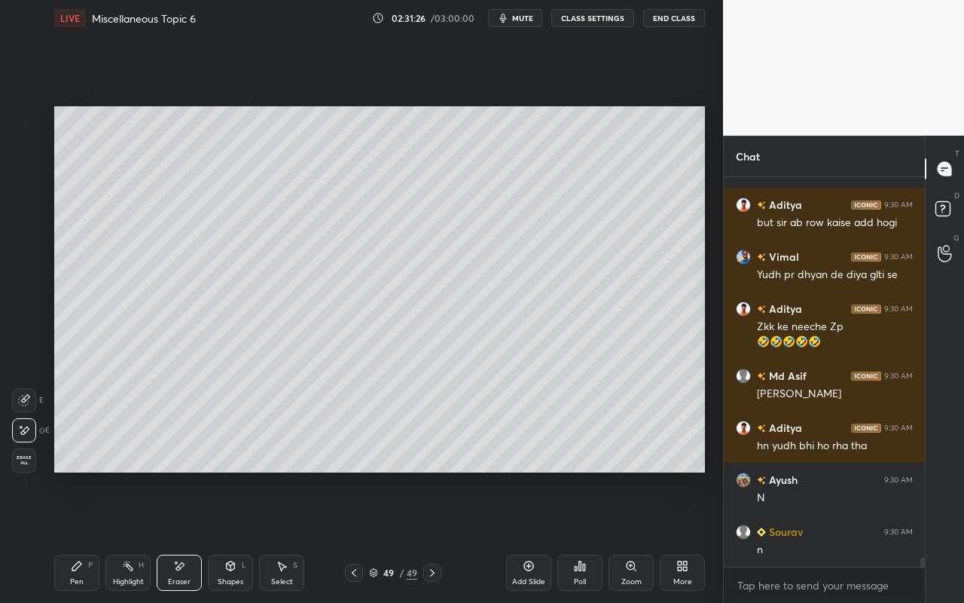
click at [23, 410] on div at bounding box center [24, 400] width 24 height 24
click at [81, 536] on div "Pen P" at bounding box center [76, 573] width 45 height 36
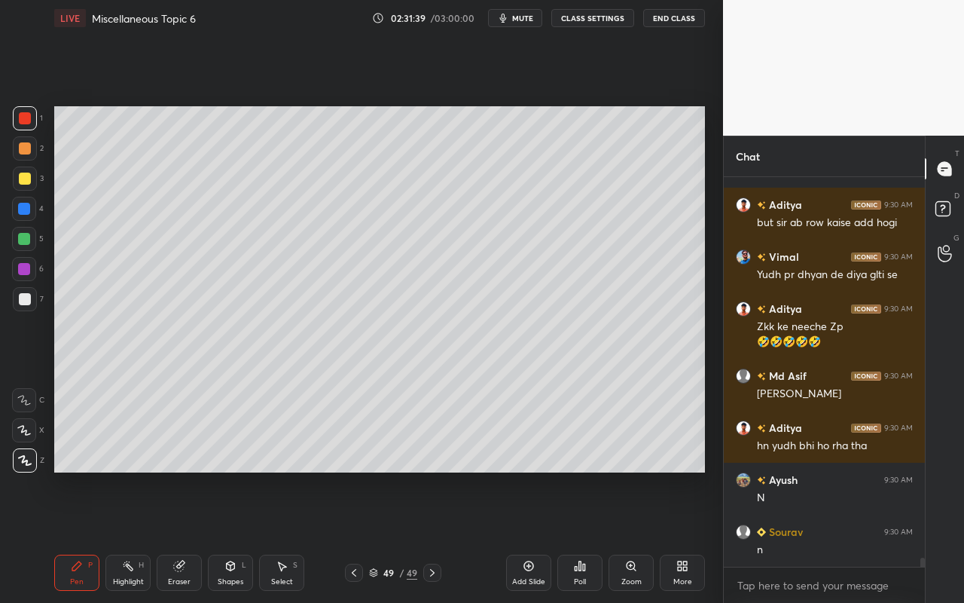
click at [26, 234] on div at bounding box center [24, 239] width 12 height 12
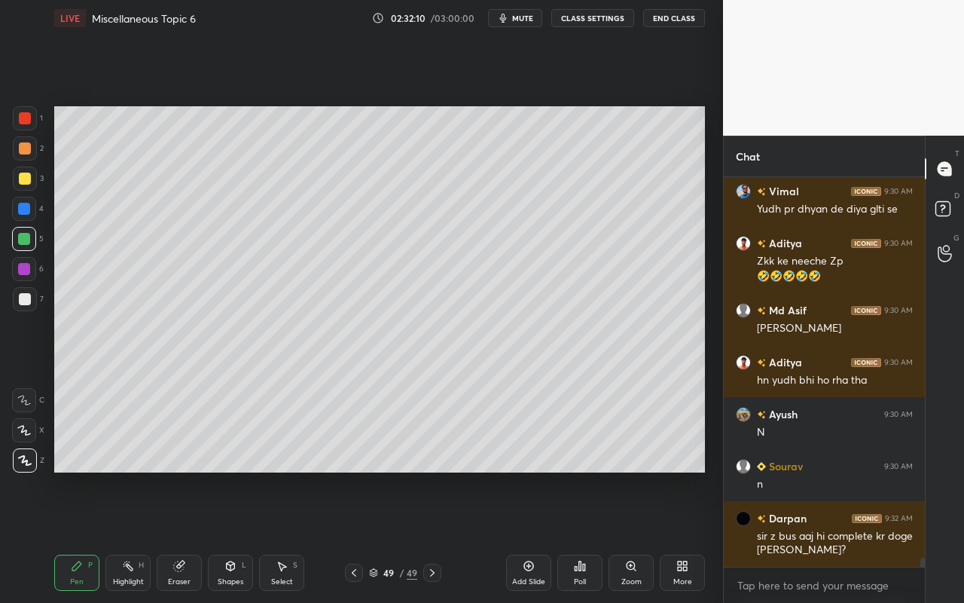
click at [185, 536] on div "Eraser" at bounding box center [179, 573] width 45 height 36
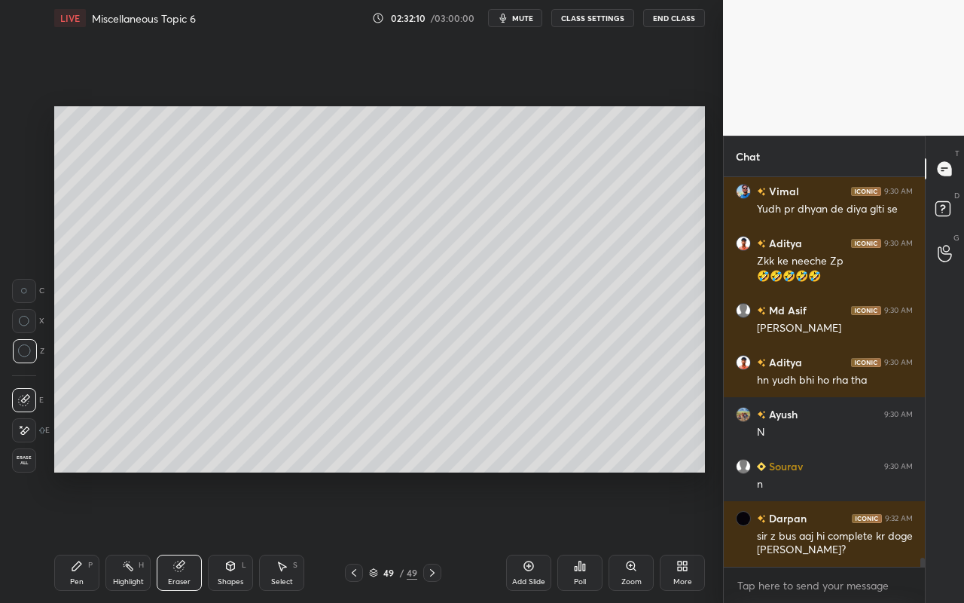
click at [122, 536] on div "Highlight H" at bounding box center [127, 573] width 45 height 36
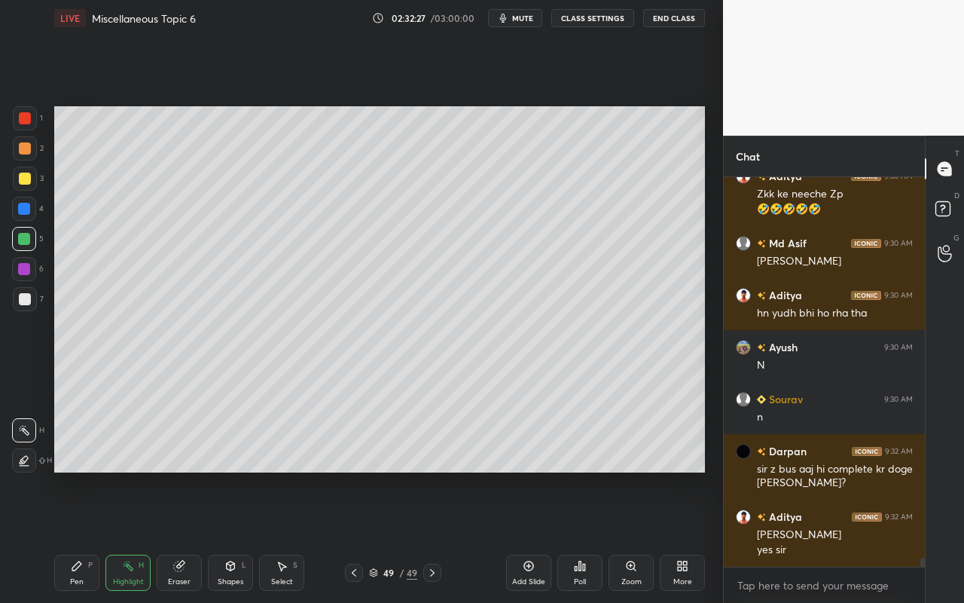
scroll to position [16480, 0]
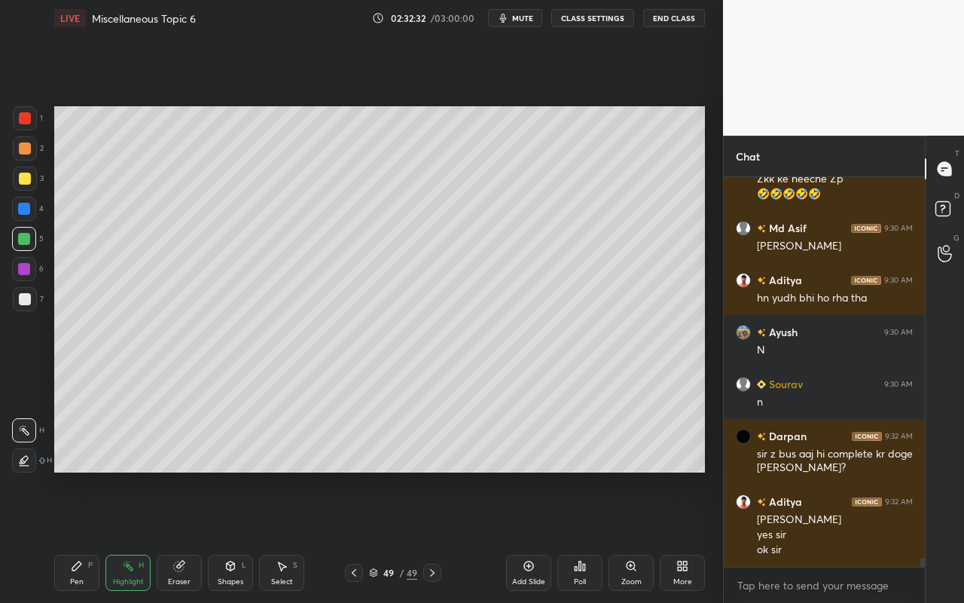
click at [233, 536] on div "Shapes" at bounding box center [231, 582] width 26 height 8
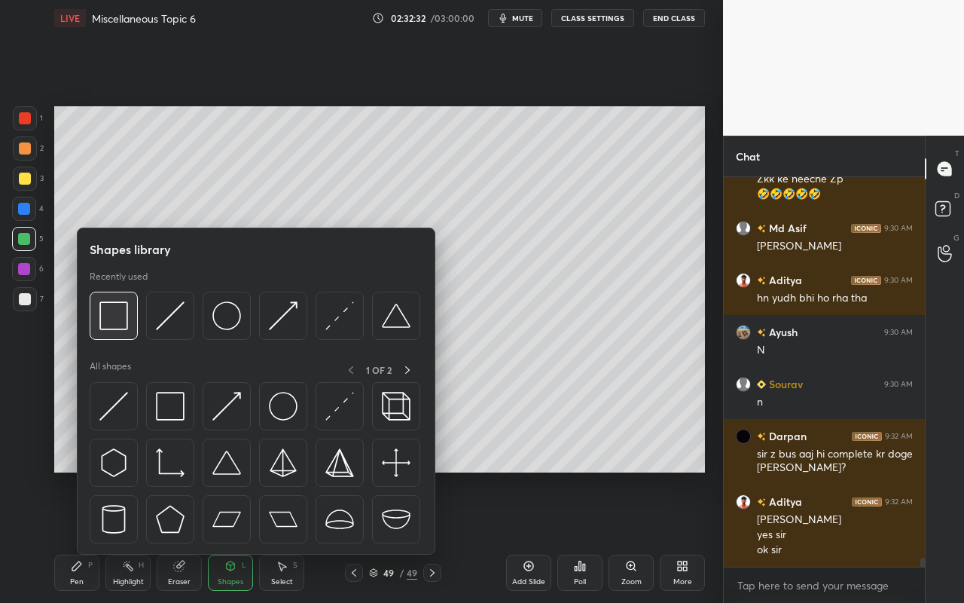
click at [127, 322] on img at bounding box center [113, 315] width 29 height 29
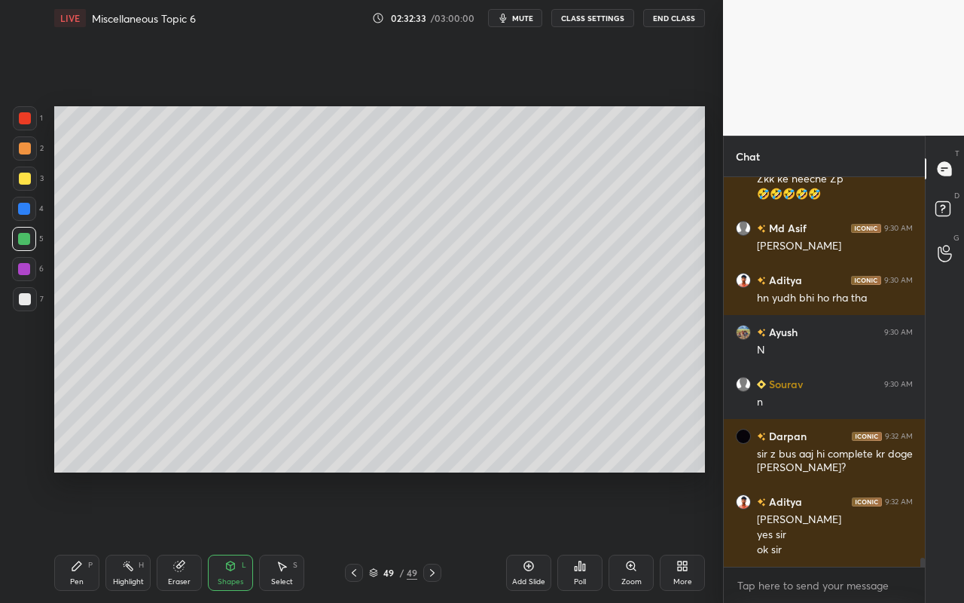
drag, startPoint x: 26, startPoint y: 180, endPoint x: 44, endPoint y: 171, distance: 20.2
click at [30, 182] on div at bounding box center [25, 179] width 24 height 24
click at [126, 536] on icon at bounding box center [128, 566] width 12 height 12
click at [74, 536] on div "Pen" at bounding box center [77, 582] width 14 height 8
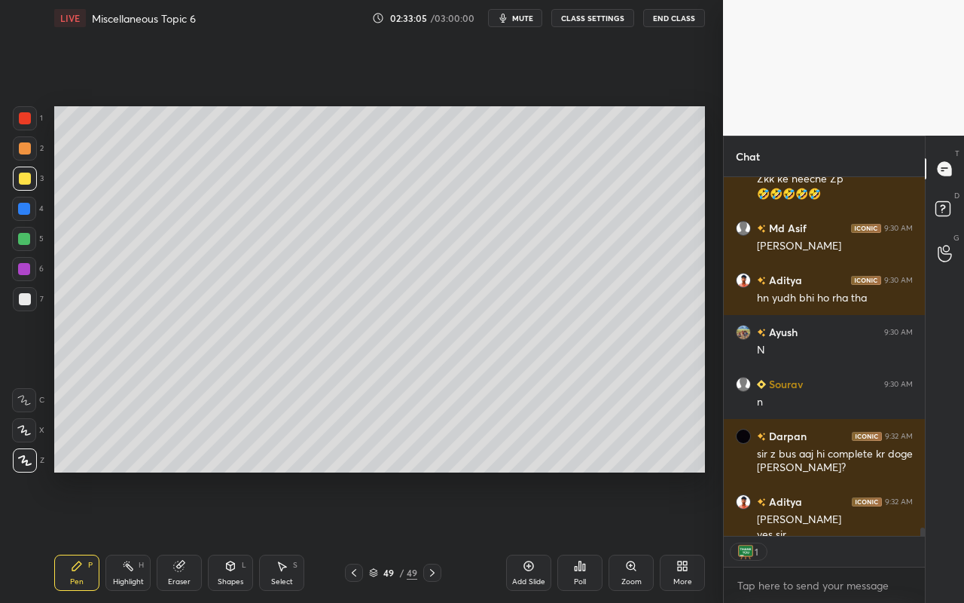
scroll to position [5, 5]
click at [133, 536] on icon at bounding box center [128, 566] width 12 height 12
click at [32, 116] on div at bounding box center [25, 118] width 24 height 24
click at [229, 536] on div "Shapes L" at bounding box center [230, 573] width 45 height 36
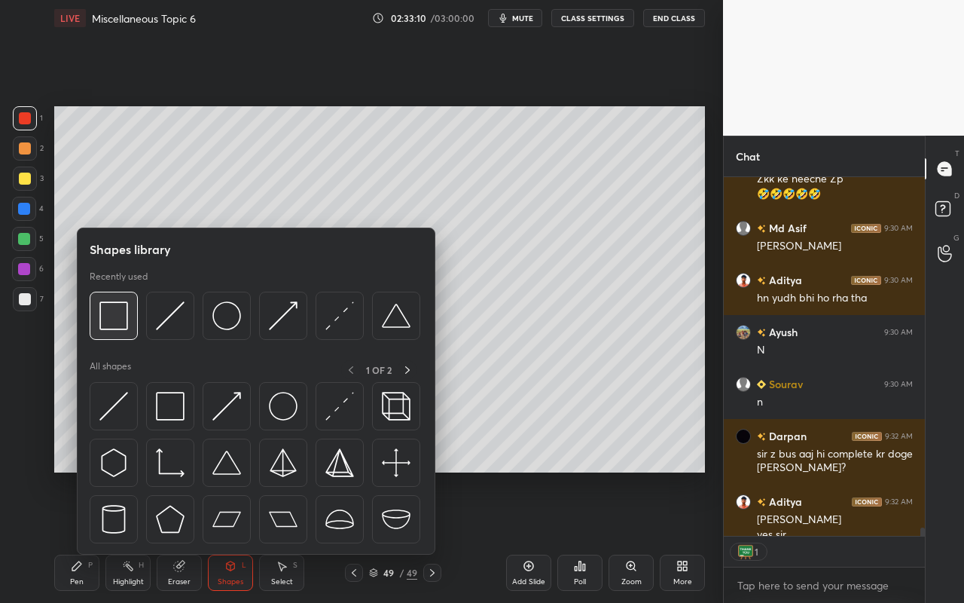
click at [121, 320] on img at bounding box center [113, 315] width 29 height 29
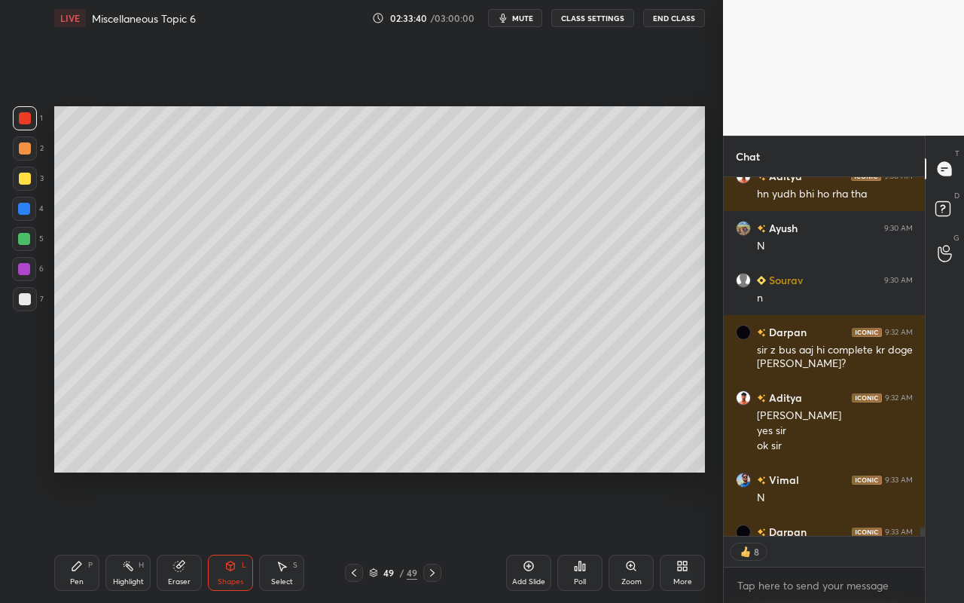
scroll to position [16667, 0]
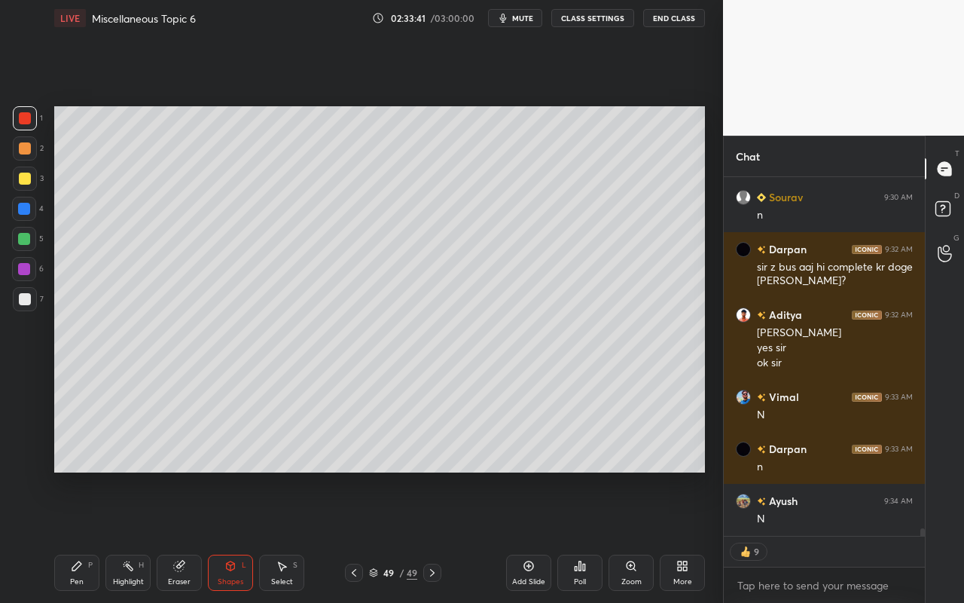
click at [523, 536] on icon at bounding box center [529, 566] width 12 height 12
drag, startPoint x: 78, startPoint y: 579, endPoint x: 91, endPoint y: 561, distance: 21.5
click at [78, 536] on div "Pen" at bounding box center [77, 582] width 14 height 8
drag, startPoint x: 23, startPoint y: 182, endPoint x: 42, endPoint y: 165, distance: 25.1
click at [27, 181] on div at bounding box center [25, 179] width 12 height 12
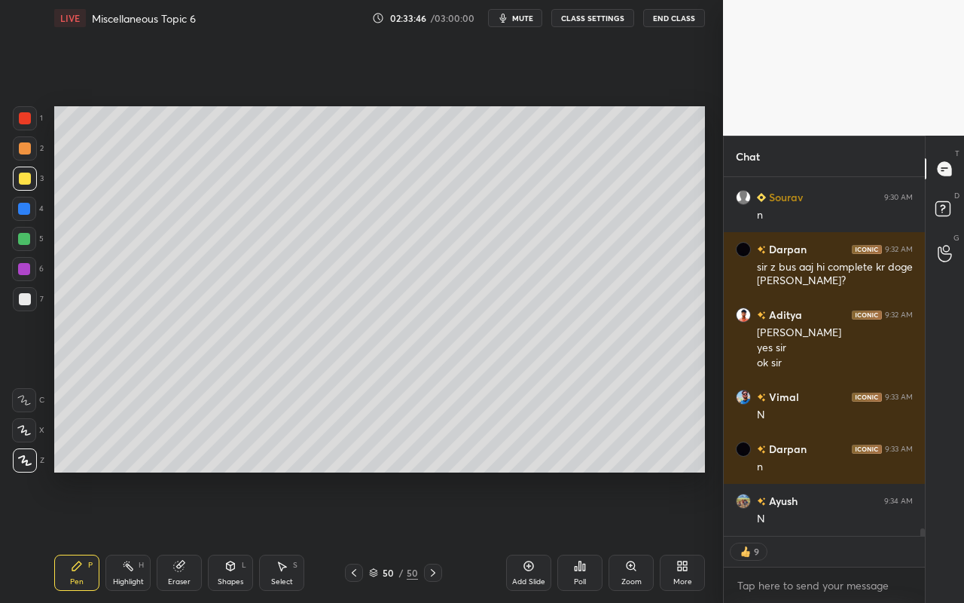
click at [233, 536] on div "Shapes L" at bounding box center [230, 573] width 45 height 36
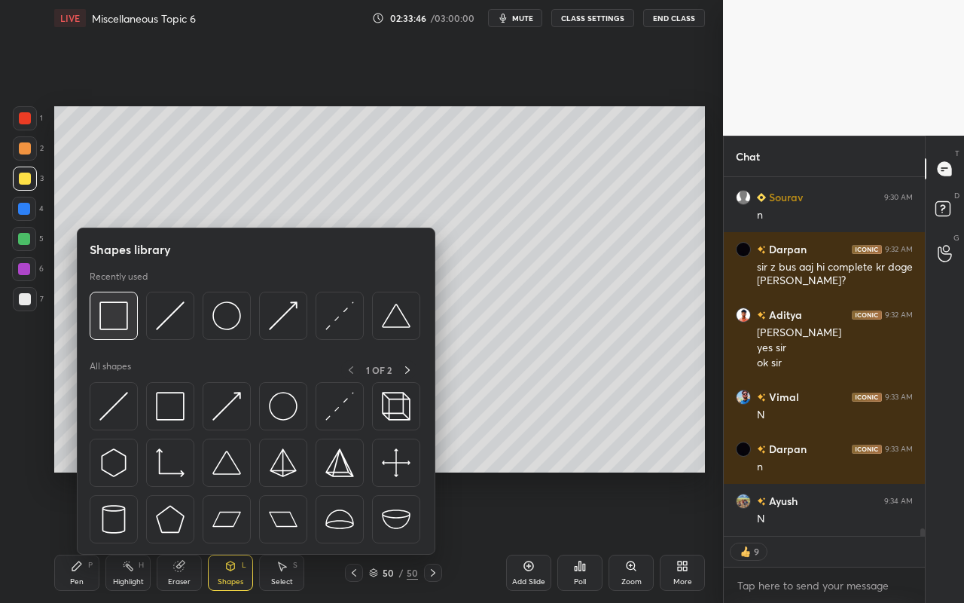
click at [121, 322] on img at bounding box center [113, 315] width 29 height 29
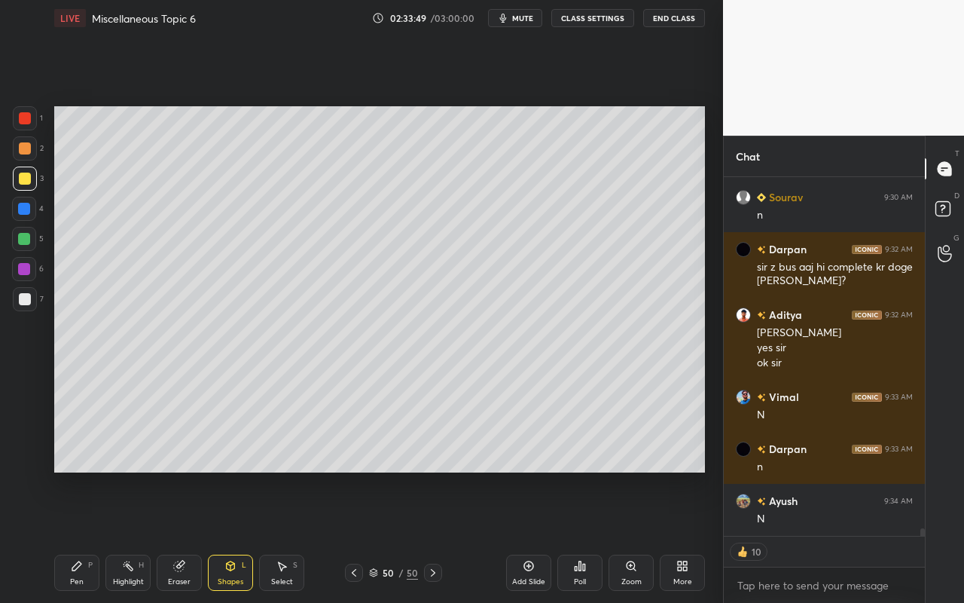
click at [173, 536] on div "Eraser" at bounding box center [179, 573] width 45 height 36
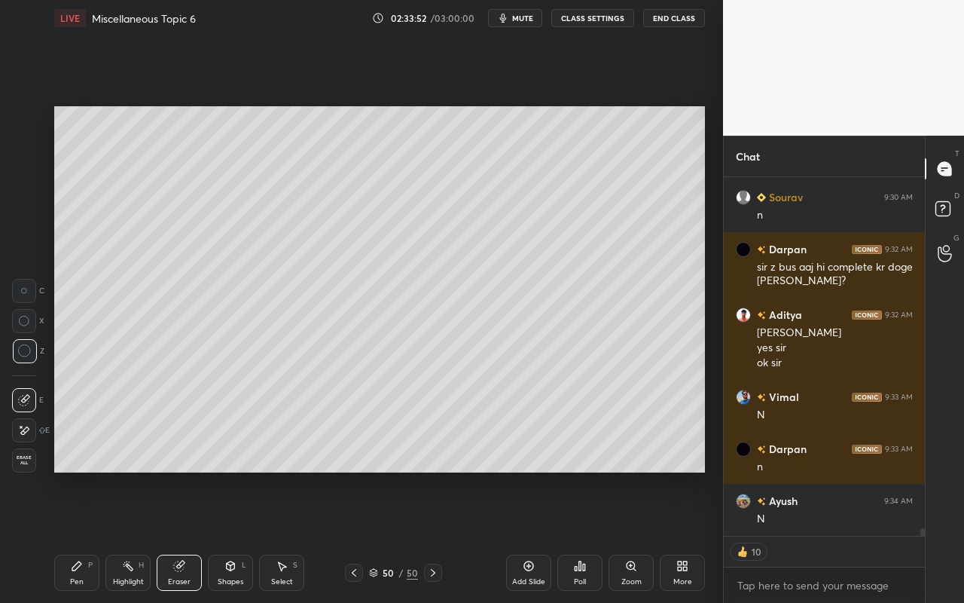
drag, startPoint x: 75, startPoint y: 576, endPoint x: 119, endPoint y: 493, distance: 94.0
click at [75, 536] on div "Pen" at bounding box center [77, 582] width 14 height 8
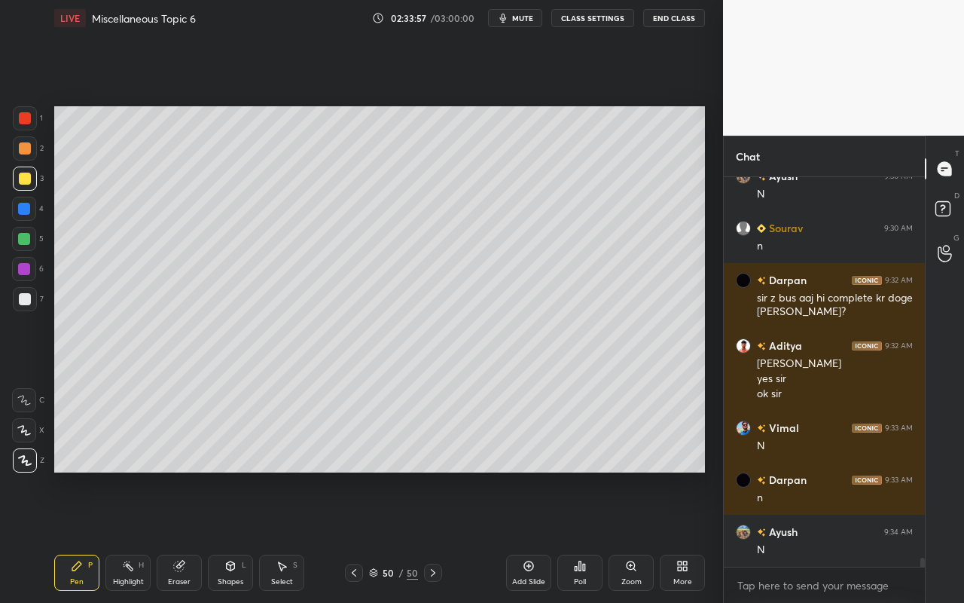
scroll to position [16636, 0]
drag, startPoint x: 239, startPoint y: 582, endPoint x: 244, endPoint y: 558, distance: 24.7
click at [239, 536] on div "Shapes" at bounding box center [231, 582] width 26 height 8
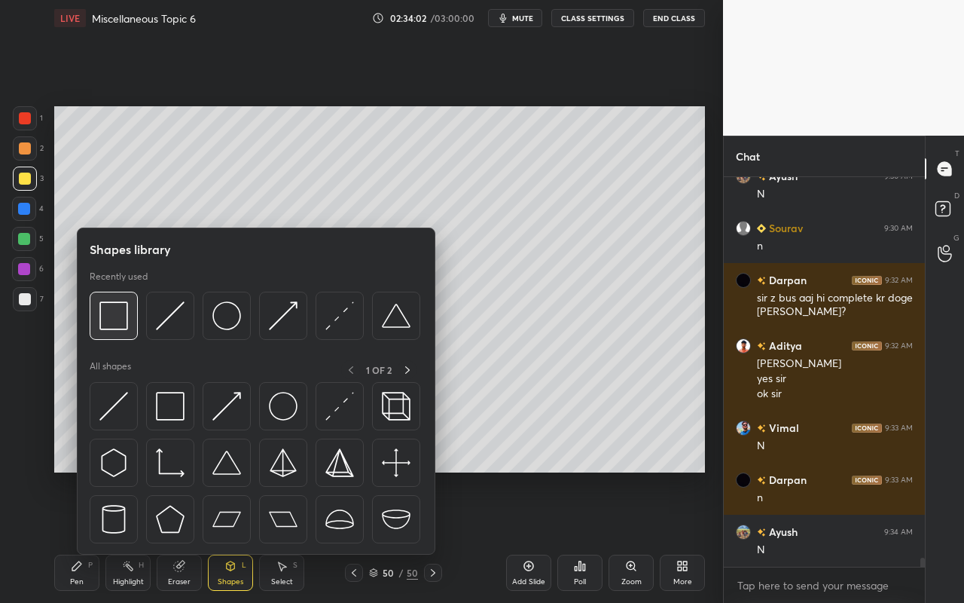
click at [115, 329] on img at bounding box center [113, 315] width 29 height 29
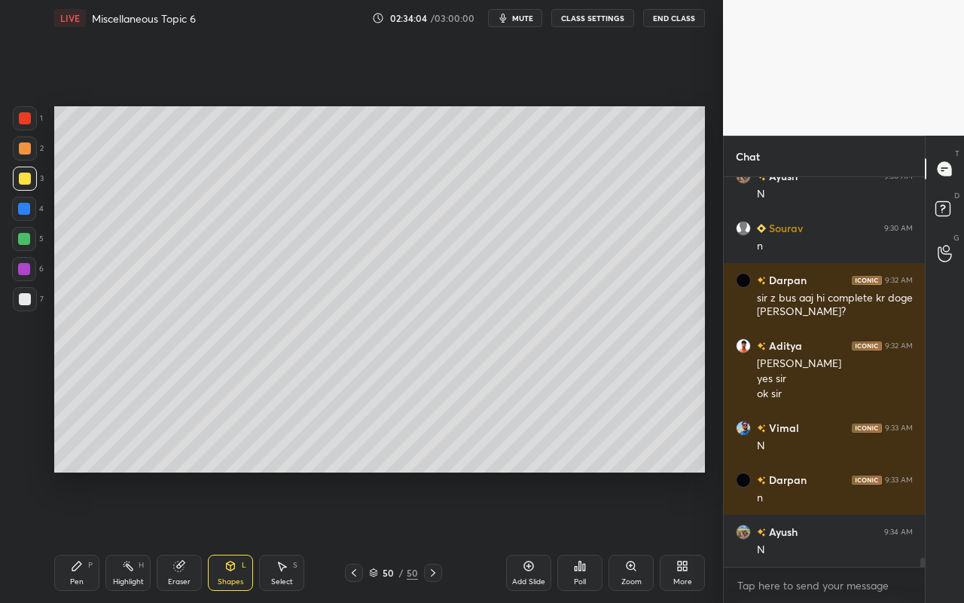
drag, startPoint x: 239, startPoint y: 569, endPoint x: 246, endPoint y: 555, distance: 15.2
click at [239, 536] on div "Shapes L" at bounding box center [230, 573] width 45 height 36
drag, startPoint x: 293, startPoint y: 573, endPoint x: 349, endPoint y: 490, distance: 100.5
click at [293, 536] on div "Select S" at bounding box center [281, 573] width 45 height 36
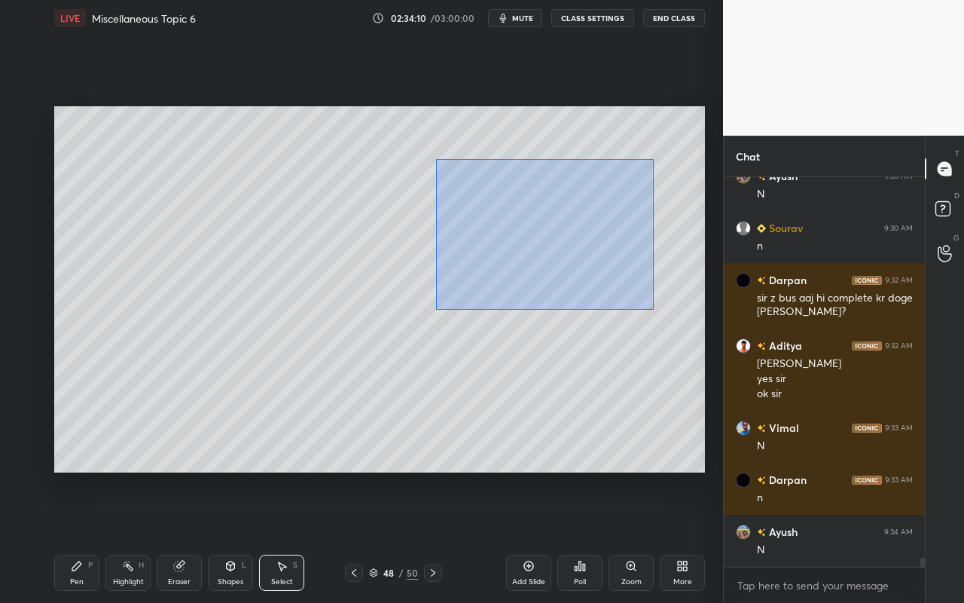
drag, startPoint x: 435, startPoint y: 158, endPoint x: 649, endPoint y: 302, distance: 257.2
click at [653, 308] on div "0 ° Undo Copy Paste here Duplicate Duplicate to new slide Delete" at bounding box center [379, 289] width 651 height 366
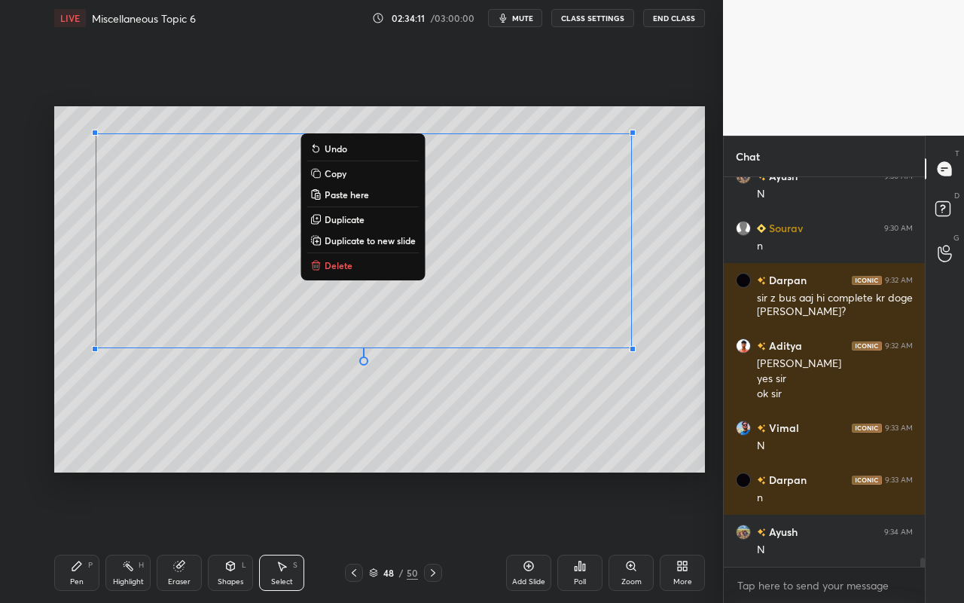
click at [367, 173] on button "Copy" at bounding box center [363, 173] width 112 height 18
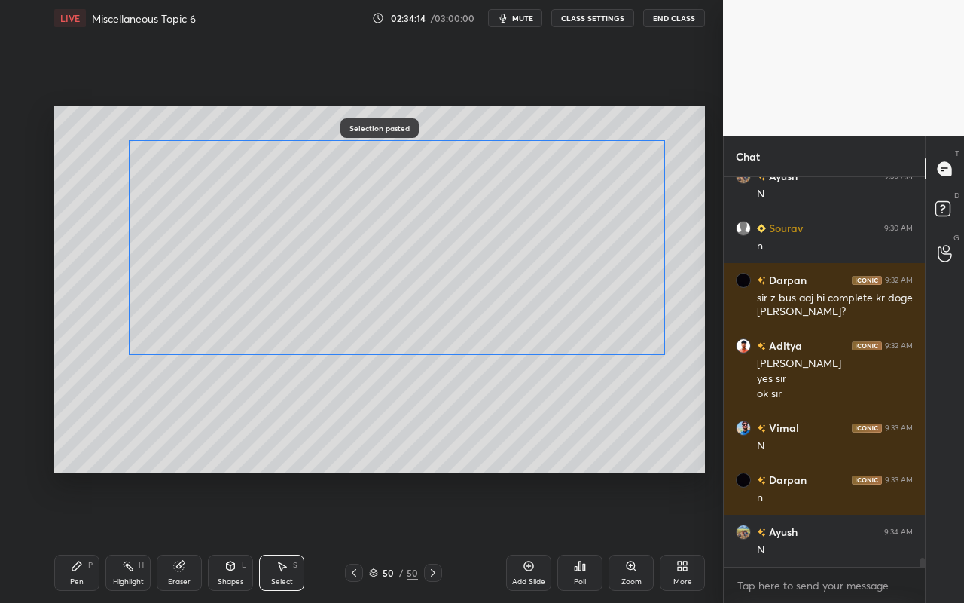
drag, startPoint x: 587, startPoint y: 286, endPoint x: 617, endPoint y: 297, distance: 32.2
click at [619, 295] on div "0 ° Undo Copy Paste here Duplicate Duplicate to new slide Delete" at bounding box center [379, 289] width 651 height 366
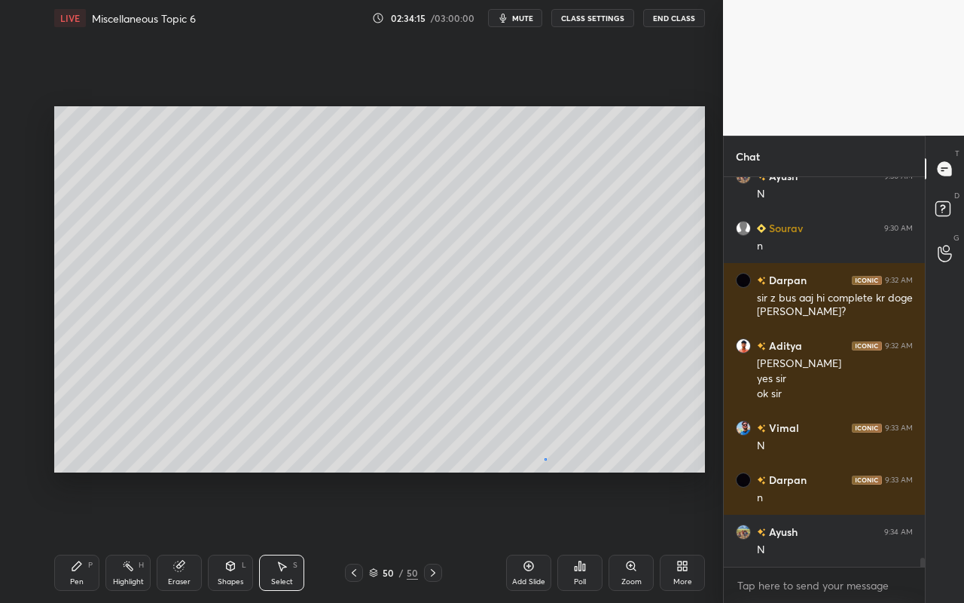
click at [545, 459] on div "0 ° Undo Copy Paste here Duplicate Duplicate to new slide Delete" at bounding box center [379, 289] width 651 height 366
drag, startPoint x: 445, startPoint y: 352, endPoint x: 475, endPoint y: 396, distance: 52.7
click at [475, 396] on div "0 ° Undo Copy Paste here Duplicate Duplicate to new slide Delete" at bounding box center [379, 289] width 651 height 366
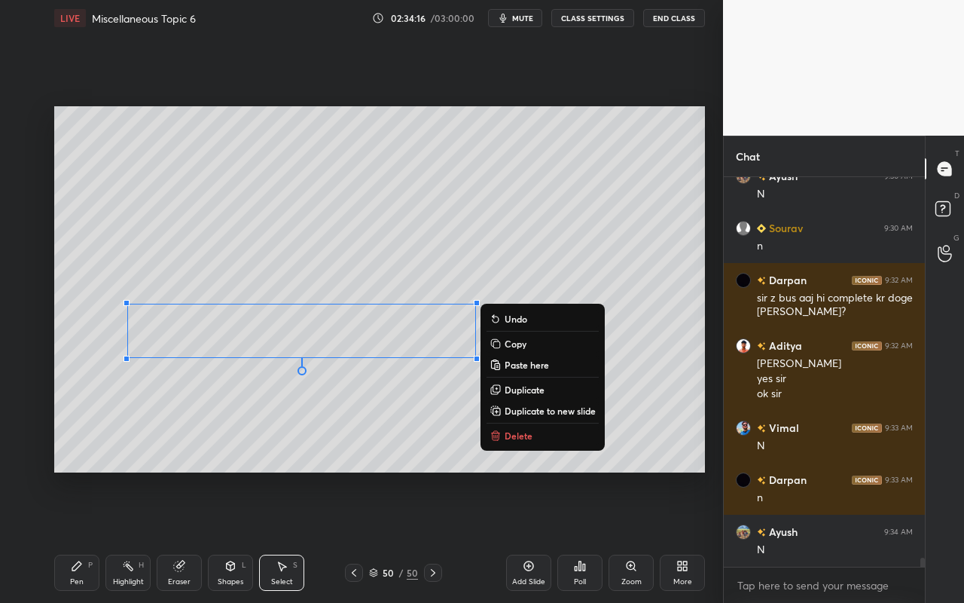
drag, startPoint x: 513, startPoint y: 429, endPoint x: 514, endPoint y: 441, distance: 11.3
click at [513, 429] on p "Delete" at bounding box center [519, 435] width 28 height 12
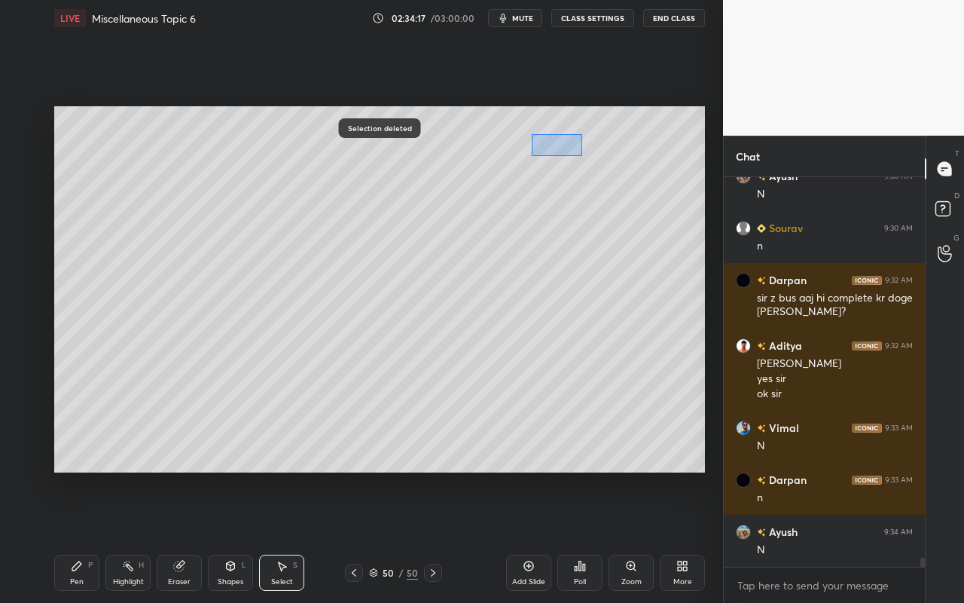
drag, startPoint x: 560, startPoint y: 150, endPoint x: 576, endPoint y: 162, distance: 19.9
click at [582, 155] on div "0 ° Undo Copy Paste here Duplicate Duplicate to new slide Delete" at bounding box center [379, 289] width 651 height 366
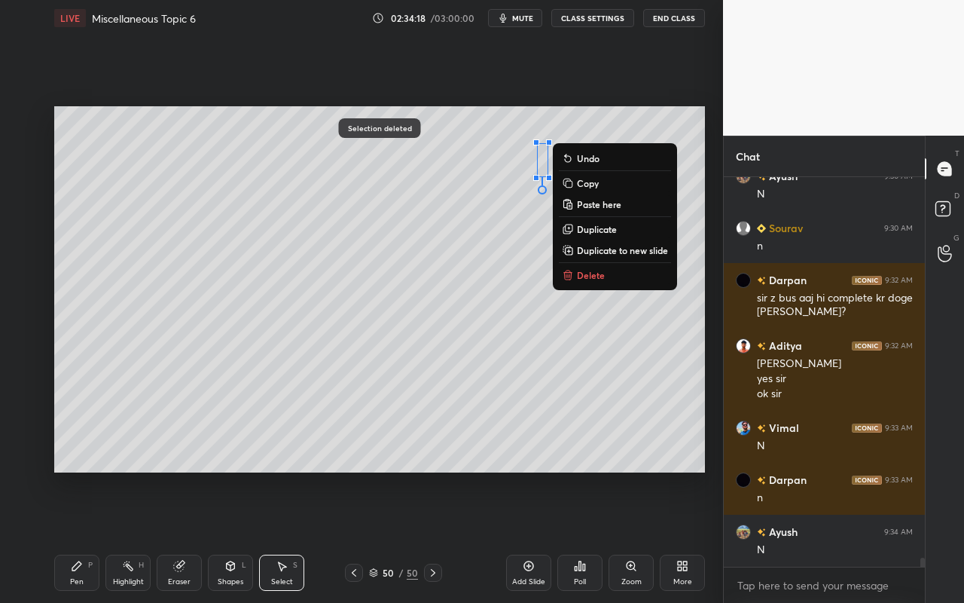
click at [585, 271] on button "Delete" at bounding box center [615, 275] width 112 height 18
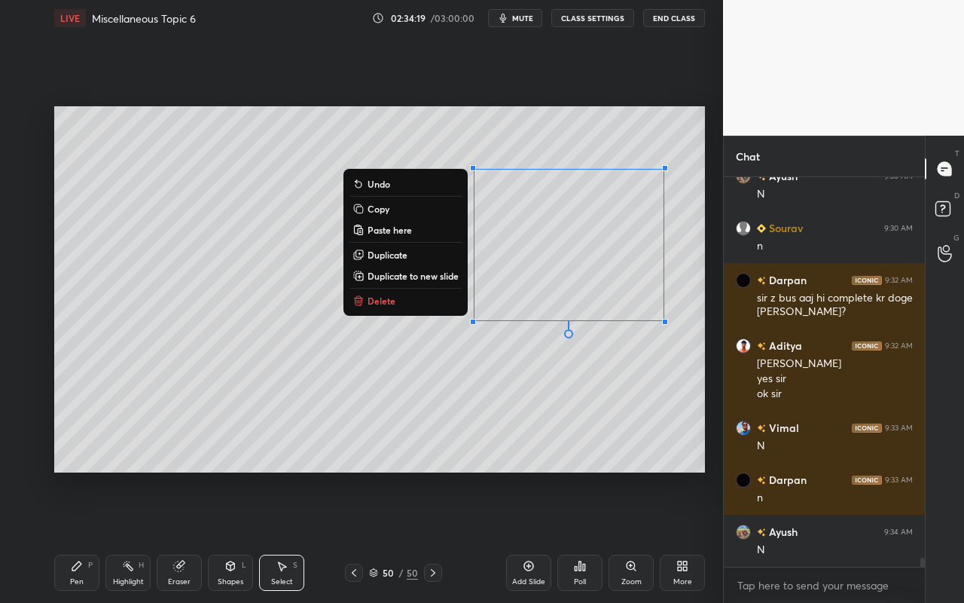
drag, startPoint x: 459, startPoint y: 167, endPoint x: 660, endPoint y: 307, distance: 245.2
click at [712, 356] on div "1 2 3 4 5 6 7 C X Z C X Z E E Erase all H H LIVE Miscellaneous Topic 6 02:34:19…" at bounding box center [361, 301] width 723 height 603
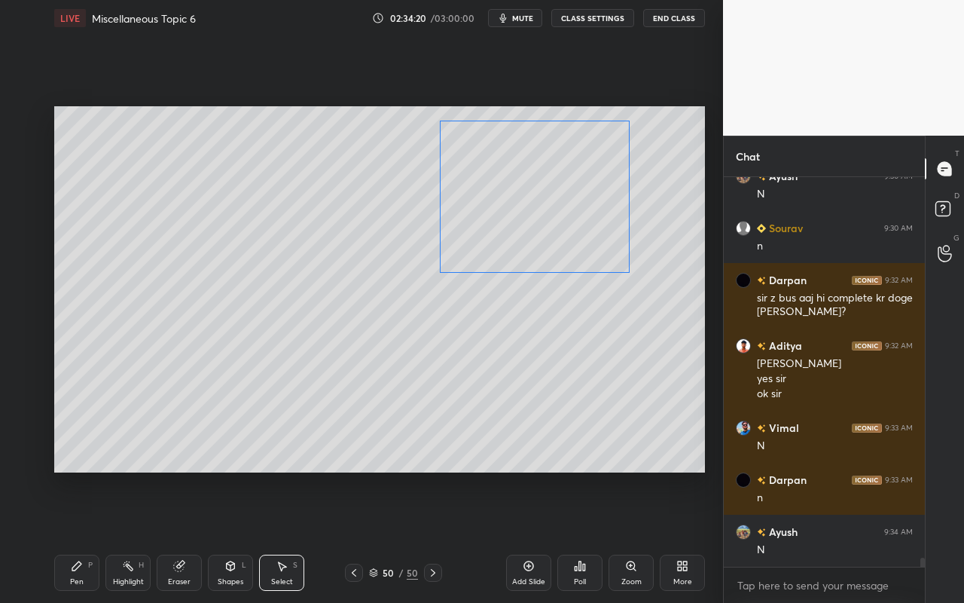
drag, startPoint x: 612, startPoint y: 267, endPoint x: 582, endPoint y: 253, distance: 32.4
click at [580, 227] on div "0 ° Undo Copy Paste here Duplicate Duplicate to new slide Delete" at bounding box center [379, 289] width 651 height 366
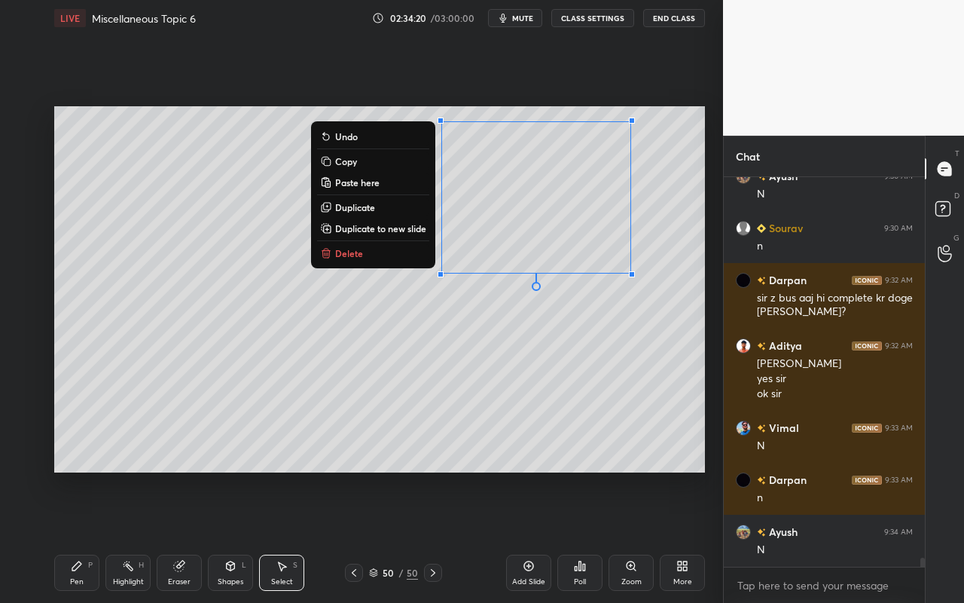
drag, startPoint x: 565, startPoint y: 360, endPoint x: 500, endPoint y: 410, distance: 81.7
click at [562, 356] on div "0 ° Undo Copy Paste here Duplicate Duplicate to new slide Delete" at bounding box center [379, 289] width 651 height 366
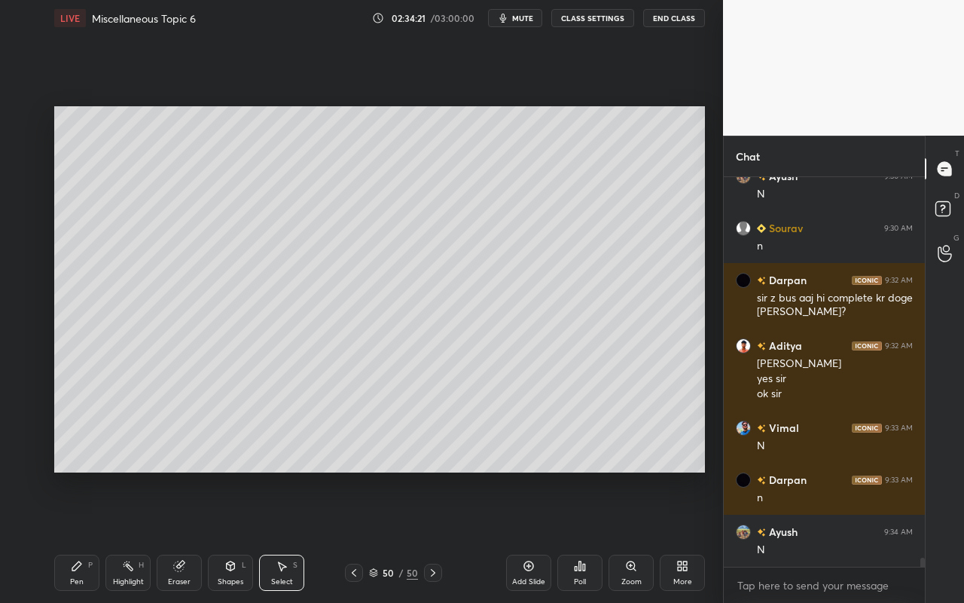
click at [197, 536] on div "Eraser" at bounding box center [179, 573] width 45 height 36
drag, startPoint x: 75, startPoint y: 573, endPoint x: 107, endPoint y: 527, distance: 55.6
click at [78, 536] on div "Pen P" at bounding box center [76, 573] width 45 height 36
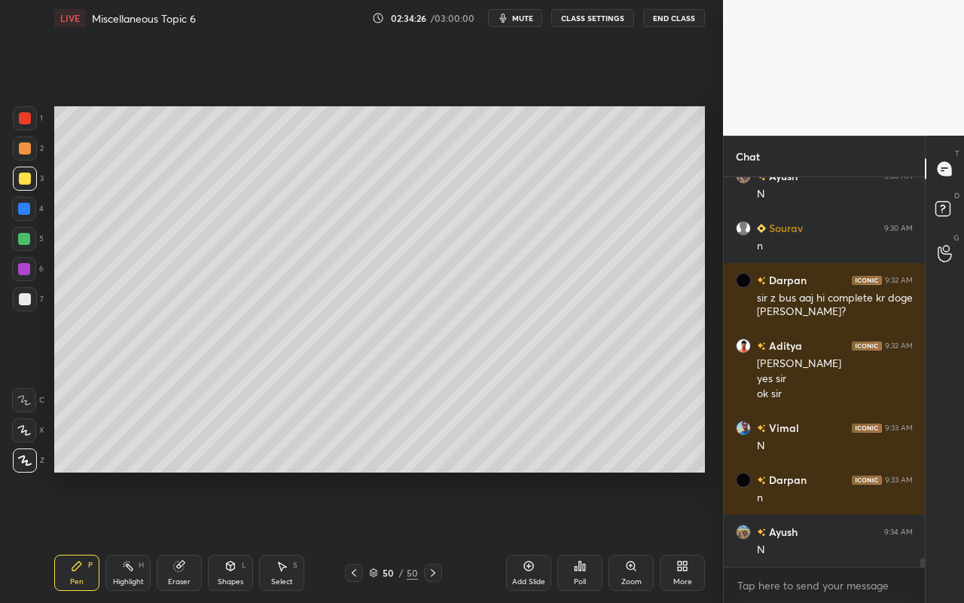
drag, startPoint x: 86, startPoint y: 579, endPoint x: 96, endPoint y: 555, distance: 26.0
click at [86, 536] on div "Pen P" at bounding box center [76, 573] width 45 height 36
drag, startPoint x: 182, startPoint y: 570, endPoint x: 188, endPoint y: 561, distance: 10.9
click at [184, 536] on div "Eraser" at bounding box center [179, 573] width 45 height 36
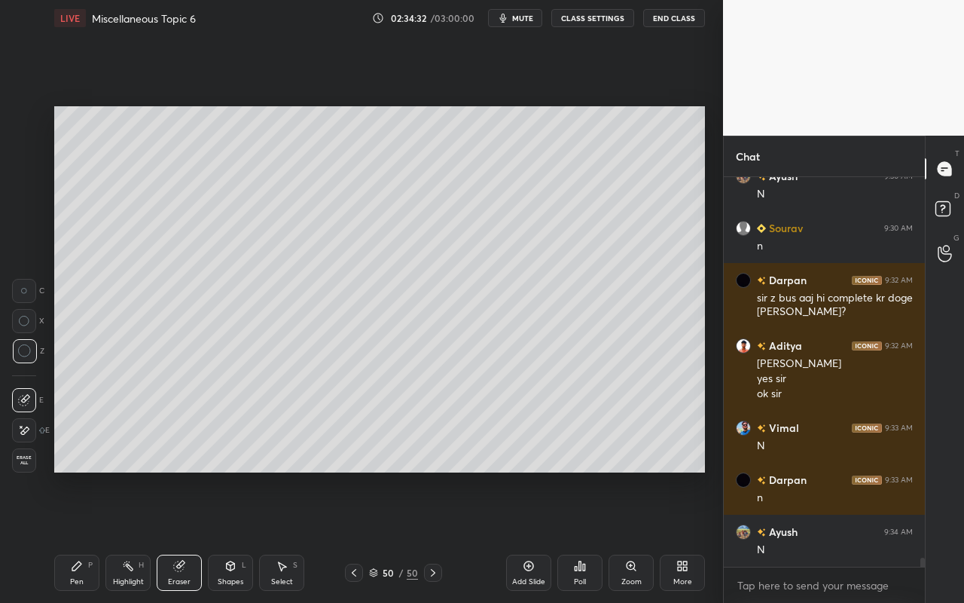
click at [74, 536] on div "Pen P" at bounding box center [76, 573] width 45 height 36
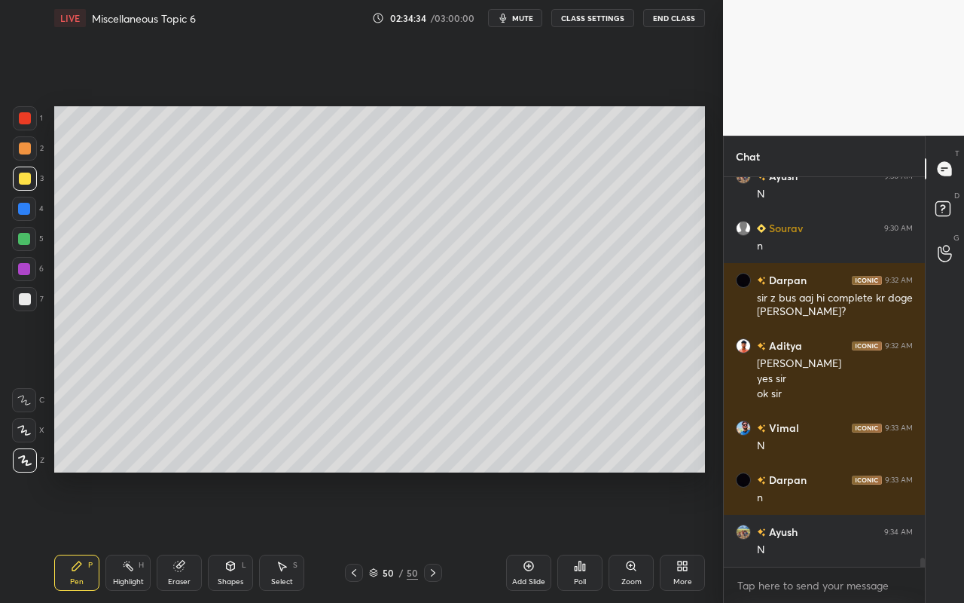
click at [133, 536] on div "Highlight" at bounding box center [128, 582] width 31 height 8
drag, startPoint x: 68, startPoint y: 579, endPoint x: 138, endPoint y: 506, distance: 101.8
click at [68, 536] on div "Pen P" at bounding box center [76, 573] width 45 height 36
click at [127, 536] on div "Highlight" at bounding box center [128, 582] width 31 height 8
drag, startPoint x: 76, startPoint y: 575, endPoint x: 83, endPoint y: 570, distance: 8.1
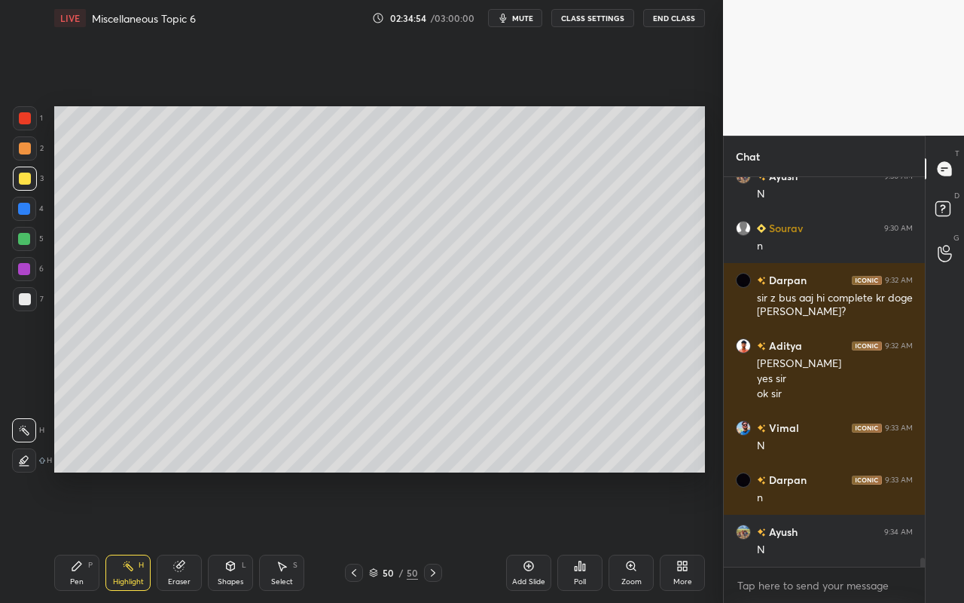
click at [80, 536] on div "Pen P" at bounding box center [76, 573] width 45 height 36
click at [26, 112] on div at bounding box center [25, 118] width 24 height 24
click at [268, 536] on div "Select S" at bounding box center [281, 573] width 45 height 36
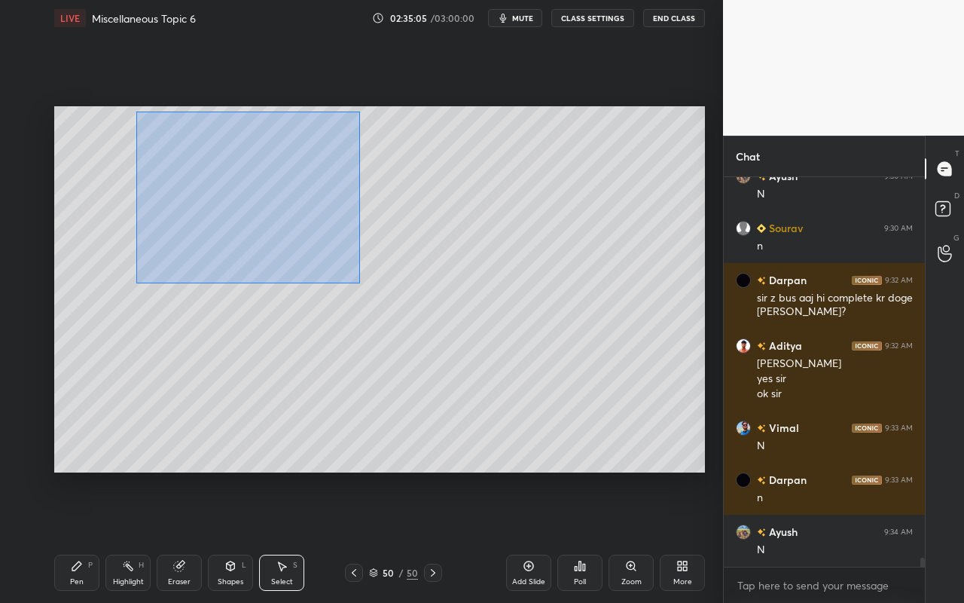
drag, startPoint x: 156, startPoint y: 145, endPoint x: 359, endPoint y: 283, distance: 245.8
click at [361, 283] on div "0 ° Undo Copy Paste here Duplicate Duplicate to new slide Delete" at bounding box center [379, 289] width 651 height 366
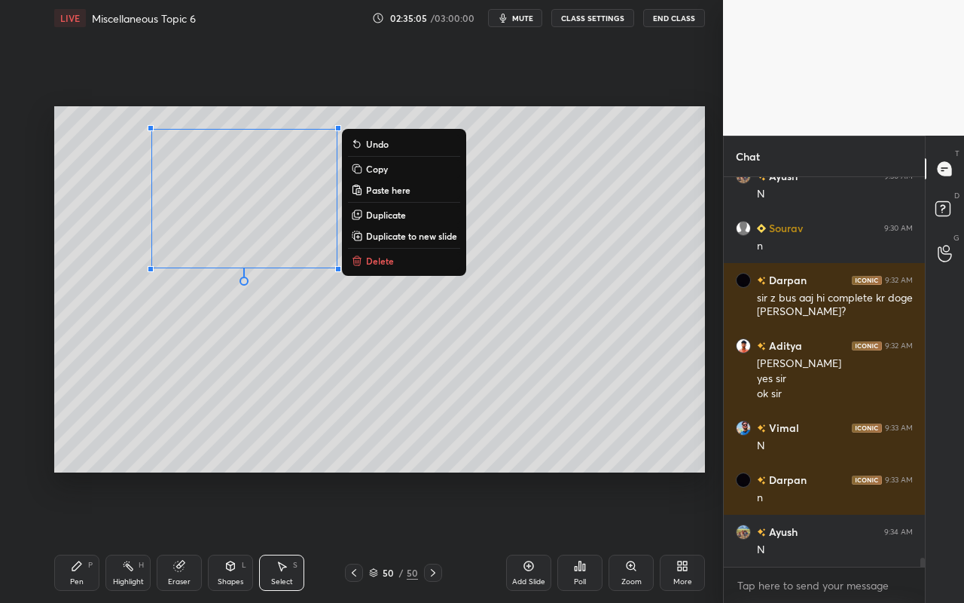
drag, startPoint x: 384, startPoint y: 215, endPoint x: 348, endPoint y: 232, distance: 40.1
click at [384, 215] on p "Duplicate" at bounding box center [386, 215] width 40 height 12
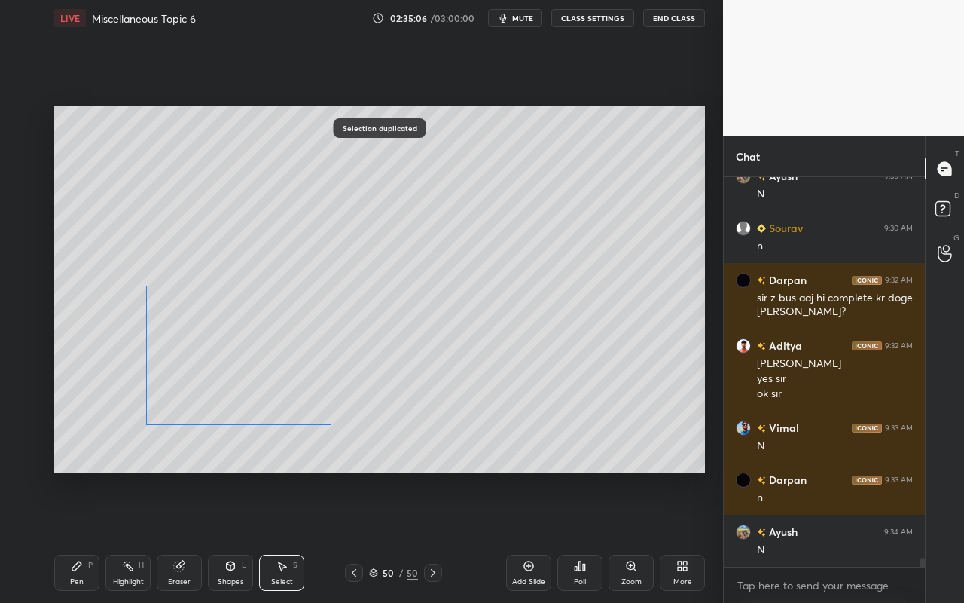
drag, startPoint x: 295, startPoint y: 252, endPoint x: 273, endPoint y: 385, distance: 134.4
click at [270, 377] on div "0 ° Undo Copy Paste here Duplicate Duplicate to new slide Delete" at bounding box center [379, 289] width 651 height 366
drag, startPoint x: 601, startPoint y: 396, endPoint x: 412, endPoint y: 425, distance: 191.3
click at [594, 399] on div "0 ° Undo Copy Paste here Duplicate Duplicate to new slide Delete" at bounding box center [379, 289] width 651 height 366
click at [180, 536] on div "Eraser" at bounding box center [179, 573] width 45 height 36
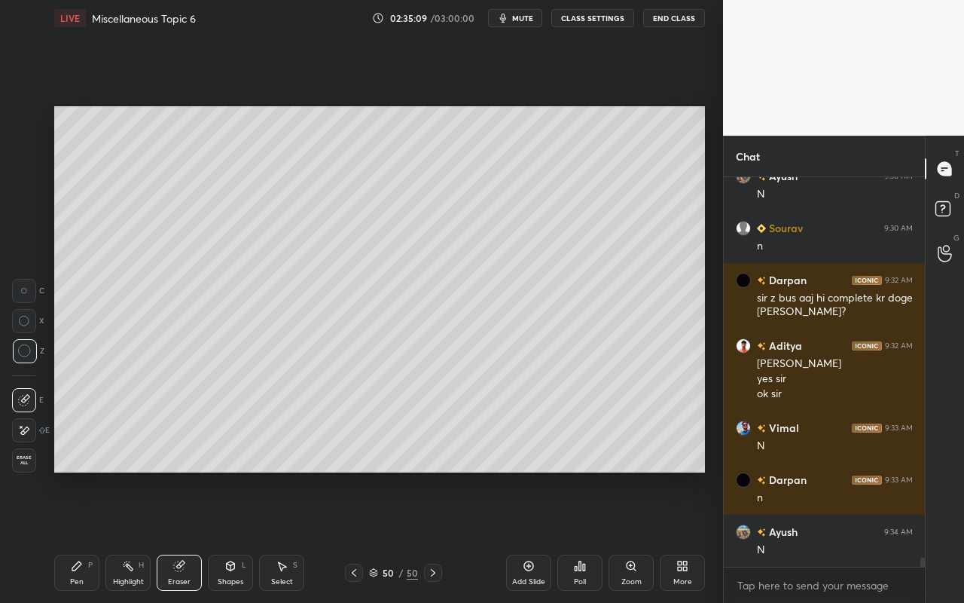
drag, startPoint x: 26, startPoint y: 432, endPoint x: 44, endPoint y: 432, distance: 18.9
click at [26, 432] on icon at bounding box center [25, 430] width 8 height 8
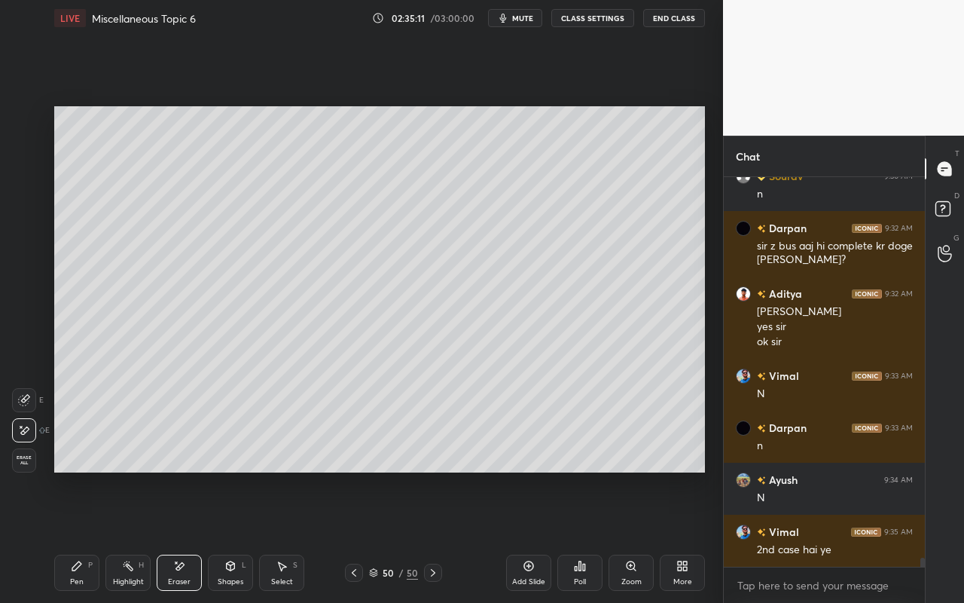
click at [240, 536] on div "Shapes L" at bounding box center [230, 573] width 45 height 36
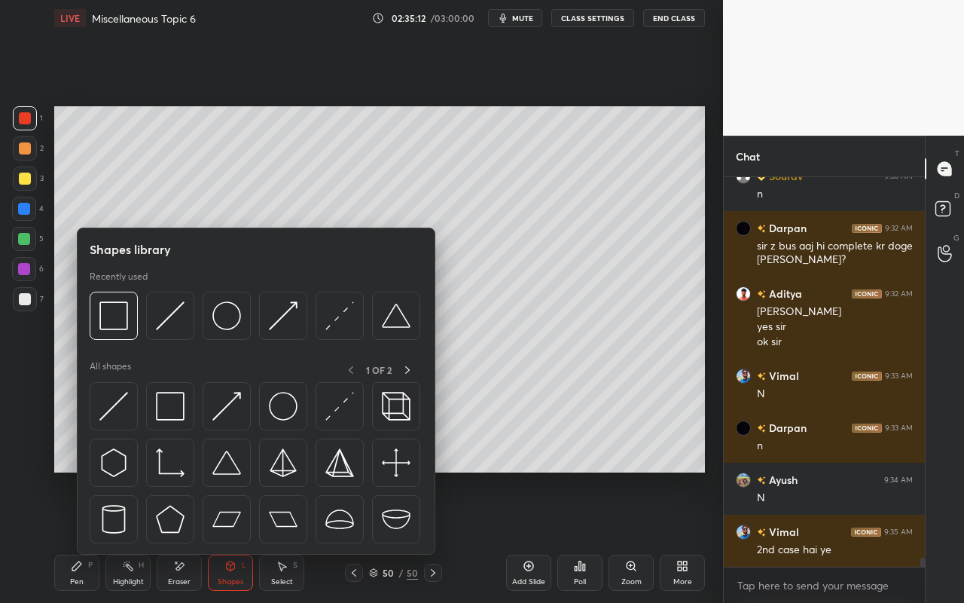
scroll to position [16740, 0]
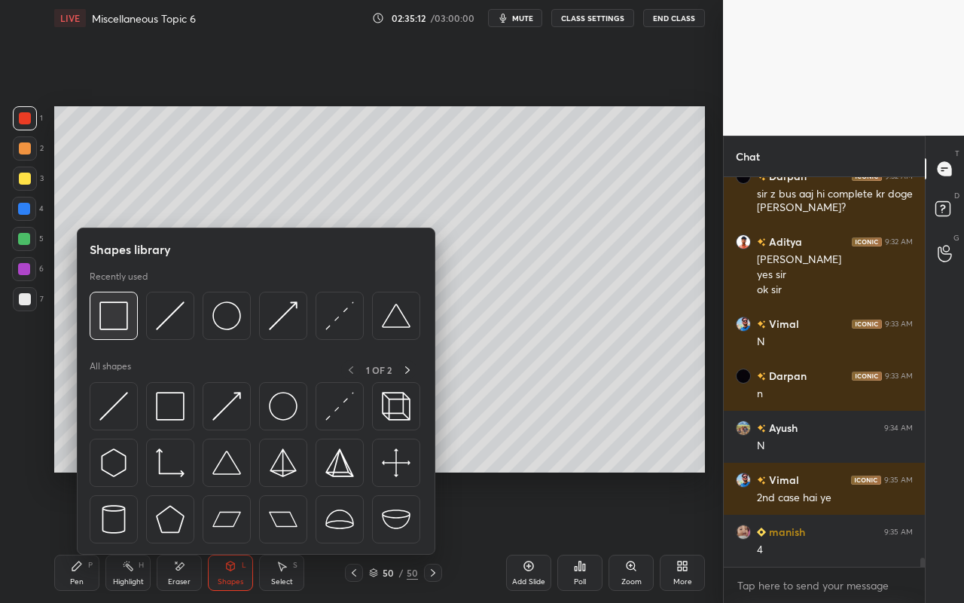
click at [129, 328] on div at bounding box center [114, 316] width 48 height 48
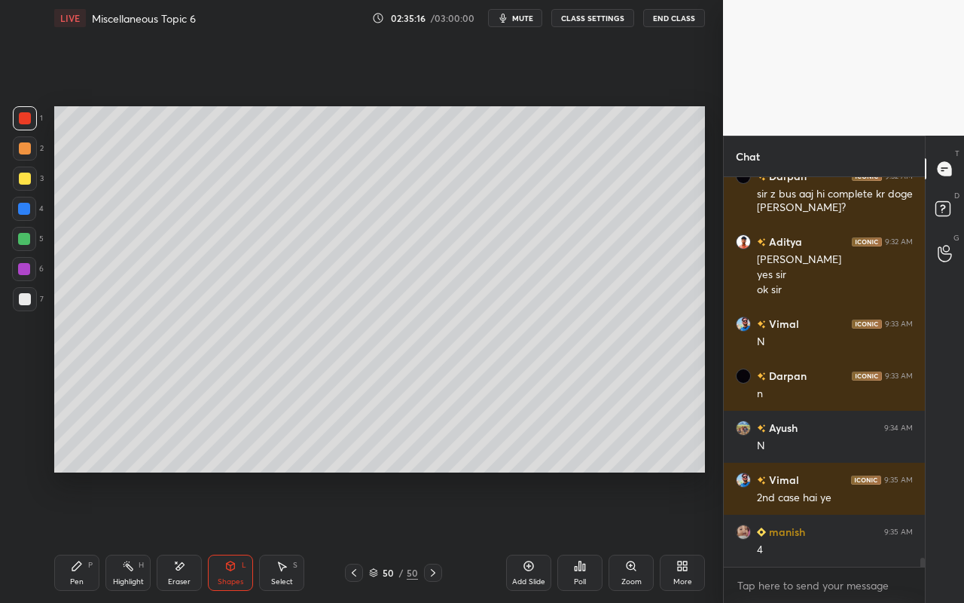
drag, startPoint x: 183, startPoint y: 573, endPoint x: 213, endPoint y: 491, distance: 86.8
click at [183, 536] on div "Eraser" at bounding box center [179, 573] width 45 height 36
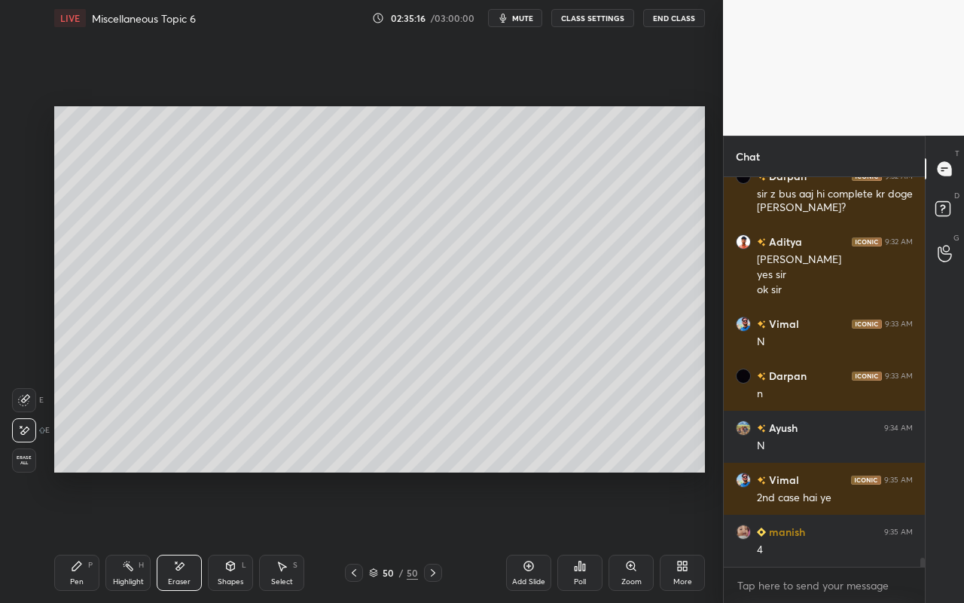
drag, startPoint x: 26, startPoint y: 402, endPoint x: 53, endPoint y: 403, distance: 27.2
click at [29, 405] on icon at bounding box center [24, 400] width 12 height 12
click at [79, 536] on div "Pen P" at bounding box center [76, 573] width 45 height 36
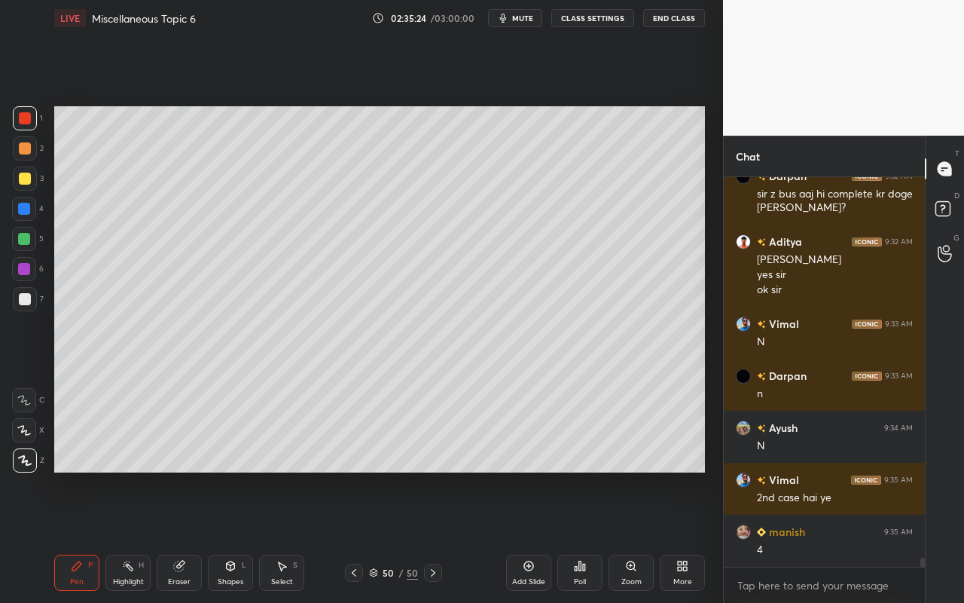
click at [129, 536] on div "Highlight" at bounding box center [128, 582] width 31 height 8
drag, startPoint x: 79, startPoint y: 585, endPoint x: 204, endPoint y: 475, distance: 166.6
click at [79, 536] on div "Pen" at bounding box center [77, 582] width 14 height 8
click at [29, 241] on div at bounding box center [24, 239] width 12 height 12
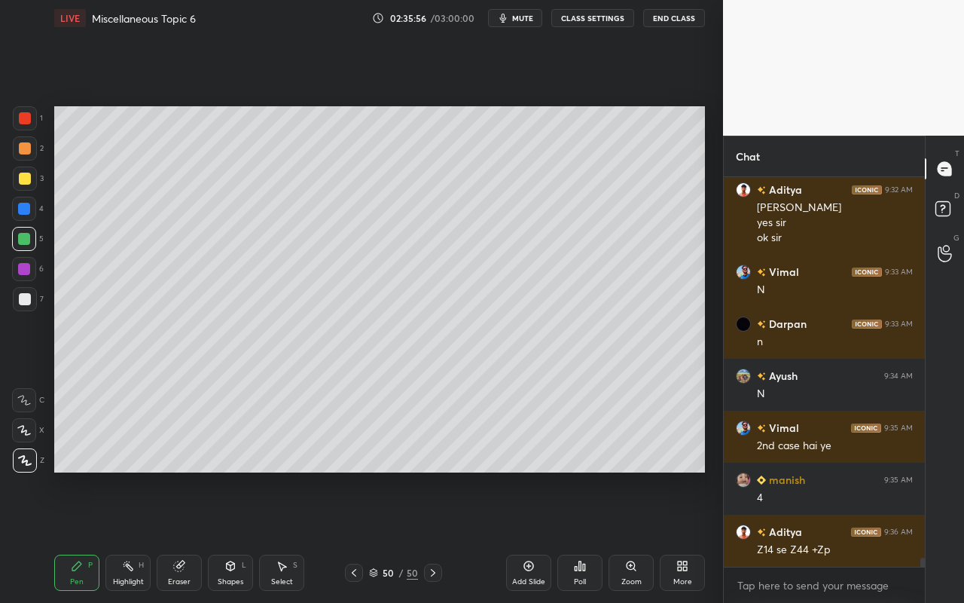
scroll to position [16807, 0]
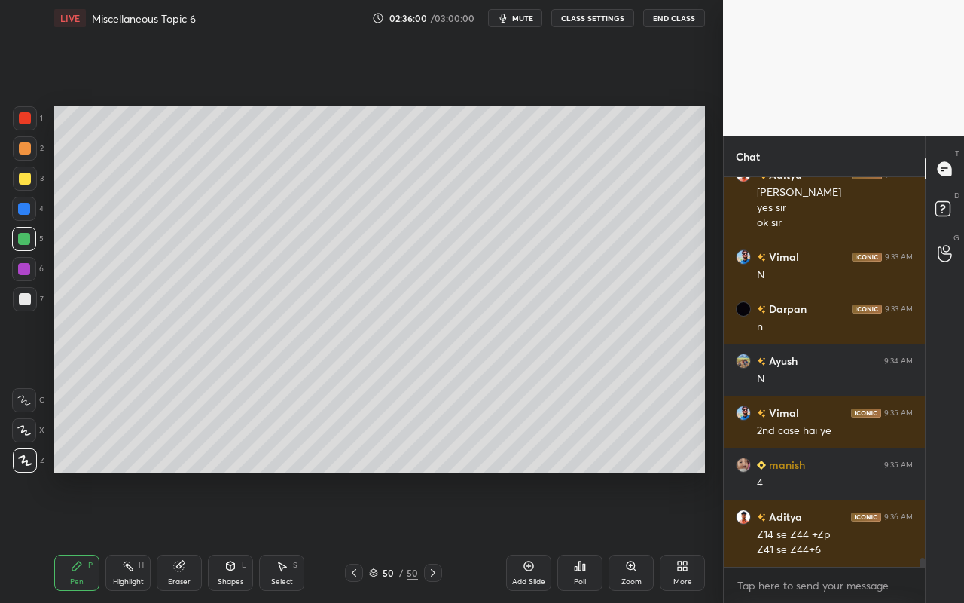
click at [29, 157] on div at bounding box center [25, 148] width 24 height 24
drag, startPoint x: 22, startPoint y: 301, endPoint x: 46, endPoint y: 306, distance: 24.7
click at [22, 301] on div at bounding box center [25, 299] width 12 height 12
drag, startPoint x: 131, startPoint y: 569, endPoint x: 130, endPoint y: 507, distance: 61.8
click at [131, 536] on rect at bounding box center [130, 568] width 8 height 8
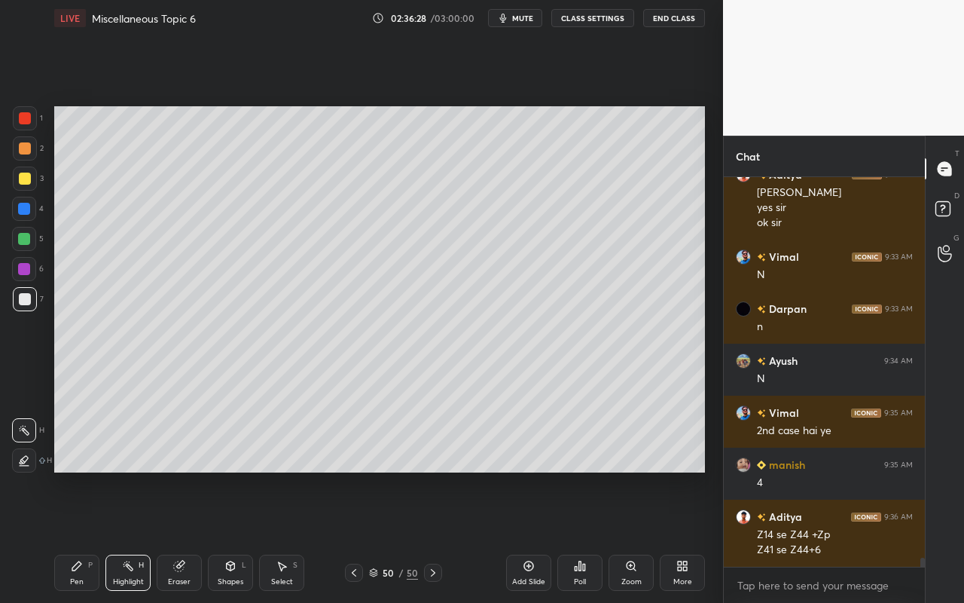
drag, startPoint x: 29, startPoint y: 469, endPoint x: 48, endPoint y: 384, distance: 86.5
click at [28, 462] on div at bounding box center [24, 460] width 24 height 24
drag, startPoint x: 24, startPoint y: 148, endPoint x: 45, endPoint y: 155, distance: 22.2
click at [24, 148] on div at bounding box center [25, 148] width 12 height 12
click at [28, 210] on div at bounding box center [24, 209] width 12 height 12
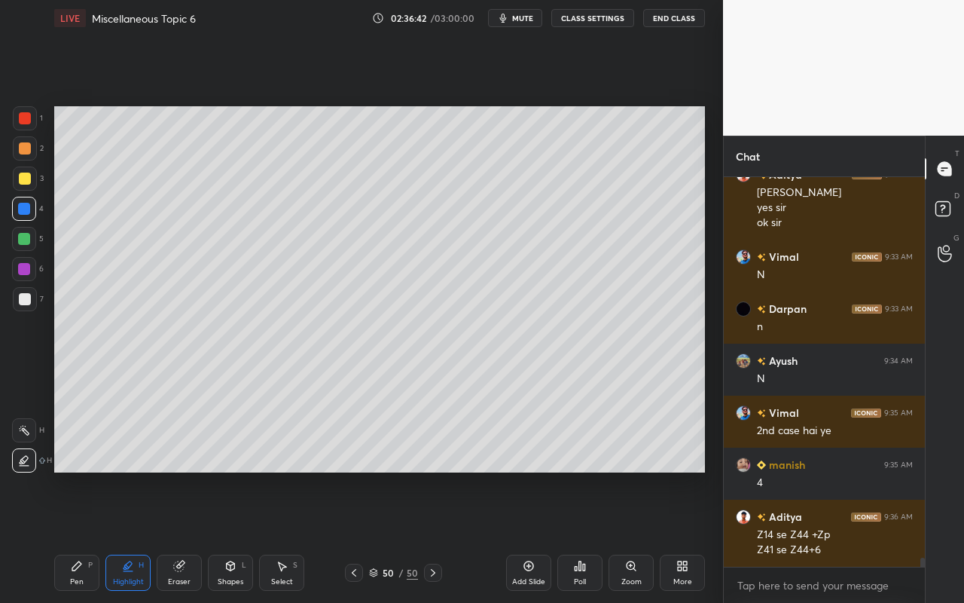
click at [22, 116] on div at bounding box center [25, 118] width 12 height 12
drag, startPoint x: 24, startPoint y: 268, endPoint x: 52, endPoint y: 277, distance: 29.1
click at [26, 268] on div at bounding box center [24, 269] width 12 height 12
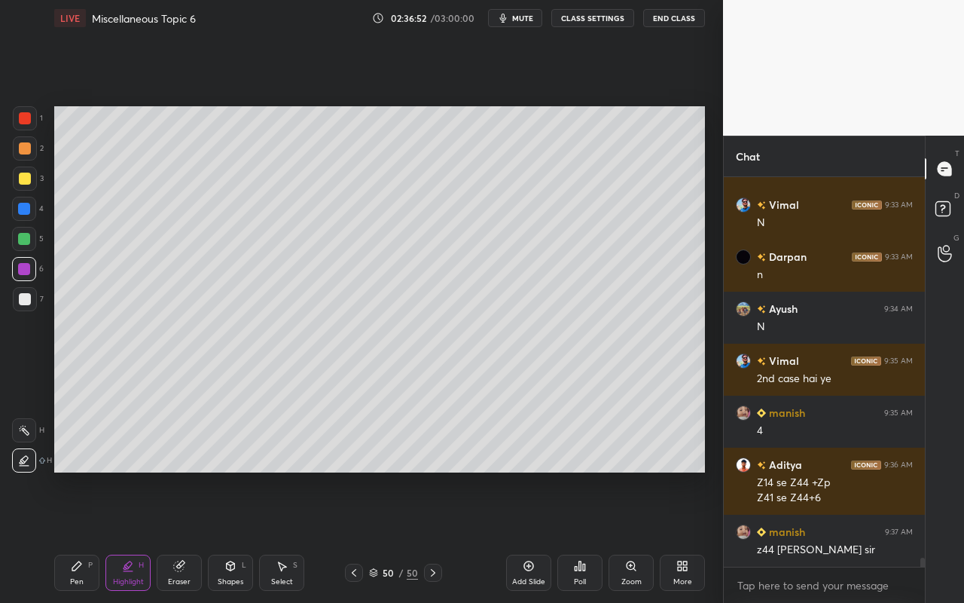
click at [187, 536] on div "Eraser" at bounding box center [179, 582] width 23 height 8
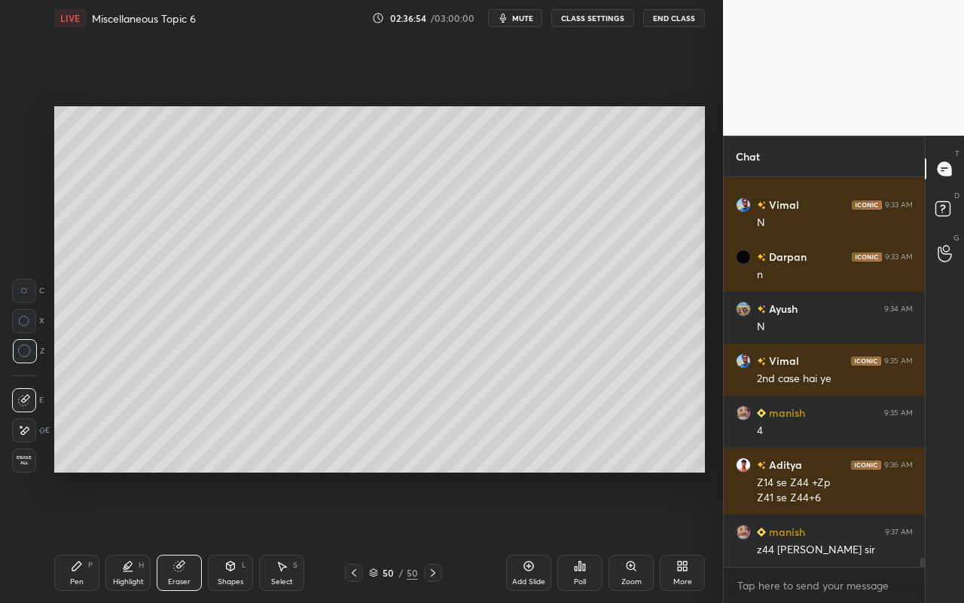
drag, startPoint x: 77, startPoint y: 573, endPoint x: 99, endPoint y: 551, distance: 32.0
click at [81, 536] on div "Pen P" at bounding box center [76, 573] width 45 height 36
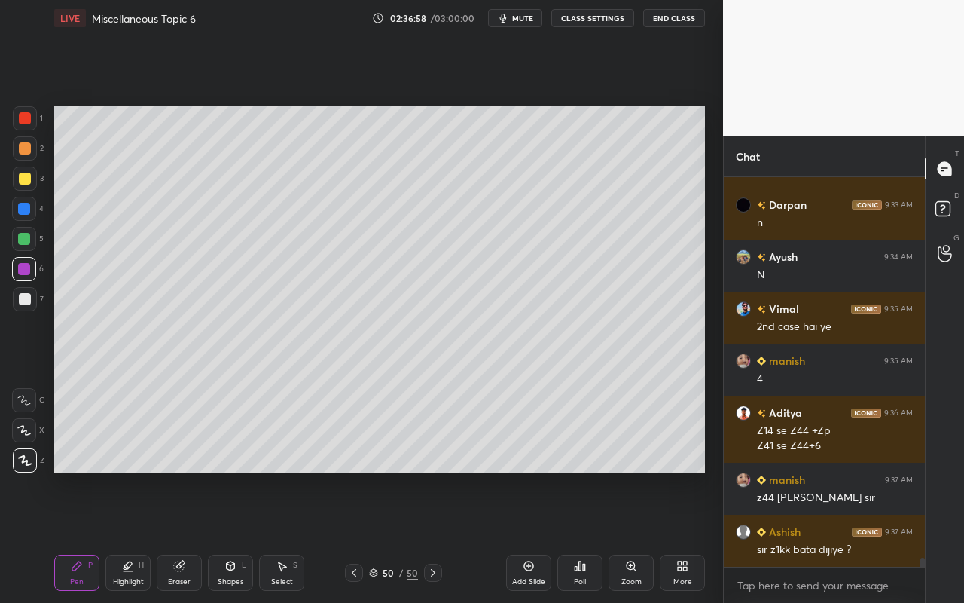
scroll to position [16963, 0]
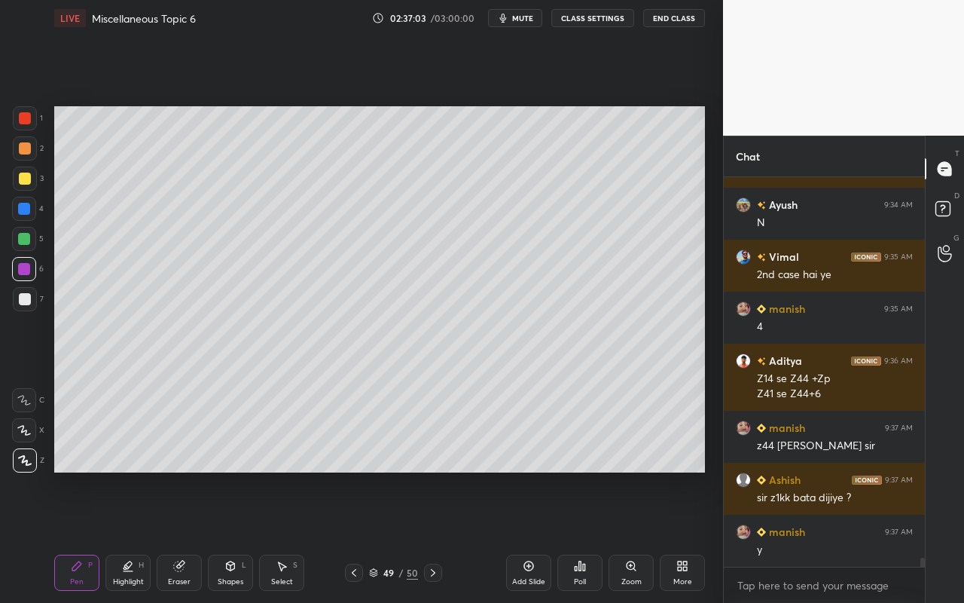
click at [127, 536] on div "Highlight H" at bounding box center [127, 573] width 45 height 36
click at [32, 430] on div at bounding box center [24, 430] width 24 height 24
drag, startPoint x: 178, startPoint y: 575, endPoint x: 236, endPoint y: 530, distance: 73.5
click at [184, 536] on div "Eraser" at bounding box center [179, 573] width 45 height 36
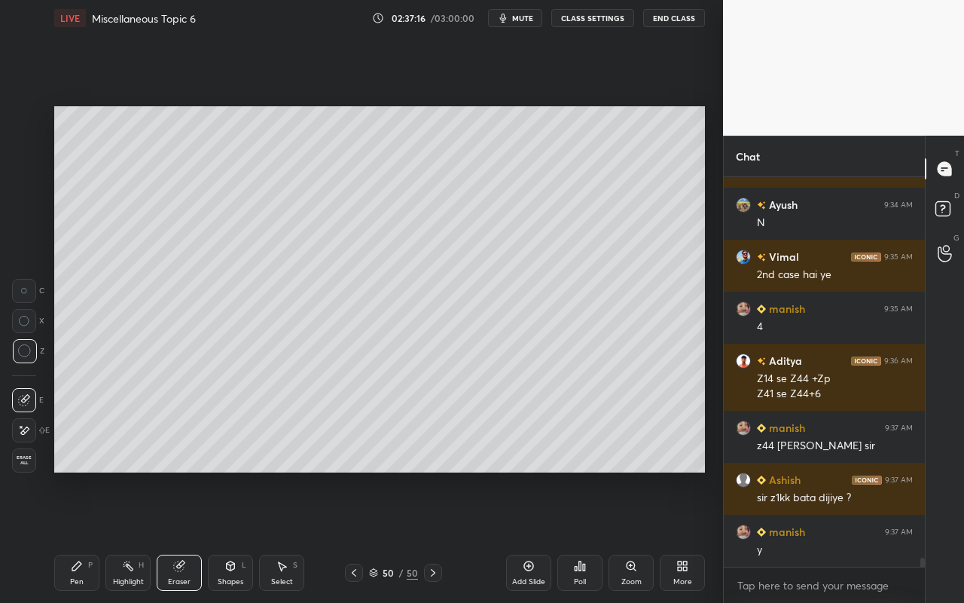
drag, startPoint x: 87, startPoint y: 574, endPoint x: 302, endPoint y: 492, distance: 230.6
click at [90, 536] on div "Pen P" at bounding box center [76, 573] width 45 height 36
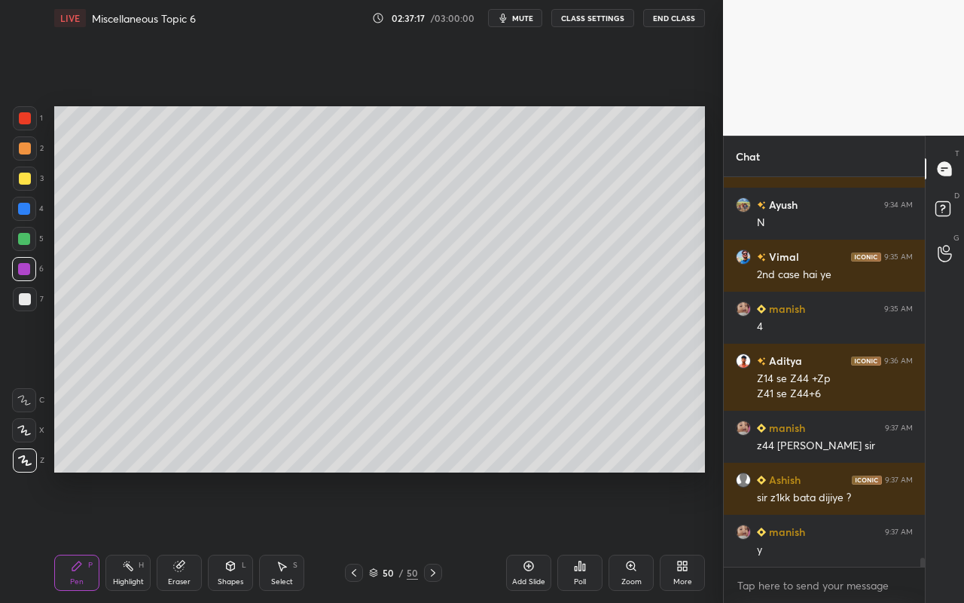
click at [120, 536] on div "Highlight" at bounding box center [128, 582] width 31 height 8
click at [23, 150] on div at bounding box center [25, 148] width 12 height 12
drag, startPoint x: 24, startPoint y: 179, endPoint x: 47, endPoint y: 196, distance: 28.0
click at [25, 179] on div at bounding box center [25, 179] width 12 height 12
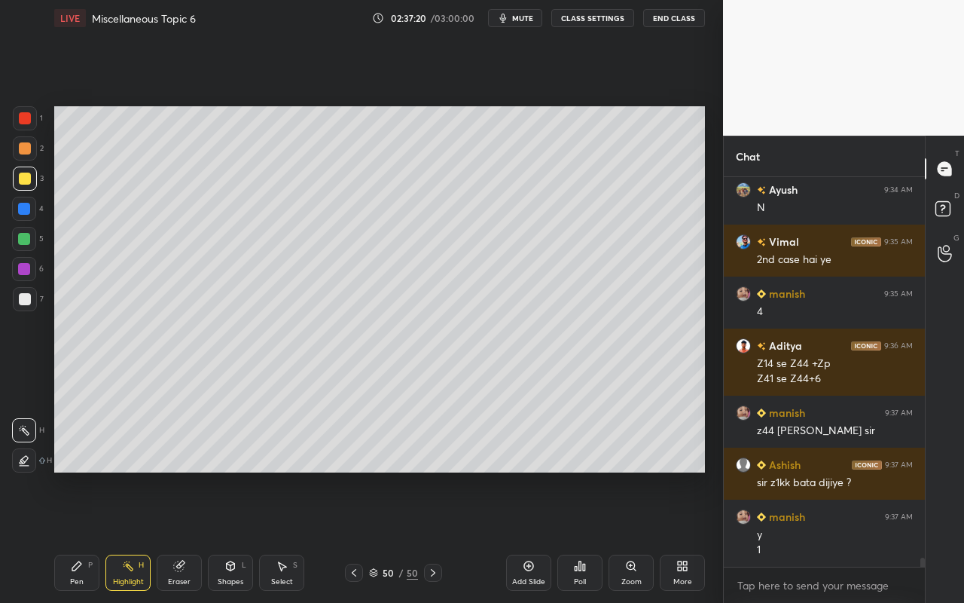
click at [29, 300] on div at bounding box center [25, 299] width 12 height 12
click at [35, 466] on div at bounding box center [24, 460] width 24 height 24
drag, startPoint x: 123, startPoint y: 572, endPoint x: 149, endPoint y: 533, distance: 47.2
click at [124, 536] on div "Highlight H" at bounding box center [127, 573] width 45 height 36
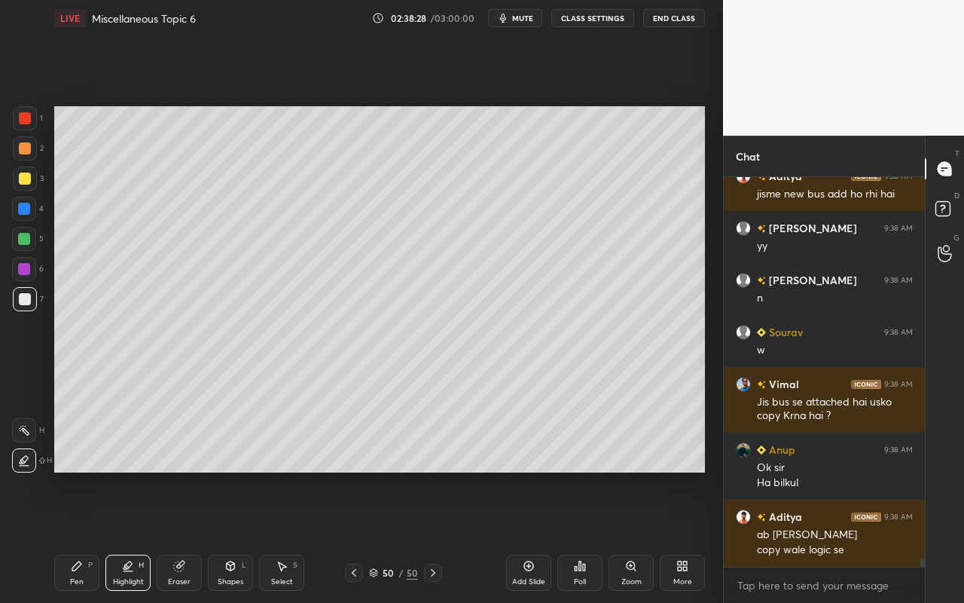
scroll to position [17532, 0]
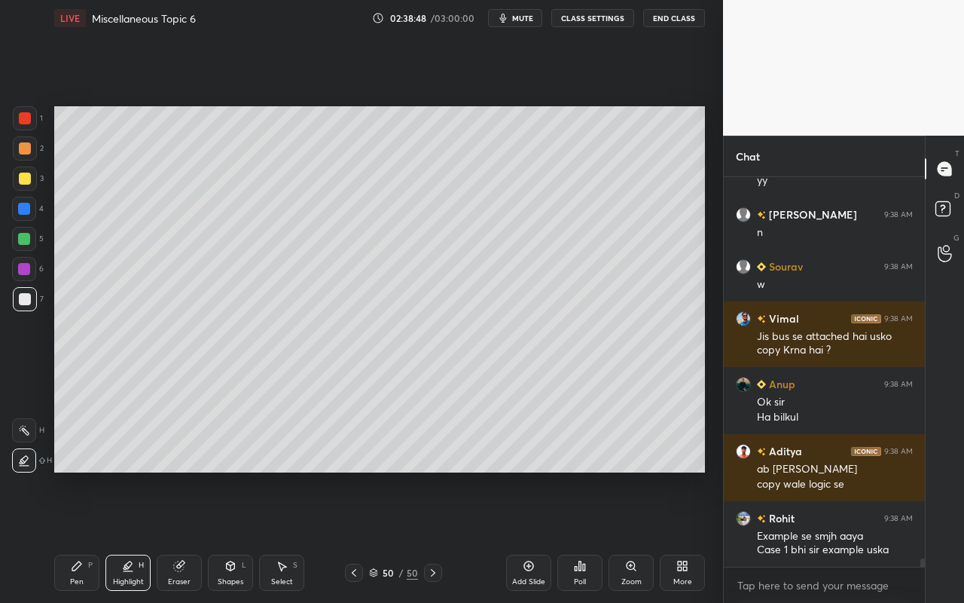
click at [84, 536] on div "Pen P" at bounding box center [76, 573] width 45 height 36
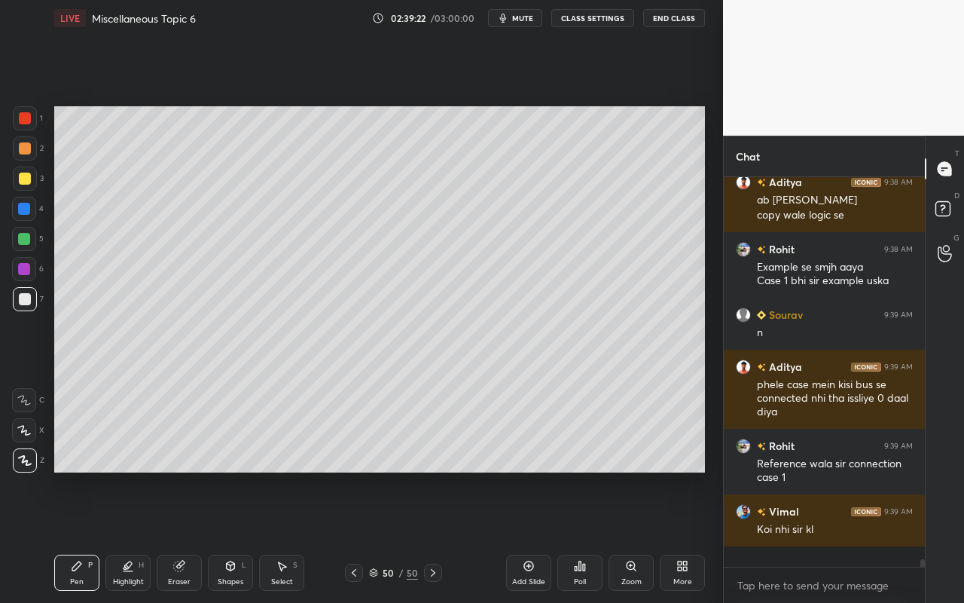
scroll to position [17780, 0]
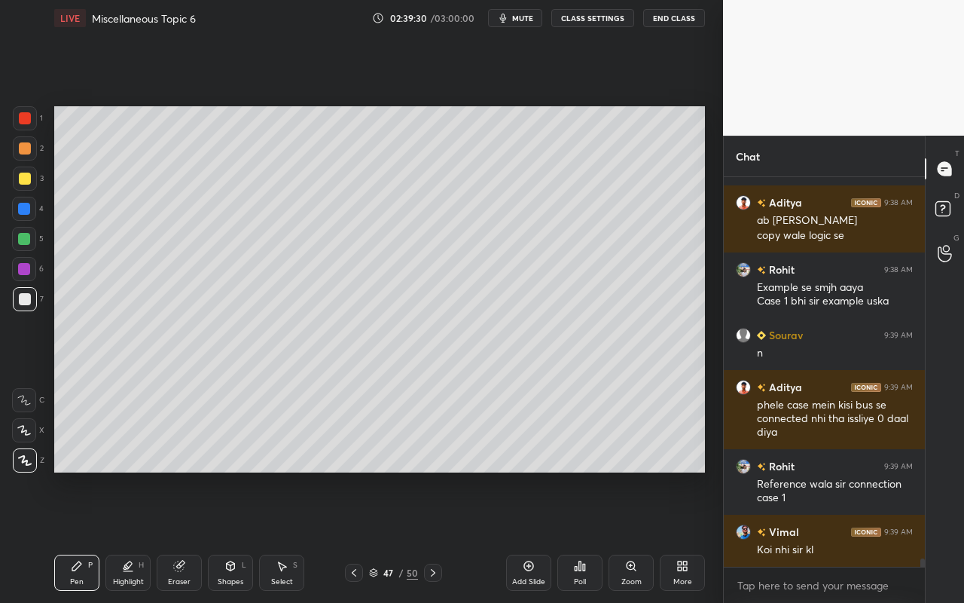
click at [529, 536] on icon at bounding box center [529, 566] width 12 height 12
click at [76, 536] on div "Pen" at bounding box center [77, 582] width 14 height 8
click at [230, 536] on div "Shapes L" at bounding box center [230, 573] width 45 height 36
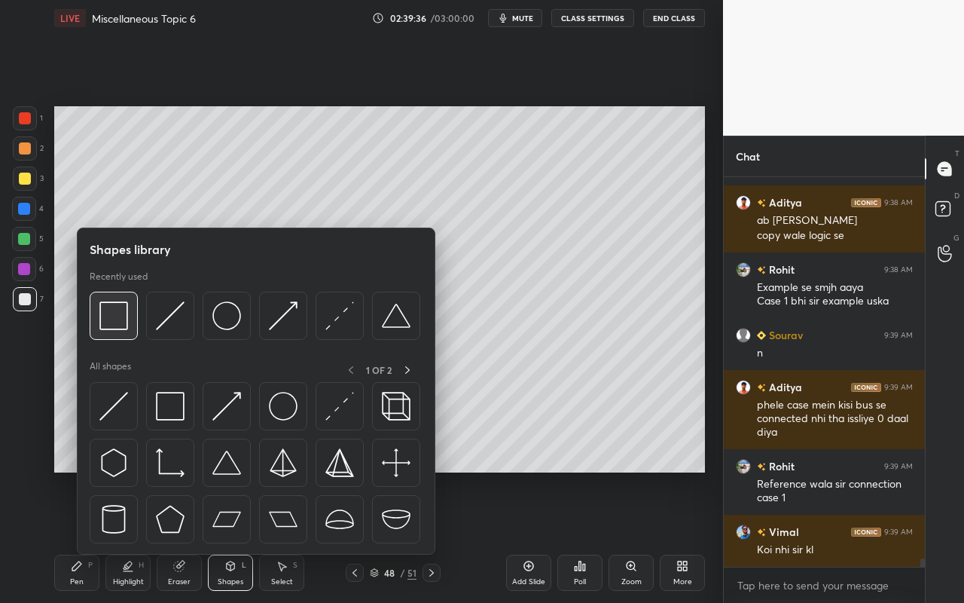
click at [123, 323] on img at bounding box center [113, 315] width 29 height 29
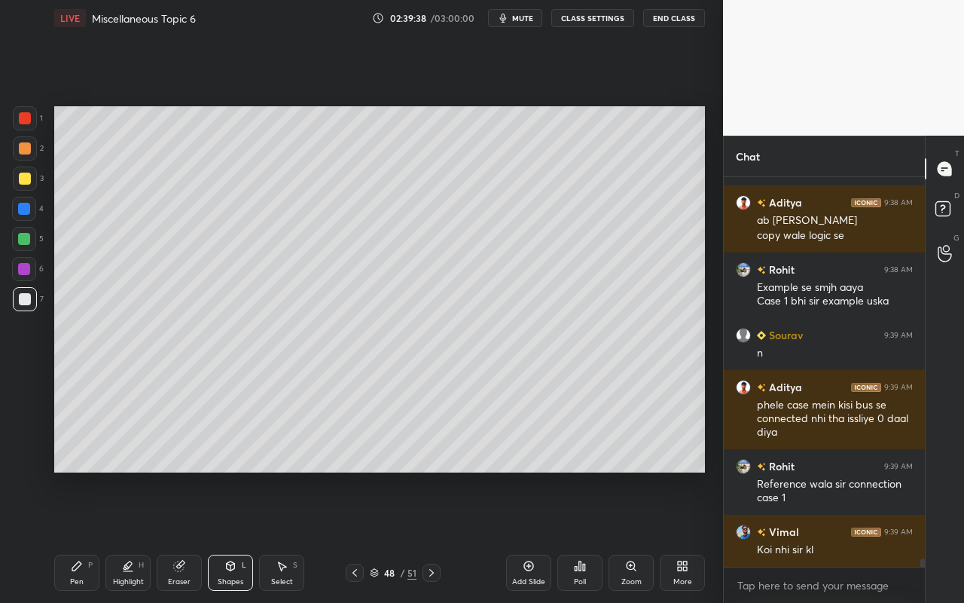
drag, startPoint x: 185, startPoint y: 576, endPoint x: 203, endPoint y: 490, distance: 87.6
click at [188, 536] on div "Eraser" at bounding box center [179, 573] width 45 height 36
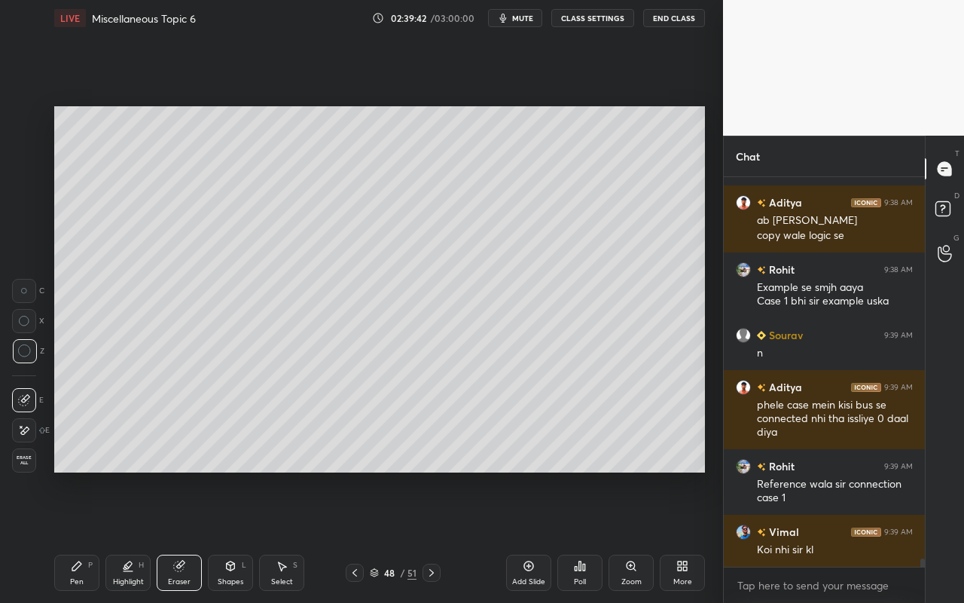
click at [87, 536] on div "Pen P" at bounding box center [76, 573] width 45 height 36
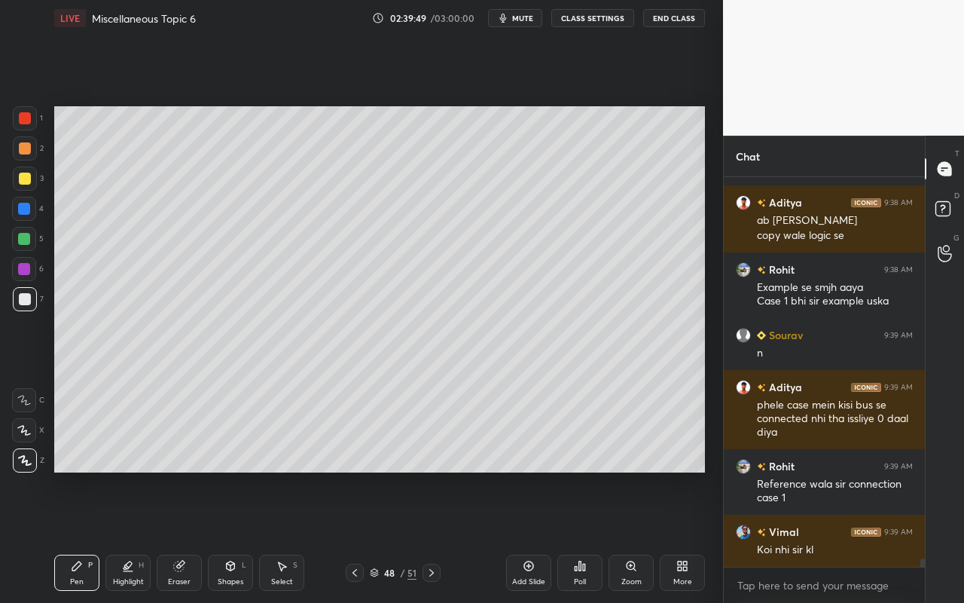
click at [238, 536] on div "Shapes L" at bounding box center [230, 573] width 45 height 36
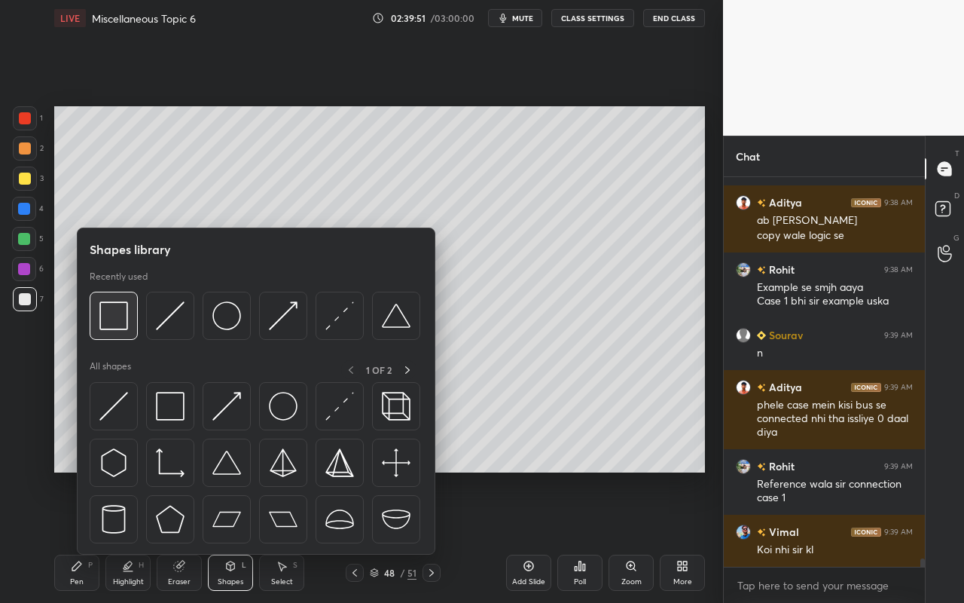
click at [122, 331] on div at bounding box center [114, 316] width 48 height 48
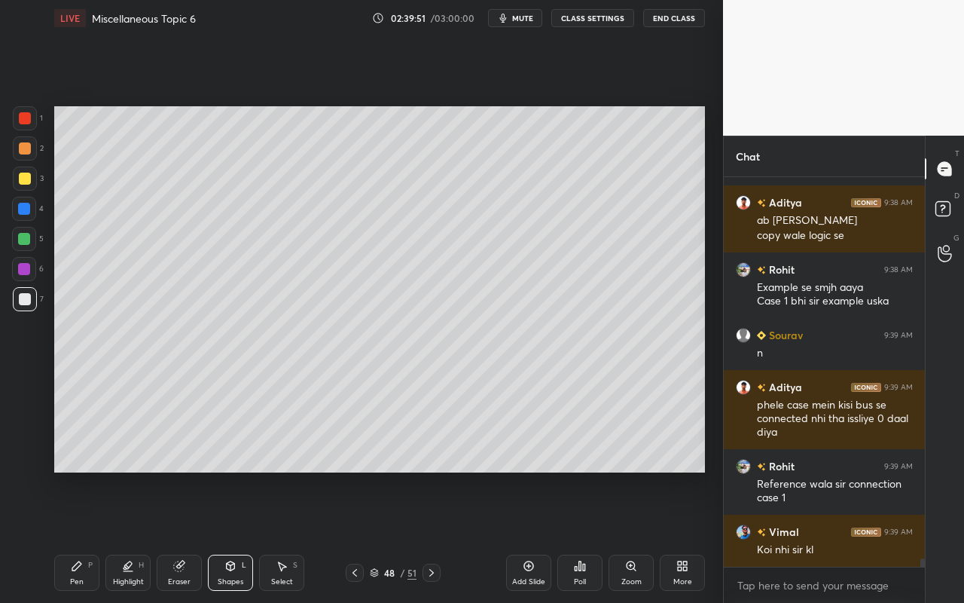
drag, startPoint x: 23, startPoint y: 179, endPoint x: 49, endPoint y: 173, distance: 26.9
click at [26, 177] on div at bounding box center [25, 179] width 12 height 12
click at [26, 305] on div at bounding box center [25, 299] width 24 height 24
click at [75, 536] on div "Pen" at bounding box center [77, 582] width 14 height 8
click at [234, 536] on div "Shapes L" at bounding box center [230, 573] width 45 height 36
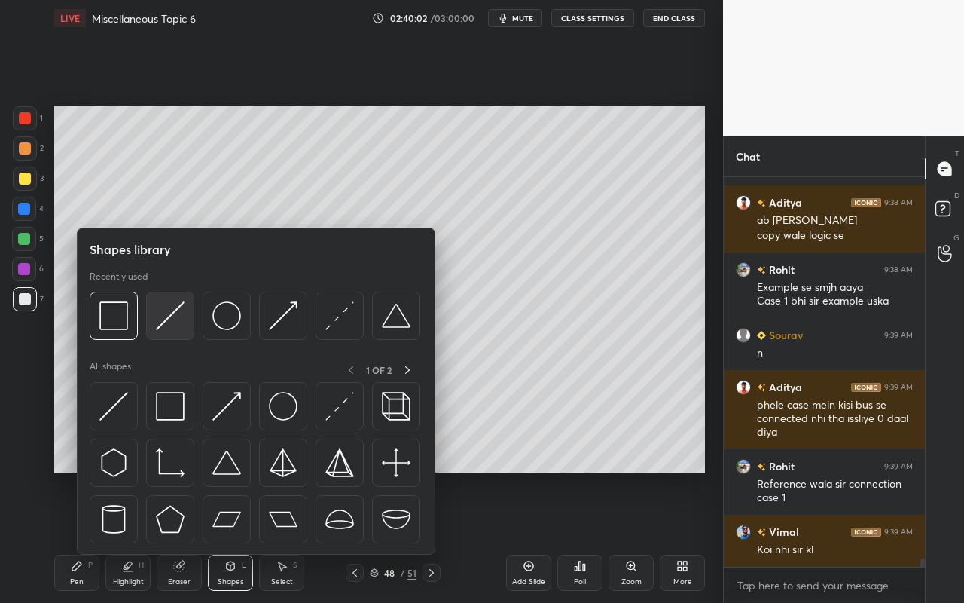
click at [185, 335] on div at bounding box center [170, 316] width 48 height 48
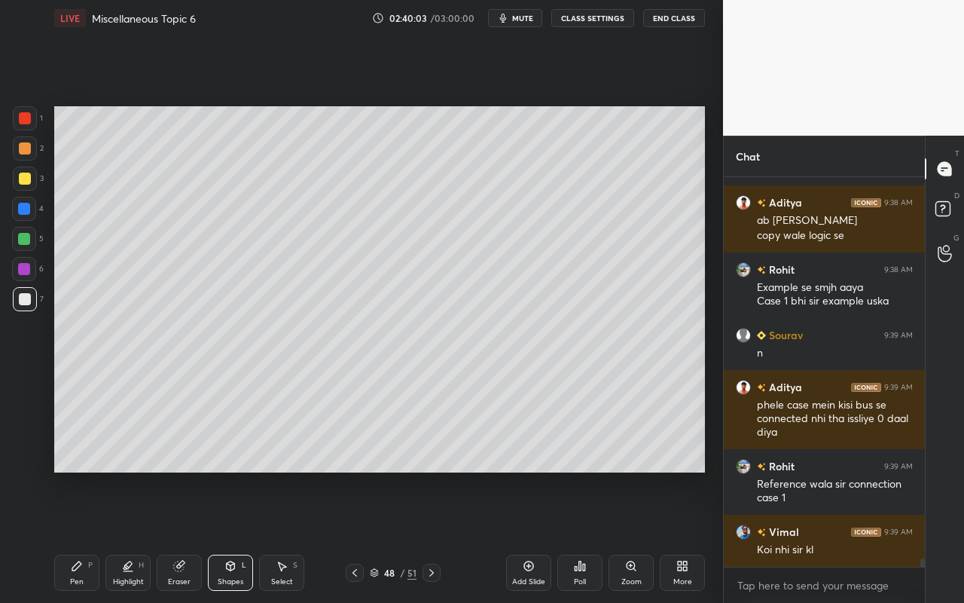
drag, startPoint x: 25, startPoint y: 276, endPoint x: 32, endPoint y: 271, distance: 8.1
click at [29, 275] on div at bounding box center [24, 269] width 24 height 24
click at [78, 536] on div "Pen P" at bounding box center [76, 573] width 45 height 36
click at [241, 536] on div "Shapes L" at bounding box center [230, 573] width 45 height 36
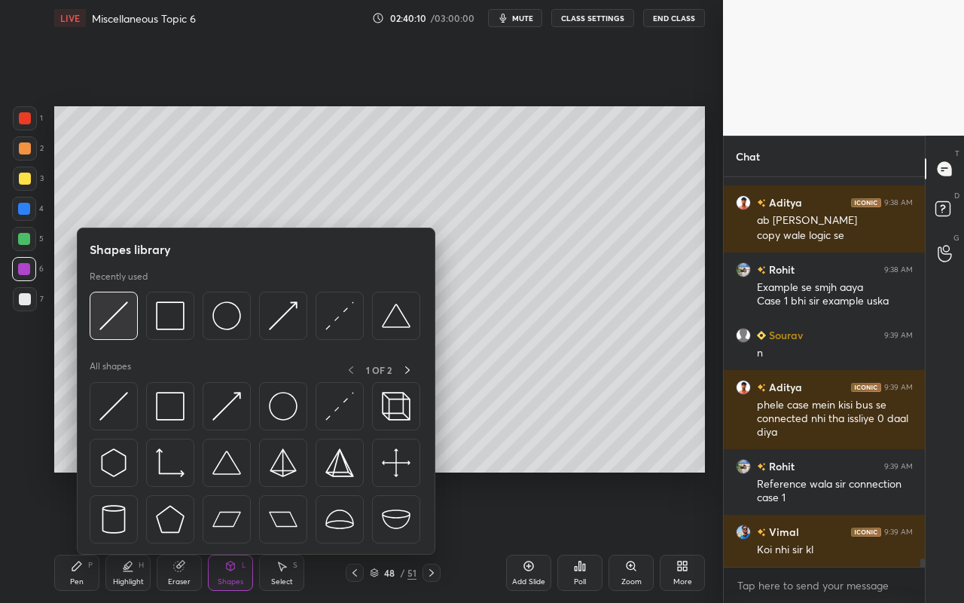
click at [133, 331] on div at bounding box center [114, 316] width 48 height 48
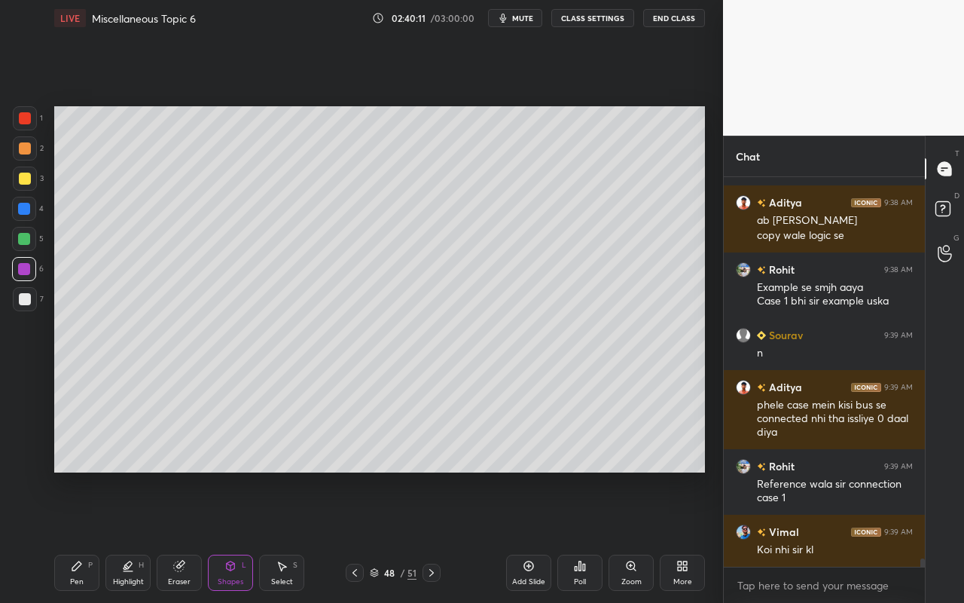
drag, startPoint x: 23, startPoint y: 148, endPoint x: 44, endPoint y: 140, distance: 22.4
click at [25, 150] on div at bounding box center [25, 148] width 12 height 12
drag, startPoint x: 234, startPoint y: 584, endPoint x: 232, endPoint y: 558, distance: 25.7
click at [234, 536] on div "Shapes" at bounding box center [231, 582] width 26 height 8
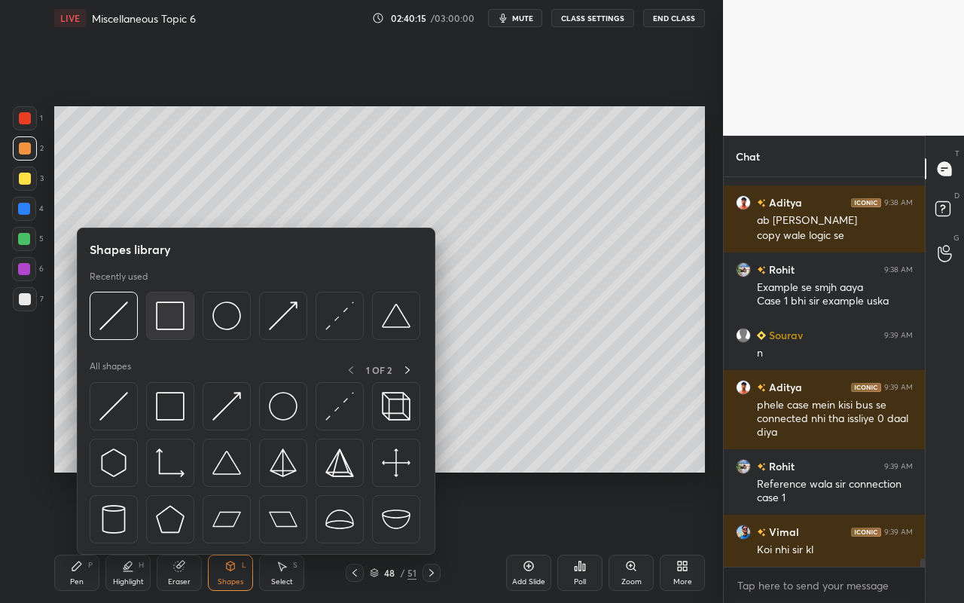
scroll to position [354, 197]
click at [179, 335] on div at bounding box center [170, 316] width 48 height 48
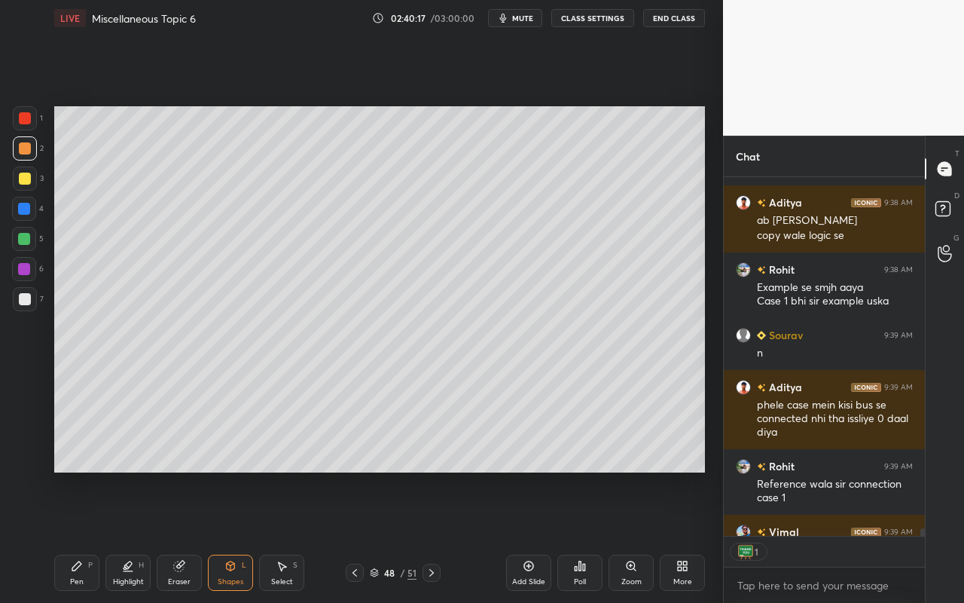
drag, startPoint x: 221, startPoint y: 575, endPoint x: 222, endPoint y: 566, distance: 9.2
click at [222, 536] on div "Shapes L" at bounding box center [230, 573] width 45 height 36
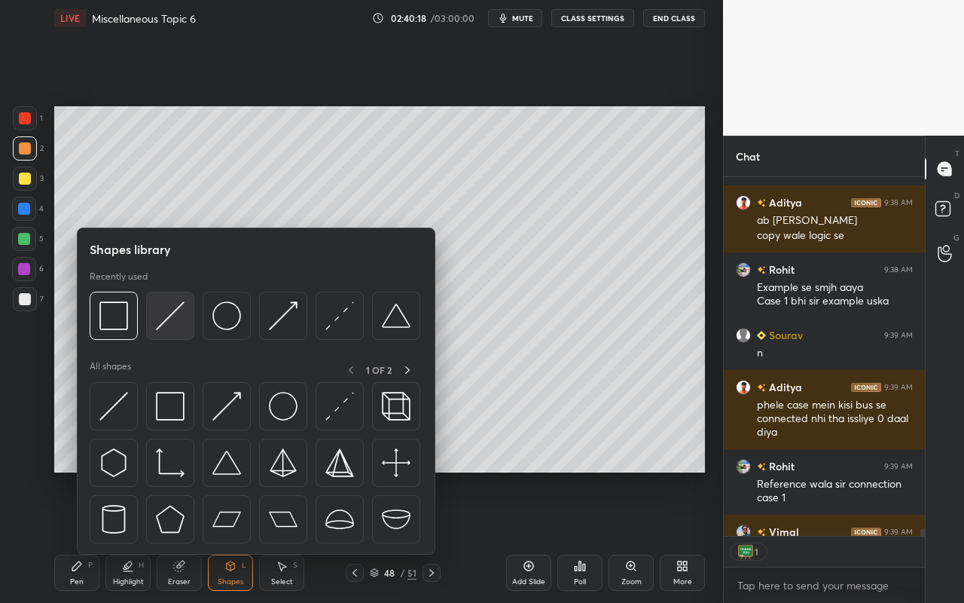
click at [176, 317] on img at bounding box center [170, 315] width 29 height 29
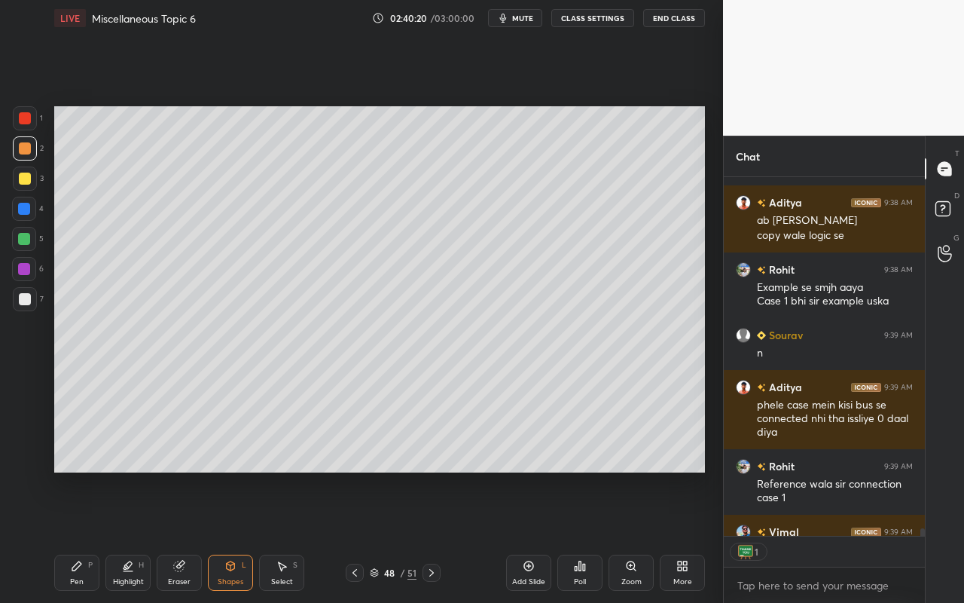
drag, startPoint x: 75, startPoint y: 583, endPoint x: 161, endPoint y: 500, distance: 120.4
click at [75, 536] on div "Pen" at bounding box center [77, 582] width 14 height 8
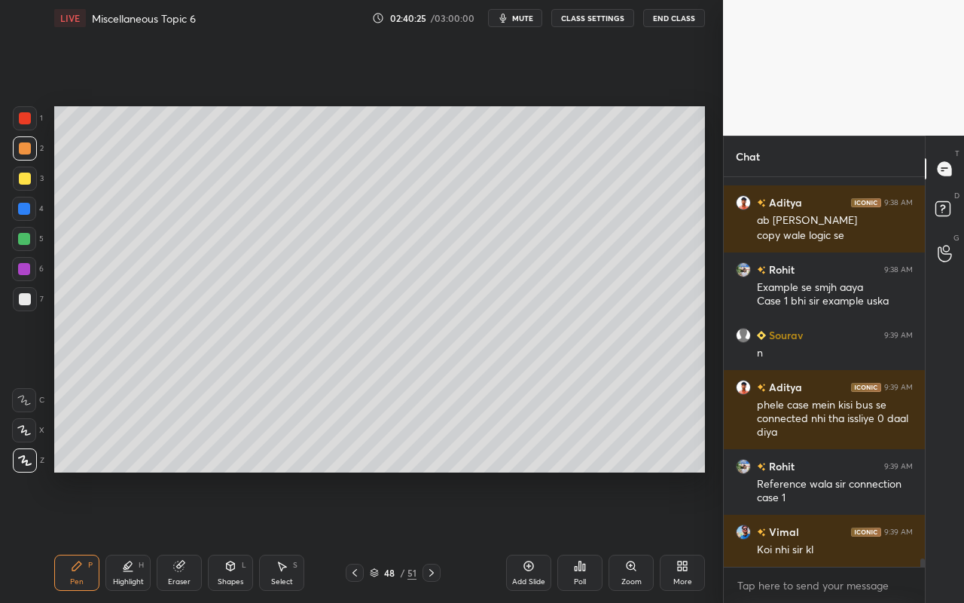
scroll to position [385, 197]
click at [127, 536] on div "Highlight H" at bounding box center [127, 573] width 45 height 36
click at [73, 536] on icon at bounding box center [76, 565] width 9 height 9
click at [20, 307] on div at bounding box center [25, 299] width 24 height 24
click at [295, 536] on div "Select S" at bounding box center [281, 573] width 45 height 36
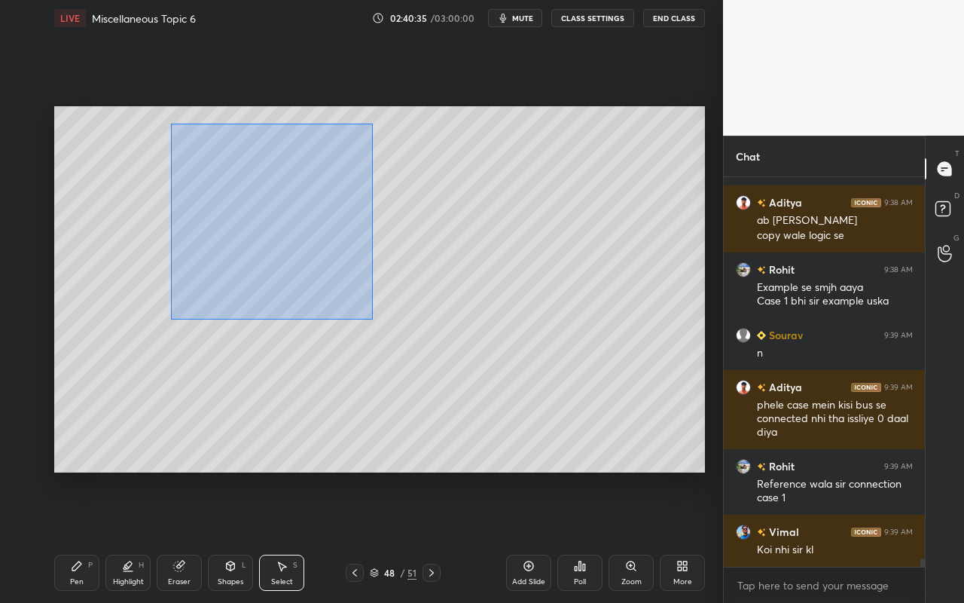
drag, startPoint x: 168, startPoint y: 126, endPoint x: 373, endPoint y: 319, distance: 281.4
click at [373, 319] on div "0 ° Undo Copy Paste here Duplicate Duplicate to new slide Delete" at bounding box center [379, 289] width 651 height 366
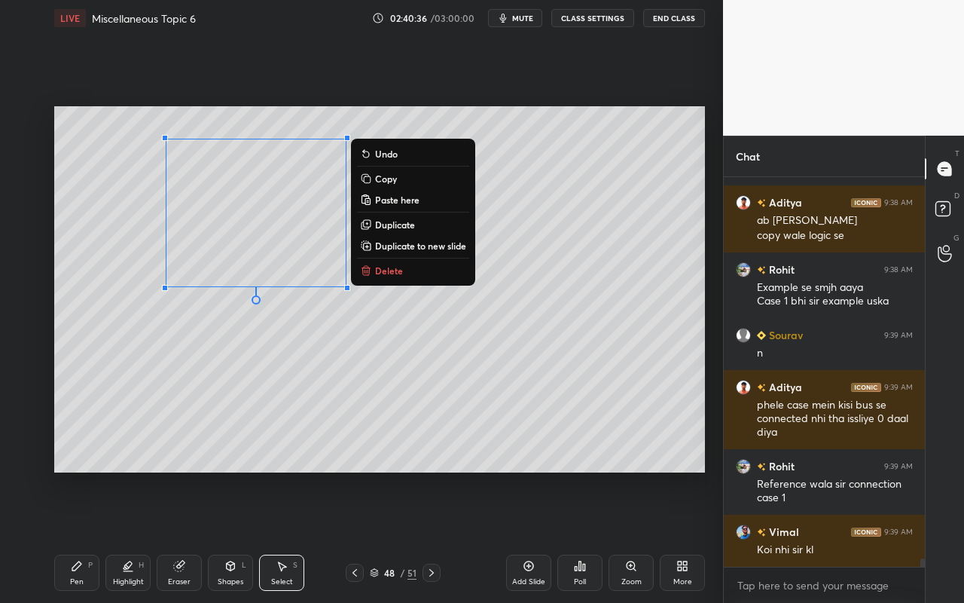
click at [404, 240] on p "Duplicate to new slide" at bounding box center [420, 246] width 91 height 12
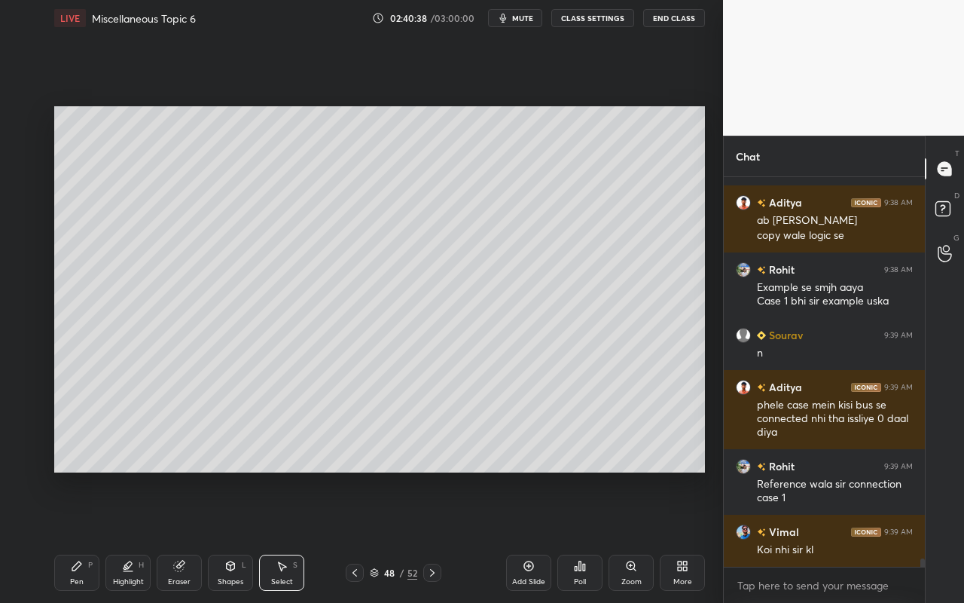
click at [280, 536] on icon at bounding box center [282, 566] width 12 height 12
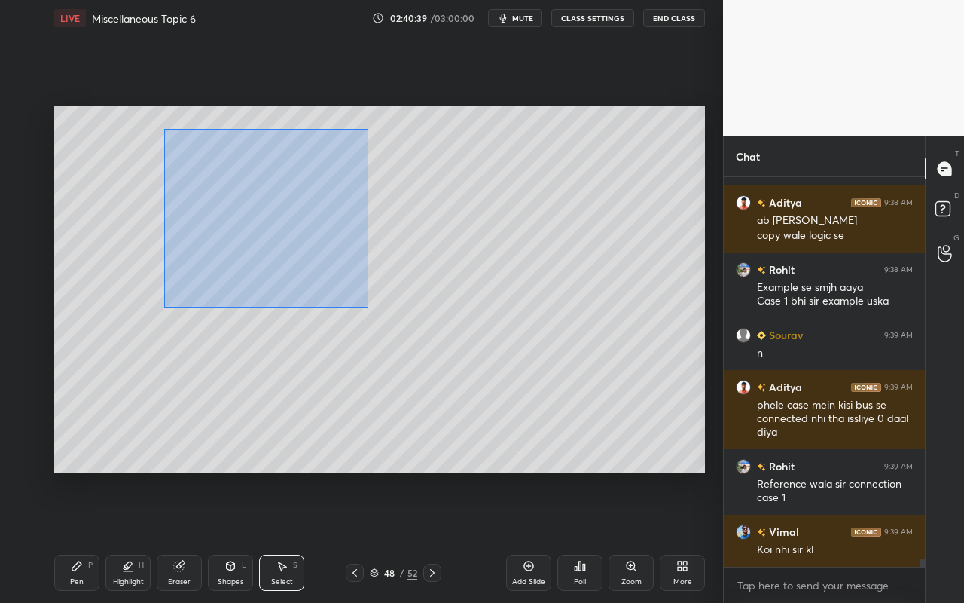
drag, startPoint x: 175, startPoint y: 145, endPoint x: 368, endPoint y: 301, distance: 248.6
click at [368, 306] on div "0 ° Undo Copy Paste here Duplicate Duplicate to new slide Delete" at bounding box center [379, 289] width 651 height 366
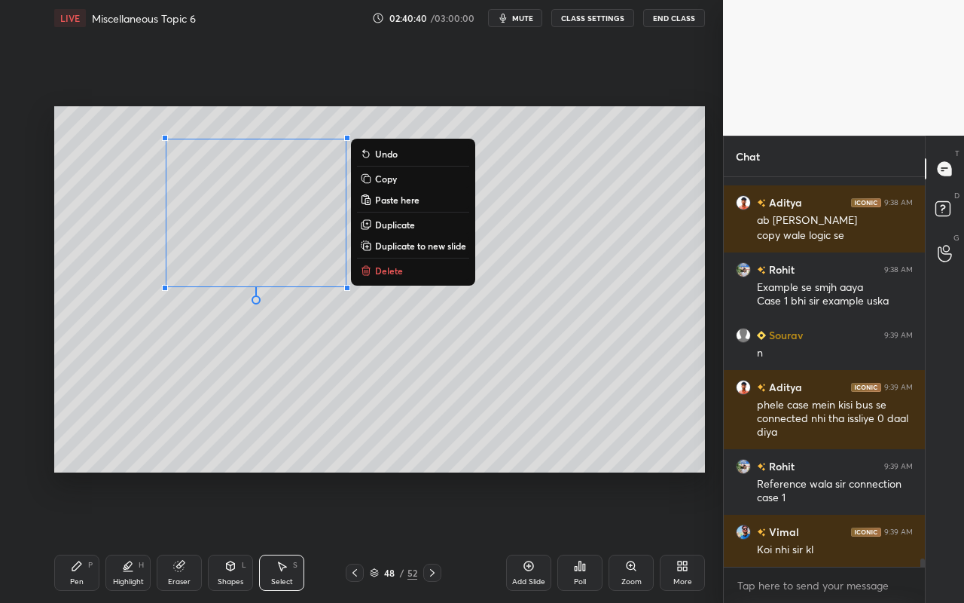
click at [392, 225] on p "Duplicate" at bounding box center [395, 224] width 40 height 12
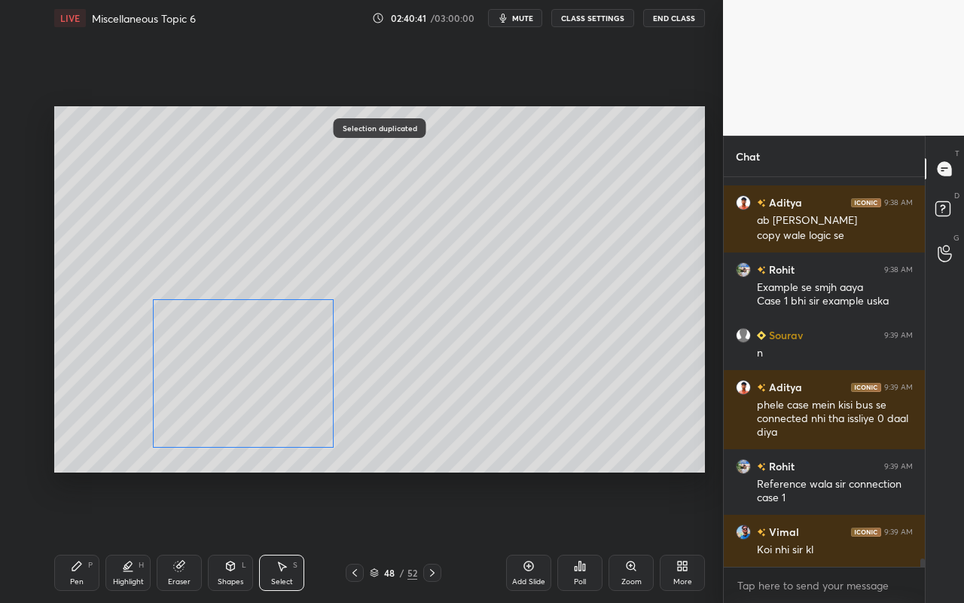
drag, startPoint x: 301, startPoint y: 306, endPoint x: 291, endPoint y: 391, distance: 85.8
click at [289, 395] on div "0 ° Undo Copy Paste here Duplicate Duplicate to new slide Delete" at bounding box center [379, 289] width 651 height 366
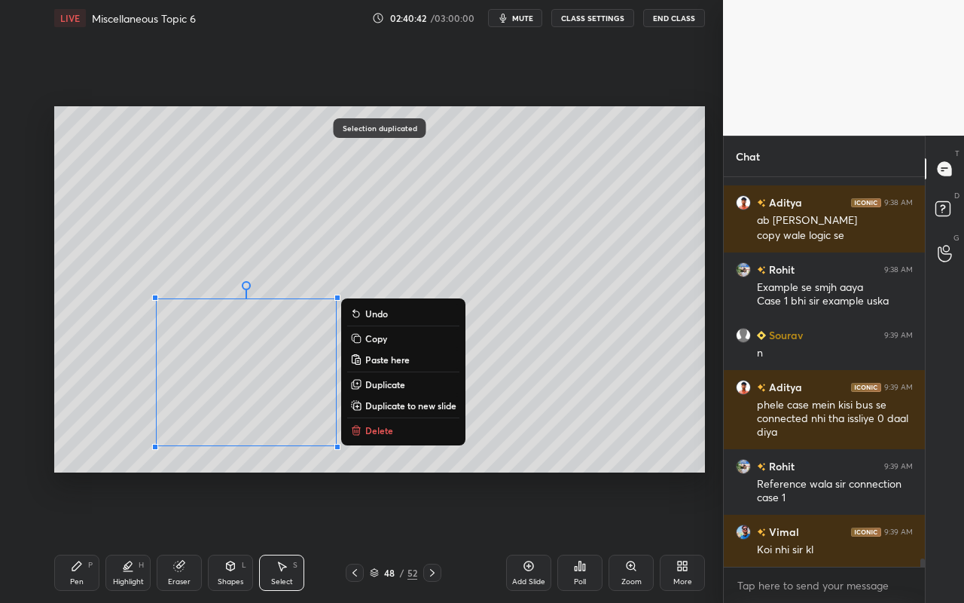
click at [570, 417] on div "0 ° Undo Copy Paste here Duplicate Duplicate to new slide Delete" at bounding box center [379, 289] width 651 height 366
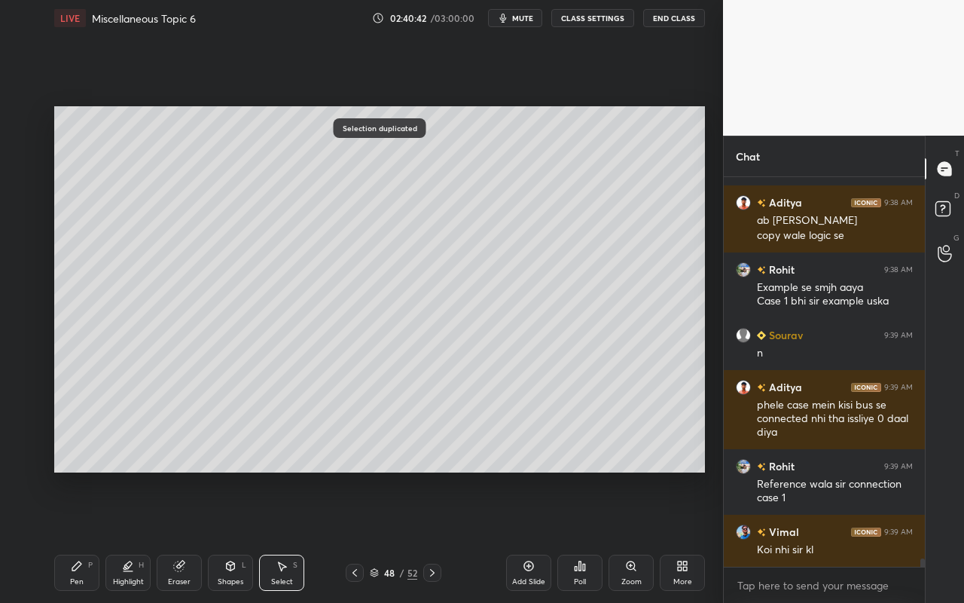
click at [187, 536] on div "Eraser" at bounding box center [179, 573] width 45 height 36
drag, startPoint x: 29, startPoint y: 460, endPoint x: 49, endPoint y: 442, distance: 27.2
click at [29, 460] on span "Erase all" at bounding box center [24, 460] width 23 height 11
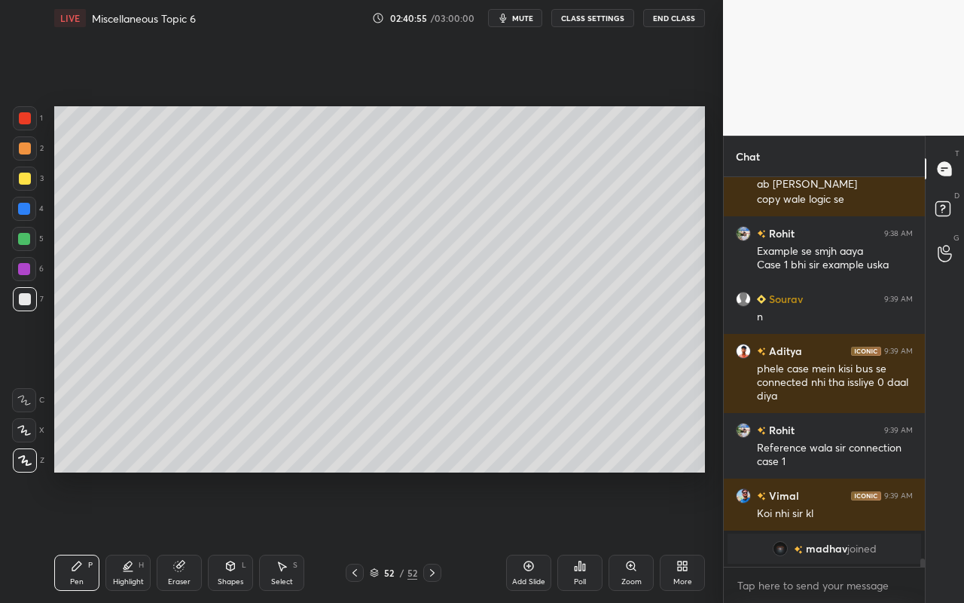
scroll to position [15996, 0]
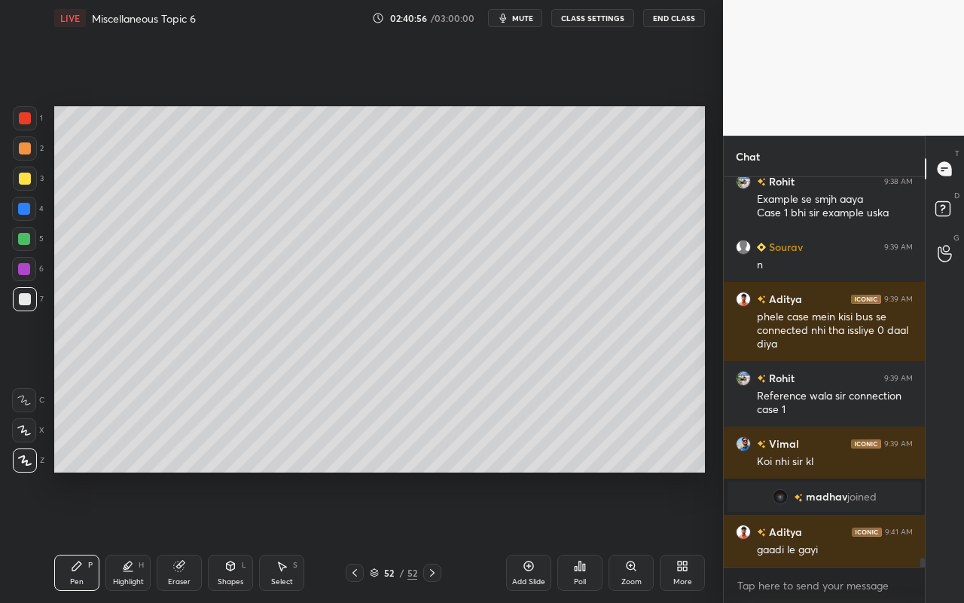
drag, startPoint x: 304, startPoint y: 574, endPoint x: 310, endPoint y: 549, distance: 25.8
click at [304, 536] on div "Select S" at bounding box center [281, 573] width 45 height 36
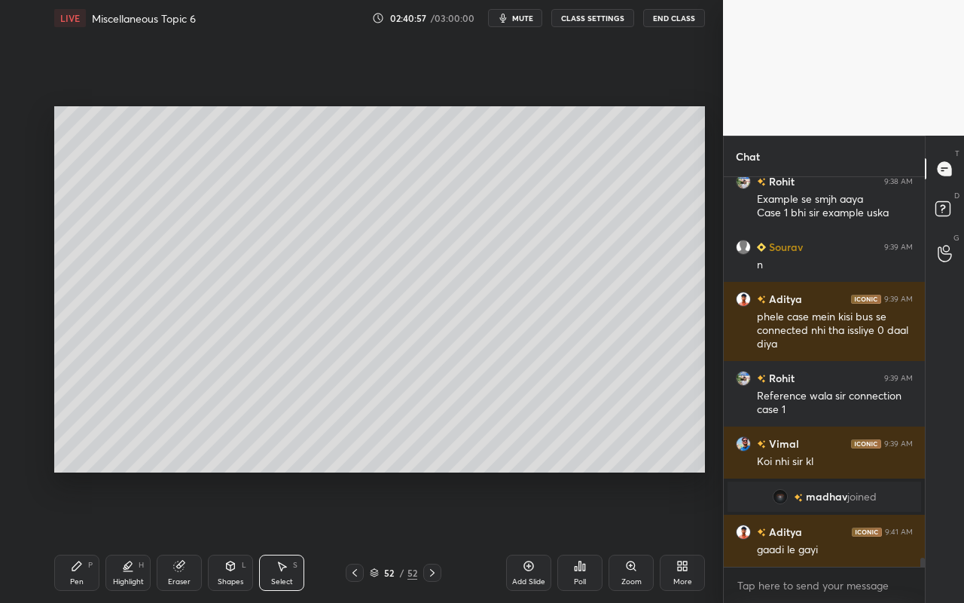
scroll to position [16048, 0]
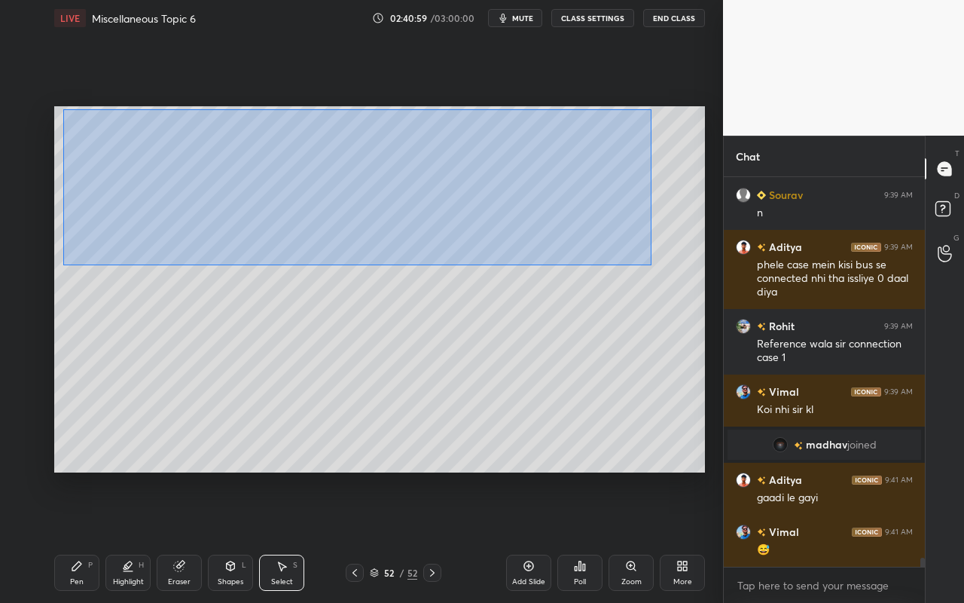
drag, startPoint x: 63, startPoint y: 108, endPoint x: 650, endPoint y: 267, distance: 608.6
click at [651, 265] on div "0 ° Undo Copy Paste here Duplicate Duplicate to new slide Delete" at bounding box center [379, 289] width 651 height 366
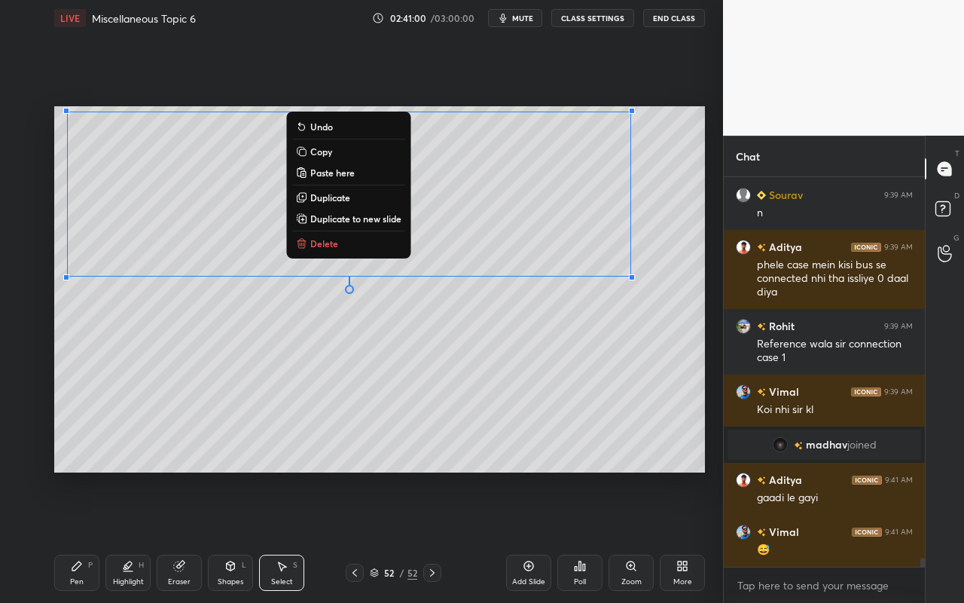
scroll to position [16100, 0]
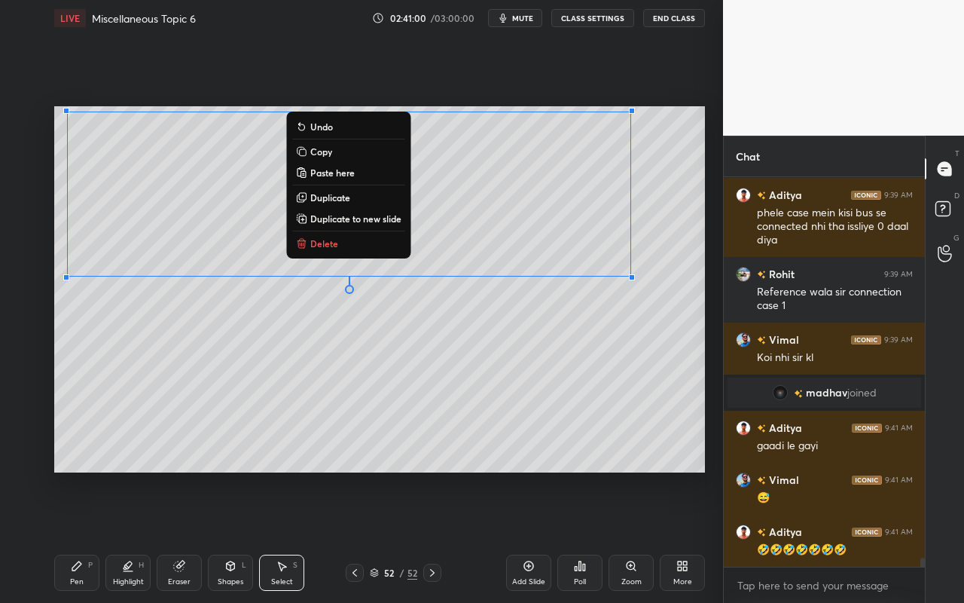
click at [338, 156] on button "Copy" at bounding box center [348, 151] width 112 height 18
click at [487, 431] on div "0 ° Undo Copy Paste here Duplicate Duplicate to new slide Delete" at bounding box center [379, 289] width 651 height 366
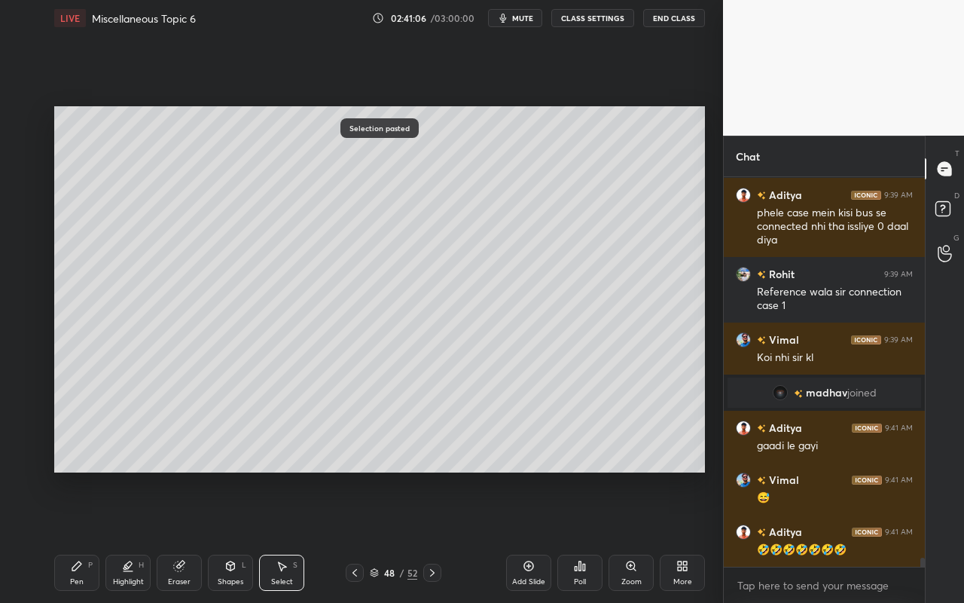
scroll to position [16152, 0]
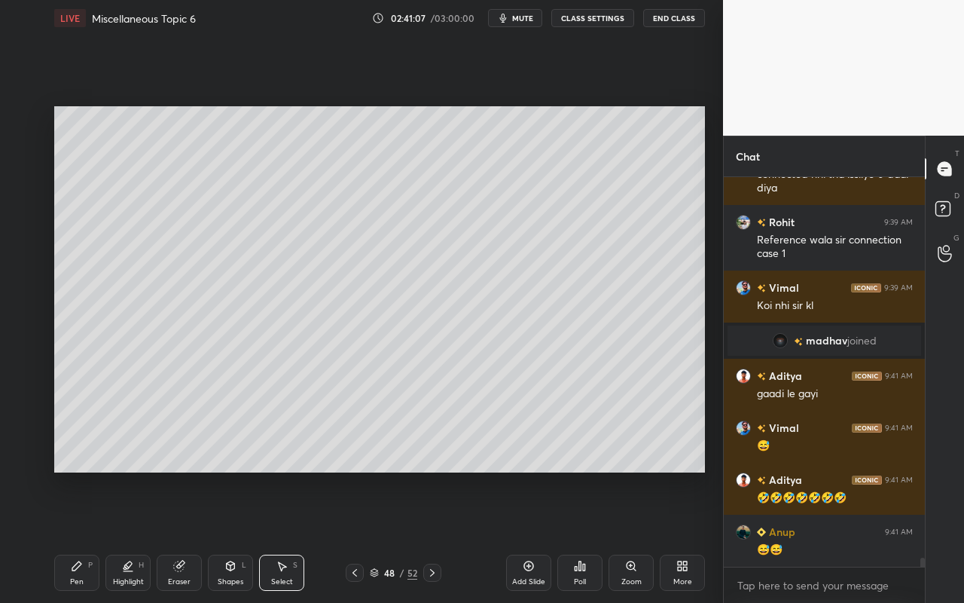
click at [286, 536] on div "Select S" at bounding box center [281, 573] width 45 height 36
click at [177, 536] on icon at bounding box center [179, 566] width 10 height 10
click at [31, 423] on div at bounding box center [24, 430] width 24 height 24
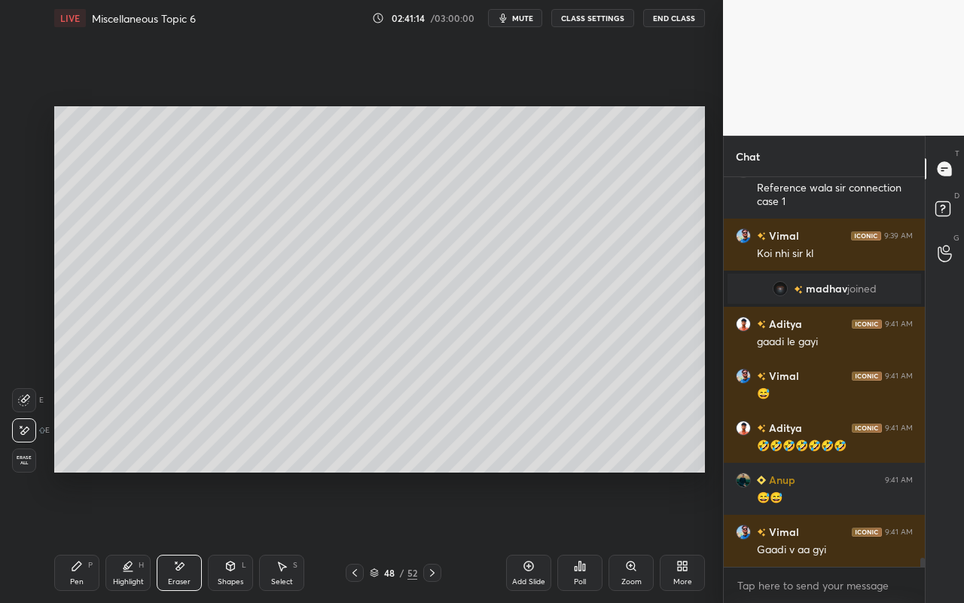
scroll to position [16256, 0]
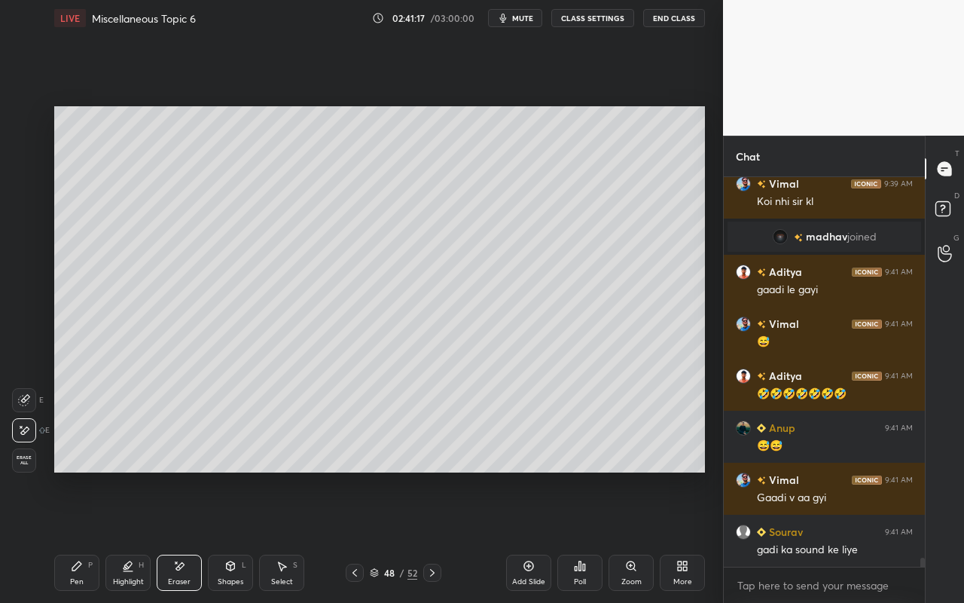
click at [249, 536] on div "Shapes L" at bounding box center [230, 573] width 45 height 36
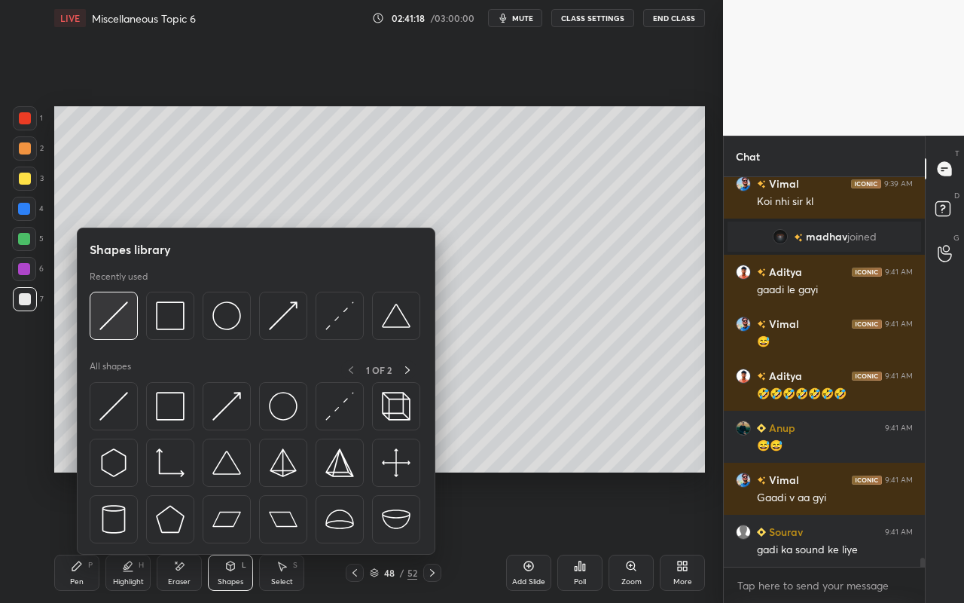
click at [117, 332] on div at bounding box center [114, 316] width 48 height 48
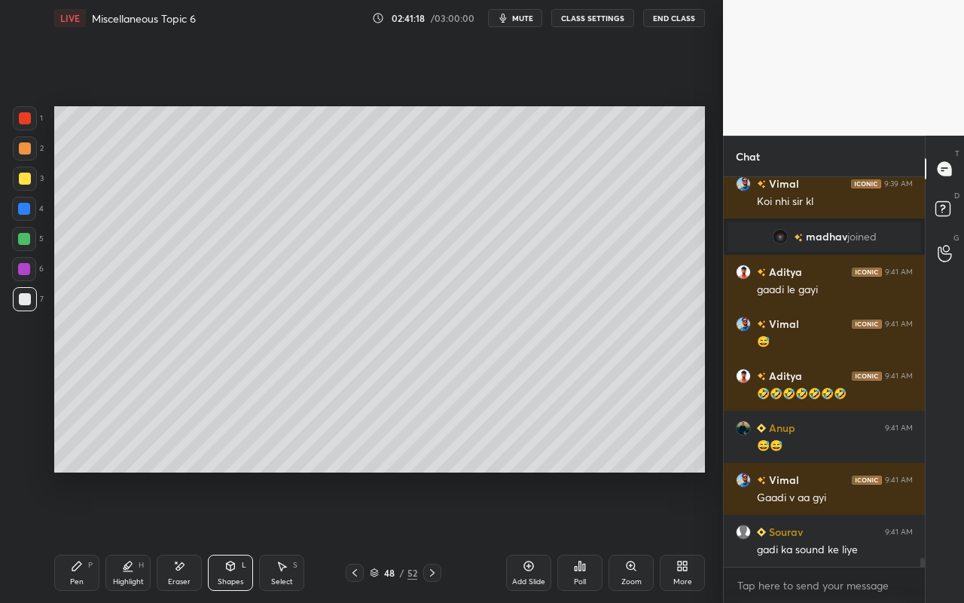
click at [20, 267] on div at bounding box center [24, 269] width 12 height 12
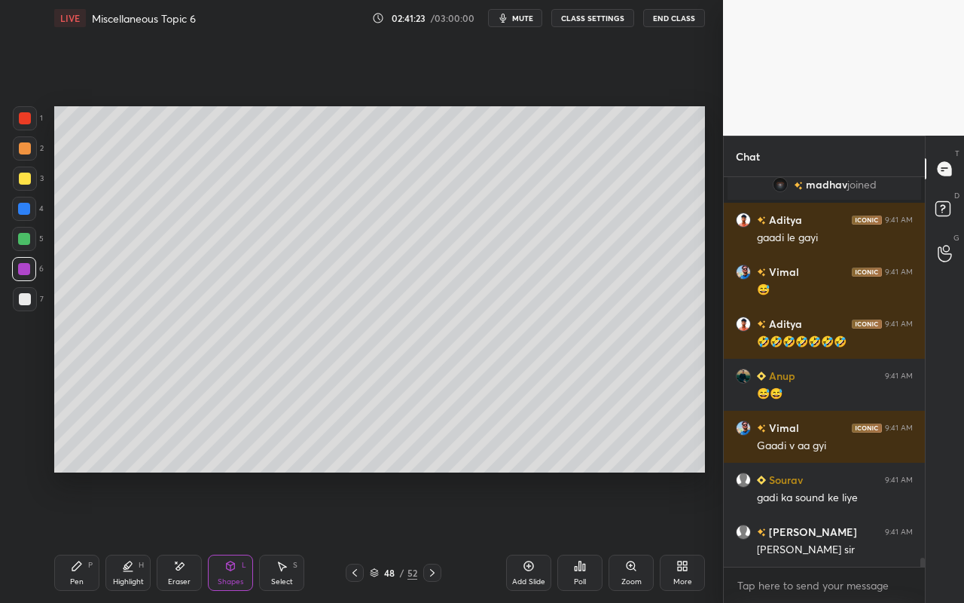
click at [77, 536] on div "Pen P" at bounding box center [76, 573] width 45 height 36
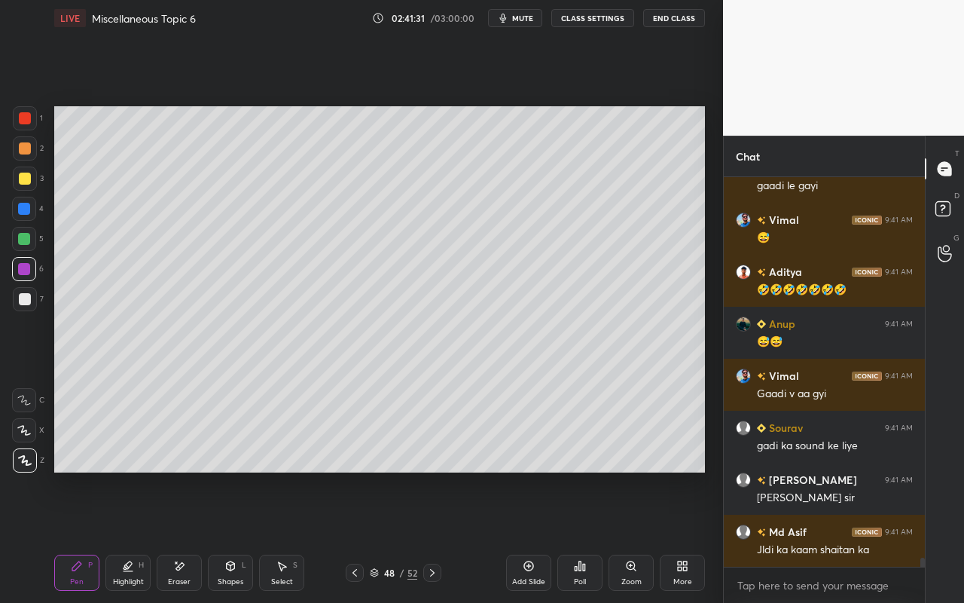
click at [127, 536] on div "Highlight H" at bounding box center [127, 573] width 45 height 36
click at [24, 425] on icon at bounding box center [24, 430] width 12 height 12
drag, startPoint x: 234, startPoint y: 583, endPoint x: 237, endPoint y: 562, distance: 21.3
click at [236, 536] on div "Shapes" at bounding box center [231, 582] width 26 height 8
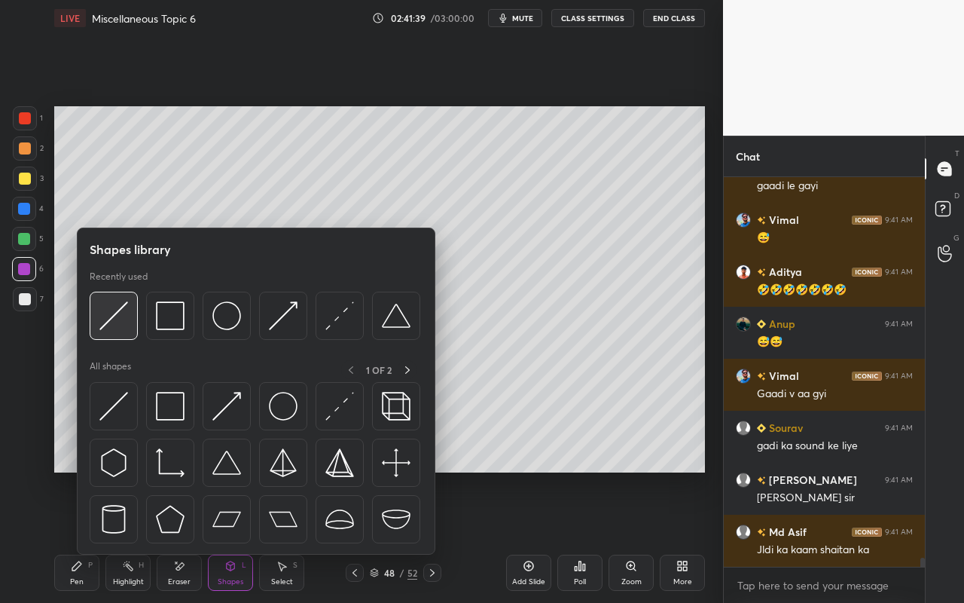
click at [115, 320] on img at bounding box center [113, 315] width 29 height 29
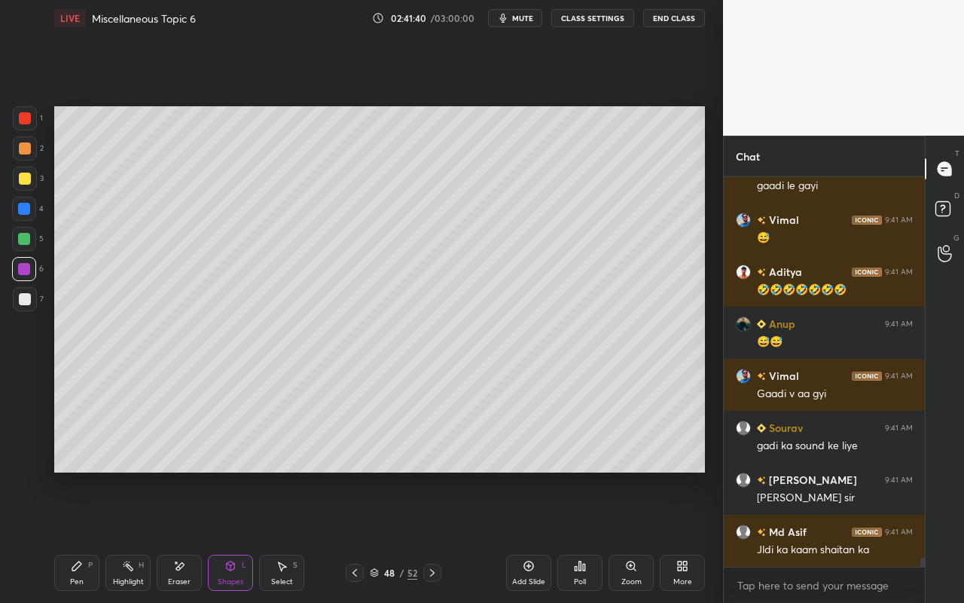
drag, startPoint x: 31, startPoint y: 115, endPoint x: 44, endPoint y: 124, distance: 15.7
click at [32, 118] on div at bounding box center [25, 118] width 24 height 24
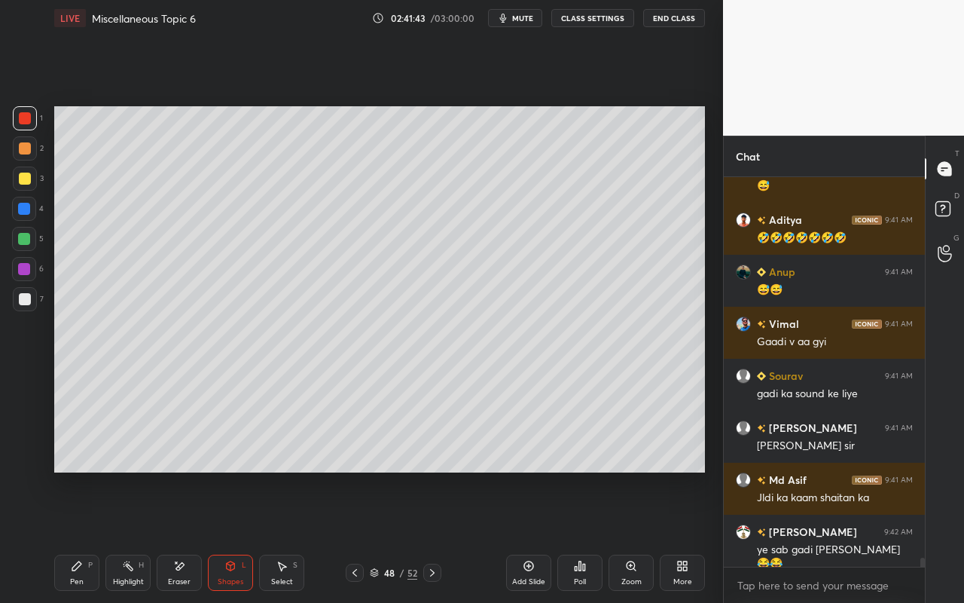
scroll to position [16478, 0]
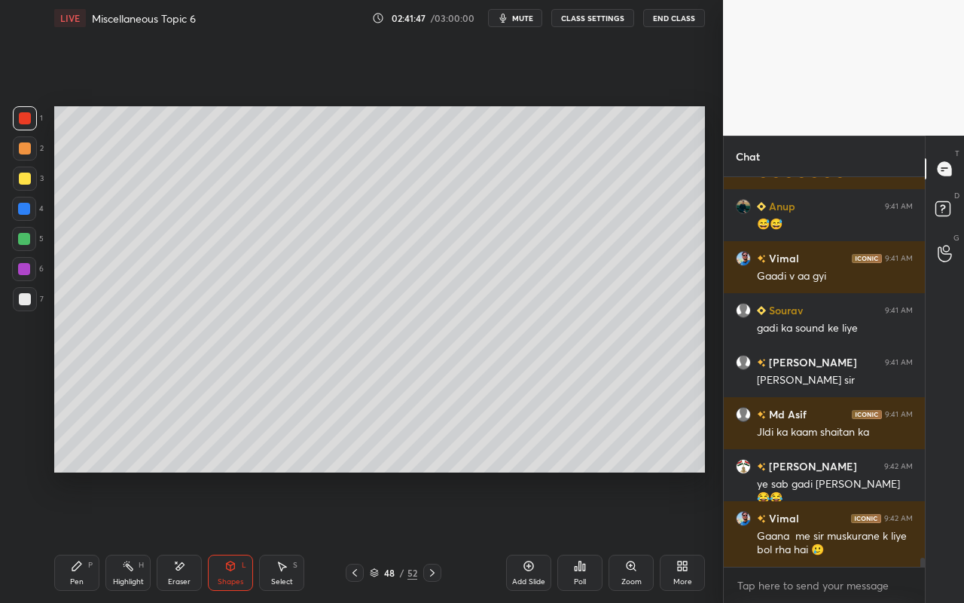
click at [227, 536] on div "Shapes L" at bounding box center [230, 573] width 45 height 36
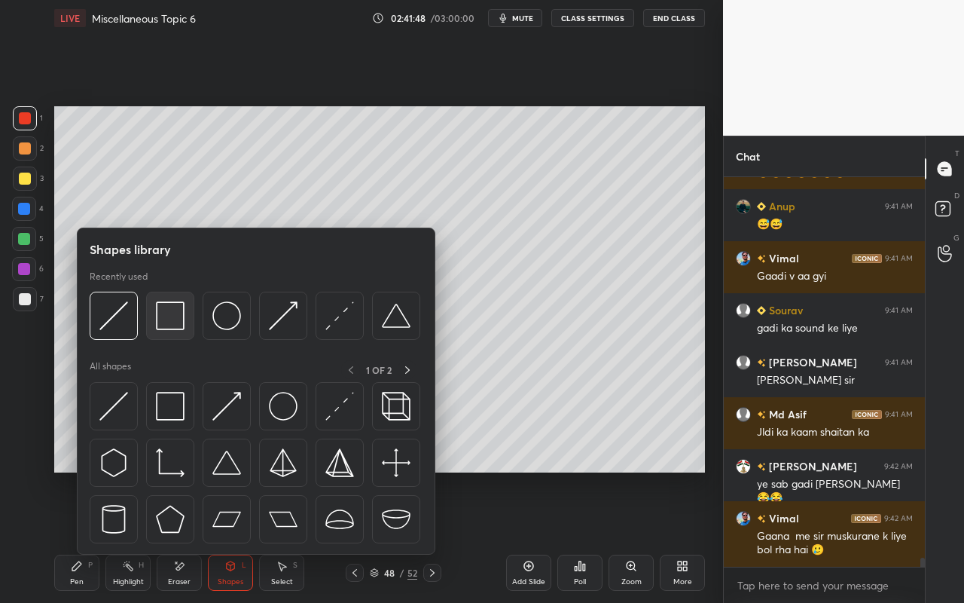
click at [182, 325] on img at bounding box center [170, 315] width 29 height 29
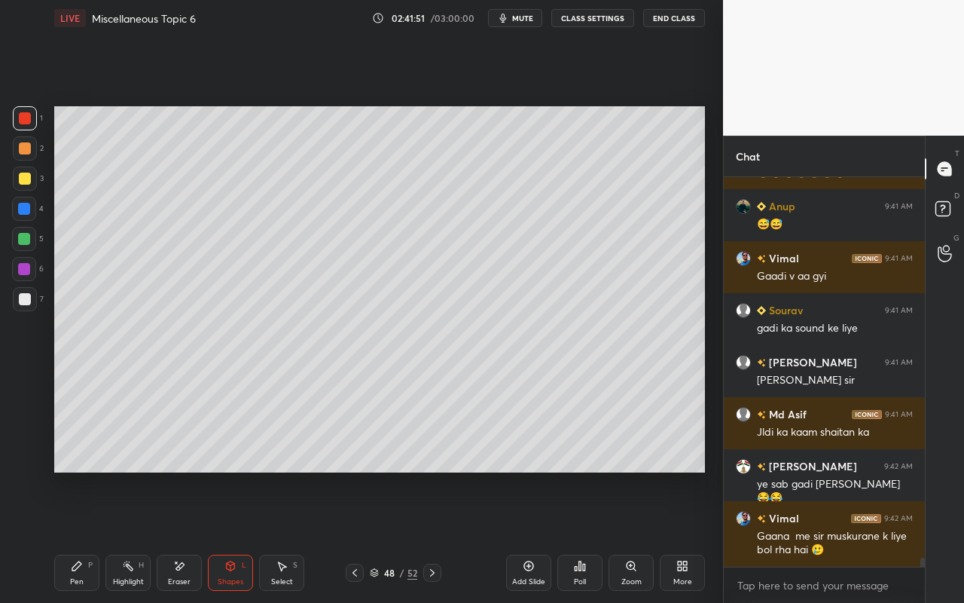
drag, startPoint x: 243, startPoint y: 570, endPoint x: 243, endPoint y: 555, distance: 14.3
click at [243, 536] on div "Shapes L" at bounding box center [230, 573] width 45 height 36
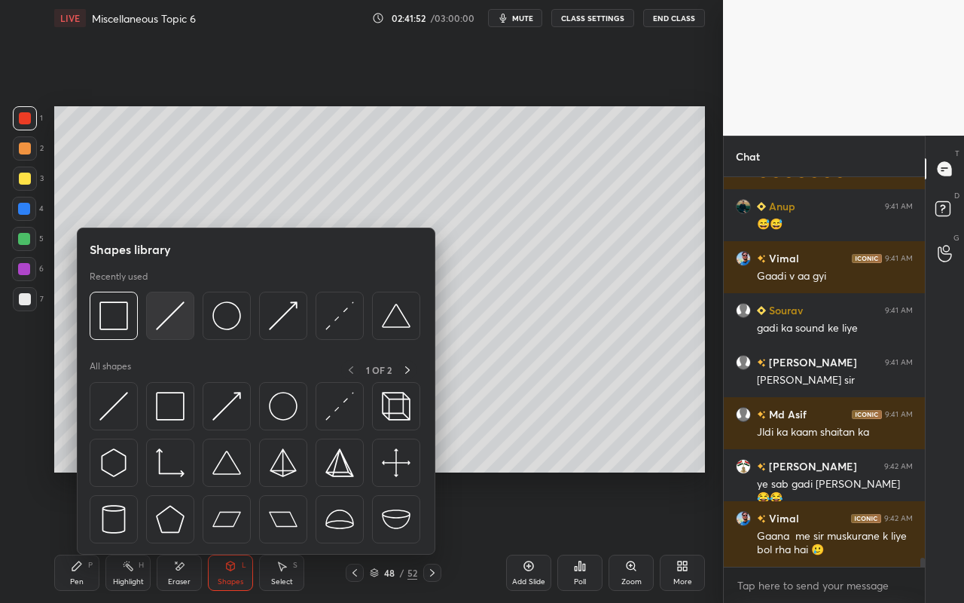
click at [187, 332] on div at bounding box center [170, 316] width 48 height 48
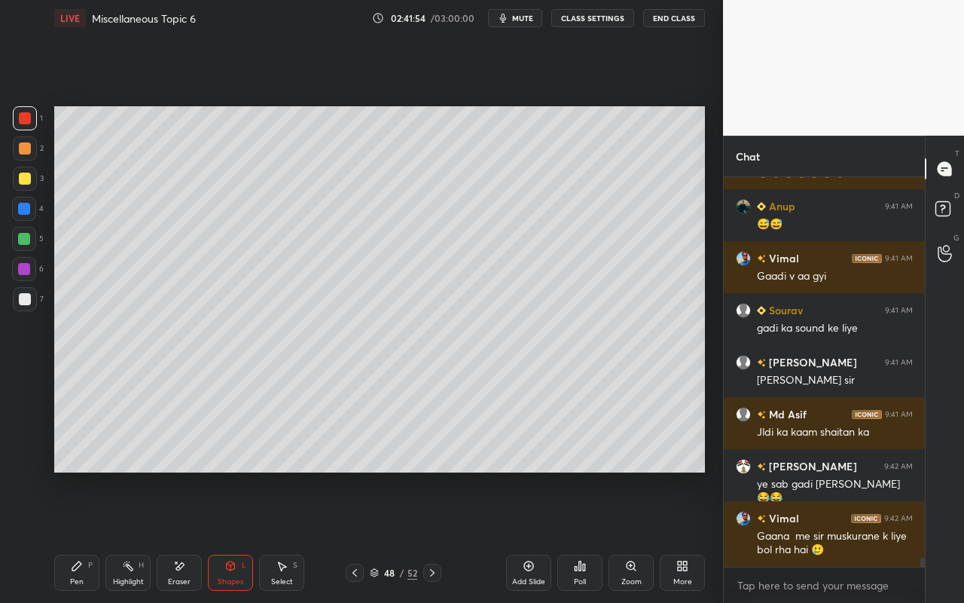
click at [77, 536] on div "Pen" at bounding box center [77, 582] width 14 height 8
click at [71, 536] on icon at bounding box center [77, 566] width 12 height 12
click at [88, 536] on div "Pen P" at bounding box center [76, 573] width 45 height 36
click at [130, 536] on div "Highlight" at bounding box center [128, 582] width 31 height 8
drag, startPoint x: 289, startPoint y: 568, endPoint x: 289, endPoint y: 518, distance: 49.7
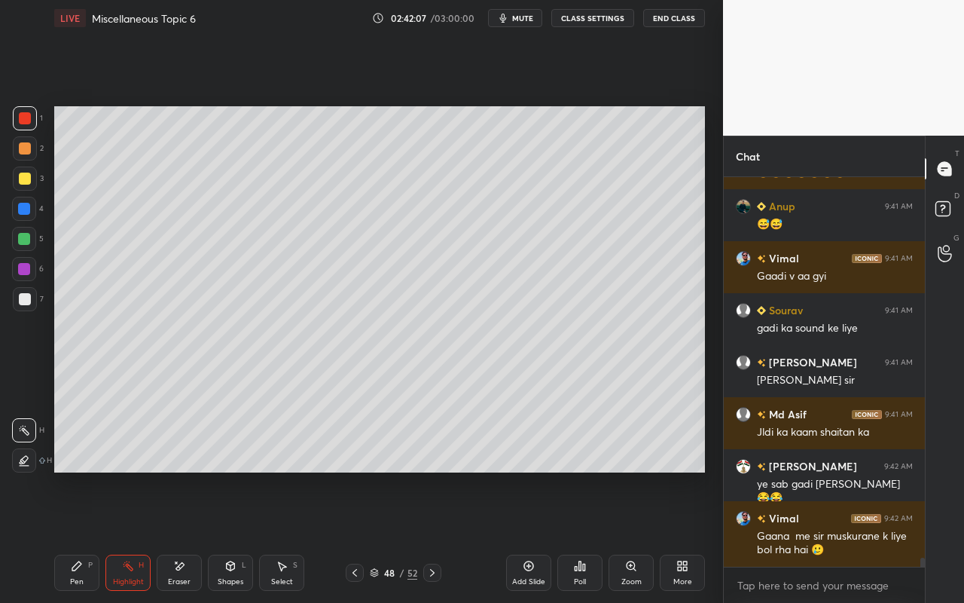
click at [289, 536] on div "Select S" at bounding box center [281, 573] width 45 height 36
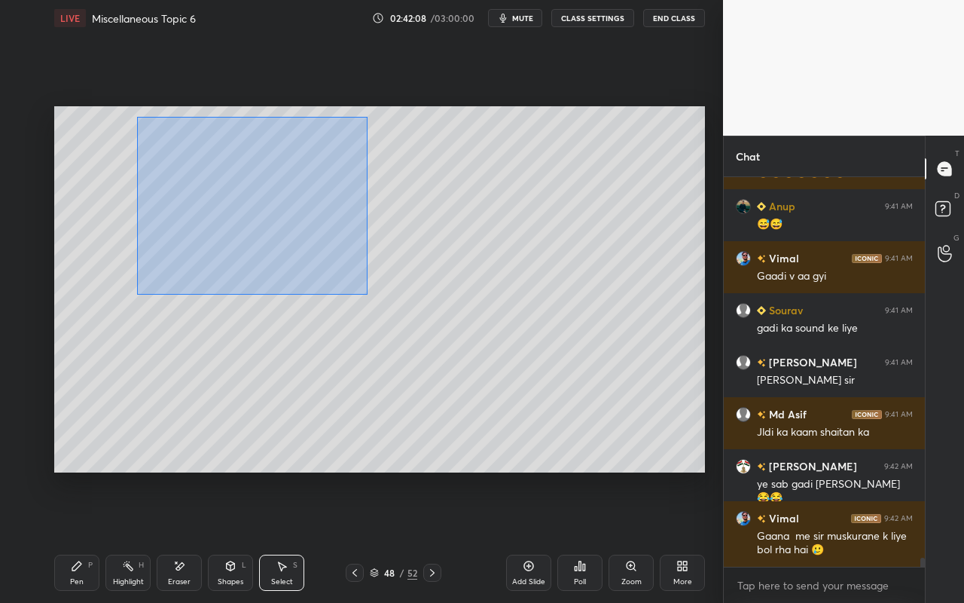
drag, startPoint x: 166, startPoint y: 160, endPoint x: 356, endPoint y: 283, distance: 226.8
click at [356, 283] on div "0 ° Undo Copy Paste here Duplicate Duplicate to new slide Delete" at bounding box center [379, 289] width 651 height 366
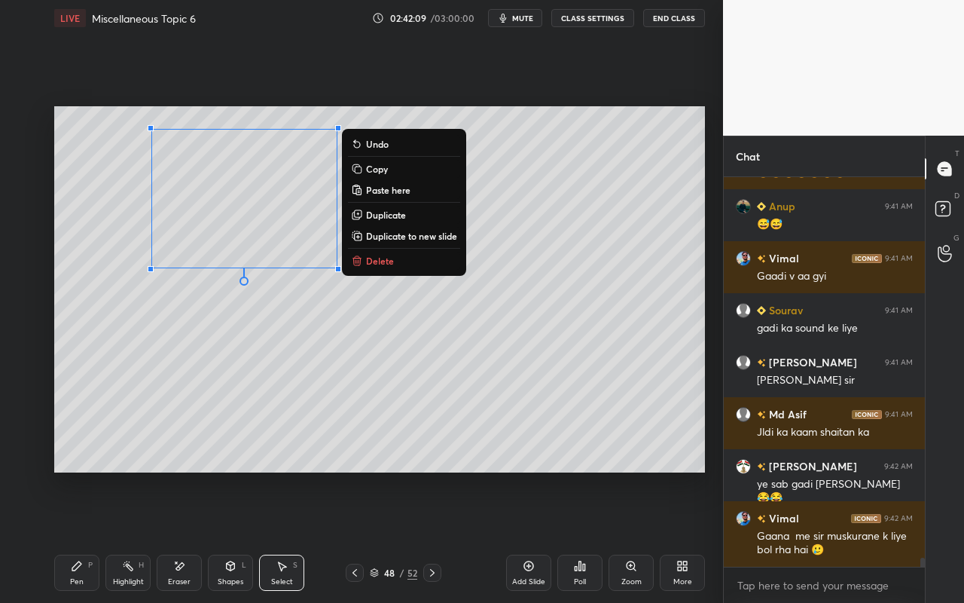
drag, startPoint x: 380, startPoint y: 209, endPoint x: 350, endPoint y: 224, distance: 33.7
click at [378, 212] on p "Duplicate" at bounding box center [386, 215] width 40 height 12
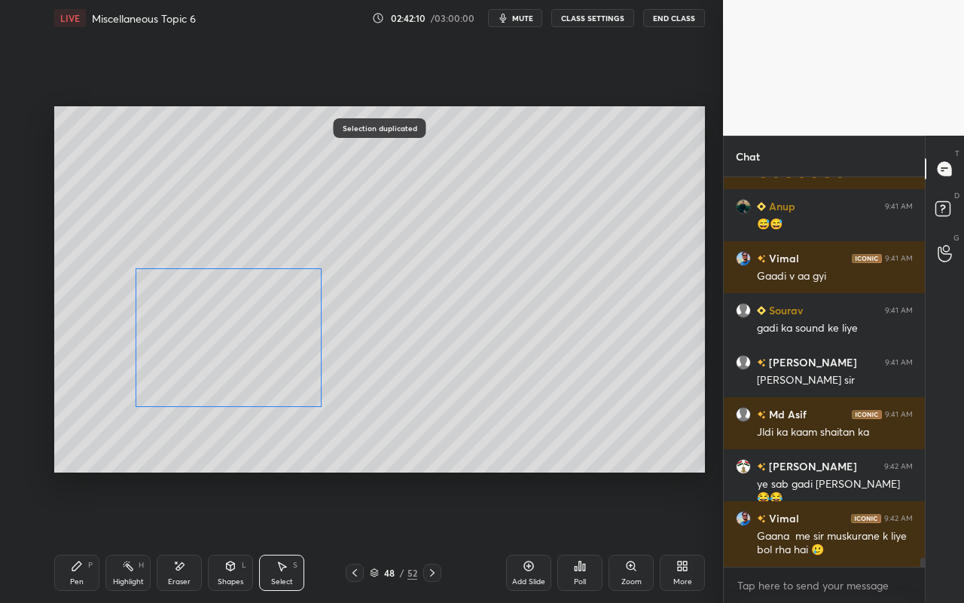
drag, startPoint x: 277, startPoint y: 249, endPoint x: 252, endPoint y: 354, distance: 108.5
click at [252, 354] on div "0 ° Undo Copy Paste here Duplicate Duplicate to new slide Delete" at bounding box center [379, 289] width 651 height 366
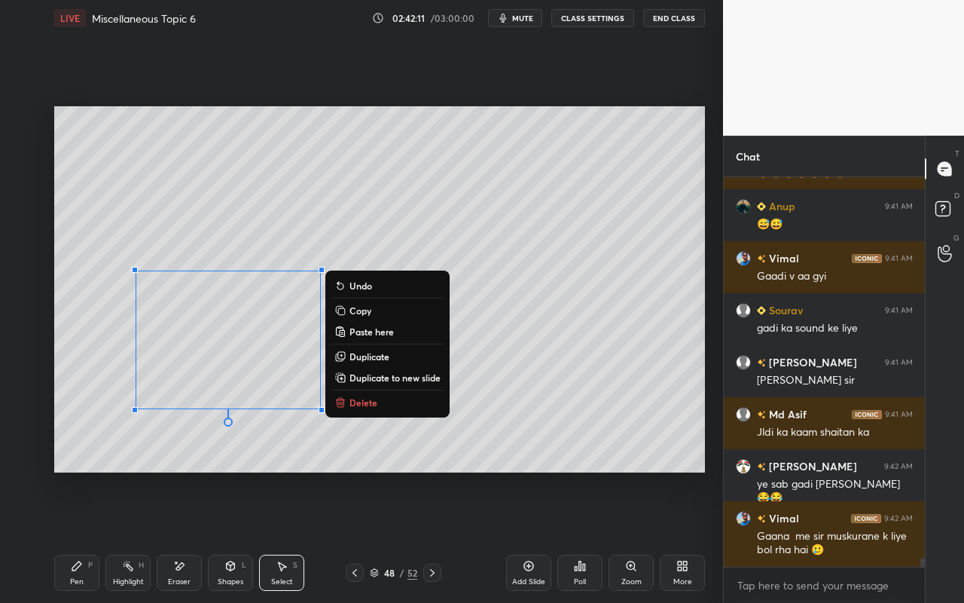
click at [387, 451] on div "0 ° Undo Copy Paste here Duplicate Duplicate to new slide Delete" at bounding box center [379, 289] width 651 height 366
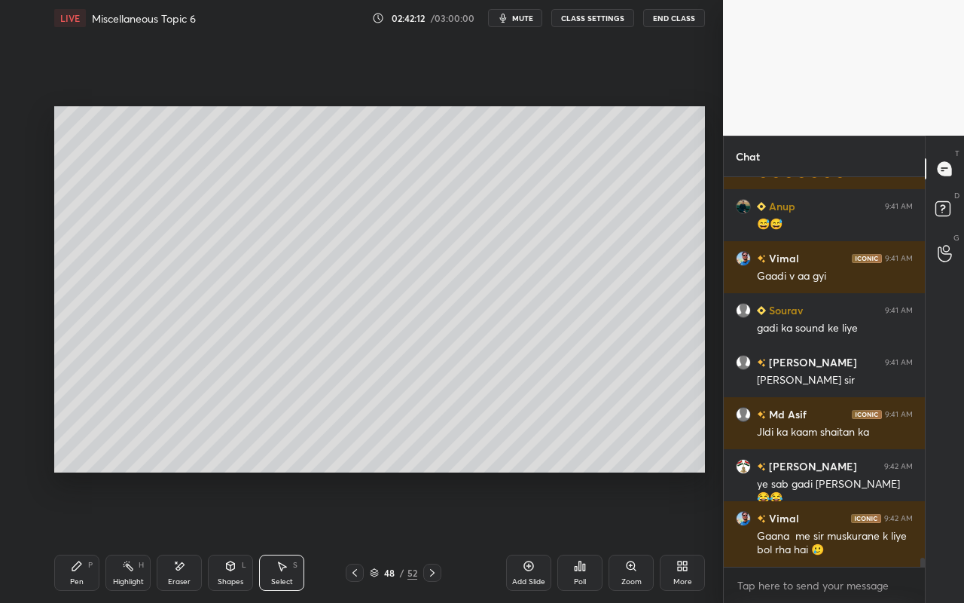
click at [177, 536] on icon at bounding box center [180, 566] width 8 height 8
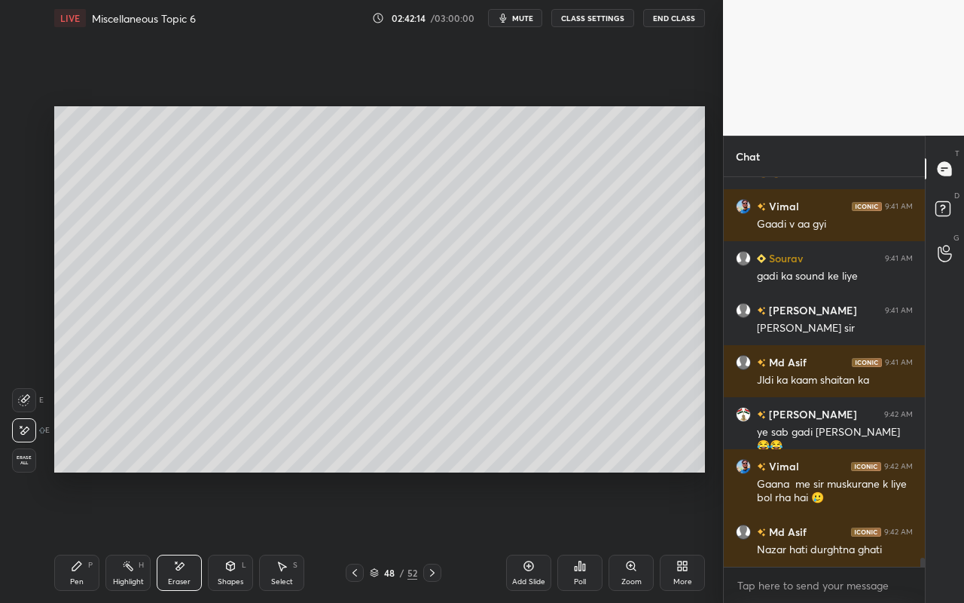
click at [24, 431] on icon at bounding box center [25, 430] width 8 height 8
click at [233, 536] on div "Shapes L" at bounding box center [230, 573] width 45 height 36
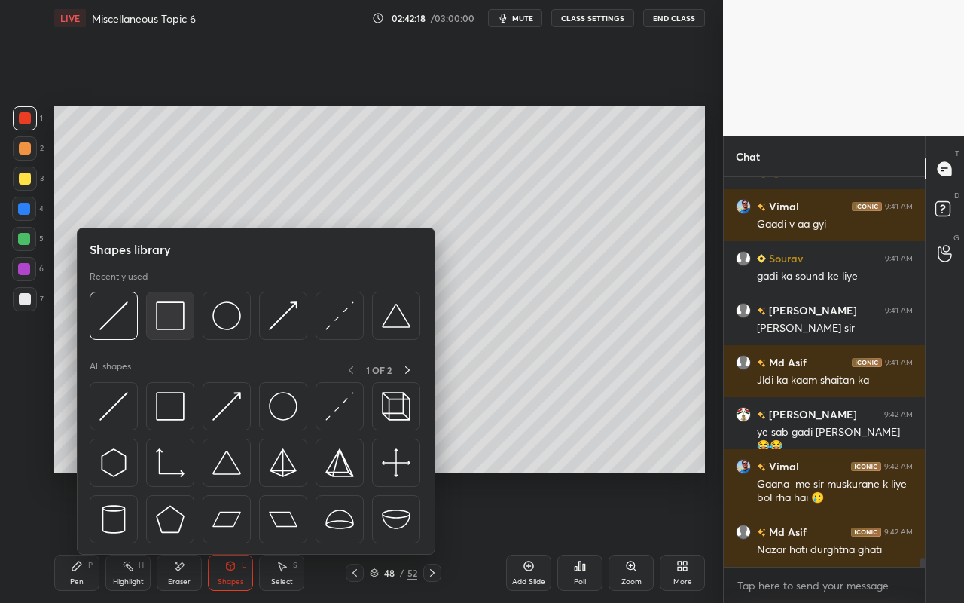
click at [171, 324] on img at bounding box center [170, 315] width 29 height 29
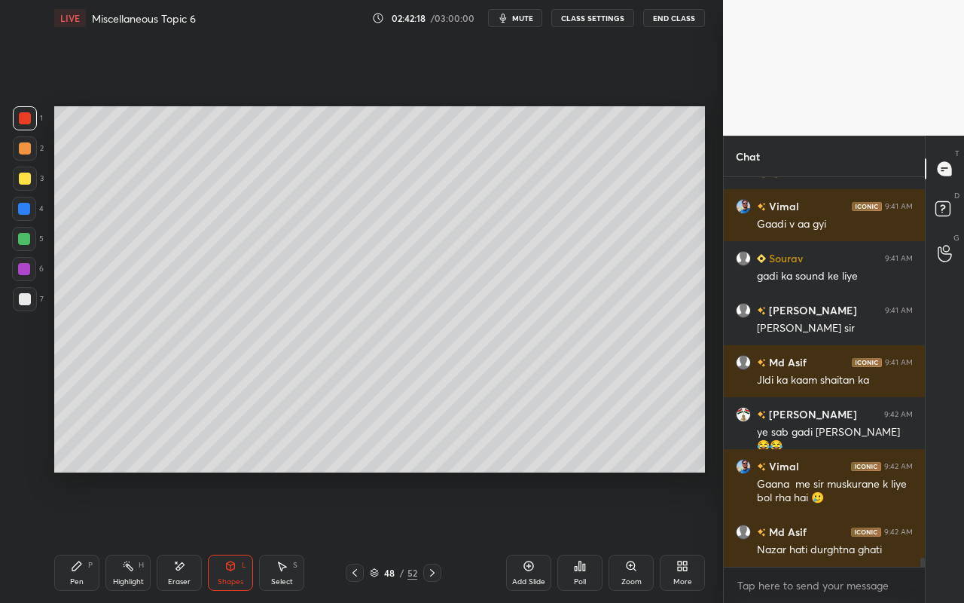
click at [26, 235] on div at bounding box center [24, 239] width 12 height 12
click at [183, 536] on div "Eraser" at bounding box center [179, 573] width 45 height 36
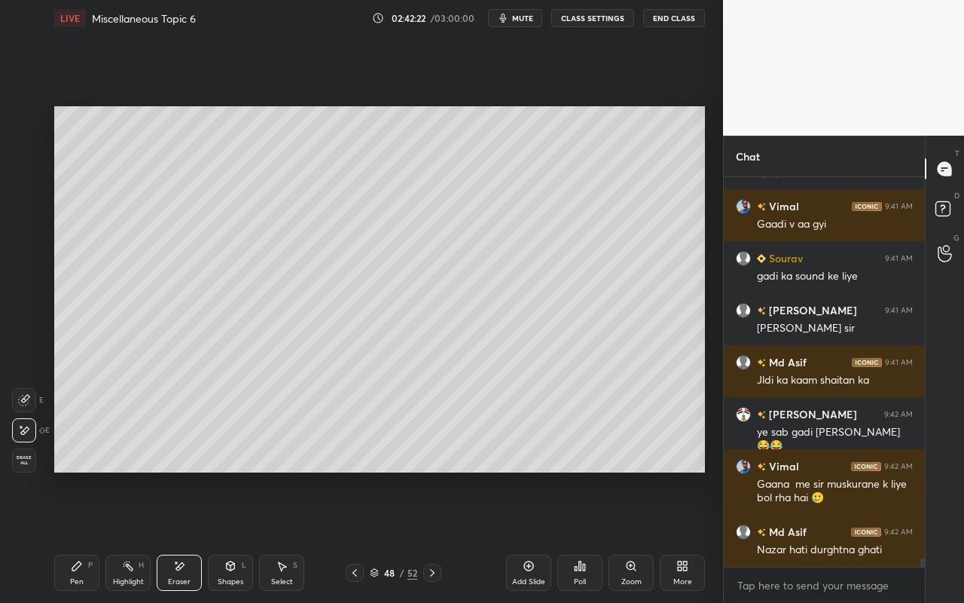
drag, startPoint x: 21, startPoint y: 401, endPoint x: 29, endPoint y: 390, distance: 13.0
click at [21, 401] on icon at bounding box center [25, 399] width 8 height 8
drag, startPoint x: 72, startPoint y: 575, endPoint x: 89, endPoint y: 542, distance: 36.7
click at [74, 536] on div "Pen P" at bounding box center [76, 573] width 45 height 36
click at [87, 536] on div "Pen P" at bounding box center [76, 573] width 45 height 36
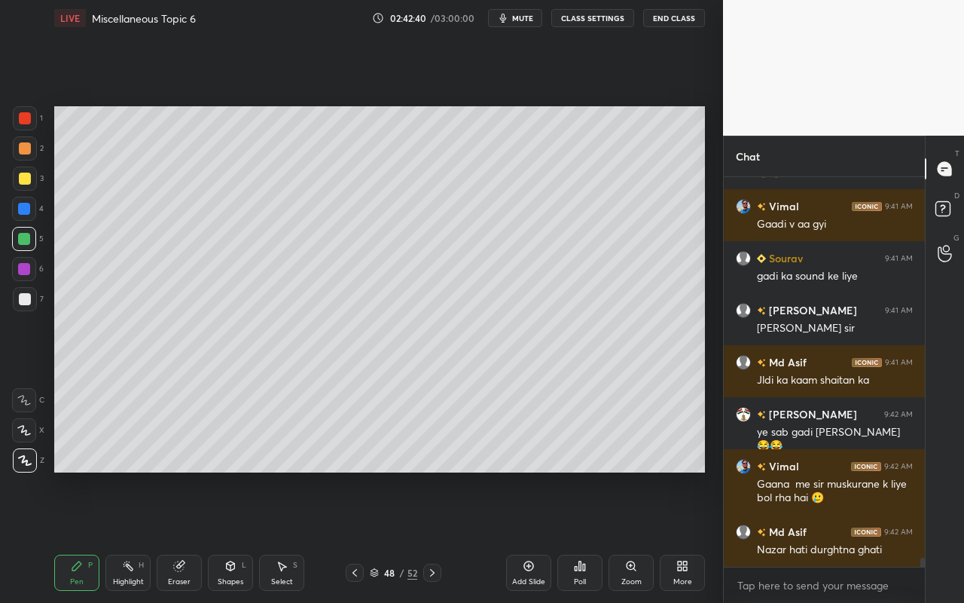
click at [78, 536] on div "Pen" at bounding box center [77, 582] width 14 height 8
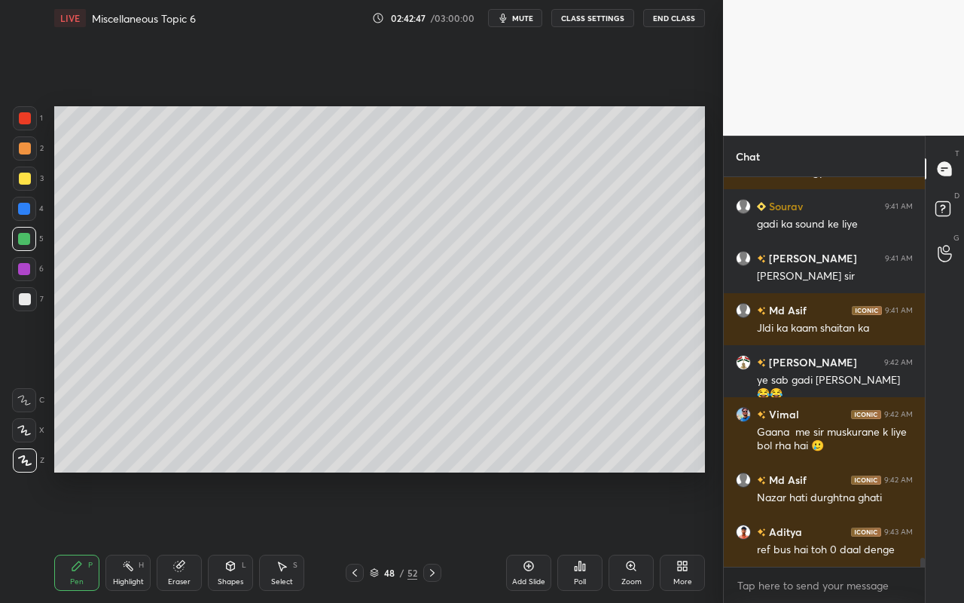
click at [130, 536] on div "Highlight" at bounding box center [128, 582] width 31 height 8
drag, startPoint x: 78, startPoint y: 569, endPoint x: 89, endPoint y: 553, distance: 19.0
click at [81, 536] on icon at bounding box center [77, 566] width 12 height 12
drag, startPoint x: 129, startPoint y: 574, endPoint x: 177, endPoint y: 484, distance: 101.8
click at [131, 536] on div "Highlight H" at bounding box center [127, 573] width 45 height 36
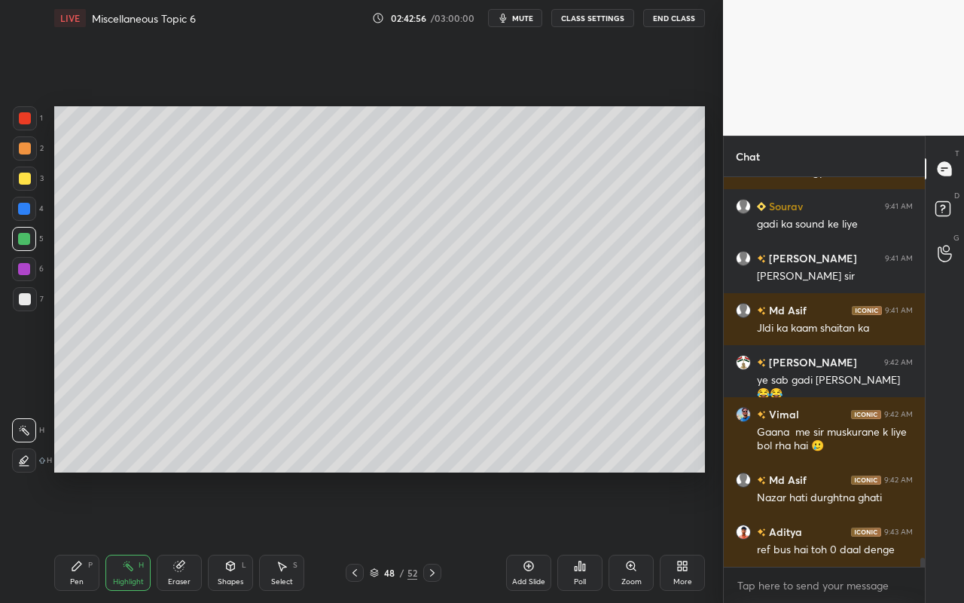
click at [63, 536] on div "Pen P" at bounding box center [76, 573] width 45 height 36
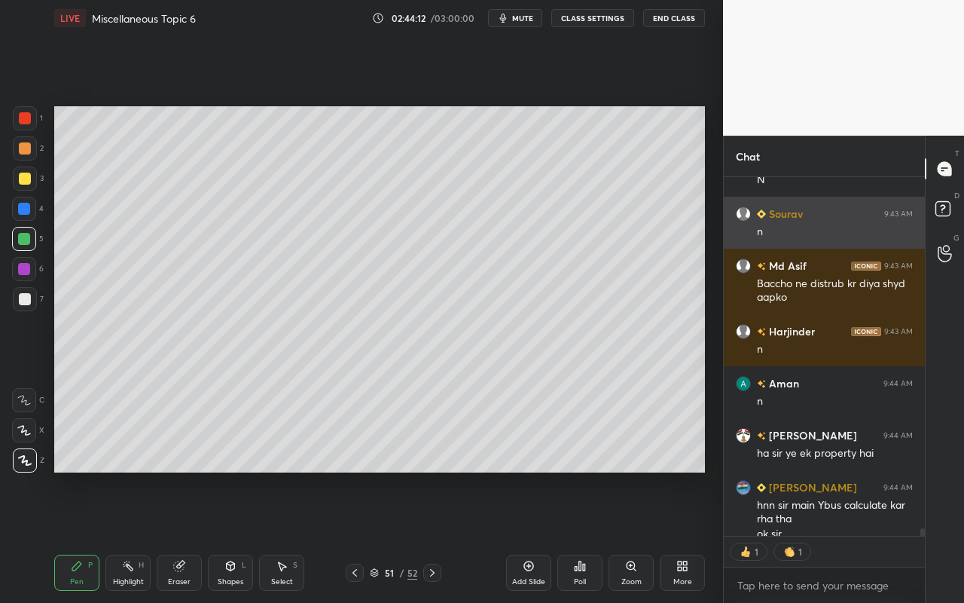
scroll to position [17333, 0]
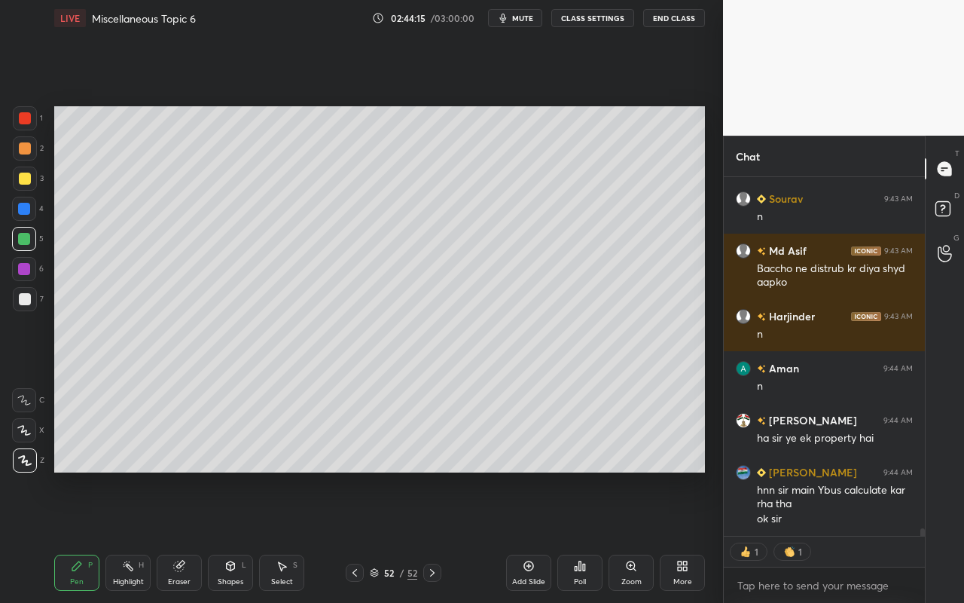
click at [530, 536] on icon at bounding box center [529, 566] width 12 height 12
click at [64, 536] on div "Pen P" at bounding box center [76, 573] width 45 height 36
drag, startPoint x: 23, startPoint y: 185, endPoint x: 44, endPoint y: 170, distance: 25.9
click at [23, 185] on div at bounding box center [25, 179] width 24 height 24
click at [239, 536] on div "Shapes L" at bounding box center [230, 573] width 45 height 36
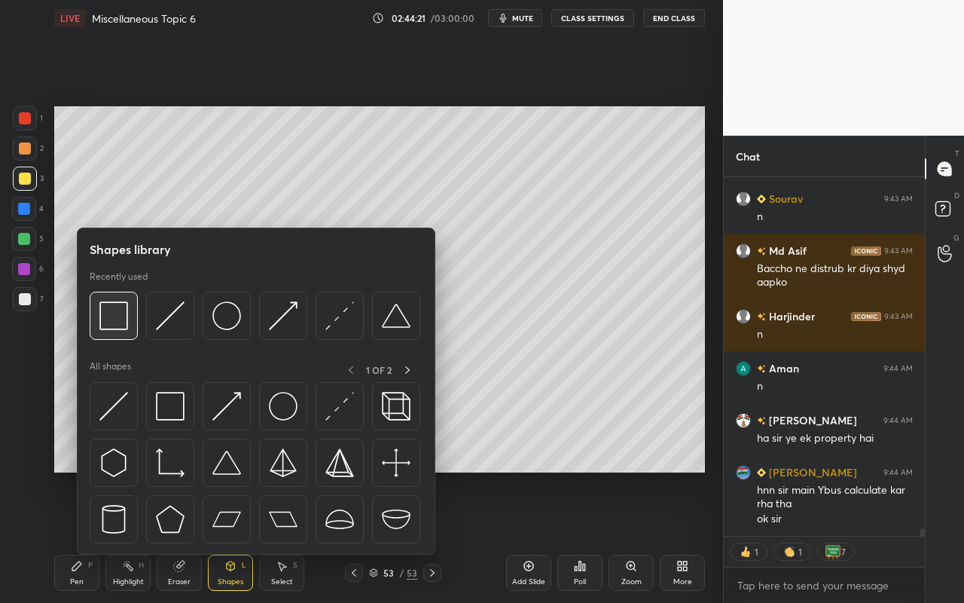
click at [115, 317] on img at bounding box center [113, 315] width 29 height 29
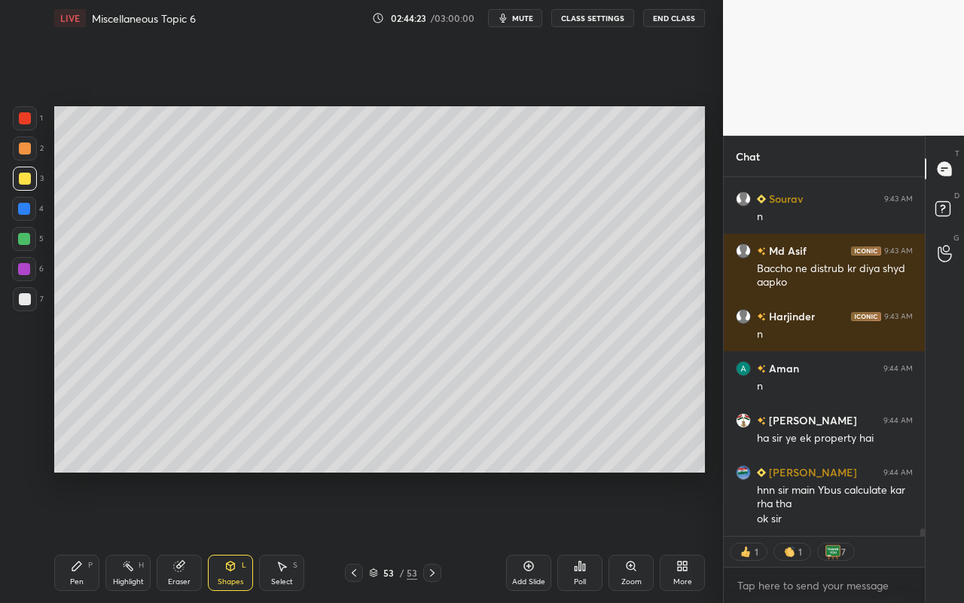
click at [68, 536] on div "Pen P" at bounding box center [76, 573] width 45 height 36
drag, startPoint x: 24, startPoint y: 298, endPoint x: 47, endPoint y: 267, distance: 38.1
click at [26, 295] on div at bounding box center [25, 299] width 12 height 12
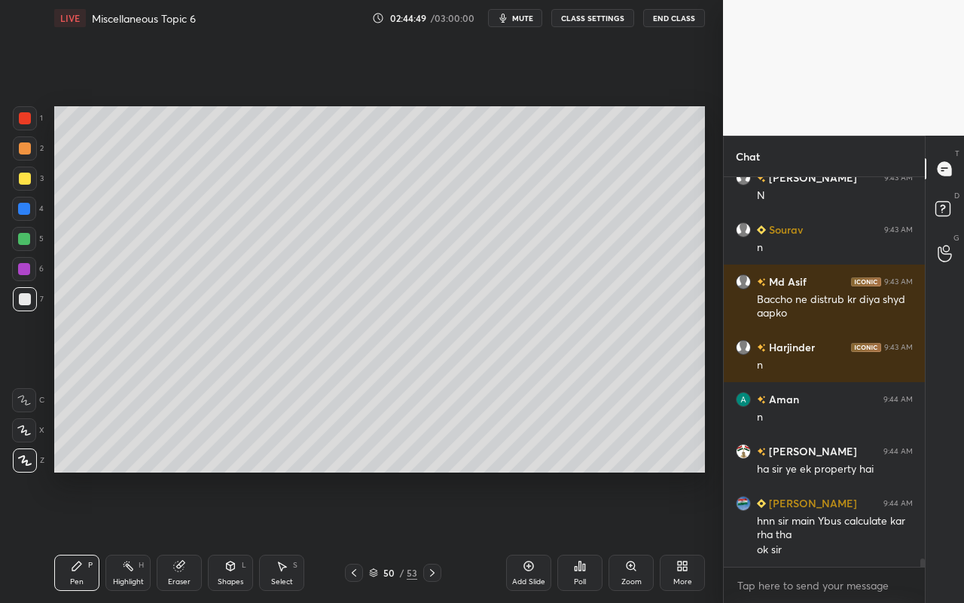
click at [299, 536] on div "Select S" at bounding box center [281, 573] width 45 height 36
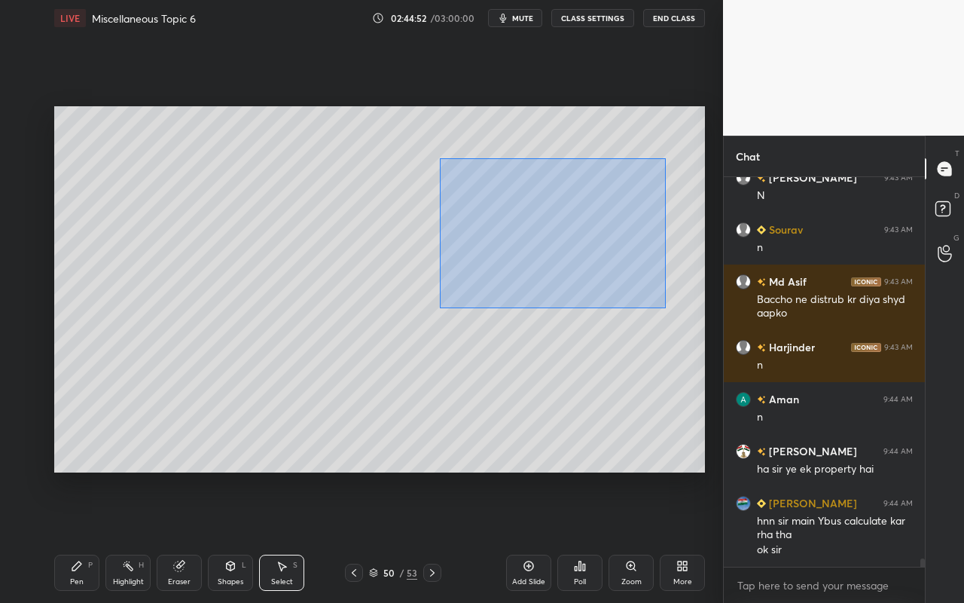
drag, startPoint x: 439, startPoint y: 158, endPoint x: 664, endPoint y: 300, distance: 265.5
click at [665, 307] on div "0 ° Undo Copy Paste here Duplicate Duplicate to new slide Delete" at bounding box center [379, 289] width 651 height 366
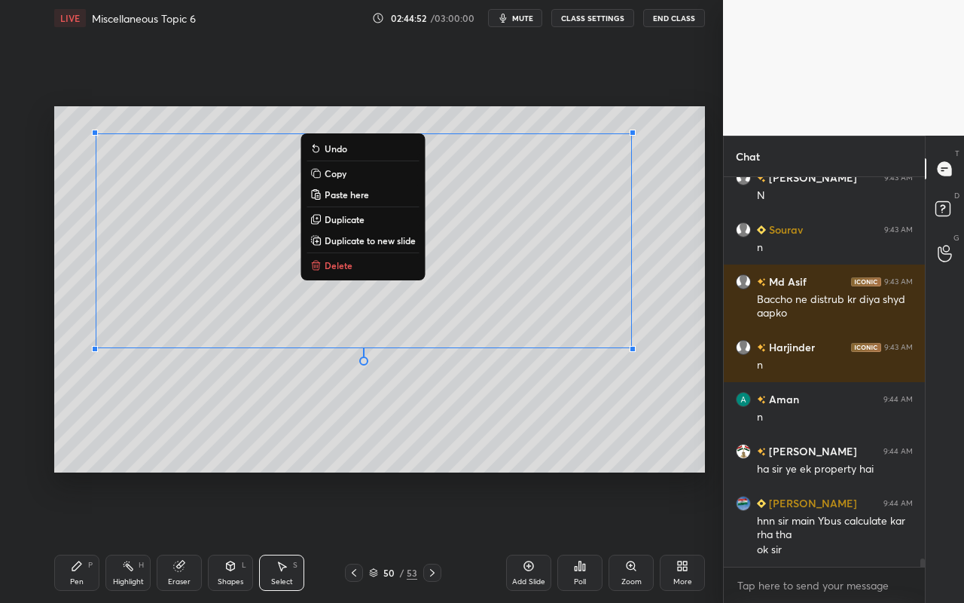
click at [363, 178] on button "Copy" at bounding box center [363, 173] width 112 height 18
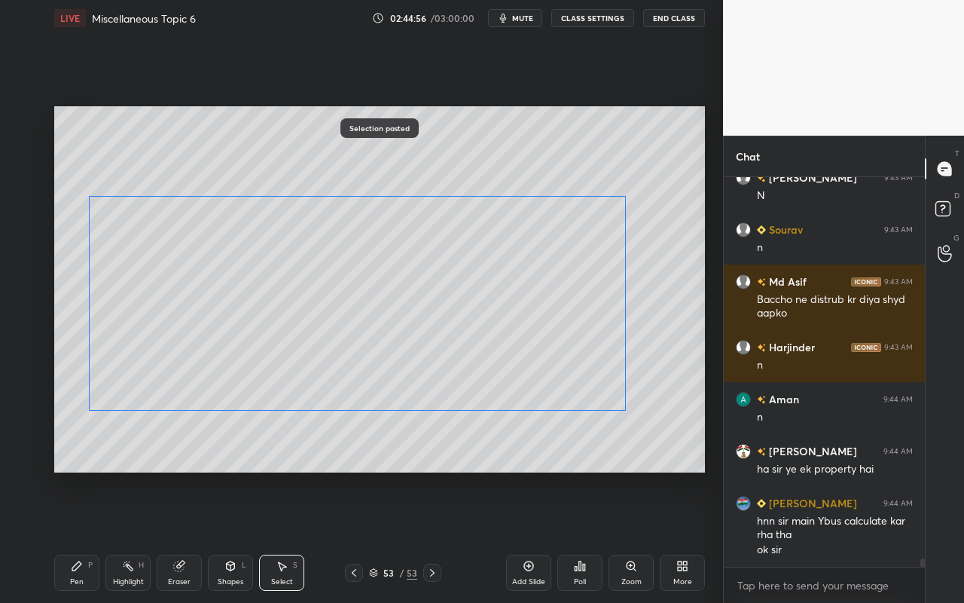
drag, startPoint x: 529, startPoint y: 277, endPoint x: 524, endPoint y: 310, distance: 33.5
click at [526, 310] on div "0 ° Undo Copy Paste here Duplicate Duplicate to new slide Delete" at bounding box center [379, 289] width 651 height 366
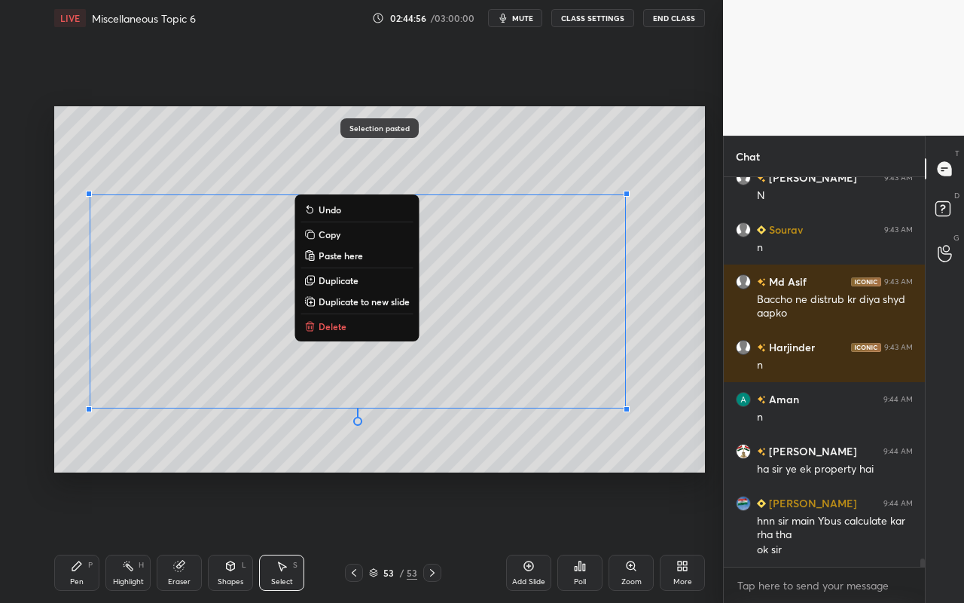
click at [326, 472] on div "0 ° Undo Copy Paste here Duplicate Duplicate to new slide Delete Selection past…" at bounding box center [379, 289] width 663 height 506
click at [335, 435] on div "0 ° Undo Copy Paste here Duplicate Duplicate to new slide Delete" at bounding box center [379, 289] width 651 height 366
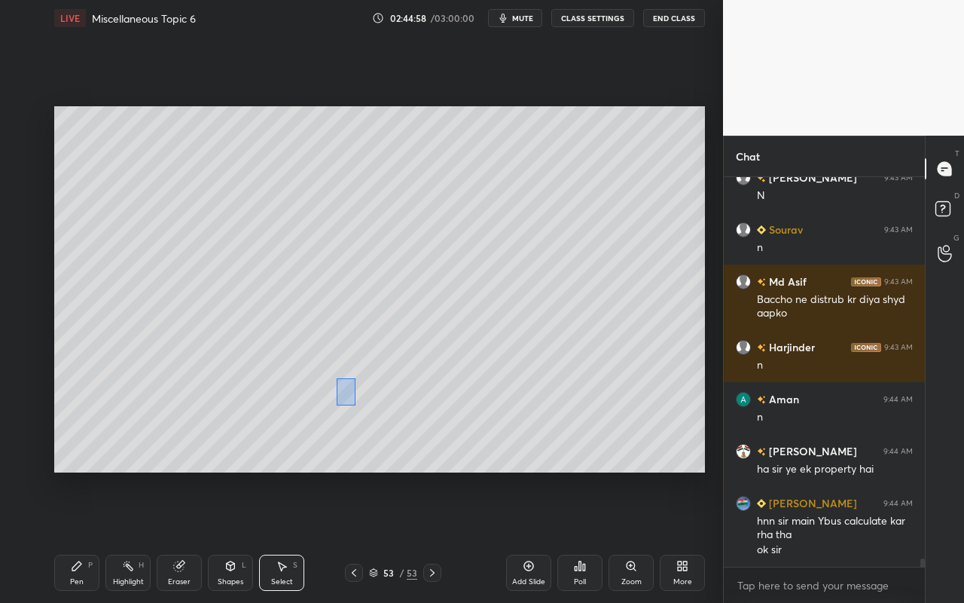
drag, startPoint x: 340, startPoint y: 388, endPoint x: 407, endPoint y: 438, distance: 83.9
click at [405, 440] on div "0 ° Undo Copy Paste here Duplicate Duplicate to new slide Delete" at bounding box center [379, 289] width 651 height 366
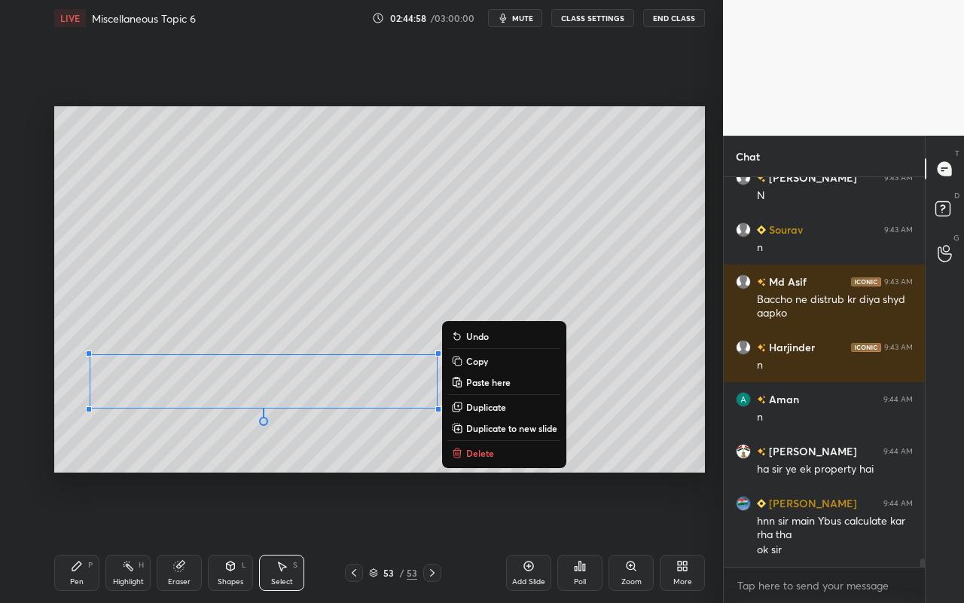
click at [470, 451] on p "Delete" at bounding box center [480, 453] width 28 height 12
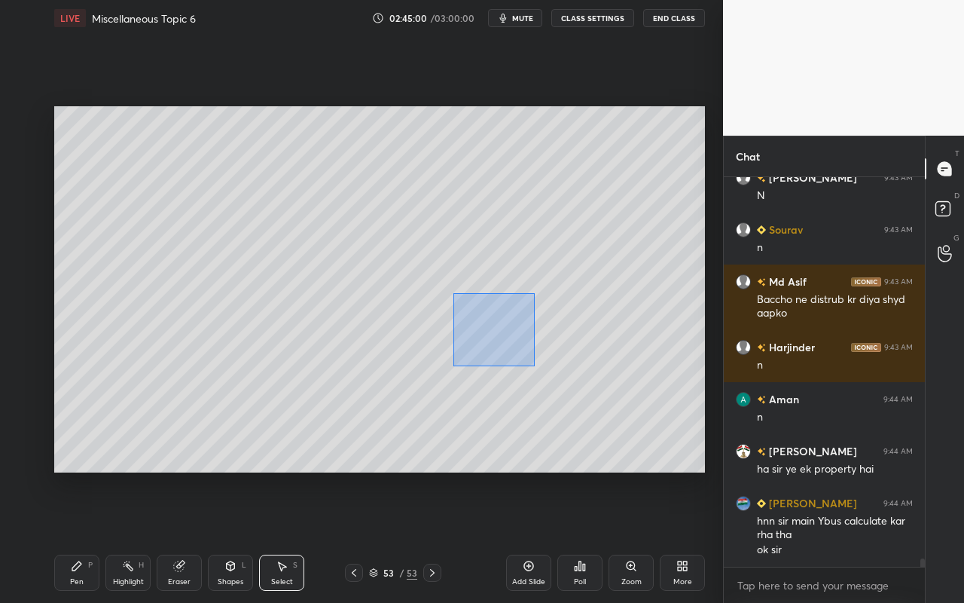
drag, startPoint x: 453, startPoint y: 292, endPoint x: 533, endPoint y: 357, distance: 103.4
click at [534, 365] on div "0 ° Undo Copy Paste here Duplicate Duplicate to new slide Delete" at bounding box center [379, 289] width 651 height 366
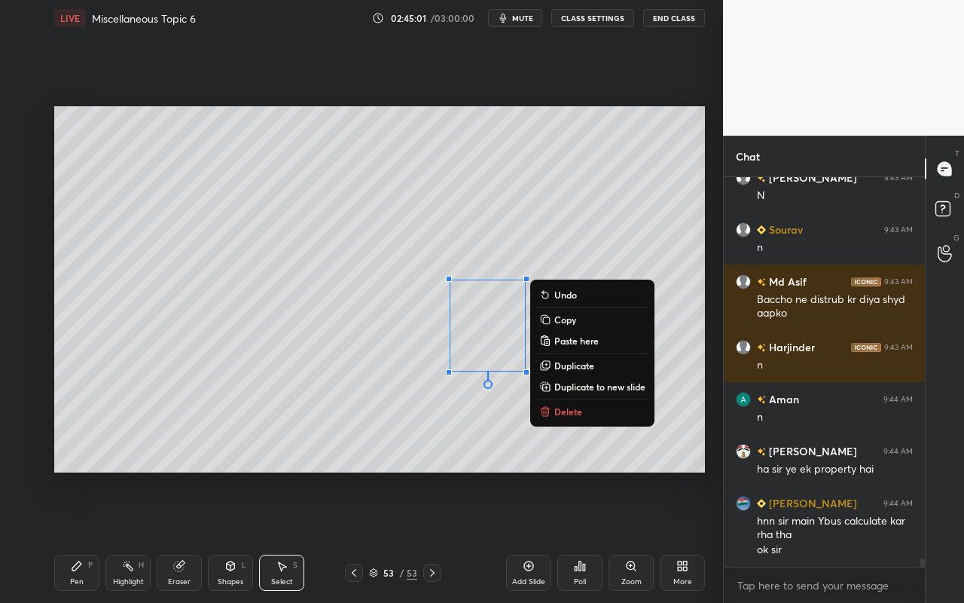
click at [556, 405] on button "Delete" at bounding box center [592, 411] width 112 height 18
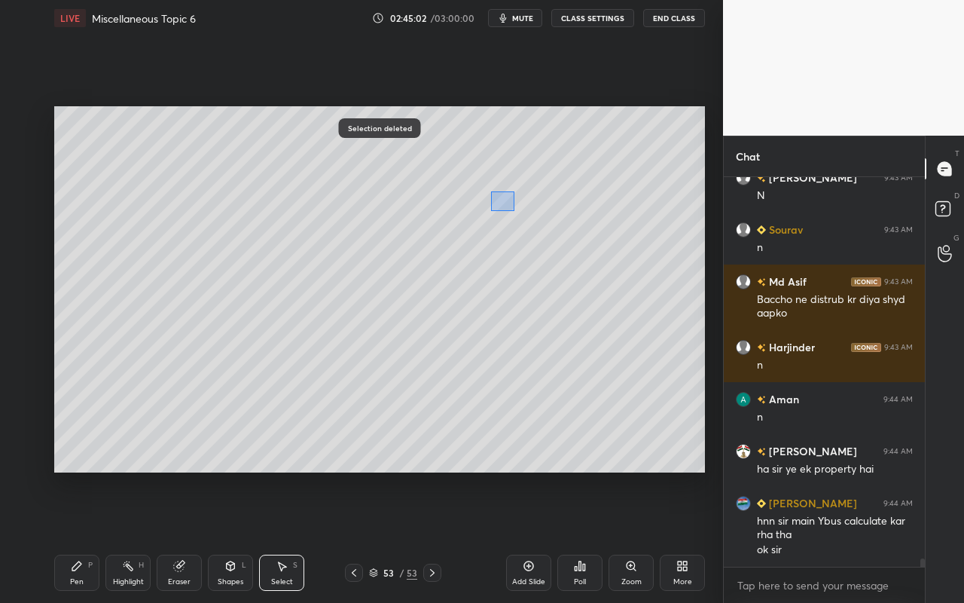
drag, startPoint x: 490, startPoint y: 191, endPoint x: 535, endPoint y: 228, distance: 57.8
click at [521, 213] on div "0 ° Undo Copy Paste here Duplicate Duplicate to new slide Delete" at bounding box center [379, 289] width 651 height 366
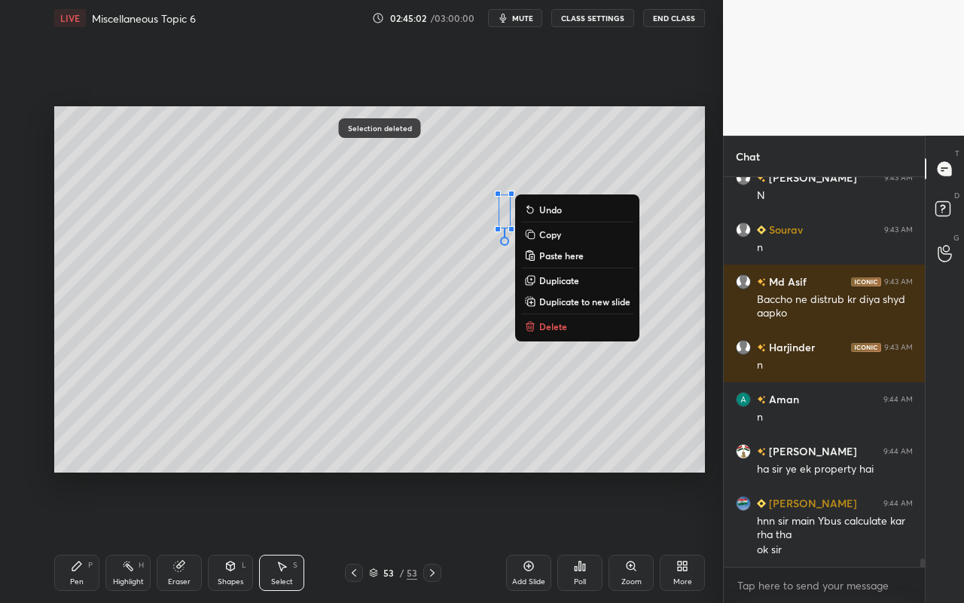
drag, startPoint x: 536, startPoint y: 326, endPoint x: 534, endPoint y: 317, distance: 9.2
click at [536, 324] on button "Delete" at bounding box center [577, 326] width 112 height 18
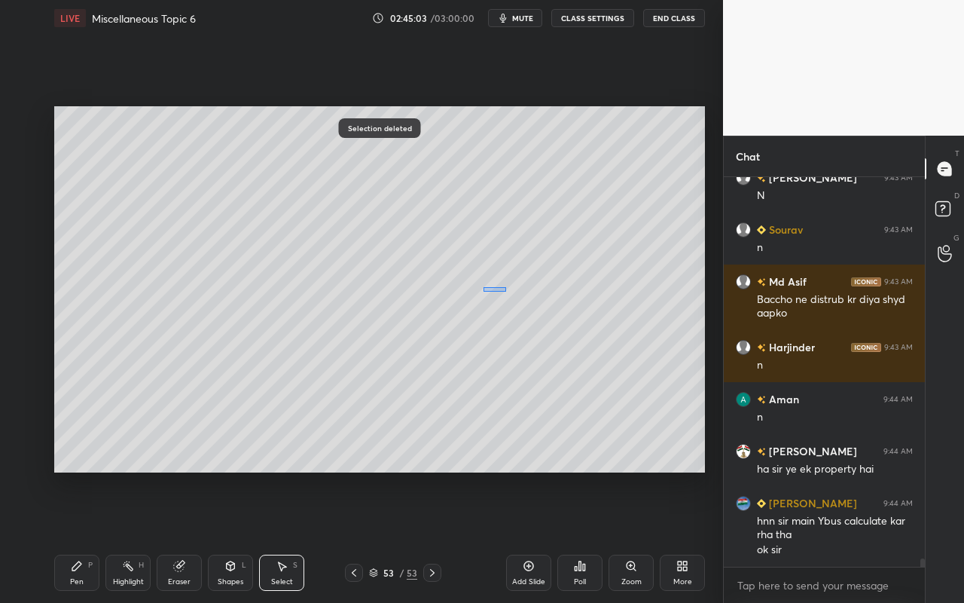
drag, startPoint x: 506, startPoint y: 291, endPoint x: 529, endPoint y: 299, distance: 24.8
click at [530, 301] on div "0 ° Undo Copy Paste here Duplicate Duplicate to new slide Delete" at bounding box center [379, 289] width 651 height 366
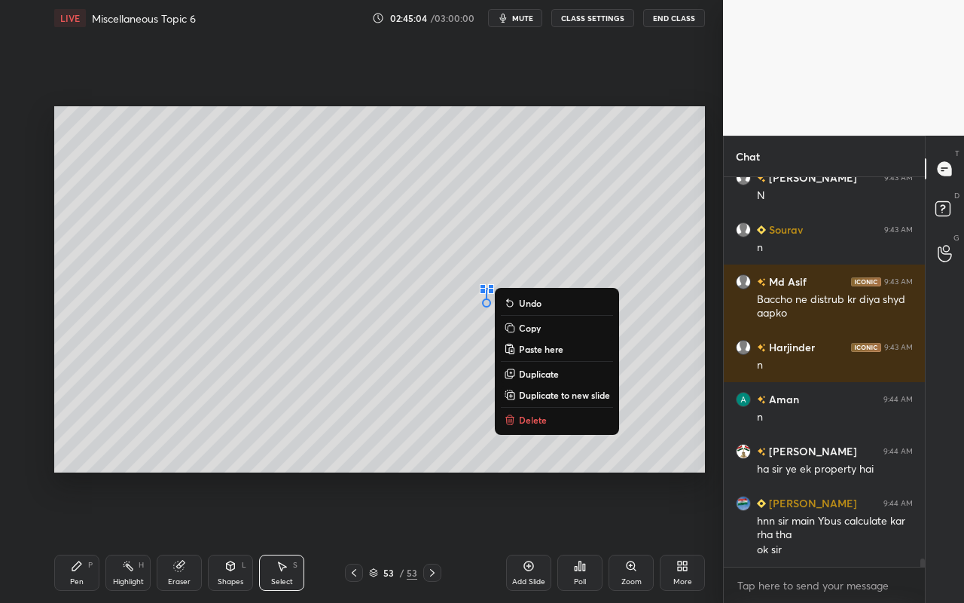
drag, startPoint x: 523, startPoint y: 421, endPoint x: 524, endPoint y: 359, distance: 62.5
click at [523, 421] on p "Delete" at bounding box center [533, 420] width 28 height 12
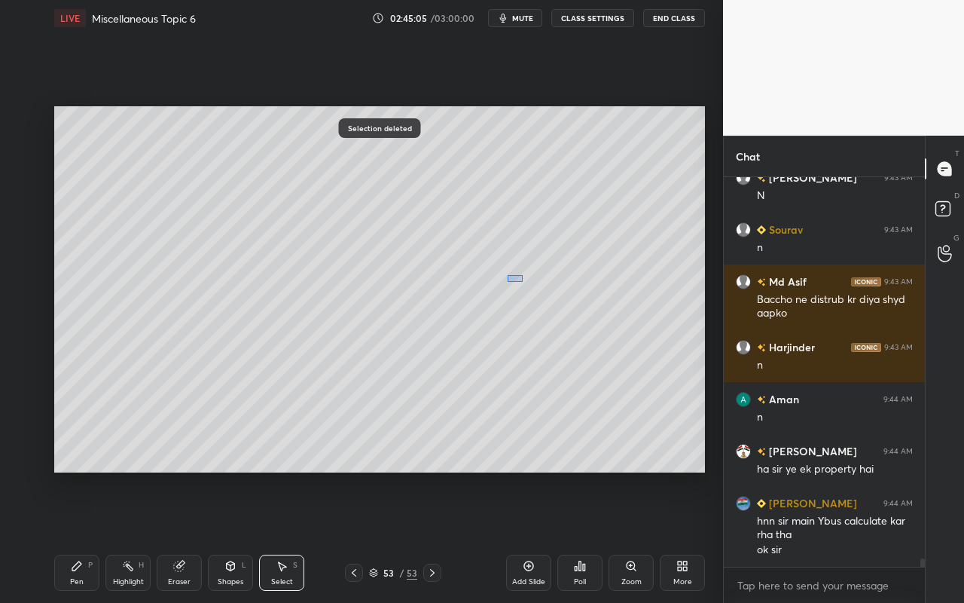
drag, startPoint x: 513, startPoint y: 277, endPoint x: 521, endPoint y: 283, distance: 10.2
click at [522, 281] on div "0 ° Undo Copy Paste here Duplicate Duplicate to new slide Delete" at bounding box center [379, 289] width 651 height 366
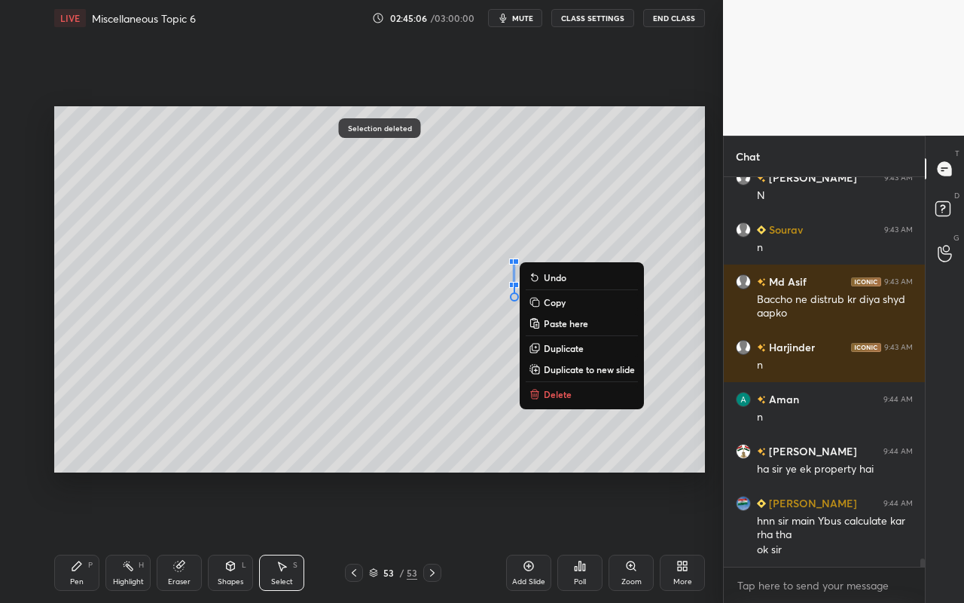
drag, startPoint x: 543, startPoint y: 389, endPoint x: 502, endPoint y: 414, distance: 48.3
click at [543, 389] on button "Delete" at bounding box center [582, 394] width 112 height 18
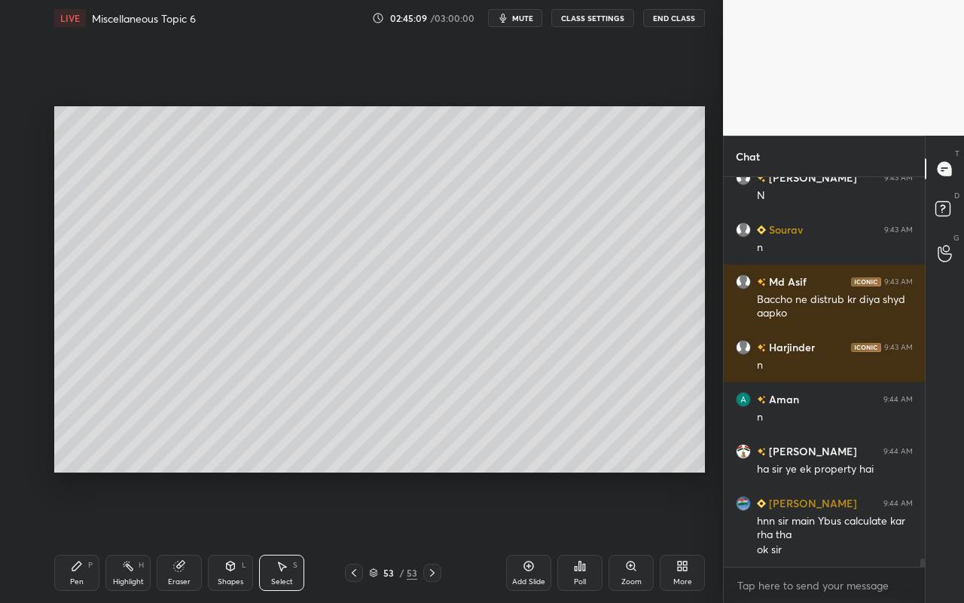
click at [229, 536] on div "Shapes L" at bounding box center [230, 573] width 45 height 36
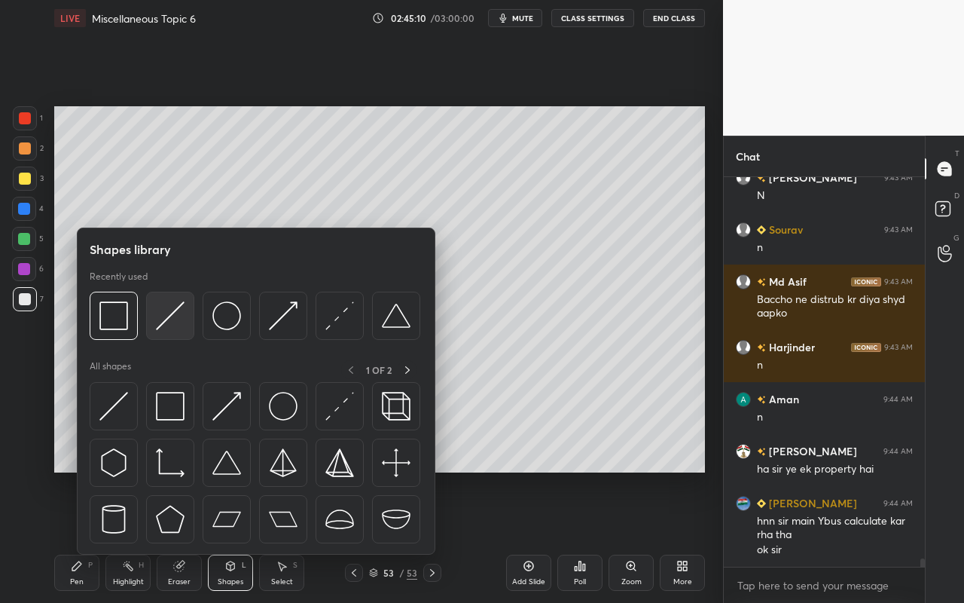
click at [176, 328] on img at bounding box center [170, 315] width 29 height 29
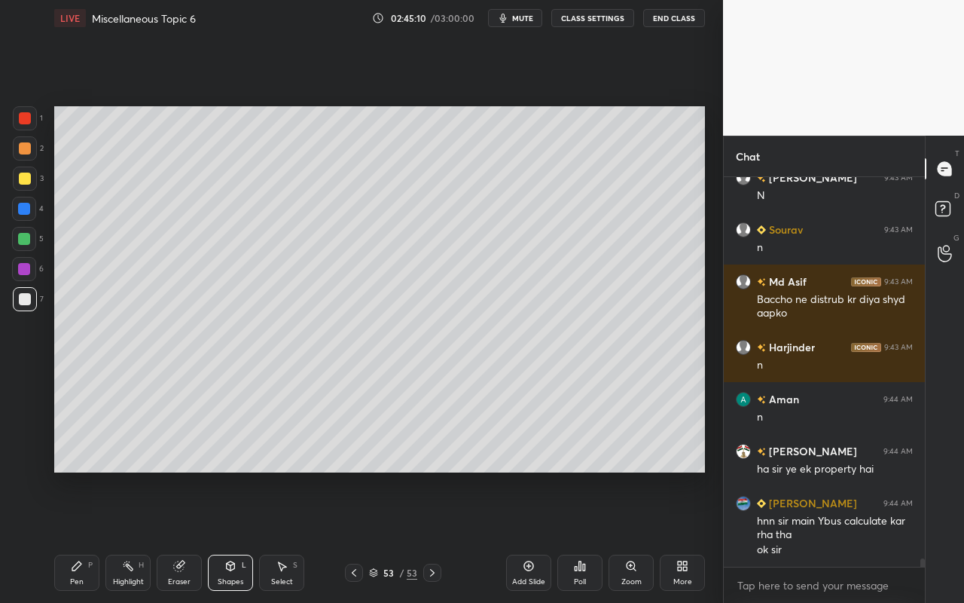
click at [24, 274] on div at bounding box center [24, 269] width 12 height 12
click at [76, 536] on div "Pen" at bounding box center [77, 582] width 14 height 8
drag, startPoint x: 273, startPoint y: 575, endPoint x: 305, endPoint y: 524, distance: 60.6
click at [273, 536] on div "Select S" at bounding box center [281, 573] width 45 height 36
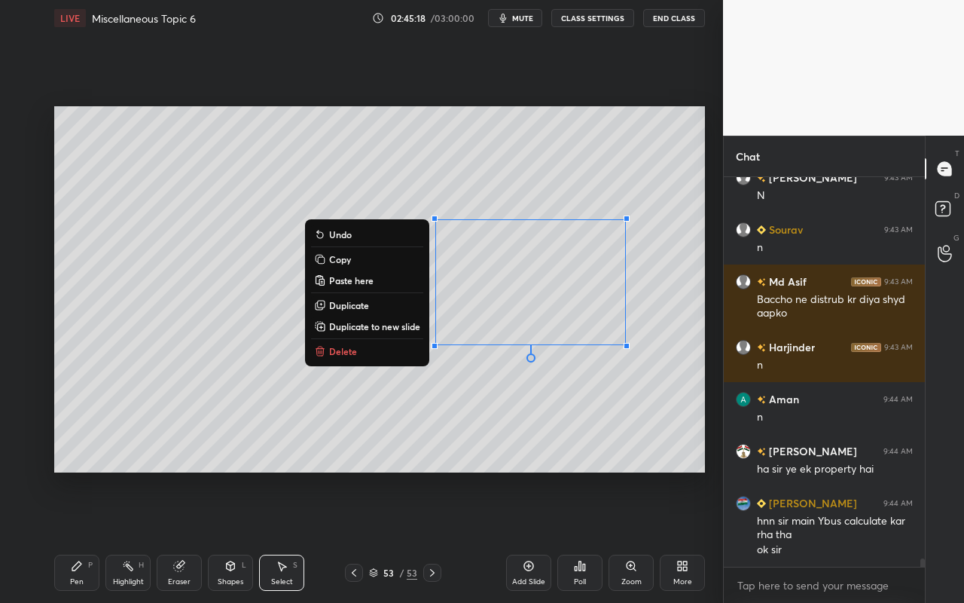
drag, startPoint x: 425, startPoint y: 192, endPoint x: 597, endPoint y: 446, distance: 307.0
click at [598, 463] on div "0 ° Undo Copy Paste here Duplicate Duplicate to new slide Delete" at bounding box center [379, 289] width 651 height 366
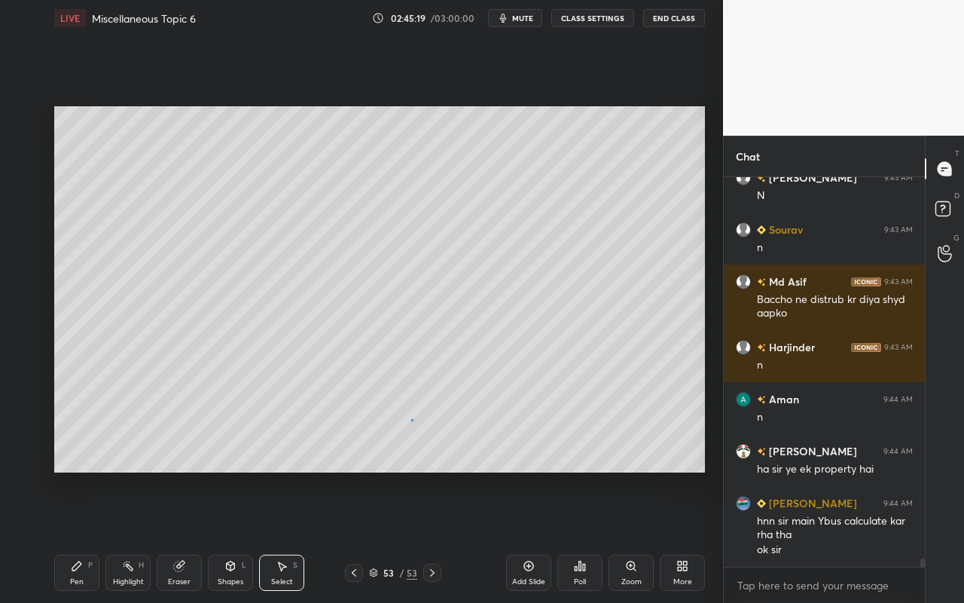
drag, startPoint x: 411, startPoint y: 419, endPoint x: 405, endPoint y: 401, distance: 19.1
click at [409, 418] on div "0 ° Undo Copy Paste here Duplicate Duplicate to new slide Delete" at bounding box center [379, 289] width 651 height 366
drag, startPoint x: 123, startPoint y: 572, endPoint x: 201, endPoint y: 487, distance: 115.7
click at [124, 536] on div "Highlight H" at bounding box center [127, 573] width 45 height 36
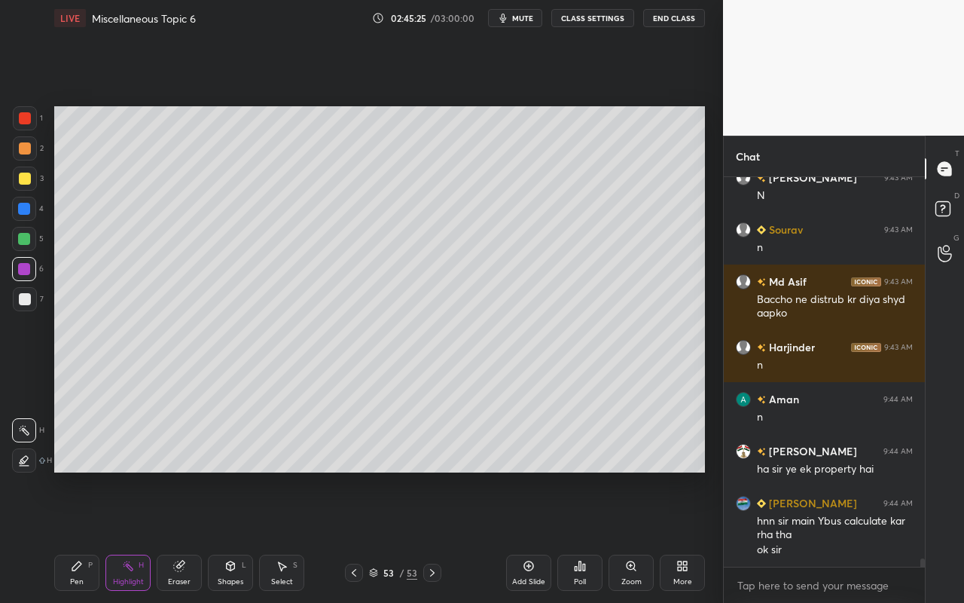
click at [224, 536] on div "Shapes L" at bounding box center [230, 573] width 45 height 36
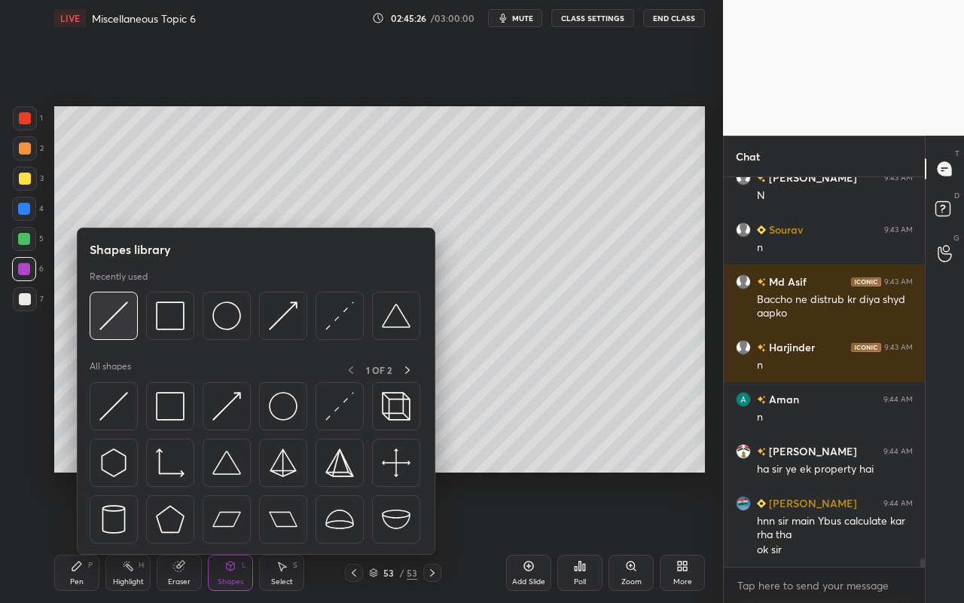
click at [123, 326] on img at bounding box center [113, 315] width 29 height 29
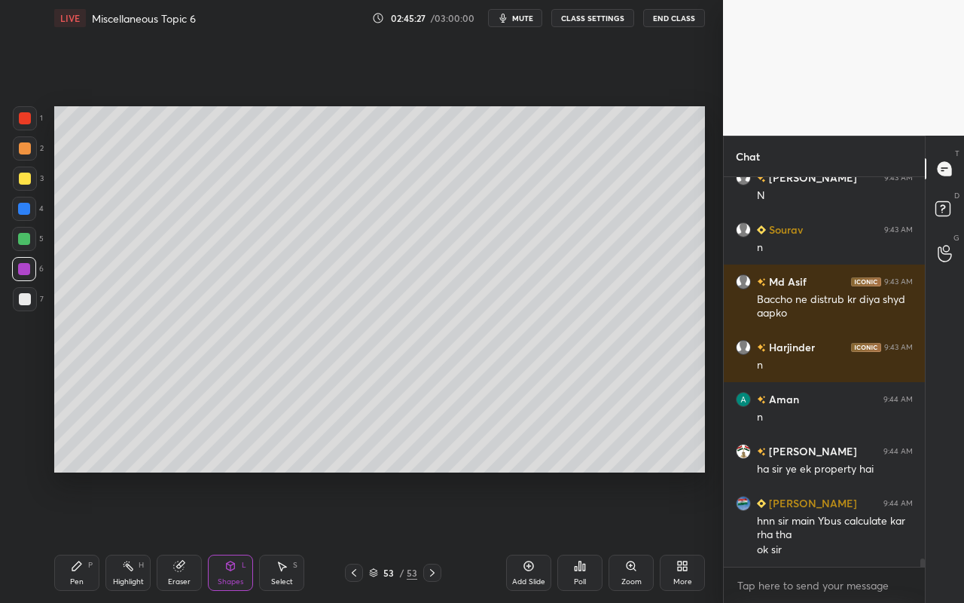
click at [32, 127] on div at bounding box center [25, 118] width 24 height 24
click at [237, 536] on div "Shapes" at bounding box center [231, 582] width 26 height 8
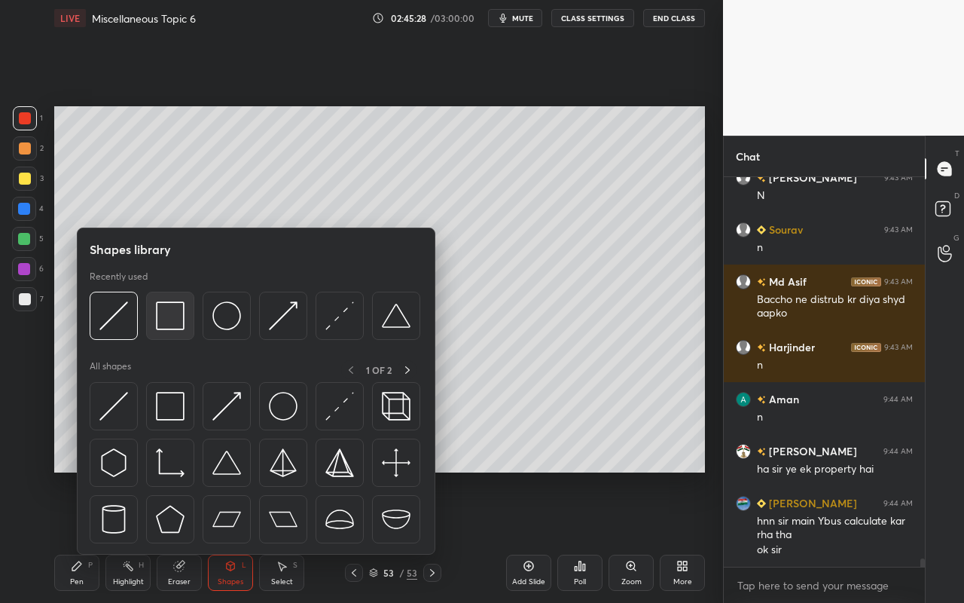
click at [184, 326] on img at bounding box center [170, 315] width 29 height 29
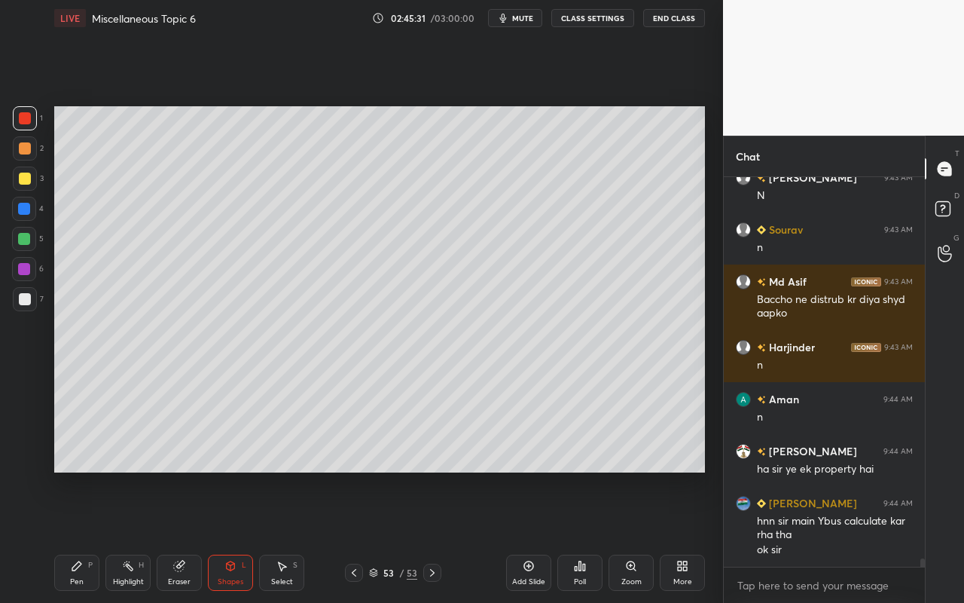
click at [229, 536] on div "Shapes L" at bounding box center [230, 573] width 45 height 36
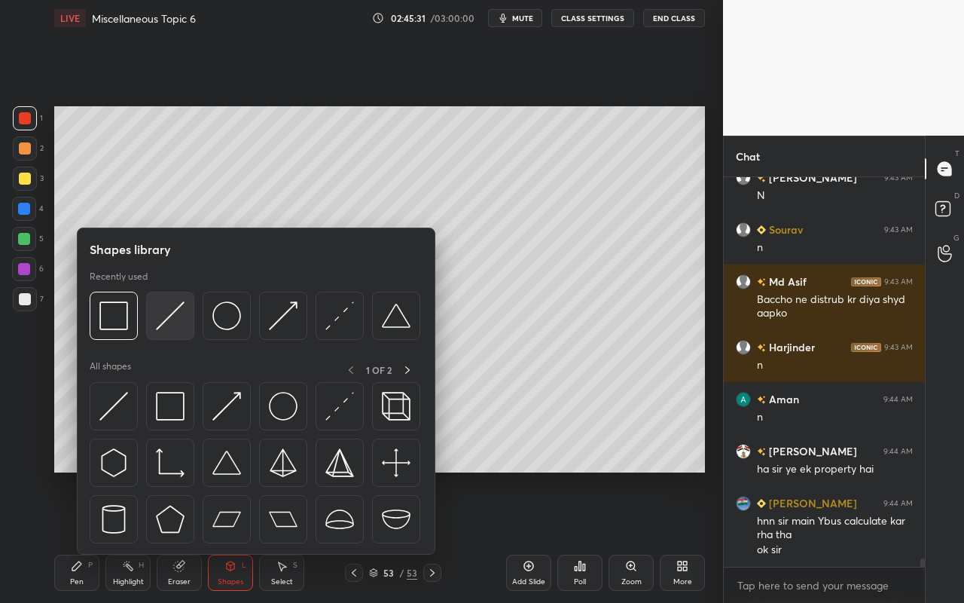
click at [183, 319] on img at bounding box center [170, 315] width 29 height 29
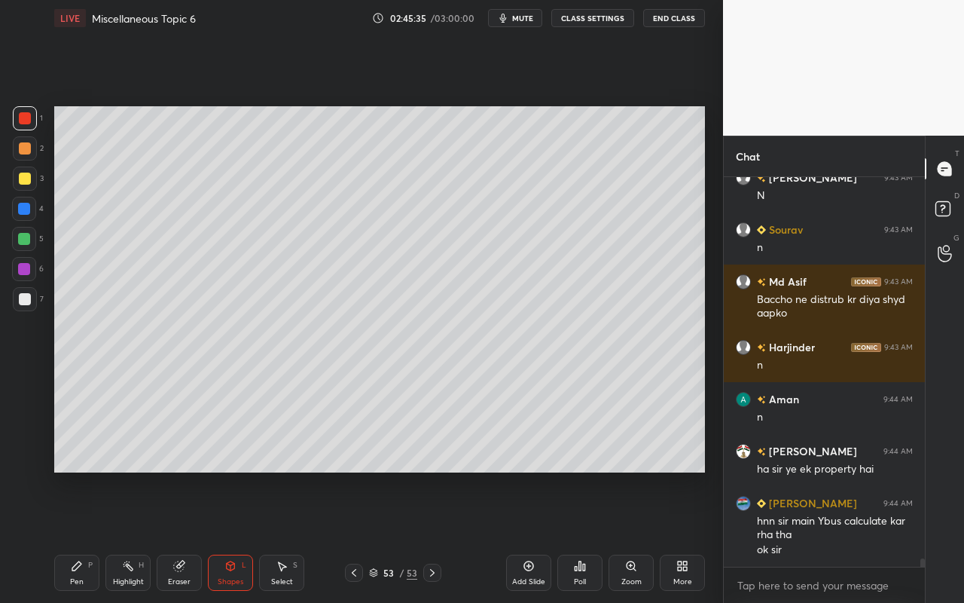
click at [80, 536] on div "Pen P" at bounding box center [76, 573] width 45 height 36
drag, startPoint x: 282, startPoint y: 575, endPoint x: 290, endPoint y: 561, distance: 16.5
click at [285, 536] on div "Select S" at bounding box center [281, 573] width 45 height 36
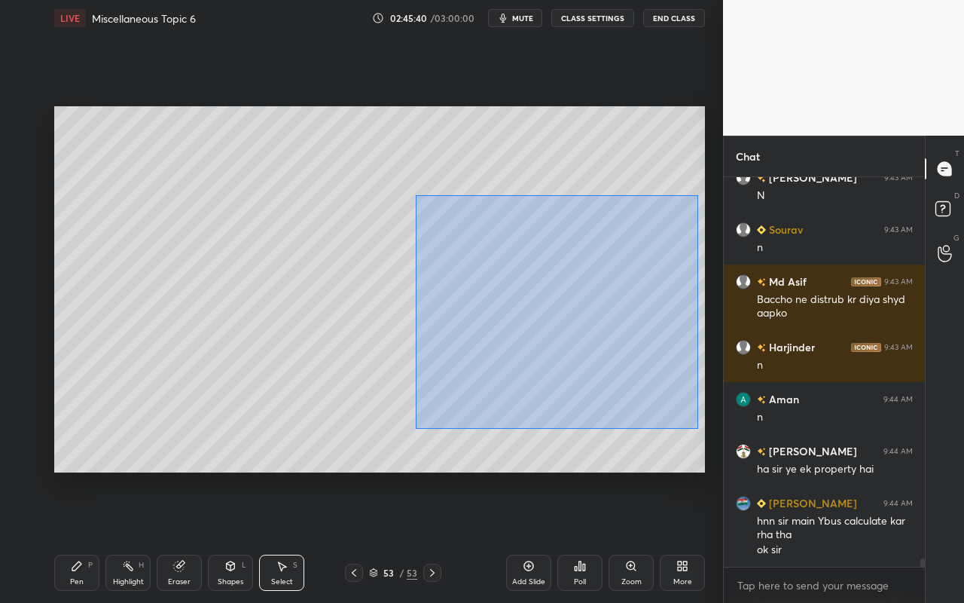
drag, startPoint x: 415, startPoint y: 204, endPoint x: 692, endPoint y: 425, distance: 354.4
click at [698, 429] on div "0 ° Undo Copy Paste here Duplicate Duplicate to new slide Delete" at bounding box center [379, 289] width 651 height 366
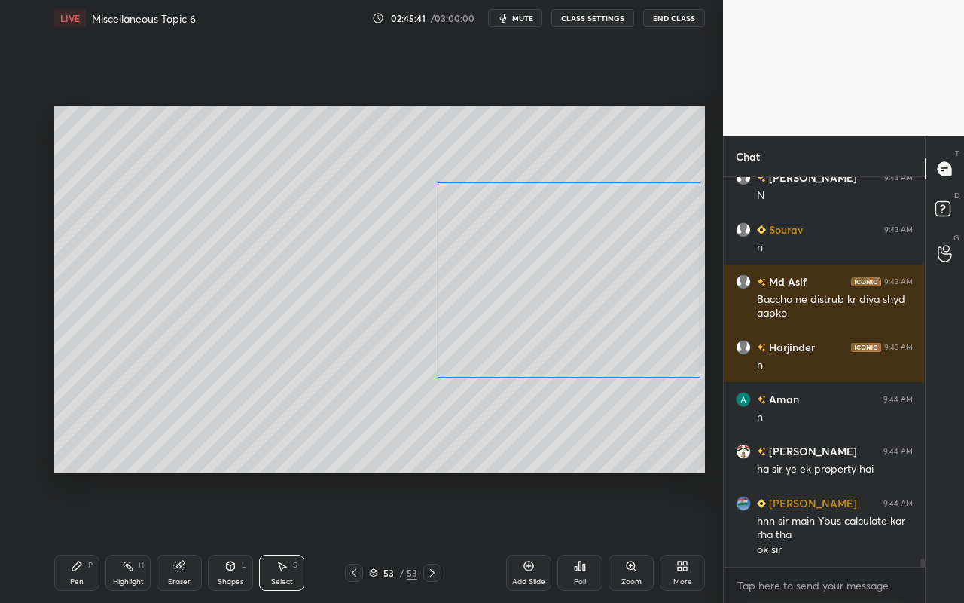
drag, startPoint x: 637, startPoint y: 356, endPoint x: 634, endPoint y: 325, distance: 30.3
click at [635, 325] on div "0 ° Undo Copy Paste here Duplicate Duplicate to new slide Delete" at bounding box center [379, 289] width 651 height 366
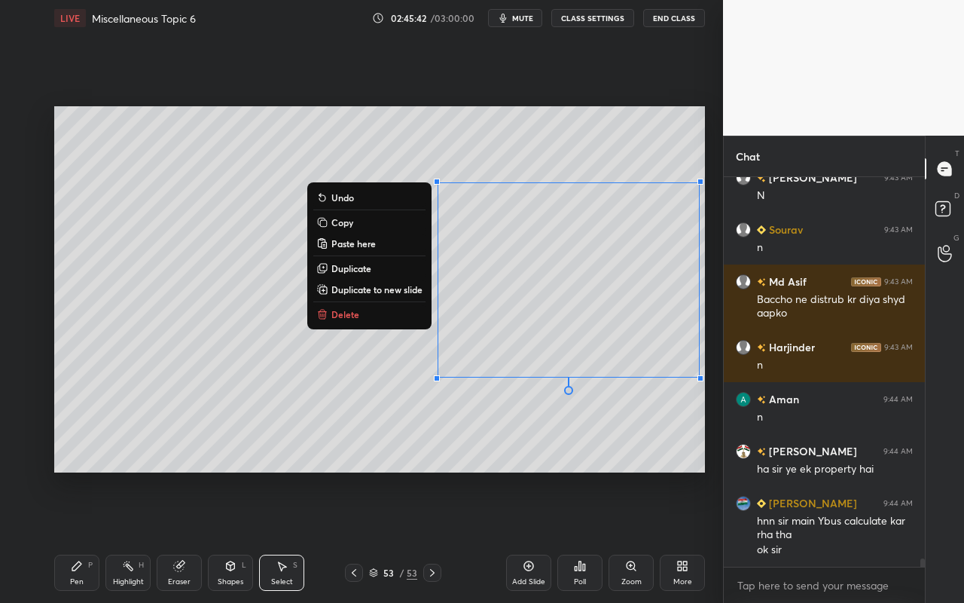
drag, startPoint x: 129, startPoint y: 571, endPoint x: 205, endPoint y: 494, distance: 108.2
click at [136, 536] on div "Highlight H" at bounding box center [127, 573] width 45 height 36
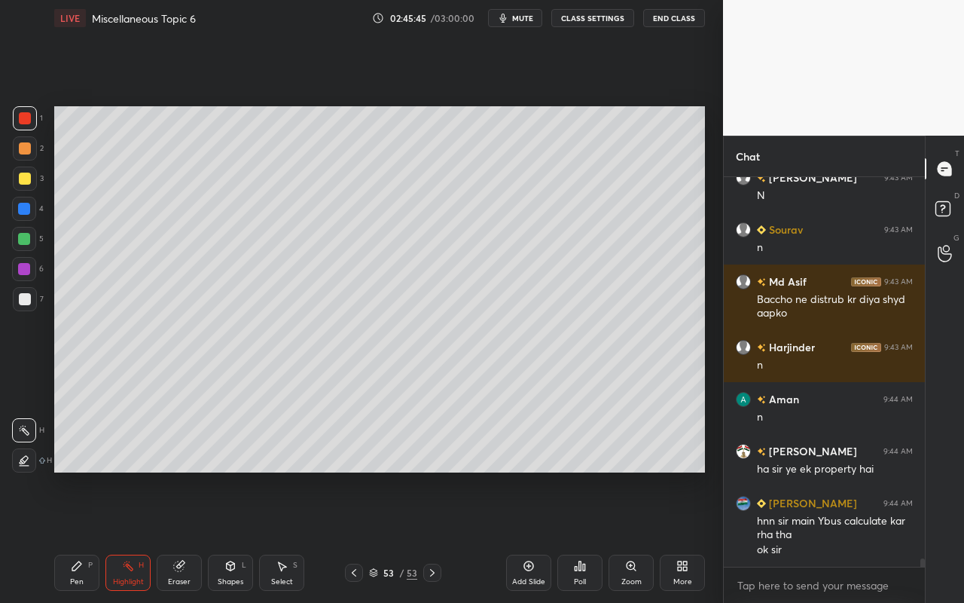
drag, startPoint x: 86, startPoint y: 573, endPoint x: 115, endPoint y: 515, distance: 64.7
click at [86, 536] on div "Pen P" at bounding box center [76, 573] width 45 height 36
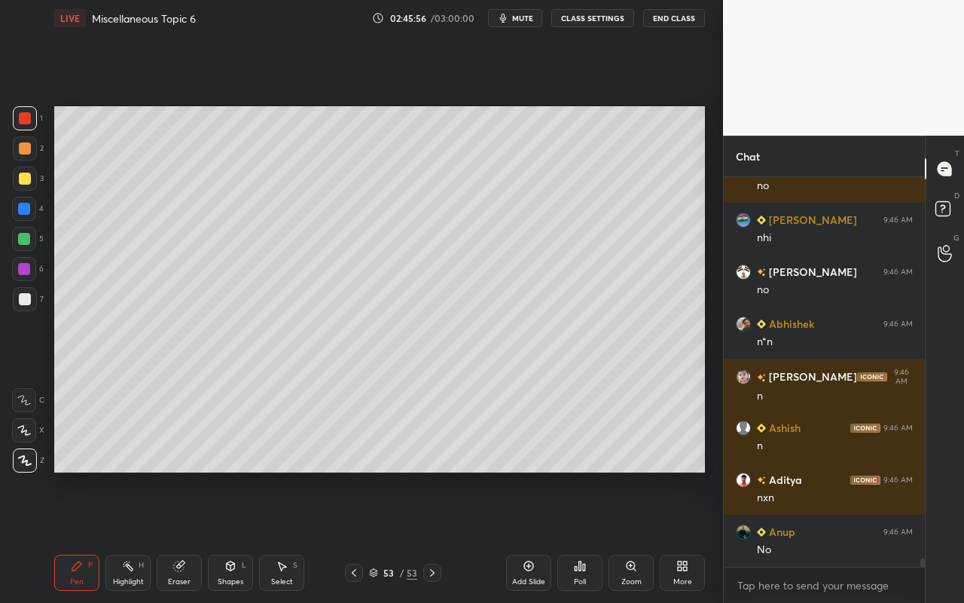
scroll to position [17770, 0]
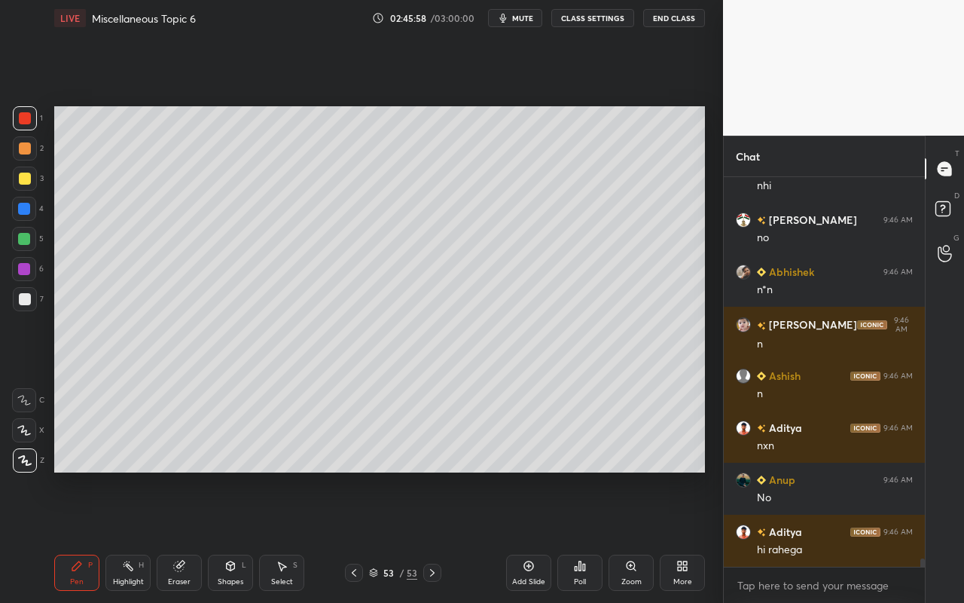
drag, startPoint x: 133, startPoint y: 578, endPoint x: 199, endPoint y: 480, distance: 118.3
click at [136, 536] on div "Highlight H" at bounding box center [127, 573] width 45 height 36
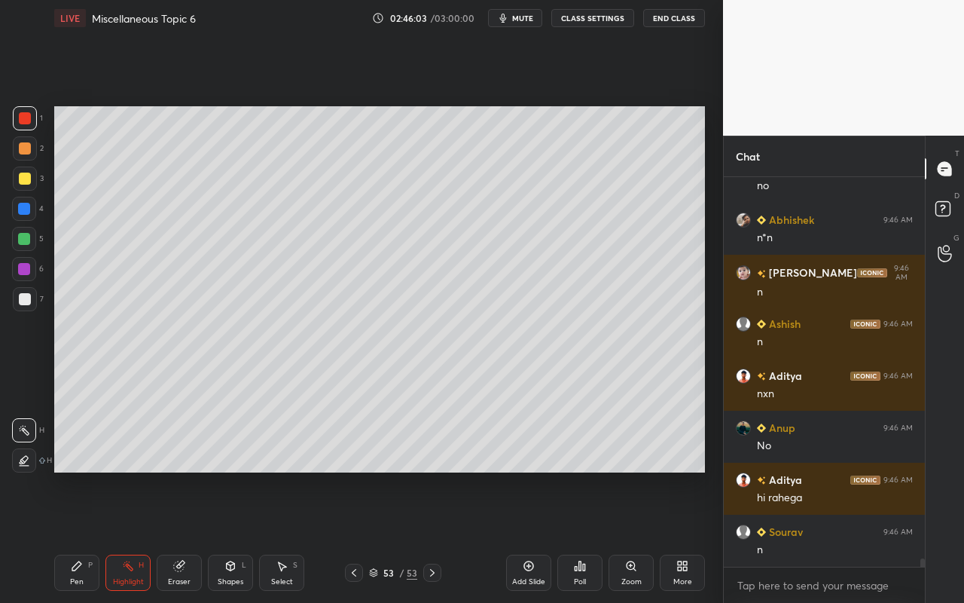
click at [83, 536] on div "Pen P" at bounding box center [76, 573] width 45 height 36
drag, startPoint x: 23, startPoint y: 181, endPoint x: 47, endPoint y: 183, distance: 23.5
click at [23, 180] on div at bounding box center [25, 179] width 12 height 12
click at [29, 243] on div at bounding box center [24, 239] width 24 height 24
click at [77, 536] on icon at bounding box center [76, 565] width 9 height 9
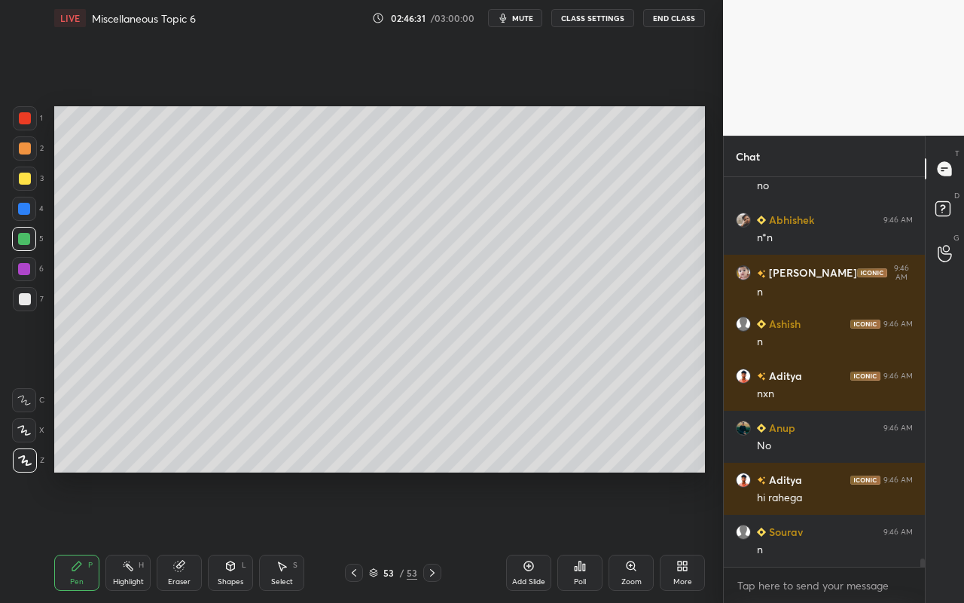
click at [25, 185] on div at bounding box center [25, 179] width 24 height 24
click at [225, 536] on icon at bounding box center [231, 566] width 12 height 12
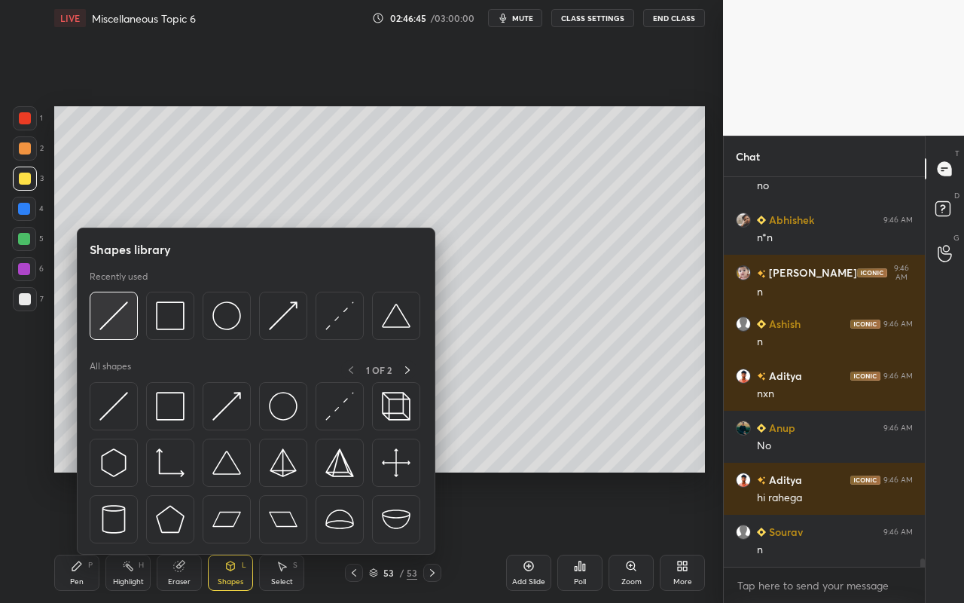
click at [118, 328] on img at bounding box center [113, 315] width 29 height 29
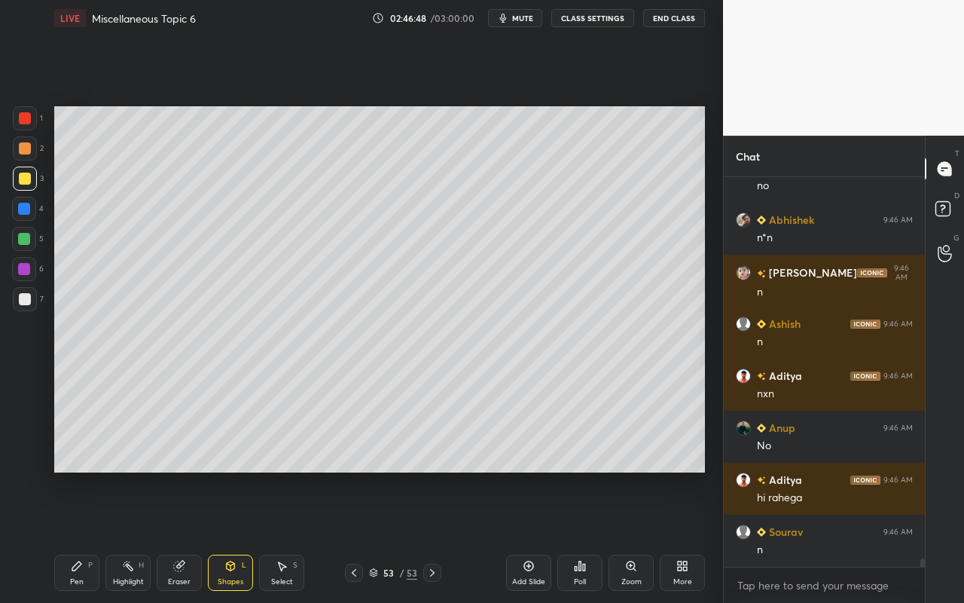
click at [69, 536] on div "Pen P" at bounding box center [76, 573] width 45 height 36
click at [235, 536] on div "Shapes" at bounding box center [231, 582] width 26 height 8
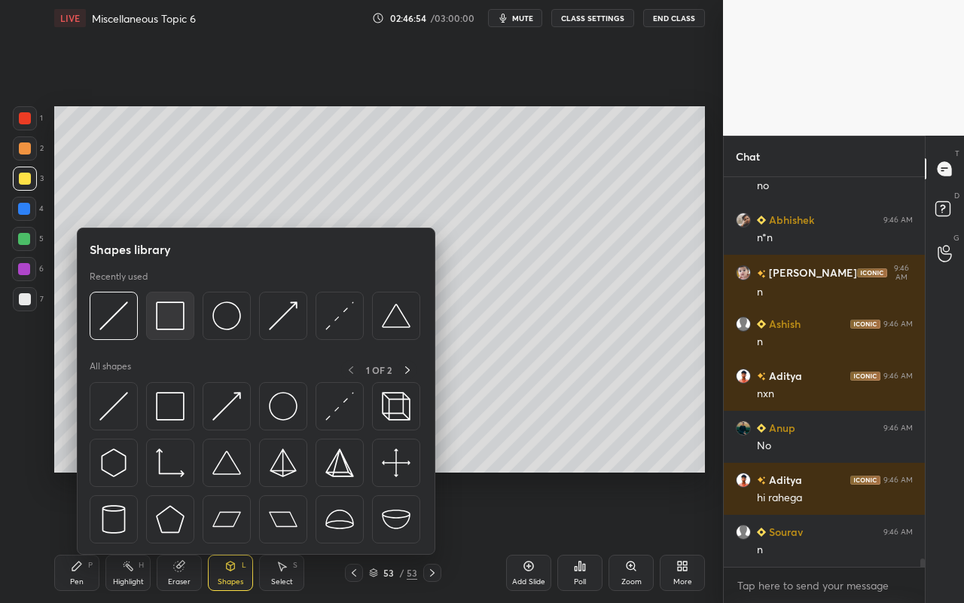
click at [179, 323] on img at bounding box center [170, 315] width 29 height 29
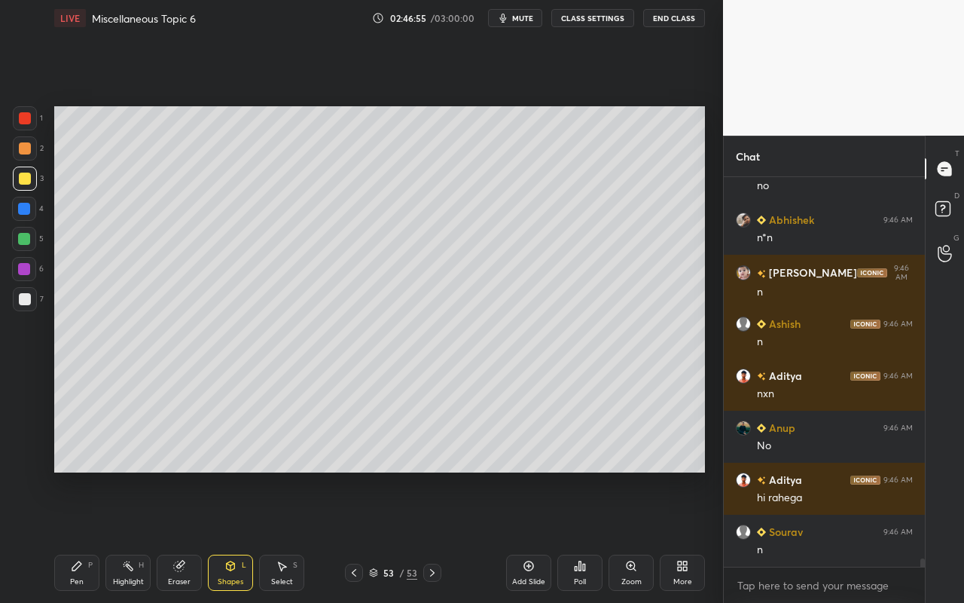
click at [29, 149] on div at bounding box center [25, 148] width 12 height 12
click at [57, 536] on div "Pen P" at bounding box center [76, 573] width 45 height 36
click at [273, 536] on div "Select S" at bounding box center [281, 573] width 45 height 36
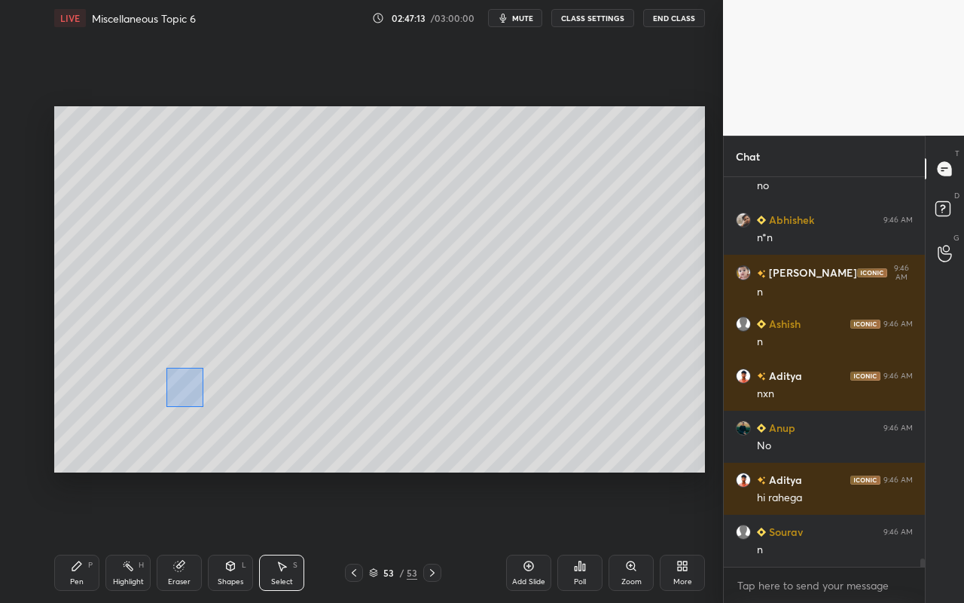
drag, startPoint x: 171, startPoint y: 376, endPoint x: 200, endPoint y: 398, distance: 36.0
click at [200, 403] on div "0 ° Undo Copy Paste here Duplicate Duplicate to new slide Delete" at bounding box center [379, 289] width 651 height 366
drag, startPoint x: 187, startPoint y: 383, endPoint x: 328, endPoint y: 388, distance: 141.7
click at [334, 388] on div "0 ° Undo Copy Paste here Duplicate Duplicate to new slide Delete" at bounding box center [379, 289] width 651 height 366
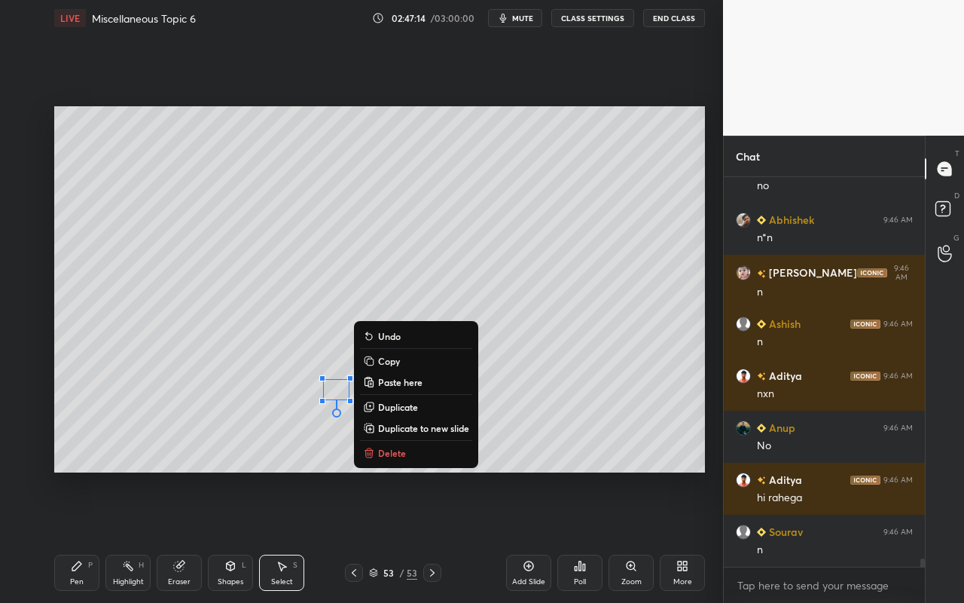
click at [74, 536] on div "Pen P" at bounding box center [76, 573] width 45 height 36
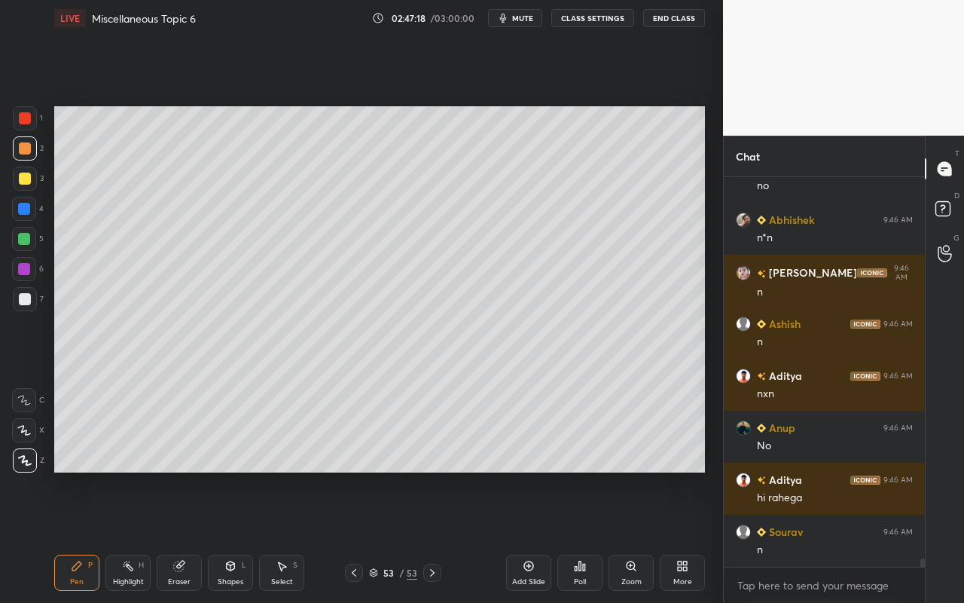
click at [269, 536] on div "Select S" at bounding box center [281, 573] width 45 height 36
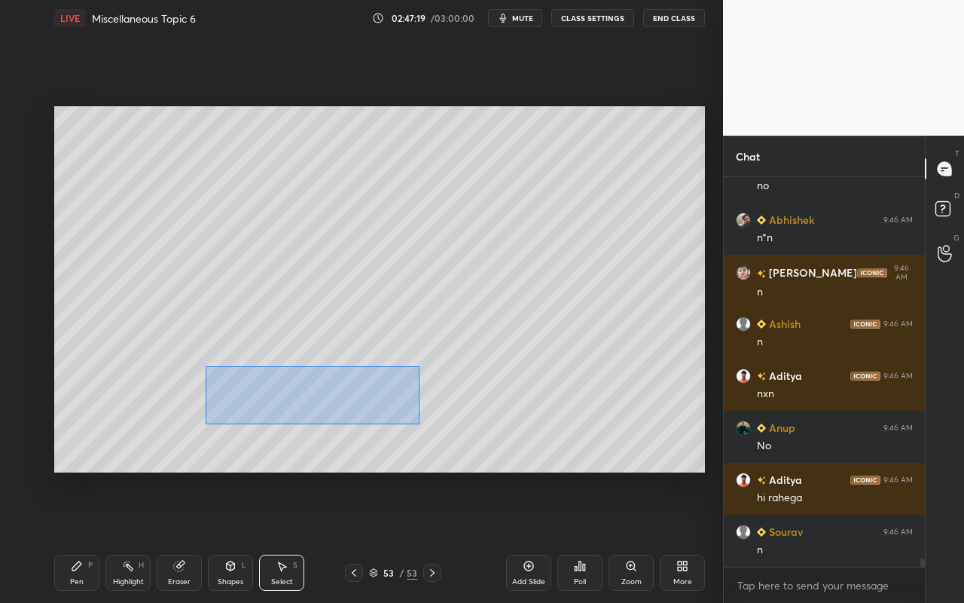
drag, startPoint x: 243, startPoint y: 402, endPoint x: 405, endPoint y: 414, distance: 161.7
click at [417, 421] on div "0 ° Undo Copy Paste here Duplicate Duplicate to new slide Delete" at bounding box center [379, 289] width 651 height 366
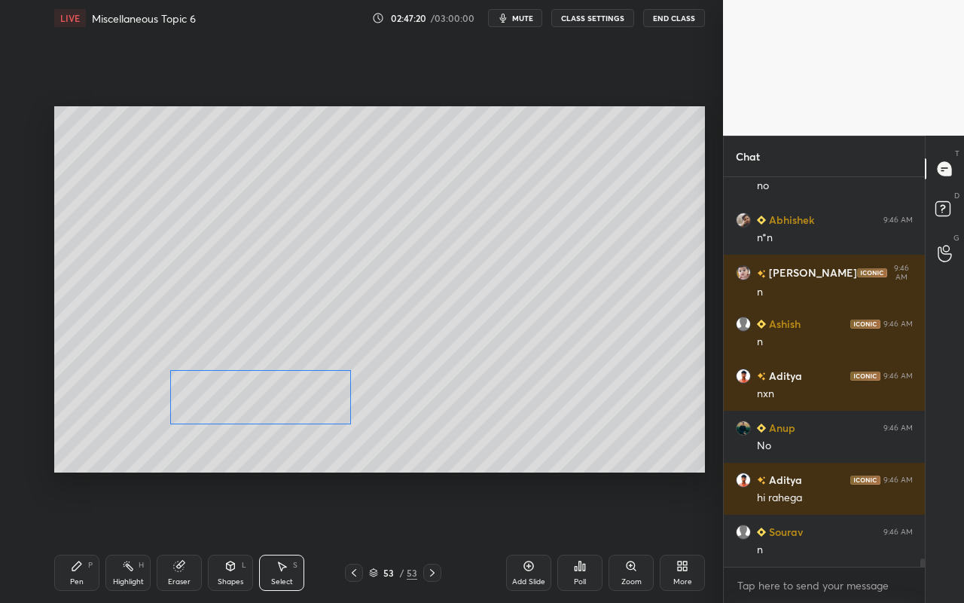
drag, startPoint x: 328, startPoint y: 395, endPoint x: 308, endPoint y: 393, distance: 19.7
click at [308, 393] on div "0 ° Undo Copy Paste here Duplicate Duplicate to new slide Delete" at bounding box center [379, 289] width 651 height 366
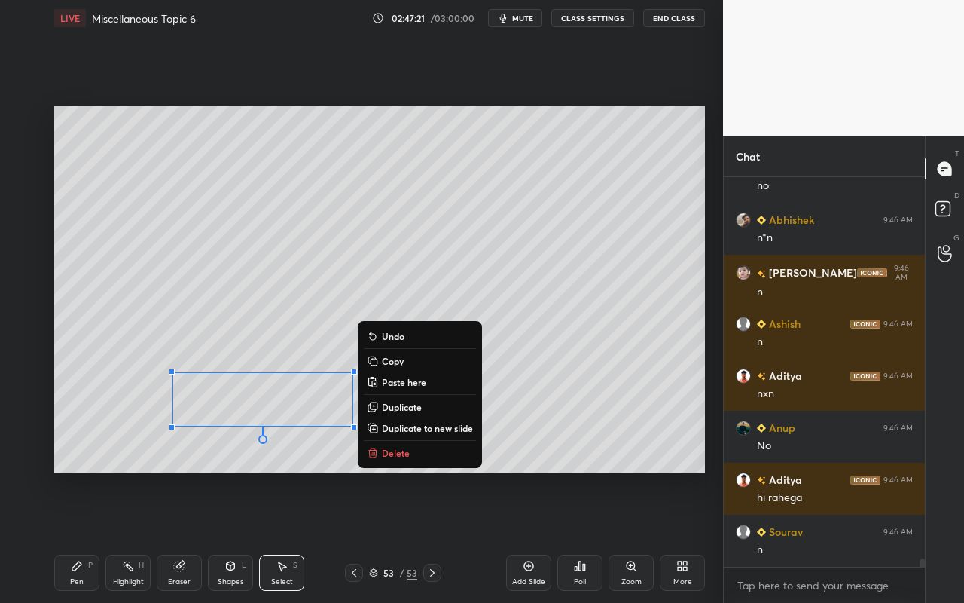
click at [240, 536] on div "Shapes L" at bounding box center [230, 573] width 45 height 36
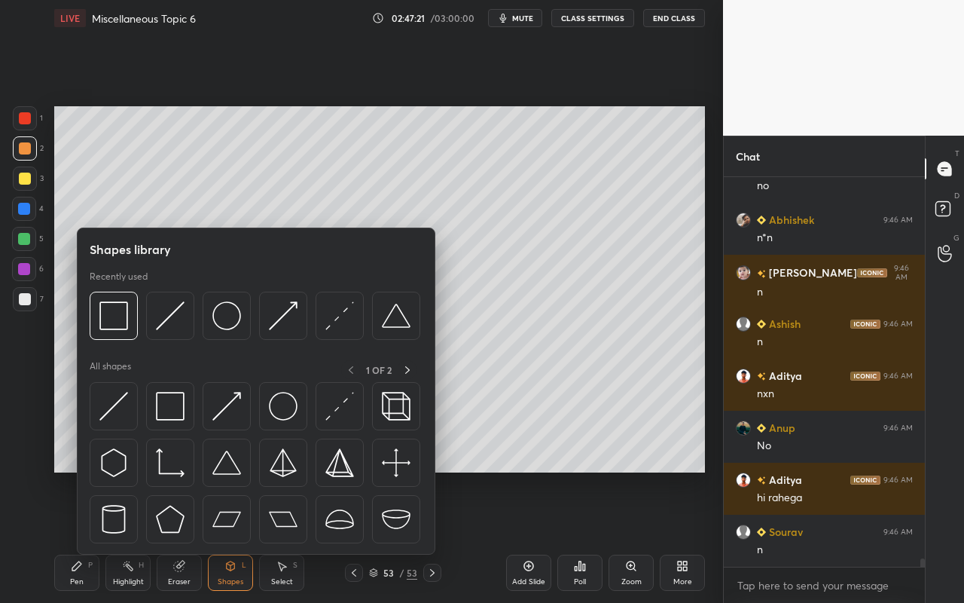
scroll to position [17874, 0]
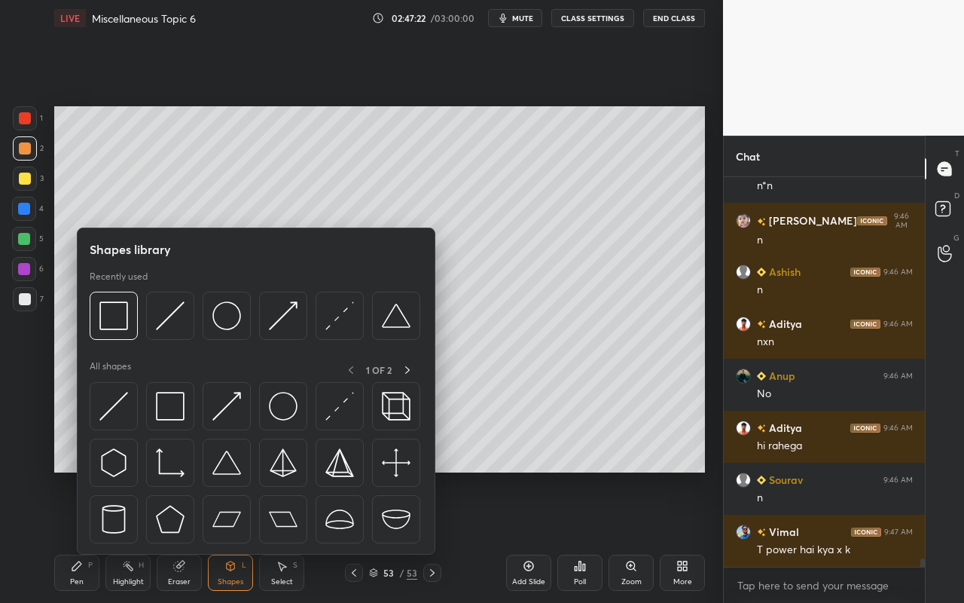
click at [168, 433] on div at bounding box center [256, 467] width 333 height 170
click at [174, 417] on img at bounding box center [170, 406] width 29 height 29
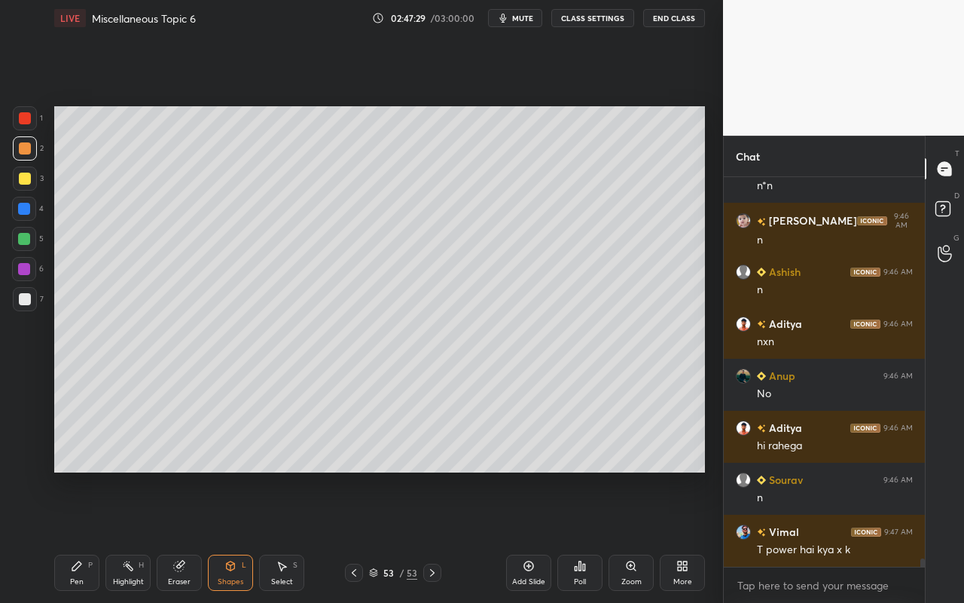
click at [78, 536] on div "Pen" at bounding box center [77, 582] width 14 height 8
click at [273, 536] on div "Select S" at bounding box center [281, 573] width 45 height 36
drag, startPoint x: 336, startPoint y: 270, endPoint x: 351, endPoint y: 290, distance: 24.7
click at [352, 292] on div "0 ° Undo Copy Paste here Duplicate Duplicate to new slide Delete" at bounding box center [379, 289] width 651 height 366
click at [344, 286] on div "0 ° Undo Copy Paste here Duplicate Duplicate to new slide Delete" at bounding box center [379, 289] width 651 height 366
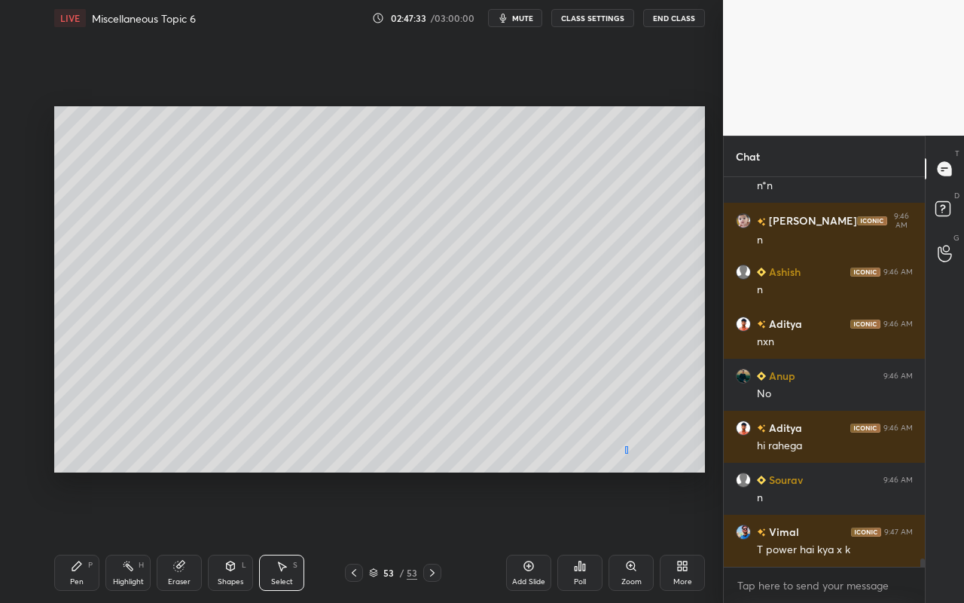
click at [625, 452] on div "0 ° Undo Copy Paste here Duplicate Duplicate to new slide Delete" at bounding box center [379, 289] width 651 height 366
drag, startPoint x: 77, startPoint y: 569, endPoint x: 87, endPoint y: 542, distance: 28.4
click at [80, 536] on icon at bounding box center [77, 566] width 12 height 12
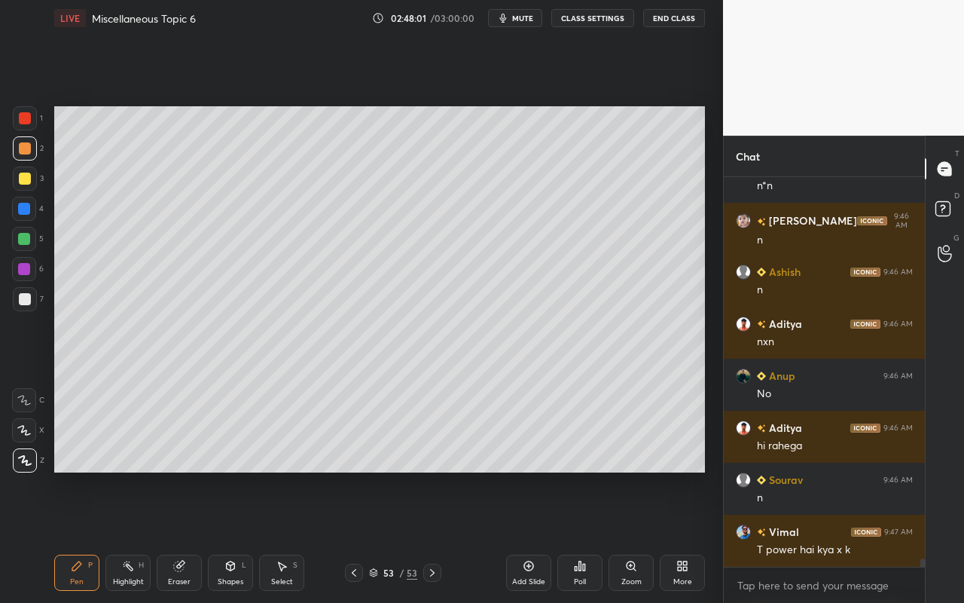
drag, startPoint x: 122, startPoint y: 575, endPoint x: 197, endPoint y: 494, distance: 109.8
click at [126, 536] on div "Highlight H" at bounding box center [127, 573] width 45 height 36
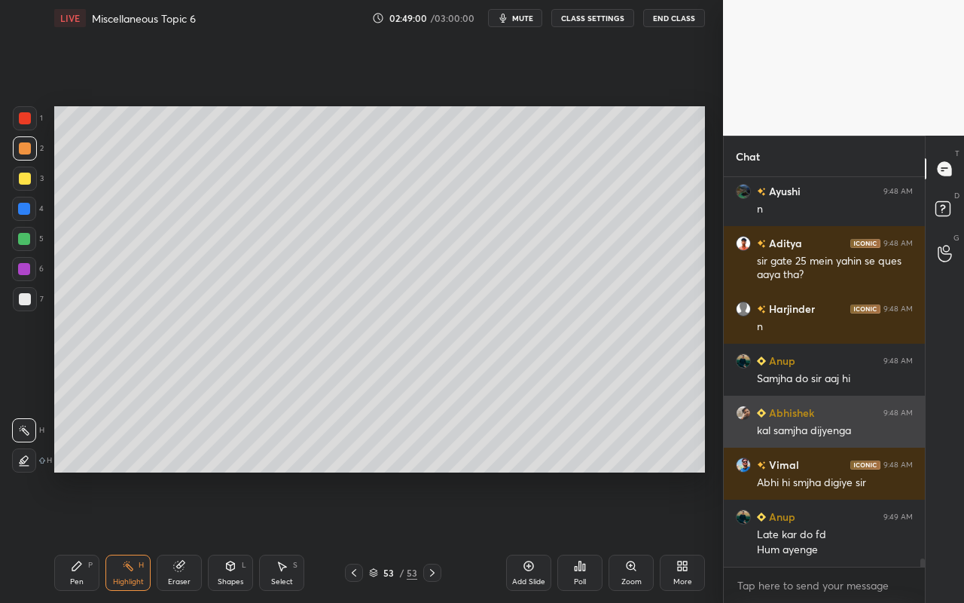
scroll to position [18422, 0]
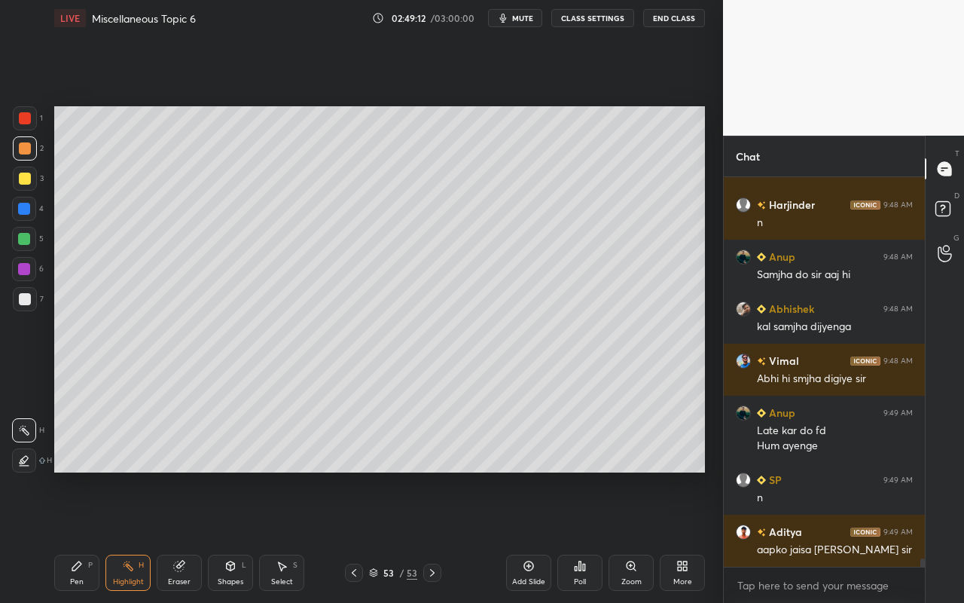
click at [525, 536] on div "Add Slide" at bounding box center [528, 582] width 33 height 8
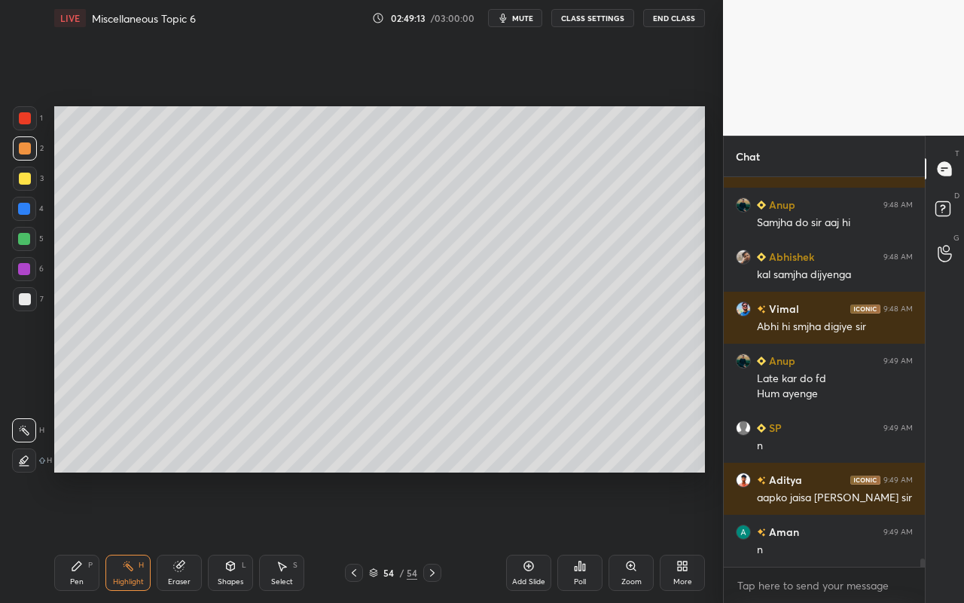
click at [81, 536] on div "Pen P" at bounding box center [76, 573] width 45 height 36
click at [25, 301] on div at bounding box center [25, 299] width 12 height 12
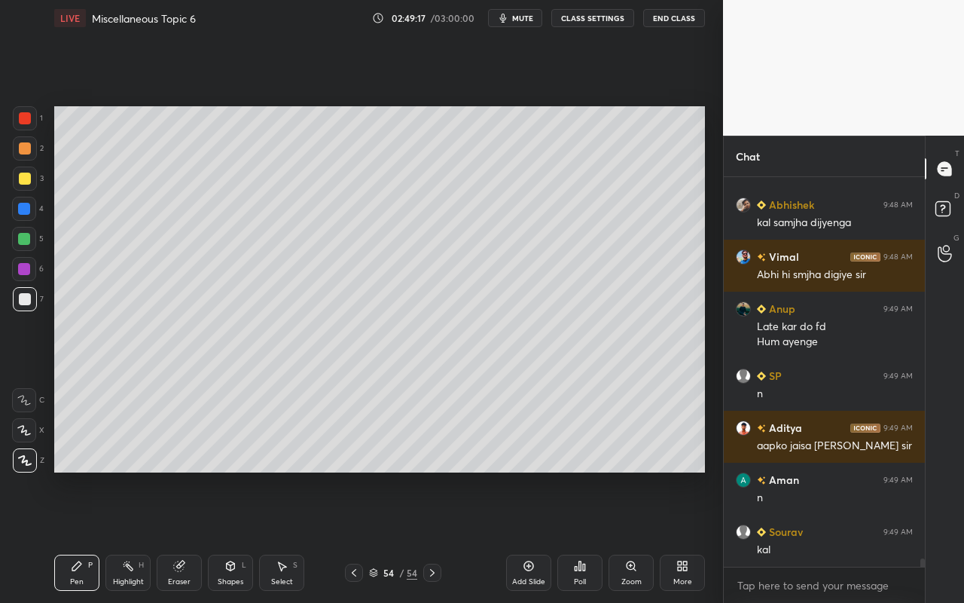
scroll to position [18682, 0]
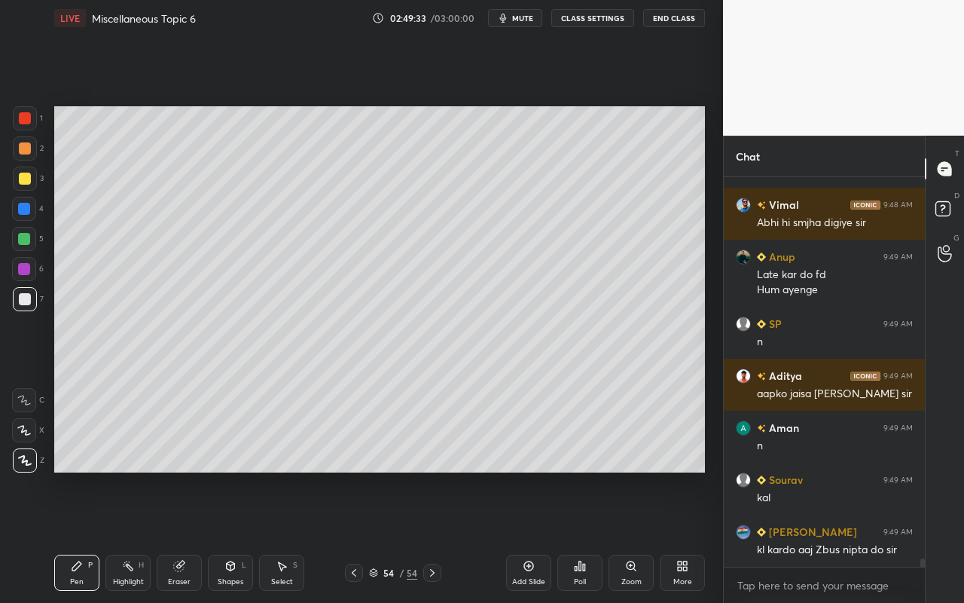
click at [239, 536] on div "Shapes L" at bounding box center [230, 573] width 45 height 36
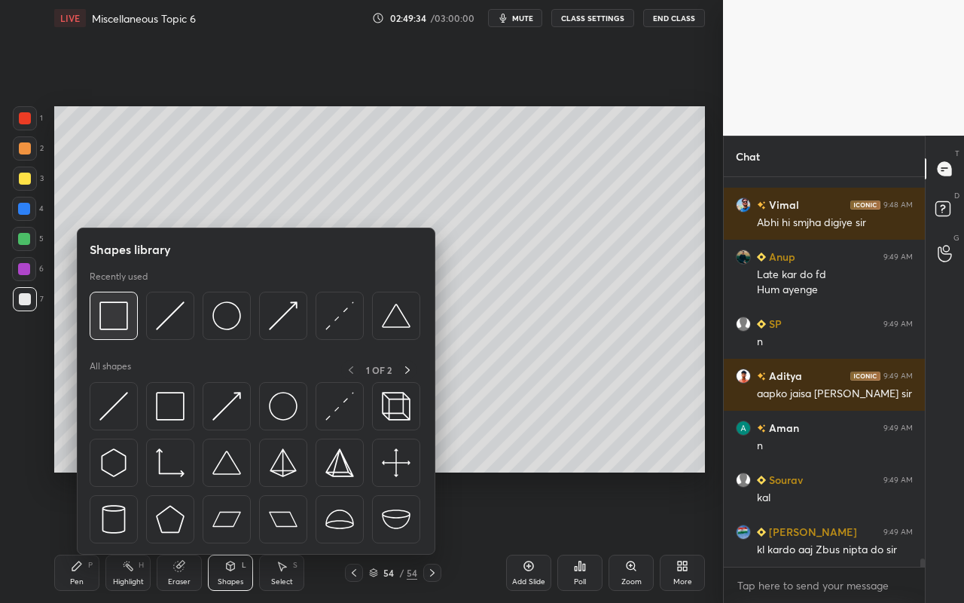
click at [122, 320] on img at bounding box center [113, 315] width 29 height 29
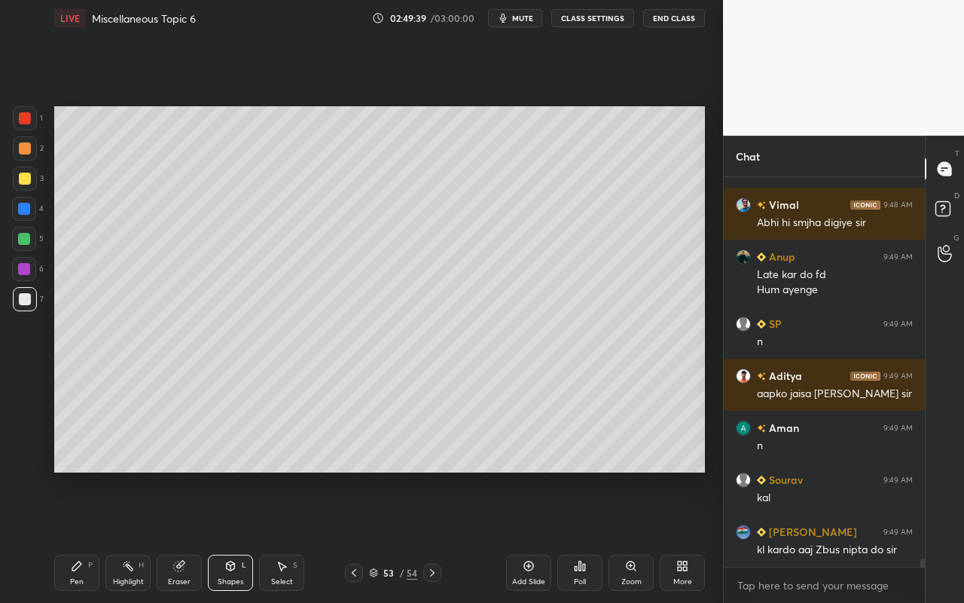
click at [135, 536] on div "Highlight H" at bounding box center [127, 573] width 45 height 36
drag, startPoint x: 72, startPoint y: 582, endPoint x: 96, endPoint y: 541, distance: 47.3
click at [72, 536] on div "Pen" at bounding box center [77, 582] width 14 height 8
drag, startPoint x: 22, startPoint y: 182, endPoint x: 48, endPoint y: 184, distance: 26.4
click at [22, 182] on div at bounding box center [25, 179] width 12 height 12
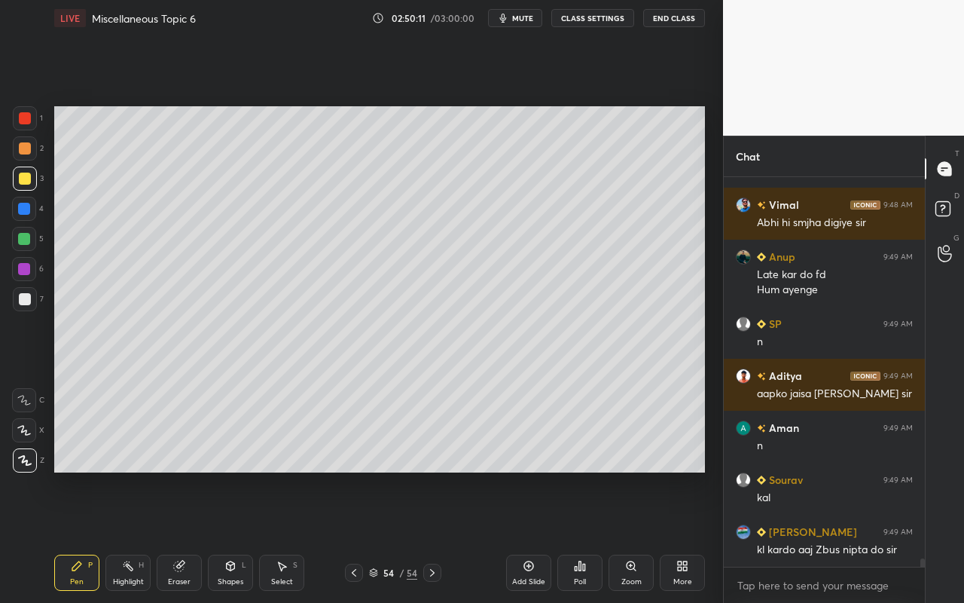
click at [222, 536] on div "Shapes" at bounding box center [231, 582] width 26 height 8
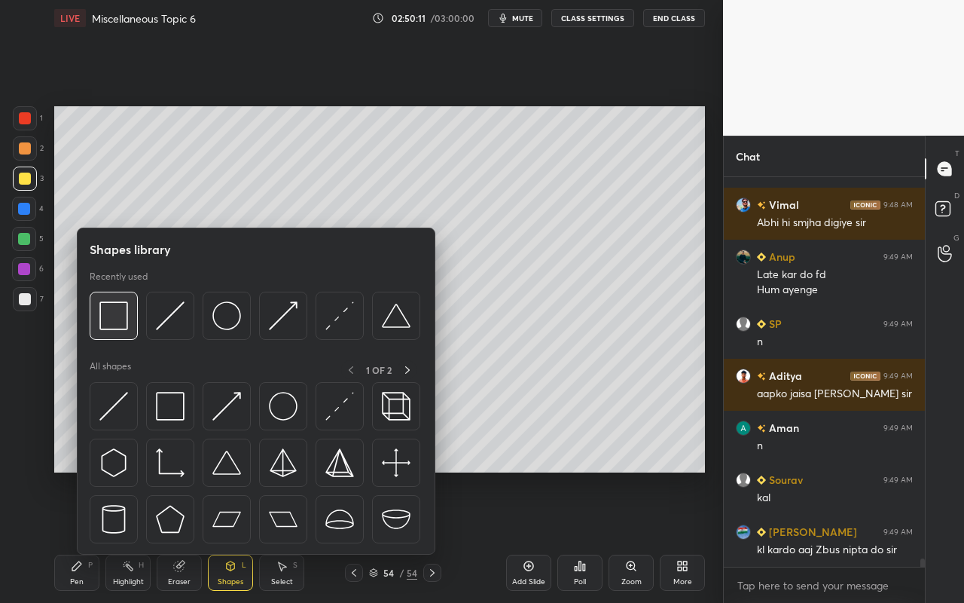
click at [115, 316] on img at bounding box center [113, 315] width 29 height 29
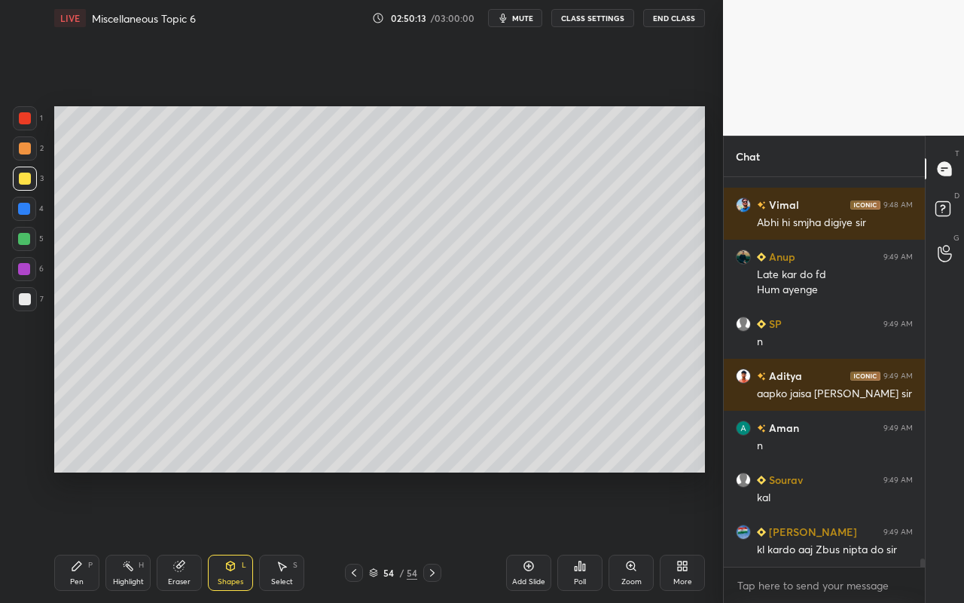
click at [26, 297] on div at bounding box center [25, 299] width 12 height 12
click at [77, 536] on div "Pen P" at bounding box center [76, 573] width 45 height 36
click at [26, 307] on div at bounding box center [25, 299] width 24 height 24
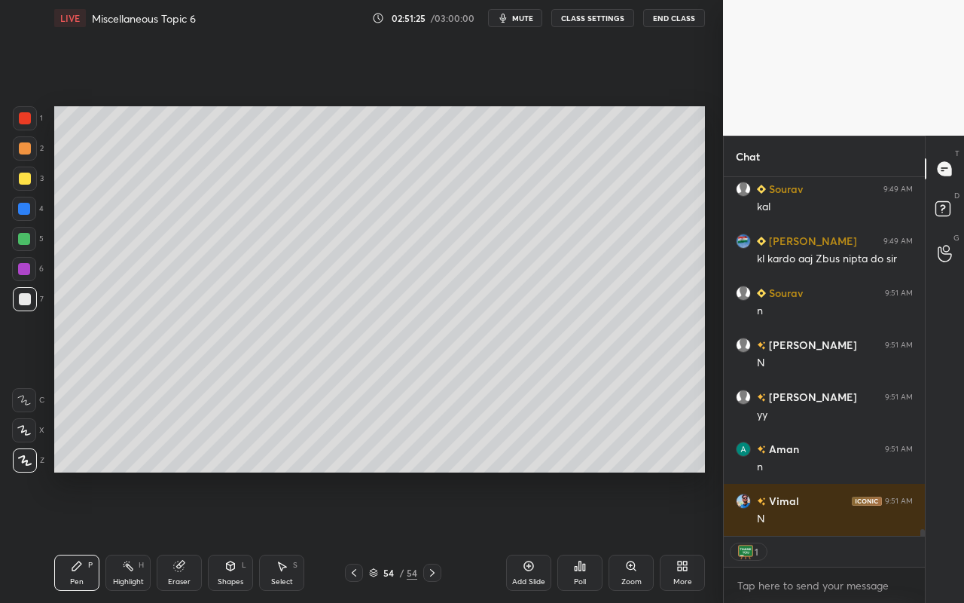
scroll to position [19025, 0]
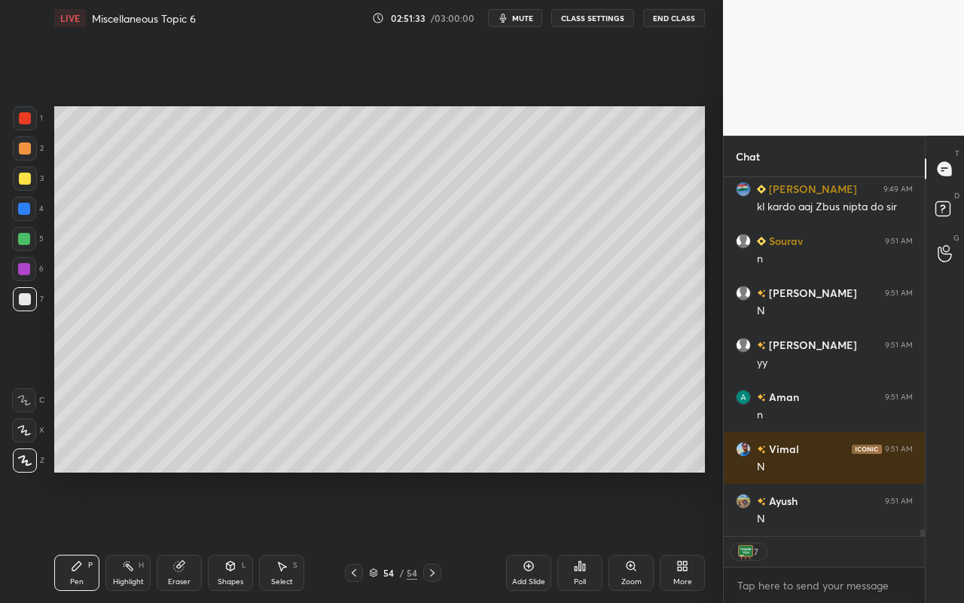
click at [537, 536] on div "Add Slide" at bounding box center [528, 573] width 45 height 36
drag, startPoint x: 84, startPoint y: 586, endPoint x: 109, endPoint y: 557, distance: 39.0
click at [88, 536] on div "Pen P" at bounding box center [76, 573] width 45 height 36
click at [82, 536] on div "Pen P" at bounding box center [76, 573] width 45 height 36
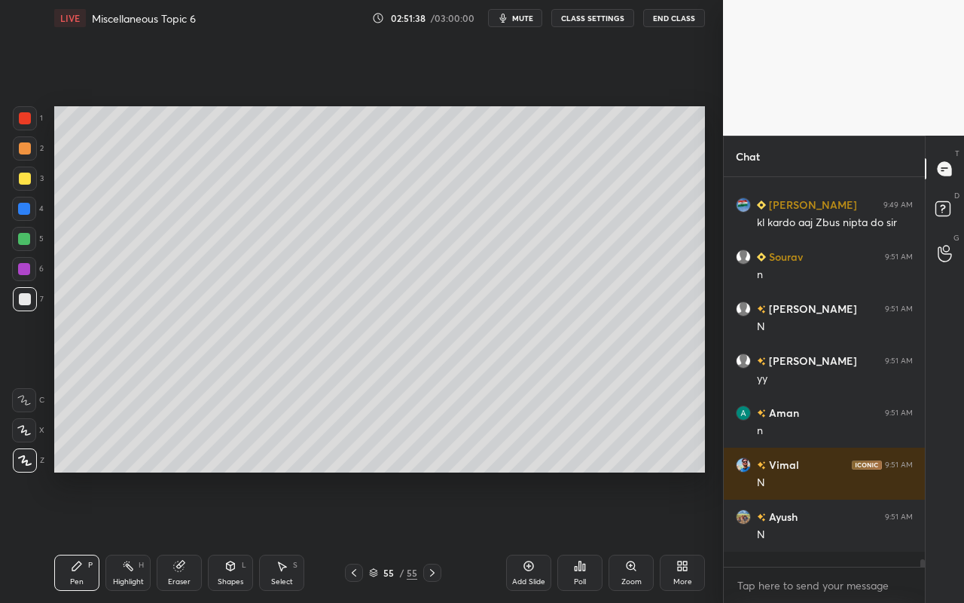
scroll to position [18994, 0]
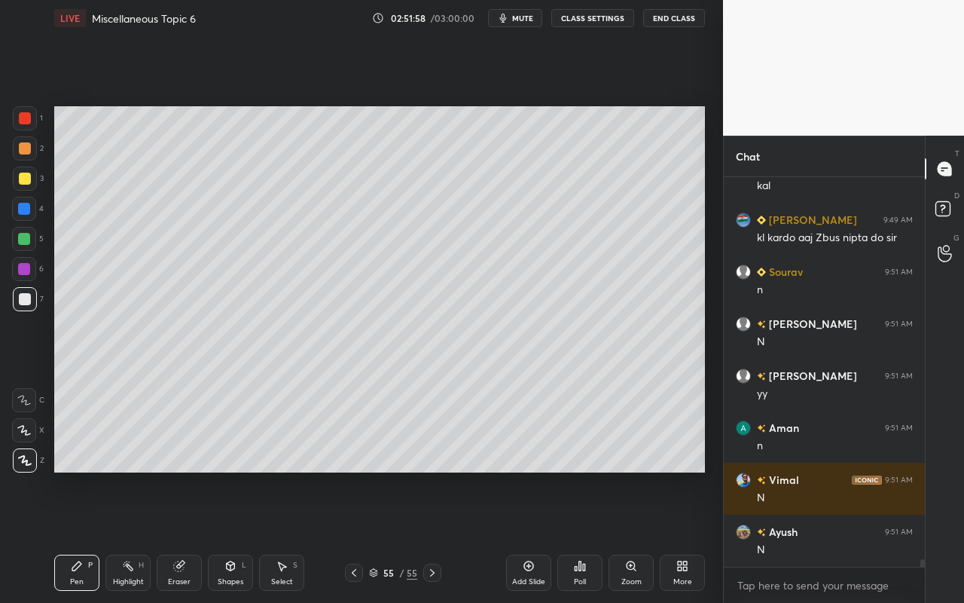
click at [228, 536] on div "Shapes" at bounding box center [231, 582] width 26 height 8
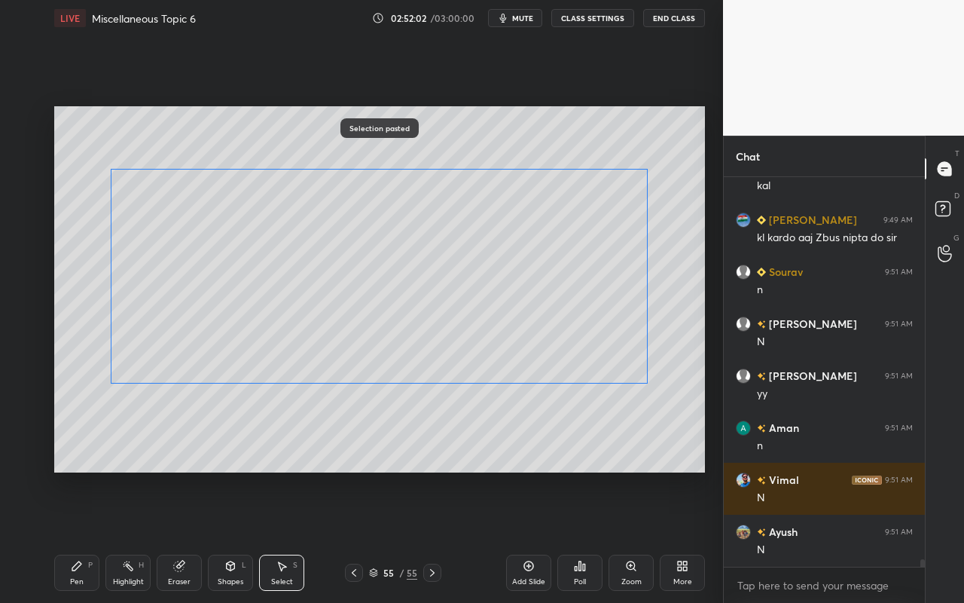
drag, startPoint x: 540, startPoint y: 278, endPoint x: 555, endPoint y: 313, distance: 38.2
click at [555, 314] on div "0 ° Undo Copy Paste here Duplicate Duplicate to new slide Delete" at bounding box center [379, 289] width 651 height 366
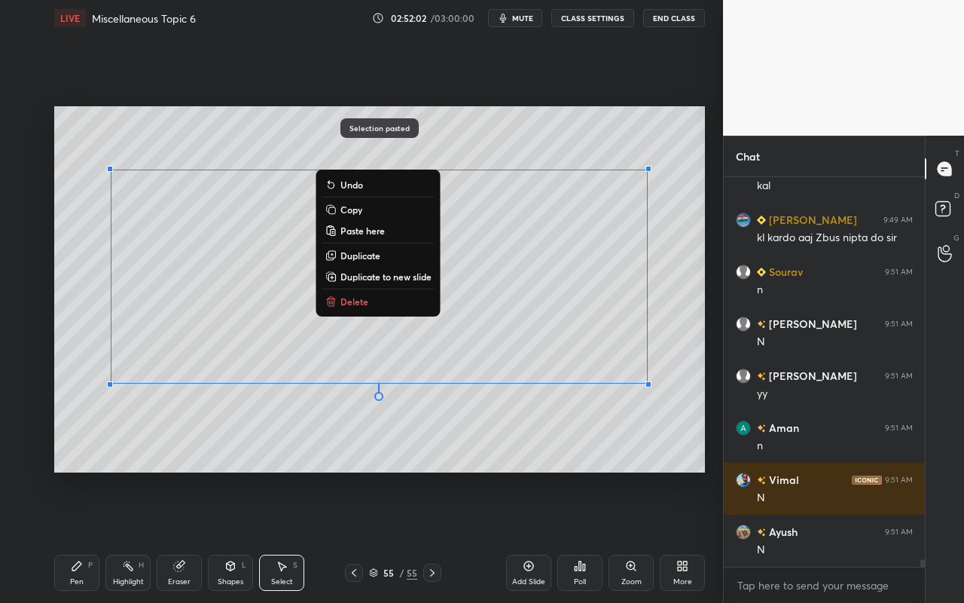
drag, startPoint x: 525, startPoint y: 424, endPoint x: 478, endPoint y: 435, distance: 47.9
click at [525, 420] on div "0 ° Undo Copy Paste here Duplicate Duplicate to new slide Delete" at bounding box center [379, 289] width 651 height 366
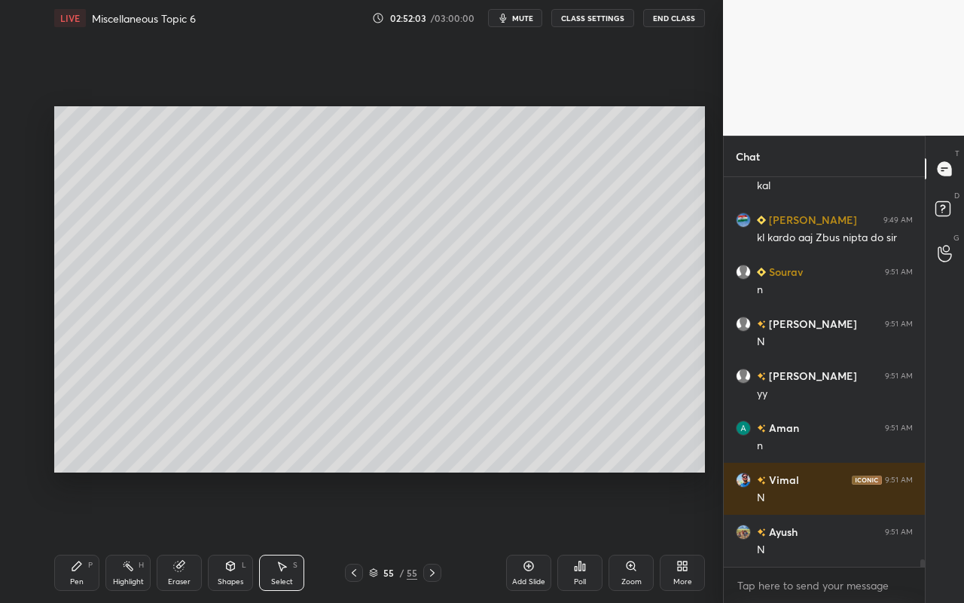
click at [179, 536] on div "Eraser" at bounding box center [179, 573] width 45 height 36
click at [226, 536] on div "Shapes L" at bounding box center [230, 573] width 45 height 36
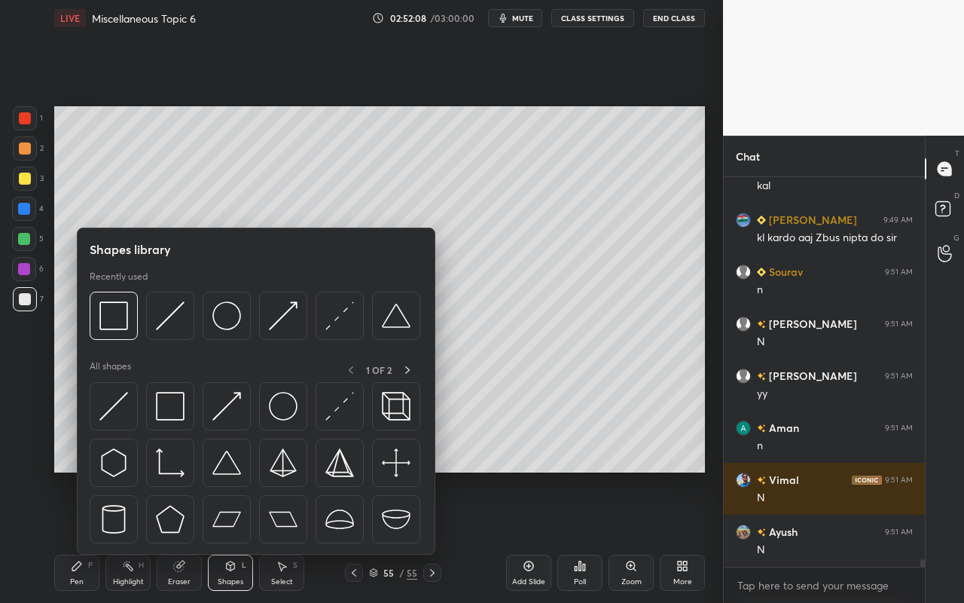
drag, startPoint x: 179, startPoint y: 573, endPoint x: 178, endPoint y: 561, distance: 12.9
click at [179, 536] on div "Eraser" at bounding box center [179, 573] width 45 height 36
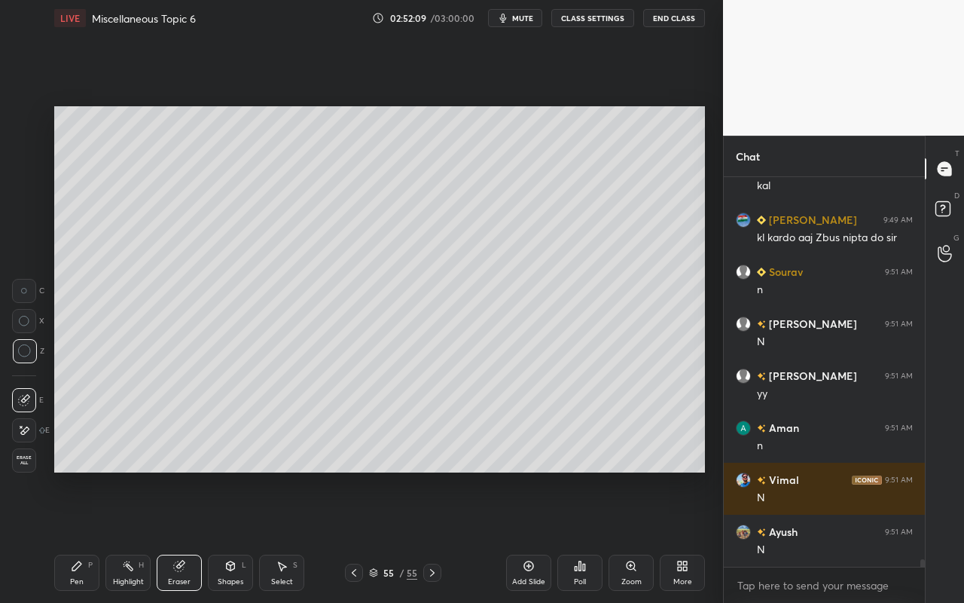
click at [29, 424] on icon at bounding box center [24, 430] width 12 height 13
click at [241, 536] on div "Shapes" at bounding box center [231, 582] width 26 height 8
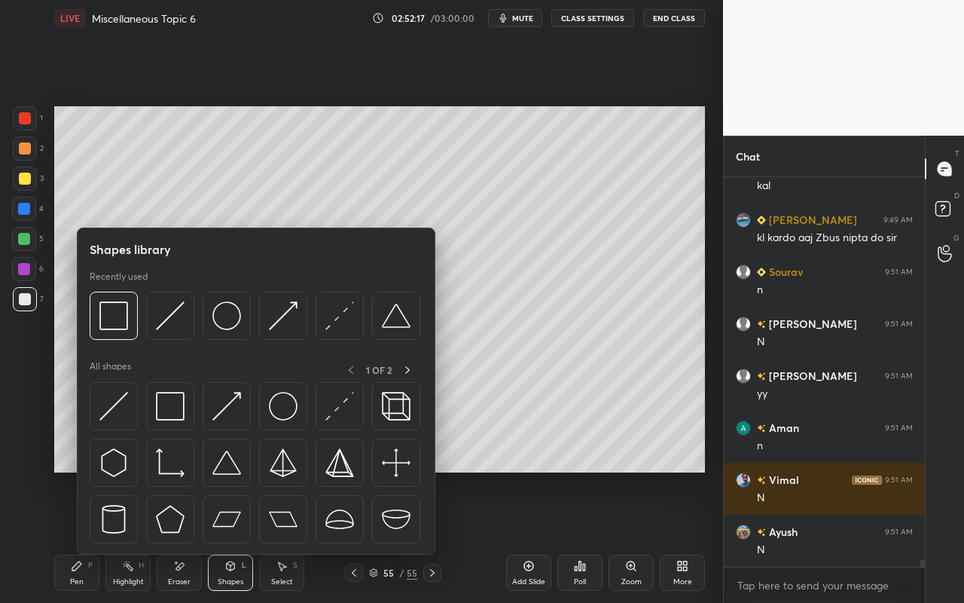
click at [195, 329] on div at bounding box center [255, 320] width 331 height 57
click at [170, 319] on img at bounding box center [170, 315] width 29 height 29
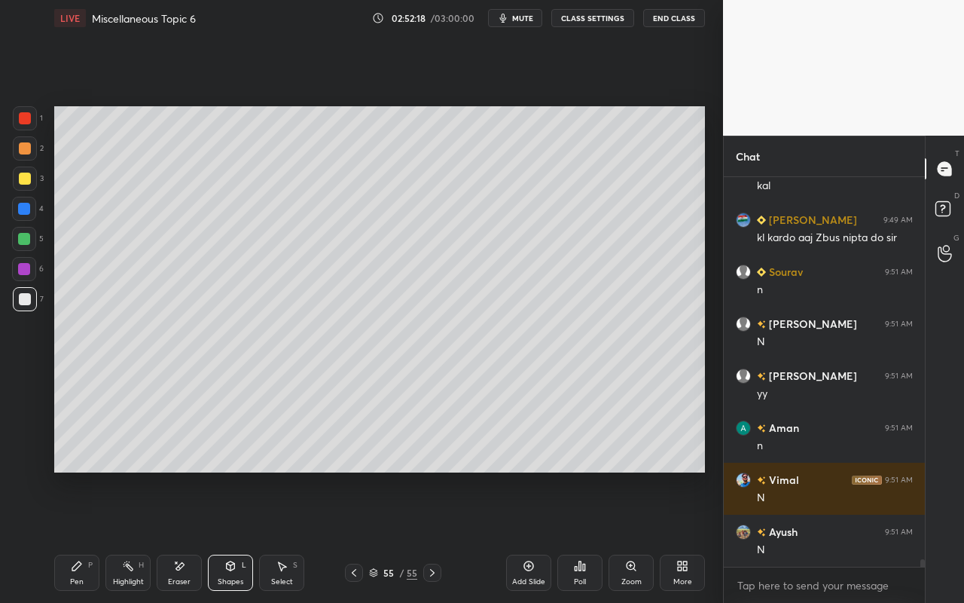
click at [29, 179] on div at bounding box center [25, 179] width 12 height 12
drag, startPoint x: 63, startPoint y: 579, endPoint x: 146, endPoint y: 500, distance: 114.6
click at [68, 536] on div "Pen P" at bounding box center [76, 573] width 45 height 36
click at [277, 536] on div "Select" at bounding box center [282, 582] width 22 height 8
drag, startPoint x: 520, startPoint y: 341, endPoint x: 533, endPoint y: 353, distance: 18.1
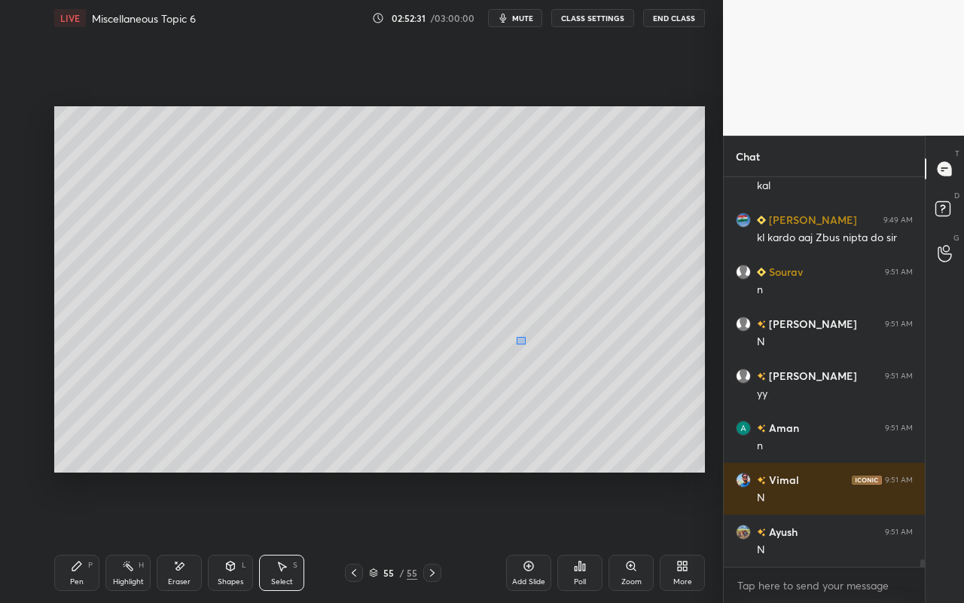
click at [529, 343] on div "0 ° Undo Copy Paste here Duplicate Duplicate to new slide Delete" at bounding box center [379, 289] width 651 height 366
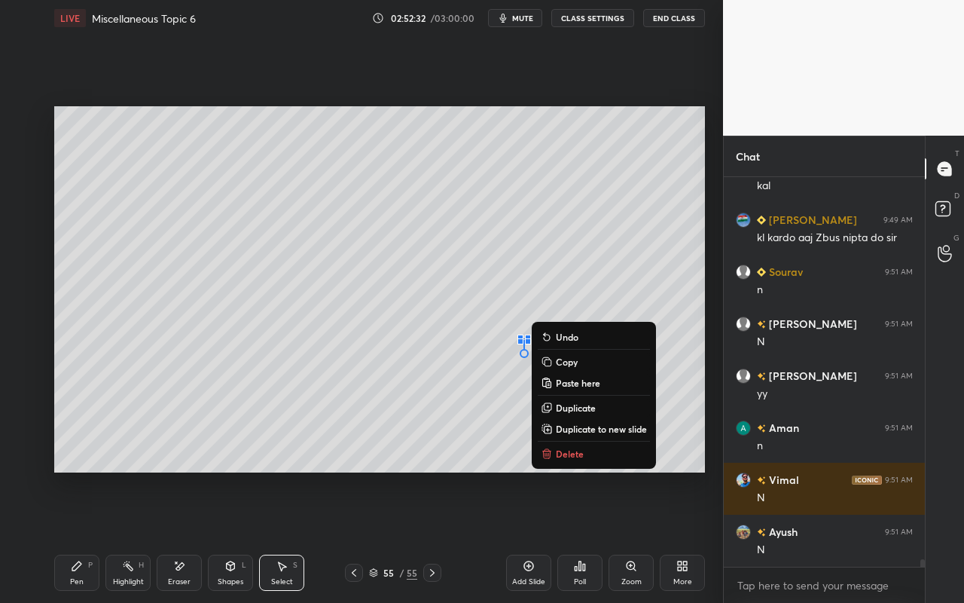
drag, startPoint x: 560, startPoint y: 452, endPoint x: 511, endPoint y: 464, distance: 50.4
click at [560, 451] on p "Delete" at bounding box center [570, 454] width 28 height 12
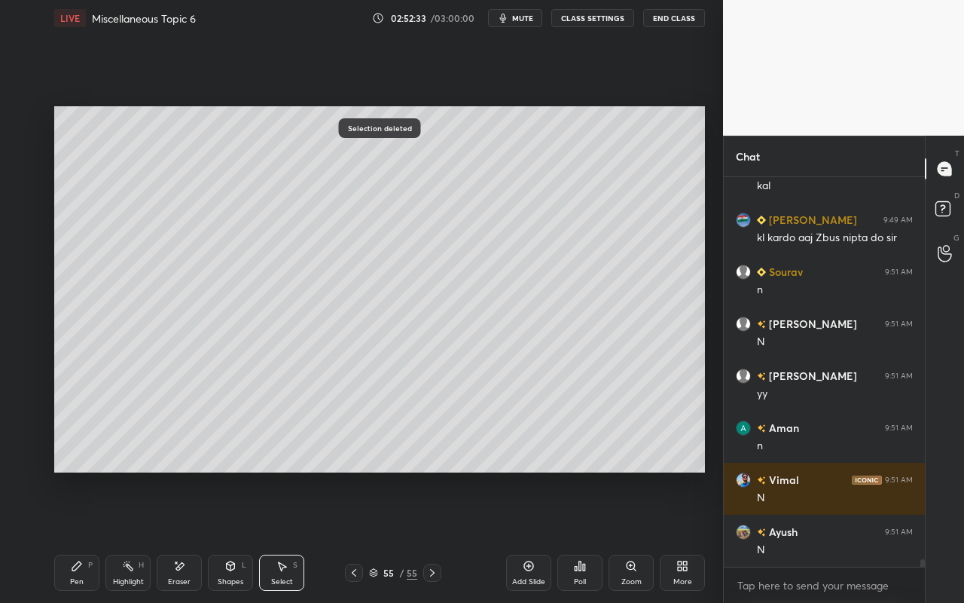
drag, startPoint x: 131, startPoint y: 571, endPoint x: 229, endPoint y: 477, distance: 135.9
click at [139, 536] on div "Highlight H" at bounding box center [127, 573] width 45 height 36
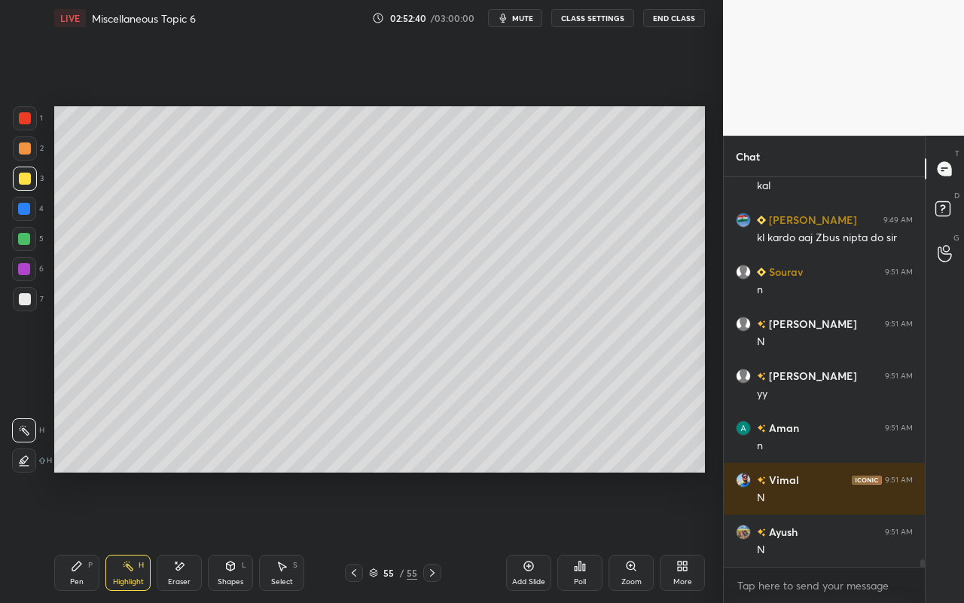
click at [79, 536] on icon at bounding box center [77, 566] width 12 height 12
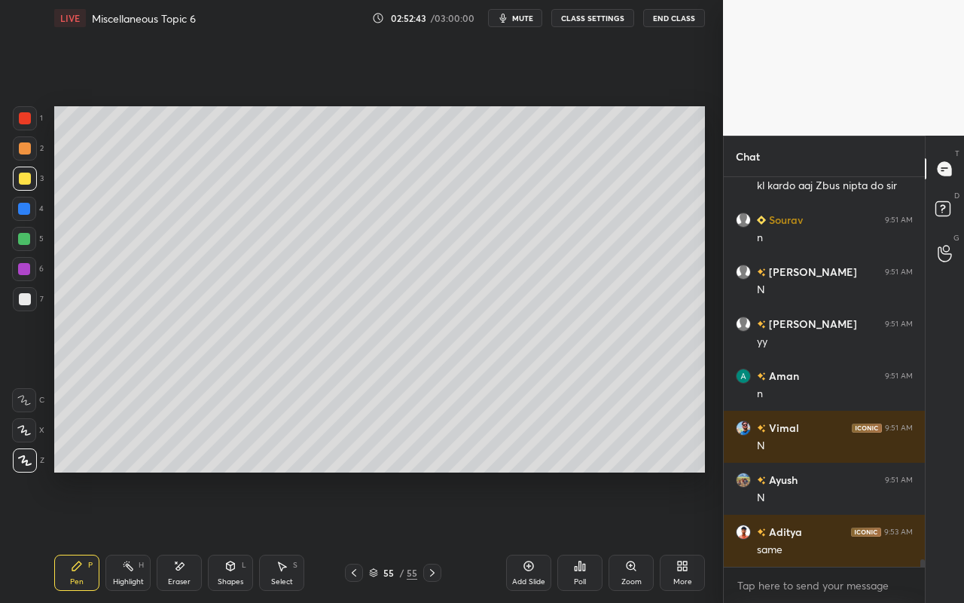
click at [29, 185] on div at bounding box center [25, 179] width 24 height 24
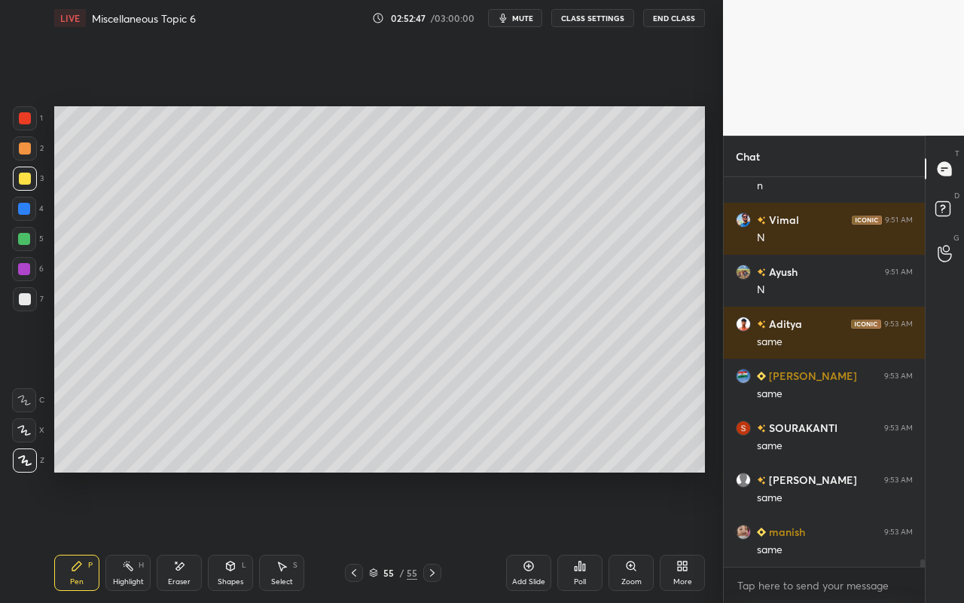
scroll to position [19410, 0]
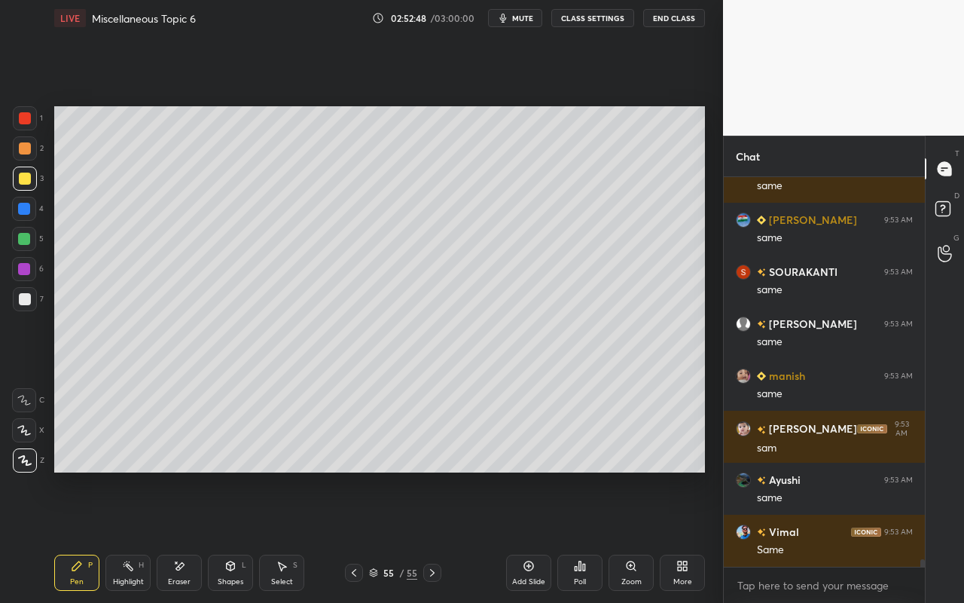
drag, startPoint x: 115, startPoint y: 579, endPoint x: 178, endPoint y: 524, distance: 84.3
click at [121, 536] on div "Highlight" at bounding box center [128, 582] width 31 height 8
click at [69, 536] on div "Pen P" at bounding box center [76, 573] width 45 height 36
click at [231, 536] on div "Shapes L" at bounding box center [230, 573] width 45 height 36
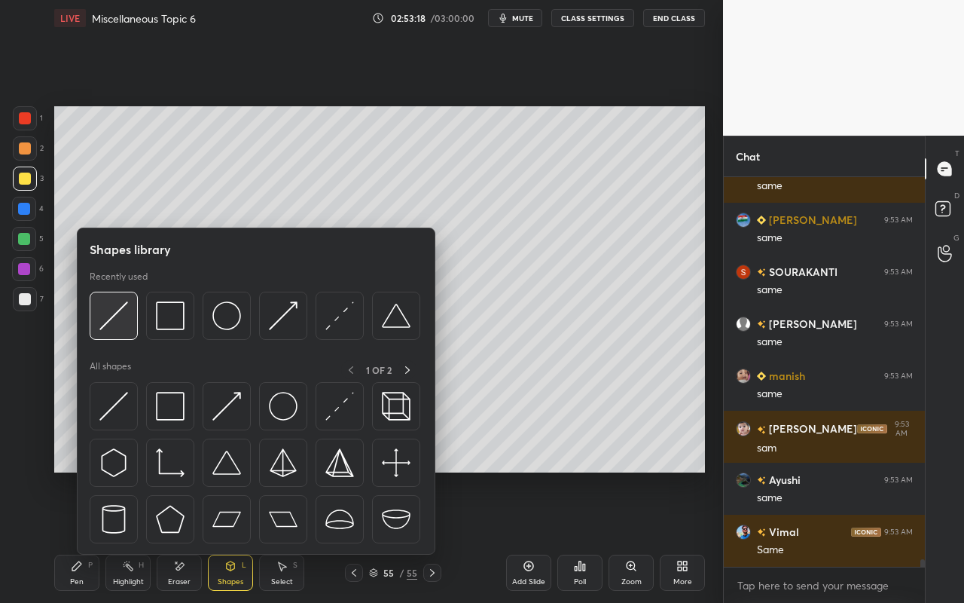
click at [119, 327] on img at bounding box center [113, 315] width 29 height 29
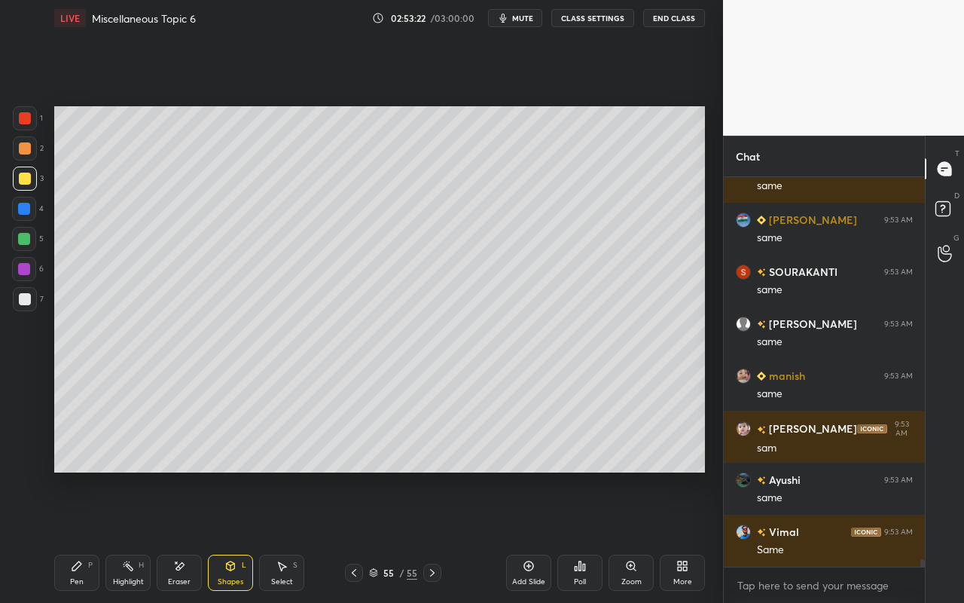
drag, startPoint x: 79, startPoint y: 569, endPoint x: 170, endPoint y: 482, distance: 125.8
click at [80, 536] on div "Pen P" at bounding box center [76, 573] width 45 height 36
drag, startPoint x: 234, startPoint y: 567, endPoint x: 235, endPoint y: 557, distance: 9.8
click at [234, 536] on icon at bounding box center [231, 565] width 8 height 9
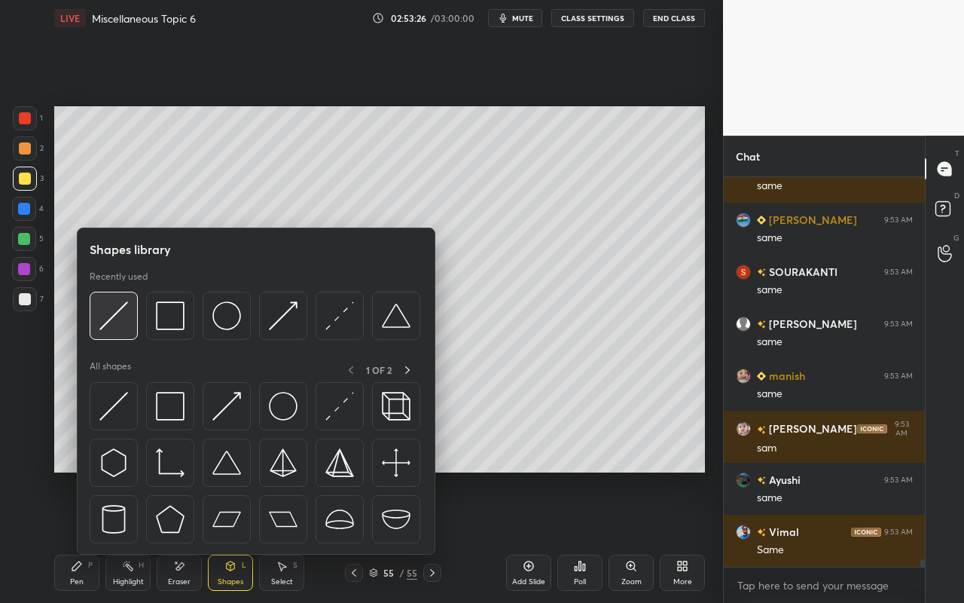
click at [130, 327] on div at bounding box center [114, 316] width 48 height 48
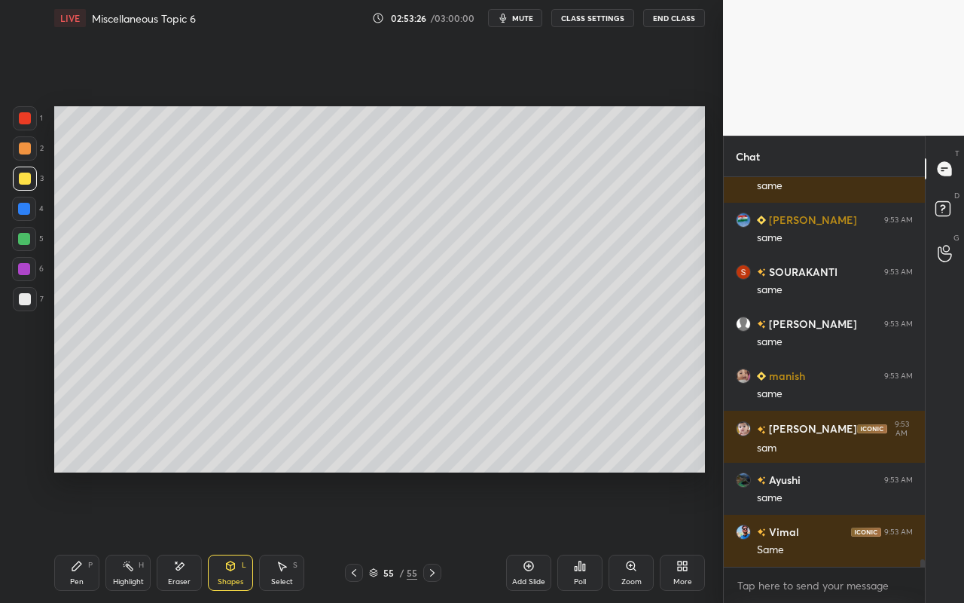
click at [229, 536] on icon at bounding box center [231, 565] width 8 height 9
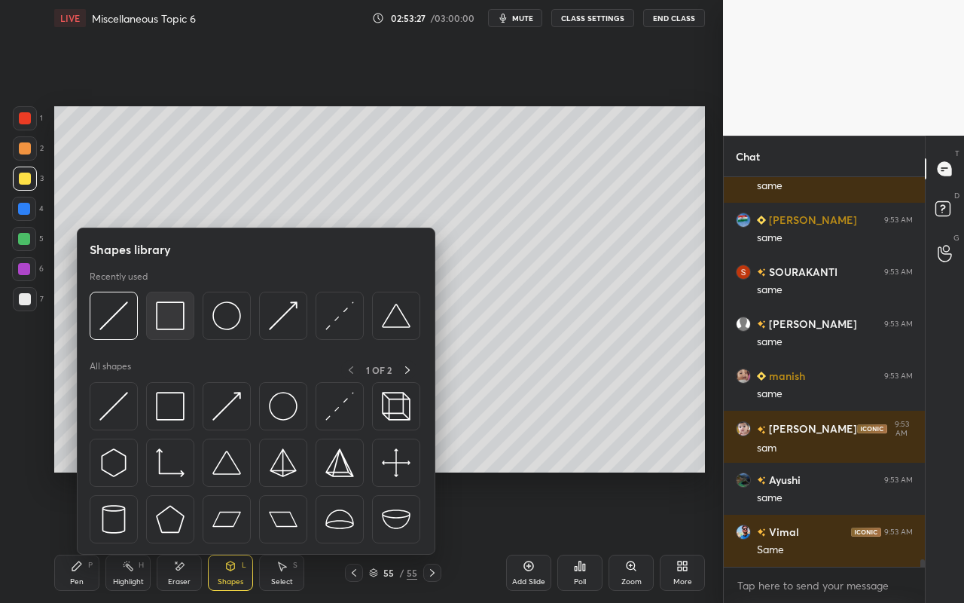
click at [172, 331] on div at bounding box center [170, 316] width 48 height 48
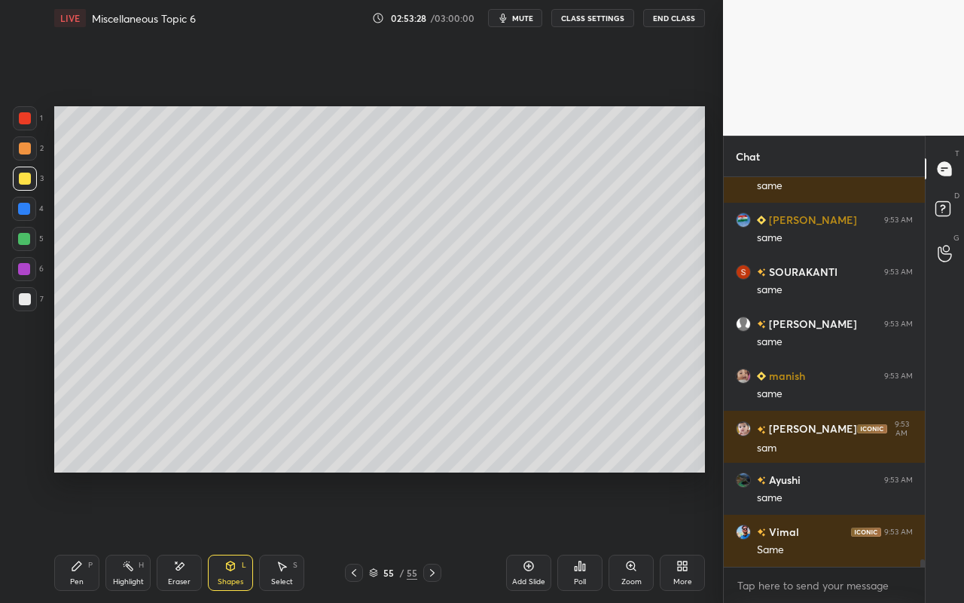
click at [26, 147] on div at bounding box center [25, 148] width 12 height 12
click at [27, 119] on div at bounding box center [25, 118] width 12 height 12
drag, startPoint x: 82, startPoint y: 572, endPoint x: 85, endPoint y: 557, distance: 15.4
click at [83, 536] on div "Pen P" at bounding box center [76, 573] width 45 height 36
click at [23, 176] on div at bounding box center [25, 179] width 12 height 12
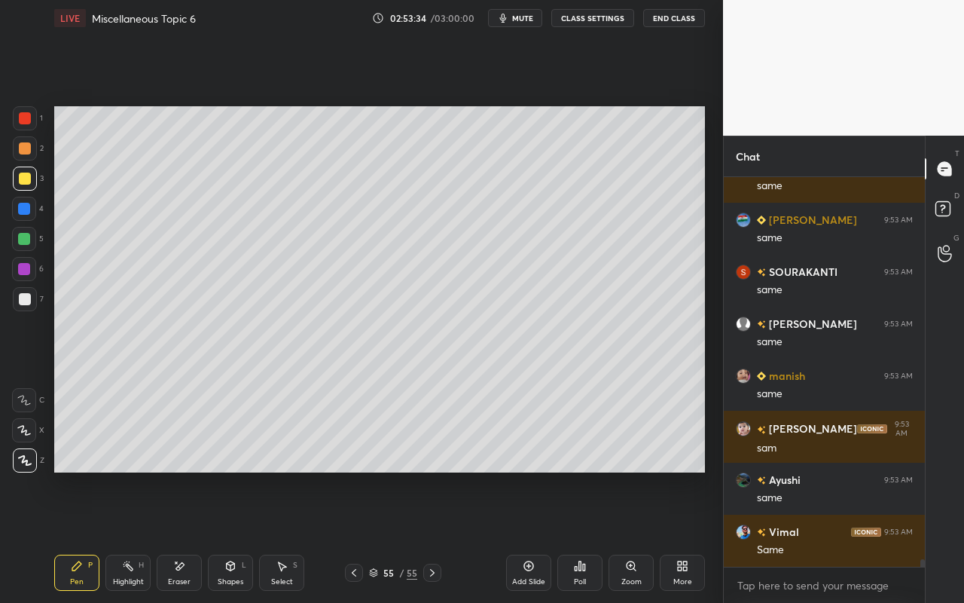
click at [26, 239] on div at bounding box center [24, 239] width 12 height 12
click at [136, 536] on div "Highlight H" at bounding box center [127, 573] width 45 height 36
click at [72, 536] on div "Pen P" at bounding box center [76, 573] width 45 height 36
click at [215, 536] on div "Shapes L" at bounding box center [230, 573] width 45 height 36
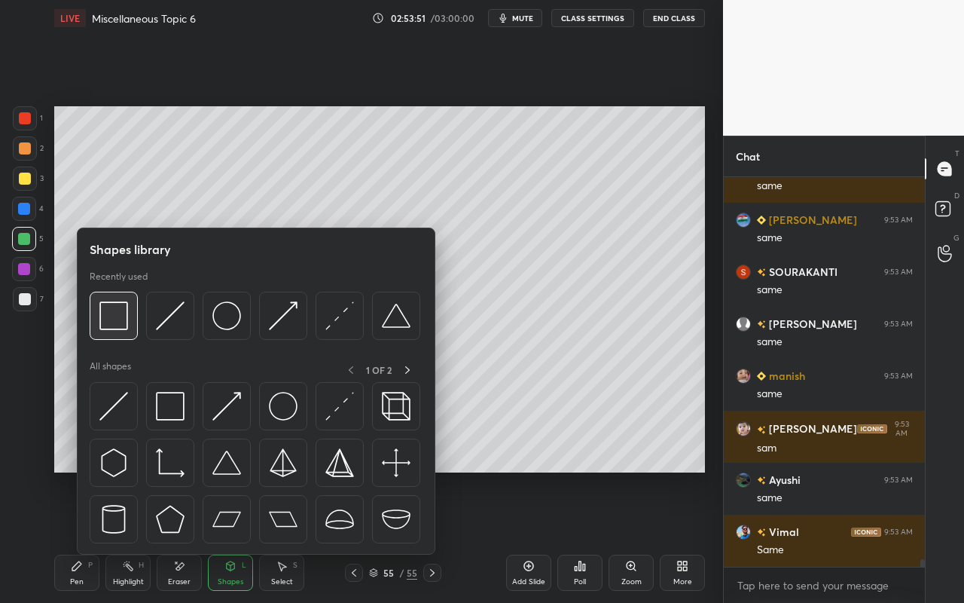
click at [124, 324] on img at bounding box center [113, 315] width 29 height 29
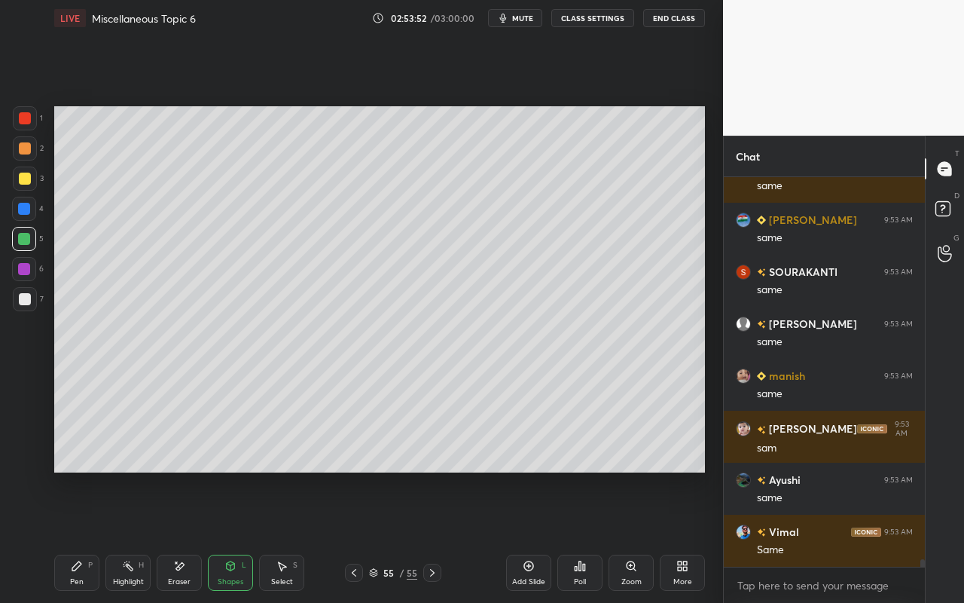
drag, startPoint x: 29, startPoint y: 118, endPoint x: 50, endPoint y: 146, distance: 34.5
click at [29, 118] on div at bounding box center [25, 118] width 12 height 12
click at [118, 536] on div "Highlight H" at bounding box center [127, 573] width 45 height 36
drag, startPoint x: 76, startPoint y: 572, endPoint x: 97, endPoint y: 528, distance: 48.5
click at [79, 536] on div "Pen P" at bounding box center [76, 573] width 45 height 36
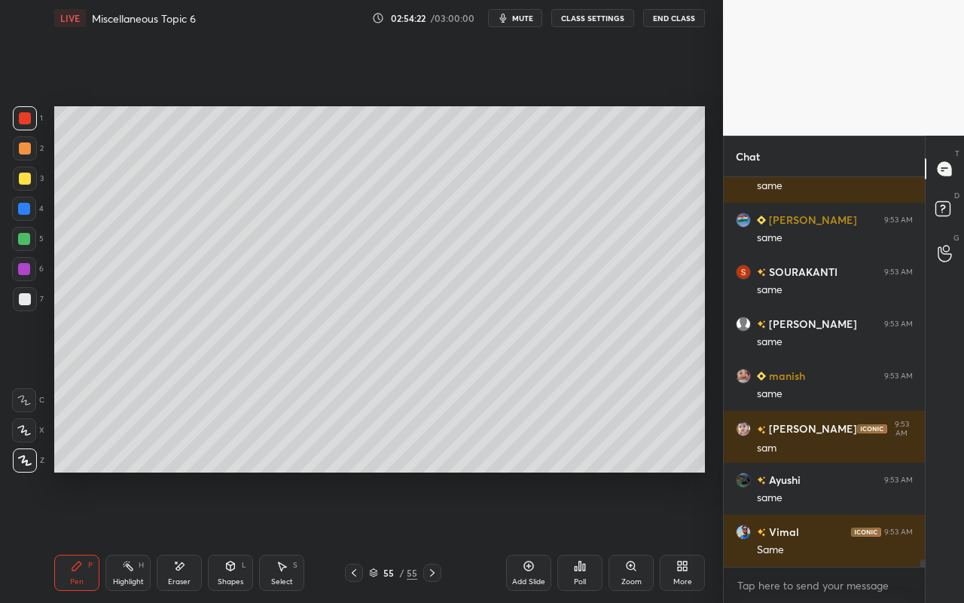
drag, startPoint x: 26, startPoint y: 241, endPoint x: 44, endPoint y: 260, distance: 26.1
click at [26, 241] on div at bounding box center [24, 239] width 12 height 12
drag, startPoint x: 23, startPoint y: 293, endPoint x: 53, endPoint y: 302, distance: 31.5
click at [26, 294] on div at bounding box center [25, 299] width 12 height 12
drag, startPoint x: 26, startPoint y: 144, endPoint x: 32, endPoint y: 157, distance: 14.2
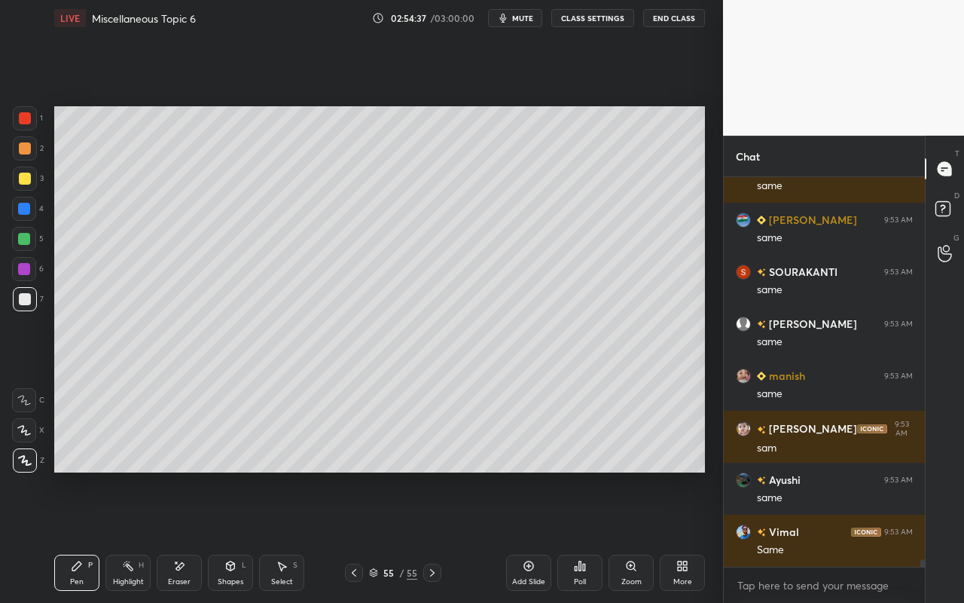
click at [26, 145] on div at bounding box center [25, 148] width 12 height 12
click at [24, 295] on div at bounding box center [25, 299] width 12 height 12
click at [303, 473] on div "Setting up your live class Poll for secs No correct answer Start poll" at bounding box center [379, 289] width 663 height 506
click at [233, 536] on div "Shapes" at bounding box center [231, 582] width 26 height 8
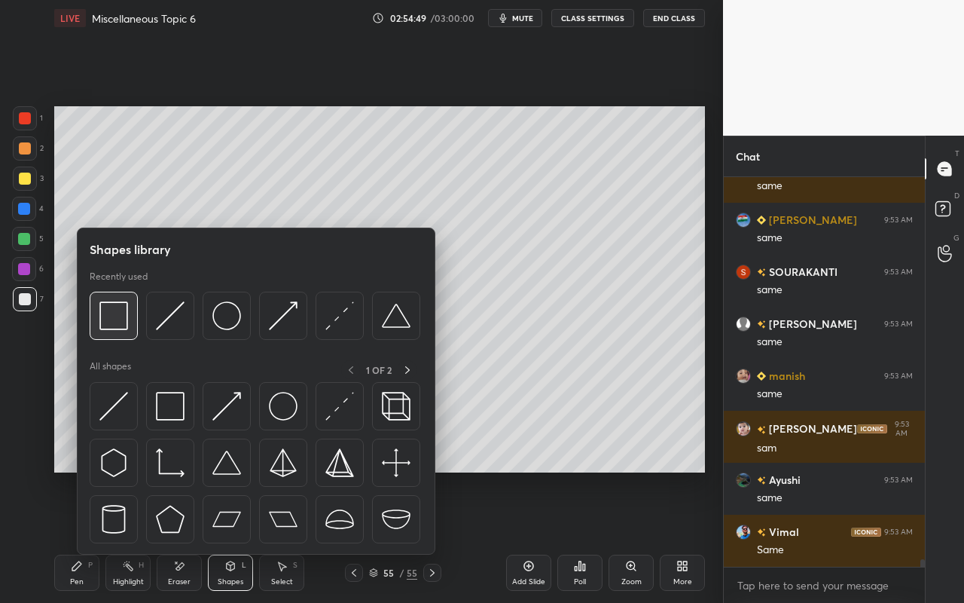
click at [118, 318] on img at bounding box center [113, 315] width 29 height 29
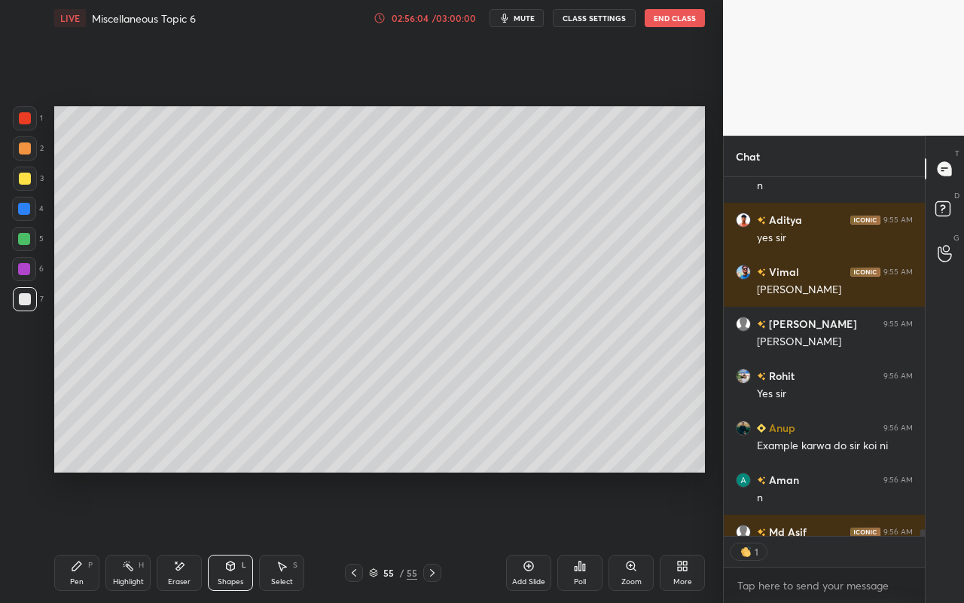
scroll to position [5, 5]
click at [286, 536] on div "Select S" at bounding box center [281, 573] width 45 height 36
drag, startPoint x: 537, startPoint y: 294, endPoint x: 545, endPoint y: 304, distance: 13.0
click at [544, 307] on div "0 ° Undo Copy Paste here Duplicate Duplicate to new slide Delete" at bounding box center [379, 289] width 651 height 366
click at [539, 308] on div at bounding box center [542, 310] width 6 height 6
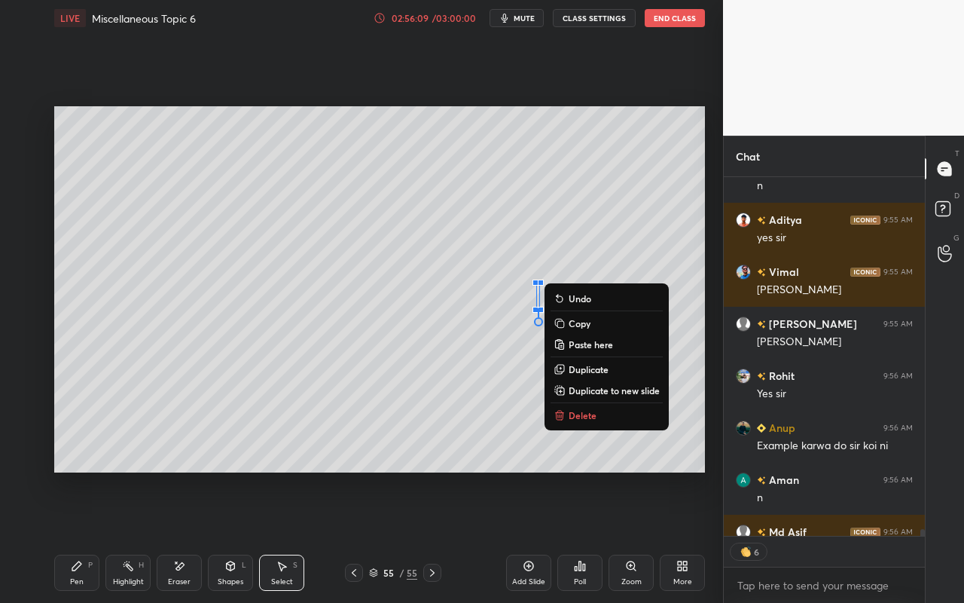
click at [517, 373] on div "0 ° Undo Copy Paste here Duplicate Duplicate to new slide Delete" at bounding box center [379, 289] width 651 height 366
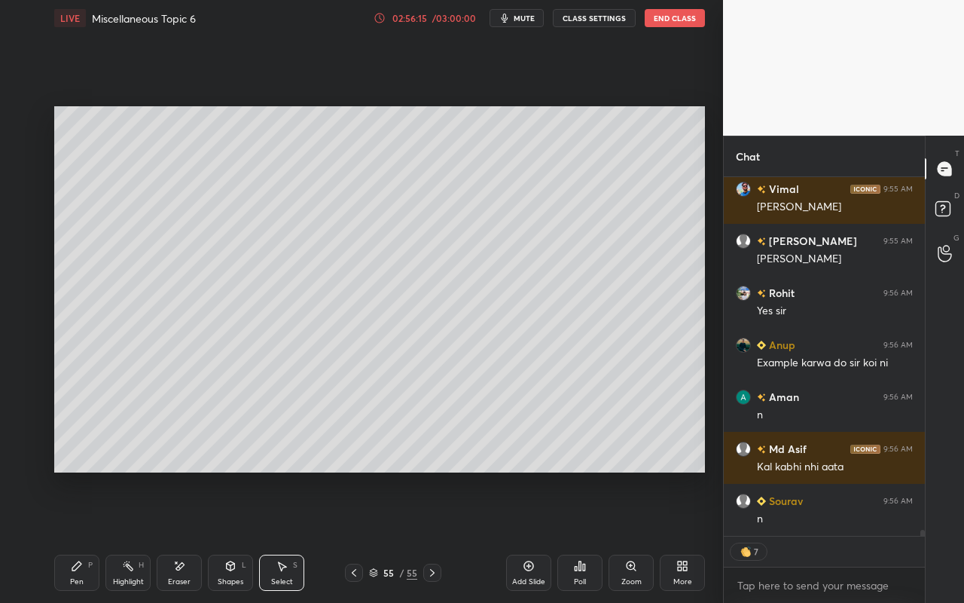
scroll to position [19961, 0]
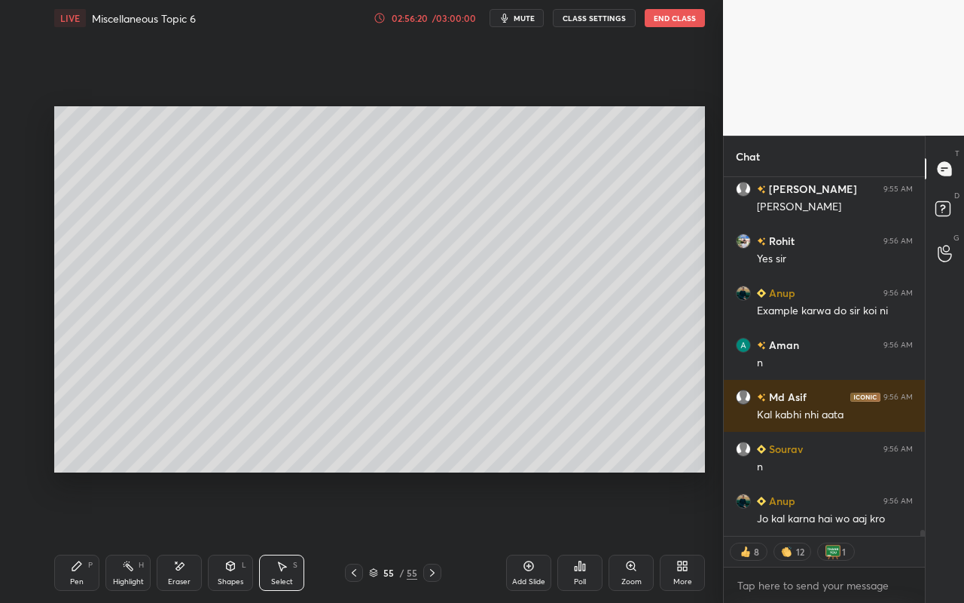
click at [527, 536] on icon at bounding box center [529, 566] width 10 height 10
drag, startPoint x: 242, startPoint y: 577, endPoint x: 245, endPoint y: 567, distance: 10.2
click at [242, 536] on div "Shapes" at bounding box center [231, 582] width 26 height 8
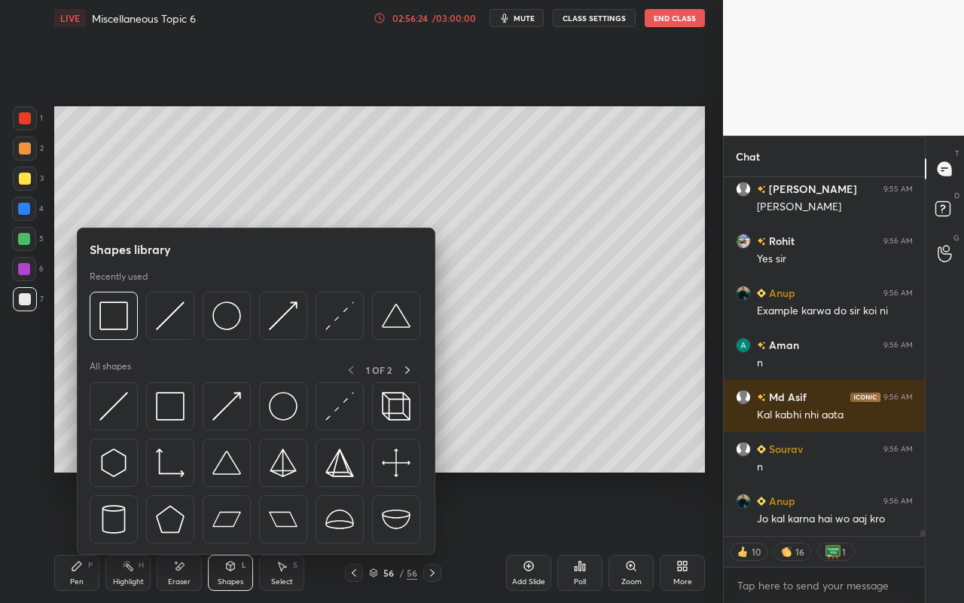
click at [85, 536] on div "Shapes library Recently used All shapes 1 OF 2" at bounding box center [256, 391] width 359 height 327
drag, startPoint x: 74, startPoint y: 577, endPoint x: 81, endPoint y: 564, distance: 15.2
click at [75, 536] on div "Pen" at bounding box center [77, 582] width 14 height 8
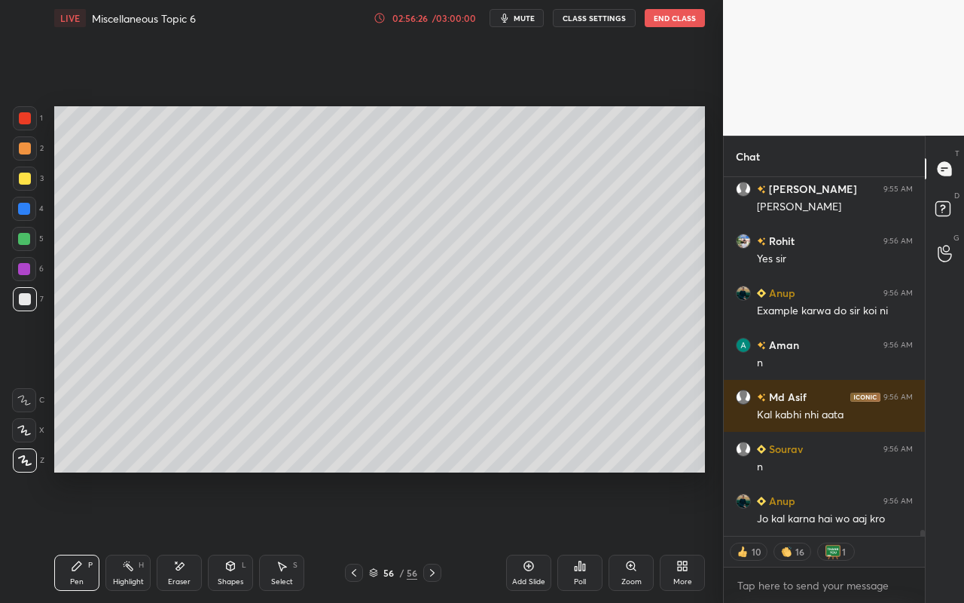
click at [23, 186] on div at bounding box center [25, 179] width 24 height 24
click at [239, 536] on div "Shapes L" at bounding box center [230, 573] width 45 height 36
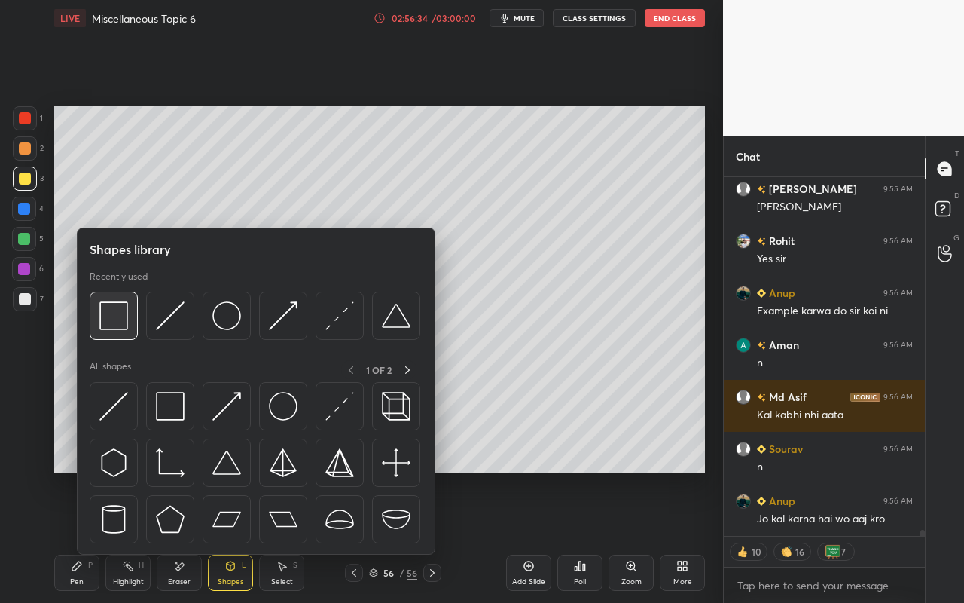
click at [117, 312] on img at bounding box center [113, 315] width 29 height 29
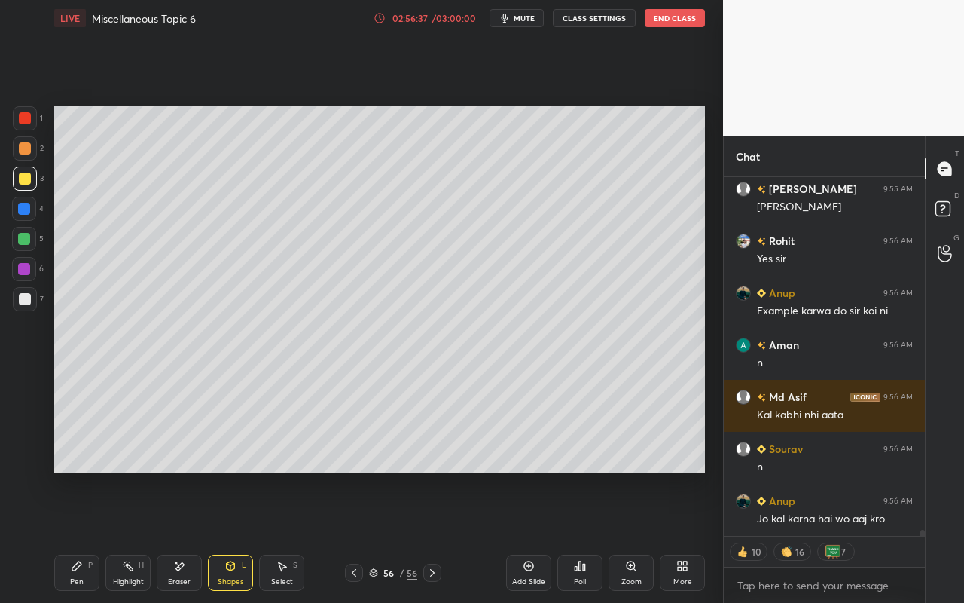
click at [227, 536] on div "Shapes L" at bounding box center [230, 573] width 45 height 36
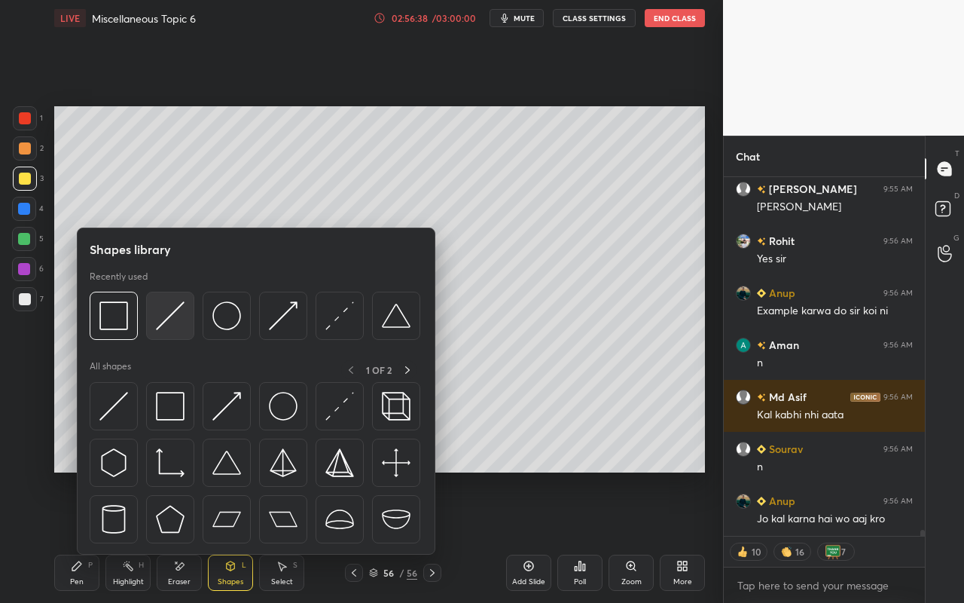
click at [177, 322] on img at bounding box center [170, 315] width 29 height 29
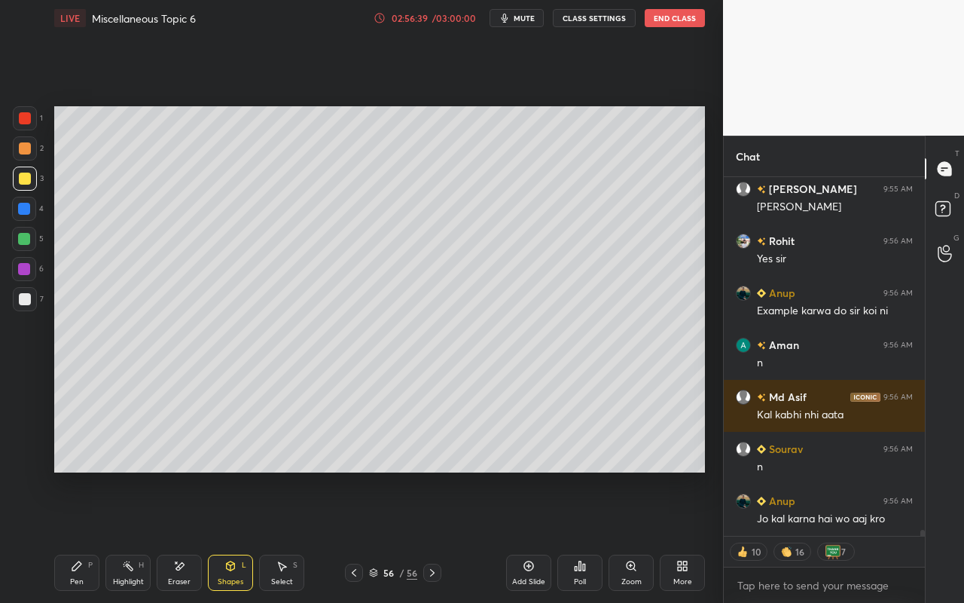
drag, startPoint x: 26, startPoint y: 241, endPoint x: 44, endPoint y: 234, distance: 19.3
click at [29, 241] on div at bounding box center [24, 239] width 12 height 12
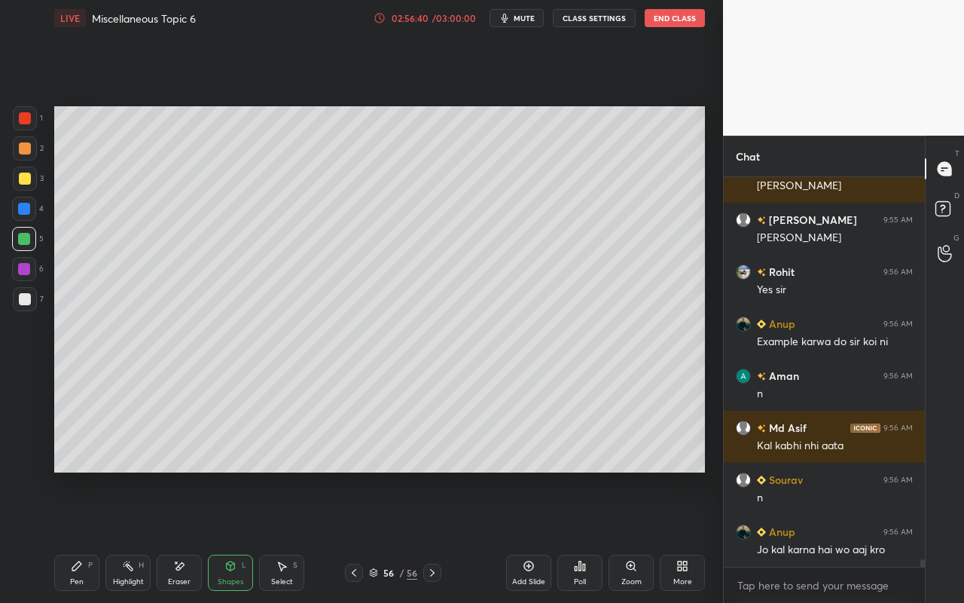
scroll to position [19930, 0]
click at [67, 536] on div "Pen P" at bounding box center [76, 573] width 45 height 36
click at [26, 270] on div at bounding box center [24, 269] width 12 height 12
drag, startPoint x: 26, startPoint y: 179, endPoint x: 53, endPoint y: 186, distance: 28.7
click at [29, 180] on div at bounding box center [25, 179] width 12 height 12
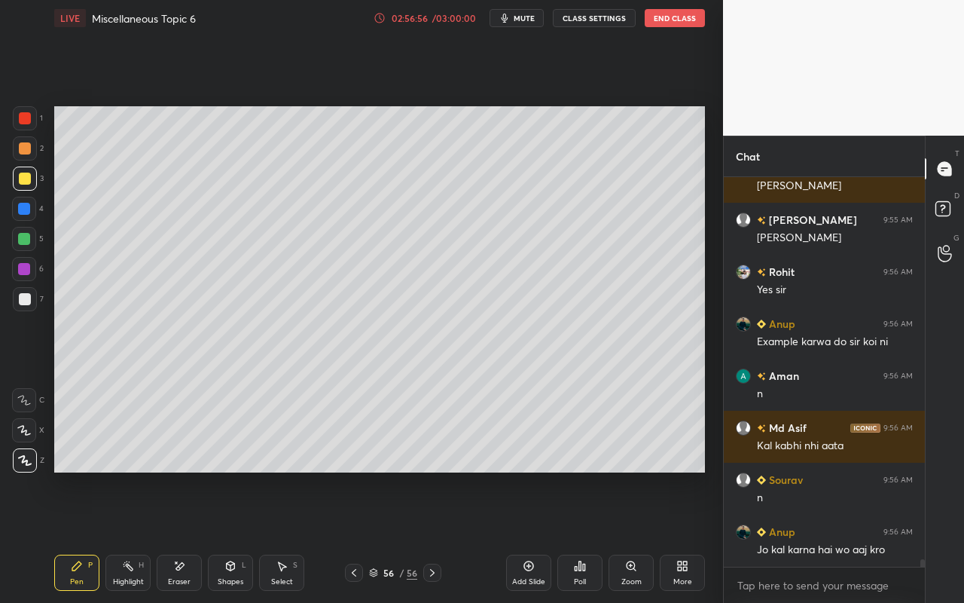
scroll to position [19982, 0]
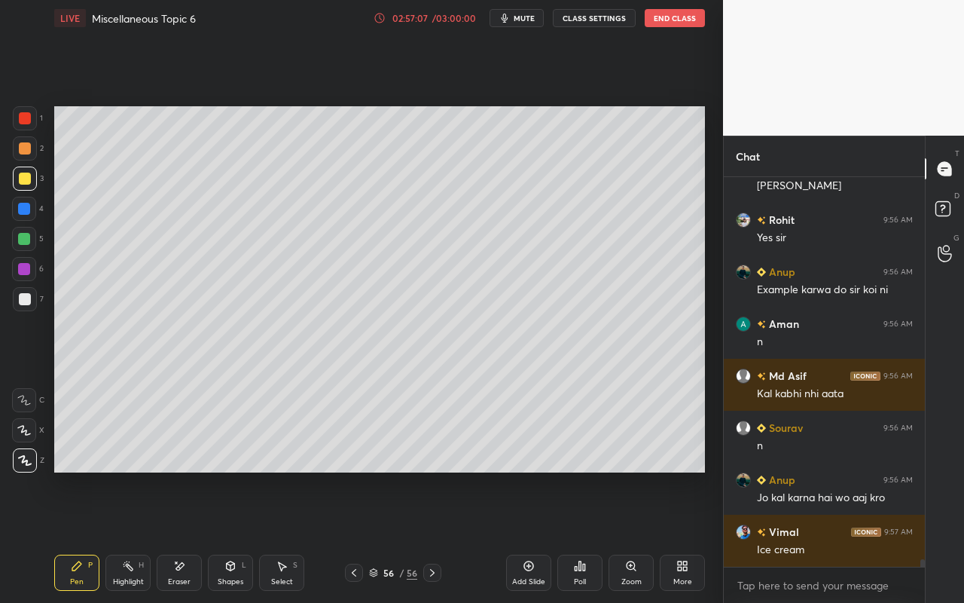
click at [127, 536] on div "Highlight H" at bounding box center [127, 573] width 45 height 36
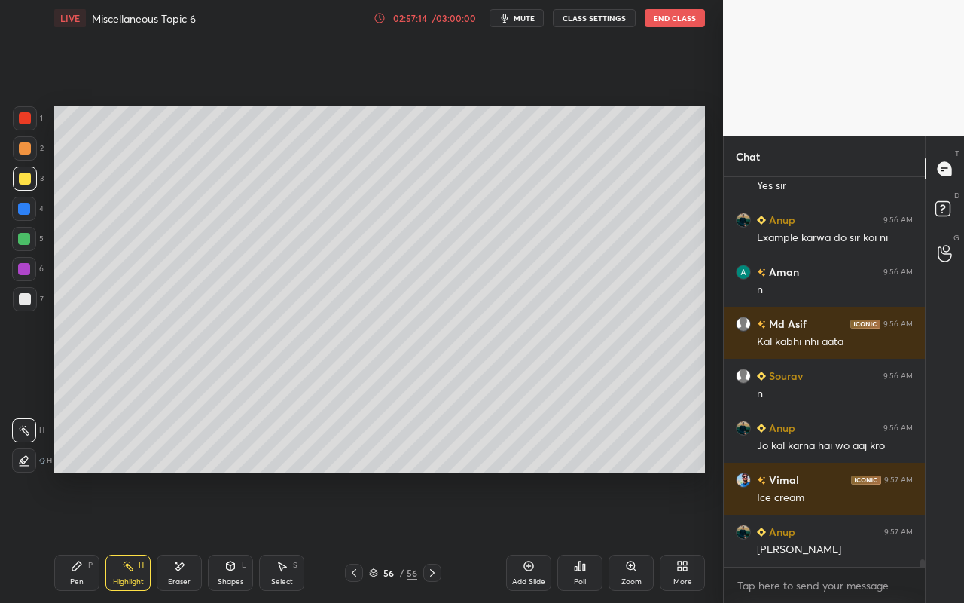
drag, startPoint x: 50, startPoint y: 578, endPoint x: 87, endPoint y: 570, distance: 37.7
click at [53, 536] on div "LIVE Miscellaneous Topic 6 02:57:14 / 03:00:00 mute CLASS SETTINGS End Class Se…" at bounding box center [379, 301] width 663 height 603
click at [84, 536] on div "Pen P" at bounding box center [76, 573] width 45 height 36
click at [30, 154] on div at bounding box center [25, 148] width 24 height 24
drag, startPoint x: 119, startPoint y: 579, endPoint x: 148, endPoint y: 487, distance: 96.5
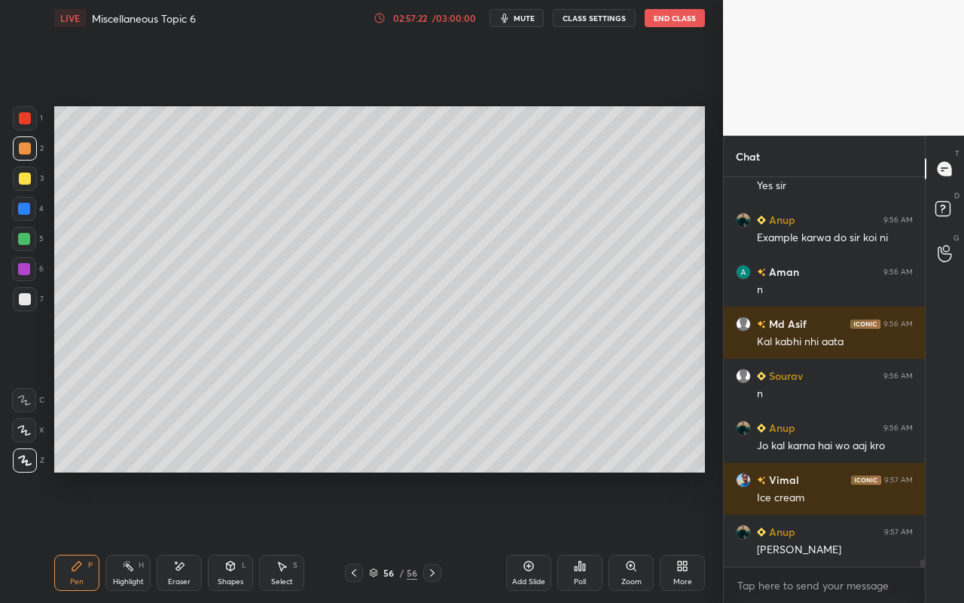
click at [125, 536] on div "Highlight" at bounding box center [128, 582] width 31 height 8
drag, startPoint x: 77, startPoint y: 571, endPoint x: 87, endPoint y: 560, distance: 15.5
click at [81, 536] on div "Pen P" at bounding box center [76, 573] width 45 height 36
click at [26, 179] on div at bounding box center [25, 179] width 12 height 12
click at [27, 111] on div at bounding box center [25, 118] width 24 height 24
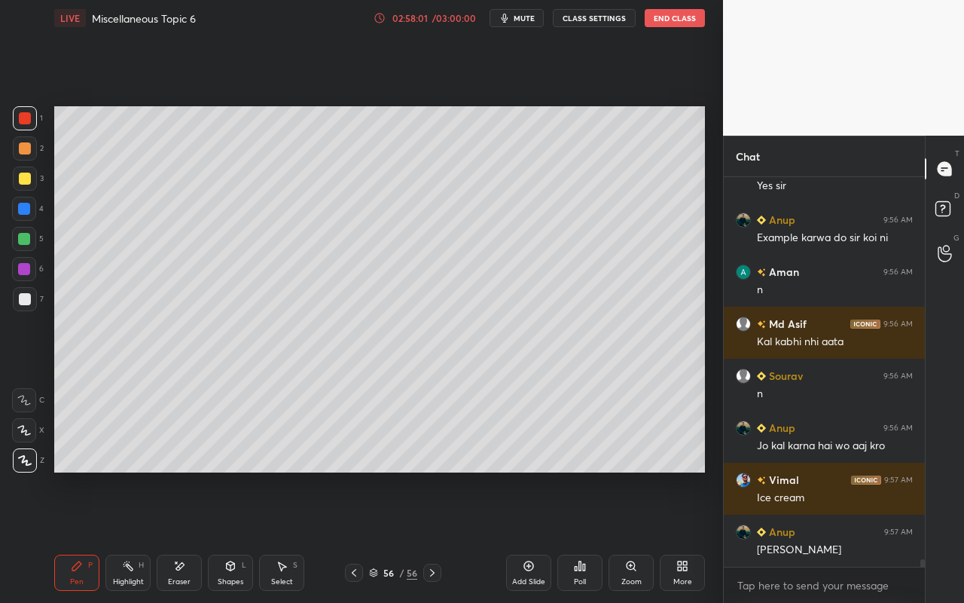
click at [130, 536] on div "Highlight" at bounding box center [128, 582] width 31 height 8
click at [84, 536] on div "Pen P" at bounding box center [76, 573] width 45 height 36
drag, startPoint x: 115, startPoint y: 572, endPoint x: 133, endPoint y: 535, distance: 40.8
click at [115, 536] on div "Highlight H" at bounding box center [127, 573] width 45 height 36
drag, startPoint x: 74, startPoint y: 570, endPoint x: 108, endPoint y: 524, distance: 57.1
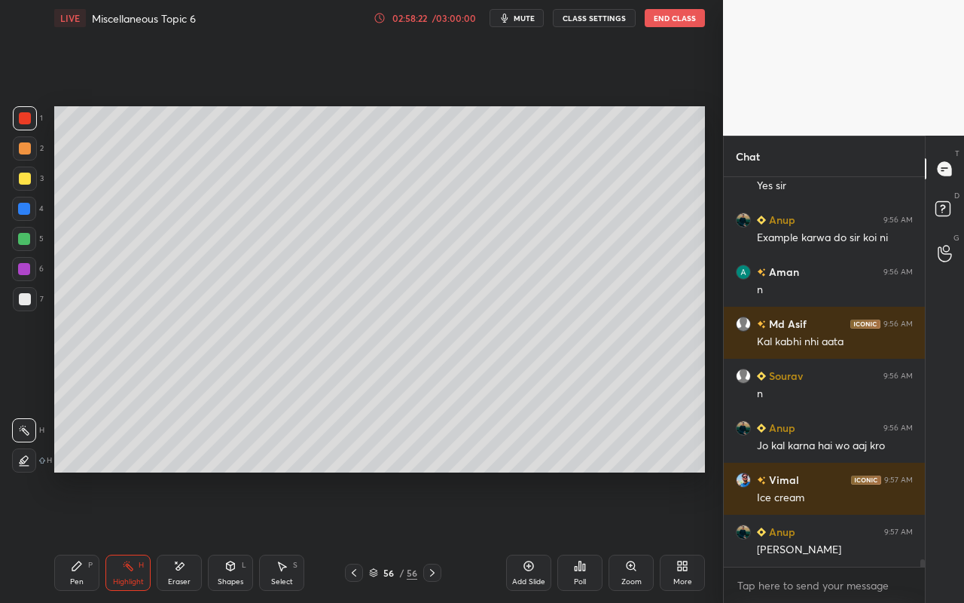
click at [77, 536] on icon at bounding box center [76, 565] width 9 height 9
drag, startPoint x: 129, startPoint y: 573, endPoint x: 158, endPoint y: 516, distance: 63.7
click at [130, 536] on div "Highlight H" at bounding box center [127, 573] width 45 height 36
click at [73, 536] on div "Pen P" at bounding box center [76, 573] width 45 height 36
drag, startPoint x: 120, startPoint y: 580, endPoint x: 119, endPoint y: 570, distance: 10.6
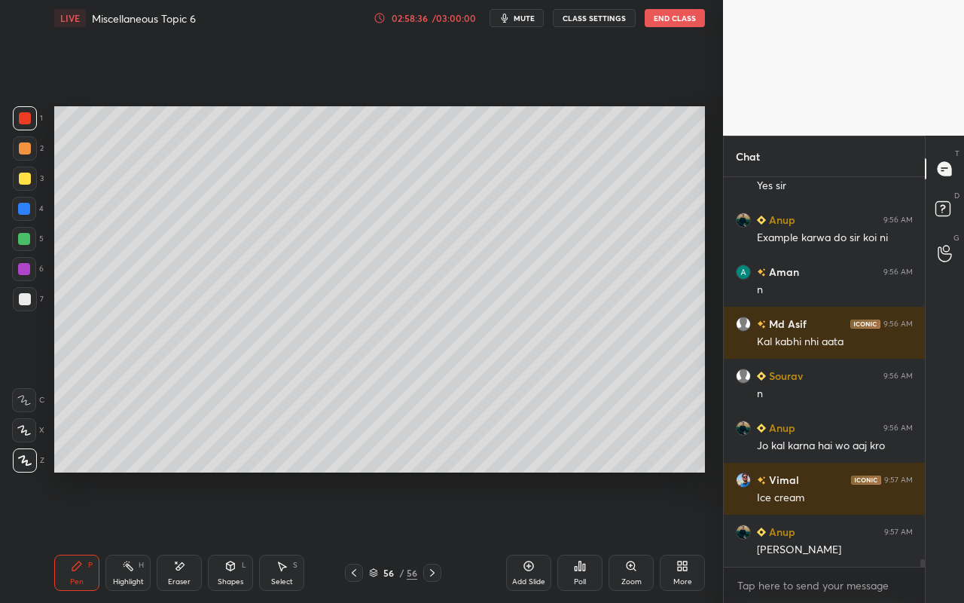
click at [120, 536] on div "Highlight" at bounding box center [128, 582] width 31 height 8
click at [89, 536] on div "Pen P" at bounding box center [76, 573] width 45 height 36
click at [127, 536] on icon at bounding box center [128, 566] width 12 height 12
click at [76, 536] on div "Pen P" at bounding box center [76, 573] width 45 height 36
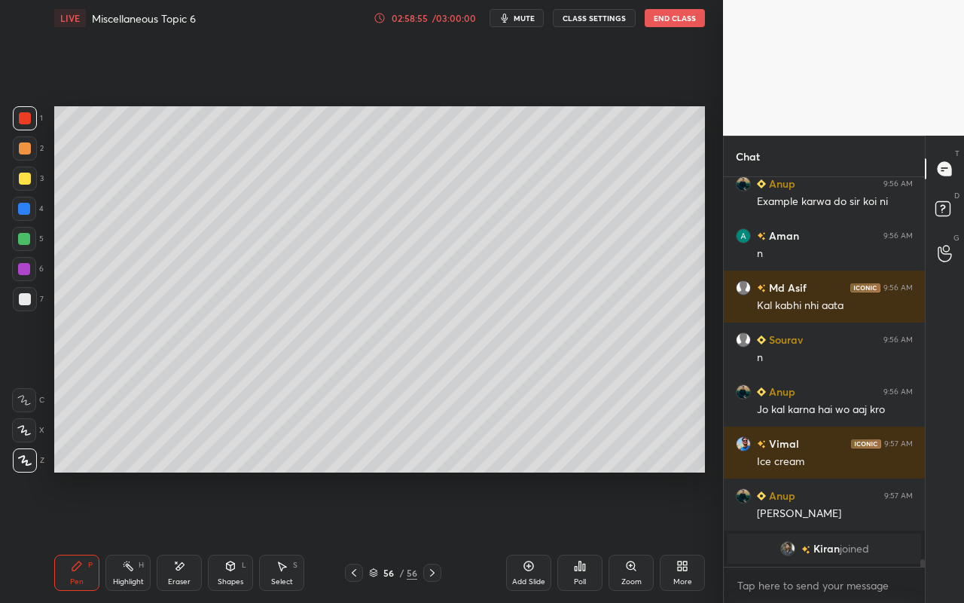
scroll to position [18769, 0]
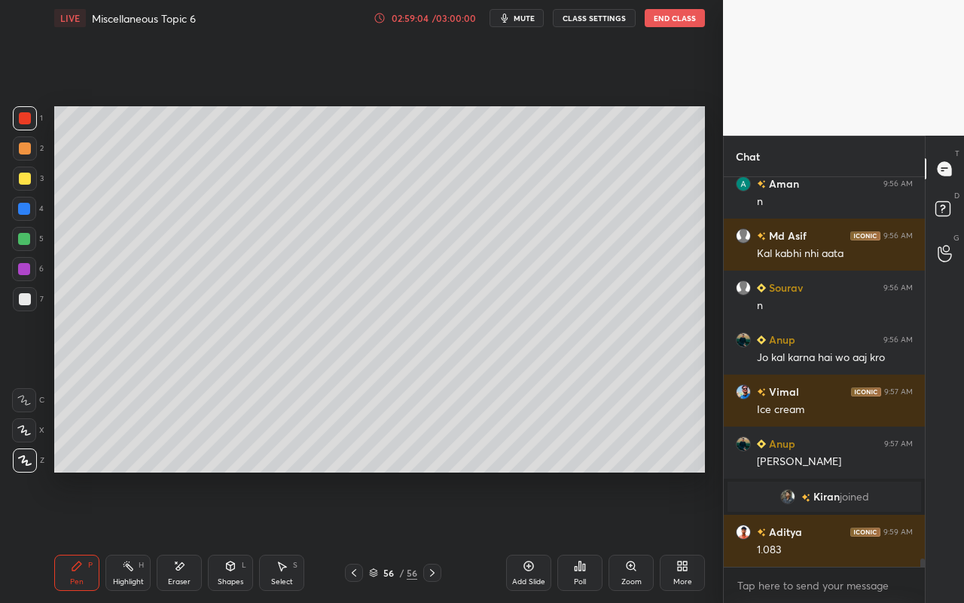
drag, startPoint x: 236, startPoint y: 575, endPoint x: 246, endPoint y: 555, distance: 22.6
click at [236, 536] on div "Shapes L" at bounding box center [230, 573] width 45 height 36
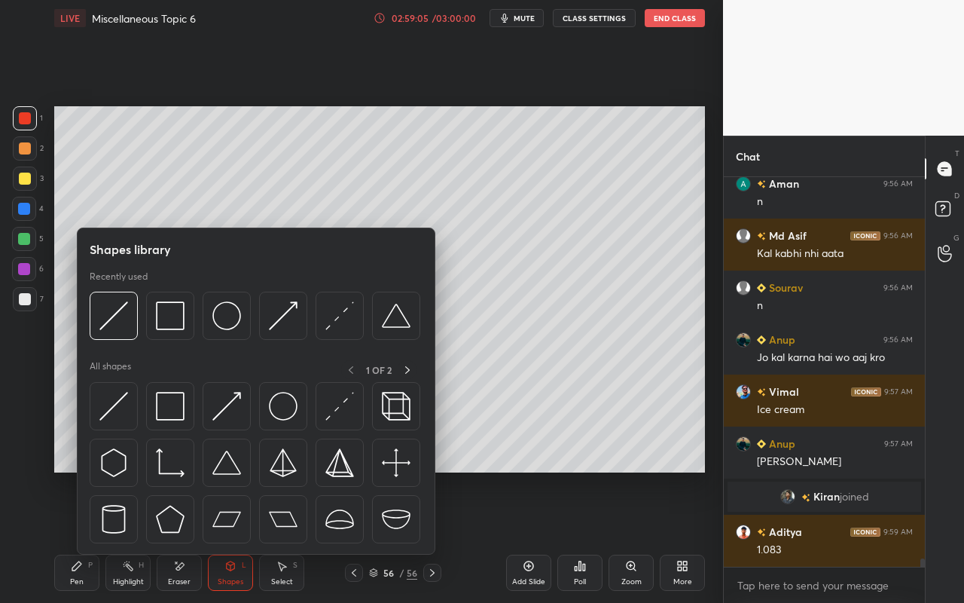
click at [74, 536] on icon at bounding box center [76, 565] width 9 height 9
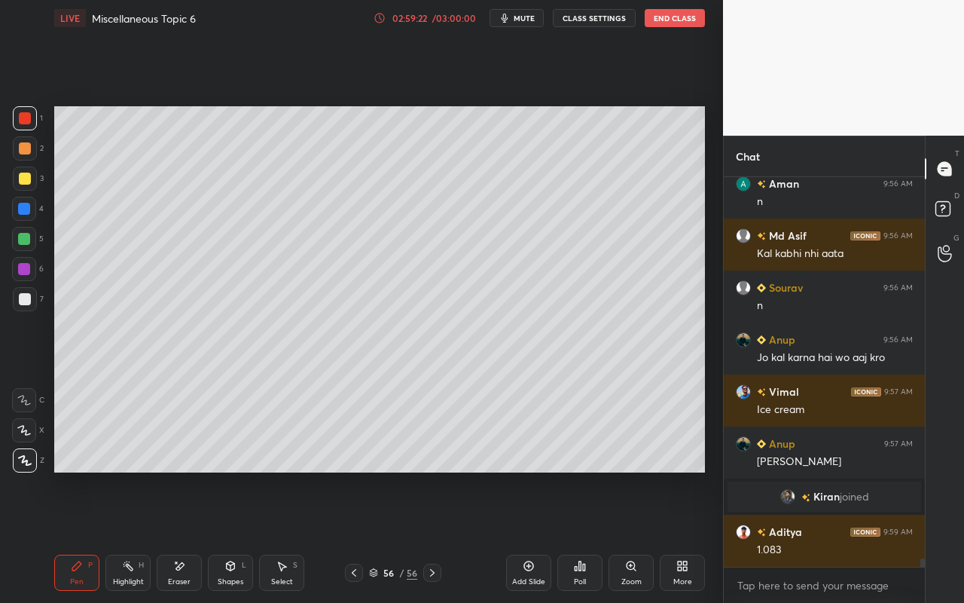
drag, startPoint x: 84, startPoint y: 568, endPoint x: 106, endPoint y: 473, distance: 97.4
click at [84, 536] on div "Pen P" at bounding box center [76, 573] width 45 height 36
click at [22, 179] on div at bounding box center [25, 179] width 12 height 12
drag, startPoint x: 131, startPoint y: 584, endPoint x: 138, endPoint y: 573, distance: 12.5
click at [135, 536] on div "Highlight" at bounding box center [128, 582] width 31 height 8
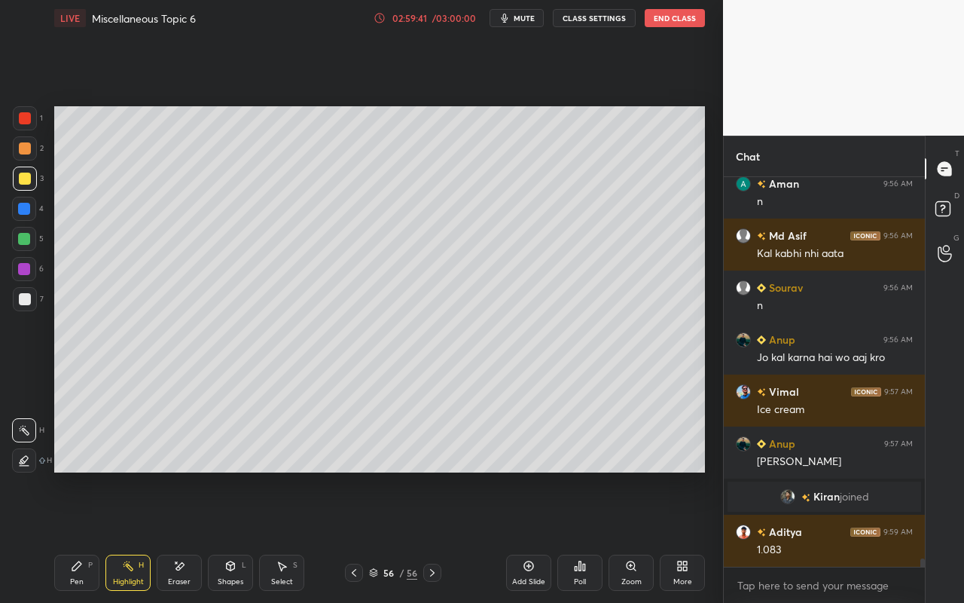
click at [78, 536] on div "Pen P" at bounding box center [76, 573] width 45 height 36
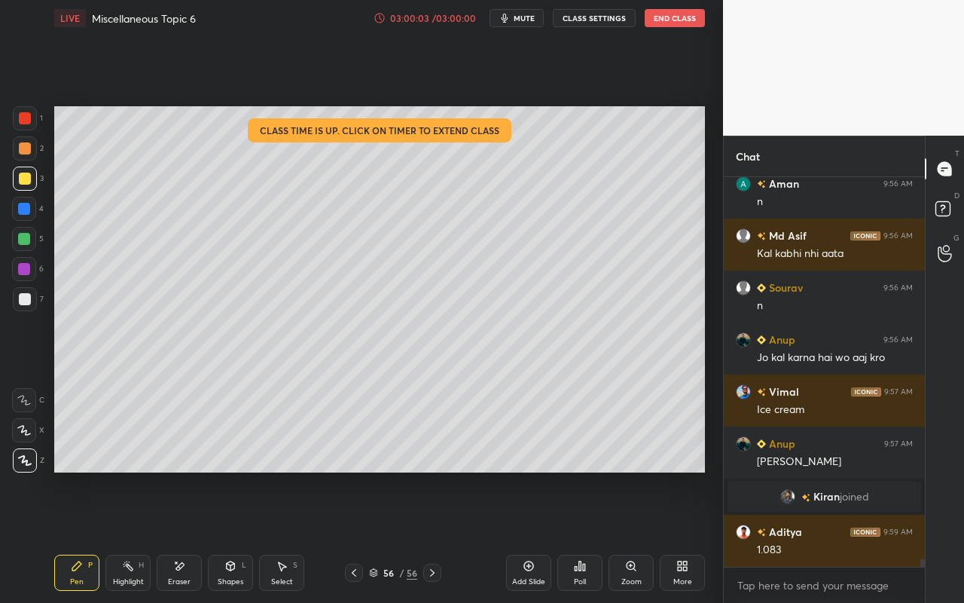
scroll to position [18821, 0]
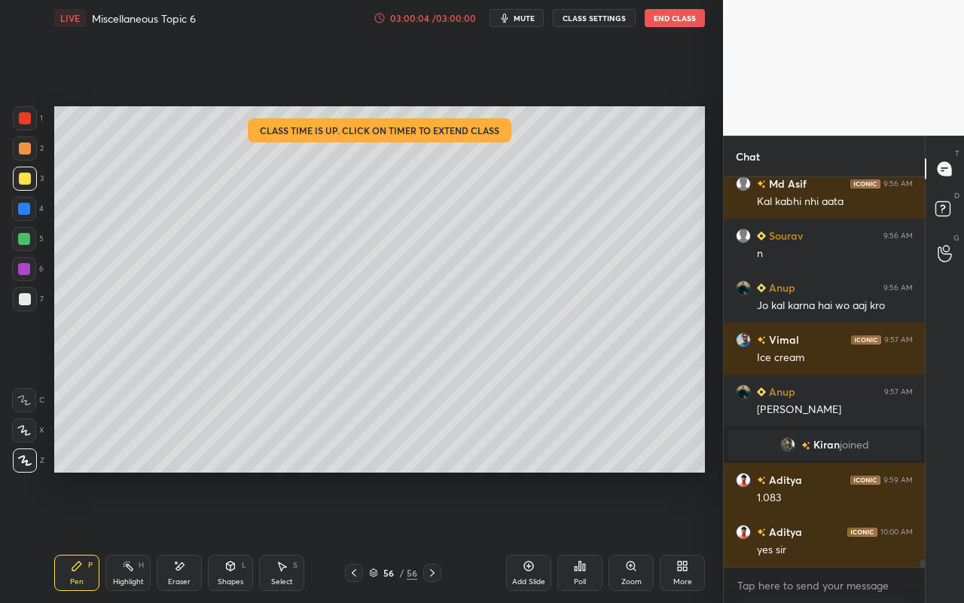
click at [441, 20] on div "/ 03:00:00" at bounding box center [454, 18] width 47 height 9
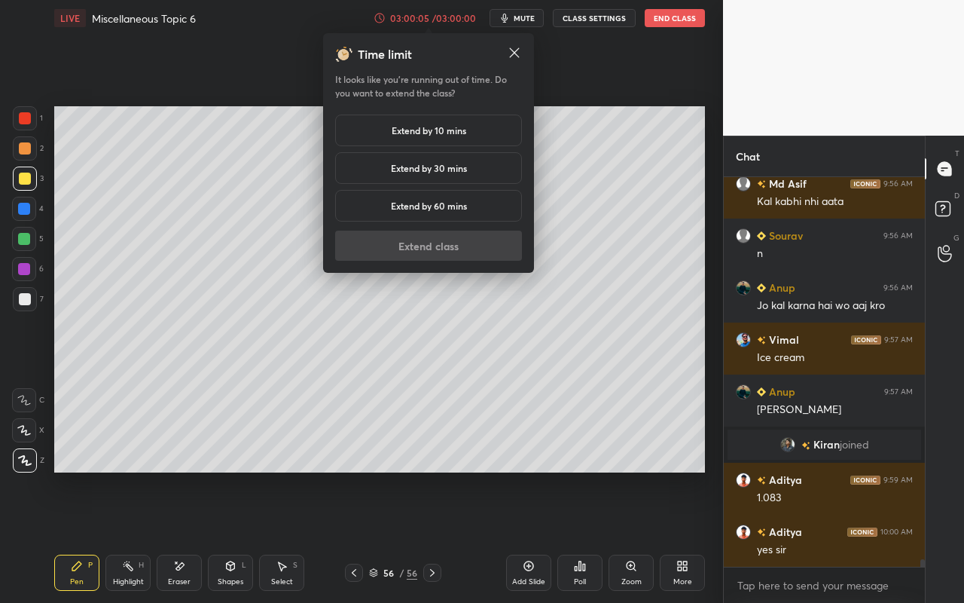
click at [459, 205] on h5 "Extend by 60 mins" at bounding box center [429, 206] width 76 height 14
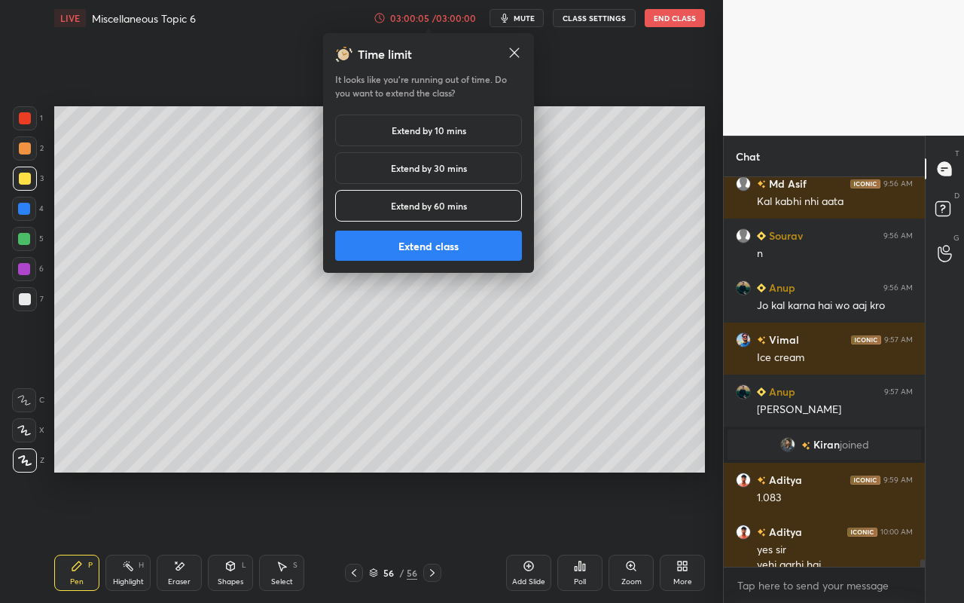
scroll to position [18836, 0]
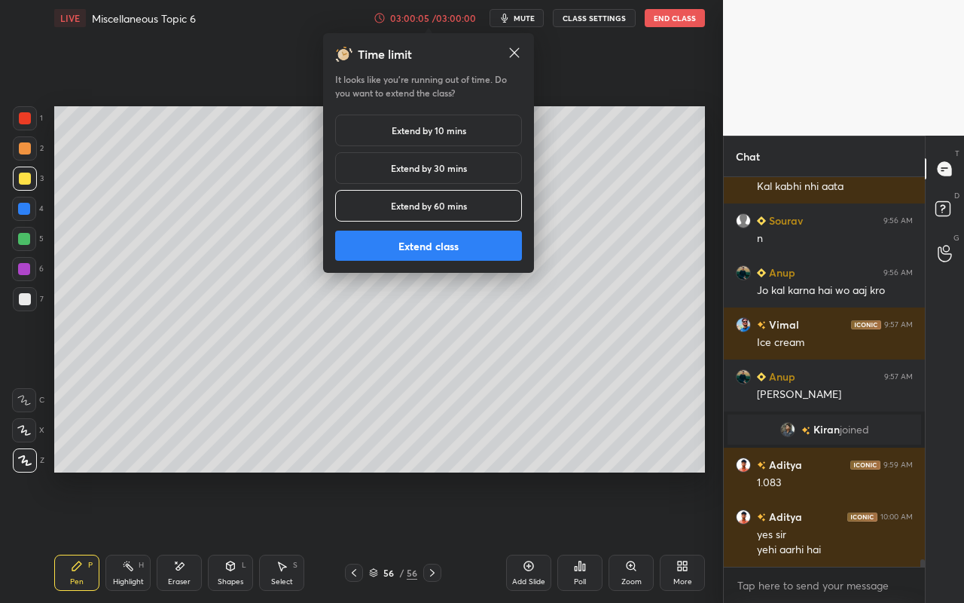
click at [448, 252] on button "Extend class" at bounding box center [428, 246] width 187 height 30
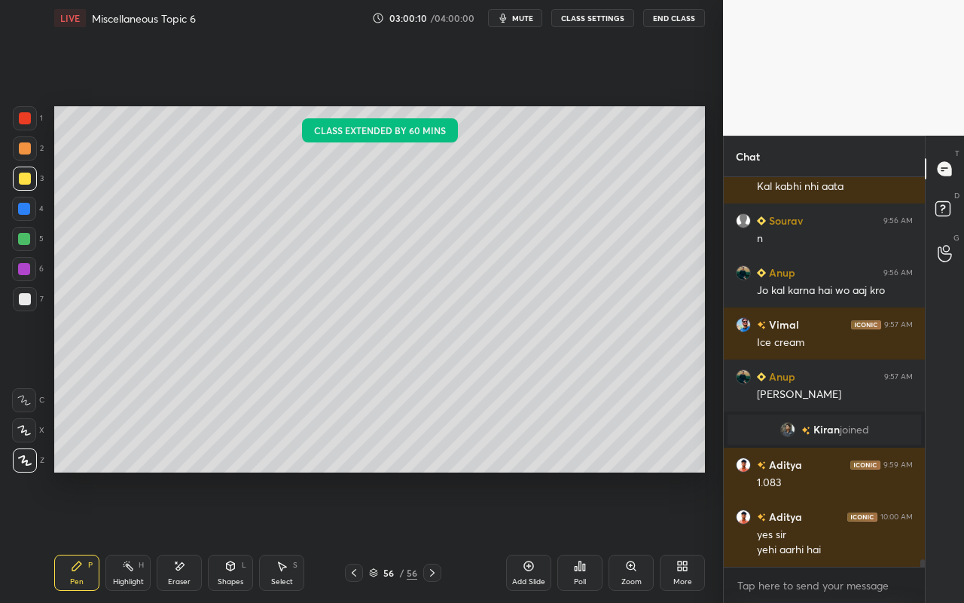
click at [289, 536] on div "Select S" at bounding box center [281, 573] width 45 height 36
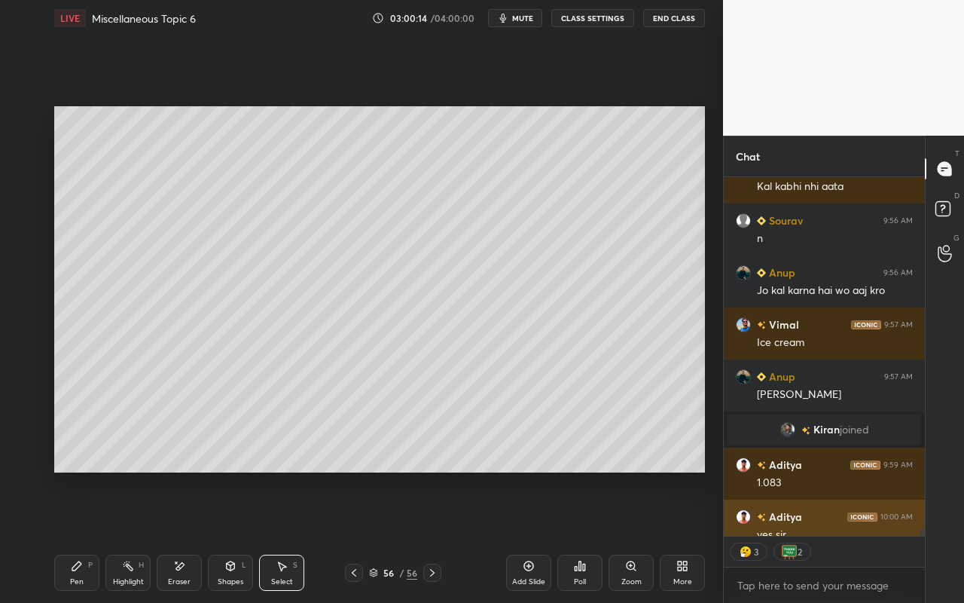
scroll to position [18882, 0]
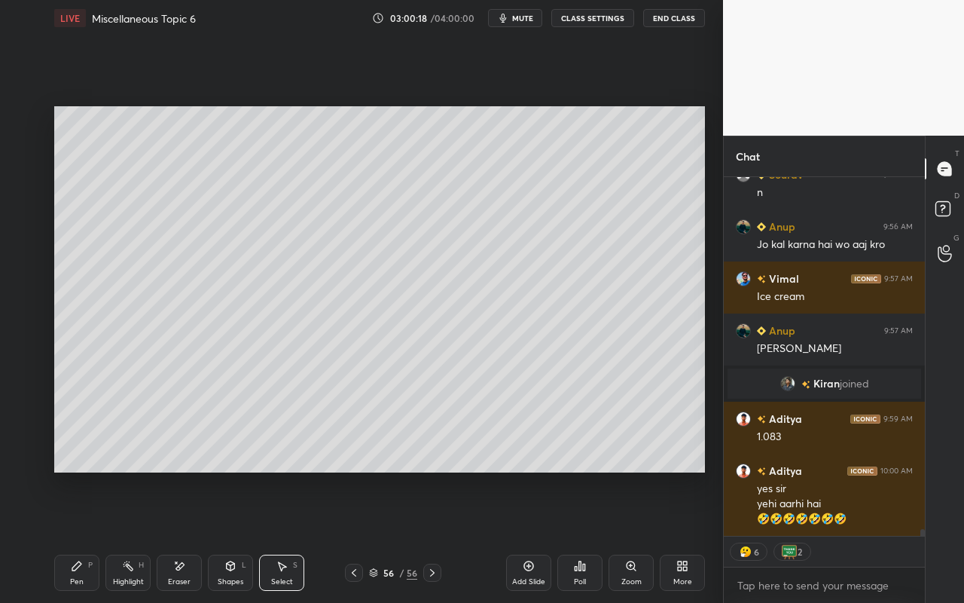
drag, startPoint x: 280, startPoint y: 574, endPoint x: 302, endPoint y: 547, distance: 34.8
click at [283, 536] on div "Select S" at bounding box center [281, 573] width 45 height 36
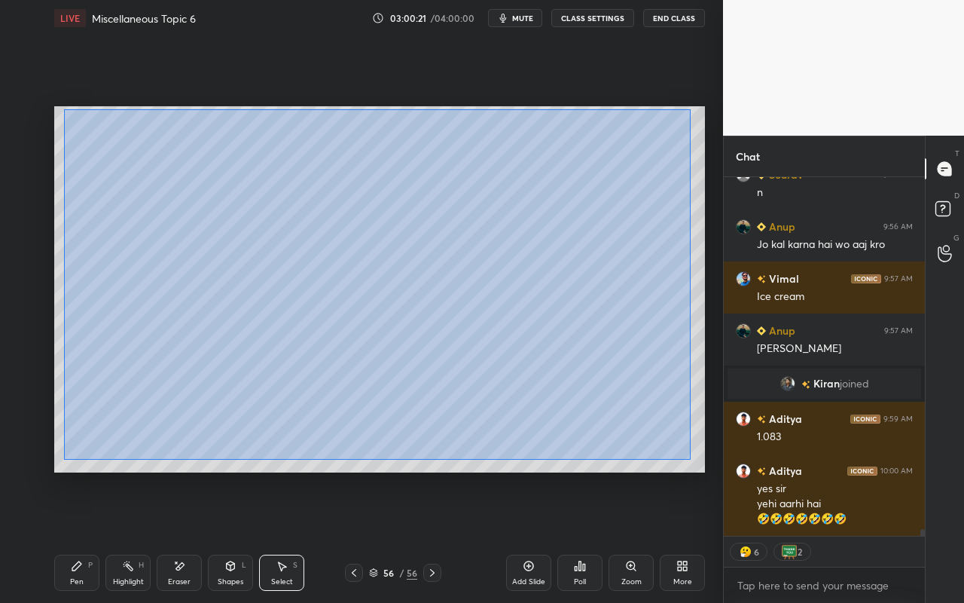
drag, startPoint x: 63, startPoint y: 109, endPoint x: 689, endPoint y: 459, distance: 717.1
click at [689, 459] on div "0 ° Undo Copy Paste here Duplicate Duplicate to new slide Delete" at bounding box center [379, 289] width 651 height 366
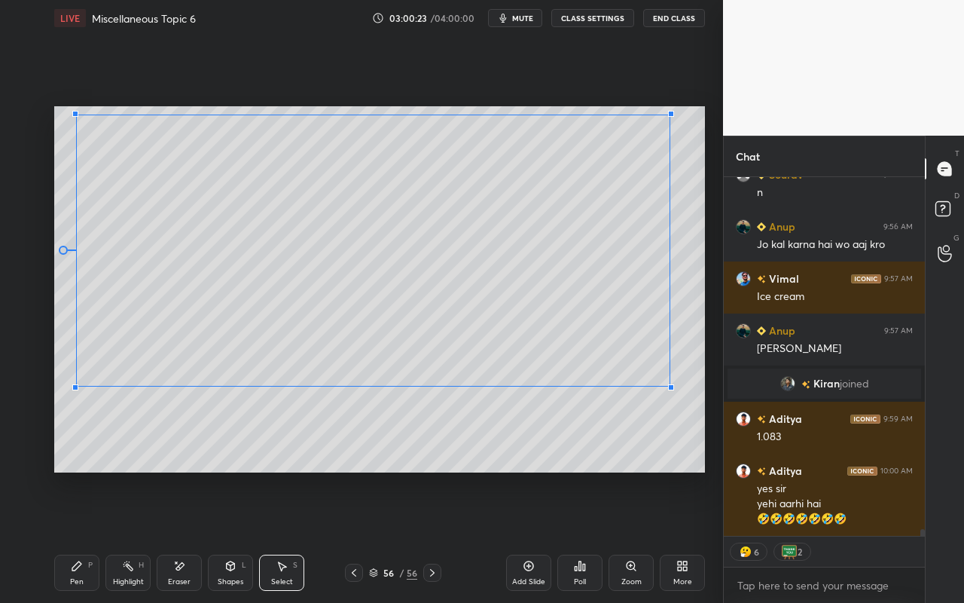
drag, startPoint x: 689, startPoint y: 462, endPoint x: 626, endPoint y: 408, distance: 83.4
click at [669, 387] on div at bounding box center [671, 387] width 6 height 6
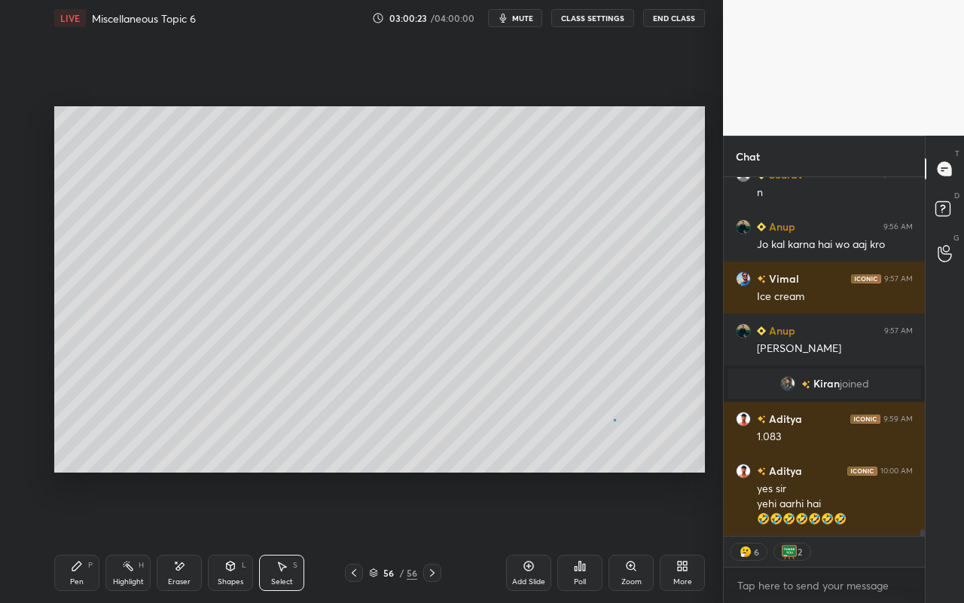
click at [615, 420] on div "0 ° Undo Copy Paste here Duplicate Duplicate to new slide Delete" at bounding box center [379, 289] width 651 height 366
drag, startPoint x: 77, startPoint y: 581, endPoint x: 84, endPoint y: 562, distance: 20.3
click at [77, 536] on div "Pen" at bounding box center [77, 582] width 14 height 8
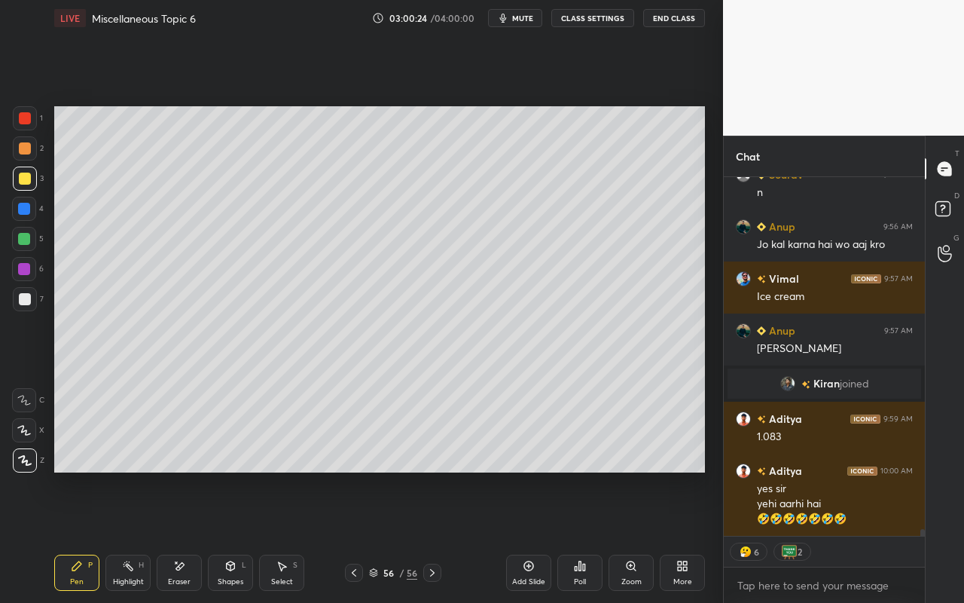
drag, startPoint x: 25, startPoint y: 240, endPoint x: 41, endPoint y: 281, distance: 44.4
click at [25, 240] on div at bounding box center [24, 239] width 12 height 12
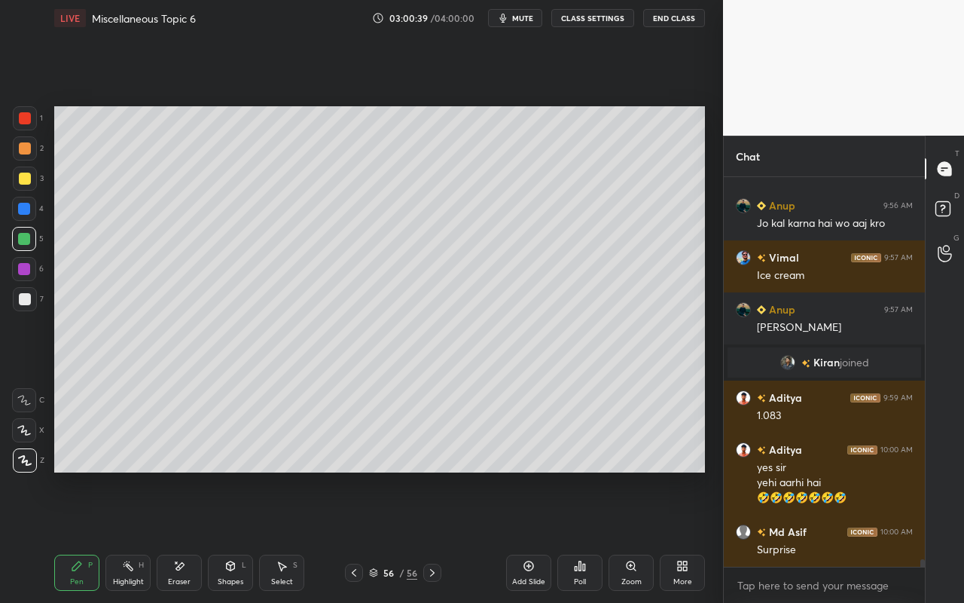
scroll to position [18955, 0]
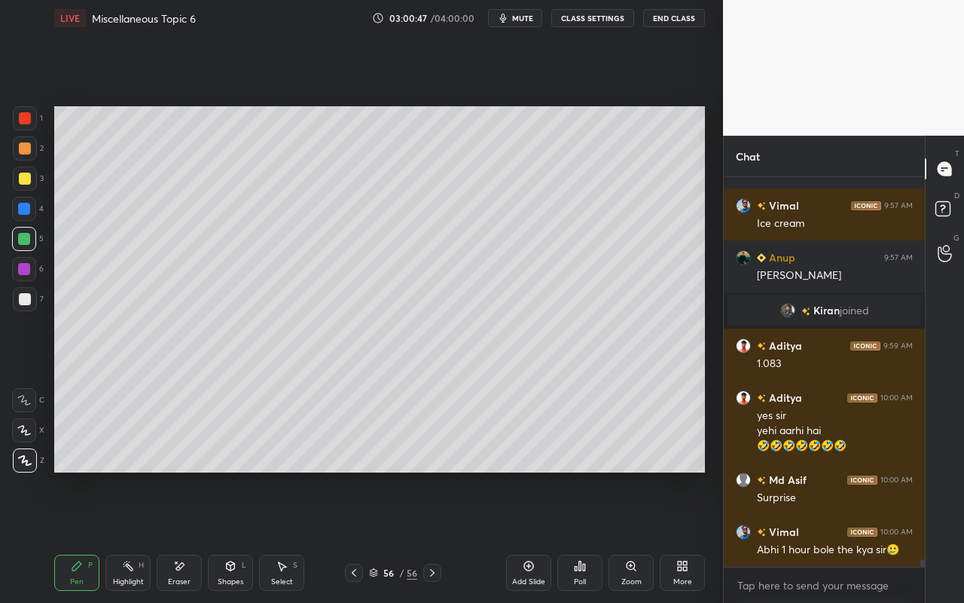
drag, startPoint x: 127, startPoint y: 580, endPoint x: 142, endPoint y: 556, distance: 28.4
click at [130, 536] on div "Highlight" at bounding box center [128, 582] width 31 height 8
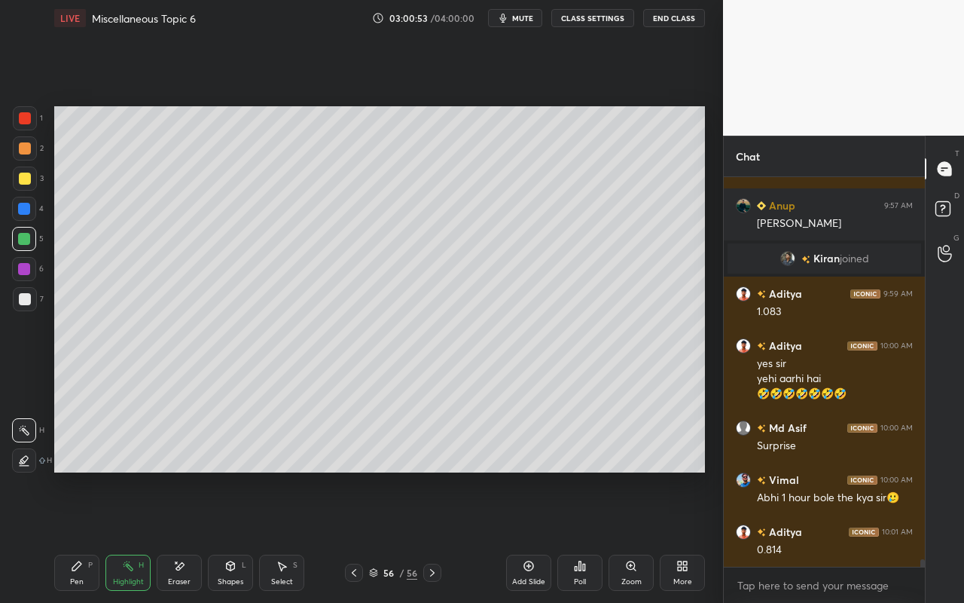
scroll to position [19022, 0]
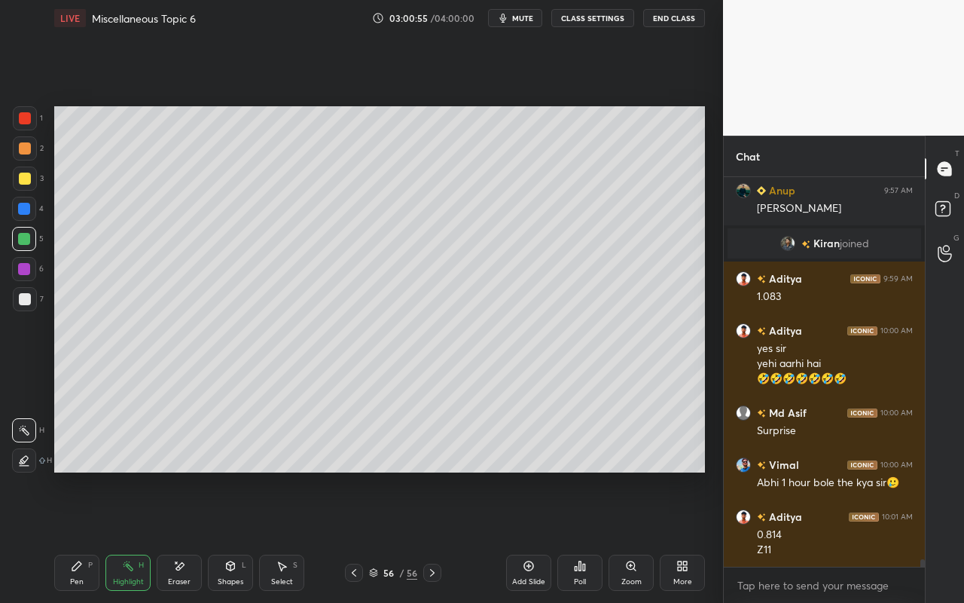
drag, startPoint x: 76, startPoint y: 573, endPoint x: 227, endPoint y: 481, distance: 176.9
click at [76, 536] on div "Pen P" at bounding box center [76, 573] width 45 height 36
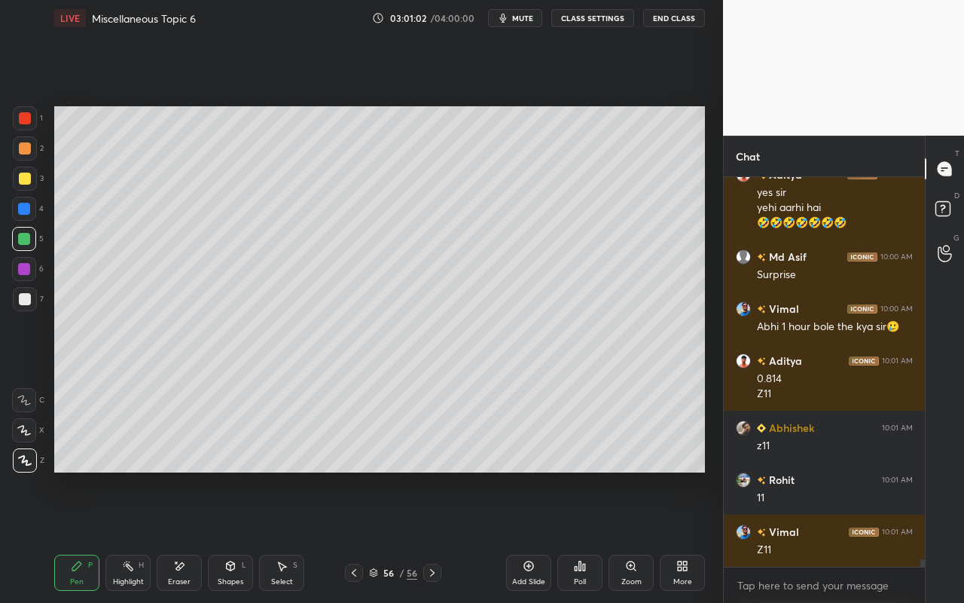
scroll to position [19230, 0]
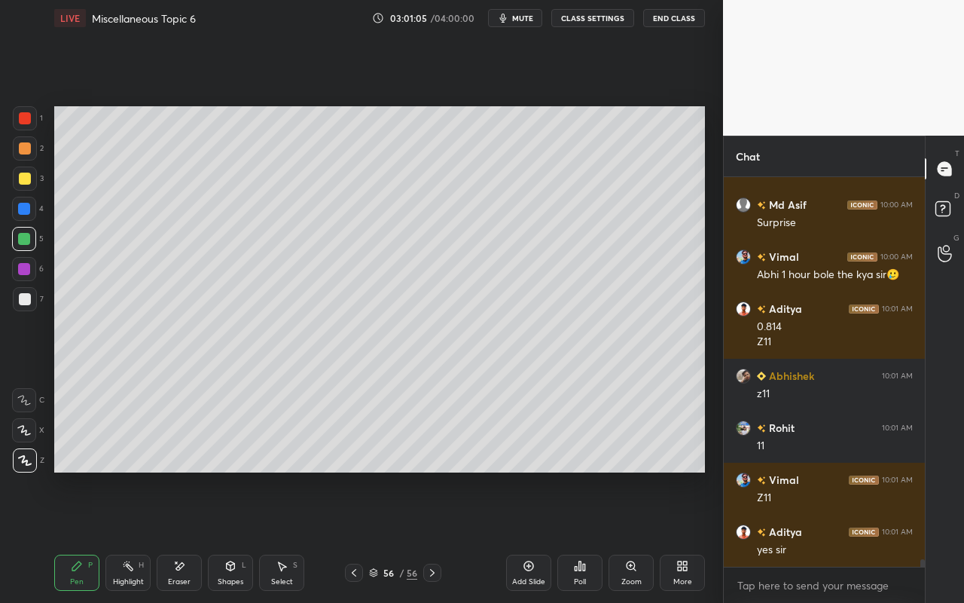
click at [26, 124] on div at bounding box center [25, 118] width 24 height 24
click at [133, 536] on icon at bounding box center [128, 566] width 12 height 12
click at [20, 463] on div at bounding box center [24, 460] width 24 height 24
drag, startPoint x: 24, startPoint y: 426, endPoint x: 32, endPoint y: 419, distance: 10.7
click at [28, 426] on icon at bounding box center [24, 430] width 12 height 12
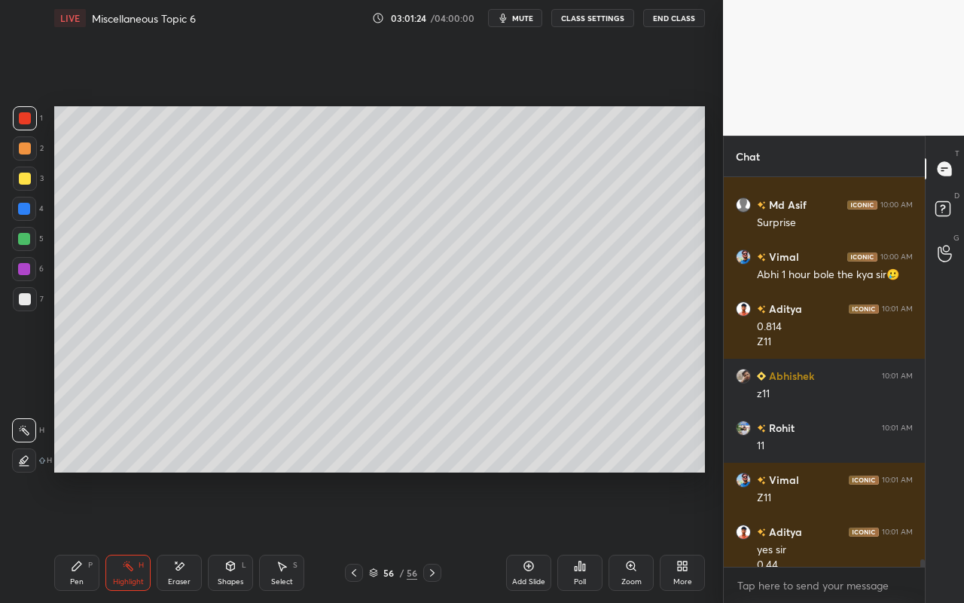
scroll to position [19245, 0]
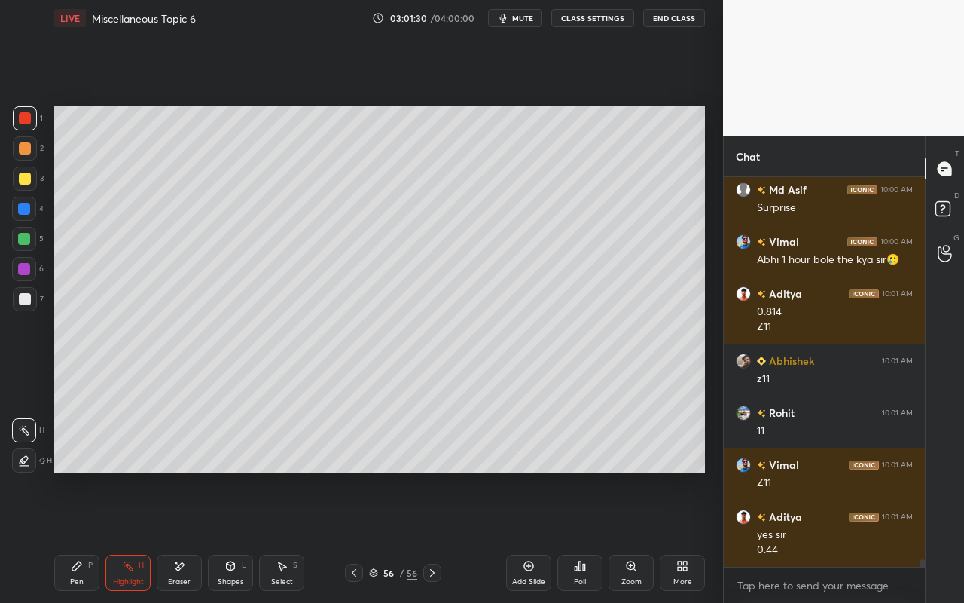
click at [75, 536] on div "Pen" at bounding box center [77, 582] width 14 height 8
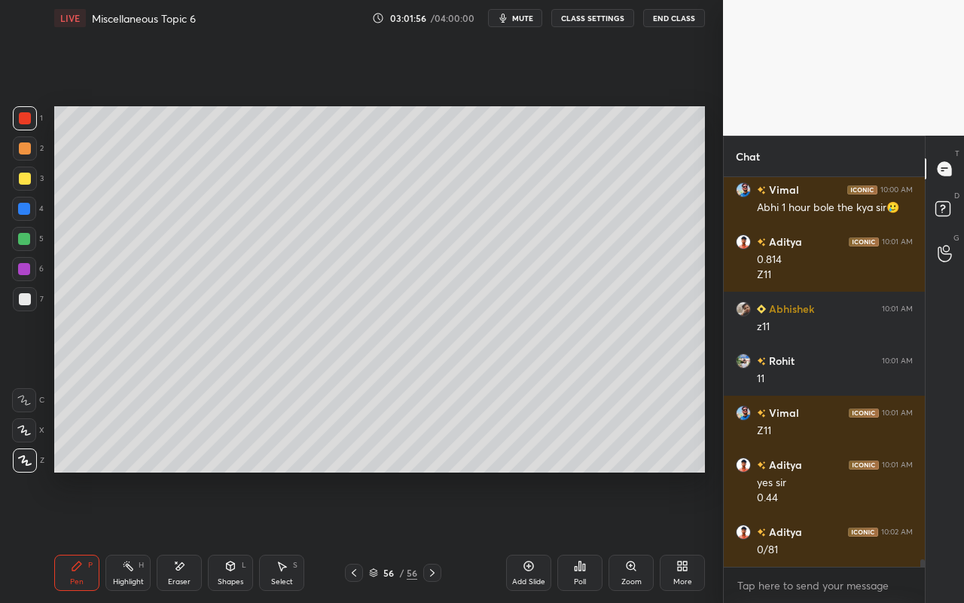
drag, startPoint x: 64, startPoint y: 579, endPoint x: 180, endPoint y: 508, distance: 136.3
click at [71, 536] on div "Pen P" at bounding box center [76, 573] width 45 height 36
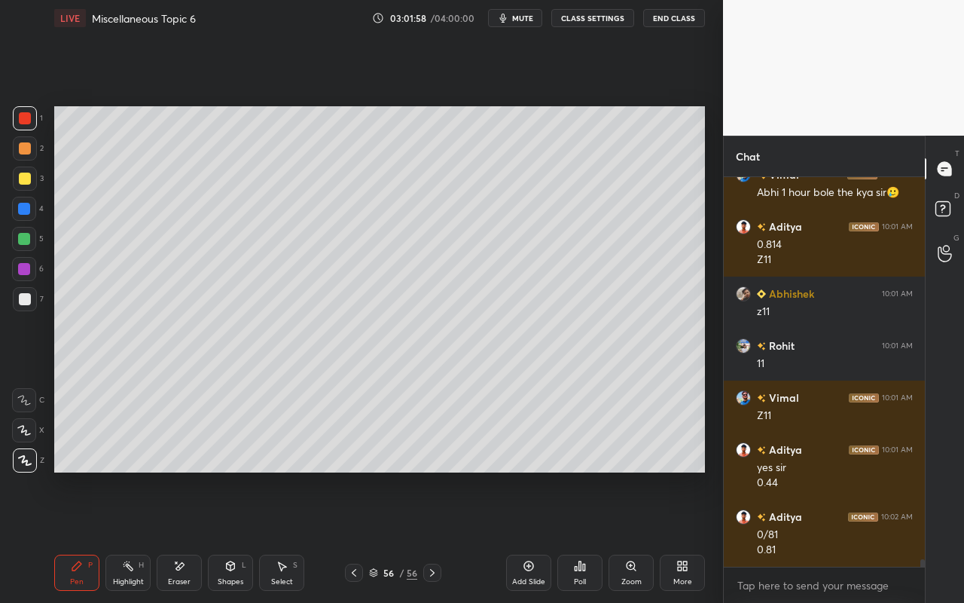
scroll to position [19364, 0]
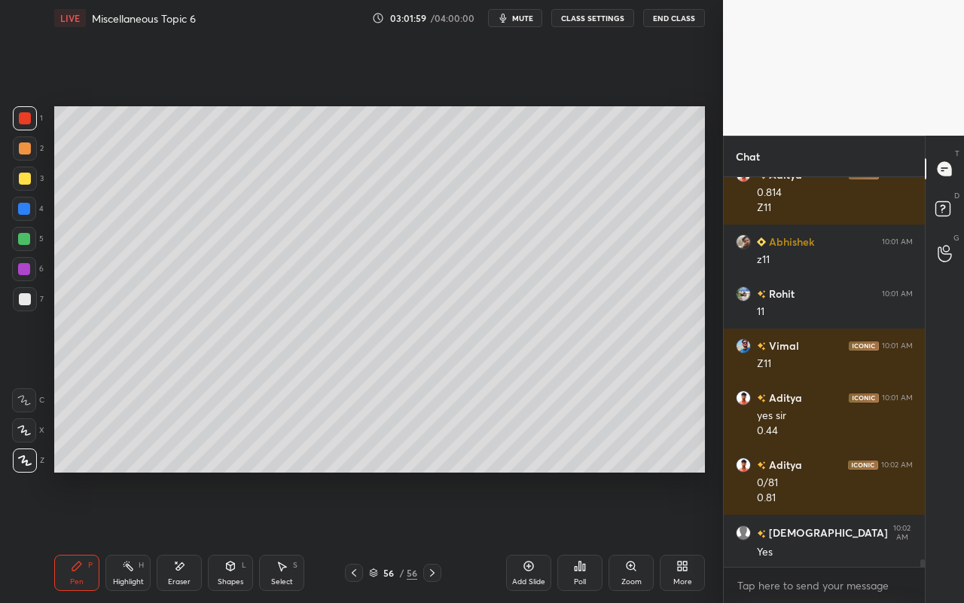
drag, startPoint x: 130, startPoint y: 580, endPoint x: 166, endPoint y: 541, distance: 53.3
click at [130, 536] on div "Highlight" at bounding box center [128, 582] width 31 height 8
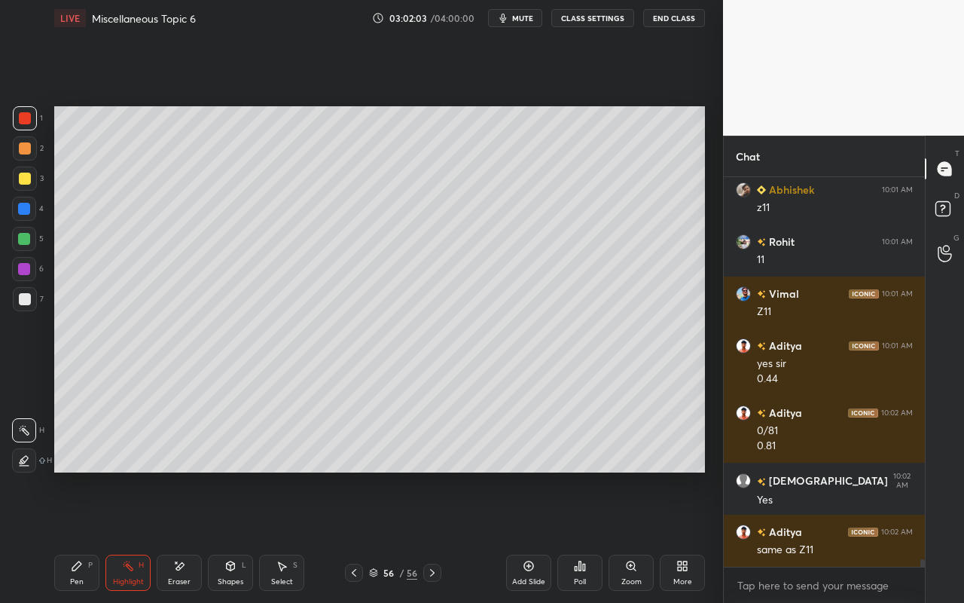
click at [232, 536] on div "Shapes" at bounding box center [231, 582] width 26 height 8
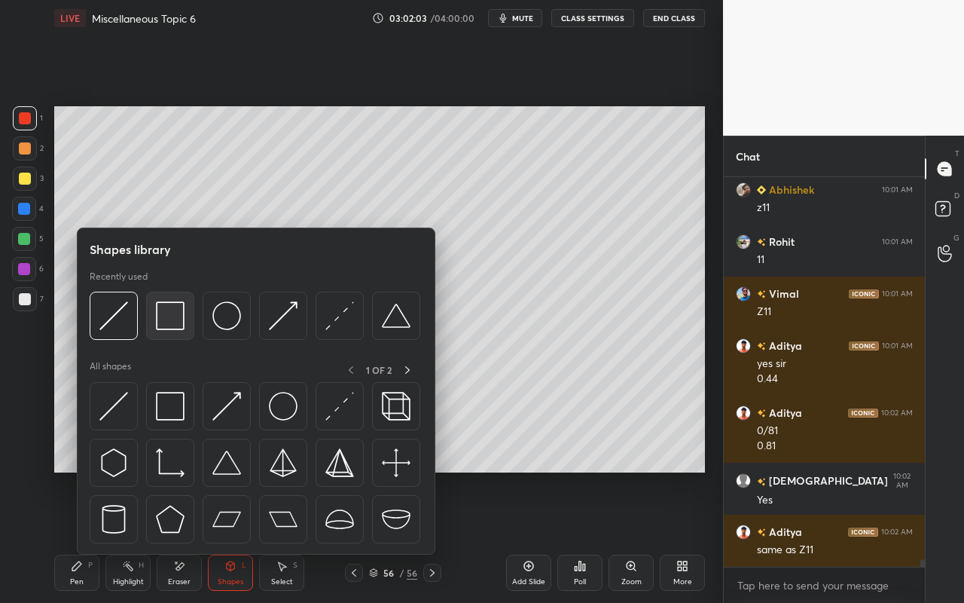
click at [179, 322] on img at bounding box center [170, 315] width 29 height 29
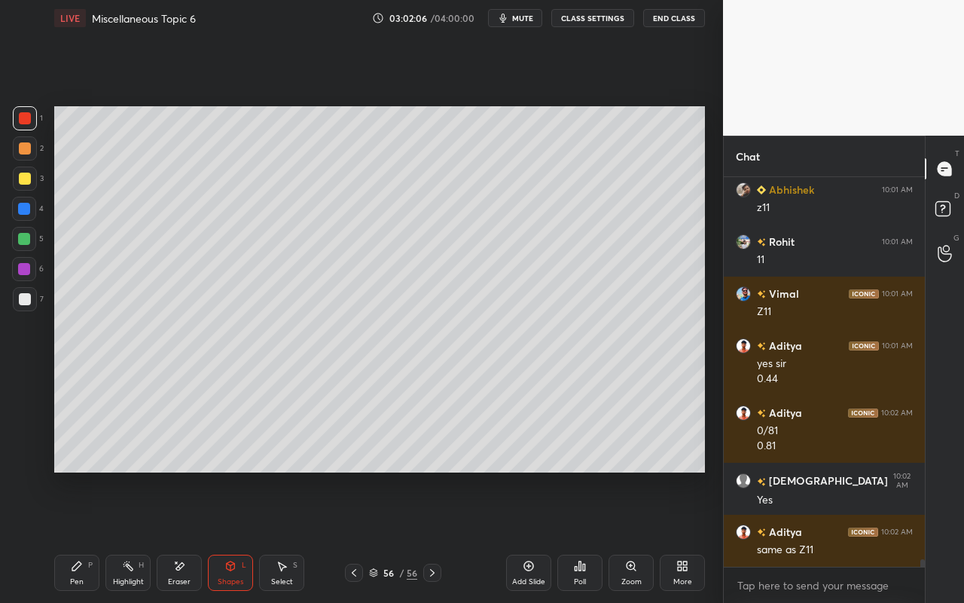
click at [69, 536] on div "Pen P" at bounding box center [76, 573] width 45 height 36
drag, startPoint x: 234, startPoint y: 577, endPoint x: 226, endPoint y: 556, distance: 22.7
click at [234, 536] on div "Shapes" at bounding box center [231, 582] width 26 height 8
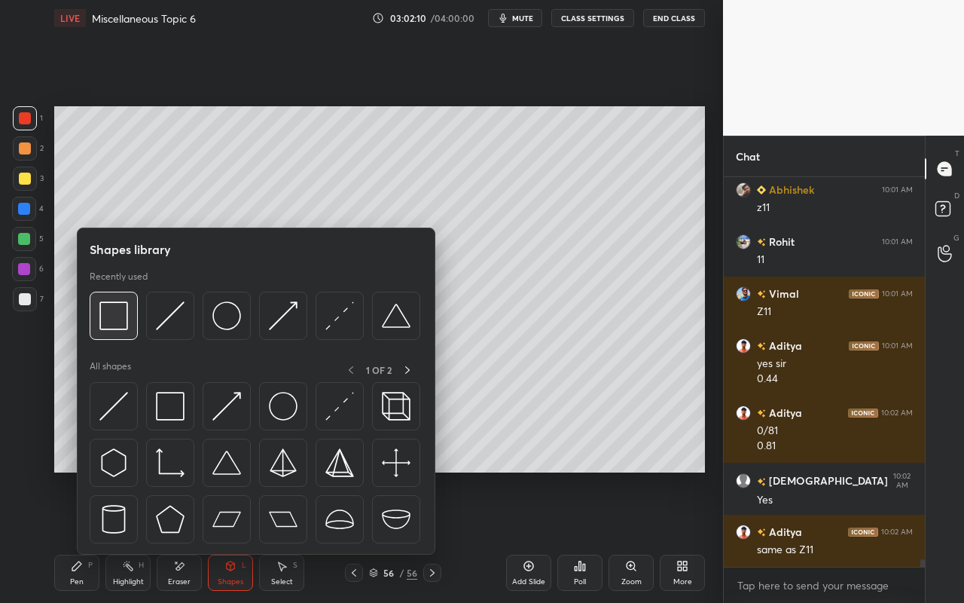
click at [123, 316] on img at bounding box center [113, 315] width 29 height 29
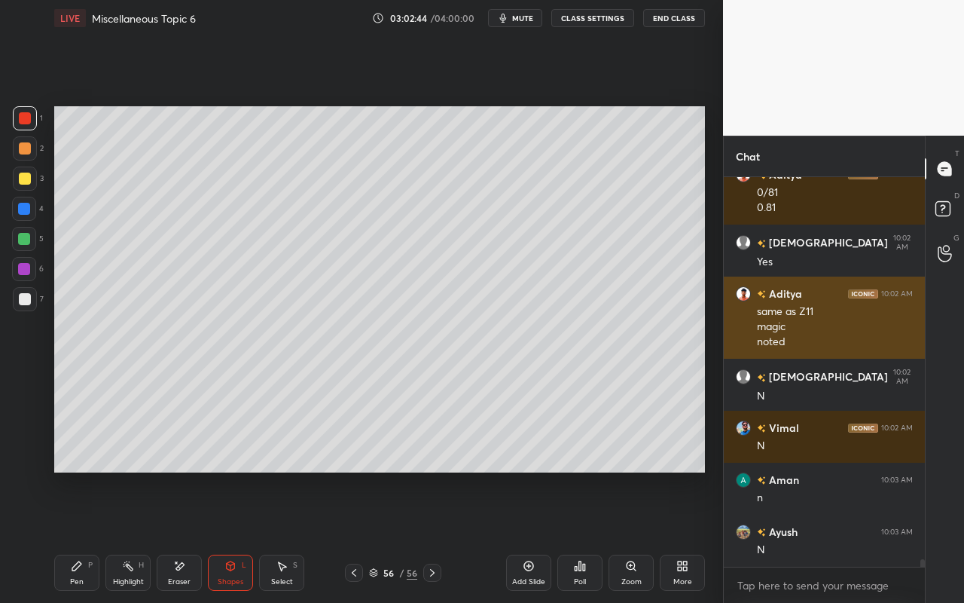
scroll to position [19706, 0]
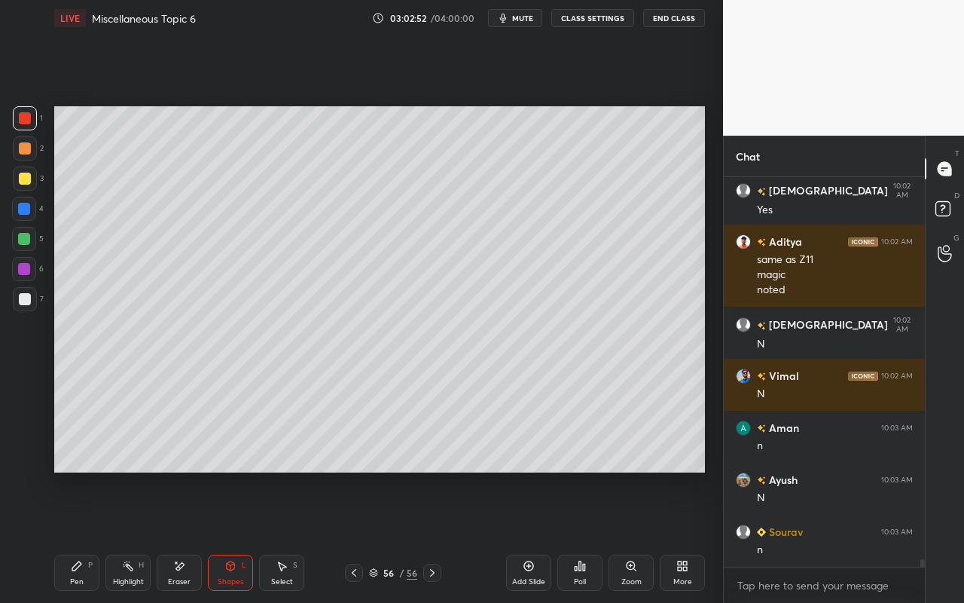
click at [532, 536] on div "Add Slide" at bounding box center [528, 573] width 45 height 36
click at [99, 536] on div "Pen P Highlight H Eraser Shapes L Select S" at bounding box center [167, 573] width 226 height 36
drag, startPoint x: 61, startPoint y: 561, endPoint x: 69, endPoint y: 558, distance: 7.9
click at [61, 536] on div "Pen P" at bounding box center [76, 573] width 45 height 36
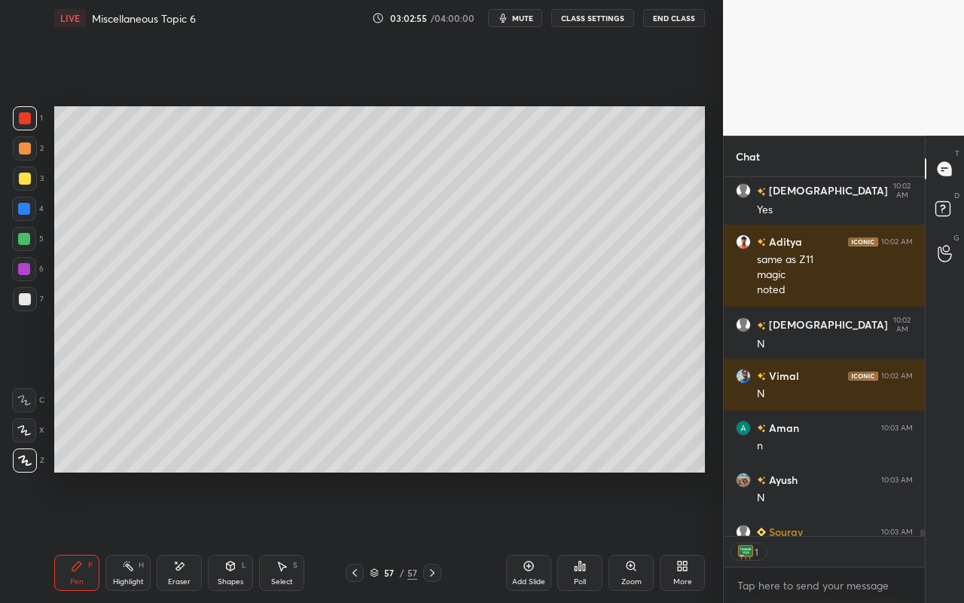
drag, startPoint x: 23, startPoint y: 182, endPoint x: 29, endPoint y: 175, distance: 9.6
click at [23, 182] on div at bounding box center [25, 179] width 12 height 12
click at [76, 536] on icon at bounding box center [77, 566] width 12 height 12
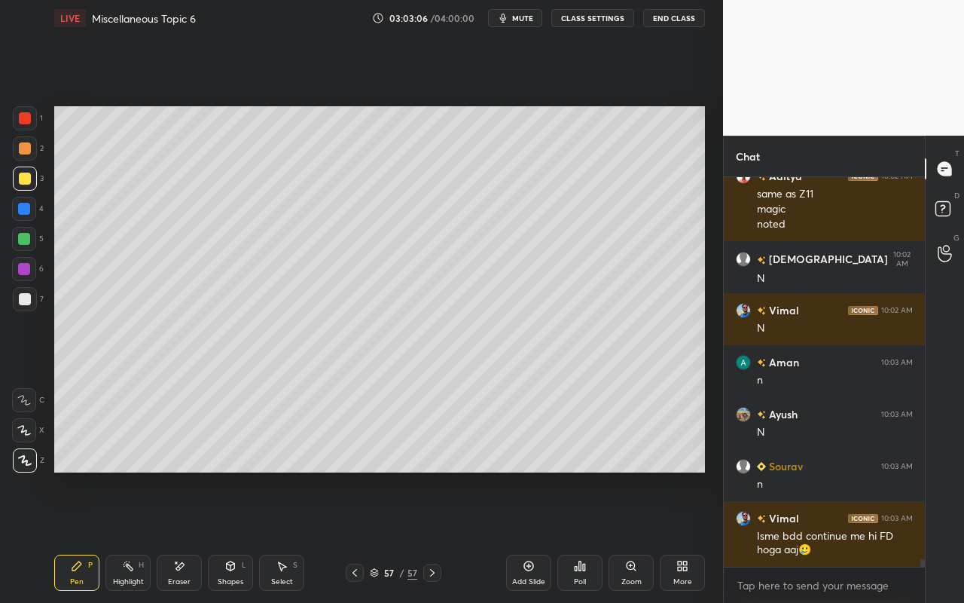
click at [185, 536] on icon at bounding box center [179, 566] width 12 height 13
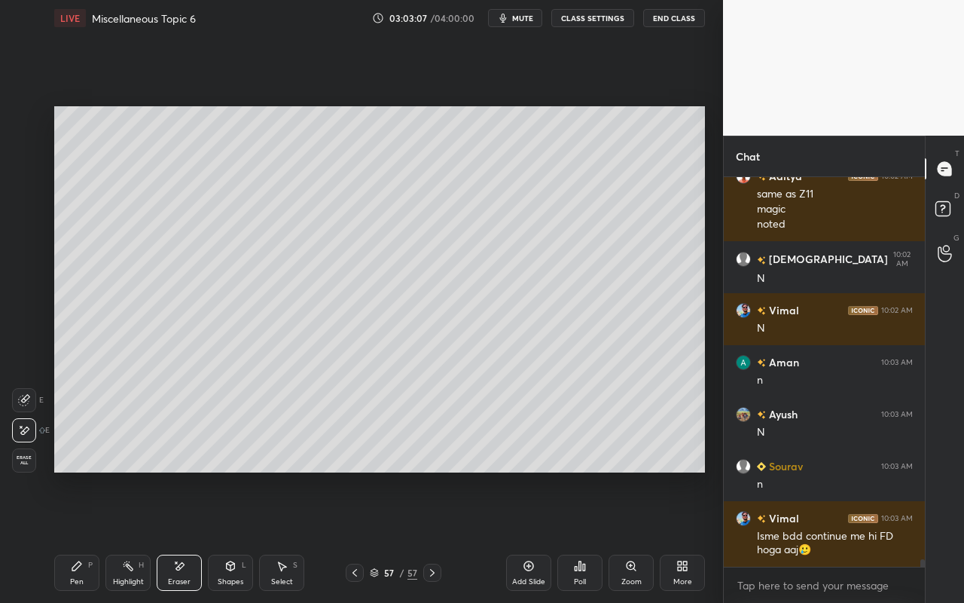
click at [225, 536] on icon at bounding box center [231, 566] width 12 height 12
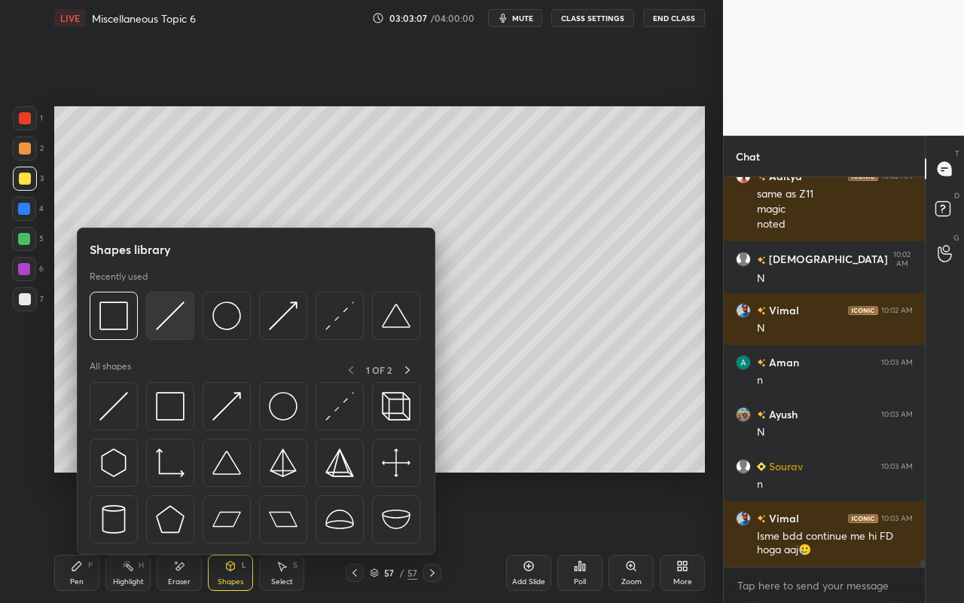
click at [172, 333] on div at bounding box center [170, 316] width 48 height 48
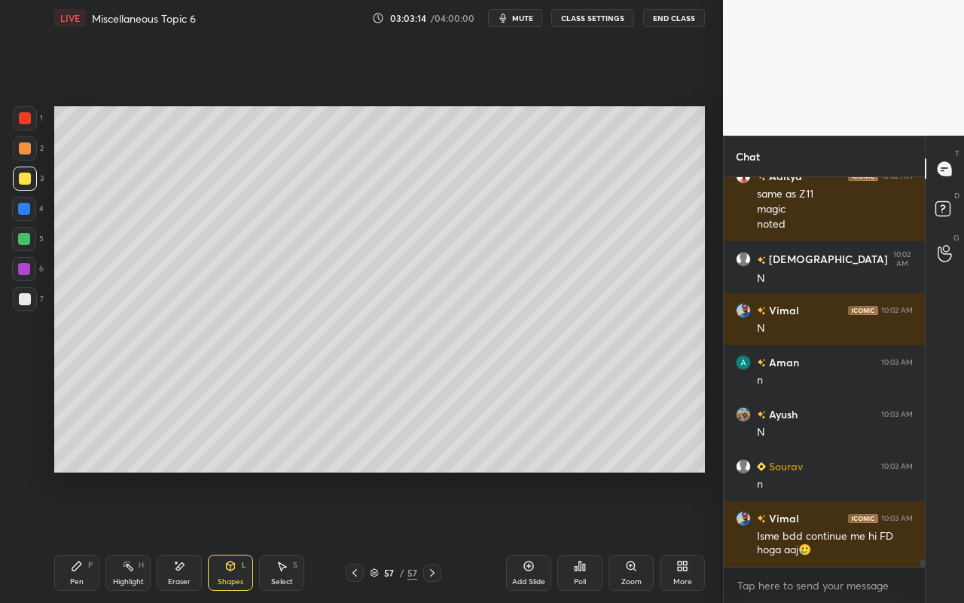
click at [83, 536] on div "Pen P" at bounding box center [76, 573] width 45 height 36
drag, startPoint x: 23, startPoint y: 266, endPoint x: 50, endPoint y: 259, distance: 27.2
click at [28, 266] on div at bounding box center [24, 269] width 12 height 12
drag, startPoint x: 78, startPoint y: 575, endPoint x: 110, endPoint y: 475, distance: 104.4
click at [79, 536] on div "Pen P" at bounding box center [76, 573] width 45 height 36
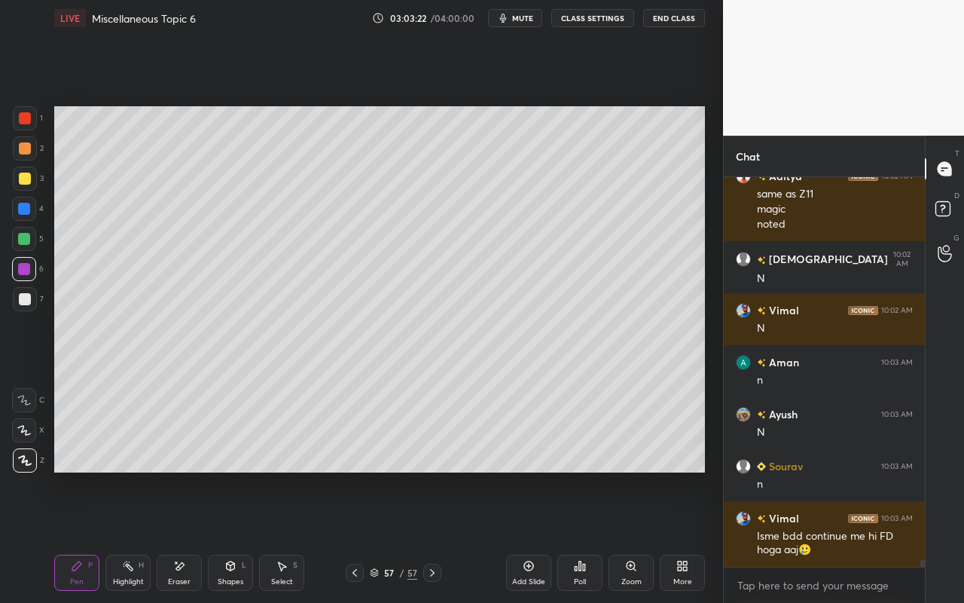
click at [225, 536] on div "Shapes L" at bounding box center [230, 573] width 45 height 36
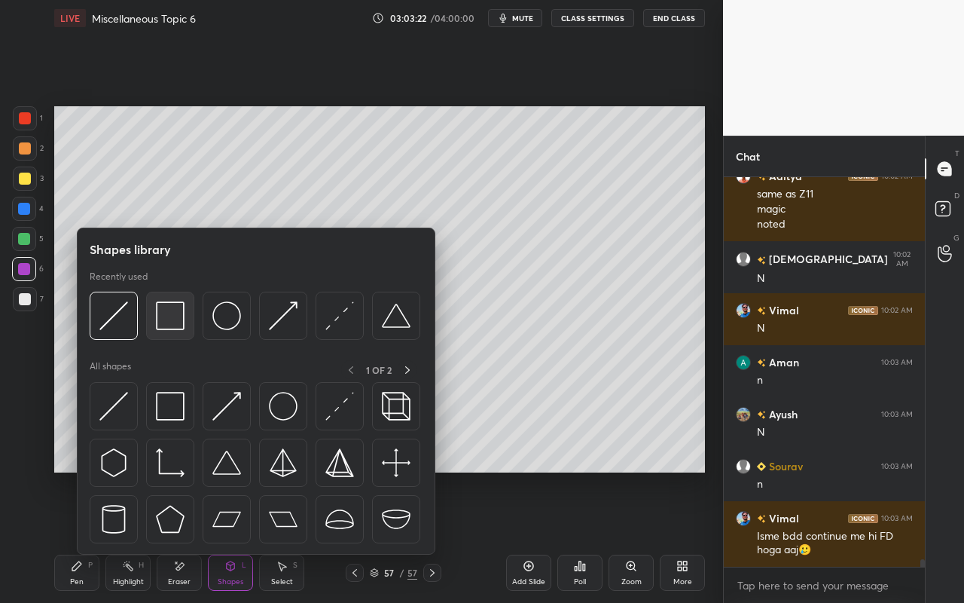
click at [175, 319] on img at bounding box center [170, 315] width 29 height 29
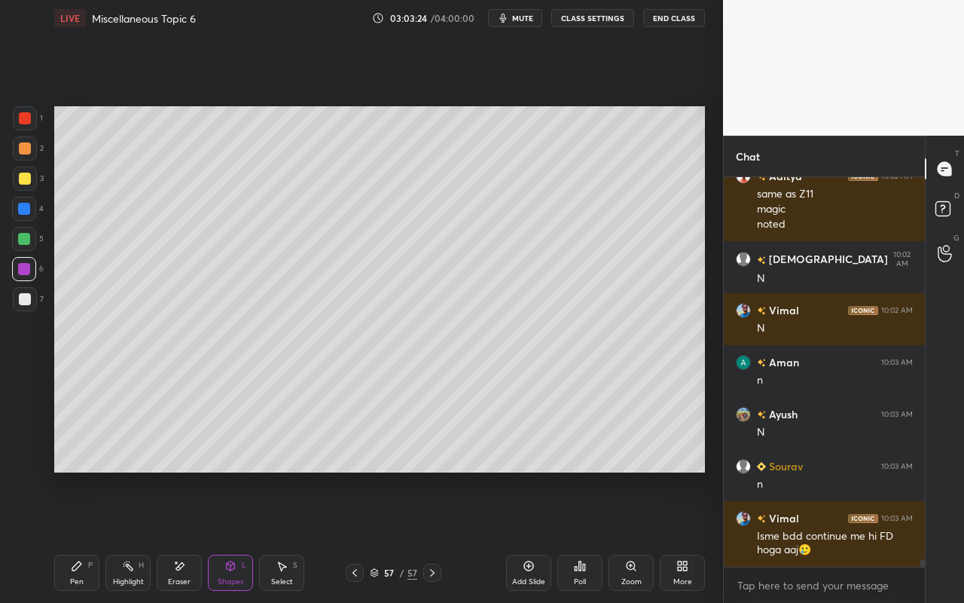
click at [124, 536] on div "Highlight H" at bounding box center [127, 573] width 45 height 36
click at [81, 536] on div "Pen P" at bounding box center [76, 573] width 45 height 36
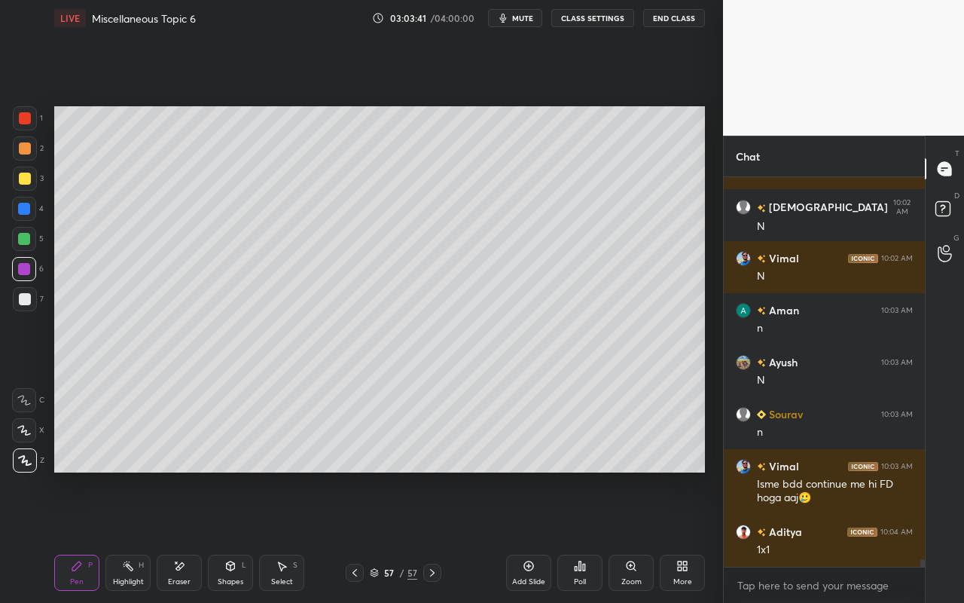
drag, startPoint x: 121, startPoint y: 576, endPoint x: 135, endPoint y: 524, distance: 53.0
click at [124, 536] on div "Highlight H" at bounding box center [127, 573] width 45 height 36
drag, startPoint x: 99, startPoint y: 564, endPoint x: 111, endPoint y: 545, distance: 23.0
click at [99, 536] on div "Pen P" at bounding box center [76, 573] width 45 height 36
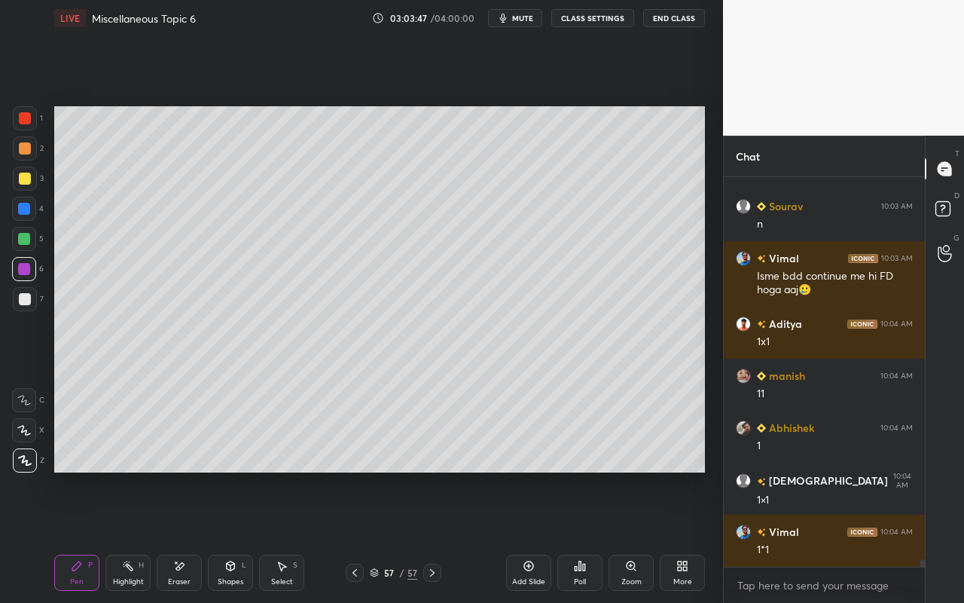
scroll to position [20084, 0]
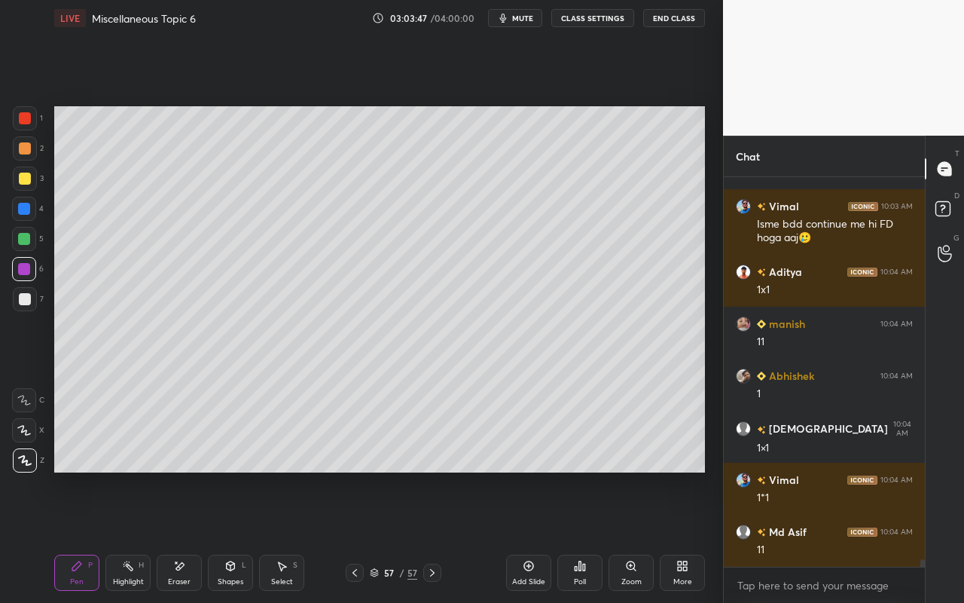
click at [90, 536] on div "Pen P" at bounding box center [76, 573] width 45 height 36
click at [26, 150] on div at bounding box center [25, 148] width 12 height 12
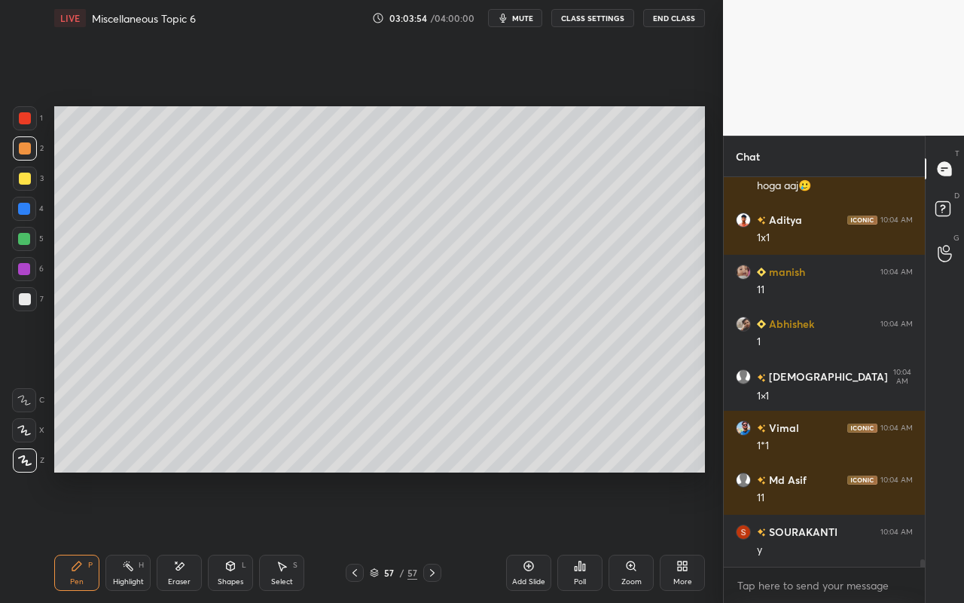
drag, startPoint x: 137, startPoint y: 571, endPoint x: 139, endPoint y: 561, distance: 10.1
click at [138, 536] on div "Highlight H" at bounding box center [127, 573] width 45 height 36
click at [65, 536] on div "Pen P" at bounding box center [76, 573] width 45 height 36
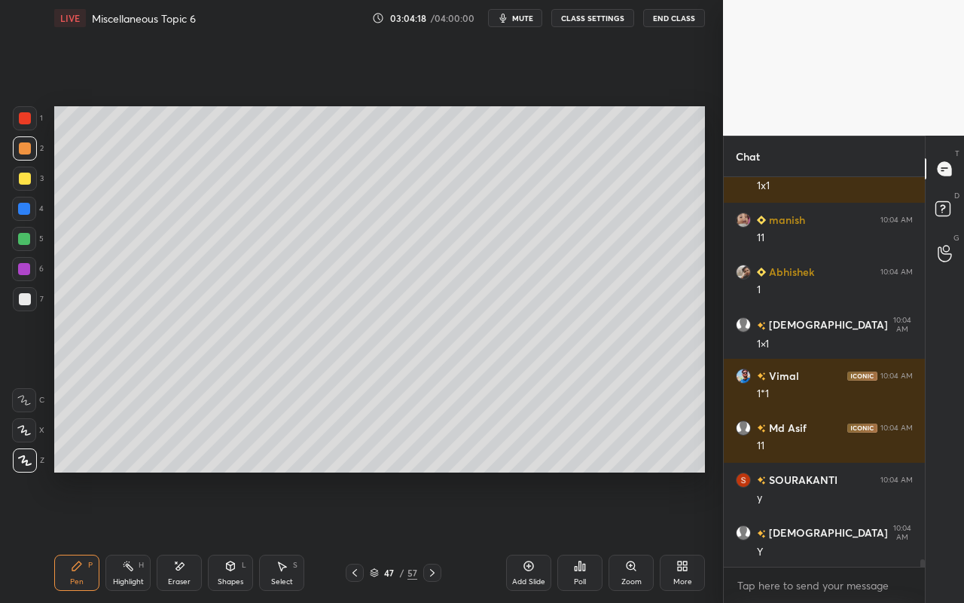
scroll to position [20253, 0]
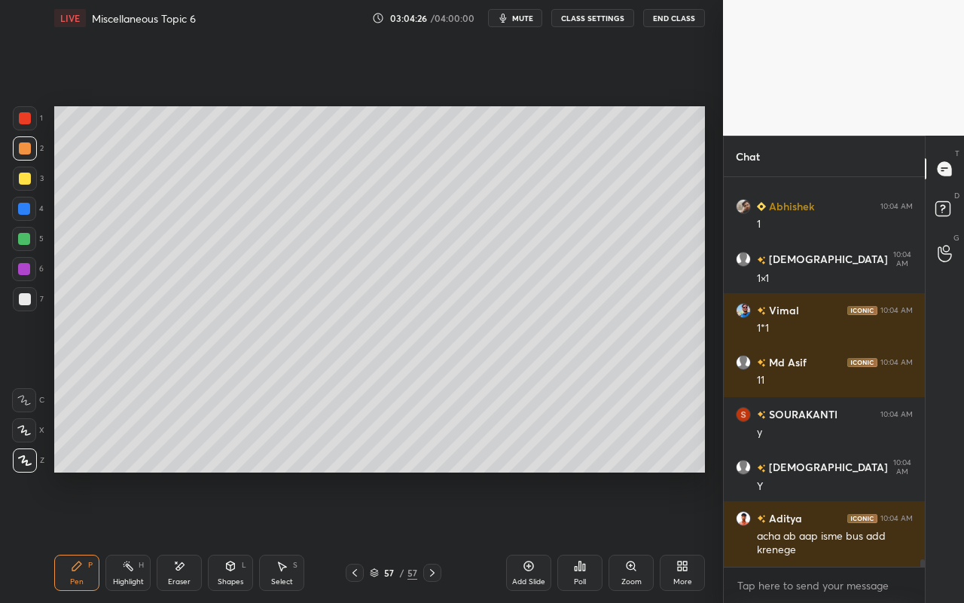
drag, startPoint x: 74, startPoint y: 573, endPoint x: 112, endPoint y: 525, distance: 61.7
click at [78, 536] on div "Pen P" at bounding box center [76, 573] width 45 height 36
drag, startPoint x: 291, startPoint y: 573, endPoint x: 294, endPoint y: 558, distance: 15.4
click at [292, 536] on div "Select S" at bounding box center [281, 573] width 45 height 36
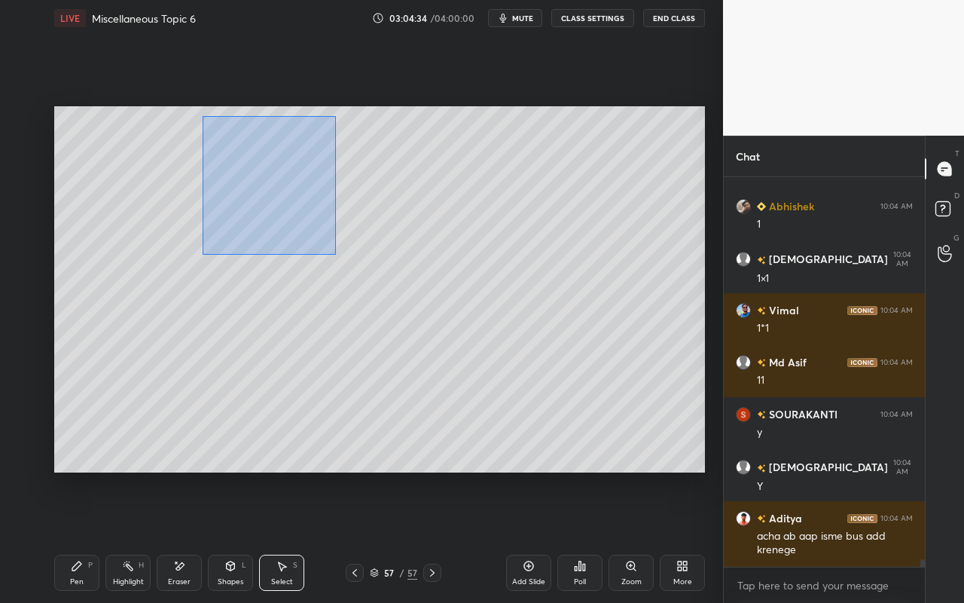
drag, startPoint x: 213, startPoint y: 145, endPoint x: 336, endPoint y: 254, distance: 164.4
click at [335, 254] on div "0 ° Undo Copy Paste here Duplicate Duplicate to new slide Delete" at bounding box center [379, 289] width 651 height 366
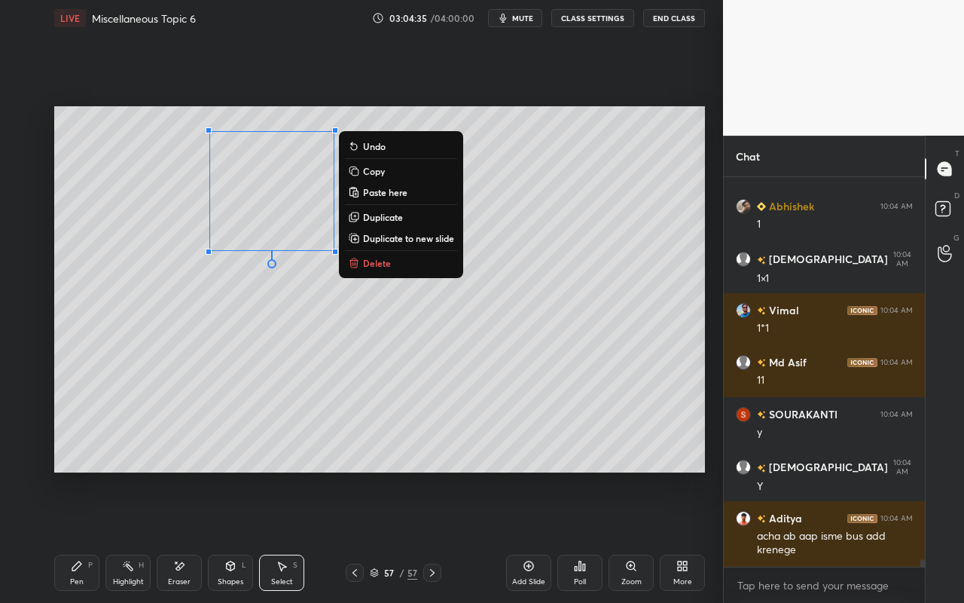
click at [376, 215] on p "Duplicate" at bounding box center [383, 217] width 40 height 12
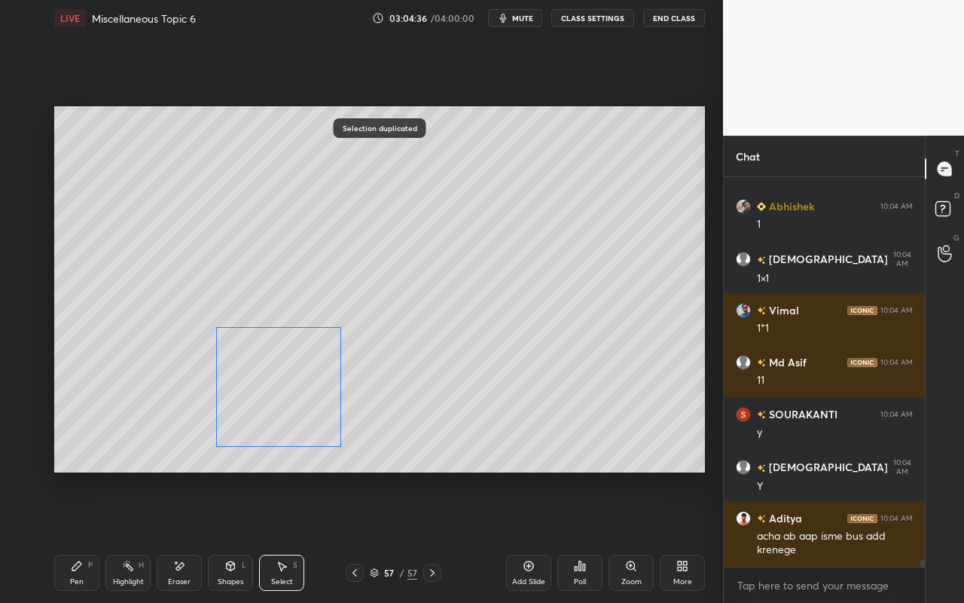
drag, startPoint x: 296, startPoint y: 280, endPoint x: 274, endPoint y: 407, distance: 129.2
click at [293, 383] on div "0 ° Undo Copy Paste here Duplicate Duplicate to new slide Delete" at bounding box center [379, 289] width 651 height 366
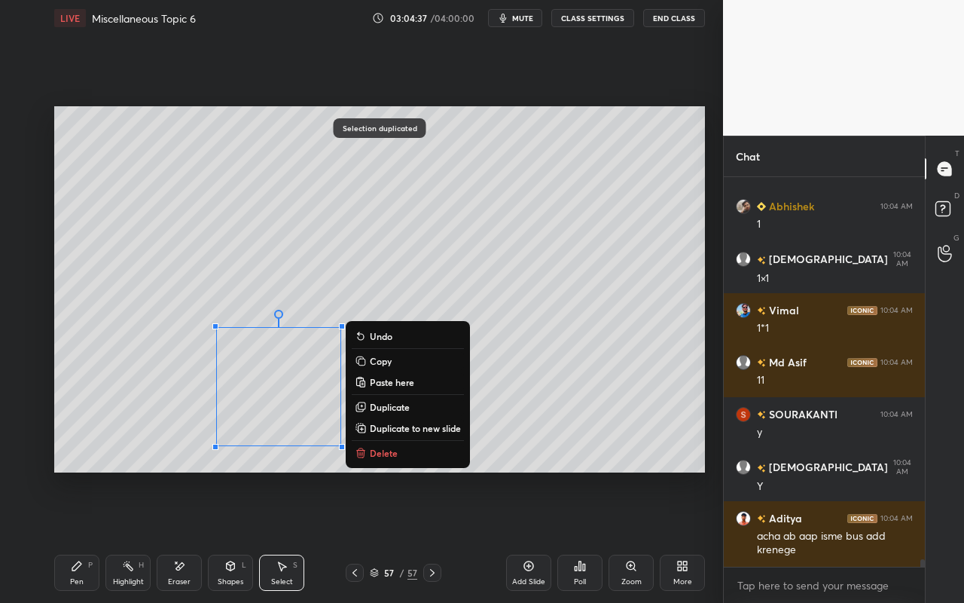
click at [233, 536] on icon at bounding box center [231, 566] width 12 height 12
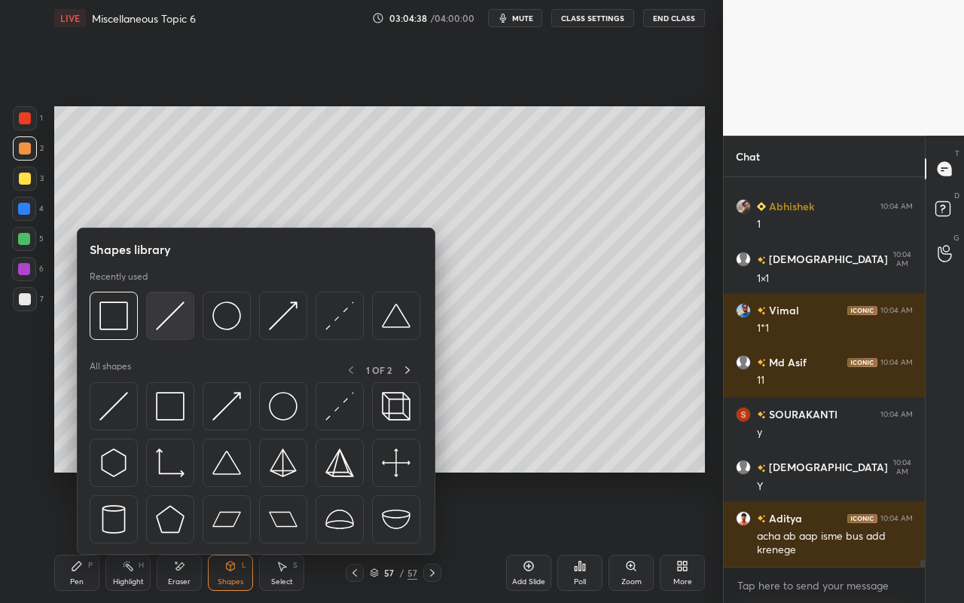
click at [175, 316] on img at bounding box center [170, 315] width 29 height 29
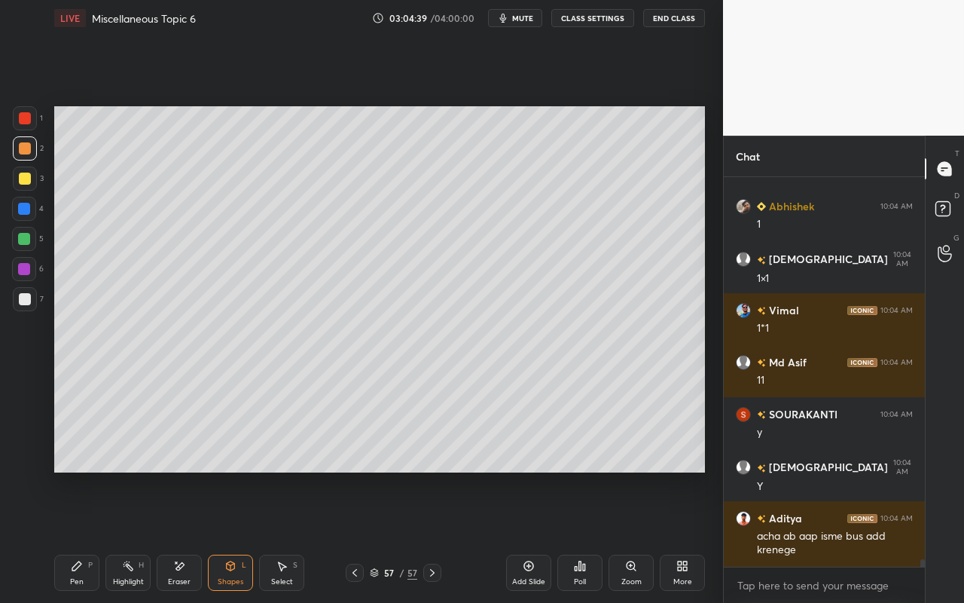
drag, startPoint x: 25, startPoint y: 146, endPoint x: 41, endPoint y: 156, distance: 19.3
click at [27, 148] on div at bounding box center [25, 148] width 12 height 12
click at [81, 536] on div "Pen P" at bounding box center [76, 573] width 45 height 36
click at [134, 536] on div "Highlight H" at bounding box center [127, 573] width 45 height 36
drag, startPoint x: 72, startPoint y: 567, endPoint x: 159, endPoint y: 493, distance: 114.9
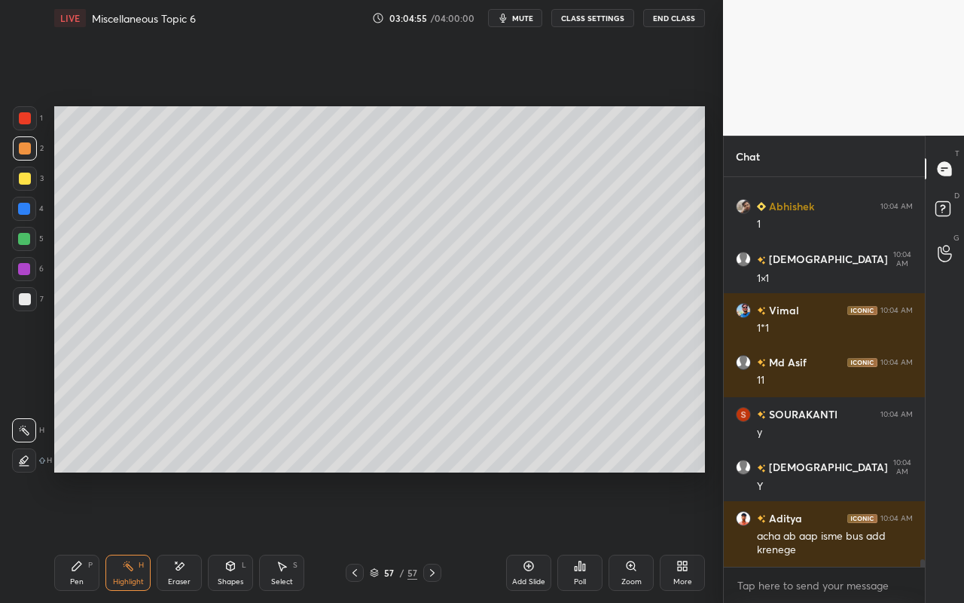
click at [76, 536] on icon at bounding box center [76, 565] width 9 height 9
drag, startPoint x: 121, startPoint y: 570, endPoint x: 139, endPoint y: 494, distance: 77.3
click at [129, 536] on div "Highlight H" at bounding box center [127, 573] width 45 height 36
drag, startPoint x: 77, startPoint y: 578, endPoint x: 160, endPoint y: 510, distance: 107.1
click at [77, 536] on div "Pen" at bounding box center [77, 582] width 14 height 8
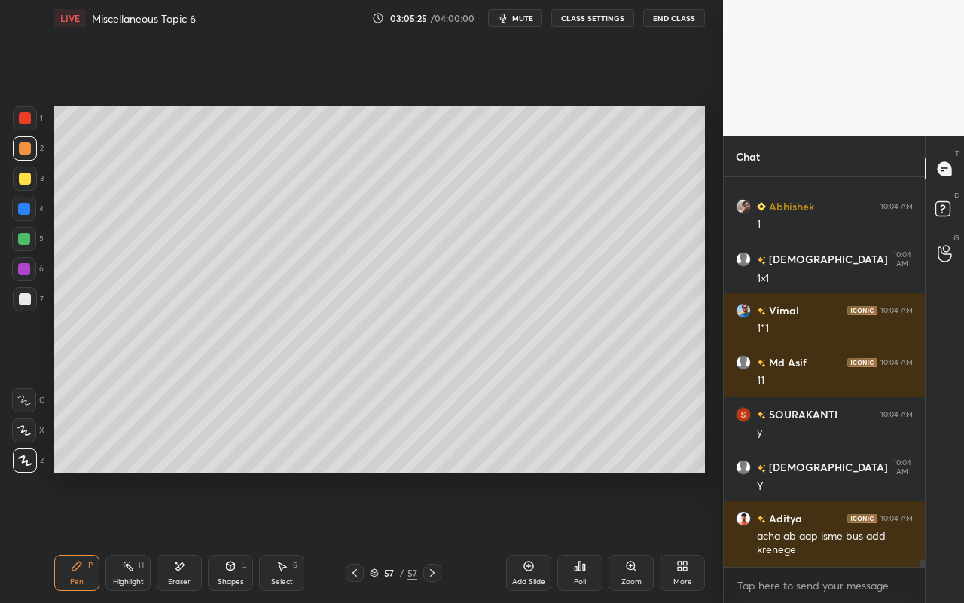
drag, startPoint x: 141, startPoint y: 569, endPoint x: 304, endPoint y: 492, distance: 180.7
click at [143, 536] on div "H" at bounding box center [141, 565] width 5 height 8
click at [89, 536] on div "Pen P" at bounding box center [76, 573] width 45 height 36
click at [136, 536] on div "Highlight H" at bounding box center [127, 573] width 45 height 36
drag, startPoint x: 81, startPoint y: 584, endPoint x: 83, endPoint y: 536, distance: 48.3
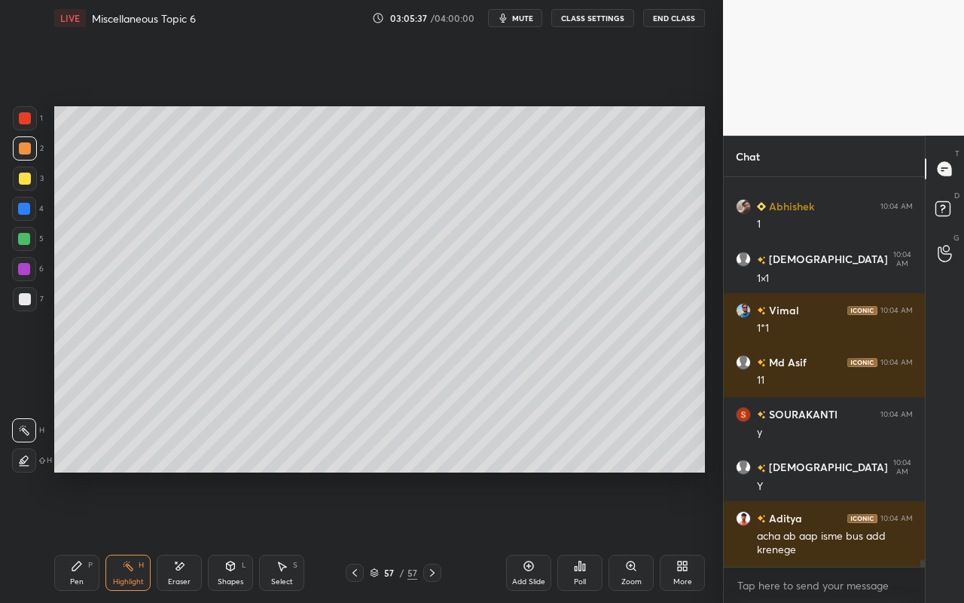
click at [82, 536] on div "Pen" at bounding box center [77, 582] width 14 height 8
click at [30, 179] on div at bounding box center [25, 179] width 24 height 24
click at [26, 121] on div at bounding box center [25, 118] width 12 height 12
click at [288, 536] on div "Select S" at bounding box center [281, 573] width 45 height 36
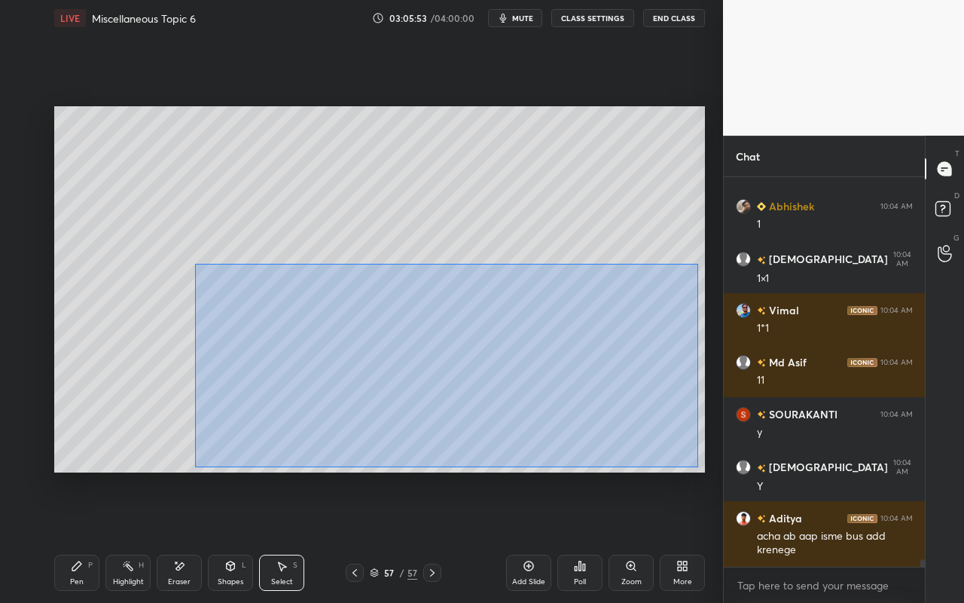
drag, startPoint x: 194, startPoint y: 263, endPoint x: 694, endPoint y: 464, distance: 538.5
click at [697, 466] on div "0 ° Undo Copy Paste here Duplicate Duplicate to new slide Delete" at bounding box center [379, 289] width 651 height 366
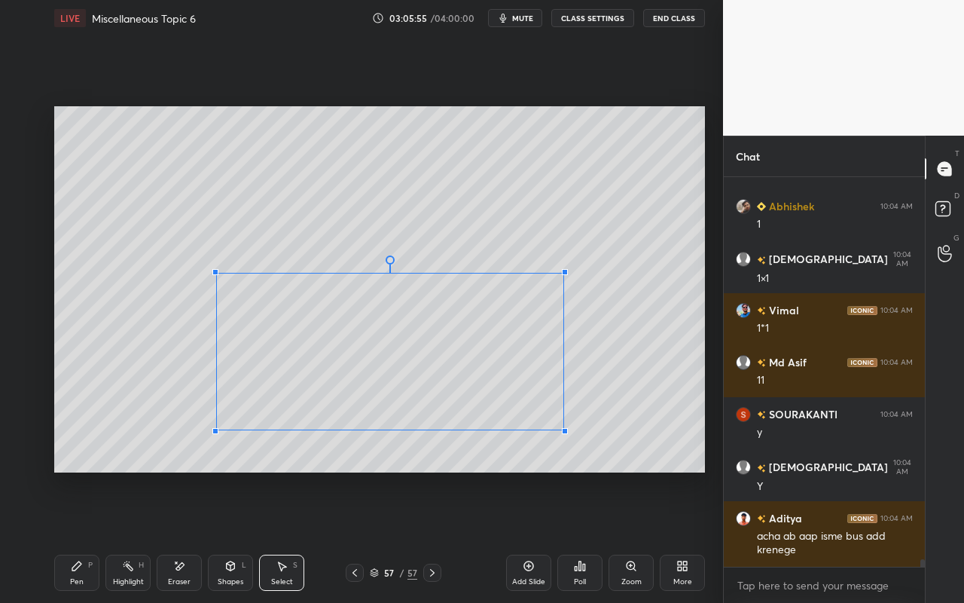
drag, startPoint x: 695, startPoint y: 459, endPoint x: 538, endPoint y: 422, distance: 161.7
click at [562, 428] on div at bounding box center [565, 431] width 6 height 6
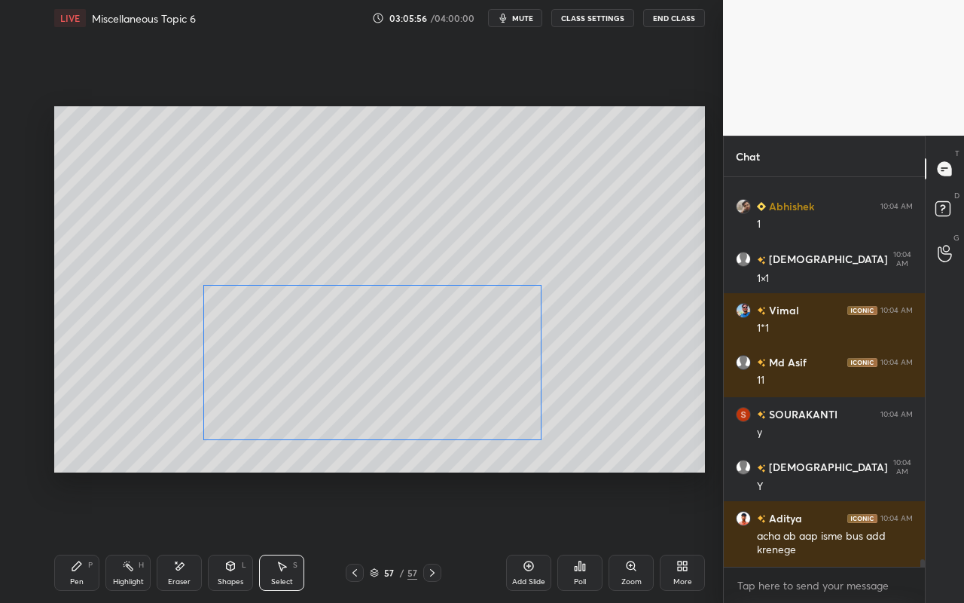
drag, startPoint x: 473, startPoint y: 384, endPoint x: 459, endPoint y: 395, distance: 17.8
click at [458, 396] on div "0 ° Undo Copy Paste here Duplicate Duplicate to new slide Delete" at bounding box center [379, 289] width 651 height 366
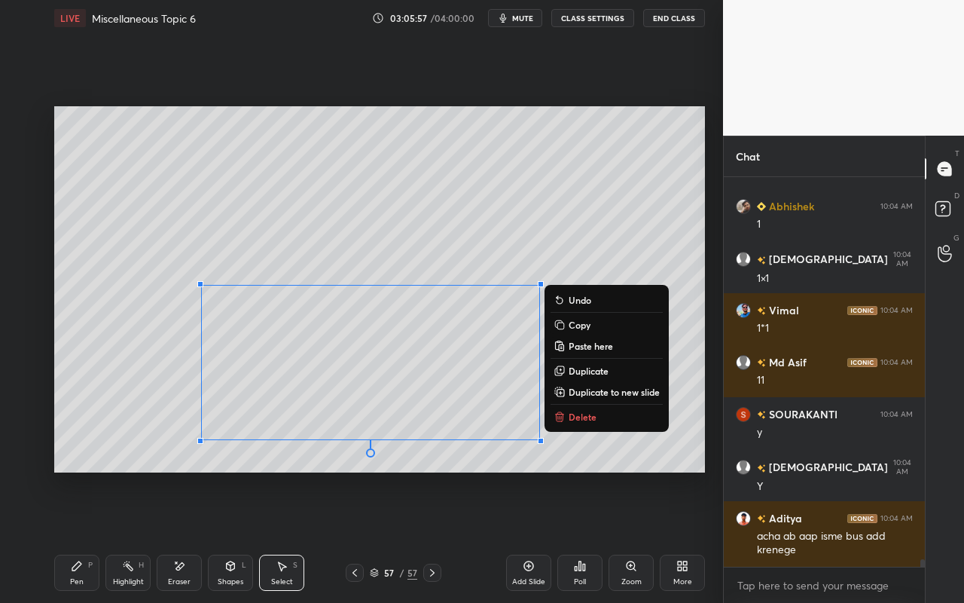
drag, startPoint x: 68, startPoint y: 573, endPoint x: 163, endPoint y: 521, distance: 108.5
click at [69, 536] on div "Pen P" at bounding box center [76, 573] width 45 height 36
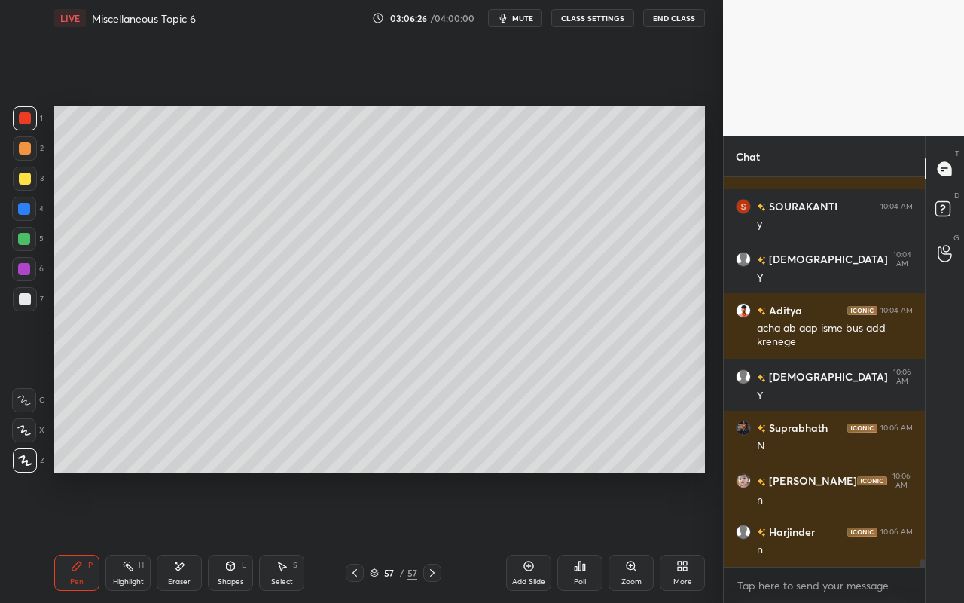
scroll to position [20513, 0]
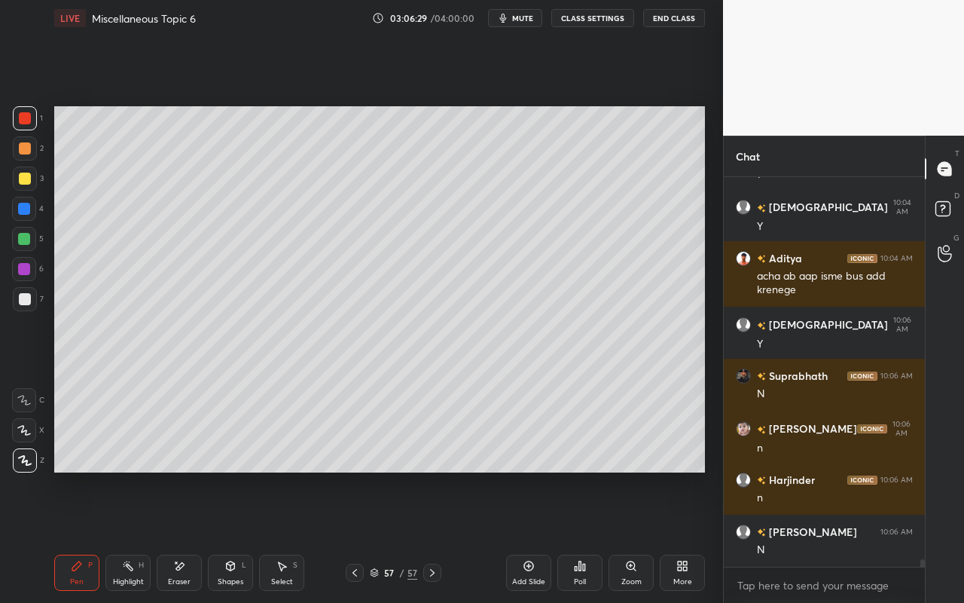
drag, startPoint x: 279, startPoint y: 582, endPoint x: 283, endPoint y: 573, distance: 9.4
click at [280, 536] on div "Select" at bounding box center [282, 582] width 22 height 8
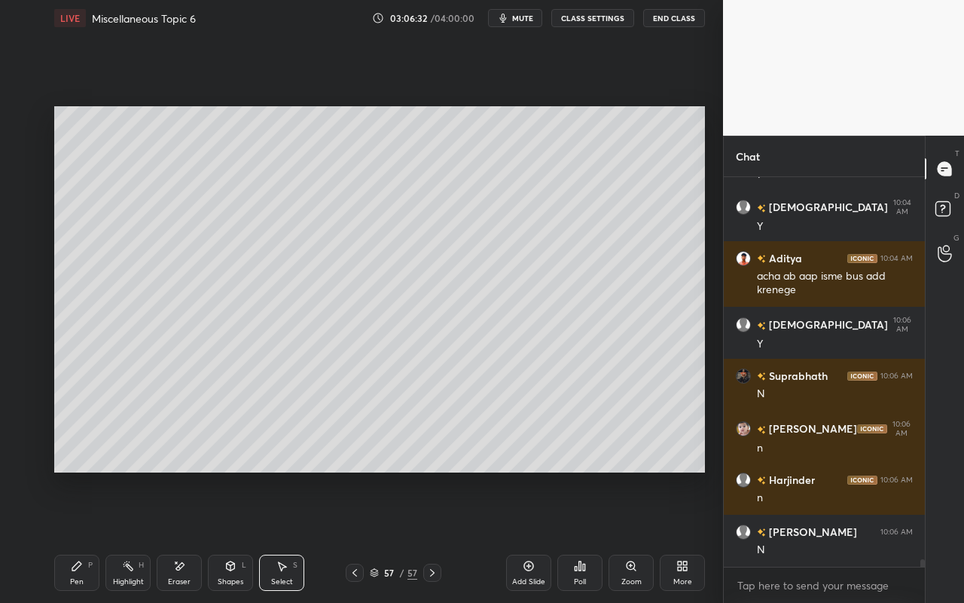
drag, startPoint x: 141, startPoint y: 579, endPoint x: 144, endPoint y: 571, distance: 8.1
click at [143, 536] on div "Highlight" at bounding box center [128, 582] width 31 height 8
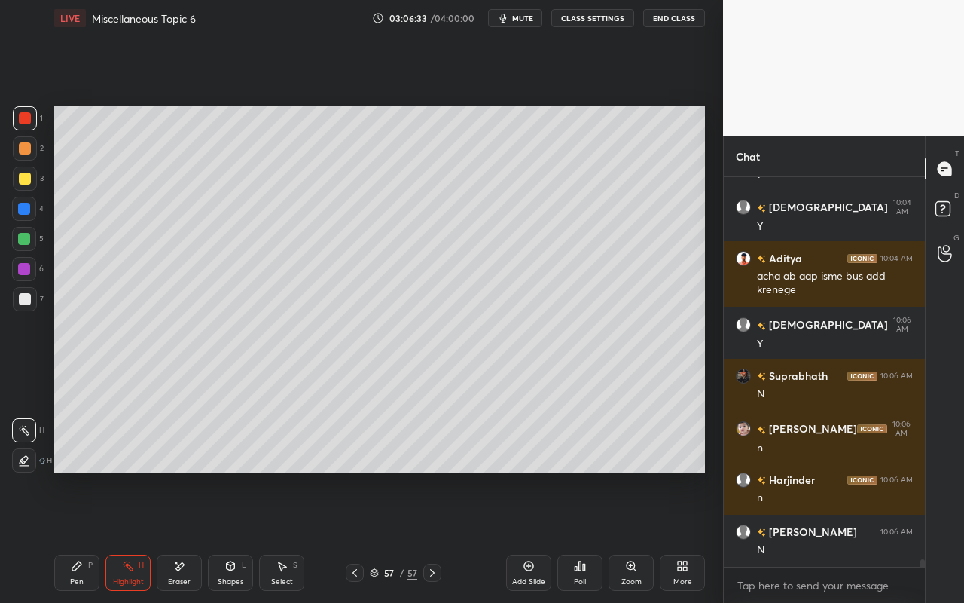
click at [230, 536] on icon at bounding box center [231, 566] width 12 height 12
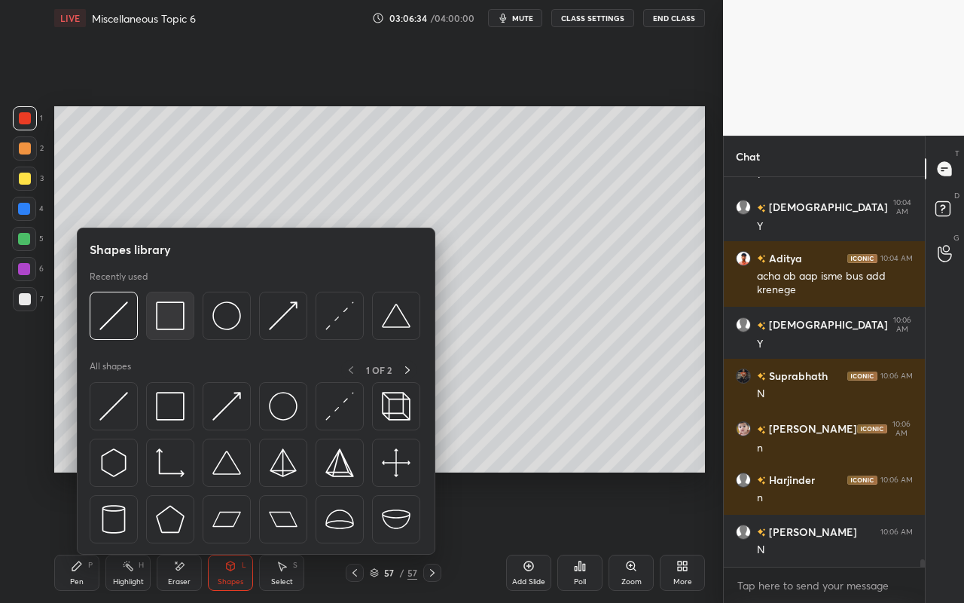
click at [176, 319] on img at bounding box center [170, 315] width 29 height 29
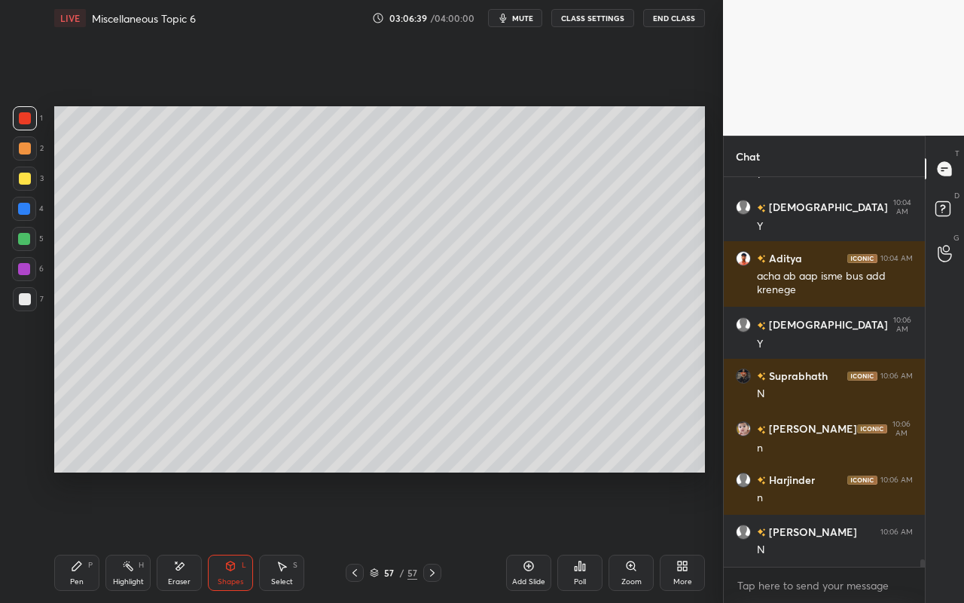
scroll to position [20565, 0]
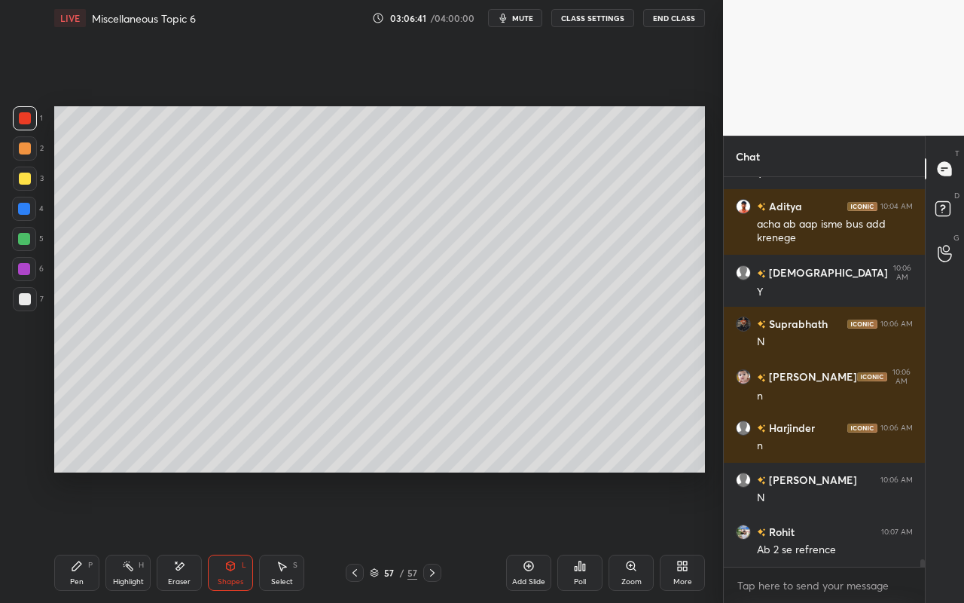
click at [283, 536] on div "Select" at bounding box center [282, 582] width 22 height 8
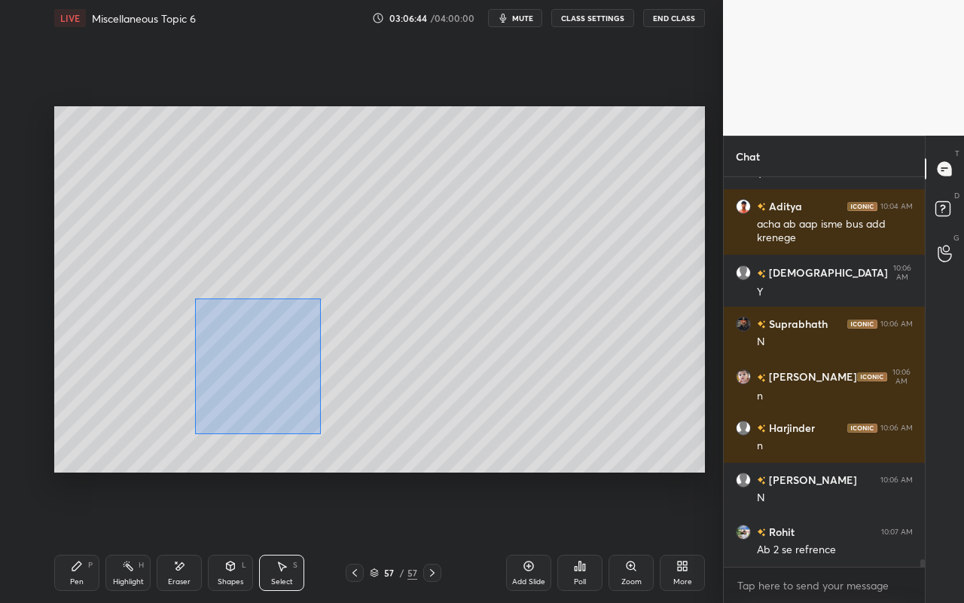
drag, startPoint x: 196, startPoint y: 298, endPoint x: 316, endPoint y: 438, distance: 184.3
click at [317, 438] on div "0 ° Undo Copy Paste here Duplicate Duplicate to new slide Delete" at bounding box center [379, 289] width 651 height 366
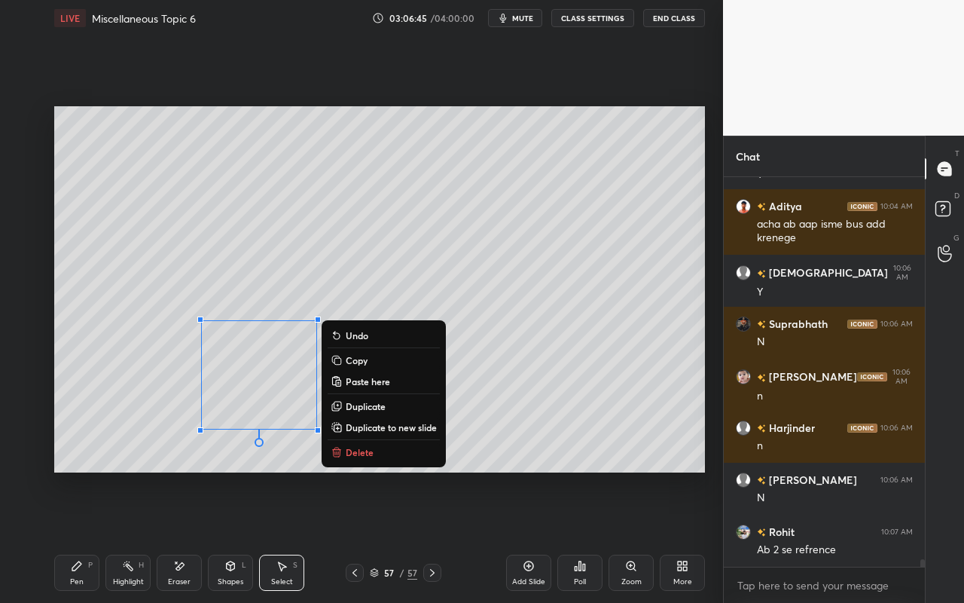
click at [378, 421] on p "Duplicate to new slide" at bounding box center [391, 427] width 91 height 12
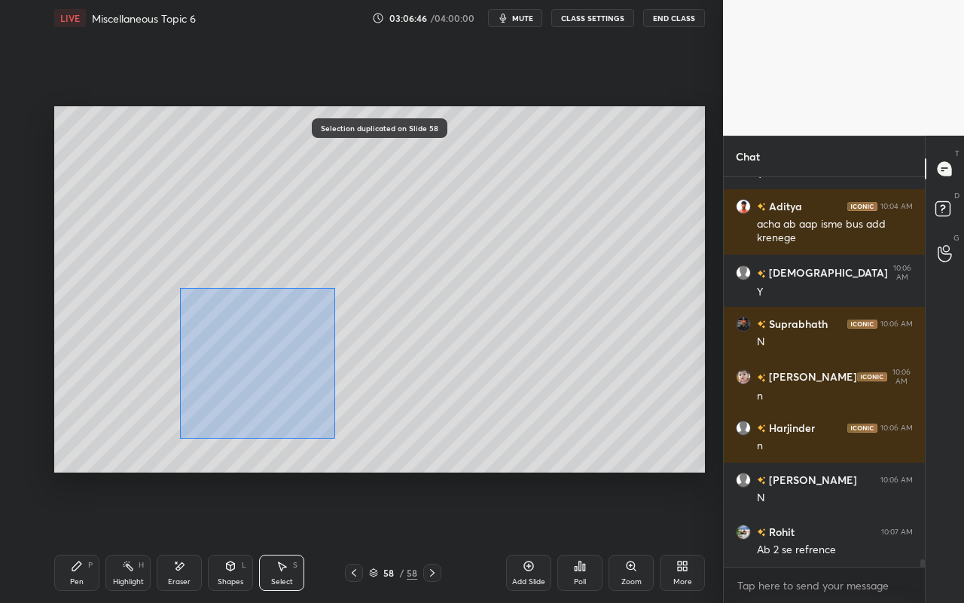
drag, startPoint x: 200, startPoint y: 328, endPoint x: 292, endPoint y: 404, distance: 118.8
click at [332, 438] on div "0 ° Undo Copy Paste here Duplicate Duplicate to new slide Delete" at bounding box center [379, 289] width 651 height 366
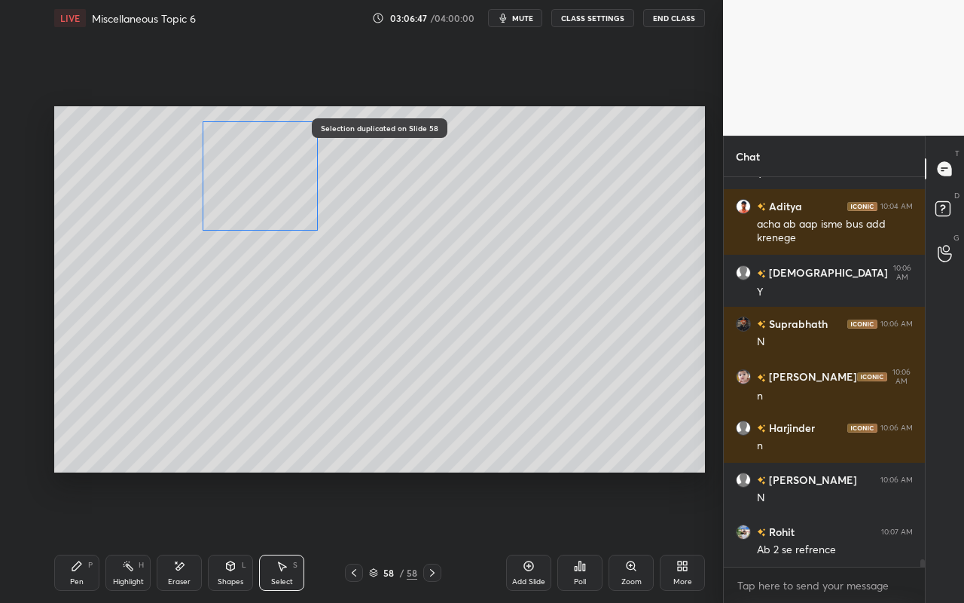
drag, startPoint x: 280, startPoint y: 394, endPoint x: 280, endPoint y: 195, distance: 198.9
click at [280, 195] on div "0 ° Undo Copy Paste here Duplicate Duplicate to new slide Delete" at bounding box center [379, 289] width 651 height 366
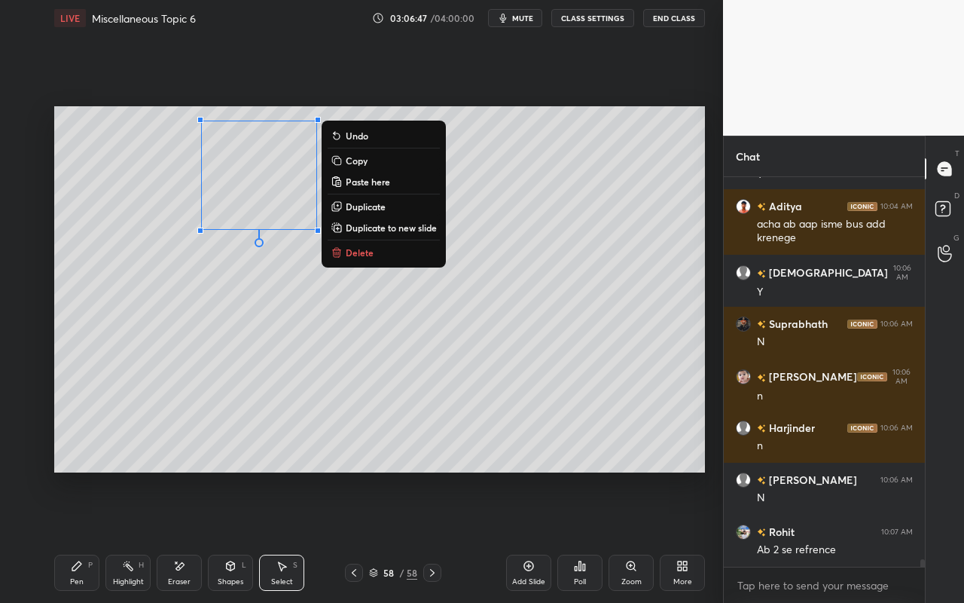
click at [279, 328] on div "0 ° Undo Copy Paste here Duplicate Duplicate to new slide Delete" at bounding box center [379, 289] width 651 height 366
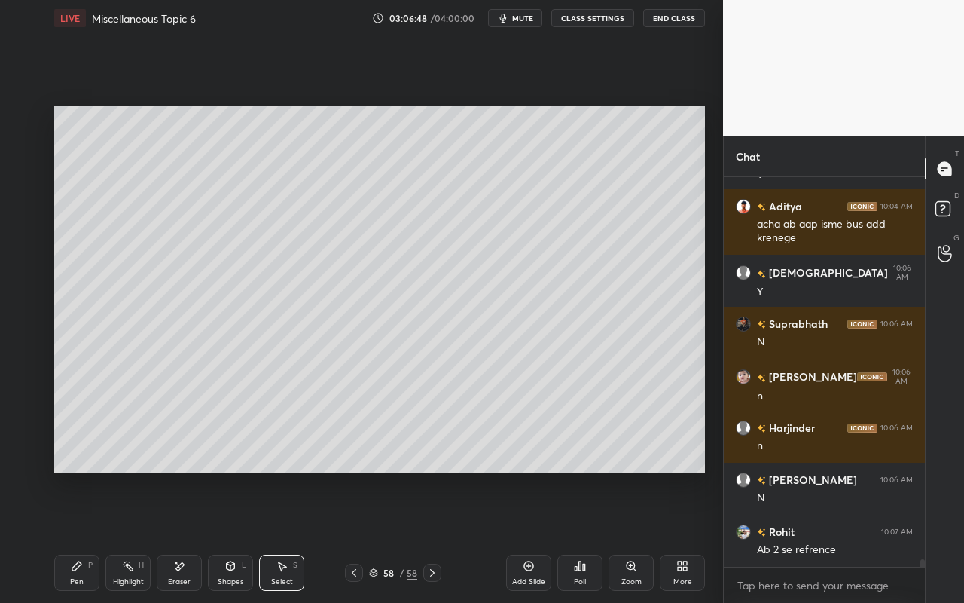
drag, startPoint x: 125, startPoint y: 572, endPoint x: 130, endPoint y: 558, distance: 15.3
click at [129, 536] on div "Highlight H" at bounding box center [127, 573] width 45 height 36
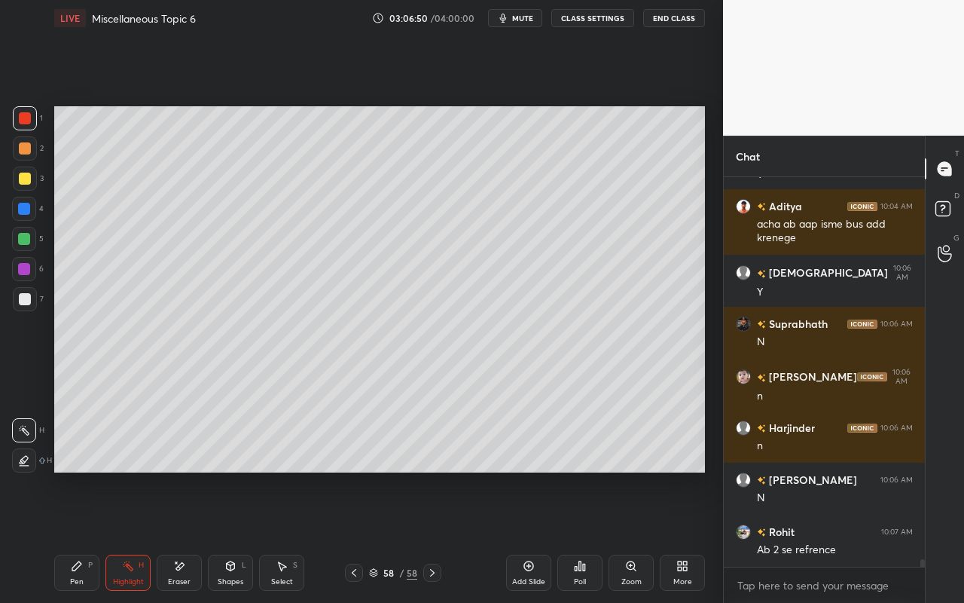
scroll to position [20617, 0]
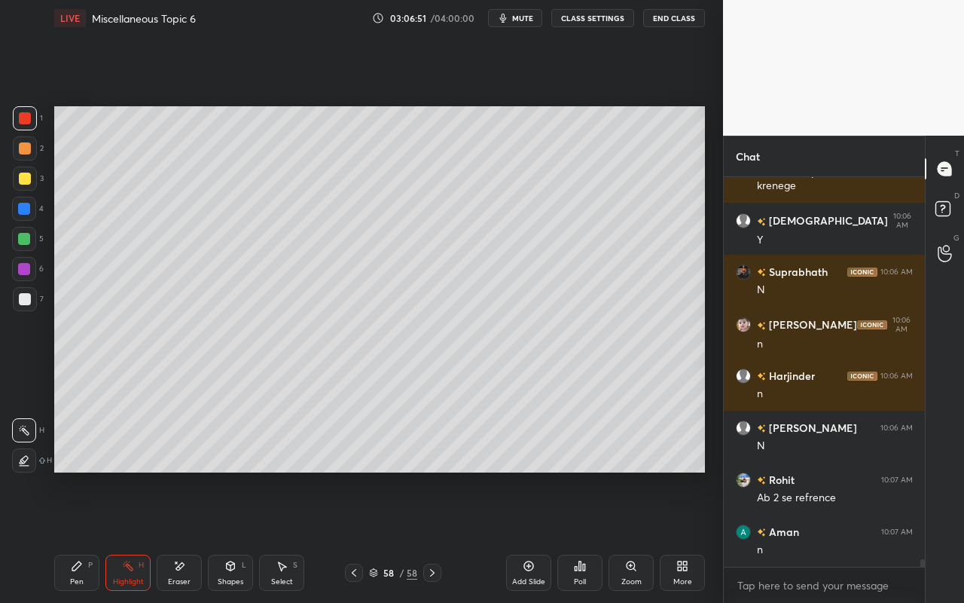
click at [241, 536] on div "Shapes" at bounding box center [231, 582] width 26 height 8
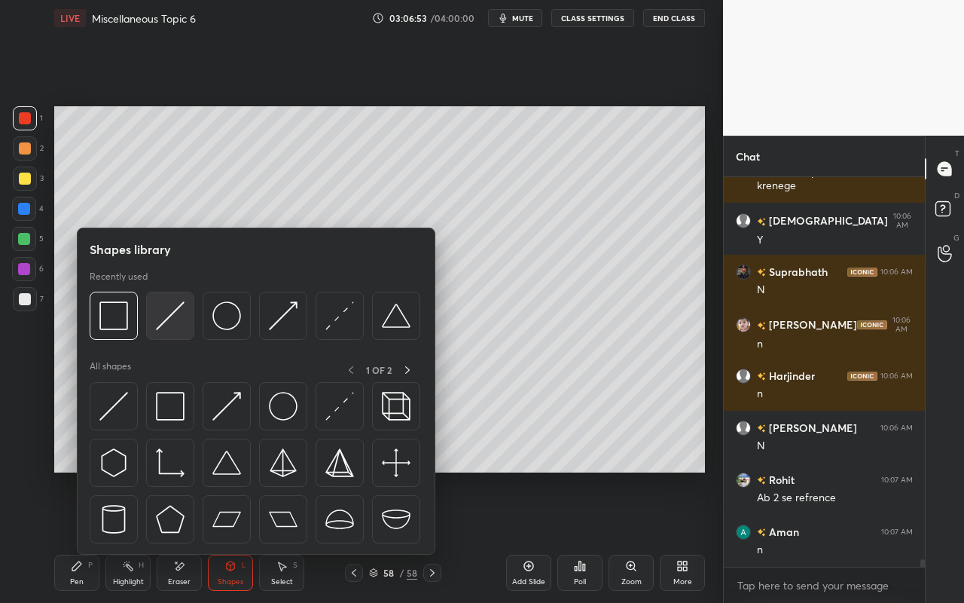
click at [183, 321] on img at bounding box center [170, 315] width 29 height 29
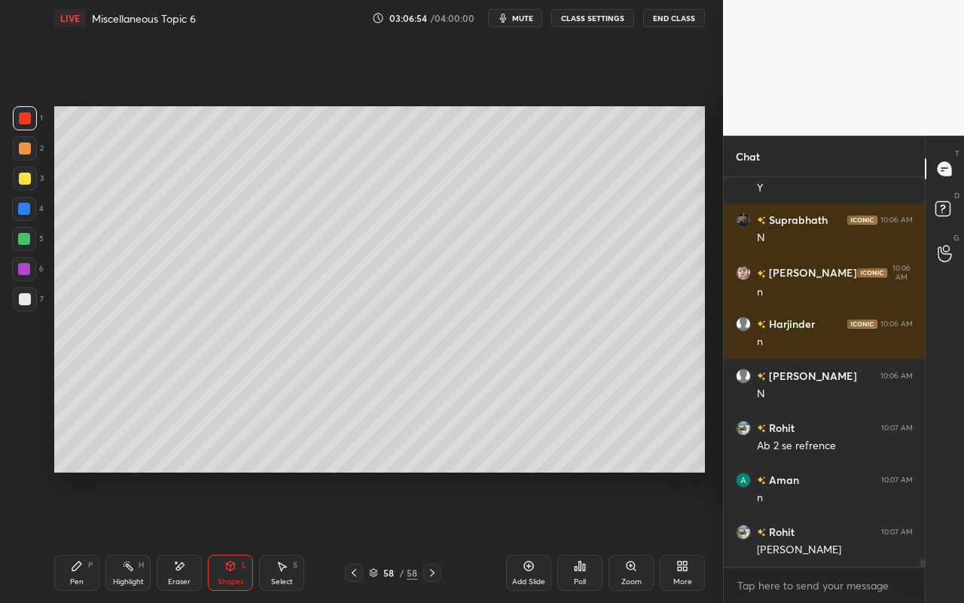
drag, startPoint x: 27, startPoint y: 264, endPoint x: 31, endPoint y: 254, distance: 11.2
click at [27, 264] on div at bounding box center [24, 269] width 12 height 12
click at [29, 121] on div at bounding box center [25, 118] width 12 height 12
click at [75, 536] on div "Pen P" at bounding box center [76, 573] width 45 height 36
click at [135, 536] on div "Pen P Highlight H Eraser Shapes L Select S 58 / 58 Add Slide Poll Zoom More" at bounding box center [379, 572] width 651 height 60
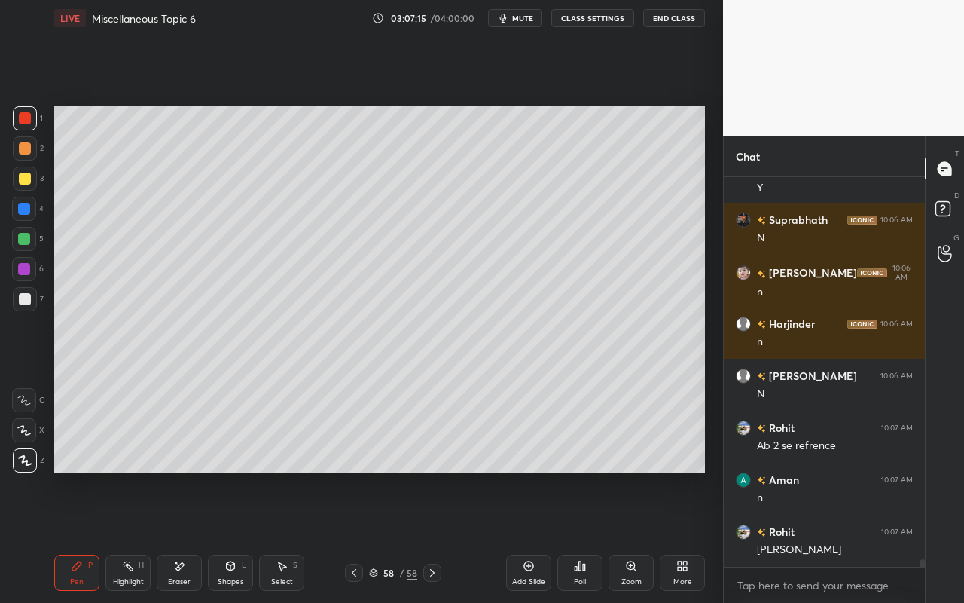
click at [130, 536] on div "Highlight H" at bounding box center [127, 573] width 45 height 36
drag, startPoint x: 69, startPoint y: 576, endPoint x: 69, endPoint y: 565, distance: 11.3
click at [69, 536] on div "Pen P" at bounding box center [76, 573] width 45 height 36
drag, startPoint x: 289, startPoint y: 576, endPoint x: 316, endPoint y: 539, distance: 45.8
click at [289, 536] on div "Select" at bounding box center [282, 582] width 22 height 8
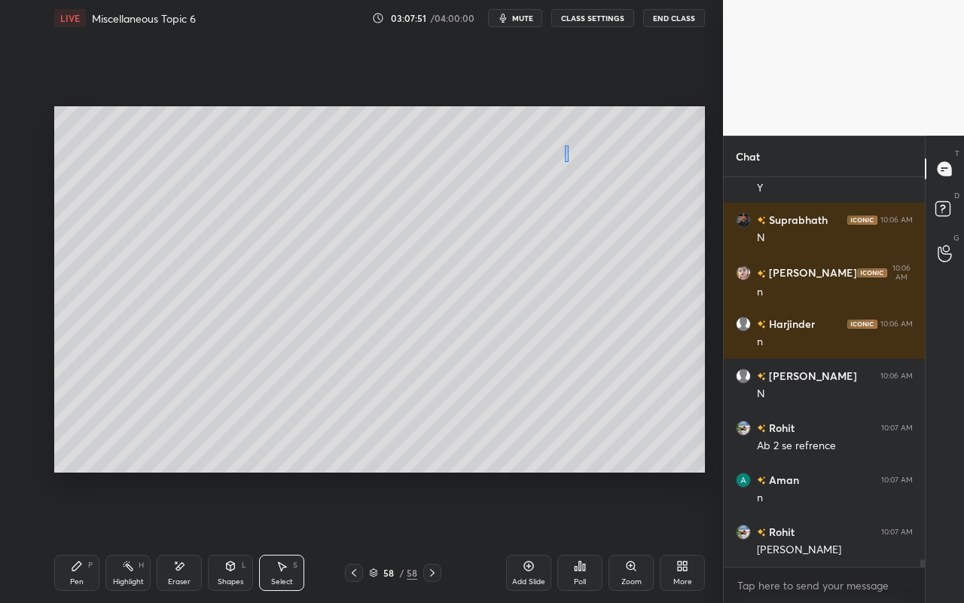
drag, startPoint x: 564, startPoint y: 145, endPoint x: 591, endPoint y: 173, distance: 38.9
click at [585, 170] on div "0 ° Undo Copy Paste here Duplicate Duplicate to new slide Delete" at bounding box center [379, 289] width 651 height 366
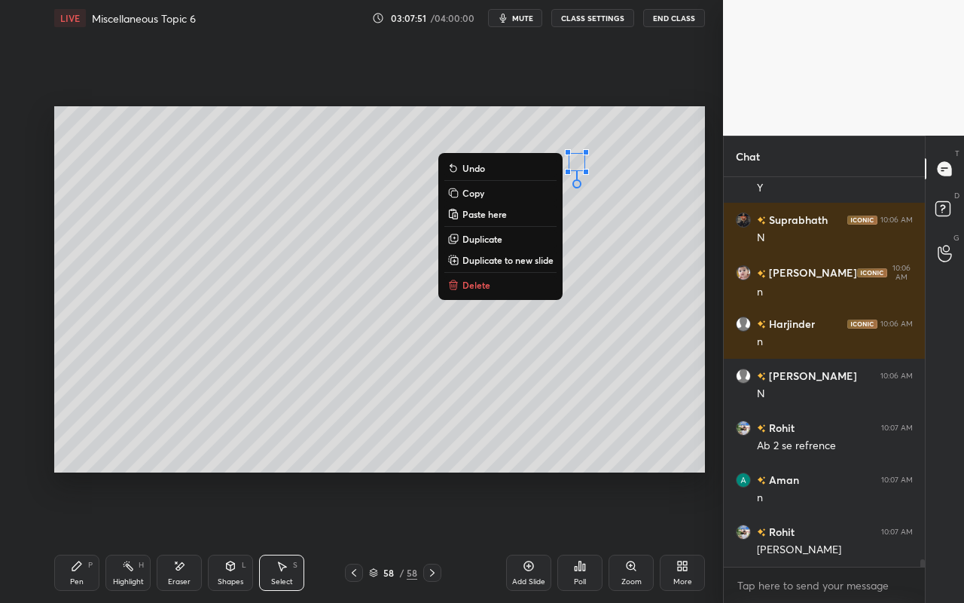
click at [502, 292] on button "Delete" at bounding box center [501, 285] width 112 height 18
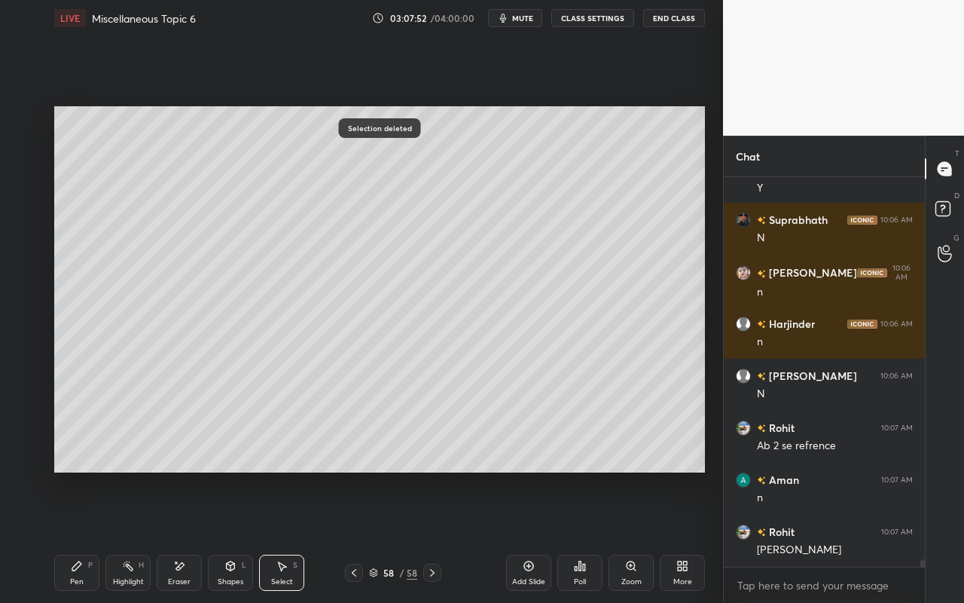
click at [87, 536] on div "Pen P" at bounding box center [76, 573] width 45 height 36
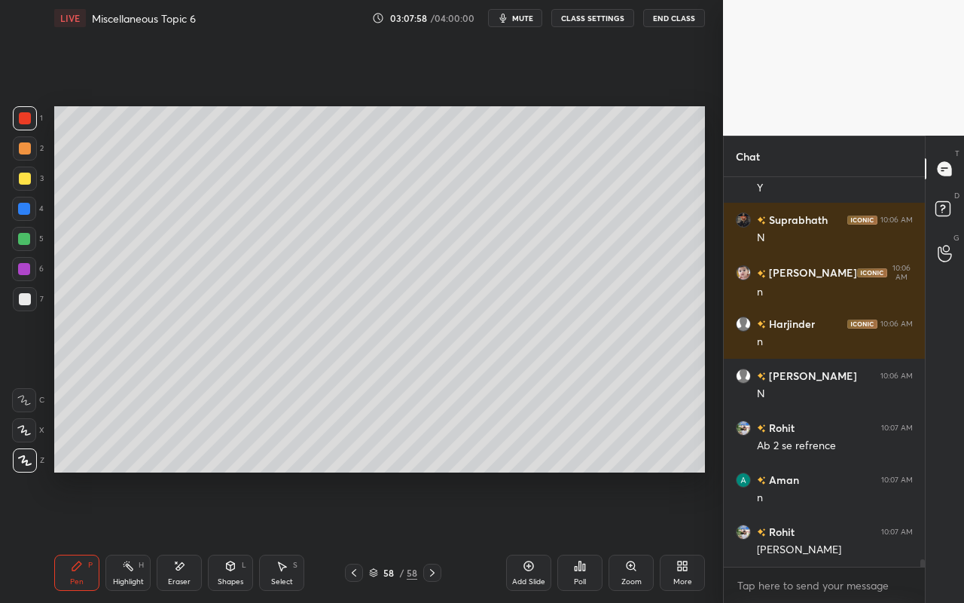
drag, startPoint x: 80, startPoint y: 583, endPoint x: 122, endPoint y: 515, distance: 79.9
click at [80, 536] on div "Pen" at bounding box center [77, 582] width 14 height 8
drag, startPoint x: 26, startPoint y: 180, endPoint x: 46, endPoint y: 182, distance: 20.4
click at [26, 180] on div at bounding box center [25, 179] width 12 height 12
drag, startPoint x: 127, startPoint y: 570, endPoint x: 133, endPoint y: 564, distance: 8.5
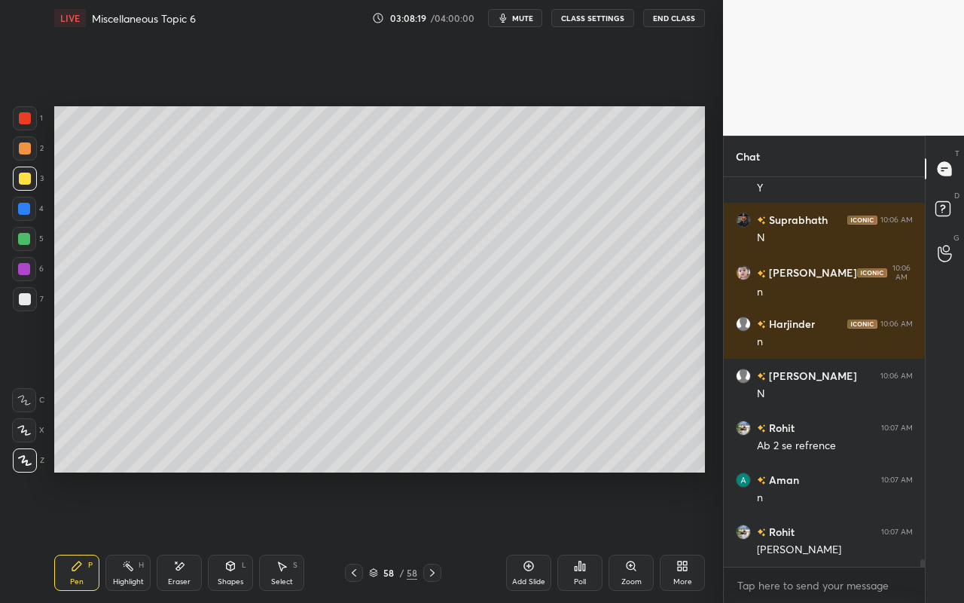
click at [130, 536] on icon at bounding box center [128, 566] width 12 height 12
click at [93, 536] on div "Pen P" at bounding box center [76, 573] width 45 height 36
click at [129, 536] on icon at bounding box center [128, 566] width 12 height 12
click at [68, 536] on div "Pen P" at bounding box center [76, 573] width 45 height 36
drag, startPoint x: 129, startPoint y: 574, endPoint x: 203, endPoint y: 484, distance: 116.1
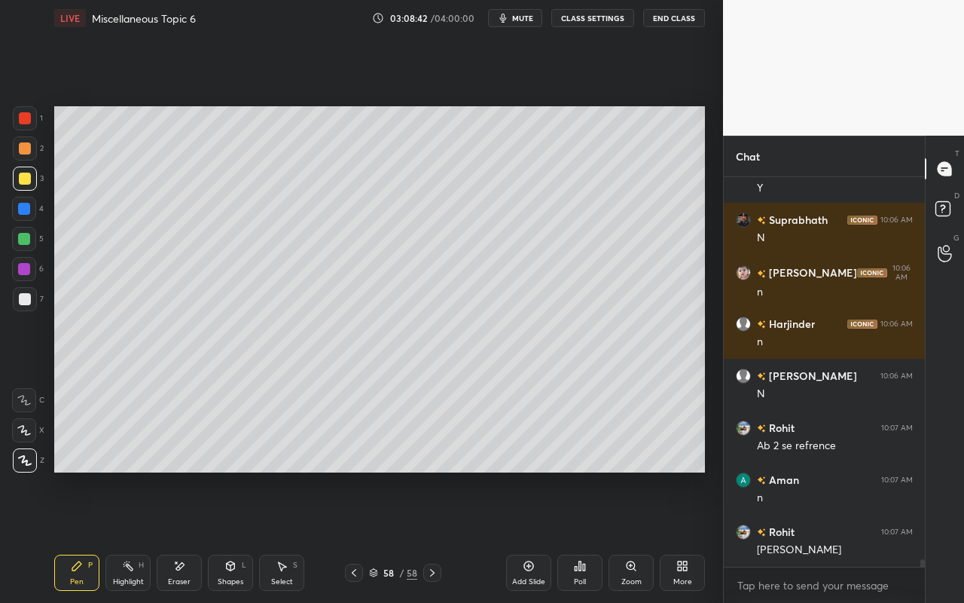
click at [137, 536] on div "Highlight H" at bounding box center [127, 573] width 45 height 36
drag, startPoint x: 77, startPoint y: 576, endPoint x: 86, endPoint y: 569, distance: 11.8
click at [81, 536] on div "Pen P" at bounding box center [76, 573] width 45 height 36
click at [83, 536] on div "Pen P Highlight H Eraser Shapes L Select S 58 / 58 Add Slide Poll Zoom More" at bounding box center [379, 572] width 651 height 60
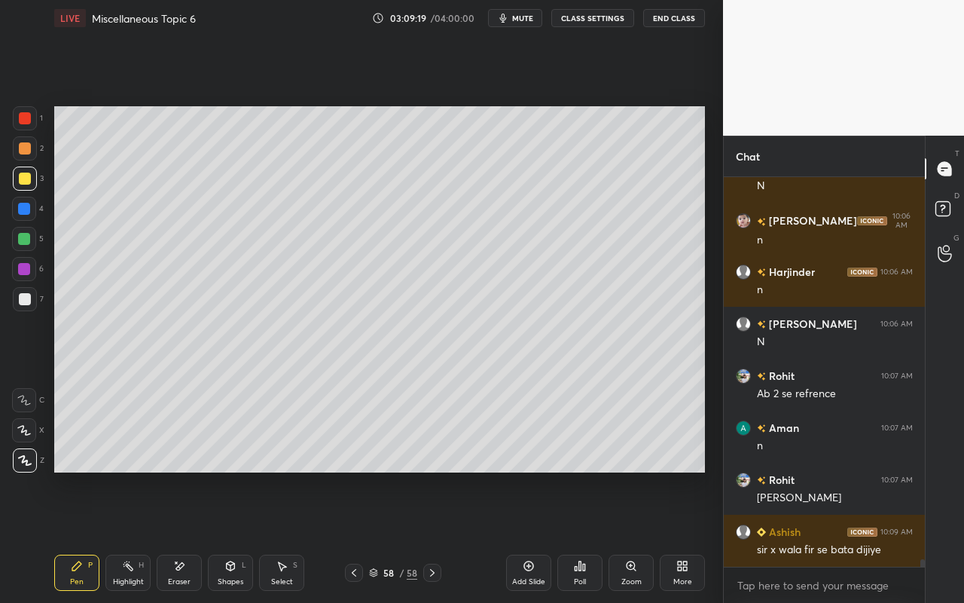
click at [134, 536] on div "Highlight H" at bounding box center [127, 573] width 45 height 36
click at [79, 536] on div "Pen" at bounding box center [77, 582] width 14 height 8
click at [536, 474] on div "Setting up your live class Poll for secs No correct answer Start poll" at bounding box center [379, 289] width 663 height 506
click at [83, 536] on div "Pen P" at bounding box center [76, 573] width 45 height 36
drag, startPoint x: 122, startPoint y: 594, endPoint x: 197, endPoint y: 511, distance: 112.1
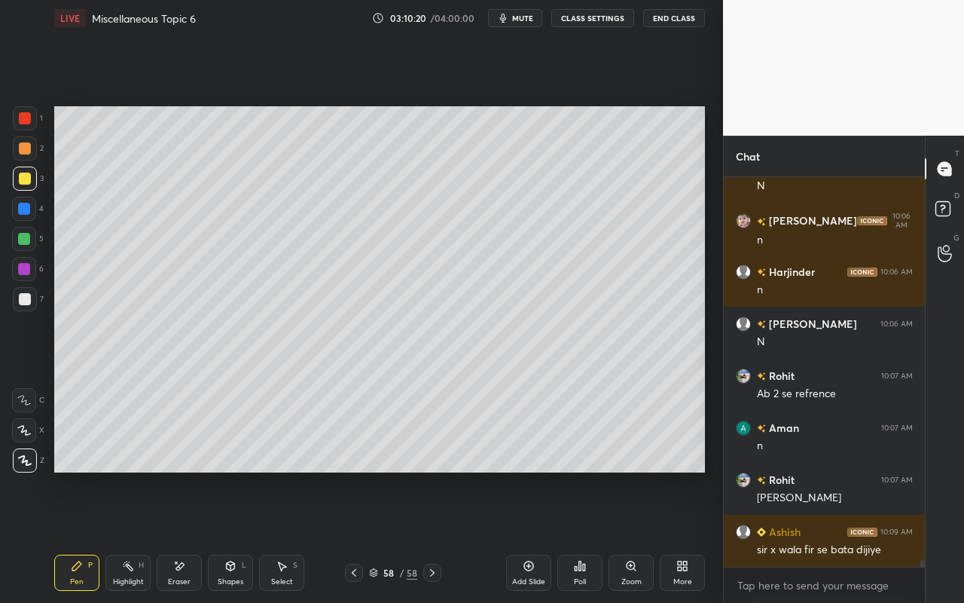
click at [127, 536] on div "Pen P Highlight H Eraser Shapes L Select S 58 / 58 Add Slide Poll Zoom More" at bounding box center [379, 572] width 651 height 60
click at [130, 536] on icon at bounding box center [128, 566] width 12 height 12
click at [604, 488] on div "Setting up your live class Poll for secs No correct answer Start poll" at bounding box center [379, 289] width 663 height 506
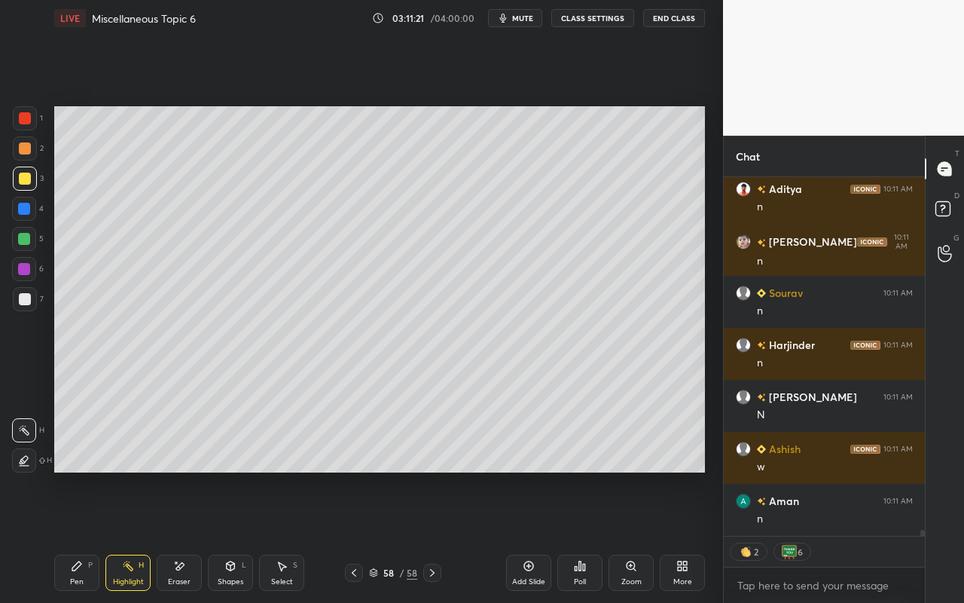
scroll to position [20609, 0]
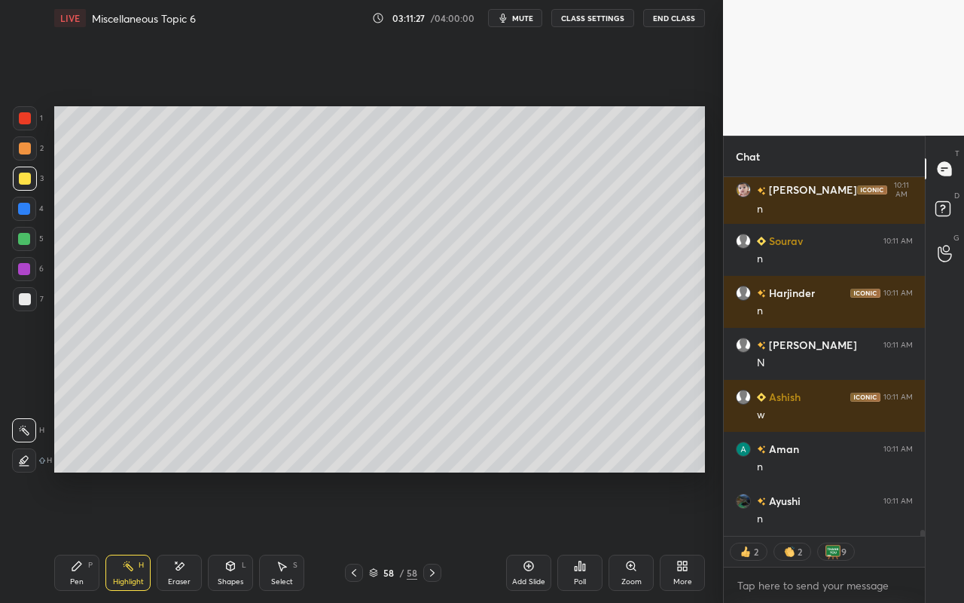
click at [281, 536] on div "Select S" at bounding box center [281, 573] width 45 height 36
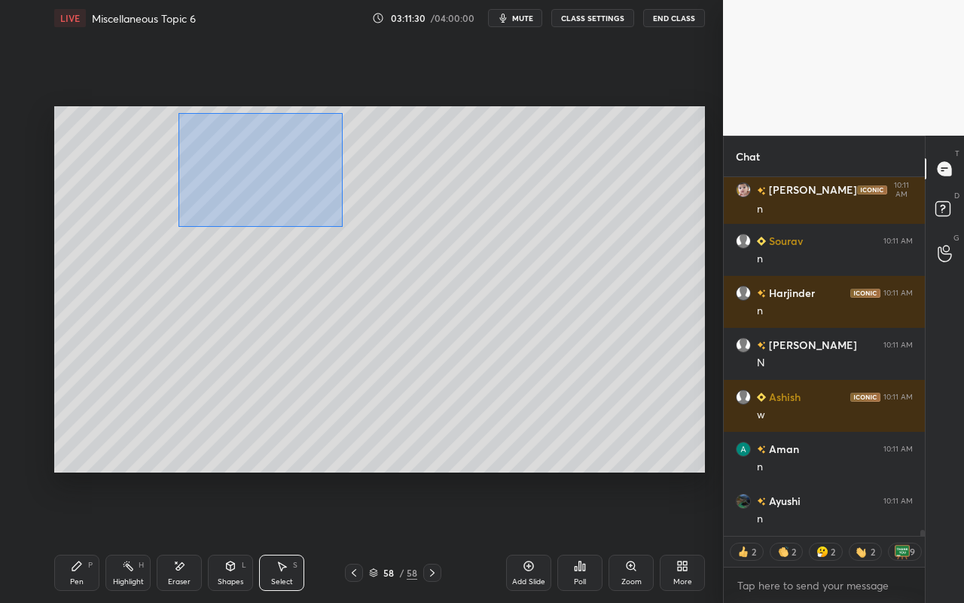
drag, startPoint x: 178, startPoint y: 112, endPoint x: 344, endPoint y: 225, distance: 200.8
click at [343, 227] on div "0 ° Undo Copy Paste here Duplicate Duplicate to new slide Delete" at bounding box center [379, 289] width 651 height 366
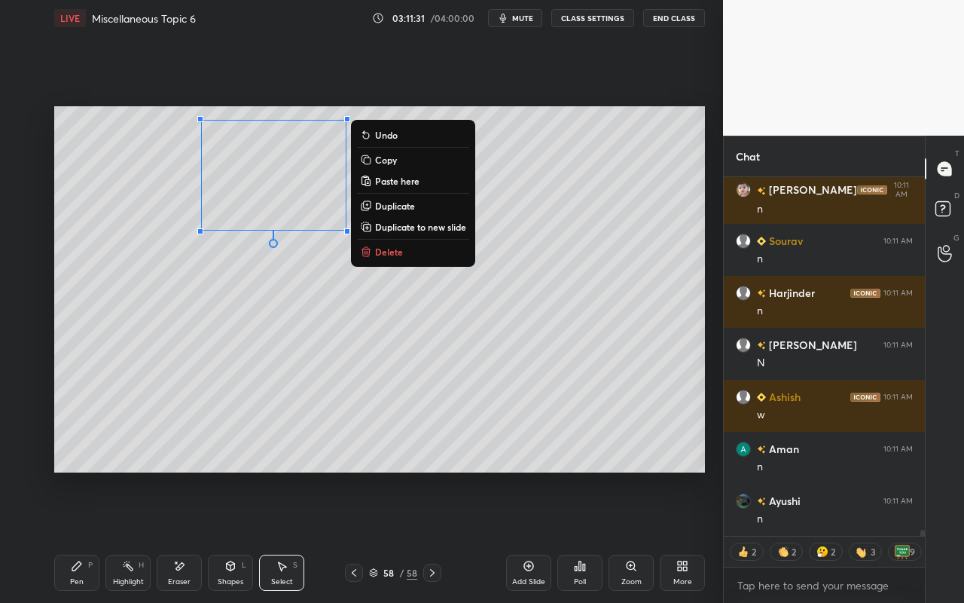
click at [402, 224] on p "Duplicate to new slide" at bounding box center [420, 227] width 91 height 12
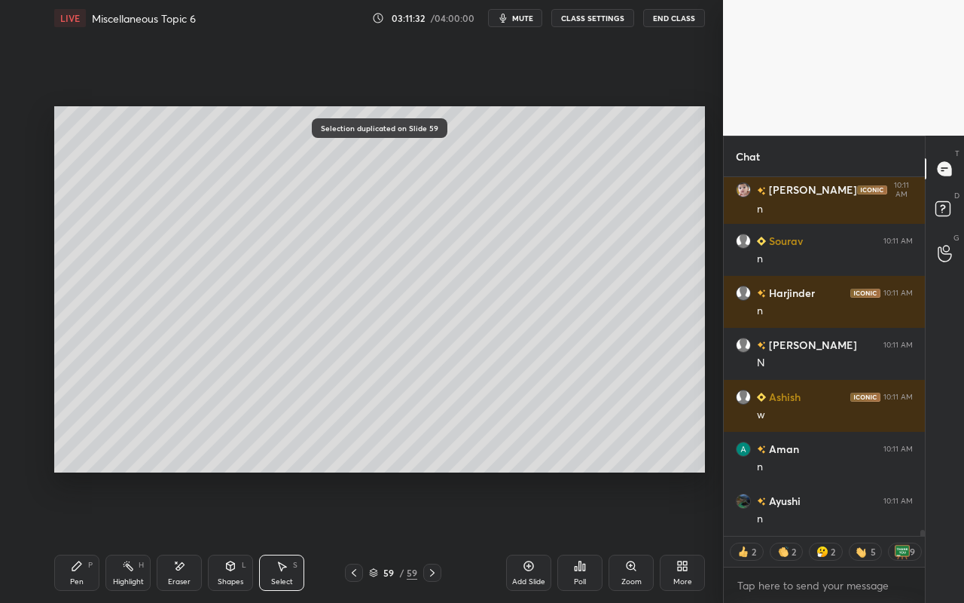
click at [86, 536] on div "Pen P" at bounding box center [76, 573] width 45 height 36
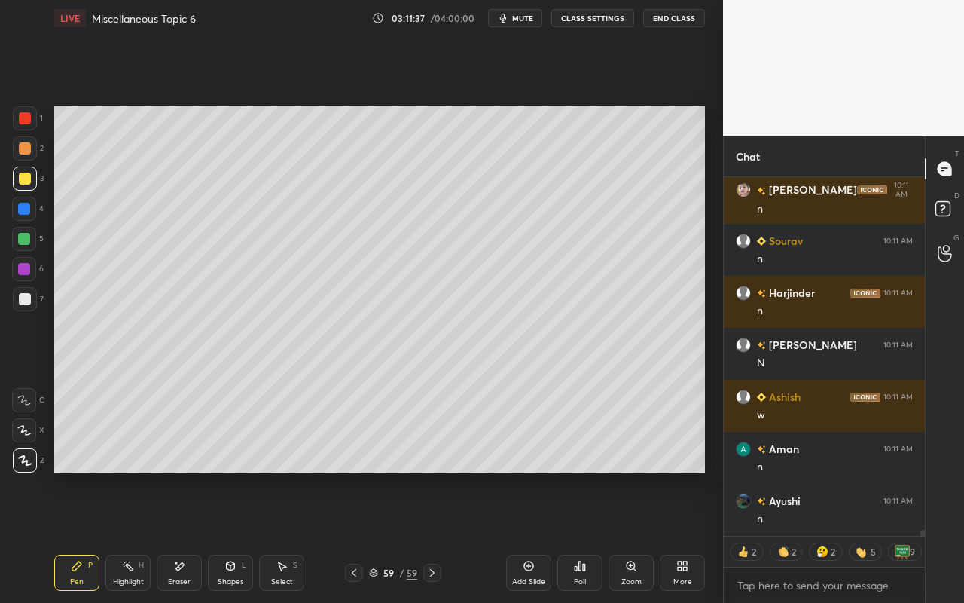
drag, startPoint x: 170, startPoint y: 571, endPoint x: 220, endPoint y: 481, distance: 103.5
click at [173, 536] on div "Eraser" at bounding box center [179, 573] width 45 height 36
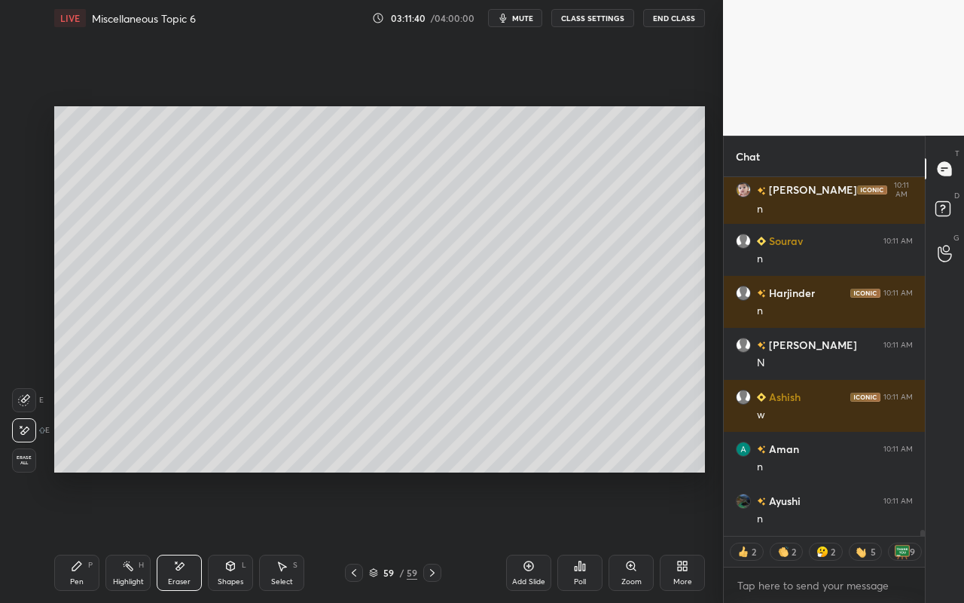
click at [77, 536] on div "Pen" at bounding box center [77, 582] width 14 height 8
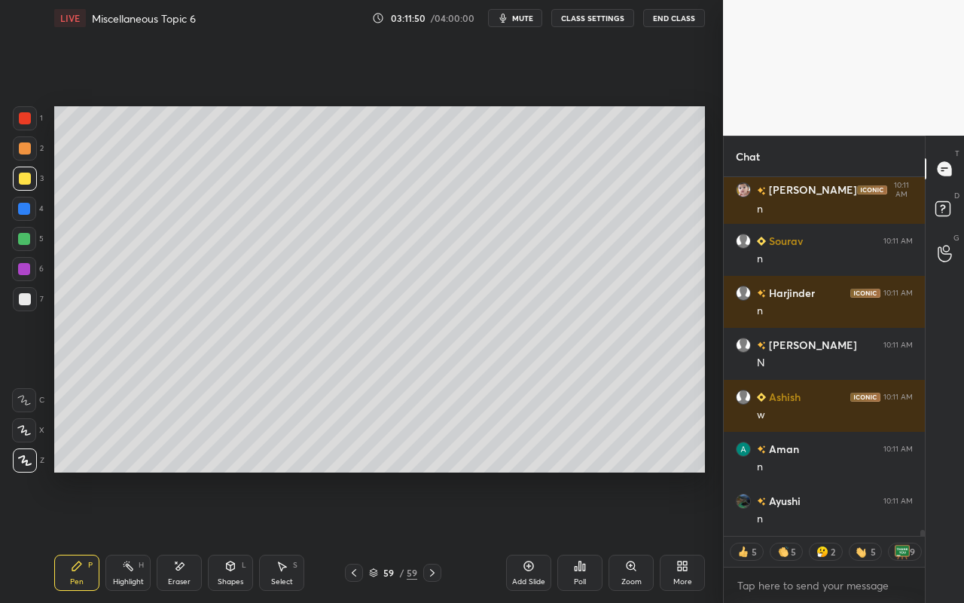
click at [82, 536] on div "Pen P" at bounding box center [76, 573] width 45 height 36
click at [125, 536] on div "Highlight" at bounding box center [128, 582] width 31 height 8
drag, startPoint x: 74, startPoint y: 576, endPoint x: 127, endPoint y: 490, distance: 101.2
click at [78, 536] on div "Pen P" at bounding box center [76, 573] width 45 height 36
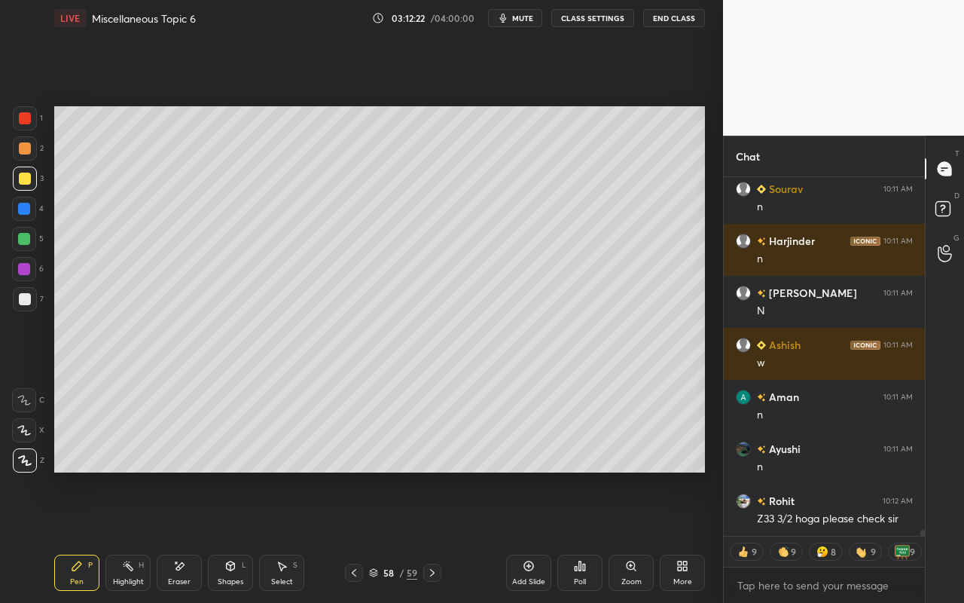
click at [179, 536] on icon at bounding box center [180, 566] width 8 height 8
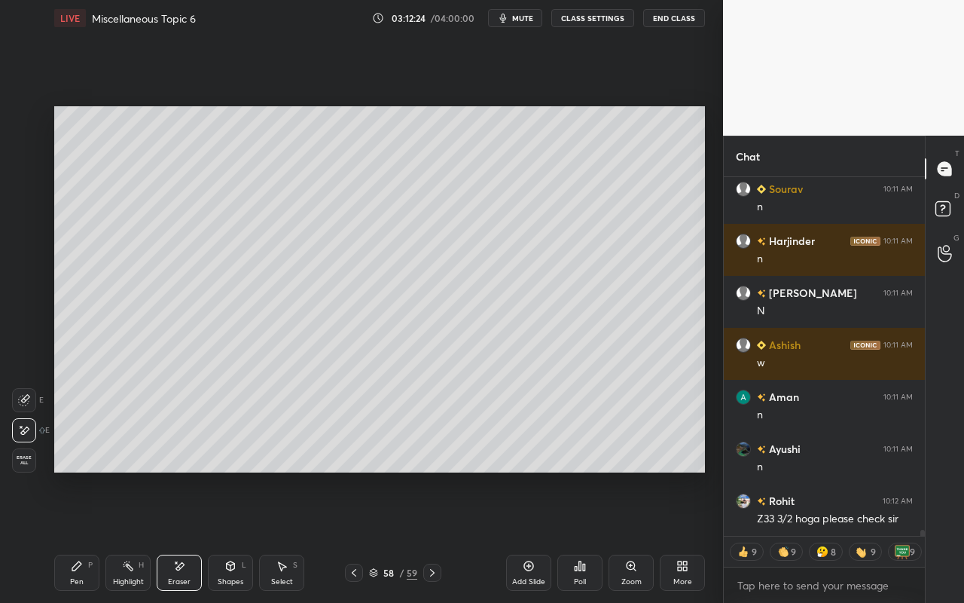
scroll to position [20713, 0]
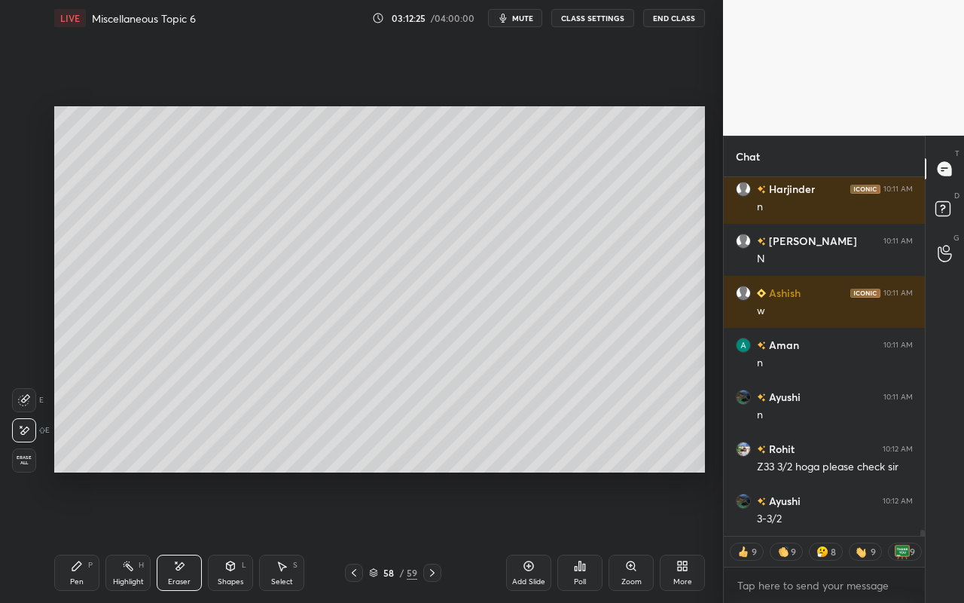
click at [103, 536] on div "Pen P Highlight H Eraser Shapes L Select S" at bounding box center [167, 573] width 226 height 36
click at [71, 536] on div "Pen P" at bounding box center [76, 573] width 45 height 36
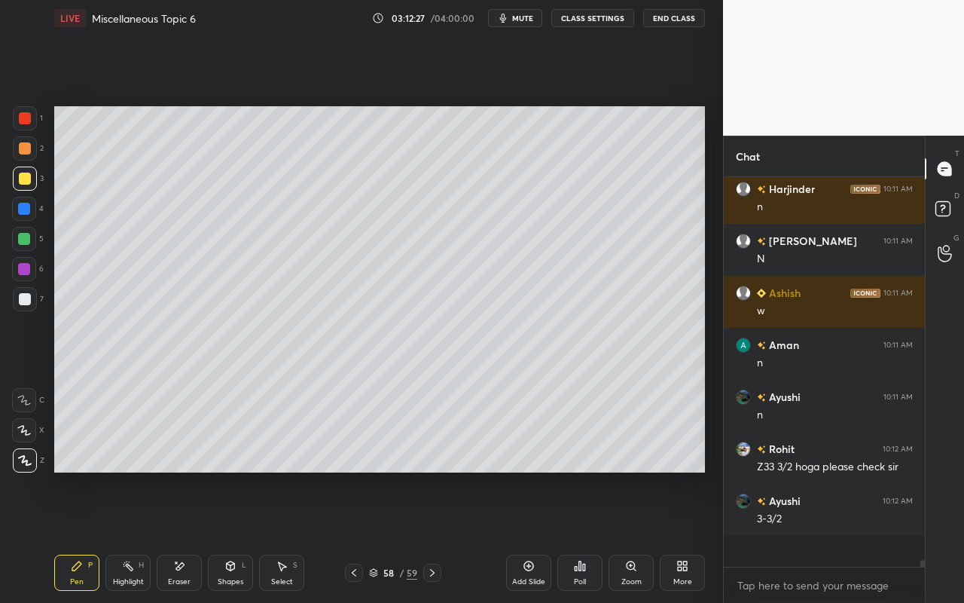
scroll to position [20682, 0]
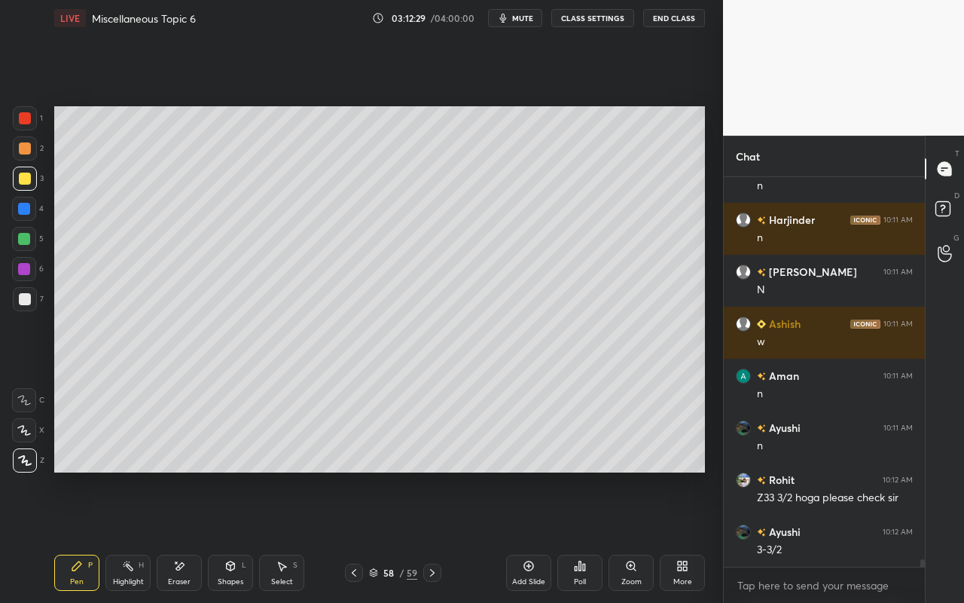
click at [182, 536] on div "Eraser" at bounding box center [179, 573] width 45 height 36
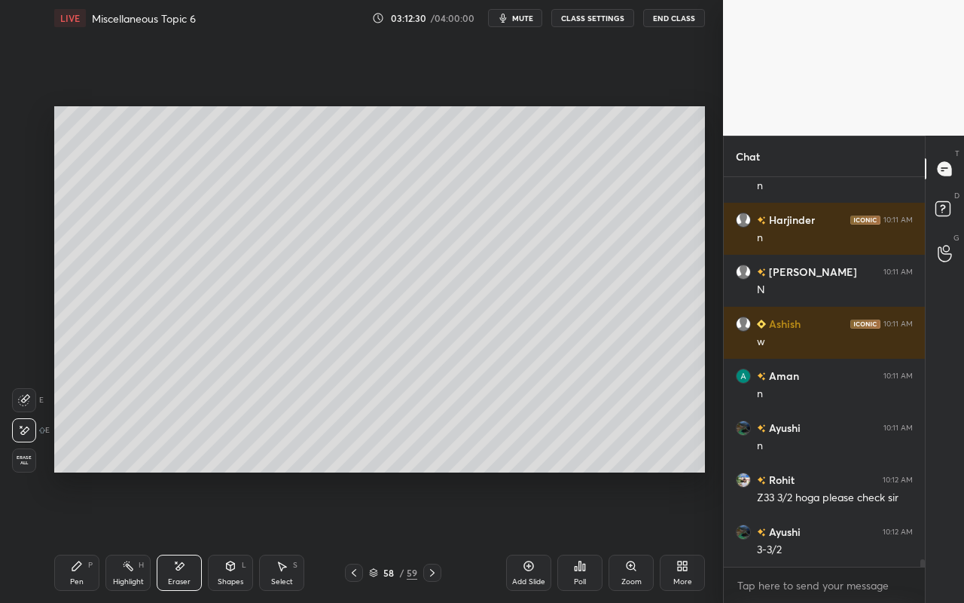
click at [86, 536] on div "Pen P" at bounding box center [76, 573] width 45 height 36
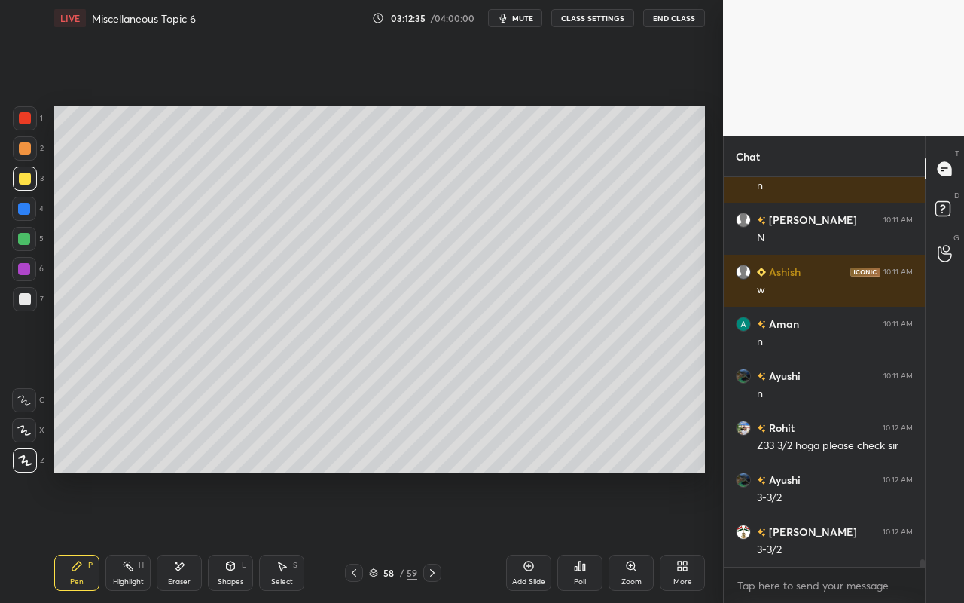
click at [688, 478] on div "Setting up your live class Poll for secs No correct answer Start poll" at bounding box center [379, 289] width 663 height 506
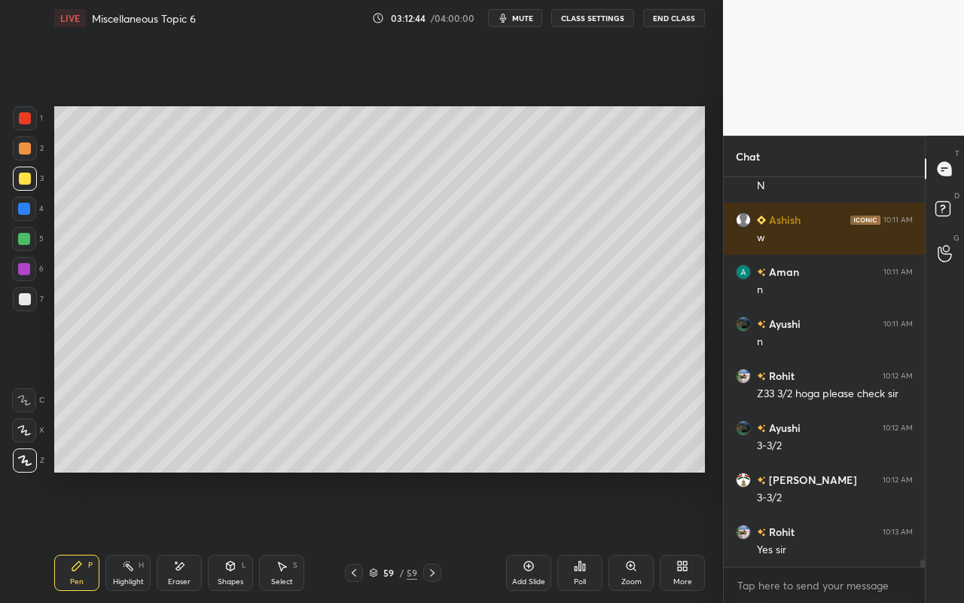
drag, startPoint x: 77, startPoint y: 576, endPoint x: 95, endPoint y: 544, distance: 36.4
click at [84, 536] on div "Pen P" at bounding box center [76, 573] width 45 height 36
click at [125, 536] on div "Highlight H" at bounding box center [127, 573] width 45 height 36
click at [81, 536] on div "Pen P" at bounding box center [76, 573] width 45 height 36
click at [125, 536] on div "Highlight H" at bounding box center [127, 573] width 45 height 36
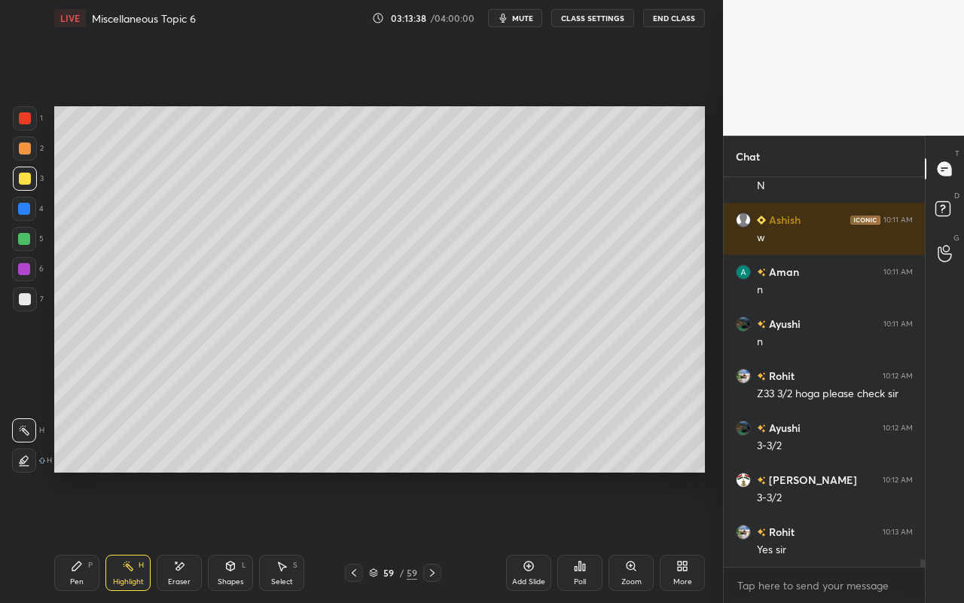
drag, startPoint x: 76, startPoint y: 576, endPoint x: 116, endPoint y: 477, distance: 107.2
click at [78, 536] on div "Pen P" at bounding box center [76, 573] width 45 height 36
click at [127, 536] on div "Highlight H" at bounding box center [127, 573] width 45 height 36
click at [76, 536] on div "Pen P Highlight H Eraser Shapes L Select S 59 / 59 Add Slide Poll Zoom More" at bounding box center [379, 572] width 651 height 60
click at [78, 536] on icon at bounding box center [76, 565] width 9 height 9
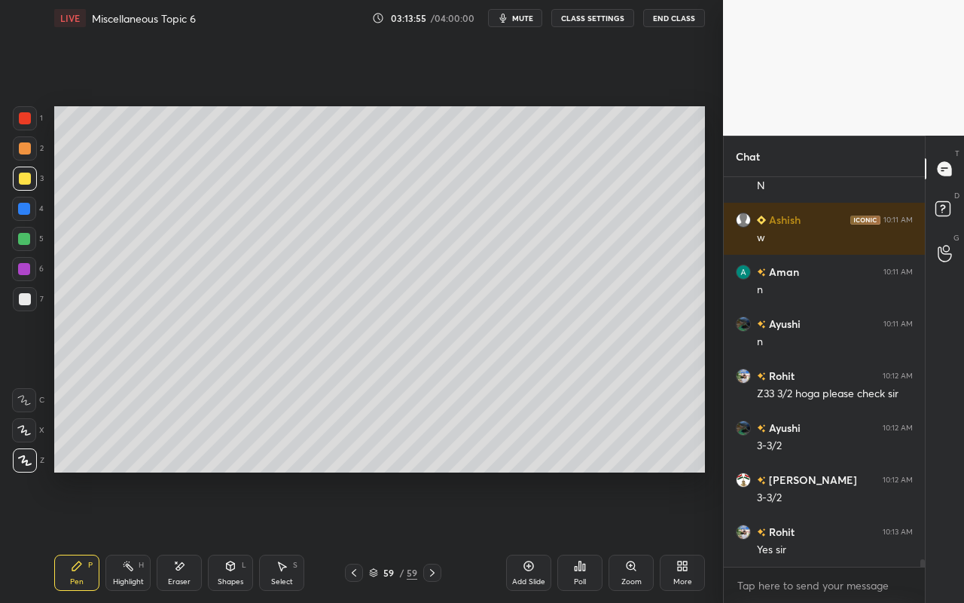
click at [121, 536] on div "Highlight" at bounding box center [128, 582] width 31 height 8
click at [72, 536] on div "Pen P" at bounding box center [76, 573] width 45 height 36
click at [283, 536] on icon at bounding box center [283, 566] width 8 height 9
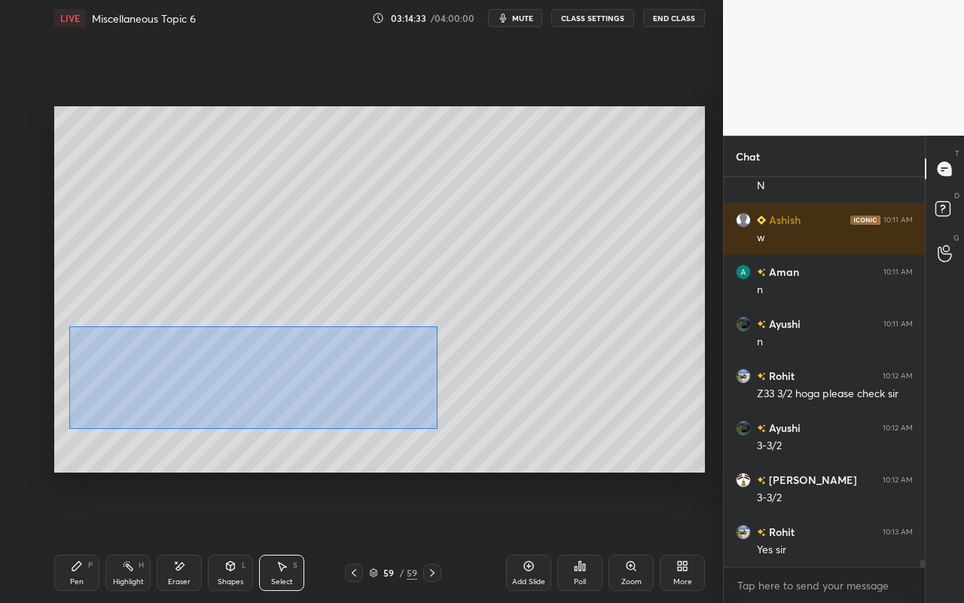
drag, startPoint x: 69, startPoint y: 325, endPoint x: 441, endPoint y: 434, distance: 387.7
click at [442, 434] on div "0 ° Undo Copy Paste here Duplicate Duplicate to new slide Delete" at bounding box center [379, 289] width 651 height 366
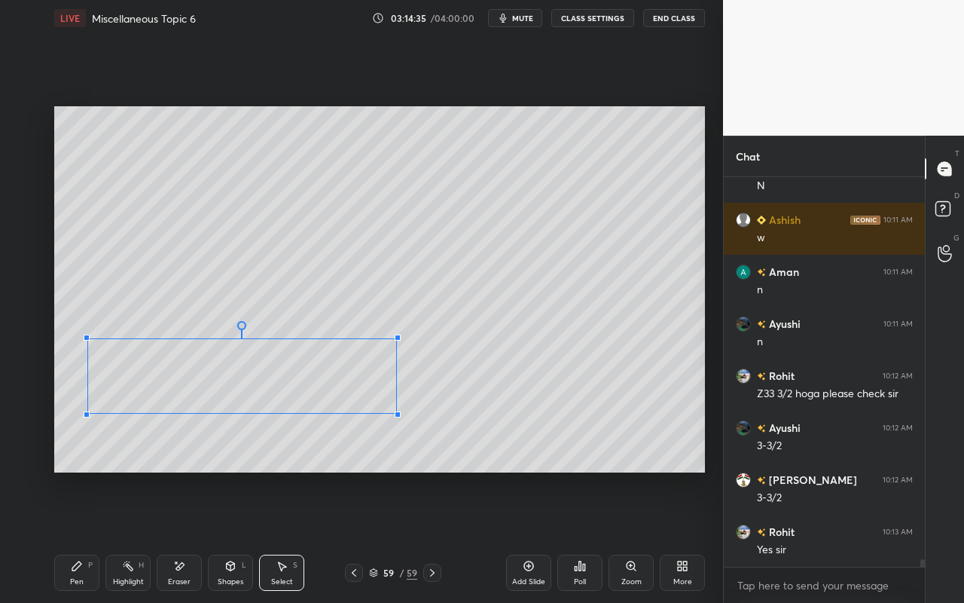
drag, startPoint x: 400, startPoint y: 424, endPoint x: 390, endPoint y: 419, distance: 11.1
click at [396, 413] on div at bounding box center [398, 414] width 6 height 6
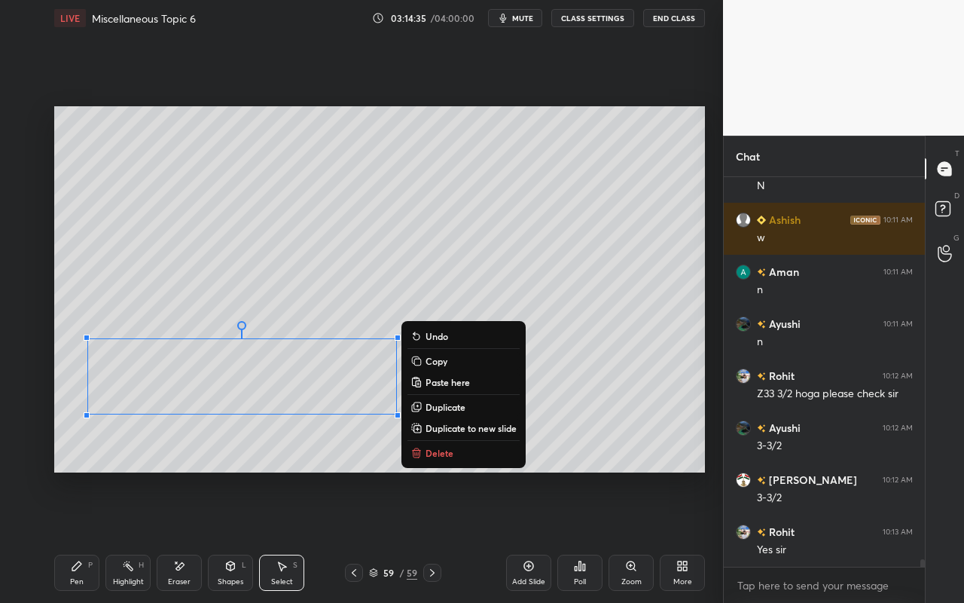
drag, startPoint x: 86, startPoint y: 579, endPoint x: 111, endPoint y: 509, distance: 73.6
click at [87, 536] on div "Pen P" at bounding box center [76, 573] width 45 height 36
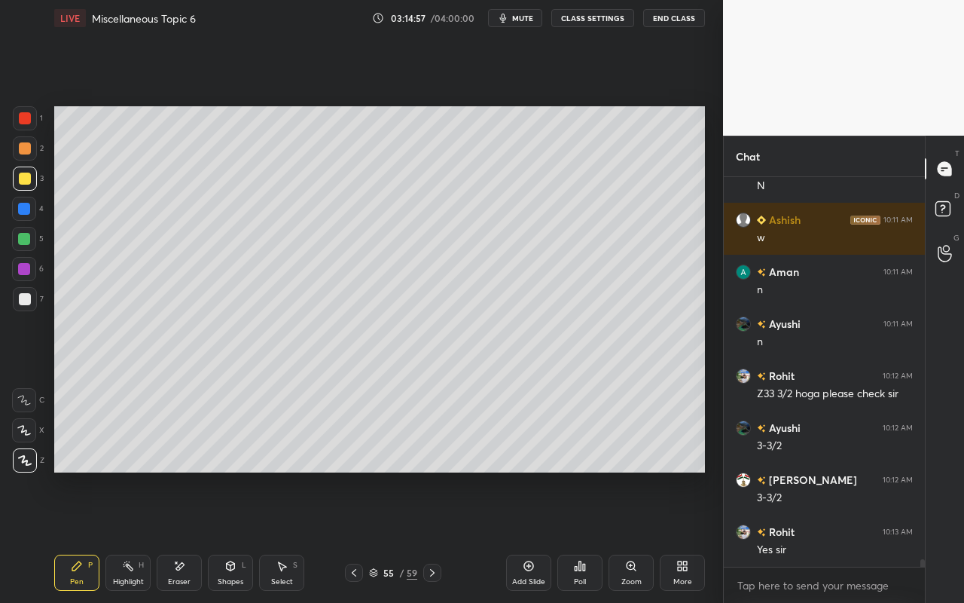
scroll to position [20838, 0]
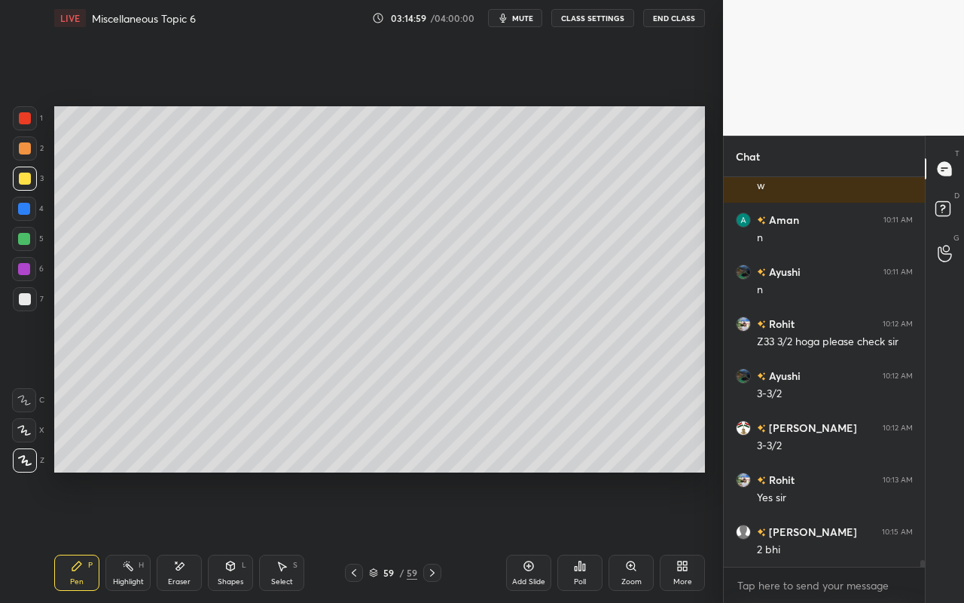
click at [78, 536] on icon at bounding box center [76, 565] width 9 height 9
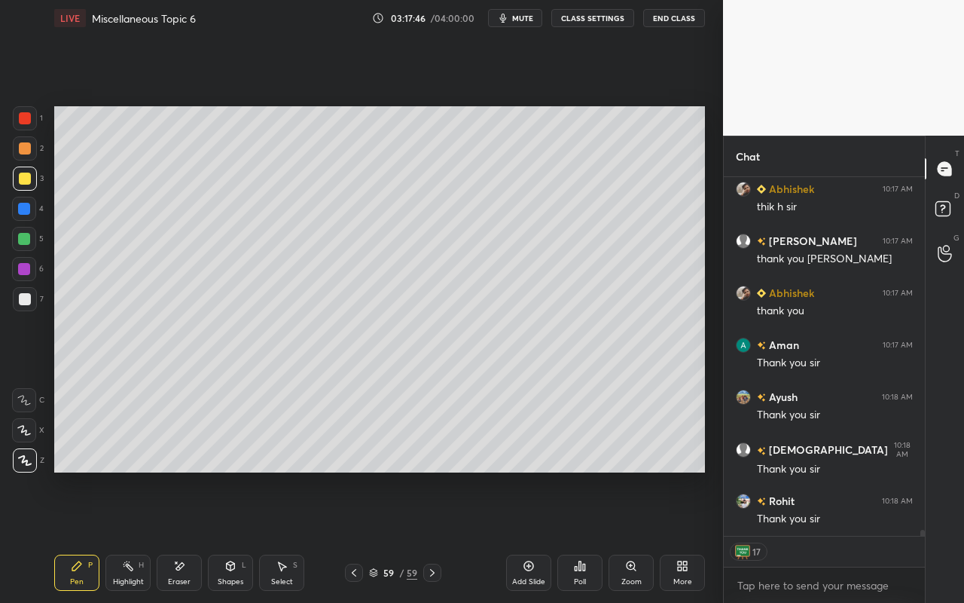
scroll to position [22119, 0]
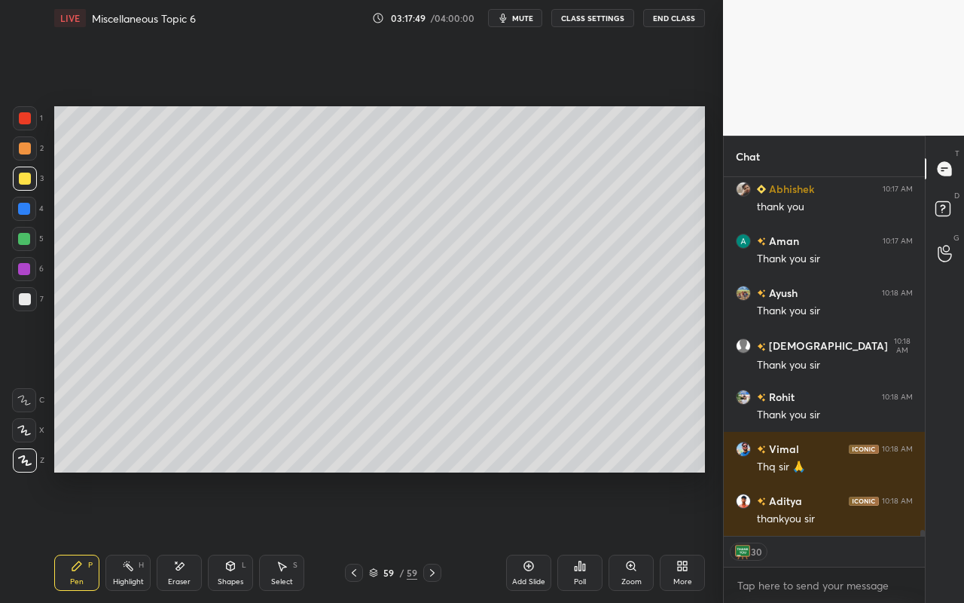
click at [680, 13] on button "End Class" at bounding box center [674, 18] width 62 height 18
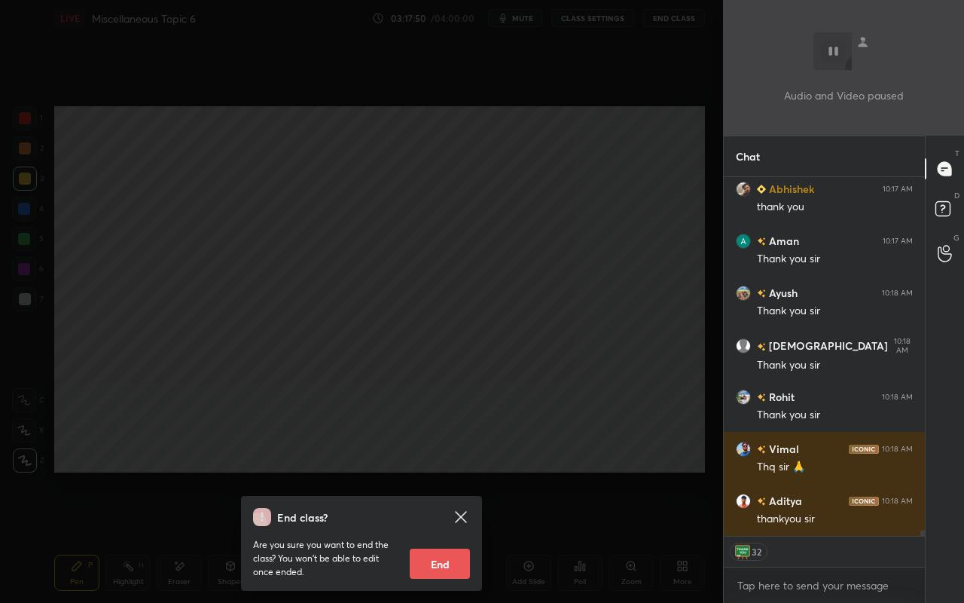
scroll to position [22223, 0]
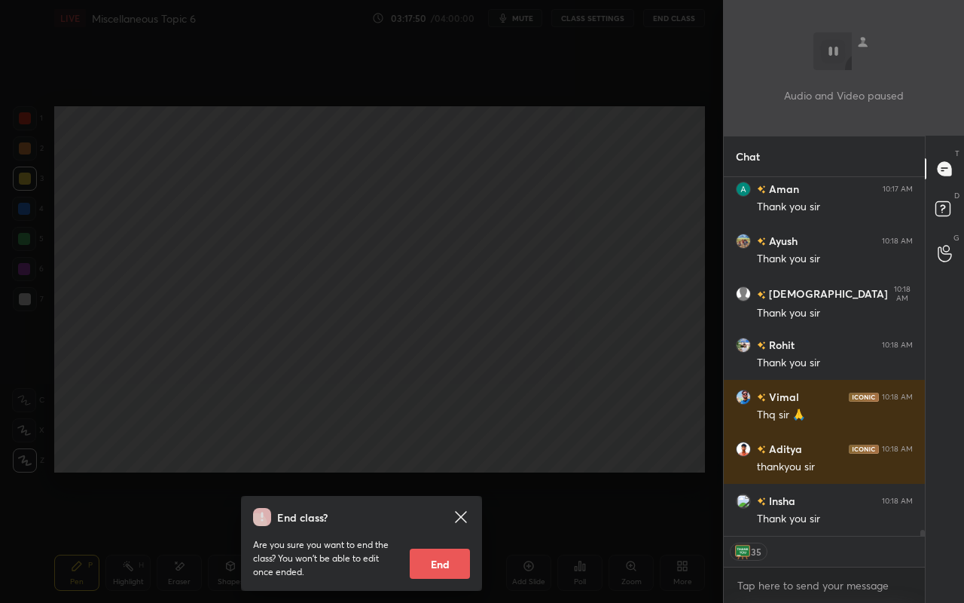
type textarea "x"
